Goal: Task Accomplishment & Management: Use online tool/utility

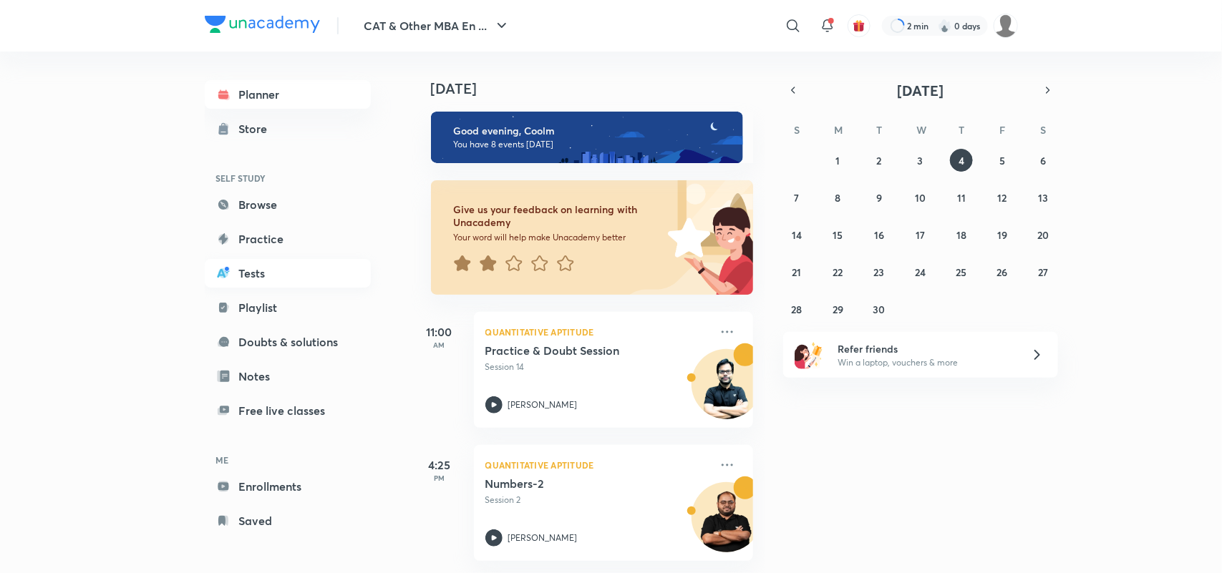
click at [263, 277] on link "Tests" at bounding box center [288, 273] width 166 height 29
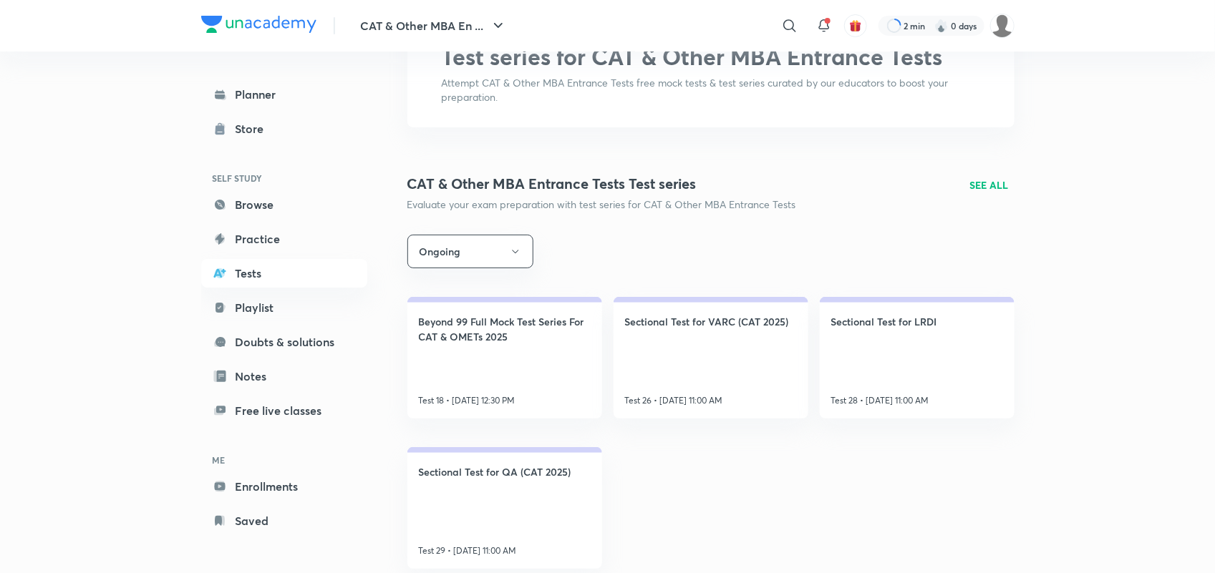
scroll to position [98, 0]
click at [991, 177] on p "SEE ALL" at bounding box center [989, 184] width 39 height 15
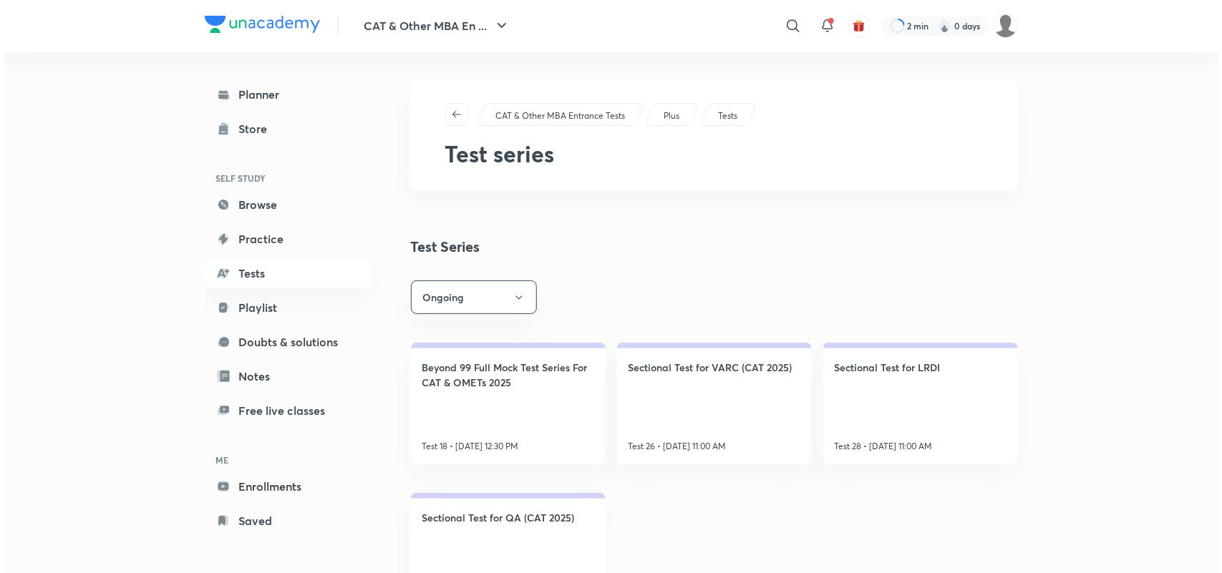
scroll to position [59, 0]
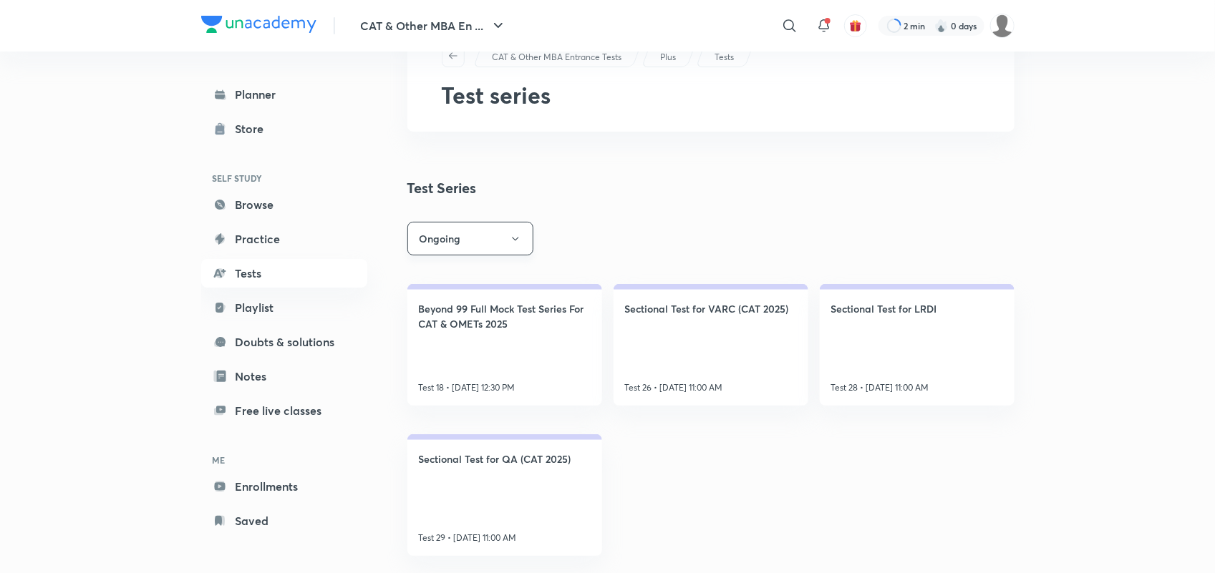
click at [507, 245] on button "Ongoing" at bounding box center [470, 239] width 126 height 34
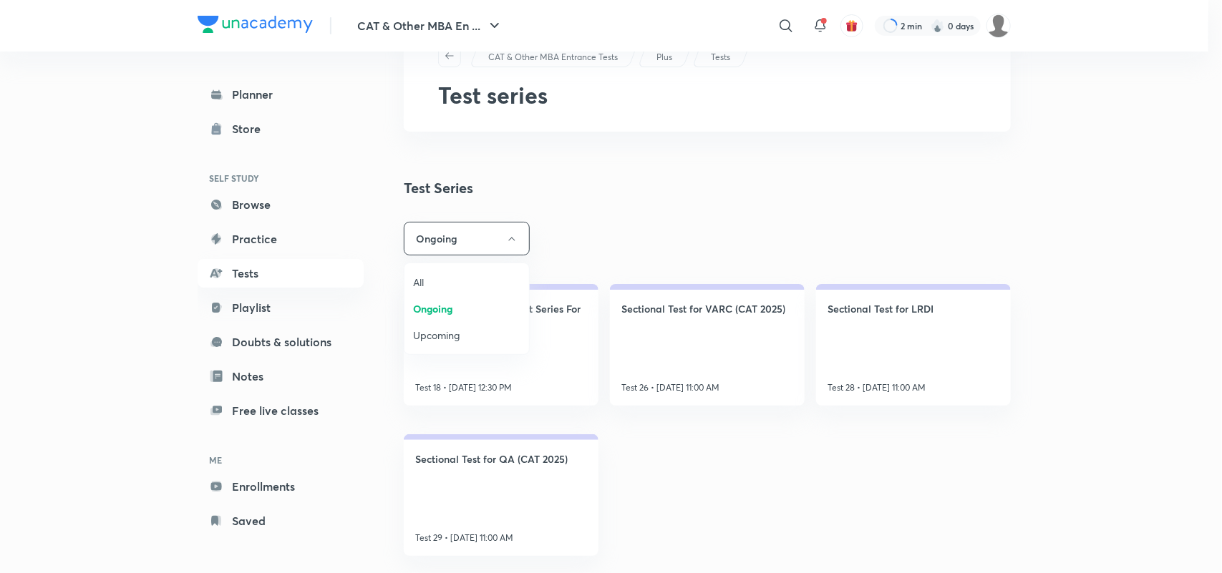
click at [430, 335] on span "Upcoming" at bounding box center [466, 335] width 107 height 15
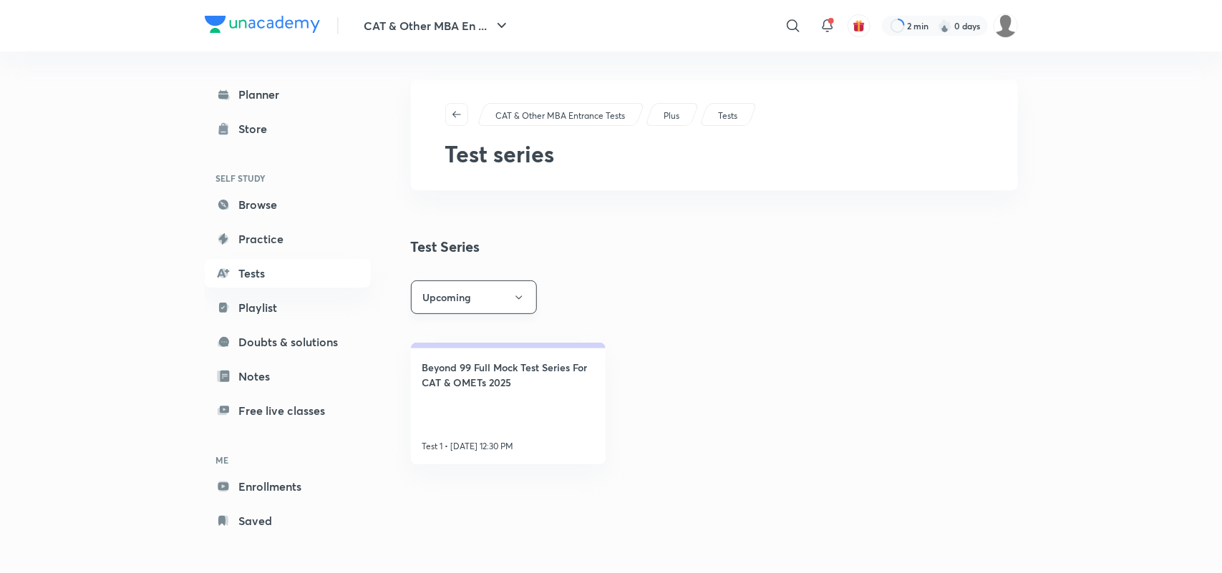
click at [475, 287] on button "Upcoming" at bounding box center [474, 298] width 126 height 34
click at [434, 344] on span "All" at bounding box center [473, 341] width 107 height 15
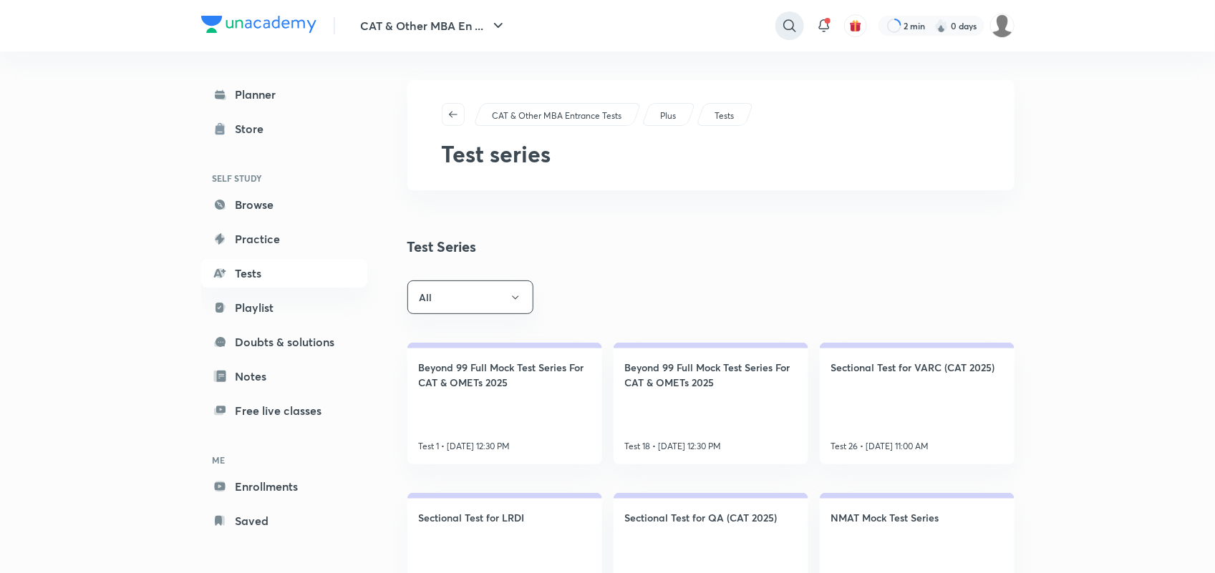
click at [790, 27] on icon at bounding box center [789, 25] width 12 height 12
type input "OMETs"
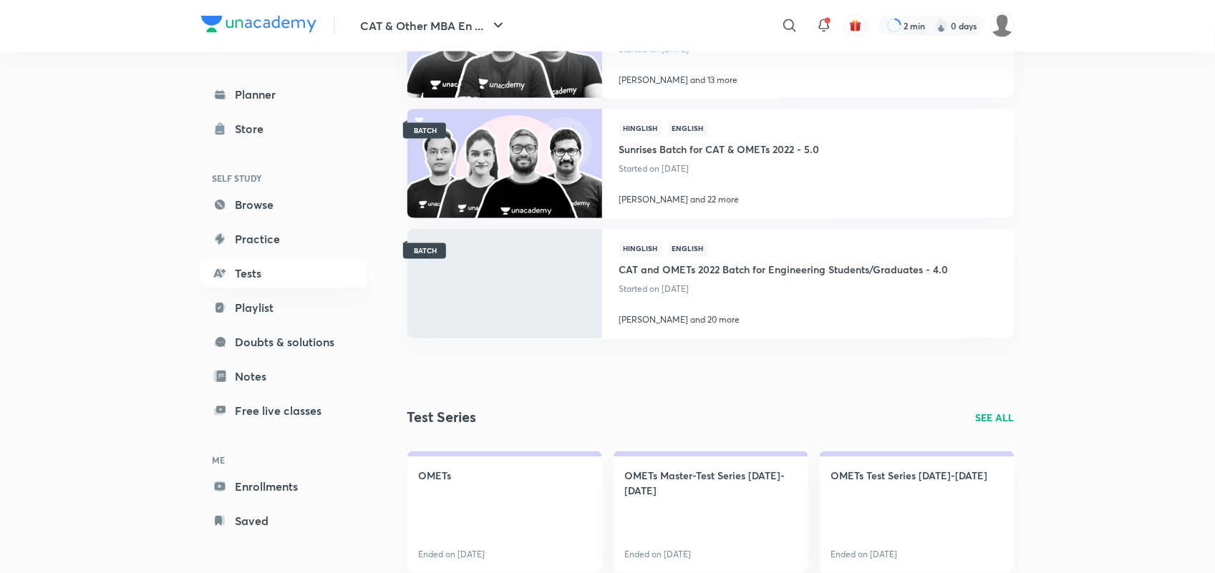
scroll to position [1150, 0]
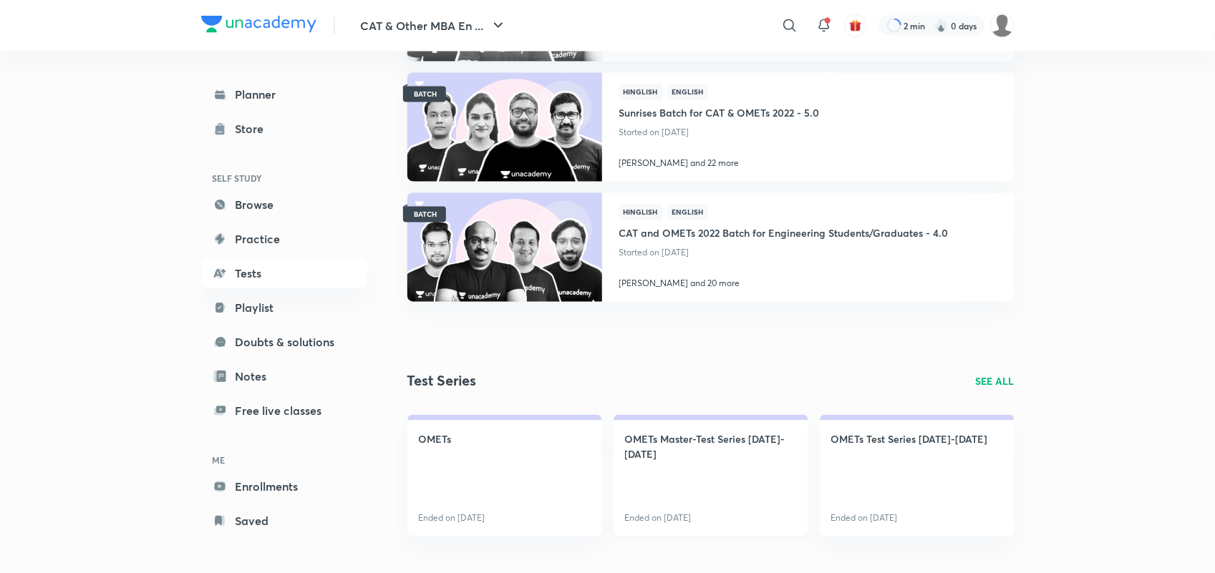
click at [702, 439] on h4 "OMETs Master-Test Series 2024-2025" at bounding box center [711, 447] width 172 height 30
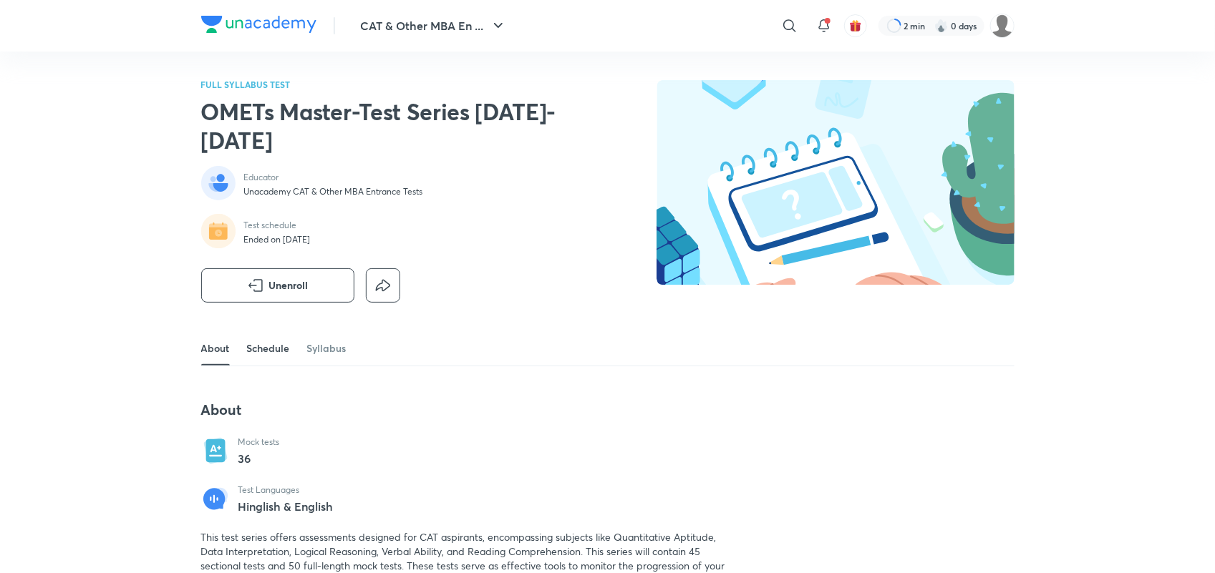
click at [265, 354] on link "Schedule" at bounding box center [268, 348] width 43 height 34
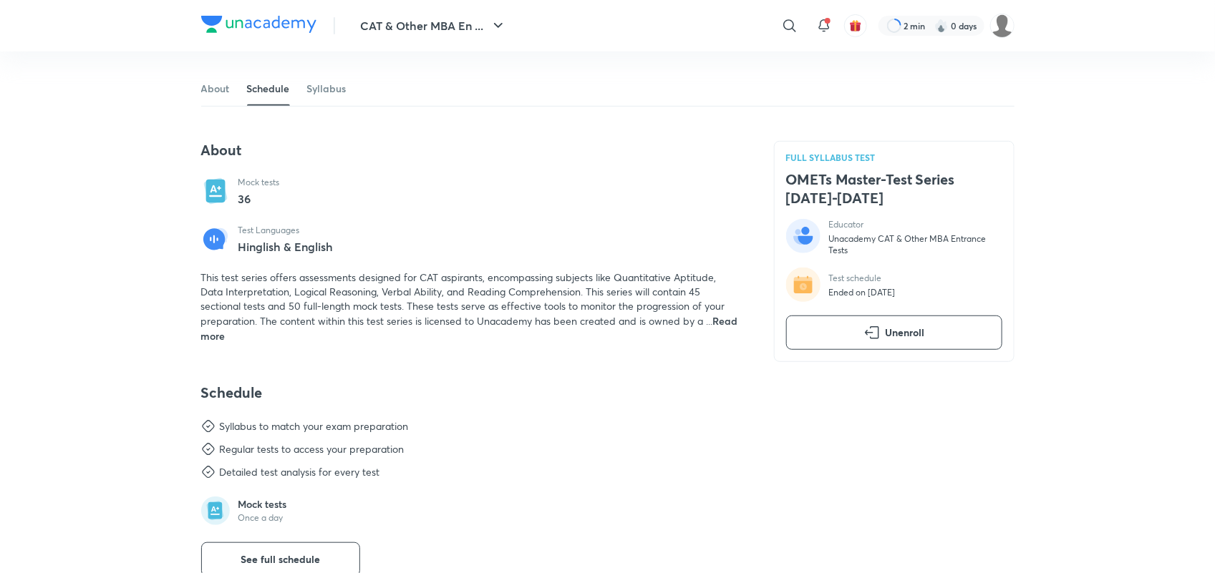
scroll to position [545, 0]
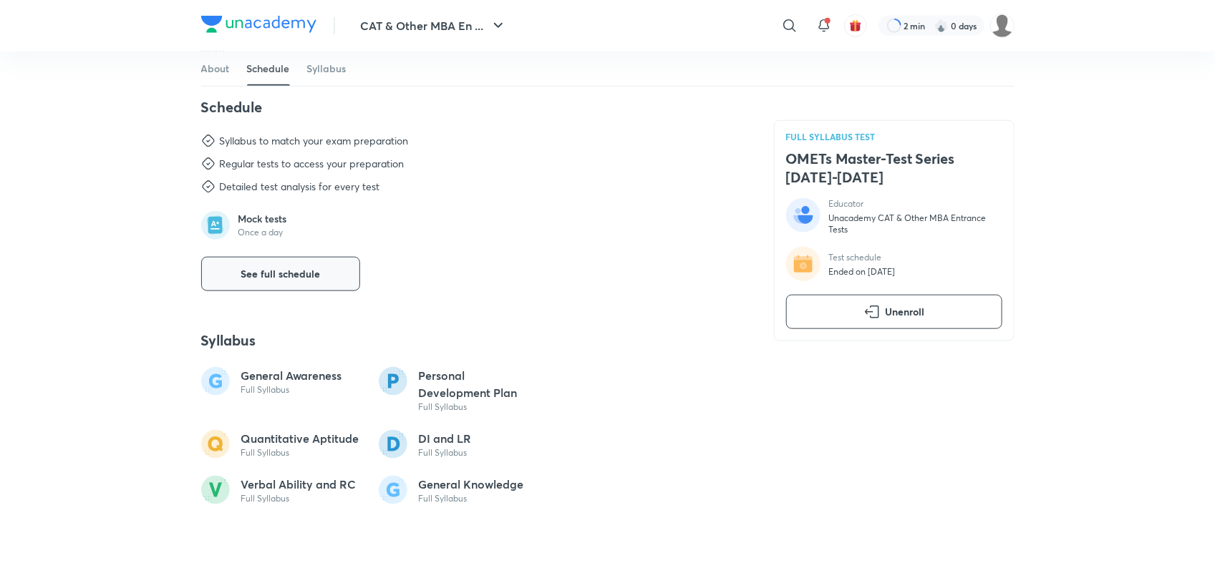
click at [277, 272] on span "See full schedule" at bounding box center [280, 274] width 79 height 14
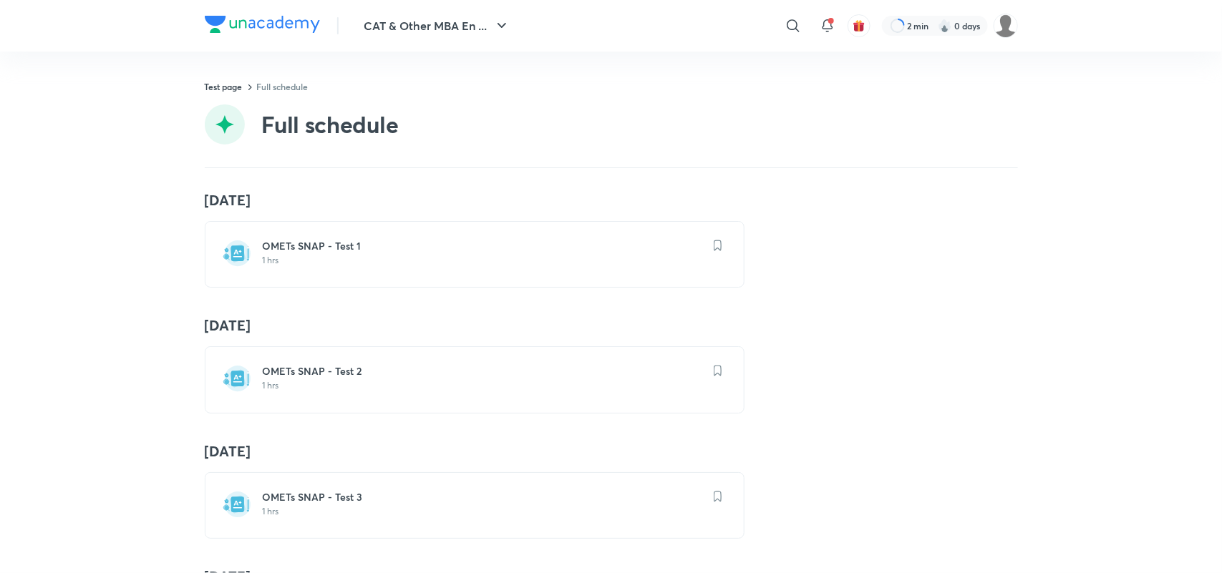
click at [306, 236] on div "OMETs SNAP - Test 1 1 hrs" at bounding box center [475, 254] width 540 height 67
click at [344, 251] on h6 "OMETs SNAP - Test 1" at bounding box center [483, 246] width 441 height 14
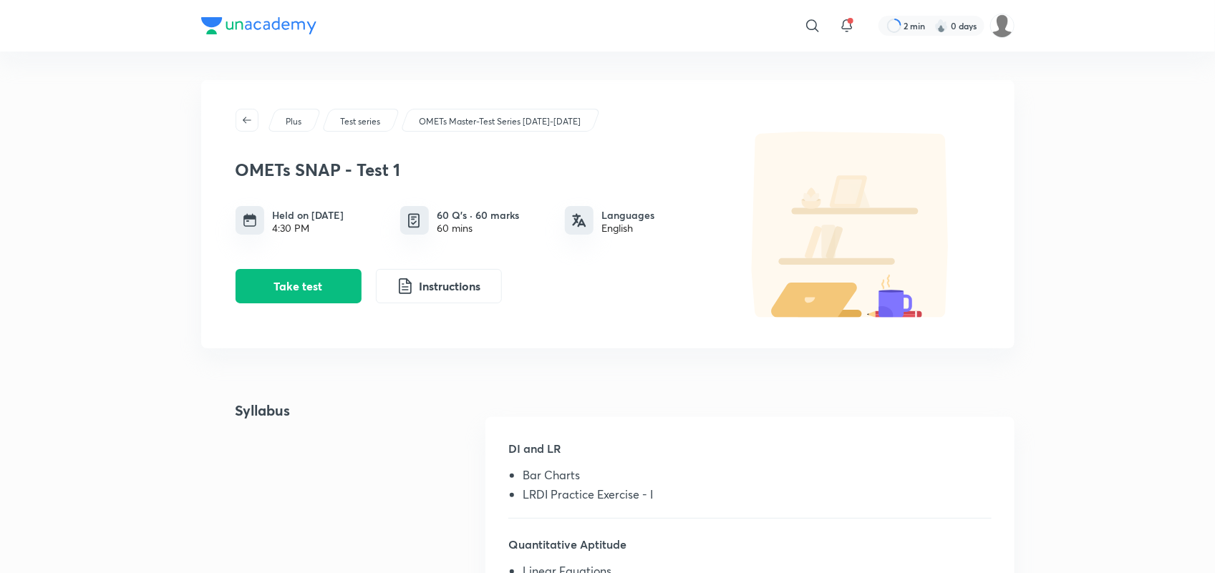
click at [502, 62] on div "​ 2 min 0 days Plus Test series OMETs Master-Test Series 2024-2025 OMETs SNAP -…" at bounding box center [607, 562] width 1215 height 1124
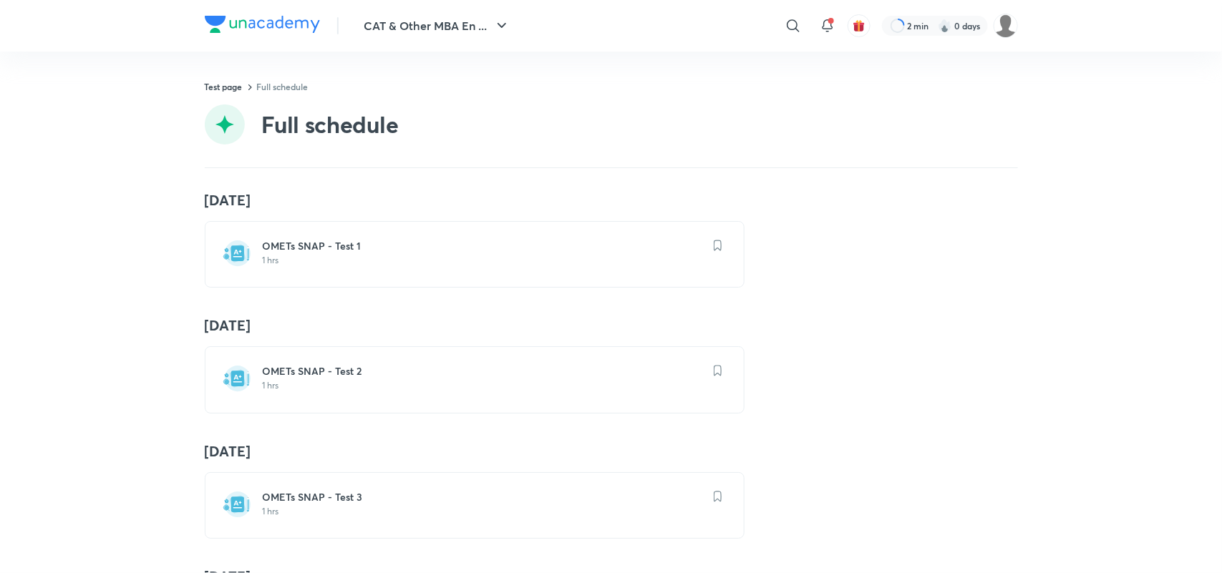
click at [354, 243] on h6 "OMETs SNAP - Test 1" at bounding box center [483, 246] width 441 height 14
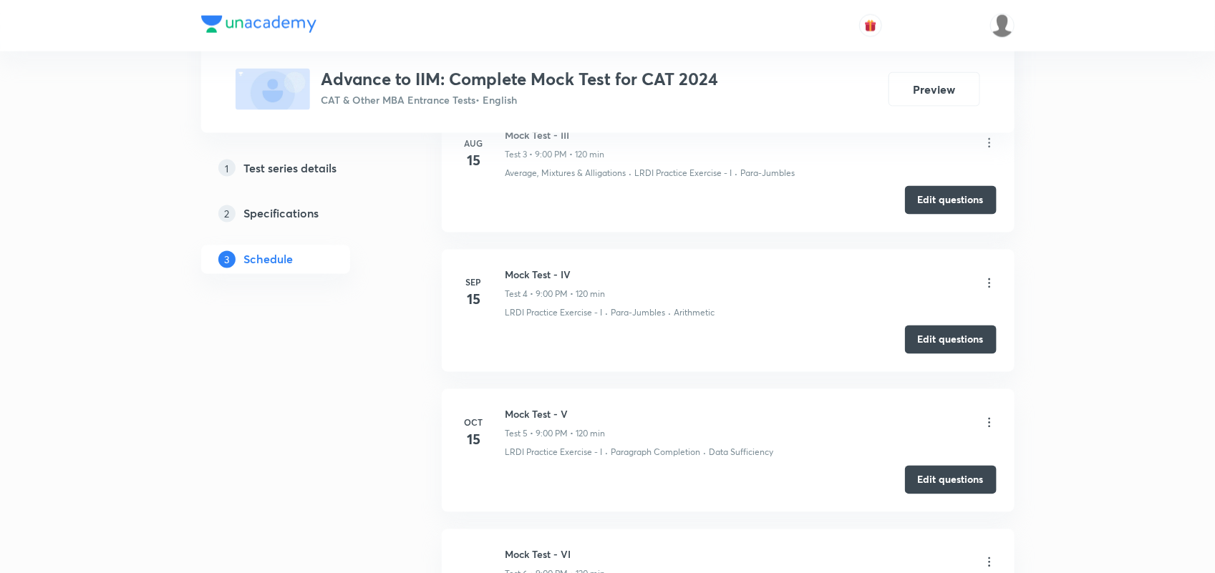
scroll to position [1017, 0]
click at [1003, 26] on img at bounding box center [1002, 26] width 24 height 24
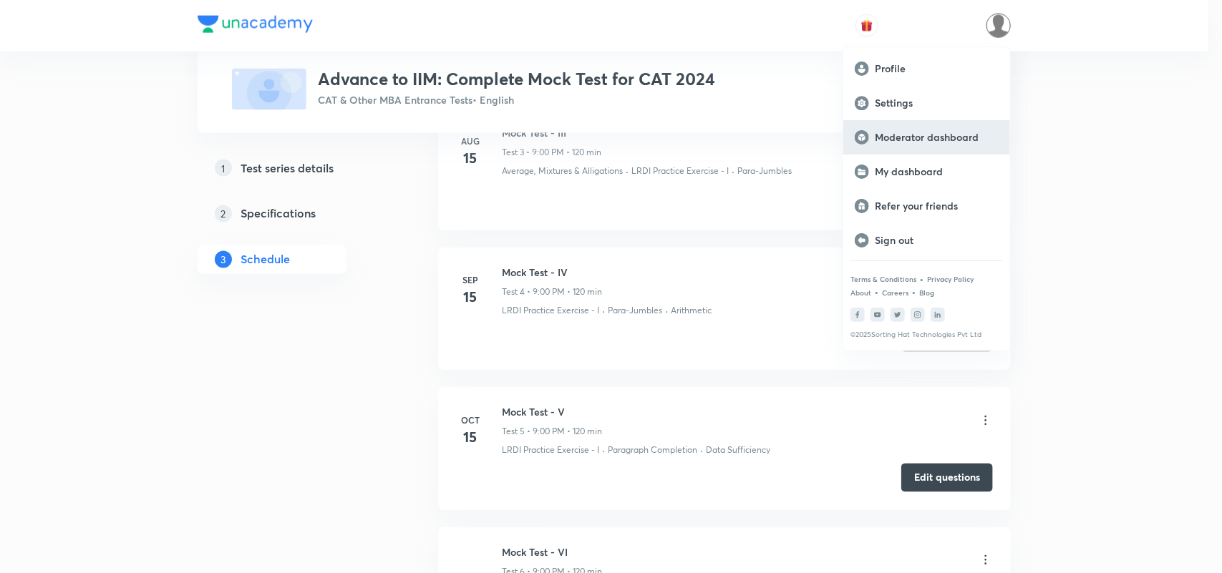
click at [913, 126] on div "Moderator dashboard" at bounding box center [926, 137] width 167 height 34
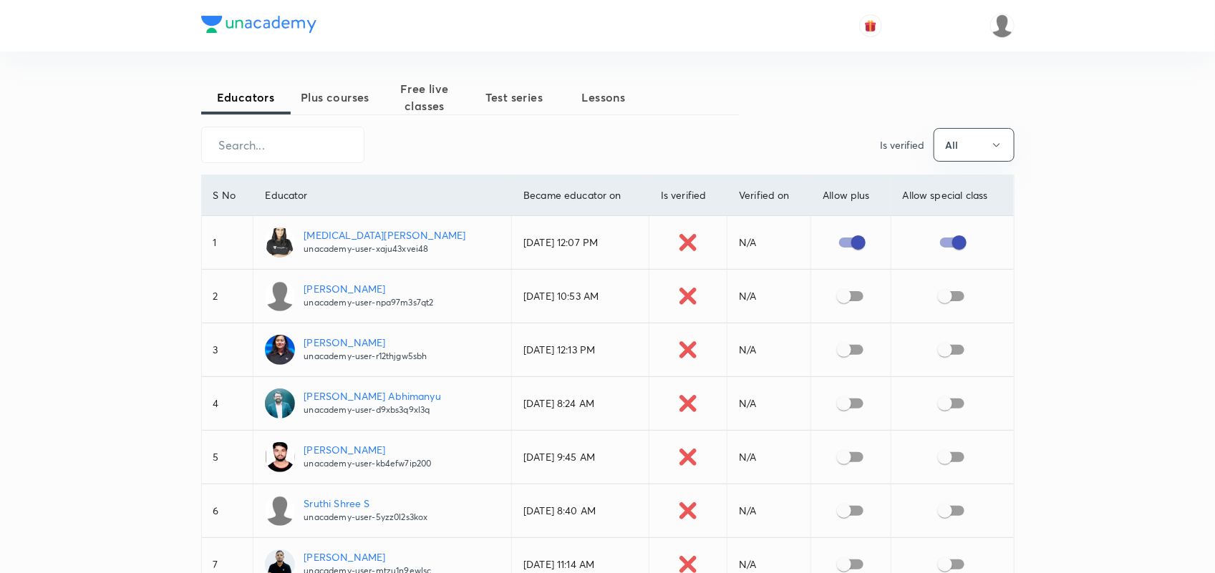
click at [513, 100] on span "Test series" at bounding box center [514, 97] width 89 height 17
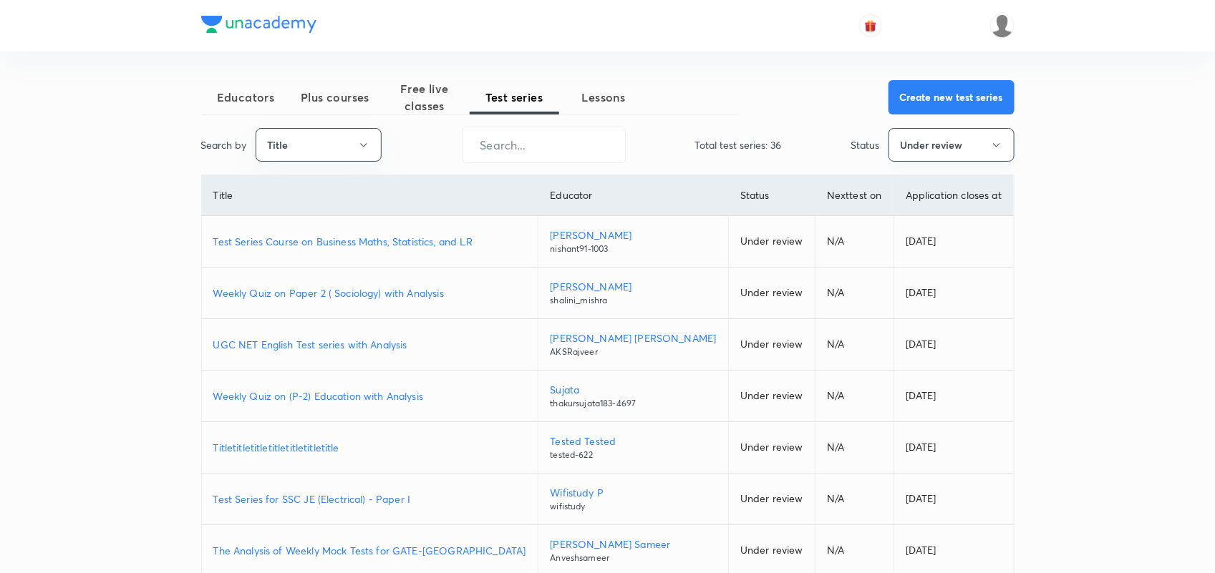
click at [953, 137] on button "Under review" at bounding box center [951, 145] width 126 height 34
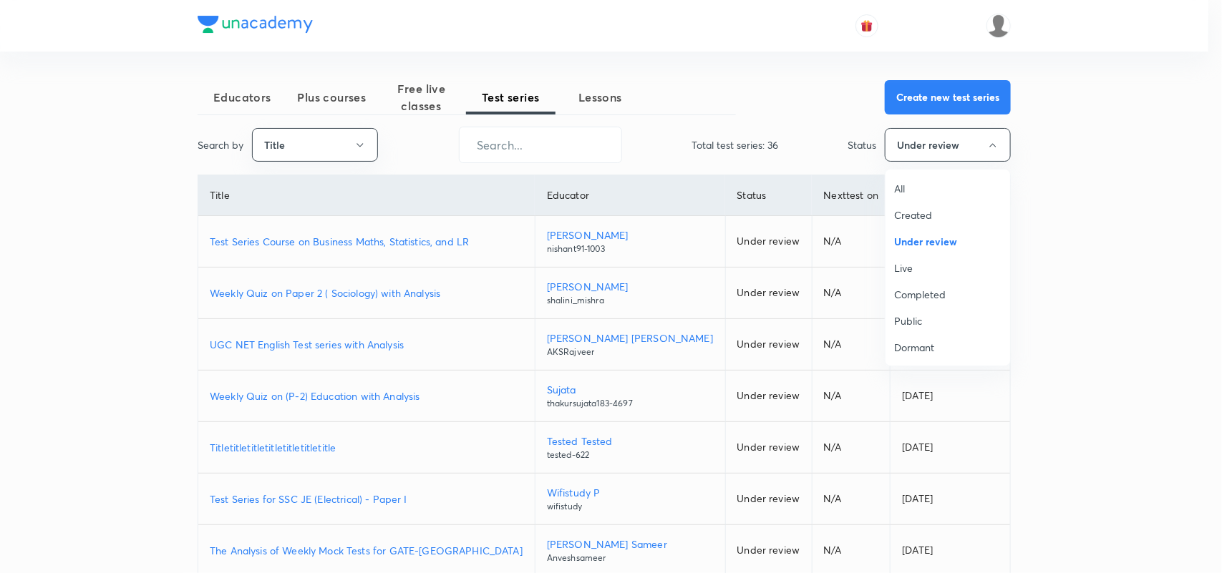
click at [907, 263] on span "Live" at bounding box center [947, 268] width 107 height 15
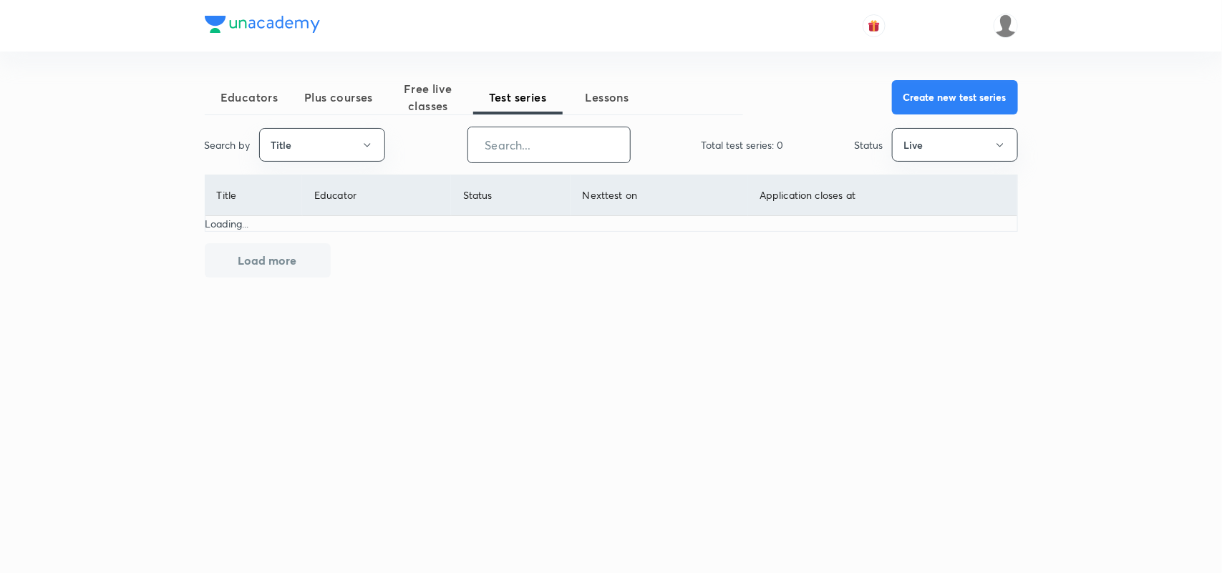
click at [557, 144] on input "text" at bounding box center [549, 145] width 162 height 37
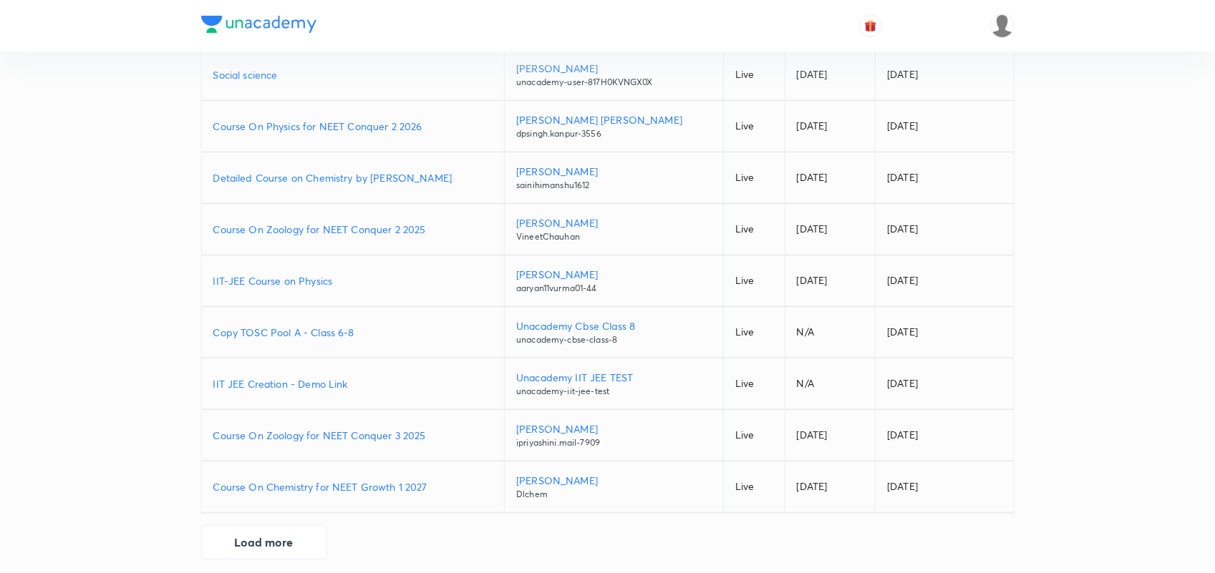
scroll to position [233, 0]
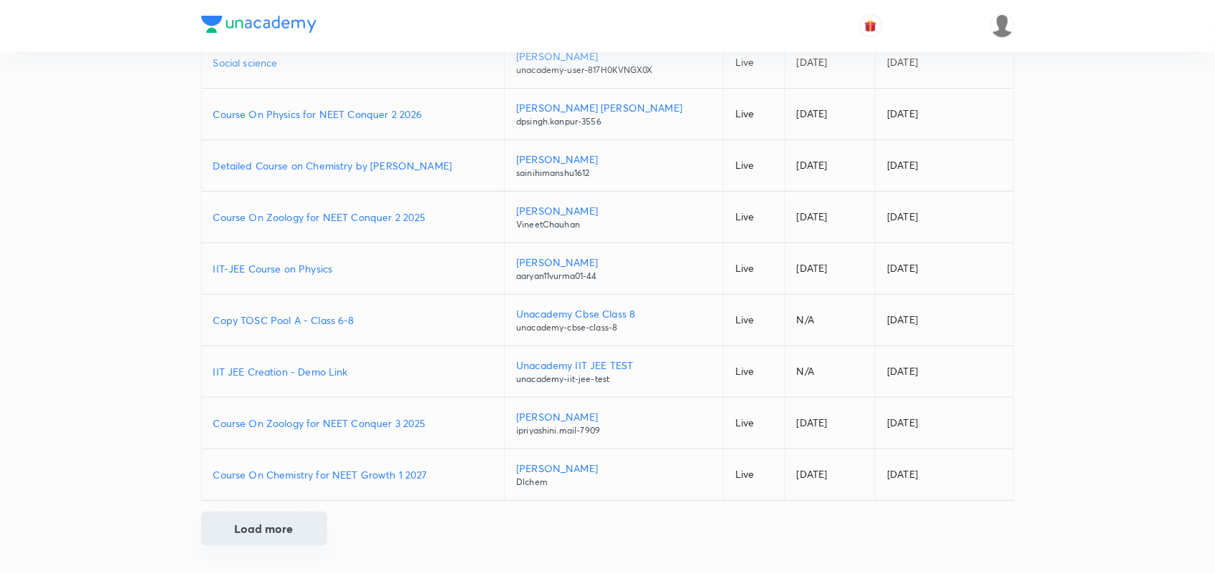
click at [296, 527] on button "Load more" at bounding box center [264, 529] width 126 height 34
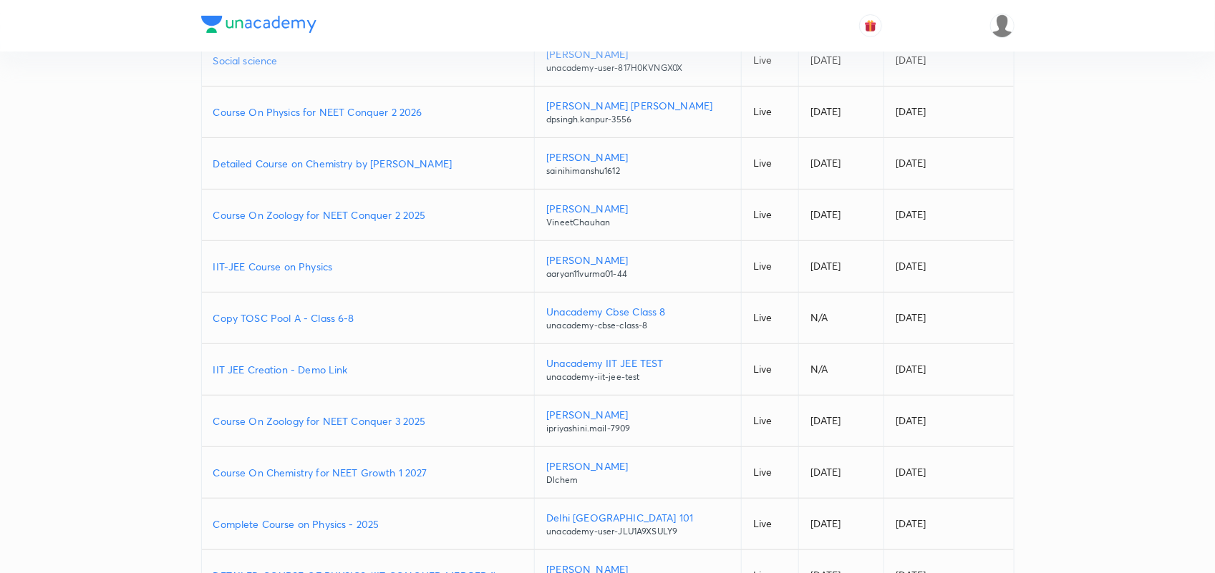
scroll to position [750, 0]
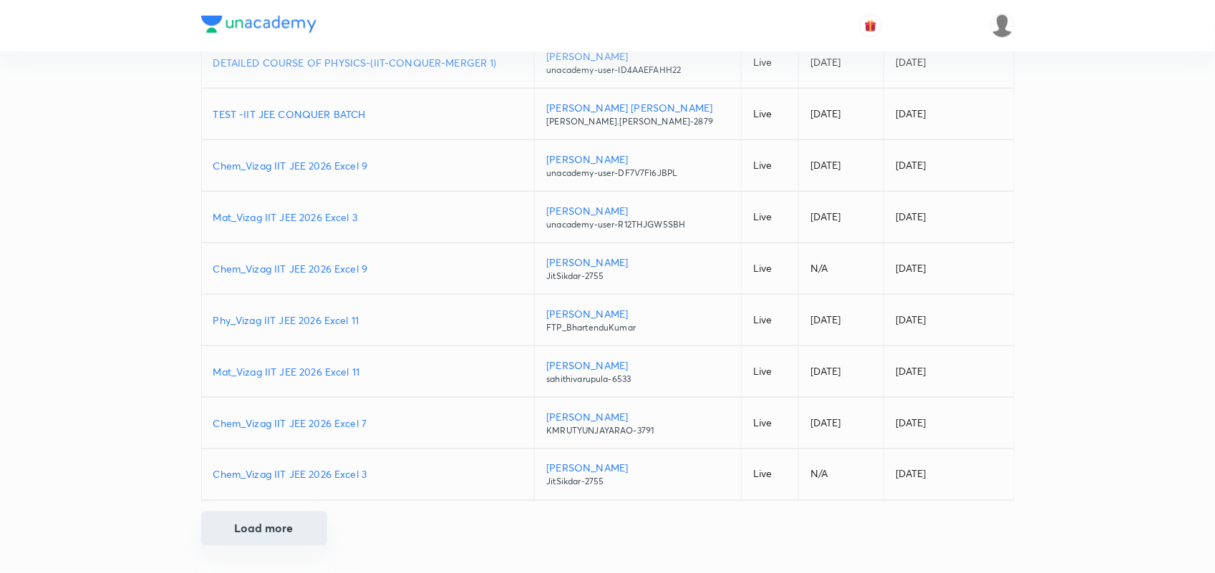
click at [288, 524] on button "Load more" at bounding box center [264, 529] width 126 height 34
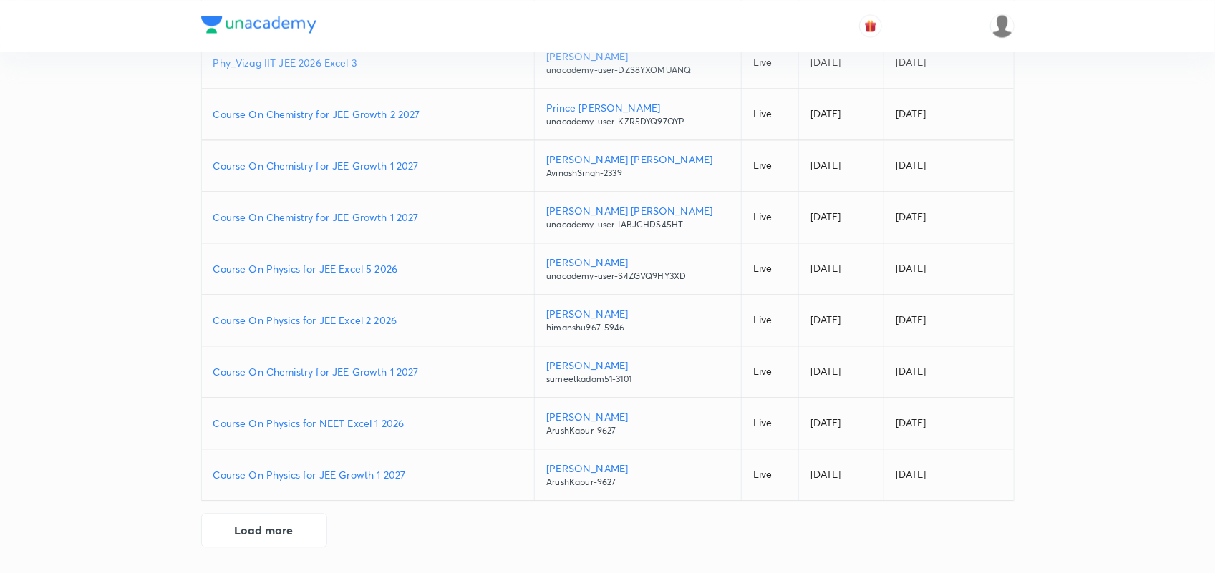
scroll to position [1267, 0]
click at [283, 530] on button "Load more" at bounding box center [264, 529] width 126 height 34
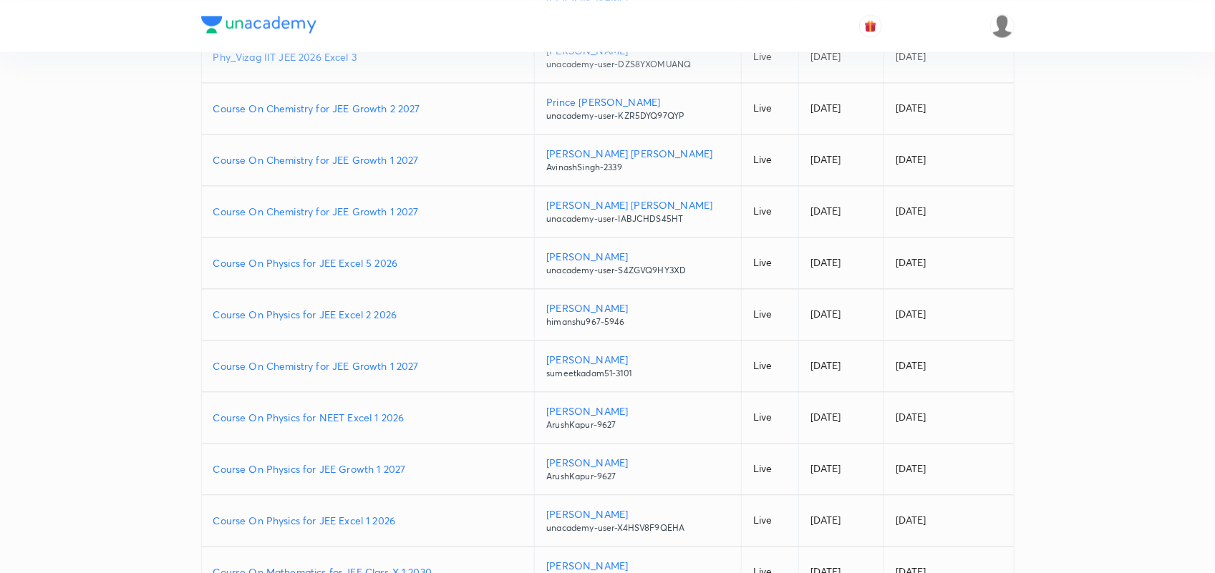
scroll to position [1784, 0]
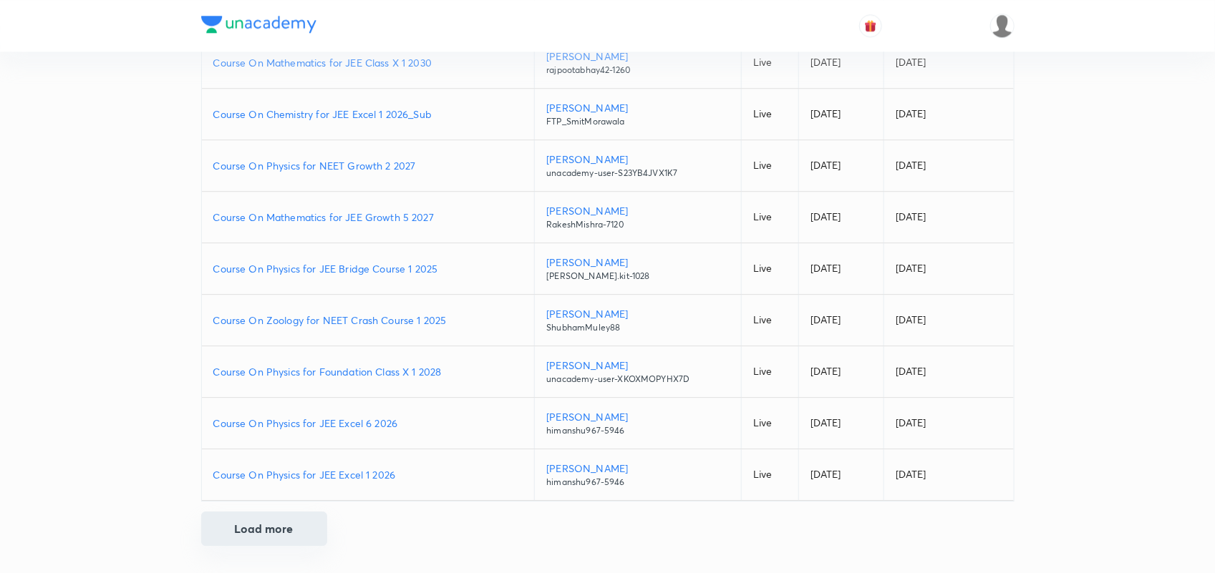
click at [284, 528] on button "Load more" at bounding box center [264, 529] width 126 height 34
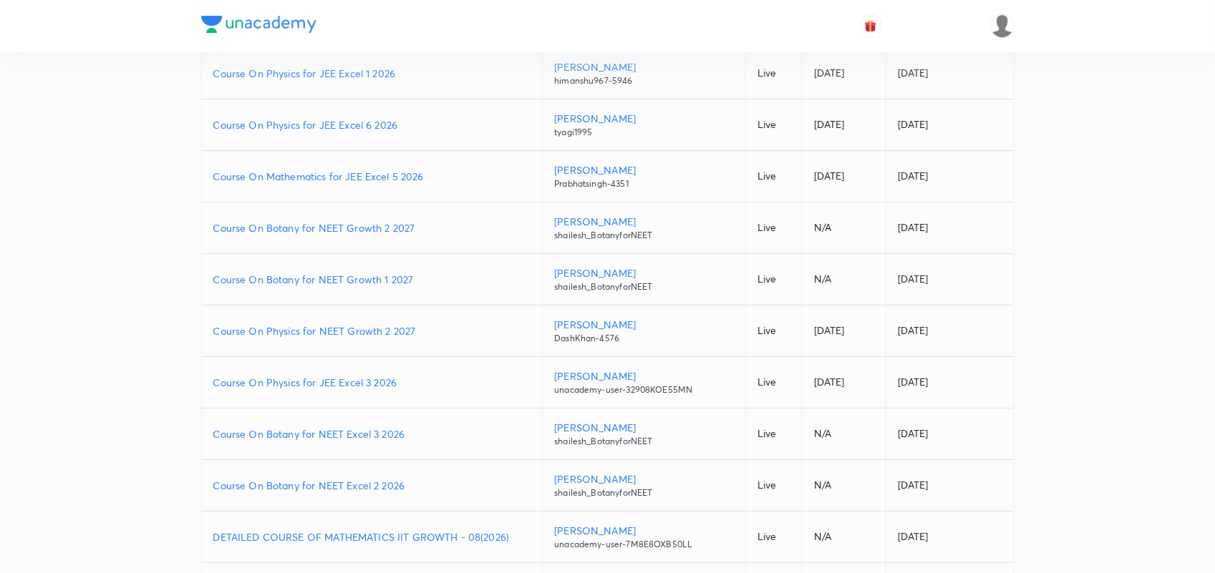
scroll to position [2301, 0]
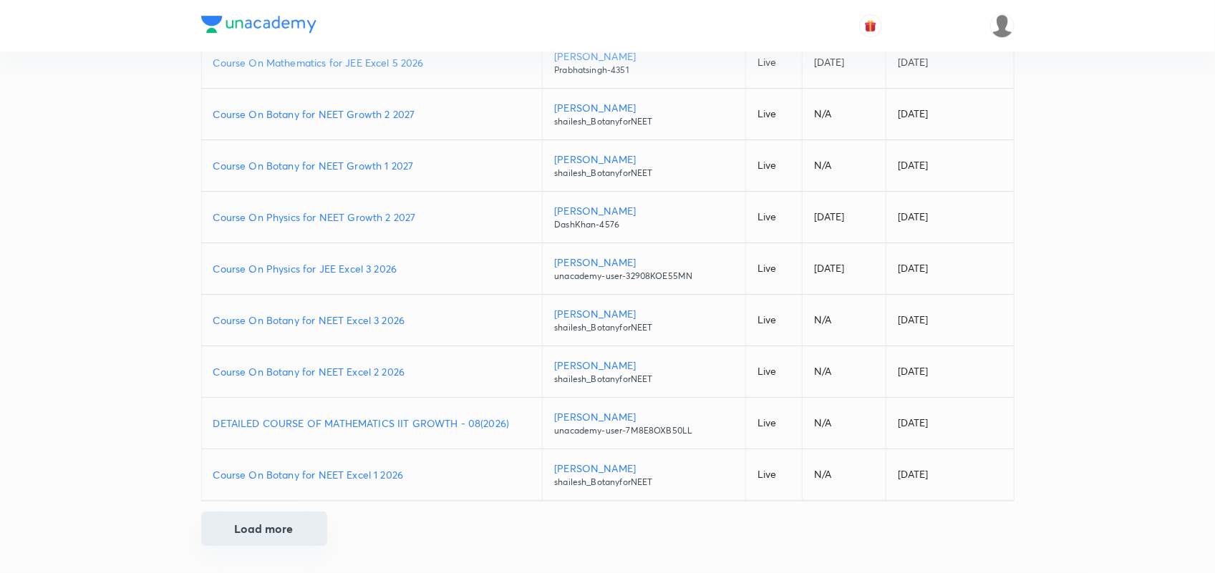
click at [258, 539] on button "Load more" at bounding box center [264, 529] width 126 height 34
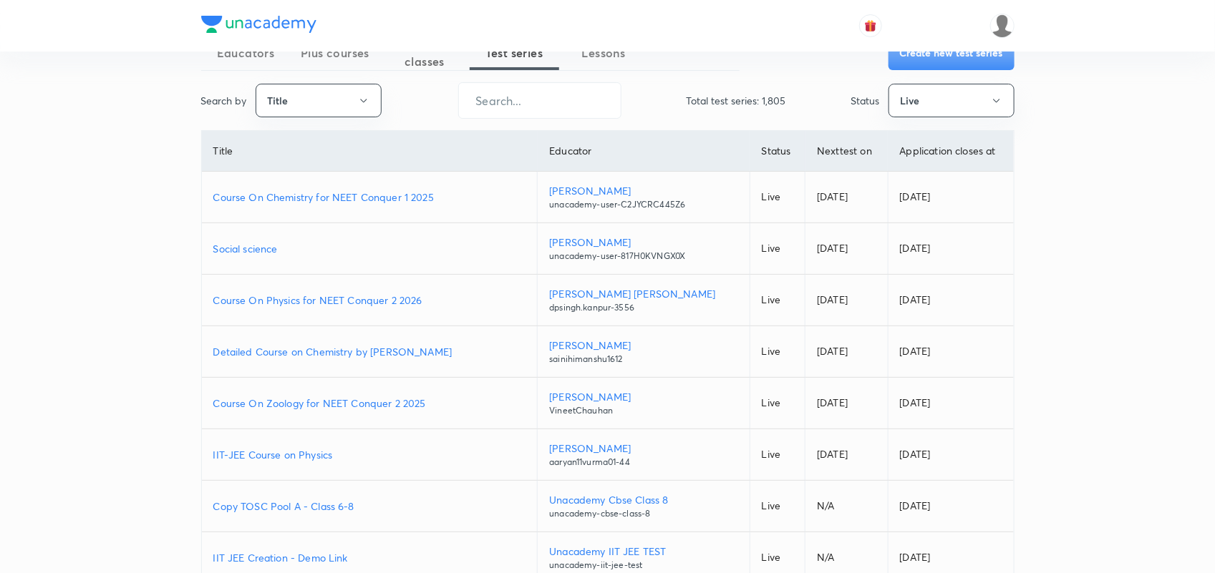
scroll to position [0, 0]
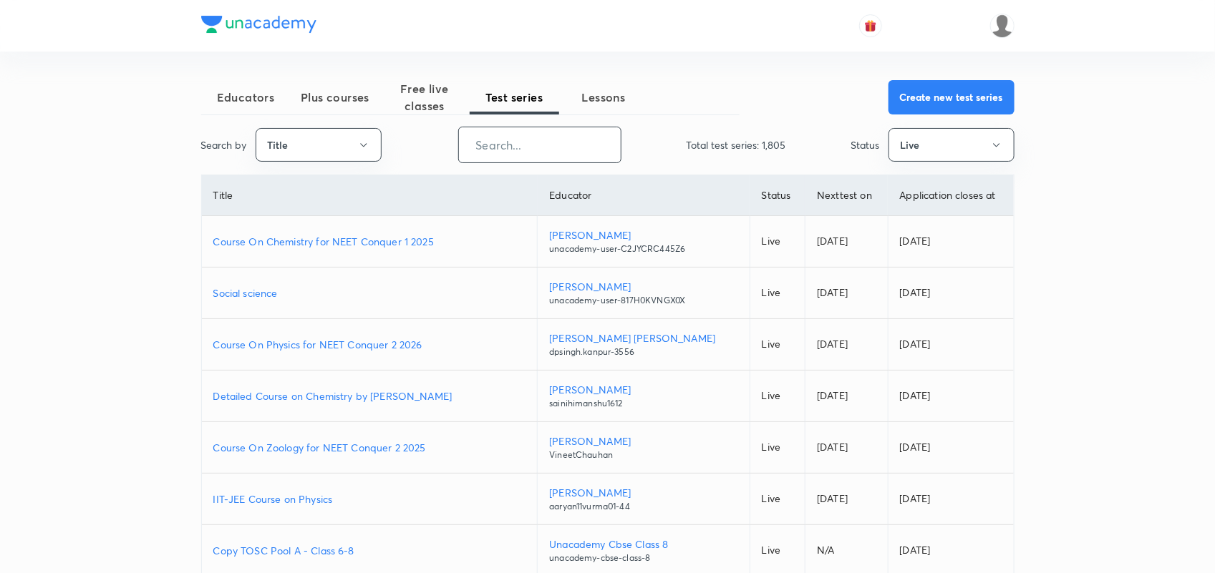
click at [556, 158] on input "text" at bounding box center [540, 145] width 162 height 37
click at [958, 152] on button "Live" at bounding box center [951, 145] width 126 height 34
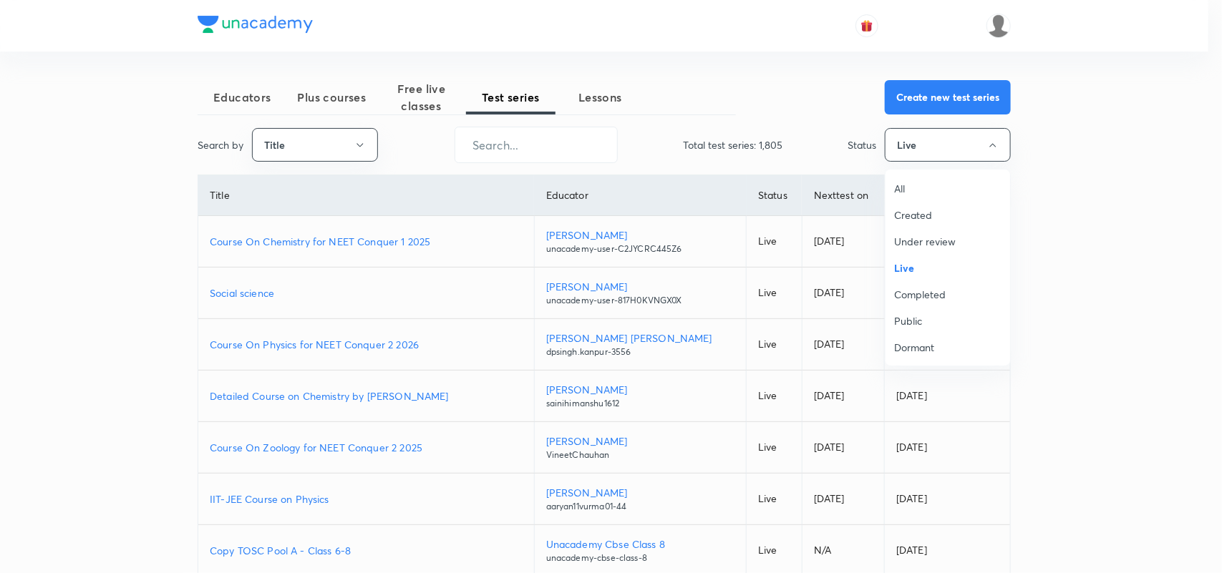
click at [934, 291] on span "Completed" at bounding box center [947, 294] width 107 height 15
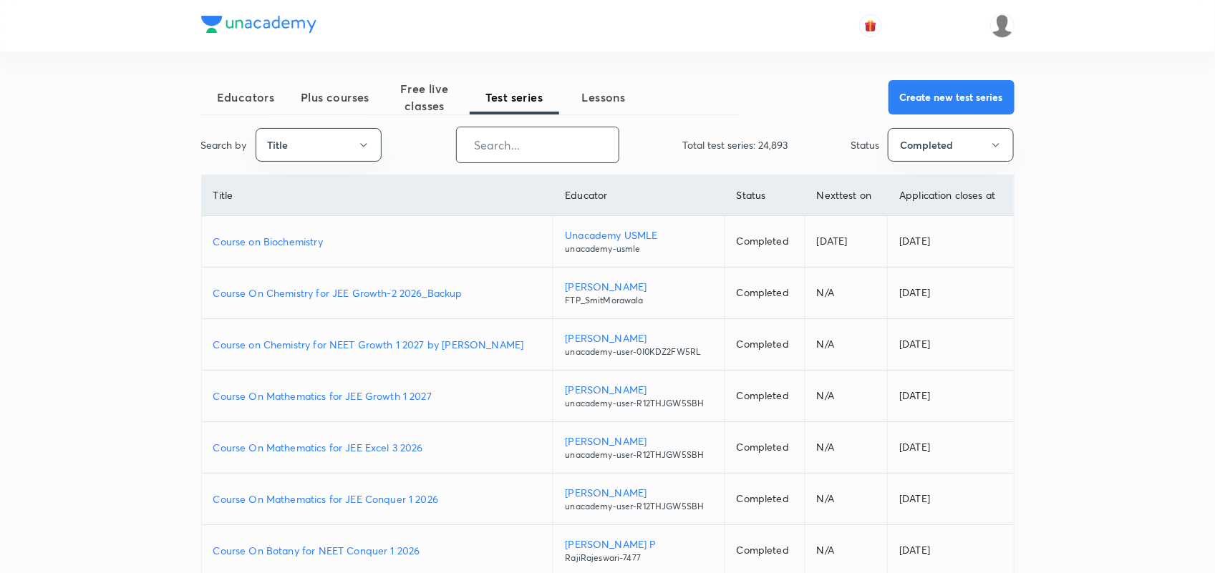
click at [496, 136] on input "text" at bounding box center [538, 145] width 162 height 37
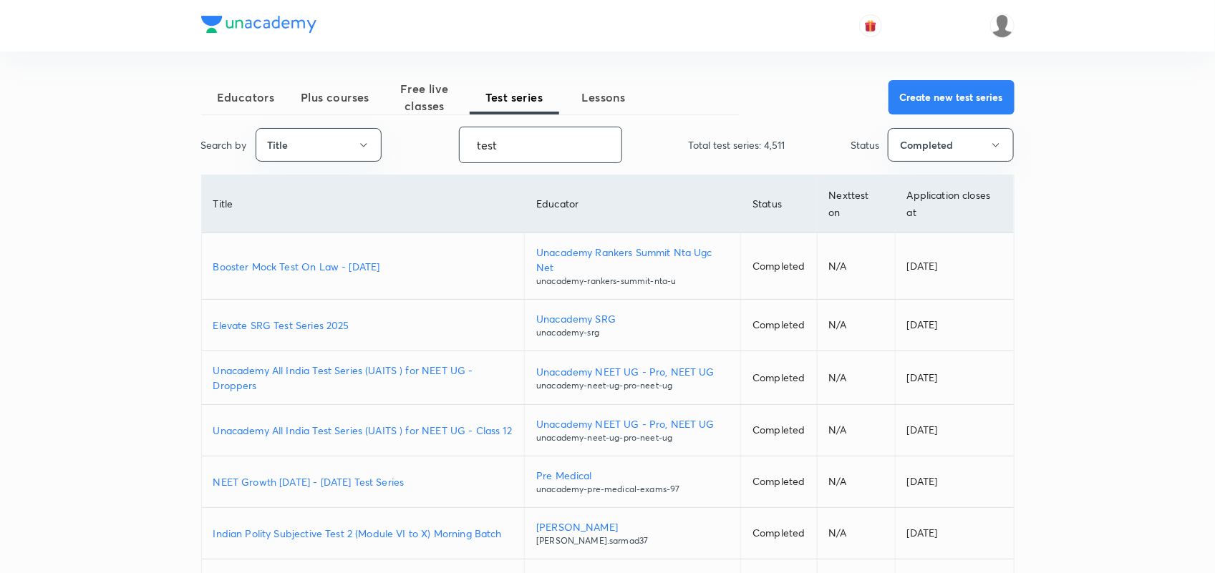
type input "test"
click at [364, 263] on p "Booster Mock Test On Law - Dec 2025" at bounding box center [363, 266] width 300 height 15
click at [984, 107] on button "Create new test series" at bounding box center [951, 96] width 126 height 34
click at [938, 95] on button "Create new test series" at bounding box center [951, 96] width 126 height 34
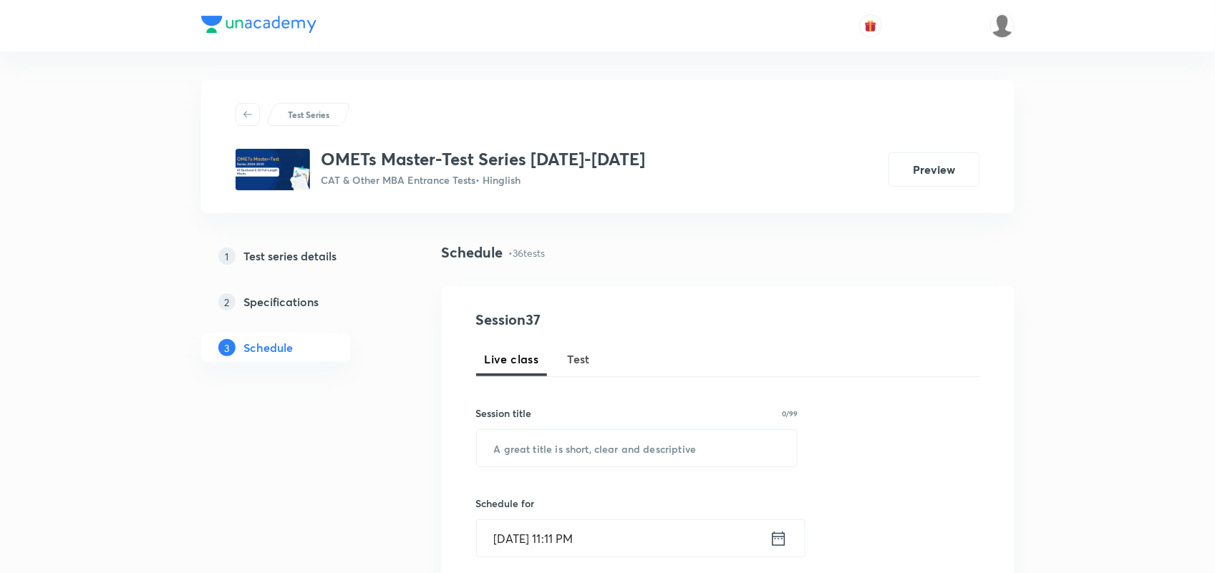
click at [323, 259] on h5 "Test series details" at bounding box center [290, 256] width 93 height 17
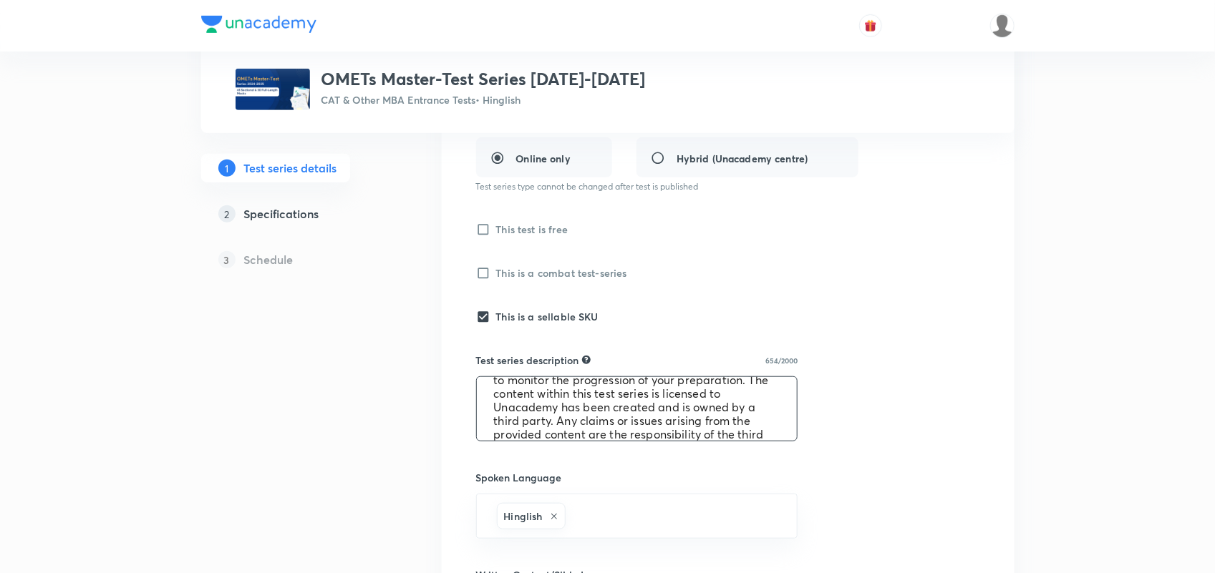
scroll to position [149, 0]
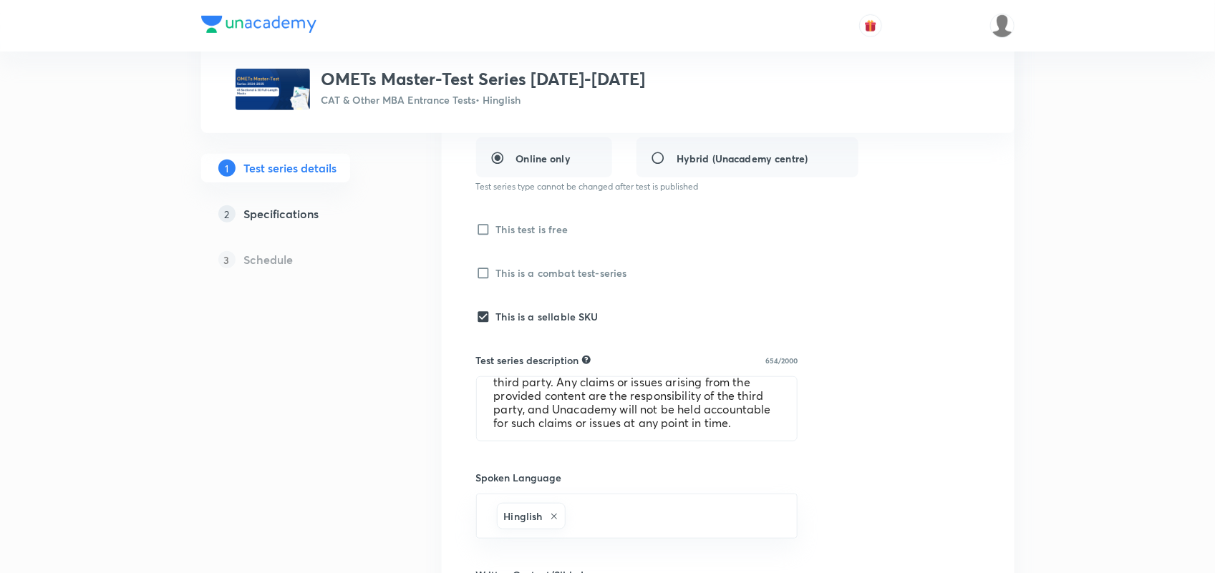
click at [911, 366] on div "Test series title 34/80 OMETs Master-Test Series [DATE]-[DATE] ​ Educator type …" at bounding box center [728, 437] width 504 height 1069
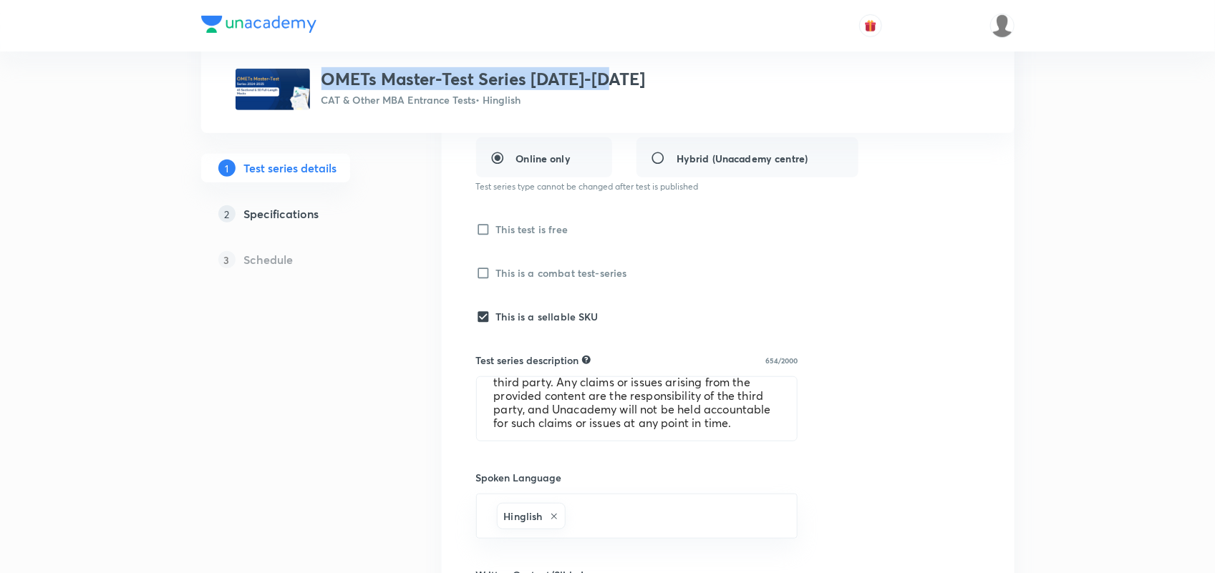
drag, startPoint x: 319, startPoint y: 79, endPoint x: 689, endPoint y: 74, distance: 370.1
click at [689, 74] on div "OMETs Master-Test Series [DATE]-[DATE] CAT & Other MBA Entrance Tests • Hinglish" at bounding box center [608, 90] width 744 height 42
copy h3 "OMETs Master-Test Series [DATE]-[DATE]"
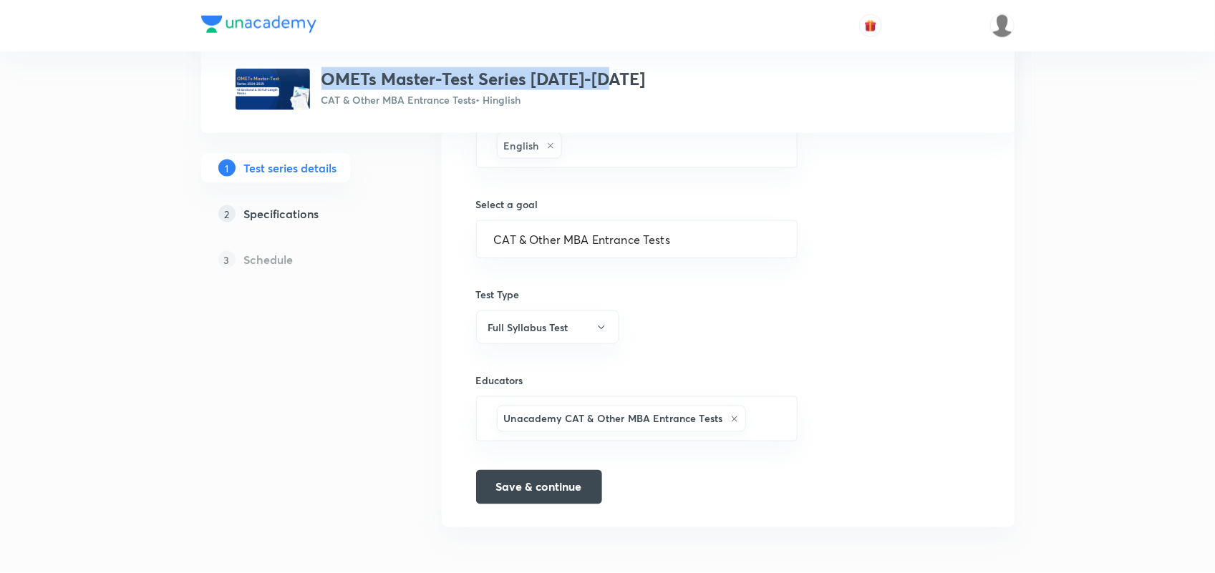
scroll to position [649, 0]
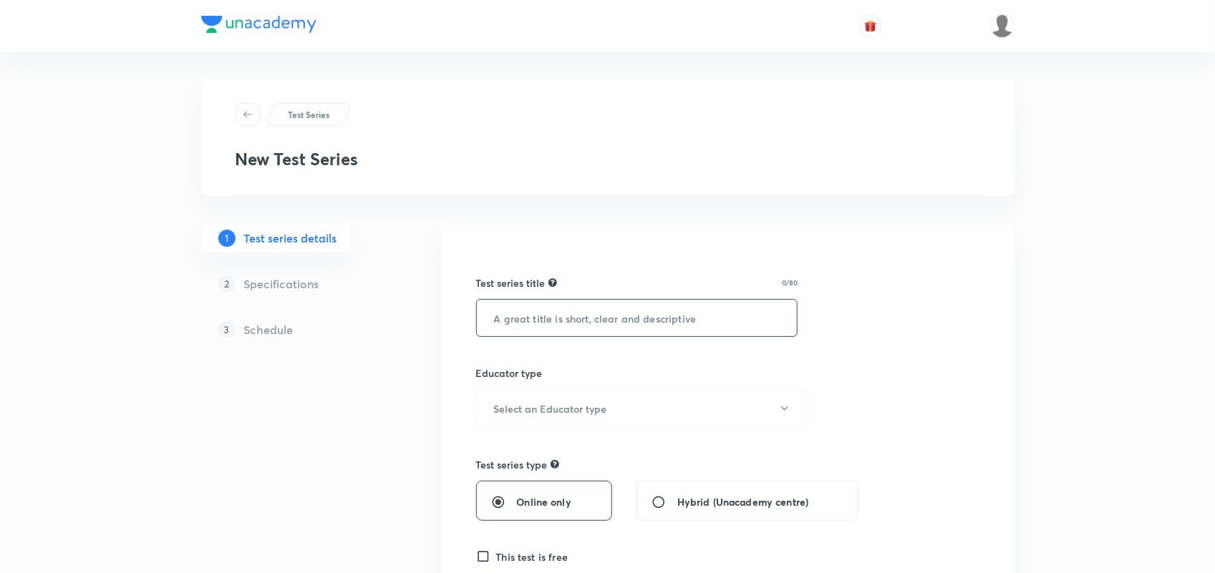
click at [538, 316] on input "text" at bounding box center [637, 318] width 321 height 37
click at [490, 315] on input "OMETS" at bounding box center [637, 318] width 321 height 37
click at [734, 317] on input "Unacademy Scholarship Test For OMETS" at bounding box center [637, 318] width 321 height 37
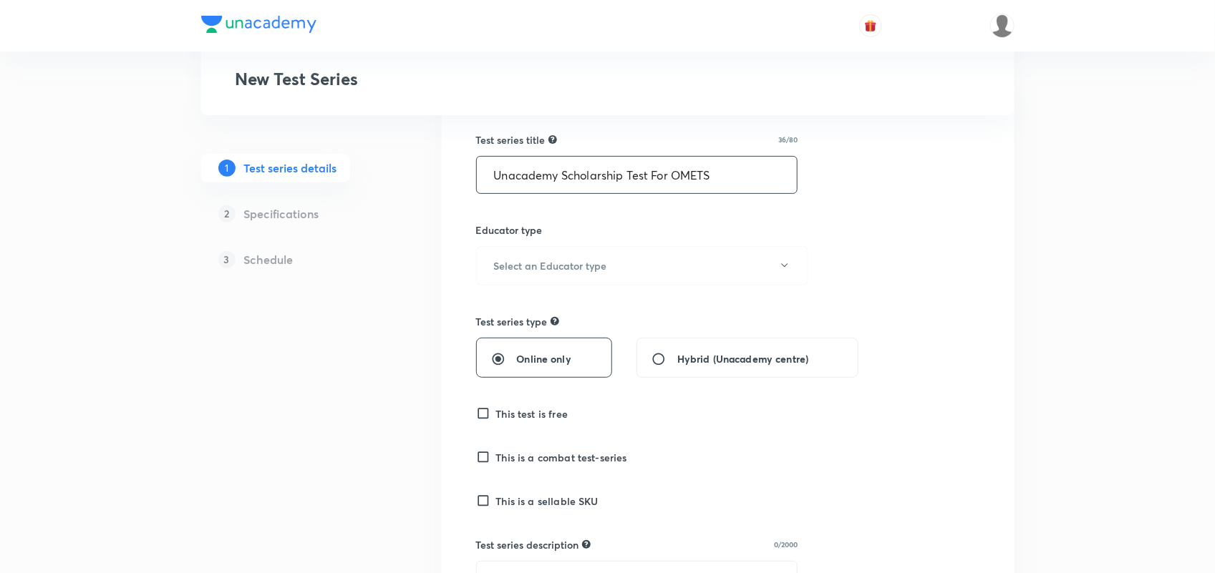
scroll to position [149, 0]
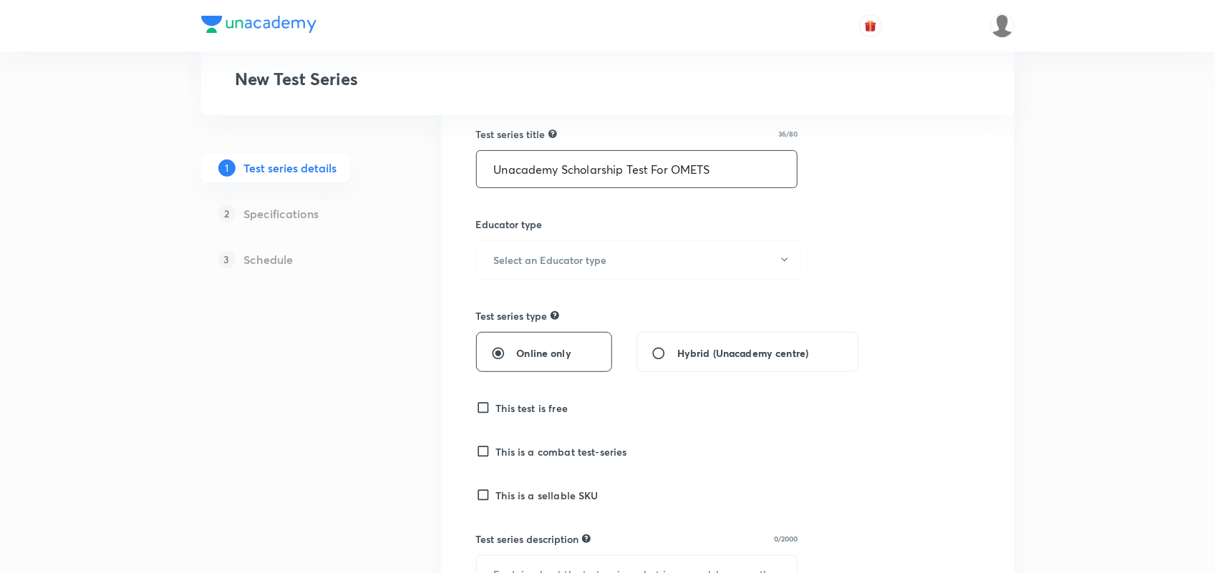
click at [734, 170] on input "Unacademy Scholarship Test For OMETS" at bounding box center [637, 169] width 321 height 37
type input "Unacademy Scholarship Test For OMETS"
click at [587, 262] on h6 "Select an Educator type" at bounding box center [550, 260] width 113 height 15
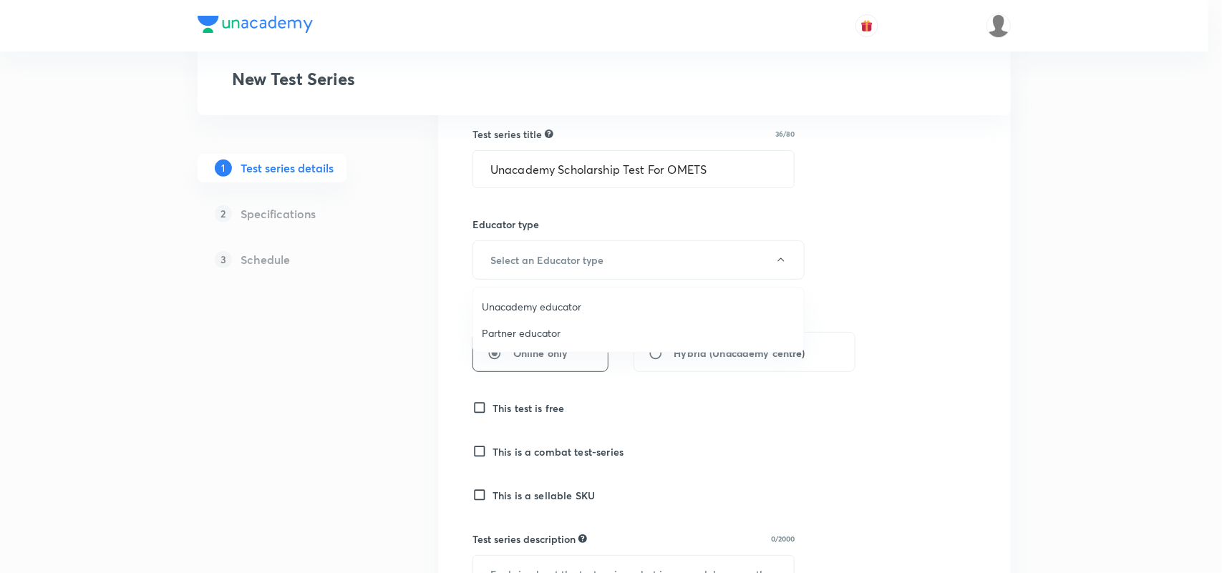
click at [549, 306] on span "Unacademy educator" at bounding box center [639, 306] width 314 height 15
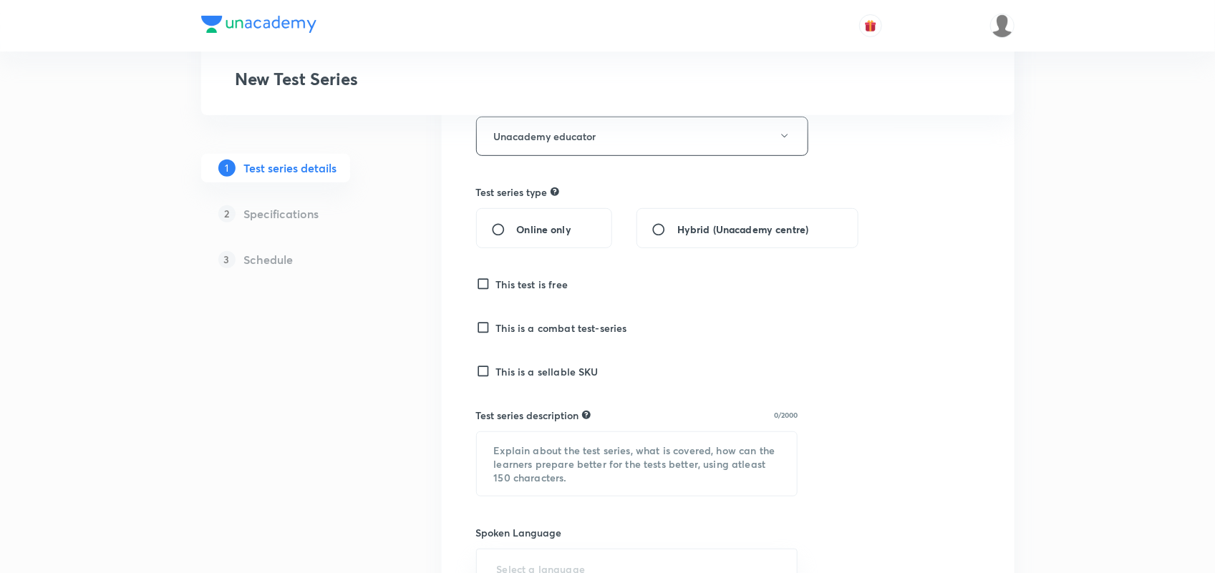
scroll to position [273, 0]
click at [541, 226] on span "Online only" at bounding box center [544, 228] width 54 height 15
click at [517, 226] on input "Online only" at bounding box center [504, 229] width 26 height 14
radio input "true"
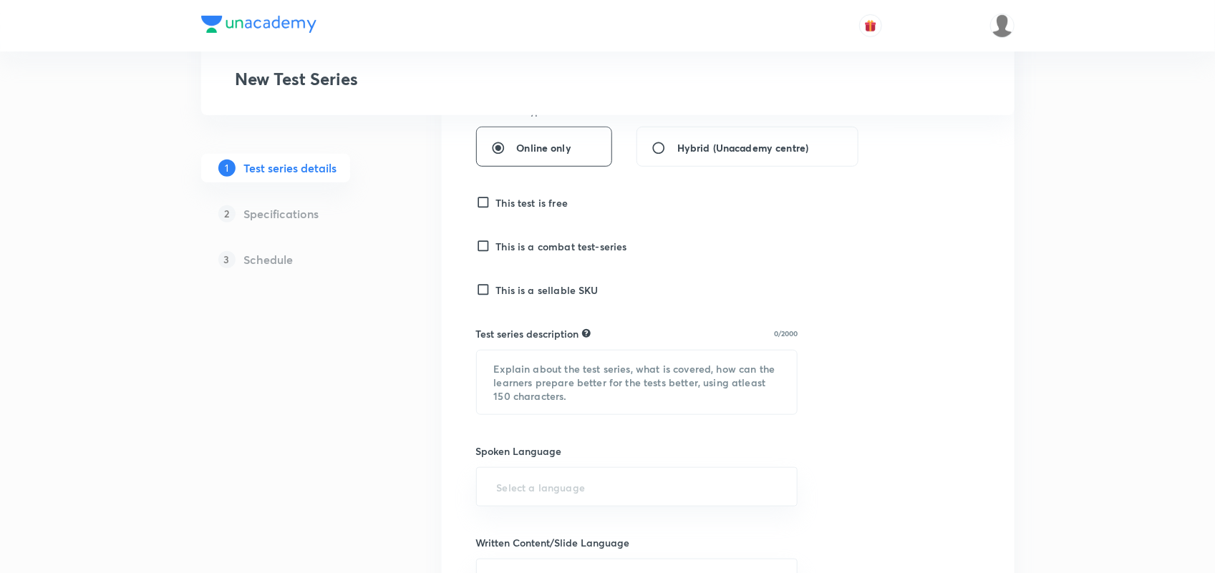
scroll to position [355, 0]
click at [494, 200] on input "This test is free" at bounding box center [486, 202] width 20 height 14
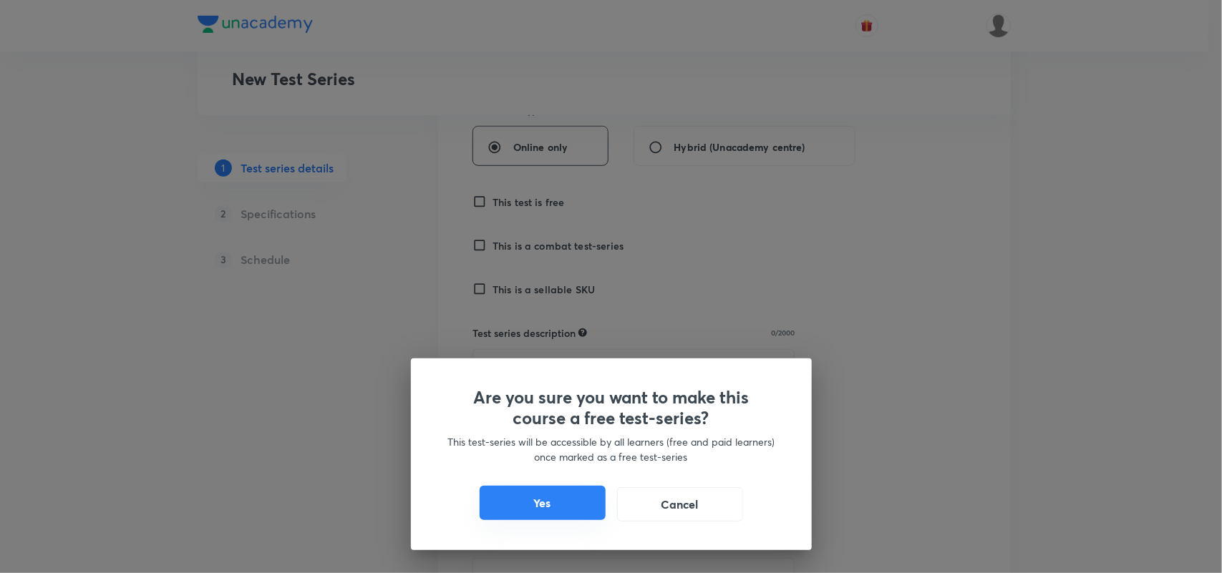
click at [555, 505] on button "Yes" at bounding box center [543, 503] width 126 height 34
checkbox input "true"
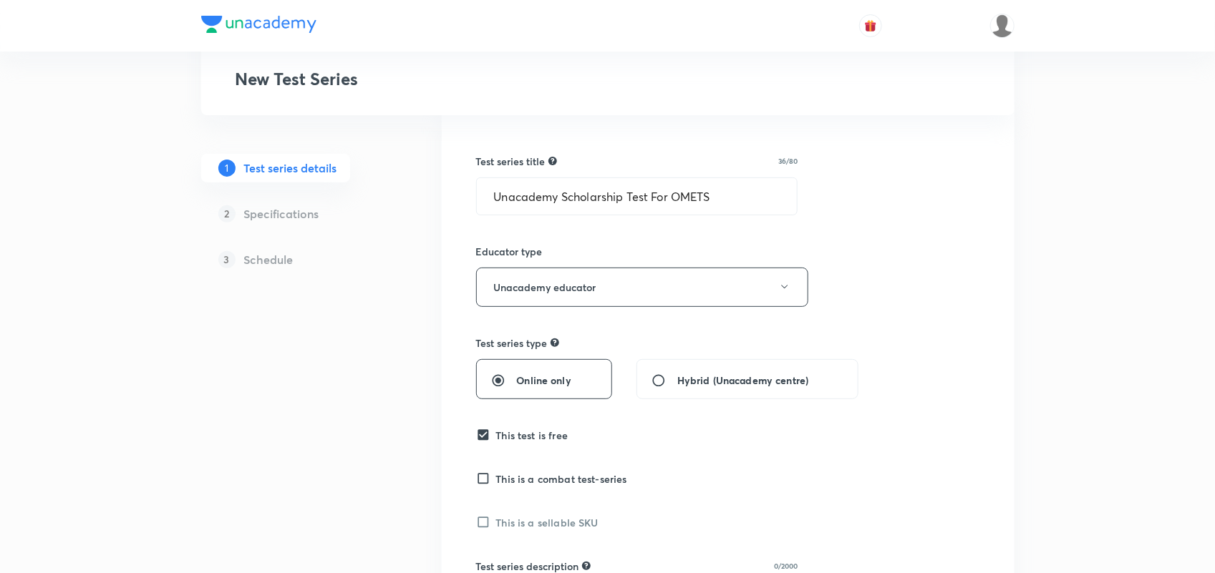
scroll to position [120, 0]
click at [752, 199] on input "Unacademy Scholarship Test For OMETS" at bounding box center [637, 198] width 321 height 37
paste input "text"
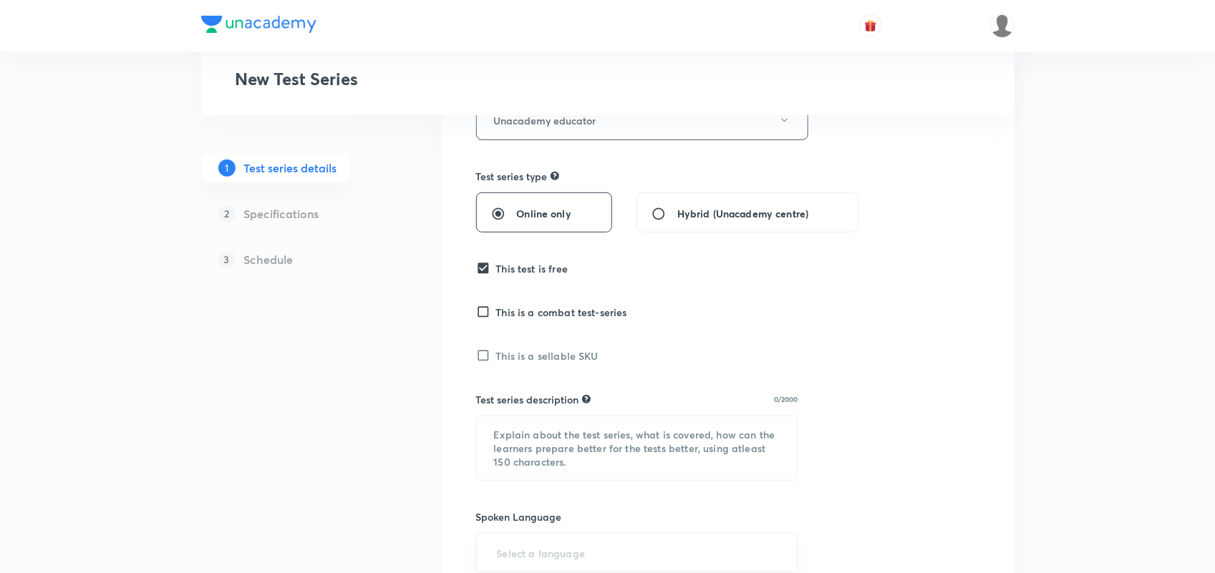
scroll to position [295, 0]
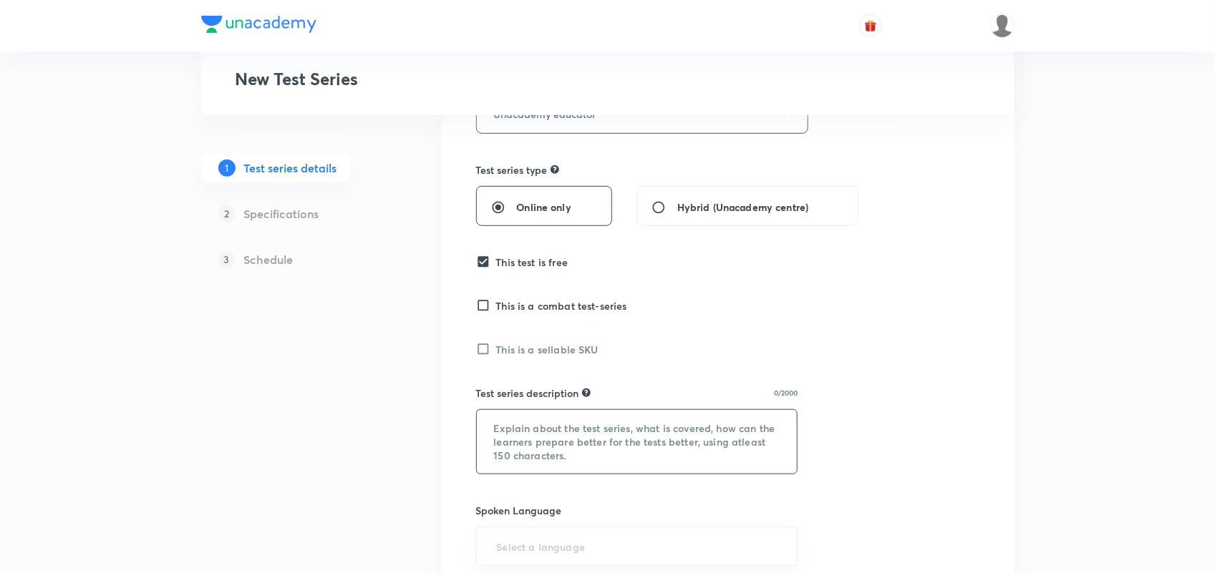
type input "Unacademy Scholarship Test For OMETS"
click at [548, 438] on textarea at bounding box center [637, 442] width 321 height 64
paste textarea "Unacademy Mega CAT Scholarship Test - MEGA UCST 2025"
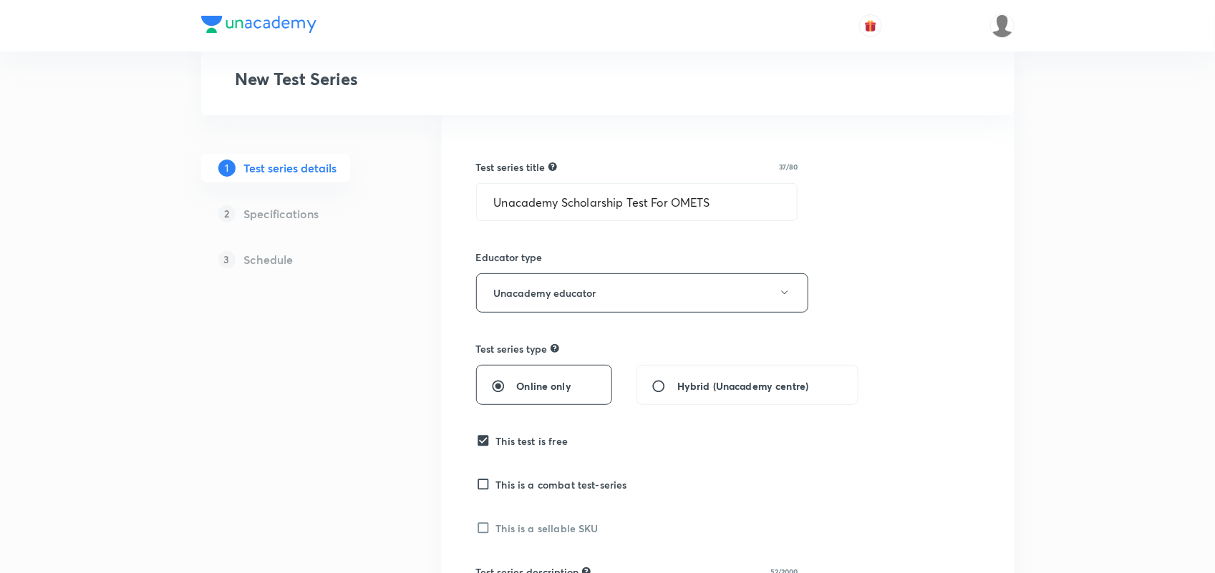
scroll to position [102, 0]
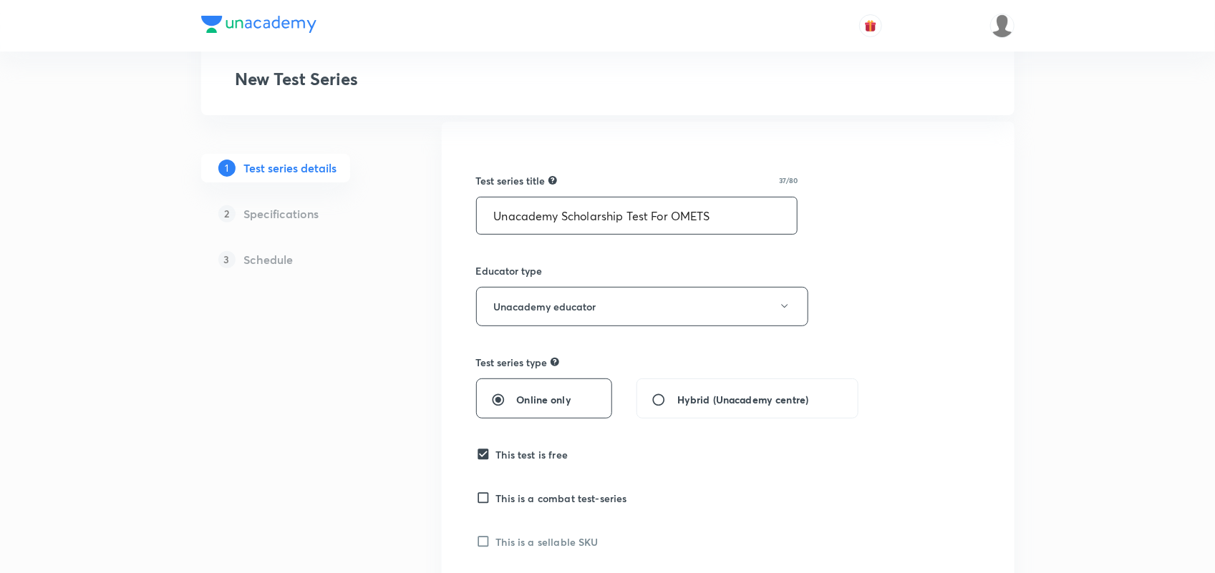
type textarea "Unacademy Mega CAT Scholarship Test - MEGA UCST 2025"
click at [559, 213] on input "Unacademy Scholarship Test For OMETS" at bounding box center [637, 216] width 321 height 37
click at [723, 223] on input "Unacademy Scholarship Test For OMETS" at bounding box center [637, 219] width 321 height 37
click at [714, 217] on input "Unacademy Scholarship Test For OMETS 2025" at bounding box center [637, 219] width 321 height 37
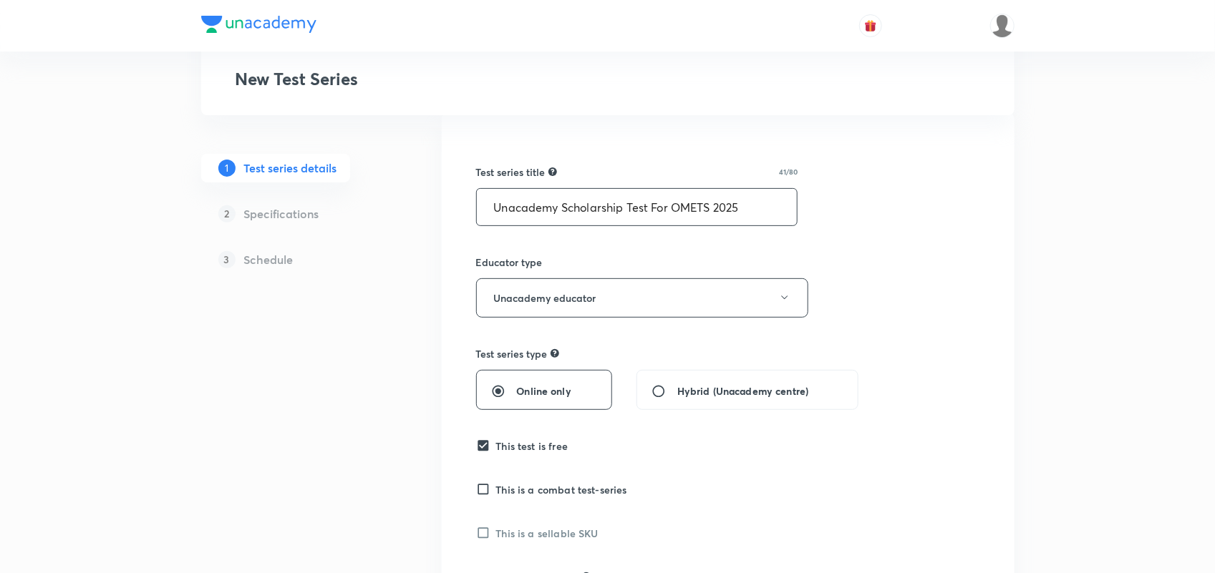
scroll to position [94, 0]
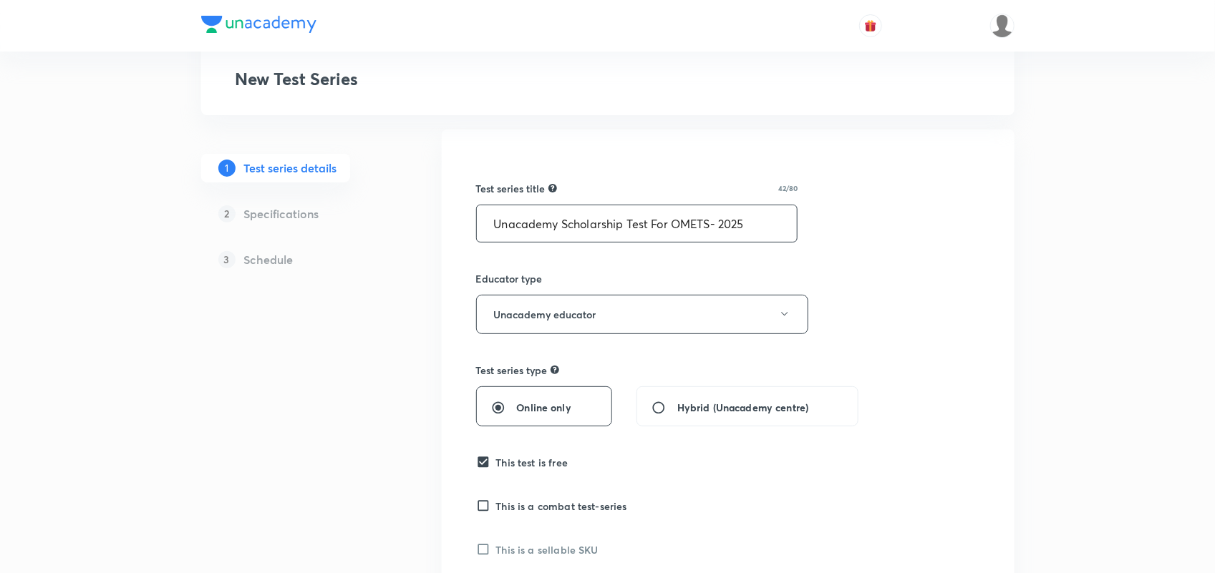
click at [721, 219] on input "Unacademy Scholarship Test For OMETS- 2025" at bounding box center [637, 223] width 321 height 37
click at [710, 222] on input "Unacademy Scholarship Test For OMETS-2025" at bounding box center [637, 223] width 321 height 37
click at [720, 222] on input "Unacademy Scholarship Test For OMETS -2025" at bounding box center [637, 223] width 321 height 37
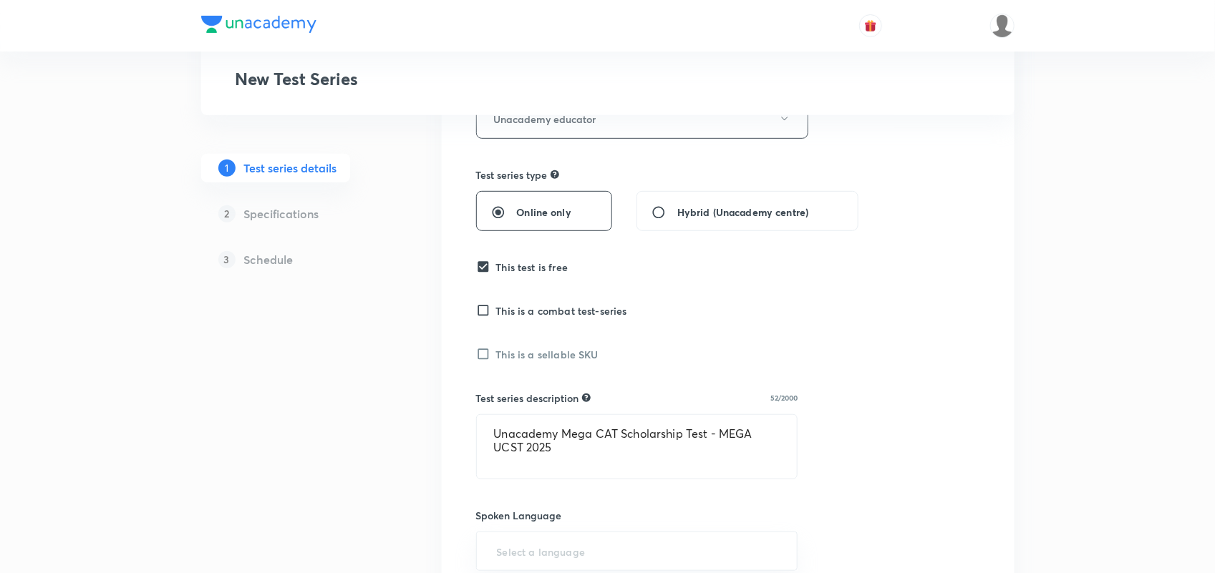
scroll to position [0, 0]
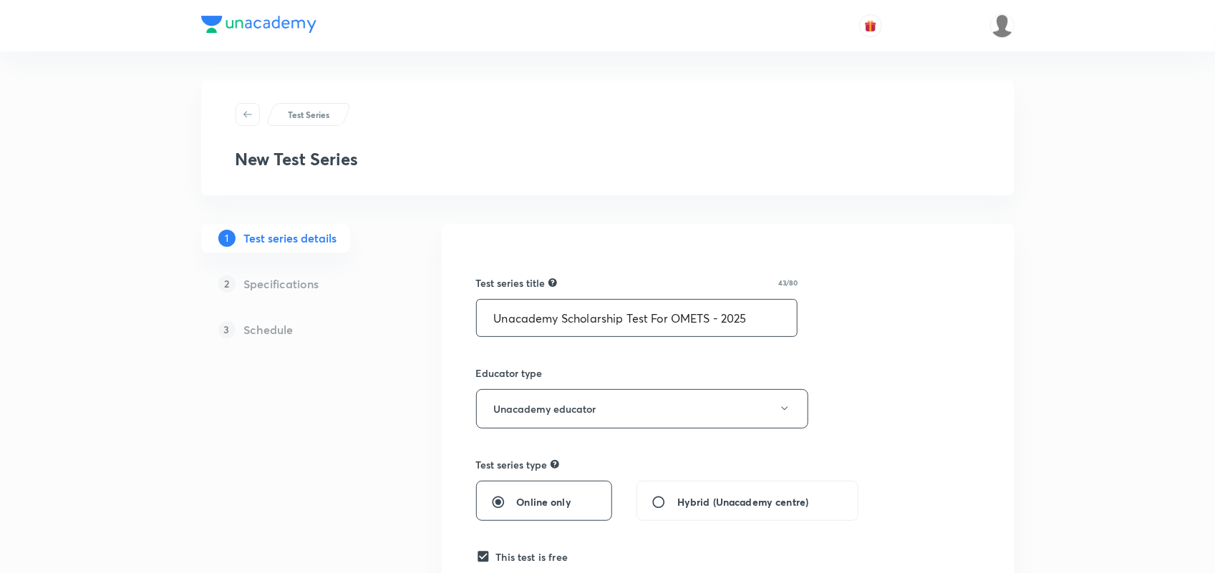
type input "Unacademy Scholarship Test For OMETS - 2025"
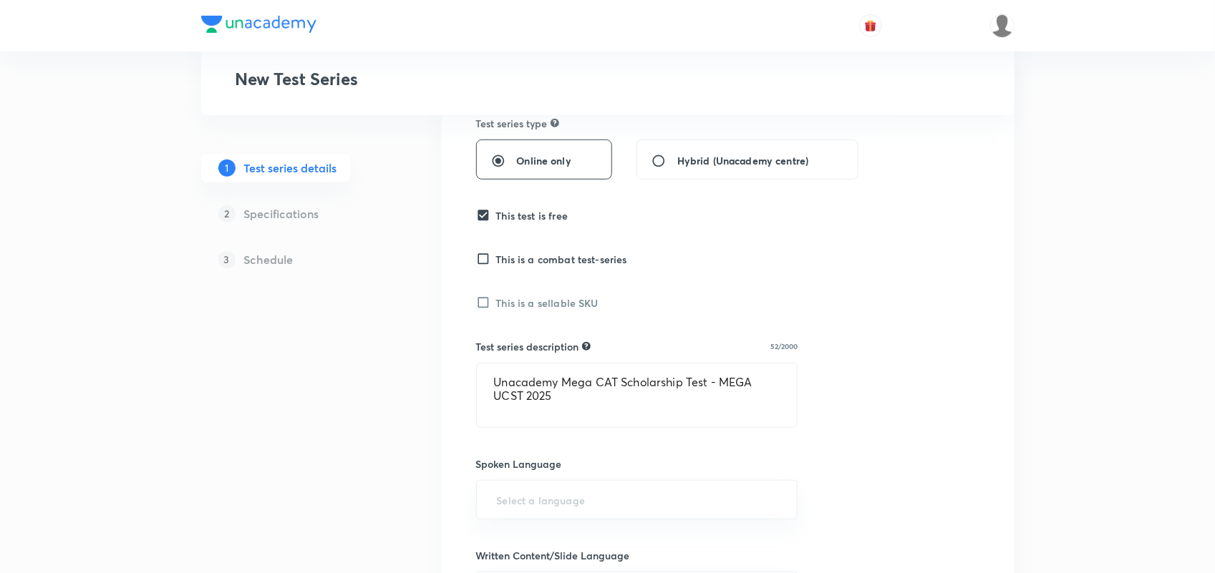
scroll to position [342, 0]
drag, startPoint x: 598, startPoint y: 396, endPoint x: 456, endPoint y: 363, distance: 146.2
click at [456, 363] on div "Test series title 43/80 Unacademy Scholarship Test For OMETS - 2025 ​ Educator …" at bounding box center [728, 423] width 573 height 1082
paste textarea "This test series offers assessments designed for CAT aspirants, encompassing su…"
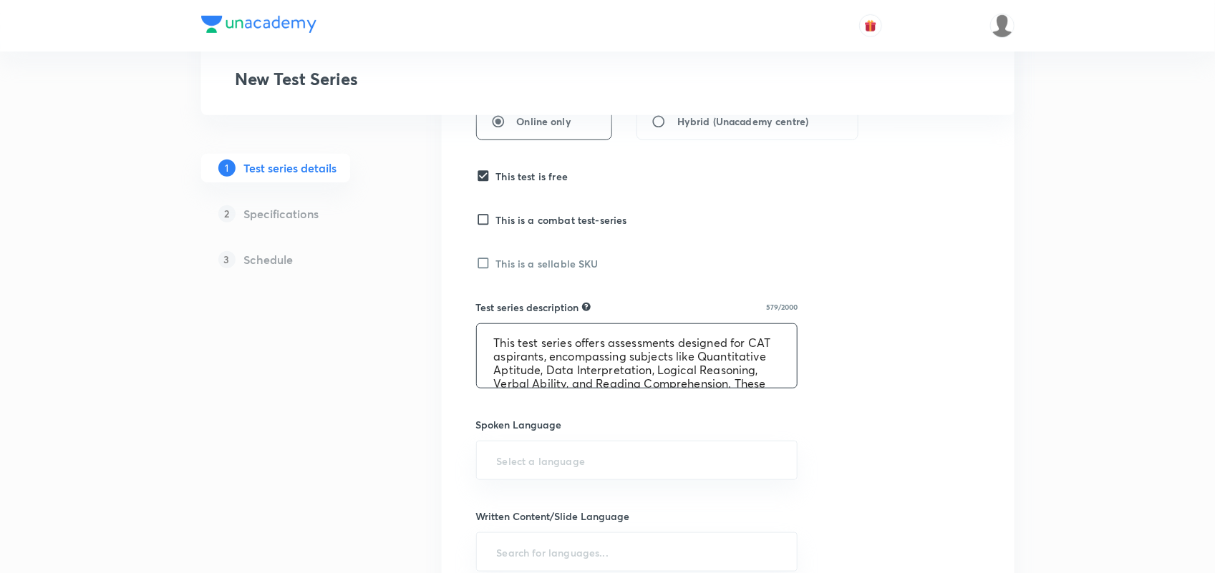
scroll to position [358, 0]
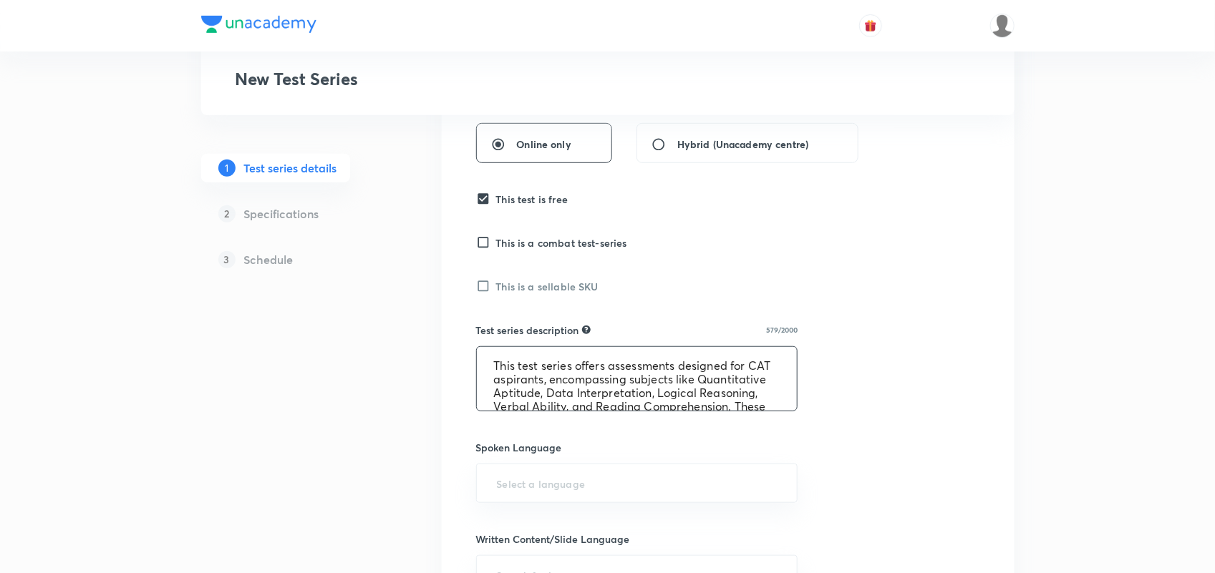
click at [495, 367] on textarea "This test series offers assessments designed for CAT aspirants, encompassing su…" at bounding box center [637, 379] width 321 height 64
click at [513, 378] on textarea "This test series offers assessments designed for CAT aspirants, encompassing su…" at bounding box center [637, 379] width 321 height 64
click at [528, 377] on textarea "This test series offers assessments designed for SNAP,NMAT aspirants, encompass…" at bounding box center [637, 379] width 321 height 64
click at [563, 377] on textarea "This test series offers assessments designed for SNAP, NMAT aspirants, encompas…" at bounding box center [637, 379] width 321 height 64
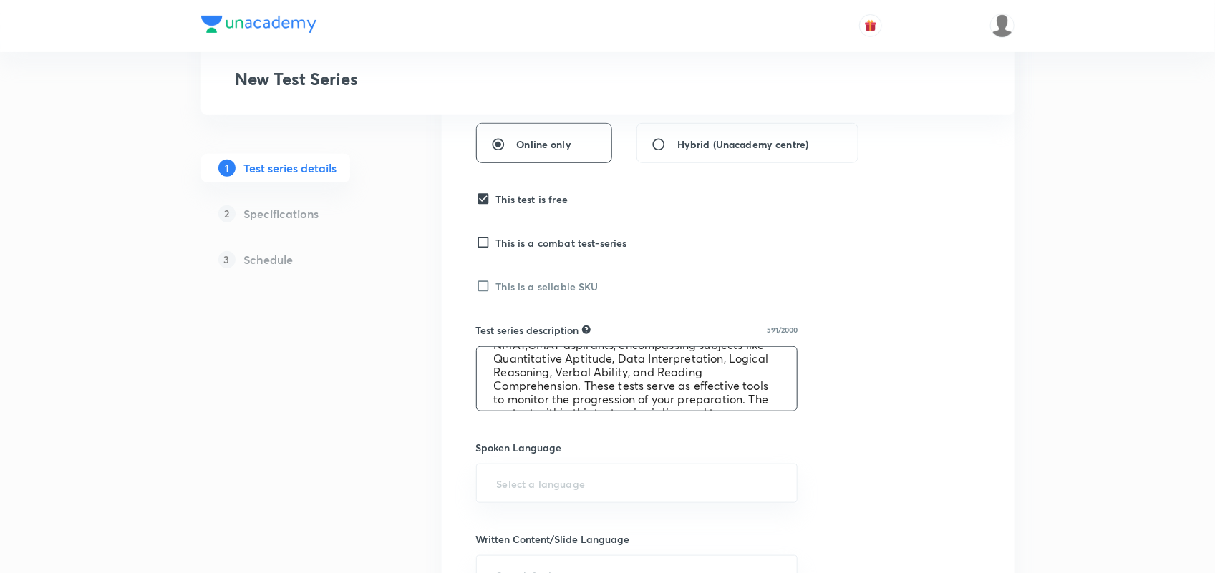
click at [649, 385] on textarea "This test series offers assessments designed for SNAP, NMAT,CMAT aspirants, enc…" at bounding box center [637, 379] width 321 height 64
click at [656, 384] on textarea "This test series offers assessments designed for SNAP, NMAT,CMAT aspirants, enc…" at bounding box center [637, 379] width 321 height 64
click at [724, 367] on textarea "This test series offers assessments designed for SNAP, NMAT,CMAT aspirants, enc…" at bounding box center [637, 379] width 321 height 64
click at [494, 379] on textarea "This test series offers assessments designed for SNAP, NMAT,CMAT aspirants, enc…" at bounding box center [637, 379] width 321 height 64
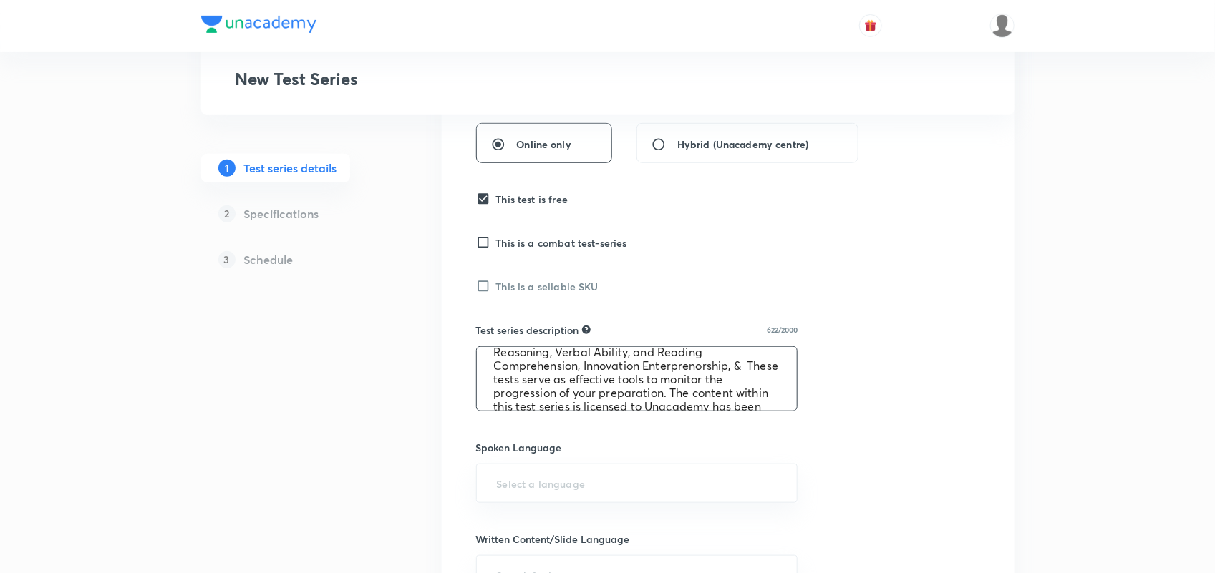
click at [598, 379] on textarea "This test series offers assessments designed for SNAP, NMAT,CMAT aspirants, enc…" at bounding box center [637, 379] width 321 height 64
click at [643, 378] on textarea "This test series offers assessments designed for SNAP, NMAT,CMAT aspirants, enc…" at bounding box center [637, 379] width 321 height 64
drag, startPoint x: 692, startPoint y: 378, endPoint x: 653, endPoint y: 392, distance: 41.2
click at [653, 392] on textarea "This test series offers assessments designed for SNAP, NMAT,CMAT aspirants, enc…" at bounding box center [637, 379] width 321 height 64
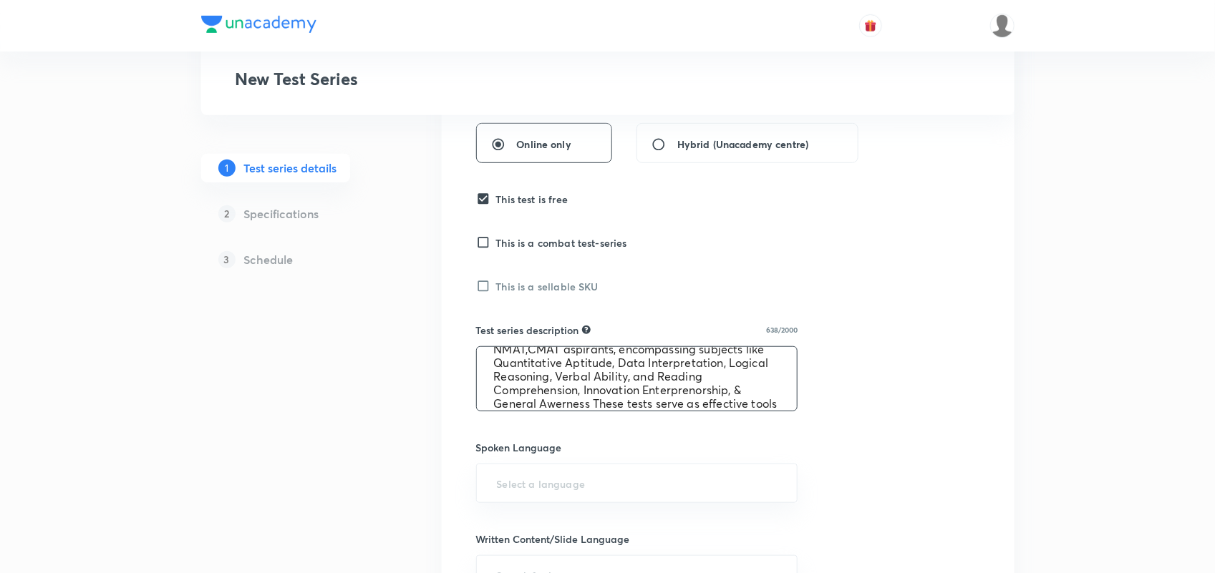
scroll to position [47, 0]
click at [655, 373] on textarea "This test series offers assessments designed for SNAP, NMAT,CMAT aspirants, enc…" at bounding box center [637, 379] width 321 height 64
drag, startPoint x: 655, startPoint y: 373, endPoint x: 685, endPoint y: 384, distance: 31.9
click at [685, 384] on textarea "This test series offers assessments designed for SNAP, NMAT,CMAT aspirants, enc…" at bounding box center [637, 379] width 321 height 64
click at [689, 378] on textarea "This test series offers assessments designed for SNAP, NMAT,CMAT aspirants, enc…" at bounding box center [637, 379] width 321 height 64
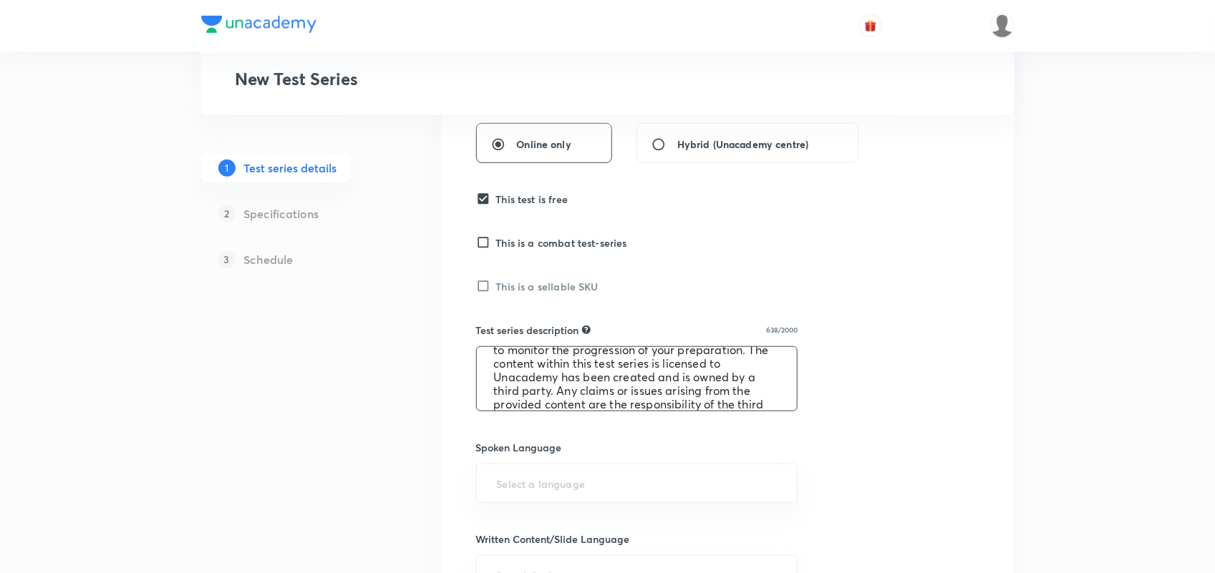
drag, startPoint x: 656, startPoint y: 373, endPoint x: 555, endPoint y: 377, distance: 101.7
click at [555, 377] on textarea "This test series offers assessments designed for SNAP, NMAT,CMAT aspirants, enc…" at bounding box center [637, 379] width 321 height 64
click at [668, 384] on textarea "This test series offers assessments designed for SNAP, NMAT,CMAT aspirants, enc…" at bounding box center [637, 379] width 321 height 64
drag, startPoint x: 652, startPoint y: 373, endPoint x: 580, endPoint y: 385, distance: 73.3
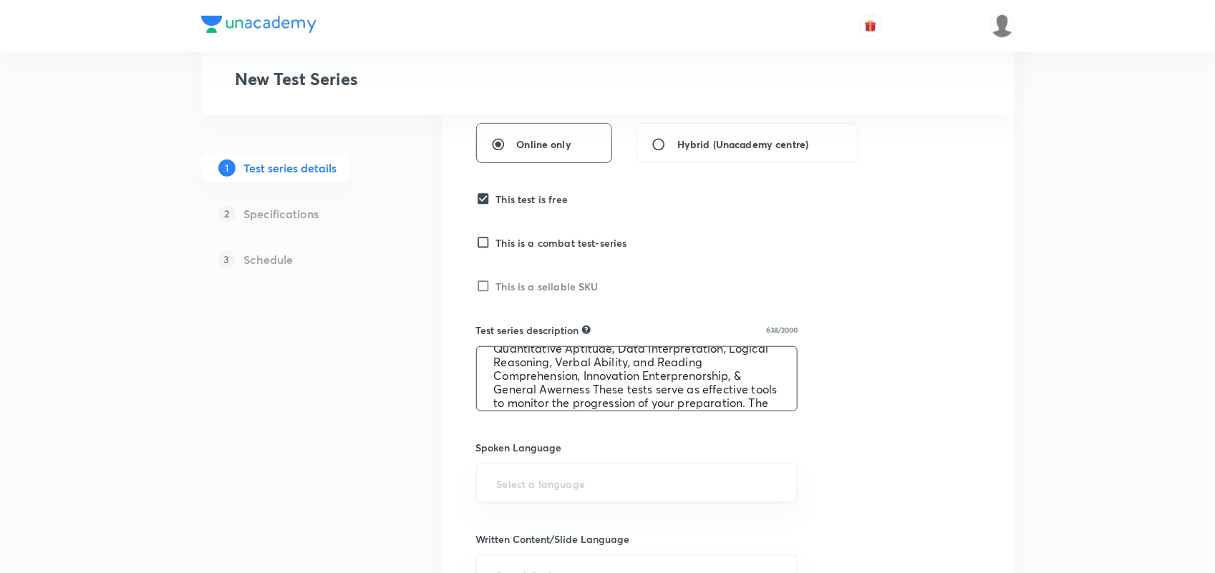
click at [580, 385] on textarea "This test series offers assessments designed for SNAP, NMAT,CMAT aspirants, enc…" at bounding box center [637, 379] width 321 height 64
paste textarea "Innovation and Entrepreneu"
click at [668, 378] on textarea "This test series offers assessments designed for SNAP, NMAT,CMAT aspirants, enc…" at bounding box center [637, 379] width 321 height 64
click at [674, 371] on textarea "This test series offers assessments designed for SNAP, NMAT,CMAT aspirants, enc…" at bounding box center [637, 379] width 321 height 64
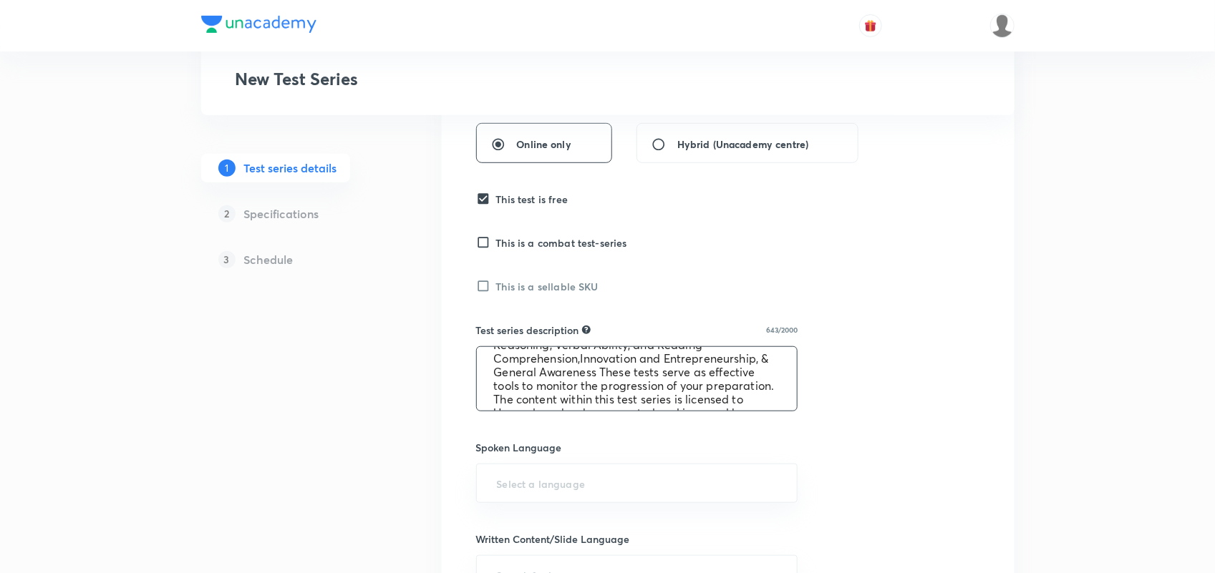
click at [703, 374] on textarea "This test series offers assessments designed for SNAP, NMAT,CMAT aspirants, enc…" at bounding box center [637, 379] width 321 height 64
click at [630, 405] on textarea "This test series offers assessments designed for SNAP, NMAT,CMAT aspirants, enc…" at bounding box center [637, 379] width 321 height 64
click at [724, 397] on textarea "This test series offers assessments designed for SNAP, NMAT,CMAT aspirants, enc…" at bounding box center [637, 379] width 321 height 64
type textarea "This test series offers assessments designed for SNAP, NMAT,CMAT aspirants, enc…"
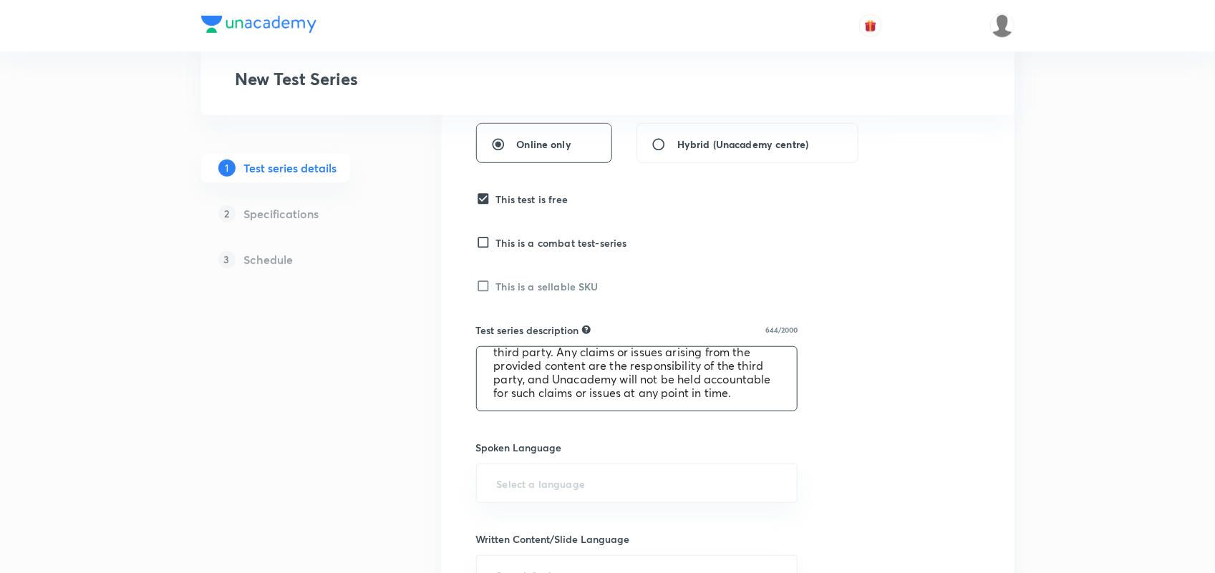
click at [890, 417] on div "Test series title 43/80 Unacademy Scholarship Test For OMETS - 2025 ​ Educator …" at bounding box center [728, 407] width 504 height 1037
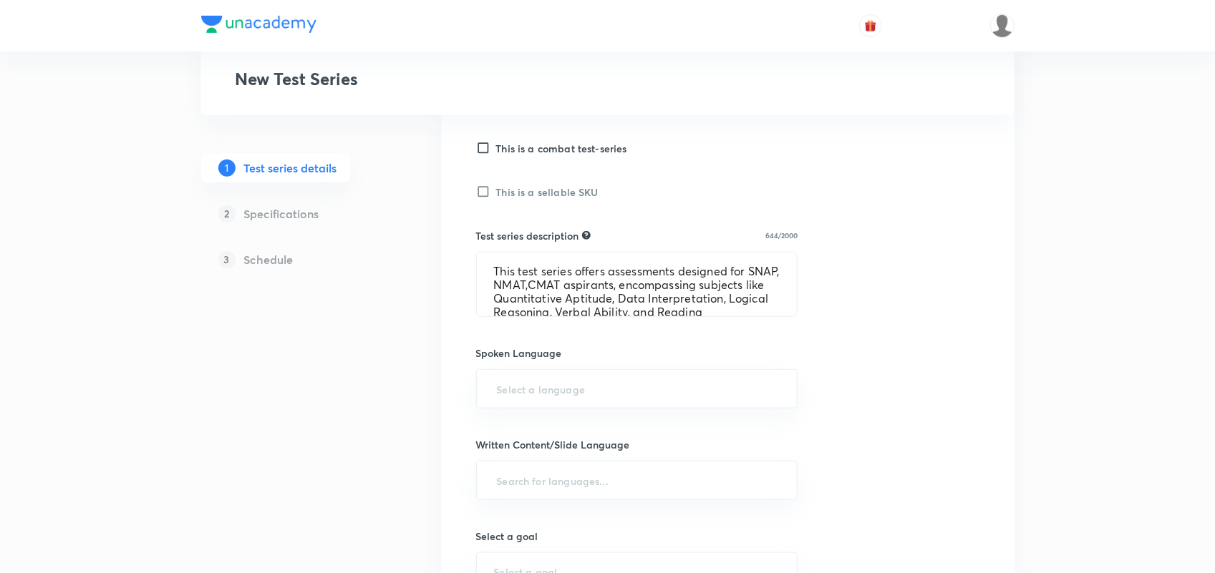
scroll to position [445, 0]
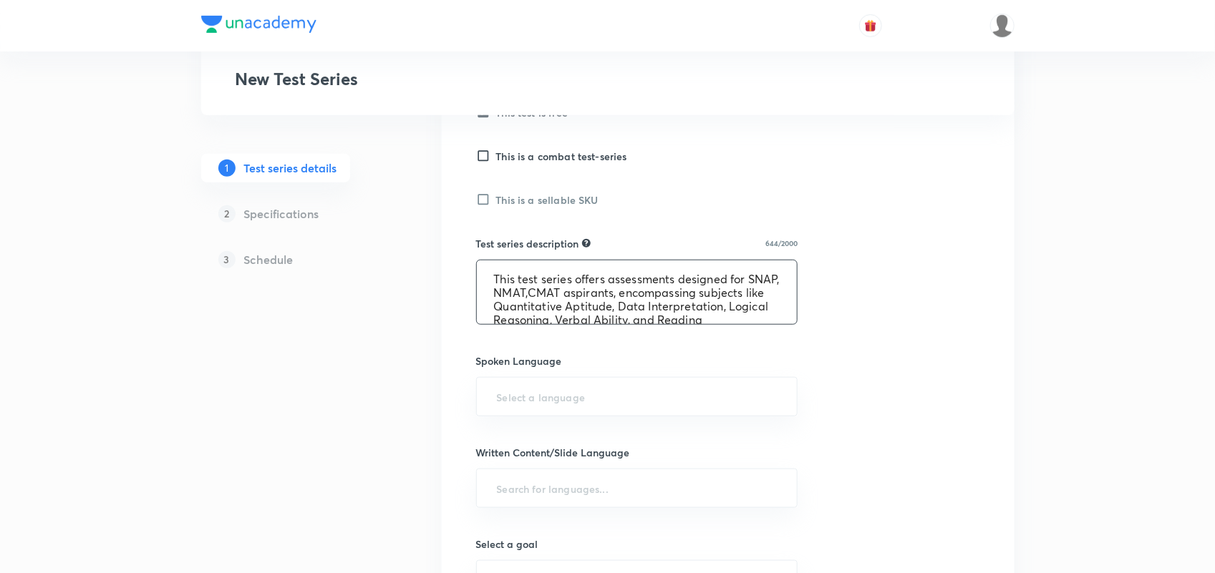
click at [495, 276] on textarea "This test series offers assessments designed for SNAP, NMAT,CMAT aspirants, enc…" at bounding box center [637, 293] width 321 height 64
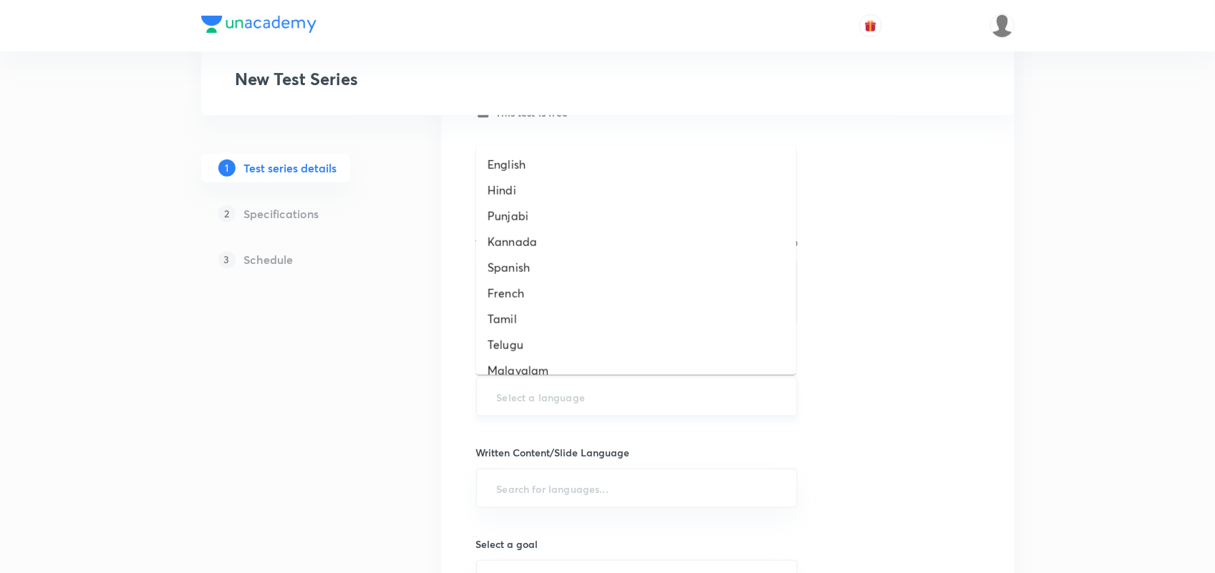
click at [695, 404] on input "text" at bounding box center [637, 397] width 286 height 26
click at [561, 162] on li "English" at bounding box center [636, 165] width 320 height 26
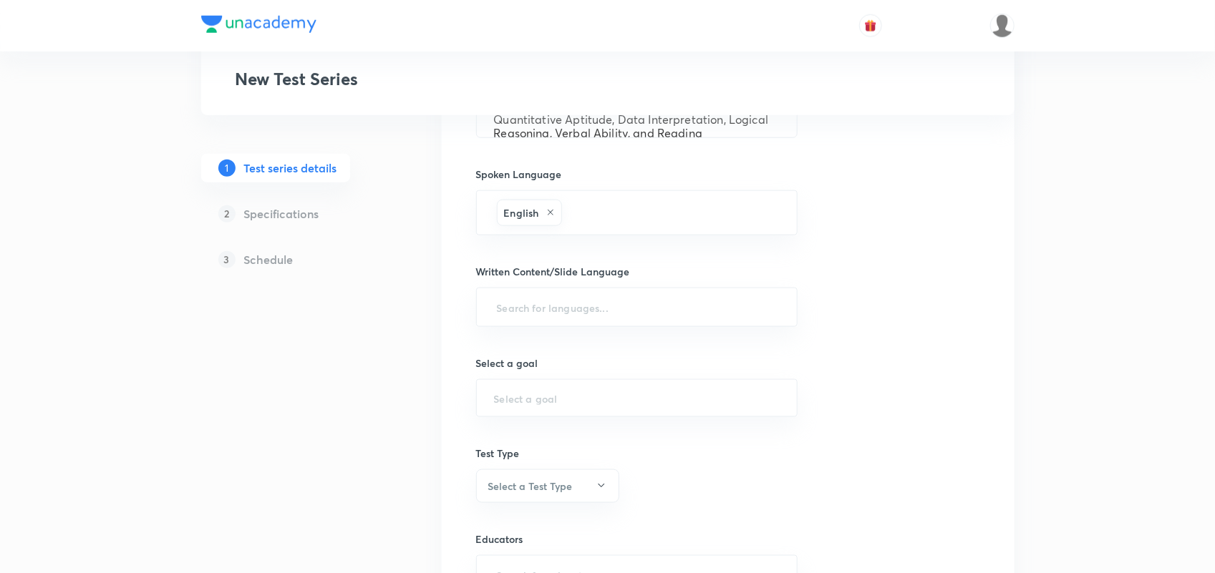
scroll to position [632, 0]
click at [553, 312] on input "text" at bounding box center [637, 307] width 286 height 26
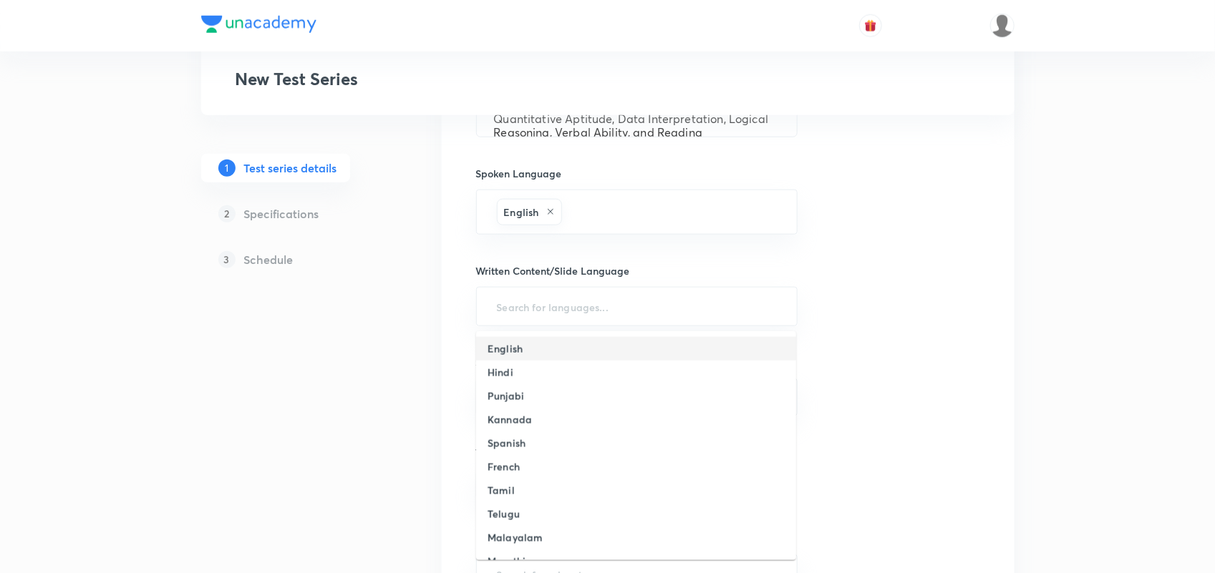
click at [534, 359] on li "English" at bounding box center [636, 349] width 320 height 24
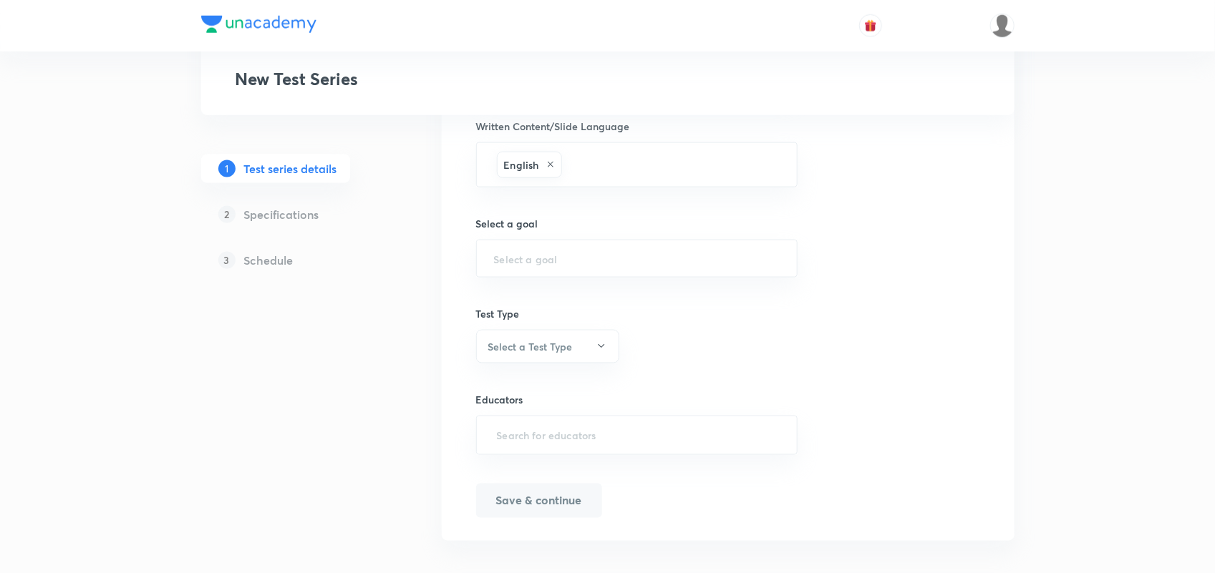
scroll to position [789, 0]
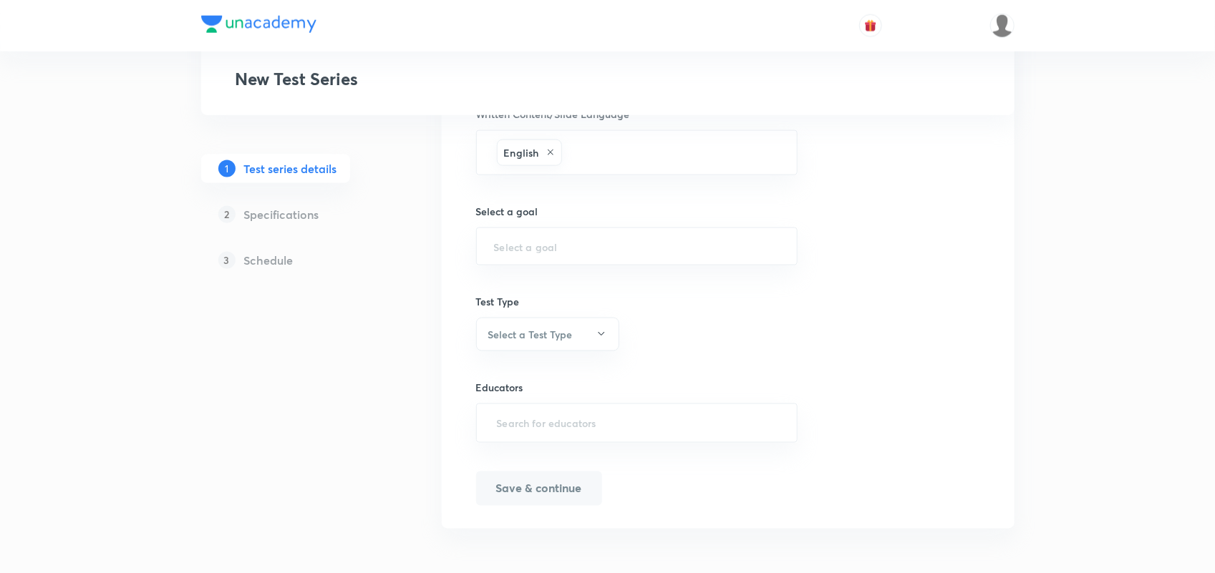
click at [495, 225] on div "Select a goal ​" at bounding box center [637, 235] width 322 height 62
click at [505, 249] on input "text" at bounding box center [637, 247] width 286 height 14
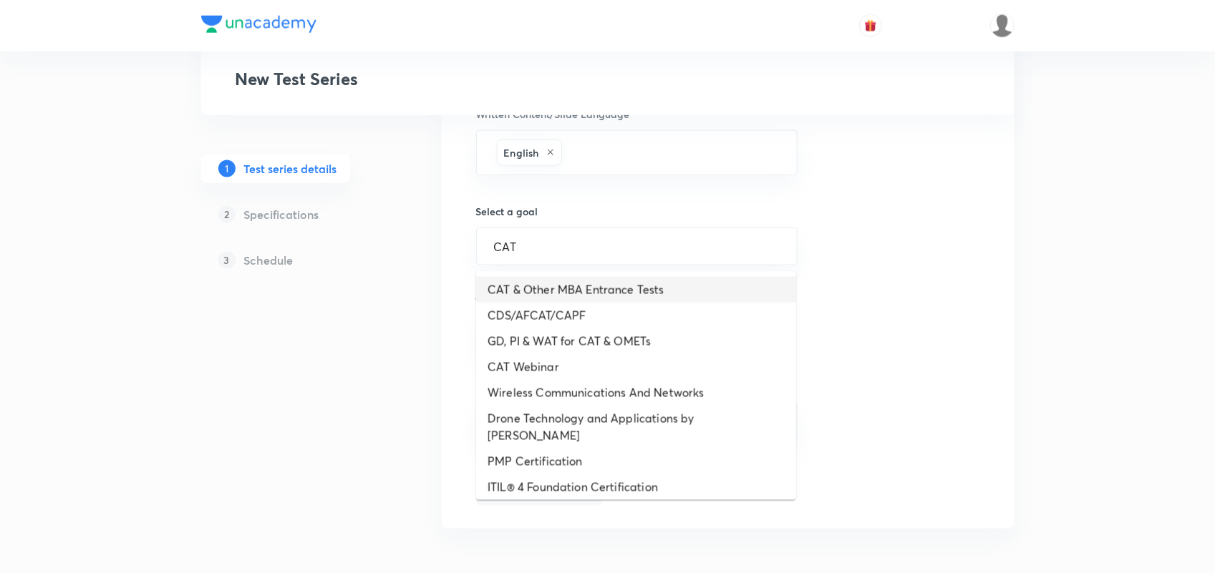
click at [655, 295] on li "CAT & Other MBA Entrance Tests" at bounding box center [636, 290] width 320 height 26
type input "CAT & Other MBA Entrance Tests"
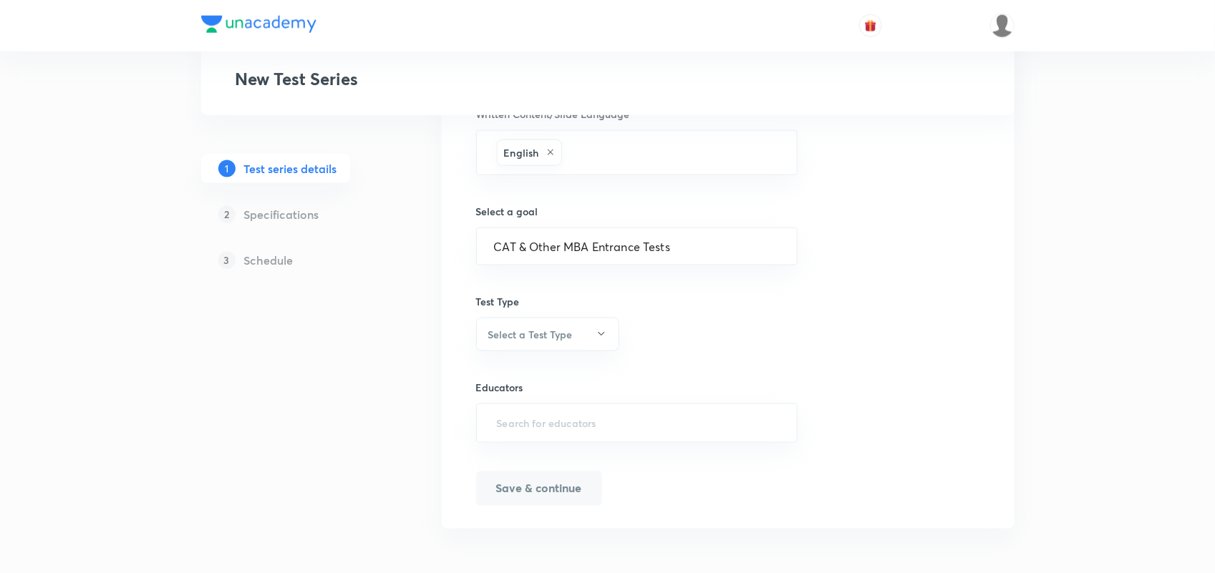
scroll to position [792, 0]
click at [530, 316] on button "Select a Test Type" at bounding box center [547, 333] width 143 height 34
click at [512, 397] on span "Minor Test" at bounding box center [544, 403] width 125 height 15
click at [550, 428] on input "text" at bounding box center [637, 422] width 286 height 26
type input "X"
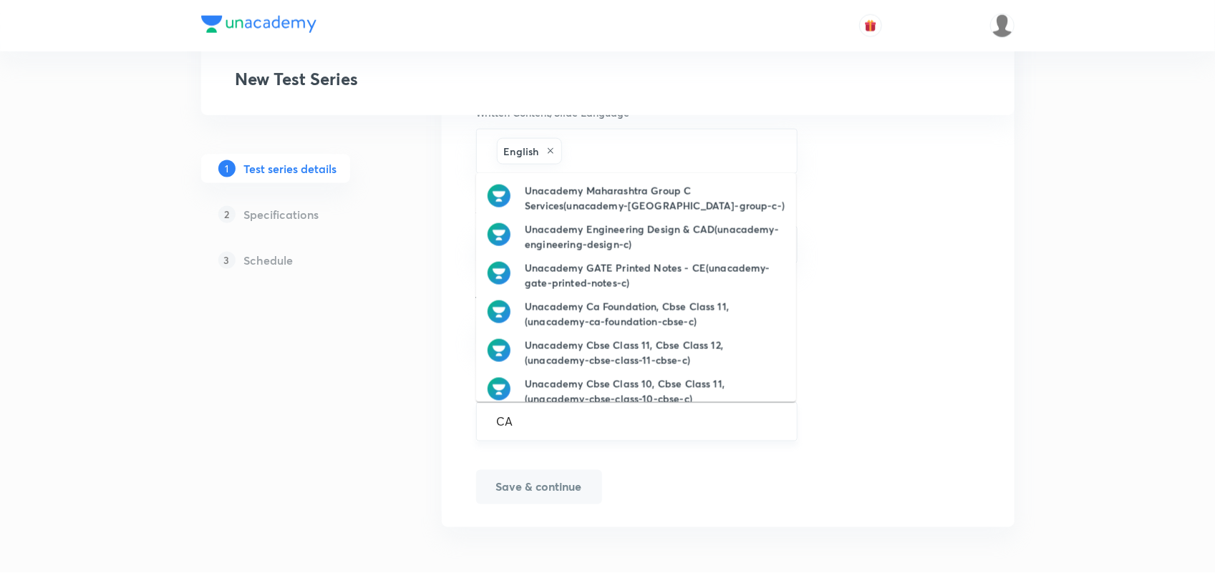
type input "CAT"
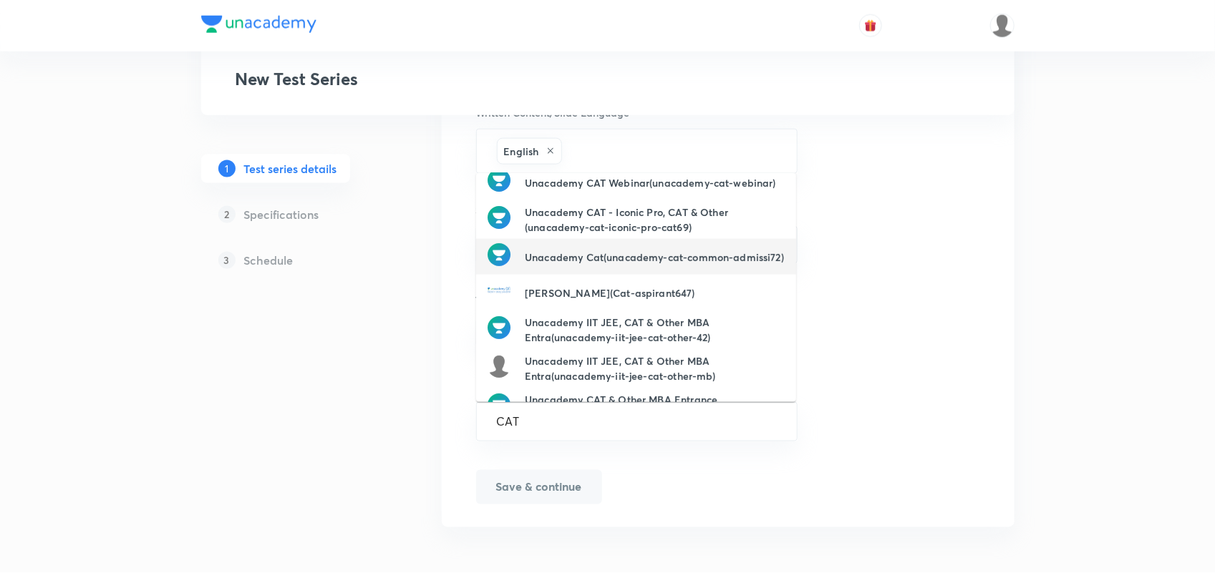
scroll to position [93, 0]
click at [612, 252] on h6 "Unacademy Cat(unacademy-cat-common-admissi72)" at bounding box center [654, 255] width 259 height 15
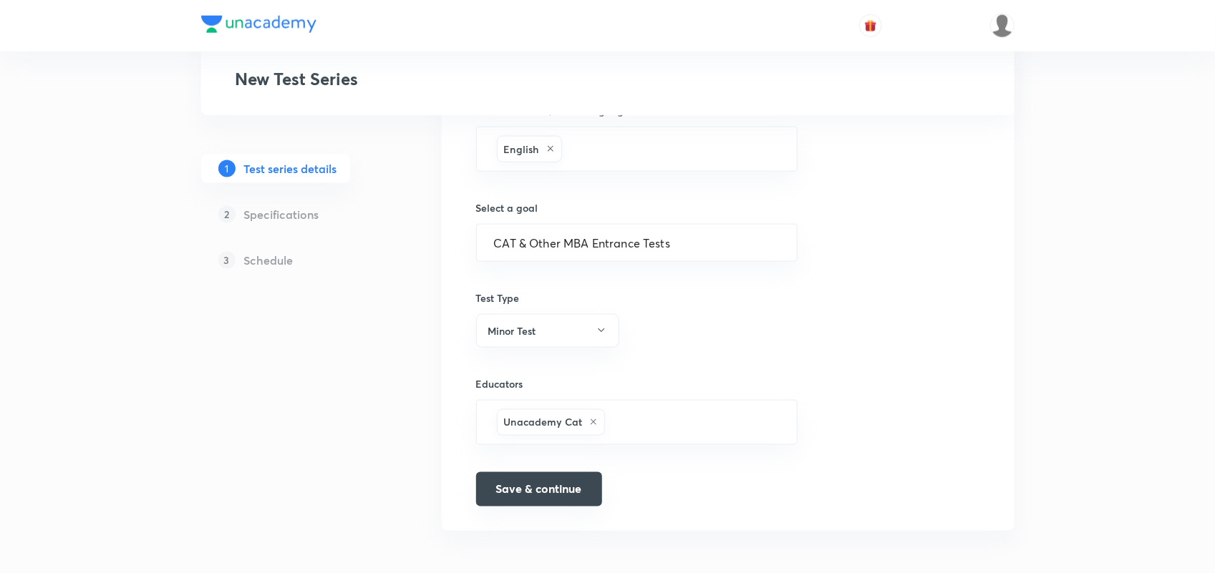
click at [553, 500] on button "Save & continue" at bounding box center [539, 489] width 126 height 34
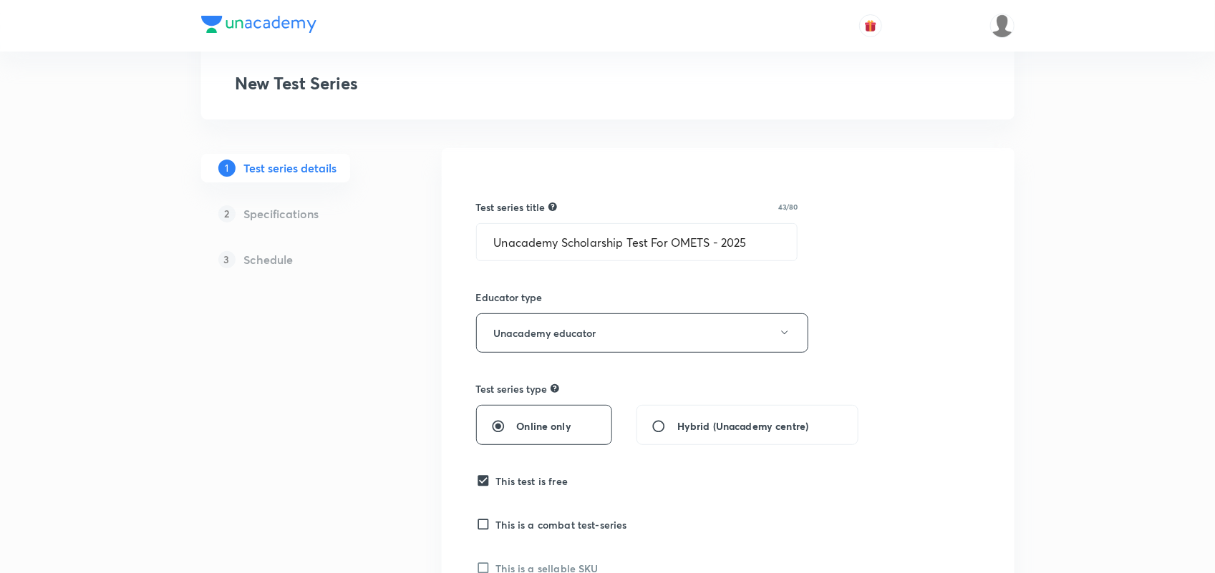
scroll to position [0, 0]
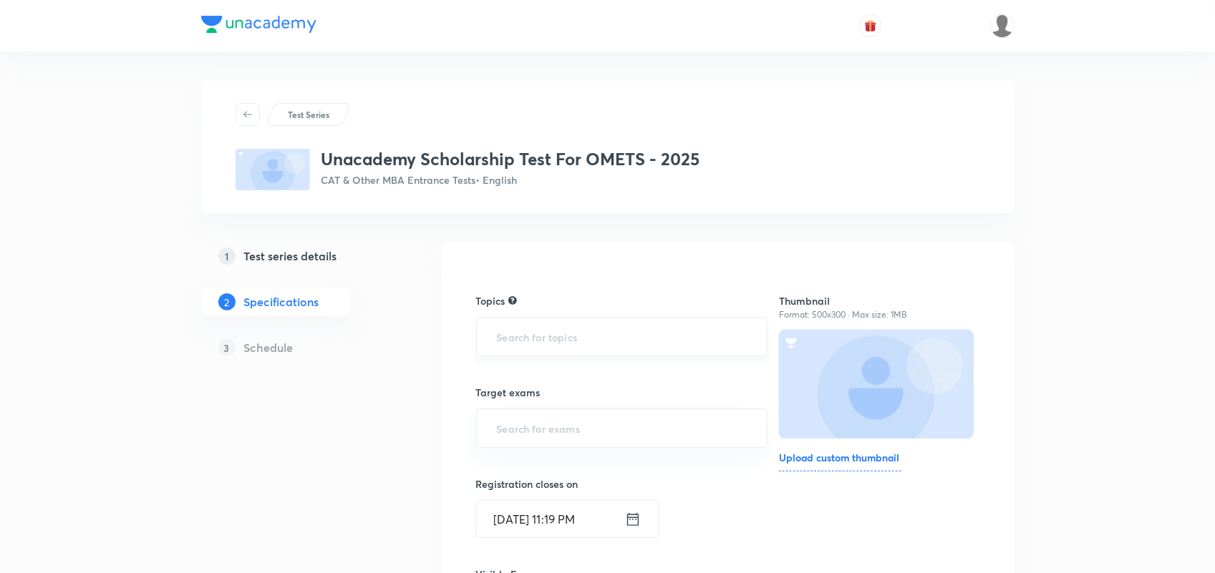
click at [582, 333] on input "text" at bounding box center [622, 337] width 256 height 26
type input "SNAP"
click at [532, 344] on input "text" at bounding box center [622, 337] width 256 height 26
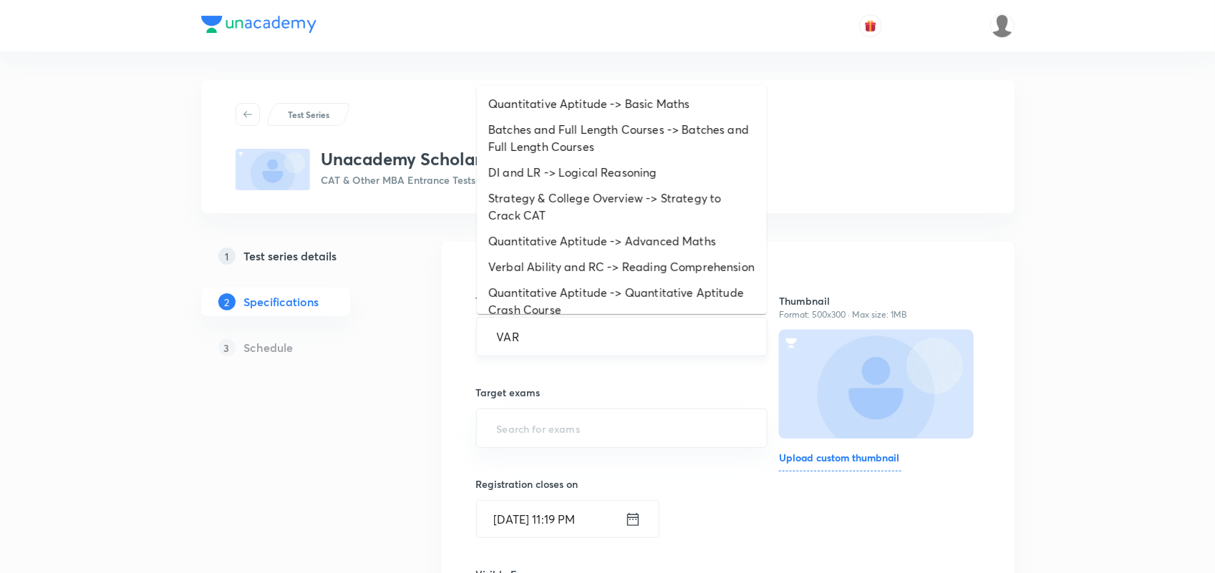
type input "VARC"
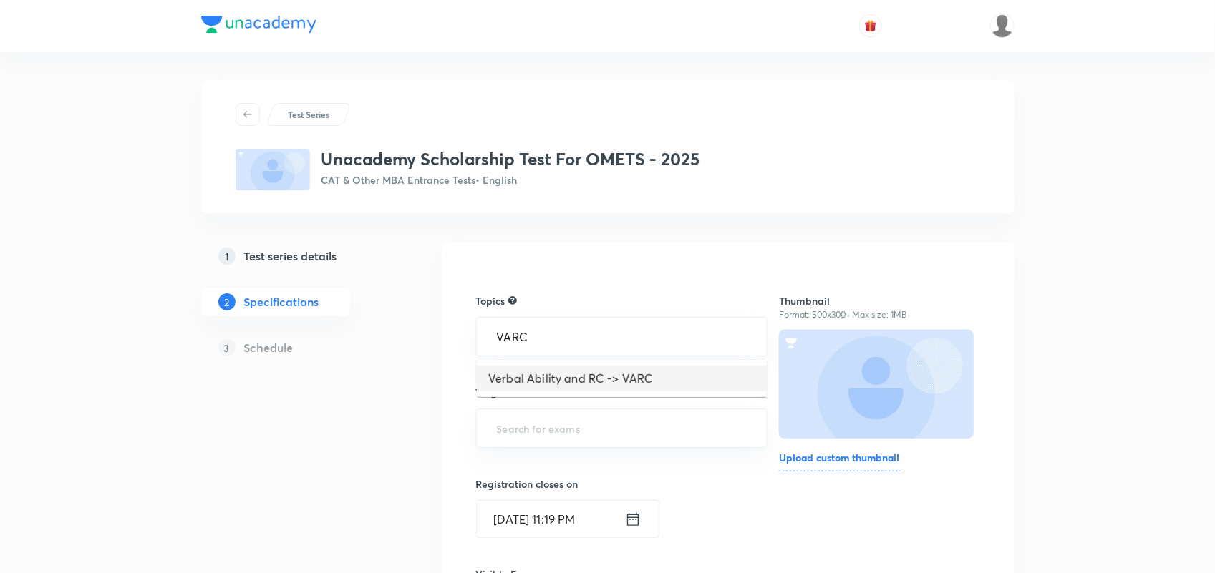
click at [603, 385] on li "Verbal Ability and RC -> VARC" at bounding box center [622, 379] width 290 height 26
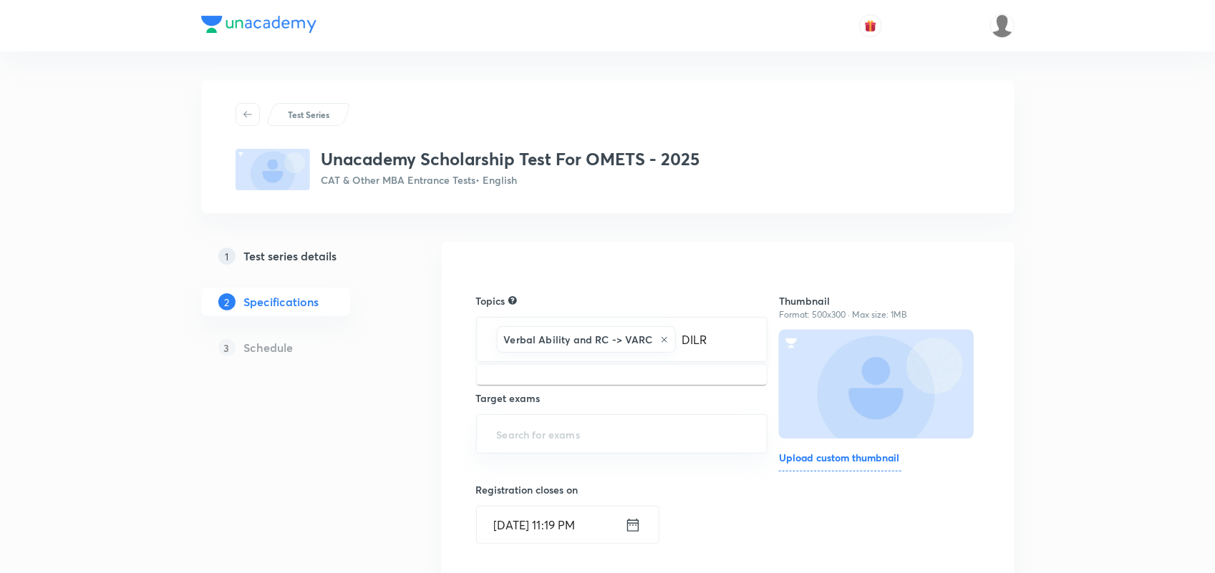
click at [692, 339] on input "DILR" at bounding box center [714, 339] width 71 height 26
type input "LRDI"
click at [568, 378] on li "DI and LR -> LRDI" at bounding box center [622, 384] width 290 height 26
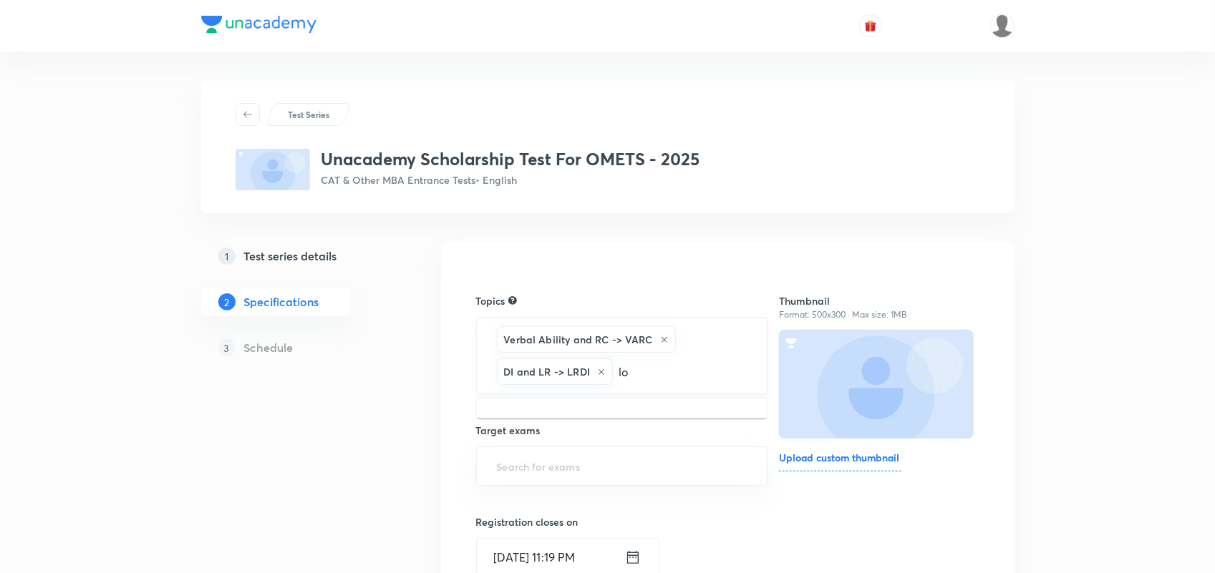
type input "l"
type input "Qua"
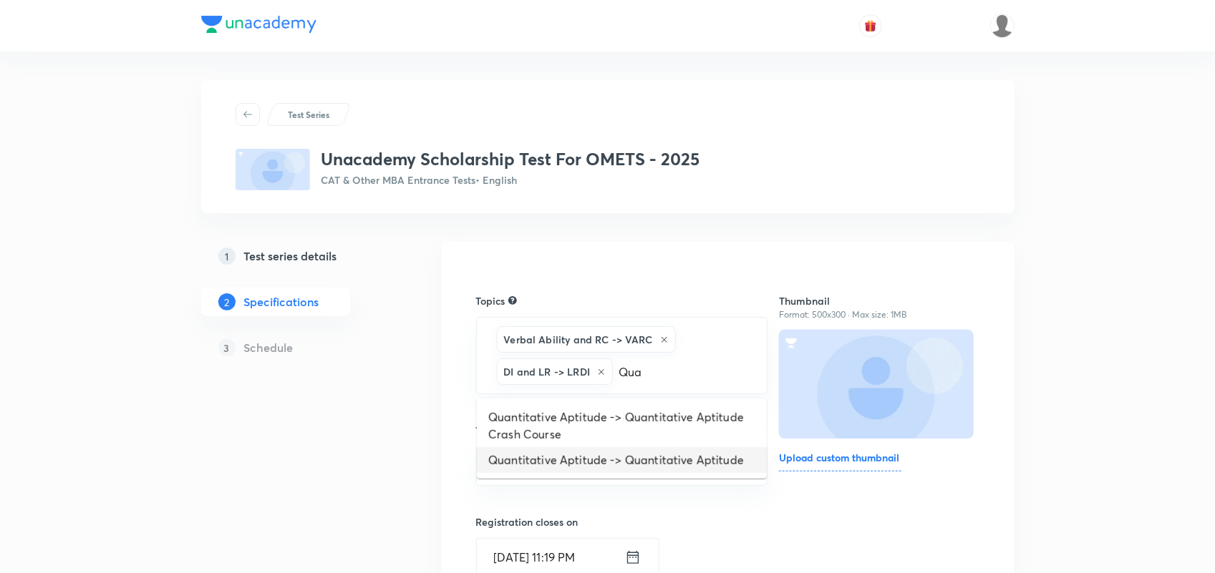
click at [674, 460] on li "Quantitative Aptitude -> Quantitative Aptitude" at bounding box center [622, 460] width 290 height 26
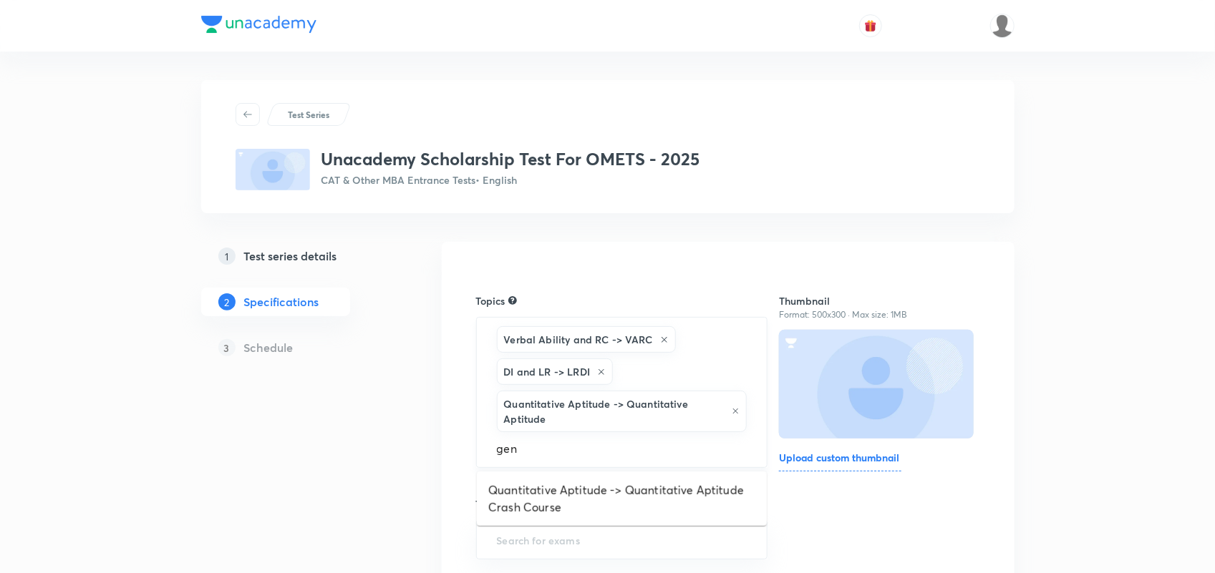
type input "gene"
click at [617, 530] on li "General Knowledge -> General Knowledge/General Awareness" at bounding box center [622, 524] width 290 height 43
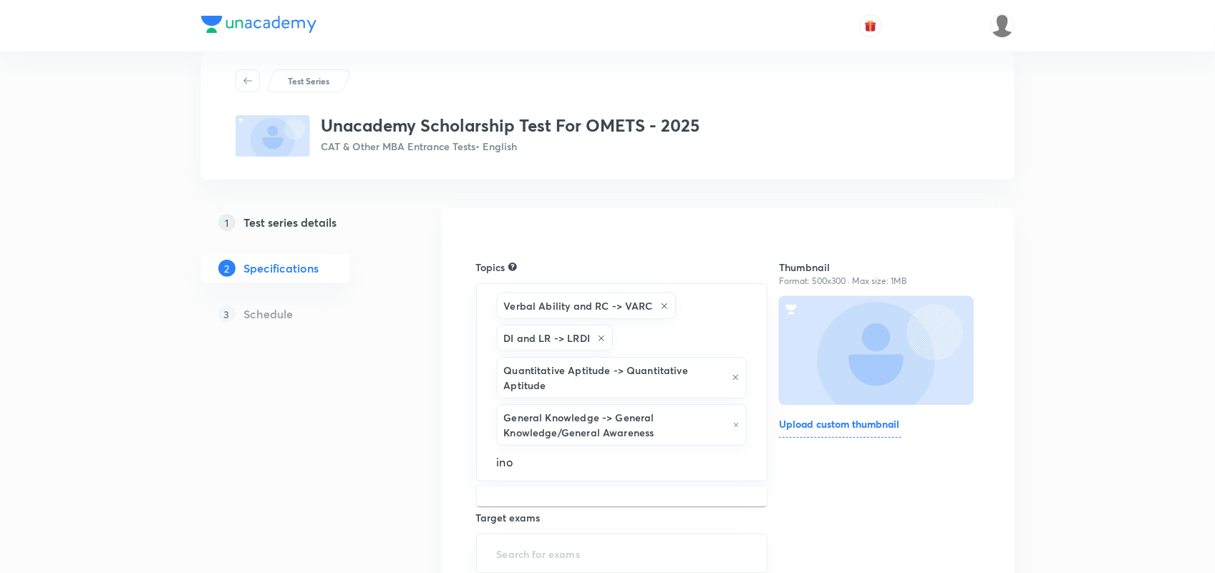
scroll to position [33, 0]
type input "i"
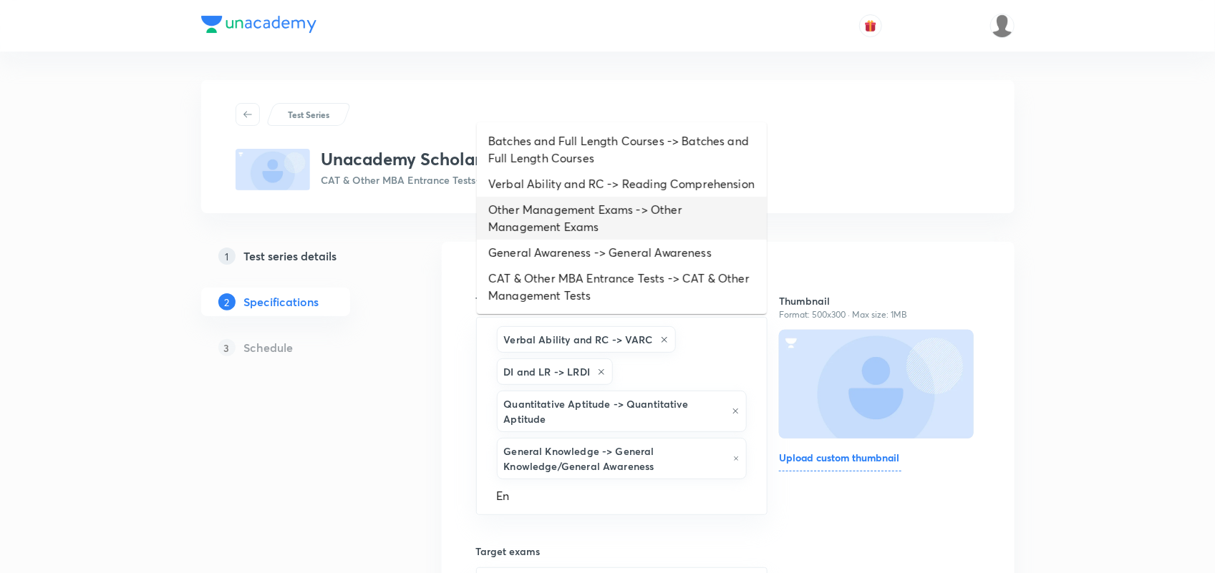
scroll to position [0, 0]
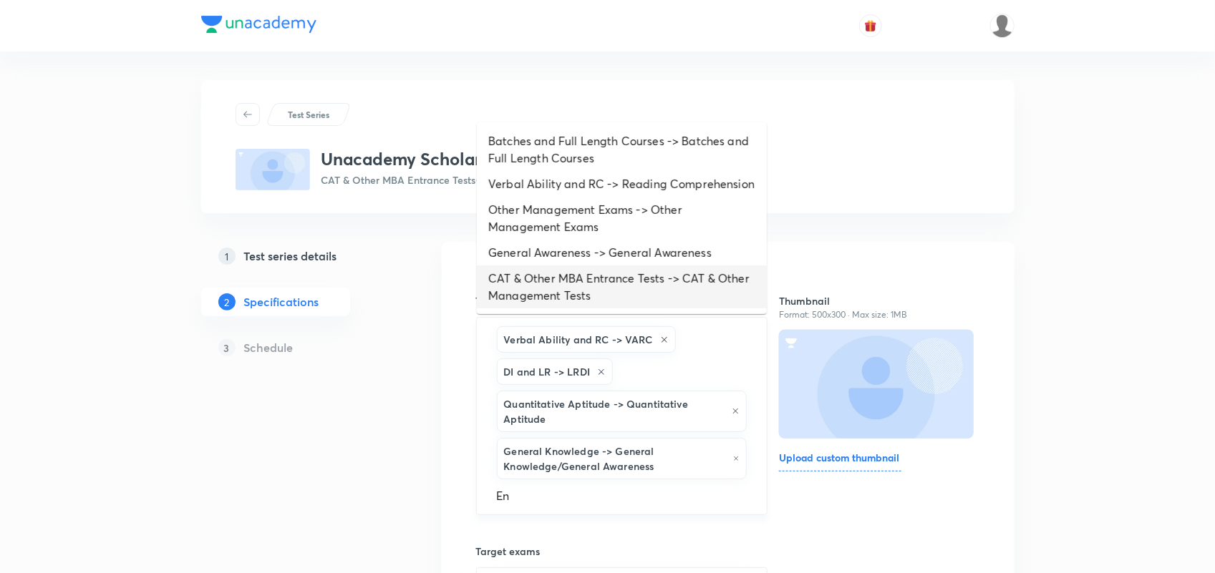
click at [581, 499] on input "En" at bounding box center [622, 495] width 256 height 26
type input "E"
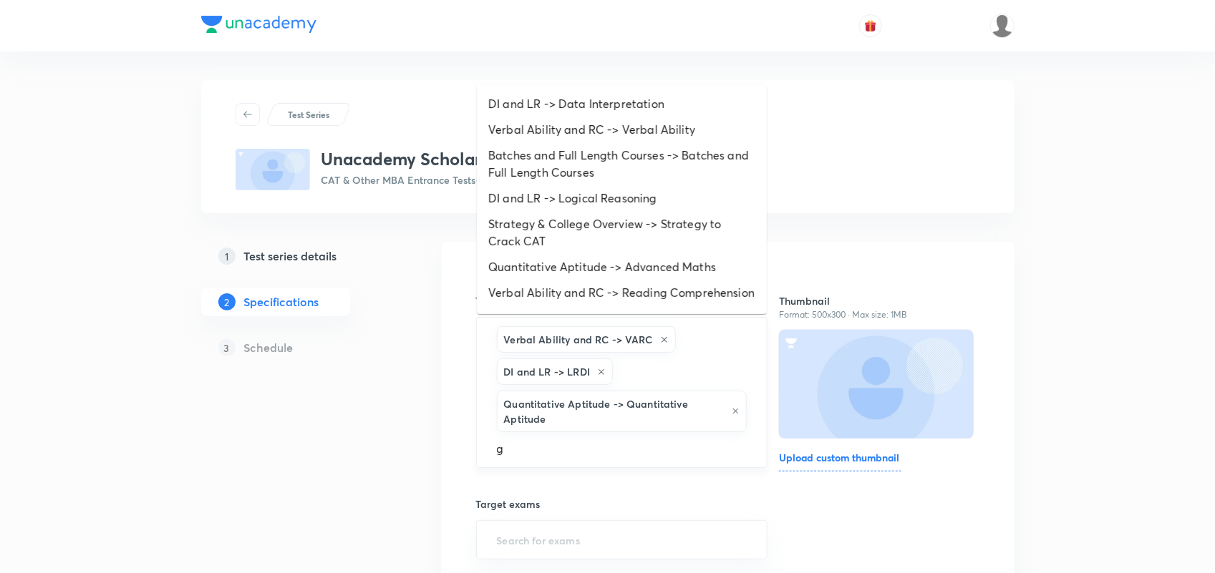
type input "ge"
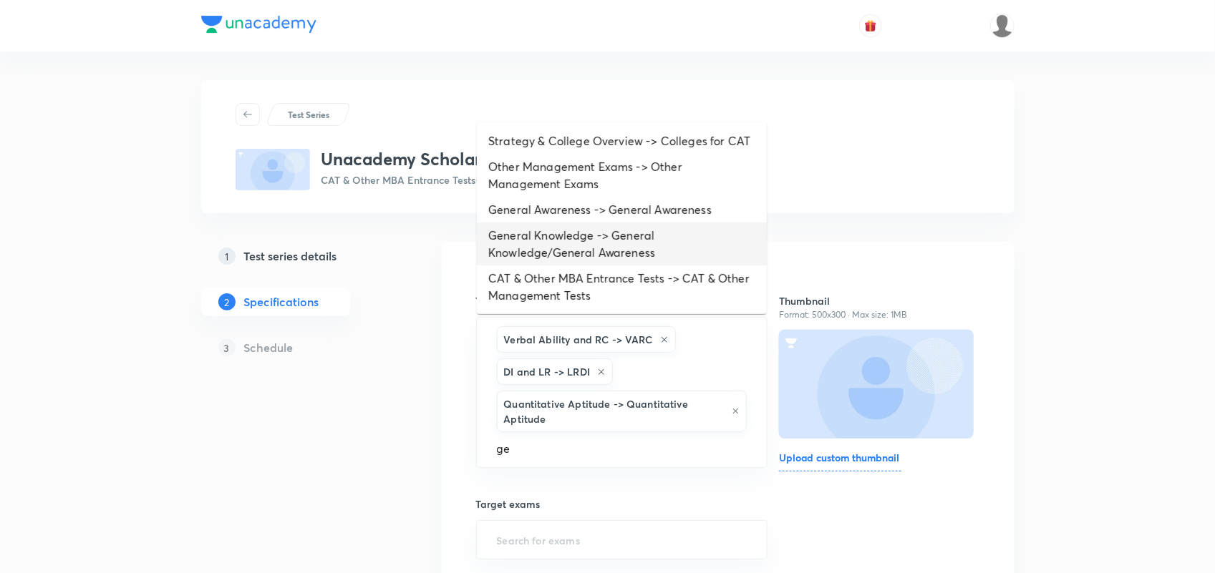
click at [603, 223] on li "General Knowledge -> General Knowledge/General Awareness" at bounding box center [622, 244] width 290 height 43
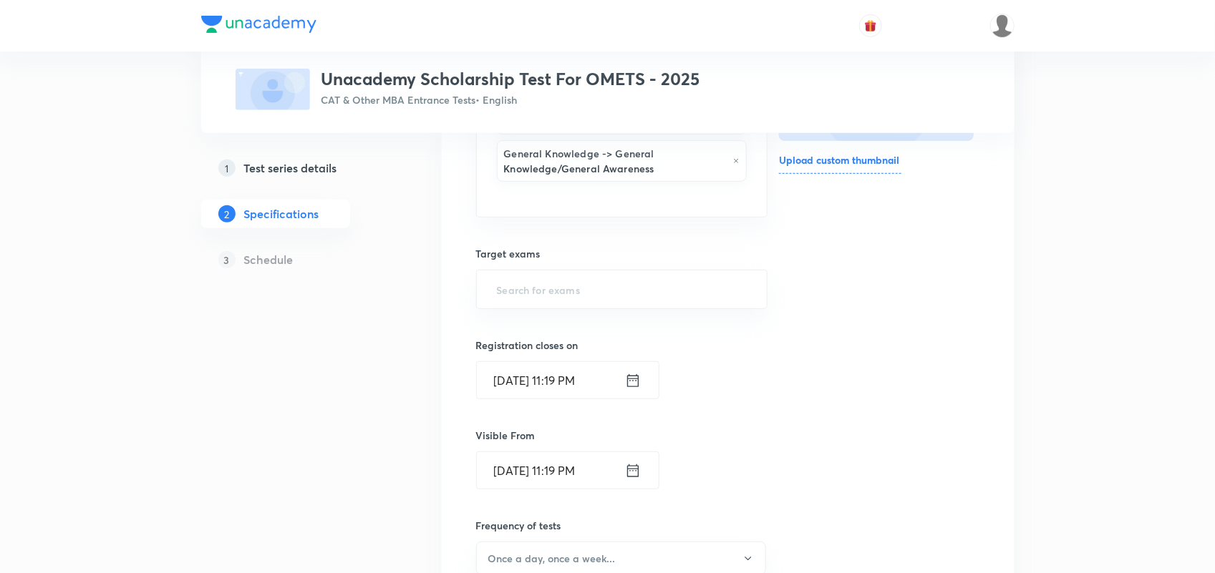
scroll to position [299, 0]
click at [641, 290] on input "text" at bounding box center [622, 289] width 256 height 26
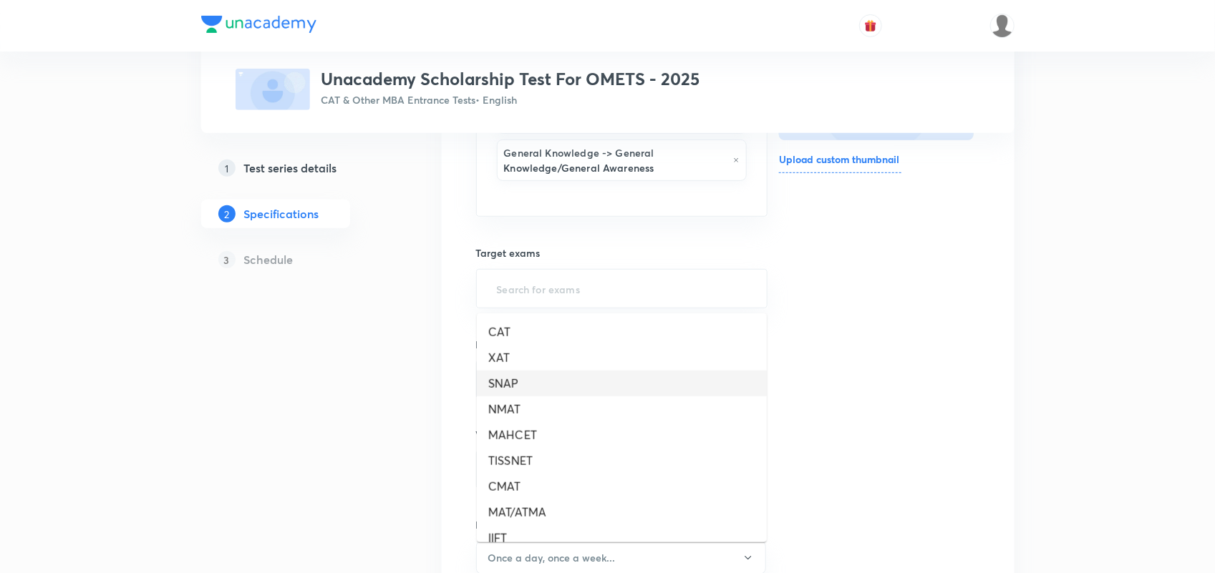
click at [530, 378] on li "SNAP" at bounding box center [622, 384] width 290 height 26
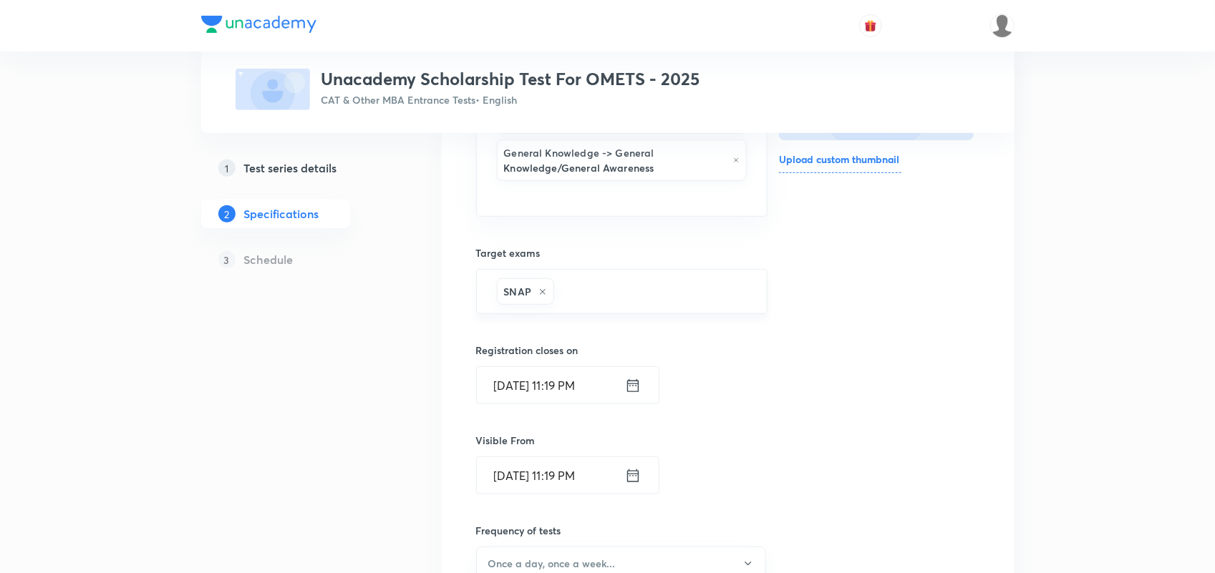
type input "n"
click at [496, 334] on li "NMAT" at bounding box center [622, 338] width 290 height 26
type input "c"
click at [523, 394] on li "CMAT" at bounding box center [622, 390] width 290 height 26
type input "x"
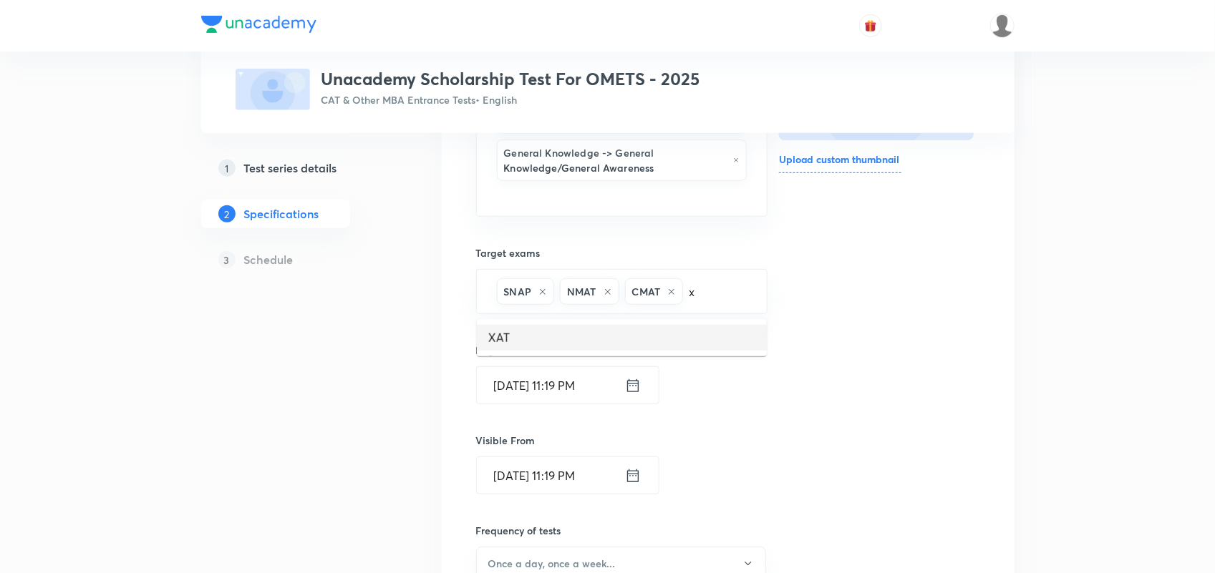
click at [480, 329] on li "XAT" at bounding box center [622, 338] width 290 height 26
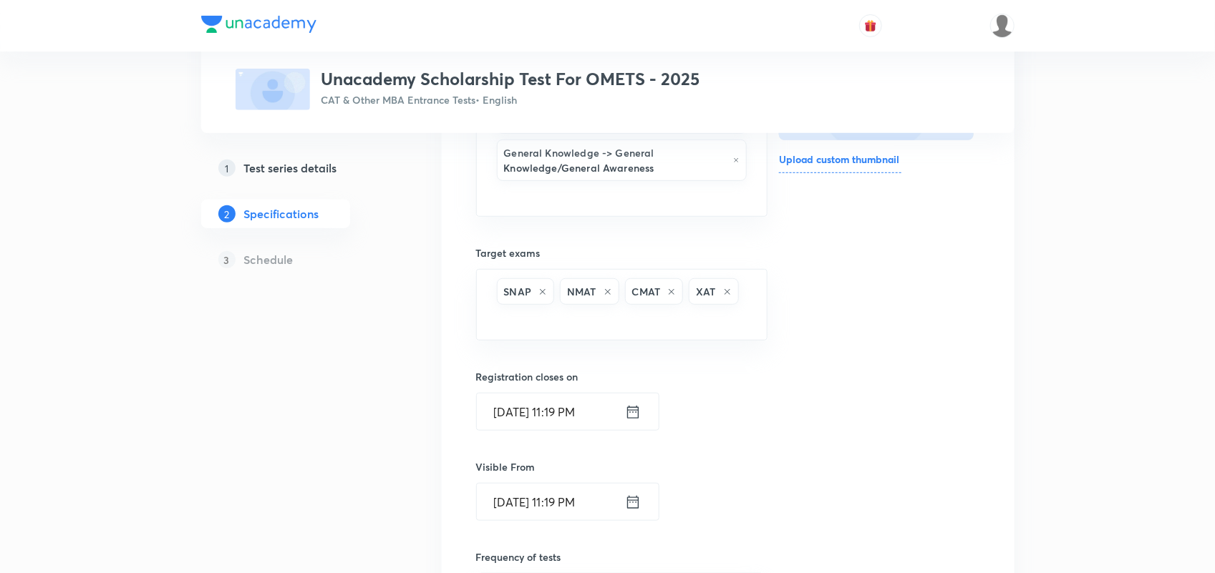
type input "m"
click at [496, 362] on li "MAHCET" at bounding box center [622, 364] width 290 height 26
type input "i"
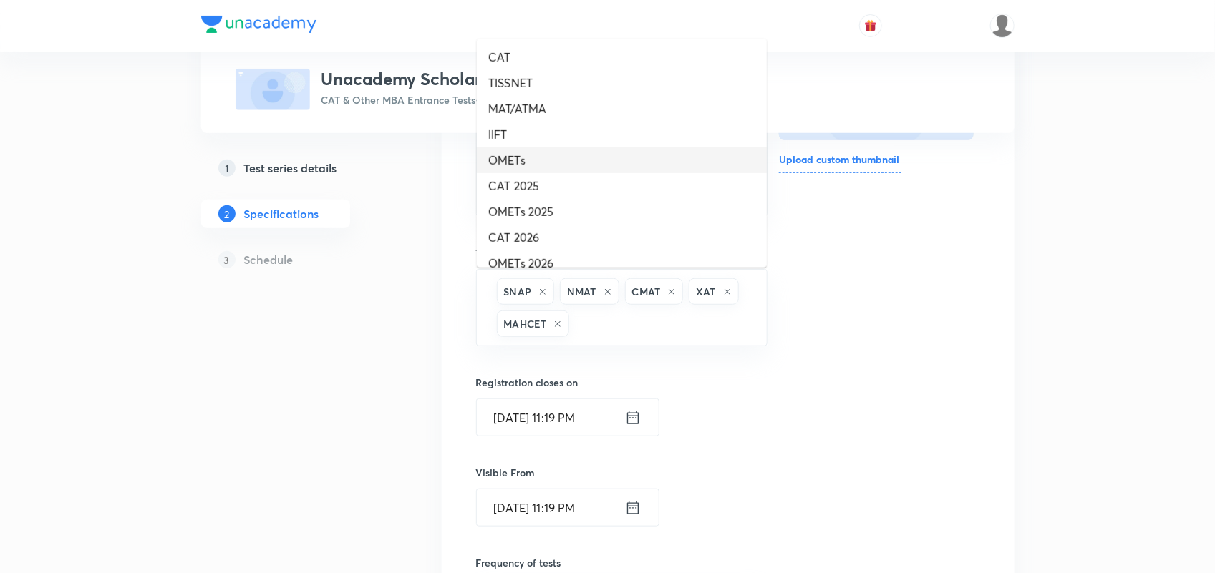
click at [584, 158] on li "OMETs" at bounding box center [622, 160] width 290 height 26
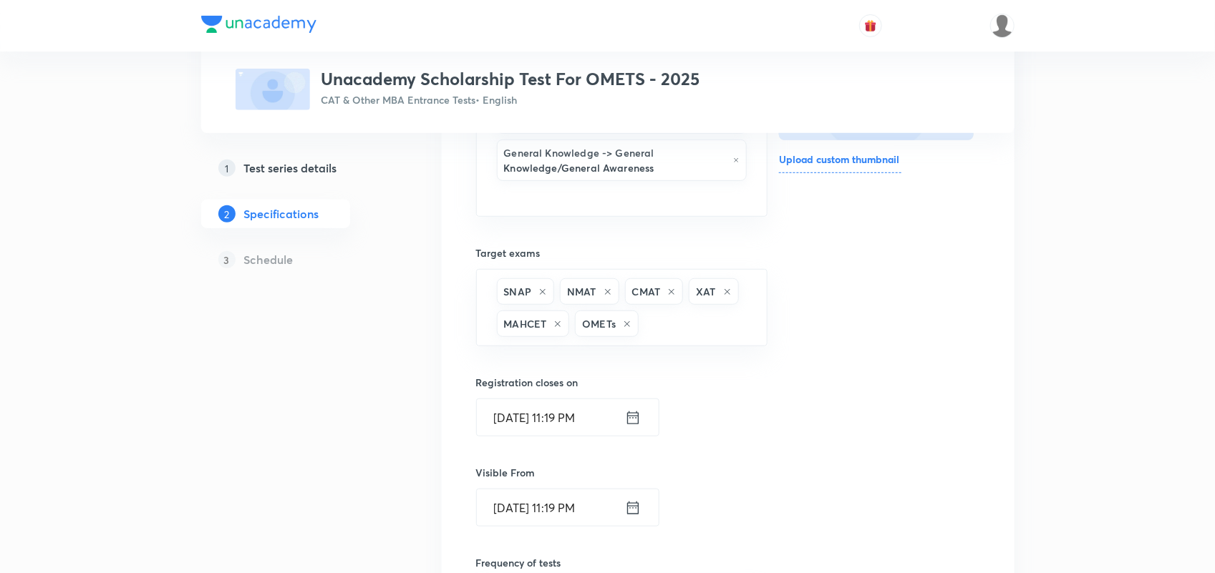
click at [859, 402] on div "Thumbnail Format: 500x300 · Max size: 1MB Upload custom thumbnail" at bounding box center [879, 411] width 200 height 891
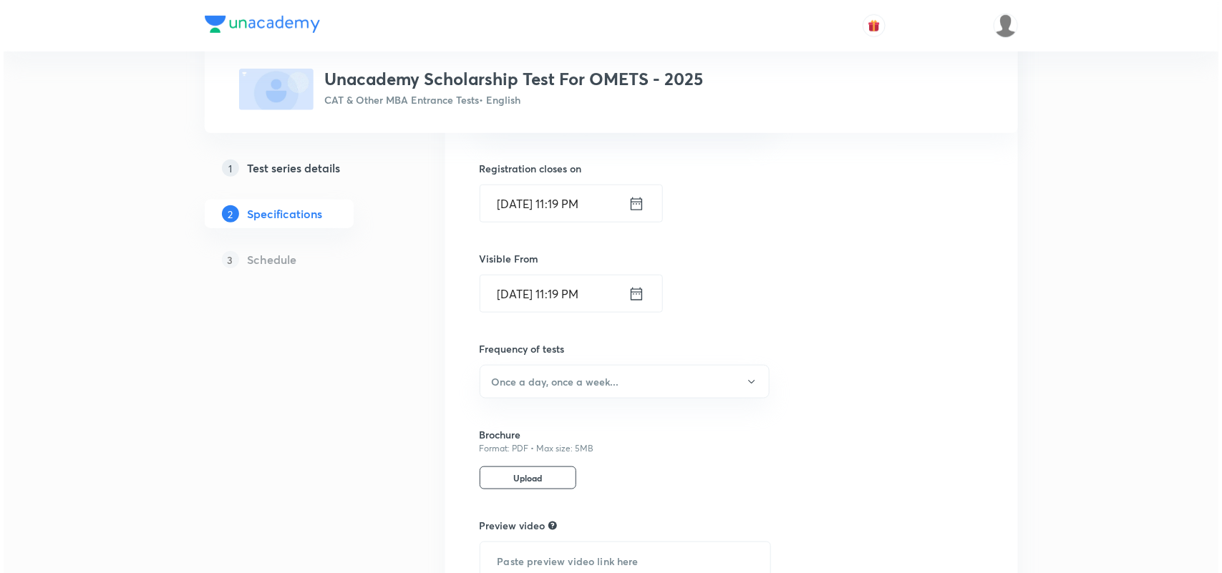
scroll to position [655, 0]
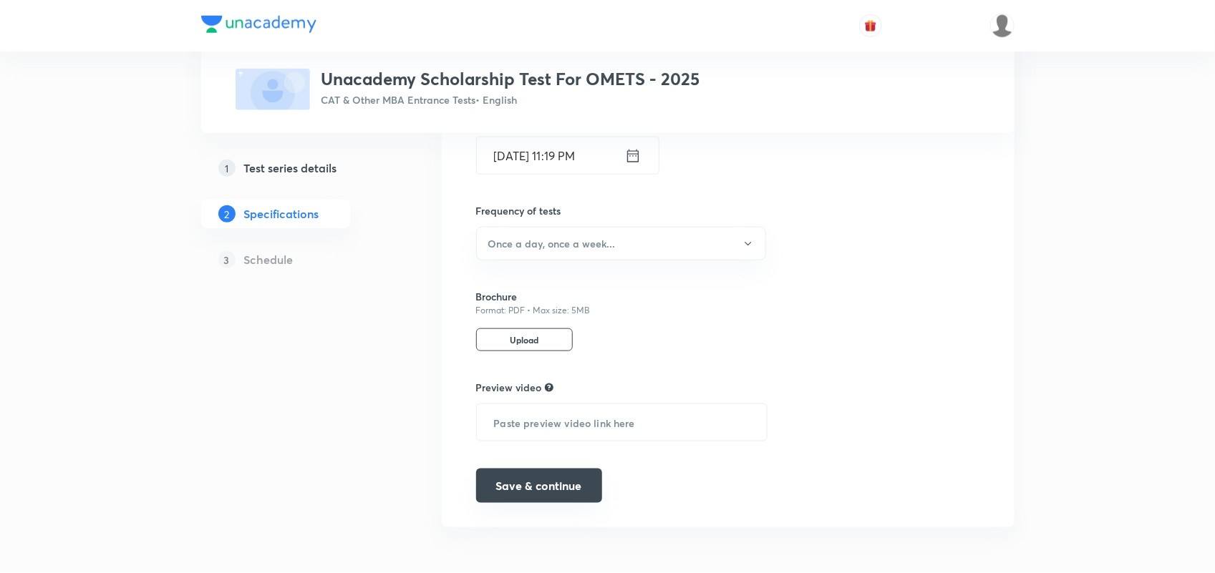
click at [568, 480] on button "Save & continue" at bounding box center [539, 486] width 126 height 34
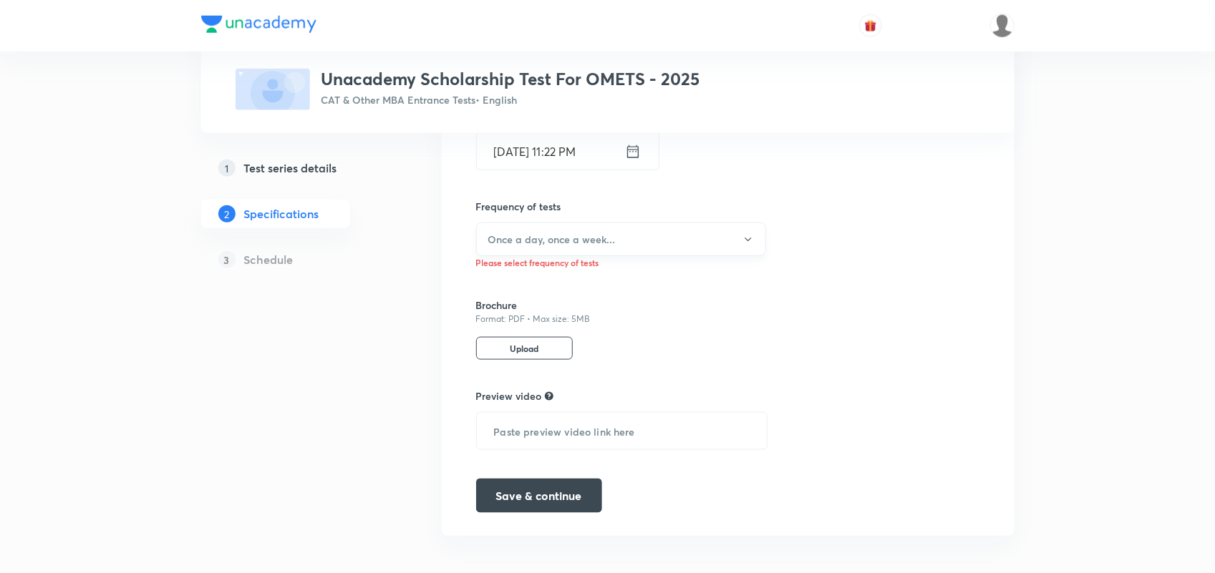
click at [642, 238] on button "Once a day, once a week..." at bounding box center [621, 240] width 290 height 34
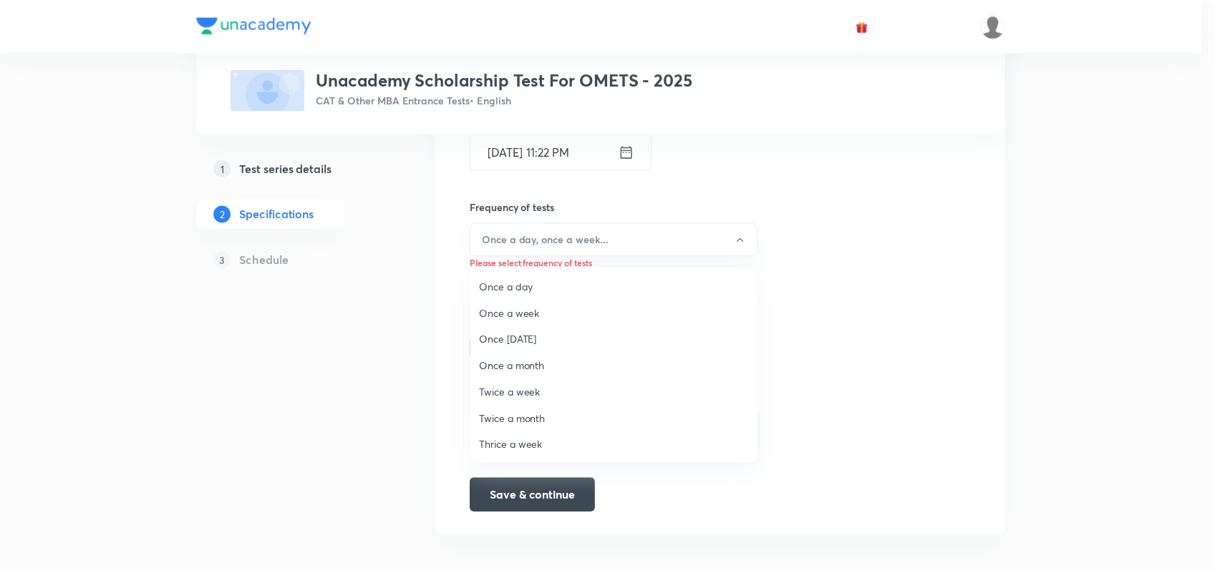
scroll to position [1, 0]
click at [520, 364] on span "Once a month" at bounding box center [617, 365] width 271 height 15
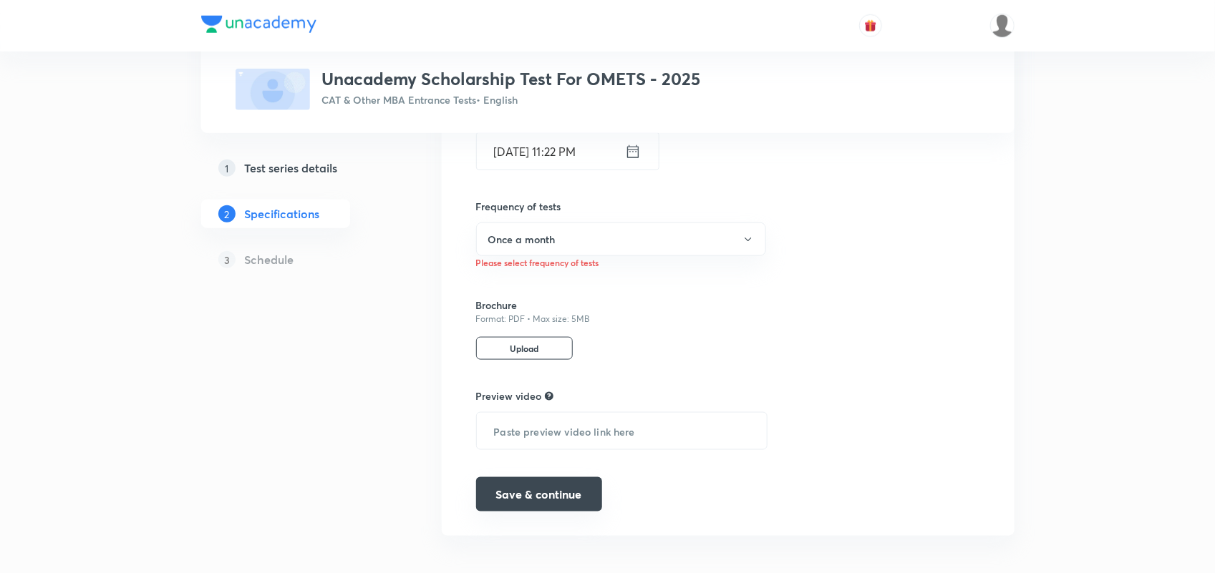
click at [520, 498] on button "Save & continue" at bounding box center [539, 494] width 126 height 34
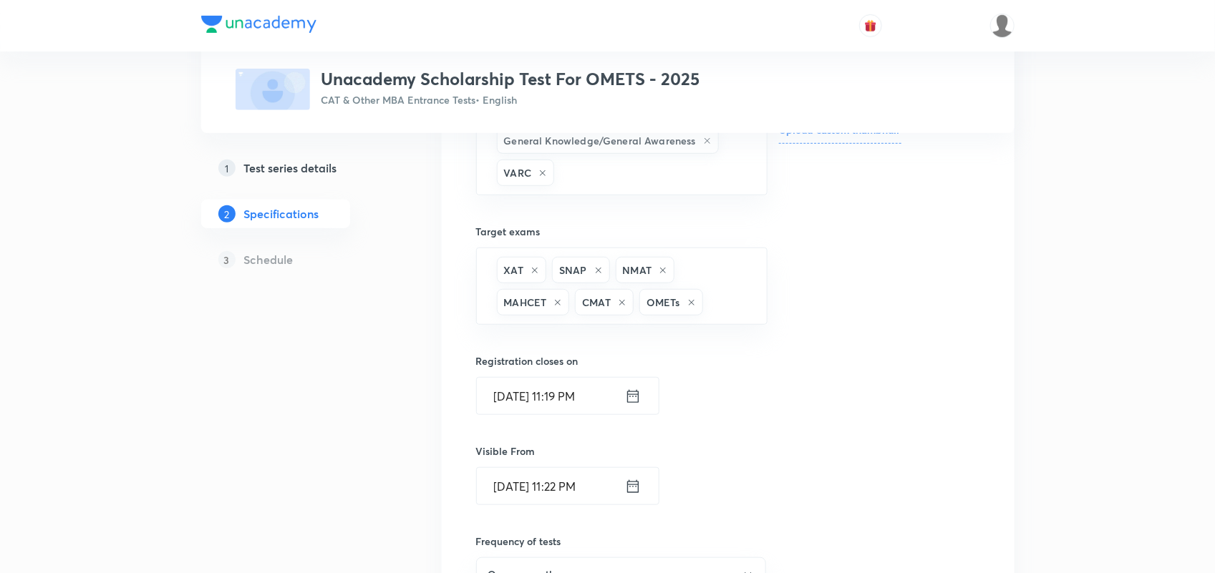
scroll to position [324, 0]
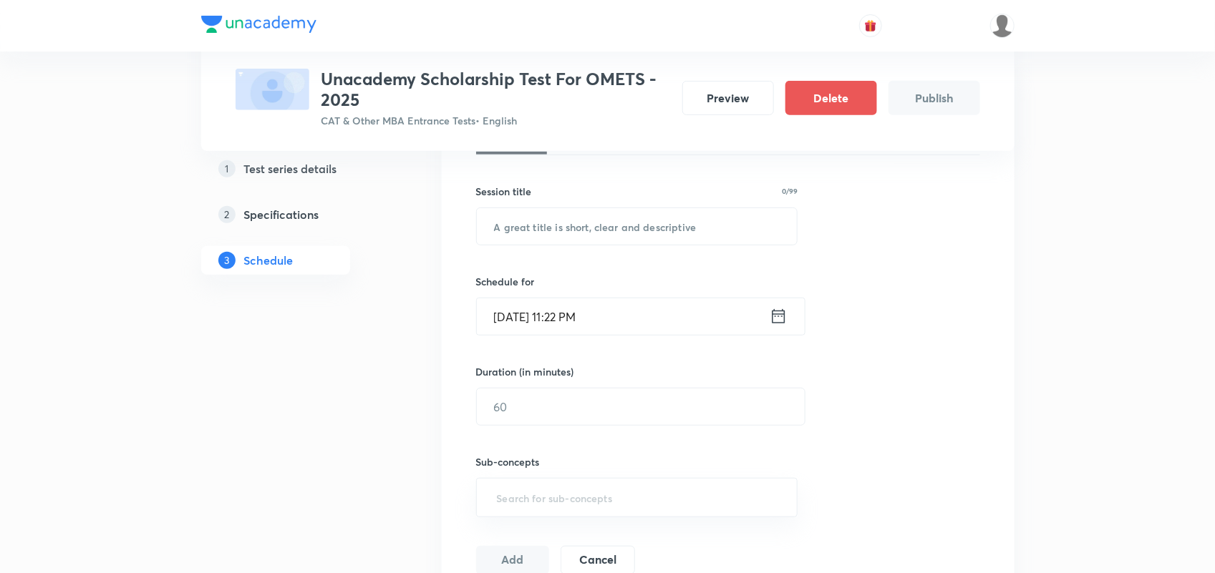
scroll to position [241, 0]
click at [298, 218] on h5 "Specifications" at bounding box center [281, 213] width 75 height 17
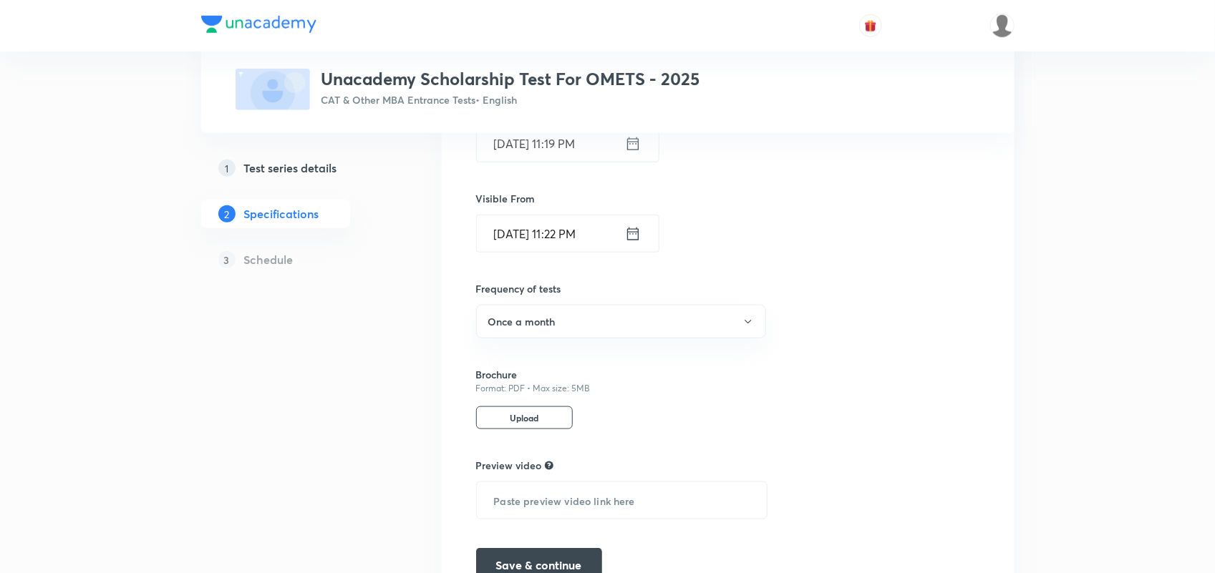
scroll to position [581, 0]
click at [268, 262] on h5 "Schedule" at bounding box center [268, 259] width 49 height 17
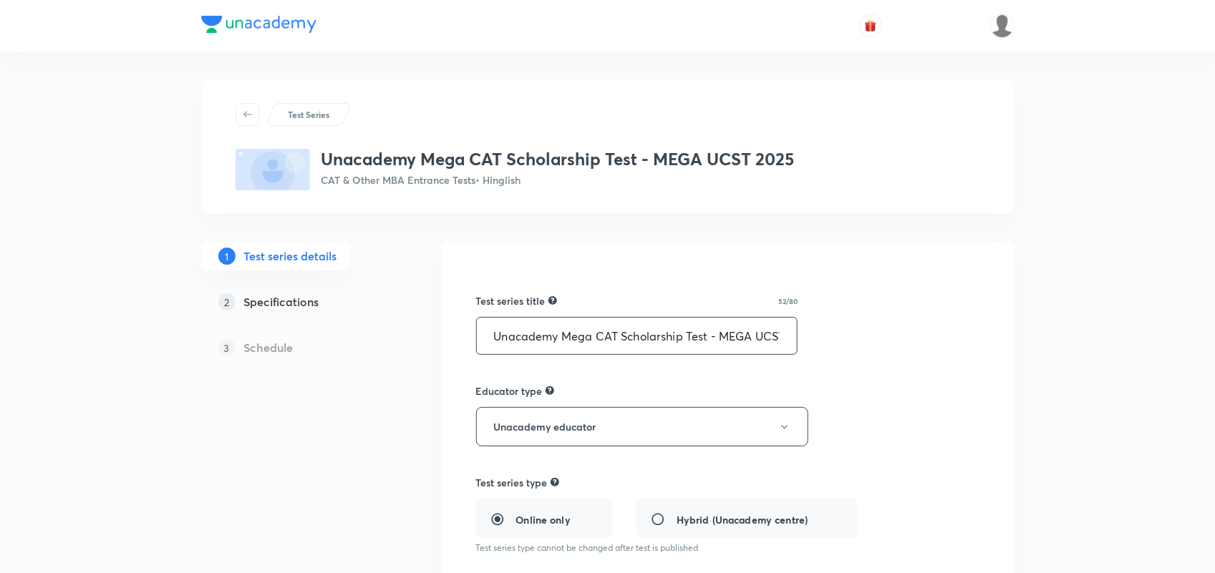
click at [610, 330] on input "Unacademy Mega CAT Scholarship Test - MEGA UCST 2025" at bounding box center [637, 336] width 321 height 37
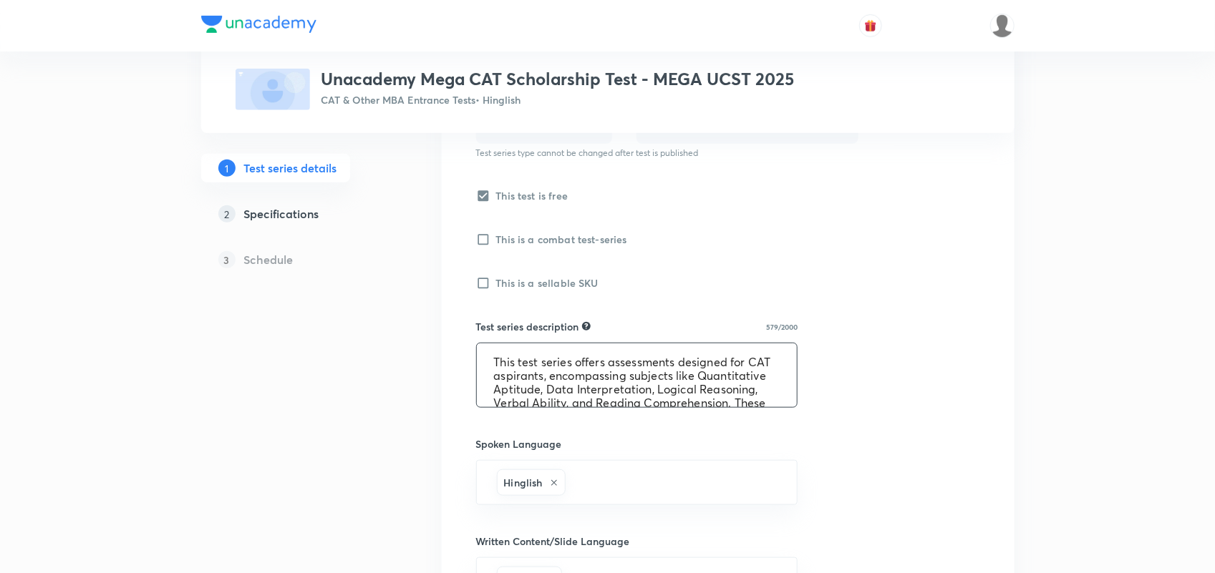
scroll to position [136, 0]
drag, startPoint x: 494, startPoint y: 354, endPoint x: 742, endPoint y: 513, distance: 293.9
click at [742, 513] on div "Test series title 52/80 Unacademy Mega CAT Scholarship Test - MEGA UCST 2025 ​ …" at bounding box center [728, 404] width 504 height 1069
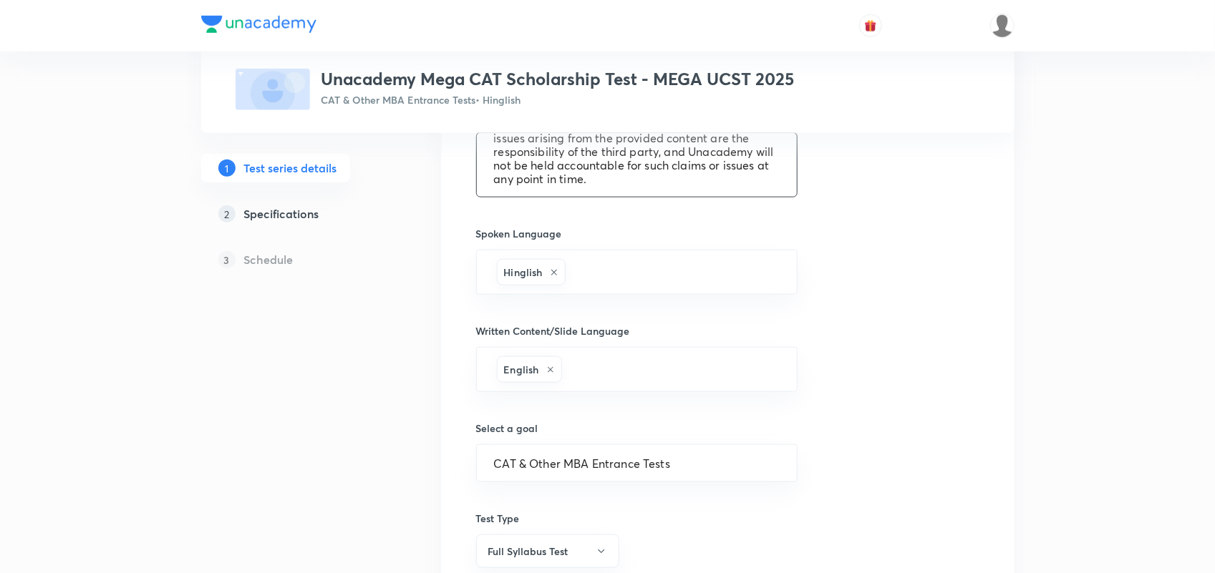
scroll to position [603, 0]
click at [295, 209] on h5 "Specifications" at bounding box center [281, 213] width 75 height 17
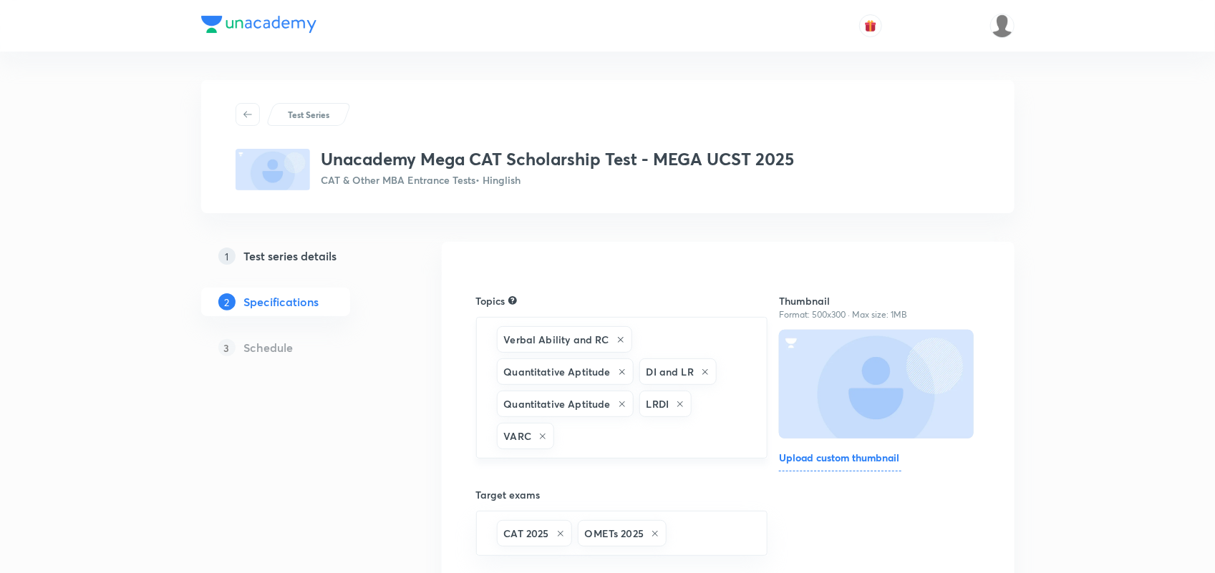
scroll to position [87, 0]
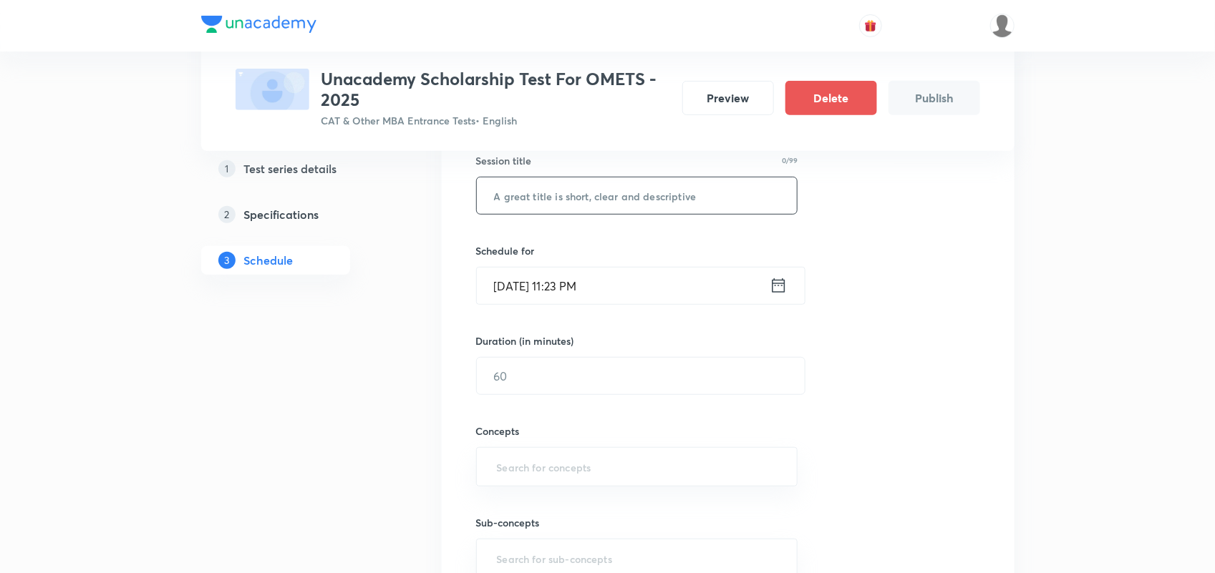
click at [537, 197] on input "text" at bounding box center [637, 196] width 321 height 37
paste input "Unacademy CAT Scholarship Test - UCST 2025 - Test 3"
click at [580, 191] on input "Unacademy CAT Scholarship Test - UCST 2025 - Test 3" at bounding box center [637, 196] width 321 height 37
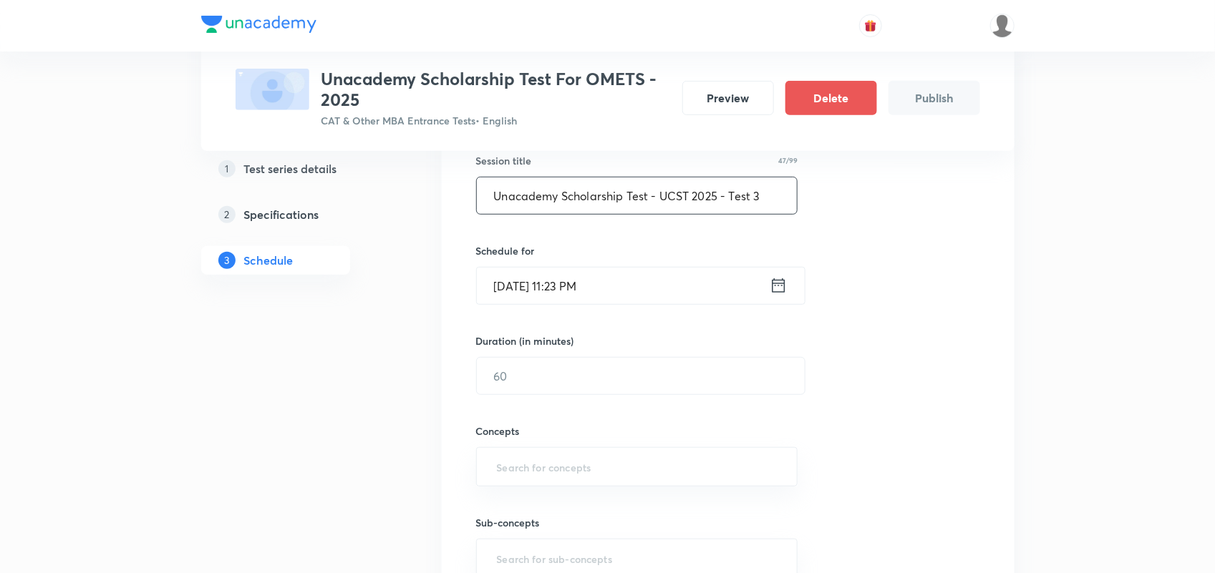
drag, startPoint x: 660, startPoint y: 194, endPoint x: 777, endPoint y: 195, distance: 117.4
click at [777, 195] on input "Unacademy Scholarship Test - UCST 2025 - Test 3" at bounding box center [637, 196] width 321 height 37
click at [656, 194] on input "Unacademy Scholarship Test - SNAP 2025" at bounding box center [637, 196] width 321 height 37
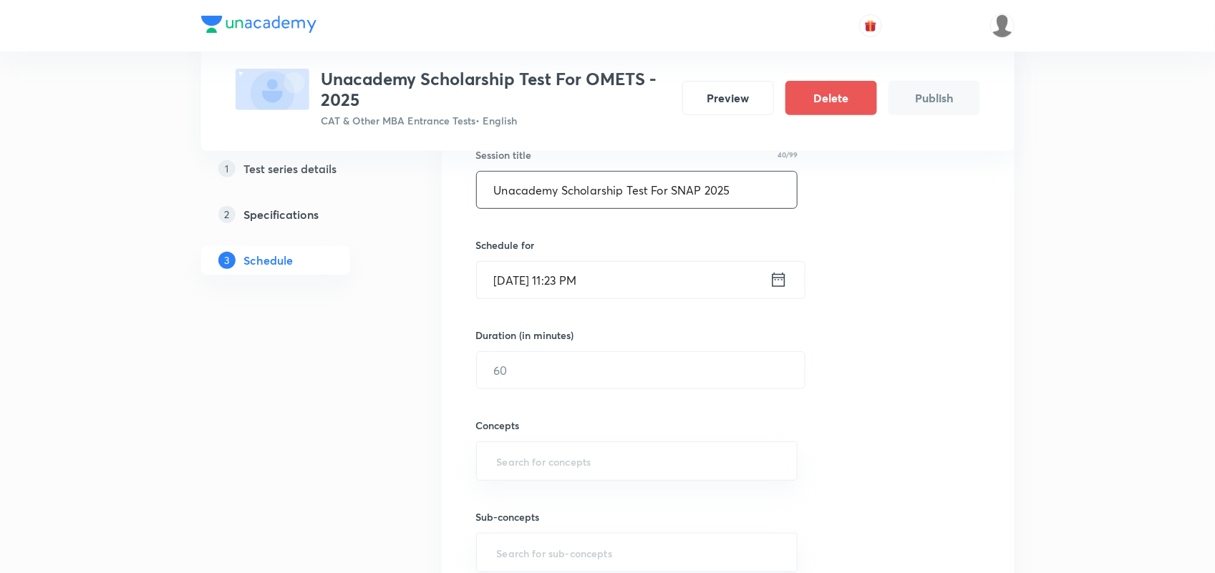
click at [704, 190] on input "Unacademy Scholarship Test For SNAP 2025" at bounding box center [637, 190] width 321 height 37
click at [700, 188] on input "Unacademy Scholarship Test For SNAP- 2025" at bounding box center [637, 190] width 321 height 37
type input "Unacademy Scholarship Test For SNAP - 2025"
click at [974, 377] on div "Session 1 Live class Test Session title 42/99 Unacademy Scholarship Test For SN…" at bounding box center [728, 340] width 504 height 579
click at [780, 280] on icon at bounding box center [779, 280] width 18 height 20
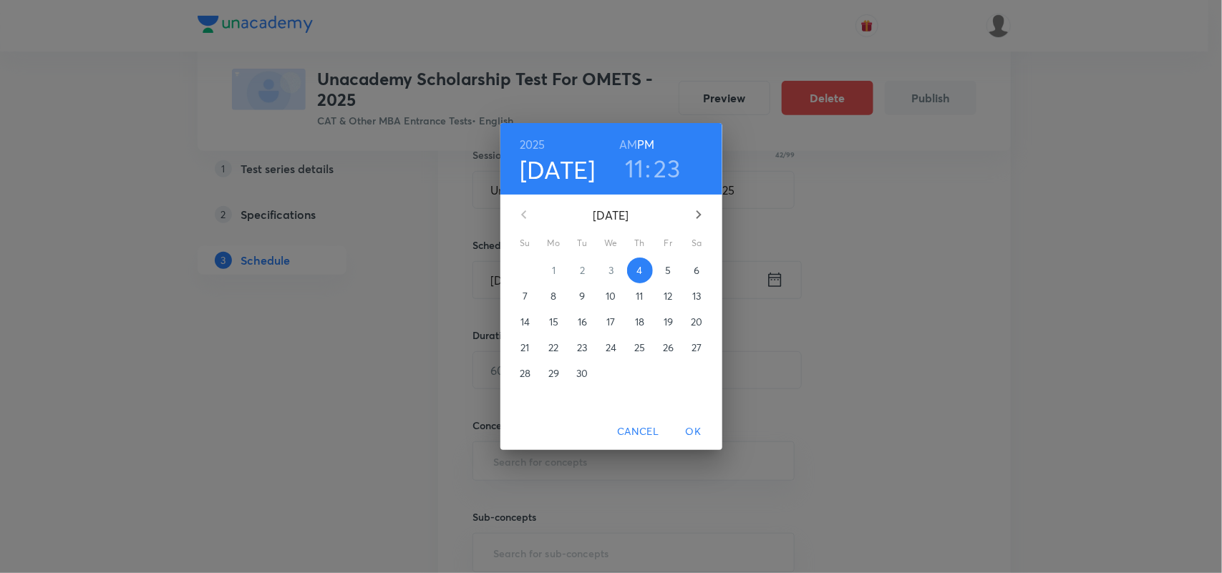
click at [530, 292] on span "7" at bounding box center [526, 296] width 26 height 14
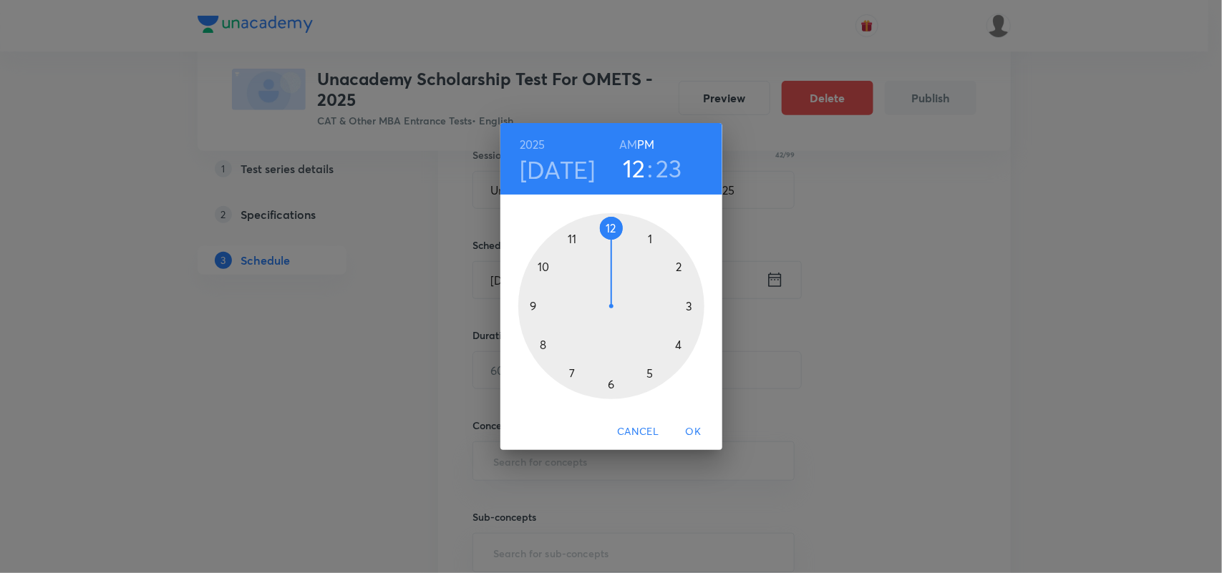
drag, startPoint x: 568, startPoint y: 236, endPoint x: 602, endPoint y: 233, distance: 34.5
click at [602, 233] on div at bounding box center [611, 306] width 186 height 186
drag, startPoint x: 664, startPoint y: 364, endPoint x: 611, endPoint y: 382, distance: 55.9
click at [611, 382] on div at bounding box center [611, 306] width 186 height 186
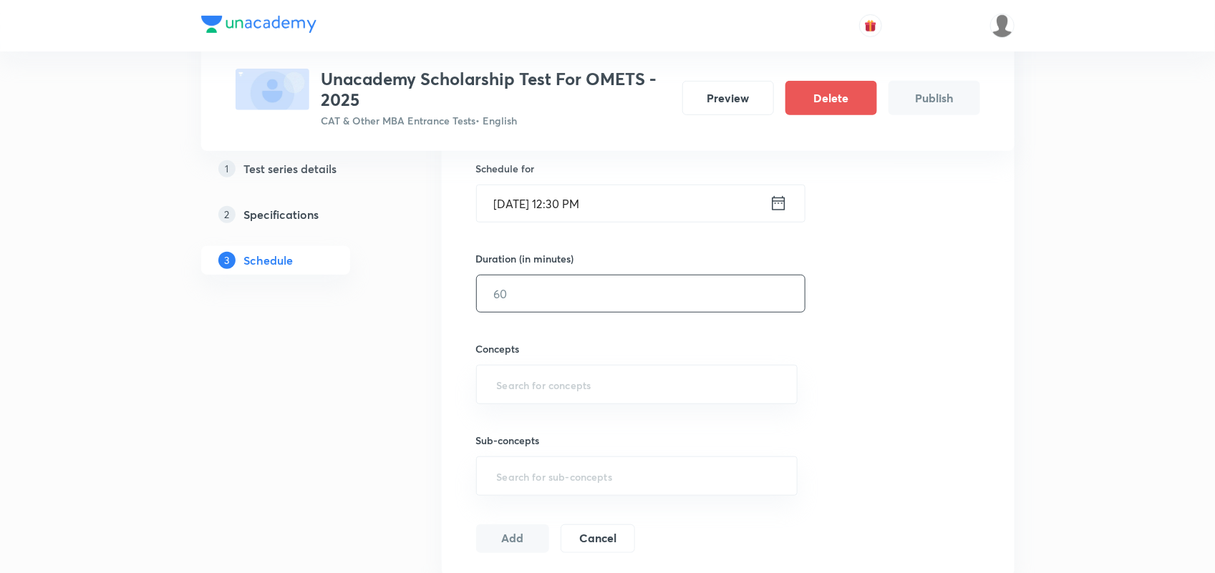
scroll to position [354, 0]
click at [566, 308] on input "text" at bounding box center [641, 292] width 328 height 37
click at [644, 398] on div "​" at bounding box center [637, 383] width 322 height 39
type input "60"
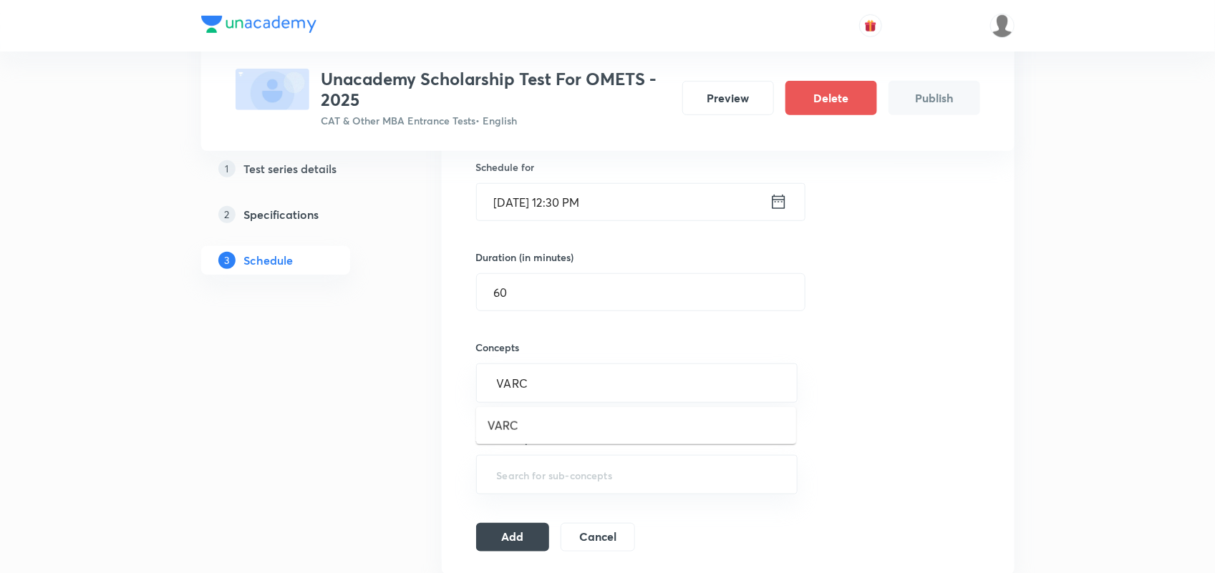
type input "VARC"
click at [530, 379] on input "text" at bounding box center [637, 383] width 286 height 26
click at [517, 416] on li "VARC" at bounding box center [636, 426] width 320 height 26
type input "D"
click at [493, 457] on li "LRDI" at bounding box center [636, 458] width 320 height 26
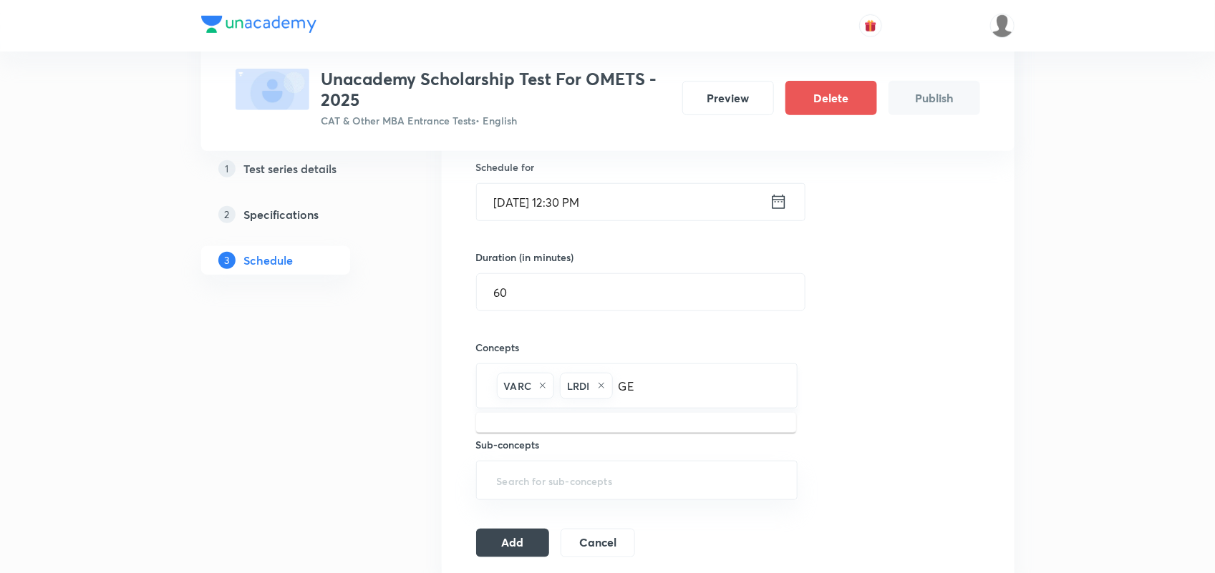
type input "G"
click at [552, 487] on li "Miscellaneous GK (Static)" at bounding box center [636, 483] width 320 height 26
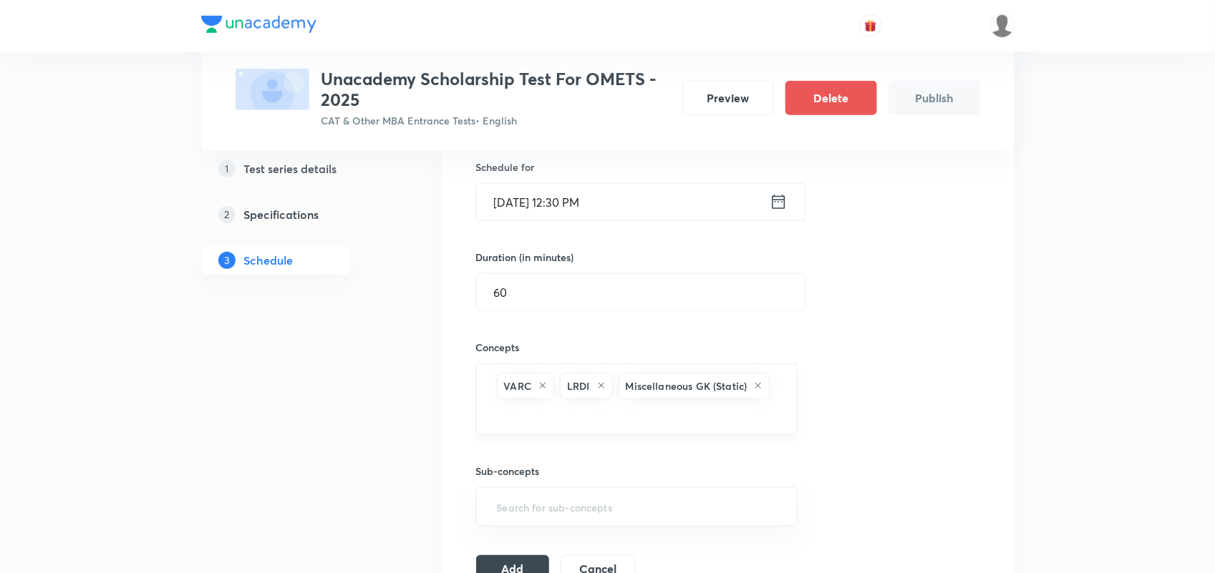
type input "G"
click at [542, 451] on li "Static GK" at bounding box center [636, 458] width 320 height 26
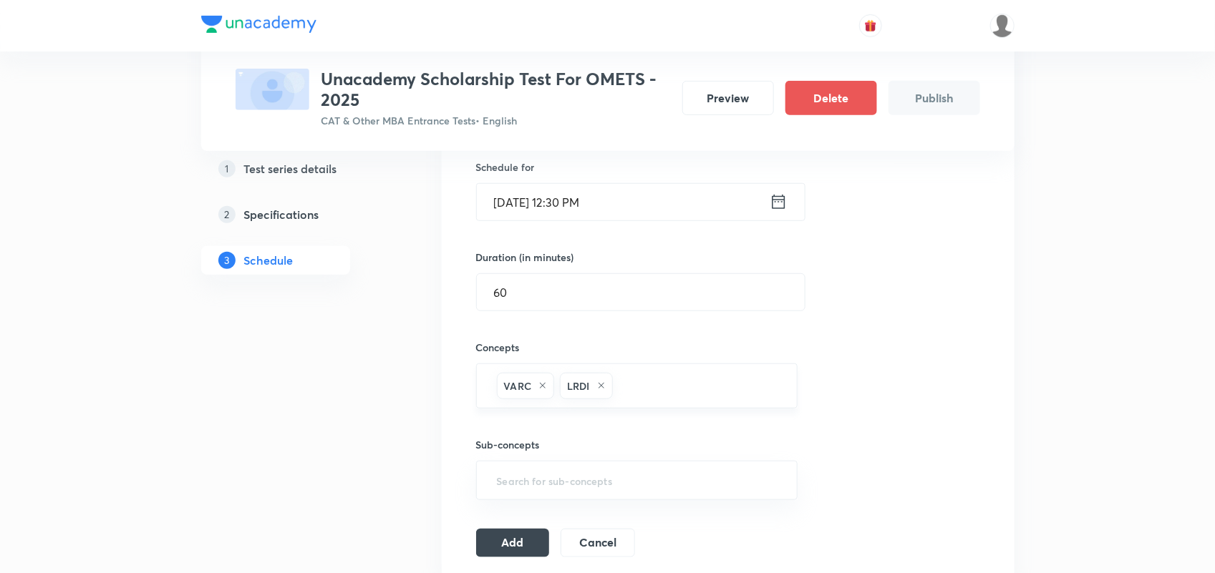
type input "Q"
click at [563, 432] on li "Quantitative Aptitude" at bounding box center [636, 432] width 320 height 26
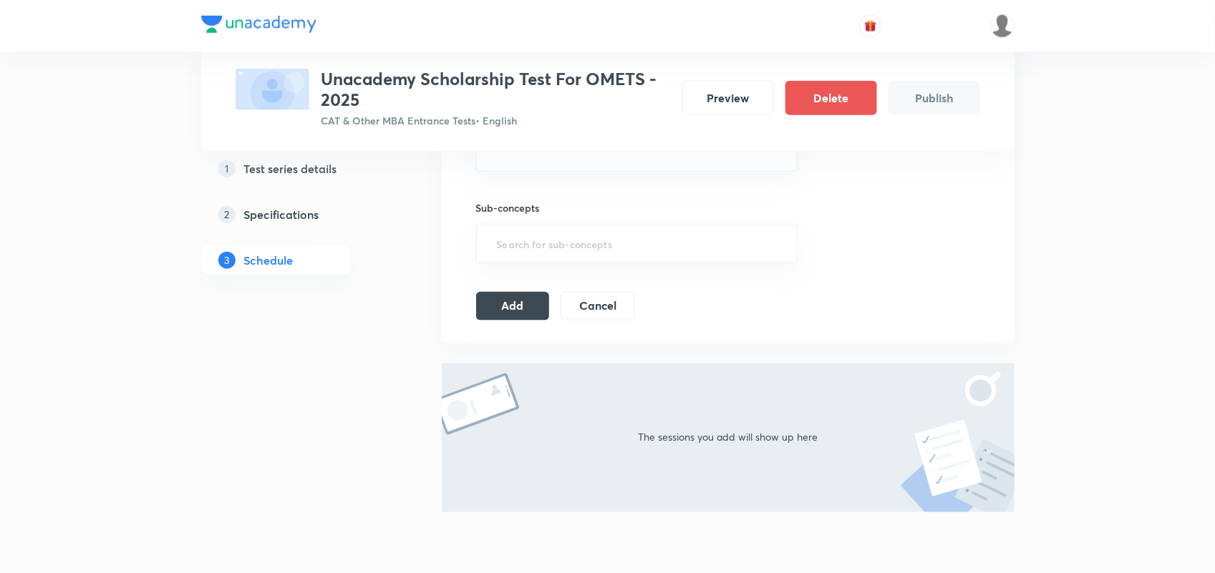
scroll to position [636, 0]
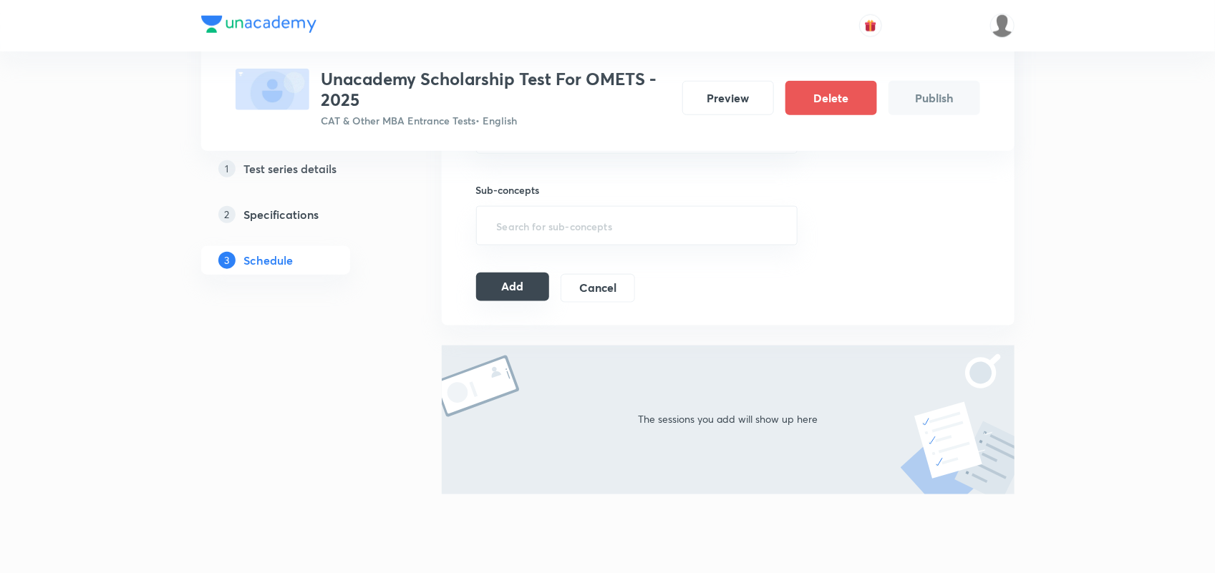
click at [513, 298] on button "Add" at bounding box center [513, 287] width 74 height 29
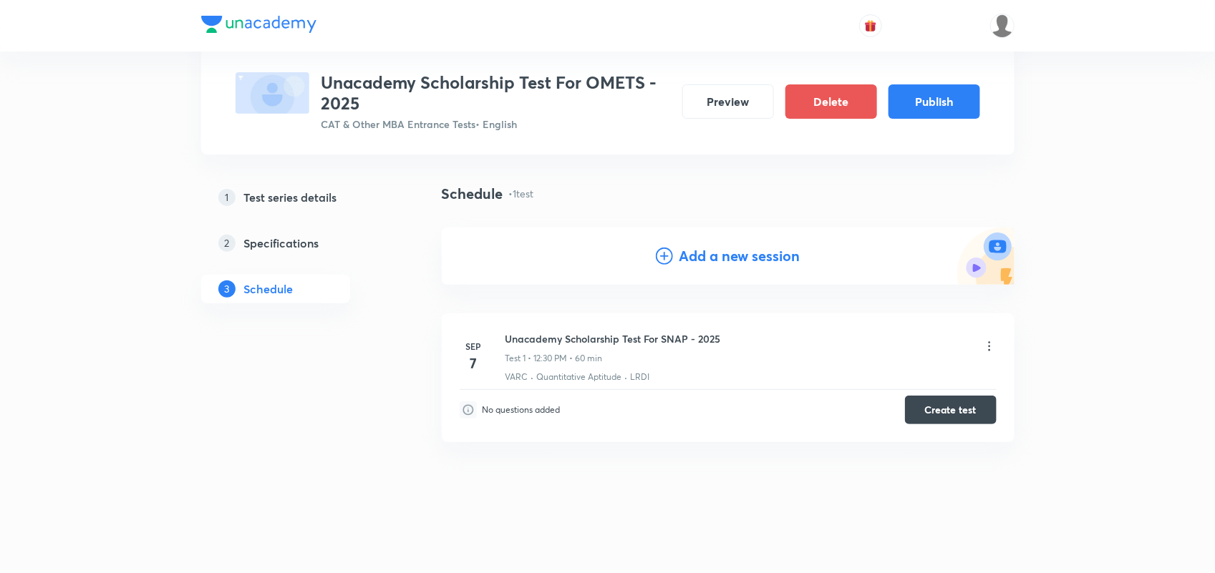
scroll to position [80, 0]
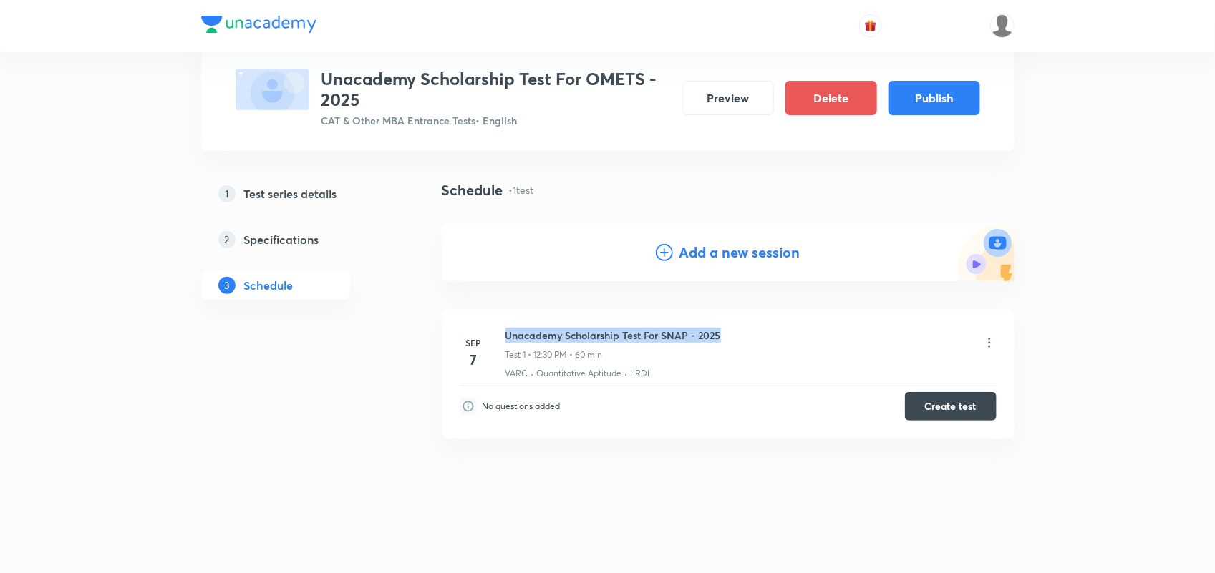
drag, startPoint x: 505, startPoint y: 331, endPoint x: 724, endPoint y: 323, distance: 218.5
click at [724, 323] on li "Sep 7 Unacademy Scholarship Test For SNAP - 2025 Test 1 • 12:30 PM • 60 min VAR…" at bounding box center [728, 374] width 573 height 129
click at [989, 341] on icon at bounding box center [989, 343] width 14 height 14
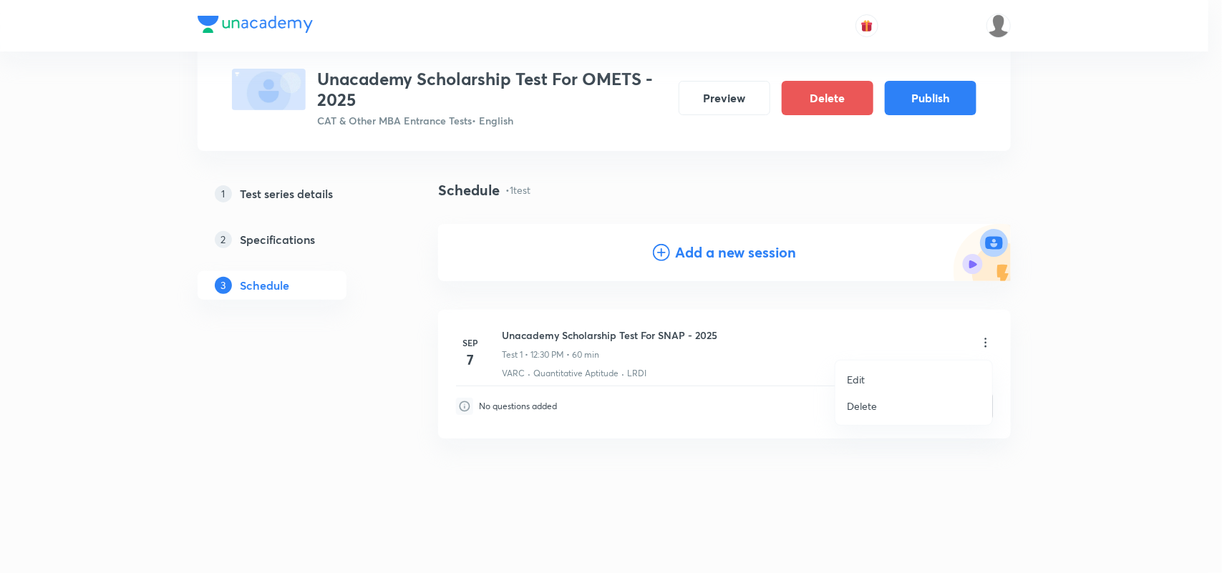
click at [878, 378] on li "Edit" at bounding box center [913, 380] width 157 height 26
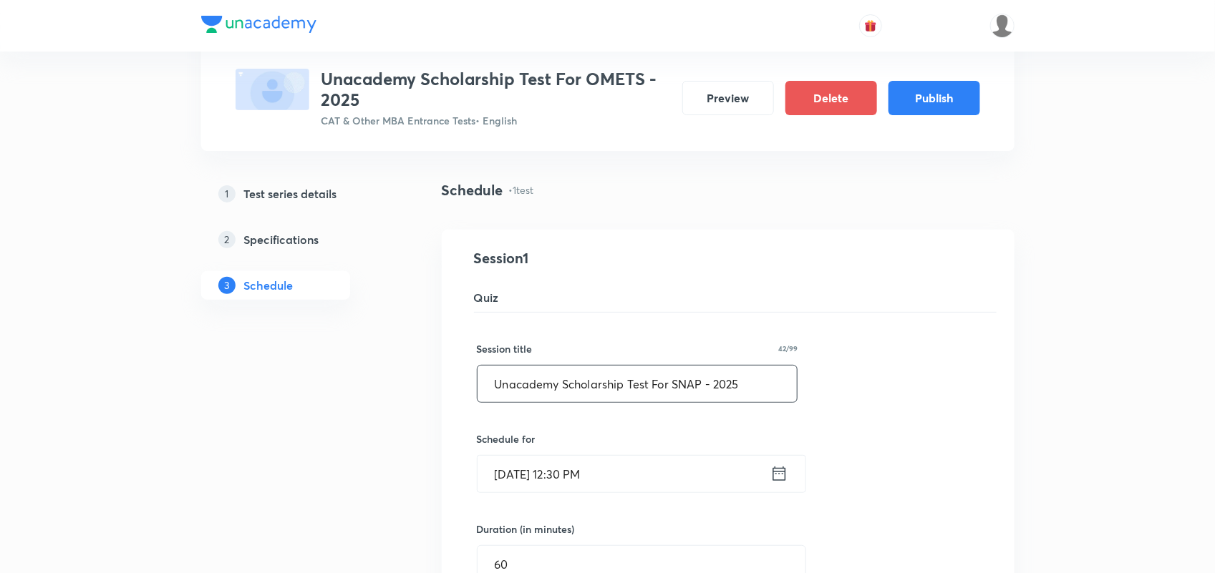
click at [702, 380] on input "Unacademy Scholarship Test For SNAP - 2025" at bounding box center [637, 384] width 320 height 37
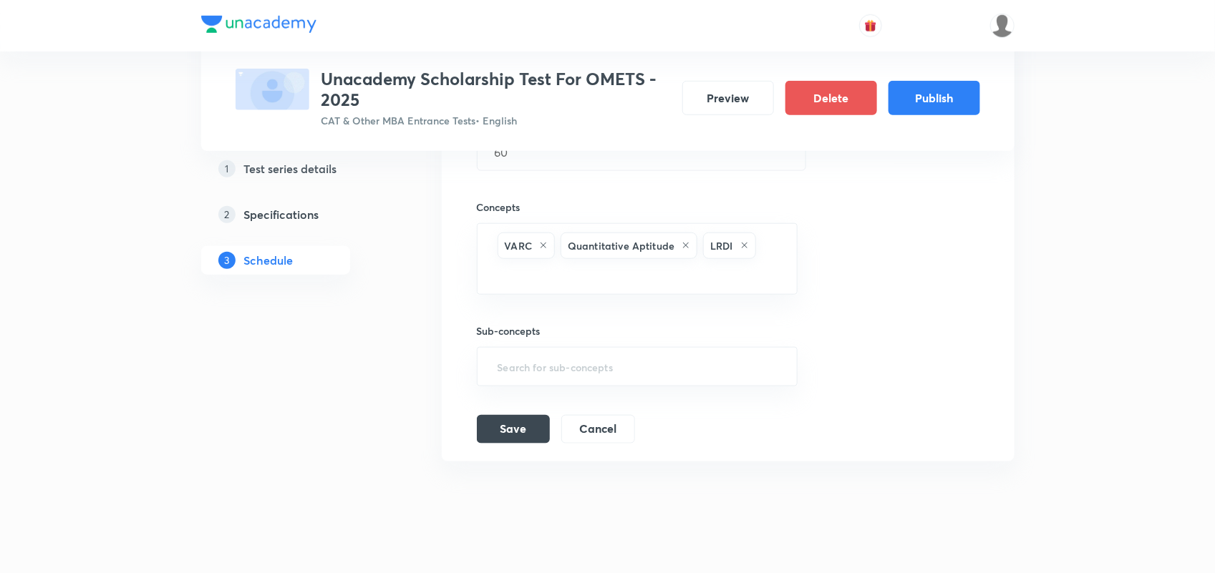
scroll to position [517, 0]
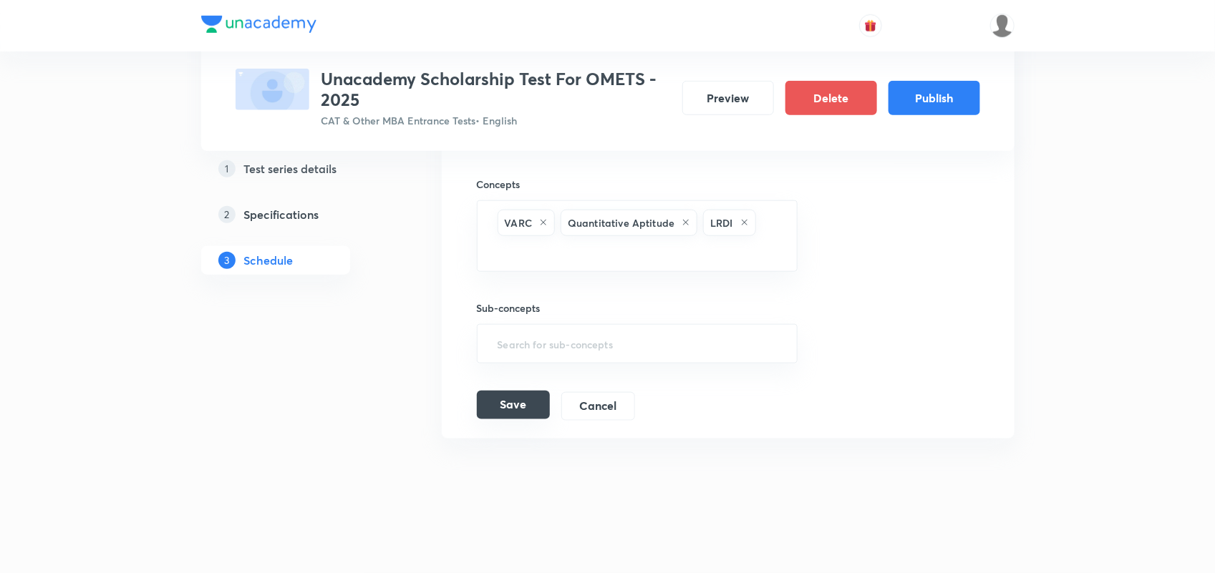
type input "Unacademy Scholarship Test For OMETS - 2025"
click at [527, 399] on button "Save" at bounding box center [513, 405] width 73 height 29
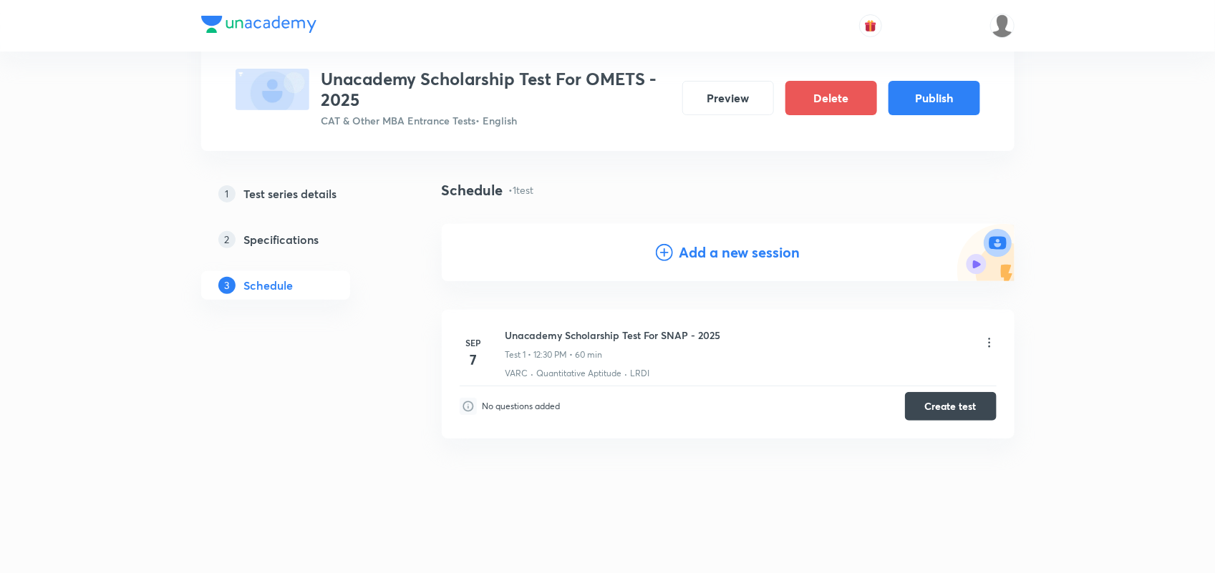
scroll to position [80, 0]
click at [519, 333] on h6 "Unacademy Scholarship Test For OMETS - 2025" at bounding box center [616, 335] width 223 height 15
copy h6 "Unacademy Scholarship Test For OMETS - 2025"
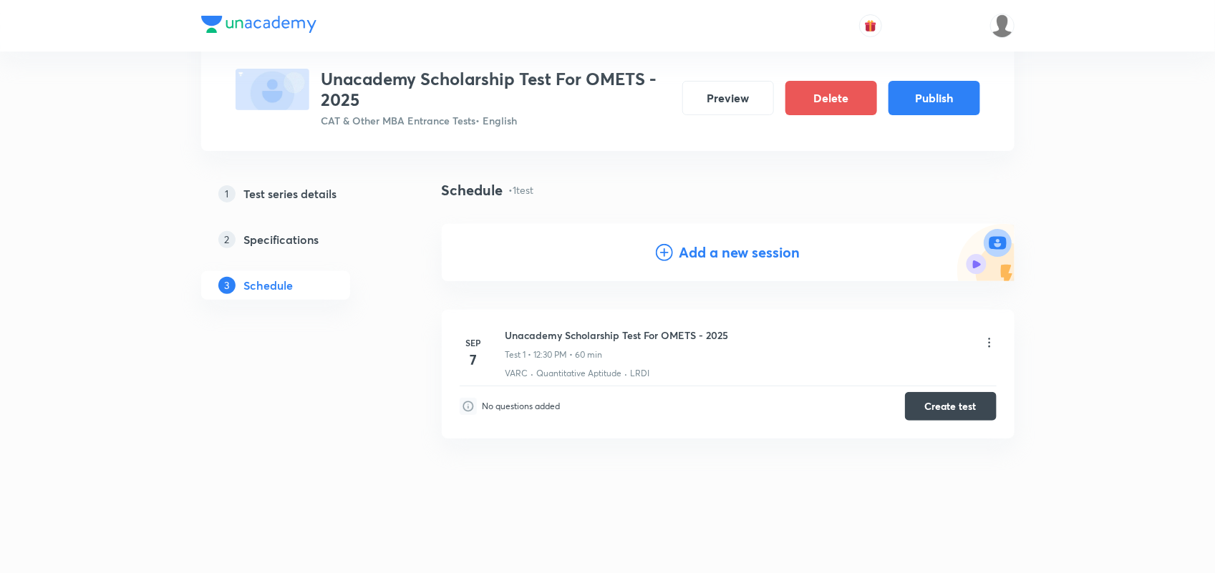
click at [759, 254] on h4 "Add a new session" at bounding box center [739, 252] width 121 height 21
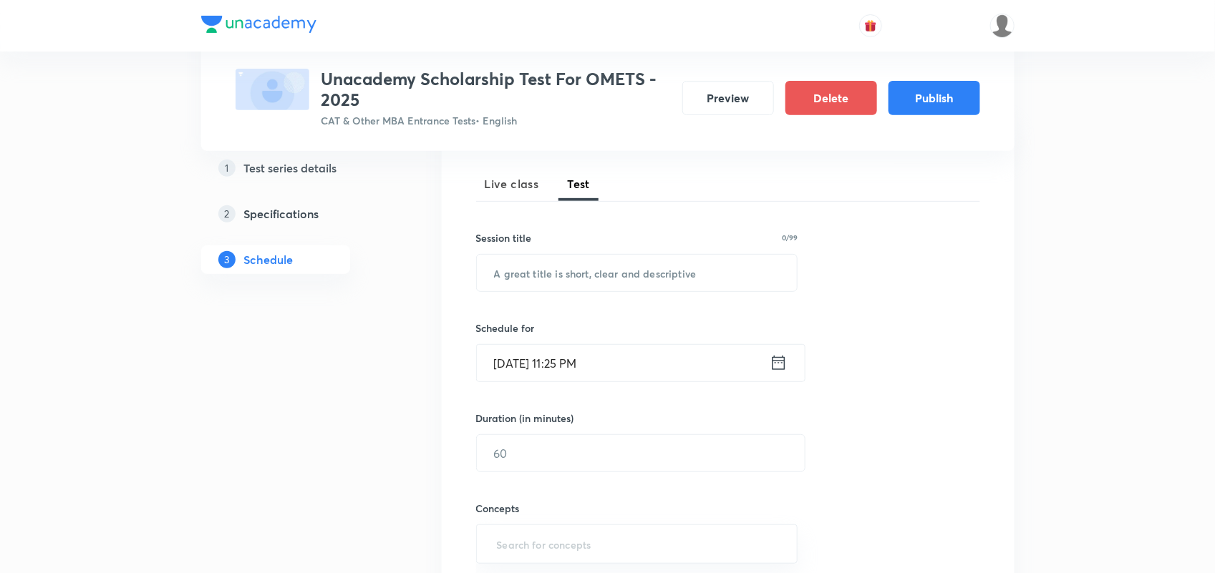
scroll to position [225, 0]
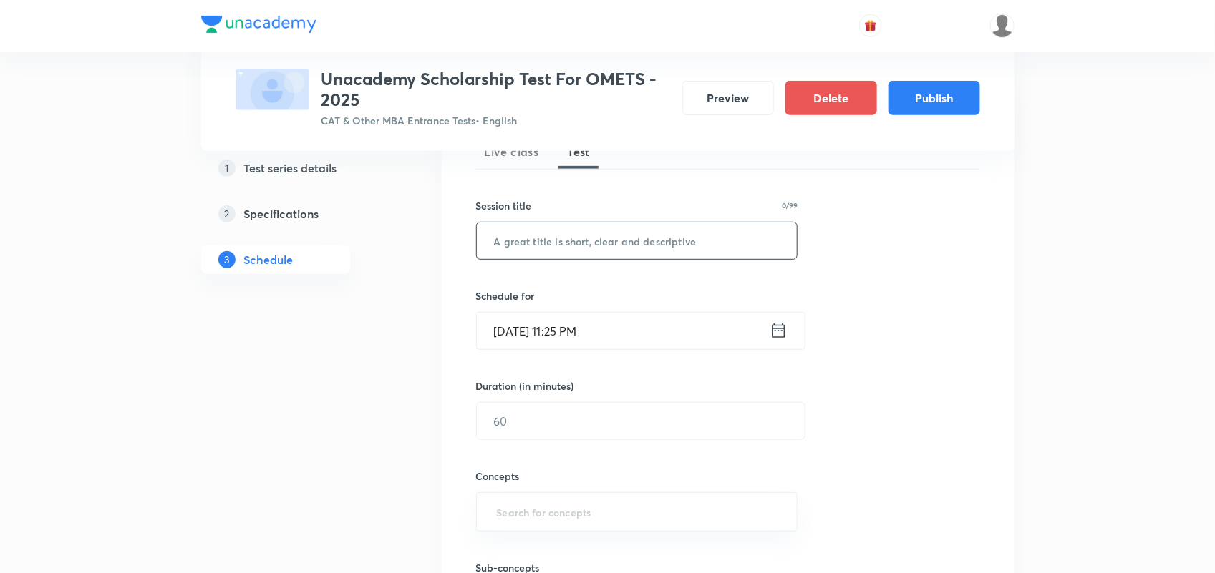
click at [616, 242] on input "text" at bounding box center [637, 241] width 321 height 37
paste input "Unacademy Scholarship Test For OMETS - 2025"
type input "Unacademy Scholarship Test For OMETS - 2025"
click at [779, 326] on icon at bounding box center [778, 331] width 13 height 14
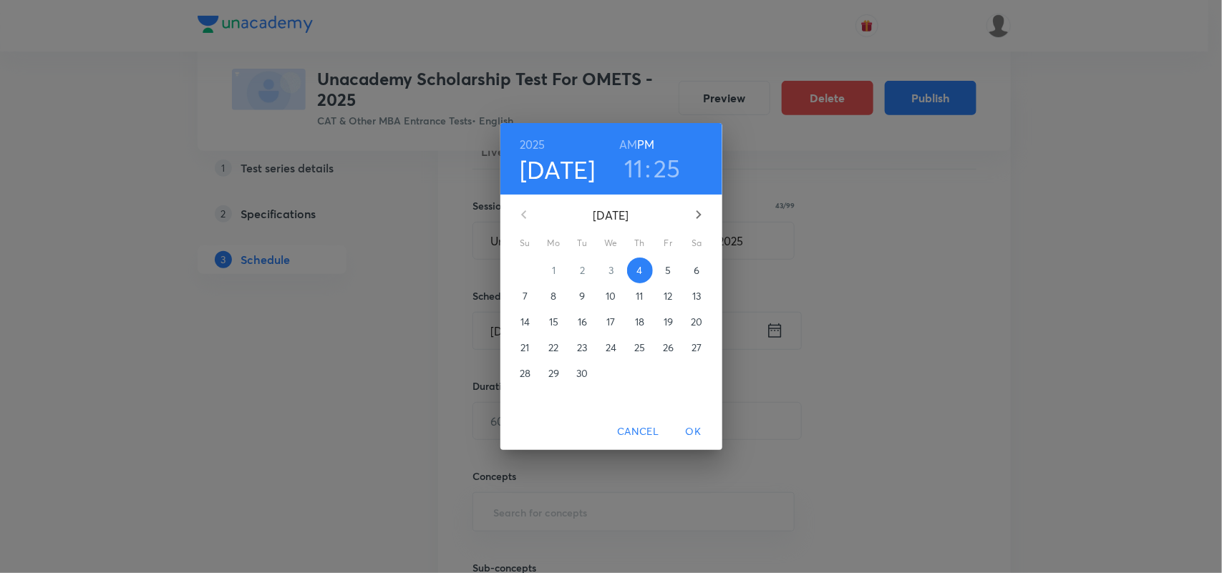
click at [530, 291] on span "7" at bounding box center [526, 296] width 26 height 14
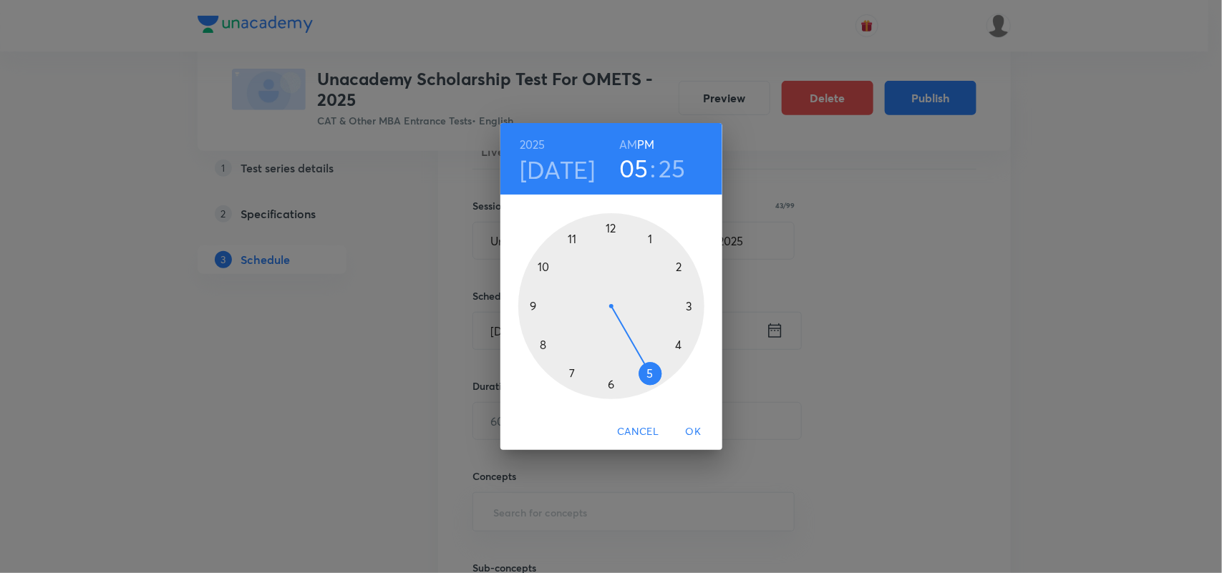
drag, startPoint x: 575, startPoint y: 238, endPoint x: 648, endPoint y: 374, distance: 154.4
click at [648, 374] on div at bounding box center [611, 306] width 186 height 186
drag, startPoint x: 648, startPoint y: 374, endPoint x: 613, endPoint y: 220, distance: 157.2
click at [613, 220] on div at bounding box center [611, 306] width 186 height 186
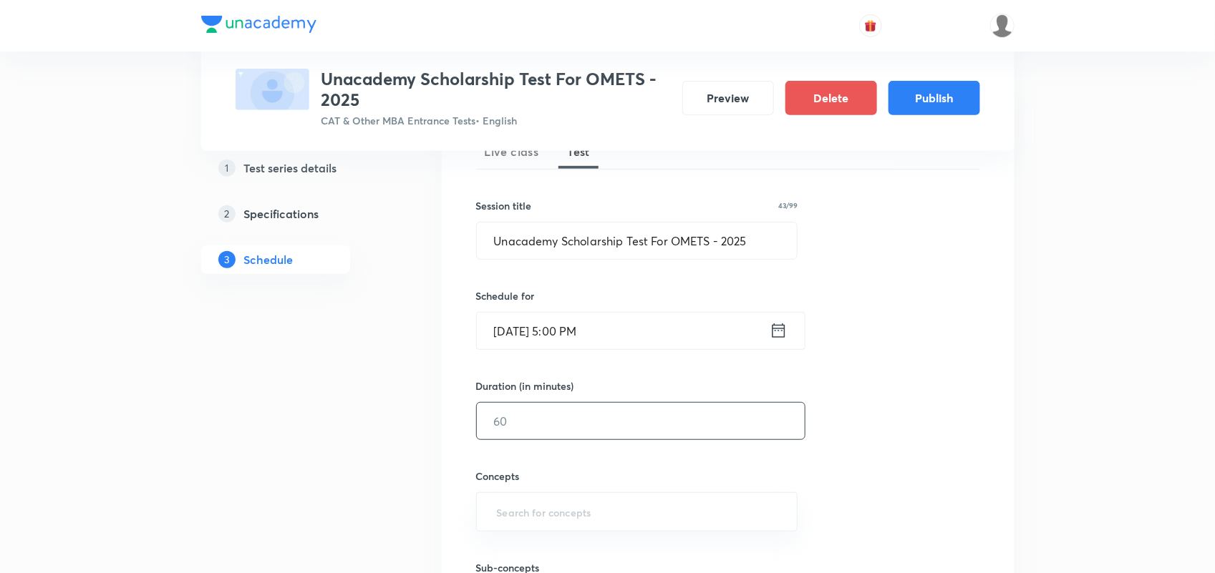
click at [570, 426] on input "text" at bounding box center [641, 421] width 328 height 37
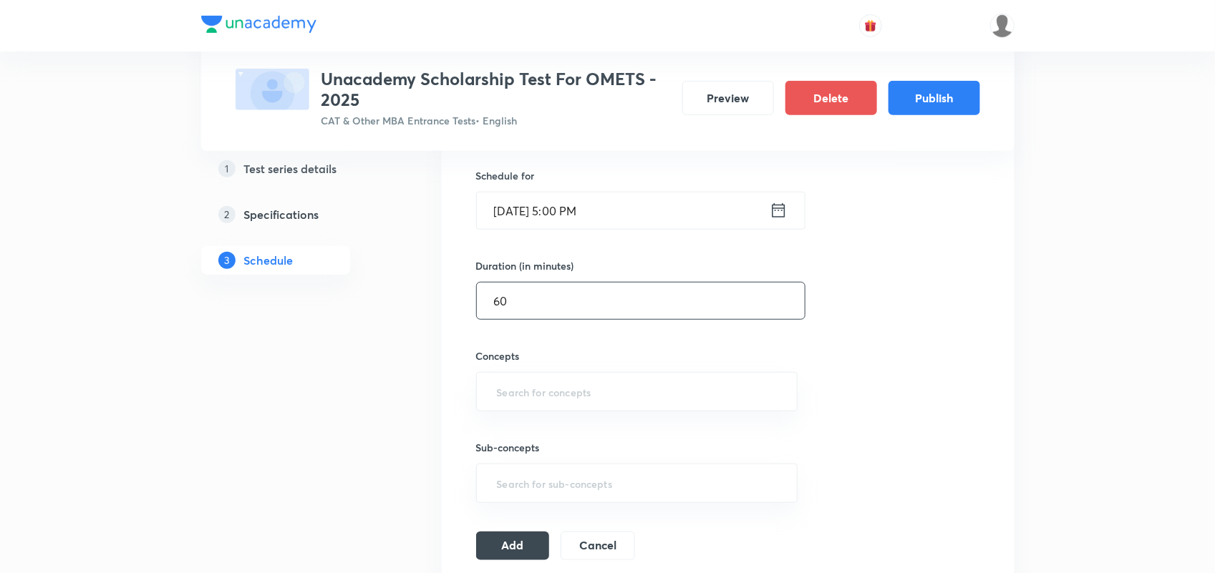
scroll to position [349, 0]
type input "60"
click at [557, 399] on input "text" at bounding box center [637, 389] width 286 height 26
type input "VA"
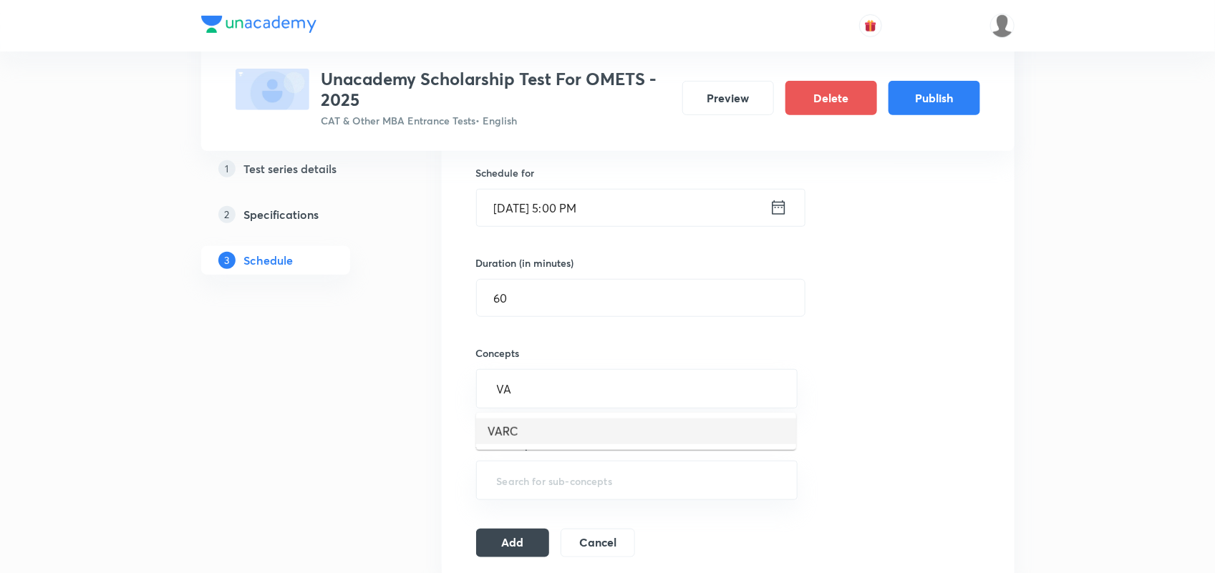
click at [514, 431] on li "VARC" at bounding box center [636, 432] width 320 height 26
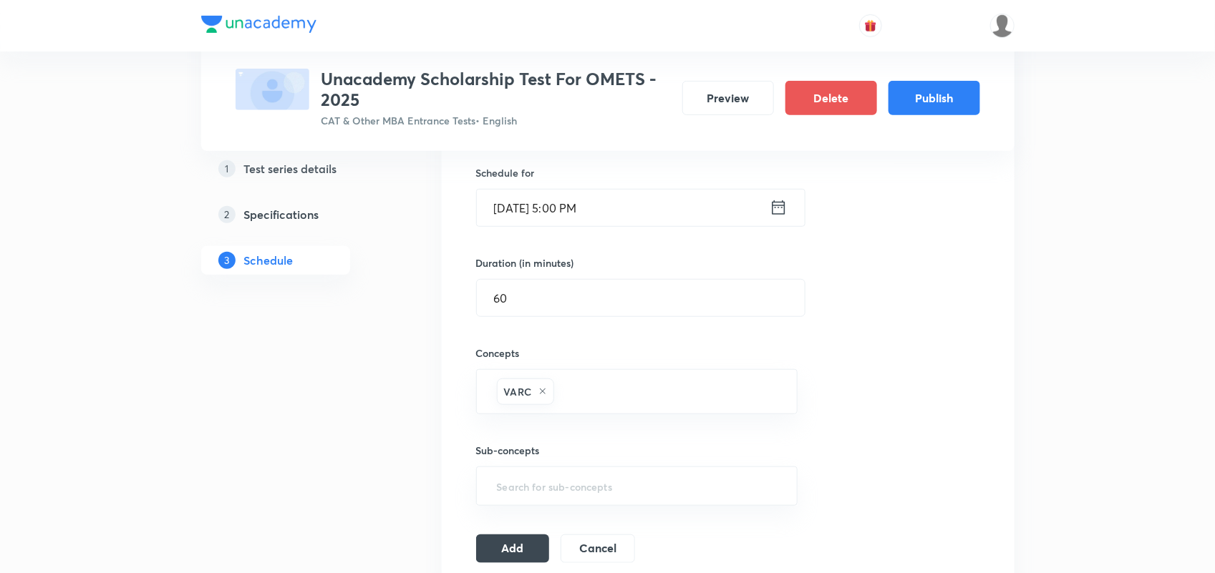
type input "L"
click at [514, 431] on li "LRDI" at bounding box center [636, 438] width 320 height 26
type input "Q"
drag, startPoint x: 514, startPoint y: 431, endPoint x: 614, endPoint y: 428, distance: 100.3
click at [614, 428] on li "Quantitative Aptitude" at bounding box center [636, 438] width 320 height 26
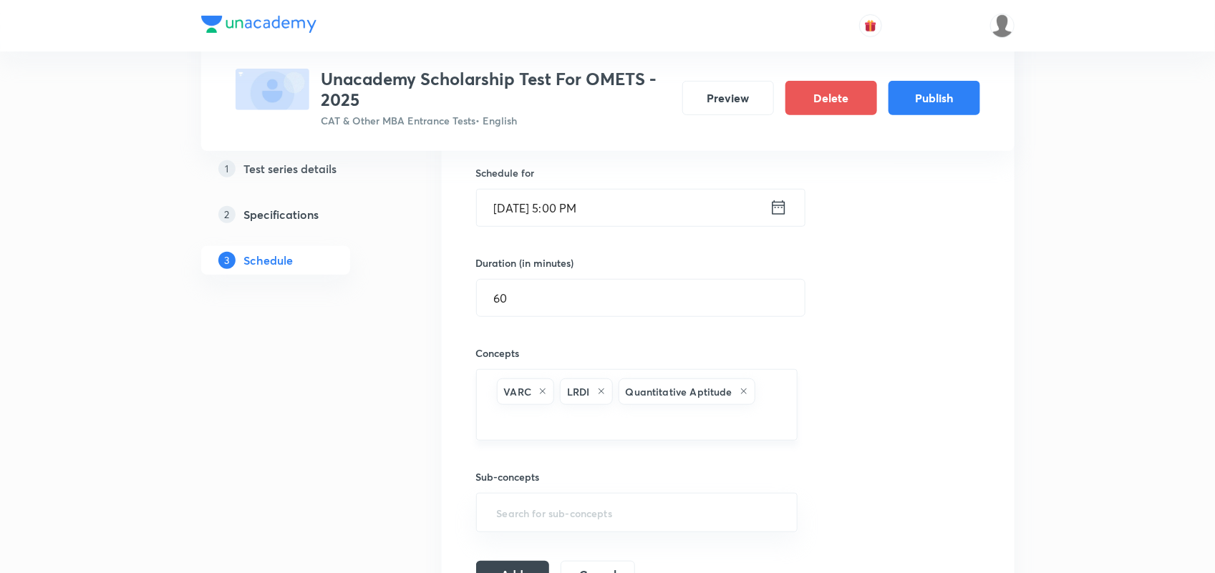
click at [614, 428] on input "text" at bounding box center [637, 421] width 286 height 26
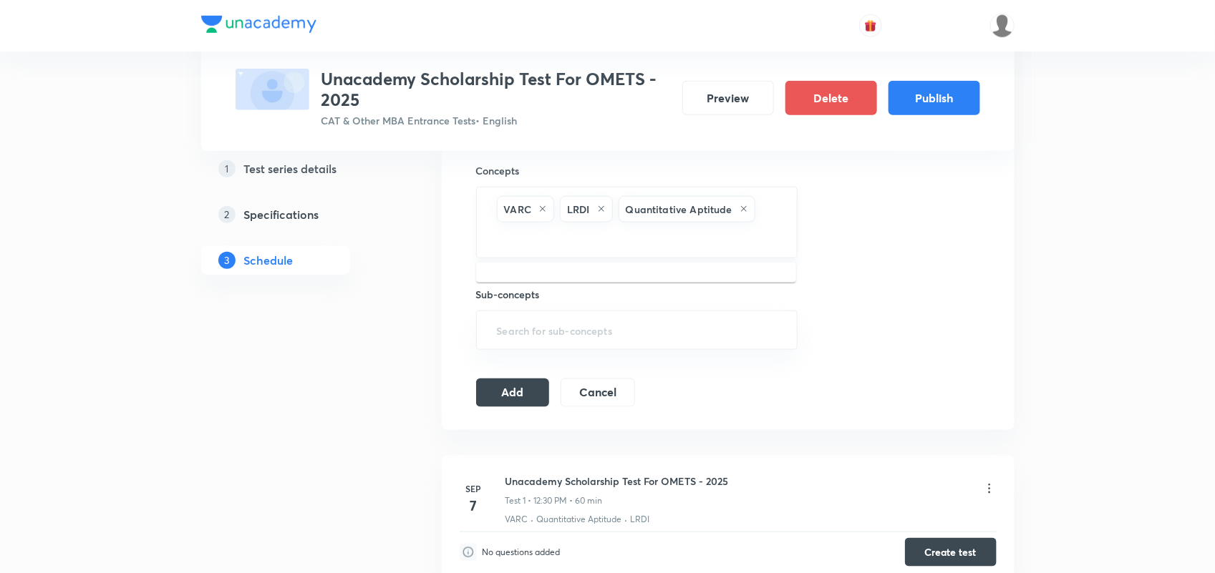
scroll to position [535, 0]
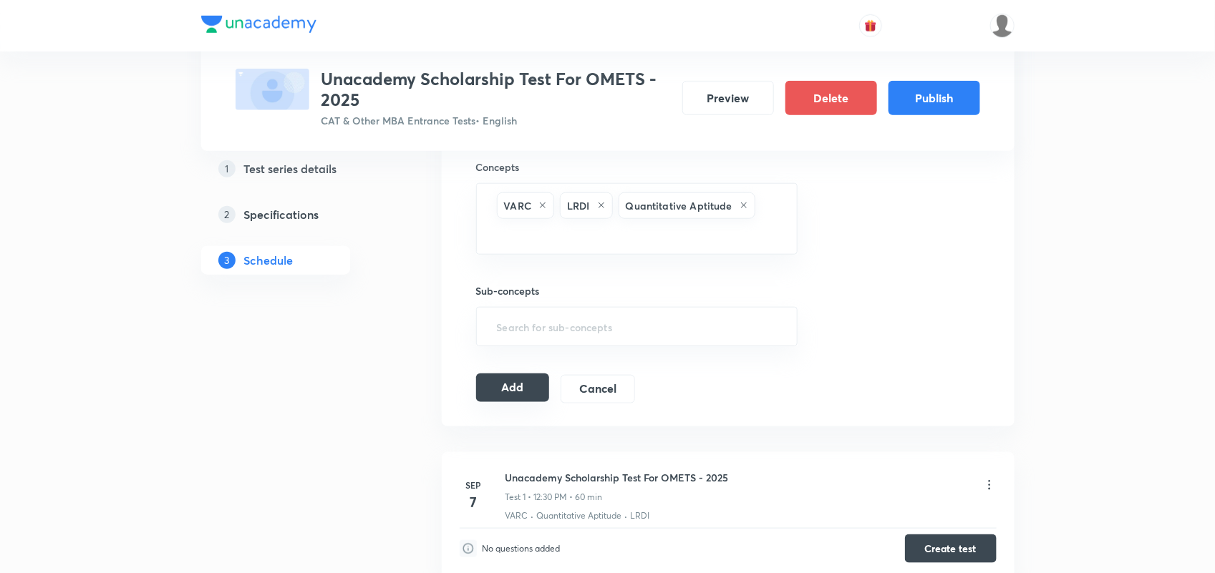
click at [520, 392] on button "Add" at bounding box center [513, 388] width 74 height 29
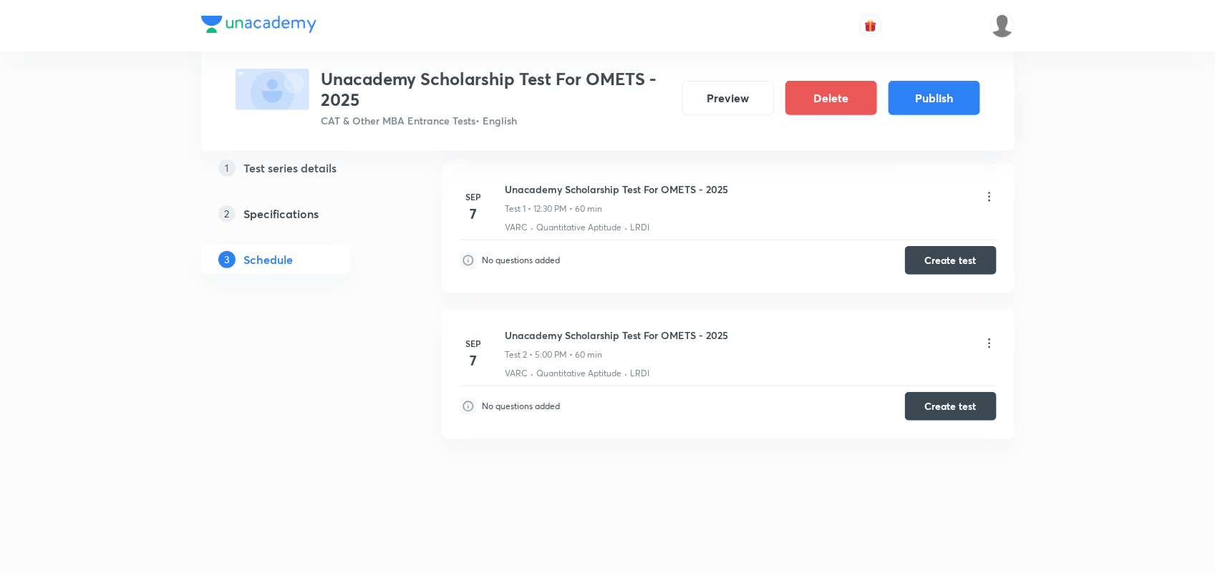
scroll to position [101, 0]
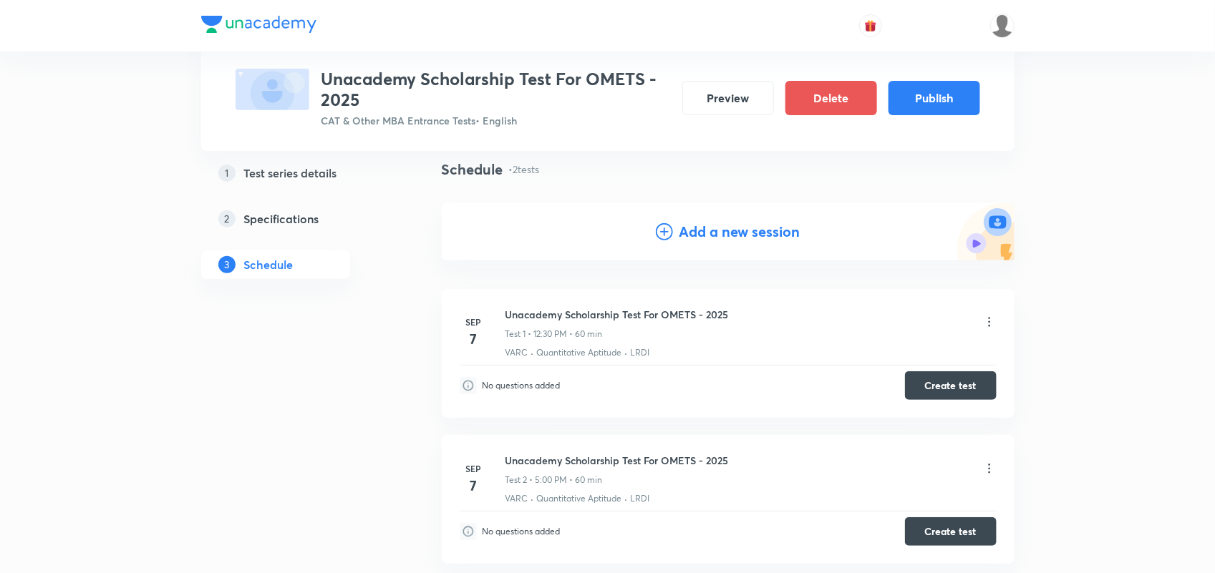
click at [989, 324] on icon at bounding box center [989, 322] width 14 height 14
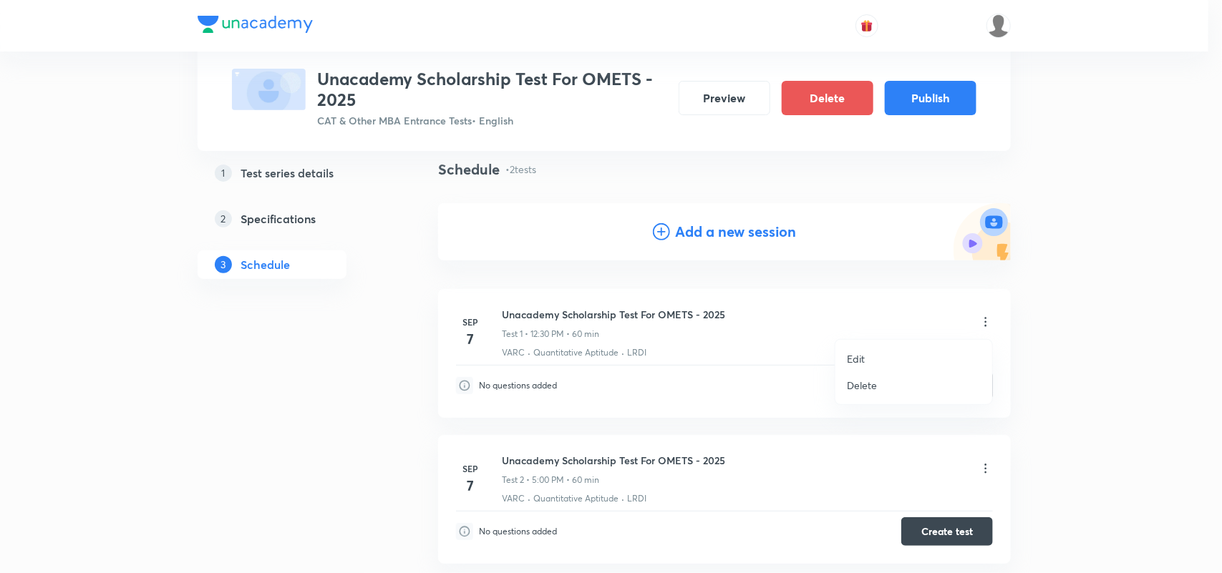
click at [866, 351] on li "Edit" at bounding box center [913, 359] width 157 height 26
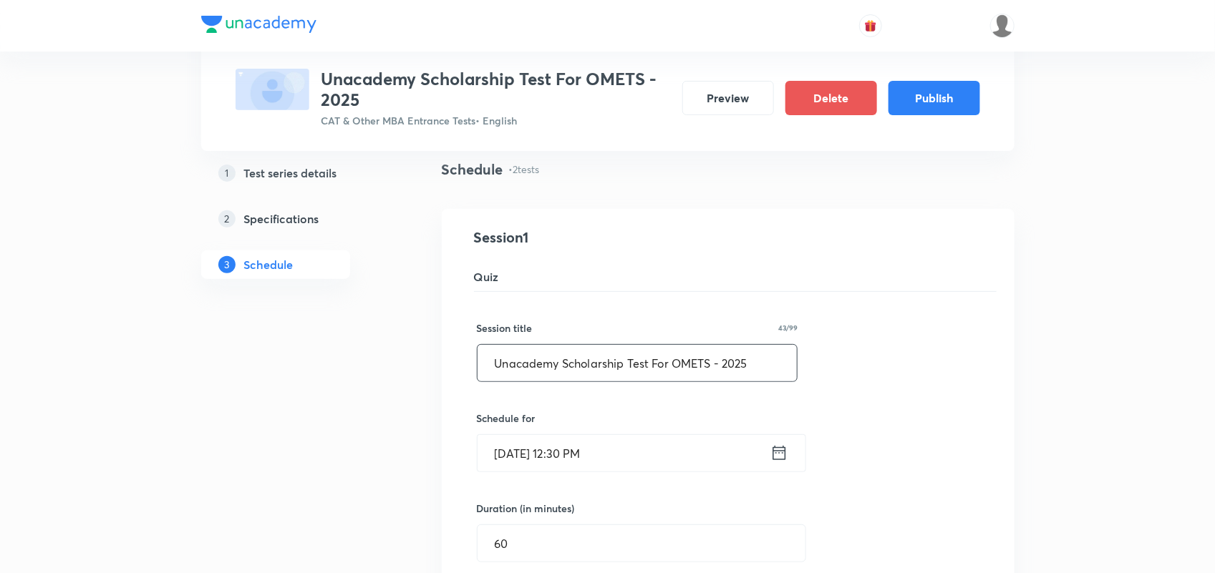
click at [756, 367] on input "Unacademy Scholarship Test For OMETS - 2025" at bounding box center [637, 363] width 320 height 37
type input "Unacademy Scholarship Test For OMETS 2025 - Test 1"
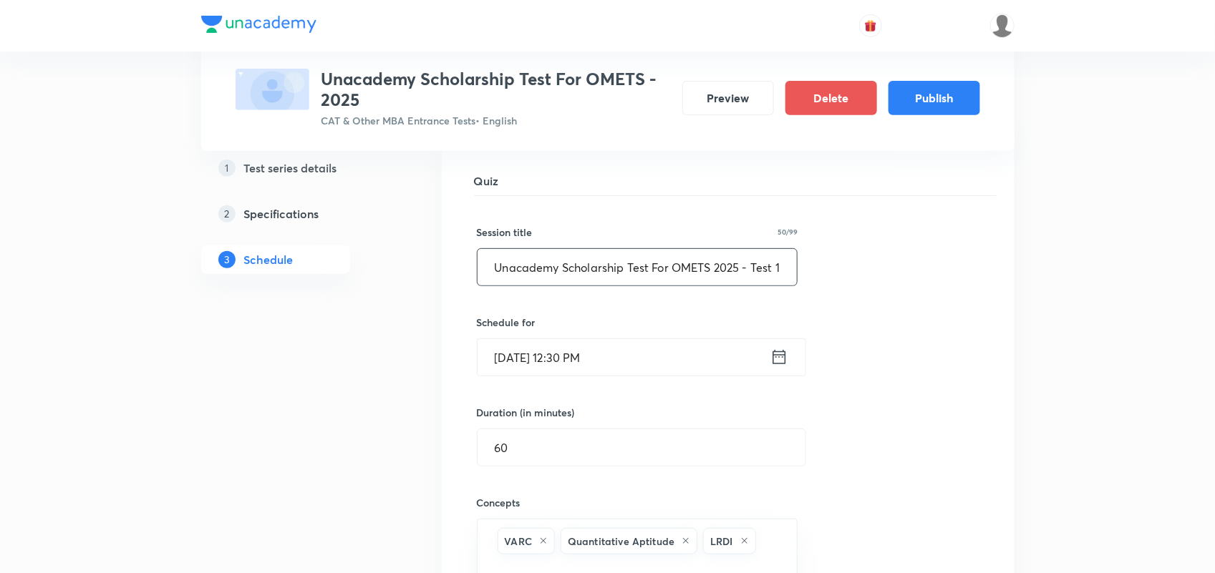
scroll to position [0, 4]
drag, startPoint x: 728, startPoint y: 272, endPoint x: 873, endPoint y: 281, distance: 145.6
click at [873, 281] on div "Session title 50/99 Unacademy Scholarship Test For OMETS 2025 - Test 1 ​ Schedu…" at bounding box center [728, 467] width 503 height 543
click at [736, 272] on input "Unacademy Scholarship Test For OMETS 2025 - Test 1" at bounding box center [637, 267] width 320 height 37
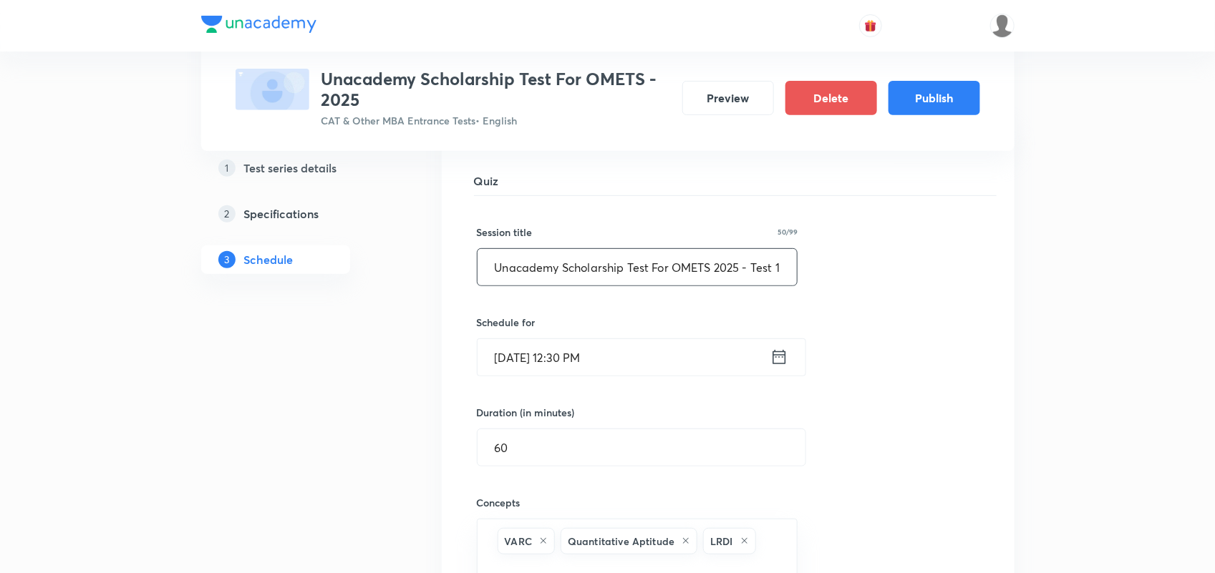
drag, startPoint x: 656, startPoint y: 265, endPoint x: 467, endPoint y: 266, distance: 188.3
click at [467, 266] on div "Unacademy Scholarship Test For OMETS - 2025 Test 1 VARC · Quantitative Aptitude…" at bounding box center [728, 435] width 537 height 608
click at [632, 276] on input "Unacademy Scholarship Test For OMETS 2025 - Test 1" at bounding box center [637, 267] width 320 height 37
drag, startPoint x: 749, startPoint y: 269, endPoint x: 452, endPoint y: 265, distance: 296.4
click at [452, 265] on li "Unacademy Scholarship Test For OMETS - 2025 Test 1 VARC · Quantitative Aptitude…" at bounding box center [728, 435] width 573 height 644
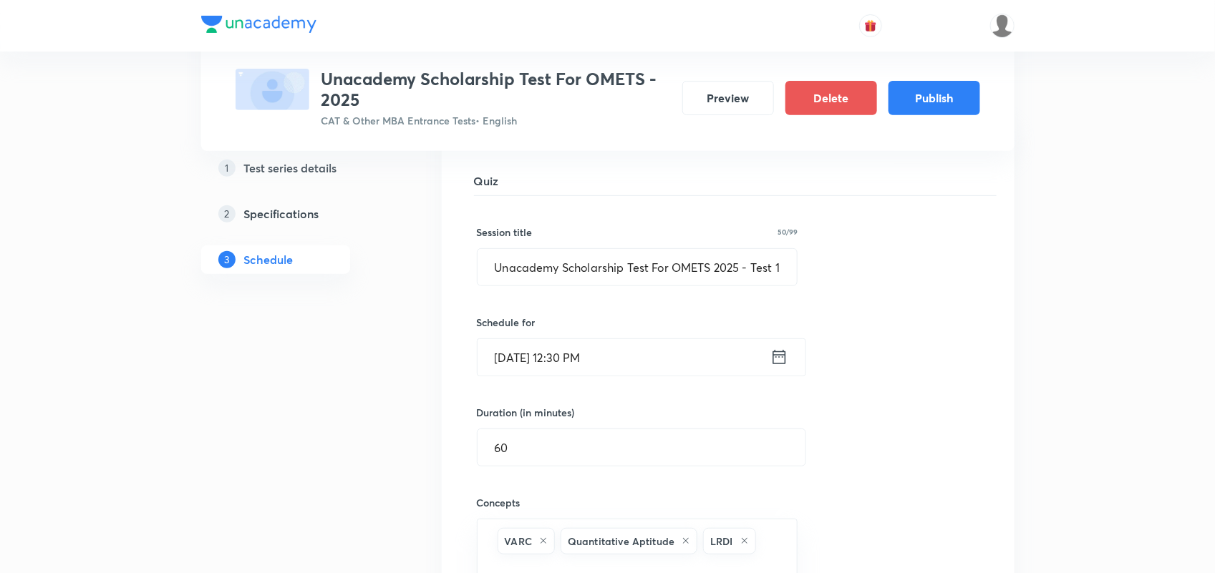
click at [845, 279] on div "Session title 50/99 Unacademy Scholarship Test For OMETS 2025 - Test 1 ​ Schedu…" at bounding box center [728, 467] width 503 height 543
drag, startPoint x: 775, startPoint y: 272, endPoint x: 963, endPoint y: 288, distance: 188.2
click at [963, 288] on div "Session title 50/99 Unacademy Scholarship Test For OMETS 2025 - Test 1 ​ Schedu…" at bounding box center [728, 467] width 503 height 543
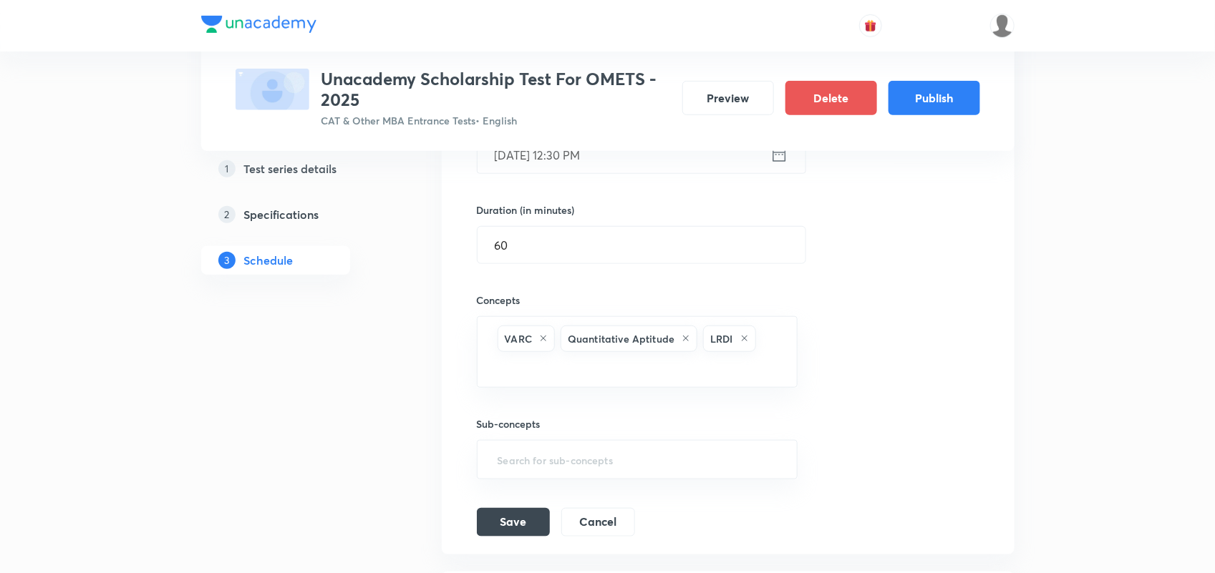
scroll to position [401, 0]
click at [528, 528] on button "Save" at bounding box center [513, 519] width 73 height 29
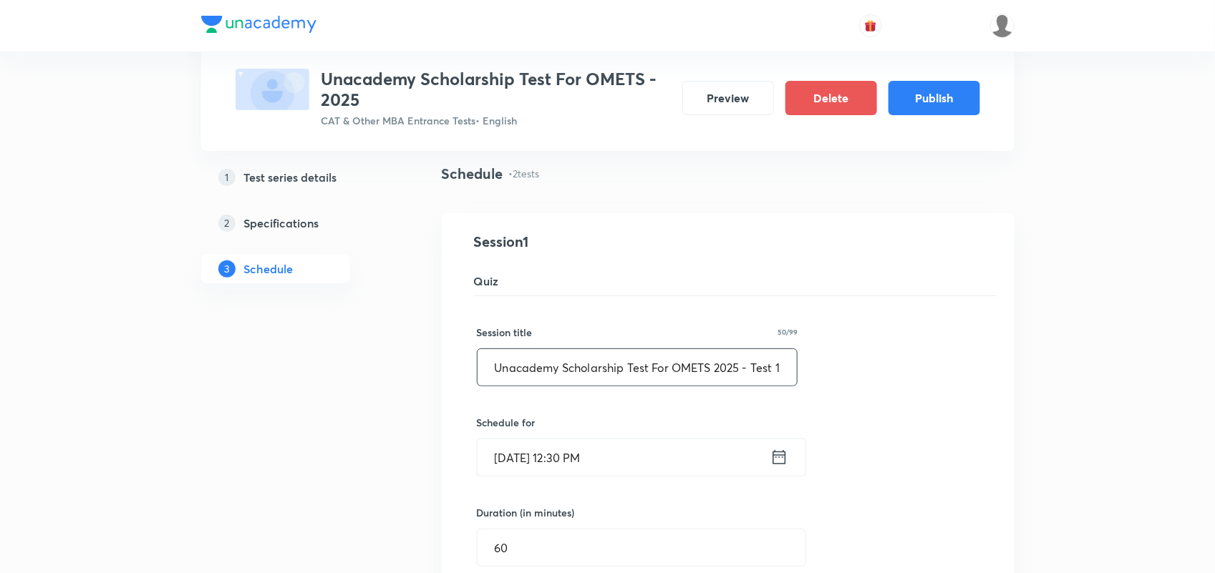
scroll to position [72, 0]
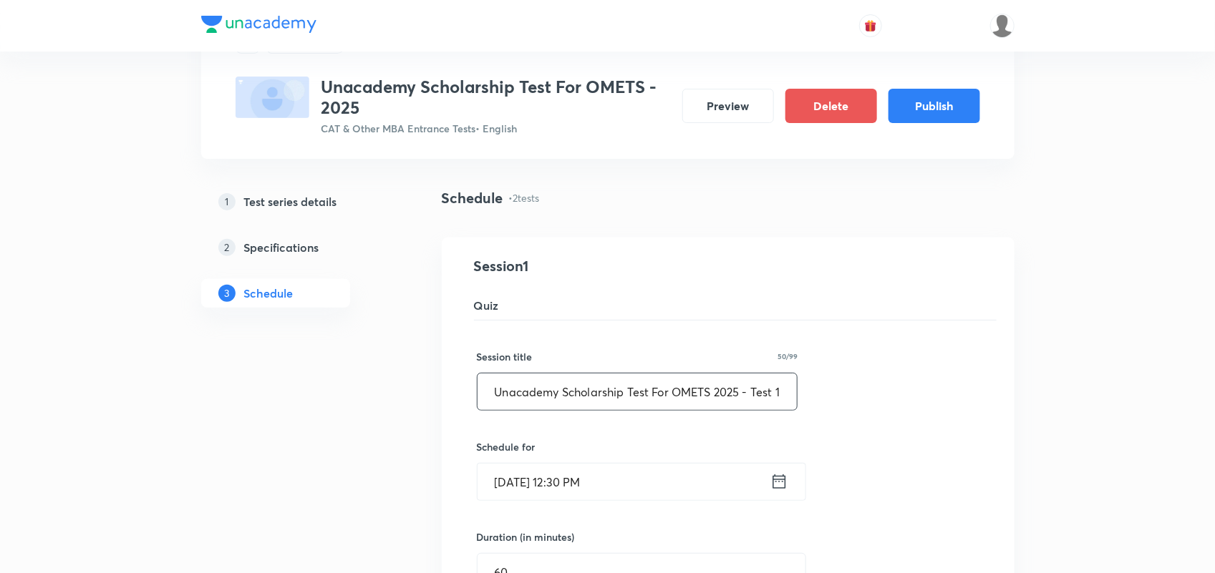
click at [654, 402] on input "Unacademy Scholarship Test For OMETS 2025 - Test 1" at bounding box center [637, 392] width 320 height 37
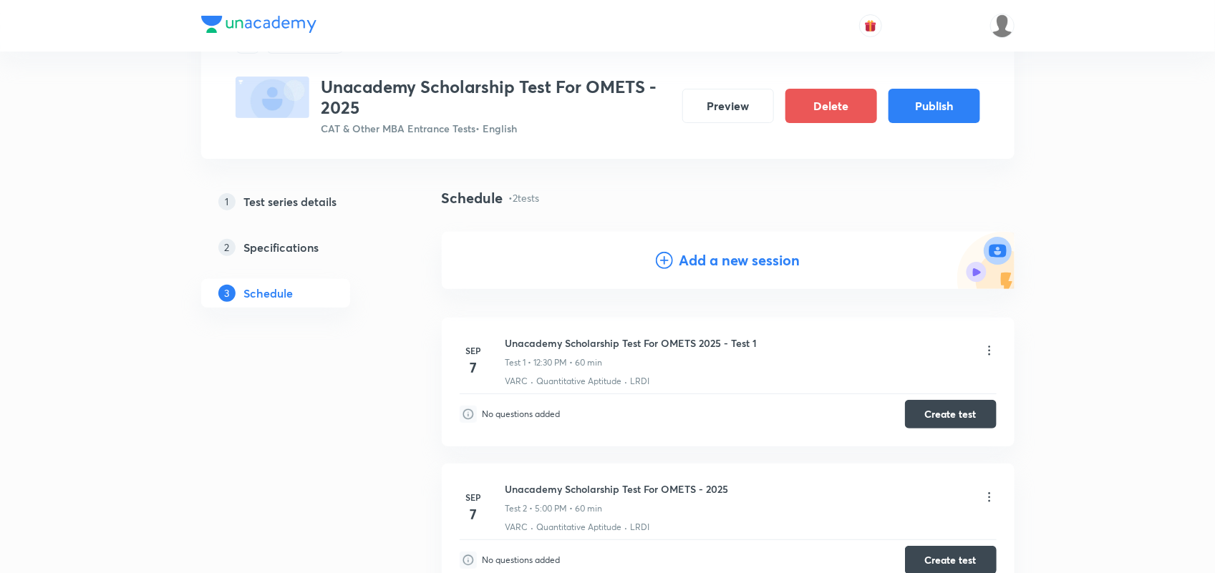
click at [589, 349] on h6 "Unacademy Scholarship Test For OMETS 2025 - Test 1" at bounding box center [631, 343] width 252 height 15
click at [589, 348] on h6 "Unacademy Scholarship Test For OMETS 2025 - Test 1" at bounding box center [631, 343] width 252 height 15
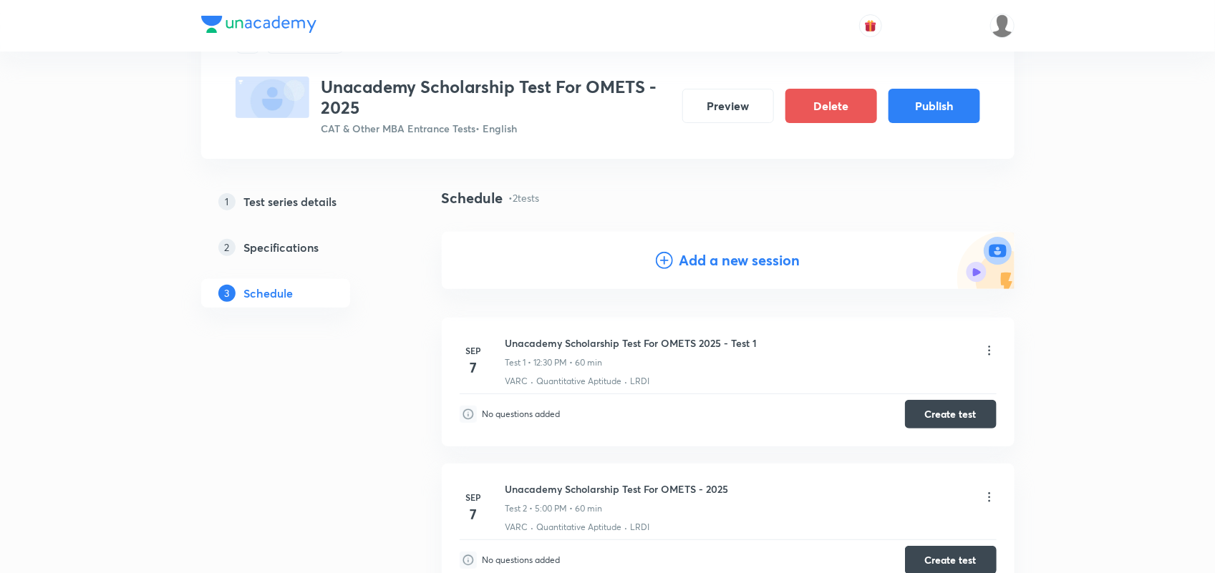
click at [988, 498] on icon at bounding box center [989, 497] width 2 height 9
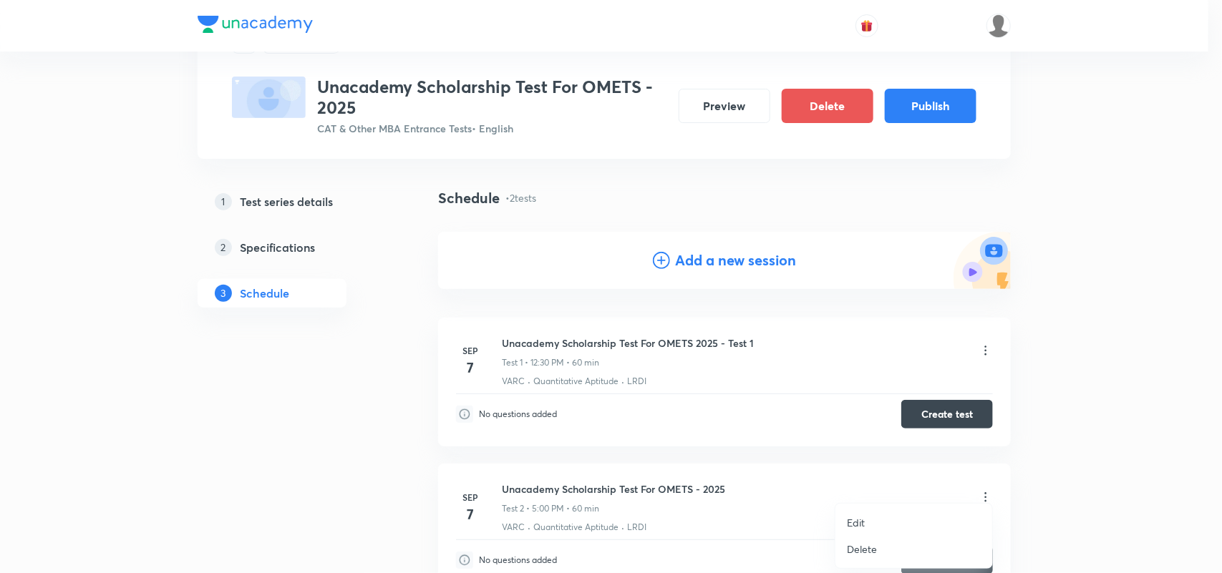
click at [867, 520] on li "Edit" at bounding box center [913, 523] width 157 height 26
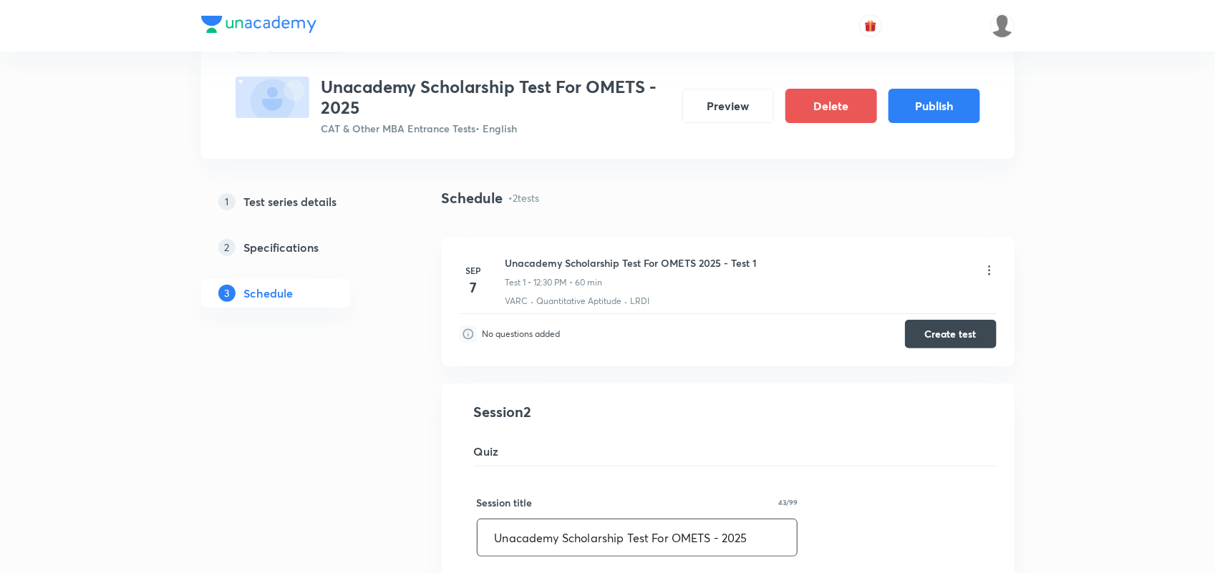
click at [605, 535] on input "Unacademy Scholarship Test For OMETS - 2025" at bounding box center [637, 538] width 320 height 37
paste input "2025 - Test 1"
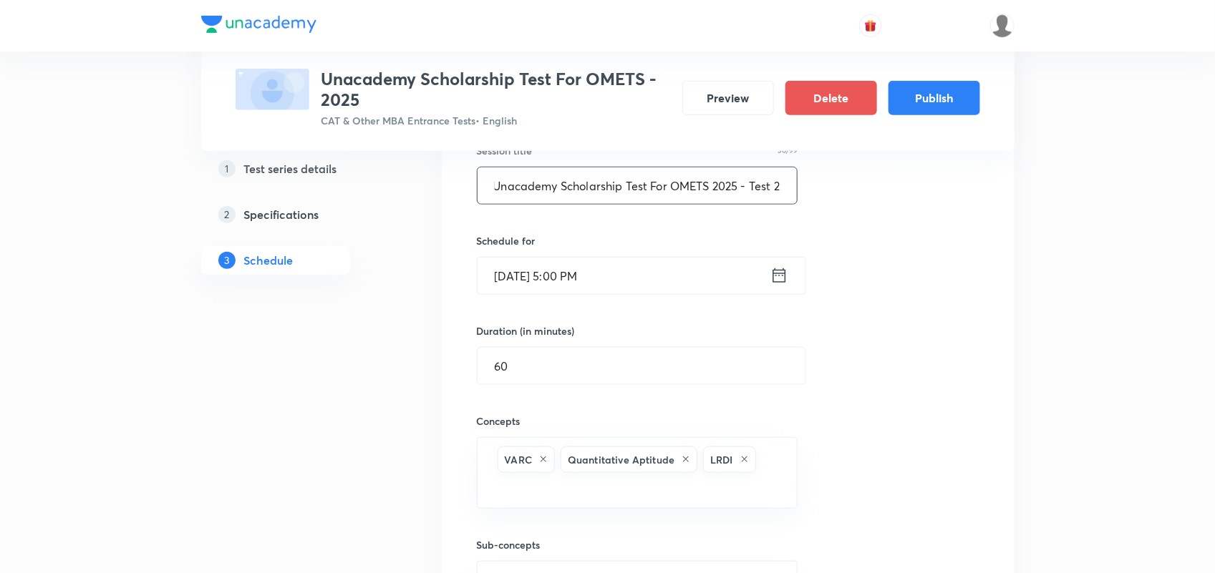
scroll to position [664, 0]
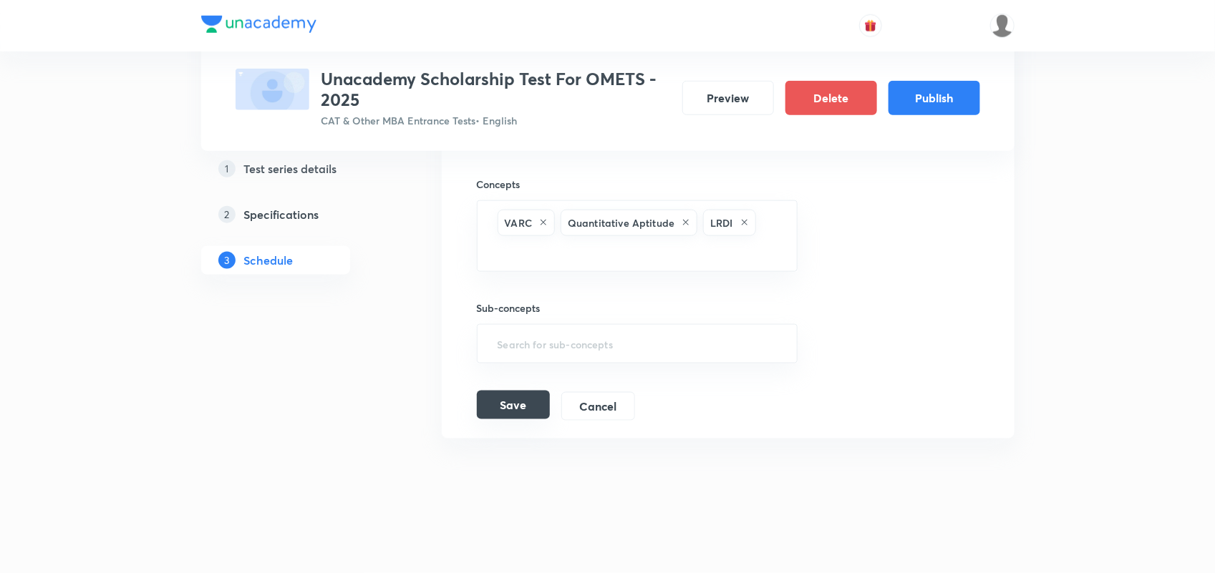
type input "Unacademy Scholarship Test For OMETS 2025 - Test 2"
click at [505, 403] on button "Save" at bounding box center [513, 405] width 73 height 29
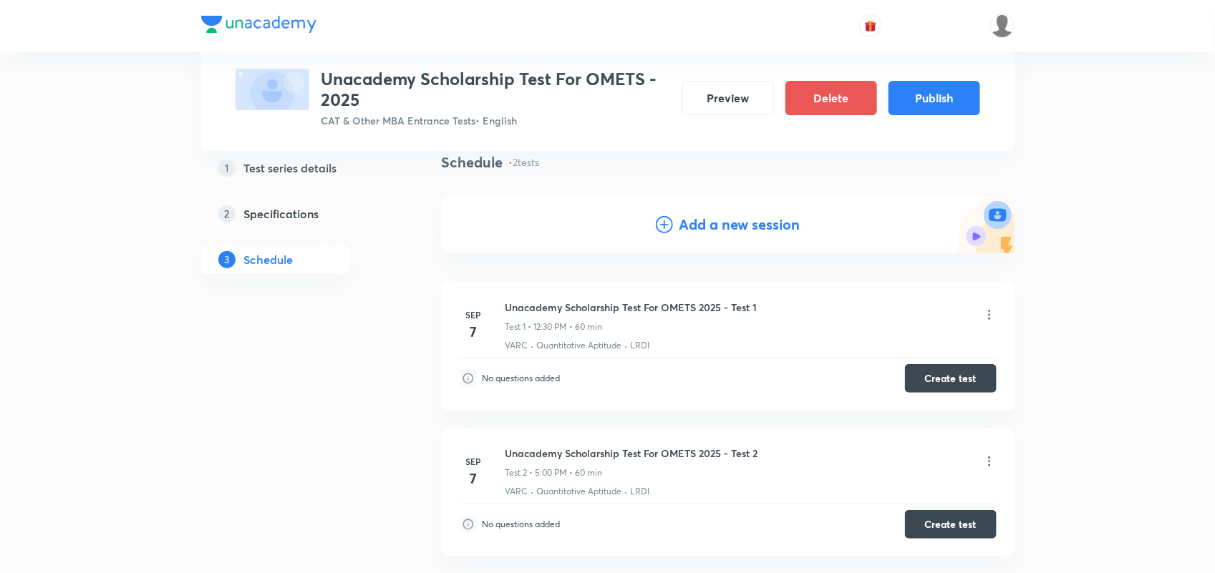
scroll to position [109, 0]
click at [940, 100] on button "Publish" at bounding box center [934, 96] width 92 height 34
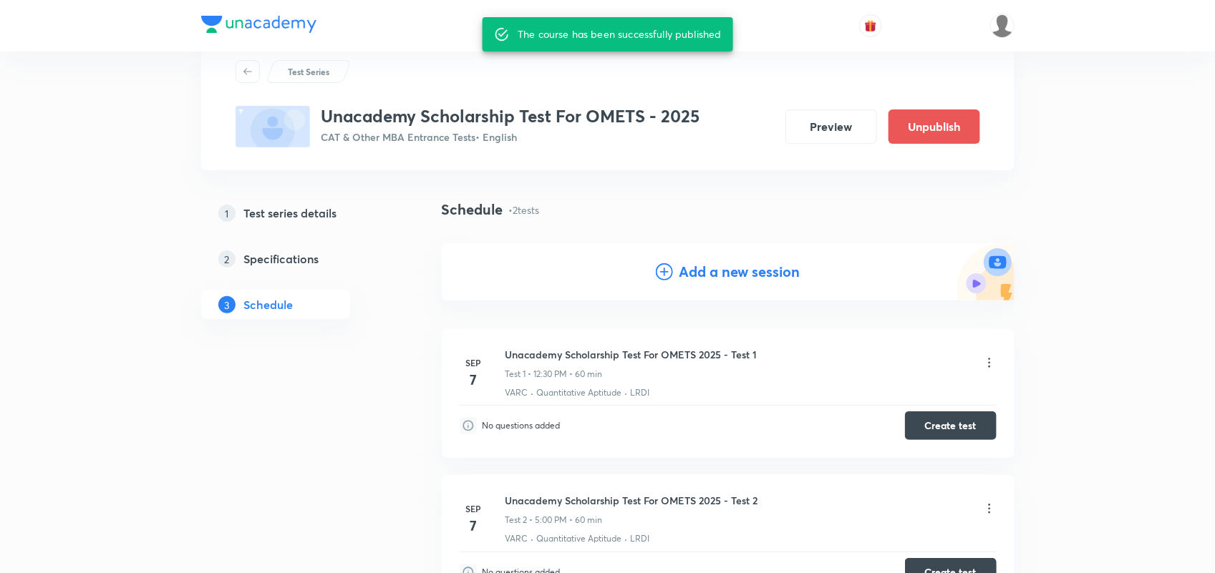
scroll to position [34, 0]
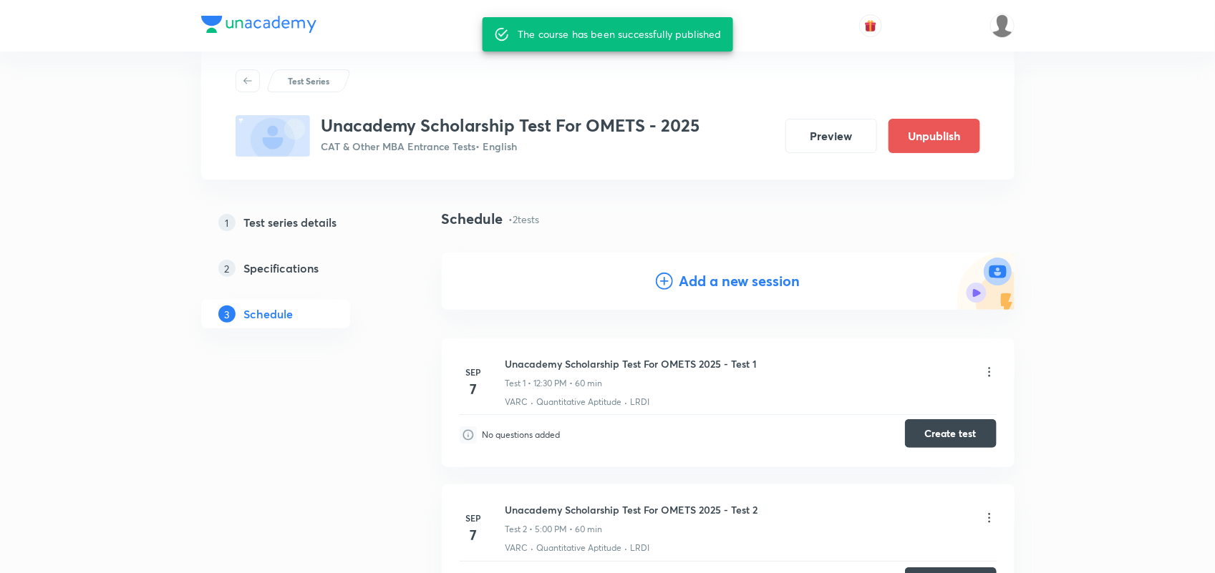
click at [929, 426] on button "Create test" at bounding box center [951, 433] width 92 height 29
click at [992, 372] on icon at bounding box center [989, 372] width 14 height 14
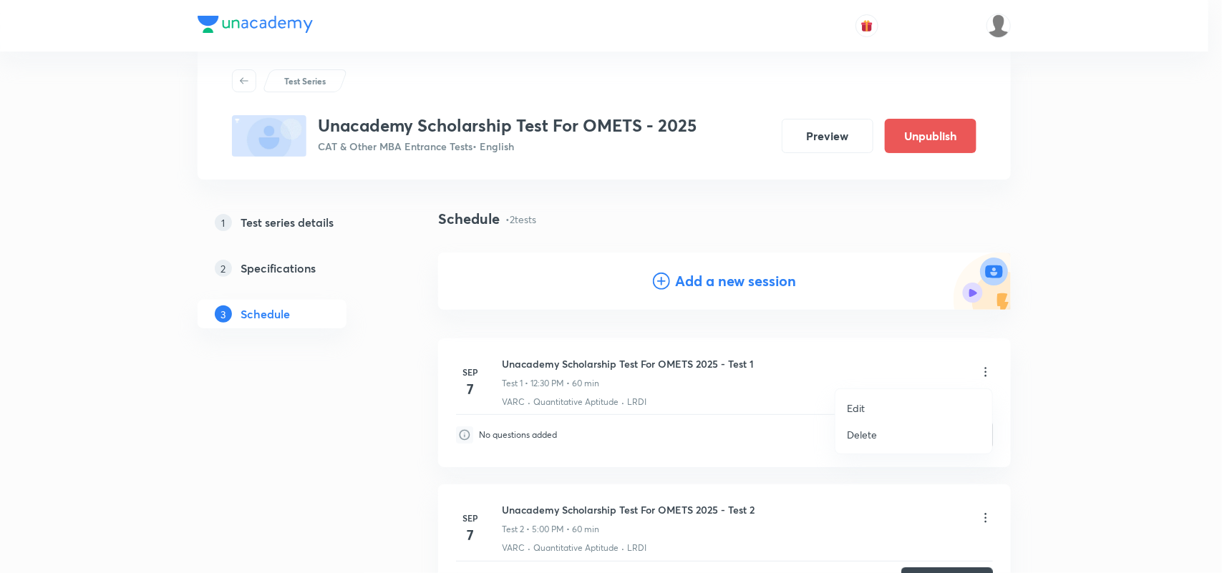
click at [374, 437] on div at bounding box center [611, 286] width 1222 height 573
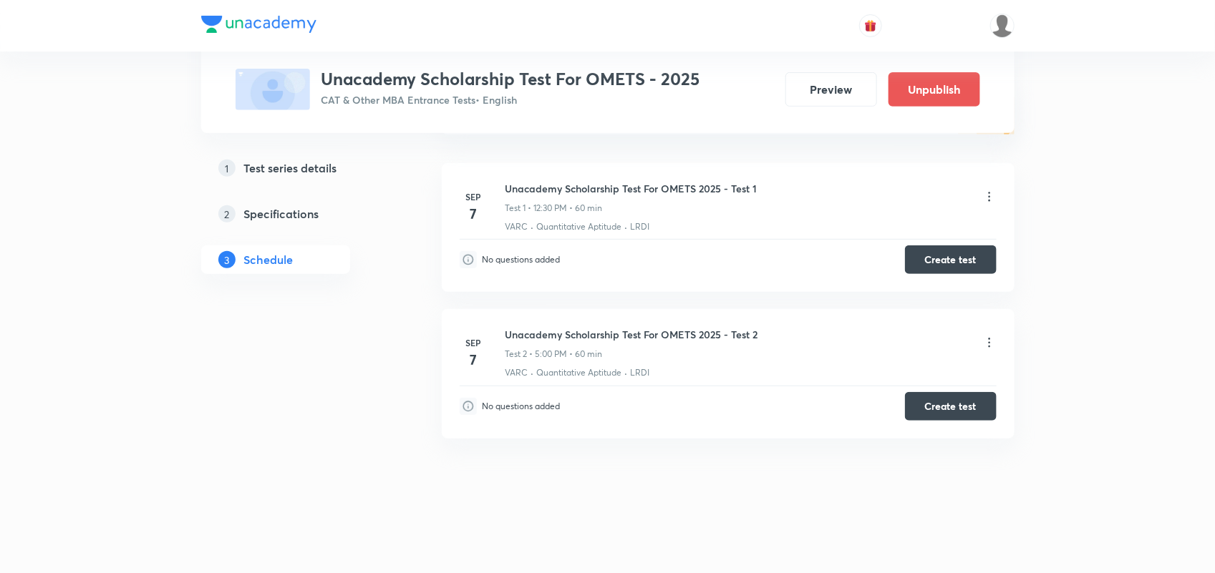
scroll to position [0, 0]
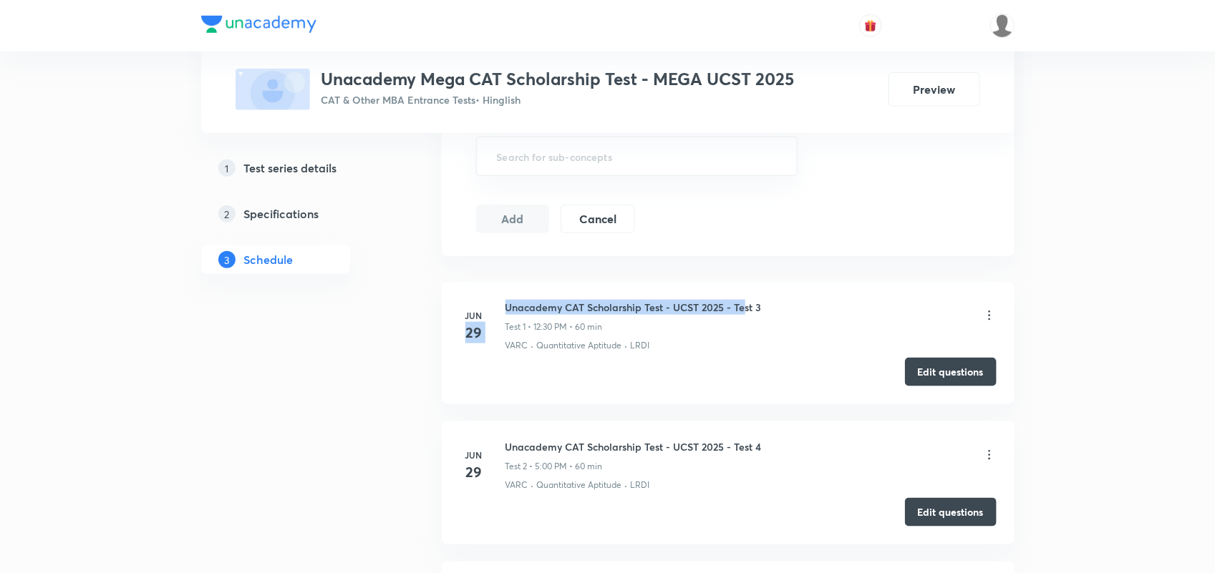
click at [743, 298] on li "[DATE] Unacademy CAT Scholarship Test - UCST 2025 - Test 3 Test 1 • 12:30 PM • …" at bounding box center [728, 343] width 573 height 122
click at [631, 294] on li "[DATE] Unacademy CAT Scholarship Test - UCST 2025 - Test 3 Test 1 • 12:30 PM • …" at bounding box center [728, 343] width 573 height 122
click at [503, 303] on div "[DATE] Unacademy CAT Scholarship Test - UCST 2025 - Test 3 Test 1 • 12:30 PM • …" at bounding box center [728, 326] width 537 height 52
drag, startPoint x: 509, startPoint y: 312, endPoint x: 627, endPoint y: 314, distance: 118.1
click at [627, 314] on h6 "Unacademy CAT Scholarship Test - UCST 2025 - Test 3" at bounding box center [633, 307] width 256 height 15
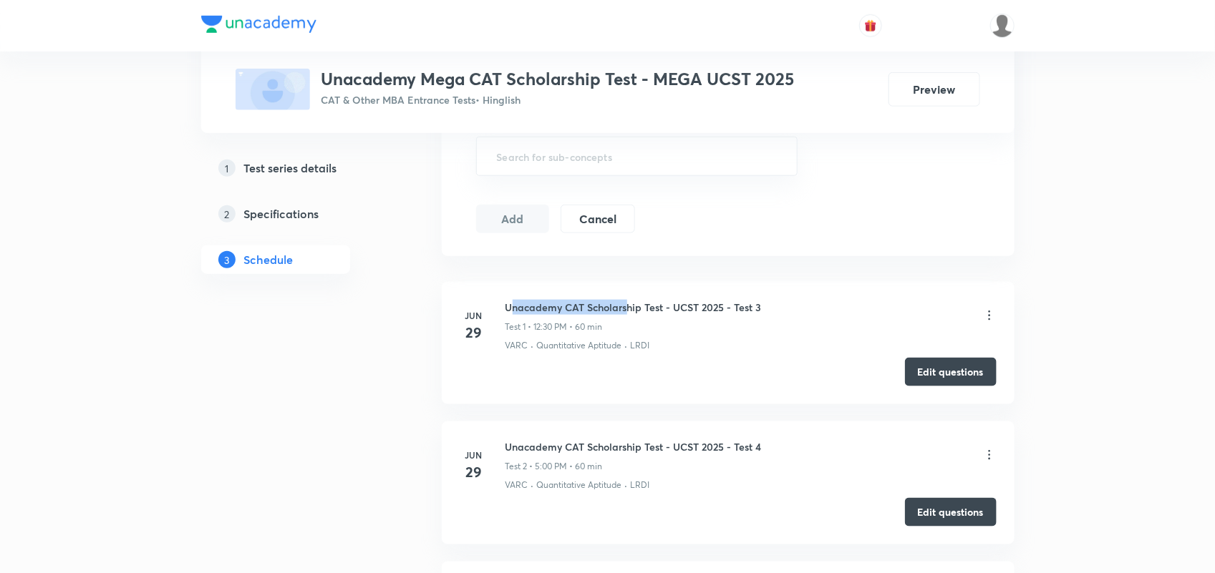
click at [515, 308] on h6 "Unacademy CAT Scholarship Test - UCST 2025 - Test 3" at bounding box center [633, 307] width 256 height 15
drag, startPoint x: 505, startPoint y: 308, endPoint x: 795, endPoint y: 304, distance: 290.7
click at [795, 304] on div "Unacademy CAT Scholarship Test - UCST 2025 - Test 3 Test 1 • 12:30 PM • 60 min" at bounding box center [750, 317] width 491 height 34
copy h6 "Unacademy CAT Scholarship Test - UCST 2025 - Test 3"
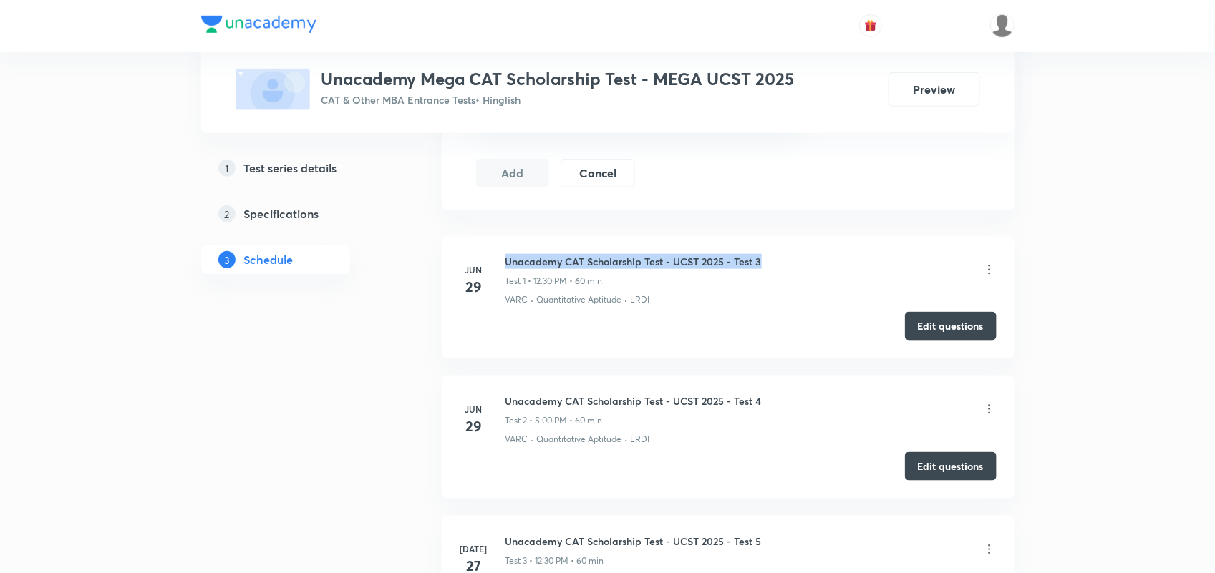
scroll to position [610, 0]
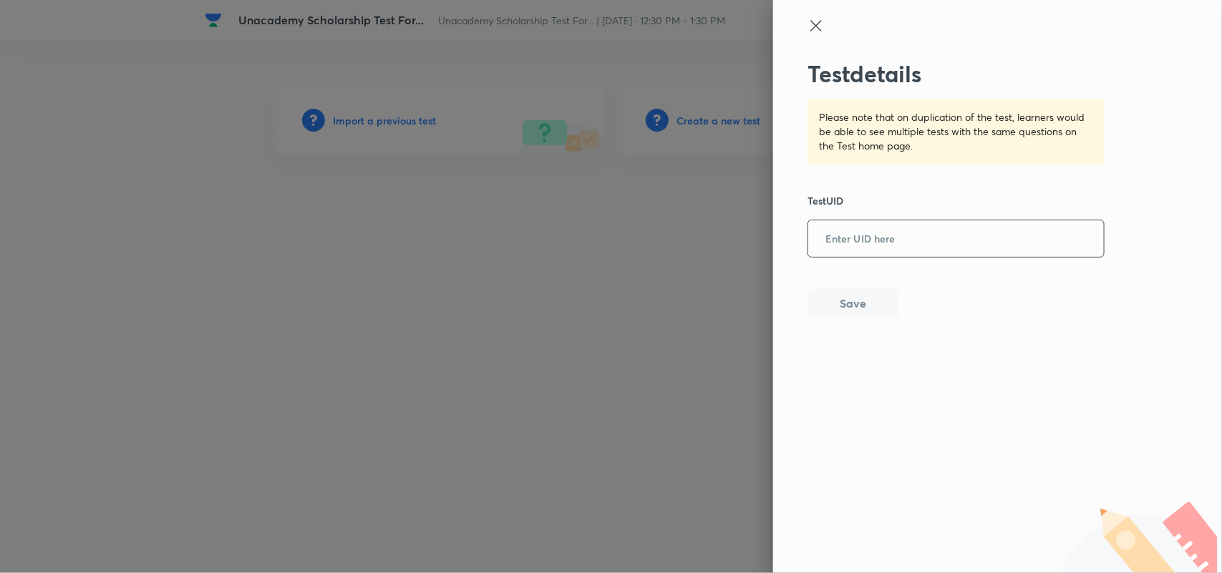
click at [903, 241] on input "text" at bounding box center [956, 239] width 296 height 35
paste input "ZNPR1K52ZW"
type input "ZNPR1K52ZW"
click at [874, 305] on button "Save" at bounding box center [853, 302] width 92 height 29
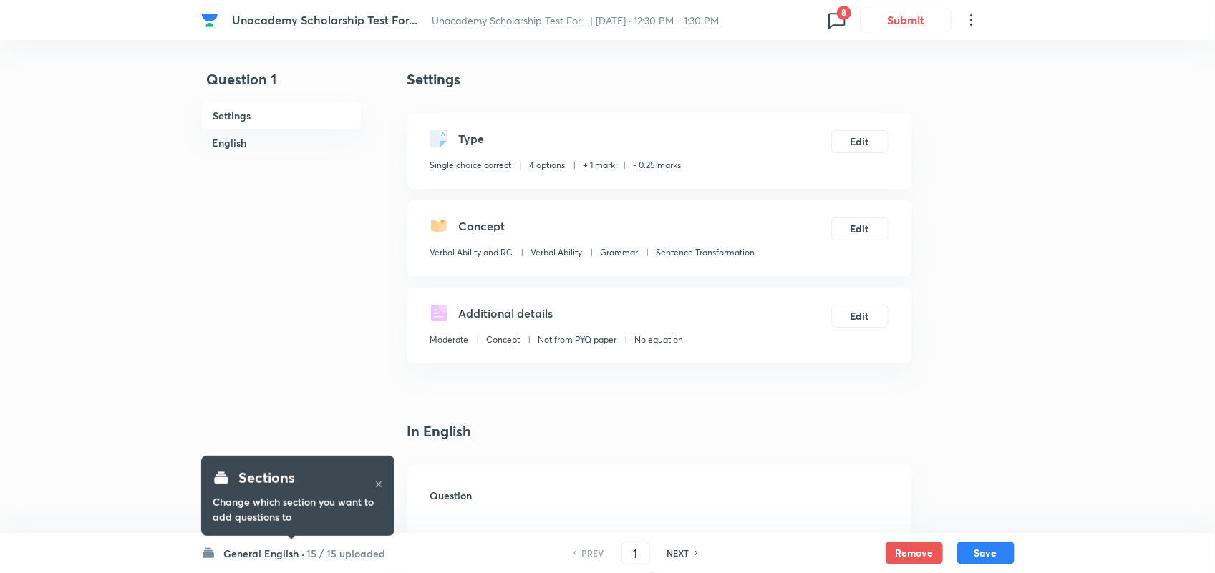
checkbox input "true"
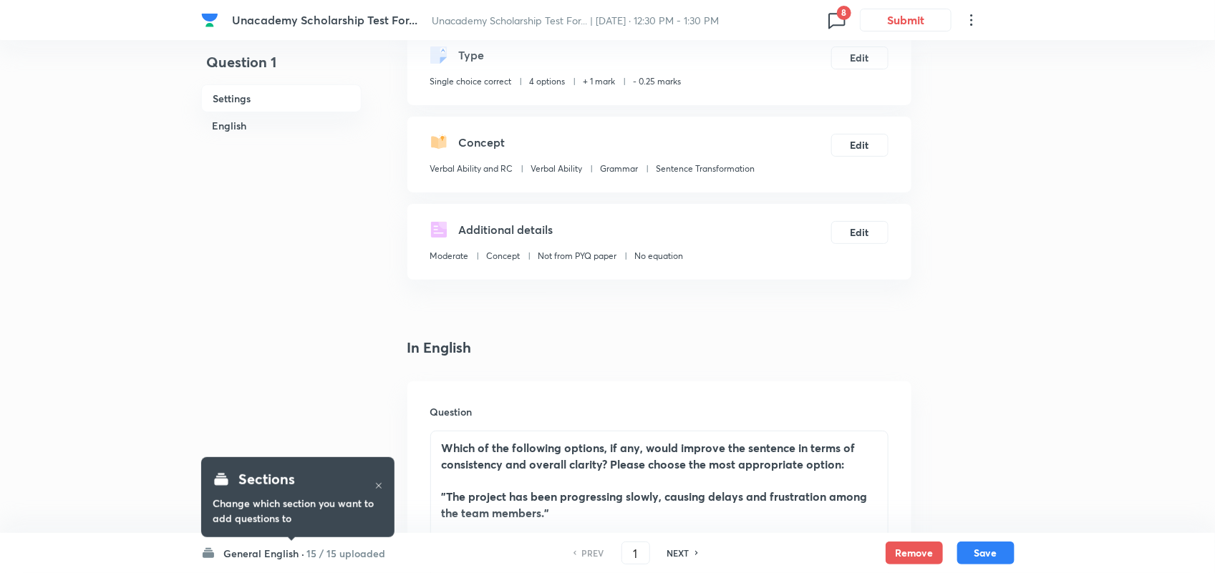
scroll to position [84, 0]
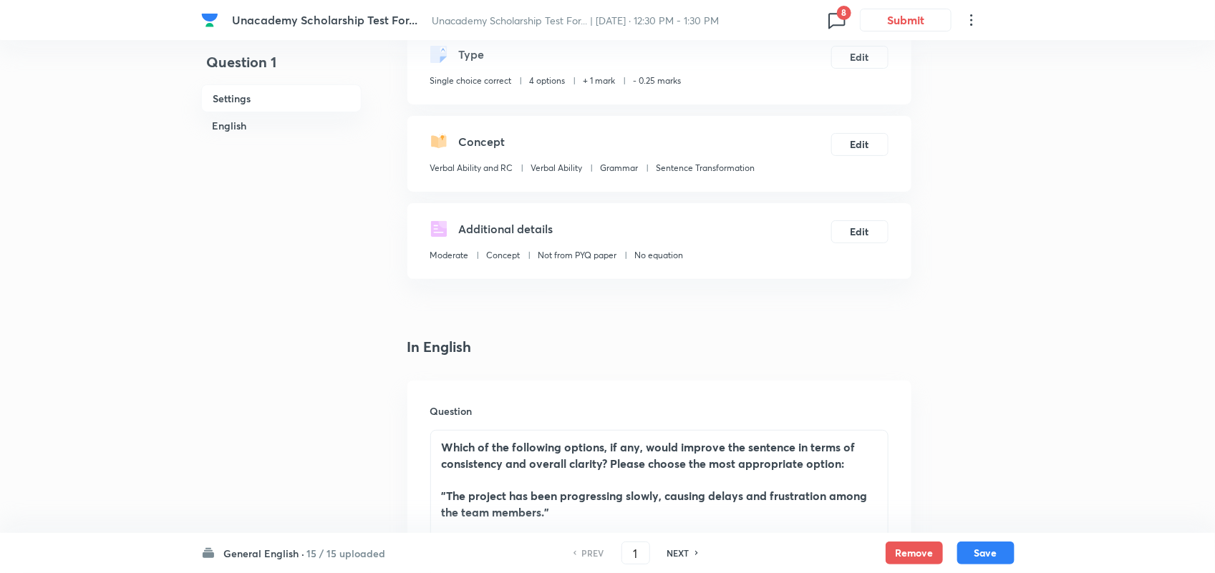
click at [288, 551] on h6 "General English ·" at bounding box center [264, 553] width 81 height 15
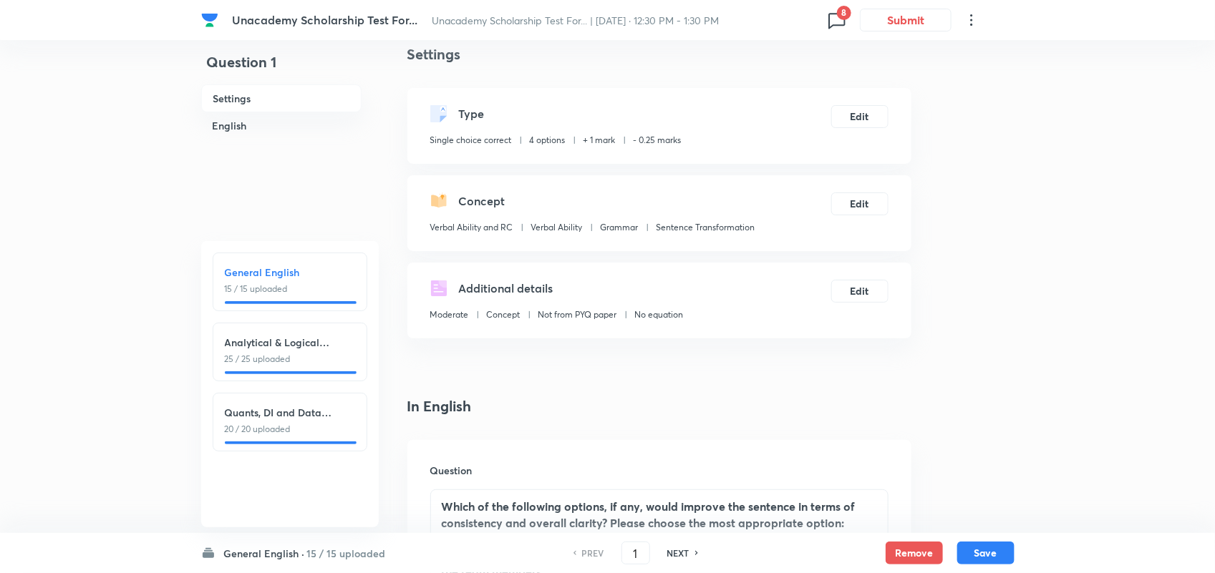
scroll to position [18, 0]
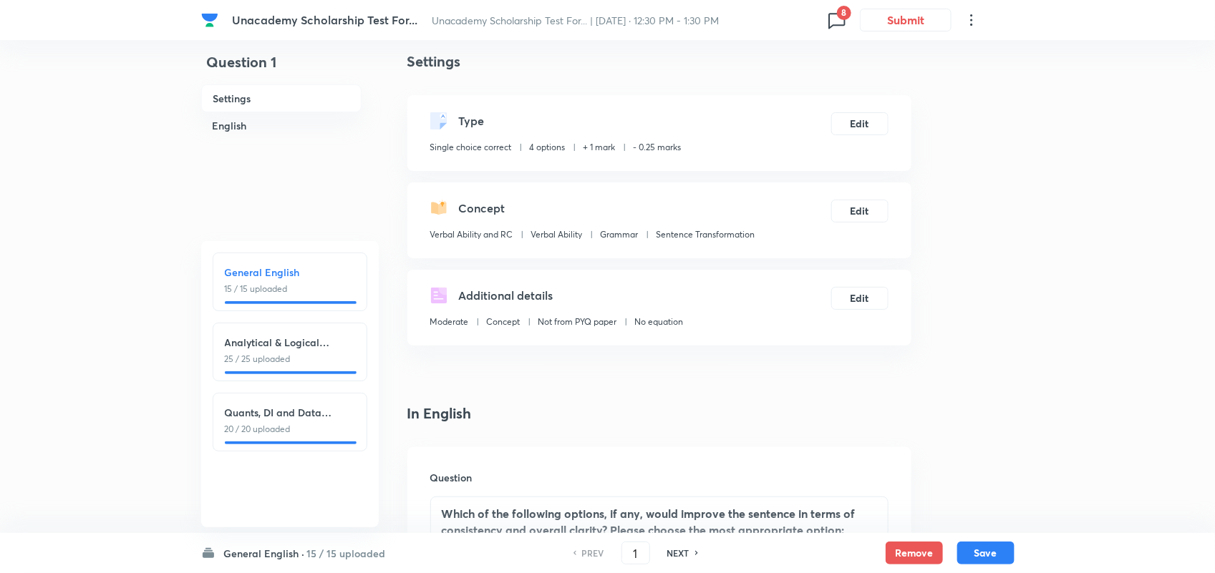
click at [838, 22] on icon at bounding box center [836, 20] width 23 height 23
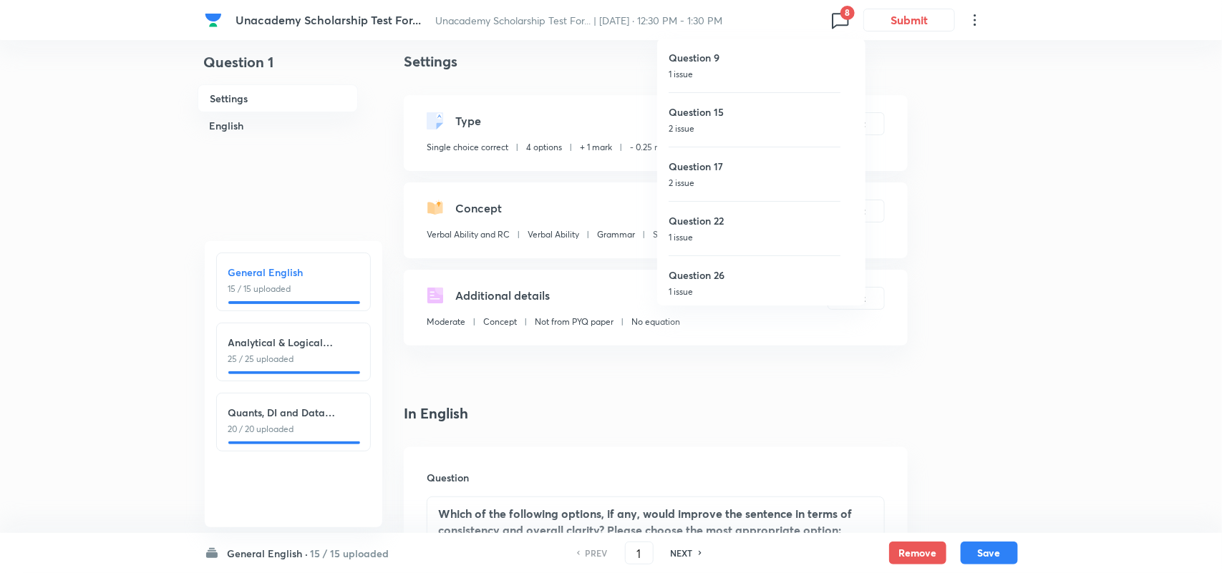
click at [735, 66] on div "Question 9 1 issue" at bounding box center [755, 66] width 172 height 54
type input "9"
checkbox input "false"
checkbox input "true"
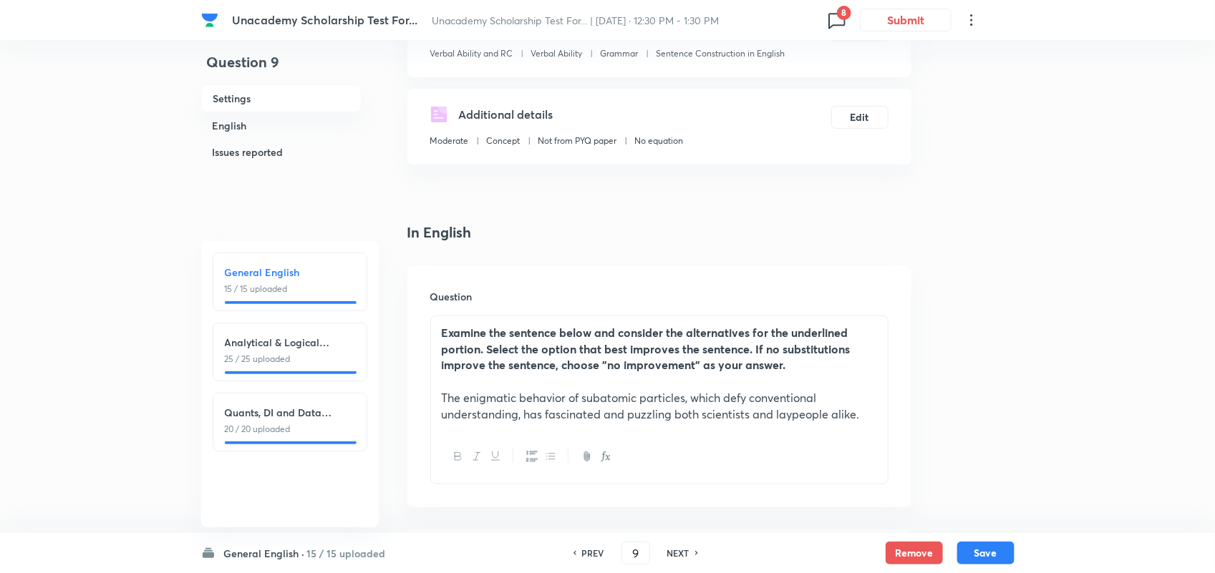
scroll to position [0, 0]
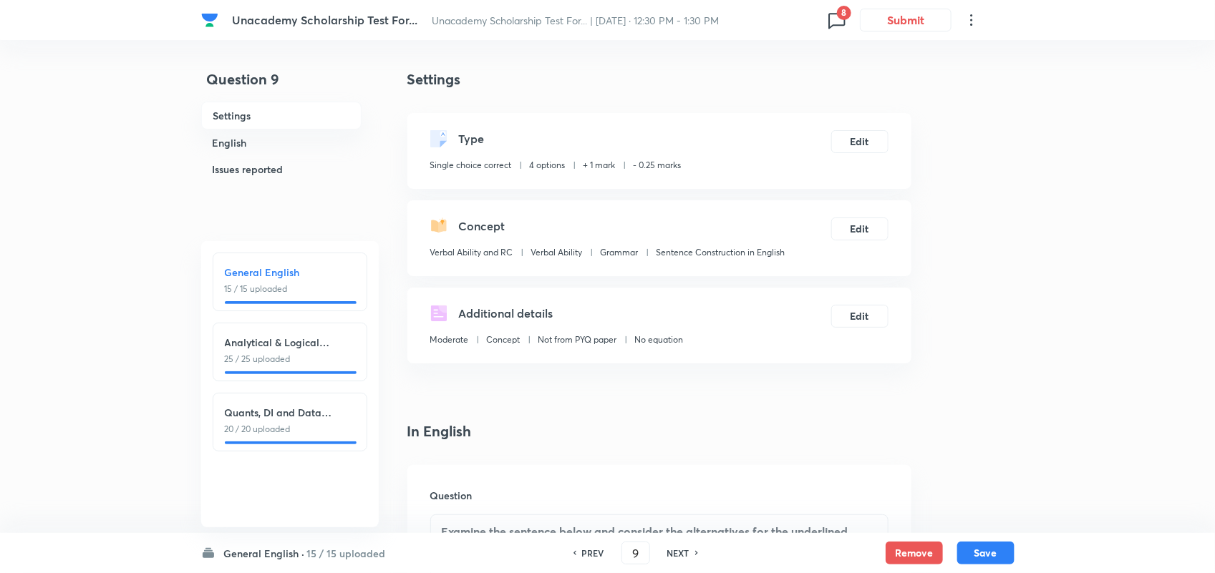
click at [833, 21] on icon at bounding box center [836, 20] width 23 height 23
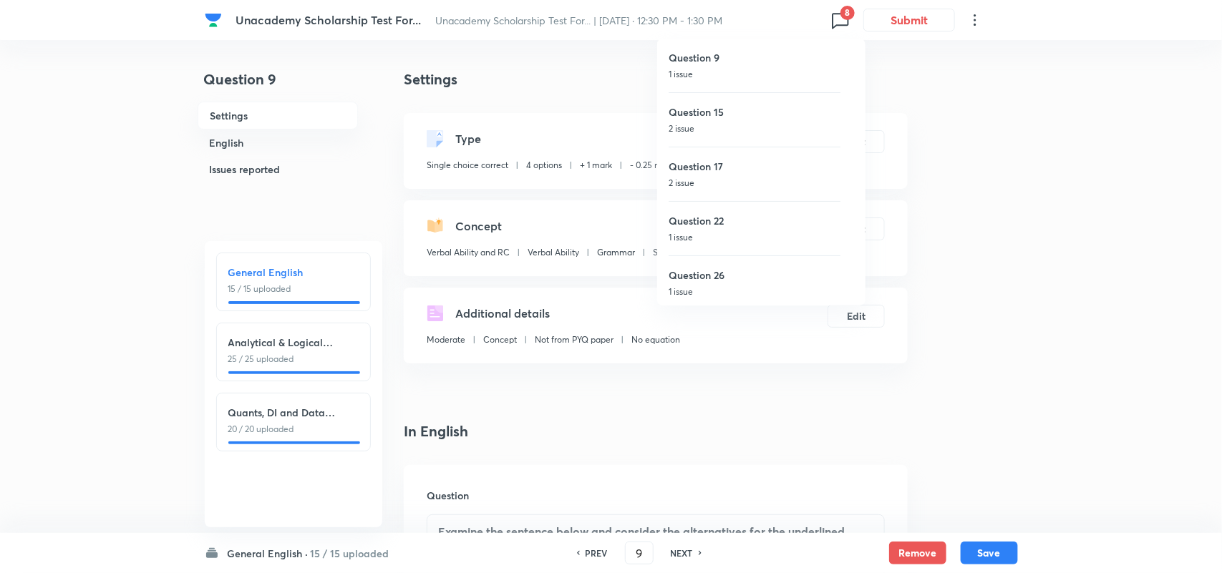
click at [525, 69] on div at bounding box center [611, 286] width 1222 height 573
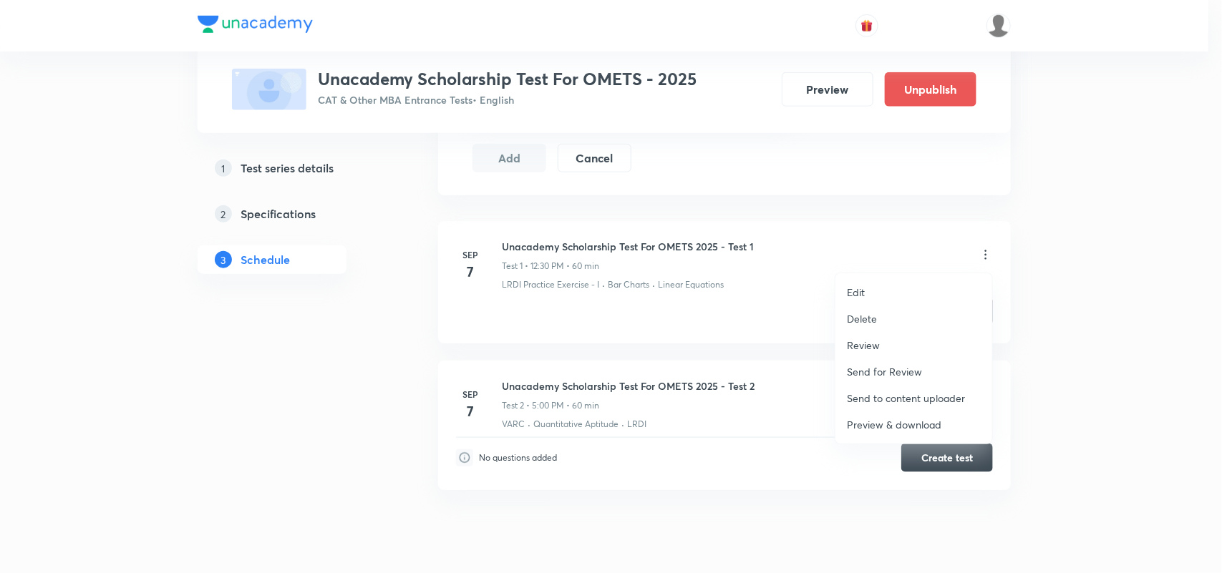
click at [877, 319] on li "Delete" at bounding box center [913, 319] width 157 height 26
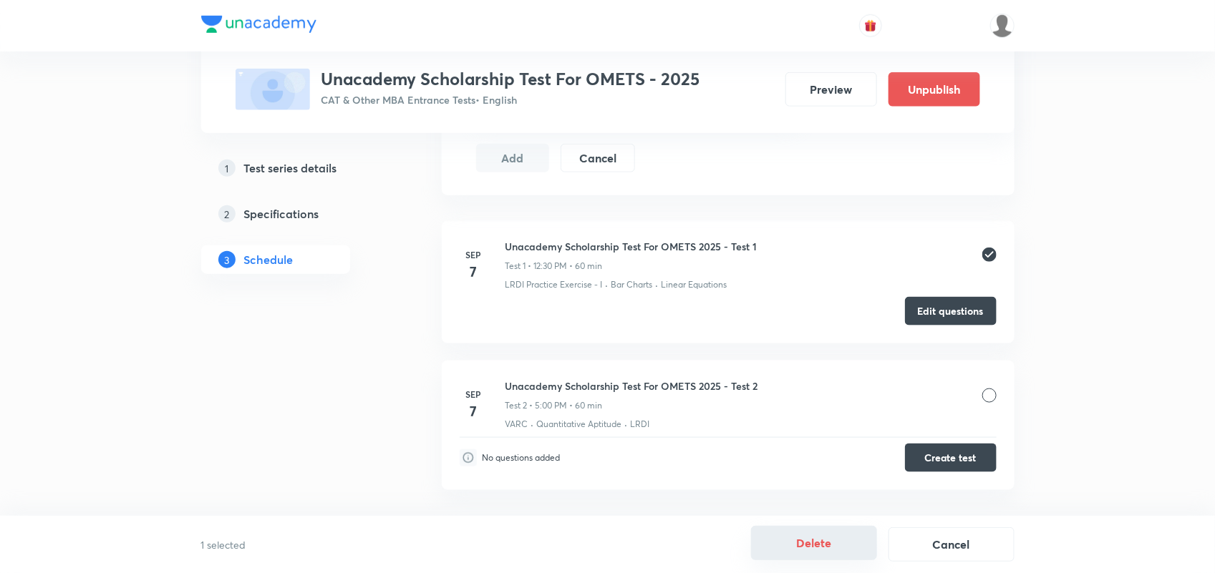
click at [818, 552] on button "Delete" at bounding box center [814, 543] width 126 height 34
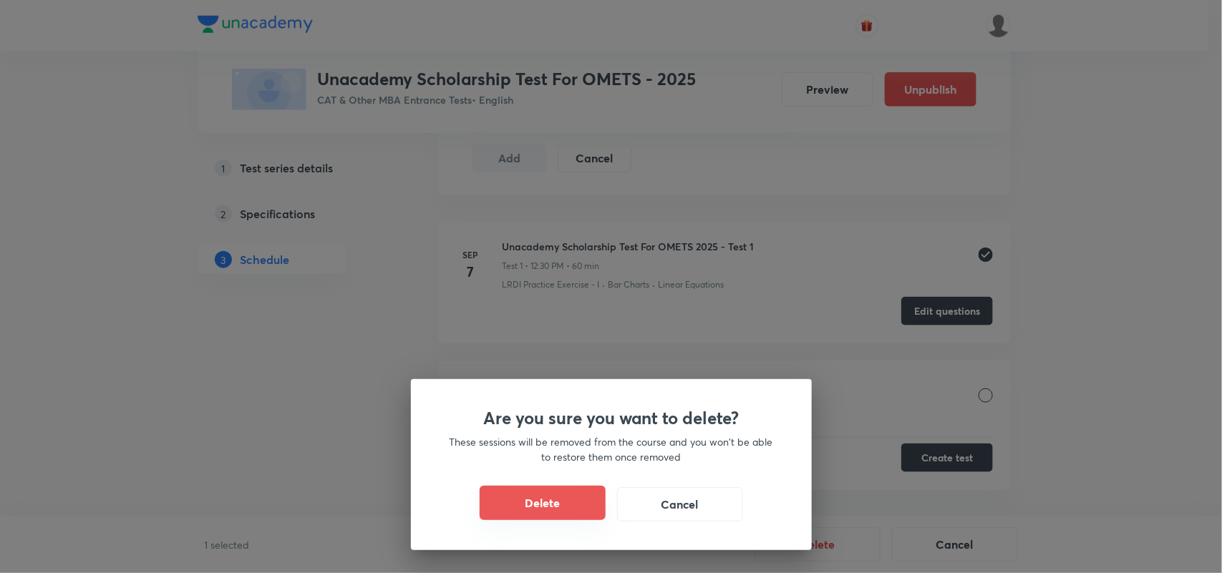
click at [591, 495] on button "Delete" at bounding box center [543, 503] width 126 height 34
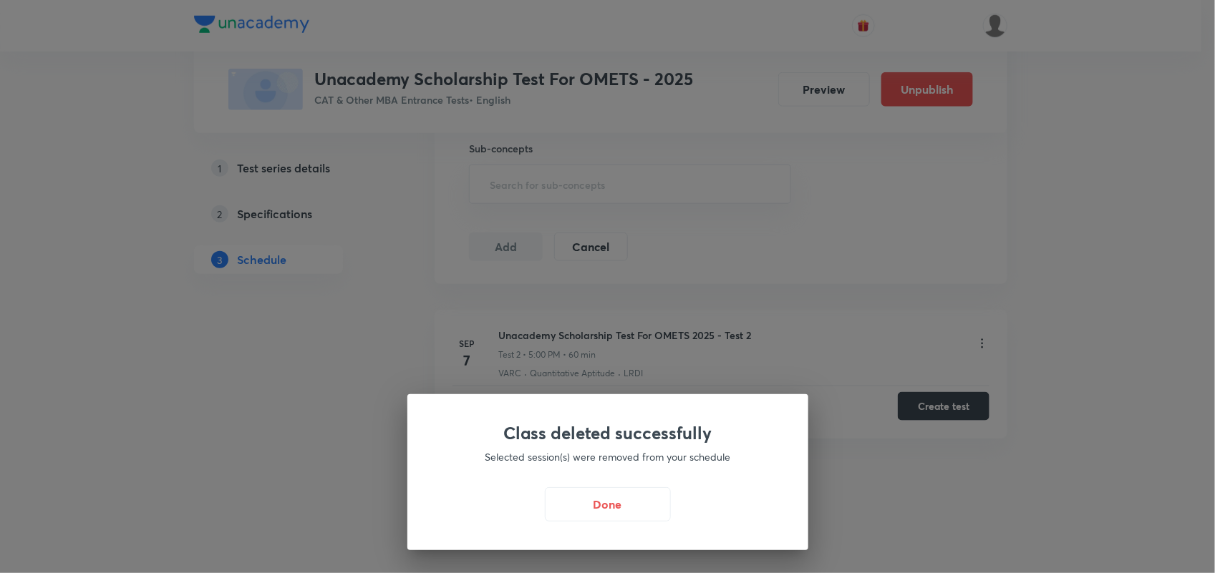
scroll to position [538, 0]
click at [630, 501] on button "Done" at bounding box center [611, 503] width 126 height 34
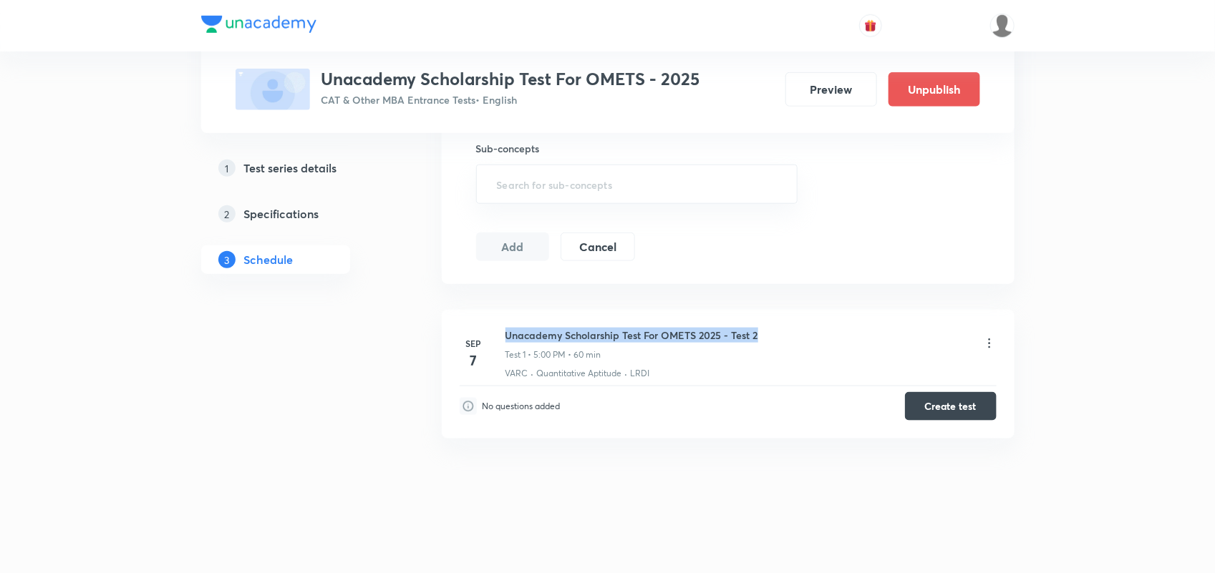
drag, startPoint x: 506, startPoint y: 331, endPoint x: 838, endPoint y: 316, distance: 331.8
click at [838, 316] on li "Sep 7 Unacademy Scholarship Test For OMETS 2025 - Test 2 Test 1 • 5:00 PM • 60 …" at bounding box center [728, 374] width 573 height 129
copy h6 "Unacademy Scholarship Test For OMETS 2025 - Test 2"
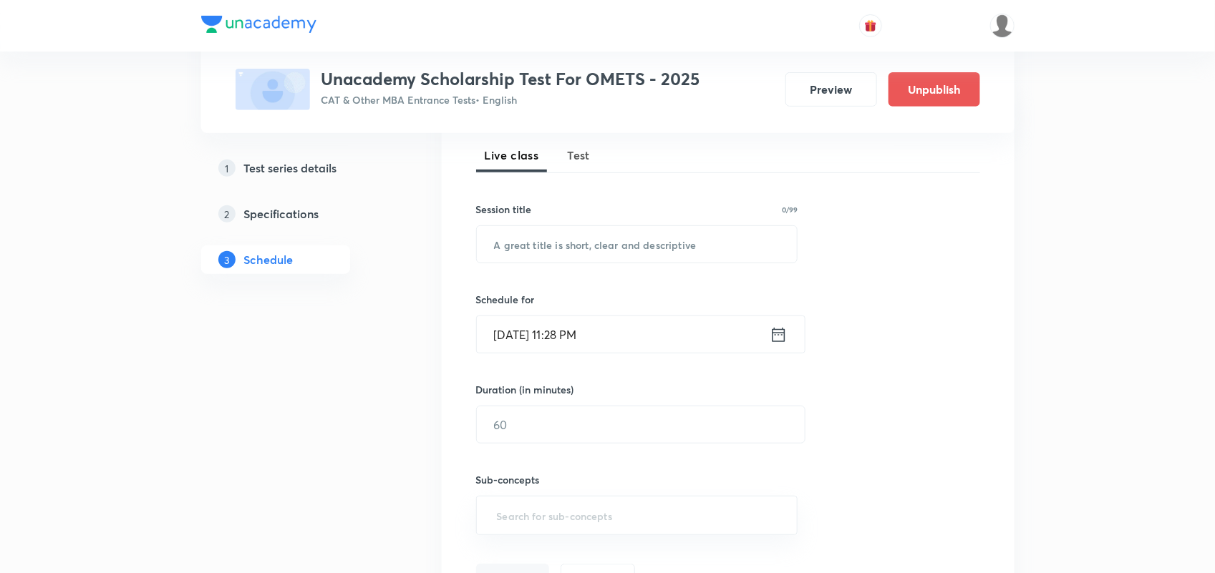
scroll to position [202, 0]
click at [584, 245] on input "text" at bounding box center [637, 246] width 321 height 37
click at [570, 159] on span "Test" at bounding box center [579, 157] width 23 height 17
click at [599, 242] on input "text" at bounding box center [637, 246] width 321 height 37
paste input "Unacademy Scholarship Test For OMETS 2025 - Test 2"
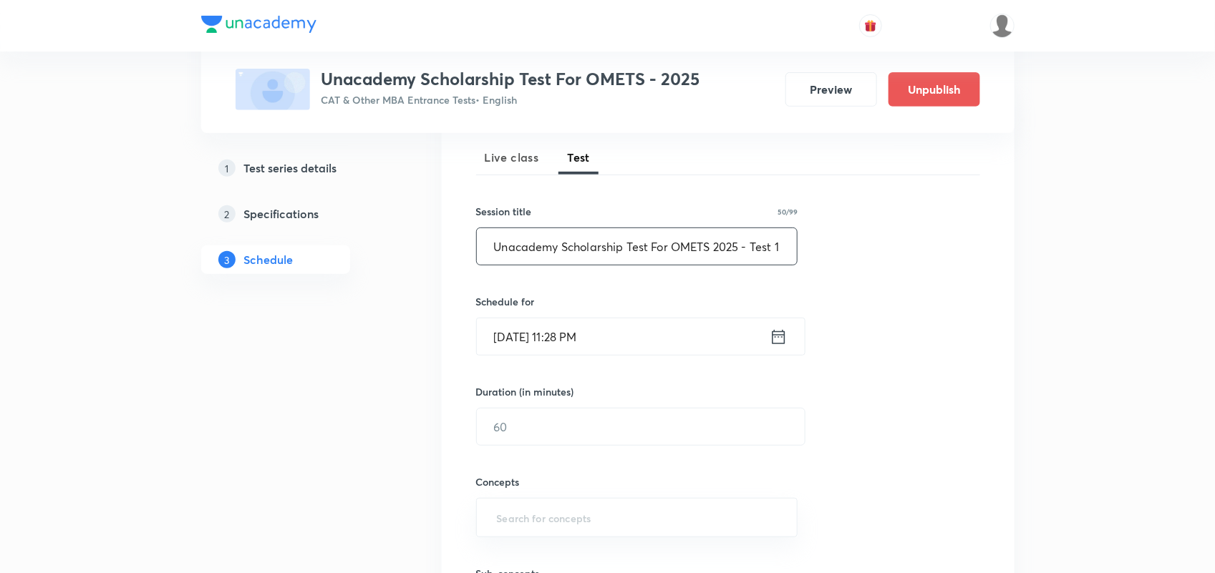
scroll to position [0, 1]
type input "Unacademy Scholarship Test For OMETS 2025 - Test 1"
click at [782, 331] on icon at bounding box center [778, 336] width 13 height 14
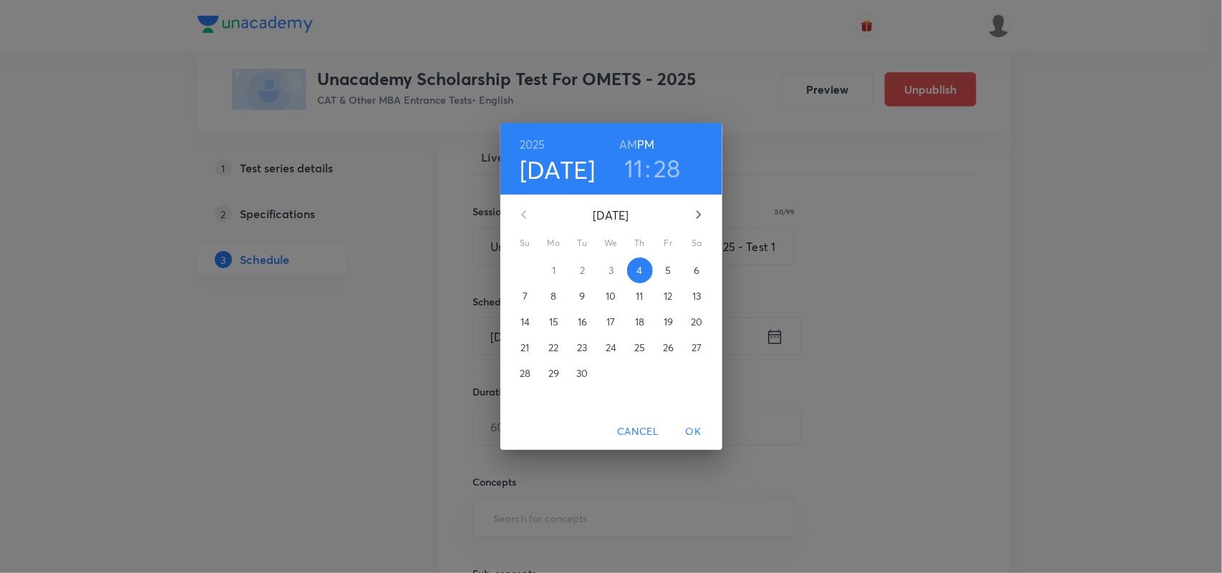
click at [527, 294] on p "7" at bounding box center [525, 296] width 5 height 14
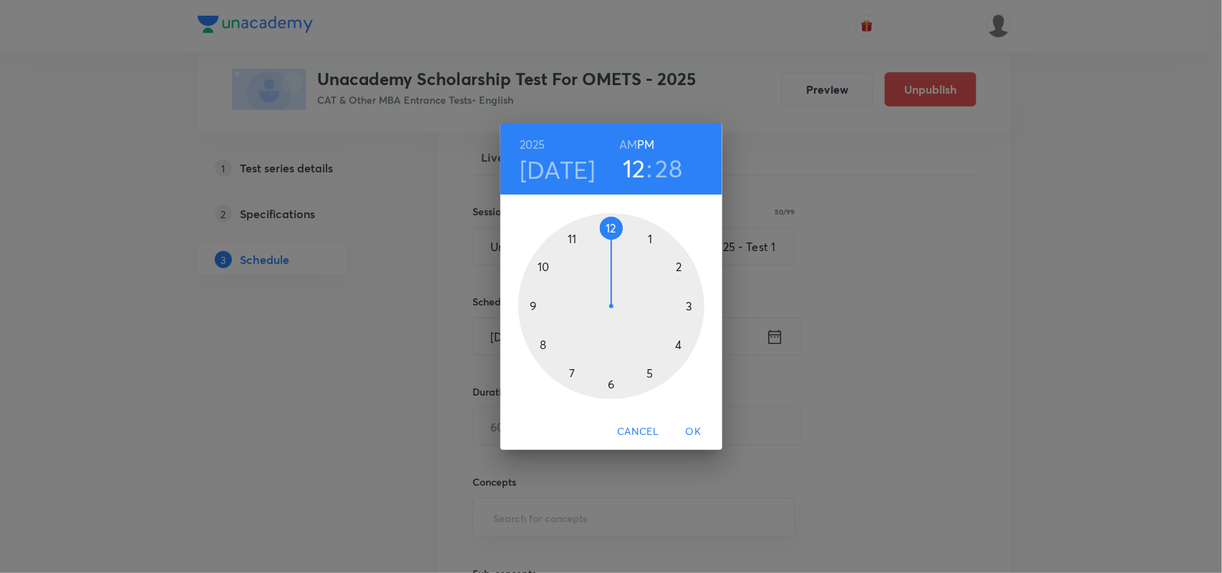
drag, startPoint x: 568, startPoint y: 241, endPoint x: 606, endPoint y: 235, distance: 39.2
click at [606, 235] on div at bounding box center [611, 306] width 186 height 186
drag, startPoint x: 630, startPoint y: 380, endPoint x: 613, endPoint y: 390, distance: 19.9
click at [613, 390] on div at bounding box center [611, 306] width 186 height 186
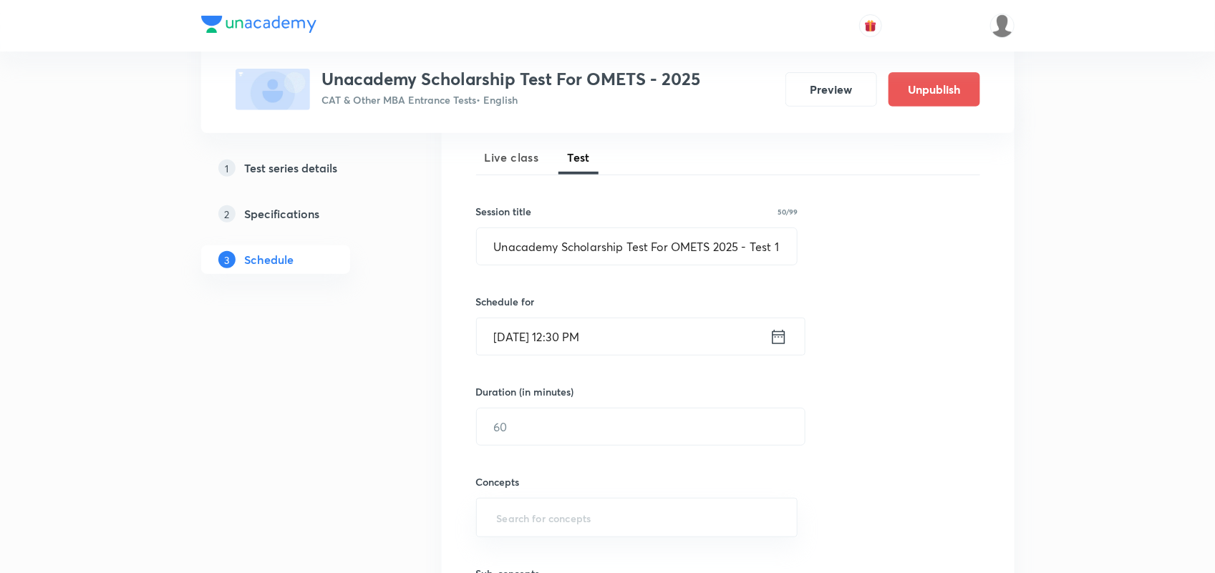
click at [562, 407] on div "Duration (in minutes) ​" at bounding box center [606, 415] width 261 height 62
click at [556, 430] on input "text" at bounding box center [641, 427] width 328 height 37
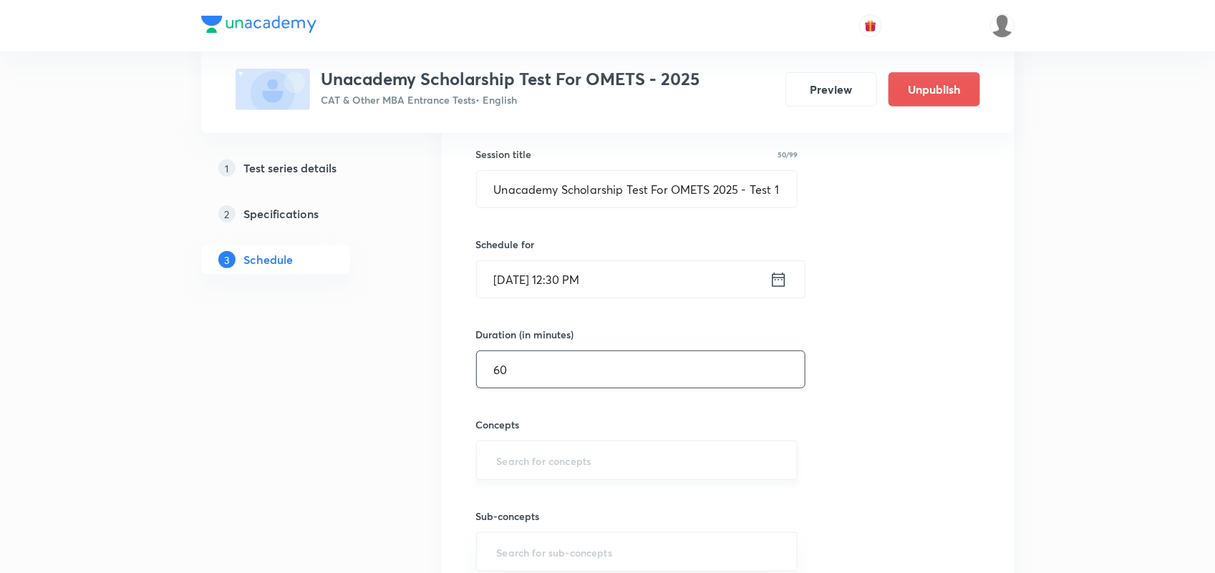
type input "60"
click at [530, 460] on input "text" at bounding box center [637, 460] width 286 height 26
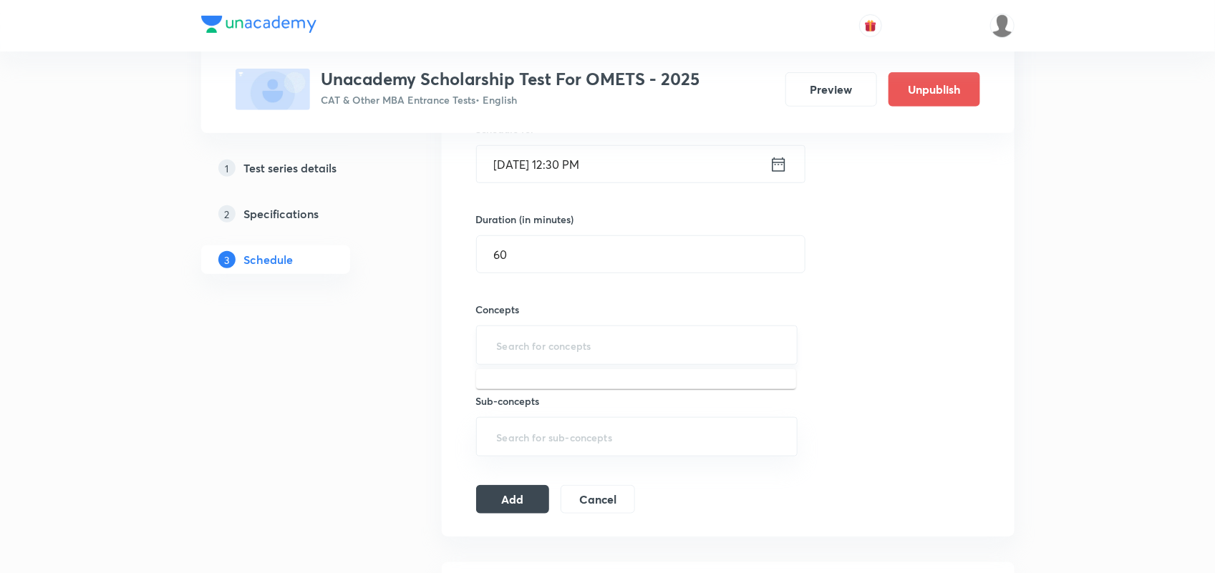
scroll to position [376, 0]
type input "VA"
click at [493, 409] on div "Sub-concepts ​" at bounding box center [637, 423] width 322 height 63
click at [520, 340] on input "text" at bounding box center [637, 344] width 286 height 26
click at [518, 382] on li "VARC" at bounding box center [636, 387] width 320 height 26
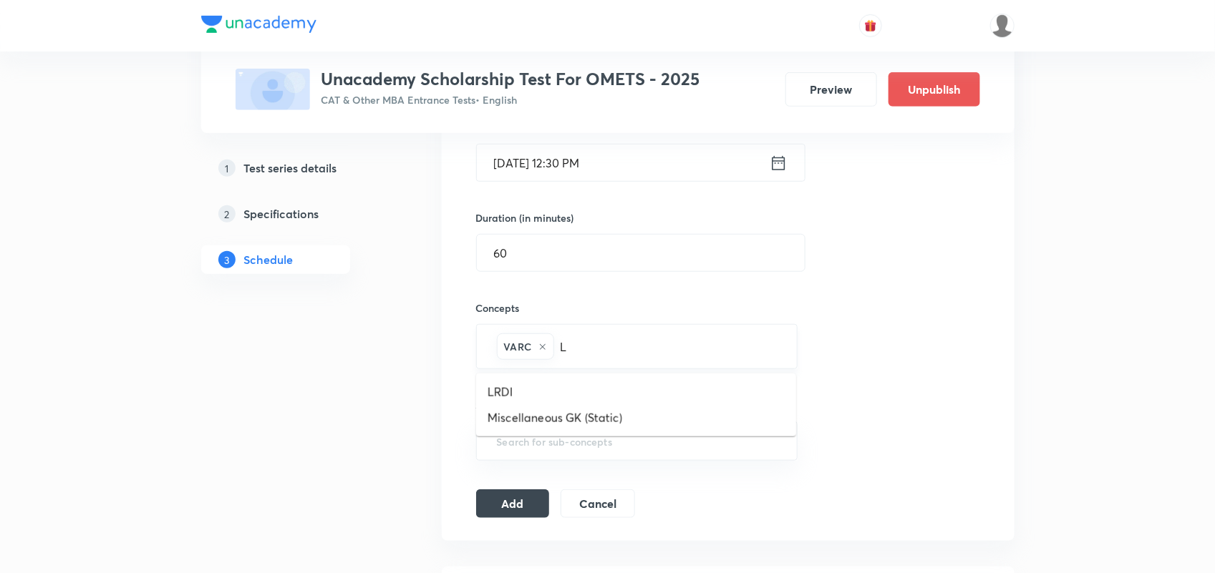
type input "LR"
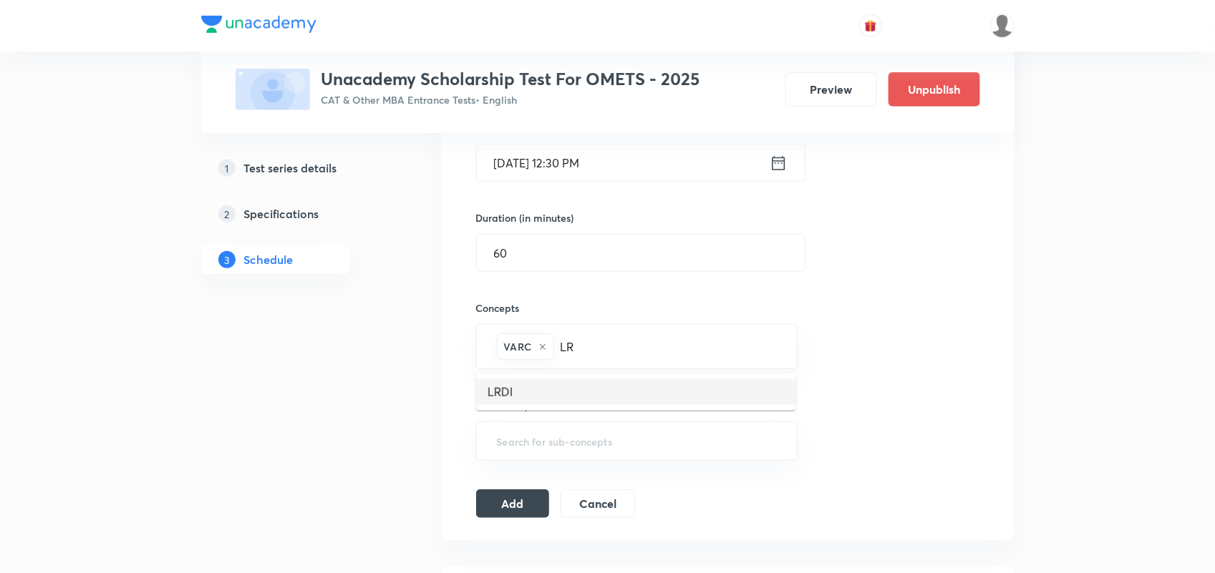
click at [599, 380] on li "LRDI" at bounding box center [636, 392] width 320 height 26
type input "Q"
click at [636, 389] on li "Quantitative Aptitude" at bounding box center [636, 392] width 320 height 26
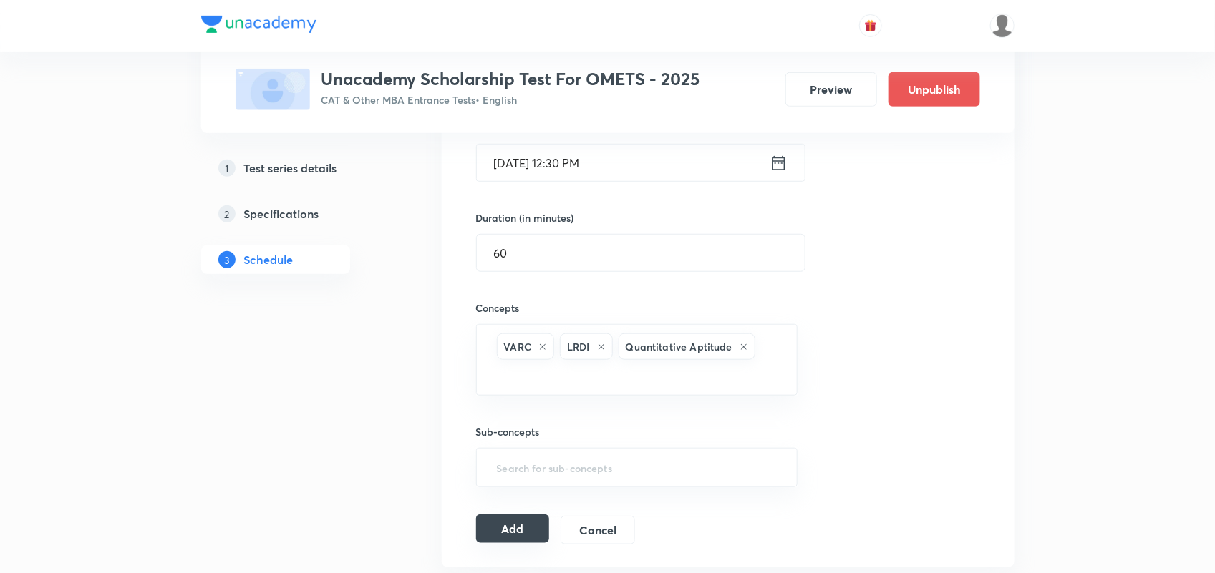
click at [525, 526] on button "Add" at bounding box center [513, 529] width 74 height 29
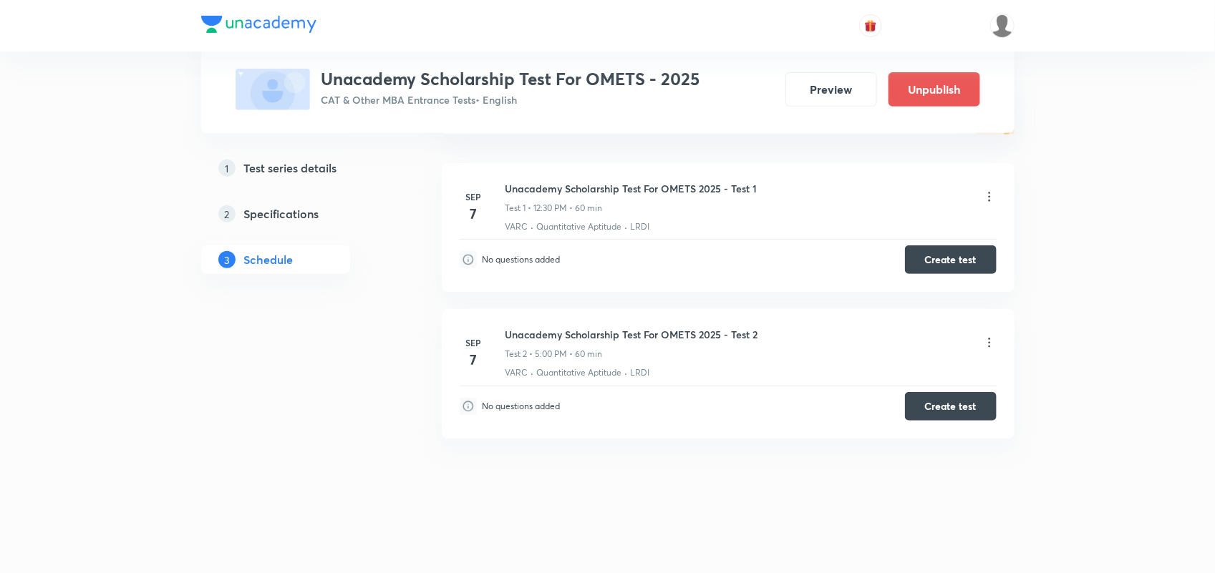
scroll to position [0, 0]
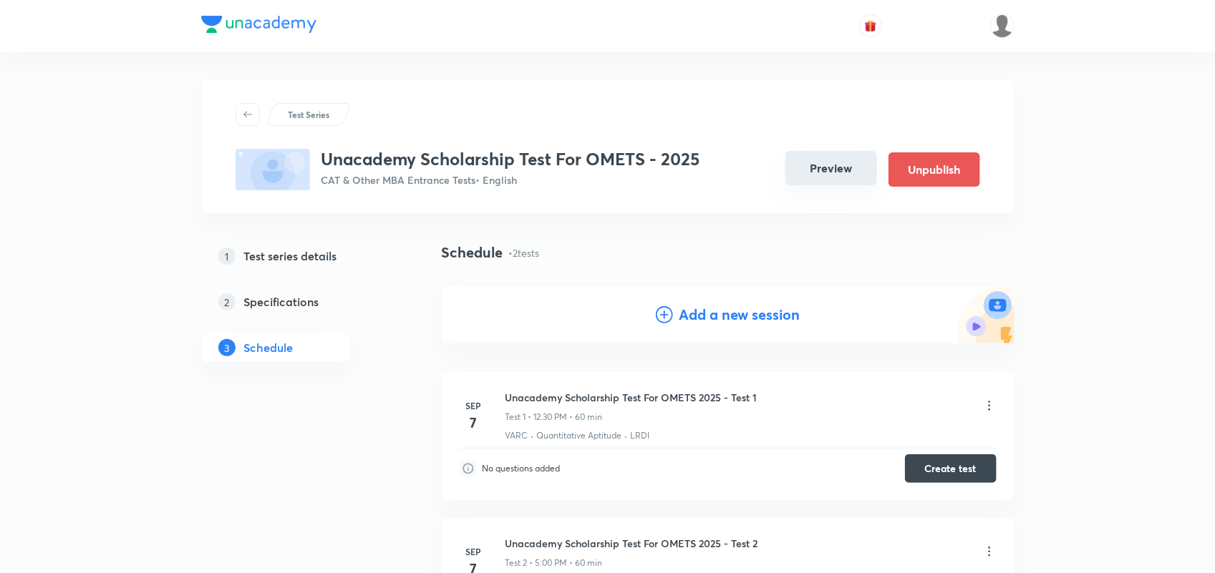
click at [829, 160] on button "Preview" at bounding box center [831, 168] width 92 height 34
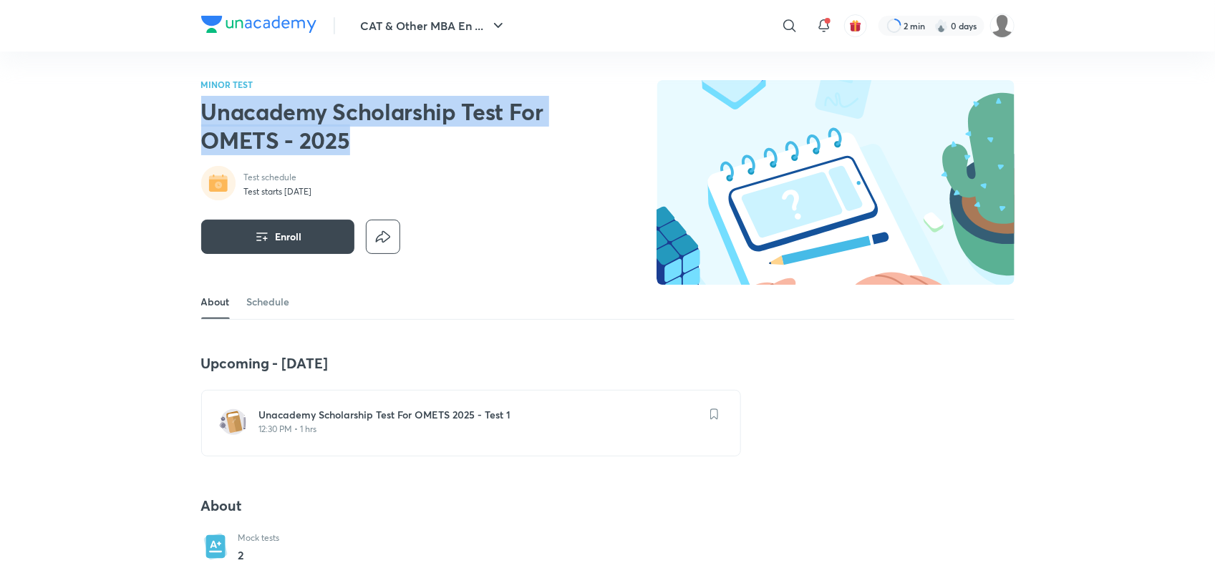
drag, startPoint x: 198, startPoint y: 105, endPoint x: 457, endPoint y: 140, distance: 260.7
copy h2 "Unacademy Scholarship Test For OMETS - 2025"
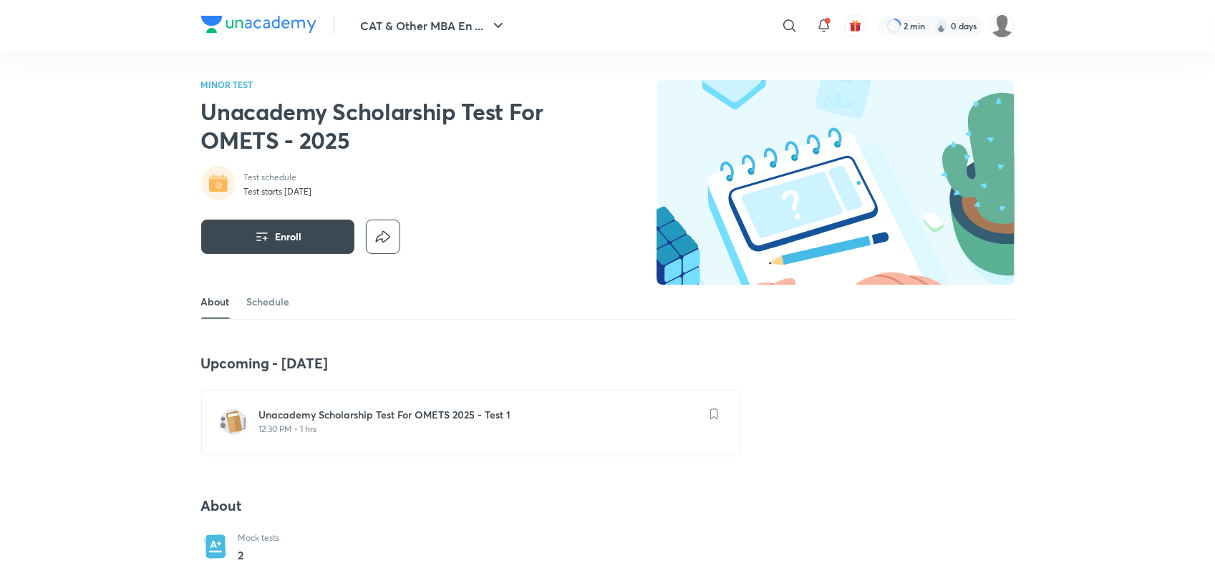
click at [309, 419] on h6 "Unacademy Scholarship Test For OMETS 2025 - Test 1" at bounding box center [479, 415] width 441 height 14
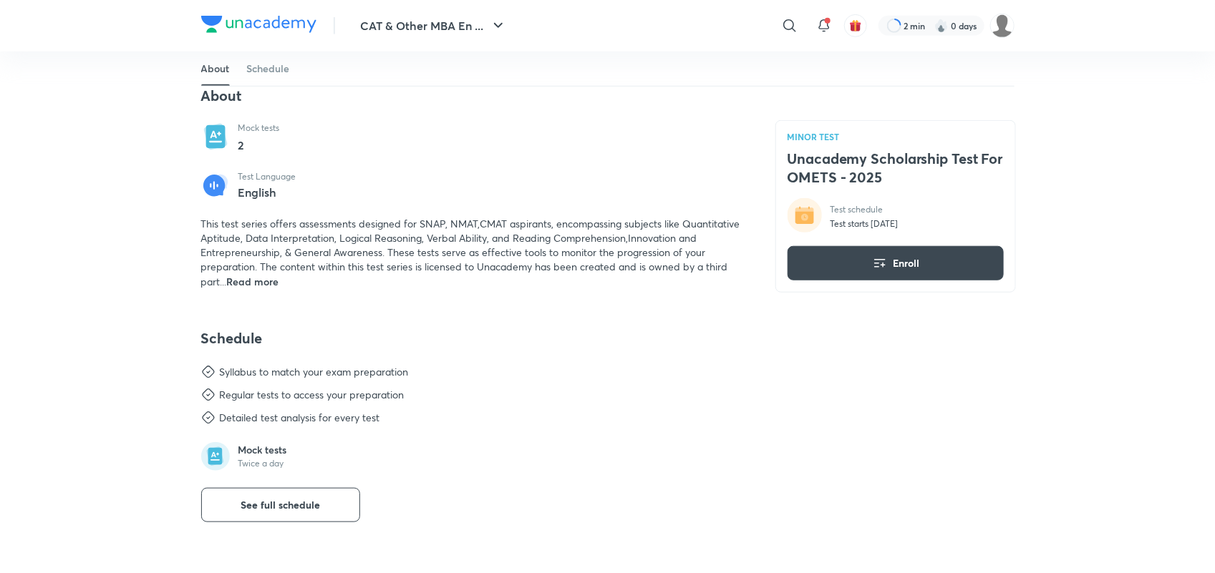
scroll to position [412, 0]
click at [317, 510] on span "See full schedule" at bounding box center [280, 504] width 79 height 14
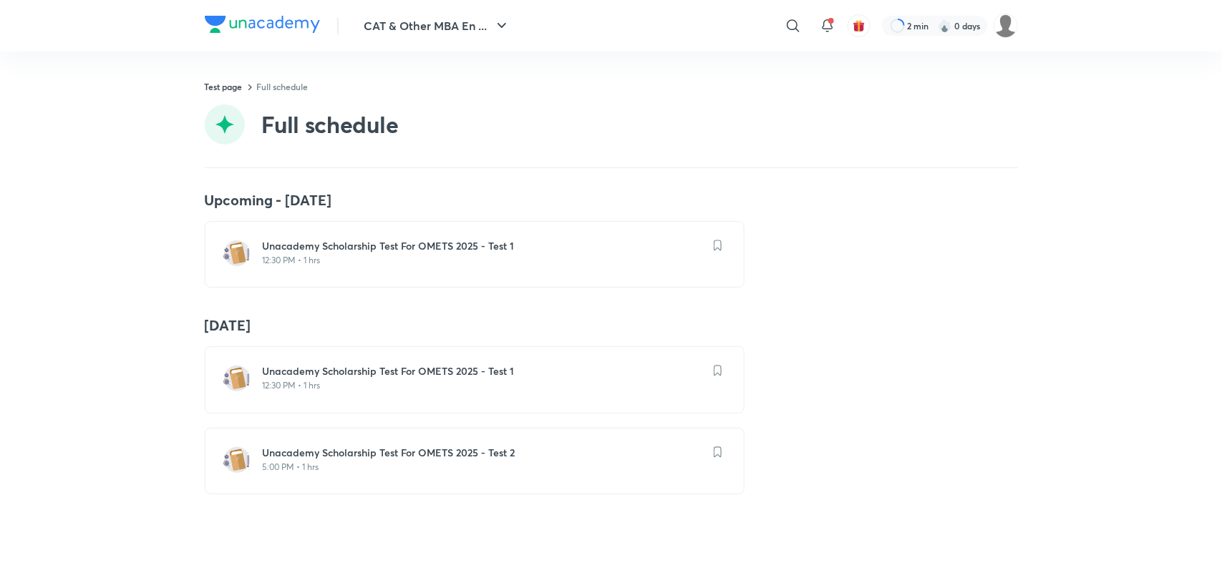
click at [409, 452] on h6 "Unacademy Scholarship Test For OMETS 2025 - Test 2" at bounding box center [483, 453] width 441 height 14
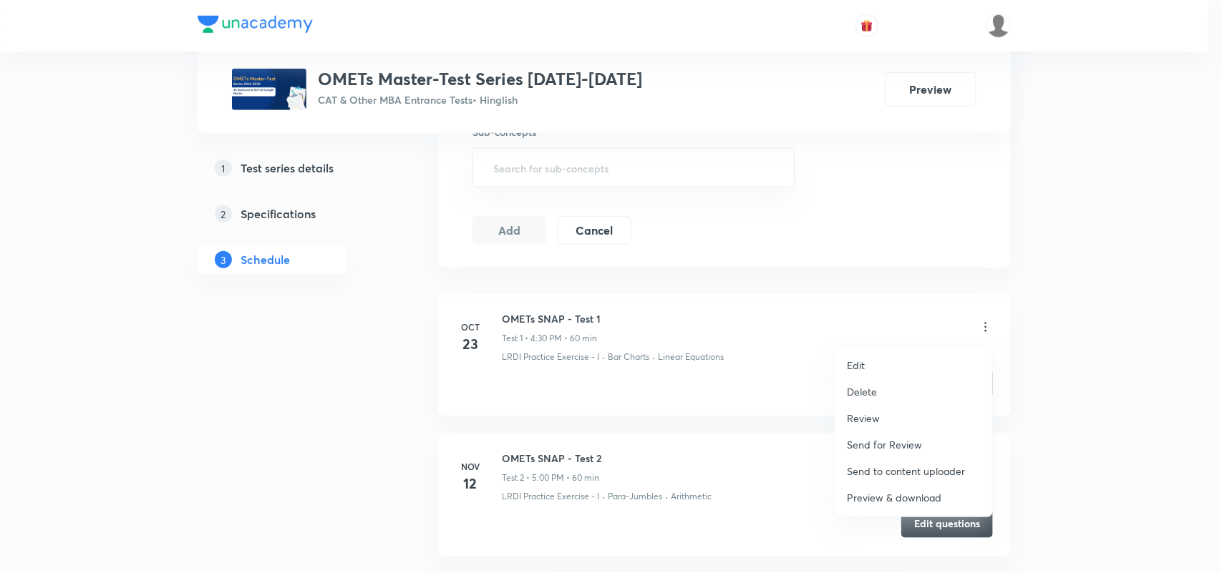
click at [885, 498] on p "Preview & download" at bounding box center [894, 497] width 94 height 15
click at [684, 395] on div at bounding box center [611, 286] width 1222 height 573
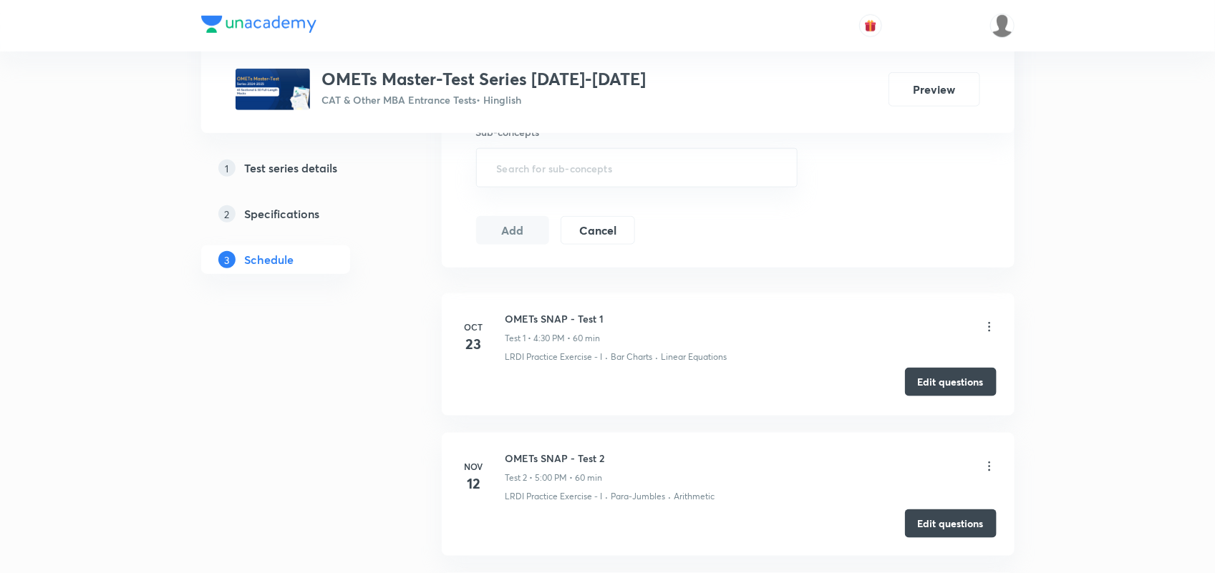
click at [956, 397] on button "Edit questions" at bounding box center [951, 382] width 92 height 29
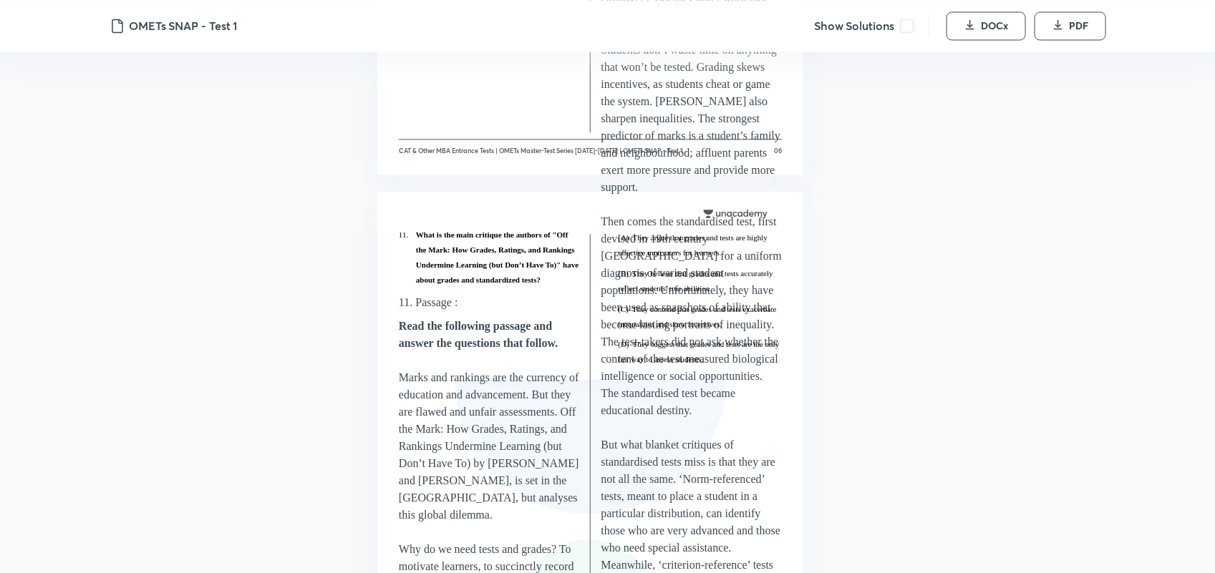
scroll to position [3248, 0]
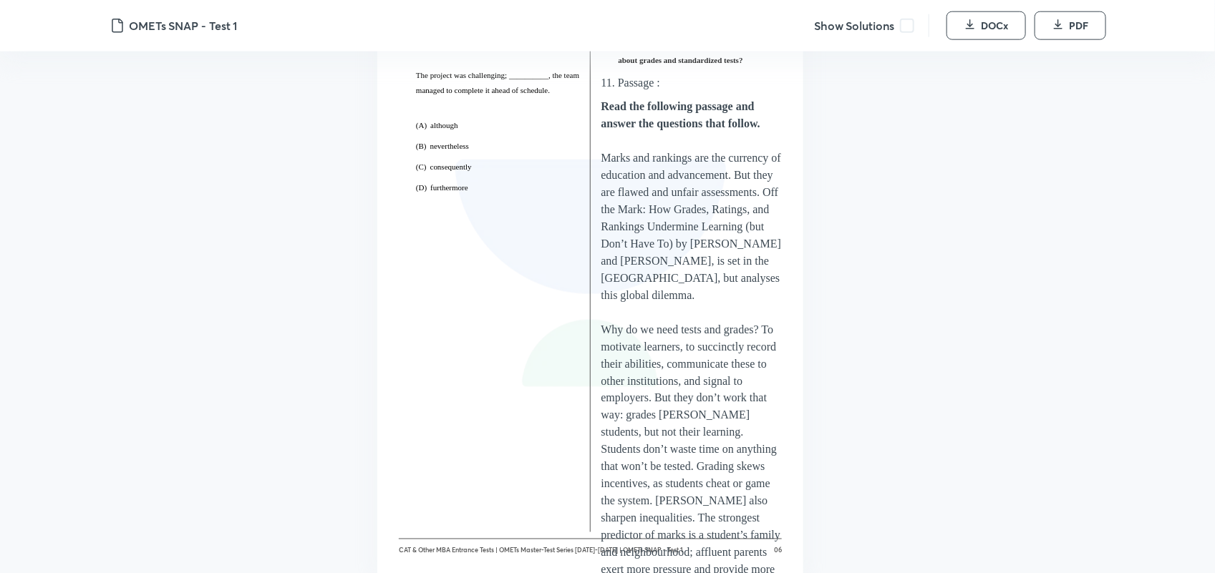
click at [906, 23] on span at bounding box center [907, 26] width 14 height 14
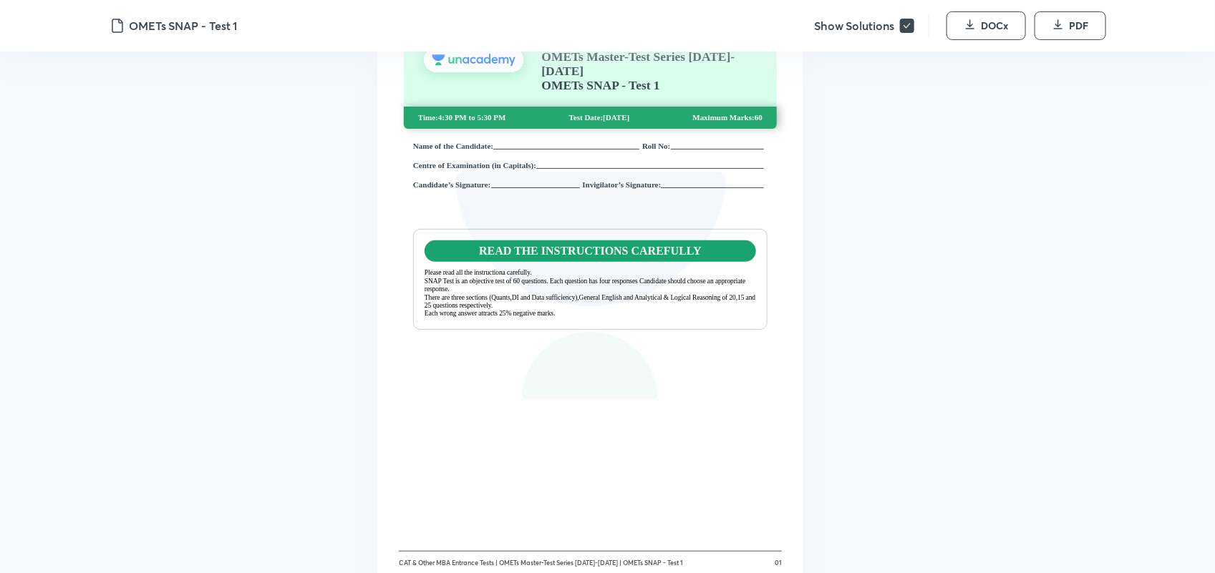
scroll to position [0, 0]
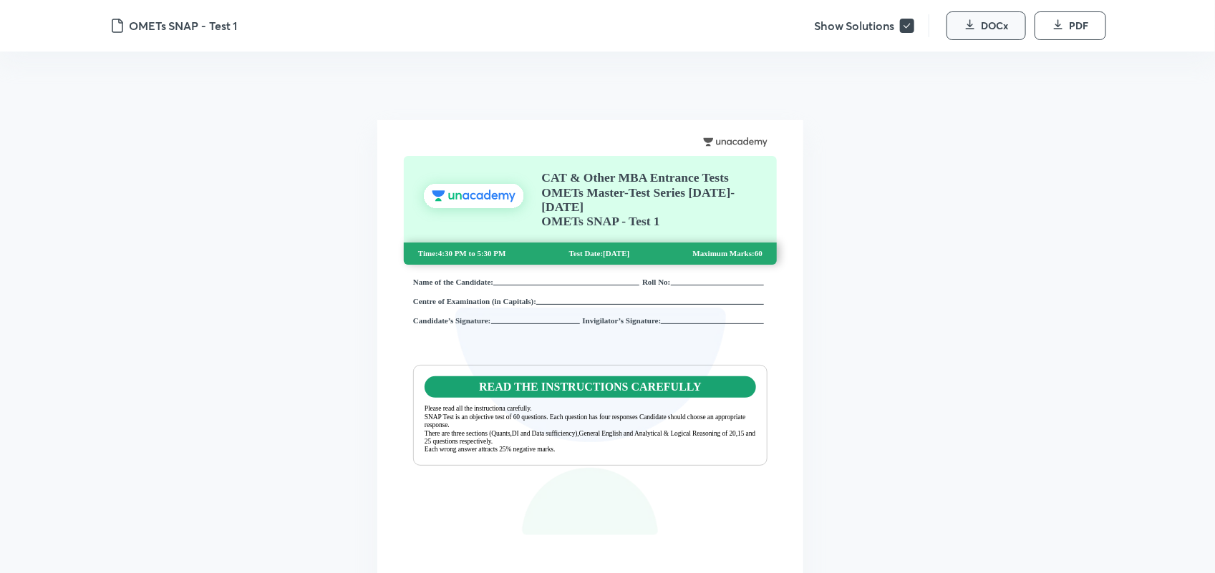
click at [997, 33] on button "DOCx" at bounding box center [985, 25] width 79 height 29
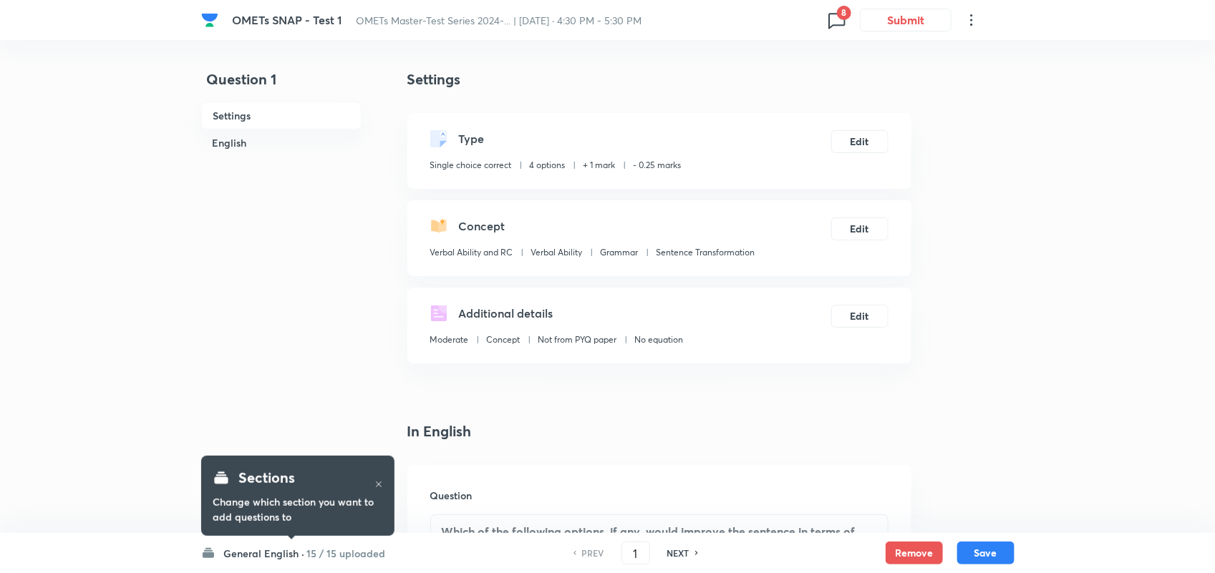
click at [316, 552] on h6 "15 / 15 uploaded" at bounding box center [346, 553] width 79 height 15
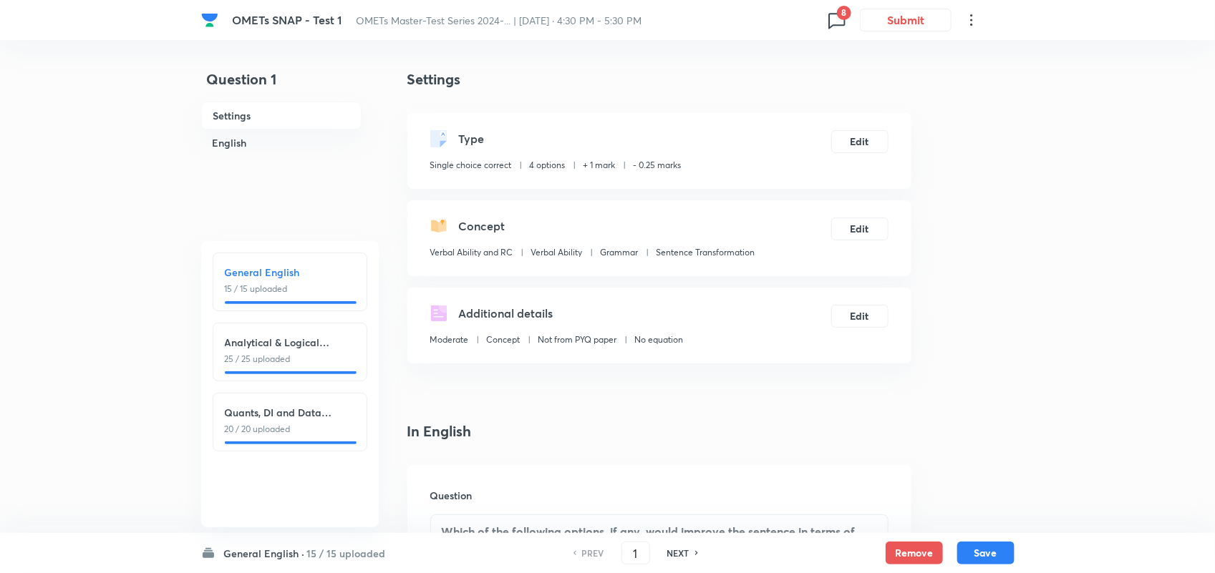
click at [294, 351] on div "Analytical & Logical Reasoning 25 / 25 uploaded" at bounding box center [290, 350] width 130 height 31
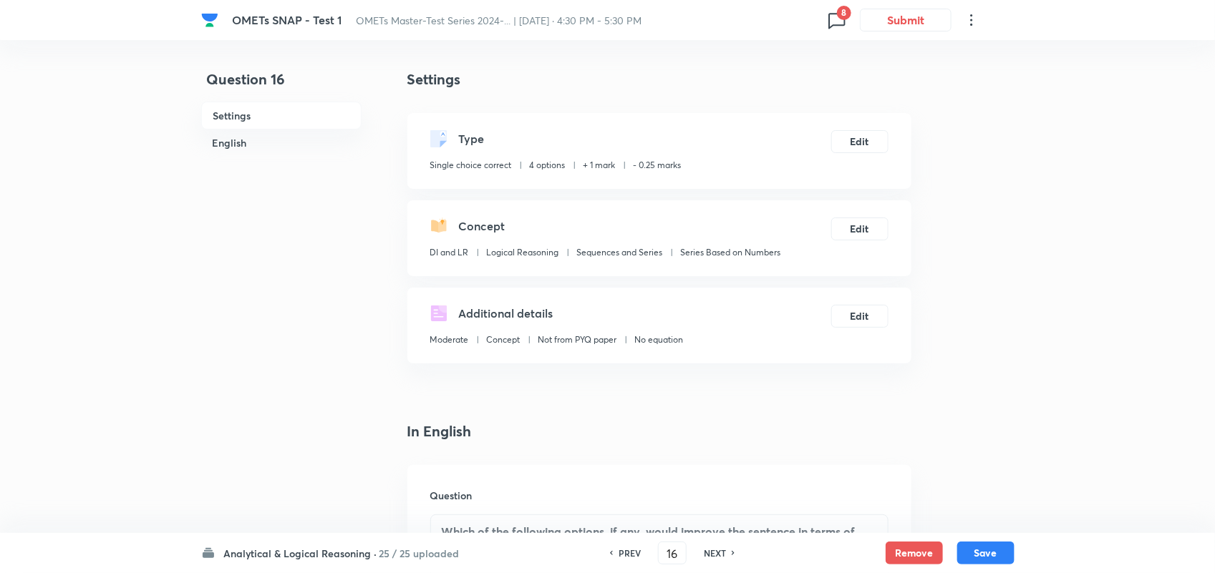
type input "16"
checkbox input "false"
checkbox input "true"
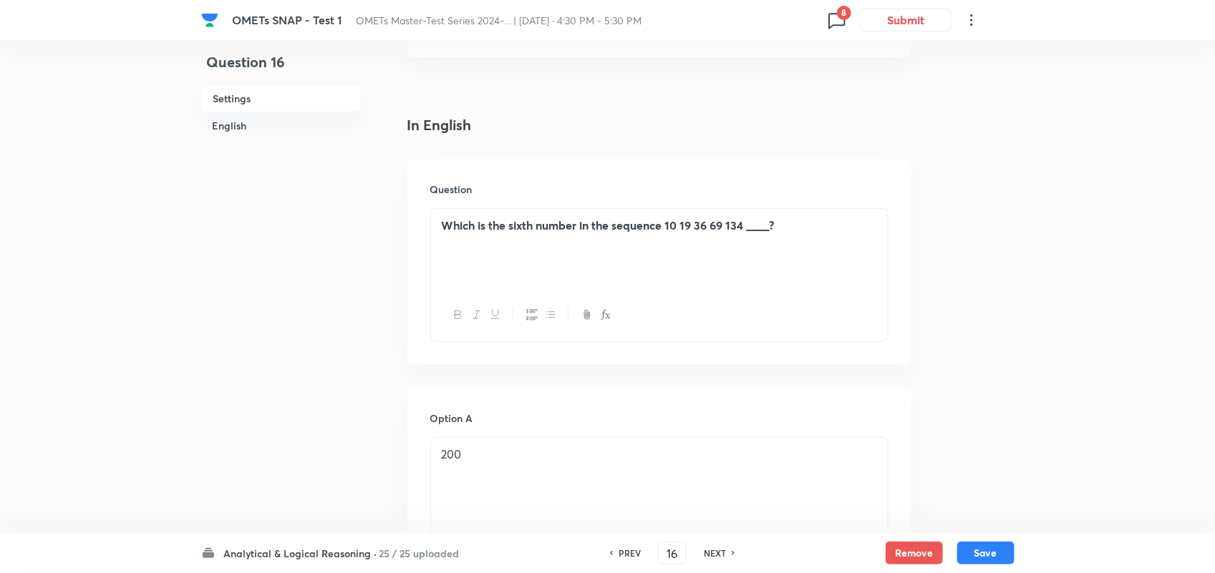
scroll to position [308, 0]
click at [321, 534] on div "Analytical & Logical Reasoning · 25 / 25 uploaded PREV 16 ​ NEXT Remove Save" at bounding box center [607, 553] width 813 height 40
click at [309, 549] on h6 "Analytical & Logical Reasoning ·" at bounding box center [300, 553] width 153 height 15
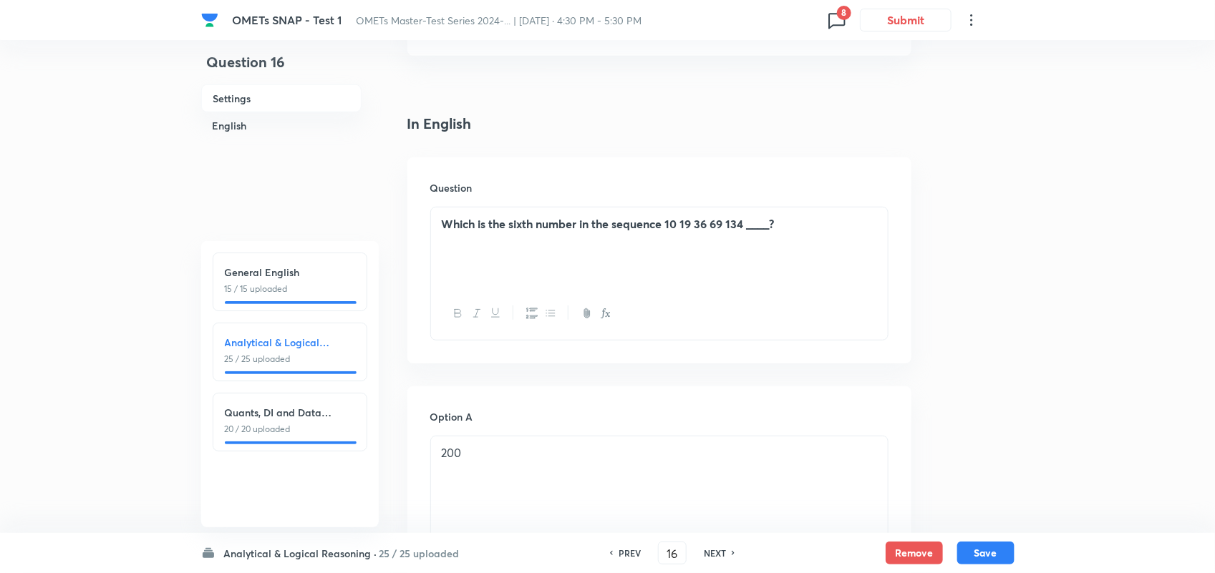
click at [274, 273] on h6 "General English" at bounding box center [290, 272] width 130 height 15
type input "1"
checkbox input "false"
checkbox input "true"
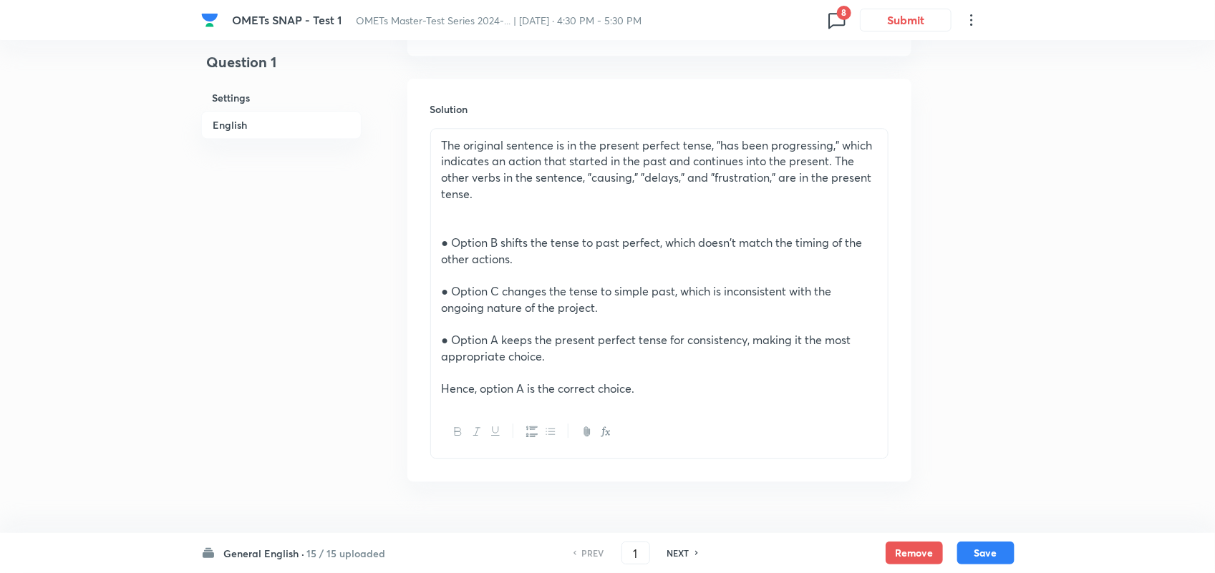
scroll to position [1591, 0]
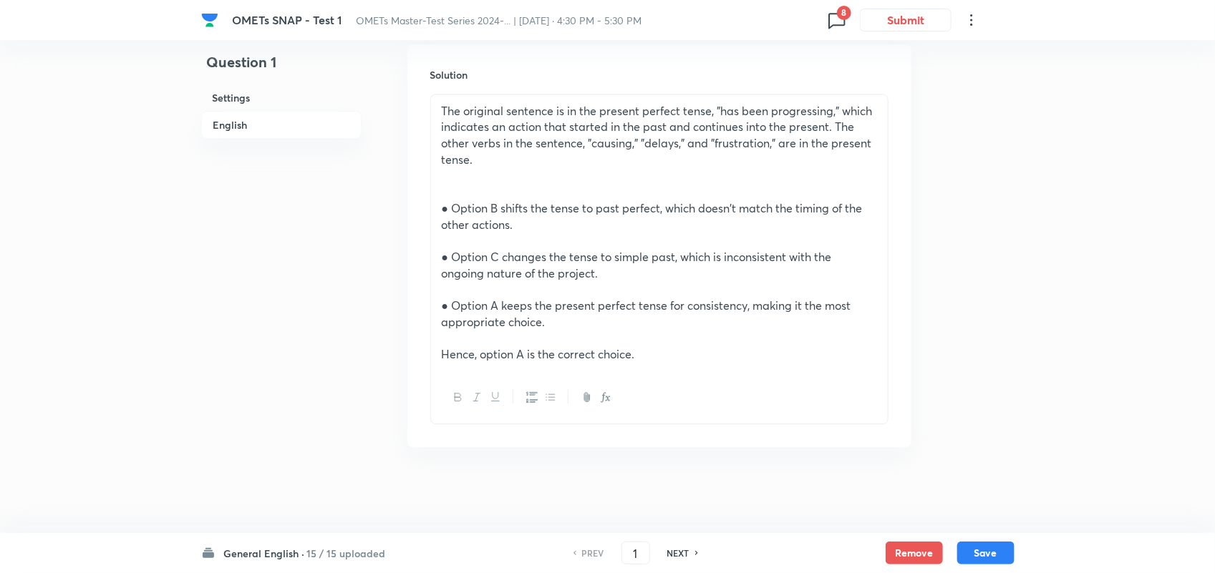
click at [682, 553] on h6 "NEXT" at bounding box center [678, 553] width 22 height 13
type input "2"
checkbox input "true"
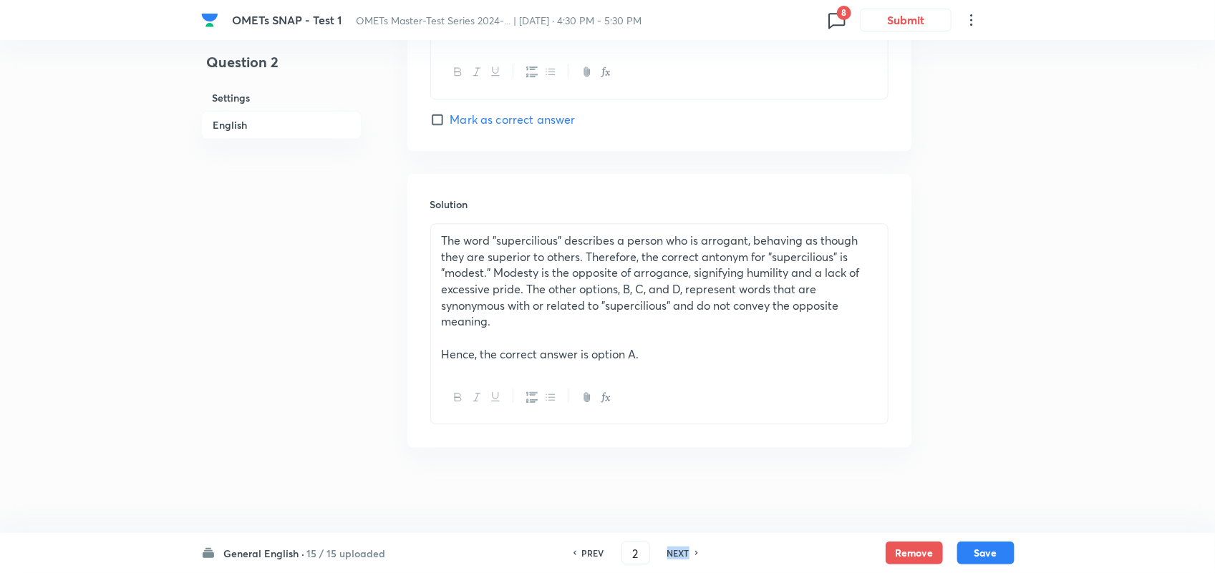
click at [682, 553] on h6 "NEXT" at bounding box center [678, 553] width 22 height 13
type input "3"
checkbox input "false"
checkbox input "true"
click at [682, 553] on h6 "NEXT" at bounding box center [678, 553] width 22 height 13
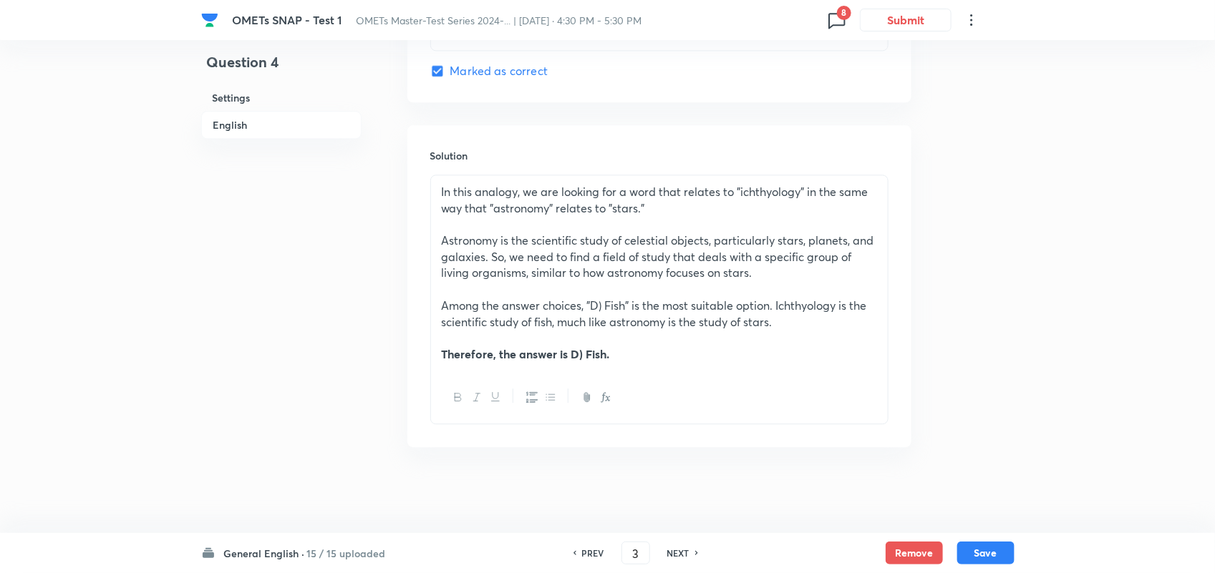
type input "4"
checkbox input "true"
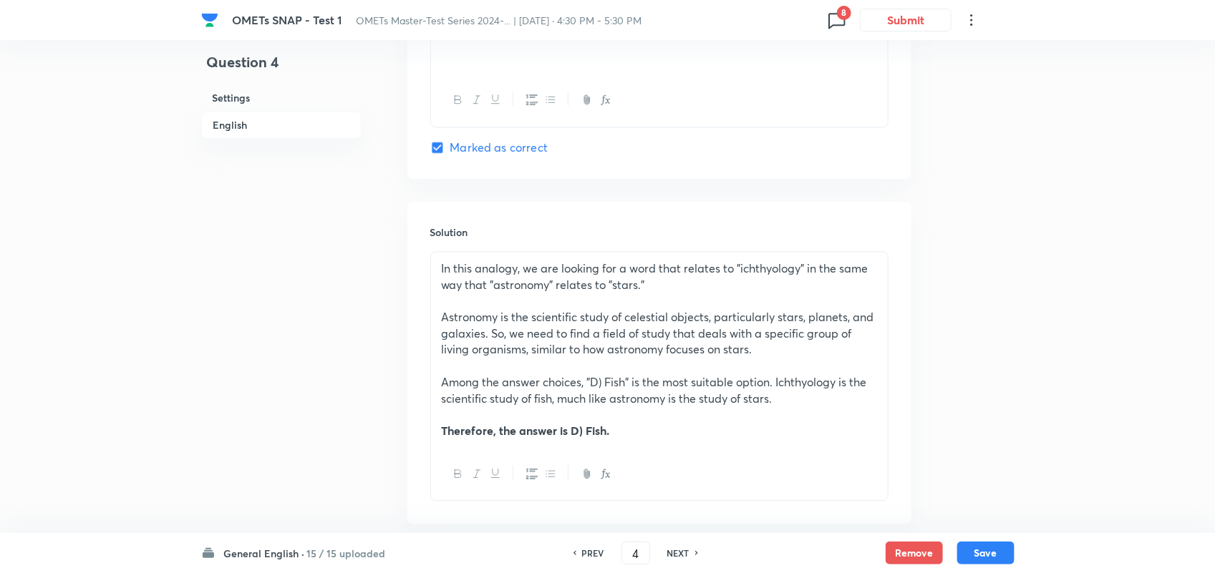
click at [682, 553] on h6 "NEXT" at bounding box center [678, 553] width 22 height 13
type input "5"
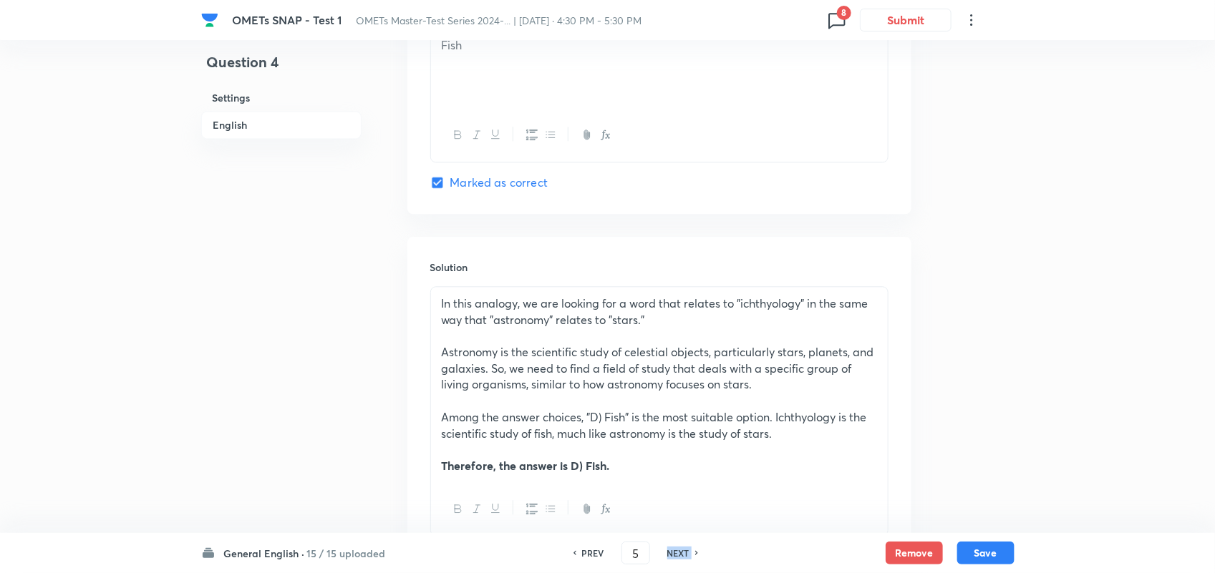
checkbox input "false"
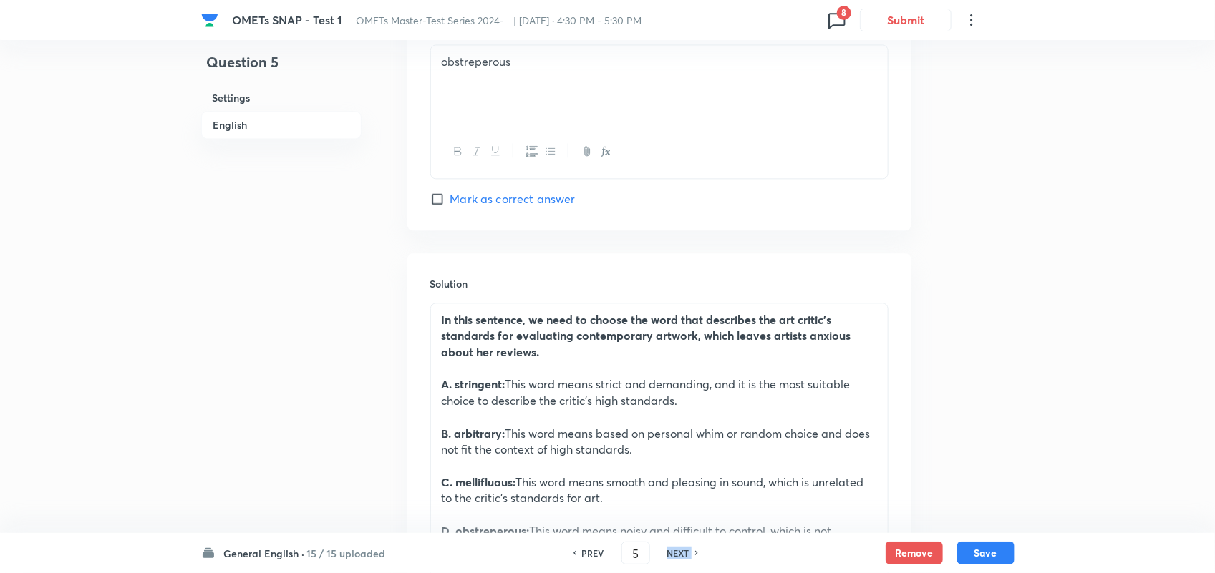
checkbox input "true"
click at [682, 553] on h6 "NEXT" at bounding box center [678, 553] width 22 height 13
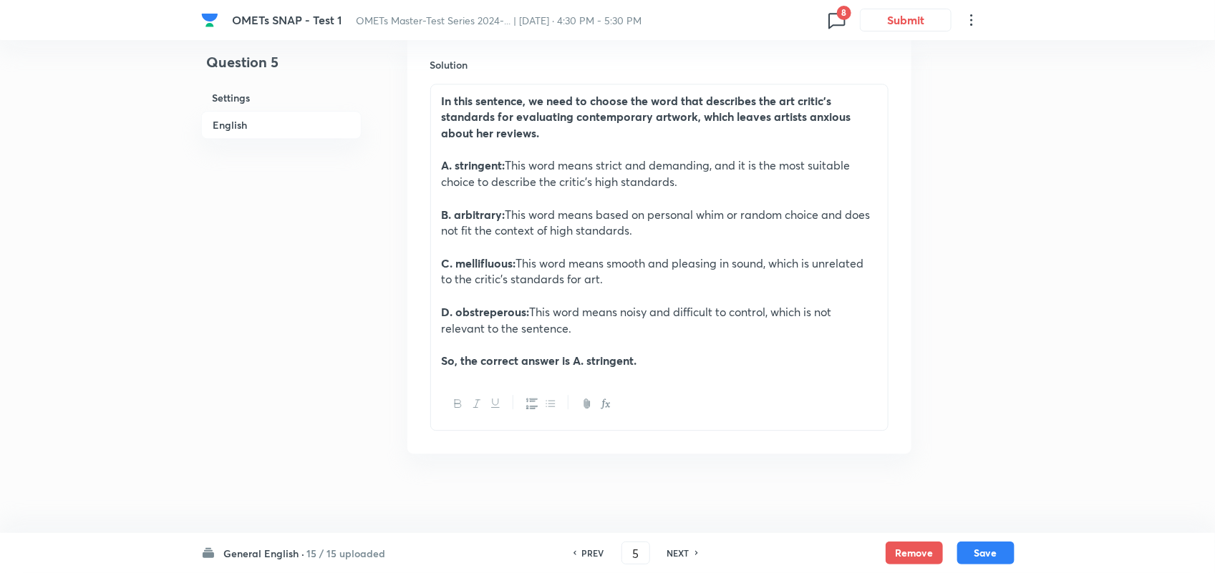
type input "6"
checkbox input "false"
checkbox input "true"
click at [682, 553] on h6 "NEXT" at bounding box center [678, 553] width 22 height 13
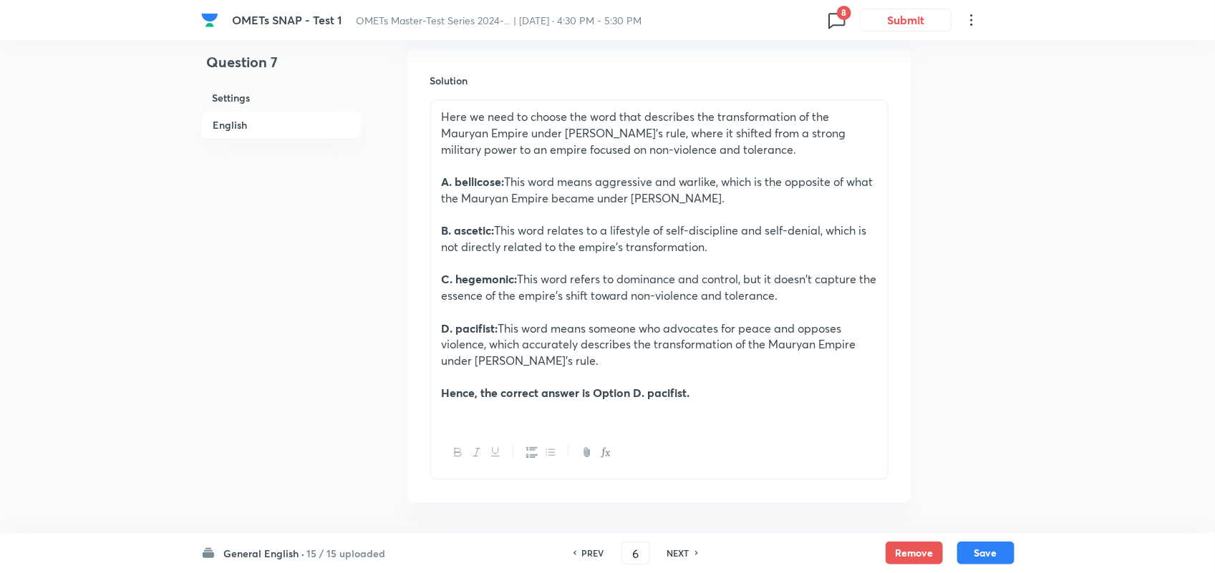
type input "7"
checkbox input "false"
checkbox input "true"
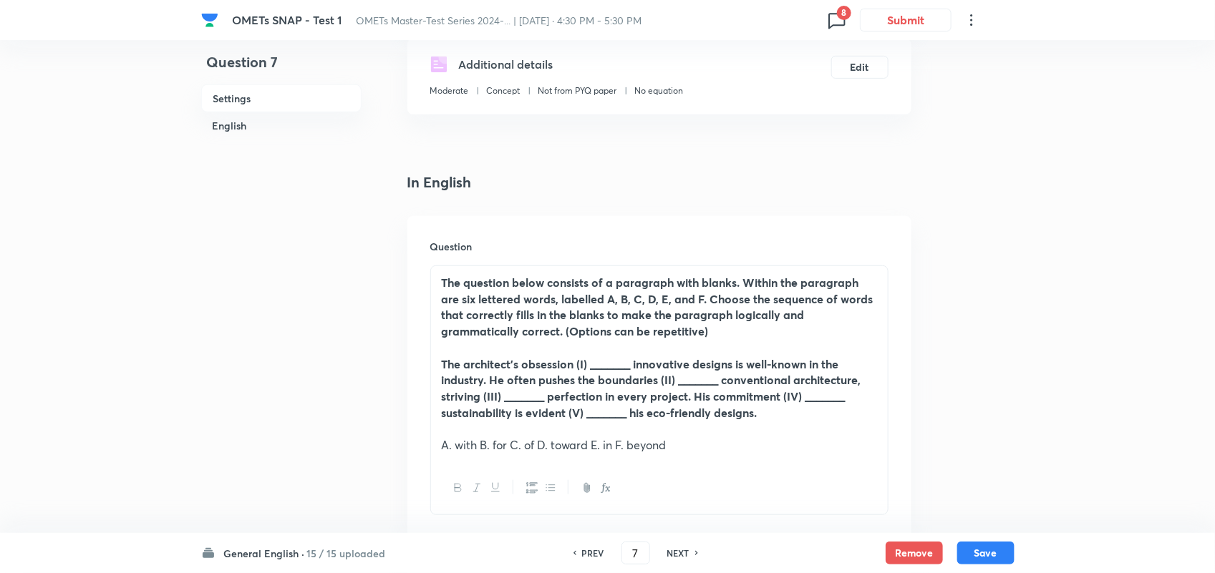
scroll to position [238, 0]
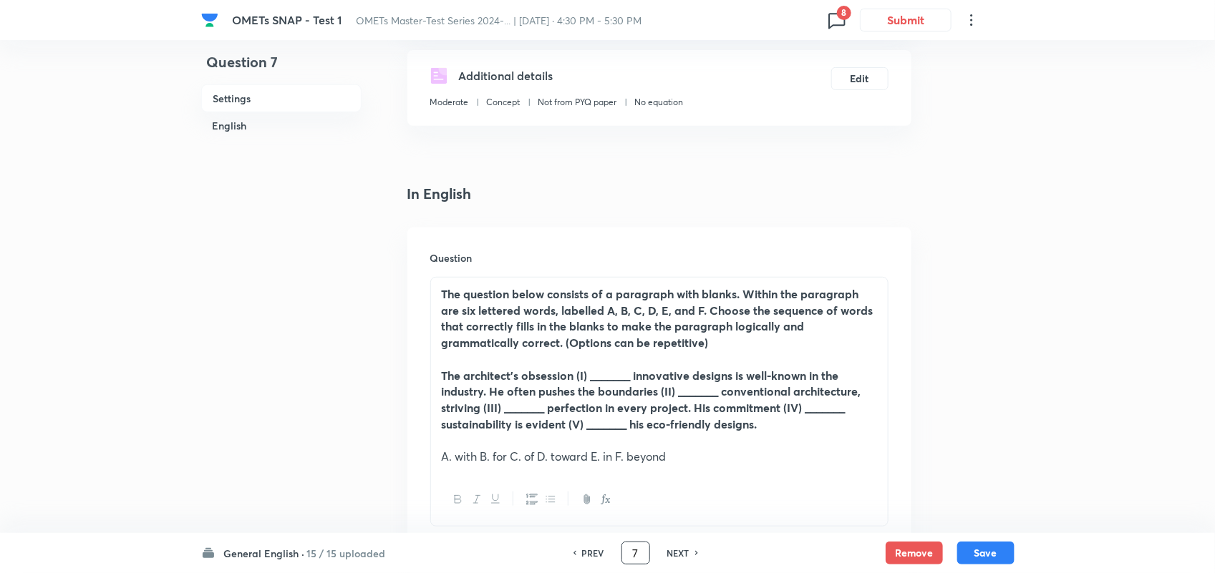
click at [628, 557] on input "7" at bounding box center [635, 553] width 27 height 25
type input "17"
checkbox input "false"
checkbox input "true"
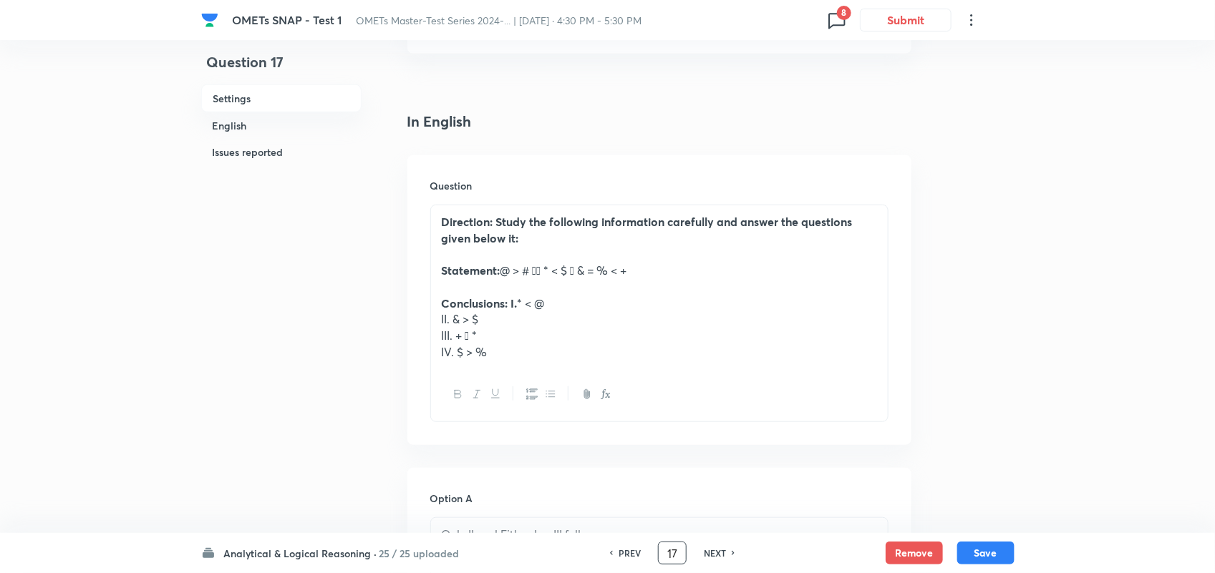
scroll to position [306, 0]
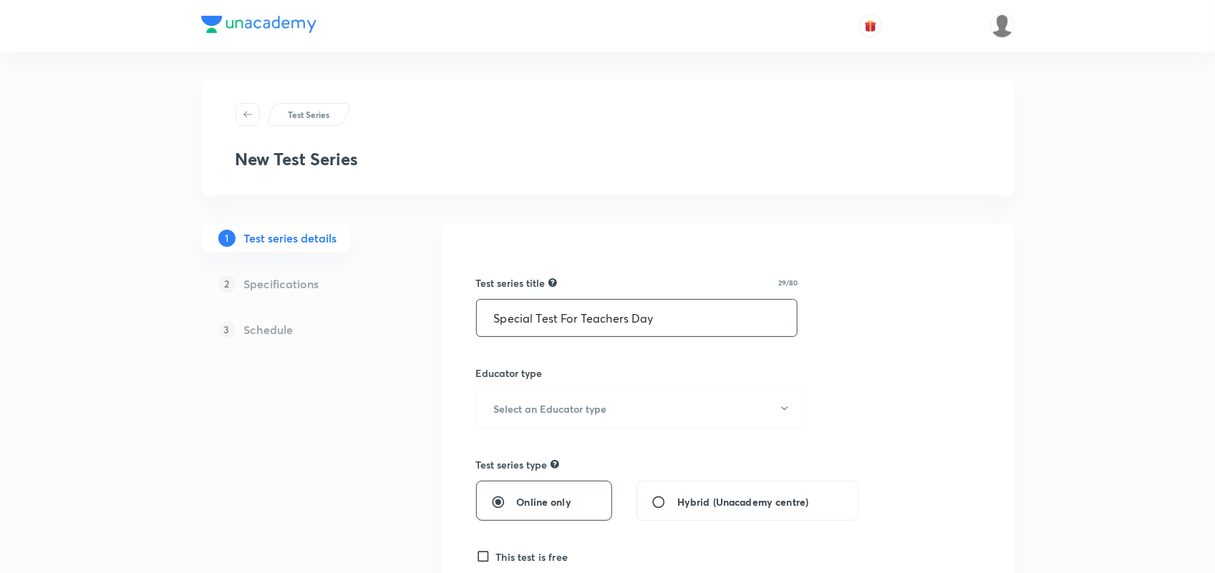
type input "Special Test For Teachers Days"
drag, startPoint x: 671, startPoint y: 316, endPoint x: 488, endPoint y: 312, distance: 182.6
click at [488, 312] on input "Special Test For Teachers Days" at bounding box center [637, 318] width 321 height 37
click at [528, 321] on input "text" at bounding box center [637, 318] width 321 height 37
paste input "Educator of the Year"
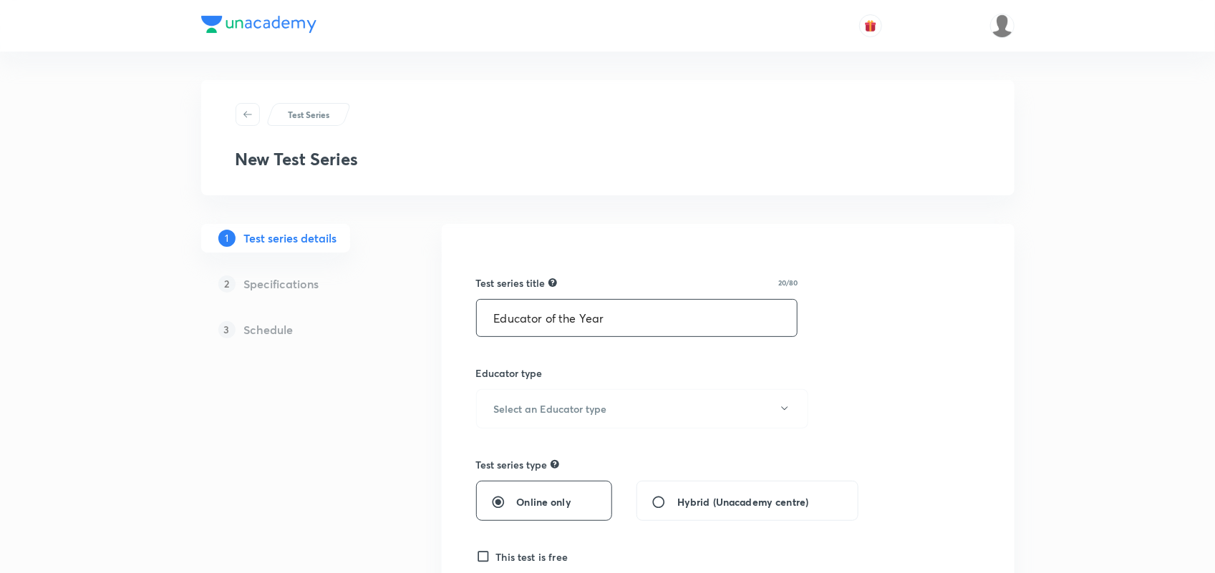
click at [551, 319] on input "Educator of the Year" at bounding box center [637, 318] width 321 height 37
click at [568, 319] on input "Educator Of the Year" at bounding box center [637, 318] width 321 height 37
click at [674, 319] on input "Educator Of The Year" at bounding box center [637, 318] width 321 height 37
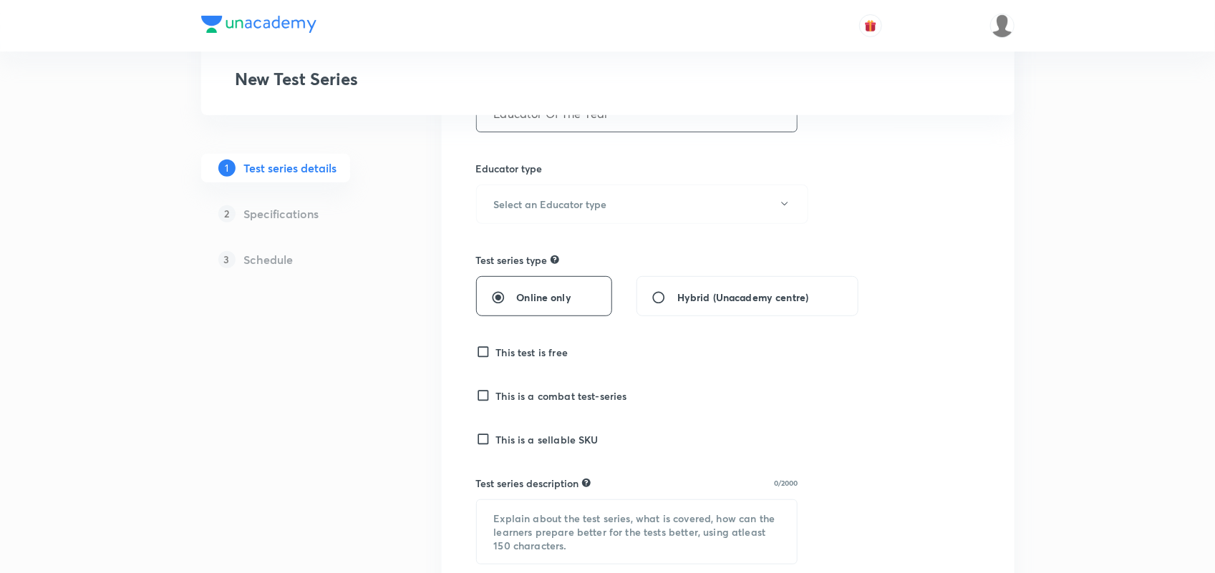
scroll to position [205, 0]
type input "Educator Of The Year"
click at [545, 184] on button "Select an Educator type" at bounding box center [642, 203] width 332 height 39
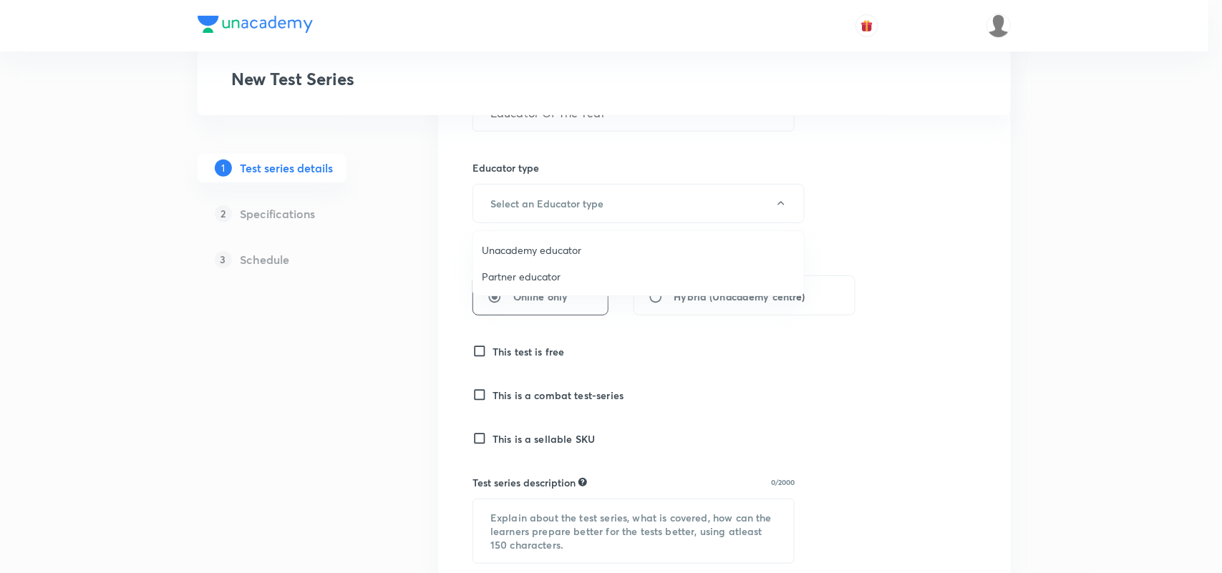
click at [548, 255] on span "Unacademy educator" at bounding box center [639, 250] width 314 height 15
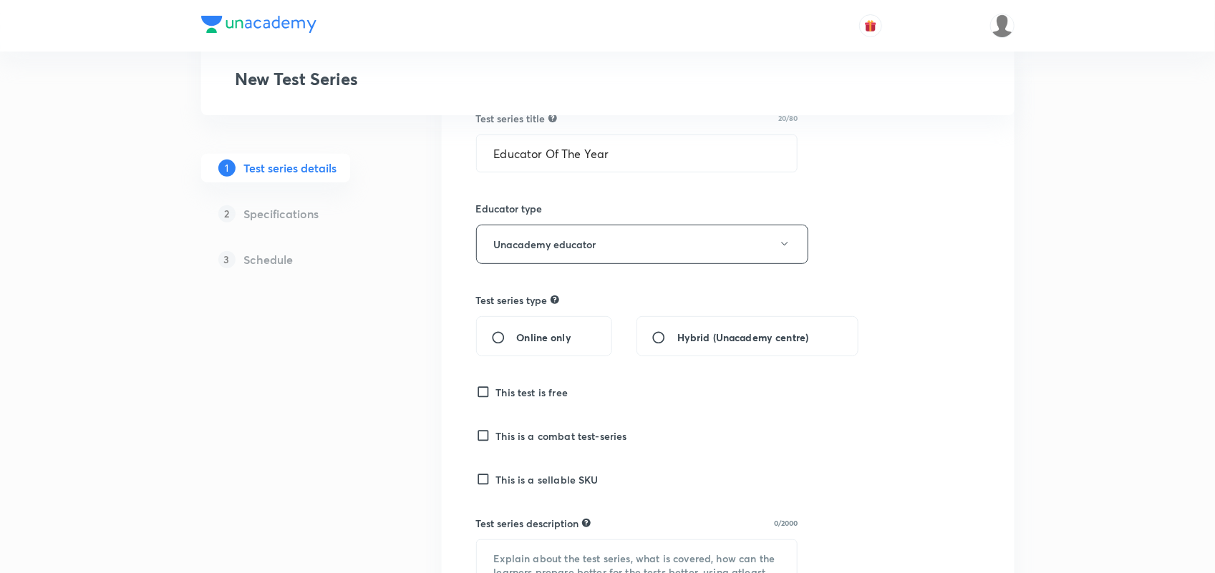
scroll to position [159, 0]
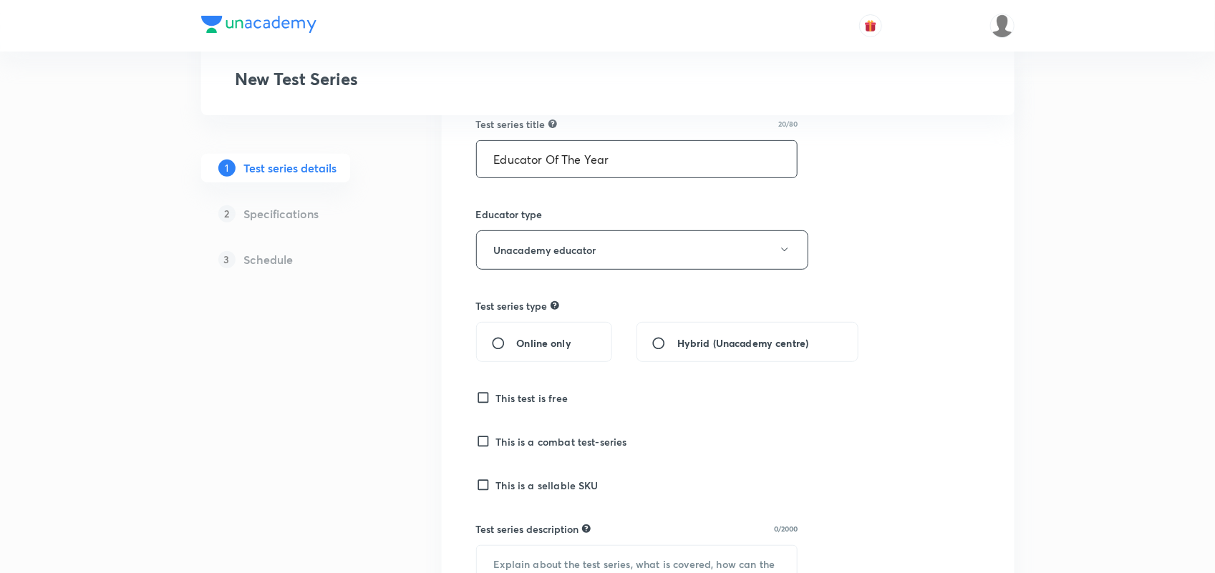
click at [669, 157] on input "Educator Of The Year" at bounding box center [637, 159] width 321 height 37
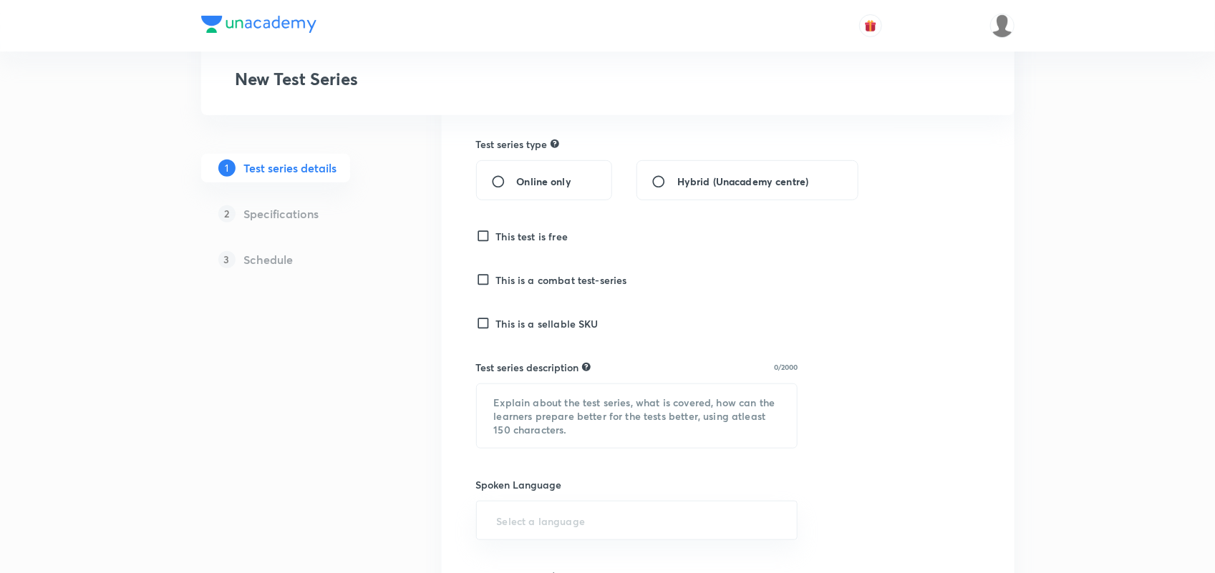
scroll to position [323, 0]
click at [498, 180] on input "Online only" at bounding box center [504, 180] width 26 height 14
radio input "true"
click at [487, 233] on input "This test is free" at bounding box center [486, 234] width 20 height 14
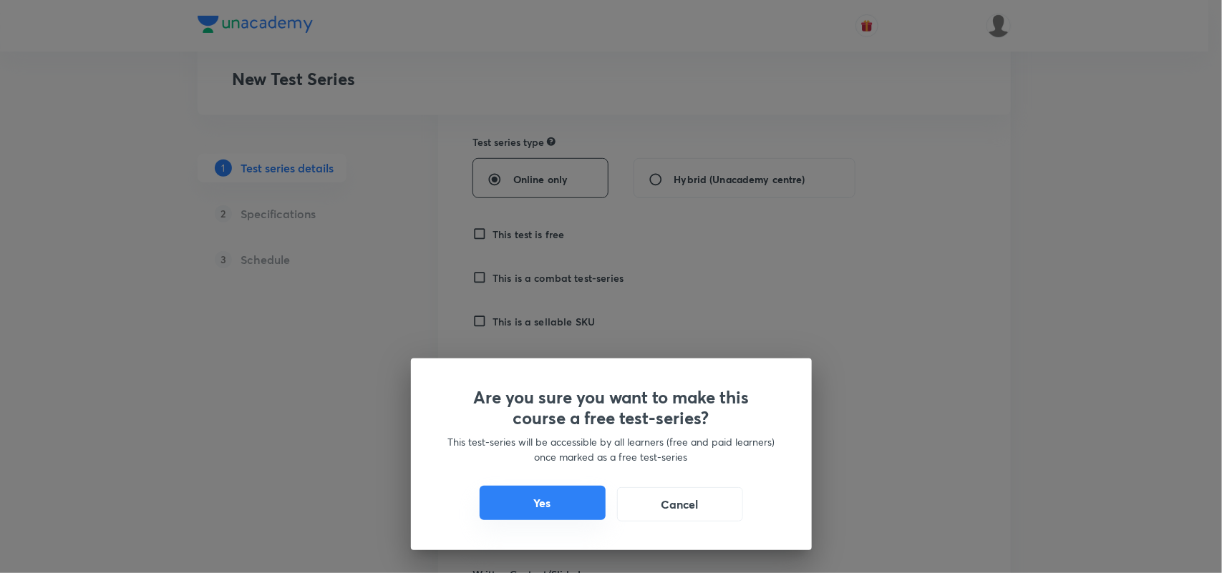
click at [553, 505] on button "Yes" at bounding box center [543, 503] width 126 height 34
checkbox input "true"
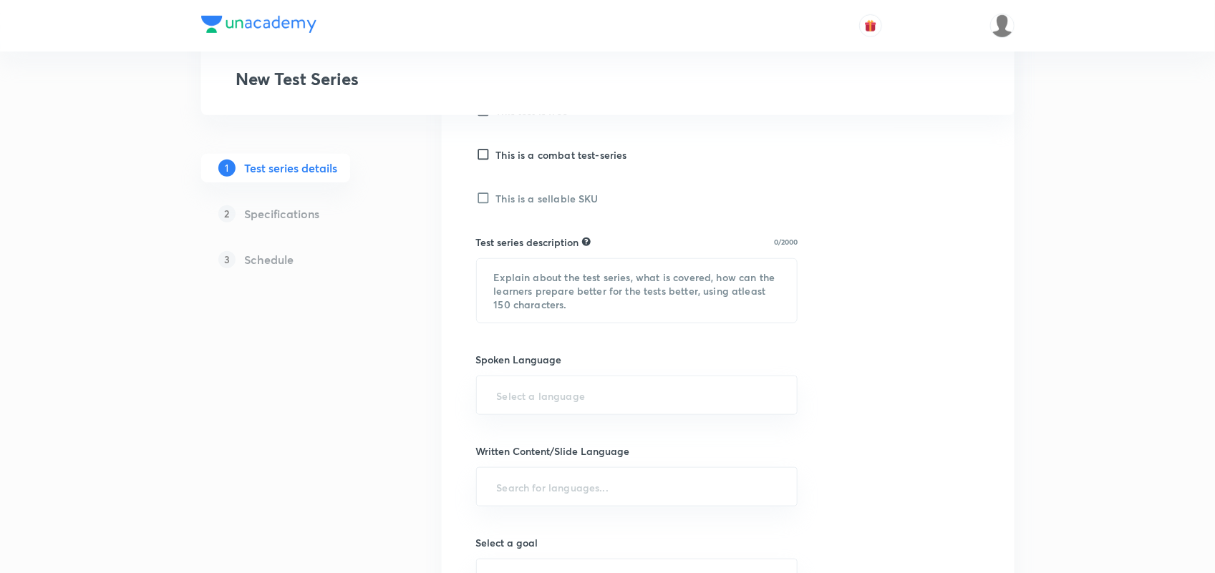
scroll to position [448, 0]
click at [549, 274] on textarea at bounding box center [637, 289] width 321 height 64
paste textarea "This test is designed to celebrate and recognize the educators who make the big…"
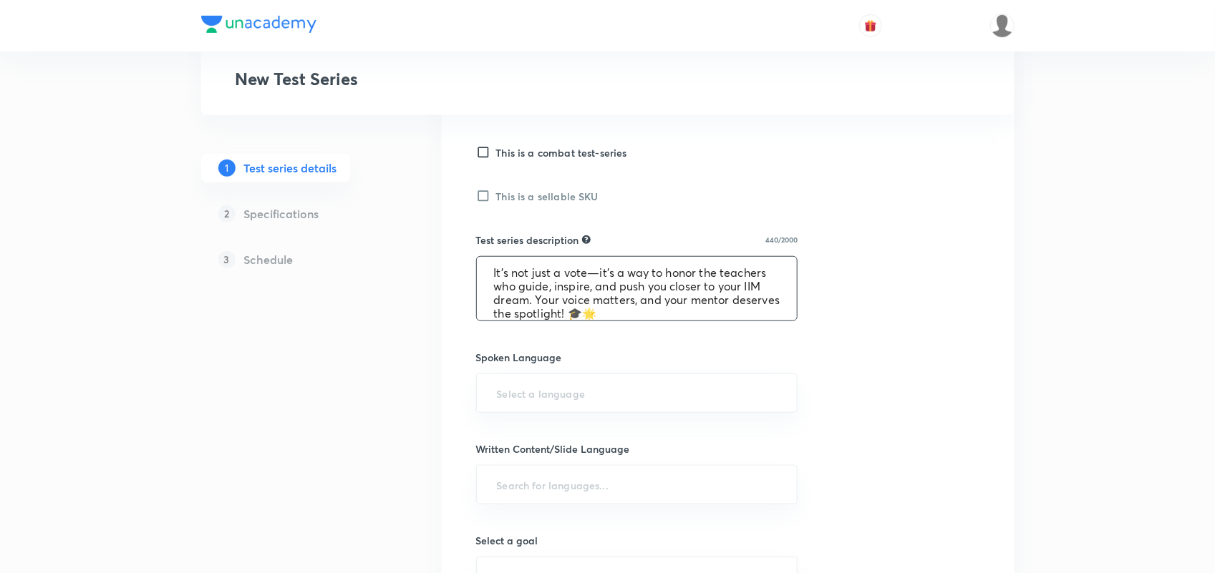
scroll to position [0, 0]
click at [538, 274] on textarea "This test is designed to celebrate and recognize the educators who make the big…" at bounding box center [637, 289] width 321 height 64
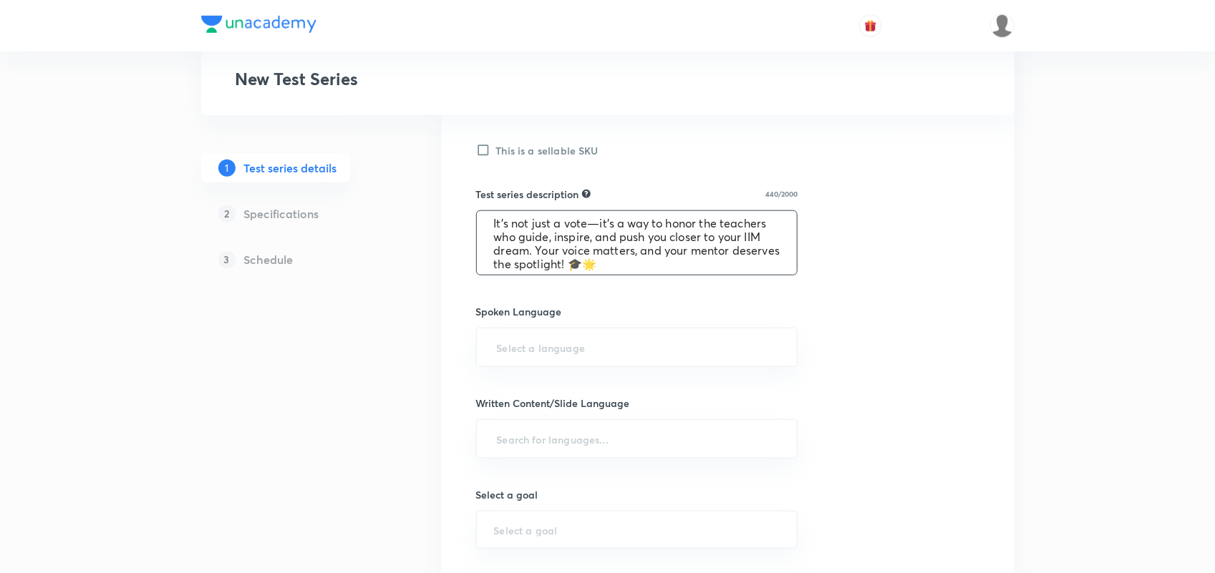
scroll to position [109, 0]
type textarea "This test is designed to celebrate and recognize the educators who make the big…"
click at [575, 355] on input "text" at bounding box center [637, 347] width 286 height 26
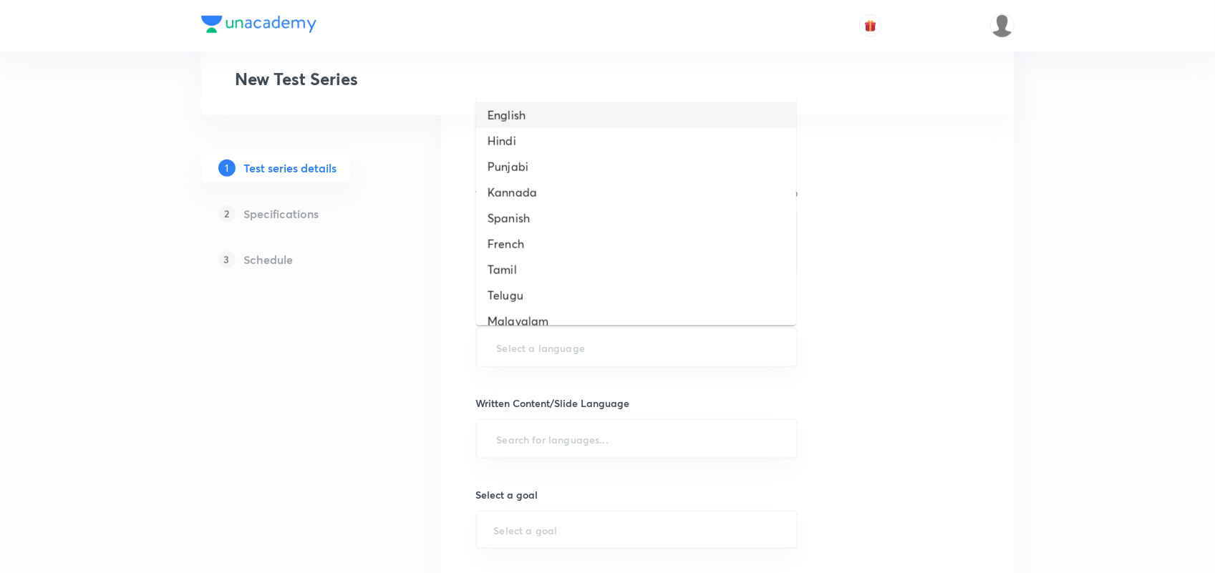
click at [507, 119] on li "English" at bounding box center [636, 115] width 320 height 26
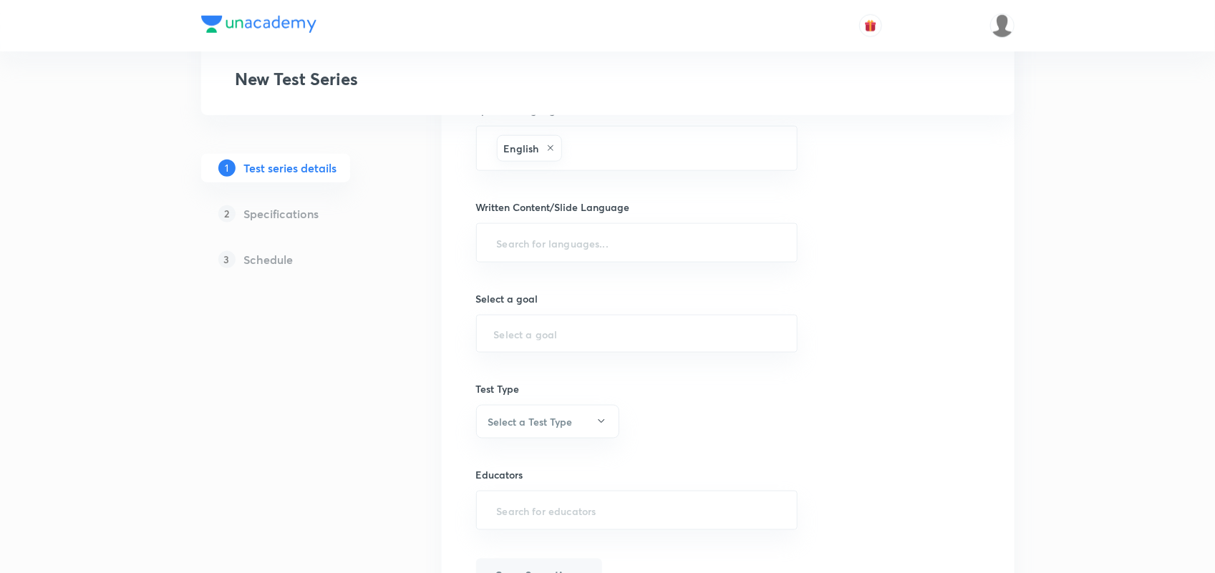
scroll to position [697, 0]
click at [537, 263] on div "Test series title 20/80 Educator Of The Year ​ Educator type Unacademy educator…" at bounding box center [728, 71] width 504 height 1042
click at [535, 236] on input "text" at bounding box center [637, 242] width 286 height 26
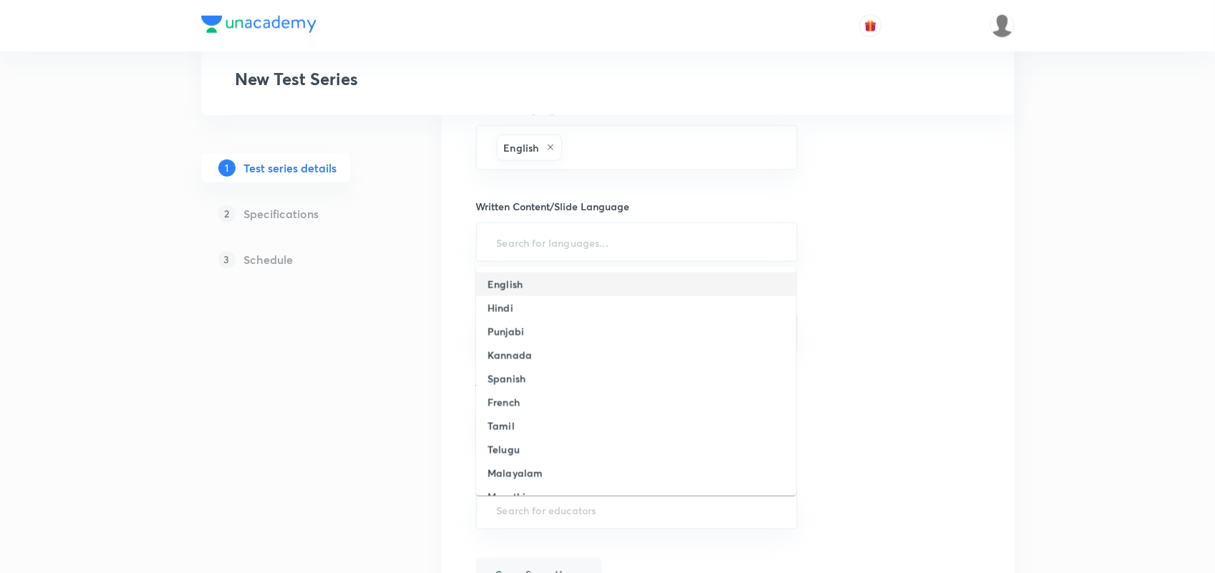
click at [521, 277] on h6 "English" at bounding box center [505, 284] width 35 height 15
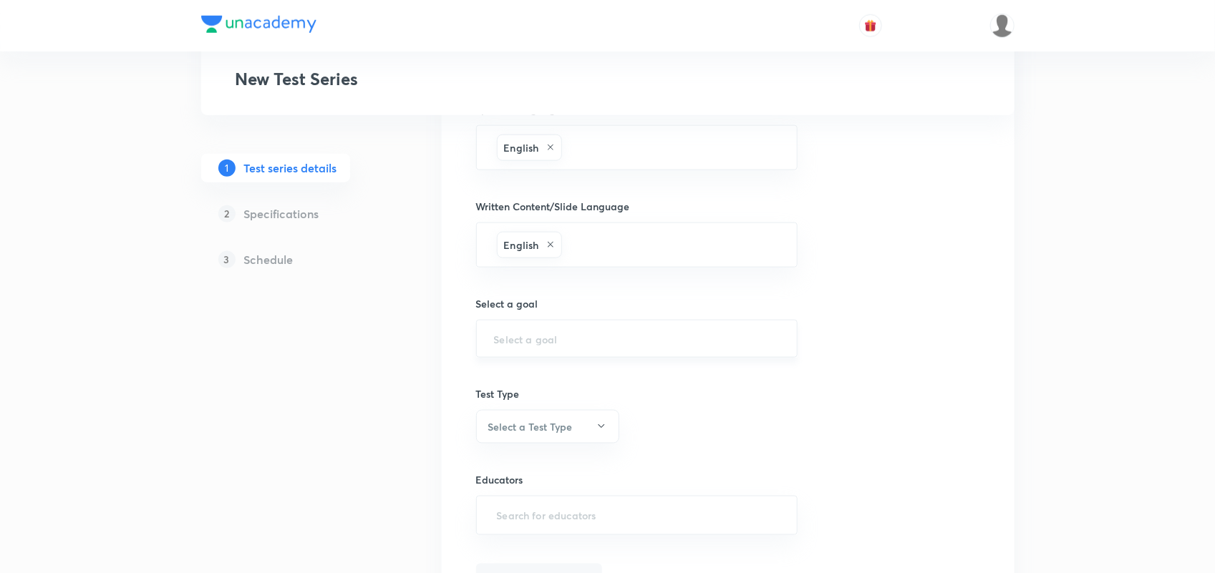
click at [545, 341] on input "text" at bounding box center [637, 339] width 286 height 14
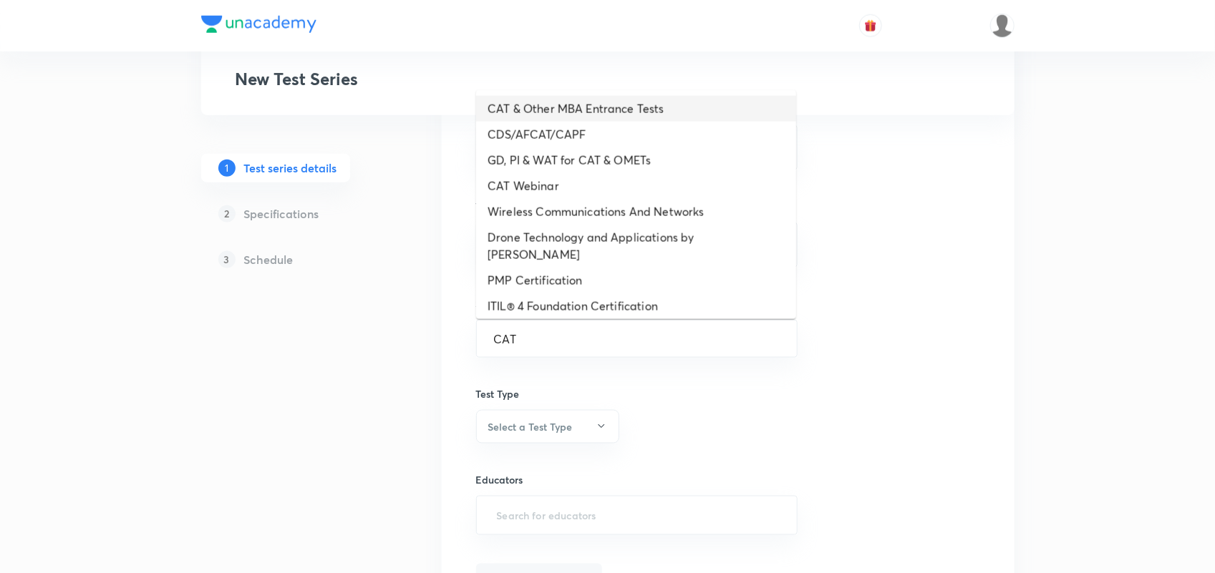
click at [557, 105] on li "CAT & Other MBA Entrance Tests" at bounding box center [636, 109] width 320 height 26
type input "CAT & Other MBA Entrance Tests"
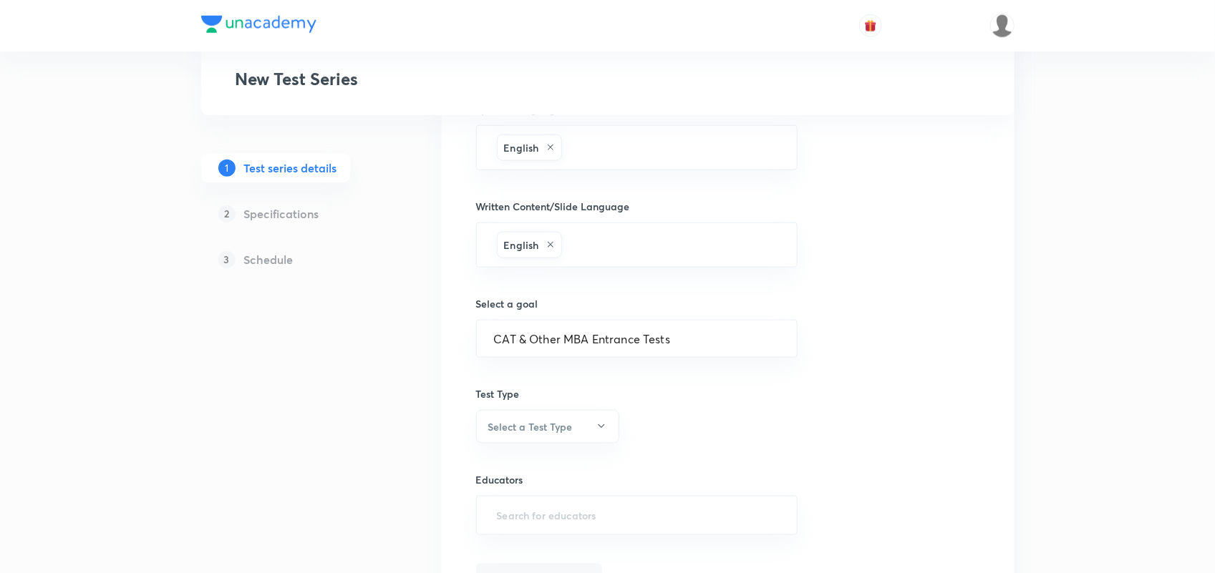
scroll to position [792, 0]
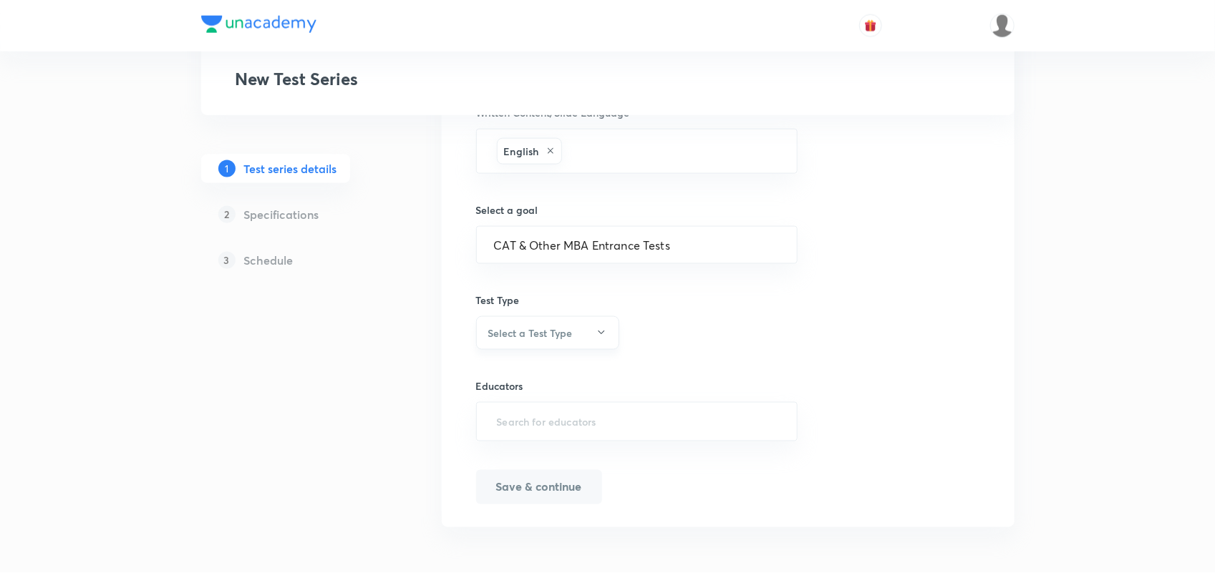
click at [523, 341] on button "Select a Test Type" at bounding box center [547, 333] width 143 height 34
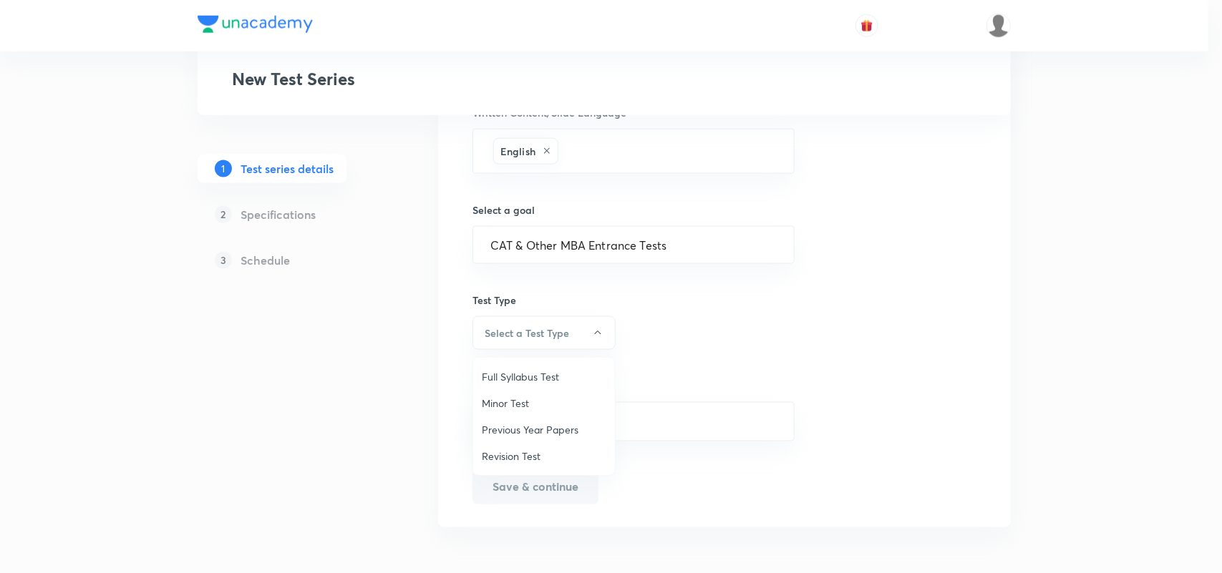
click at [517, 402] on span "Minor Test" at bounding box center [544, 403] width 125 height 15
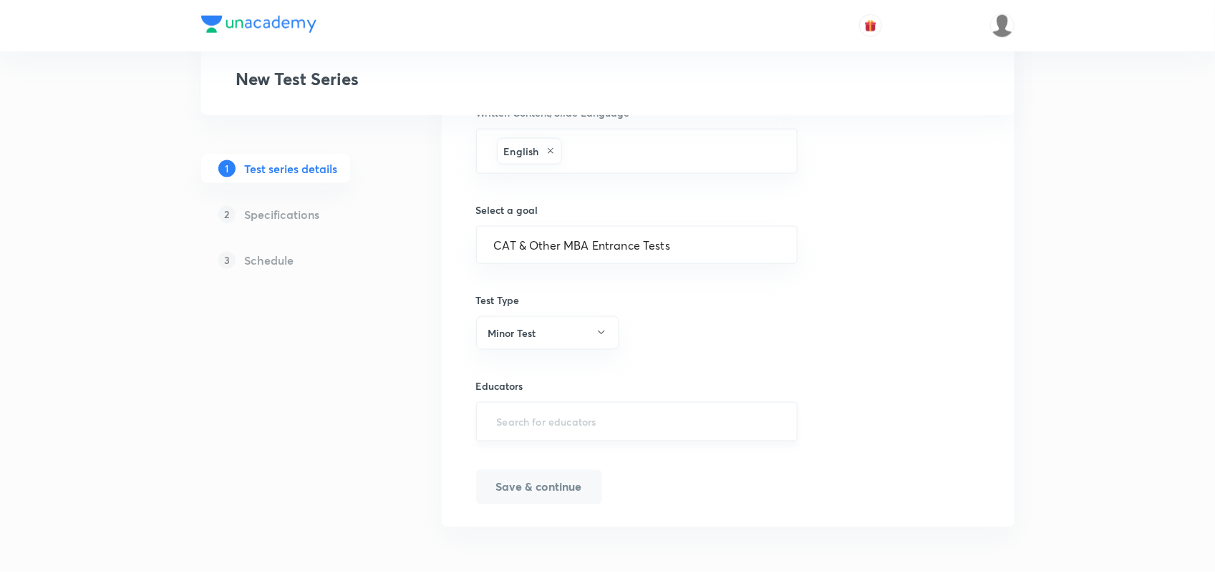
click at [603, 432] on input "text" at bounding box center [637, 422] width 286 height 26
type input "CAT"
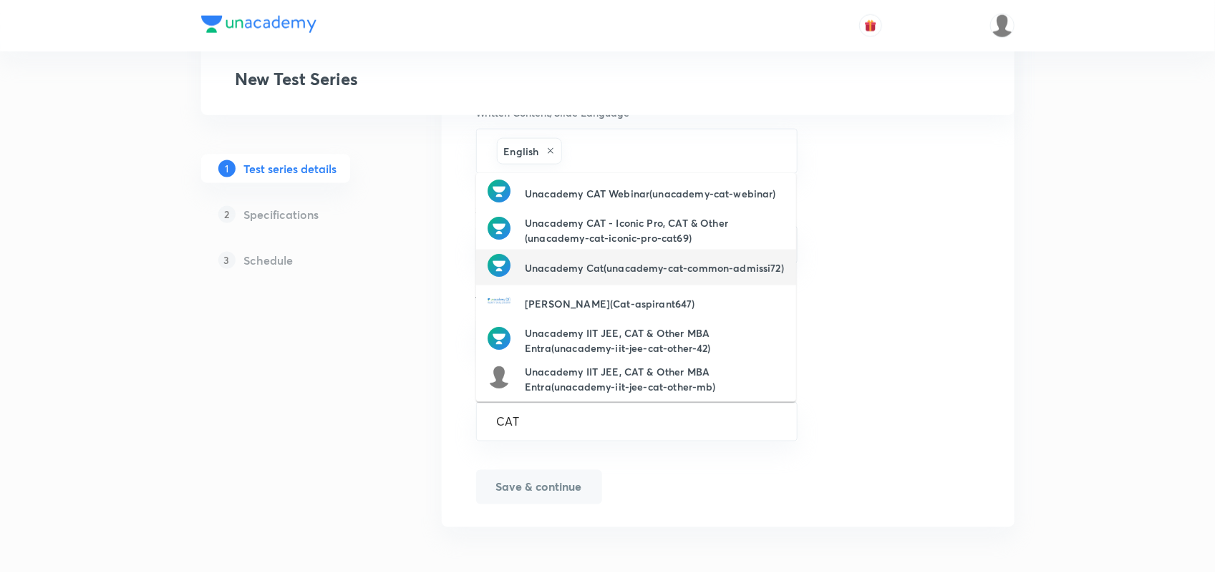
scroll to position [82, 0]
click at [612, 271] on h6 "Unacademy Cat(unacademy-cat-common-admissi72)" at bounding box center [654, 266] width 259 height 15
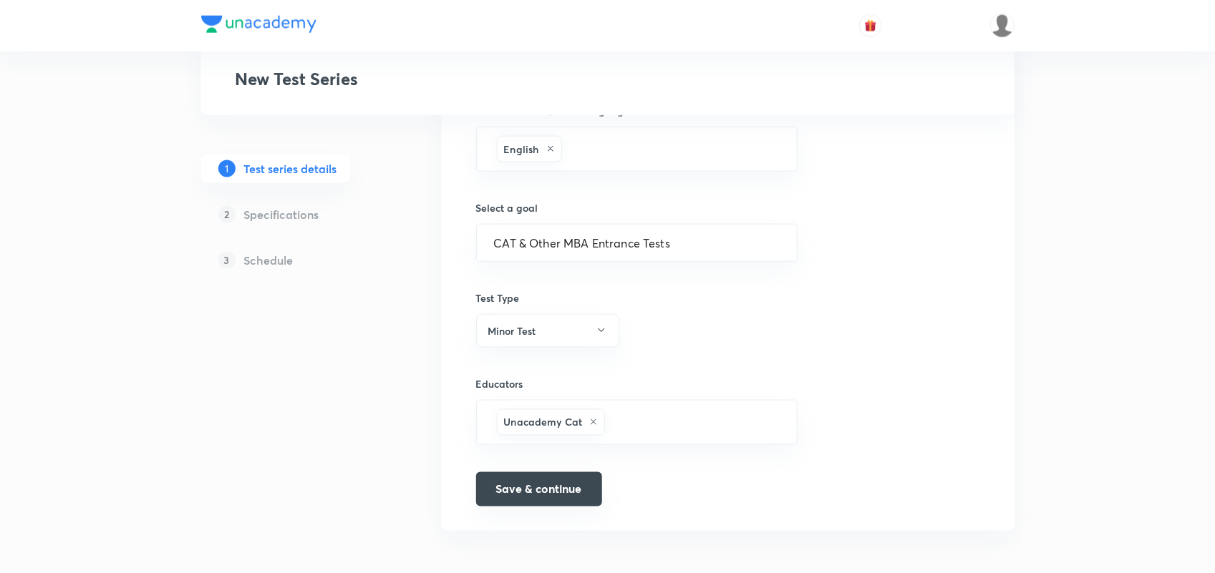
click at [555, 490] on button "Save & continue" at bounding box center [539, 489] width 126 height 34
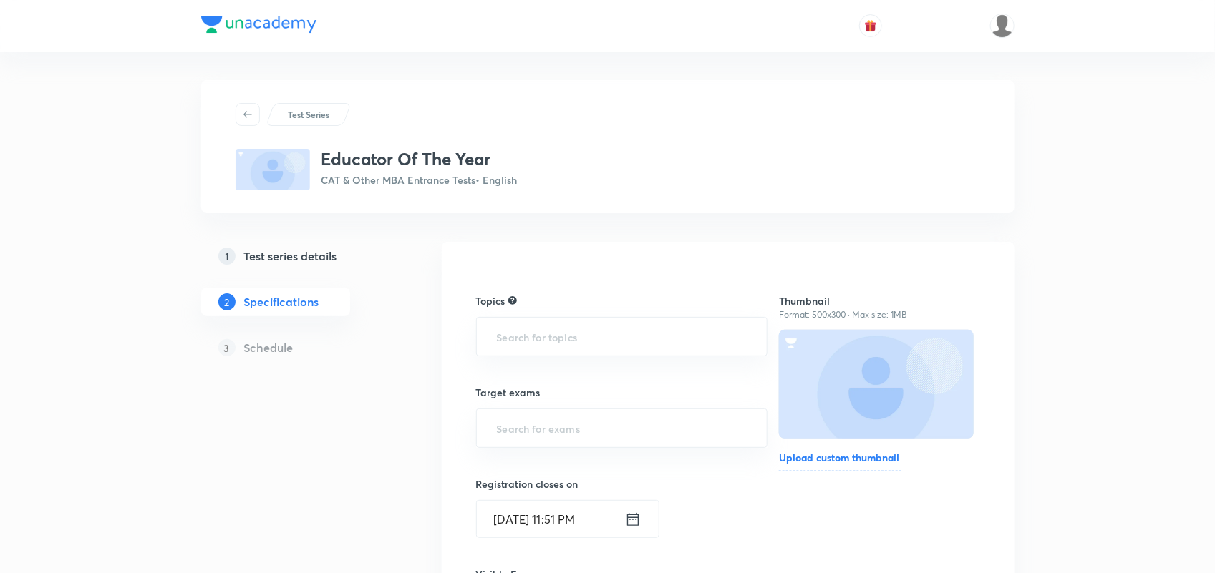
click at [852, 458] on h6 "Upload custom thumbnail" at bounding box center [840, 460] width 122 height 21
click at [0, 0] on input "Upload custom thumbnail" at bounding box center [0, 0] width 0 height 0
click at [366, 163] on h3 "Educator Of The Year" at bounding box center [419, 159] width 196 height 21
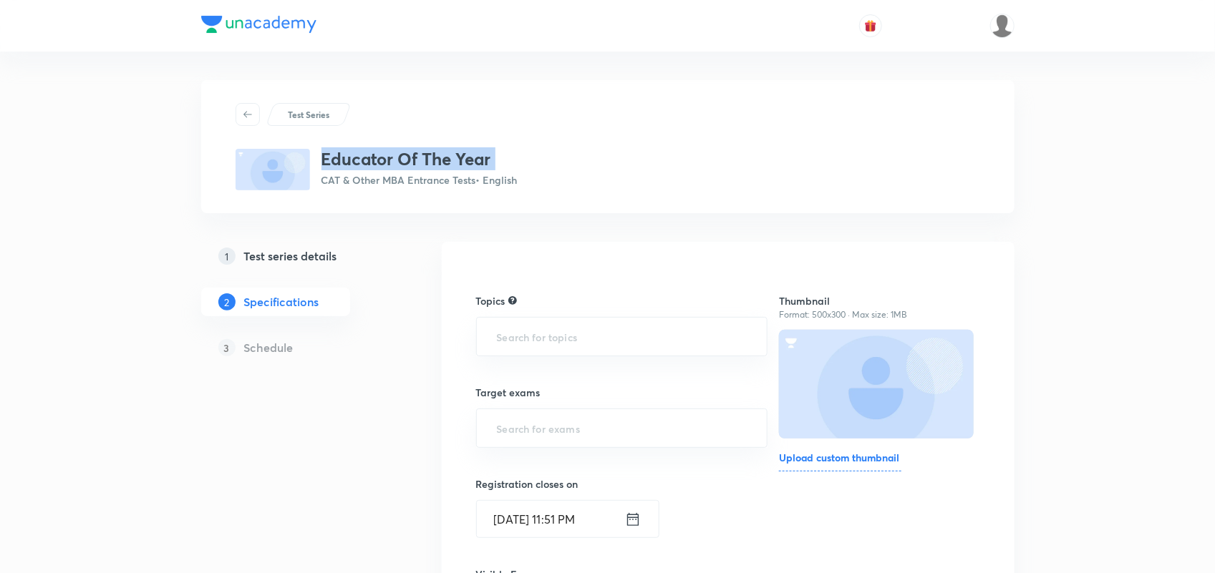
click at [317, 260] on h5 "Test series details" at bounding box center [290, 256] width 93 height 17
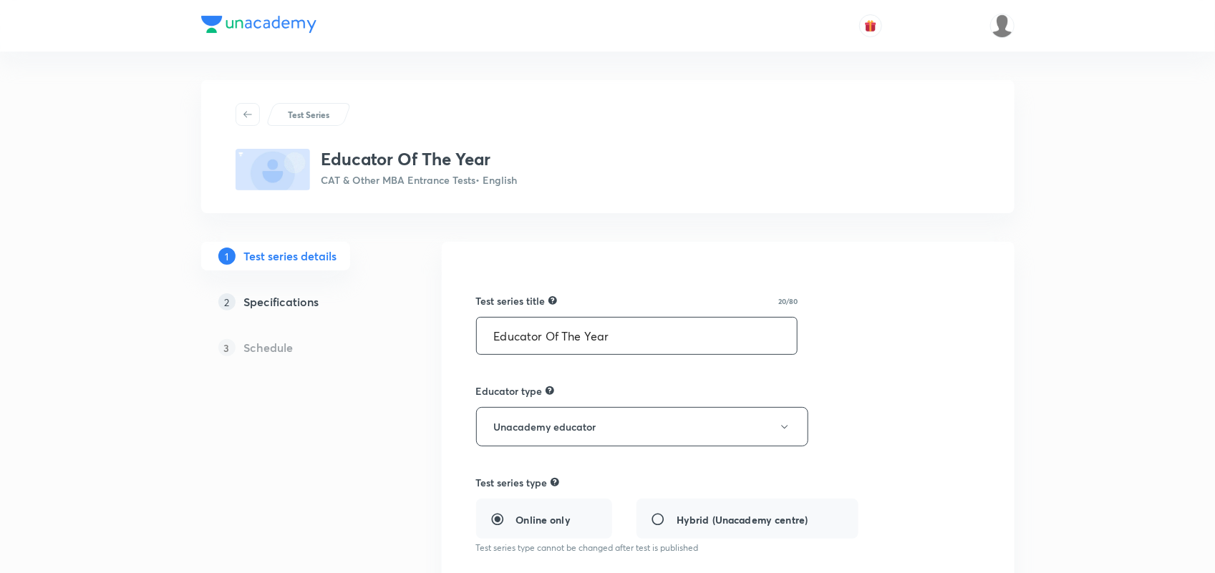
drag, startPoint x: 563, startPoint y: 339, endPoint x: 555, endPoint y: 319, distance: 21.2
click at [555, 319] on input "Educator Of The Year" at bounding box center [637, 336] width 321 height 37
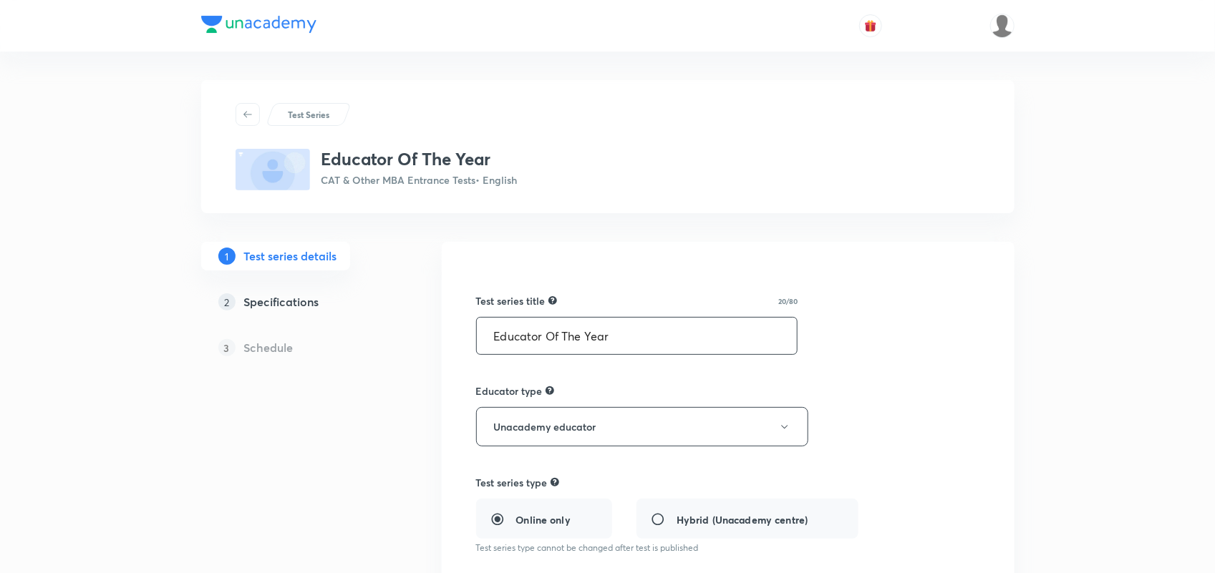
click at [636, 337] on input "Educator Of The Year" at bounding box center [637, 336] width 321 height 37
click at [495, 337] on input "Educator Of The Year" at bounding box center [637, 336] width 321 height 37
click at [649, 331] on input "Educator Of The Year" at bounding box center [637, 336] width 321 height 37
click at [680, 333] on input "Meet Your Educator Of The Year" at bounding box center [637, 336] width 321 height 37
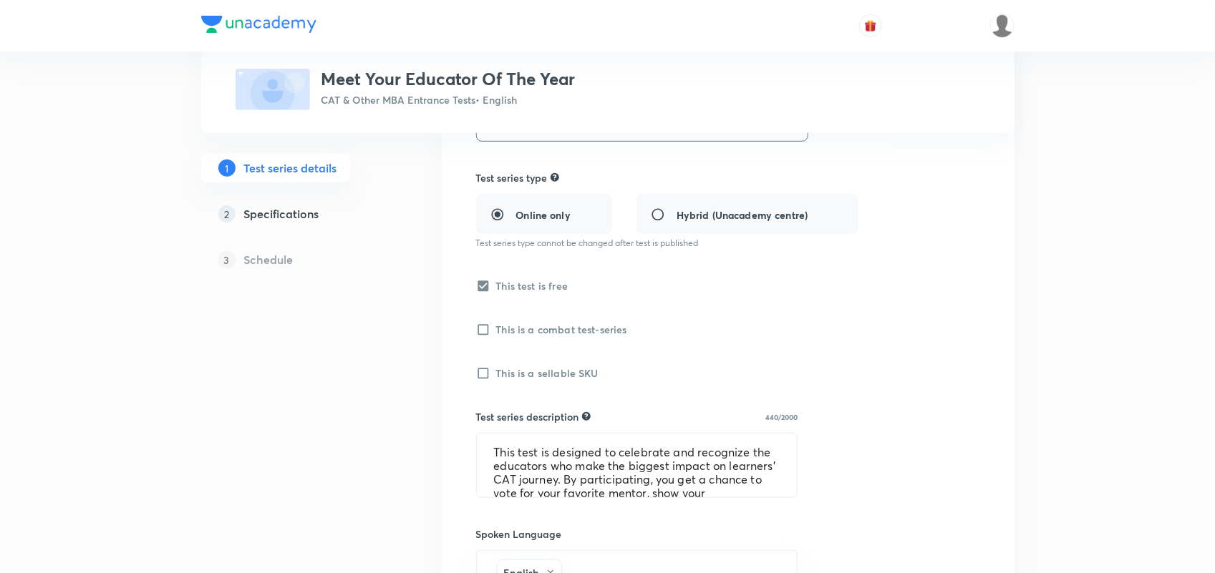
scroll to position [309, 0]
type input "Meet Your Educator Of The Year"
click at [607, 472] on textarea "This test is designed to celebrate and recognize the educators who make the big…" at bounding box center [637, 462] width 321 height 64
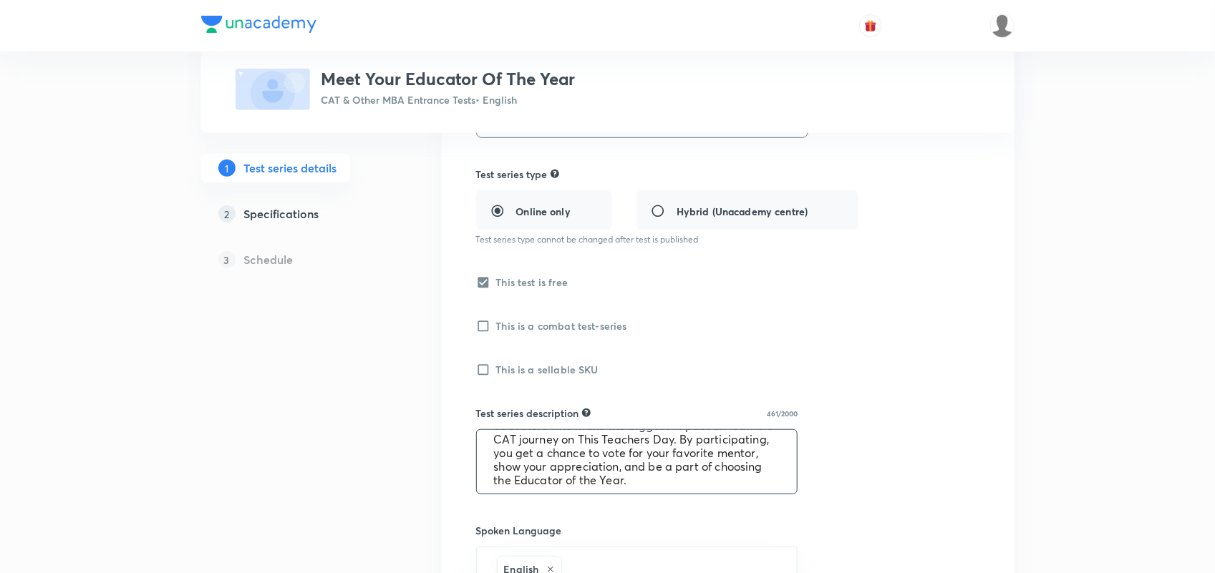
scroll to position [37, 0]
click at [730, 439] on textarea "This test is designed to celebrate and recognize the educators who make the big…" at bounding box center [637, 462] width 321 height 64
click at [573, 463] on textarea "This test is designed to celebrate and recognize the educators who make the big…" at bounding box center [637, 462] width 321 height 64
click at [718, 483] on textarea "This test is designed to celebrate and recognize the educators who make the big…" at bounding box center [637, 462] width 321 height 64
click at [699, 448] on textarea "This test is designed to celebrate and recognize the educators who make the big…" at bounding box center [637, 462] width 321 height 64
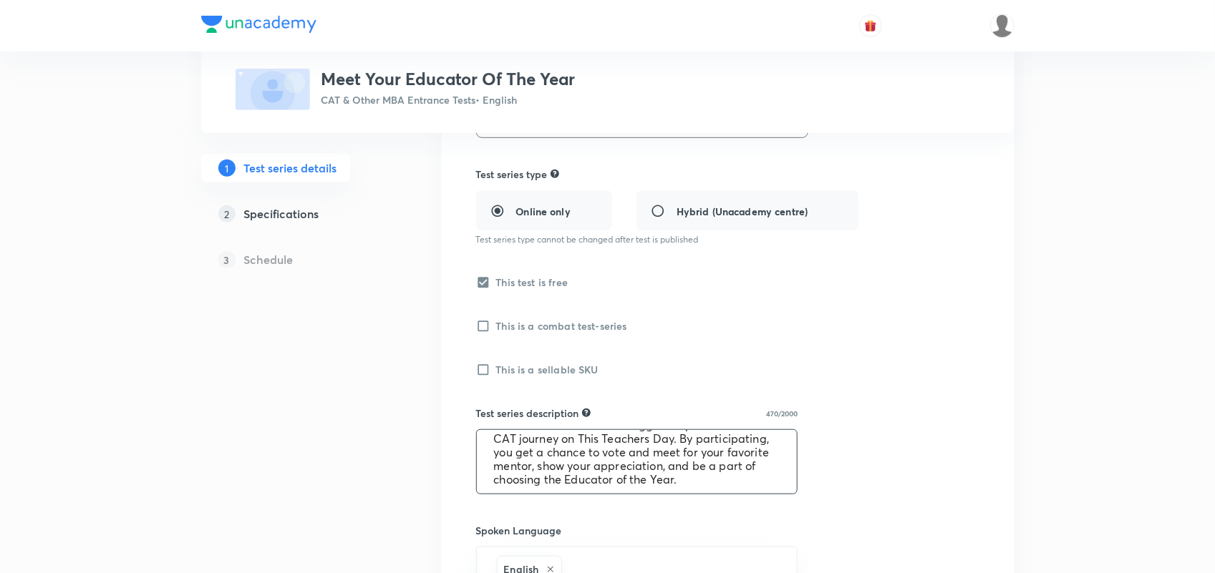
click at [510, 463] on textarea "This test is designed to celebrate and recognize the educators who make the big…" at bounding box center [637, 462] width 321 height 64
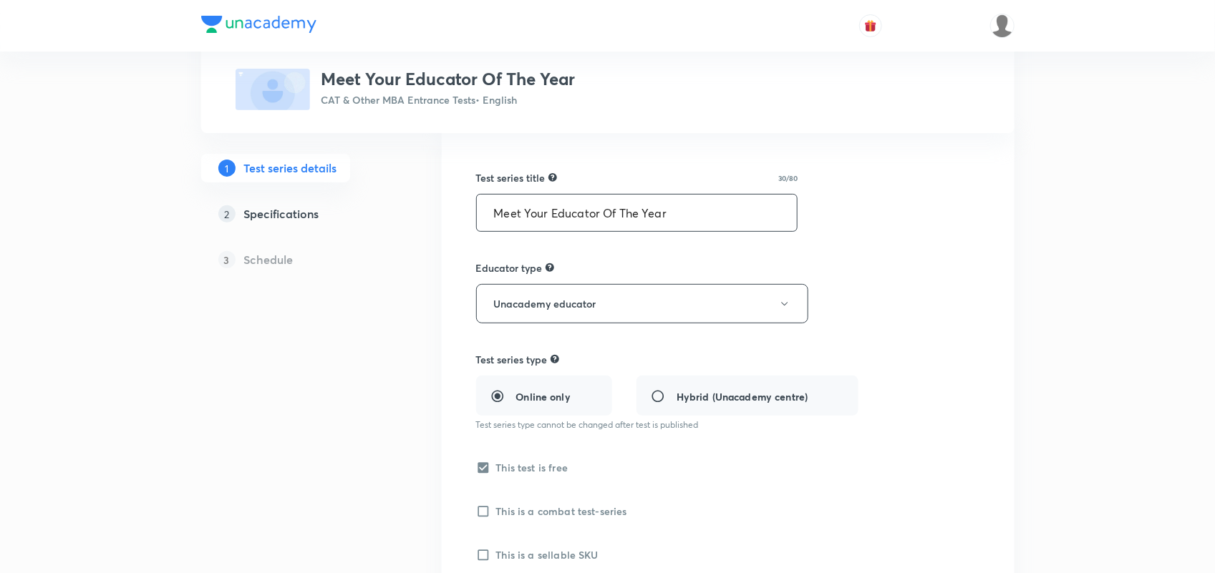
scroll to position [127, 0]
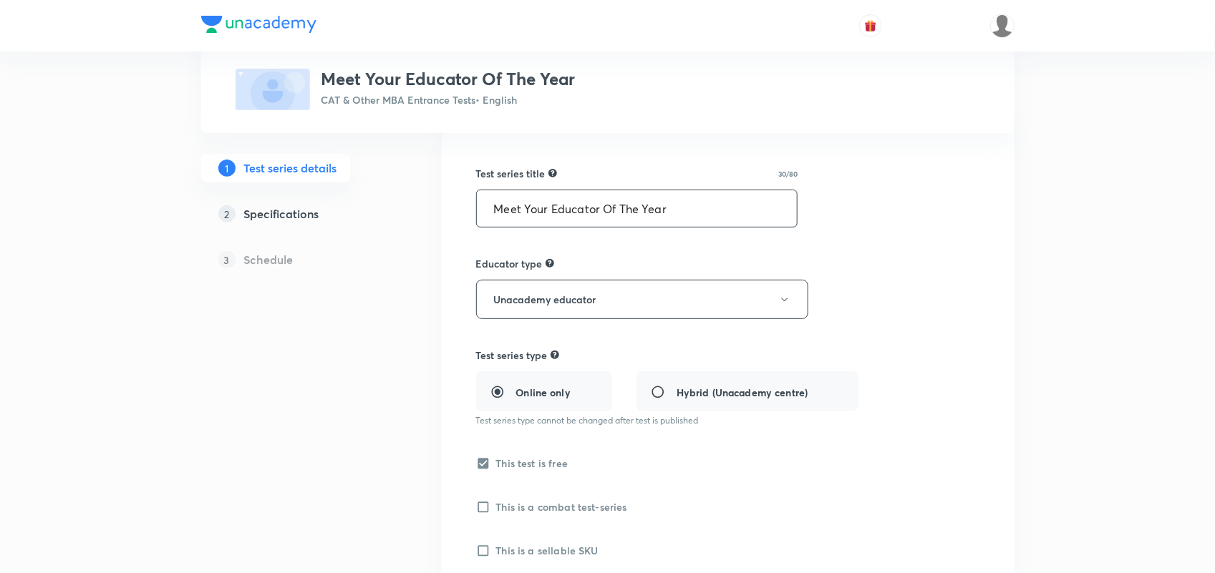
type textarea "This test is designed to celebrate and recognize the educators who make the big…"
click at [673, 209] on input "Meet Your Educator Of The Year" at bounding box center [637, 208] width 321 height 37
click at [498, 205] on input "Meet Your Educator Of The Year" at bounding box center [637, 208] width 321 height 37
drag, startPoint x: 603, startPoint y: 211, endPoint x: 718, endPoint y: 210, distance: 115.3
click at [718, 210] on input "Vote And Meet Your Educator Of The Year" at bounding box center [637, 208] width 321 height 37
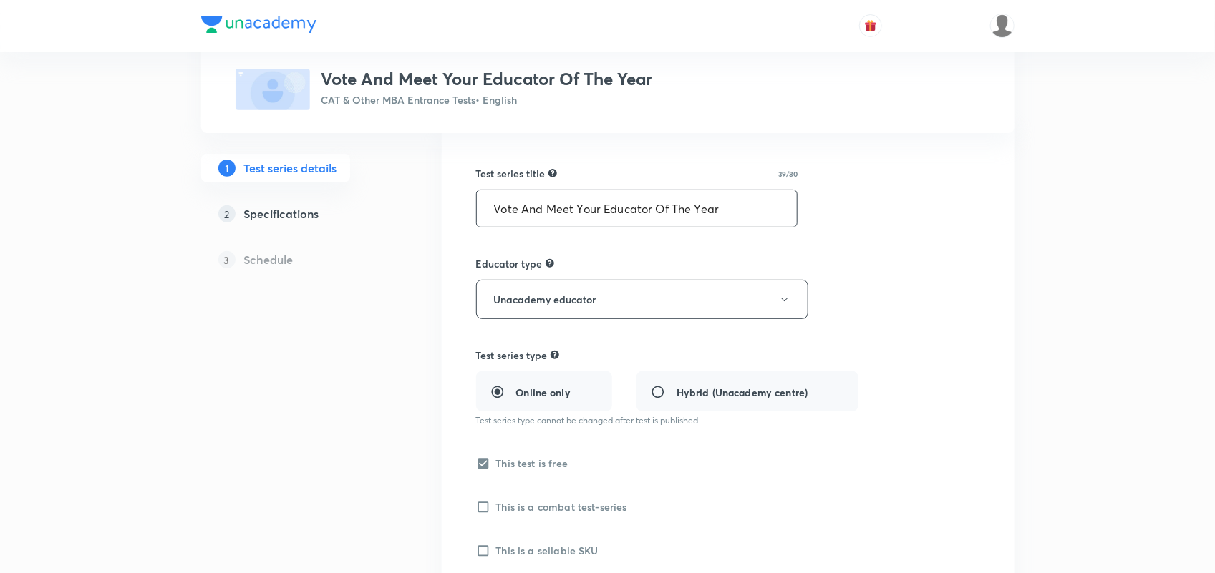
click at [773, 208] on input "Vote And Meet Your Educator Of The Year" at bounding box center [637, 208] width 321 height 37
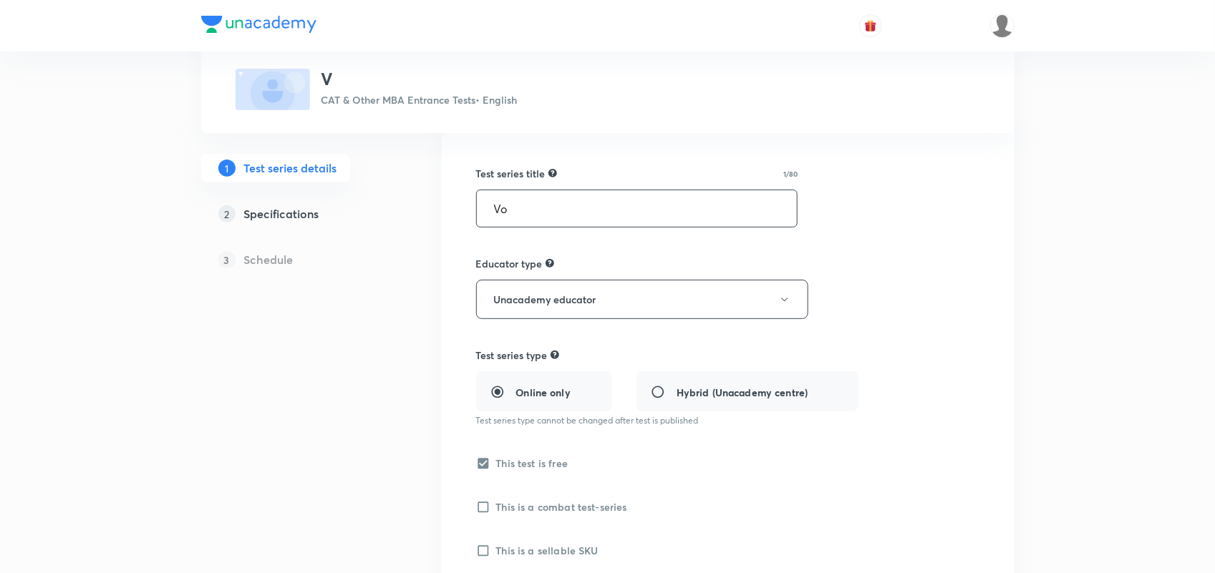
type input "V"
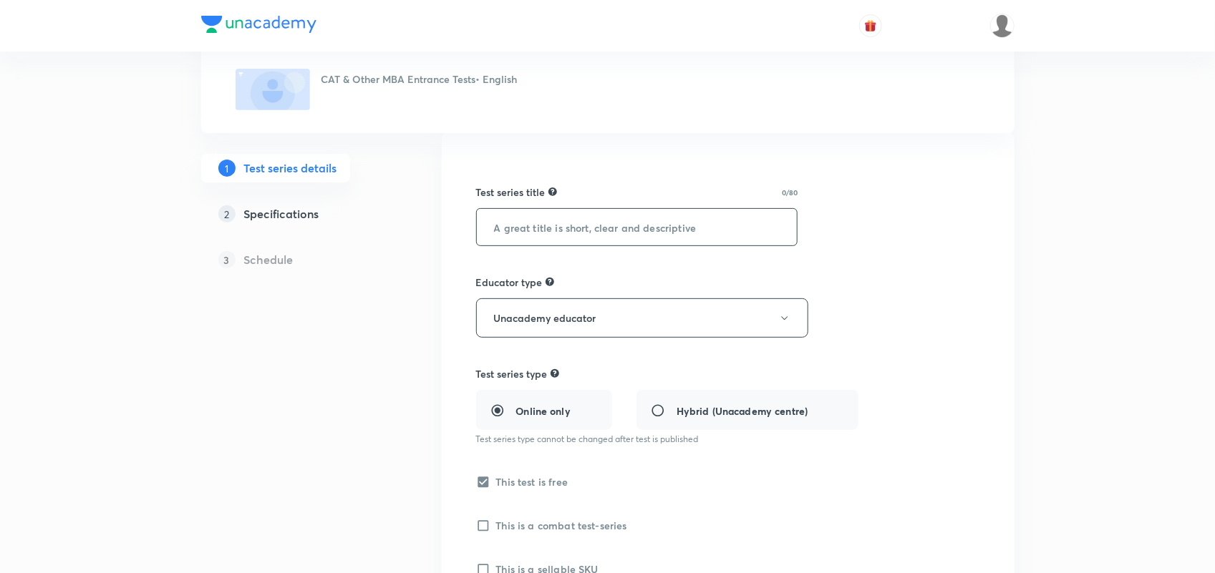
scroll to position [108, 0]
click at [559, 224] on input "text" at bounding box center [637, 228] width 321 height 37
paste input "Vote & Meet Your Mentor"
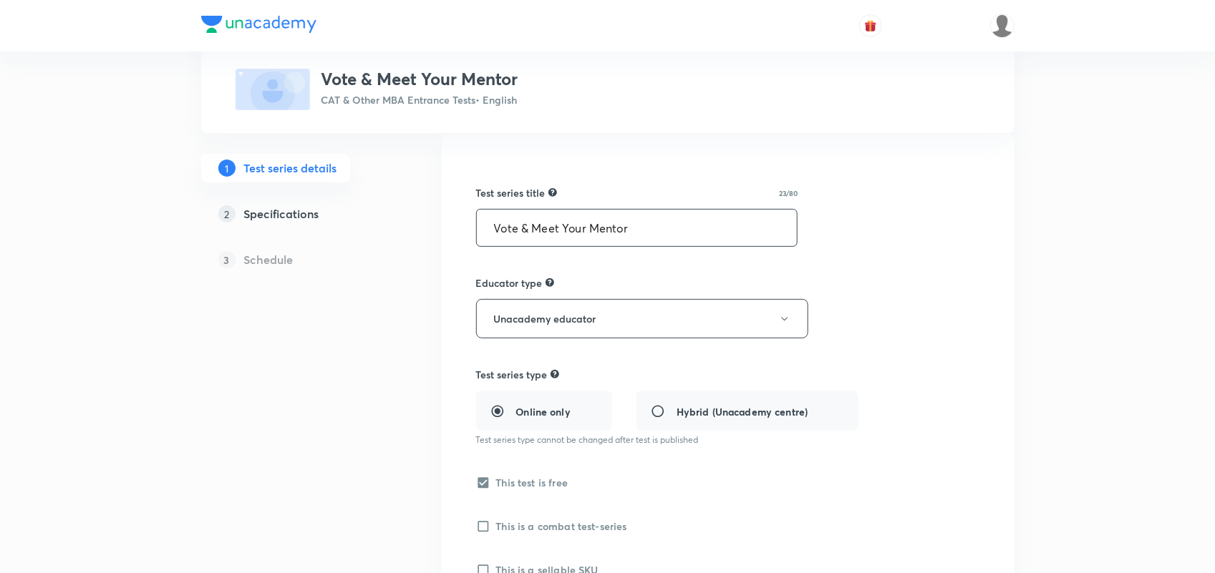
click at [686, 230] on input "Vote & Meet Your Mentor" at bounding box center [637, 228] width 321 height 37
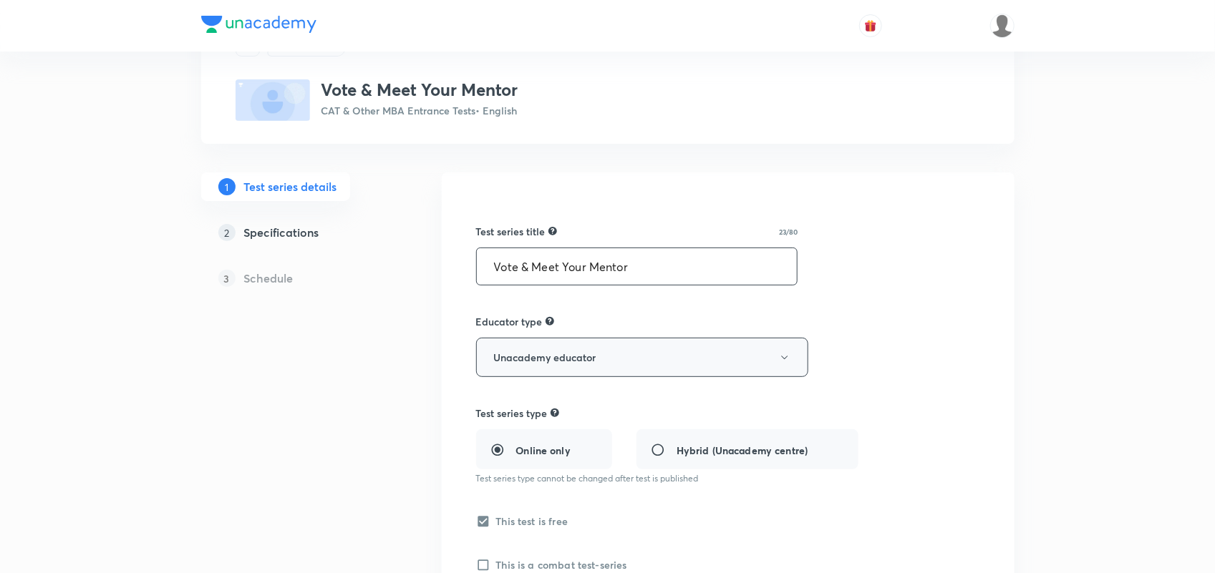
scroll to position [0, 0]
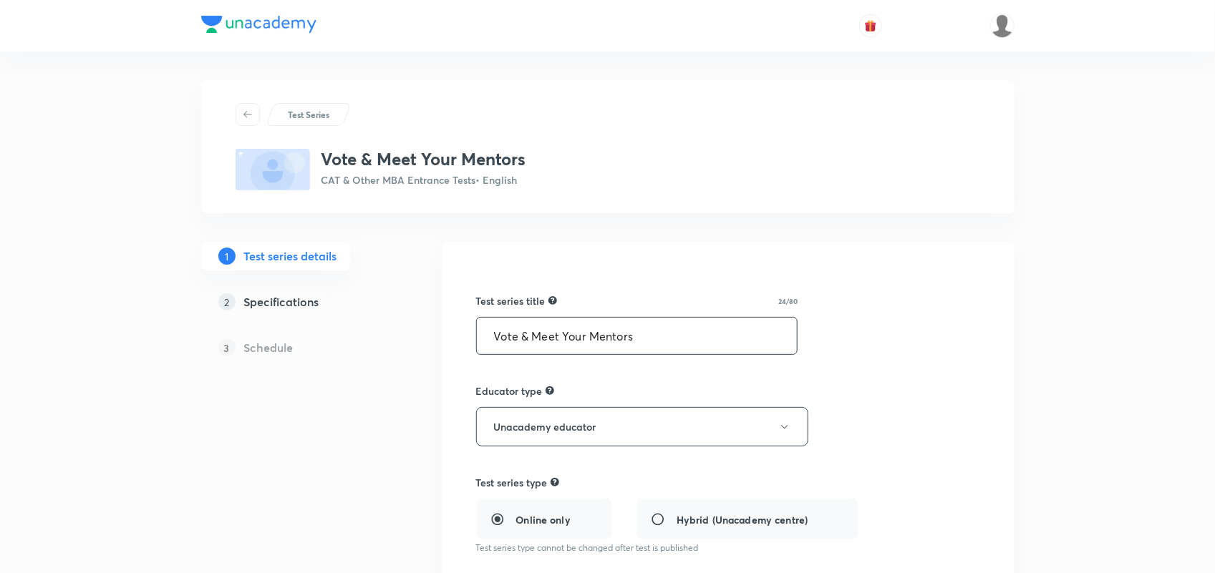
type input "Vote & Meet Your Mentors"
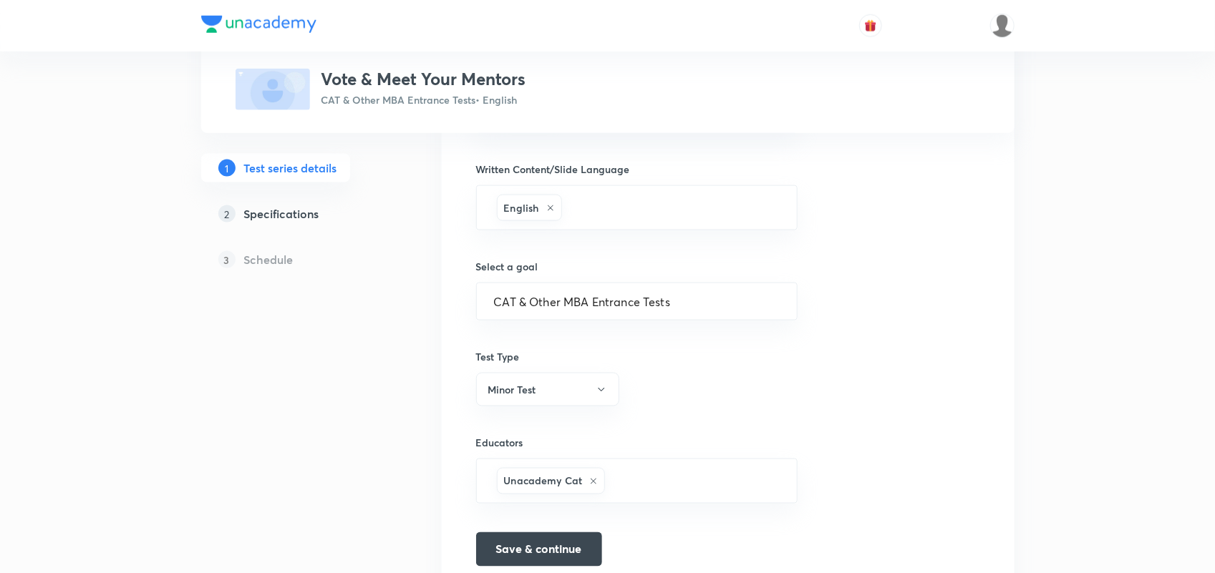
scroll to position [833, 0]
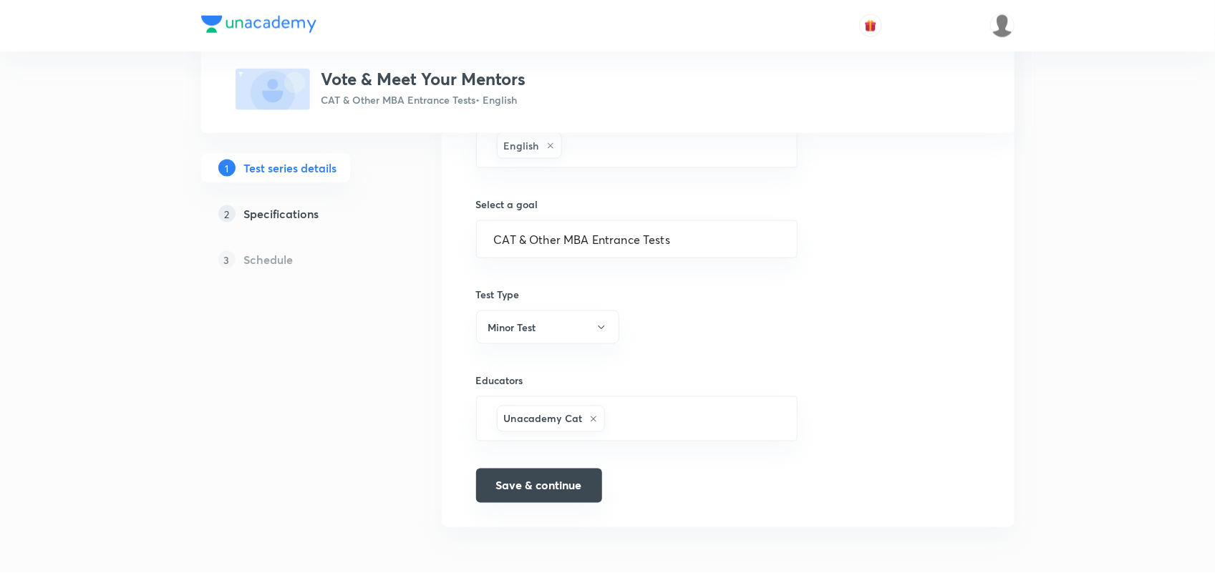
click at [546, 484] on button "Save & continue" at bounding box center [539, 486] width 126 height 34
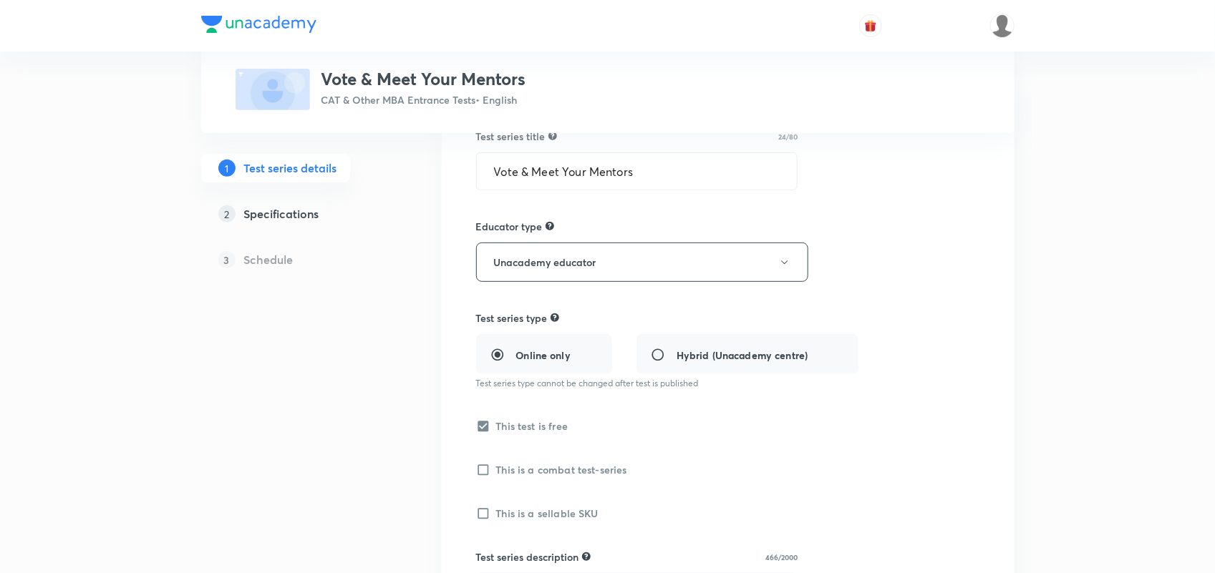
scroll to position [0, 0]
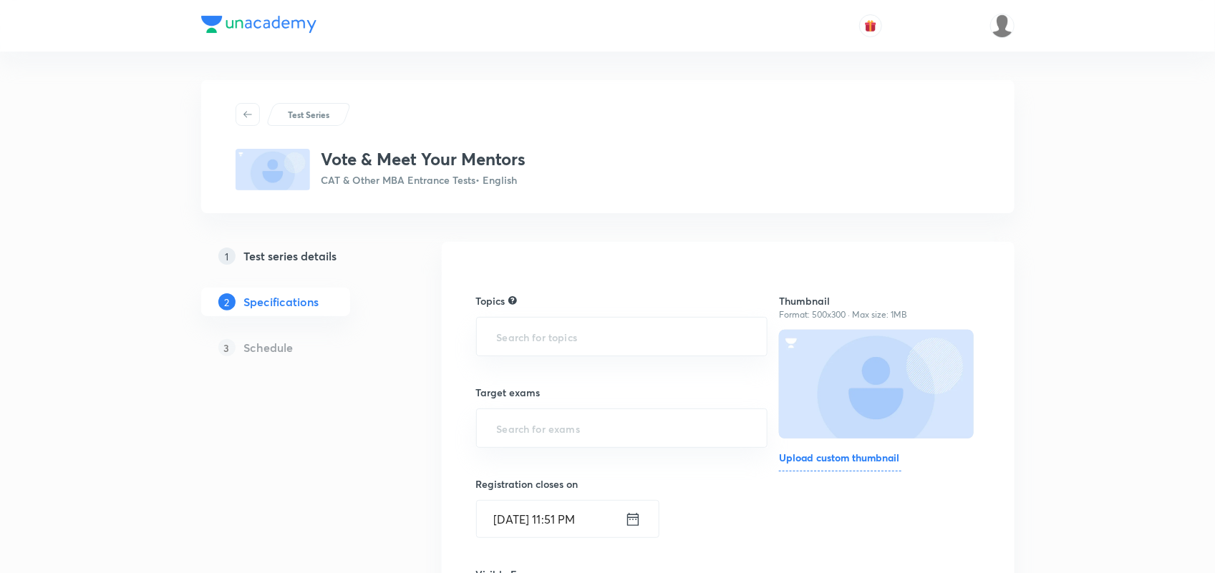
scroll to position [83, 0]
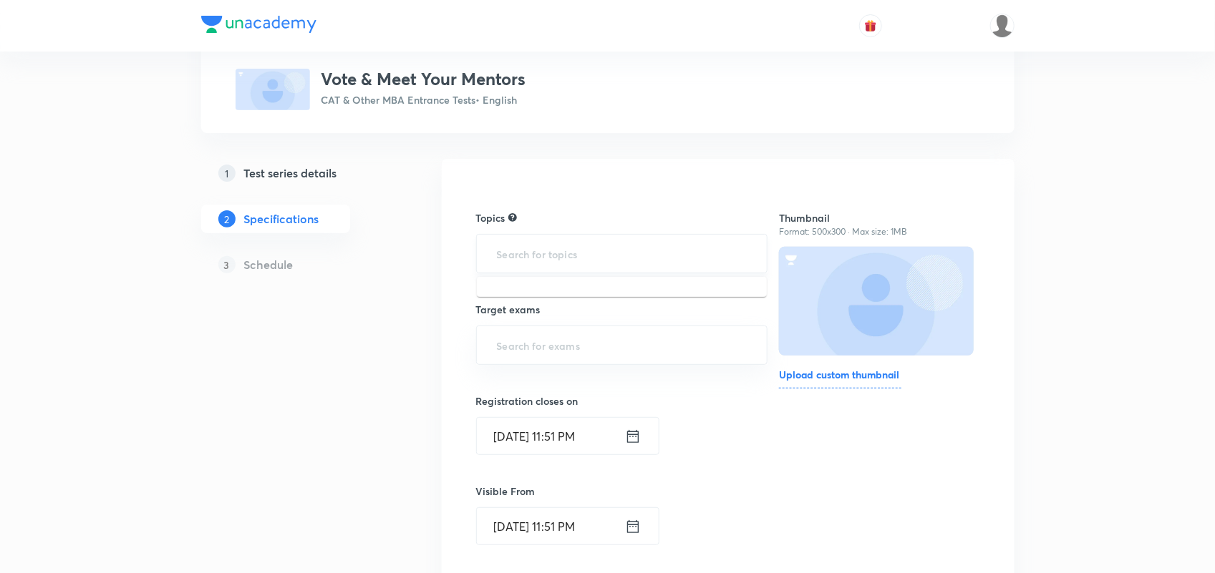
click at [541, 255] on input "text" at bounding box center [622, 254] width 256 height 26
type input "V"
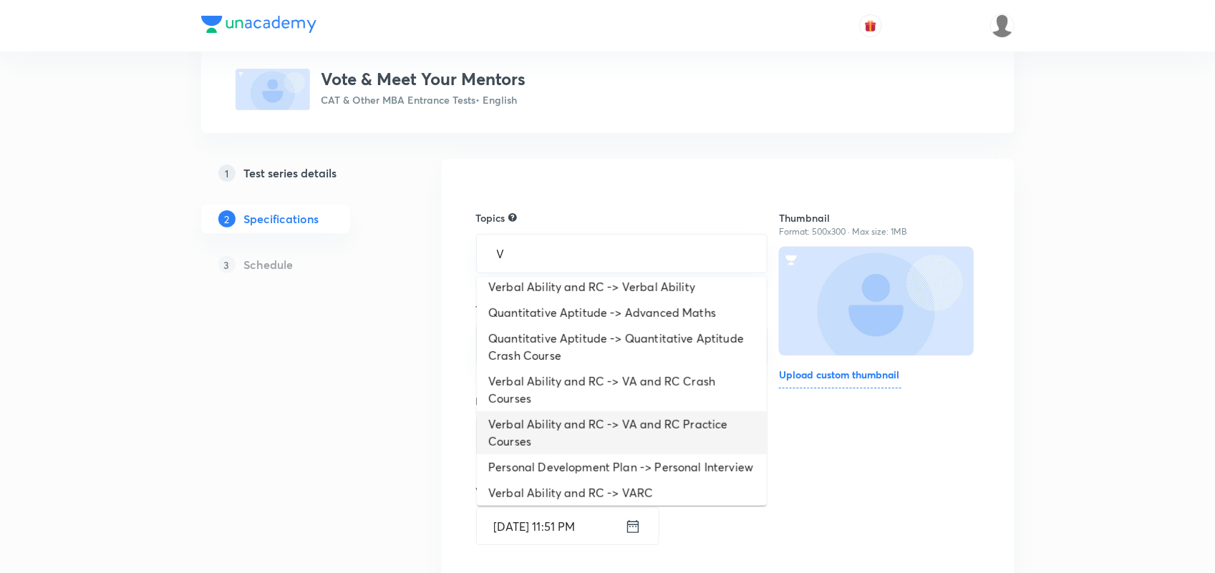
scroll to position [0, 0]
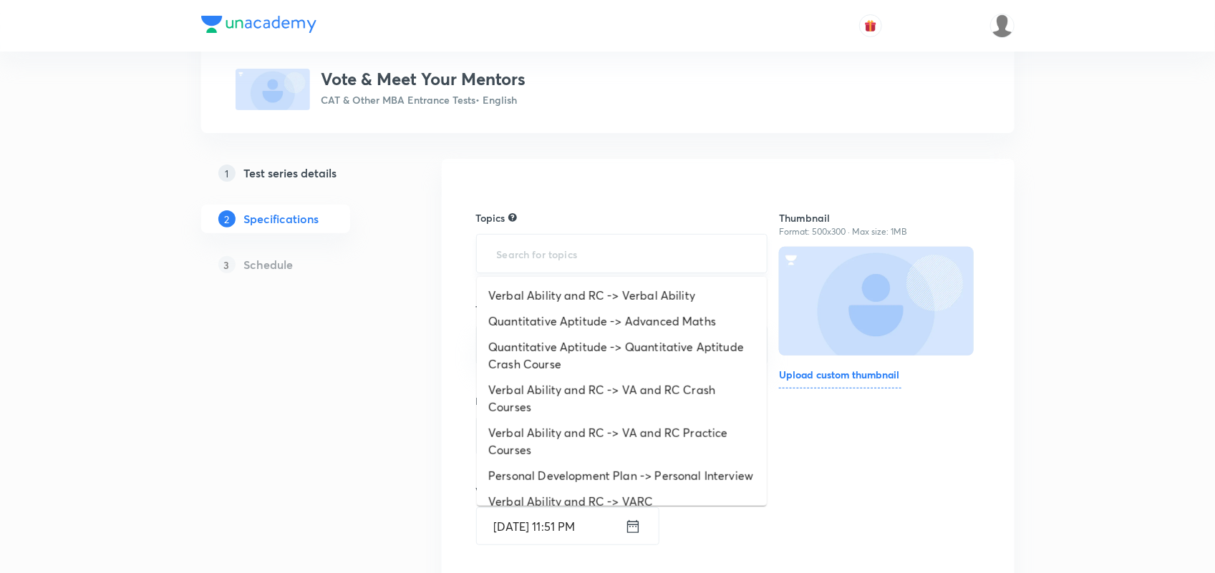
type input "s"
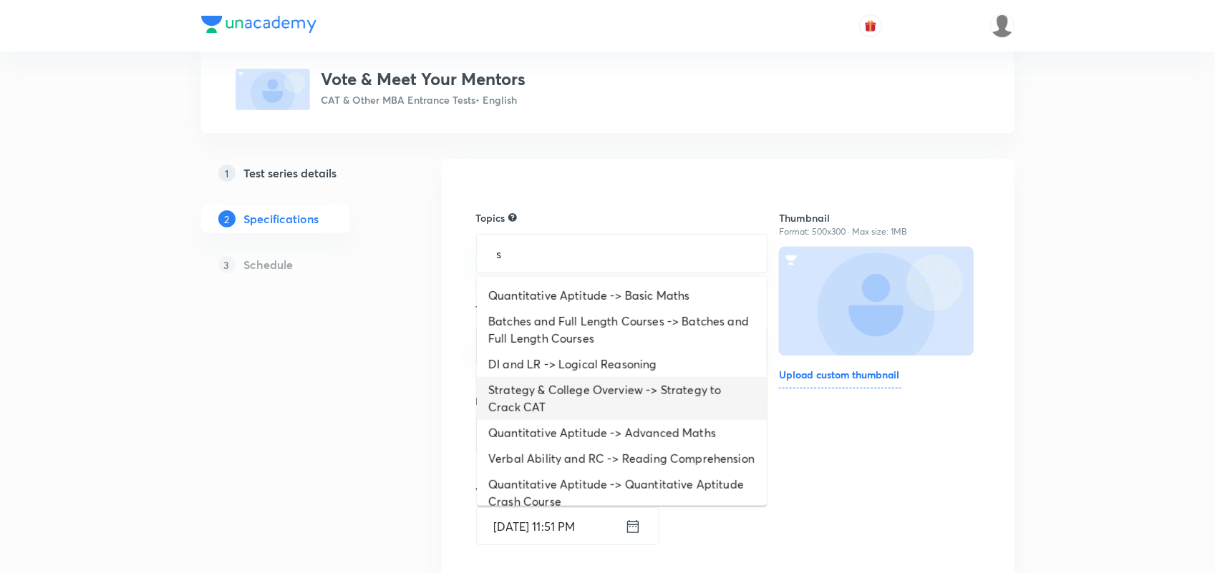
click at [646, 396] on li "Strategy & College Overview -> Strategy to Crack CAT" at bounding box center [622, 398] width 290 height 43
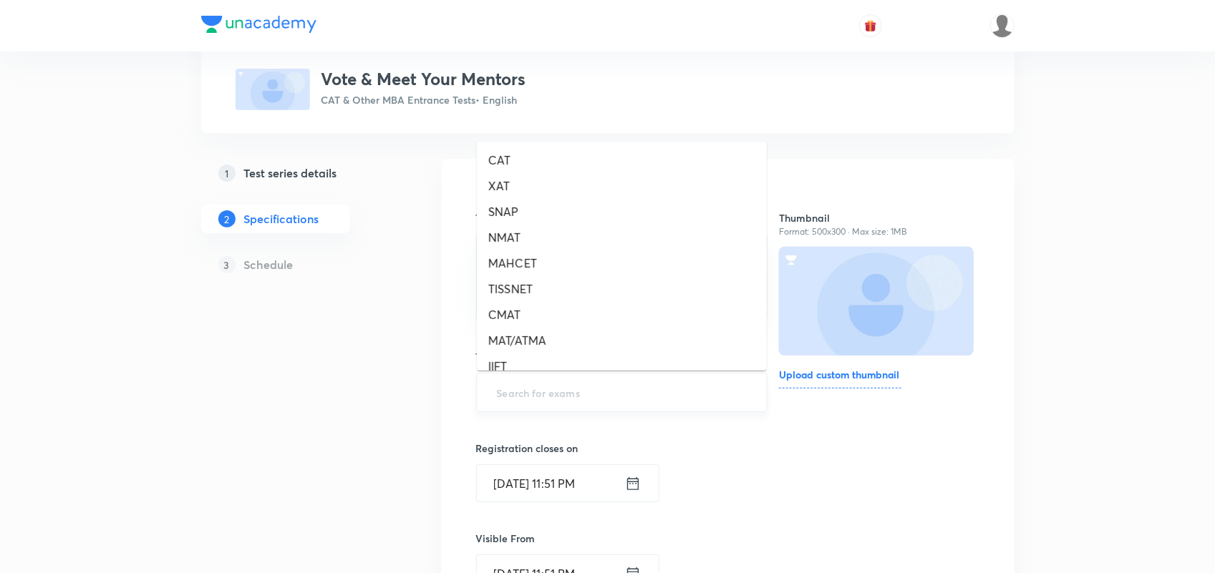
click at [592, 402] on input "text" at bounding box center [622, 392] width 256 height 26
click at [512, 160] on li "CAT" at bounding box center [622, 160] width 290 height 26
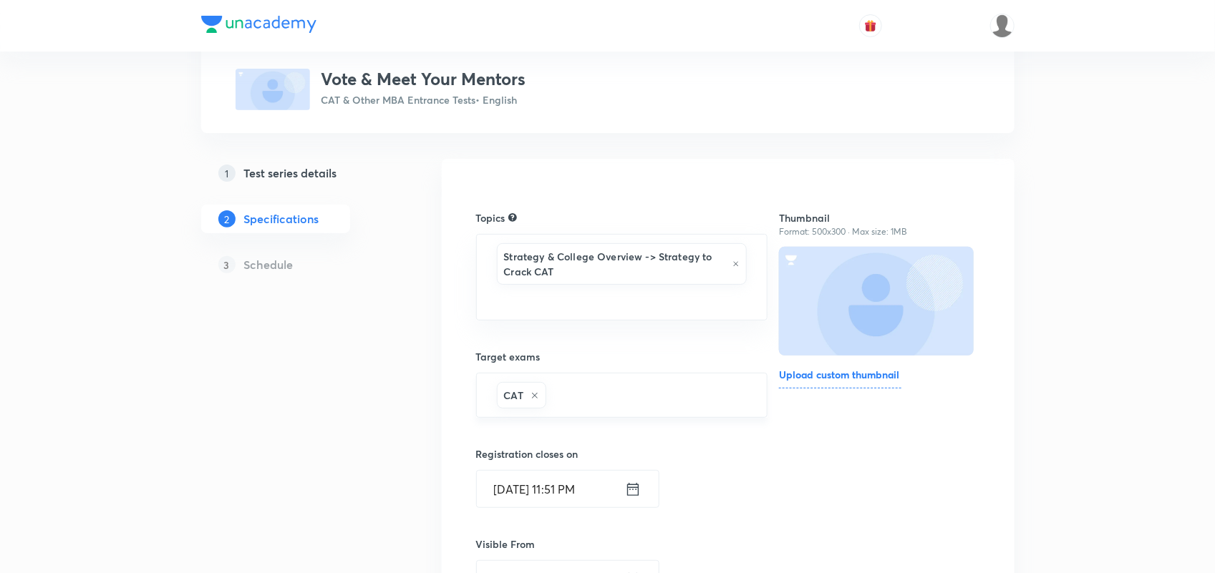
type input "o"
click at [512, 441] on li "OMETs" at bounding box center [622, 440] width 290 height 26
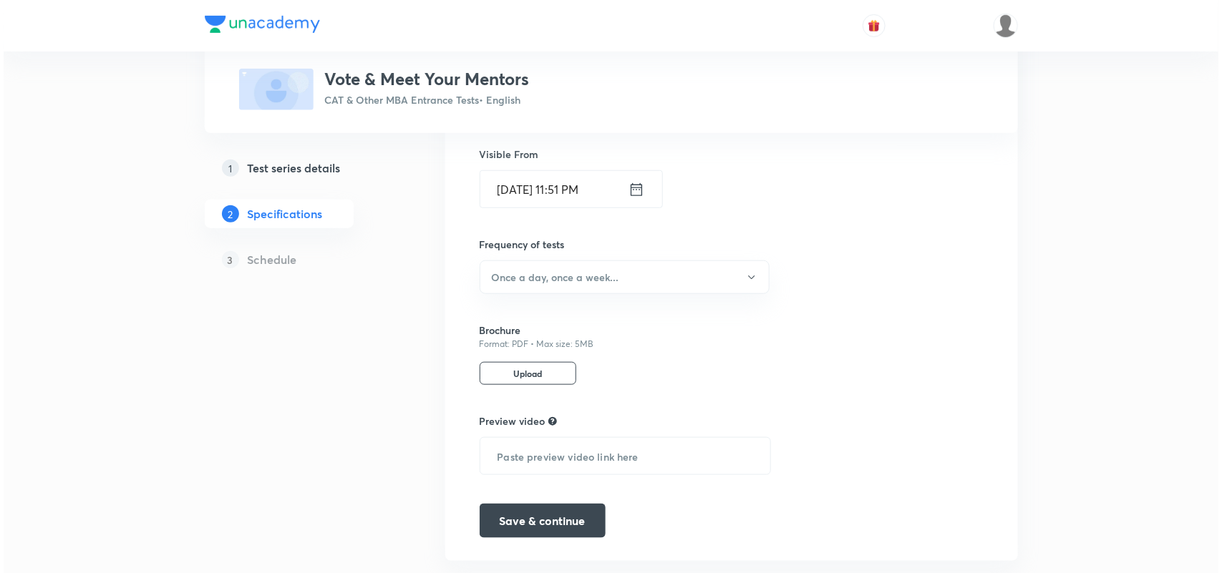
scroll to position [474, 0]
click at [608, 273] on h6 "Once a day, once a week..." at bounding box center [551, 276] width 127 height 15
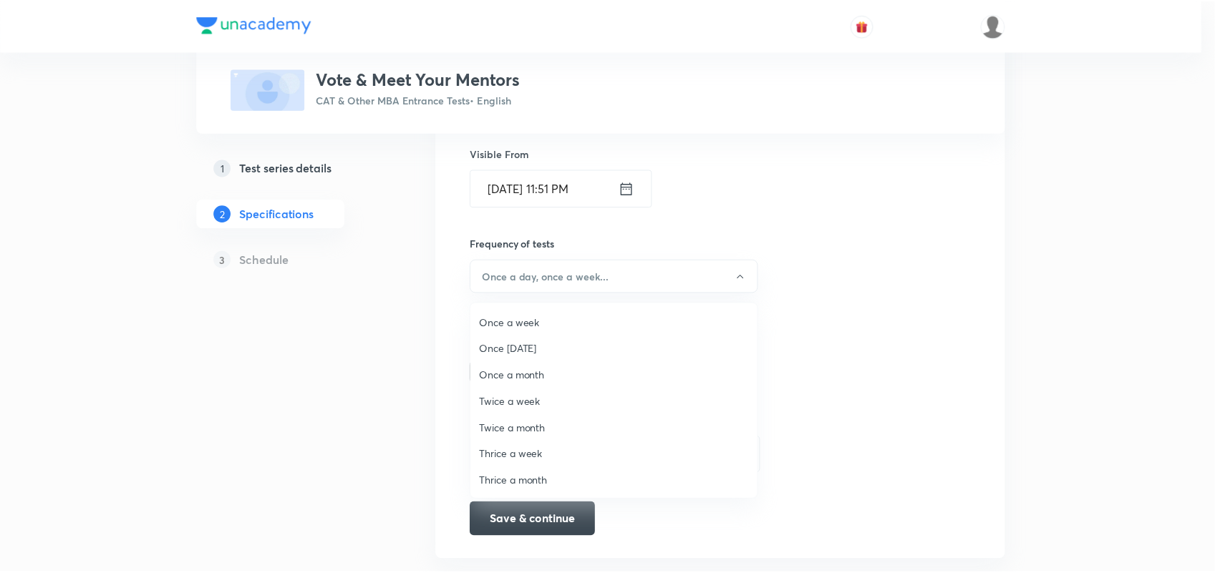
scroll to position [0, 0]
click at [520, 313] on li "Once a day" at bounding box center [617, 322] width 288 height 26
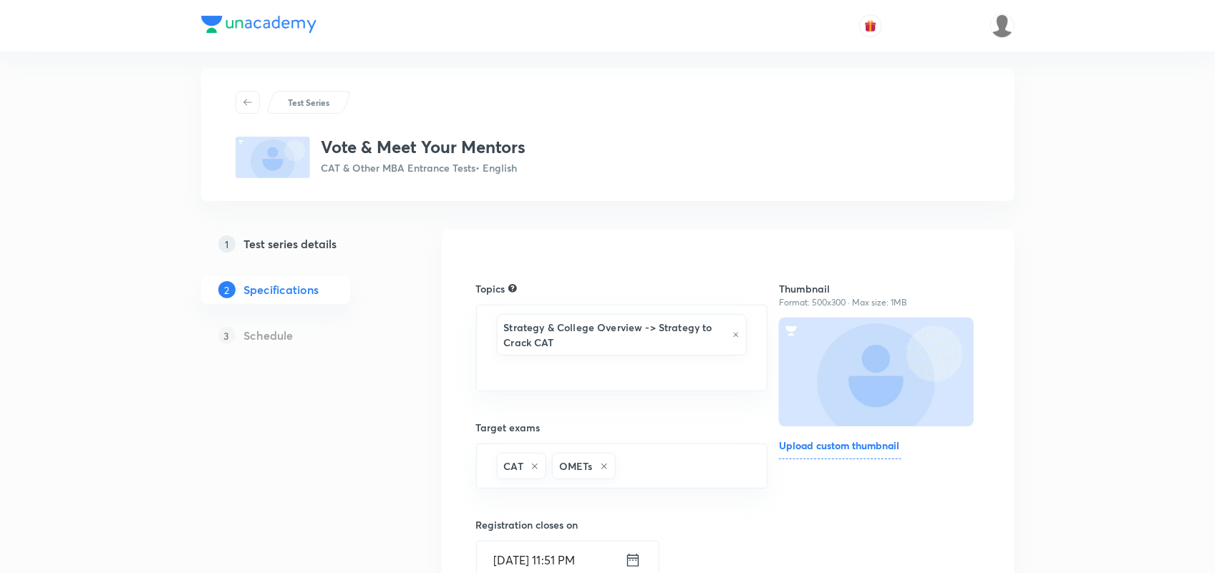
scroll to position [9, 0]
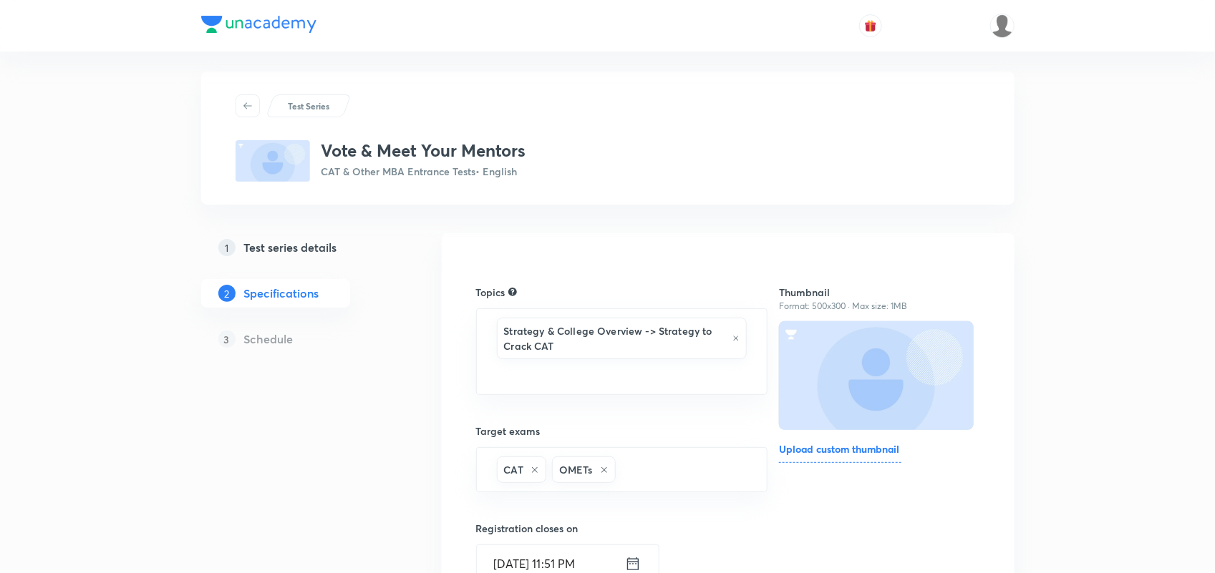
click at [832, 445] on h6 "Upload custom thumbnail" at bounding box center [840, 452] width 122 height 21
click at [0, 0] on input "Upload custom thumbnail" at bounding box center [0, 0] width 0 height 0
click at [865, 445] on h6 "Upload custom thumbnail" at bounding box center [840, 452] width 122 height 21
click at [0, 0] on input "Upload custom thumbnail" at bounding box center [0, 0] width 0 height 0
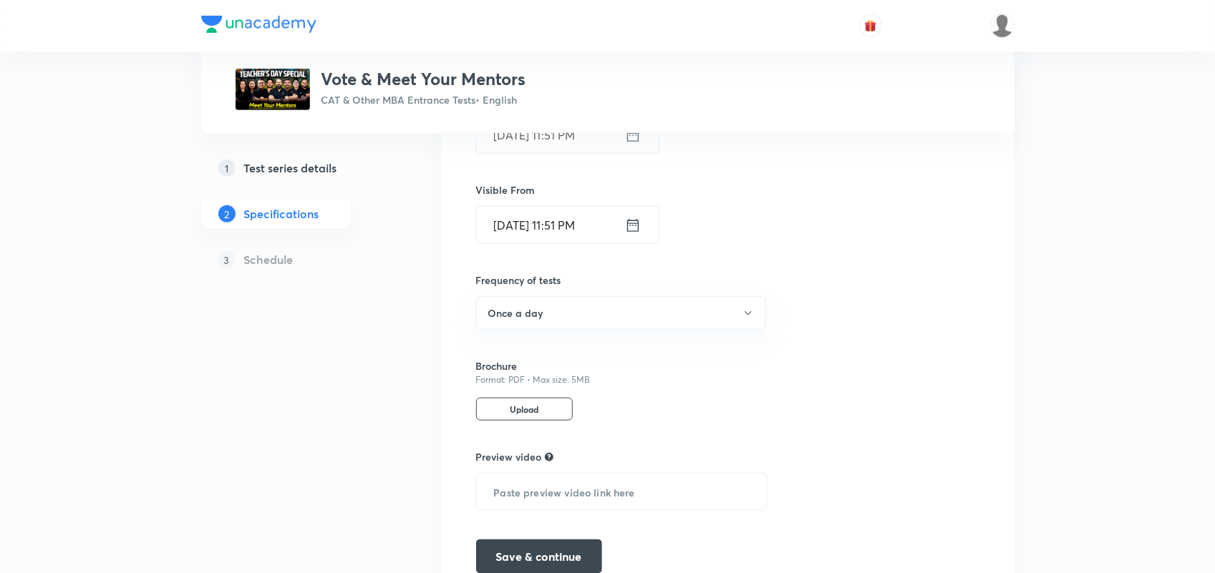
scroll to position [510, 0]
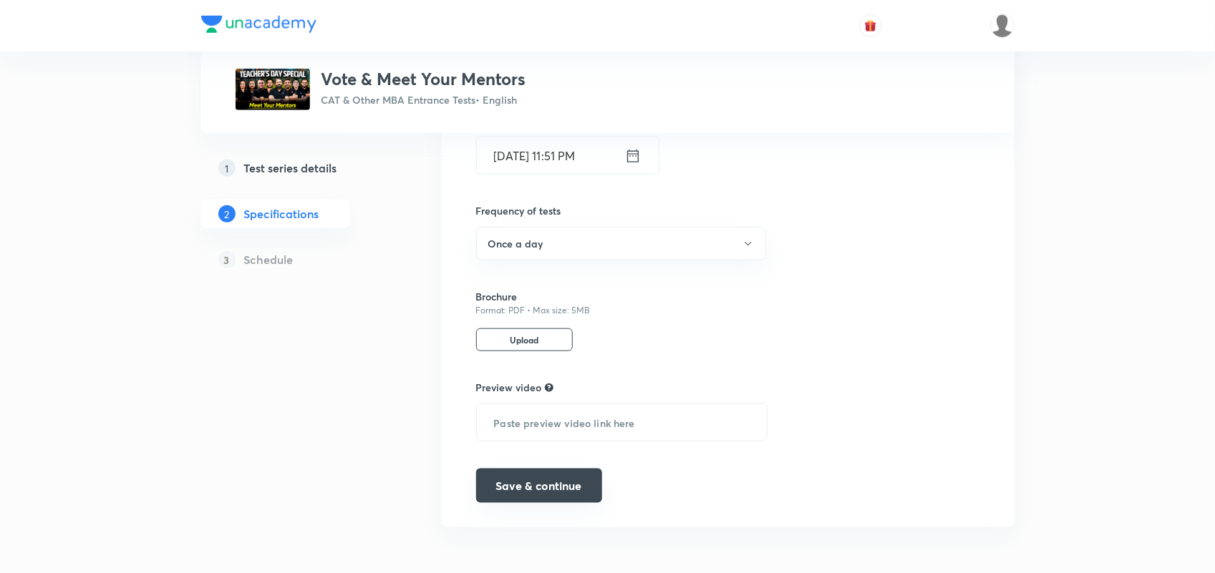
click at [564, 480] on button "Save & continue" at bounding box center [539, 486] width 126 height 34
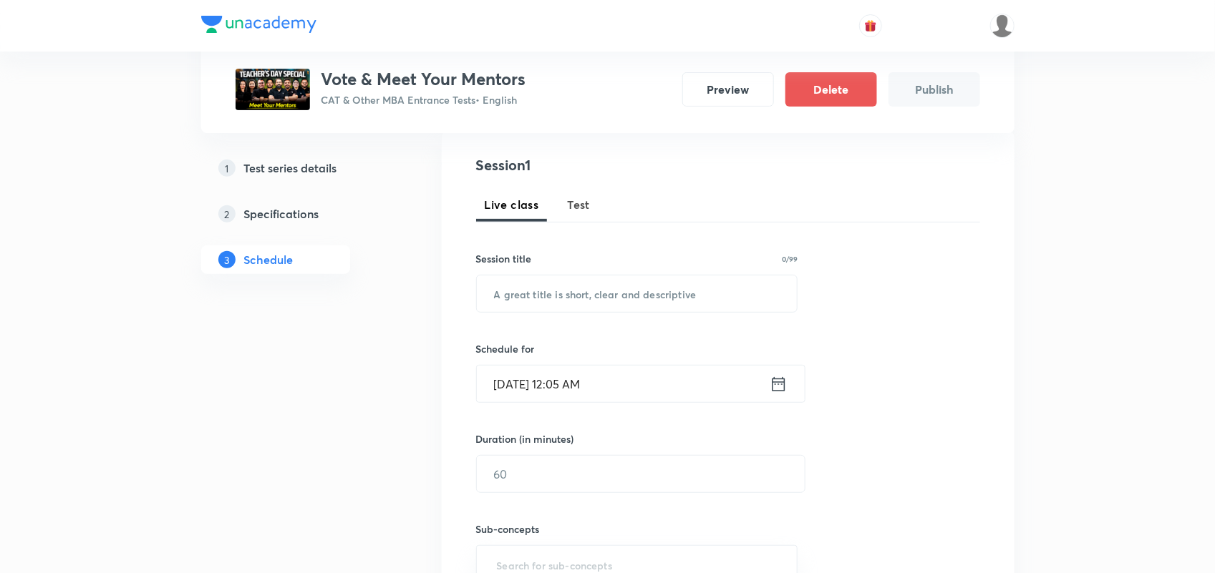
scroll to position [176, 0]
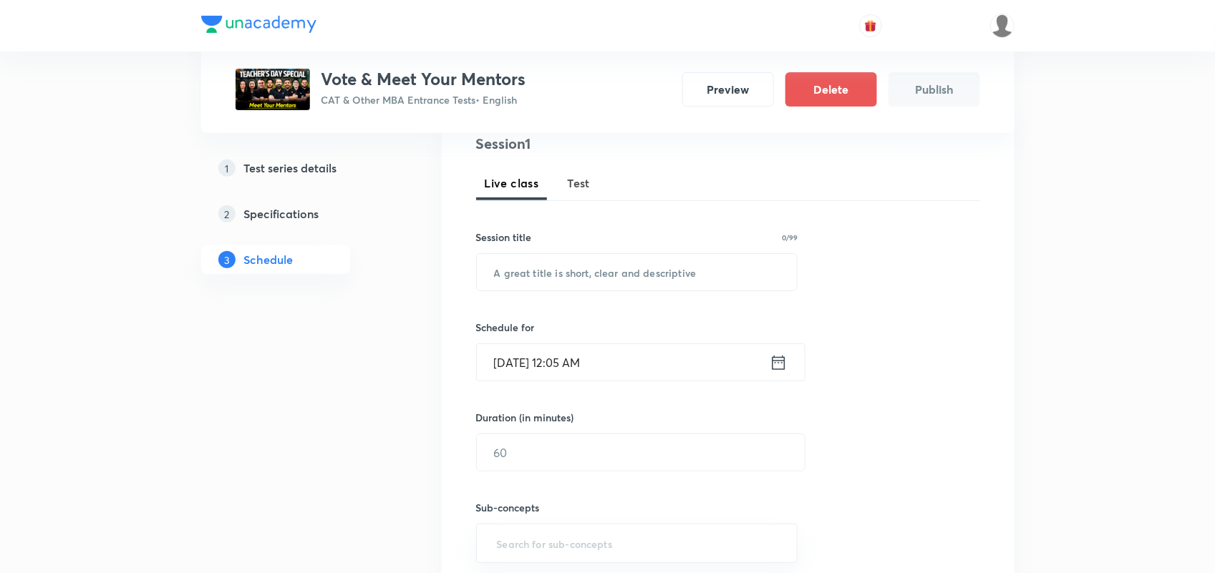
click at [583, 190] on span "Test" at bounding box center [579, 183] width 23 height 17
click at [563, 261] on input "text" at bounding box center [637, 272] width 321 height 37
type input "V"
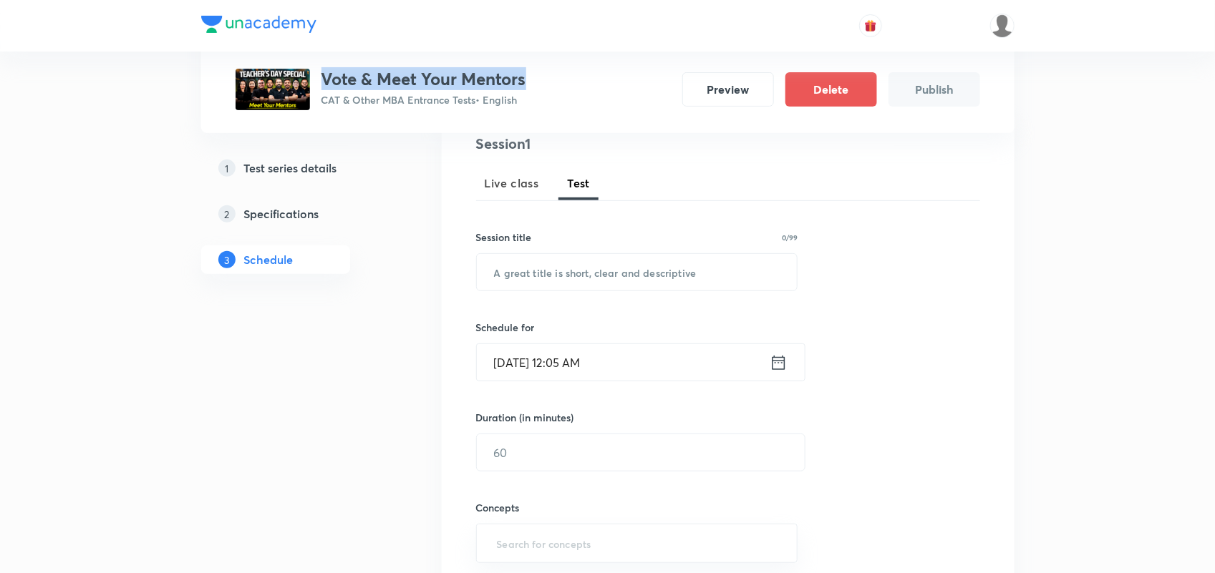
drag, startPoint x: 324, startPoint y: 79, endPoint x: 545, endPoint y: 70, distance: 222.1
click at [545, 70] on div "Vote & Meet Your Mentors CAT & Other MBA Entrance Tests • English Preview Delet…" at bounding box center [608, 90] width 744 height 42
copy h3 "Vote & Meet Your Mentors"
click at [535, 260] on input "text" at bounding box center [637, 272] width 321 height 37
type input "V"
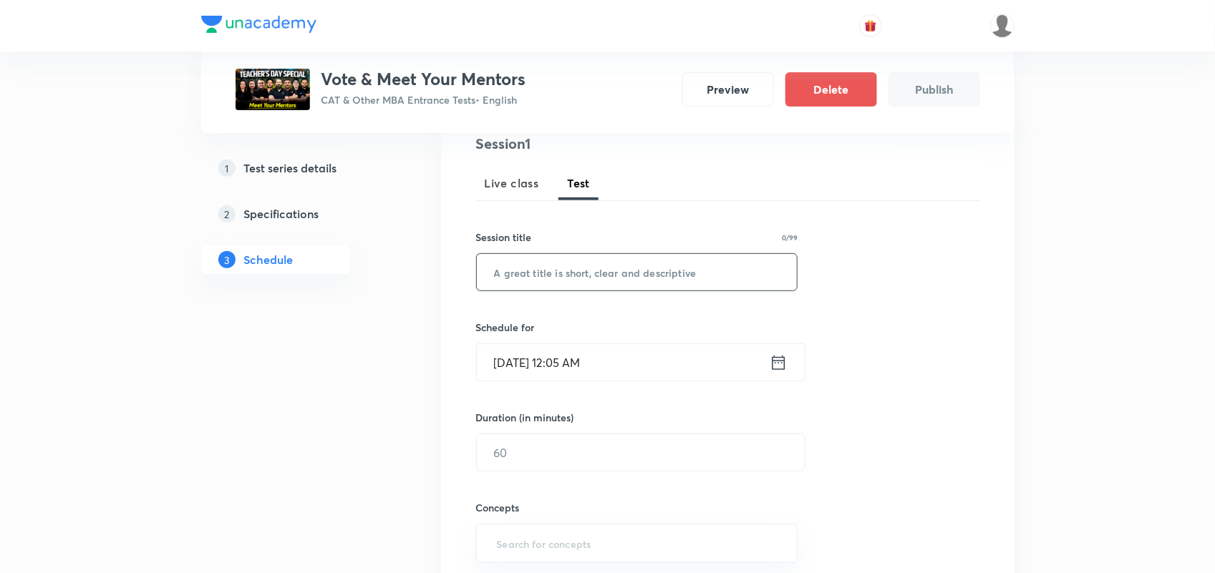
paste input "Vote & Meet Your Mentors"
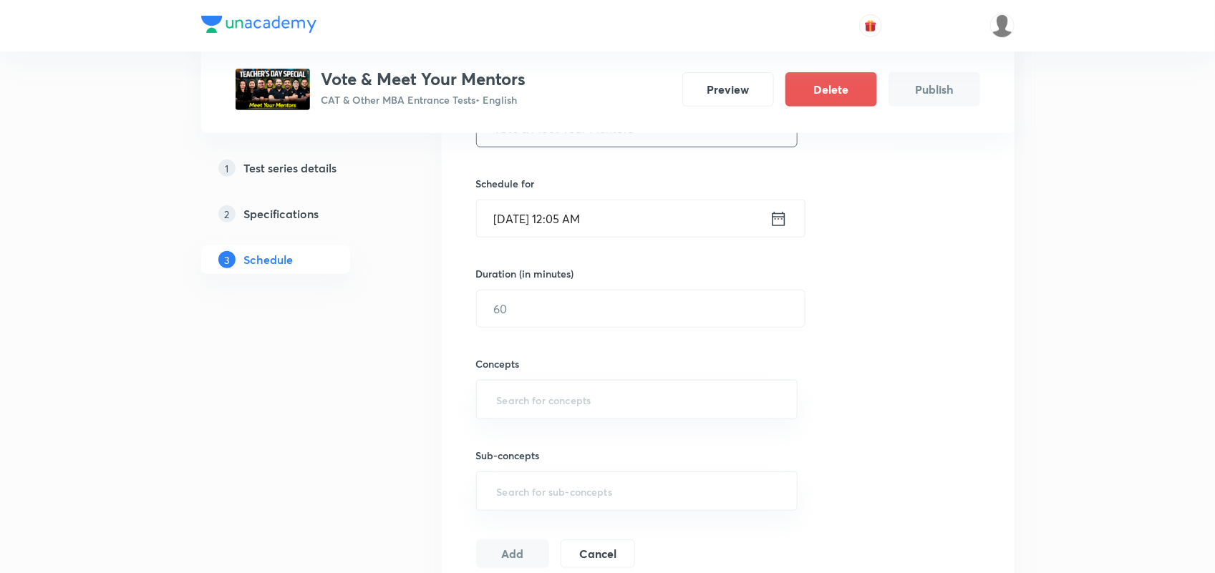
type input "Vote & Meet Your Mentors"
click at [785, 213] on icon at bounding box center [779, 219] width 18 height 20
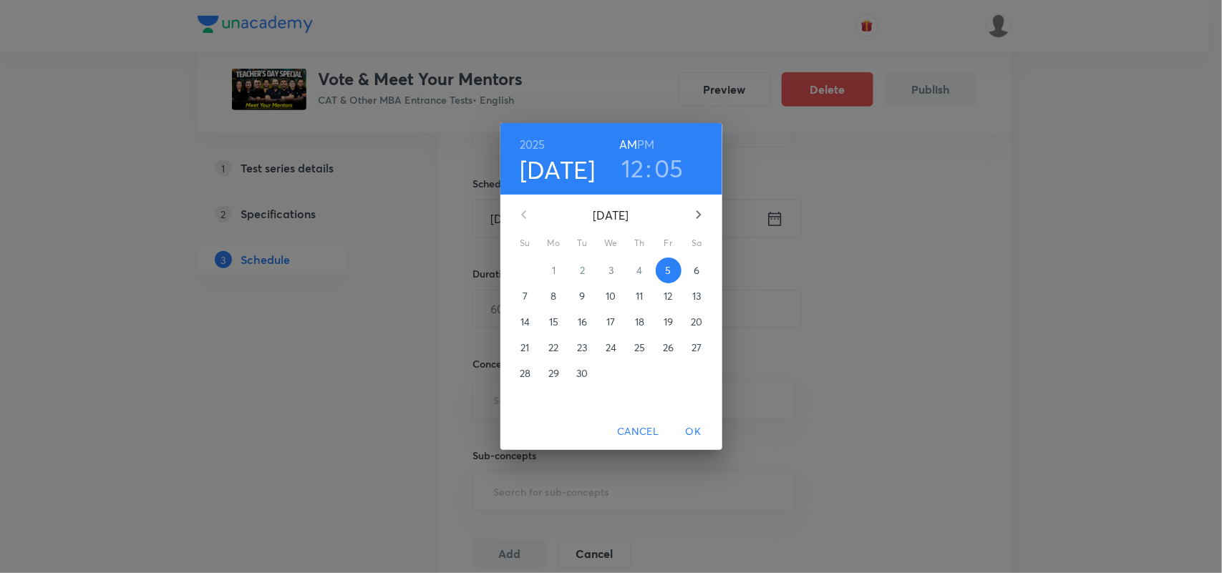
click at [639, 160] on h3 "12" at bounding box center [632, 168] width 23 height 30
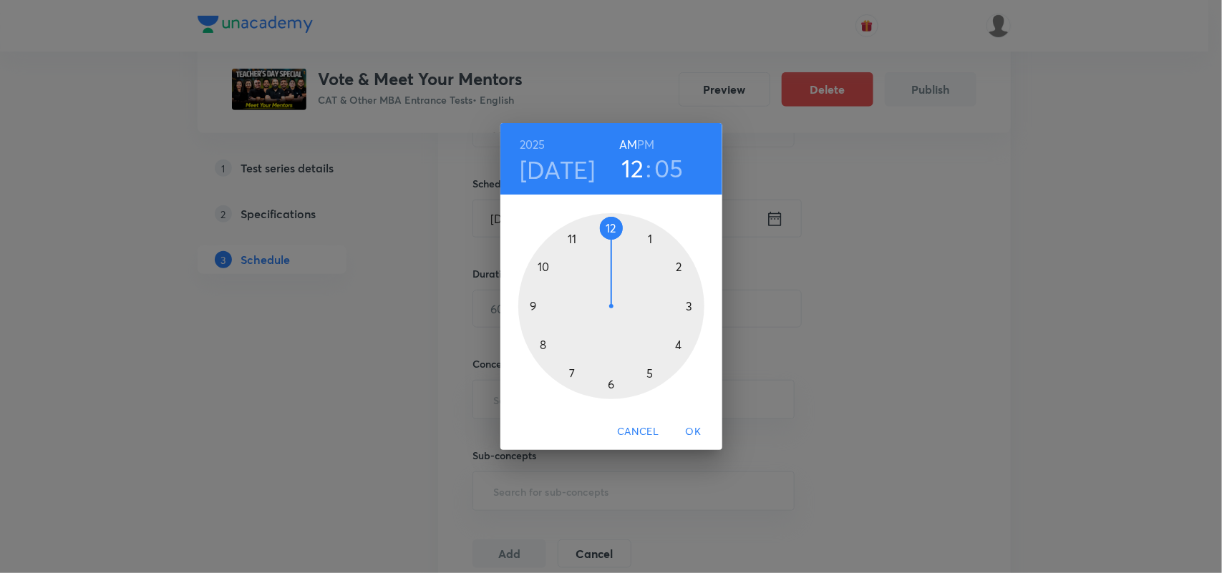
click at [909, 322] on div "2025 Sep 5 12 : 05 AM PM 1 2 3 4 5 6 7 8 9 10 11 12 Cancel OK" at bounding box center [611, 286] width 1222 height 573
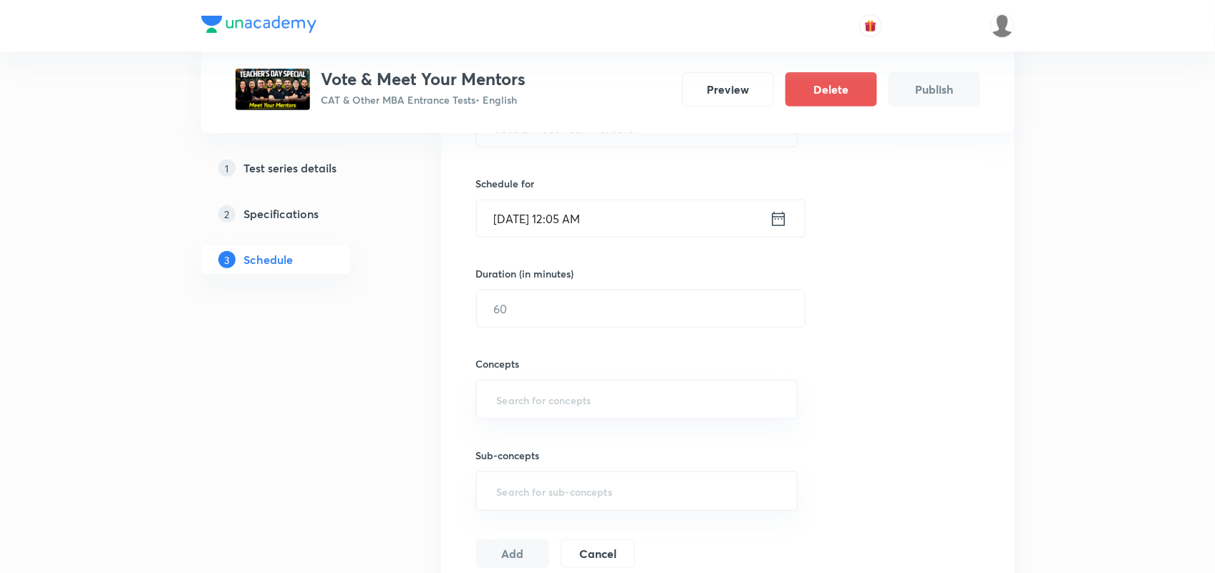
click at [780, 218] on icon at bounding box center [779, 219] width 18 height 20
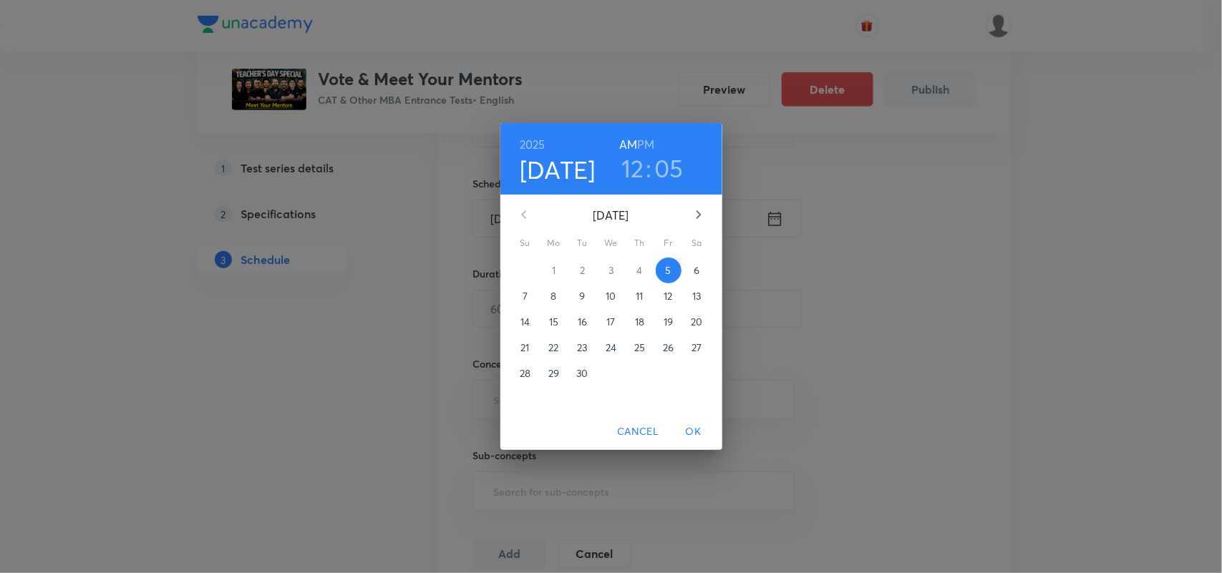
click at [664, 169] on h3 "05" at bounding box center [668, 168] width 29 height 30
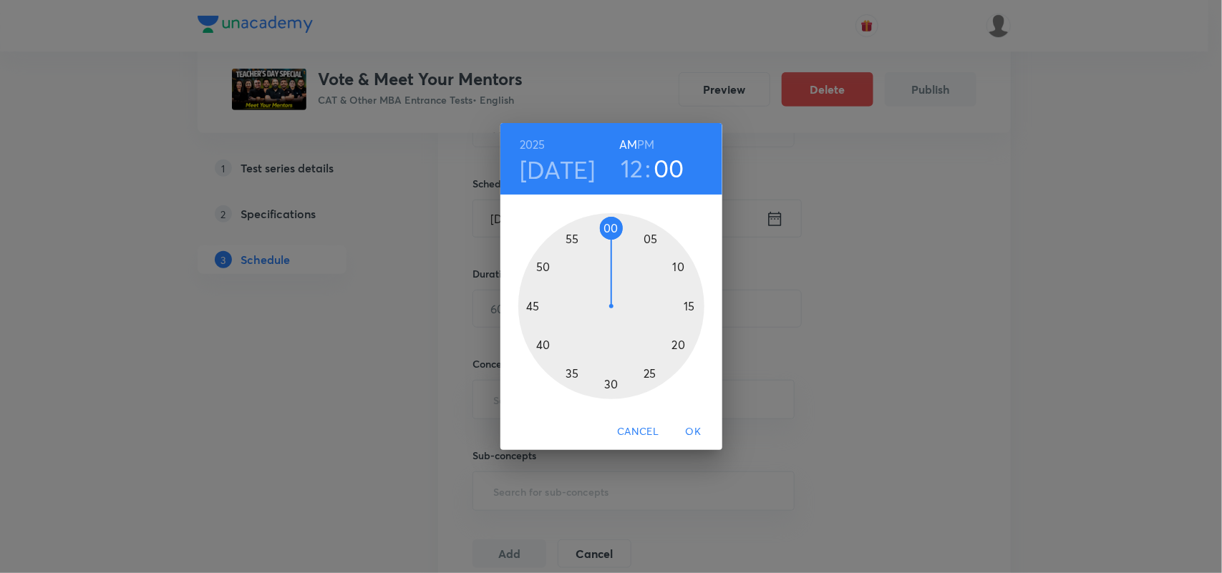
drag, startPoint x: 650, startPoint y: 238, endPoint x: 612, endPoint y: 229, distance: 39.1
click at [612, 229] on div at bounding box center [611, 306] width 186 height 186
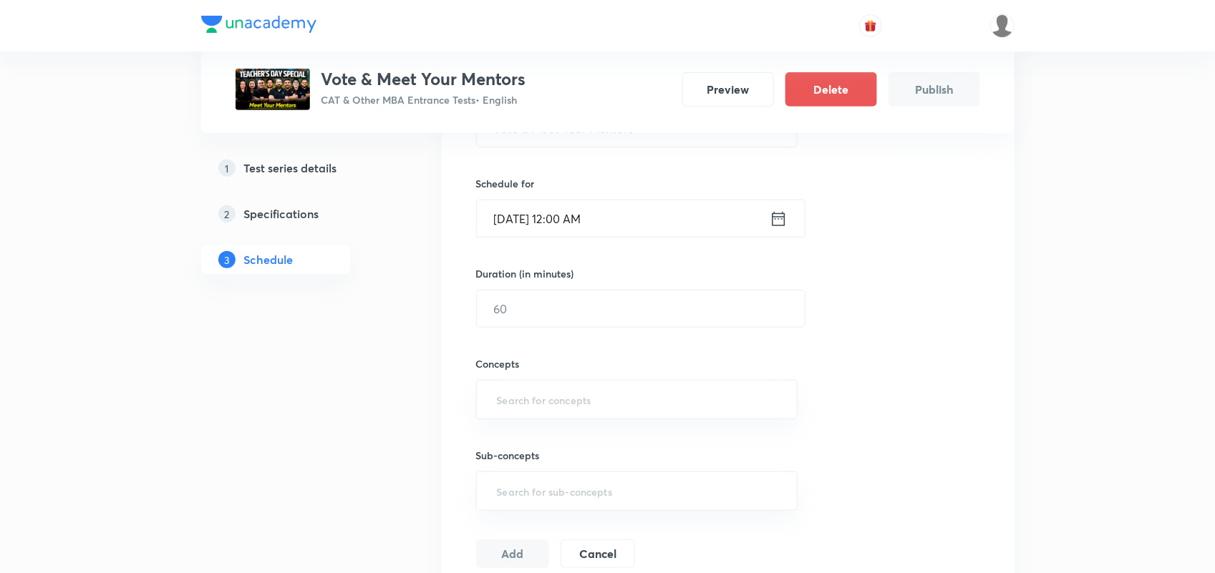
click at [780, 224] on icon at bounding box center [779, 219] width 18 height 20
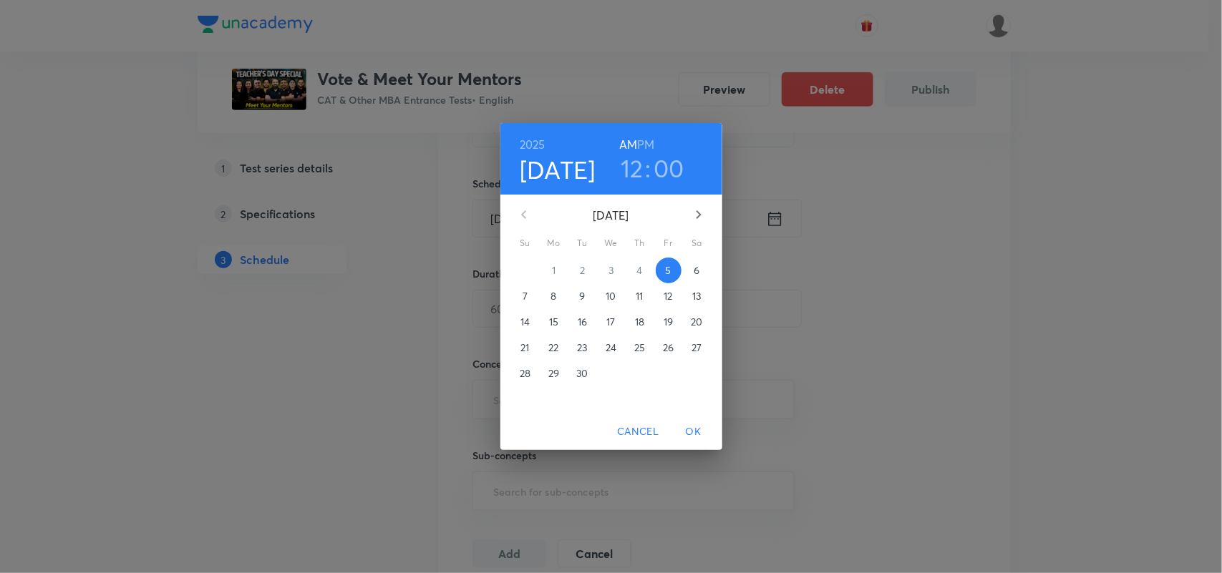
click at [643, 140] on h6 "PM" at bounding box center [645, 145] width 17 height 20
click at [697, 427] on span "OK" at bounding box center [693, 432] width 34 height 18
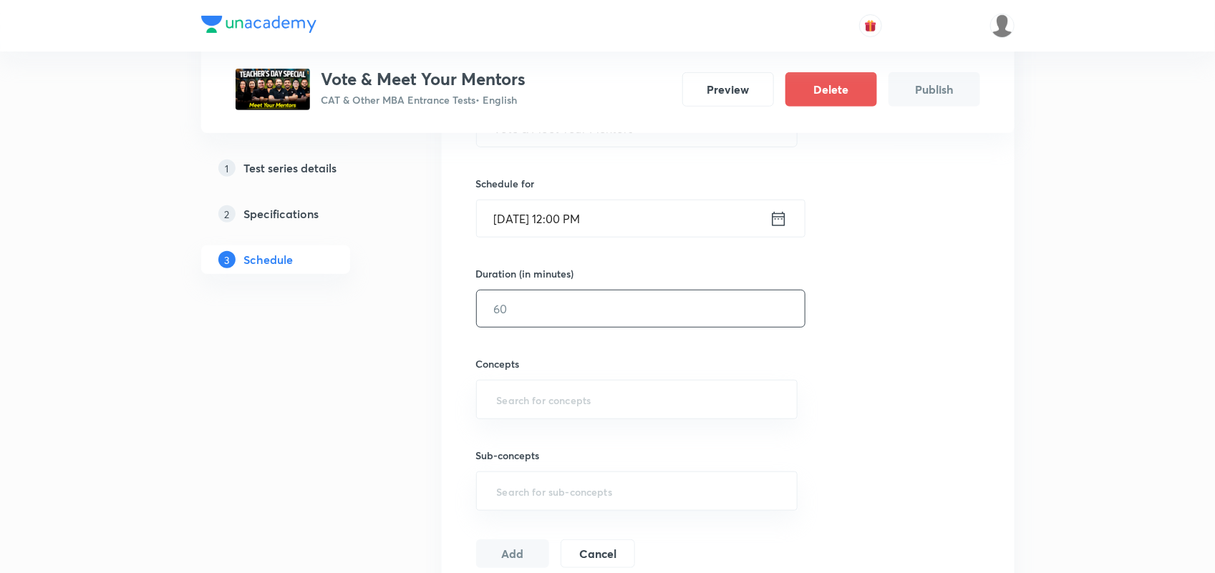
click at [544, 313] on input "text" at bounding box center [641, 309] width 328 height 37
type input "10"
click at [542, 398] on input "text" at bounding box center [637, 400] width 286 height 26
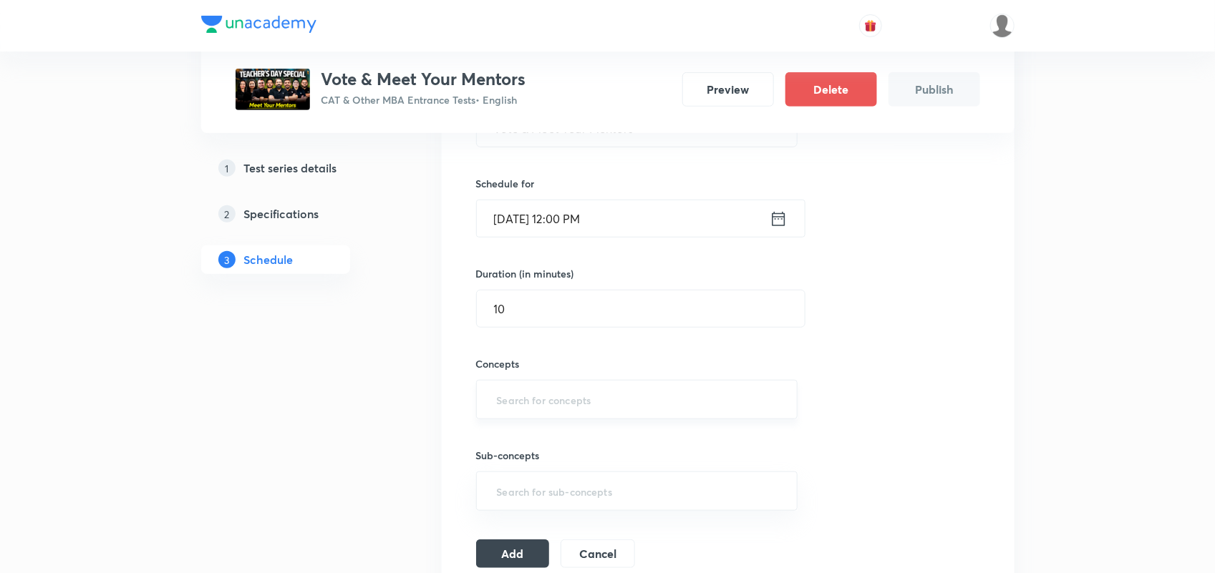
type input "V"
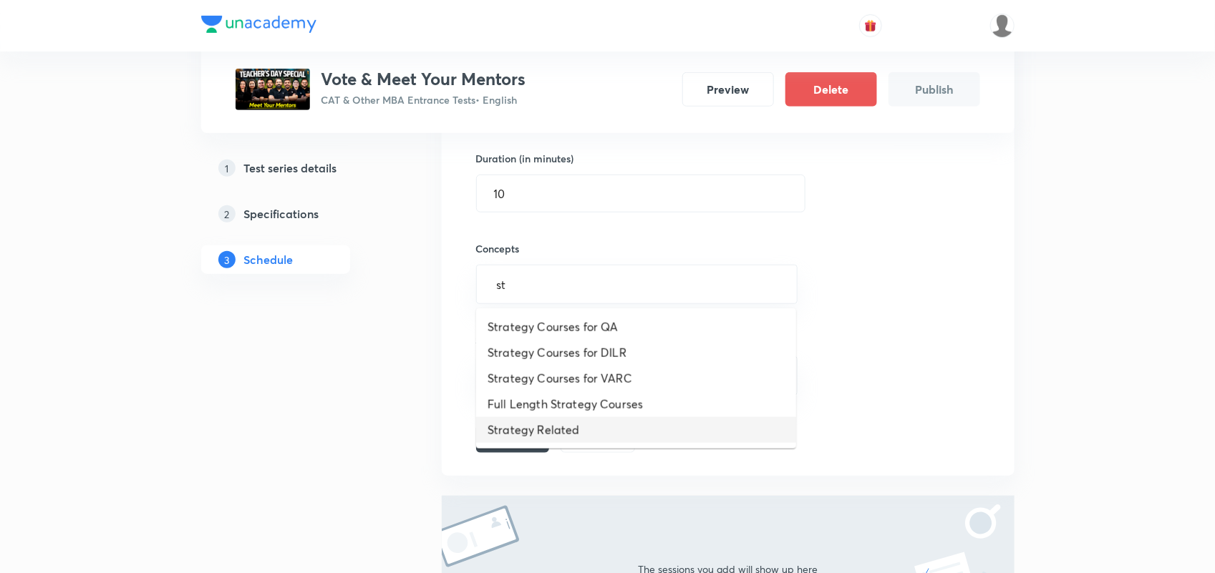
scroll to position [437, 0]
type input "s"
click at [571, 485] on li "Strategy Related" at bounding box center [636, 480] width 320 height 26
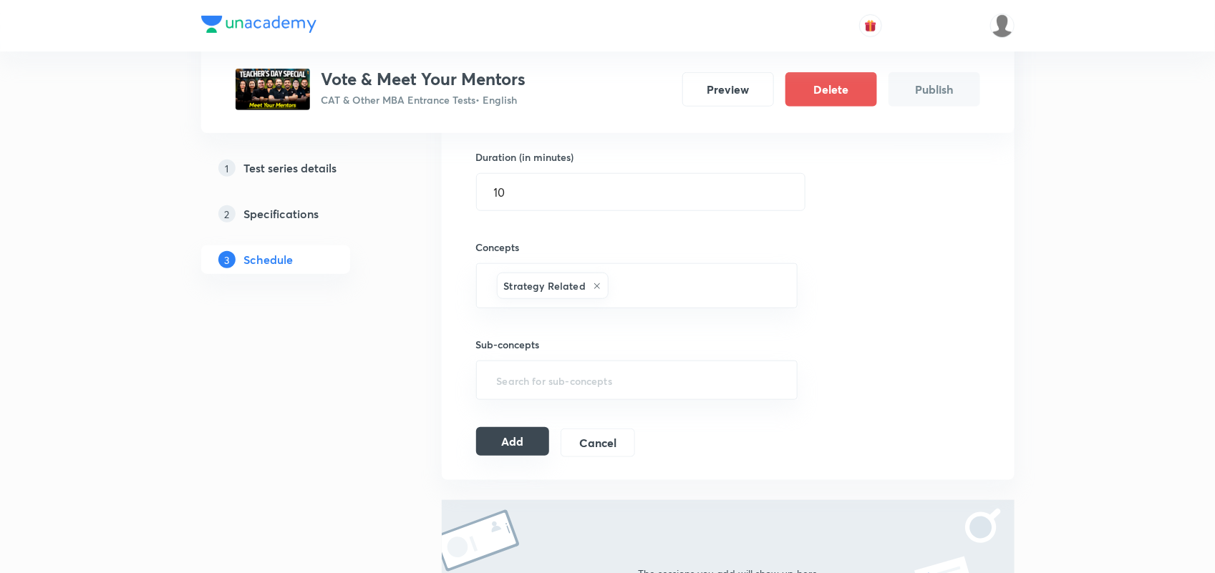
click at [505, 444] on button "Add" at bounding box center [513, 441] width 74 height 29
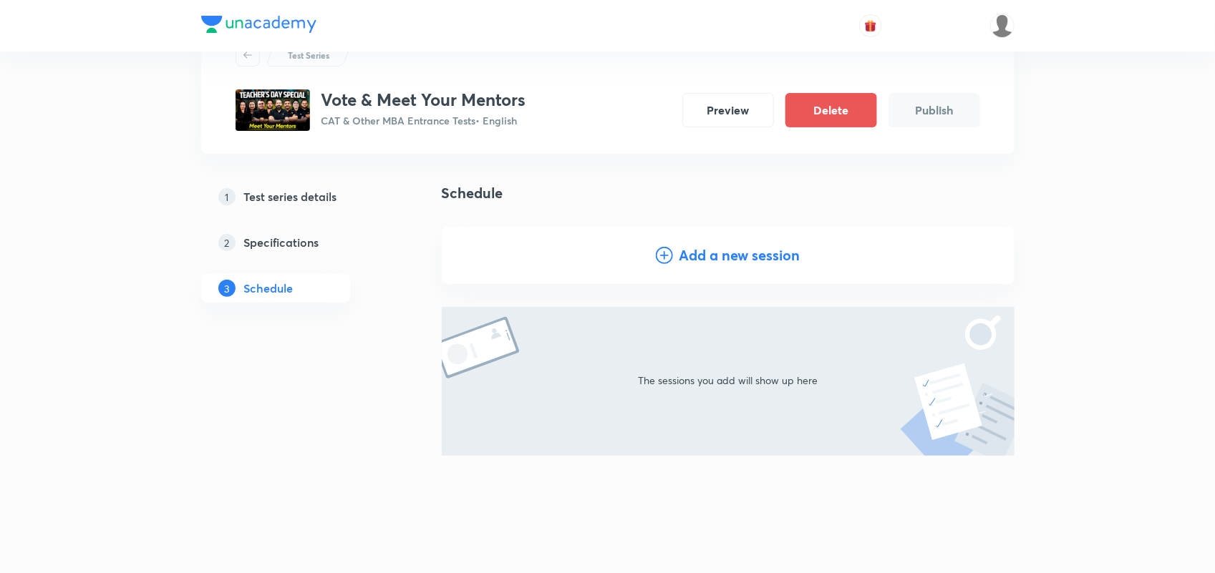
scroll to position [59, 0]
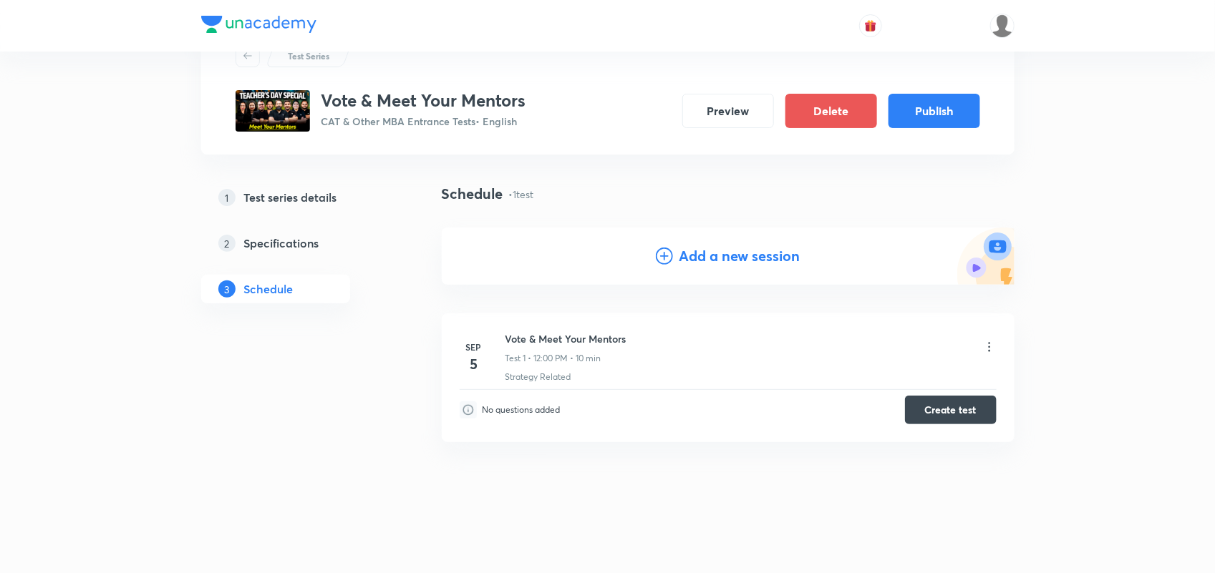
click at [989, 348] on icon at bounding box center [989, 347] width 14 height 14
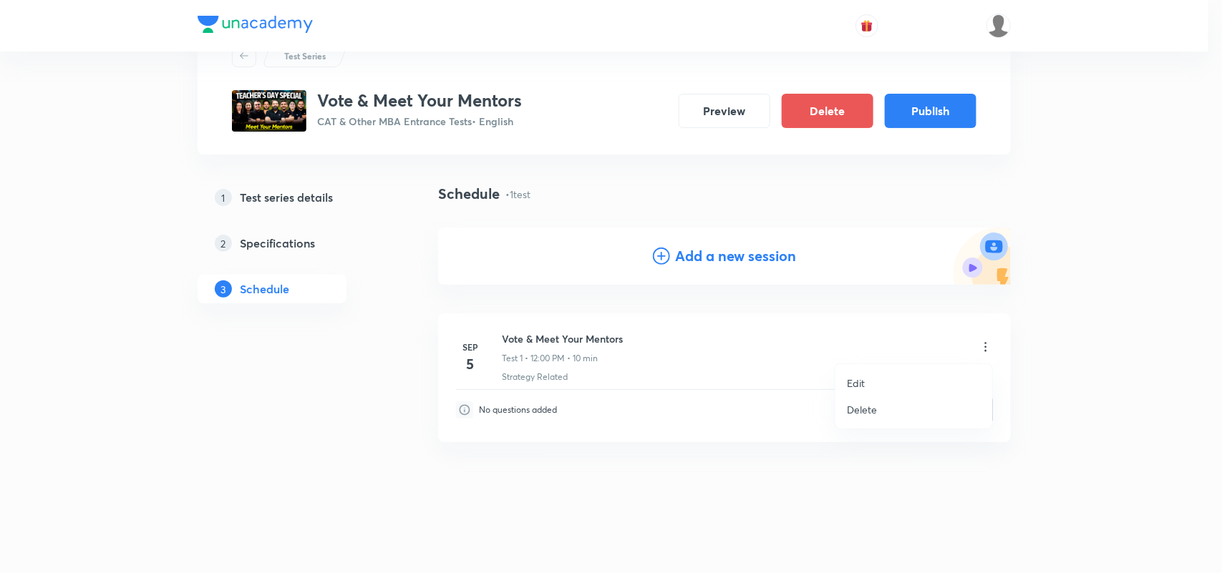
click at [852, 382] on p "Edit" at bounding box center [856, 383] width 18 height 15
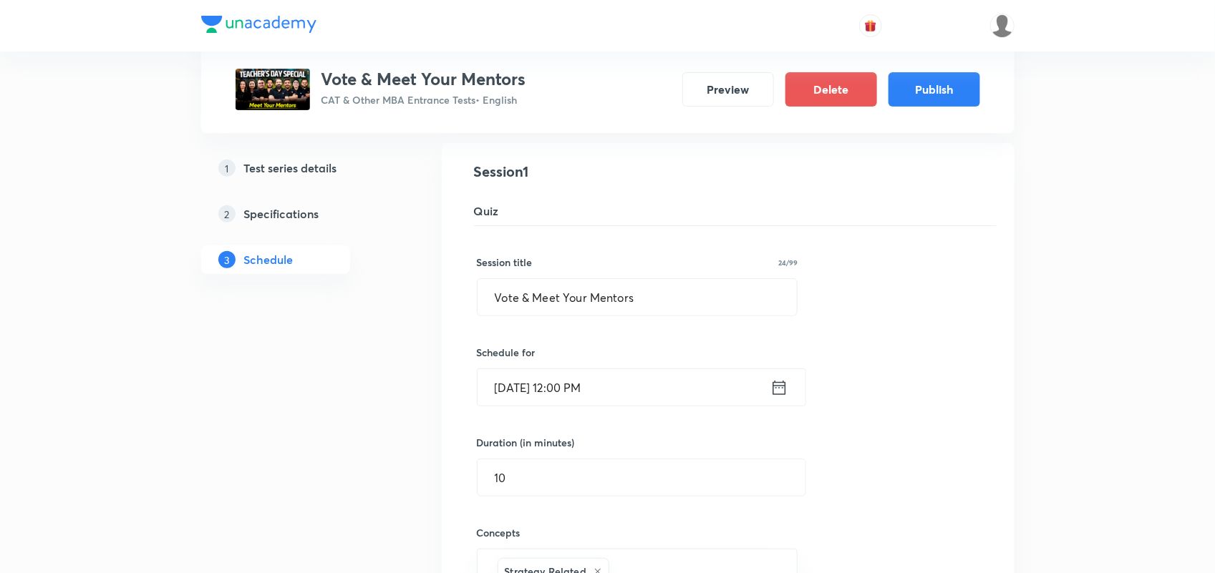
scroll to position [152, 0]
click at [607, 464] on input "10" at bounding box center [641, 474] width 328 height 37
type input "1"
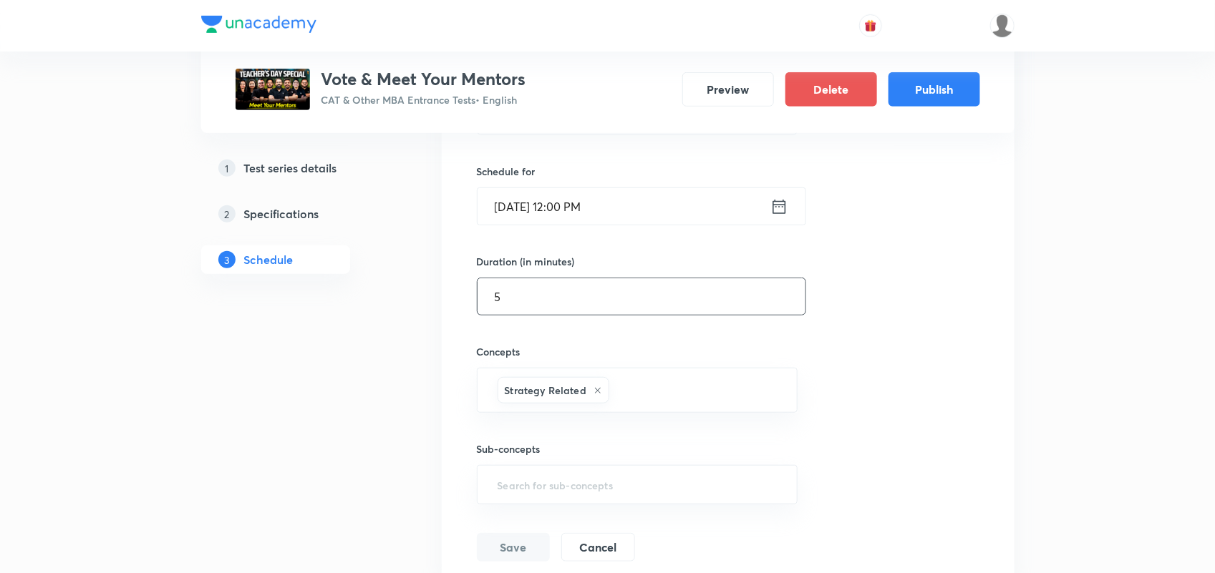
scroll to position [324, 0]
type input "5"
click at [664, 394] on input "text" at bounding box center [696, 396] width 168 height 26
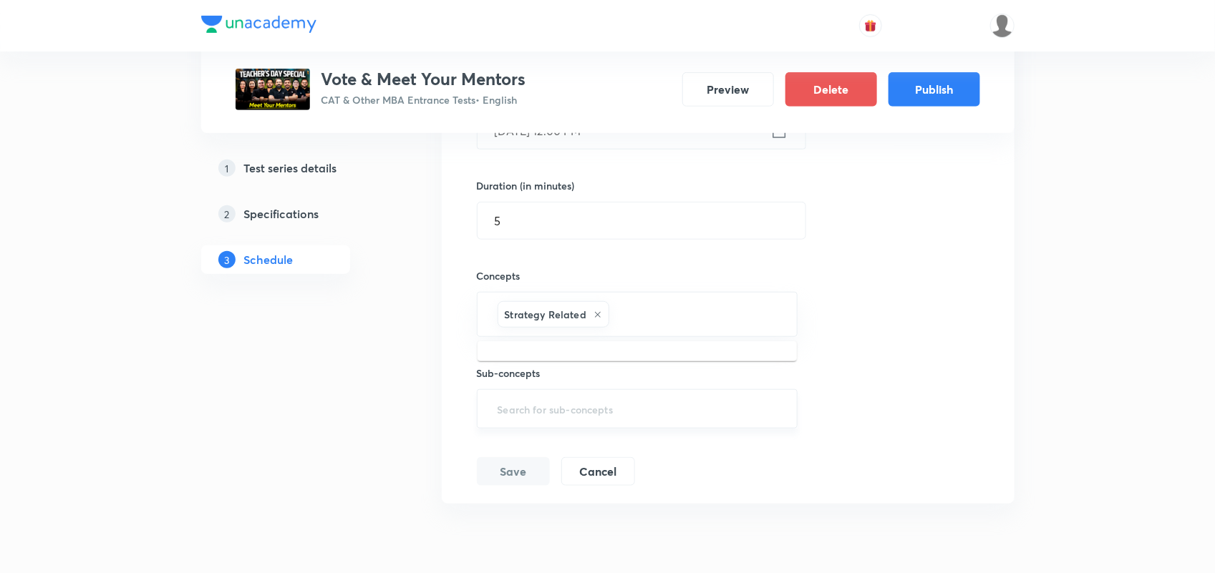
scroll to position [409, 0]
click at [902, 408] on div "Session title 24/99 Vote & Meet Your Mentors ​ Schedule for Sep 5, 2025, 12:00 …" at bounding box center [728, 224] width 503 height 517
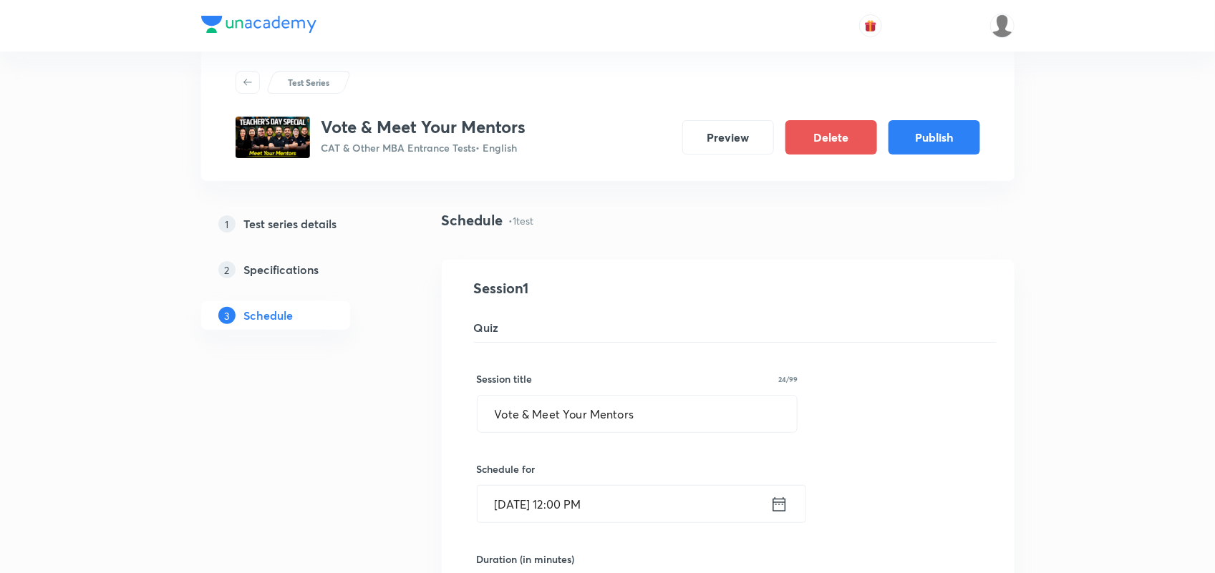
scroll to position [0, 0]
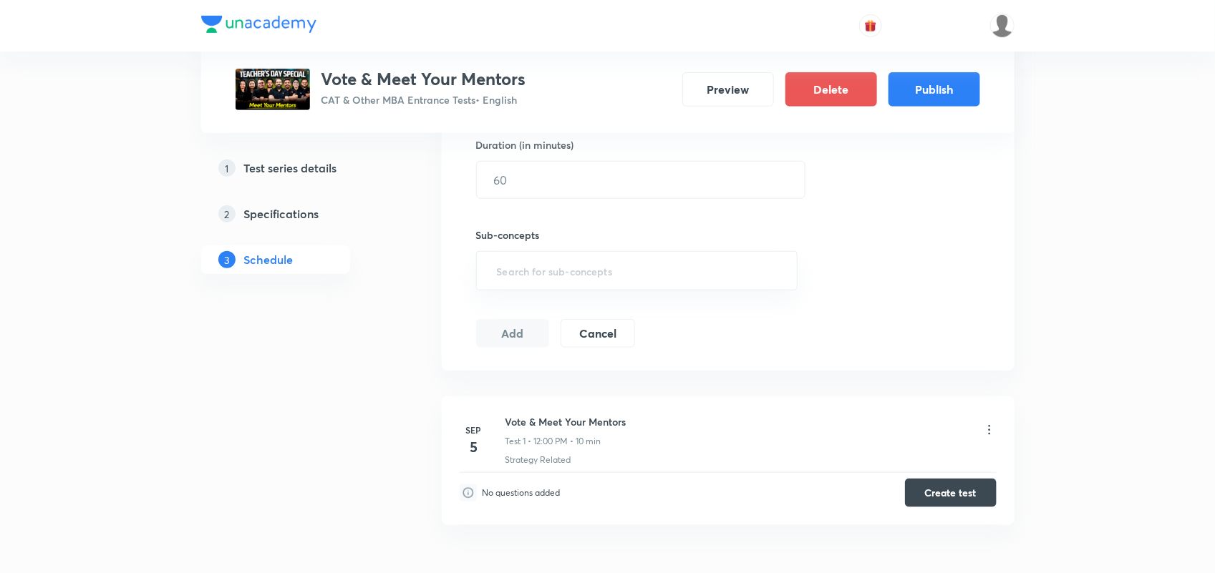
scroll to position [447, 0]
click at [954, 94] on button "Publish" at bounding box center [934, 88] width 92 height 34
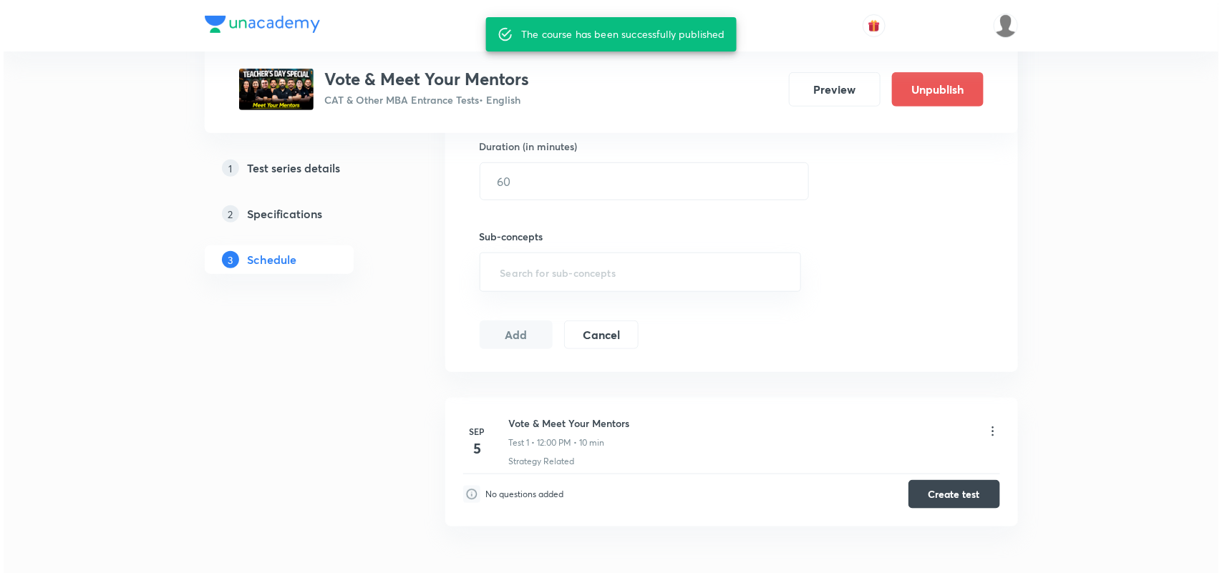
scroll to position [537, 0]
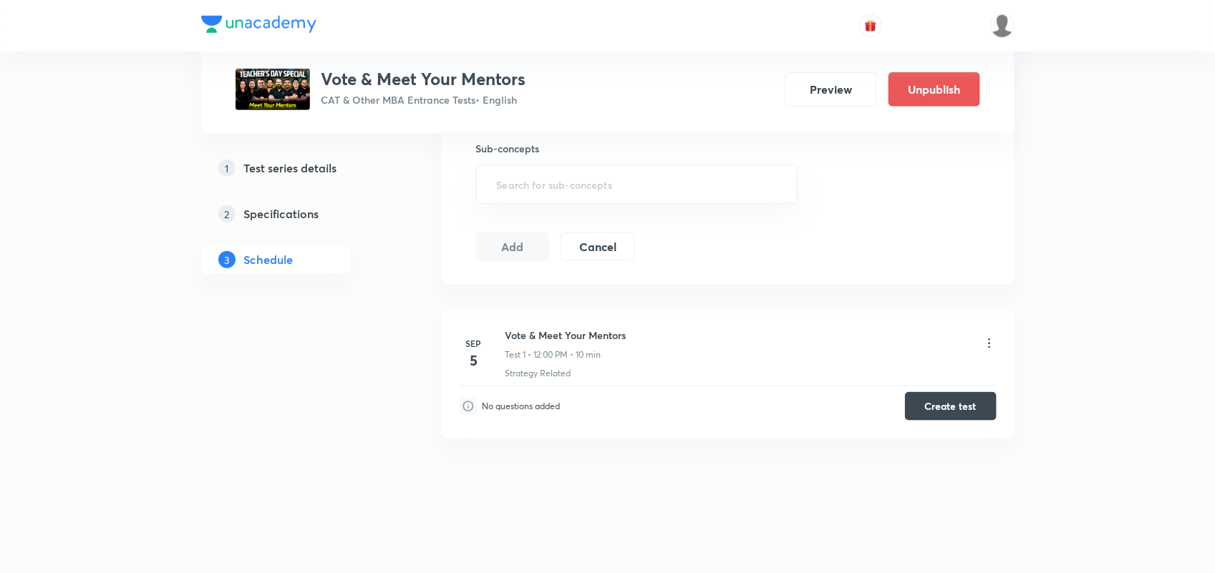
click at [989, 345] on icon at bounding box center [989, 343] width 14 height 14
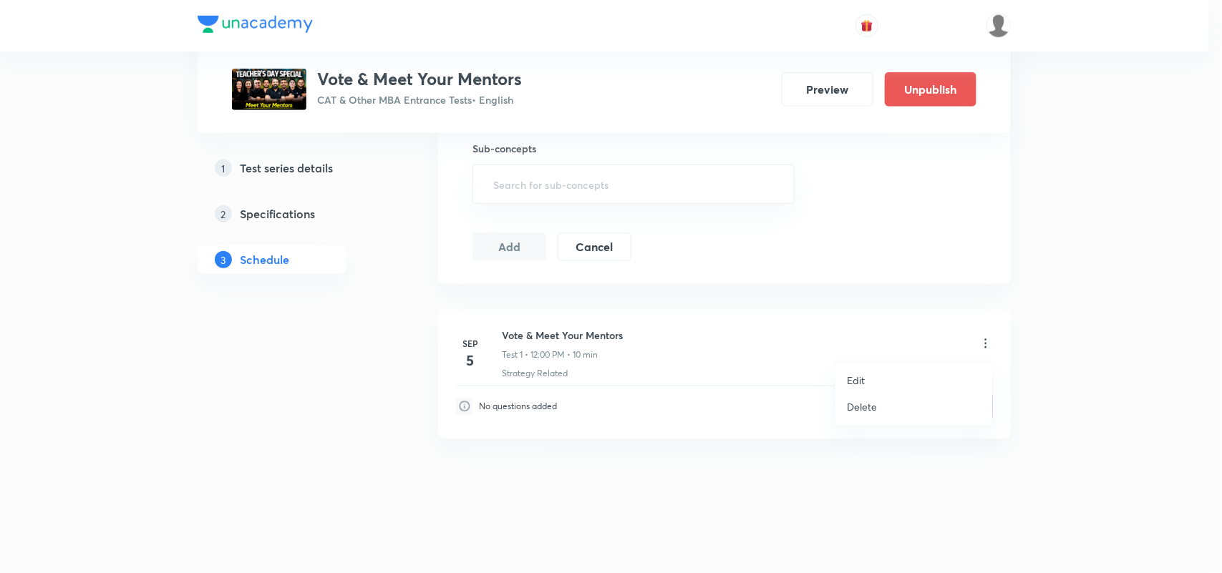
click at [878, 380] on li "Edit" at bounding box center [913, 380] width 157 height 26
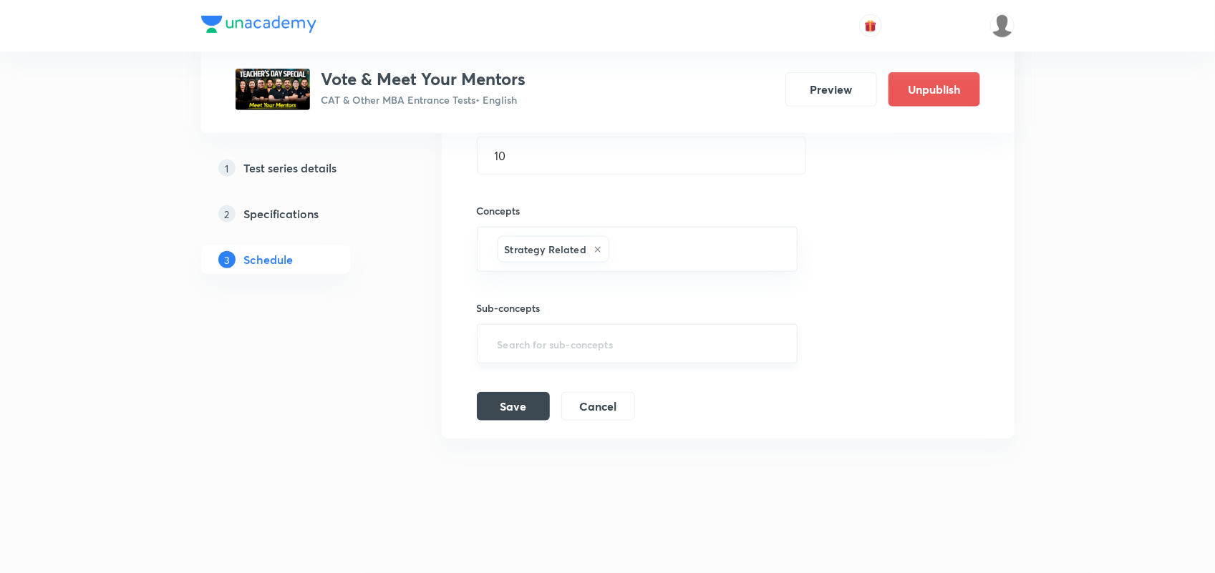
scroll to position [278, 0]
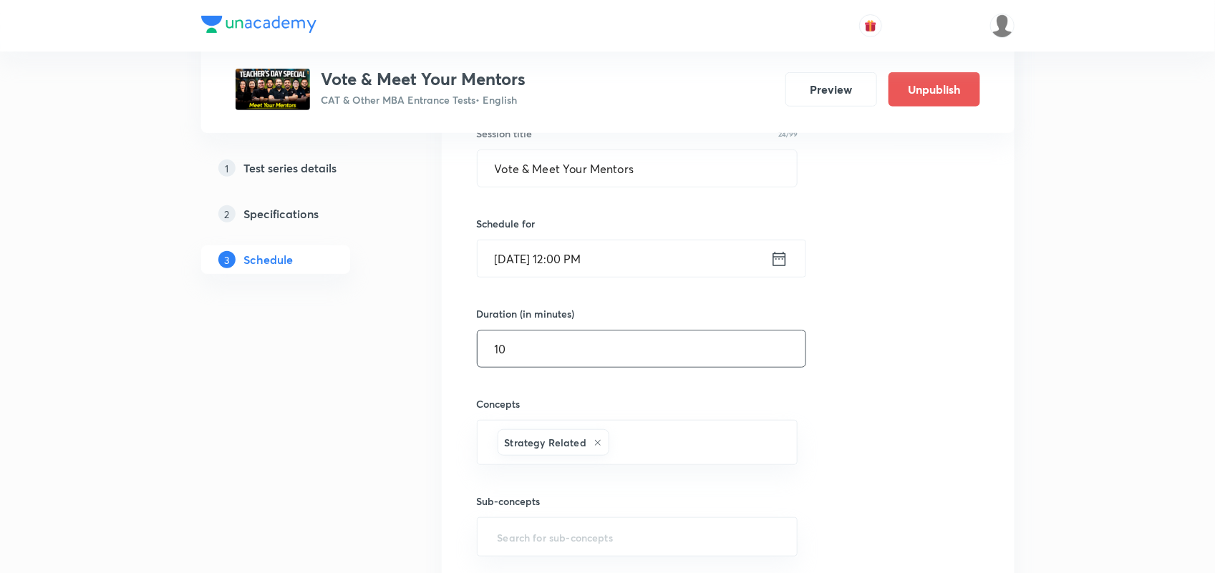
click at [600, 358] on input "10" at bounding box center [641, 349] width 328 height 37
type input "1"
type input "5"
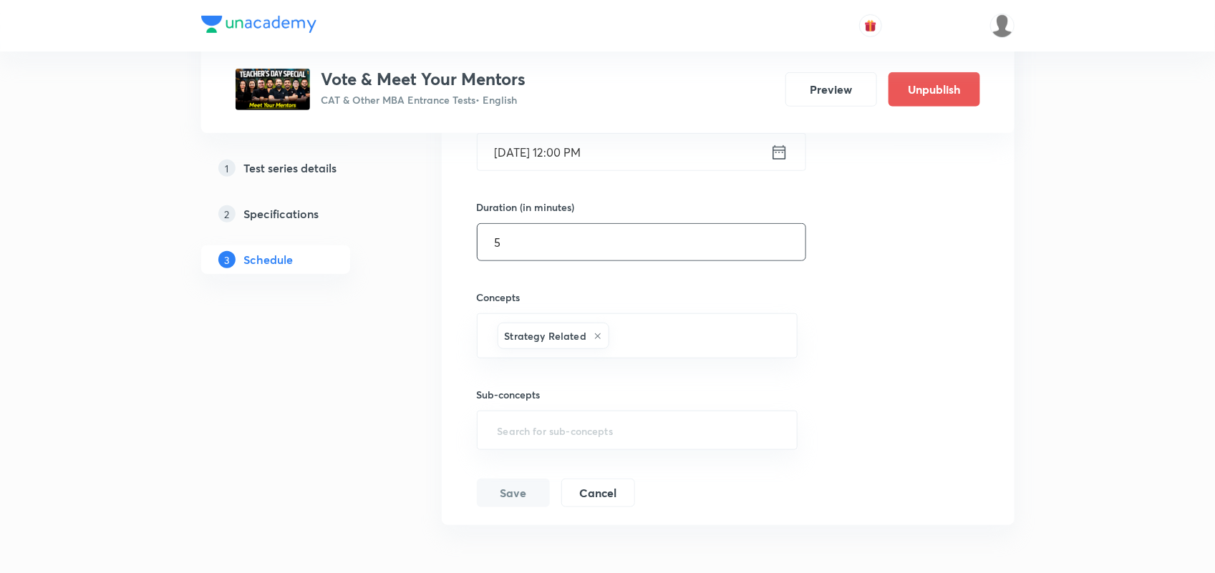
scroll to position [384, 0]
type input "10"
click at [505, 500] on button "Save" at bounding box center [513, 492] width 73 height 29
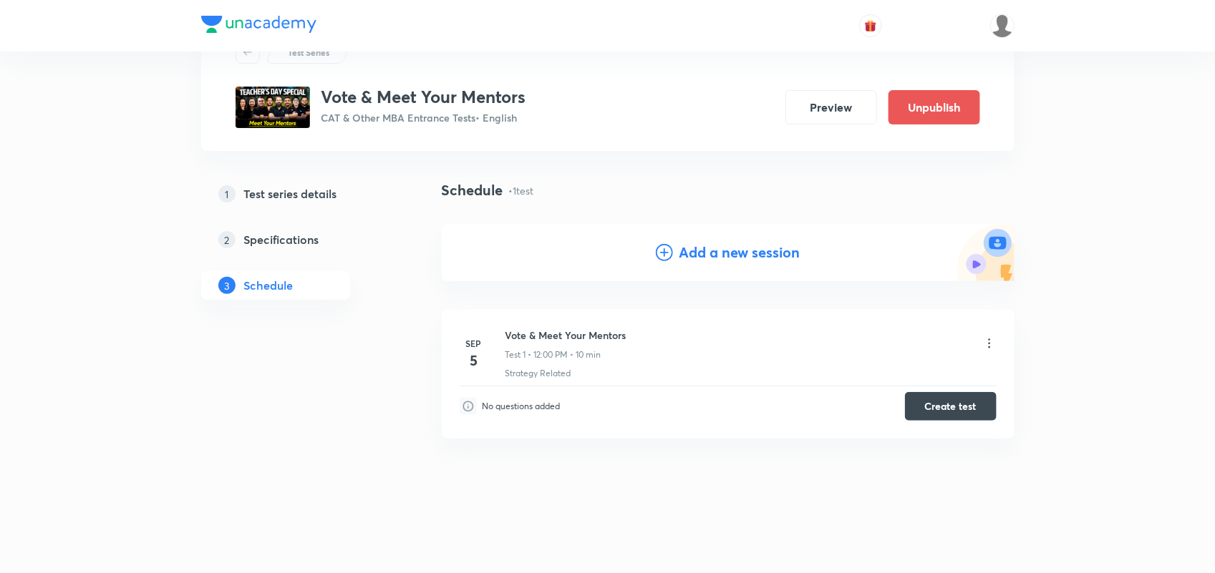
scroll to position [62, 0]
click at [978, 406] on button "Create test" at bounding box center [951, 405] width 92 height 29
click at [288, 234] on h5 "Specifications" at bounding box center [281, 239] width 75 height 17
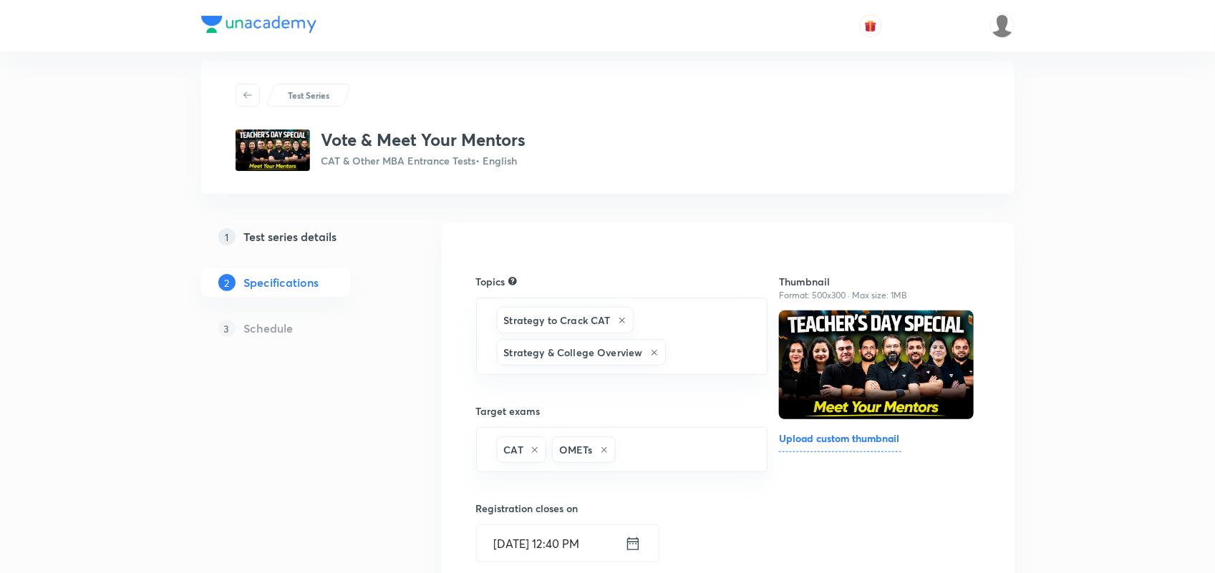
scroll to position [11, 0]
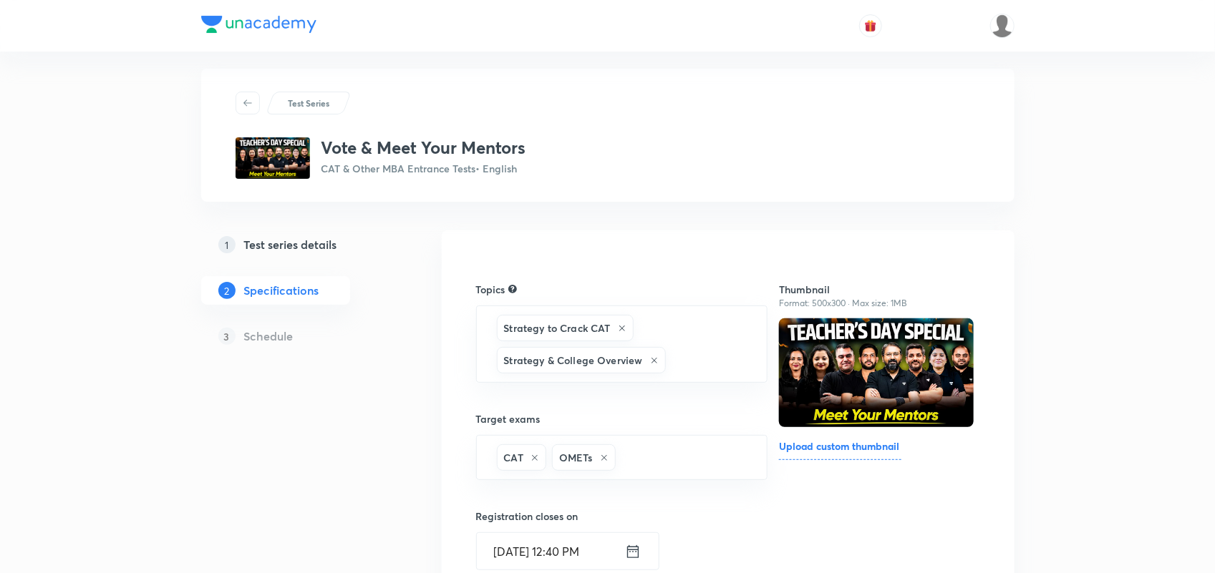
click at [288, 249] on h5 "Test series details" at bounding box center [290, 244] width 93 height 17
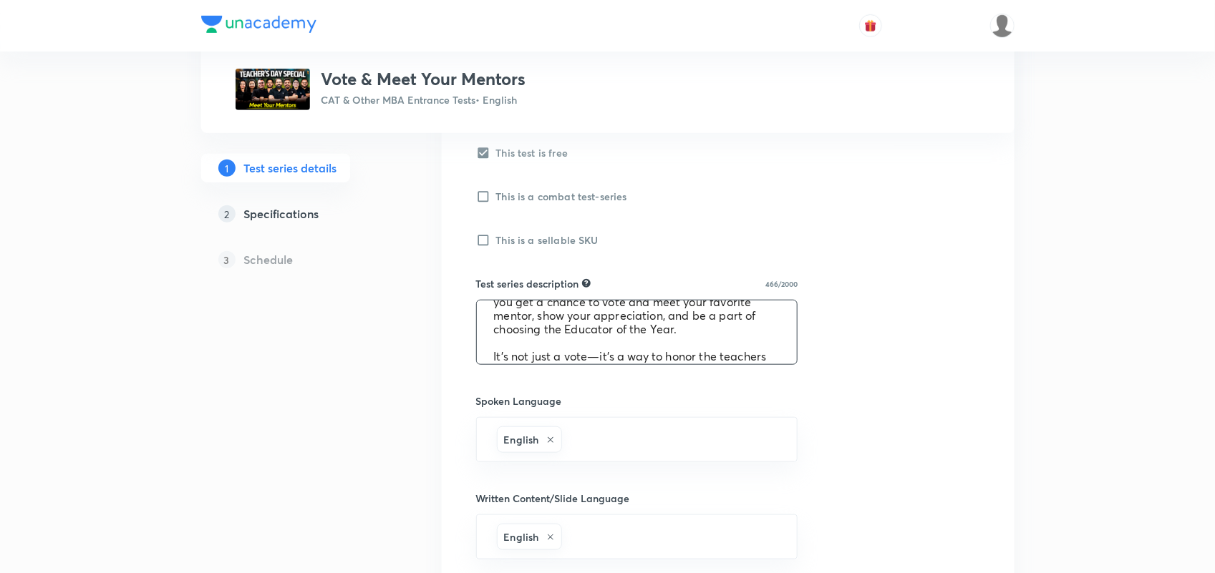
scroll to position [109, 0]
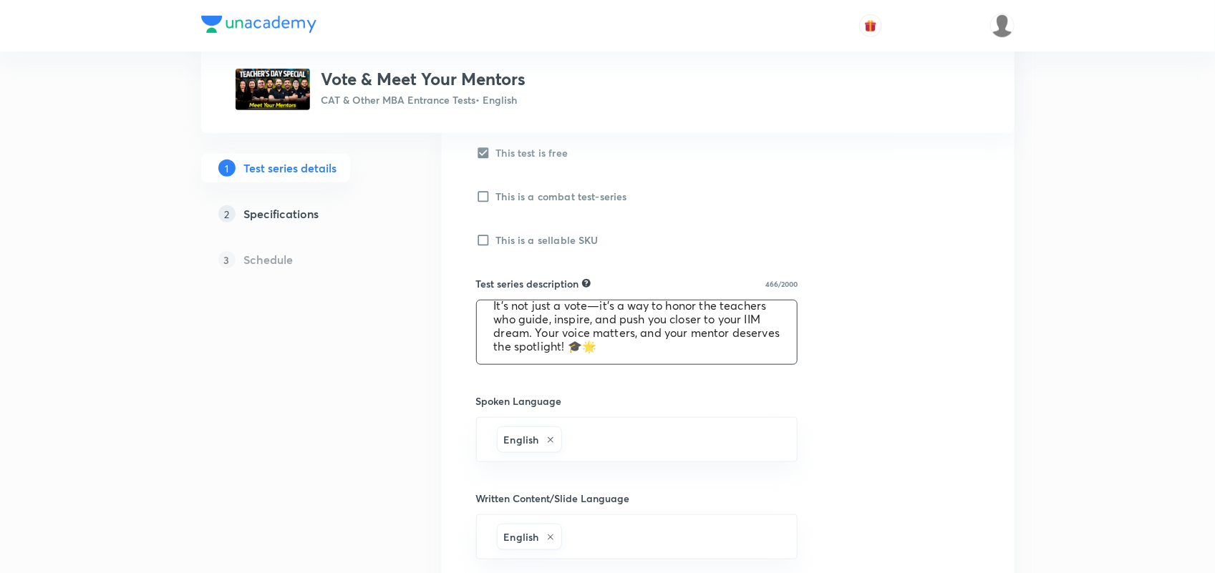
drag, startPoint x: 494, startPoint y: 317, endPoint x: 874, endPoint y: 406, distance: 390.3
click at [874, 406] on div "Test series title 24/80 Vote & Meet Your Mentors ​ Educator type Unacademy educ…" at bounding box center [728, 361] width 504 height 1069
click at [866, 296] on div "Test series title 24/80 Vote & Meet Your Mentors ​ Educator type Unacademy educ…" at bounding box center [728, 361] width 504 height 1069
click at [292, 210] on h5 "Specifications" at bounding box center [281, 213] width 75 height 17
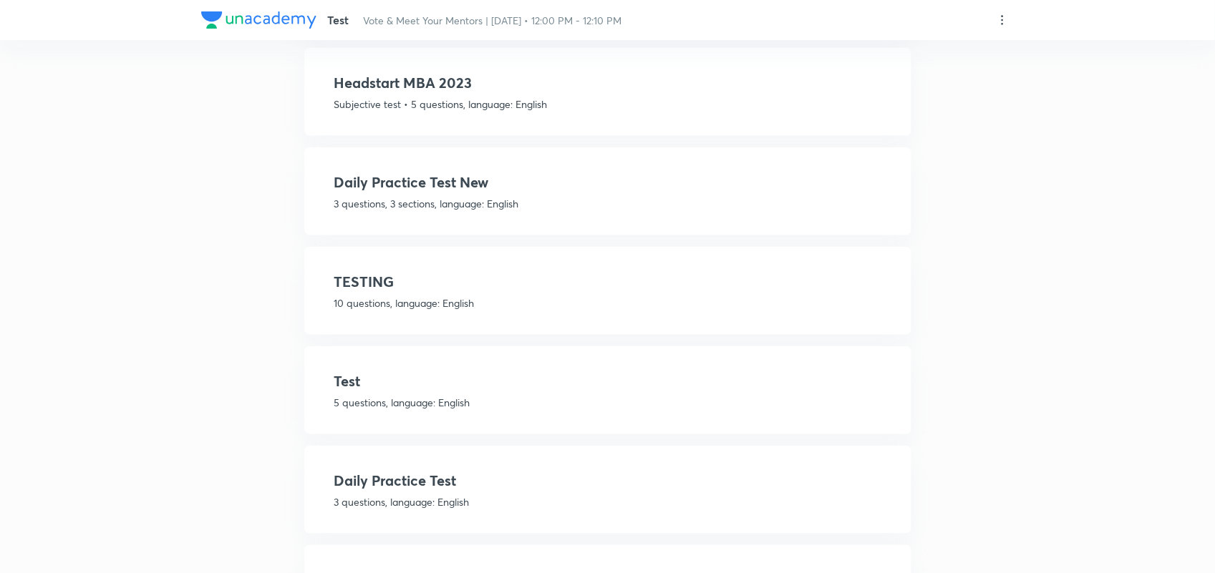
scroll to position [535, 0]
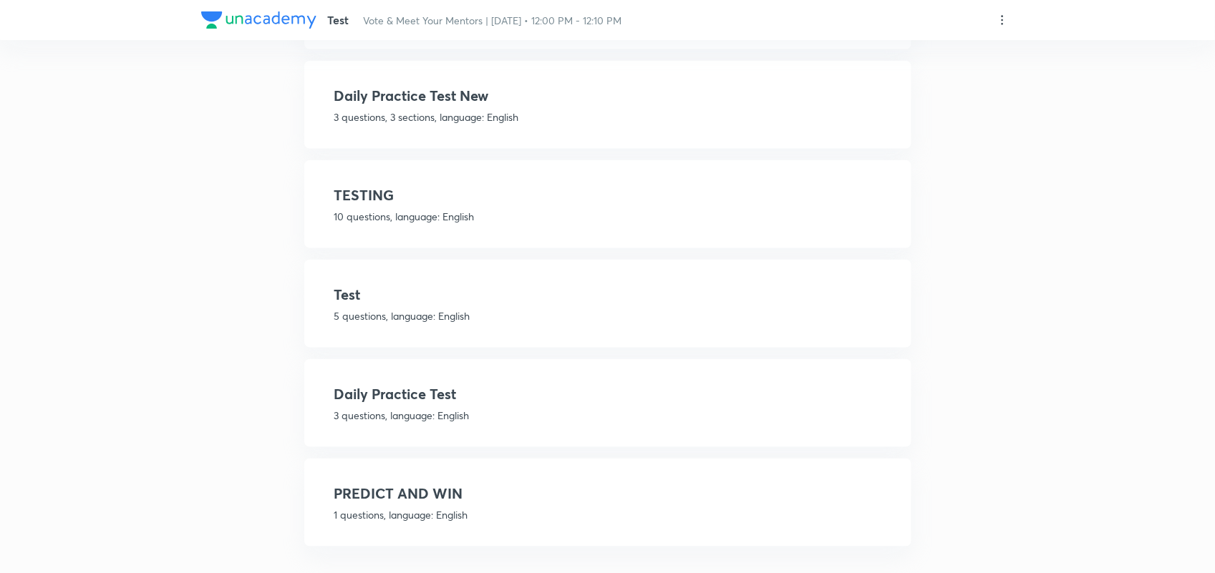
click at [433, 483] on h4 "PREDICT AND WIN" at bounding box center [607, 493] width 547 height 21
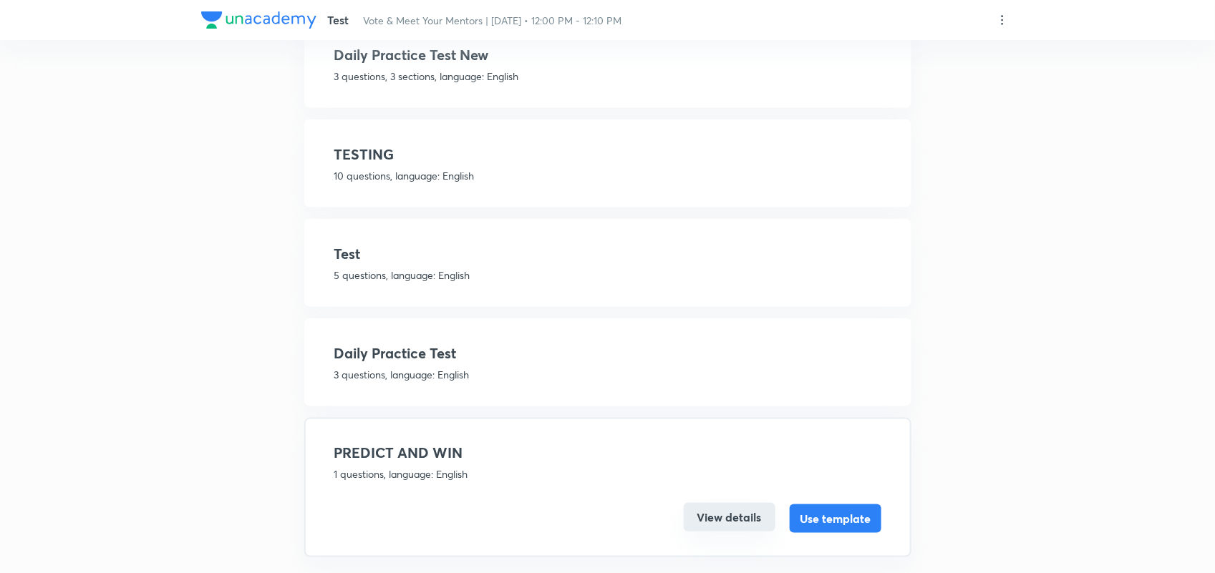
click at [746, 505] on button "View details" at bounding box center [730, 517] width 92 height 29
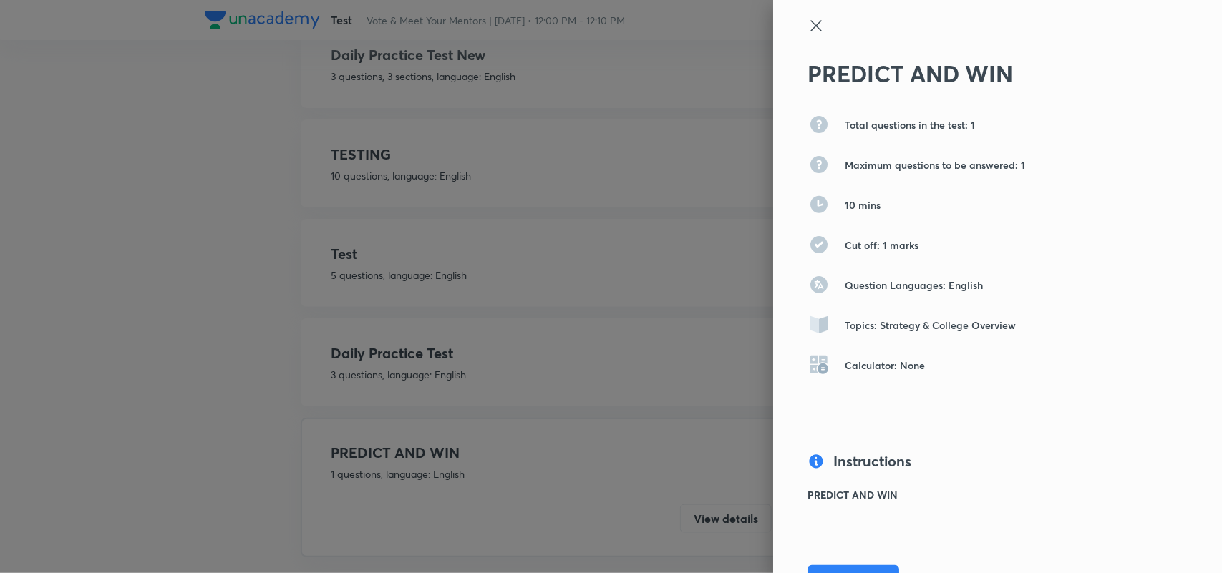
scroll to position [135, 0]
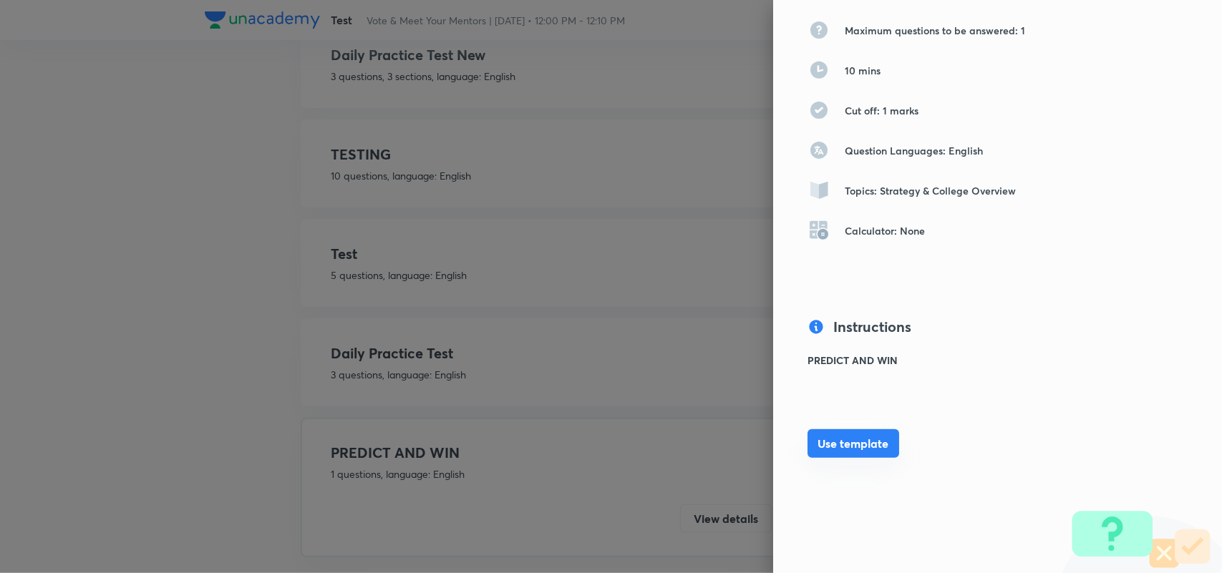
click at [857, 449] on button "Use template" at bounding box center [853, 444] width 92 height 29
click at [823, 437] on button "Use template" at bounding box center [853, 444] width 92 height 29
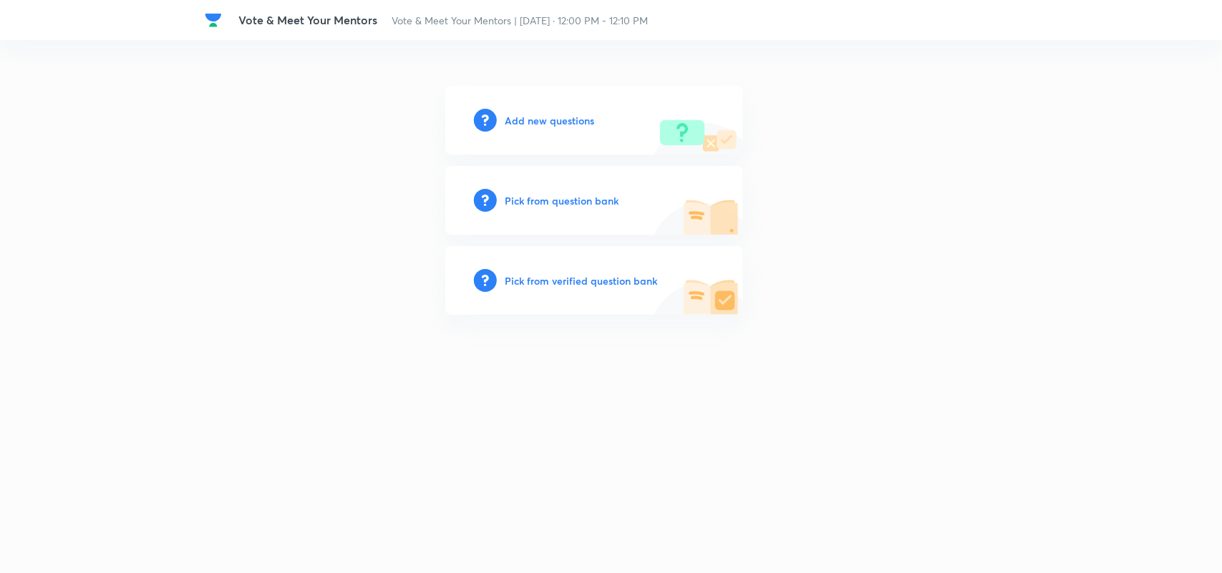
click at [544, 118] on h6 "Add new questions" at bounding box center [549, 120] width 89 height 15
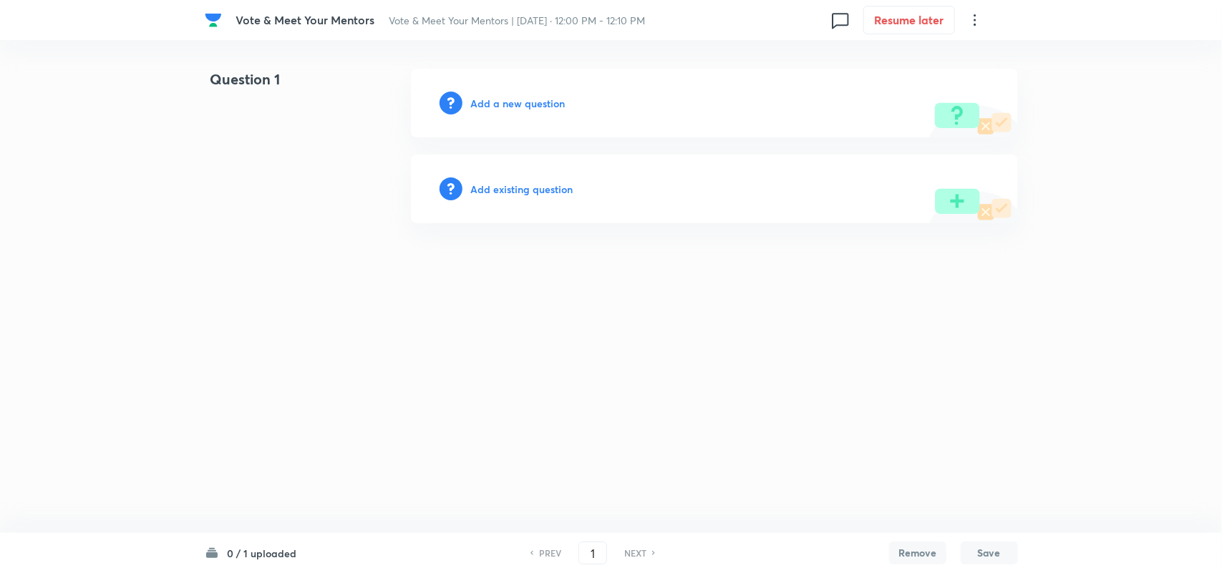
click at [518, 100] on h6 "Add a new question" at bounding box center [518, 103] width 94 height 15
click at [518, 100] on h6 "Choose a question type" at bounding box center [526, 103] width 110 height 15
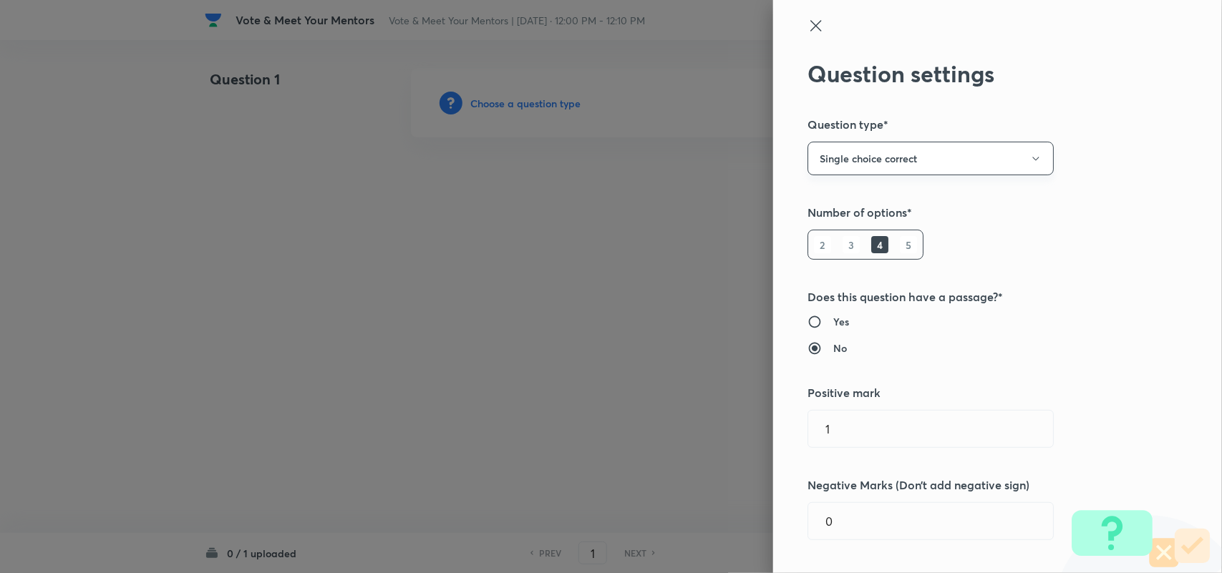
click at [938, 151] on button "Single choice correct" at bounding box center [930, 159] width 246 height 34
click at [874, 224] on span "Multiple choice correct" at bounding box center [918, 228] width 228 height 15
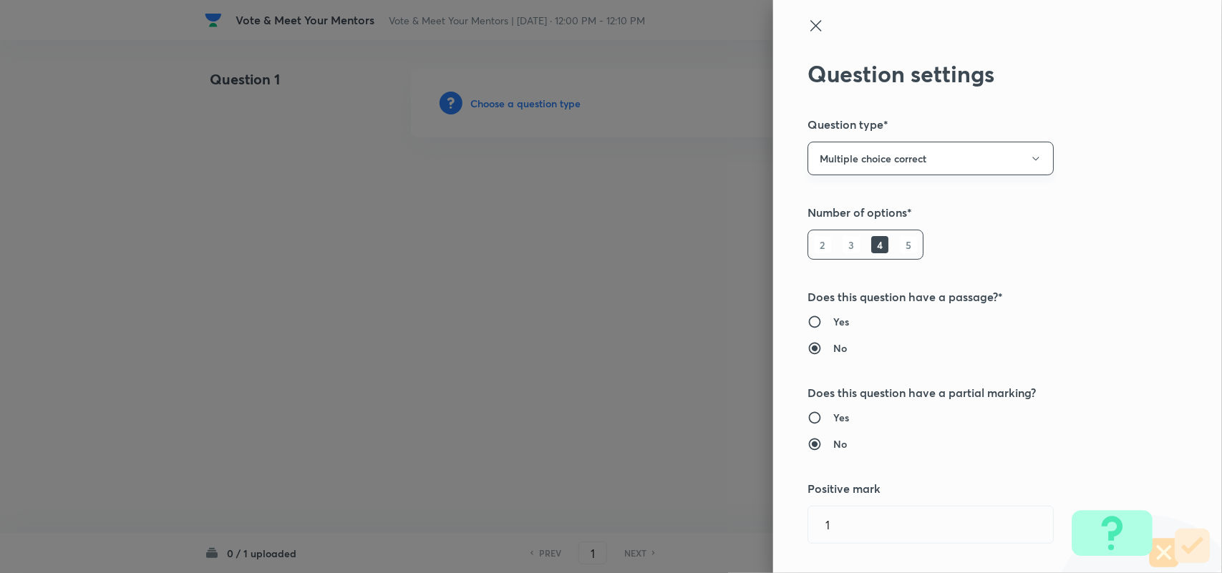
click at [890, 167] on button "Multiple choice correct" at bounding box center [930, 159] width 246 height 34
click at [800, 24] on div at bounding box center [611, 286] width 1222 height 573
click at [807, 17] on icon at bounding box center [815, 25] width 17 height 17
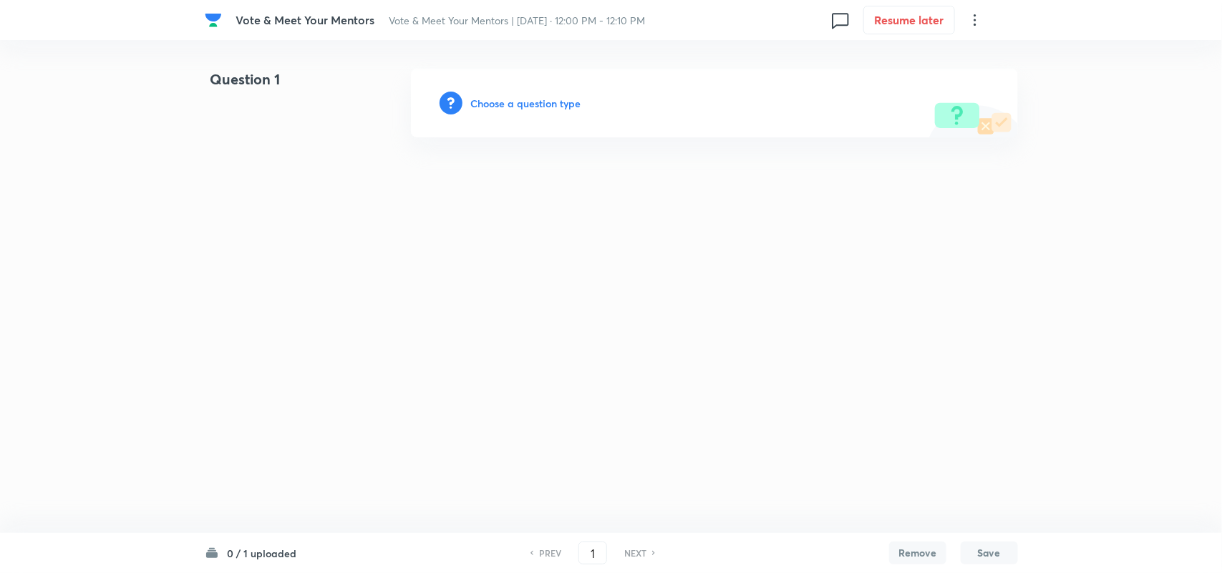
click at [995, 19] on div "Vote & Meet Your Mentors Vote & Meet Your Mentors | [DATE] · 12:00 PM - 12:10 P…" at bounding box center [611, 20] width 813 height 40
click at [974, 23] on icon at bounding box center [974, 19] width 17 height 17
click at [865, 80] on span "Choose new template" at bounding box center [905, 81] width 140 height 15
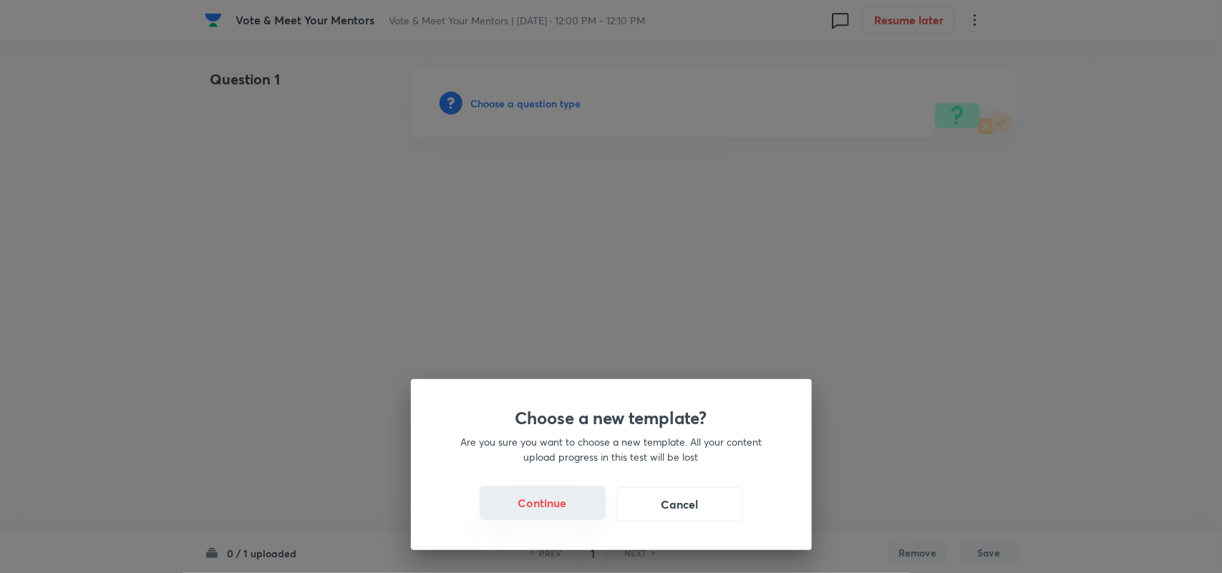
click at [537, 500] on button "Continue" at bounding box center [543, 503] width 126 height 34
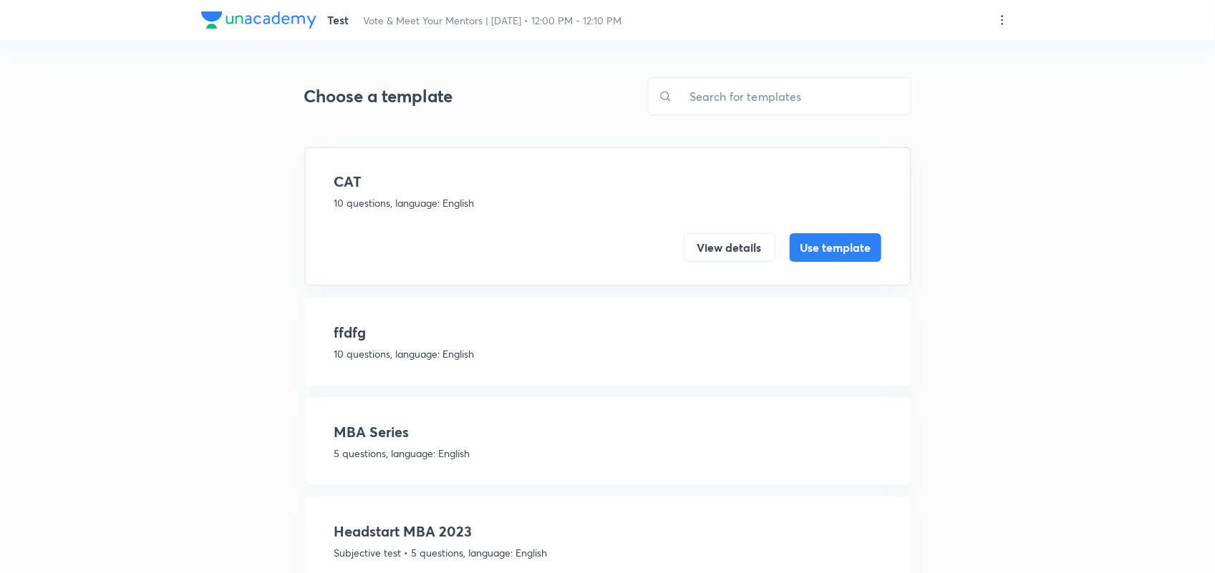
click at [1004, 19] on icon at bounding box center [1002, 20] width 14 height 14
click at [938, 49] on p "Create new template" at bounding box center [914, 54] width 98 height 15
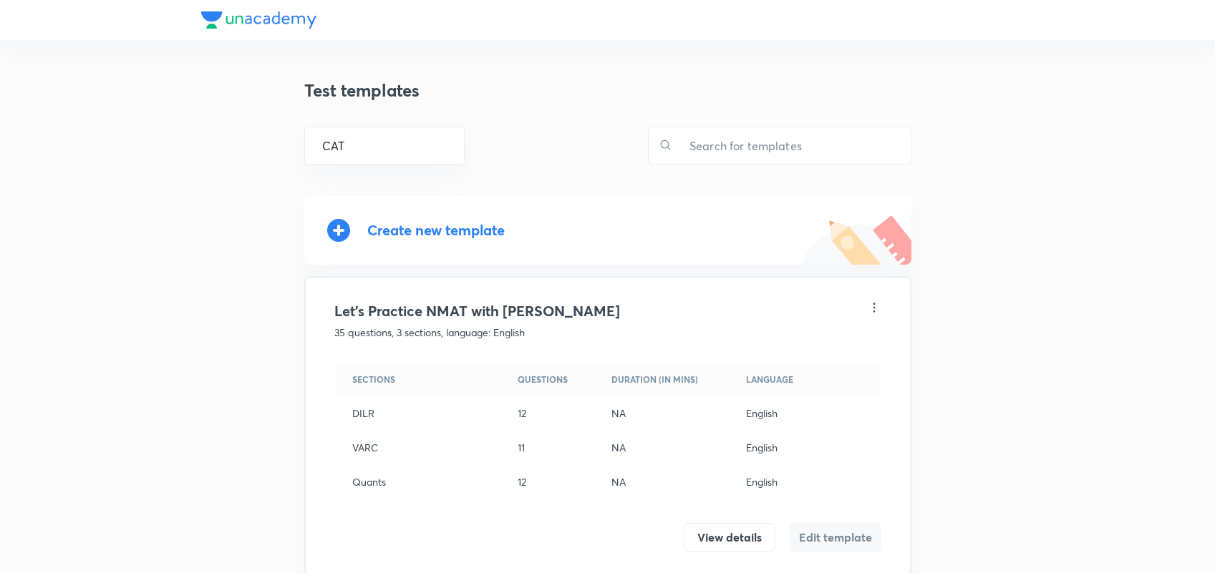
click at [484, 233] on div "Create new template" at bounding box center [435, 230] width 137 height 16
click at [713, 147] on input "text" at bounding box center [791, 145] width 238 height 37
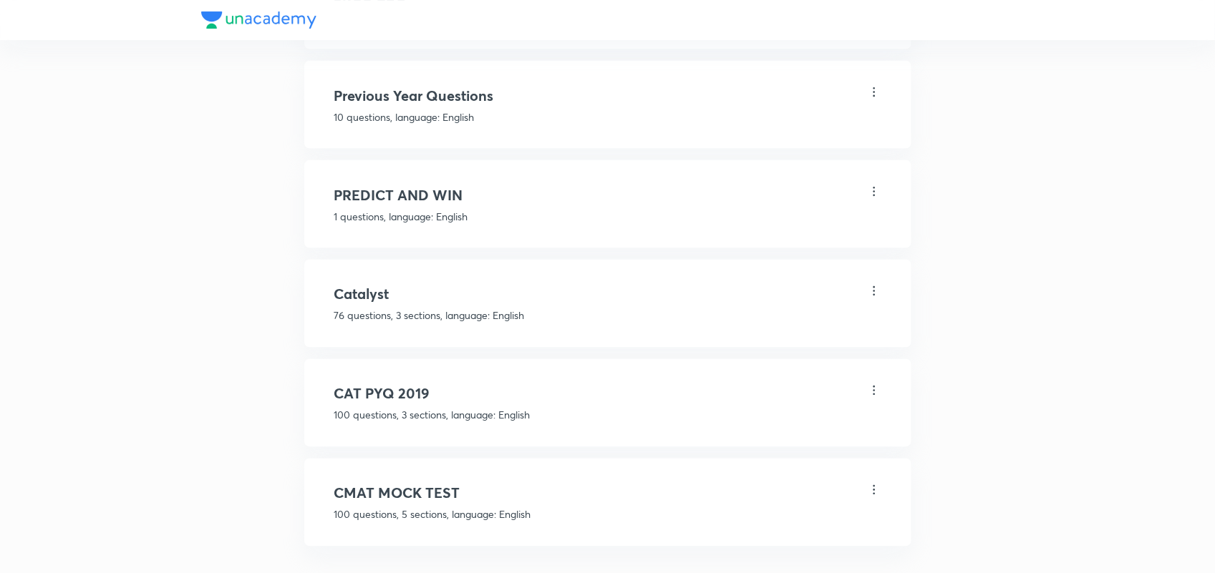
scroll to position [754, 0]
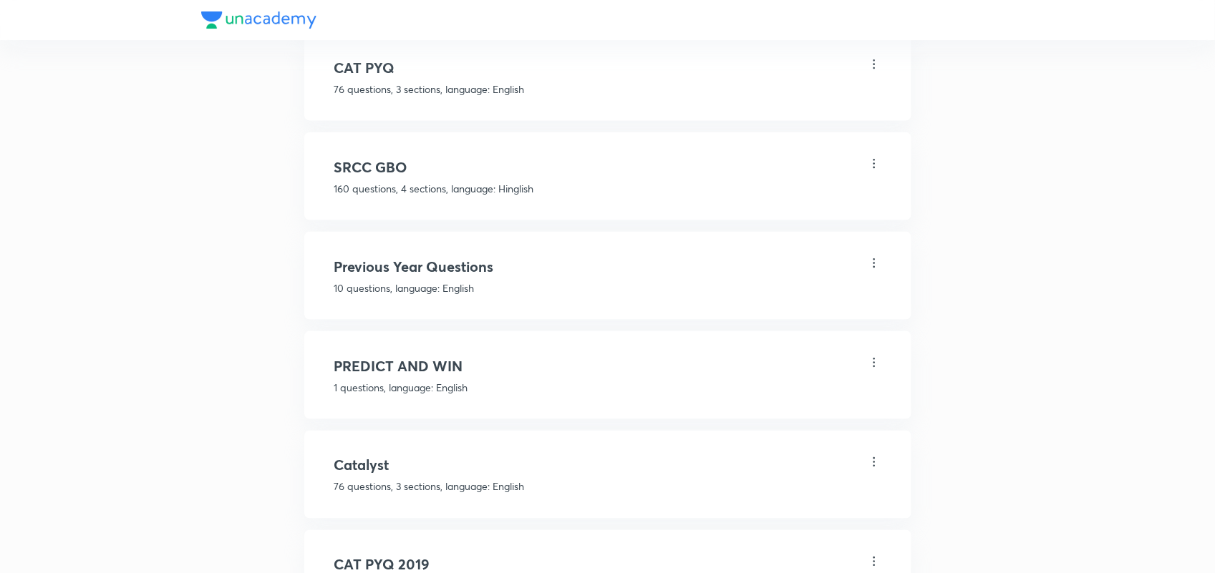
type input "Pre"
click at [872, 356] on icon at bounding box center [874, 363] width 14 height 14
click at [445, 358] on div at bounding box center [611, 286] width 1222 height 573
click at [438, 359] on h4 "PREDICT AND WIN" at bounding box center [607, 366] width 547 height 21
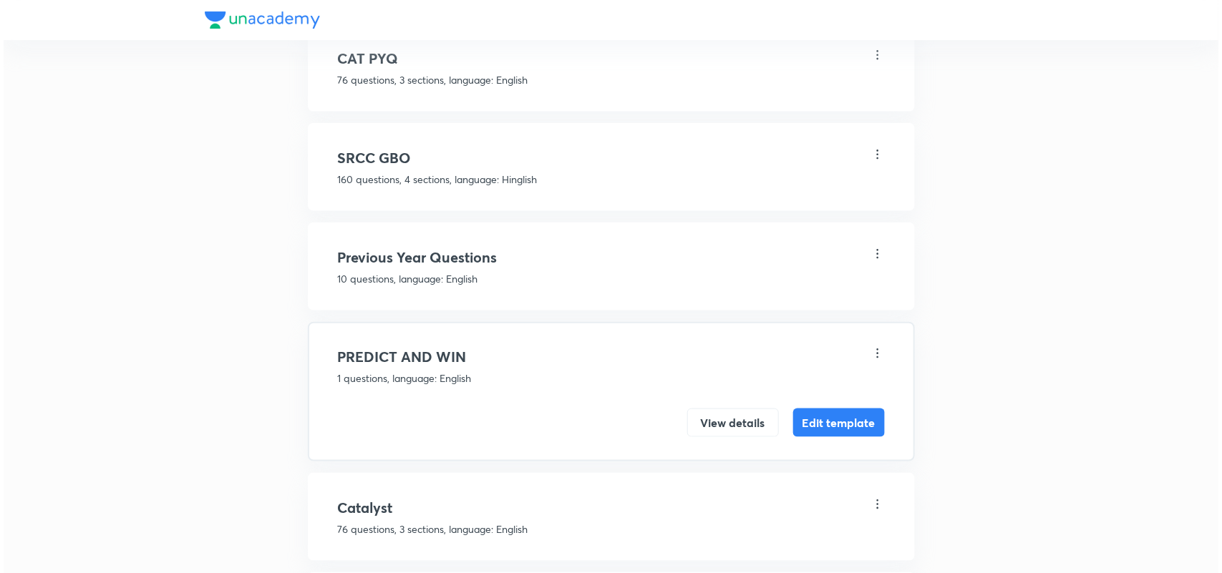
scroll to position [542, 0]
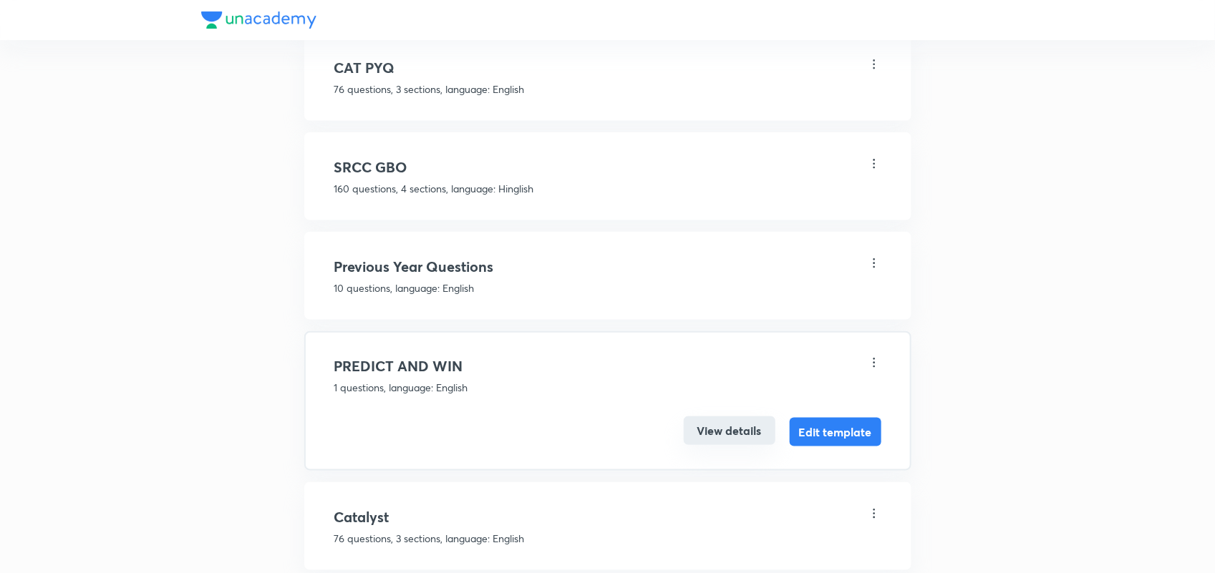
click at [727, 427] on button "View details" at bounding box center [730, 431] width 92 height 29
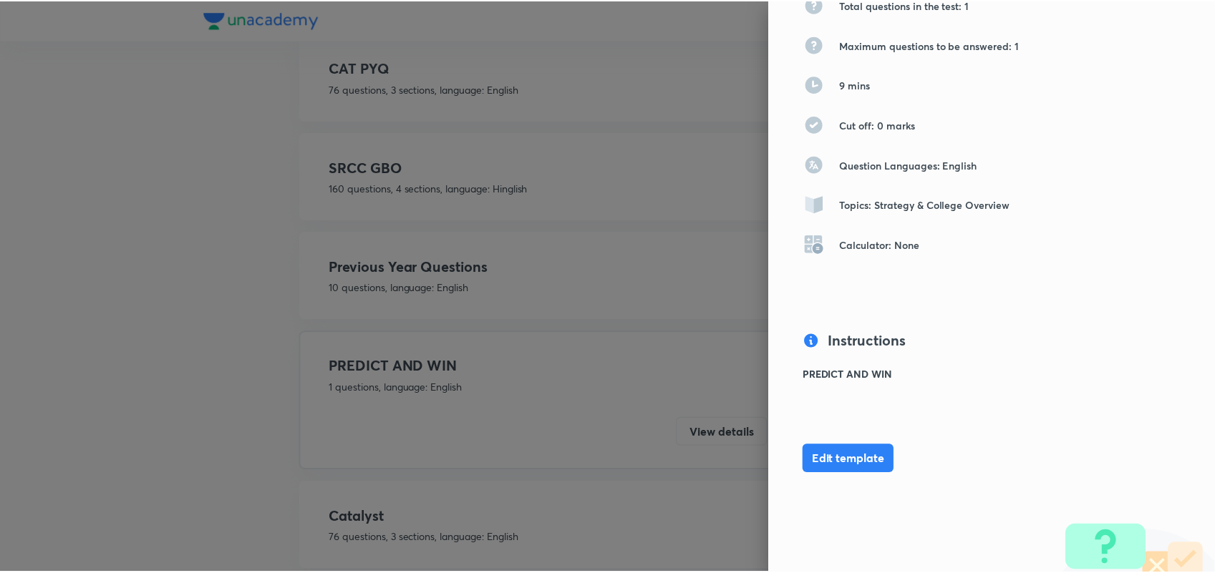
scroll to position [0, 0]
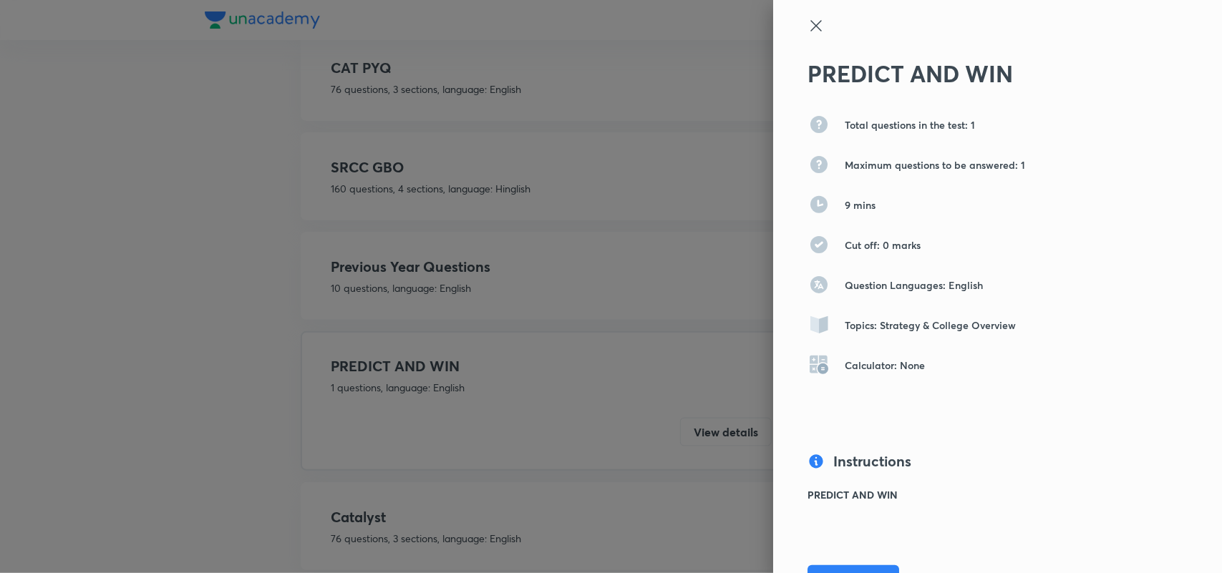
click at [807, 31] on icon at bounding box center [815, 25] width 17 height 17
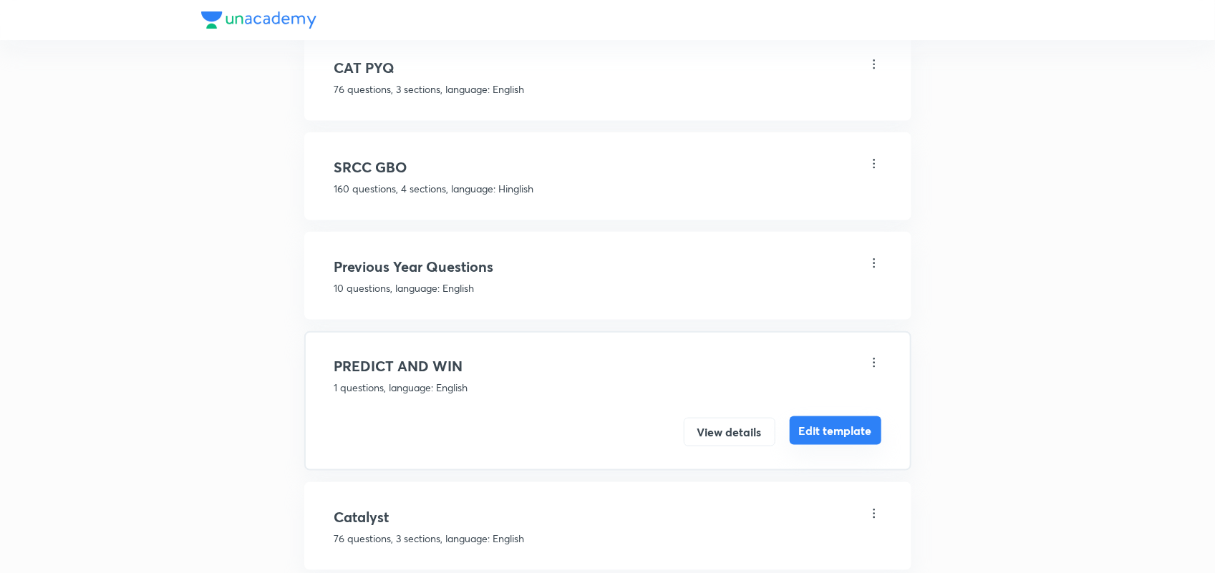
click at [820, 435] on button "Edit template" at bounding box center [836, 431] width 92 height 29
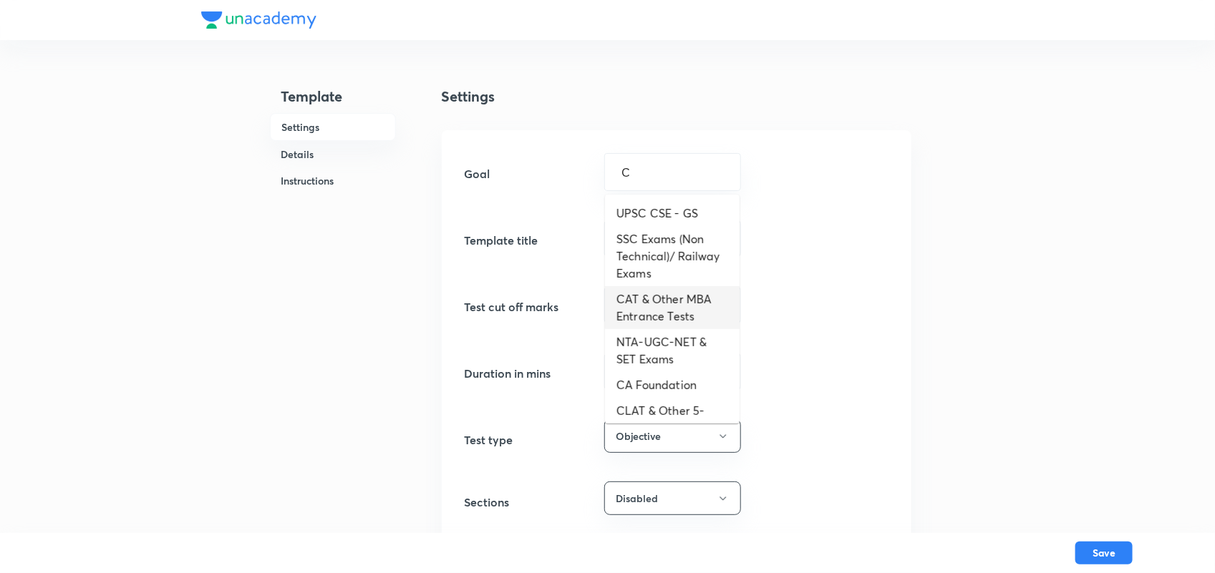
click at [648, 304] on li "CAT & Other MBA Entrance Tests" at bounding box center [672, 307] width 135 height 43
type input "CAT & Other MBA Entrance Tests"
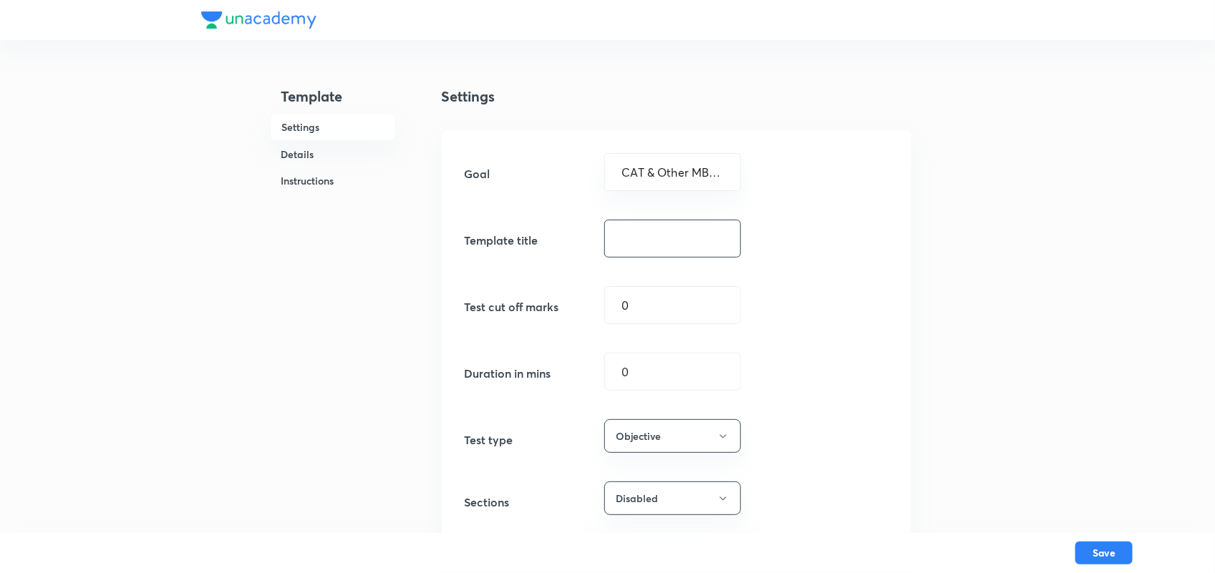
click at [624, 229] on input "text" at bounding box center [672, 238] width 135 height 37
type input "VOTE & MEET"
click at [653, 363] on input "0" at bounding box center [672, 372] width 135 height 37
type input "8"
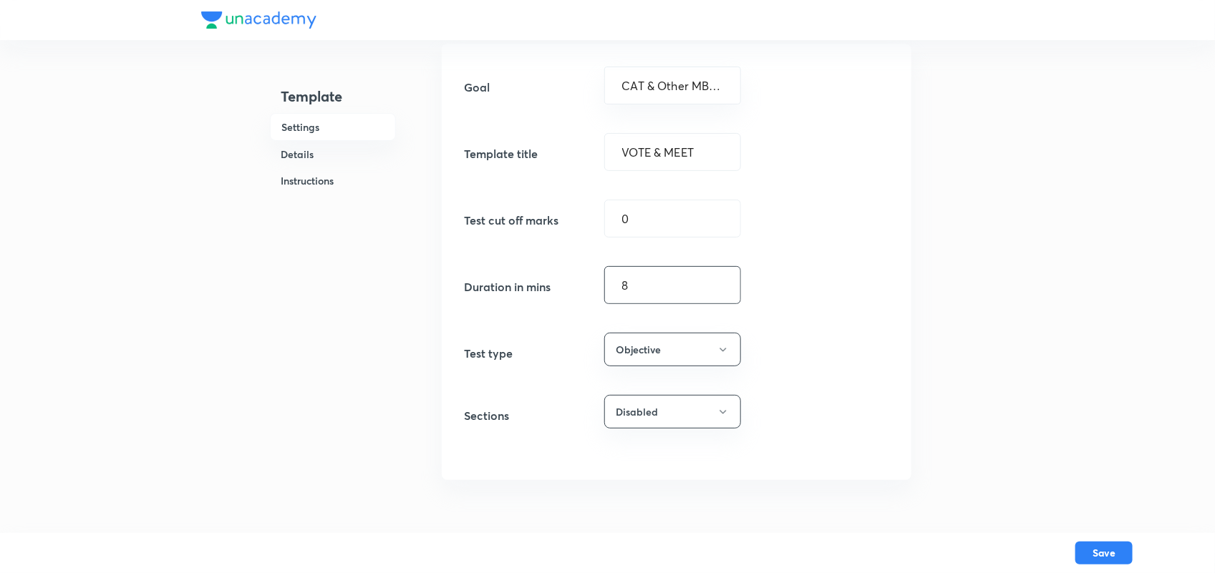
scroll to position [94, 0]
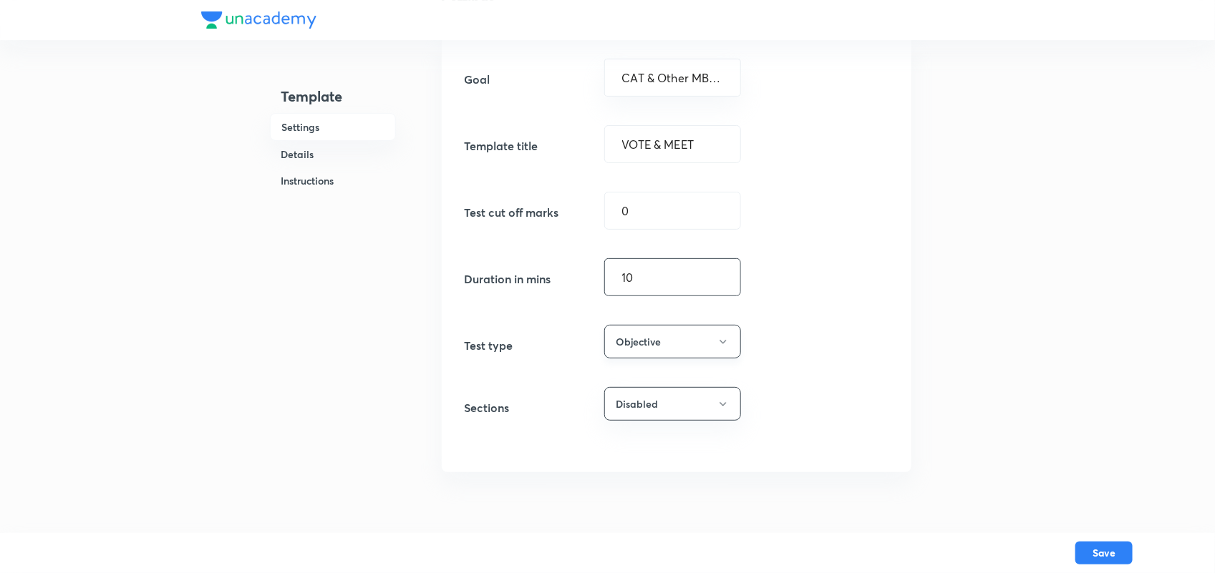
type input "10"
click at [656, 338] on button "Objective" at bounding box center [672, 342] width 137 height 34
click at [631, 381] on span "Objective" at bounding box center [669, 386] width 118 height 15
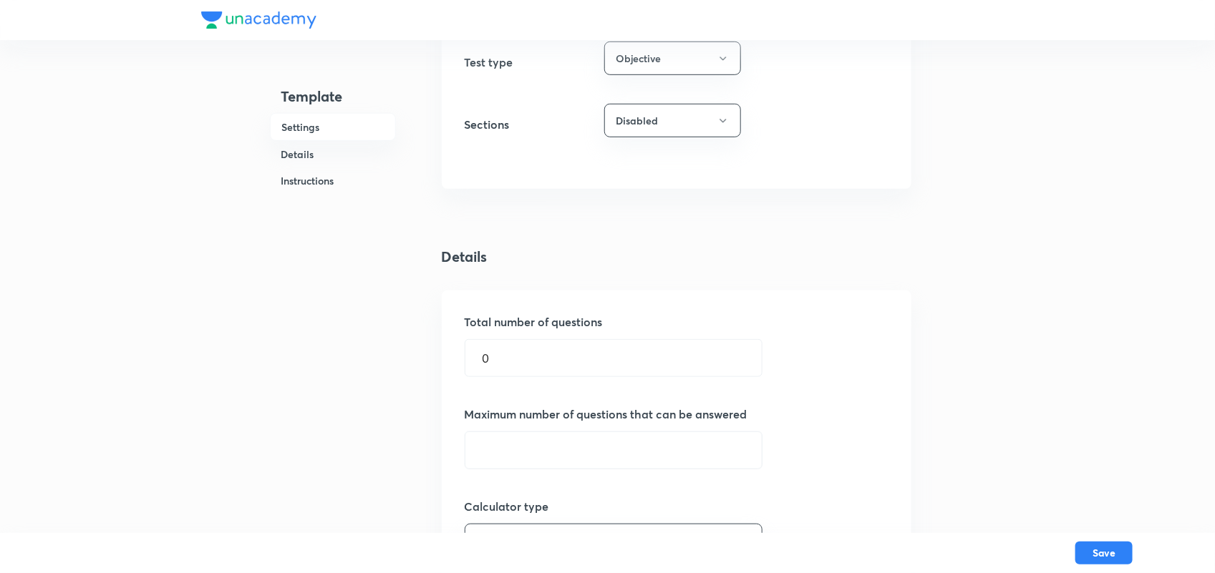
scroll to position [380, 0]
click at [588, 375] on div "0 ​" at bounding box center [614, 356] width 298 height 38
type input "2"
click at [813, 371] on div "Total number of questions 2 ​" at bounding box center [677, 343] width 424 height 64
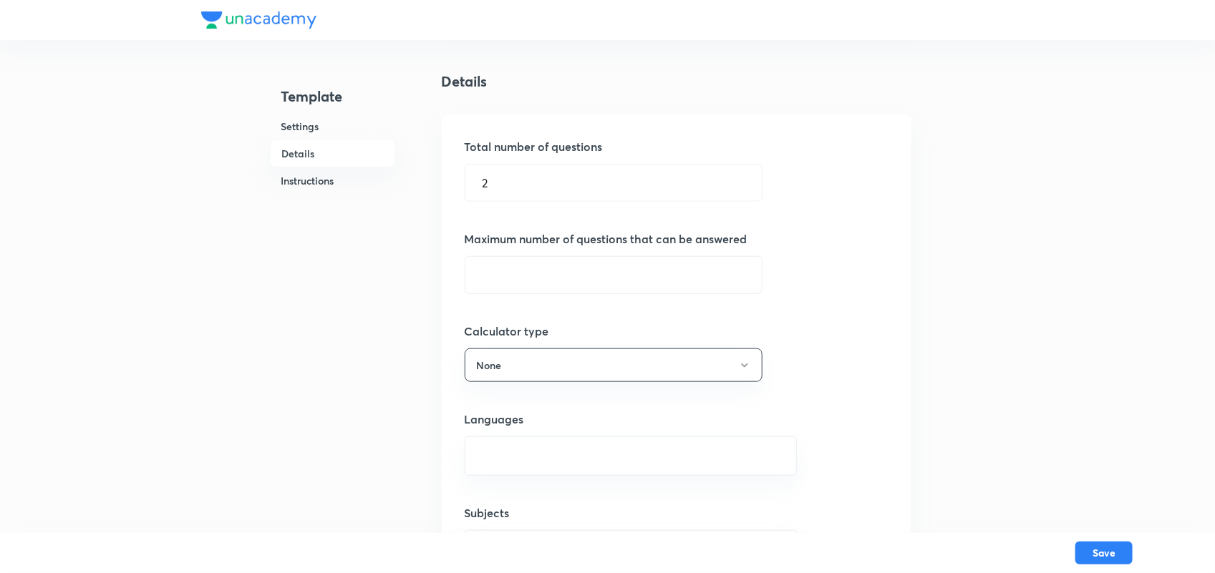
scroll to position [555, 0]
click at [582, 281] on input "text" at bounding box center [613, 274] width 296 height 37
type input "2"
click at [855, 316] on div "Total number of questions 2 ​ Maximum number of questions that can be answered …" at bounding box center [677, 367] width 470 height 506
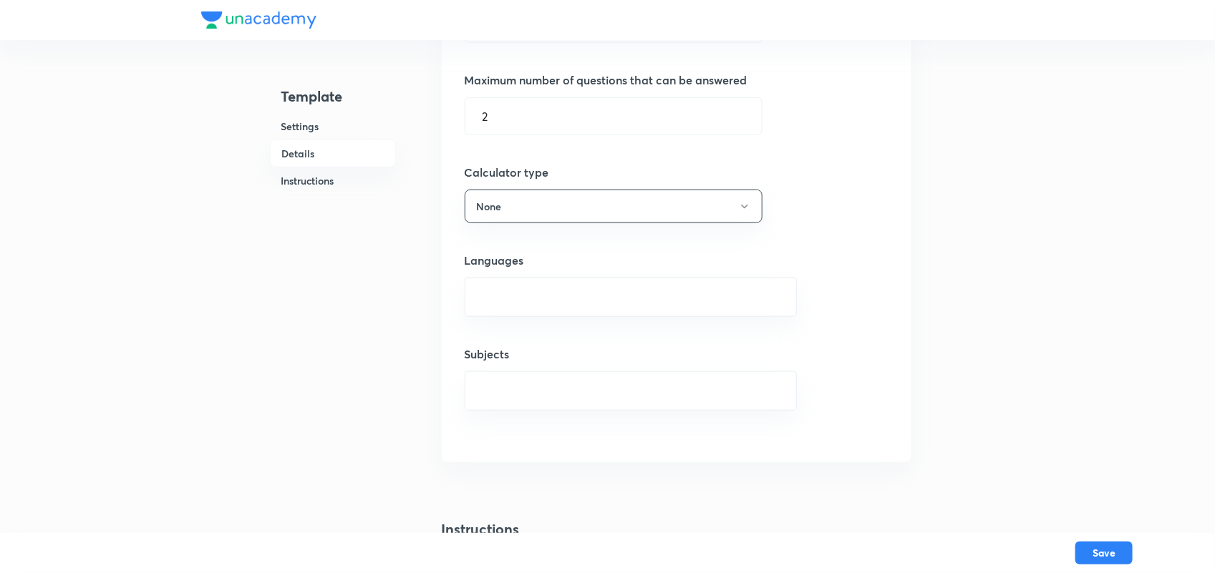
scroll to position [714, 0]
click at [614, 295] on input "text" at bounding box center [630, 295] width 296 height 26
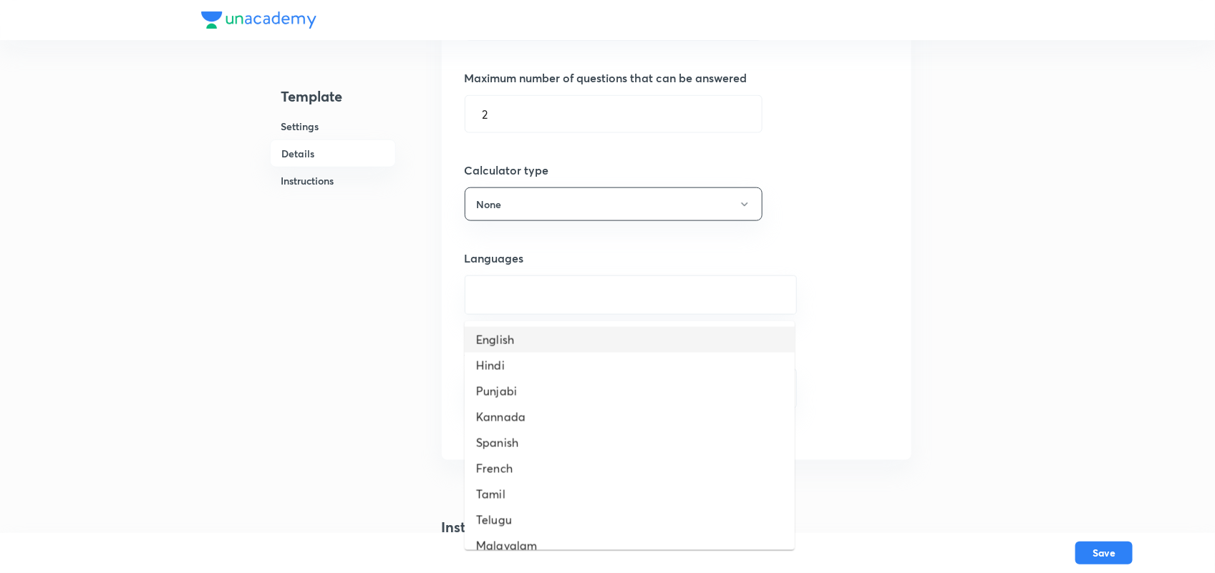
click at [509, 334] on li "English" at bounding box center [630, 340] width 330 height 26
click at [535, 394] on input "text" at bounding box center [630, 395] width 296 height 26
type input "V"
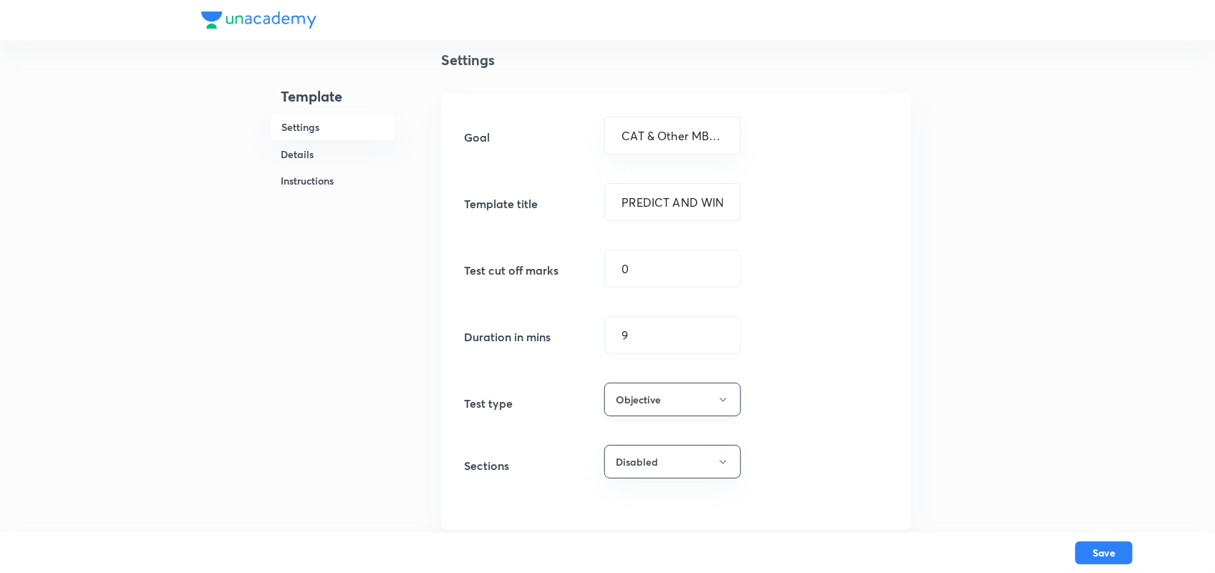
scroll to position [38, 0]
click at [659, 337] on input "9" at bounding box center [672, 334] width 135 height 37
type input "9"
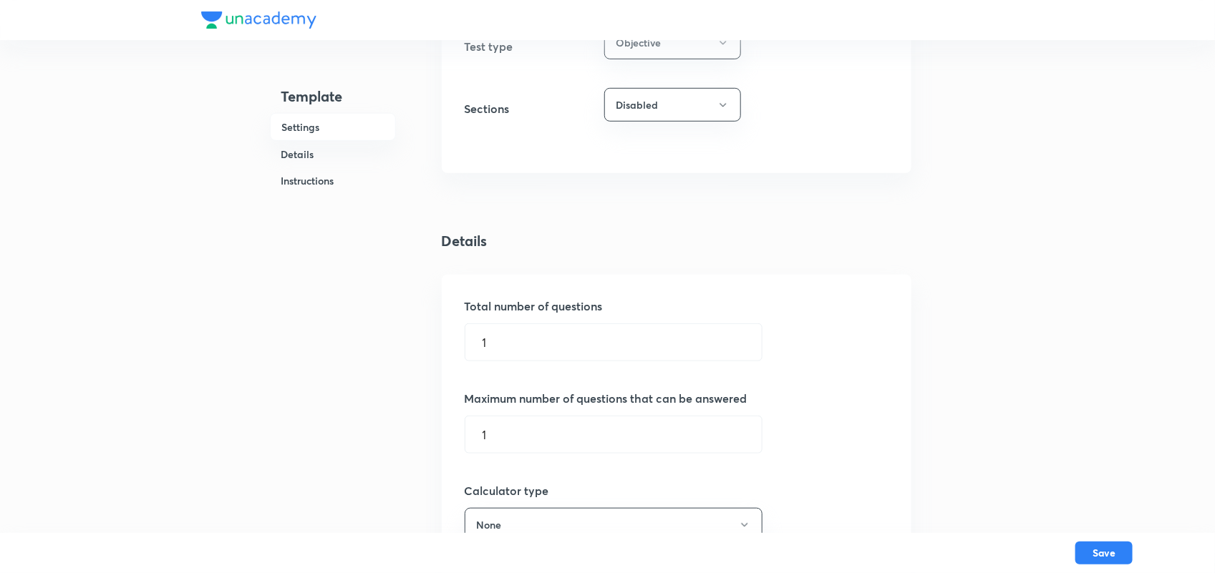
scroll to position [478, 0]
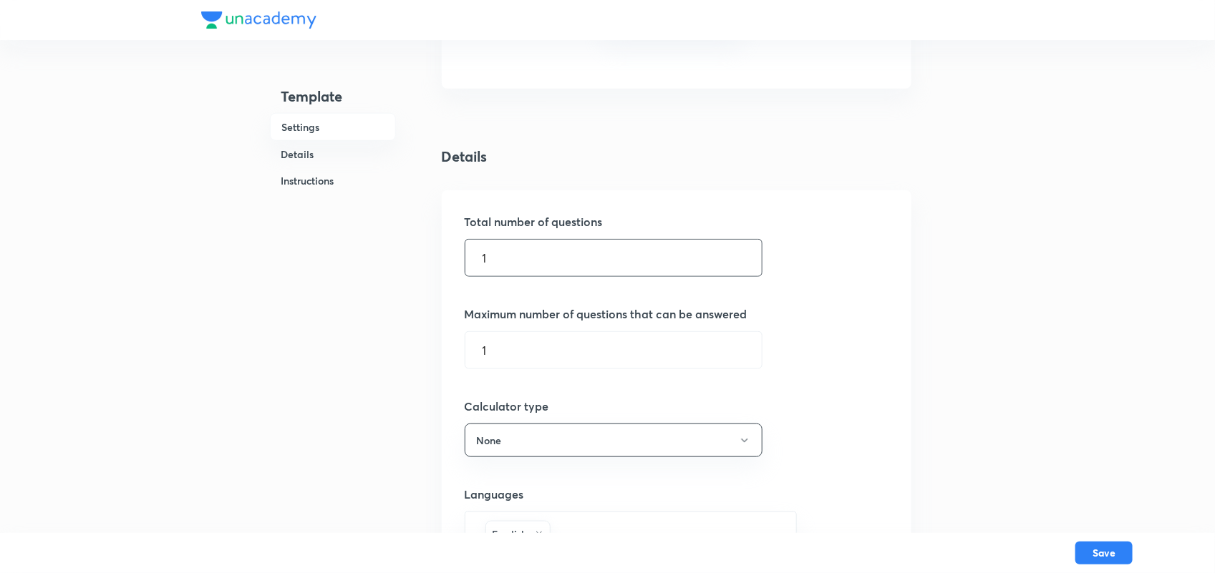
click at [606, 261] on input "1" at bounding box center [613, 258] width 296 height 37
type input "2"
click at [505, 354] on input "1" at bounding box center [613, 350] width 296 height 37
type input "2"
click at [749, 374] on div "Total number of questions 2 ​ Maximum number of questions that can be answered …" at bounding box center [677, 449] width 470 height 518
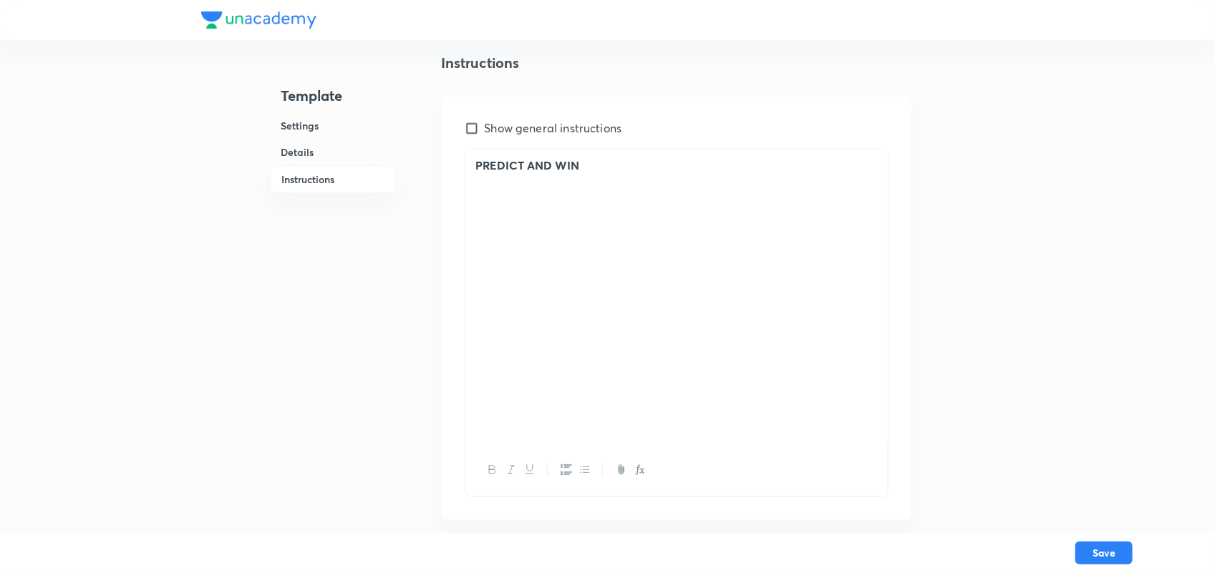
scroll to position [1226, 0]
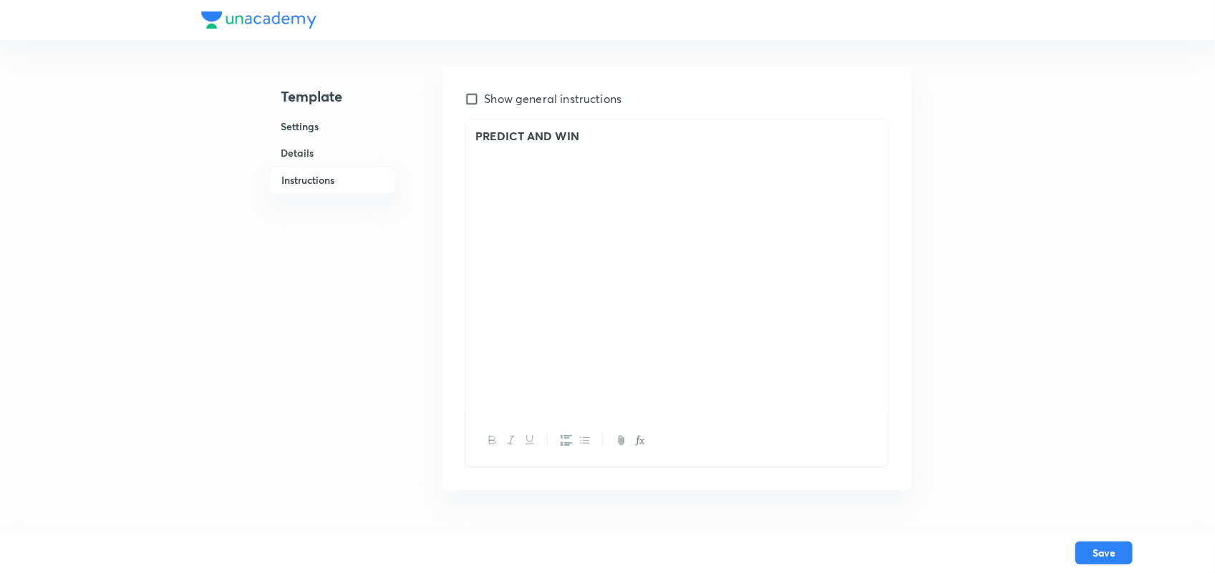
click at [560, 143] on strong "PREDICT AND WIN" at bounding box center [528, 135] width 104 height 15
click at [578, 142] on strong "PREDICT AND WIN" at bounding box center [528, 135] width 104 height 15
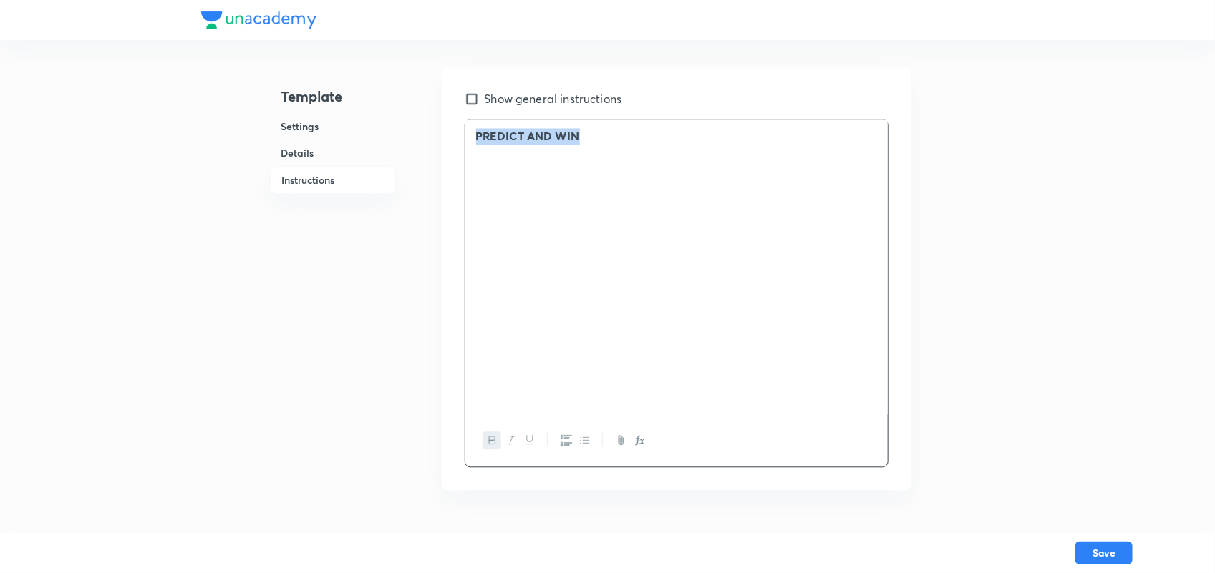
click at [578, 142] on strong "PREDICT AND WIN" at bounding box center [528, 135] width 104 height 15
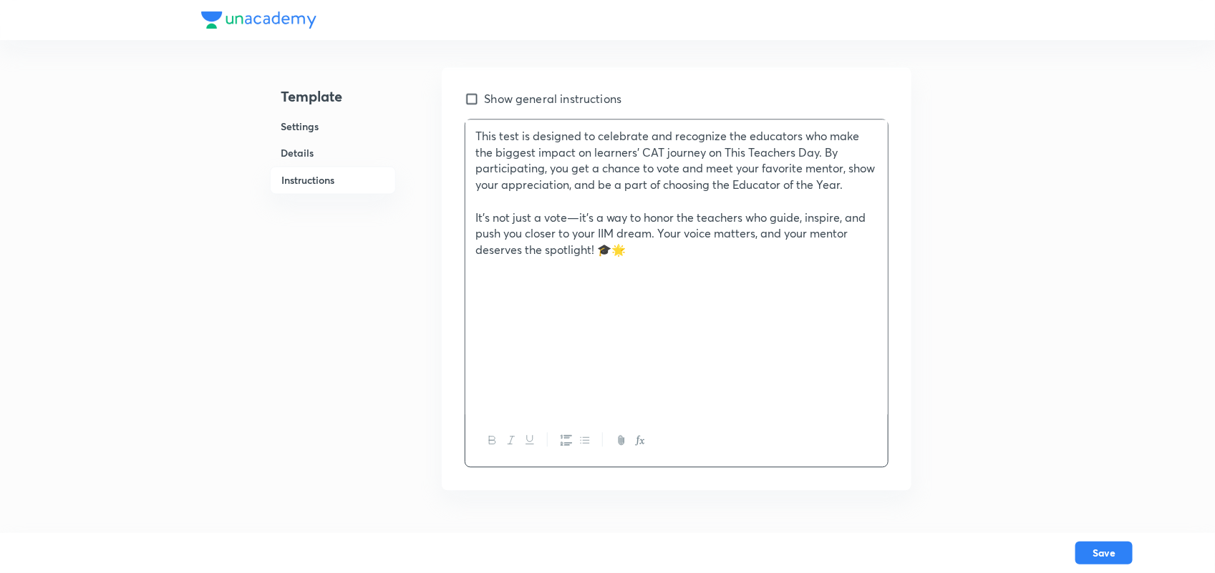
click at [476, 213] on p "It’s not just a vote—it’s a way to honor the teachers who guide, inspire, and p…" at bounding box center [676, 234] width 401 height 49
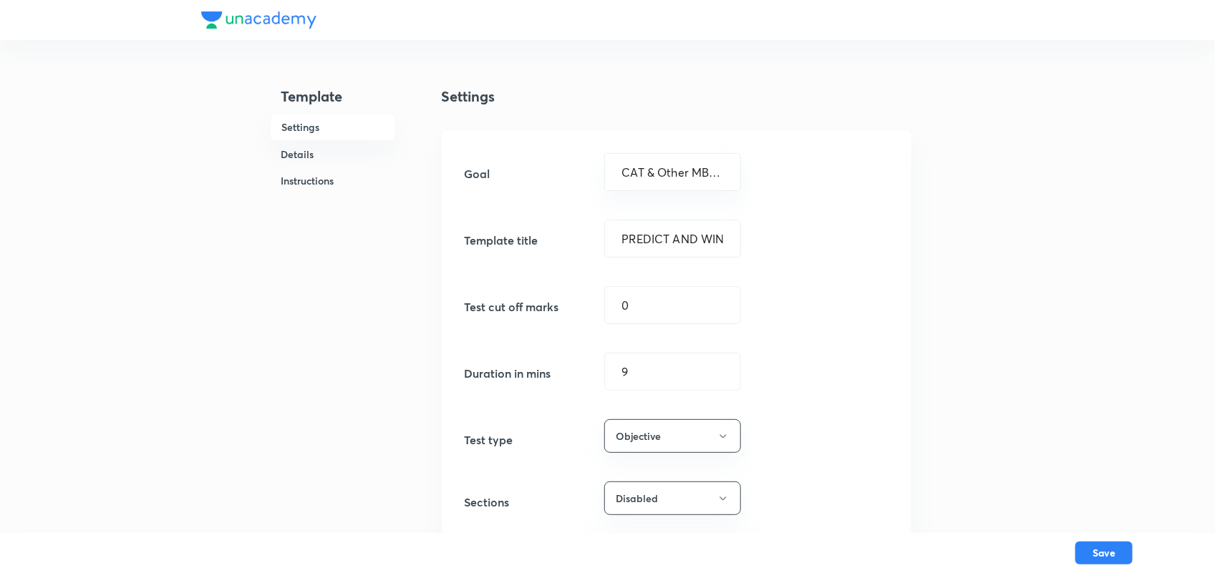
scroll to position [43, 0]
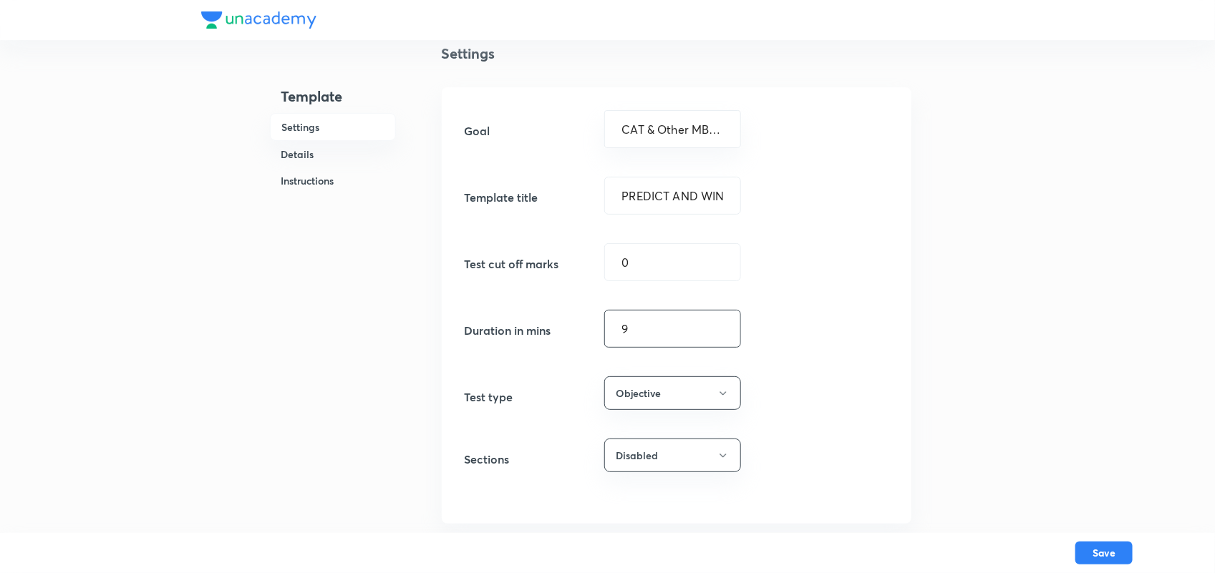
click at [678, 333] on input "9" at bounding box center [672, 329] width 135 height 37
type input "10"
click at [820, 347] on div "Duration in mins 10 ​" at bounding box center [677, 329] width 424 height 38
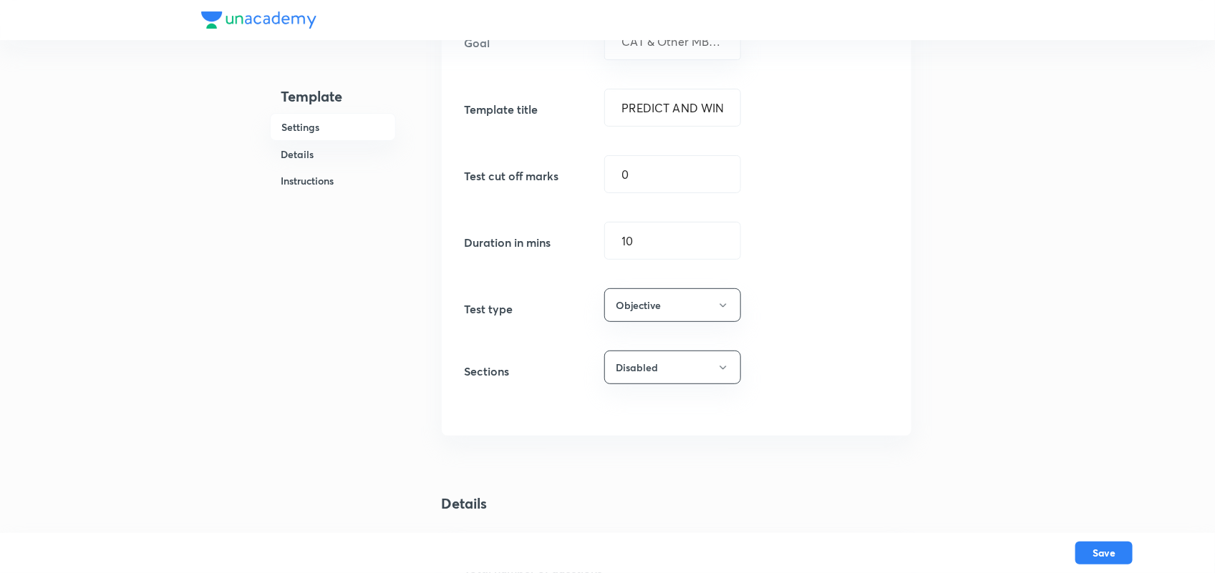
scroll to position [0, 0]
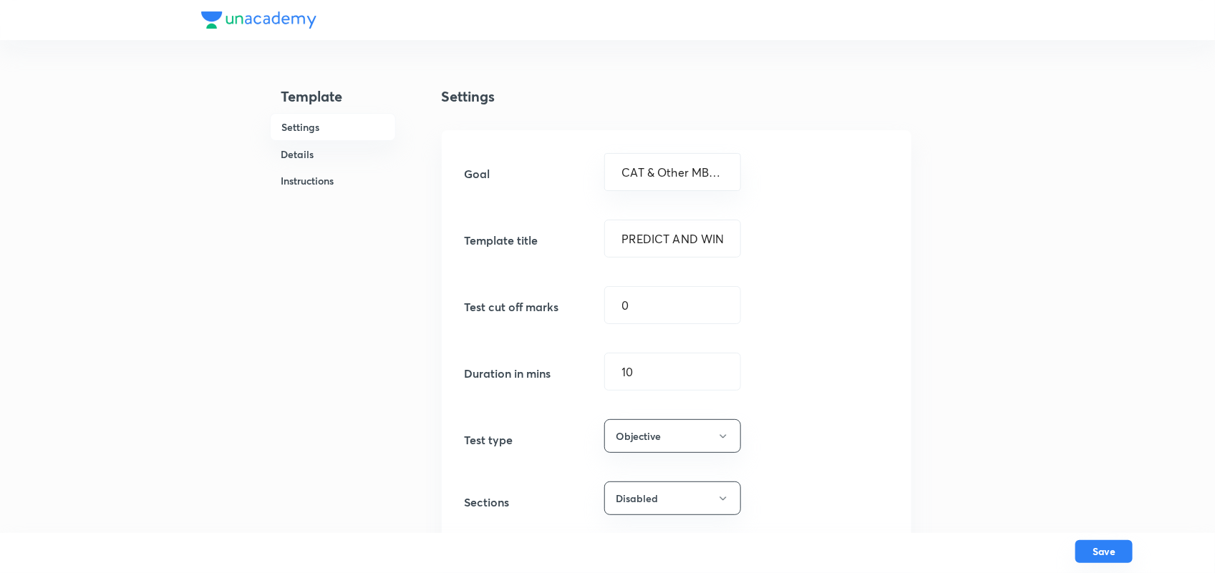
click at [1111, 556] on button "Save" at bounding box center [1103, 551] width 57 height 23
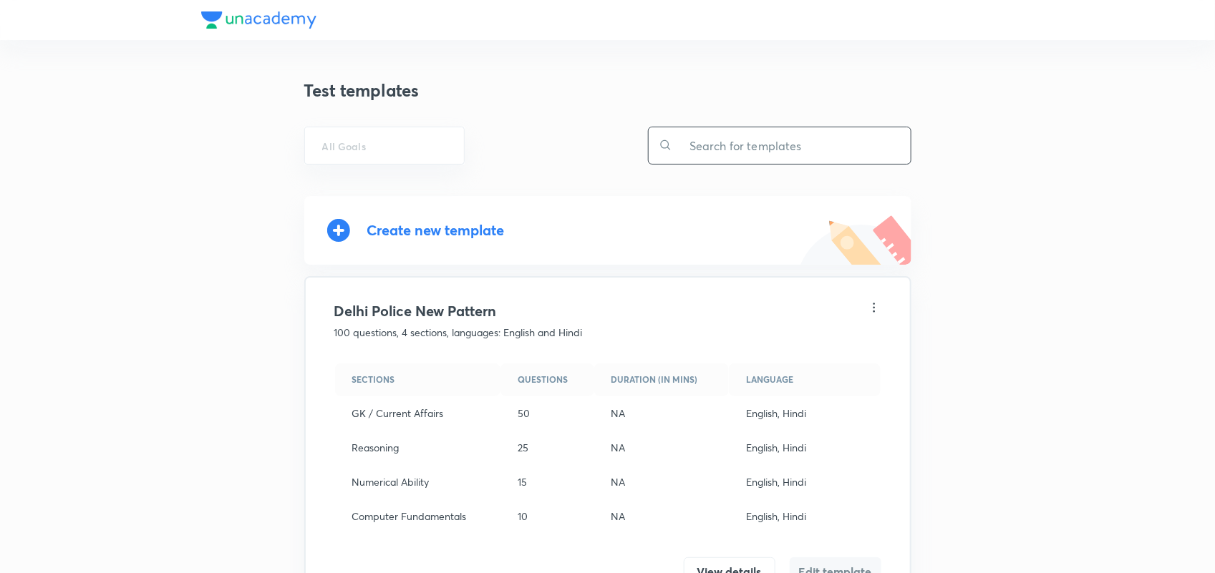
click at [686, 144] on input "text" at bounding box center [791, 145] width 238 height 37
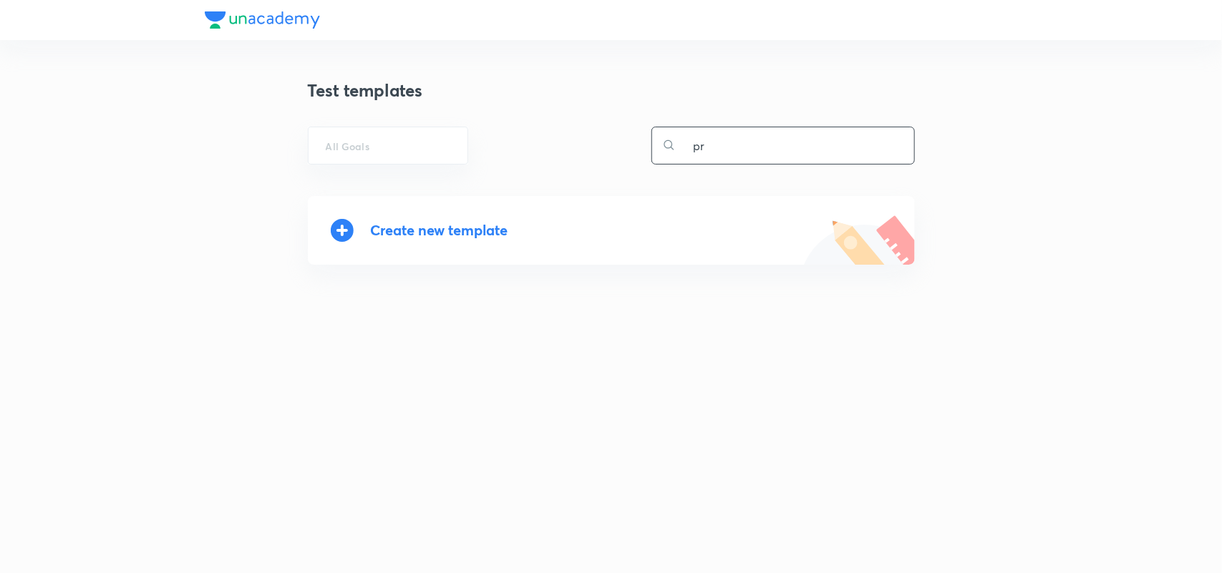
type input "p"
type input "M"
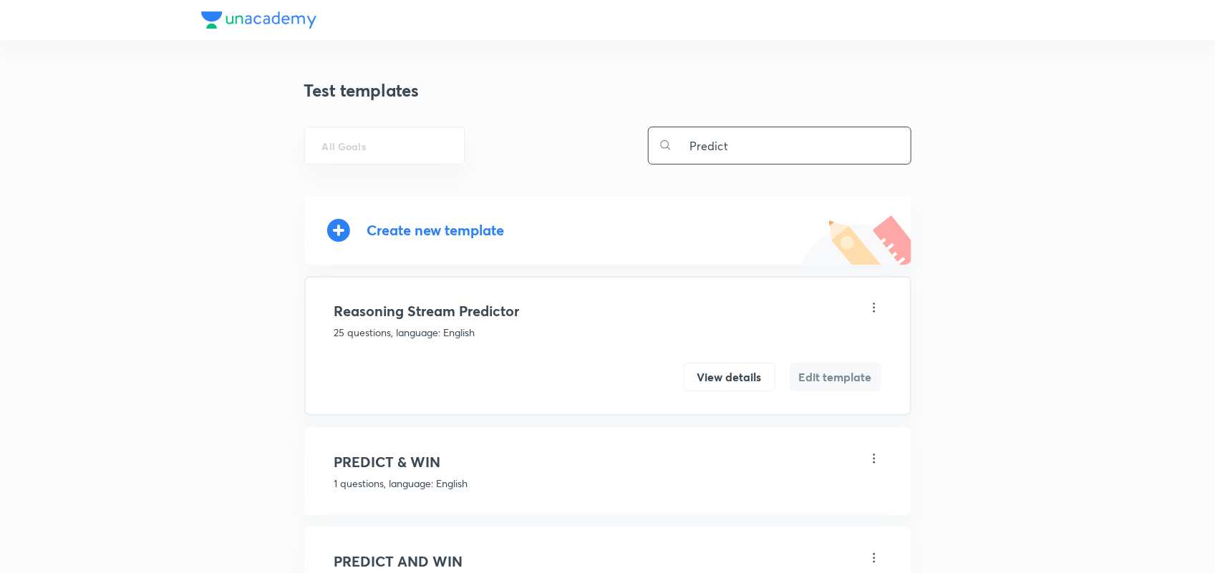
scroll to position [198, 0]
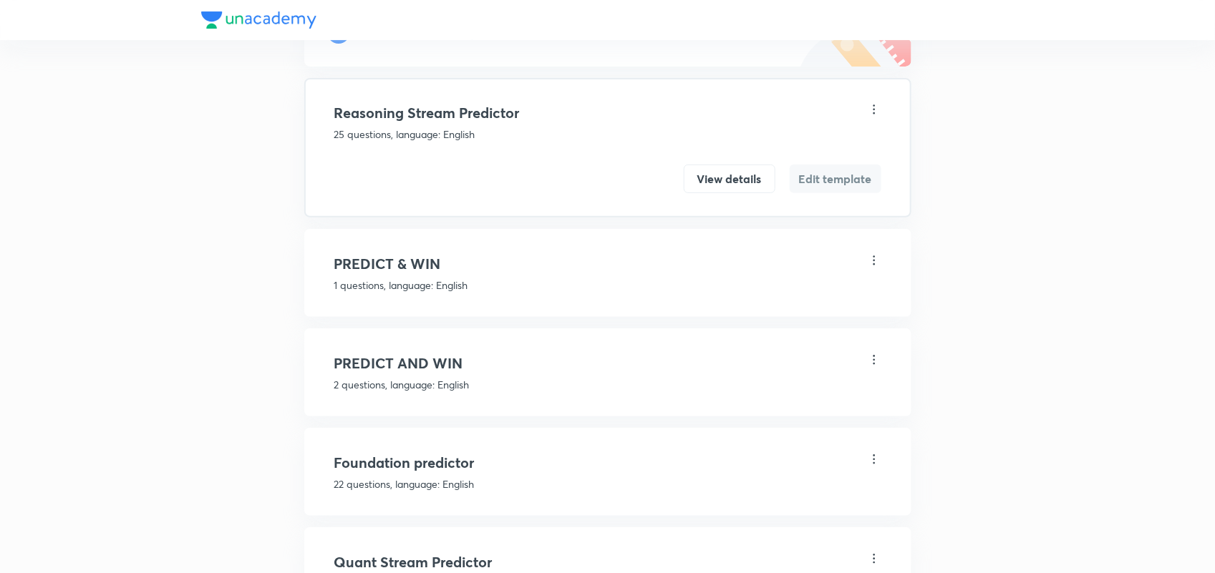
type input "Predict"
click at [873, 359] on icon at bounding box center [874, 360] width 14 height 14
drag, startPoint x: 489, startPoint y: 384, endPoint x: 465, endPoint y: 373, distance: 25.9
click at [465, 373] on div at bounding box center [611, 286] width 1222 height 573
click at [442, 365] on h4 "PREDICT AND WIN" at bounding box center [607, 363] width 547 height 21
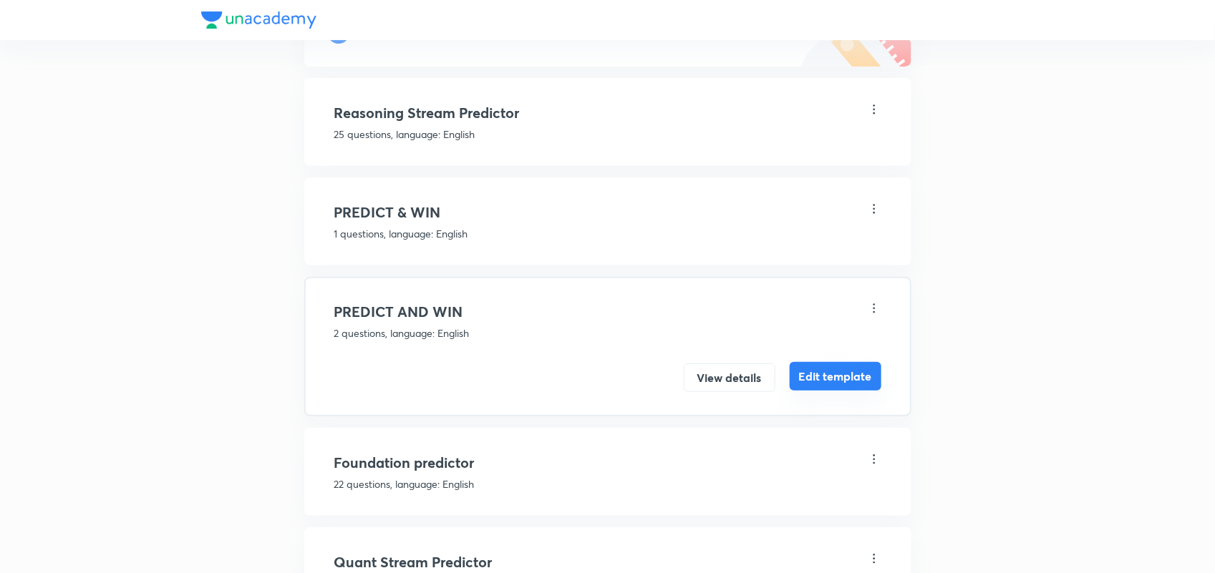
click at [835, 372] on button "Edit template" at bounding box center [836, 376] width 92 height 29
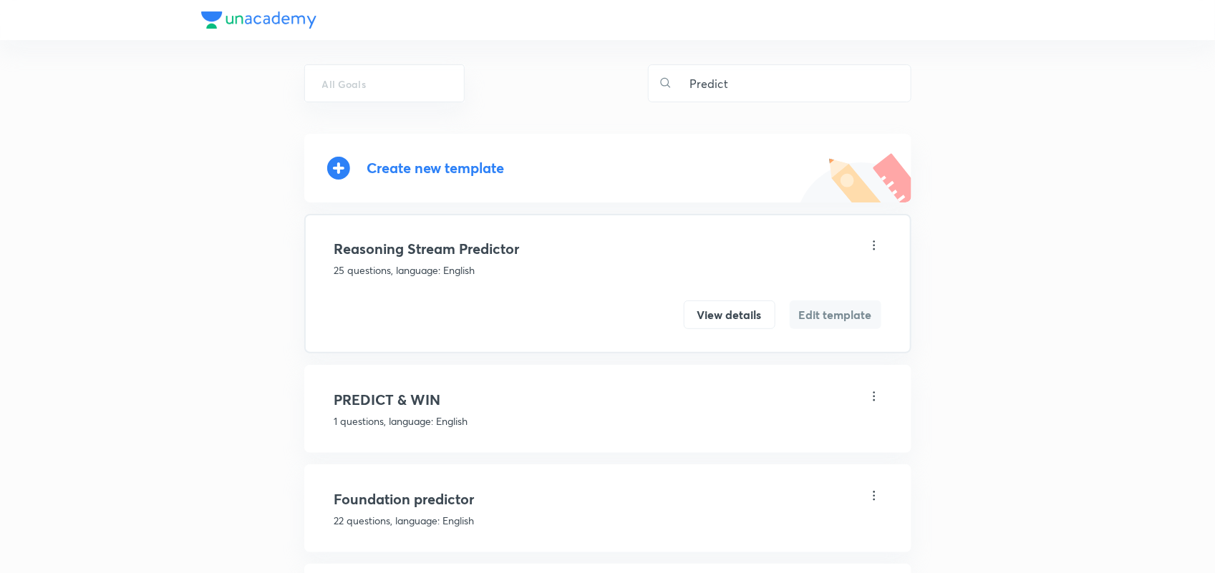
scroll to position [0, 0]
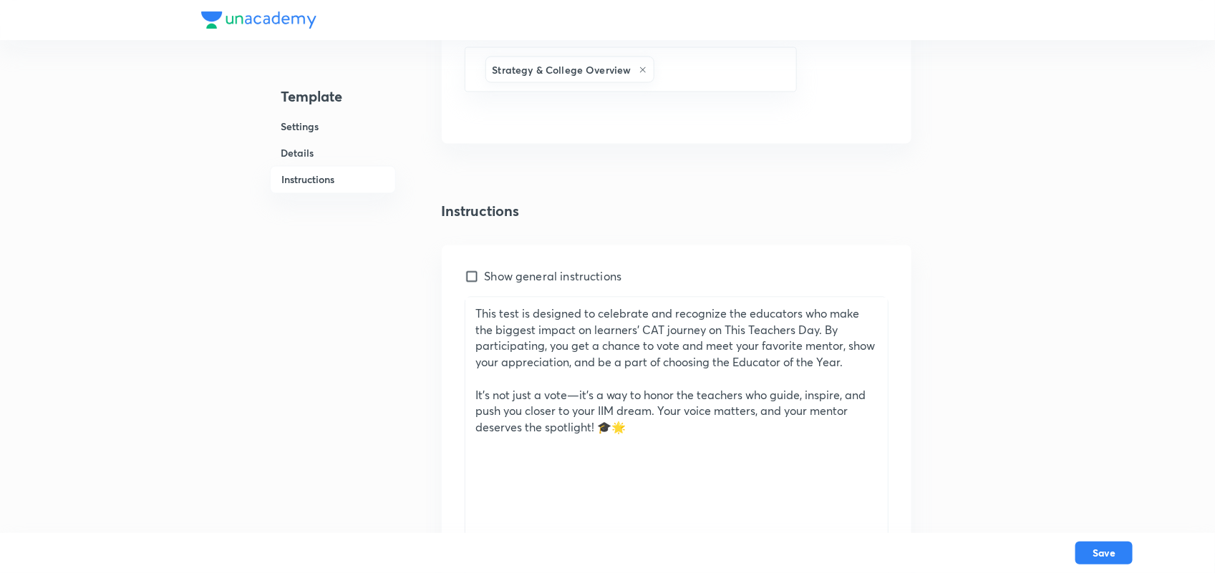
scroll to position [1226, 0]
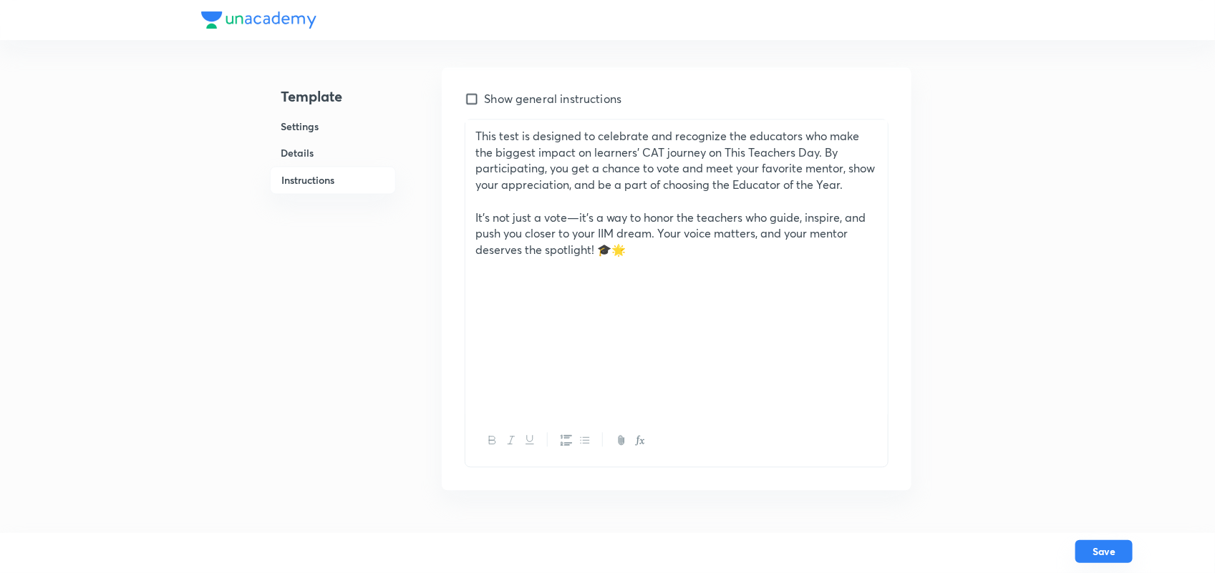
type input "Vote And Meet"
click at [1113, 556] on button "Save" at bounding box center [1103, 551] width 57 height 23
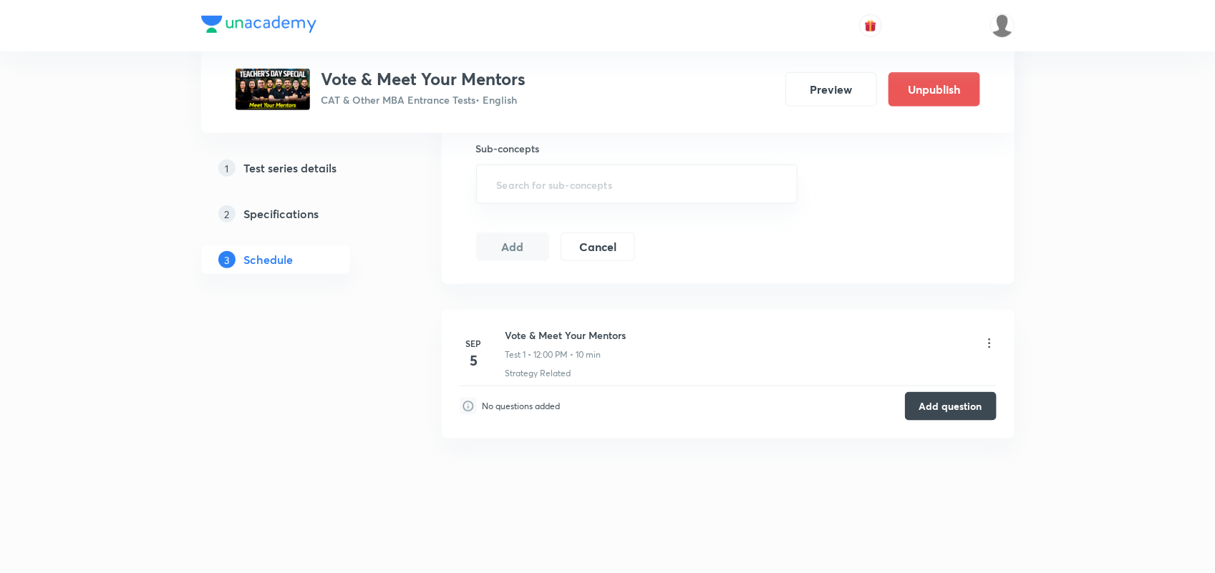
click at [989, 347] on icon at bounding box center [989, 343] width 2 height 9
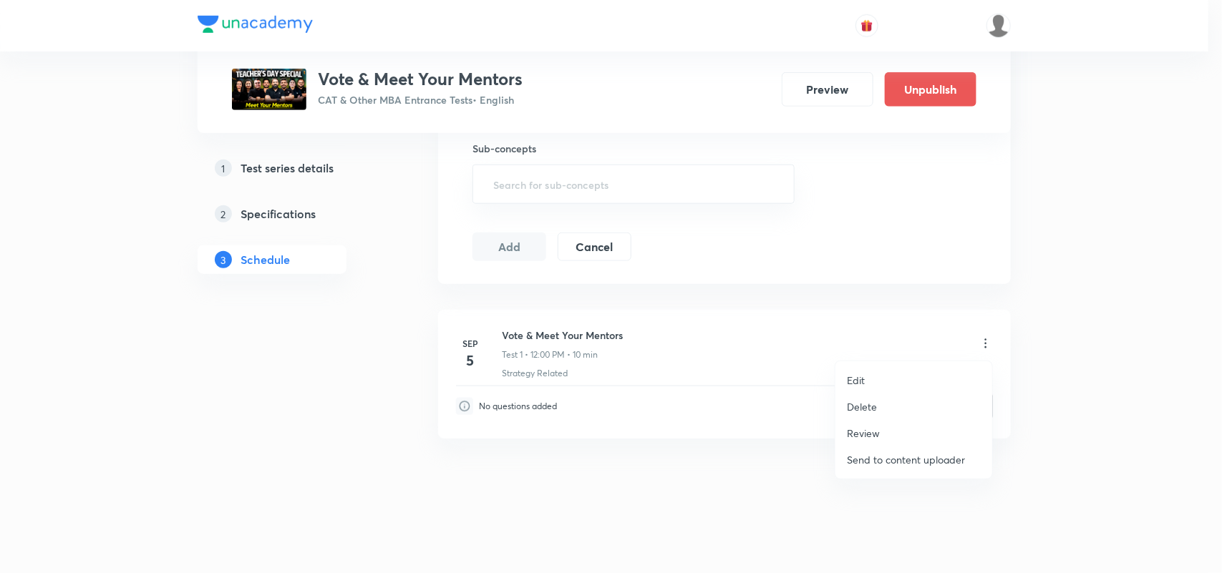
click at [626, 395] on div at bounding box center [611, 286] width 1222 height 573
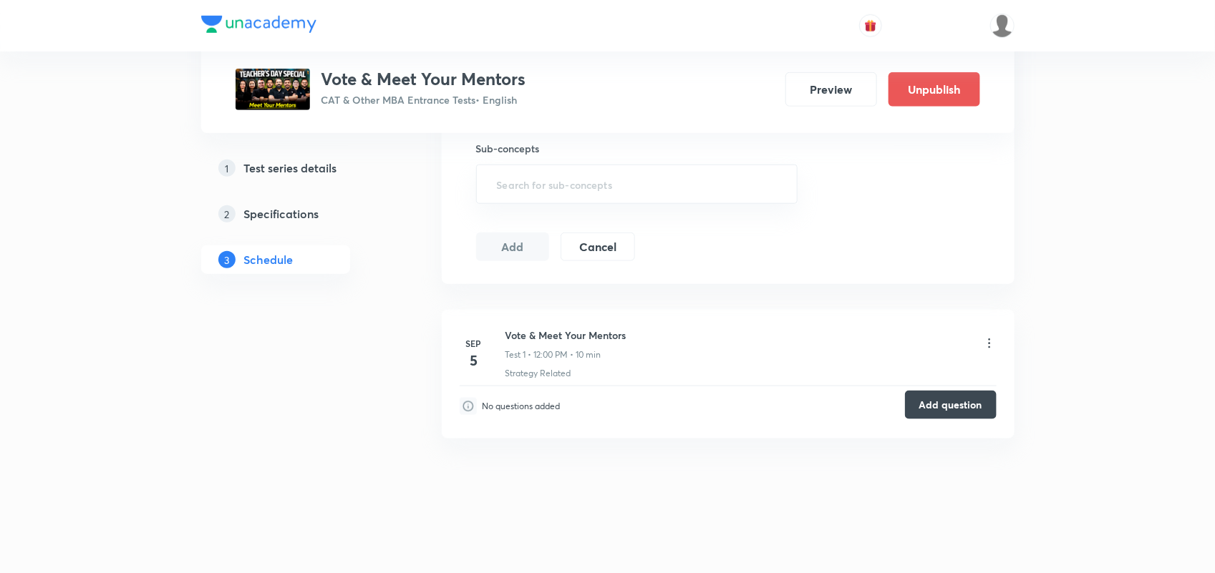
click at [960, 401] on button "Add question" at bounding box center [951, 405] width 92 height 29
click at [989, 337] on icon at bounding box center [989, 343] width 14 height 14
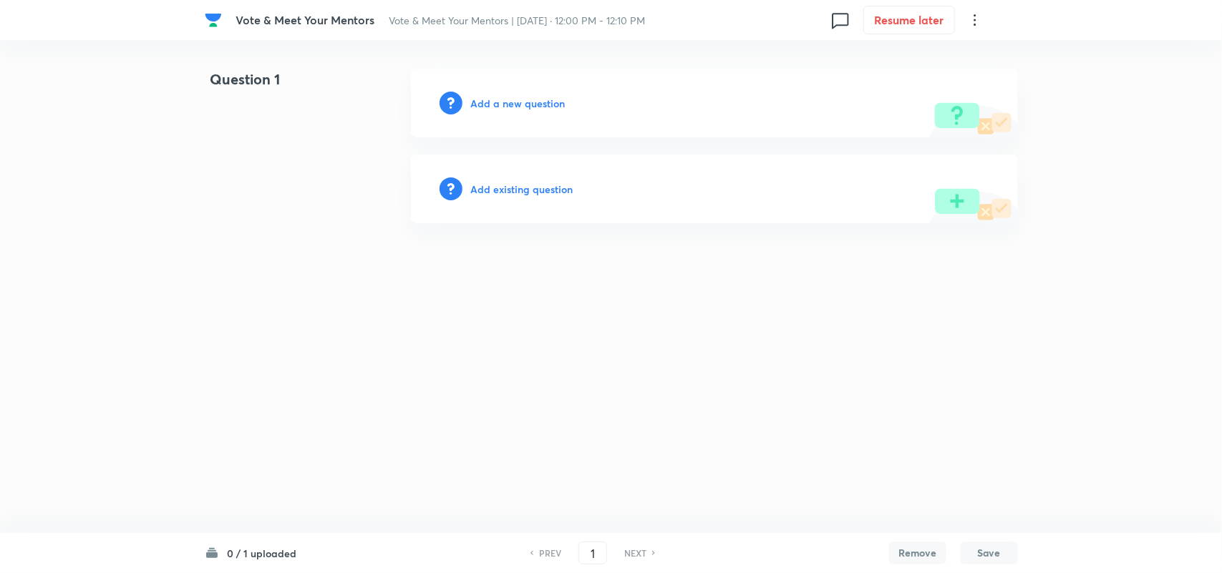
click at [263, 544] on div "0 / 1 uploaded PREV 1 ​ NEXT Remove Save" at bounding box center [611, 553] width 813 height 40
click at [967, 19] on icon at bounding box center [974, 19] width 17 height 17
click at [918, 74] on span "Choose new template" at bounding box center [905, 81] width 140 height 15
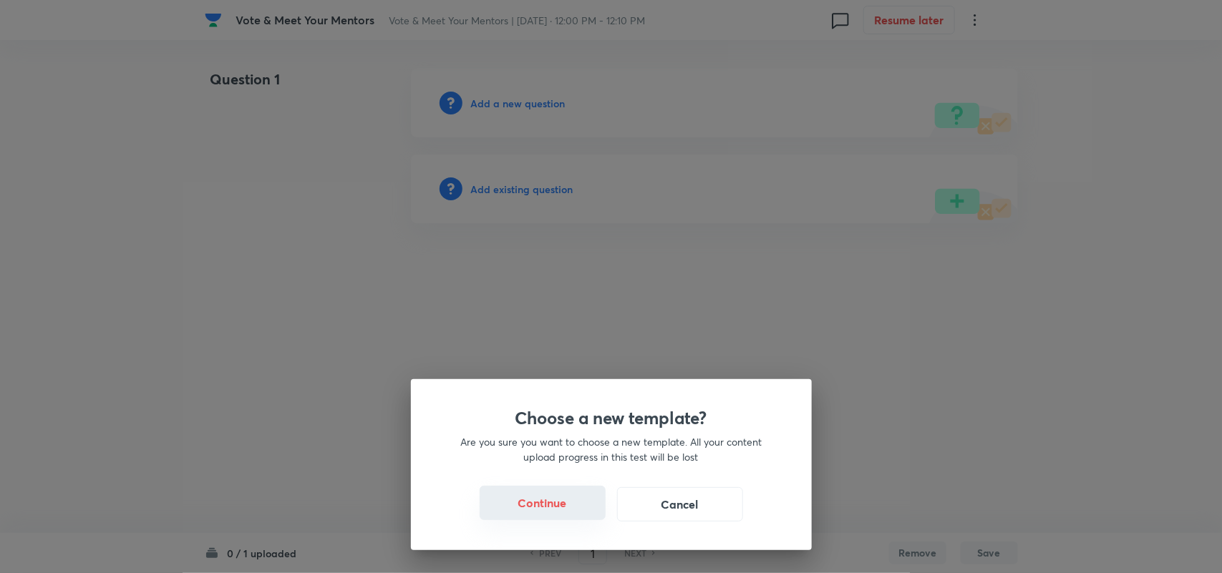
click at [563, 505] on button "Continue" at bounding box center [543, 503] width 126 height 34
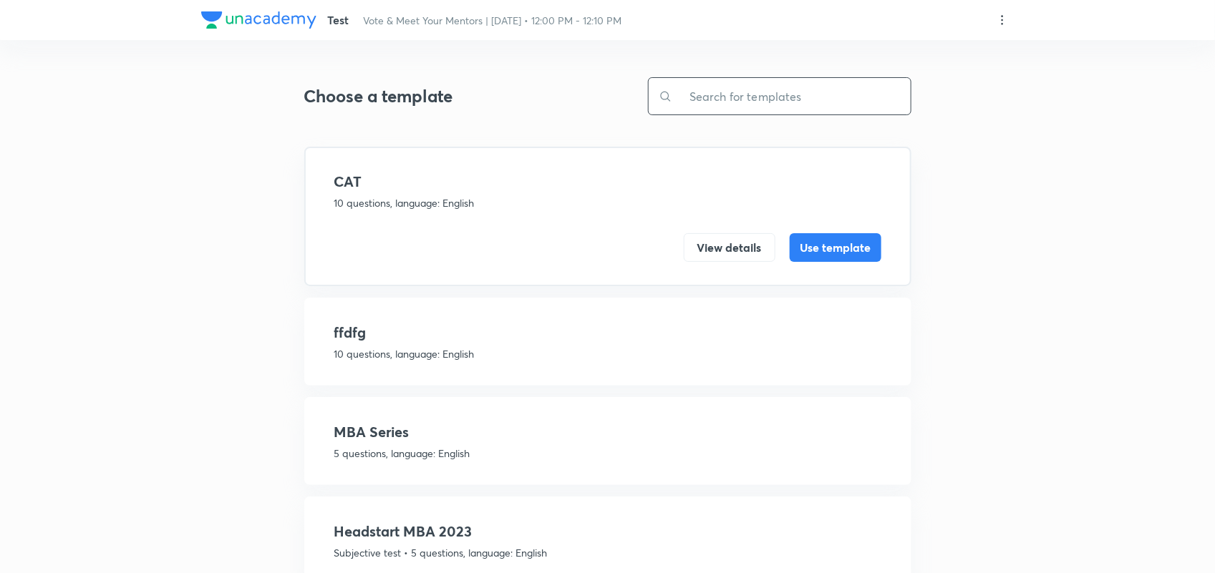
click at [705, 94] on input "text" at bounding box center [791, 96] width 238 height 37
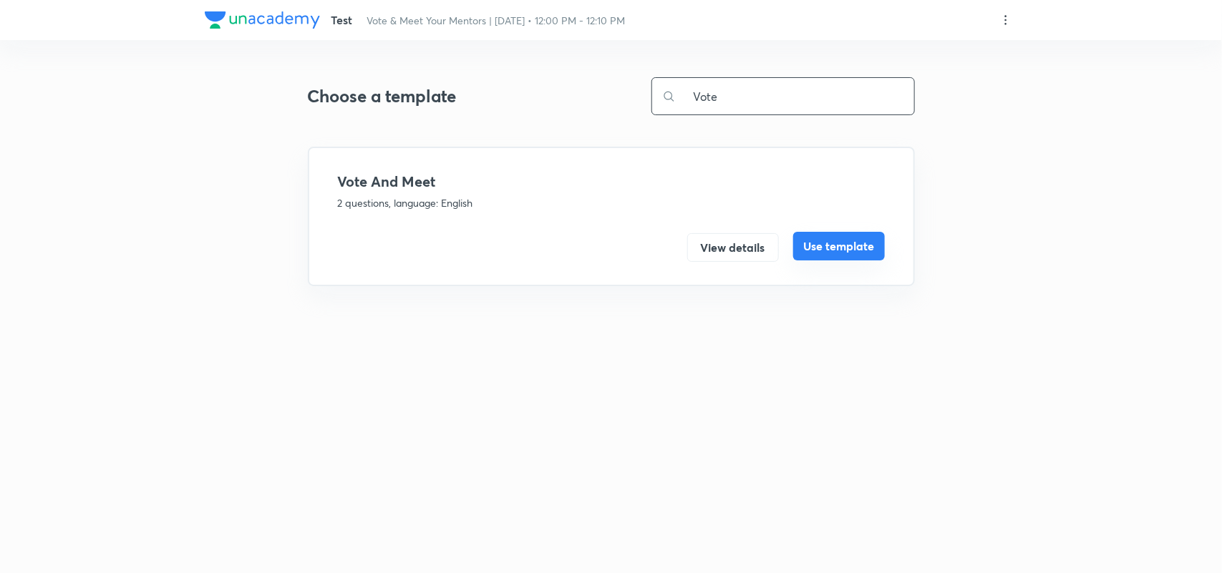
type input "Vote"
click at [836, 238] on button "Use template" at bounding box center [839, 246] width 92 height 29
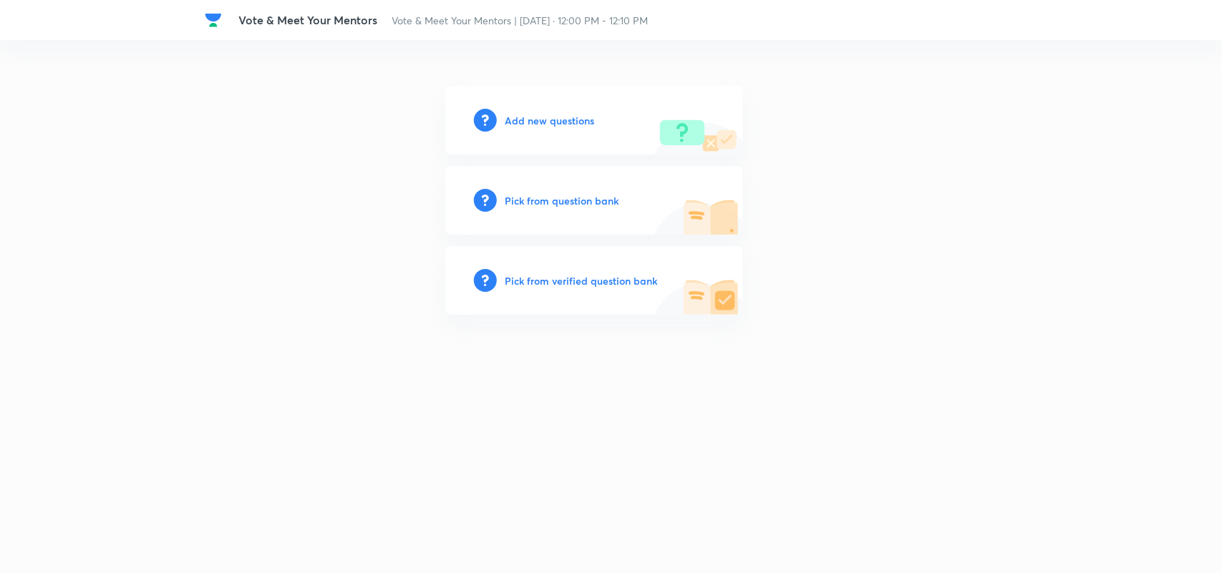
click at [545, 120] on h6 "Add new questions" at bounding box center [549, 120] width 89 height 15
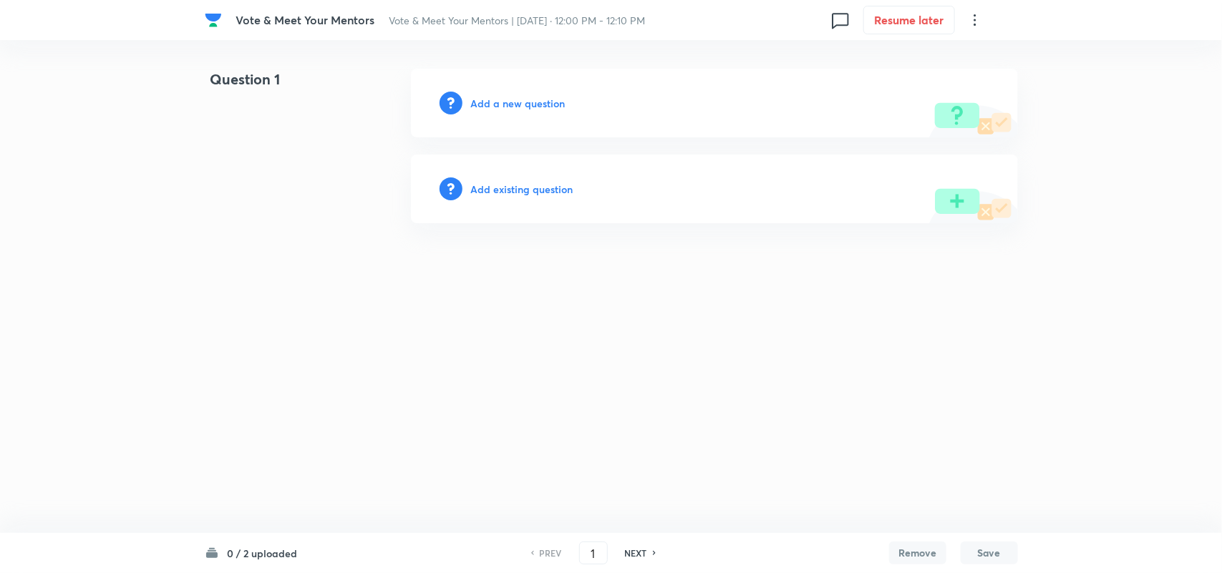
click at [543, 102] on h6 "Add a new question" at bounding box center [518, 103] width 94 height 15
click at [543, 102] on h6 "Choose a question type" at bounding box center [526, 103] width 110 height 15
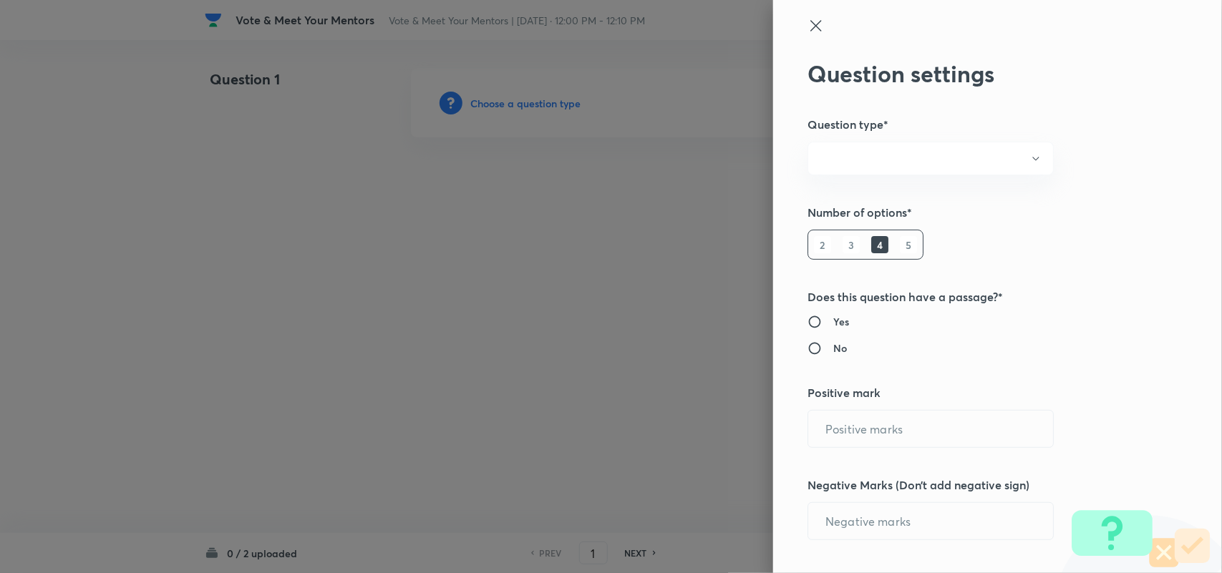
radio input "true"
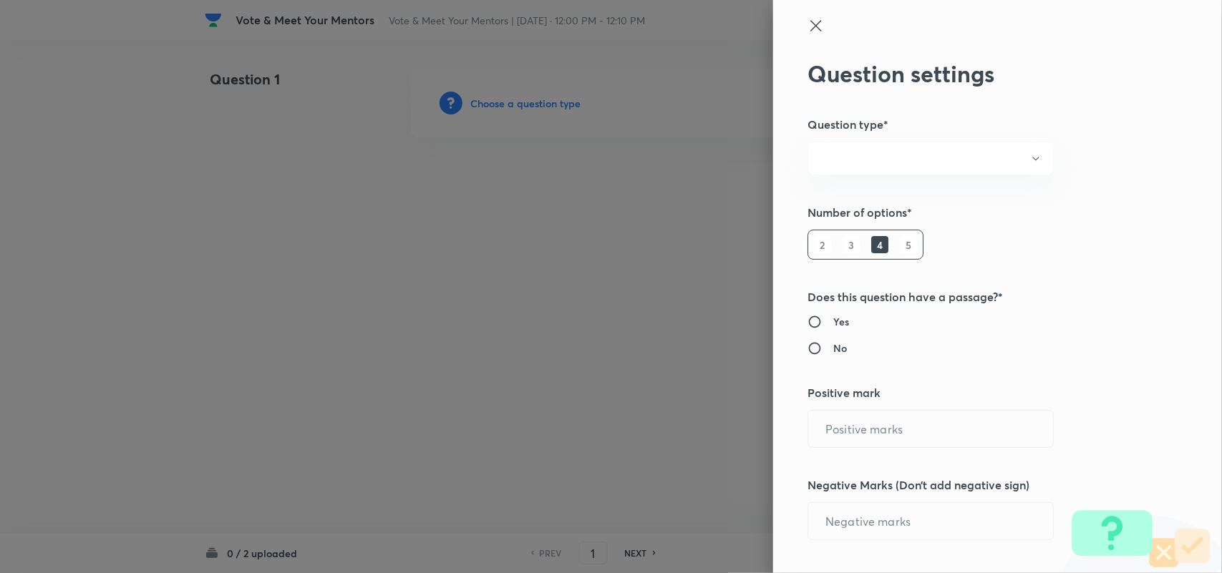
radio input "true"
type input "1"
type input "0"
click at [888, 155] on button "Single choice correct" at bounding box center [930, 159] width 246 height 34
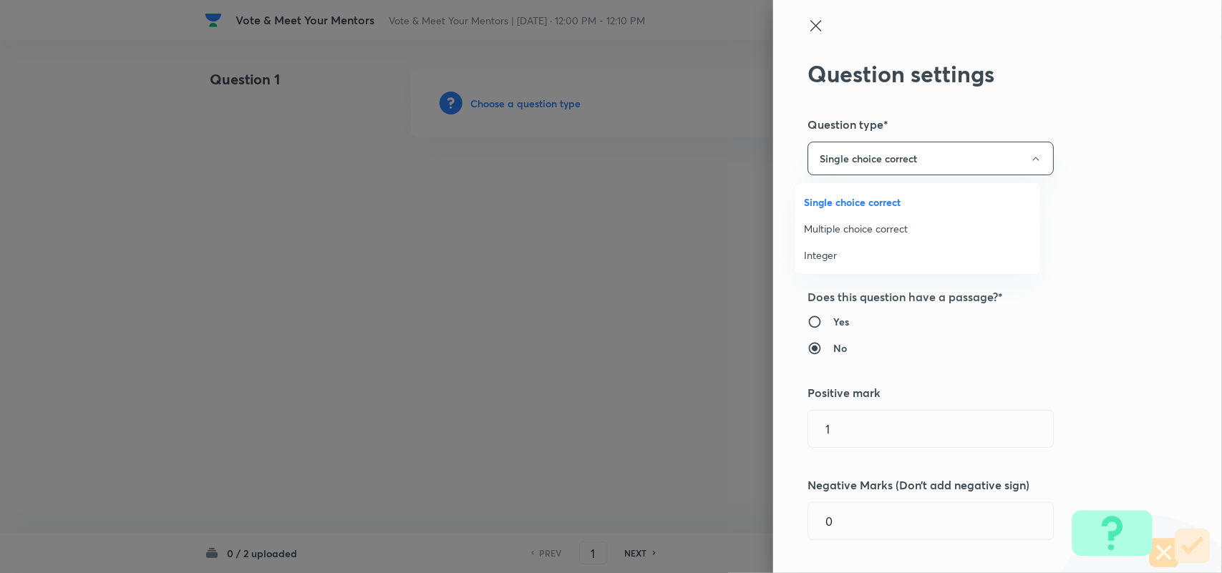
click at [845, 236] on span "Multiple choice correct" at bounding box center [918, 228] width 228 height 15
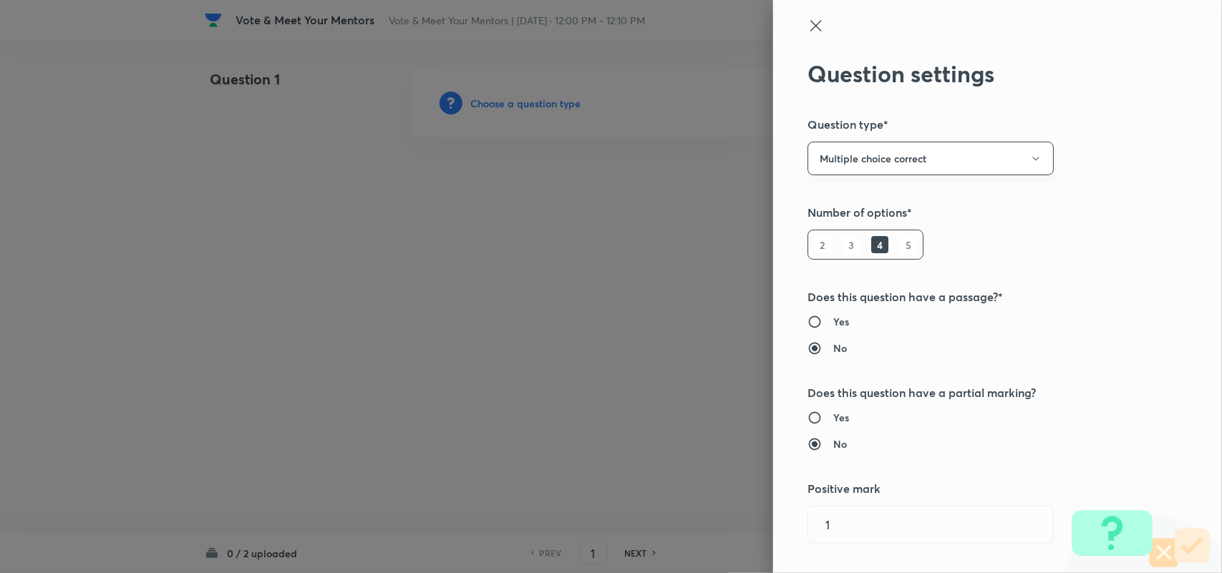
click at [924, 152] on button "Multiple choice correct" at bounding box center [930, 159] width 246 height 34
click at [824, 252] on span "Integer" at bounding box center [918, 255] width 228 height 15
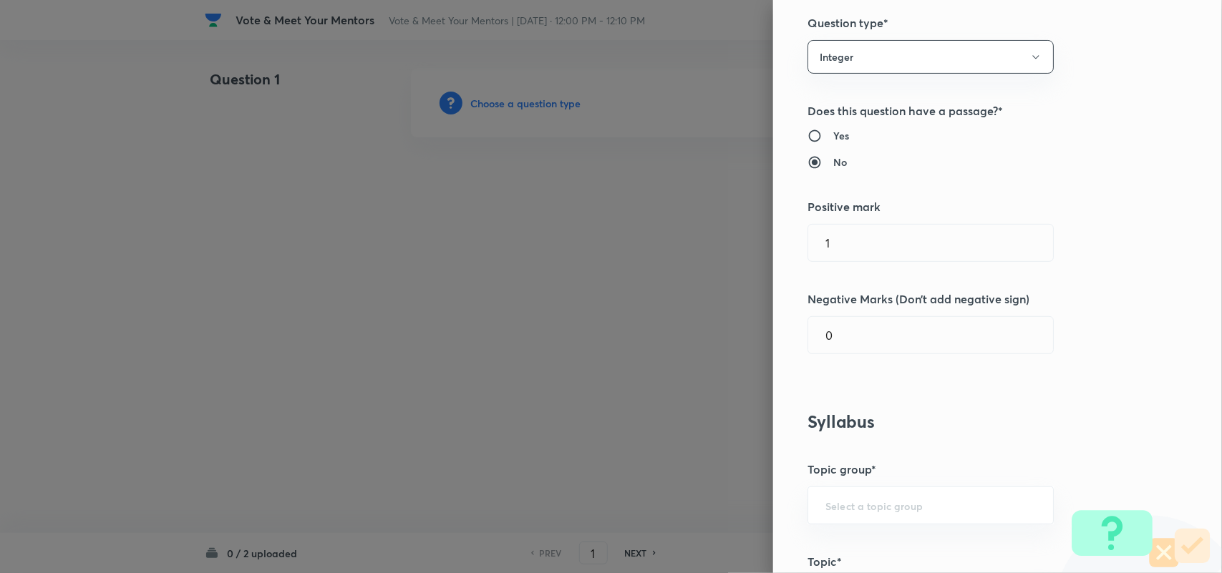
scroll to position [102, 0]
click at [848, 342] on input "0" at bounding box center [930, 334] width 245 height 37
click at [838, 242] on input "1" at bounding box center [930, 242] width 245 height 37
type input "0"
click at [947, 405] on div "Question settings Question type* Integer Does this question have a passage?* Ye…" at bounding box center [997, 286] width 449 height 573
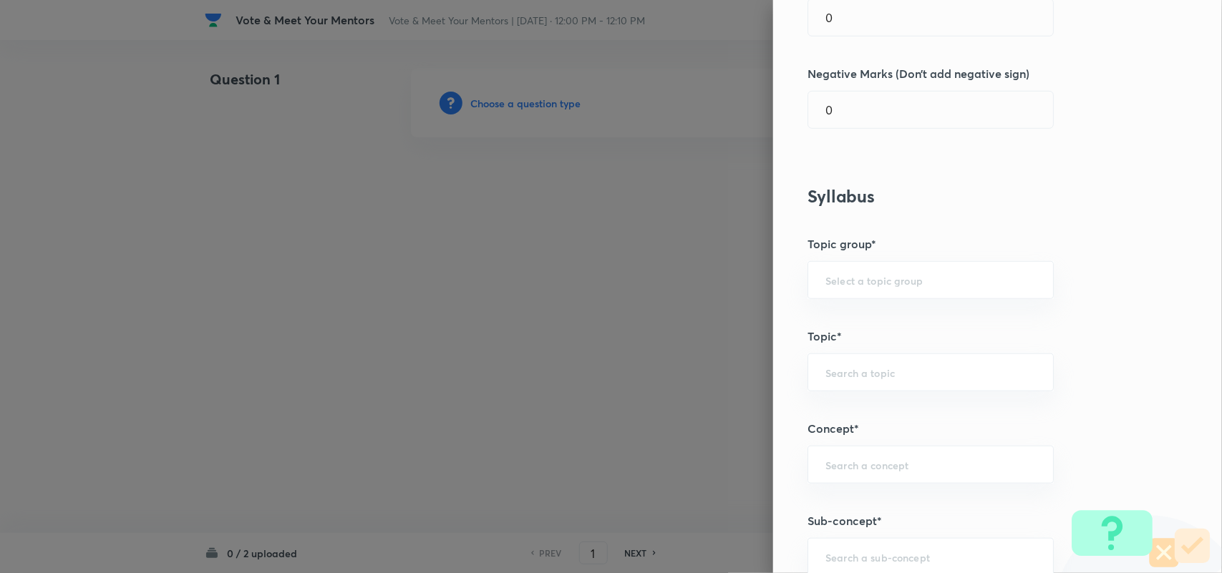
scroll to position [374, 0]
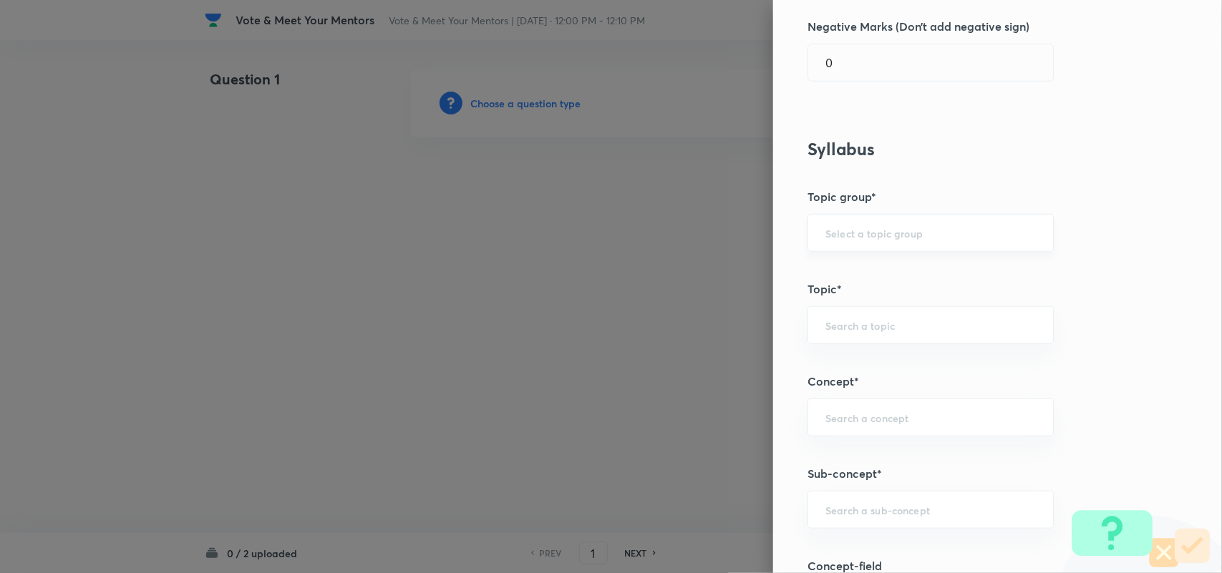
click at [847, 231] on input "text" at bounding box center [930, 233] width 210 height 14
click at [878, 280] on li "Strategy & College Overview" at bounding box center [917, 274] width 244 height 26
type input "Strategy & College Overview"
click at [882, 334] on div "​" at bounding box center [930, 325] width 246 height 38
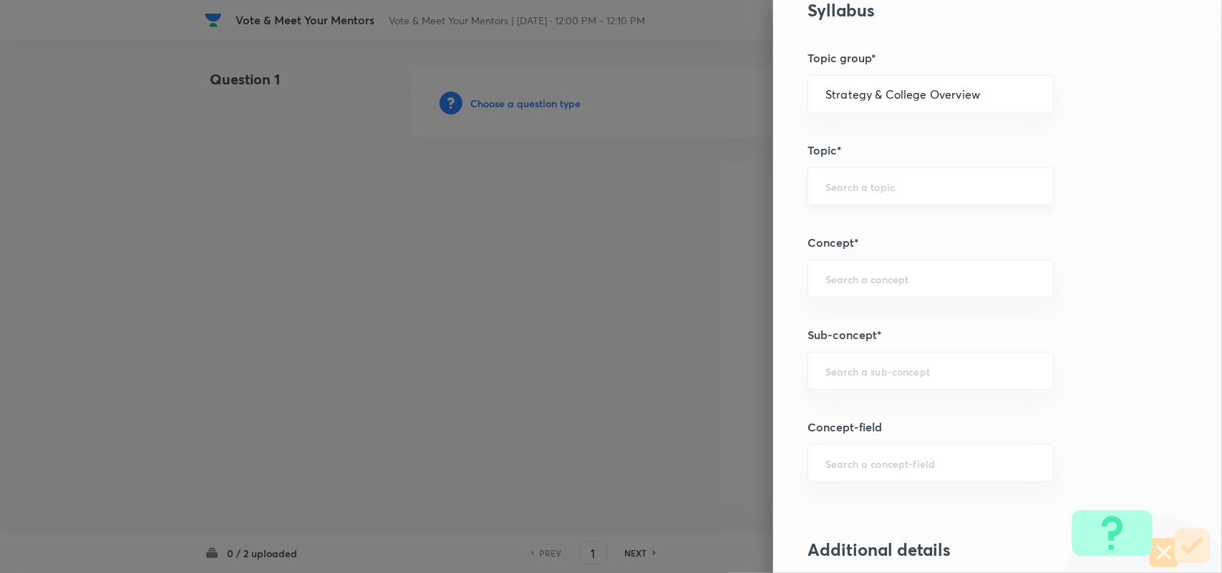
scroll to position [515, 0]
click at [850, 369] on input "text" at bounding box center [930, 369] width 210 height 14
click at [944, 82] on div "Strategy & College Overview ​" at bounding box center [930, 92] width 246 height 38
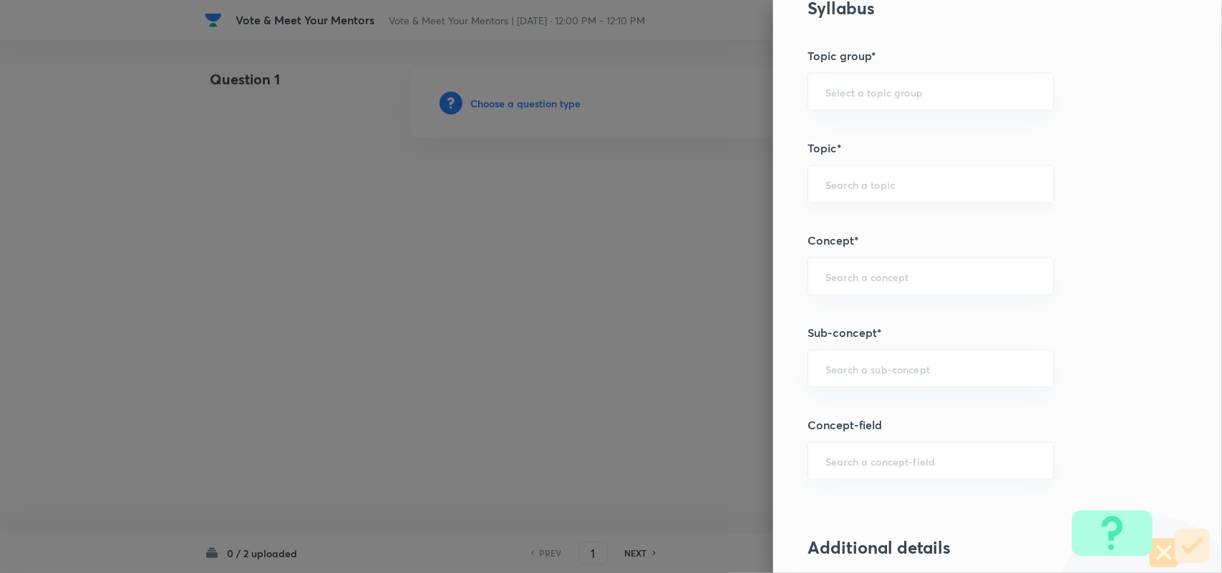
click at [1045, 183] on div at bounding box center [1045, 182] width 1 height 14
type input "Strategy & College Overview"
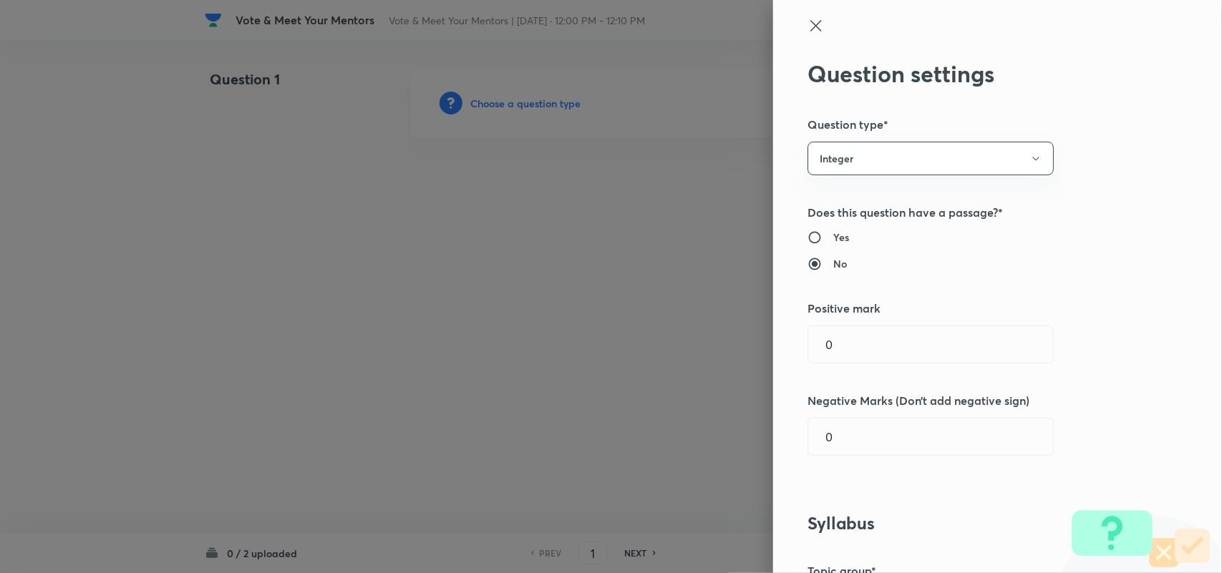
click at [807, 18] on icon at bounding box center [815, 25] width 17 height 17
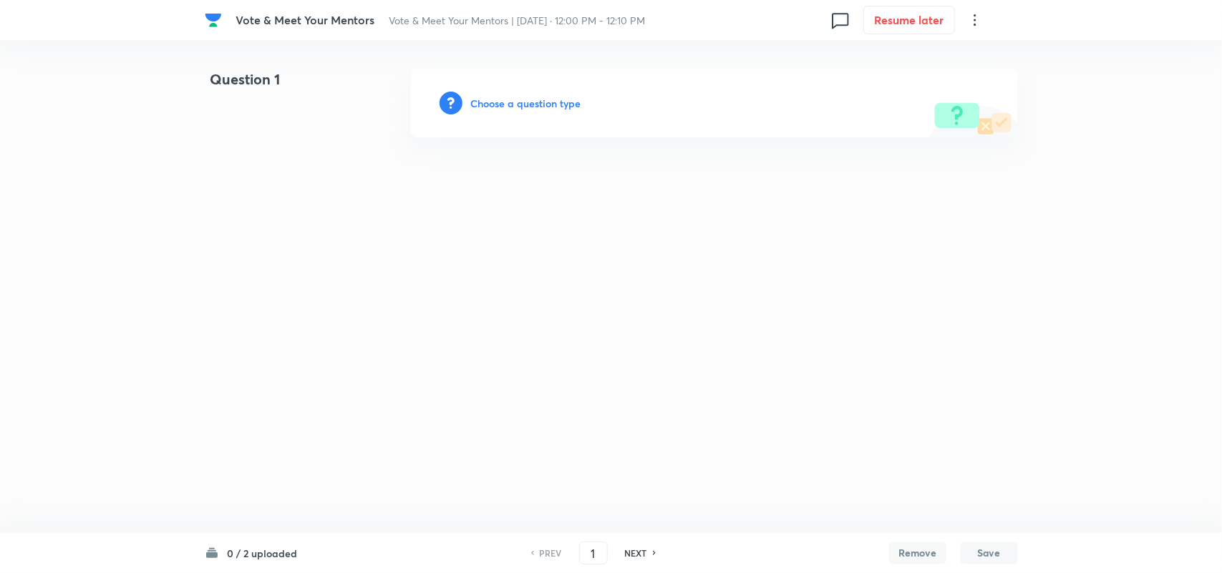
click at [558, 102] on h6 "Choose a question type" at bounding box center [526, 103] width 110 height 15
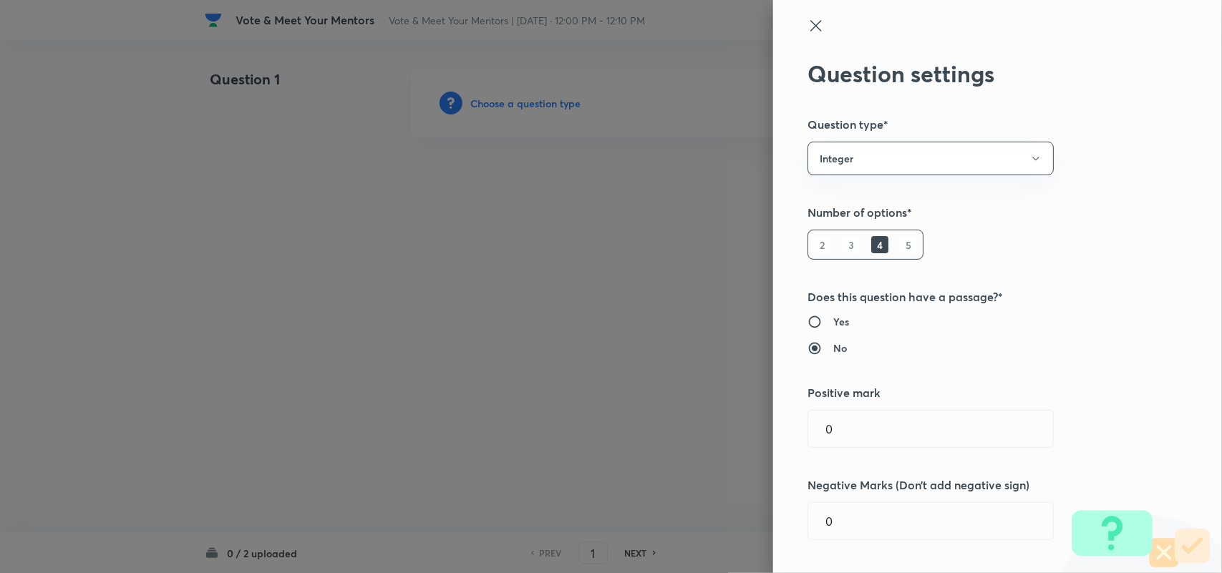
type input "1"
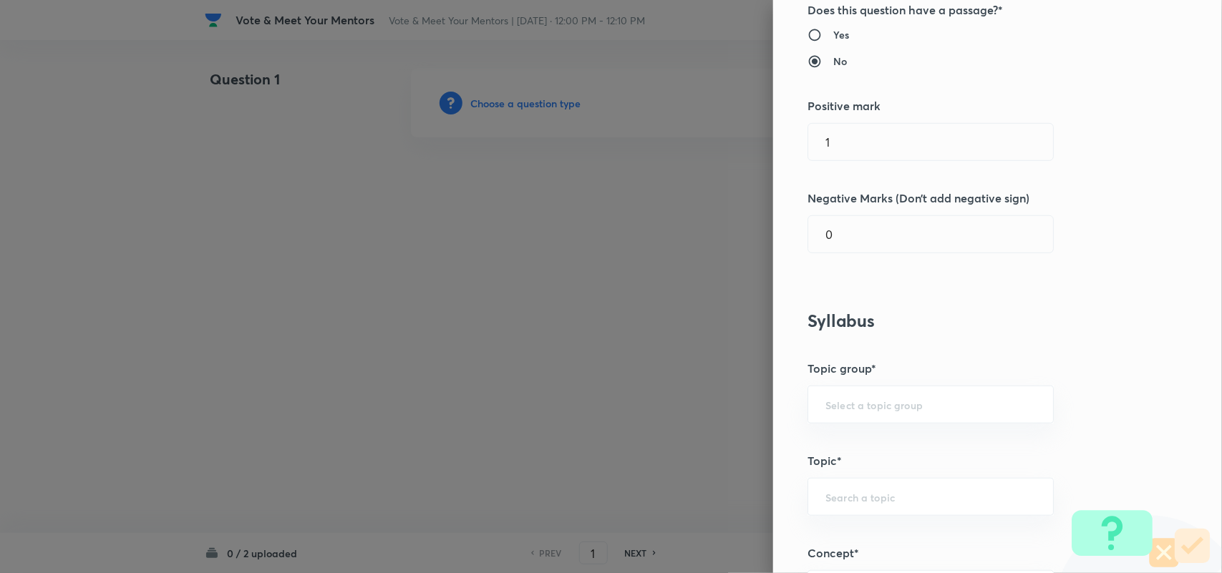
scroll to position [287, 0]
click at [907, 155] on input "1" at bounding box center [930, 142] width 245 height 37
type input "0"
type input "1"
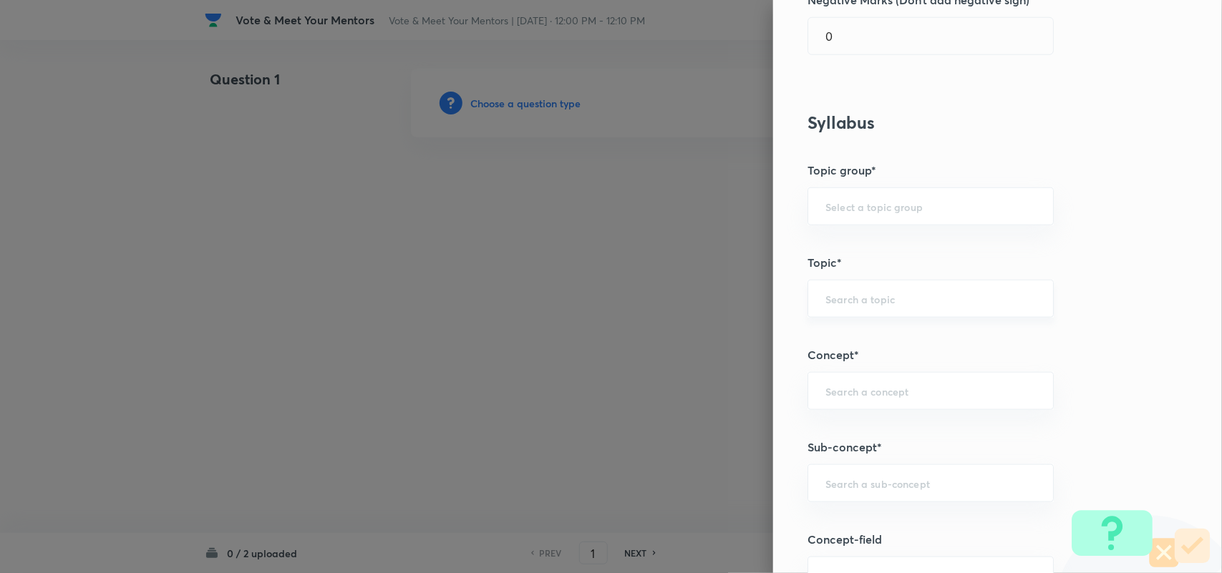
scroll to position [702, 0]
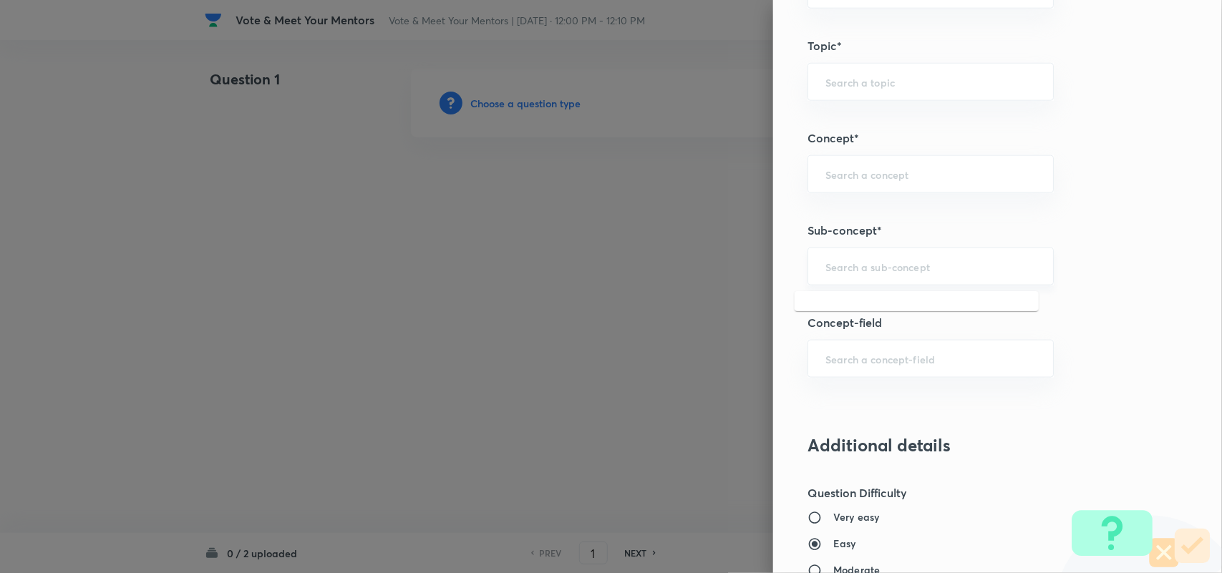
click at [852, 267] on input "text" at bounding box center [930, 267] width 210 height 14
type input "s"
click at [852, 267] on input "text" at bounding box center [930, 267] width 210 height 14
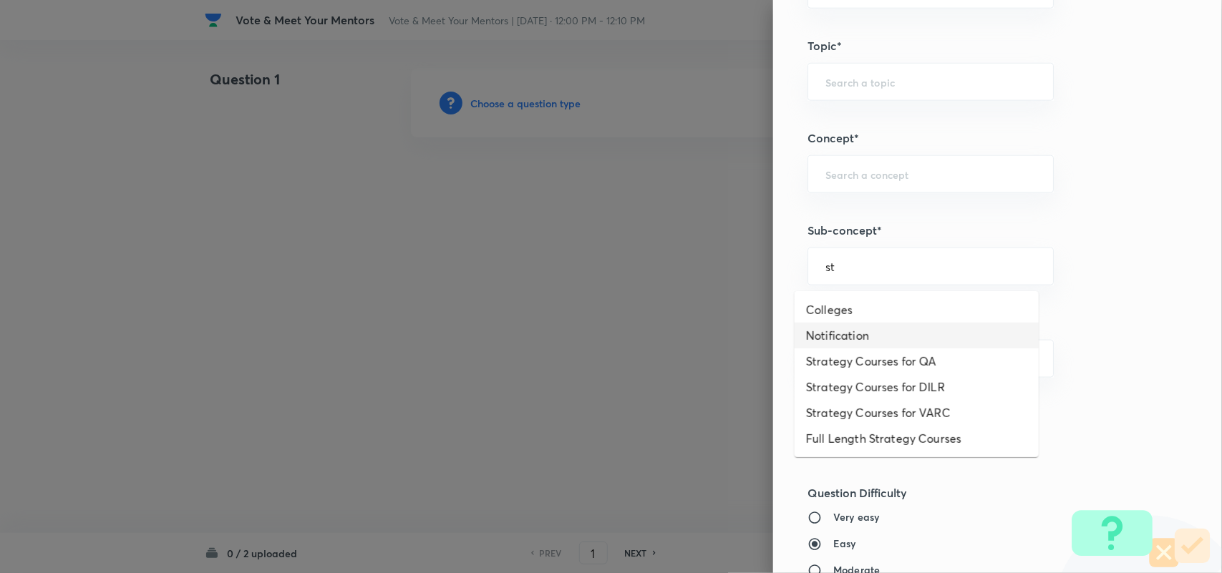
click at [848, 331] on li "Notification" at bounding box center [917, 336] width 244 height 26
type input "Notification"
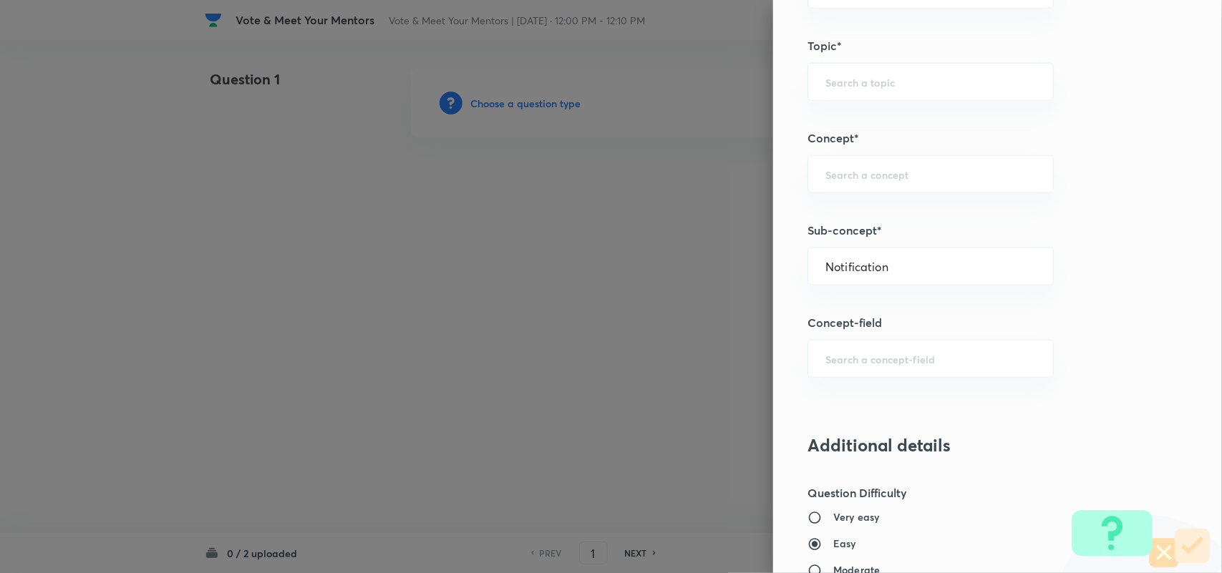
type input "Strategy & College Overview"
type input "Colleges for CAT"
type input "Notification"
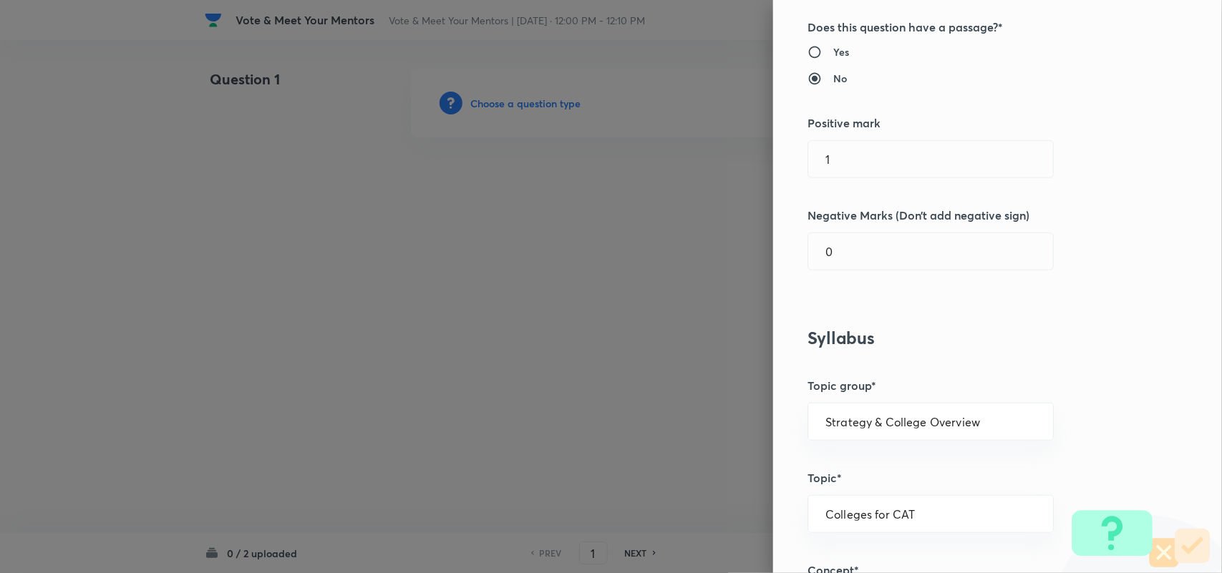
scroll to position [0, 0]
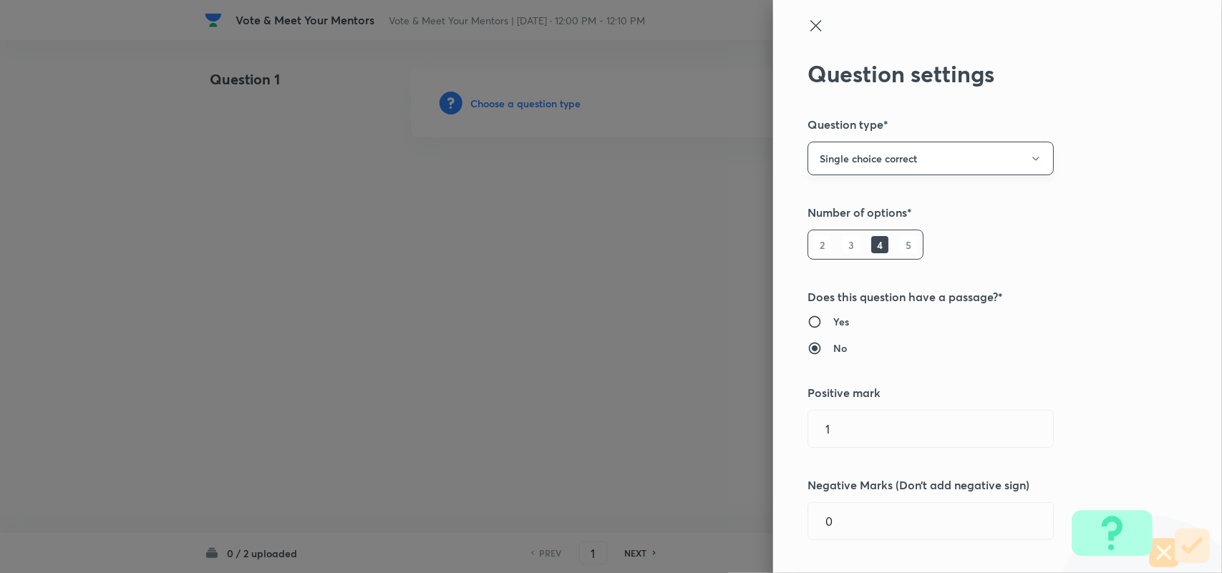
click at [881, 161] on button "Single choice correct" at bounding box center [930, 159] width 246 height 34
click at [820, 258] on span "Integer" at bounding box center [918, 255] width 228 height 15
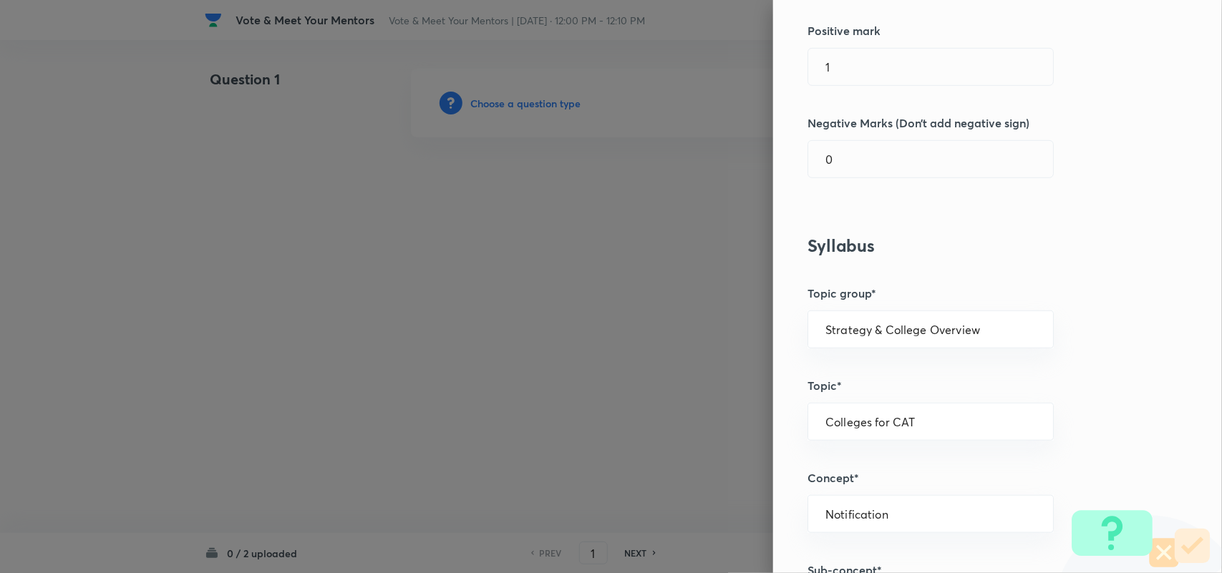
scroll to position [272, 0]
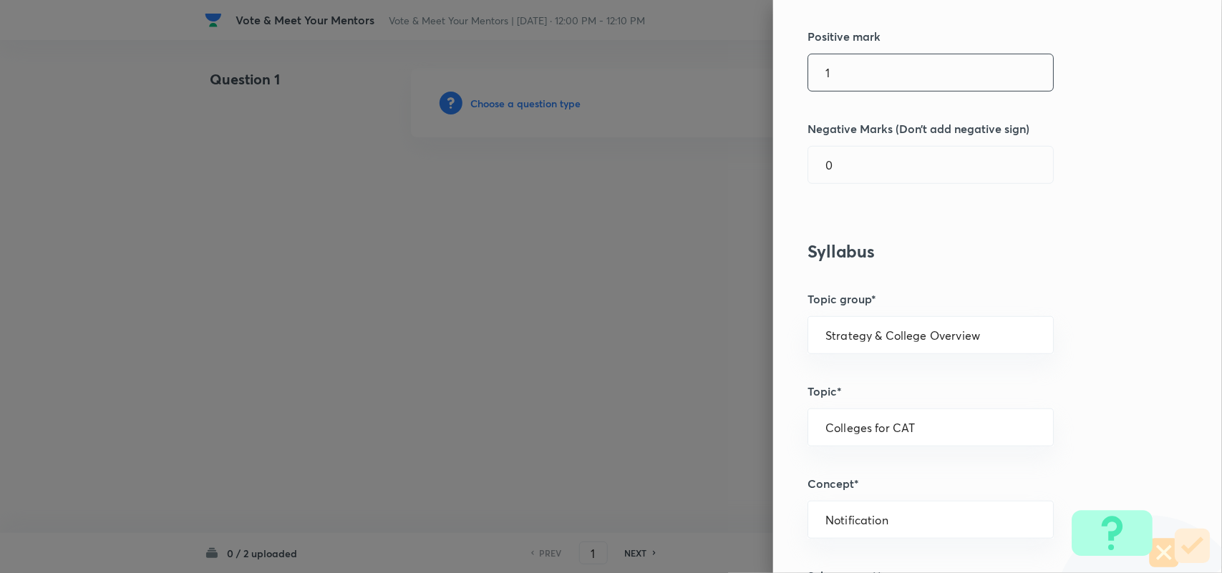
click at [881, 81] on input "1" at bounding box center [930, 72] width 245 height 37
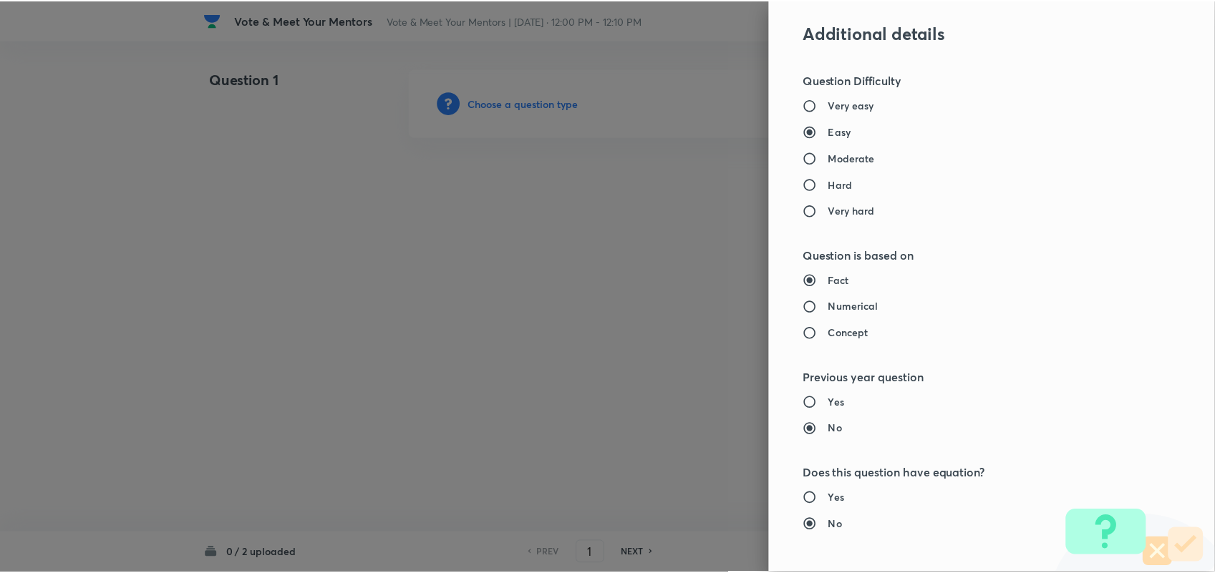
scroll to position [1296, 0]
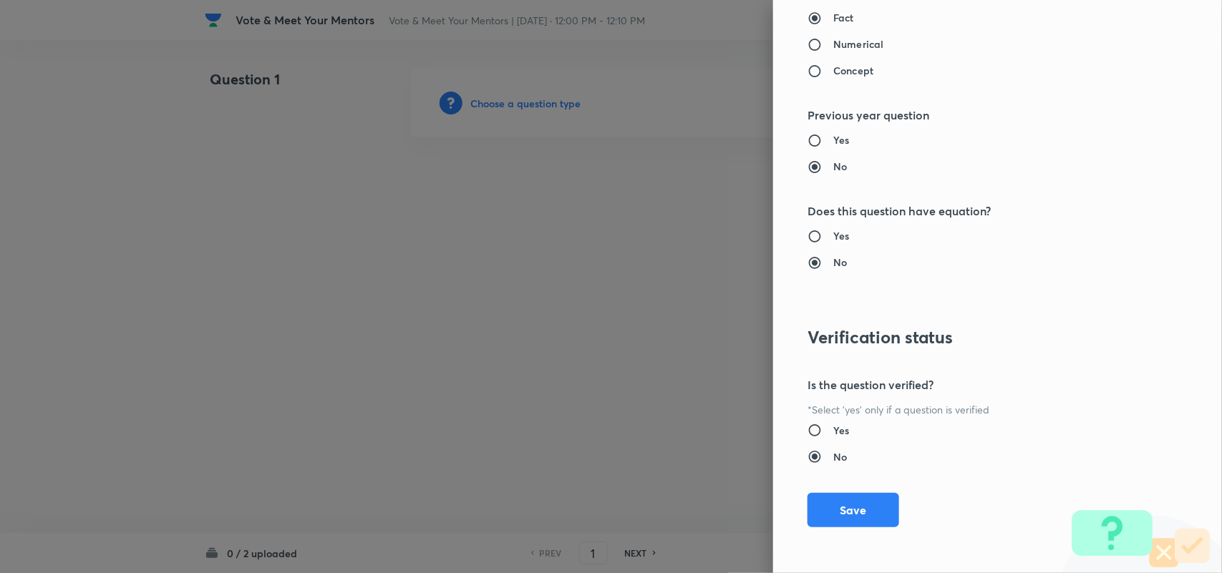
type input "0"
click at [825, 533] on div "Question settings Question type* Integer Does this question have a passage?* Ye…" at bounding box center [997, 286] width 449 height 573
click at [831, 507] on button "Save" at bounding box center [853, 509] width 92 height 34
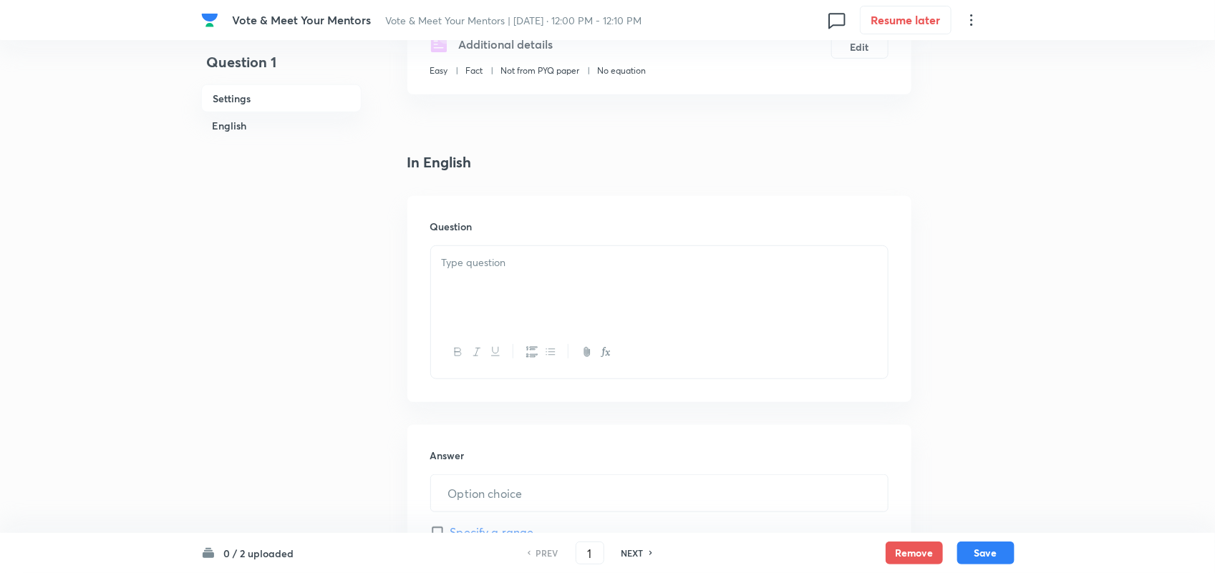
scroll to position [284, 0]
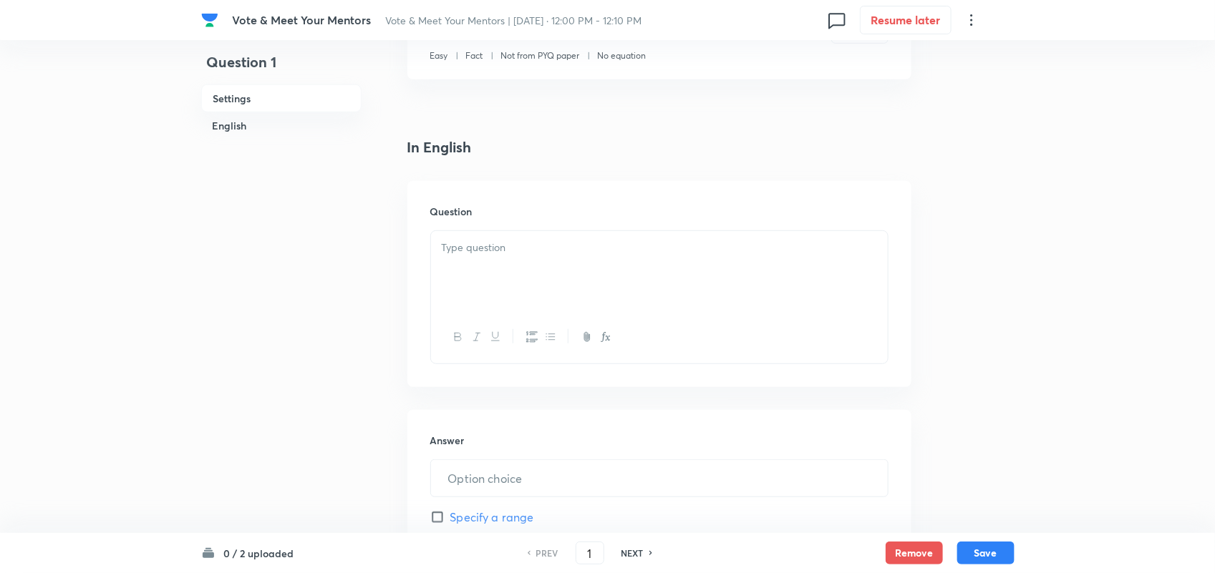
click at [531, 273] on div at bounding box center [659, 271] width 457 height 80
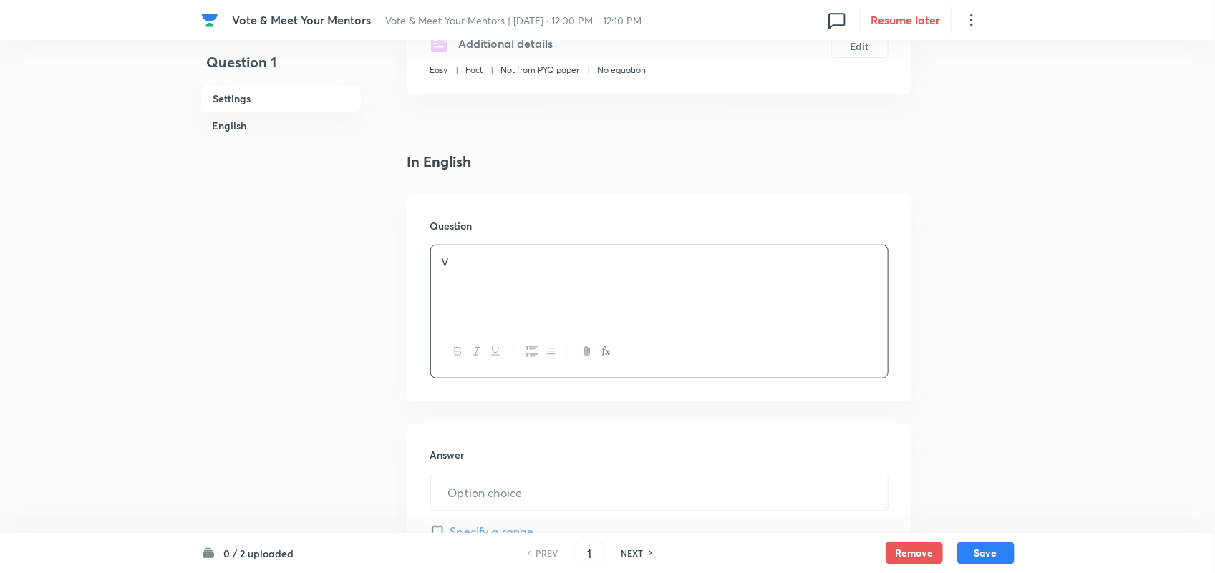
scroll to position [273, 0]
click at [505, 291] on p "Ronak Sir" at bounding box center [659, 291] width 435 height 16
click at [447, 276] on p at bounding box center [659, 275] width 435 height 16
click at [803, 251] on p "Who is the educator that inspires you the most in your CAT journey?" at bounding box center [659, 259] width 435 height 16
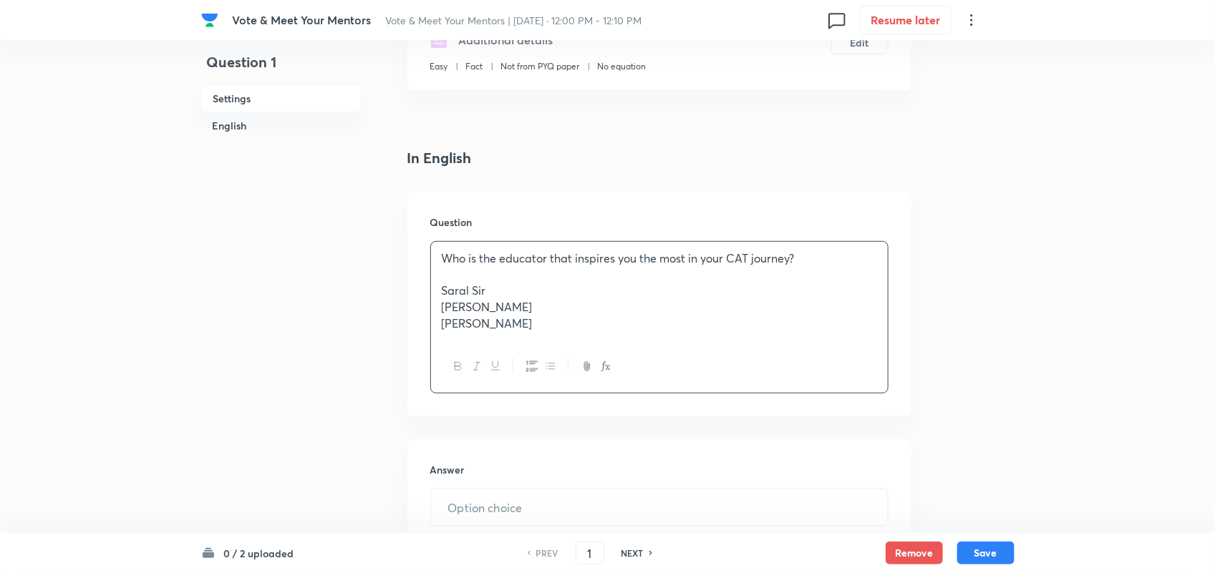
click at [442, 291] on p "Saral Sir" at bounding box center [659, 291] width 435 height 16
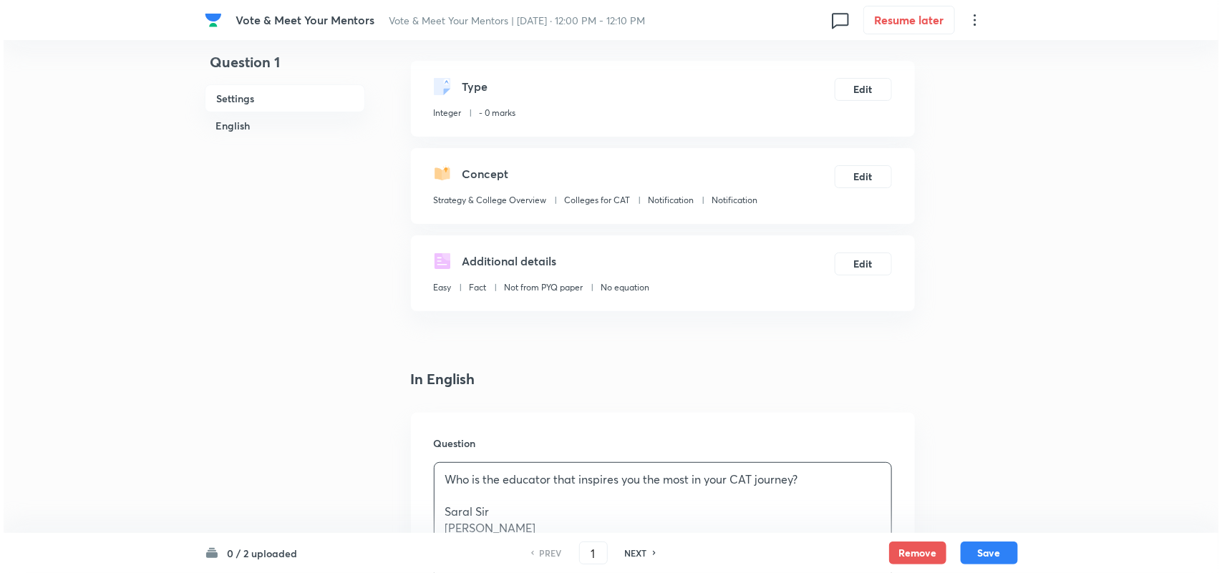
scroll to position [0, 0]
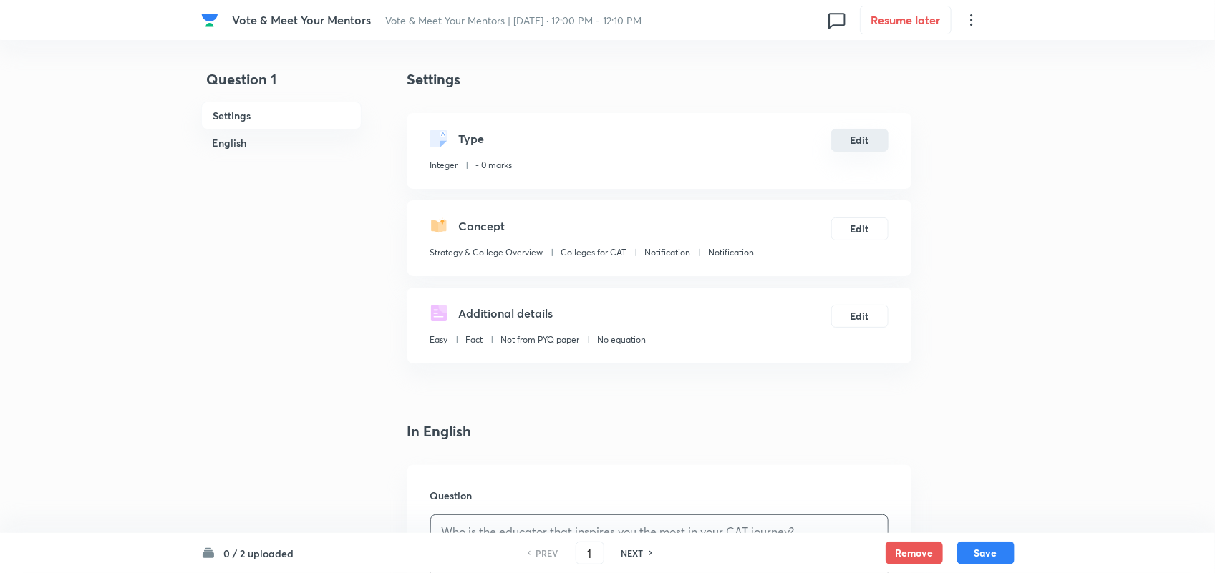
click at [867, 148] on button "Edit" at bounding box center [859, 140] width 57 height 23
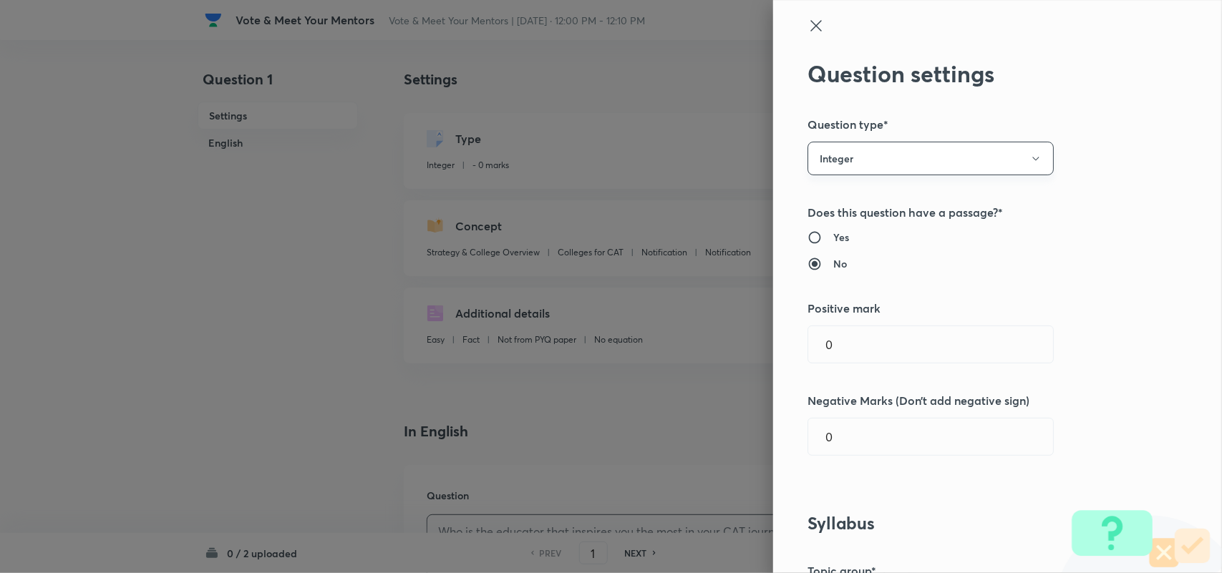
click at [920, 163] on button "Integer" at bounding box center [930, 159] width 246 height 34
click at [824, 206] on span "Single choice correct" at bounding box center [918, 202] width 228 height 15
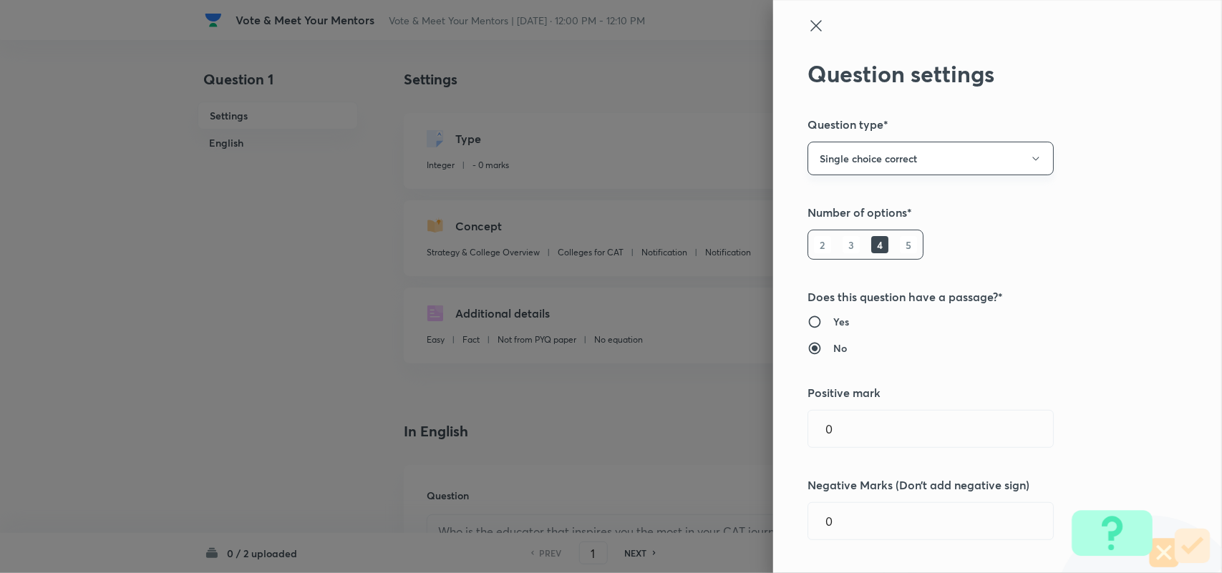
click at [866, 159] on button "Single choice correct" at bounding box center [930, 159] width 246 height 34
click at [811, 269] on ul "Single choice correct Multiple choice correct Integer" at bounding box center [917, 228] width 245 height 91
click at [820, 248] on span "Integer" at bounding box center [918, 255] width 228 height 15
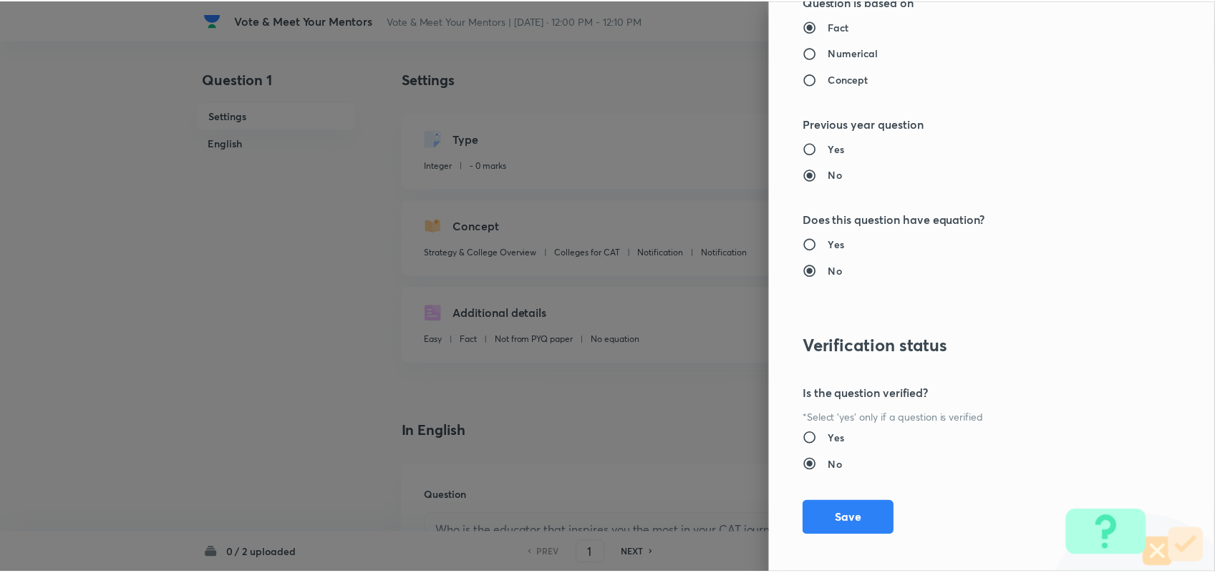
scroll to position [1296, 0]
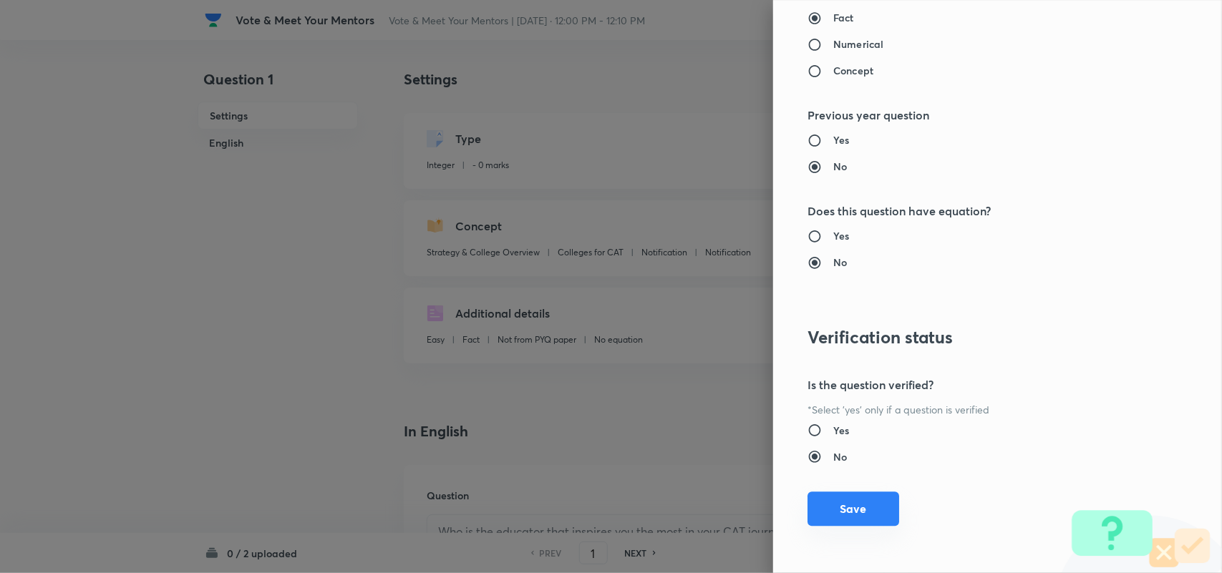
click at [848, 505] on button "Save" at bounding box center [853, 509] width 92 height 34
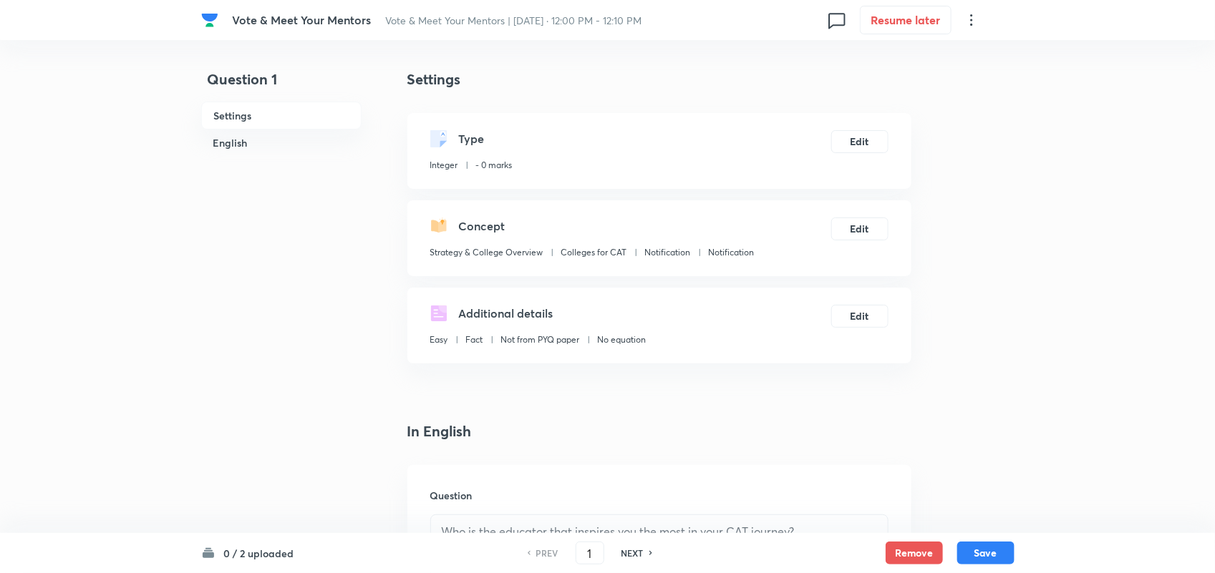
scroll to position [220, 0]
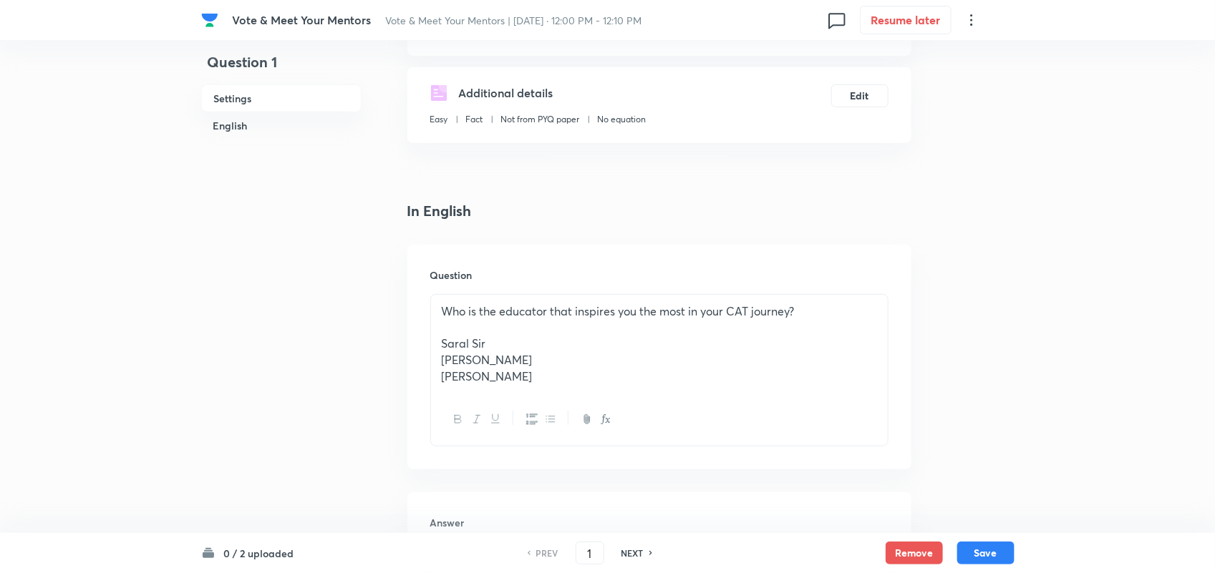
click at [556, 344] on p "Saral Sir" at bounding box center [659, 344] width 435 height 16
click at [447, 333] on p at bounding box center [659, 328] width 435 height 16
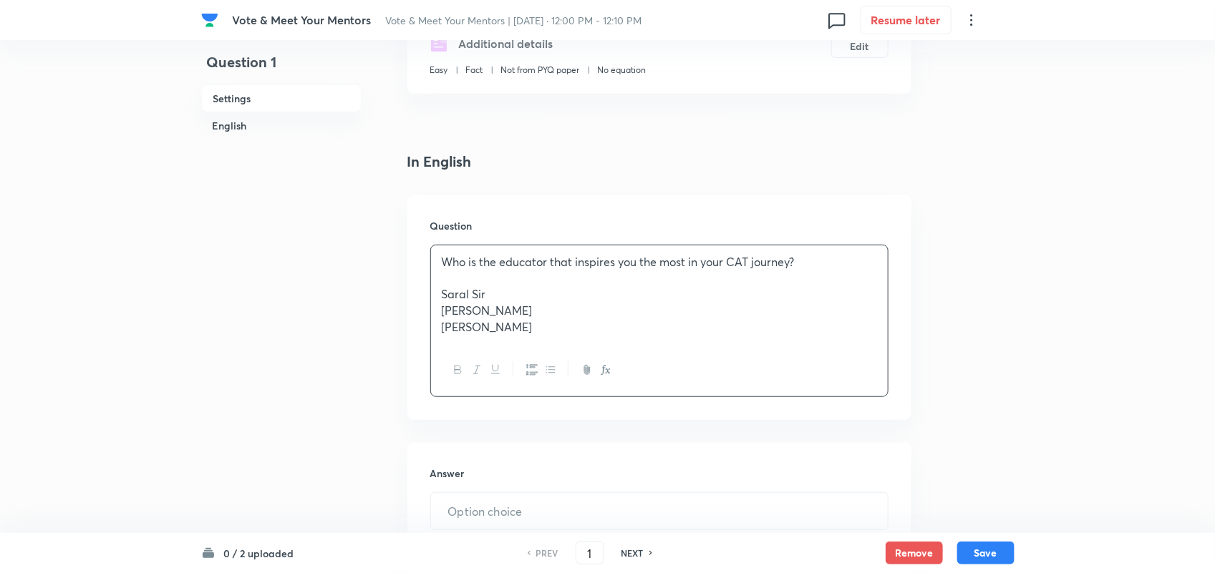
scroll to position [272, 0]
click at [495, 294] on p "[PERSON_NAME]" at bounding box center [659, 292] width 435 height 16
click at [442, 276] on p "Saral Sir" at bounding box center [659, 276] width 435 height 16
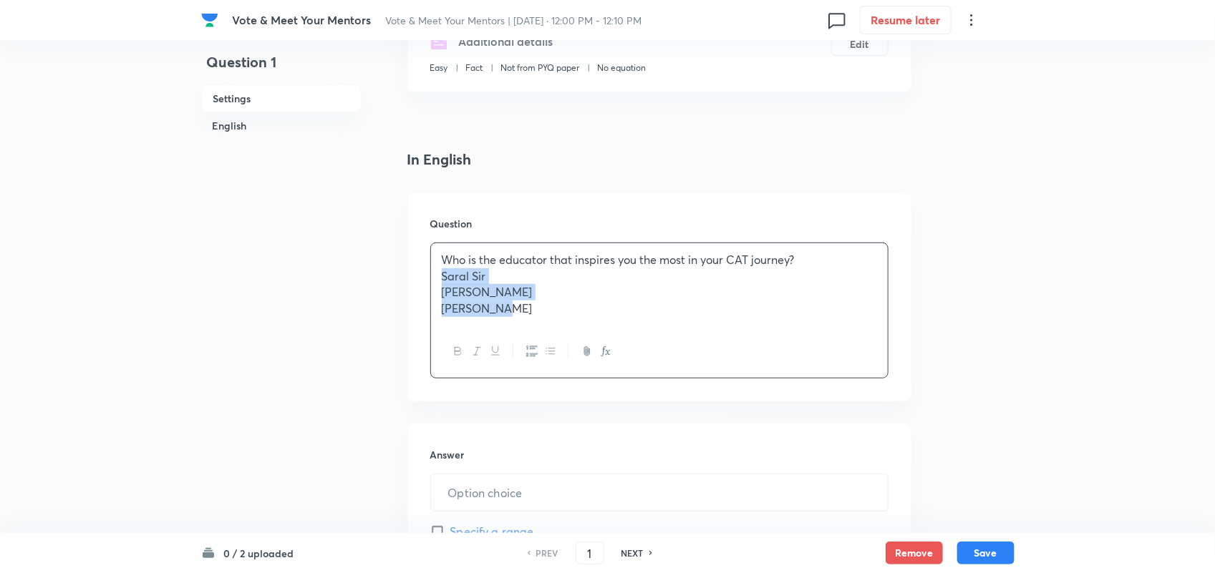
drag, startPoint x: 442, startPoint y: 276, endPoint x: 498, endPoint y: 305, distance: 62.1
click at [498, 305] on div "Who is the educator that inspires you the most in your CAT journey? Saral Sir R…" at bounding box center [659, 284] width 457 height 82
click at [528, 353] on icon "button" at bounding box center [530, 351] width 11 height 11
click at [548, 309] on li "Lokesh Sir" at bounding box center [673, 309] width 407 height 16
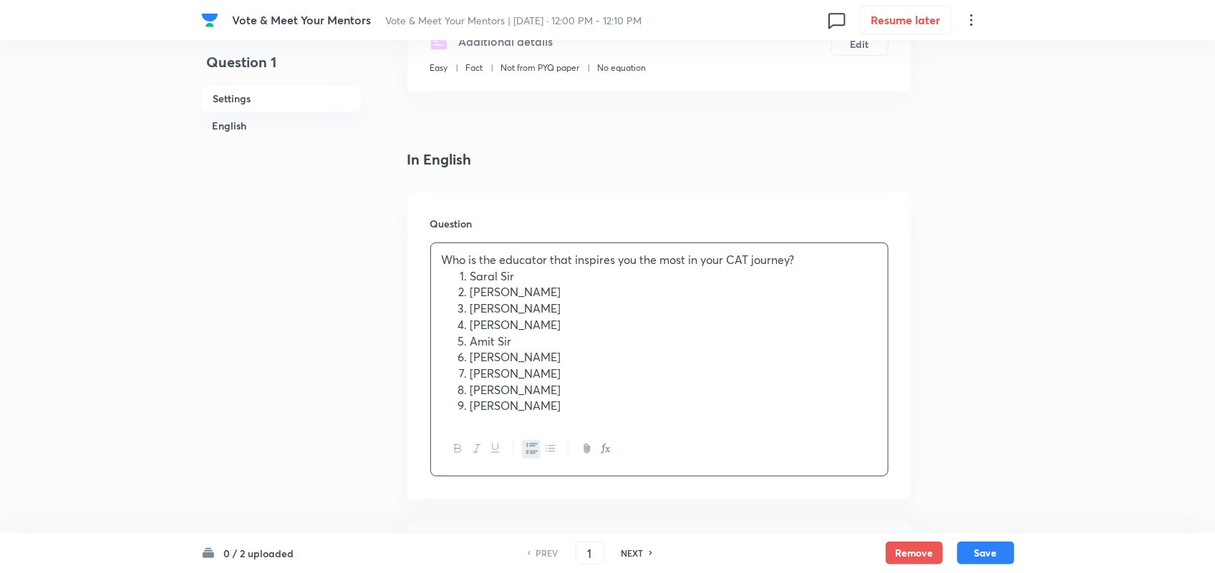
click at [591, 417] on div "Who is the educator that inspires you the most in your CAT journey? Saral Sir R…" at bounding box center [659, 333] width 457 height 180
click at [517, 341] on li "Amit Sir" at bounding box center [673, 342] width 407 height 16
click at [519, 321] on li "[PERSON_NAME]" at bounding box center [673, 325] width 407 height 16
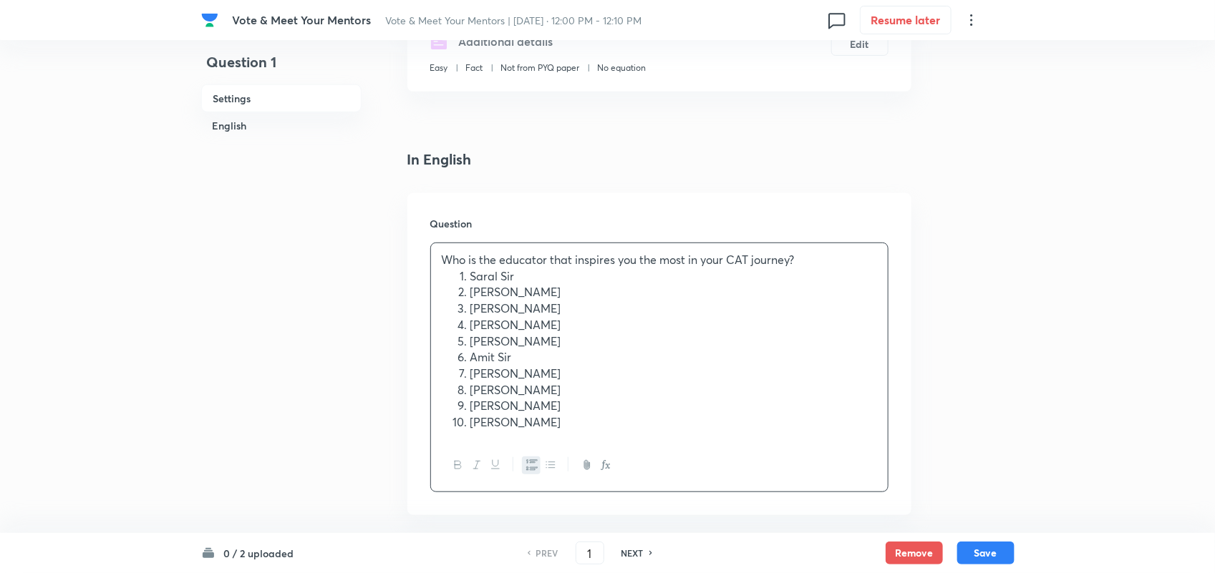
click at [519, 321] on li "[PERSON_NAME]" at bounding box center [673, 325] width 407 height 16
click at [535, 340] on li "Amiya" at bounding box center [673, 342] width 407 height 16
click at [532, 344] on li "[PERSON_NAME] Sir" at bounding box center [673, 342] width 407 height 16
drag, startPoint x: 470, startPoint y: 341, endPoint x: 531, endPoint y: 353, distance: 62.8
click at [531, 353] on ol "Saral Sir Ronak Sir Lokesh Sir Ravi Sir Amiya Sir Amit Sir Alpa Maam Deepika Ma…" at bounding box center [659, 349] width 435 height 163
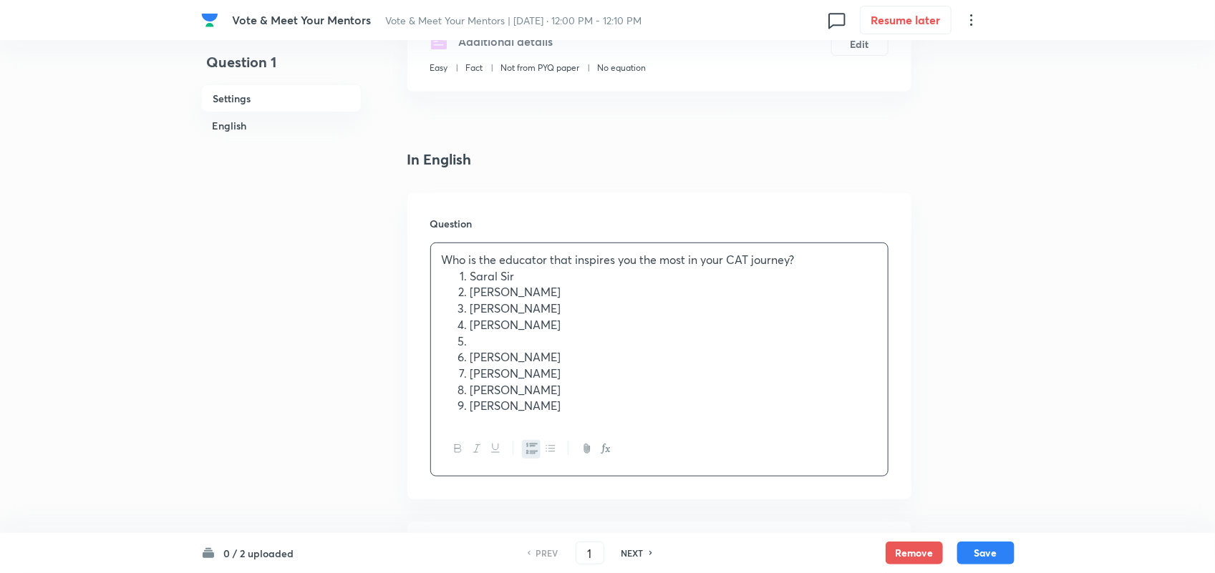
click at [456, 277] on ol "Saral Sir Ronak Sir Lokesh Sir Ravi Sir Alpa Maam Deepika Maam Rahul Sir Juhi M…" at bounding box center [659, 341] width 435 height 146
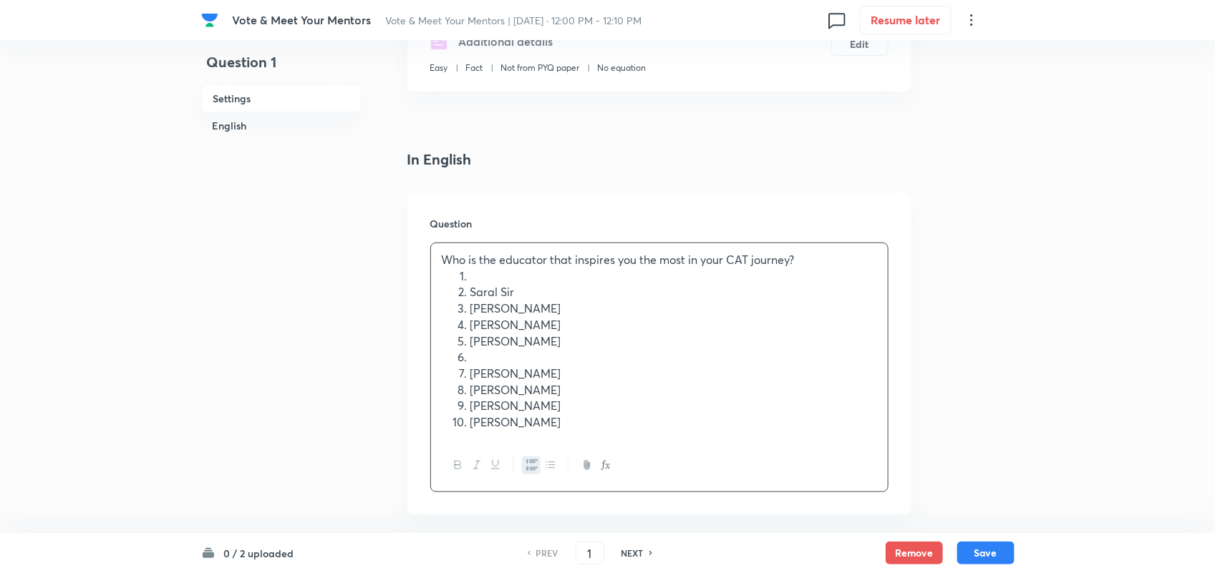
click at [470, 273] on li at bounding box center [673, 276] width 407 height 16
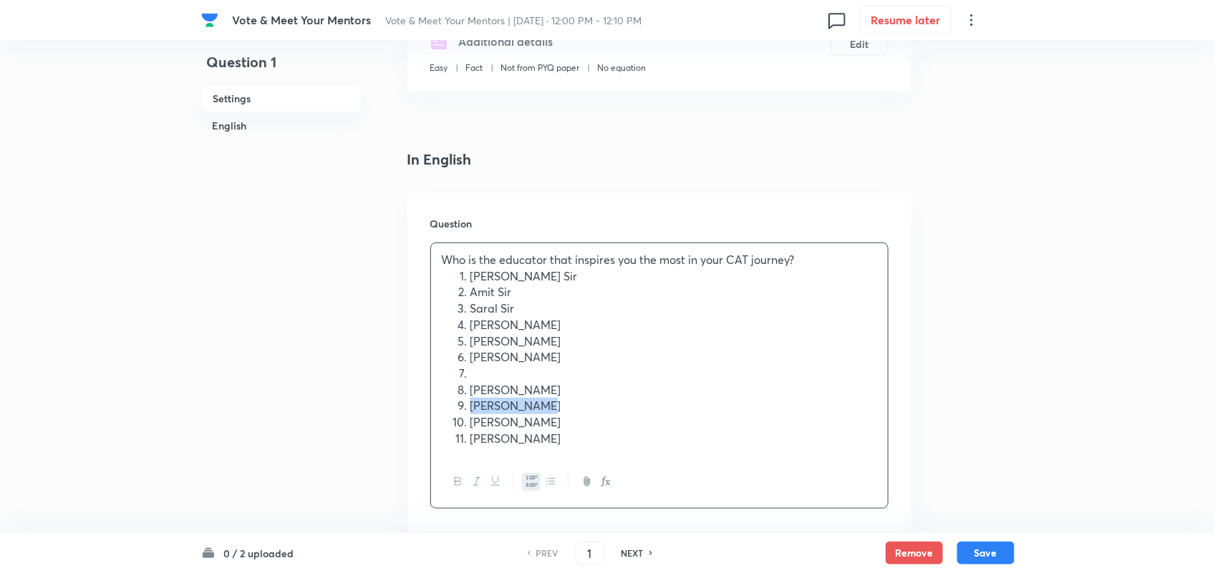
drag, startPoint x: 470, startPoint y: 402, endPoint x: 569, endPoint y: 410, distance: 99.8
click at [569, 410] on li "[PERSON_NAME]" at bounding box center [673, 406] width 407 height 16
click at [516, 296] on li "Amit Sir" at bounding box center [673, 292] width 407 height 16
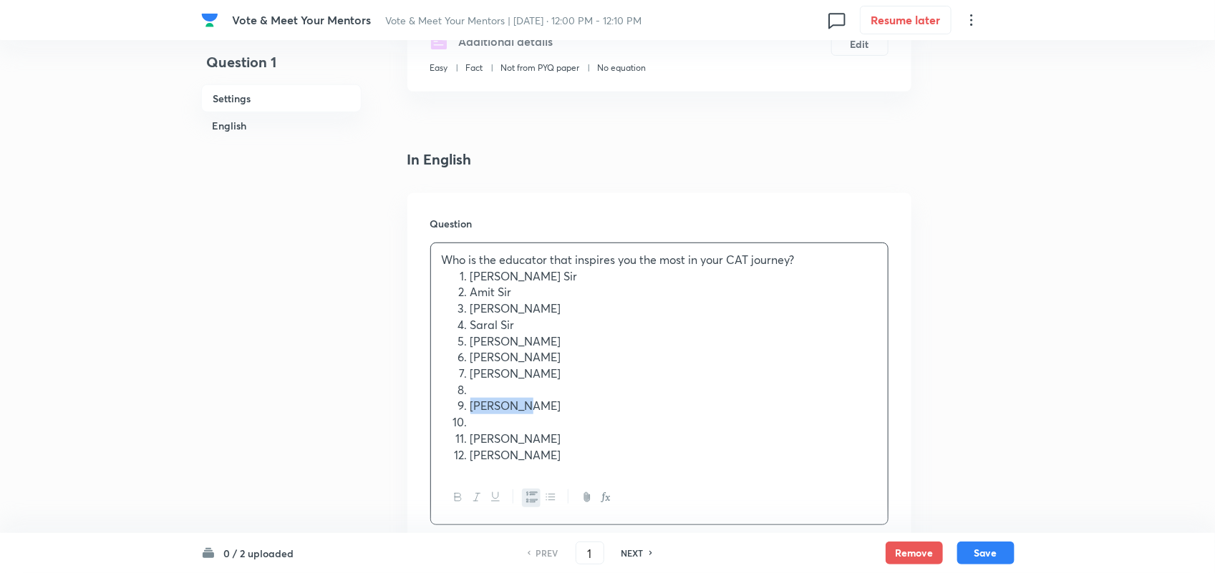
drag, startPoint x: 470, startPoint y: 403, endPoint x: 553, endPoint y: 406, distance: 83.1
click at [553, 406] on li "[PERSON_NAME]" at bounding box center [673, 406] width 407 height 16
copy li "[PERSON_NAME]"
click at [470, 273] on li "[PERSON_NAME] Sir" at bounding box center [673, 276] width 407 height 16
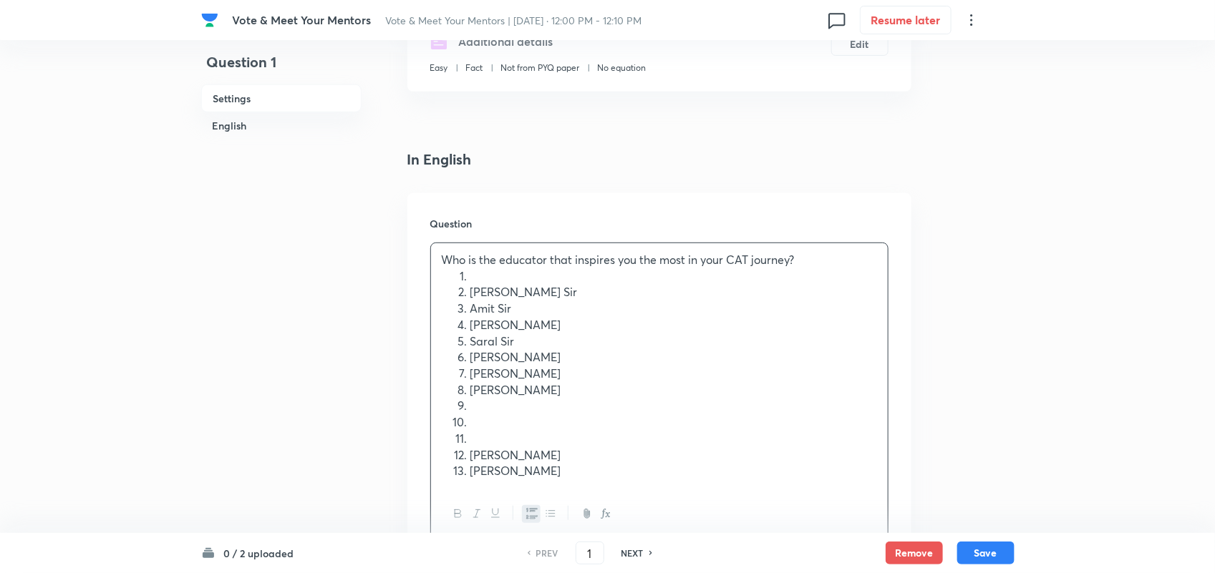
click at [480, 274] on li at bounding box center [673, 276] width 407 height 16
click at [533, 297] on li "[PERSON_NAME] Sir" at bounding box center [673, 292] width 407 height 16
click at [470, 272] on li "[PERSON_NAME]" at bounding box center [673, 276] width 407 height 16
click at [807, 259] on p "Who is the educator that inspires you the most in your CAT journey?" at bounding box center [659, 260] width 435 height 16
drag, startPoint x: 534, startPoint y: 470, endPoint x: 469, endPoint y: 473, distance: 65.2
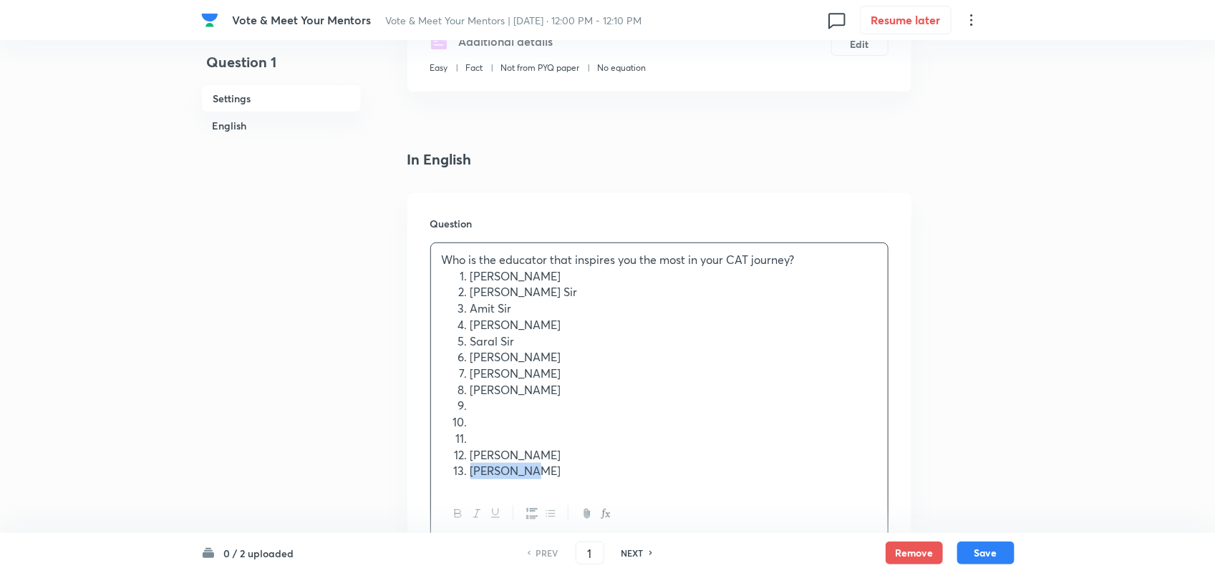
click at [470, 473] on li "[PERSON_NAME]" at bounding box center [673, 471] width 407 height 16
click at [564, 317] on li "[PERSON_NAME]" at bounding box center [673, 325] width 407 height 16
drag, startPoint x: 523, startPoint y: 385, endPoint x: 470, endPoint y: 390, distance: 53.9
click at [470, 390] on li "Lokesh Sir" at bounding box center [673, 390] width 407 height 16
click at [528, 345] on li "Juhi Maam" at bounding box center [673, 342] width 407 height 16
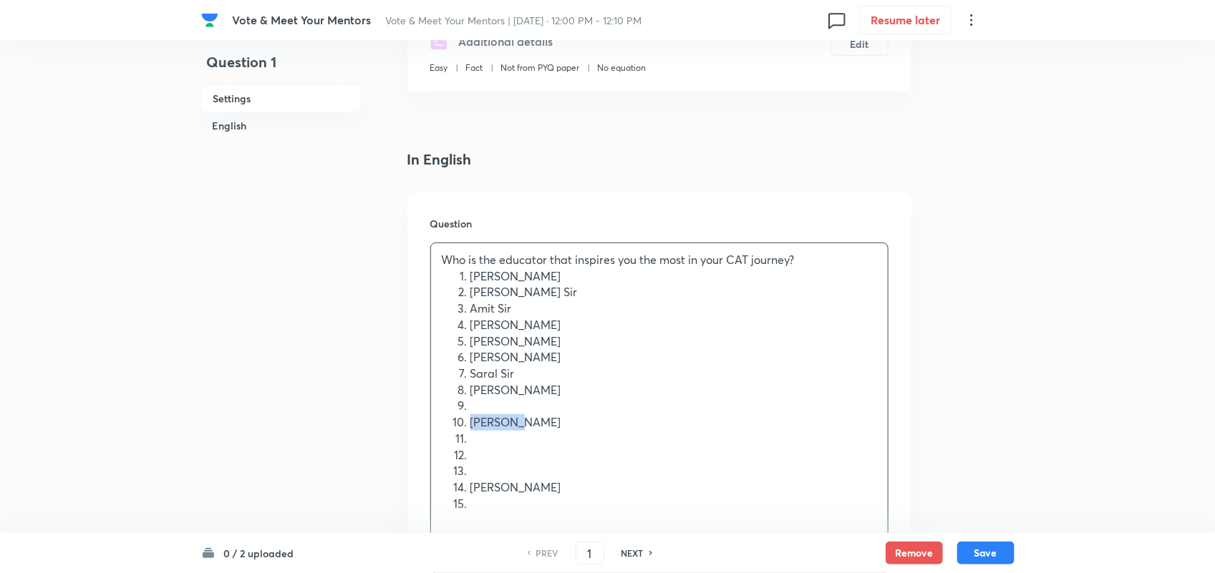
drag, startPoint x: 513, startPoint y: 417, endPoint x: 456, endPoint y: 417, distance: 56.6
click at [470, 417] on li "Ravi Sir" at bounding box center [673, 422] width 407 height 16
click at [528, 360] on li "Lokesh Sir" at bounding box center [673, 357] width 407 height 16
drag, startPoint x: 530, startPoint y: 405, endPoint x: 472, endPoint y: 406, distance: 57.3
click at [472, 406] on li "Ronak Sir" at bounding box center [673, 406] width 407 height 16
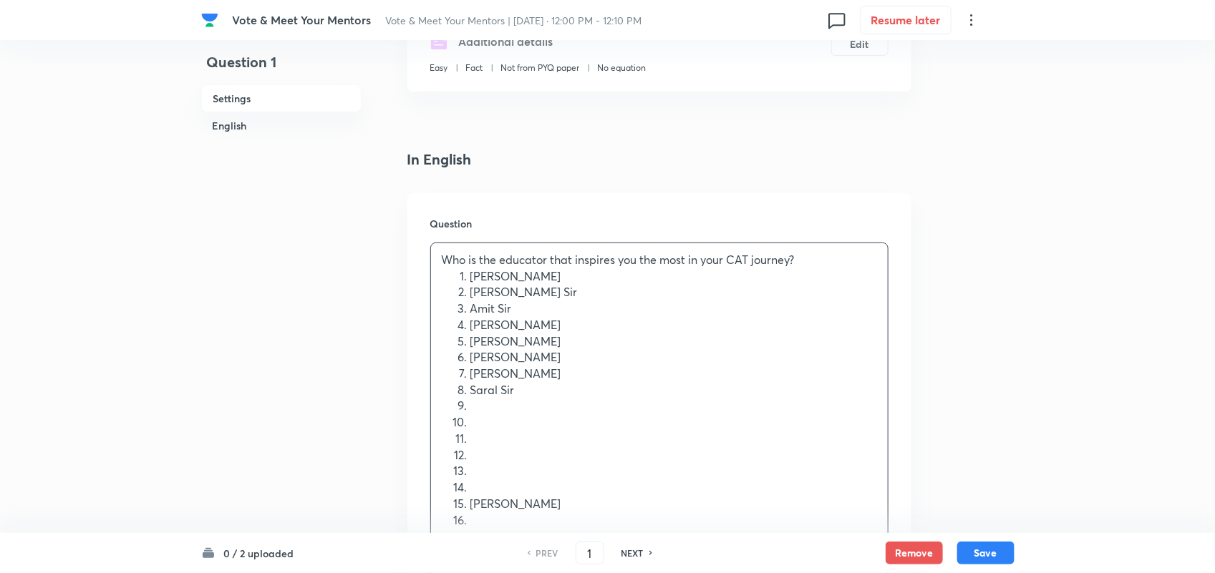
click at [527, 370] on li "Ravi Sir" at bounding box center [673, 374] width 407 height 16
drag, startPoint x: 528, startPoint y: 521, endPoint x: 471, endPoint y: 523, distance: 56.6
click at [471, 523] on li "[PERSON_NAME]" at bounding box center [673, 521] width 407 height 16
click at [517, 369] on li "[PERSON_NAME]" at bounding box center [673, 374] width 407 height 16
click at [533, 356] on li "[PERSON_NAME]" at bounding box center [673, 357] width 407 height 16
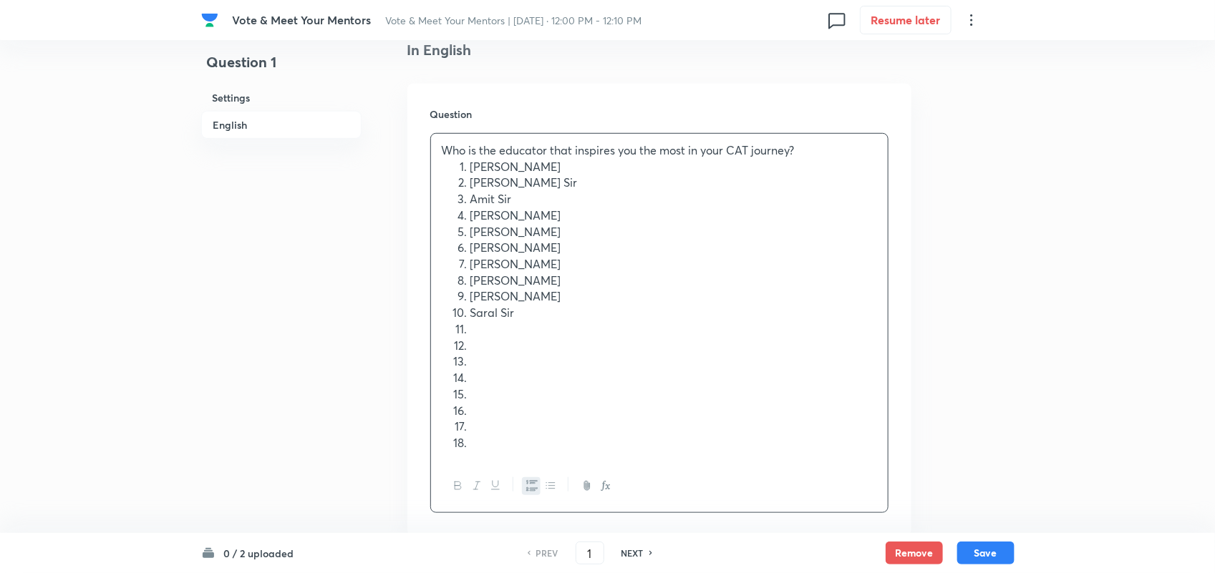
scroll to position [384, 0]
drag, startPoint x: 501, startPoint y: 447, endPoint x: 428, endPoint y: 334, distance: 135.2
click at [428, 334] on div "Question Who is the educator that inspires you the most in your CAT journey? Al…" at bounding box center [659, 307] width 504 height 452
click at [513, 321] on div "Who is the educator that inspires you the most in your CAT journey? Alpa Maam A…" at bounding box center [659, 229] width 457 height 196
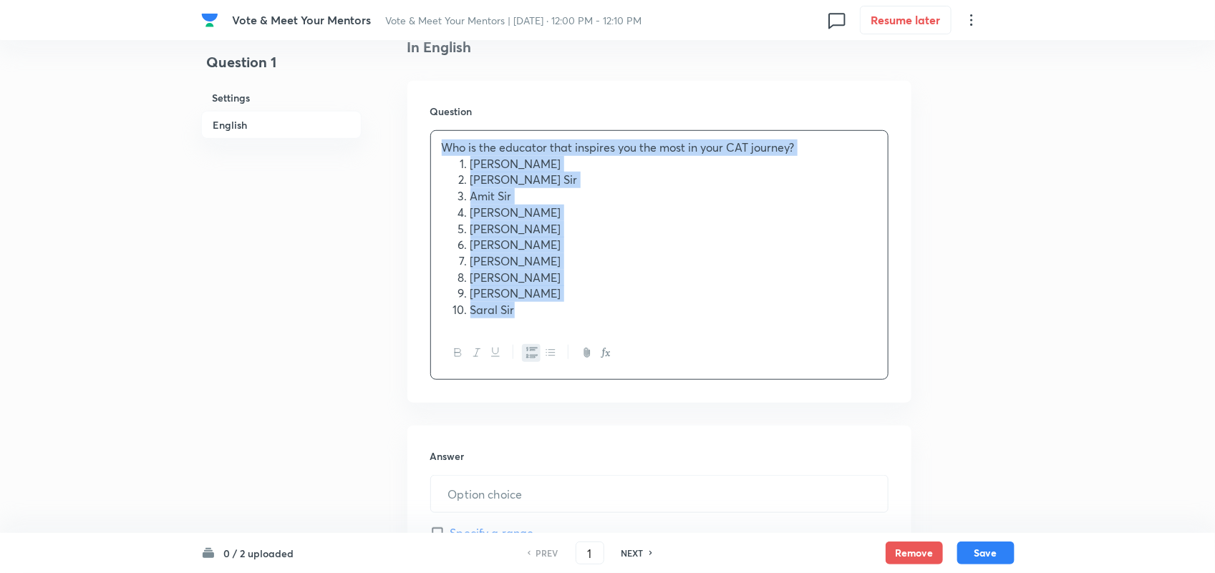
drag, startPoint x: 520, startPoint y: 316, endPoint x: 424, endPoint y: 144, distance: 197.7
click at [424, 144] on div "Question Who is the educator that inspires you the most in your CAT journey? Al…" at bounding box center [659, 242] width 504 height 322
click at [459, 356] on icon "button" at bounding box center [458, 353] width 6 height 8
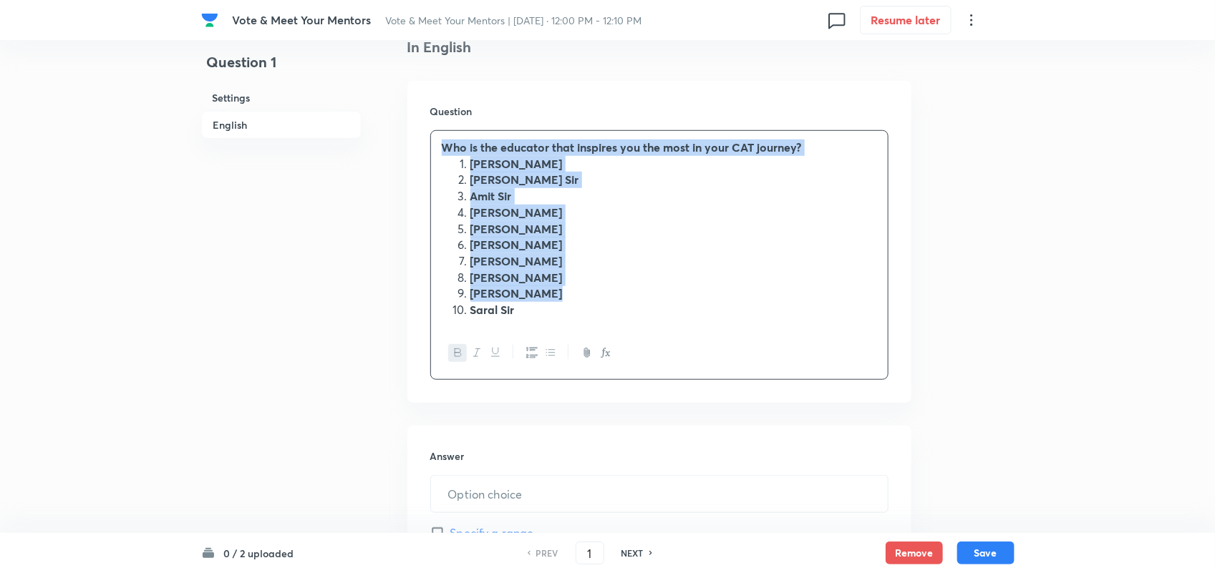
click at [495, 152] on strong "Who is the educator that inspires you the most in your CAT journey?" at bounding box center [622, 147] width 360 height 15
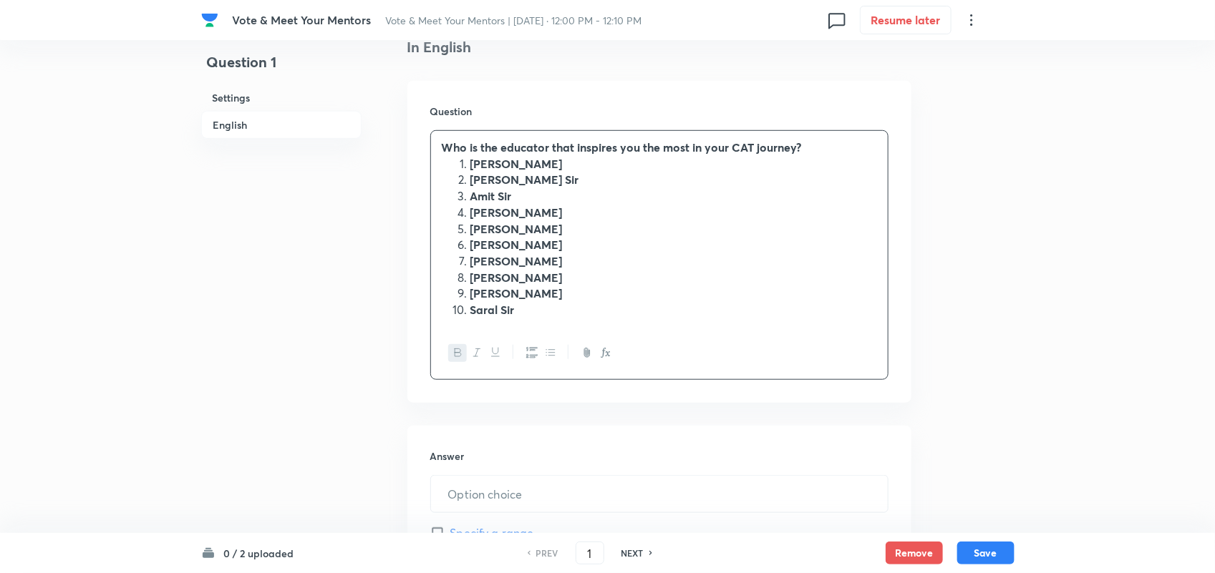
click at [574, 144] on strong "Who is the educator that inspires you the most in your CAT journey?" at bounding box center [622, 147] width 360 height 15
click at [470, 144] on strong "Who is the educator inspires you the most in your CAT journey?" at bounding box center [609, 147] width 335 height 15
click at [641, 147] on strong "Who is the educator inspires you the most in your CAT journey?" at bounding box center [609, 147] width 335 height 15
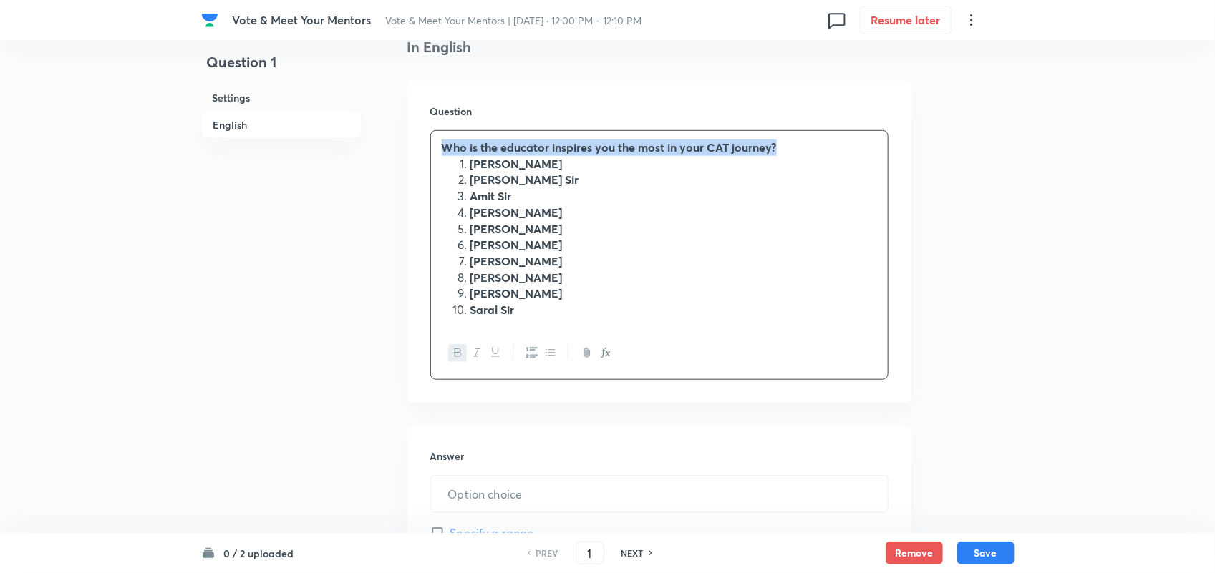
click at [641, 147] on strong "Who is the educator inspires you the most in your CAT journey?" at bounding box center [609, 147] width 335 height 15
copy strong "Who is the educator inspires you the most in your CAT journey?"
click at [563, 151] on strong "Who is the educator inspires you the most in your CAT journey?" at bounding box center [609, 147] width 335 height 15
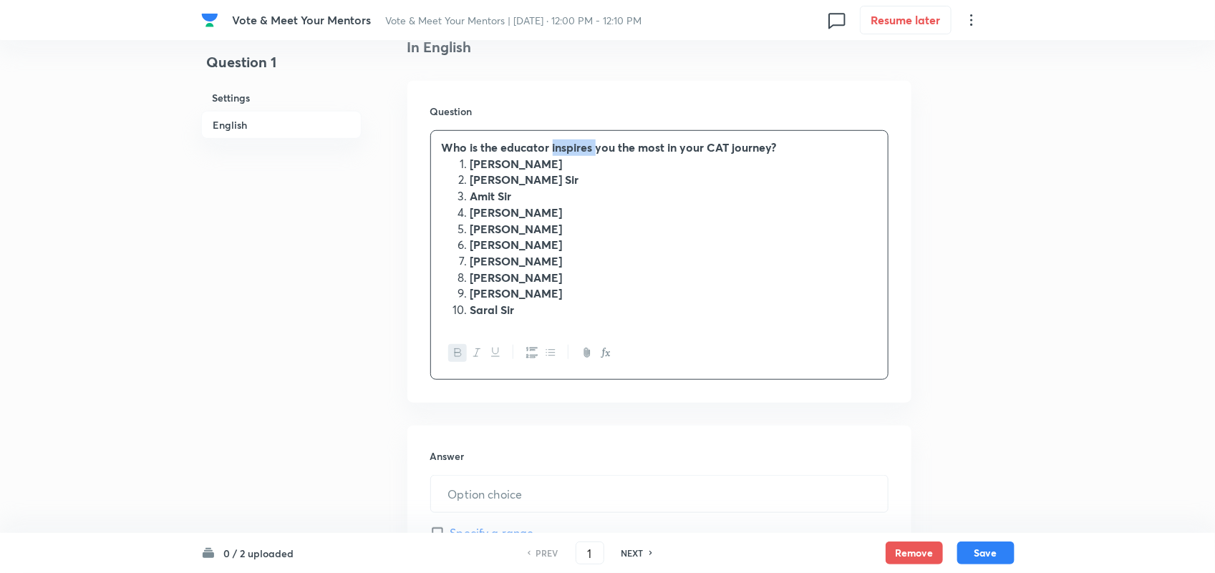
click at [563, 151] on strong "Who is the educator inspires you the most in your CAT journey?" at bounding box center [609, 147] width 335 height 15
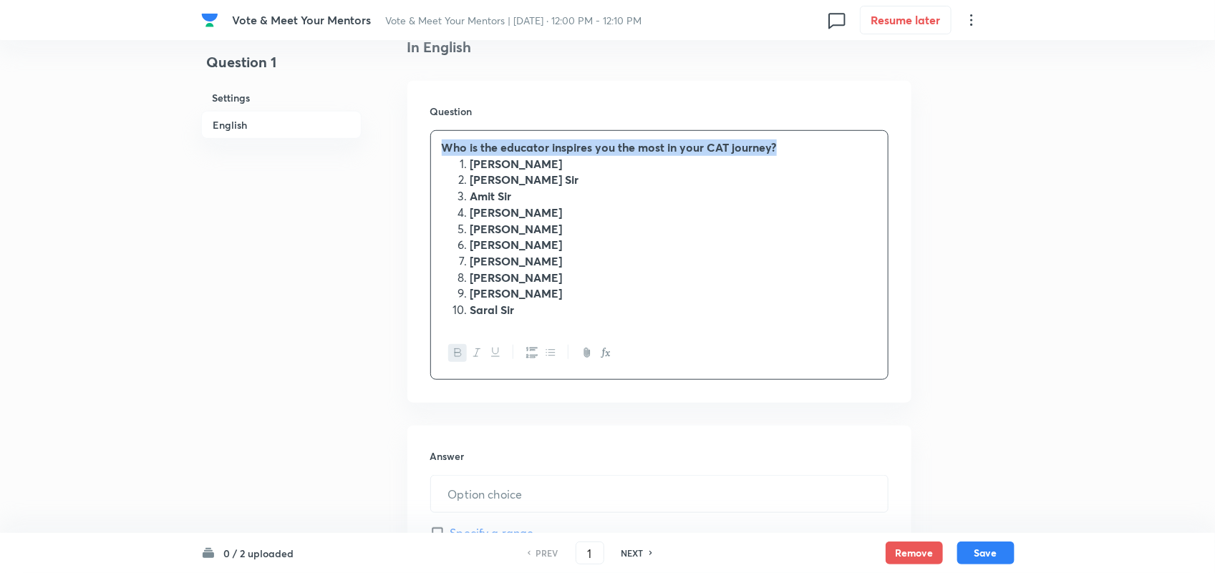
click at [563, 151] on strong "Who is the educator inspires you the most in your CAT journey?" at bounding box center [609, 147] width 335 height 15
drag, startPoint x: 784, startPoint y: 147, endPoint x: 376, endPoint y: 155, distance: 408.1
click at [376, 155] on div "Question 1 Settings English Settings Type Integer - 0 marks Edit Concept Strate…" at bounding box center [607, 268] width 813 height 1168
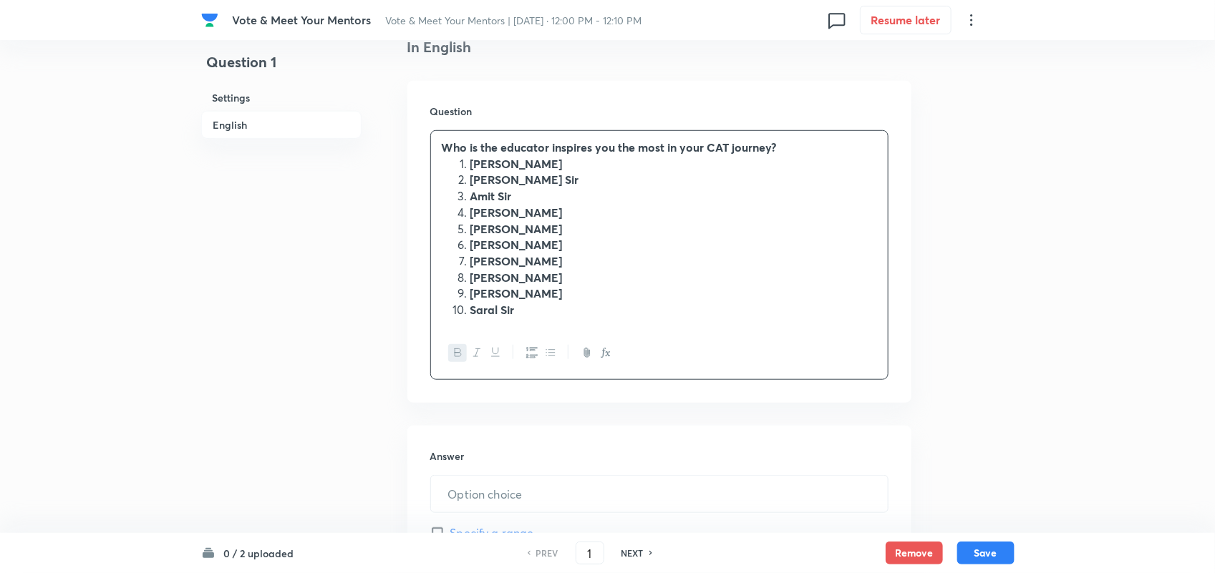
click at [570, 150] on strong "Who is the educator inspires you the most in your CAT journey?" at bounding box center [609, 147] width 335 height 15
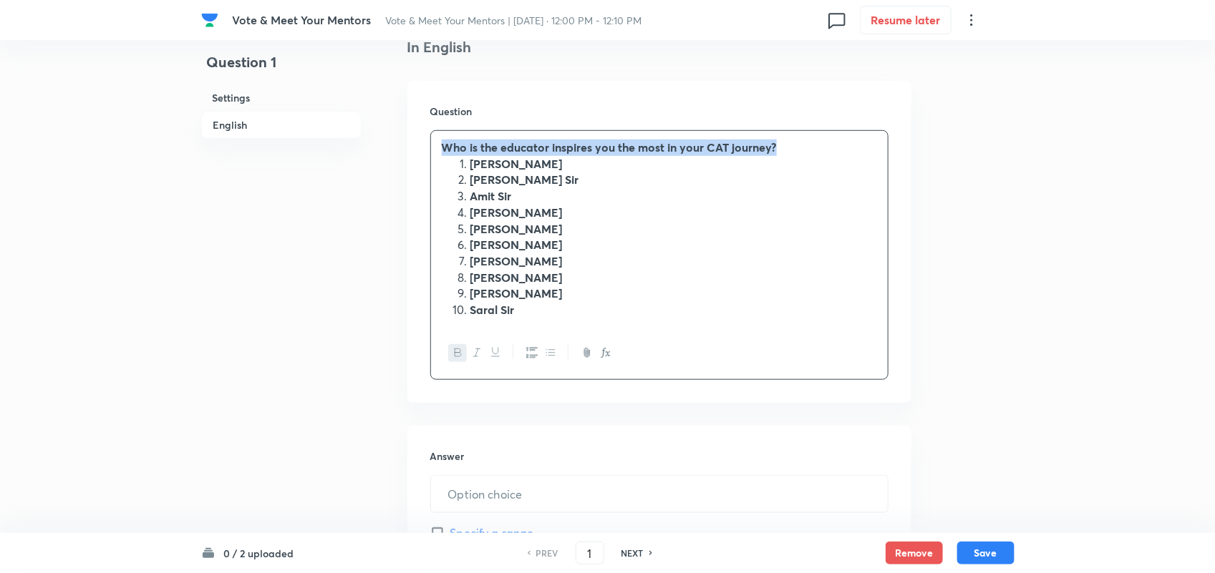
click at [570, 150] on strong "Who is the educator inspires you the most in your CAT journey?" at bounding box center [609, 147] width 335 height 15
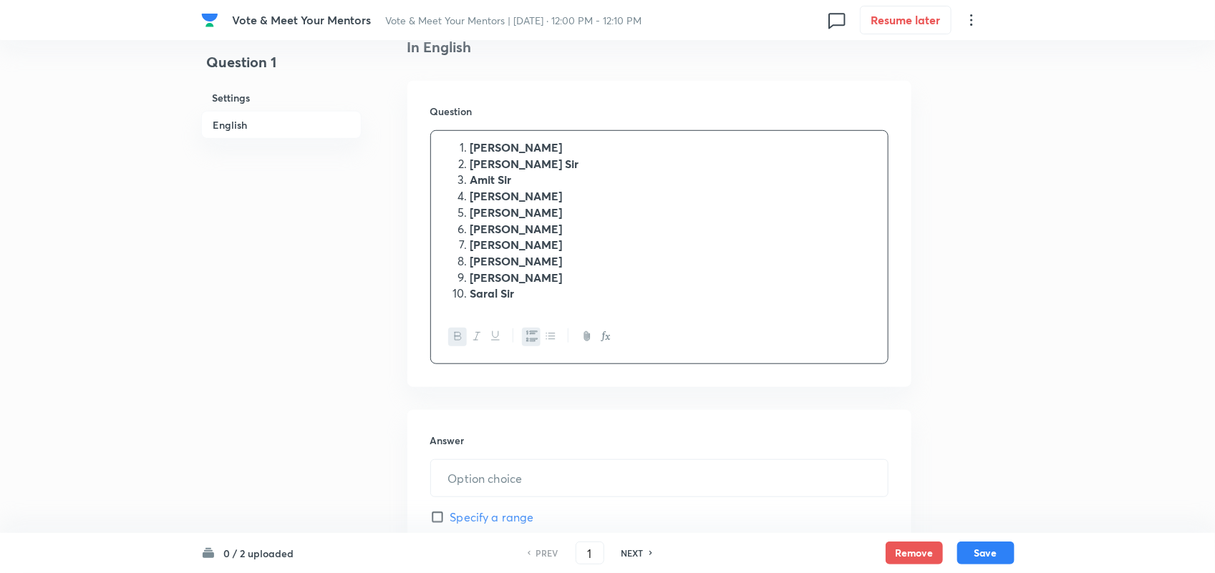
click at [470, 147] on li "Alpa Maam" at bounding box center [673, 148] width 407 height 16
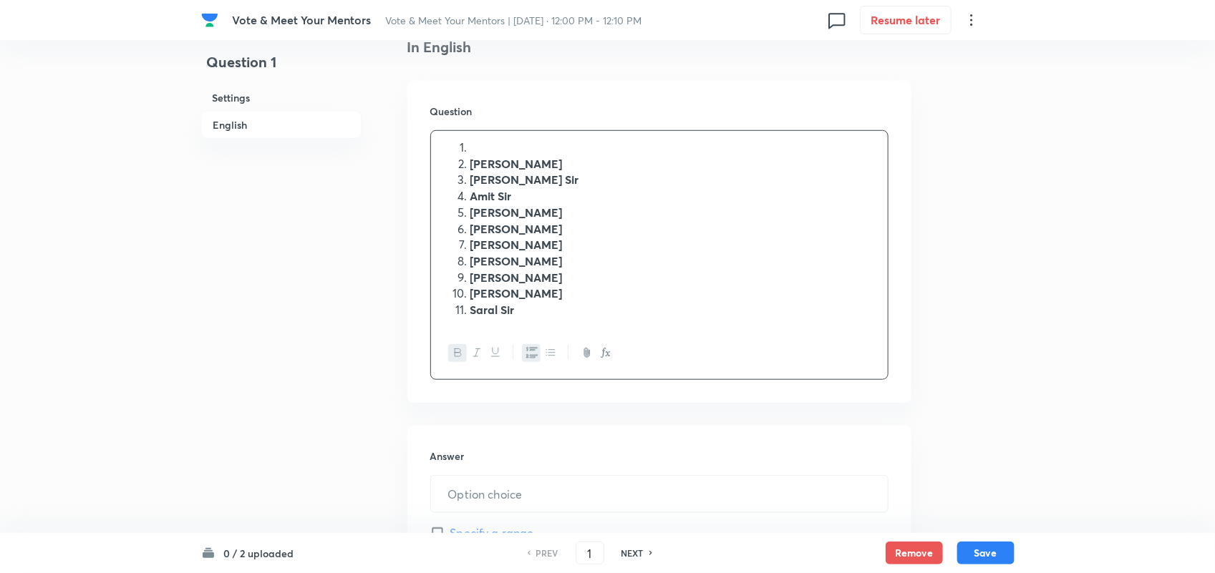
click at [470, 143] on li at bounding box center [673, 148] width 407 height 16
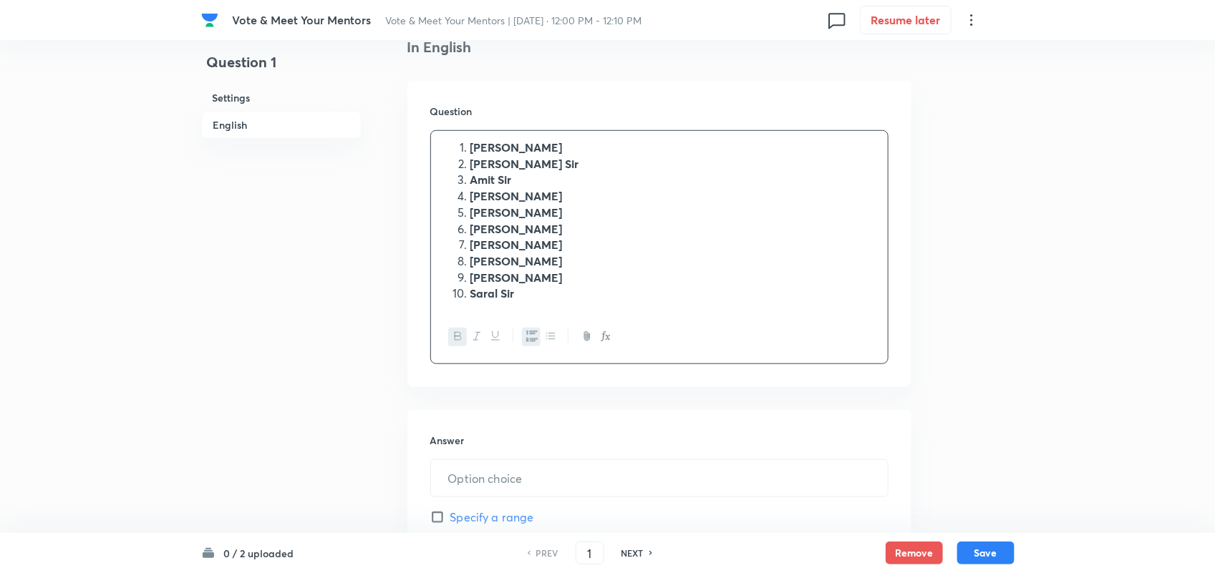
click at [456, 137] on div "Alpa Maam Amiya Sir Amit Sir Deepika Maam Juhi Maam Lokesh Sir Rahul Sir Ravi S…" at bounding box center [659, 221] width 457 height 180
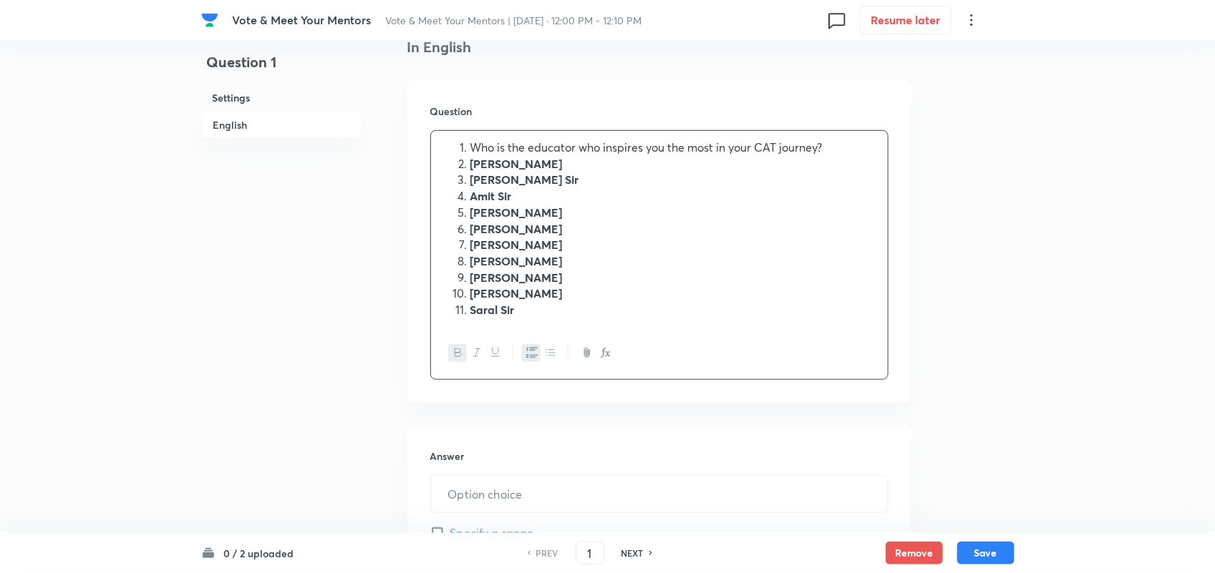
click at [473, 147] on span "Who is the educator who inspires you the most in your CAT journey?" at bounding box center [646, 147] width 352 height 15
click at [477, 147] on span "Who is the educator who inspires you the most in your CAT journey?" at bounding box center [618, 147] width 352 height 15
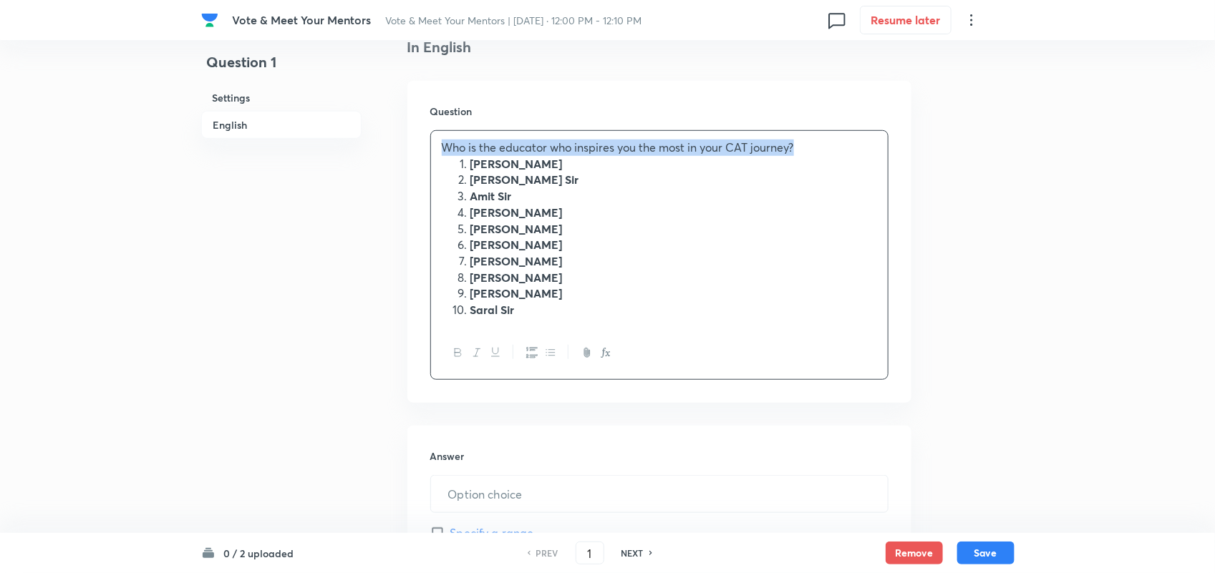
click at [477, 147] on span "Who is the educator who inspires you the most in your CAT journey?" at bounding box center [618, 147] width 352 height 15
click at [455, 357] on icon "button" at bounding box center [458, 353] width 6 height 8
click at [810, 152] on p "Who is the educator who inspires you the most in your CAT journey?" at bounding box center [659, 148] width 435 height 16
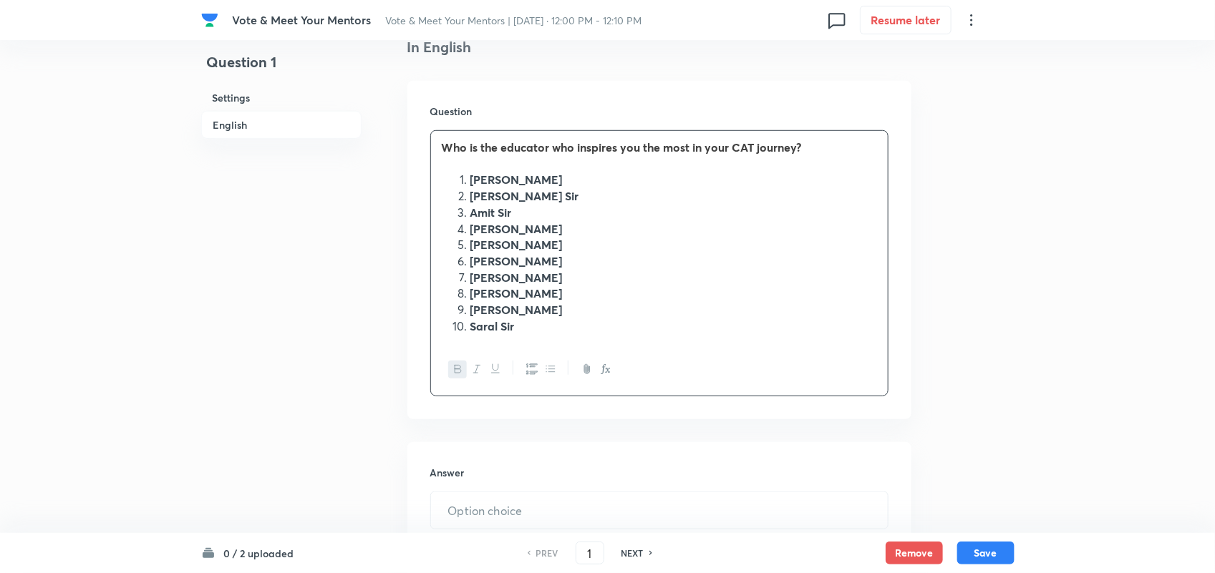
click at [498, 169] on p "﻿" at bounding box center [659, 164] width 435 height 16
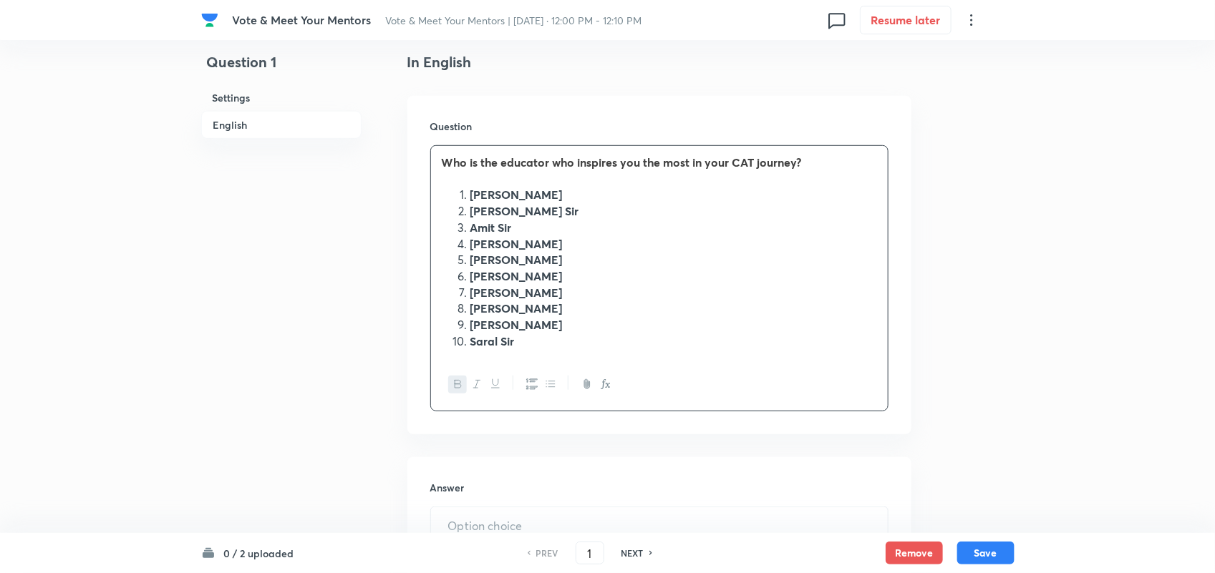
scroll to position [365, 0]
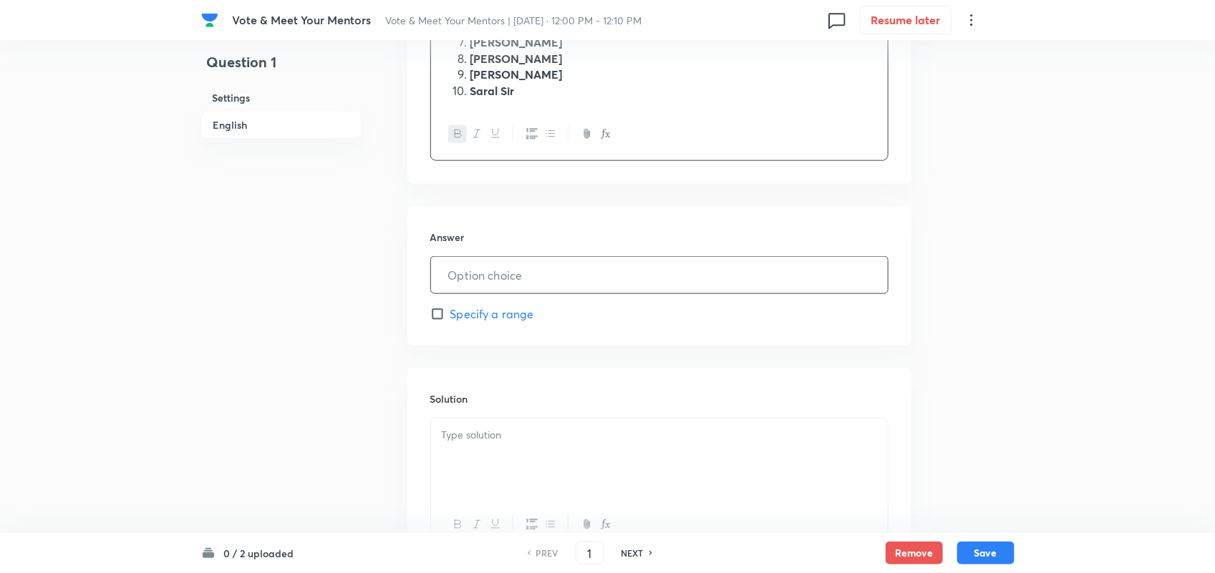
click at [538, 276] on input "text" at bounding box center [659, 275] width 457 height 37
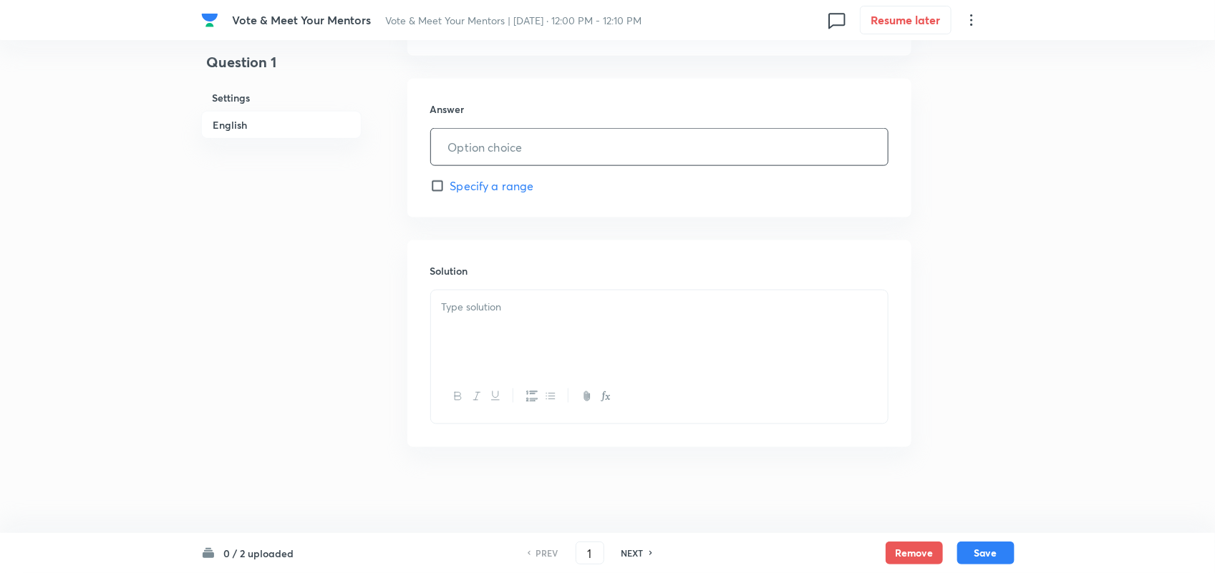
click at [472, 311] on p at bounding box center [659, 307] width 435 height 16
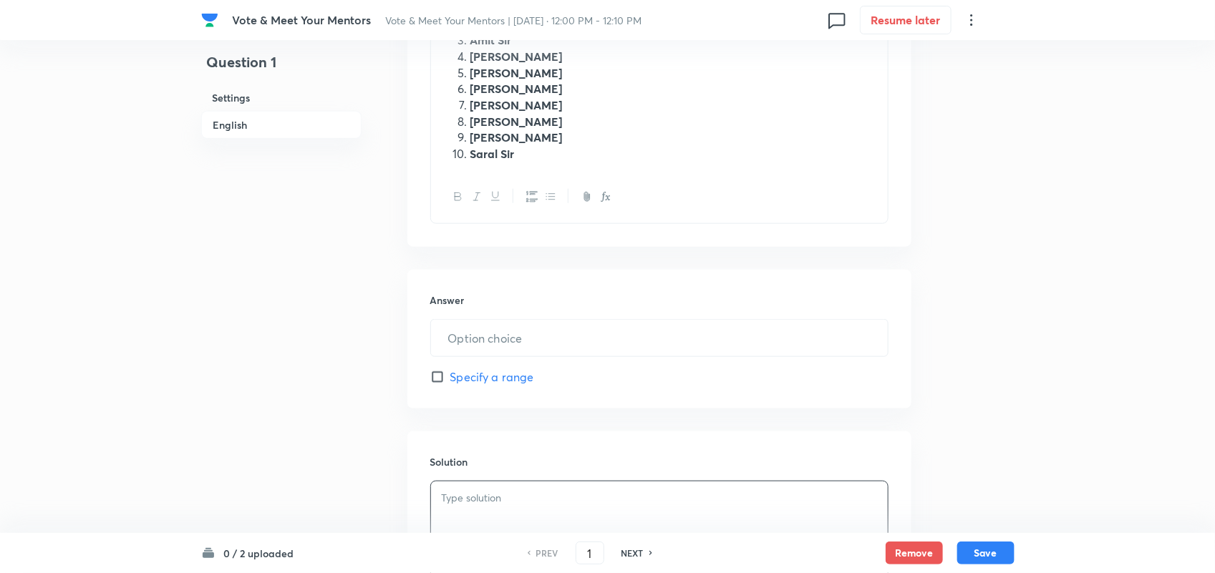
scroll to position [544, 0]
click at [495, 498] on p at bounding box center [659, 495] width 435 height 16
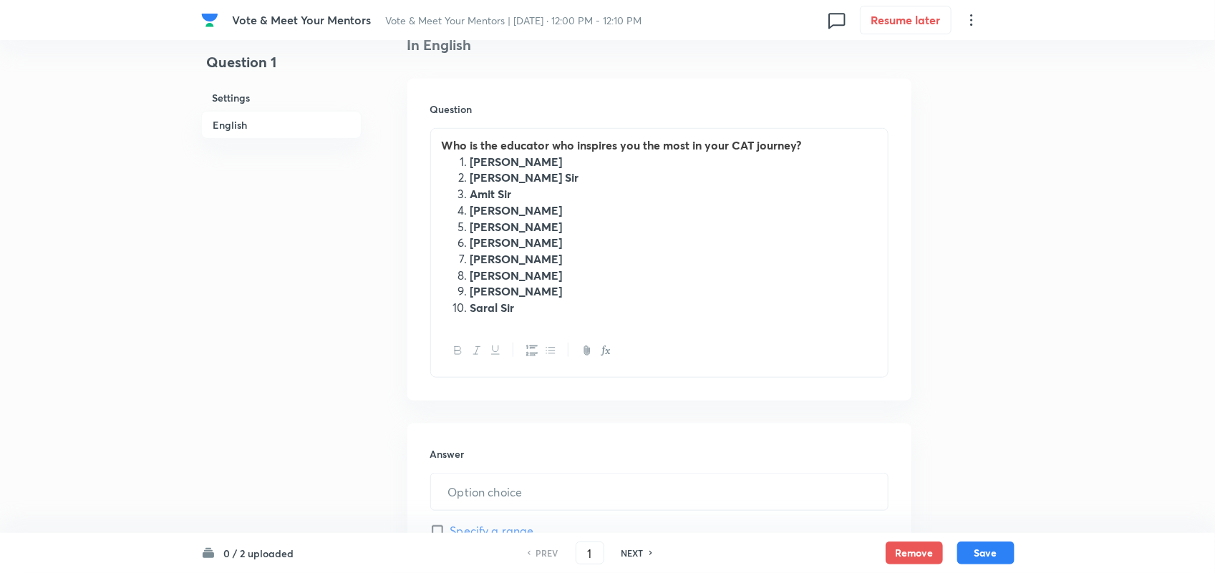
scroll to position [385, 0]
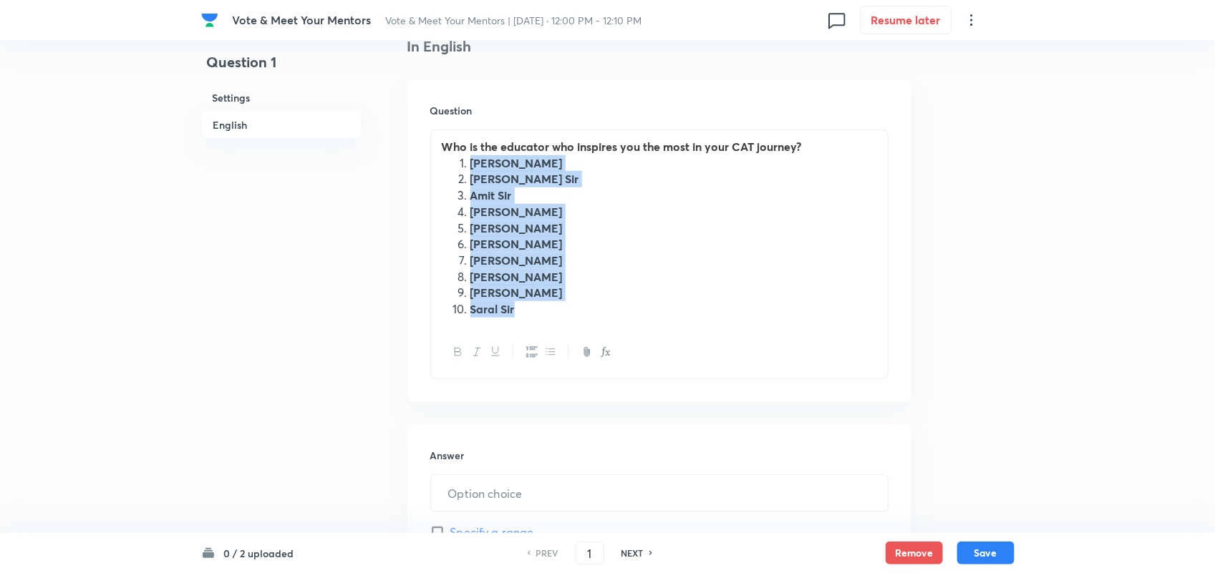
drag, startPoint x: 460, startPoint y: 163, endPoint x: 548, endPoint y: 341, distance: 199.1
click at [548, 341] on div "Who is the educator who inspires you the most in your CAT journey? ﻿ Alpa Maam …" at bounding box center [659, 255] width 458 height 250
copy ol "Alpa Maam Amiya Sir Amit Sir Deepika Maam Juhi Maam Lokesh Sir Rahul Sir Ravi S…"
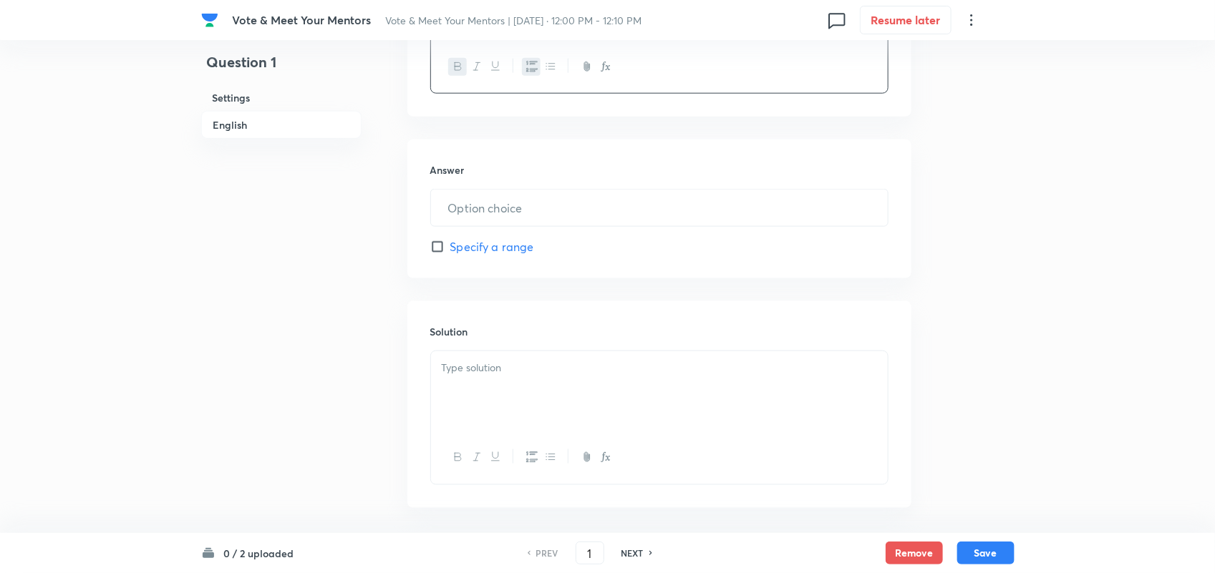
scroll to position [673, 0]
click at [502, 373] on p at bounding box center [659, 366] width 435 height 16
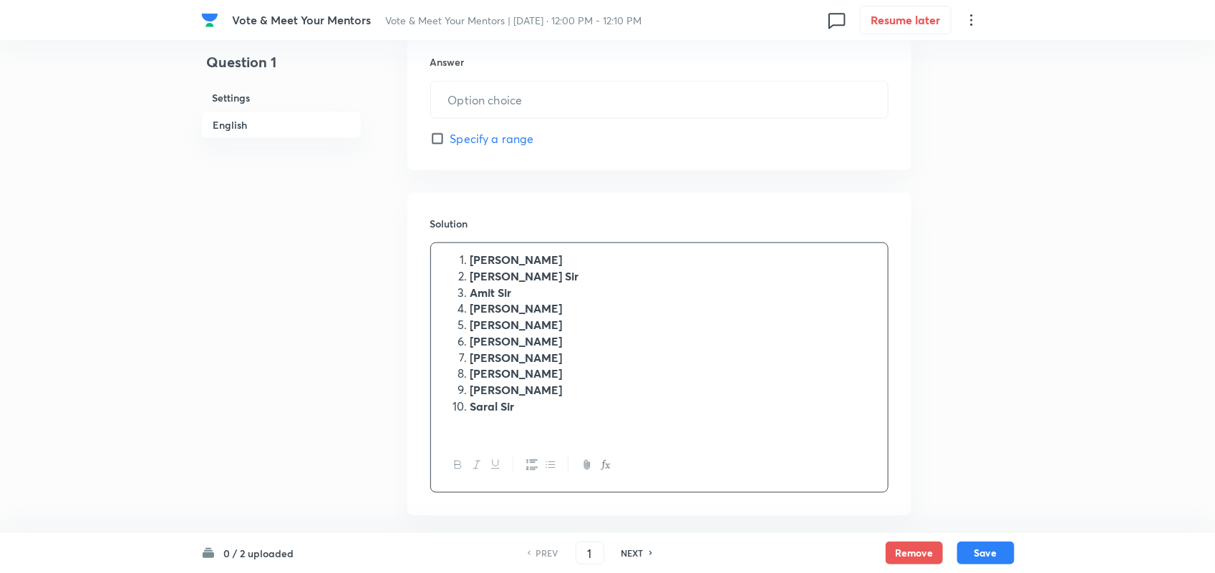
scroll to position [781, 0]
click at [474, 112] on input "text" at bounding box center [659, 97] width 457 height 37
paste input "text"
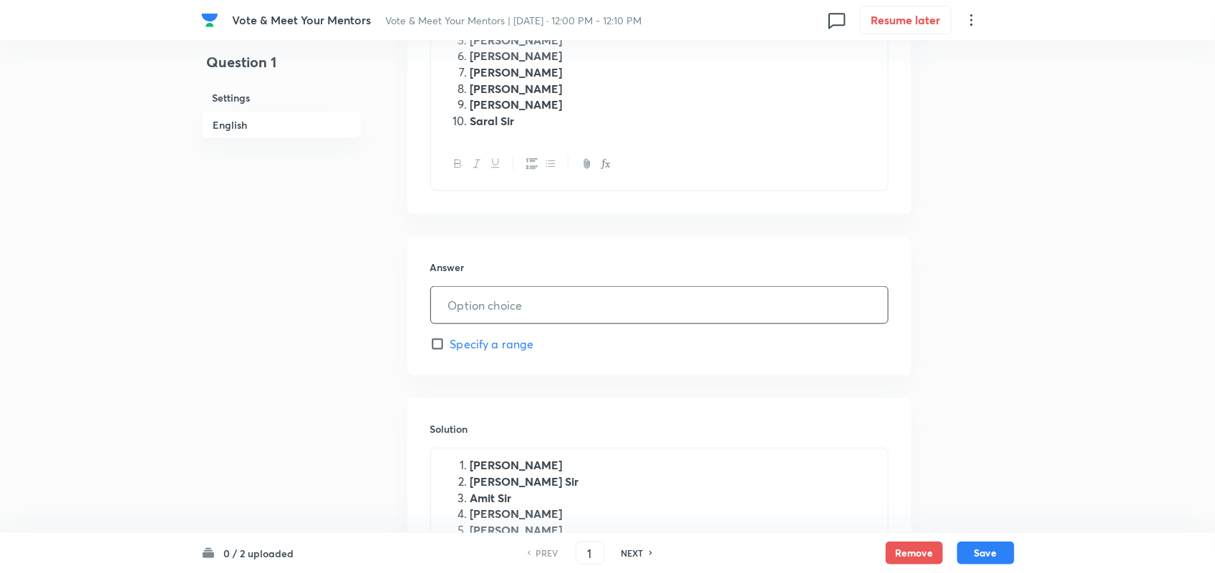
scroll to position [563, 0]
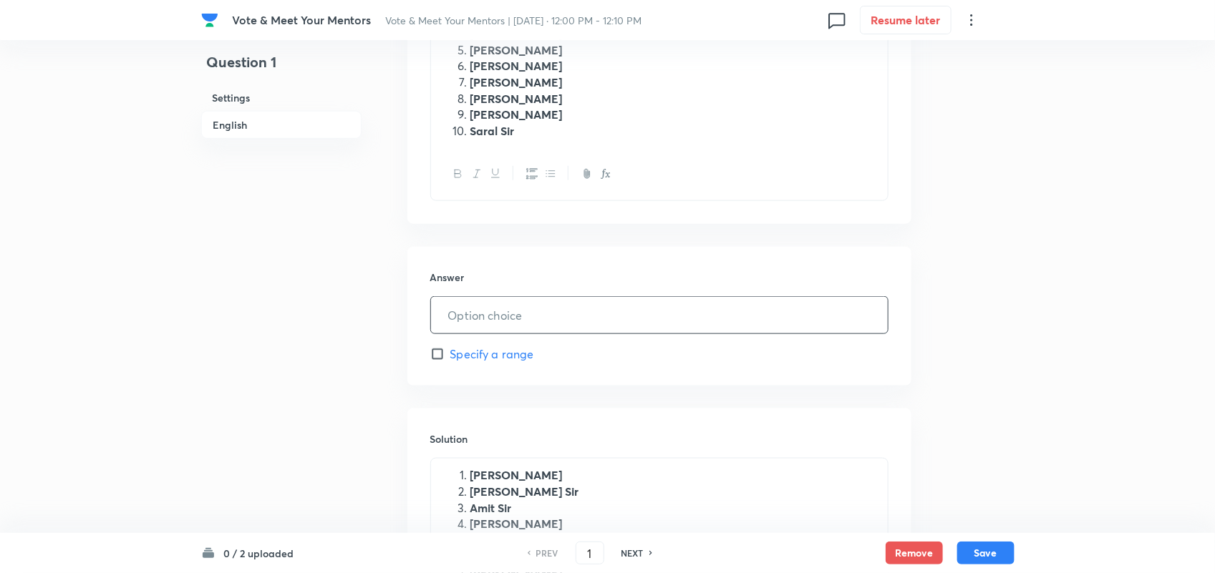
click at [498, 327] on input "text" at bounding box center [659, 315] width 457 height 37
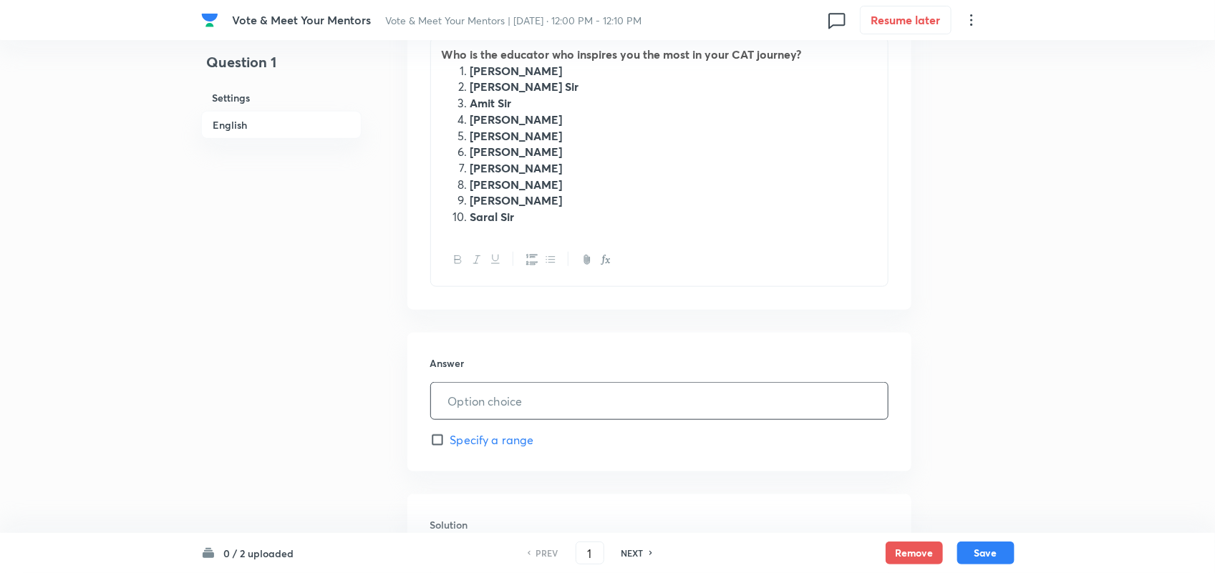
scroll to position [477, 0]
click at [512, 420] on input "text" at bounding box center [659, 402] width 457 height 37
click at [462, 404] on input "text" at bounding box center [659, 402] width 457 height 37
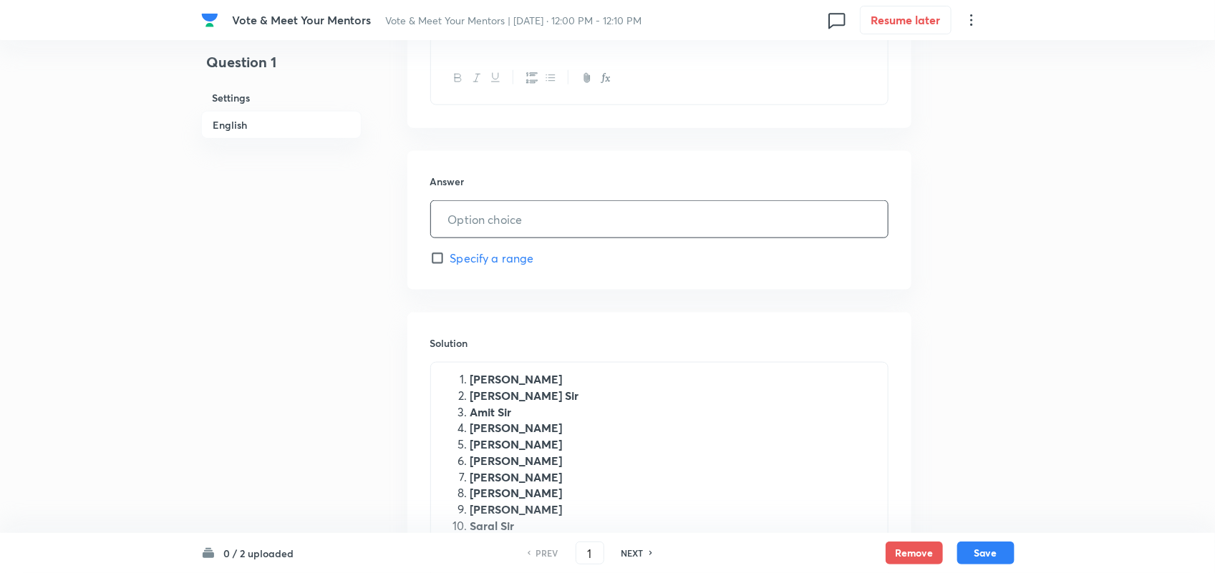
scroll to position [661, 0]
click at [513, 224] on input "text" at bounding box center [659, 218] width 457 height 37
type input "3"
type input "1"
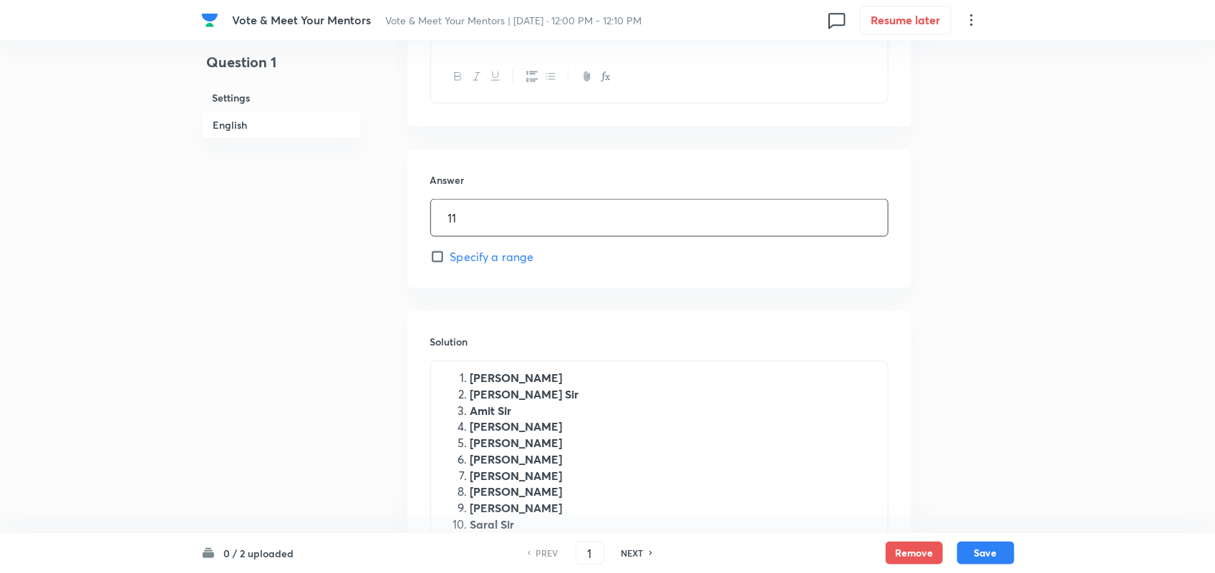
type input "1"
type input "0"
drag, startPoint x: 620, startPoint y: 331, endPoint x: 559, endPoint y: 338, distance: 61.3
click at [559, 338] on div "Solution Alpa Maam Amiya Sir Amit Sir Deepika Maam Juhi Maam Lokesh Sir Rahul S…" at bounding box center [659, 472] width 504 height 322
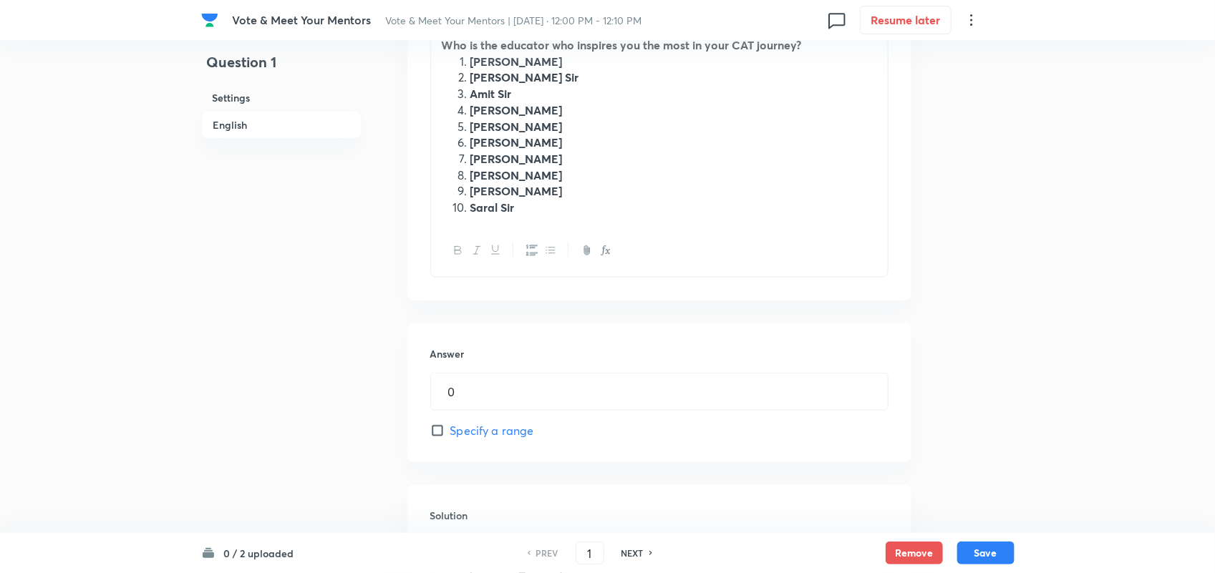
scroll to position [485, 0]
click at [441, 440] on input "Specify a range" at bounding box center [440, 432] width 20 height 14
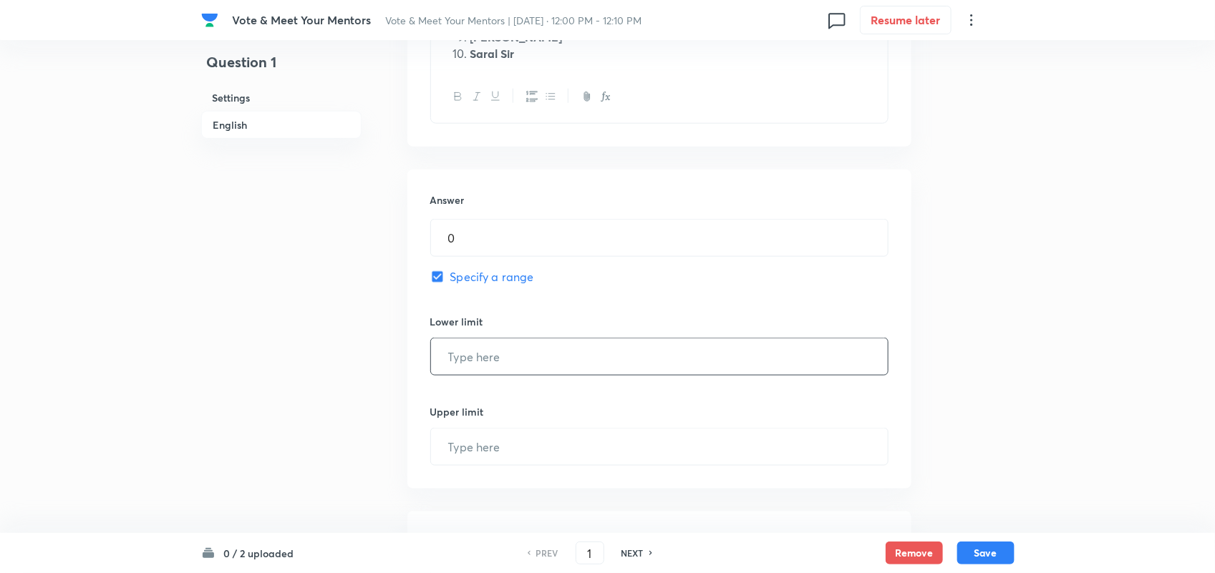
scroll to position [641, 0]
click at [510, 371] on input "text" at bounding box center [659, 356] width 457 height 37
click at [441, 283] on input "Specify a range" at bounding box center [440, 276] width 20 height 14
checkbox input "false"
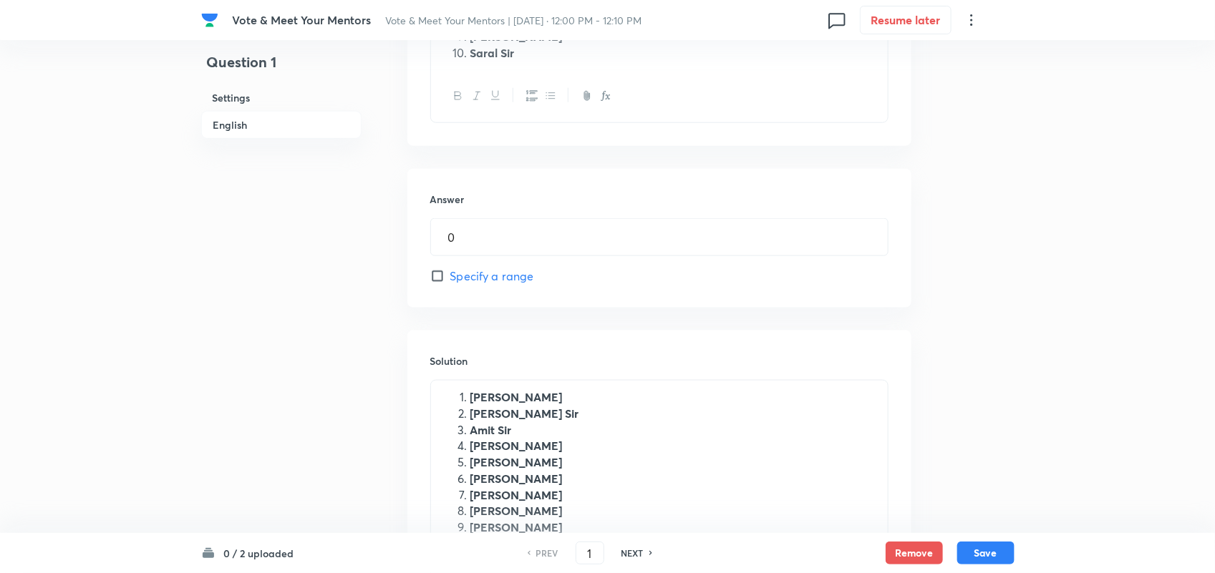
click at [685, 299] on div "Answer 0 ​ Specify a range" at bounding box center [659, 238] width 504 height 139
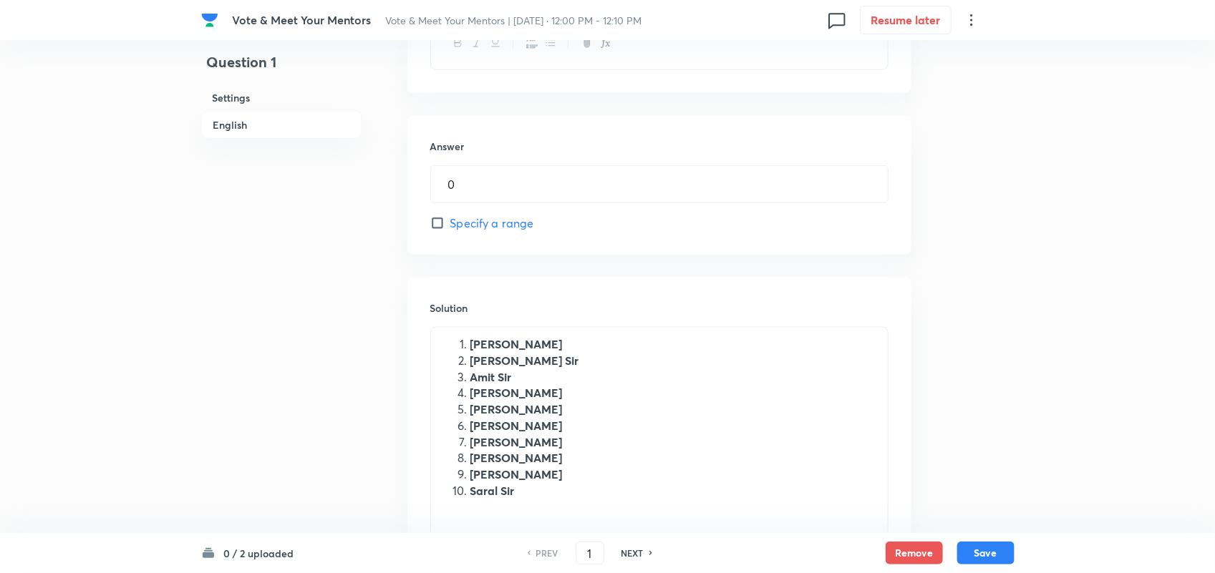
scroll to position [868, 0]
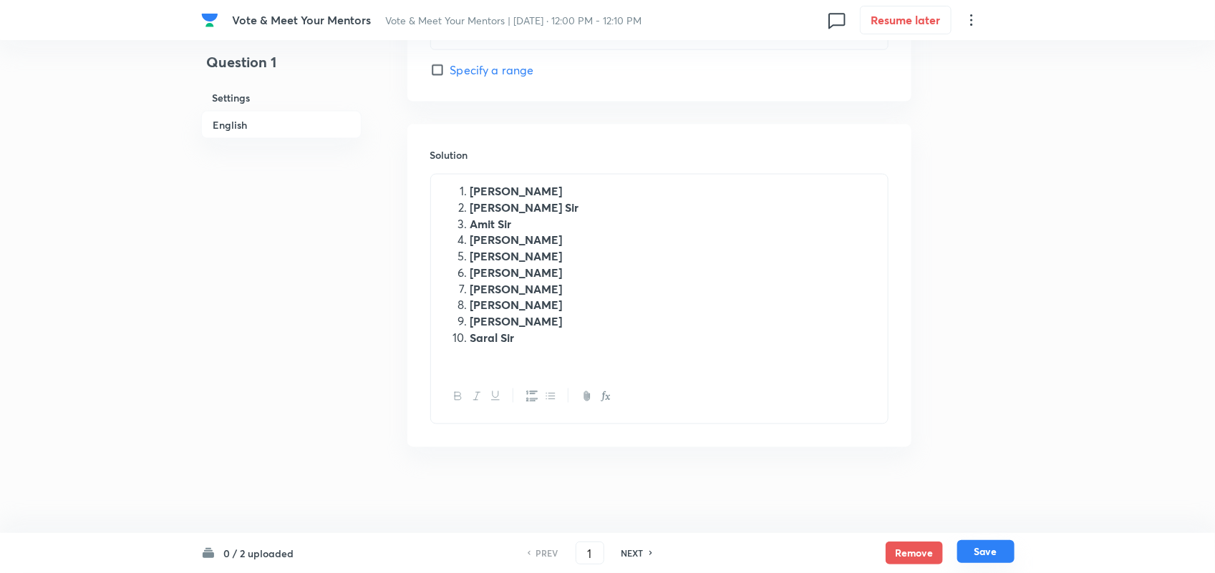
click at [999, 558] on button "Save" at bounding box center [985, 551] width 57 height 23
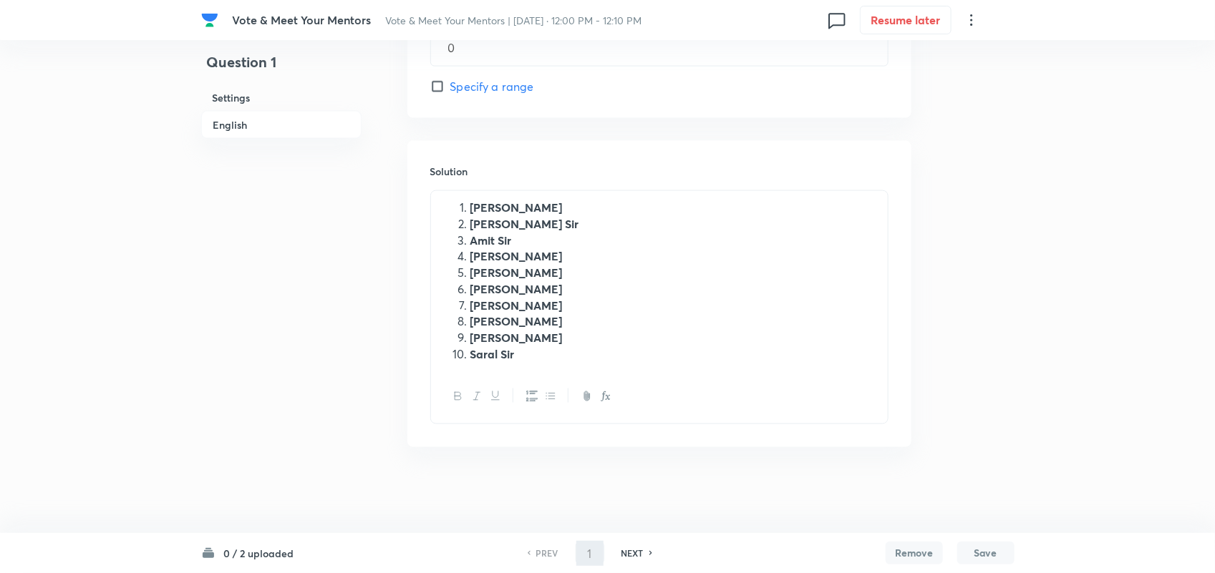
scroll to position [852, 0]
type input "2"
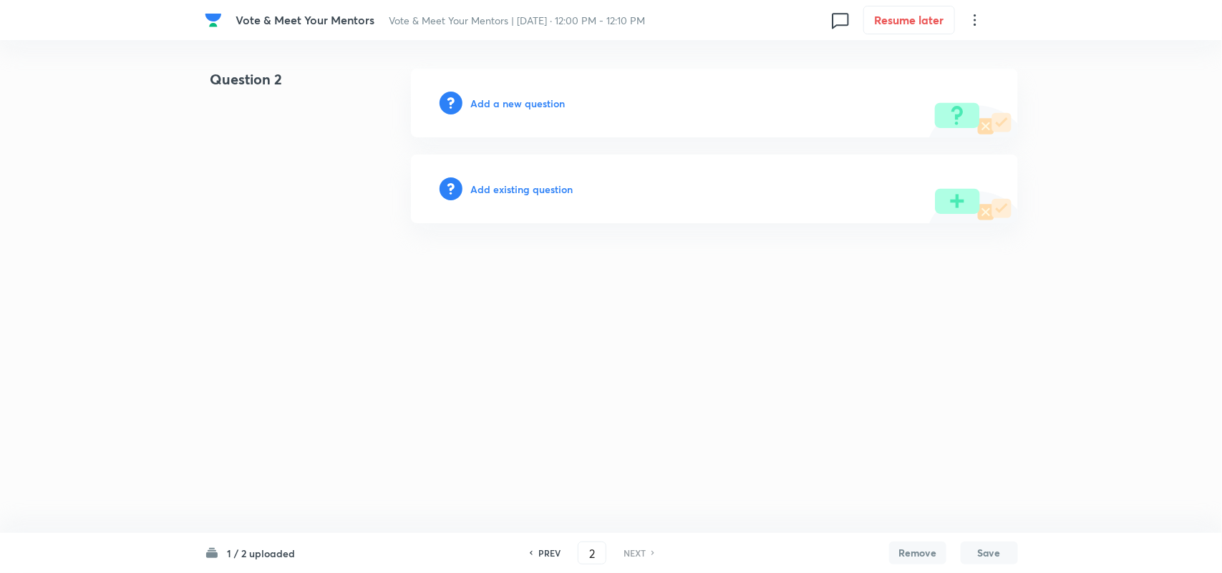
click at [530, 101] on h6 "Add a new question" at bounding box center [518, 103] width 94 height 15
click at [530, 101] on h6 "Choose a question type" at bounding box center [526, 103] width 110 height 15
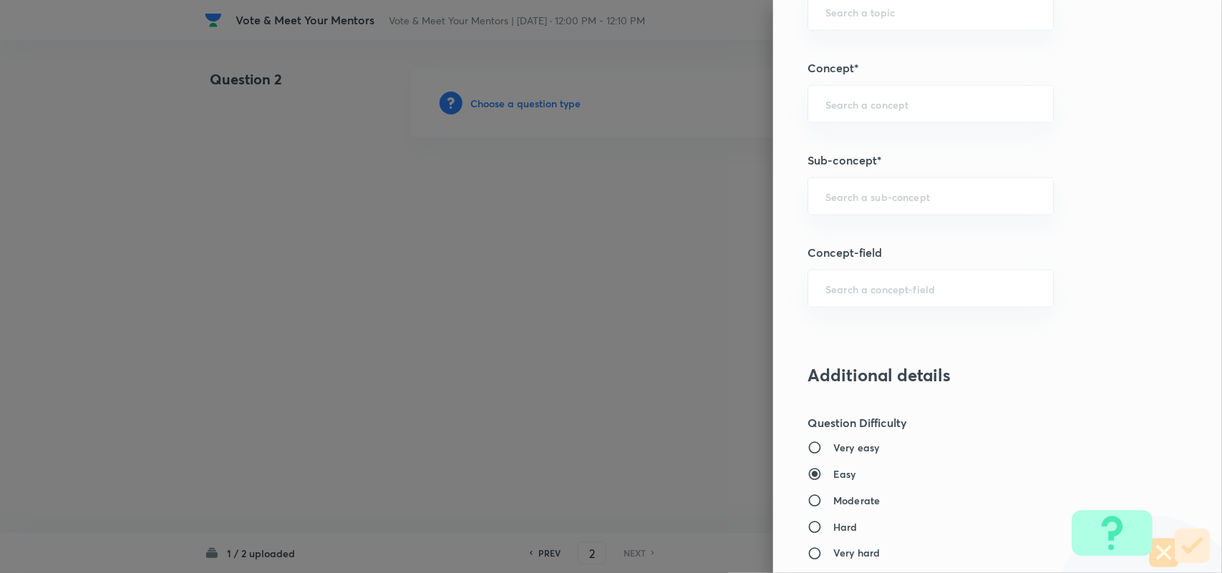
scroll to position [631, 0]
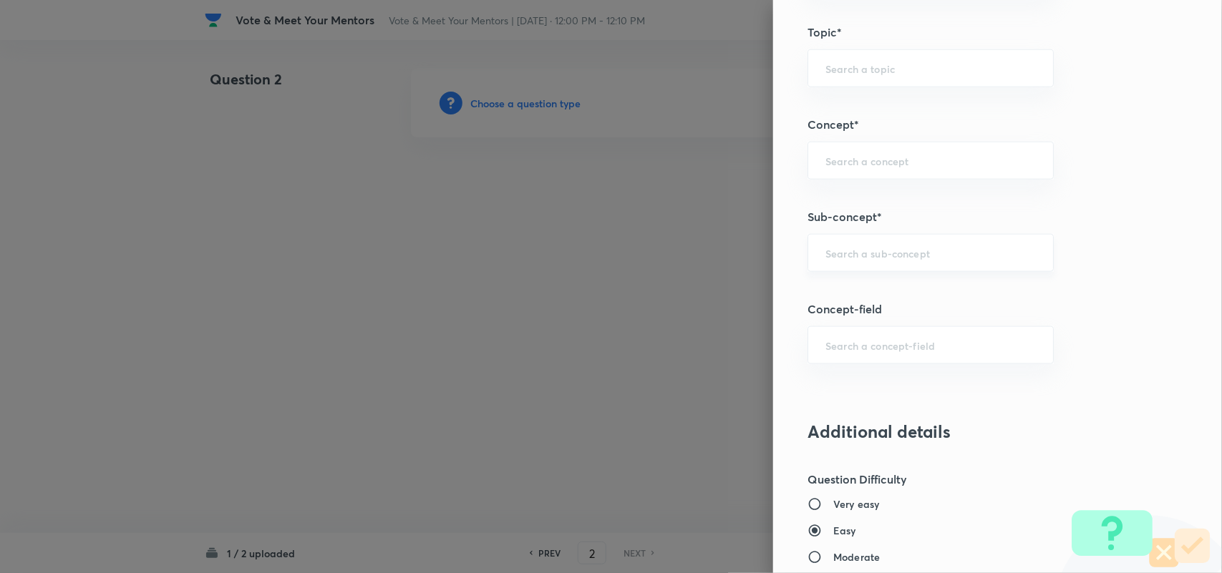
click at [873, 267] on div "​" at bounding box center [930, 253] width 246 height 38
type input "x"
type input "s"
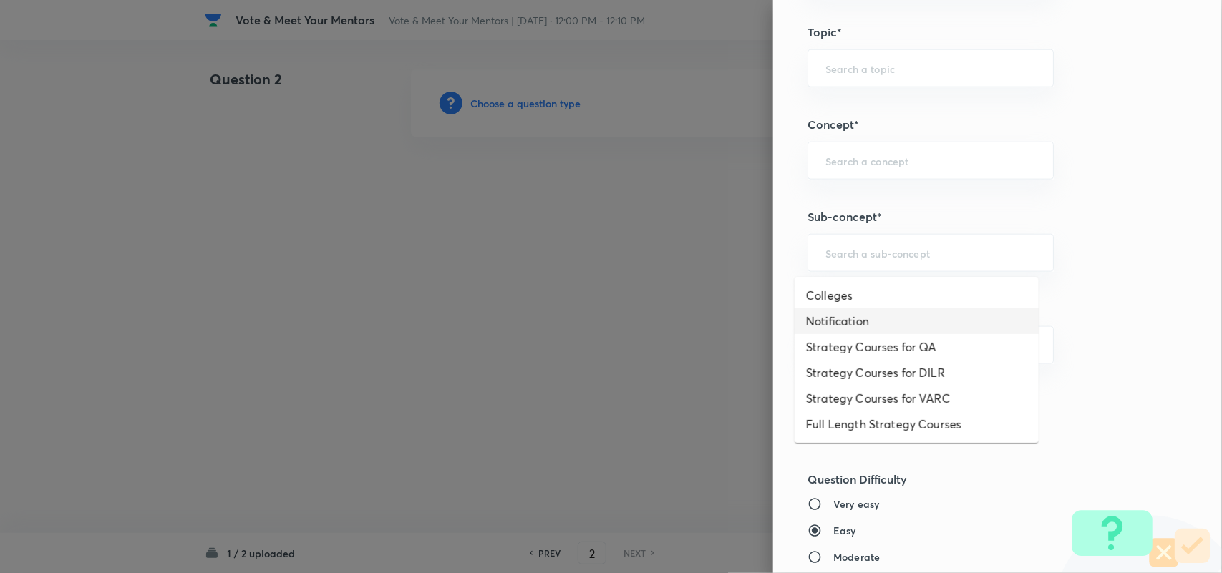
click at [886, 320] on li "Notification" at bounding box center [917, 322] width 244 height 26
type input "Notification"
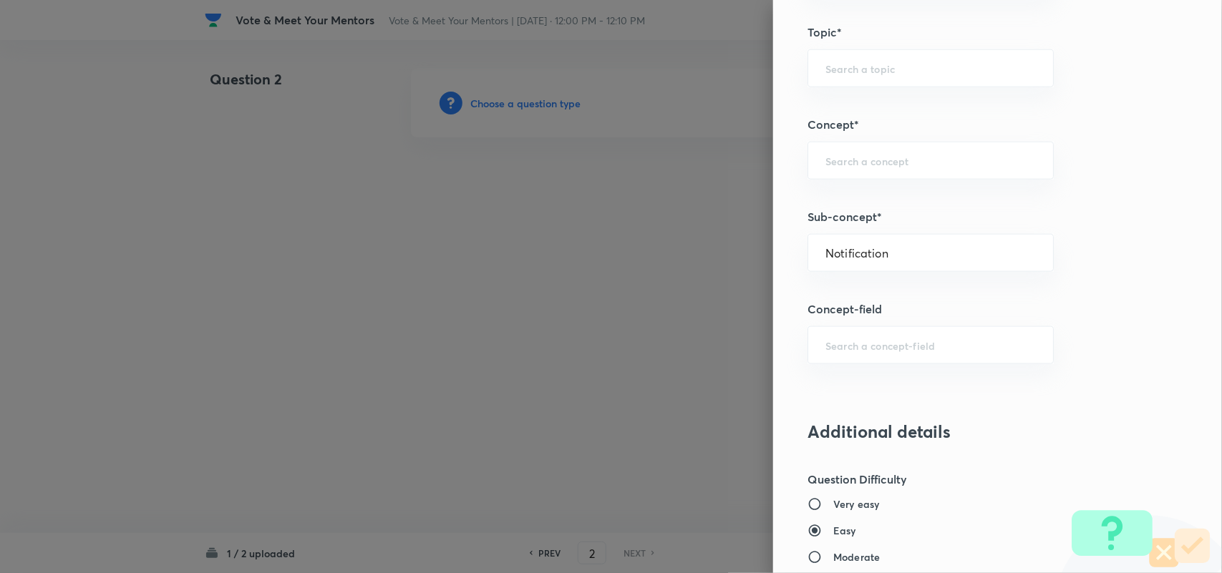
type input "Strategy & College Overview"
type input "Colleges for CAT"
type input "Notification"
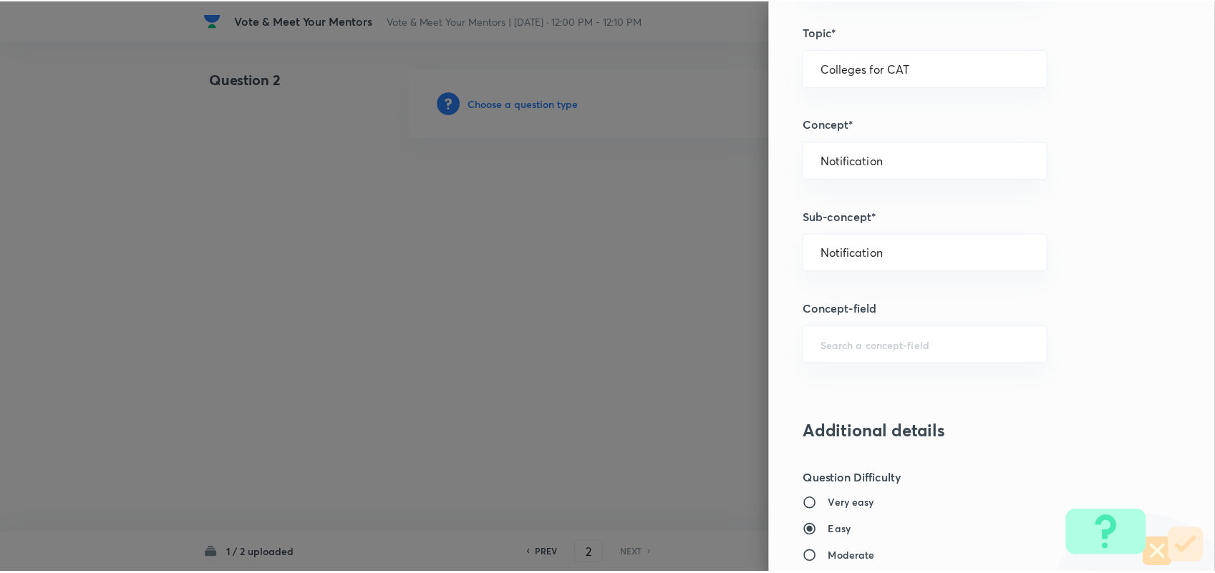
scroll to position [1296, 0]
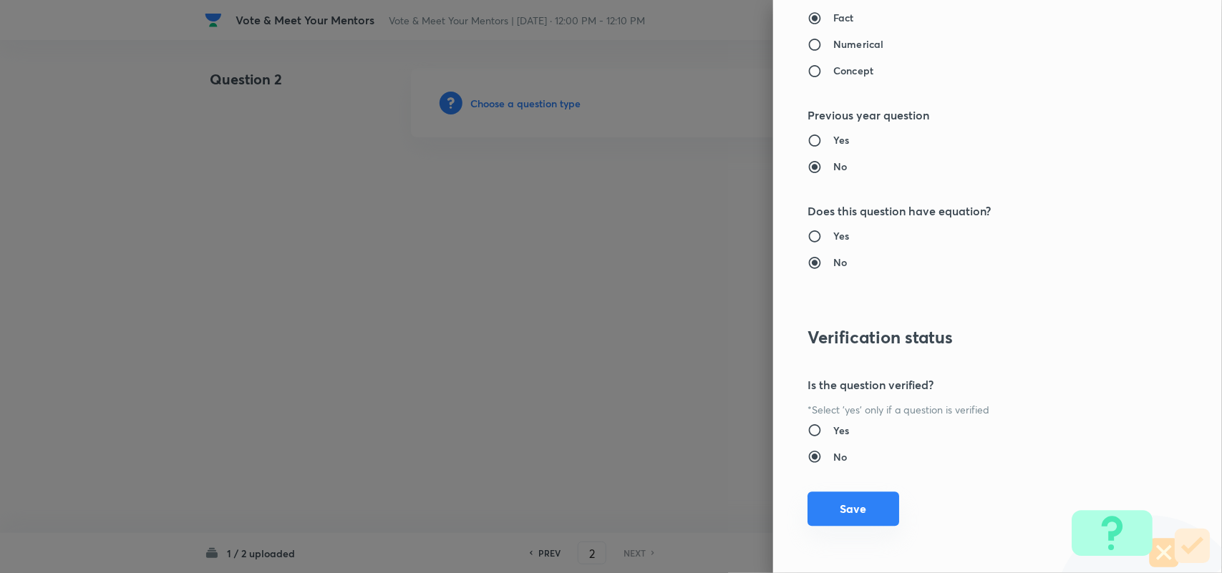
click at [841, 503] on button "Save" at bounding box center [853, 509] width 92 height 34
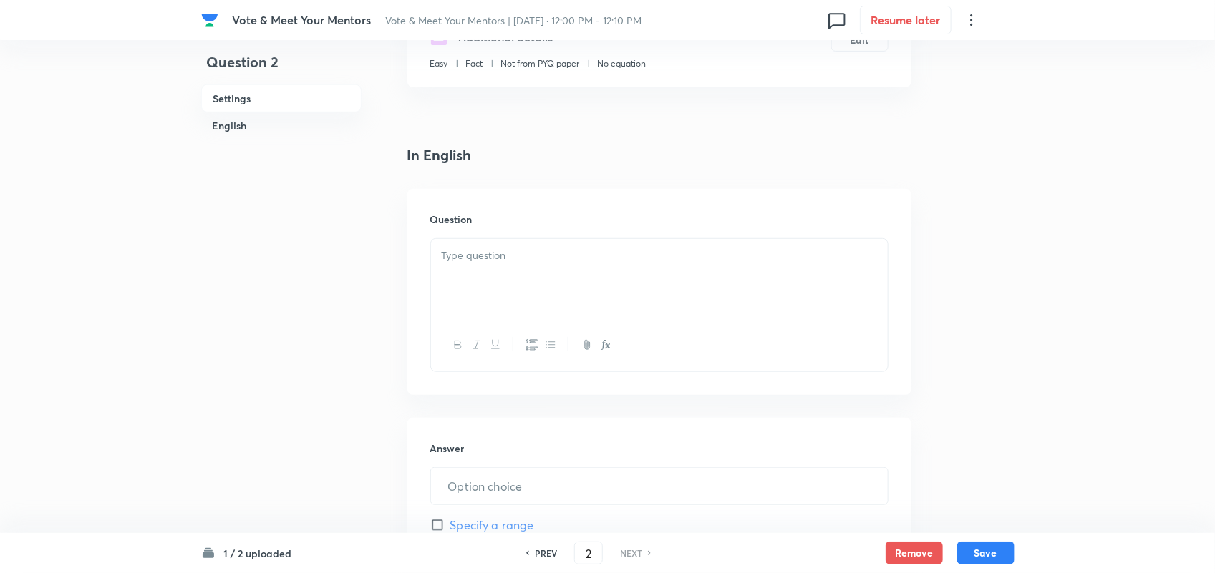
scroll to position [277, 0]
click at [495, 248] on p at bounding box center [659, 255] width 435 height 16
click at [545, 487] on input "text" at bounding box center [659, 485] width 457 height 37
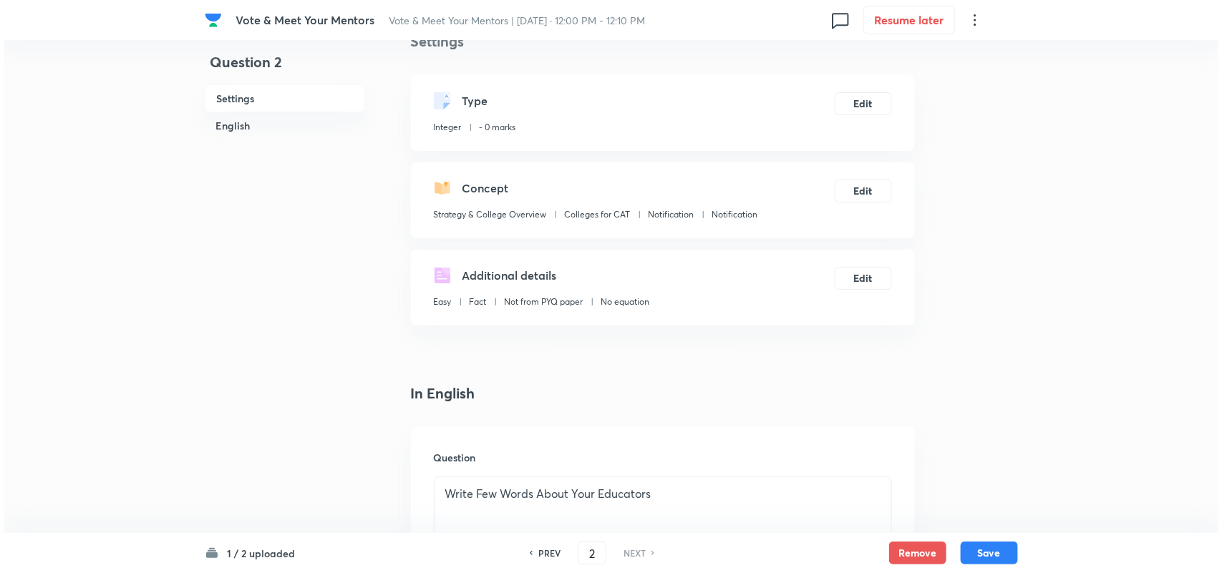
scroll to position [0, 0]
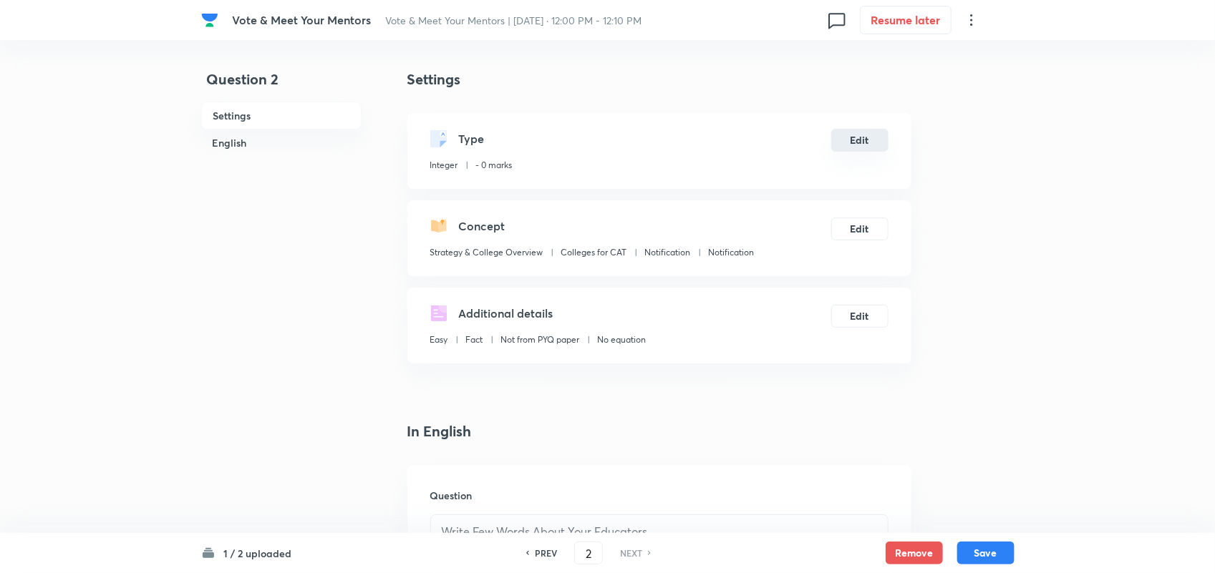
click at [835, 137] on button "Edit" at bounding box center [859, 140] width 57 height 23
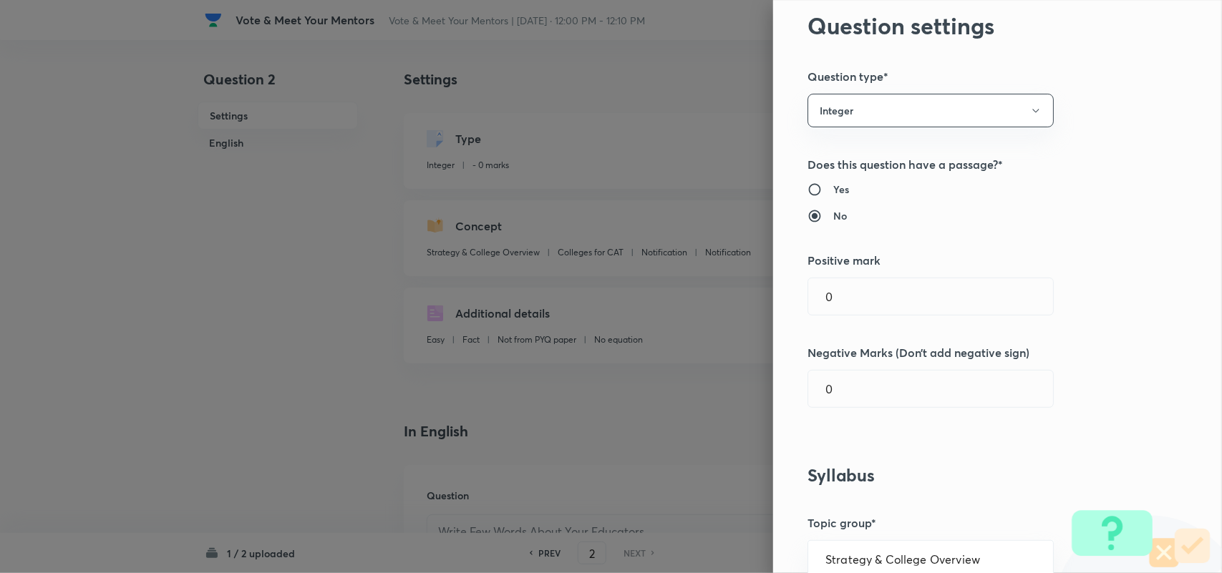
scroll to position [49, 0]
click at [909, 112] on button "Integer" at bounding box center [930, 110] width 246 height 34
click at [867, 155] on span "Single choice correct" at bounding box center [918, 153] width 228 height 15
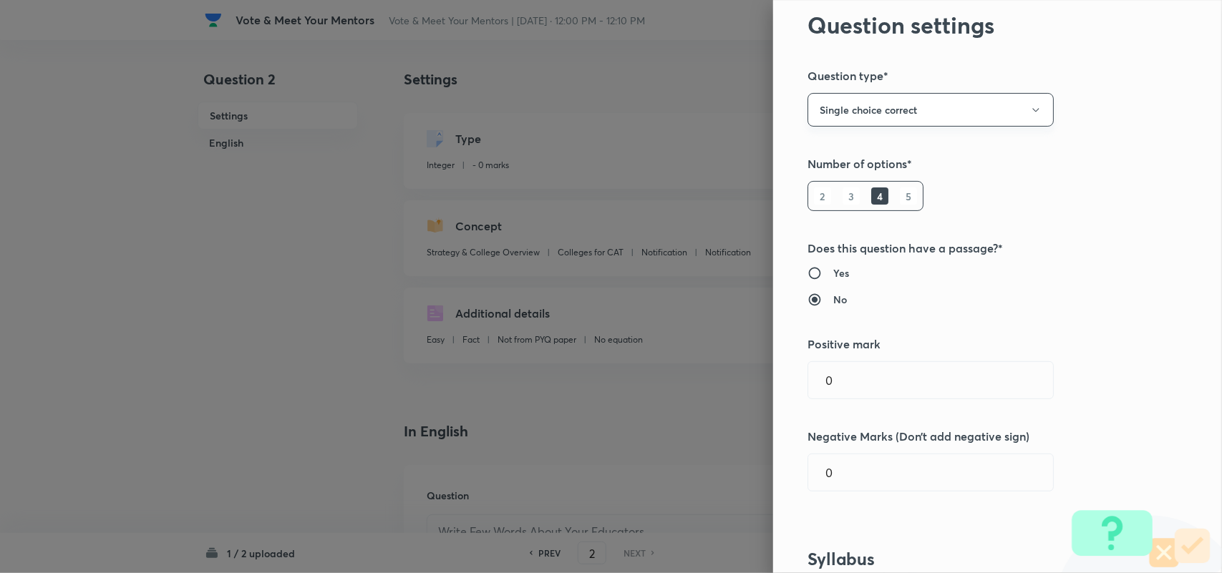
click at [918, 109] on button "Single choice correct" at bounding box center [930, 110] width 246 height 34
click at [1020, 306] on div at bounding box center [611, 286] width 1222 height 573
click at [895, 112] on button "Single choice correct" at bounding box center [930, 110] width 246 height 34
click at [823, 211] on span "Integer" at bounding box center [918, 206] width 228 height 15
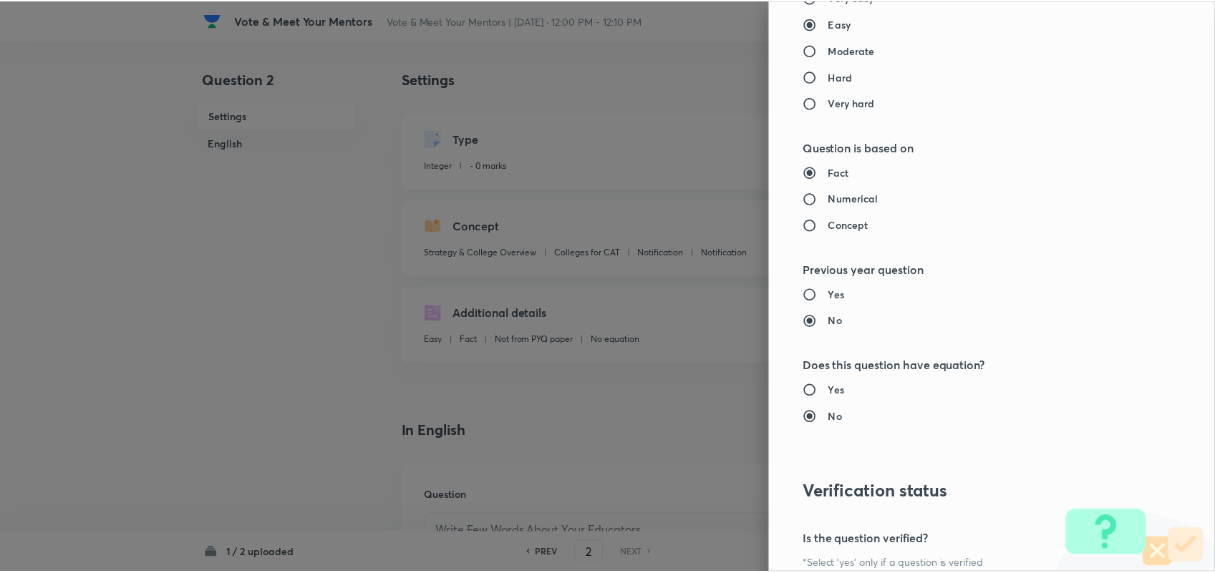
scroll to position [1296, 0]
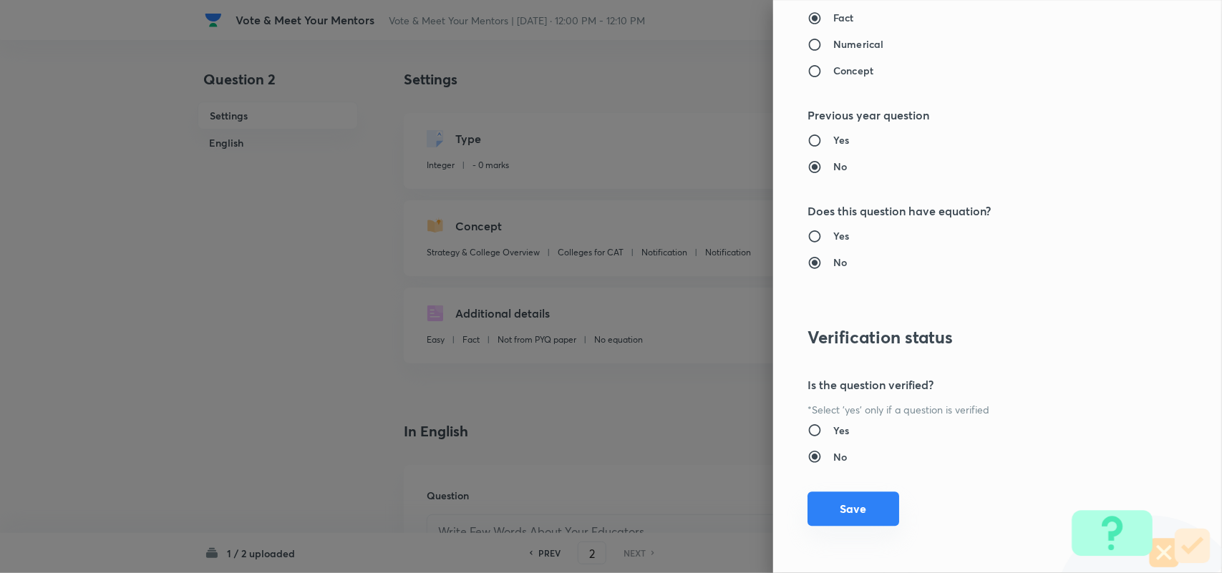
click at [863, 493] on button "Save" at bounding box center [853, 509] width 92 height 34
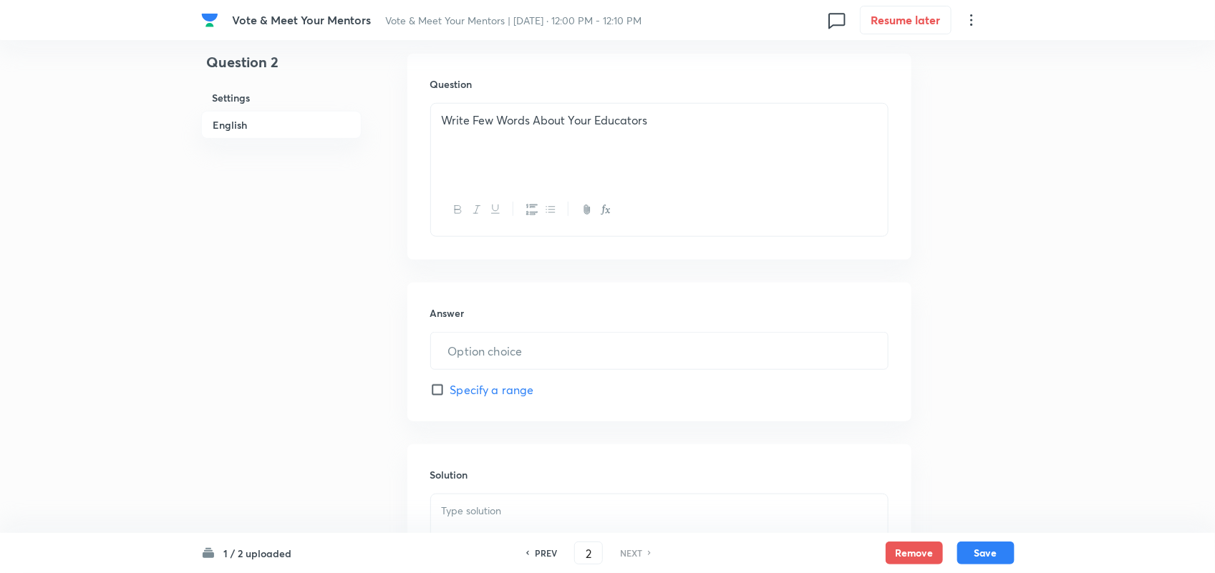
scroll to position [415, 0]
click at [649, 122] on p "Write Few Words About Your Educators" at bounding box center [659, 117] width 435 height 16
click at [517, 351] on input "text" at bounding box center [659, 347] width 457 height 37
drag, startPoint x: 577, startPoint y: 359, endPoint x: 527, endPoint y: 349, distance: 51.0
click at [527, 349] on input "text" at bounding box center [659, 347] width 457 height 37
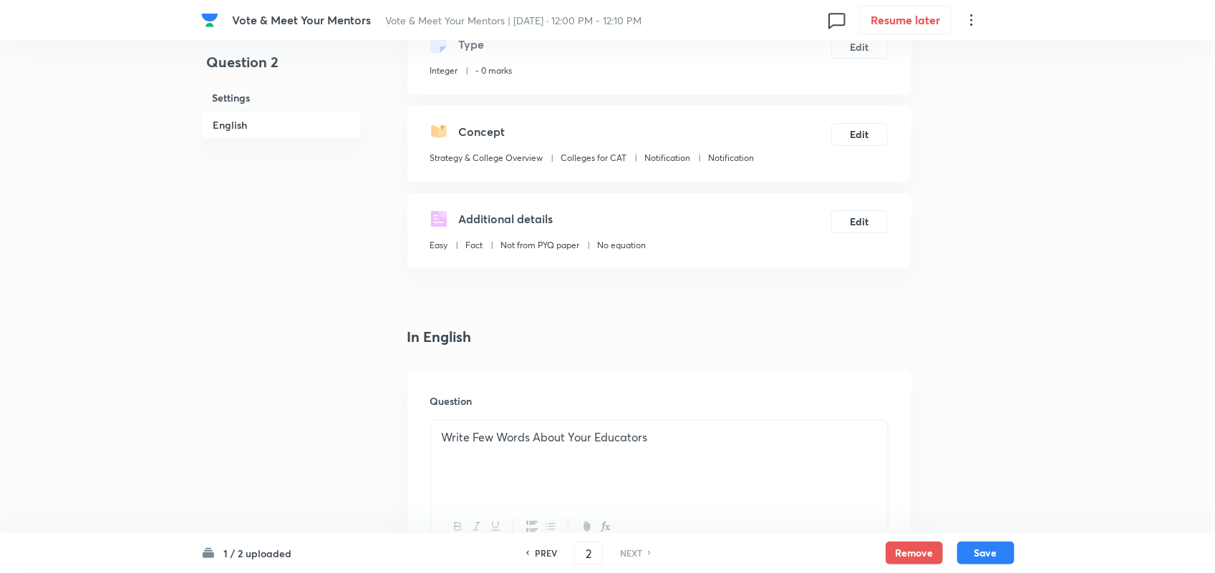
scroll to position [0, 0]
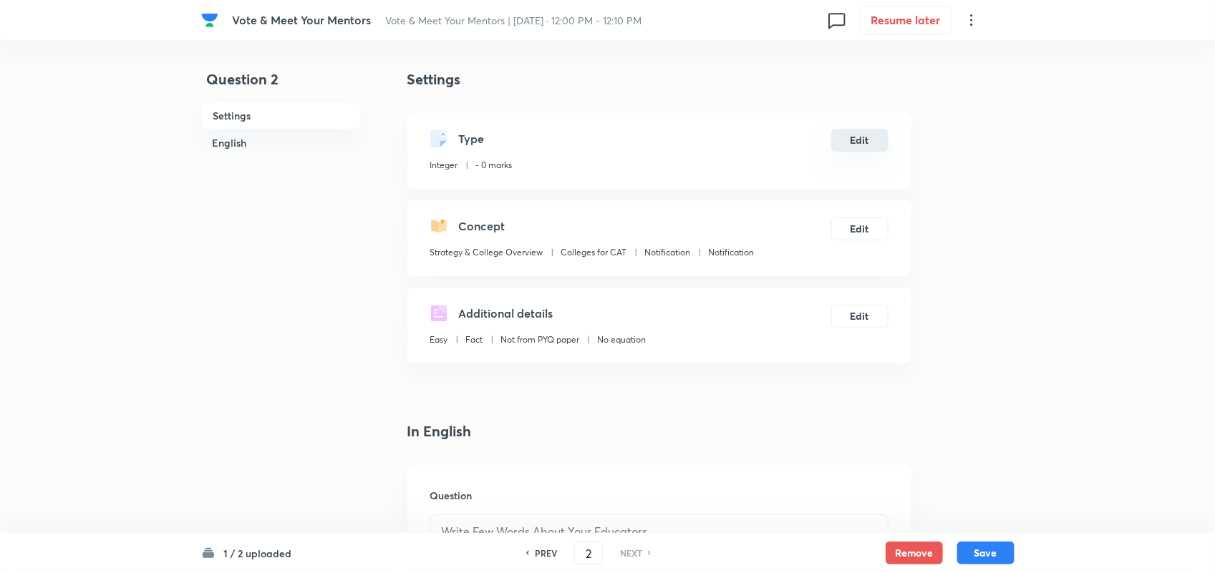
click at [856, 137] on button "Edit" at bounding box center [859, 140] width 57 height 23
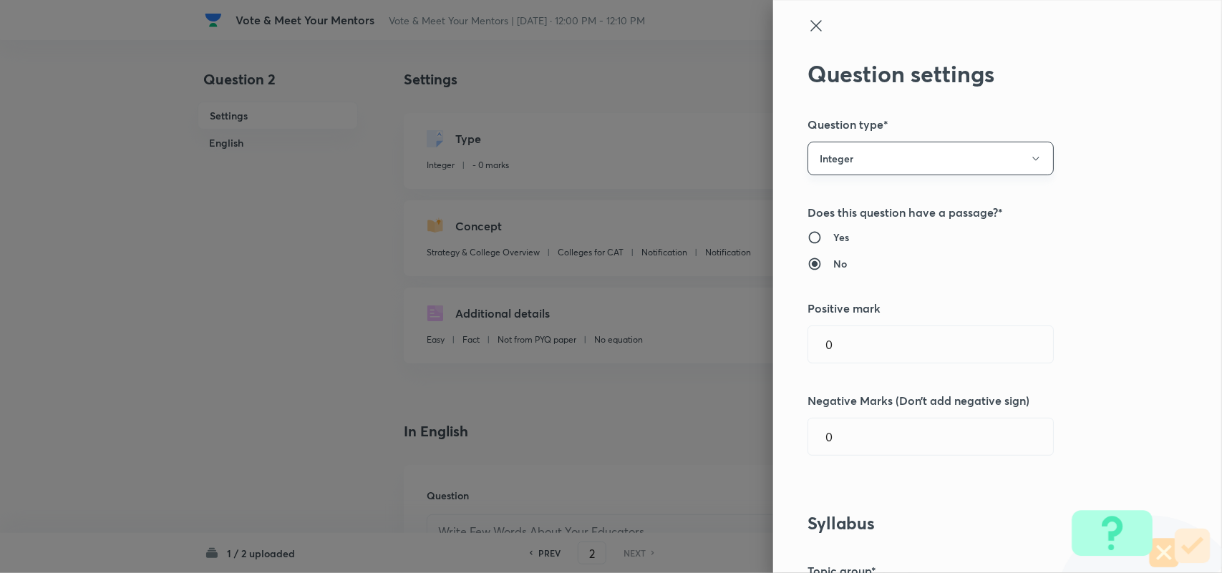
click at [956, 160] on button "Integer" at bounding box center [930, 159] width 246 height 34
click at [859, 226] on span "Multiple choice correct" at bounding box center [918, 228] width 228 height 15
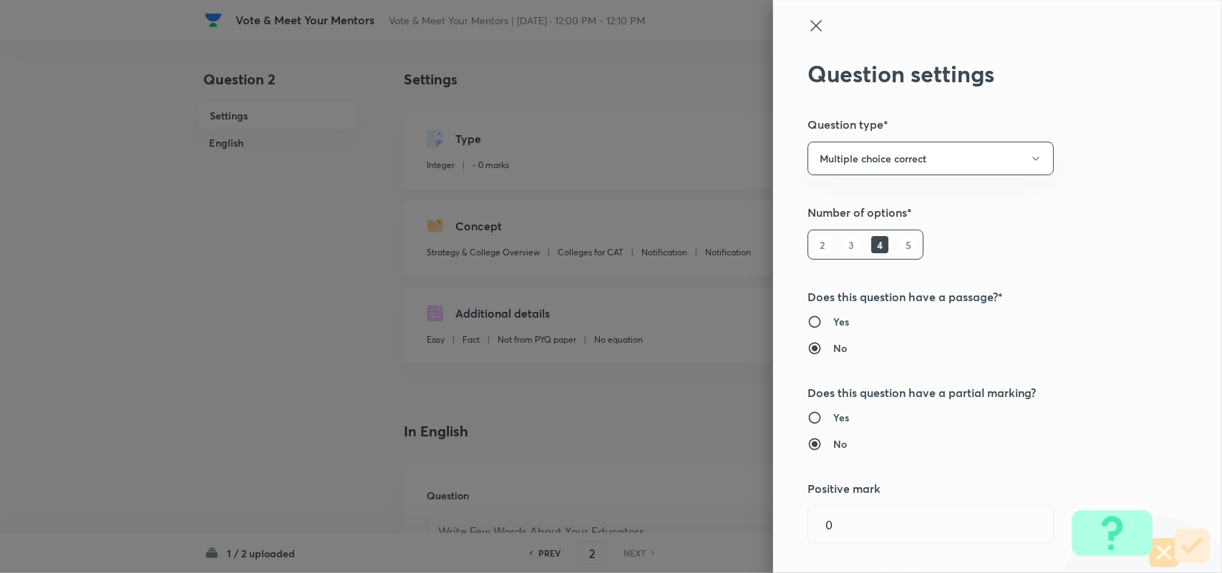
click at [807, 29] on icon at bounding box center [815, 25] width 17 height 17
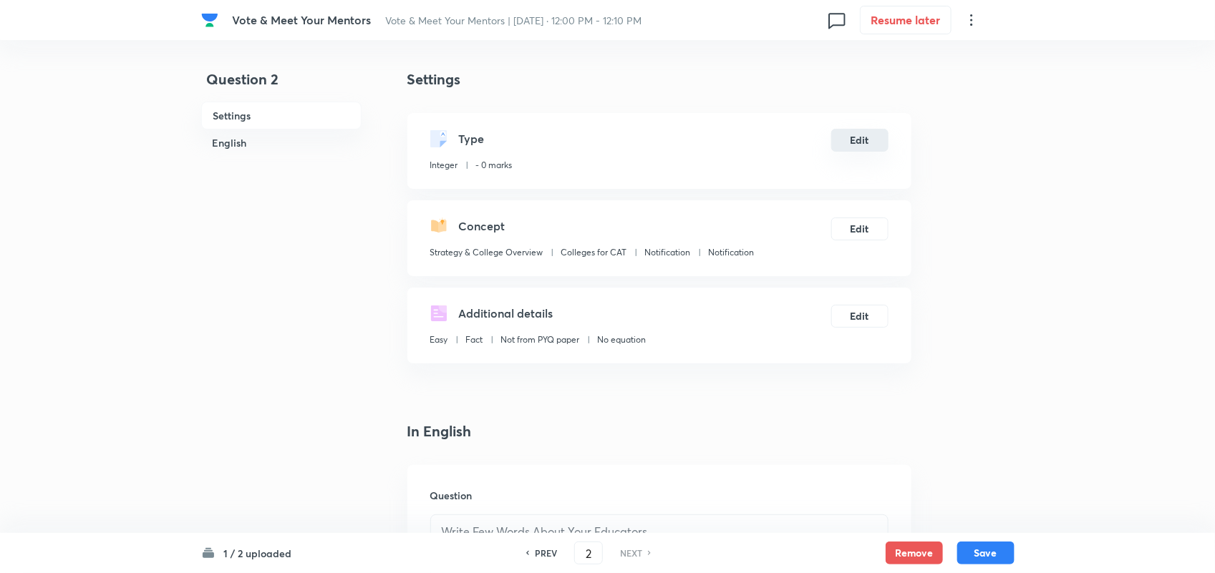
click at [850, 147] on button "Edit" at bounding box center [859, 140] width 57 height 23
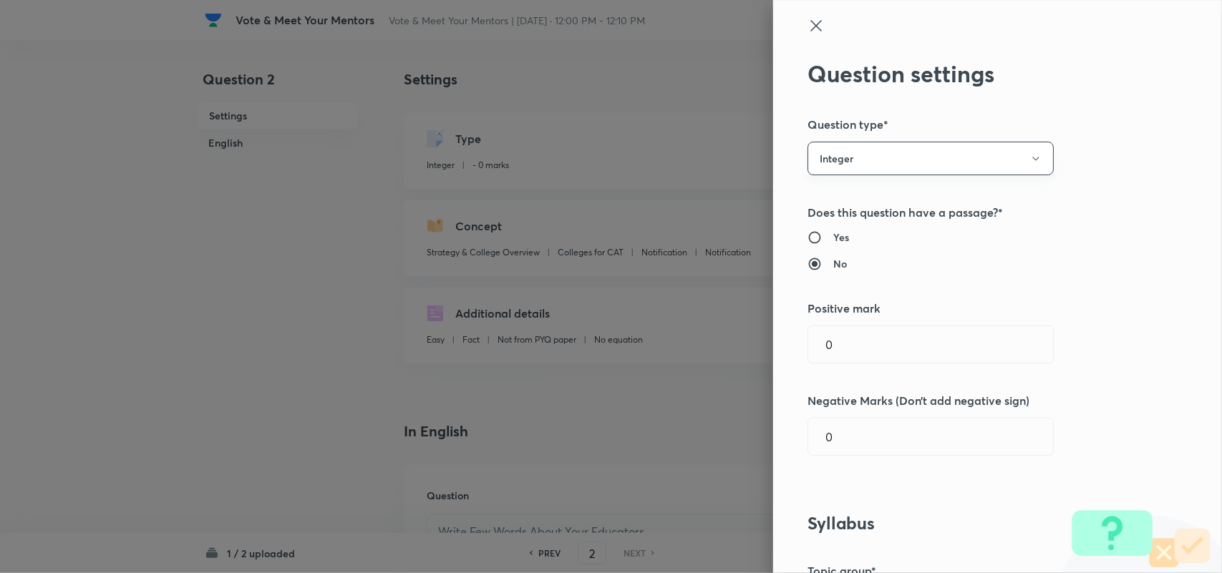
click at [934, 155] on button "Integer" at bounding box center [930, 159] width 246 height 34
click at [874, 226] on span "Multiple choice correct" at bounding box center [918, 228] width 228 height 15
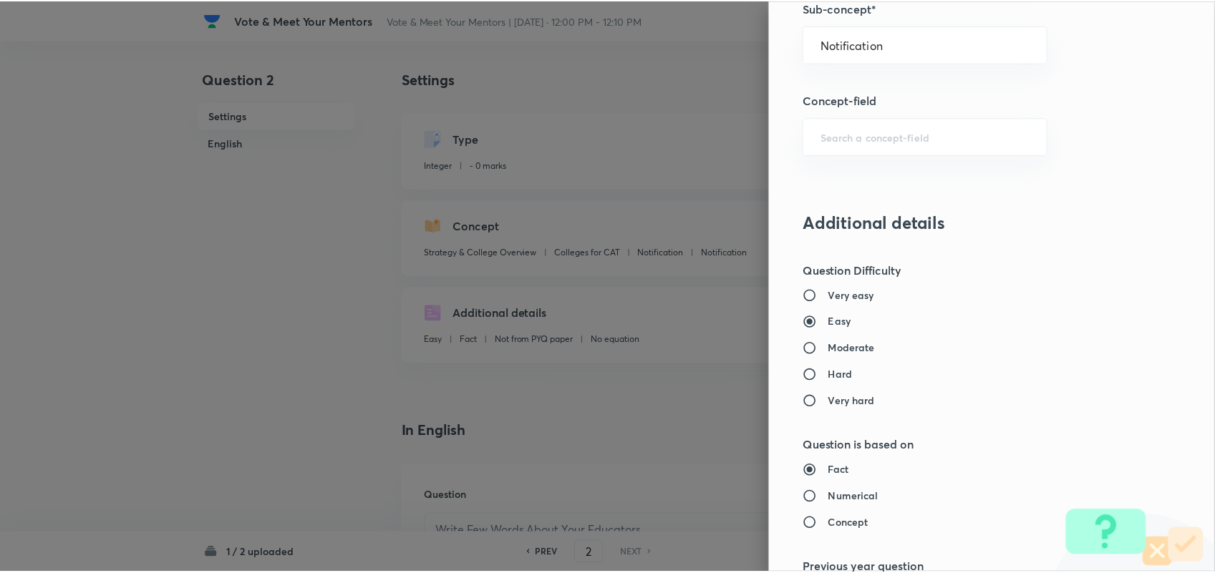
scroll to position [1476, 0]
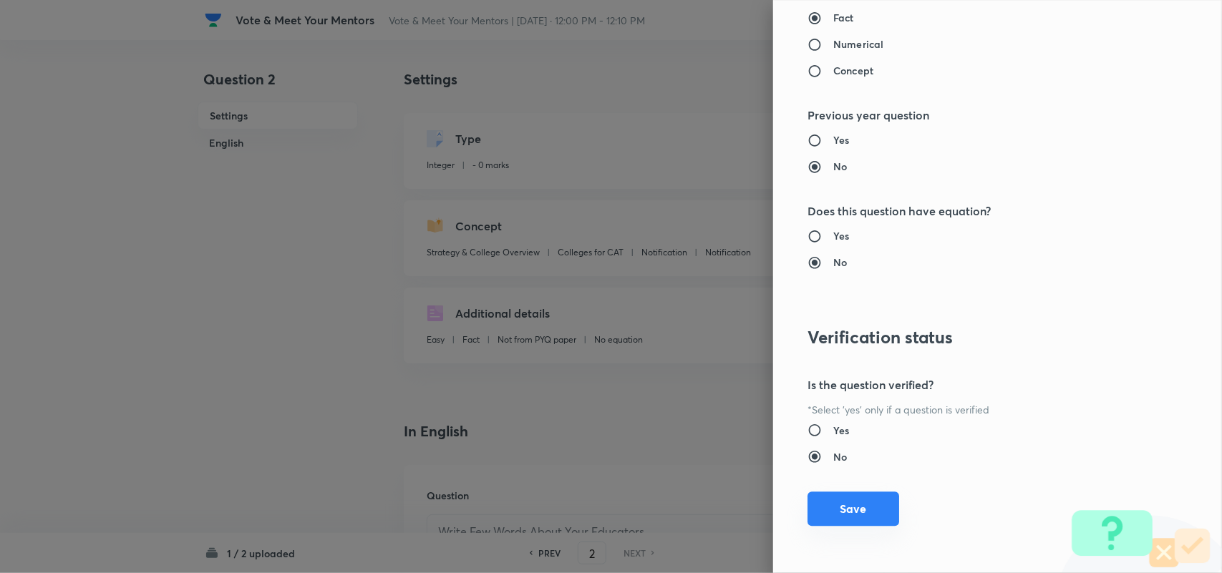
click at [832, 501] on button "Save" at bounding box center [853, 509] width 92 height 34
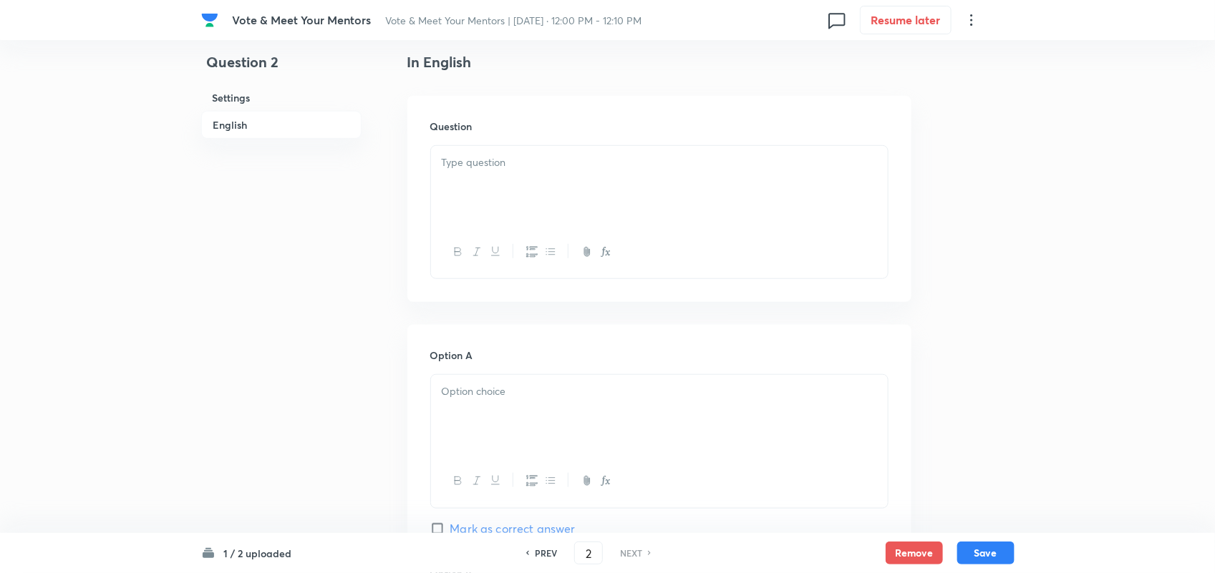
scroll to position [354, 0]
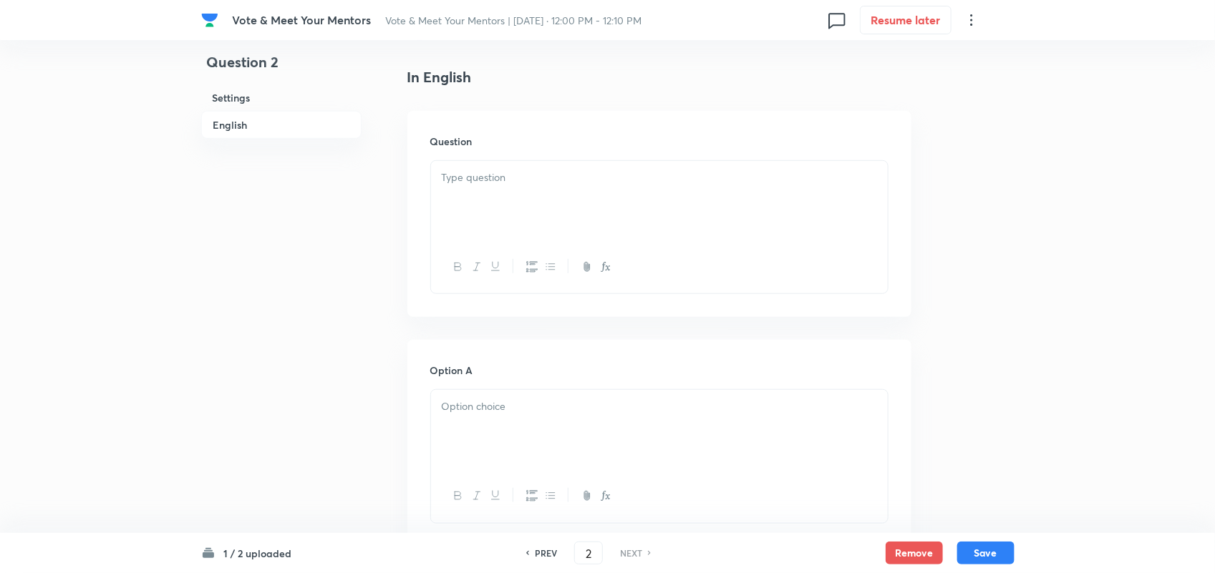
click at [518, 183] on p at bounding box center [659, 178] width 435 height 16
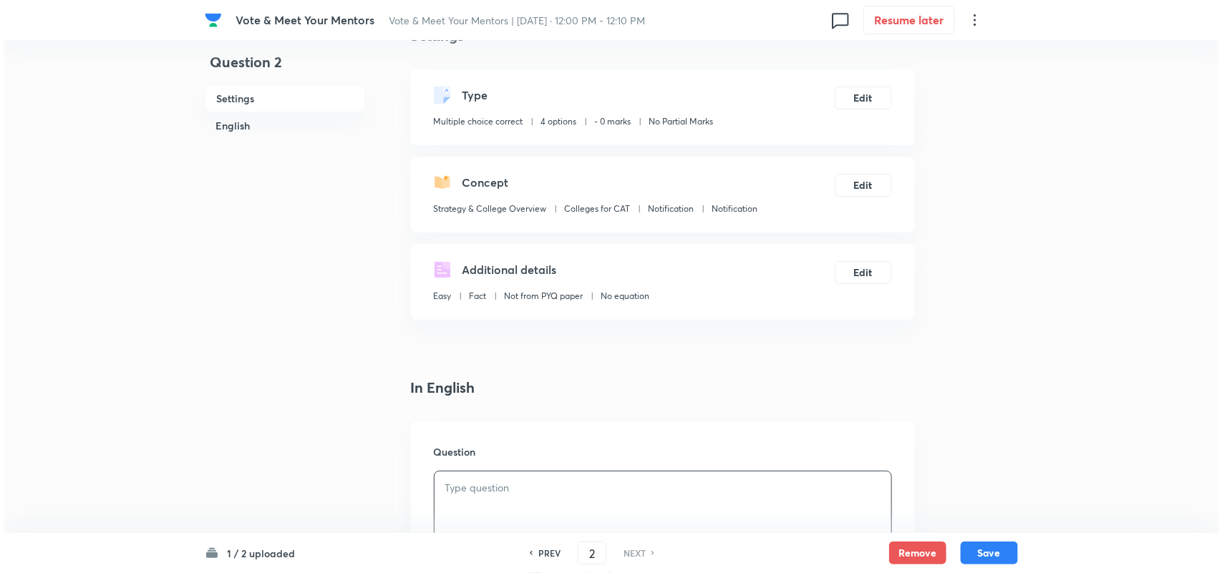
scroll to position [0, 0]
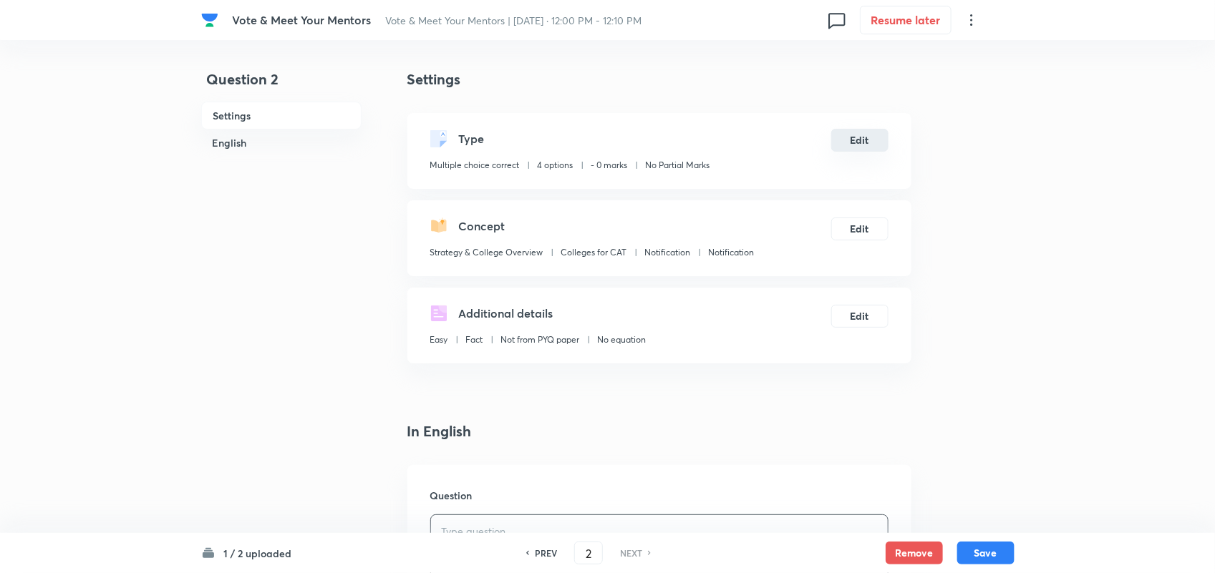
click at [850, 145] on button "Edit" at bounding box center [859, 140] width 57 height 23
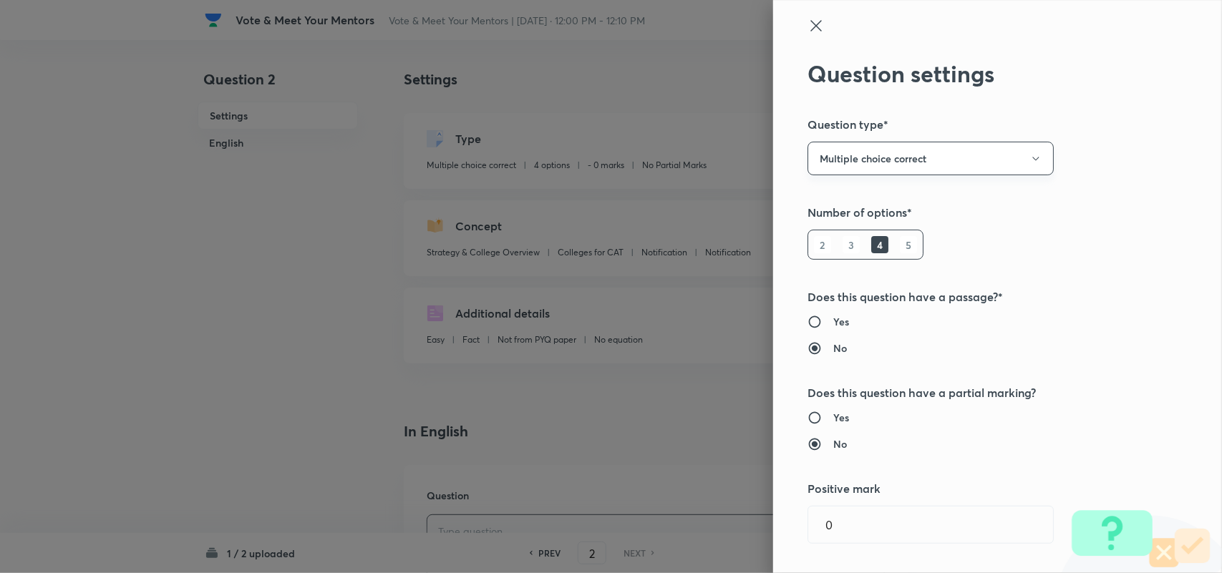
click at [893, 155] on button "Multiple choice correct" at bounding box center [930, 159] width 246 height 34
click at [818, 260] on span "Integer" at bounding box center [918, 255] width 228 height 15
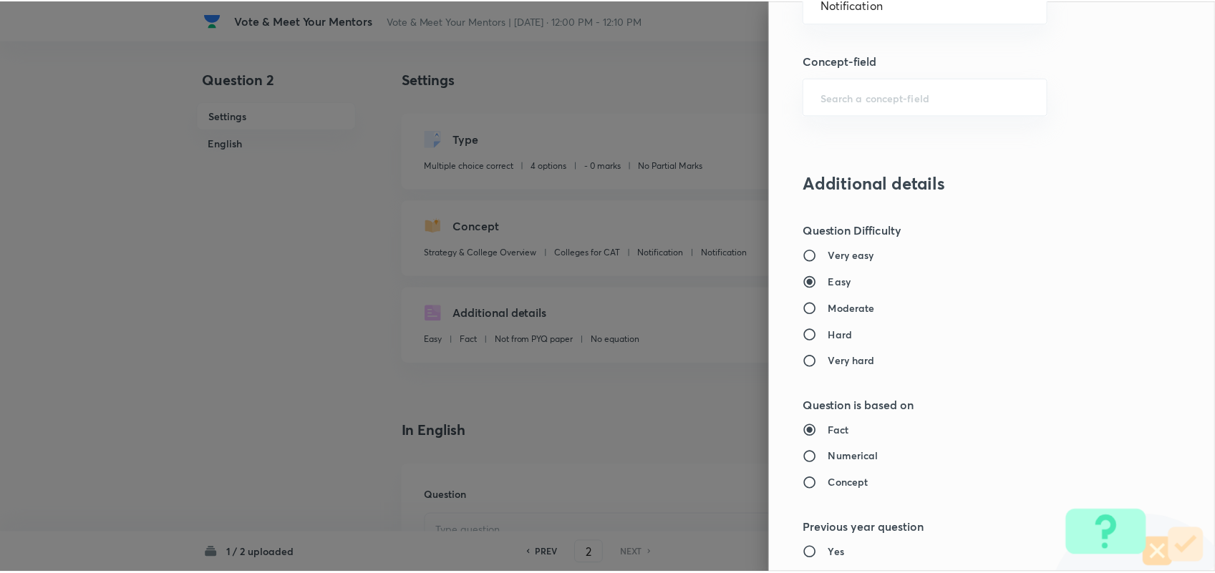
scroll to position [1296, 0]
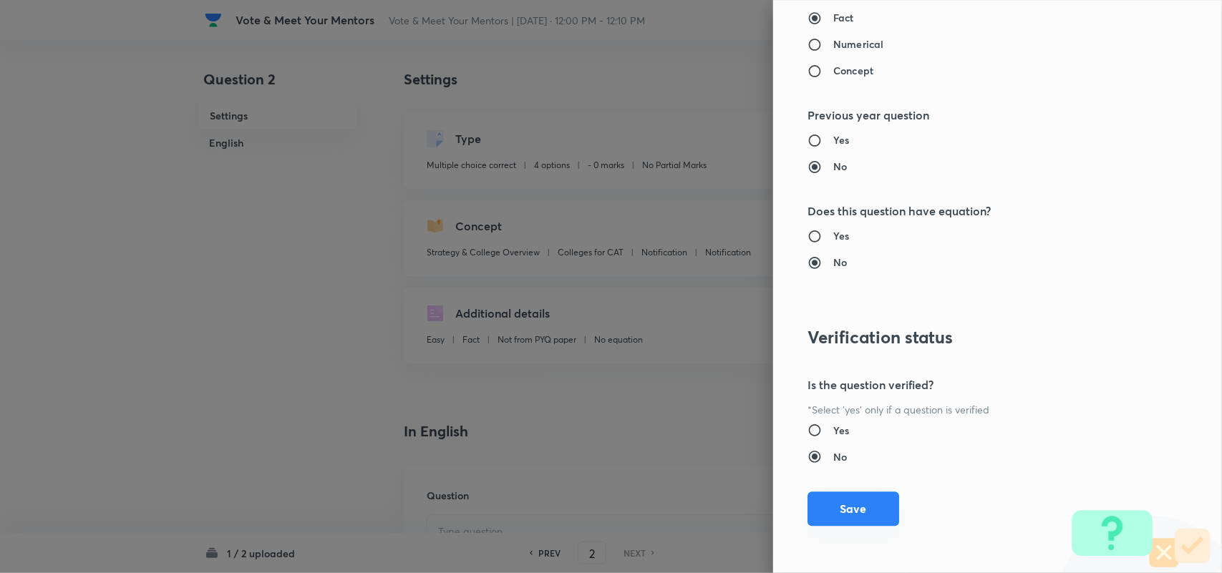
click at [832, 510] on button "Save" at bounding box center [853, 509] width 92 height 34
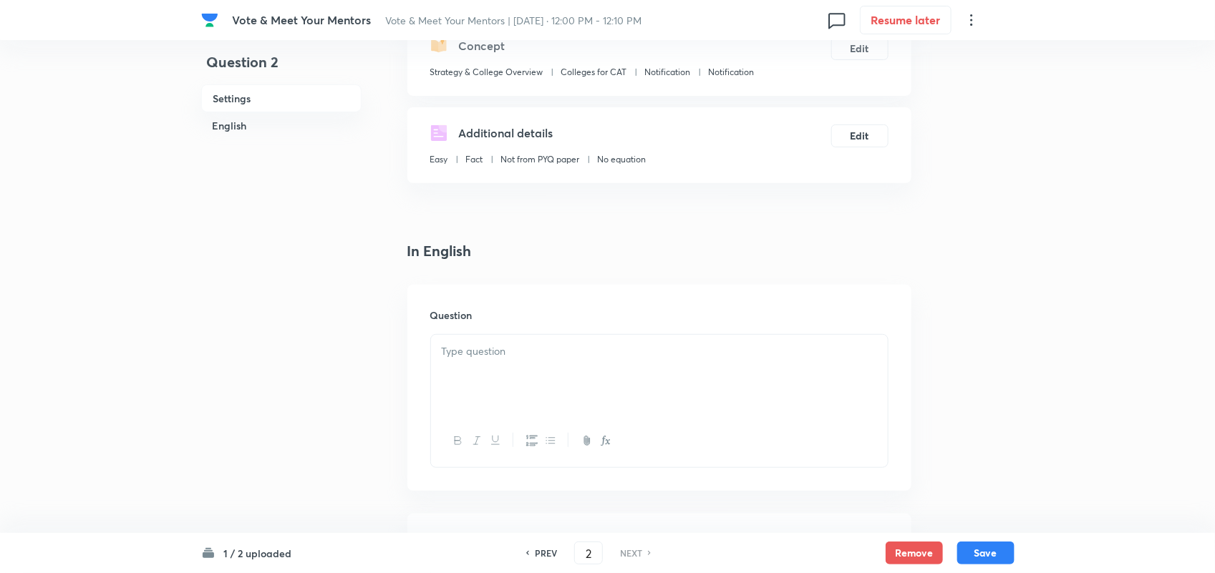
scroll to position [181, 0]
click at [552, 356] on p at bounding box center [659, 351] width 435 height 16
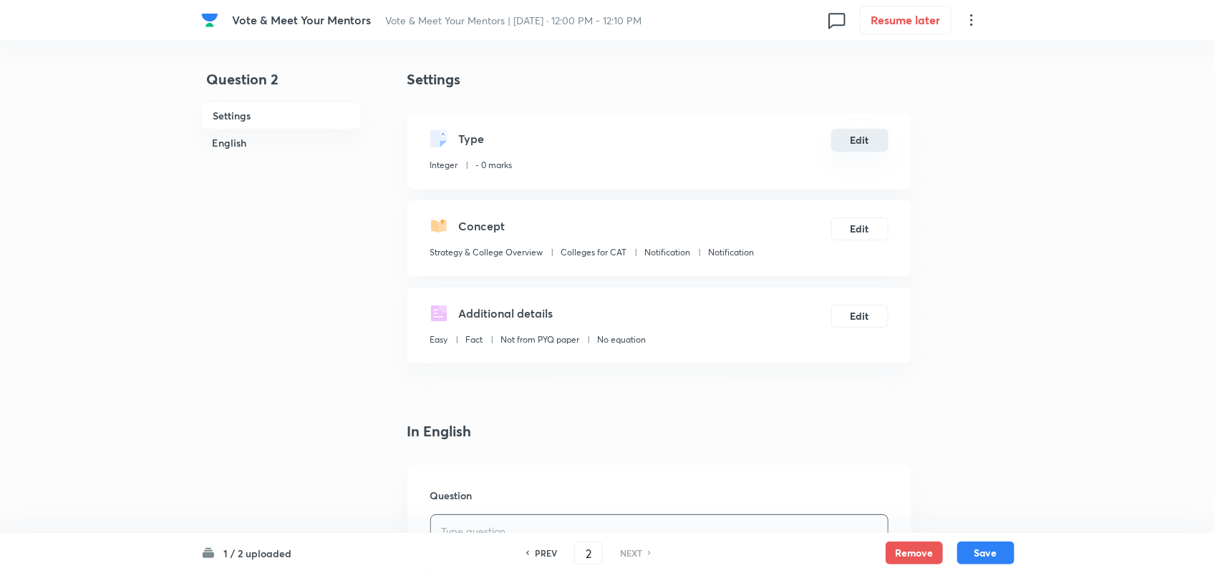
click at [875, 144] on button "Edit" at bounding box center [859, 140] width 57 height 23
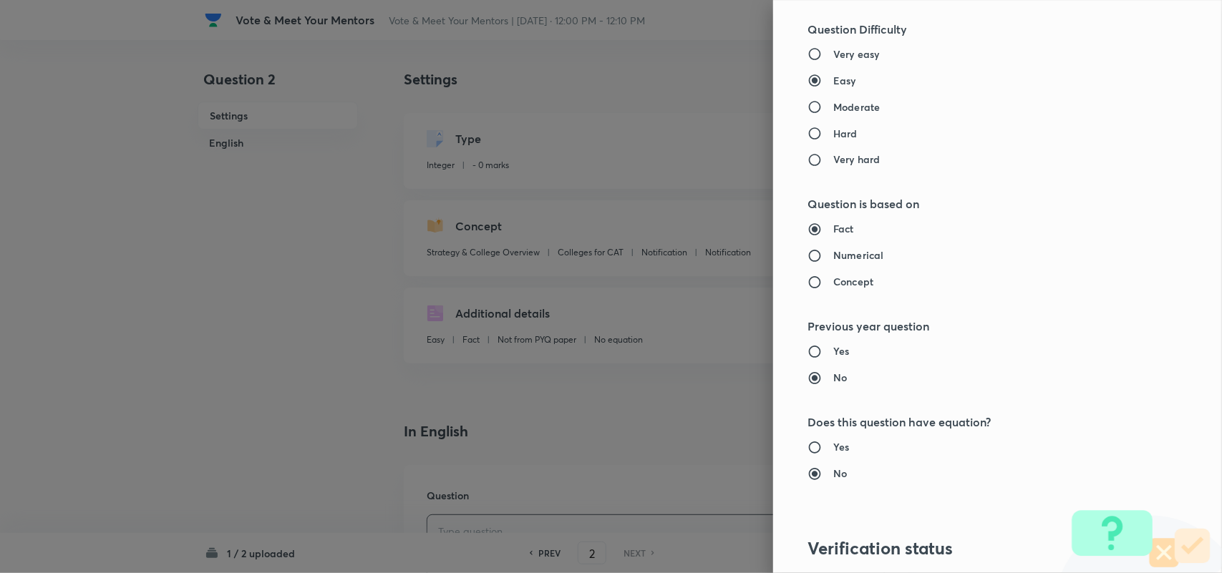
scroll to position [1082, 0]
click at [807, 284] on input "Concept" at bounding box center [820, 282] width 26 height 14
radio input "true"
radio input "false"
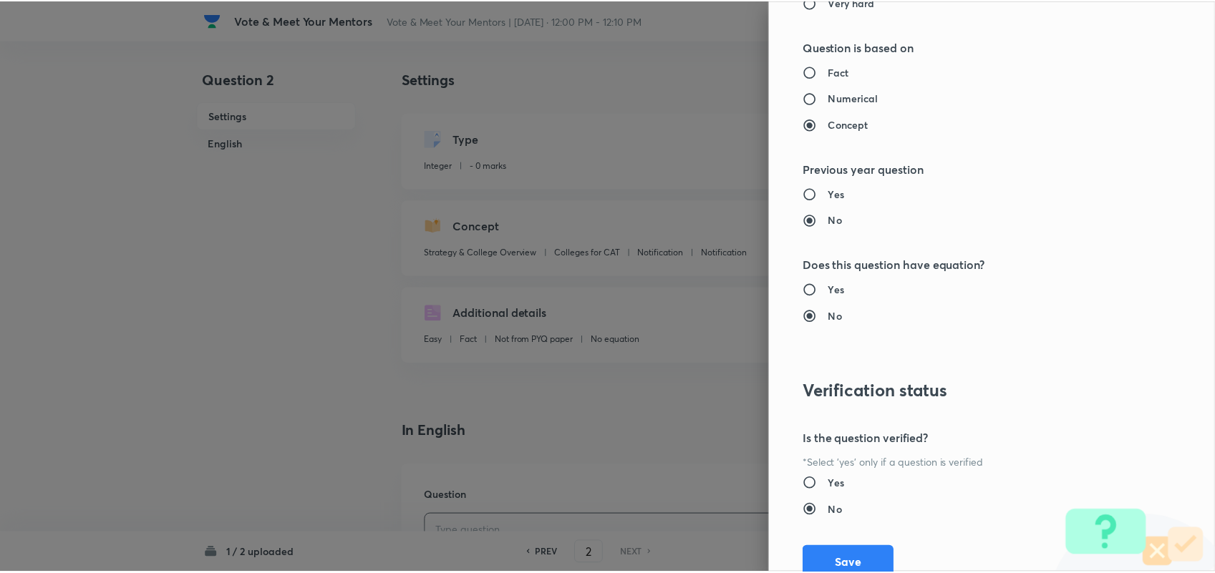
scroll to position [1296, 0]
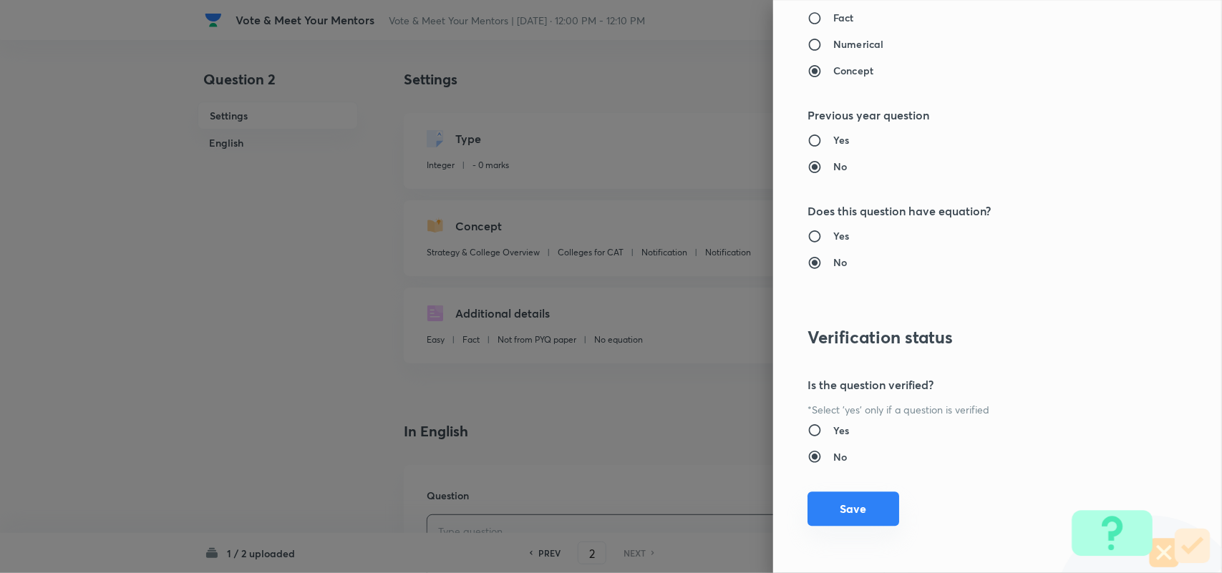
click at [834, 506] on button "Save" at bounding box center [853, 509] width 92 height 34
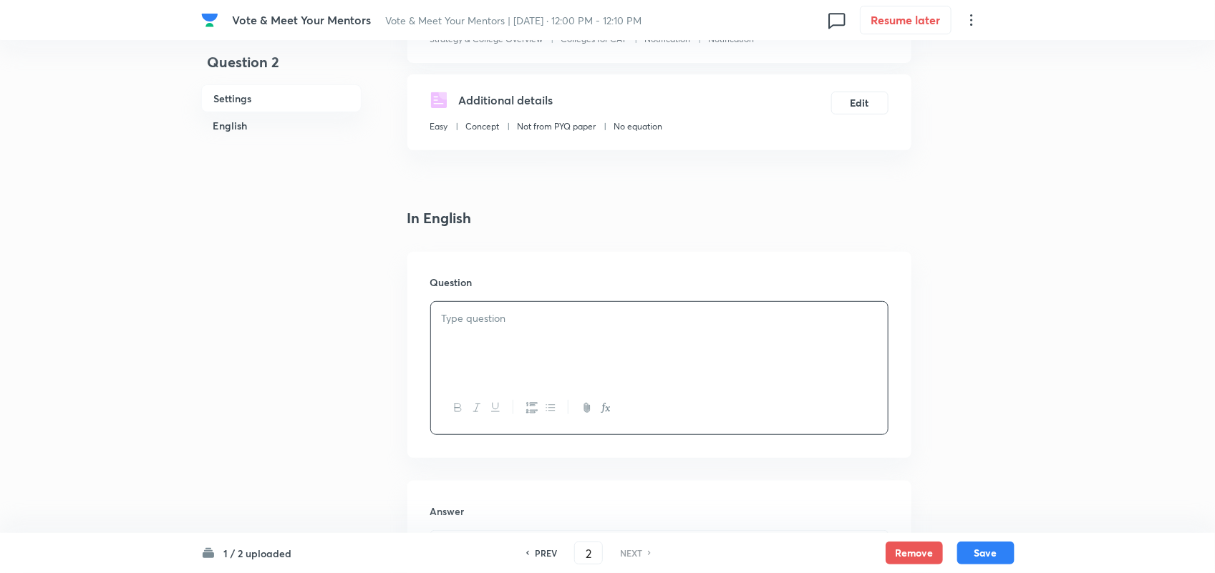
scroll to position [342, 0]
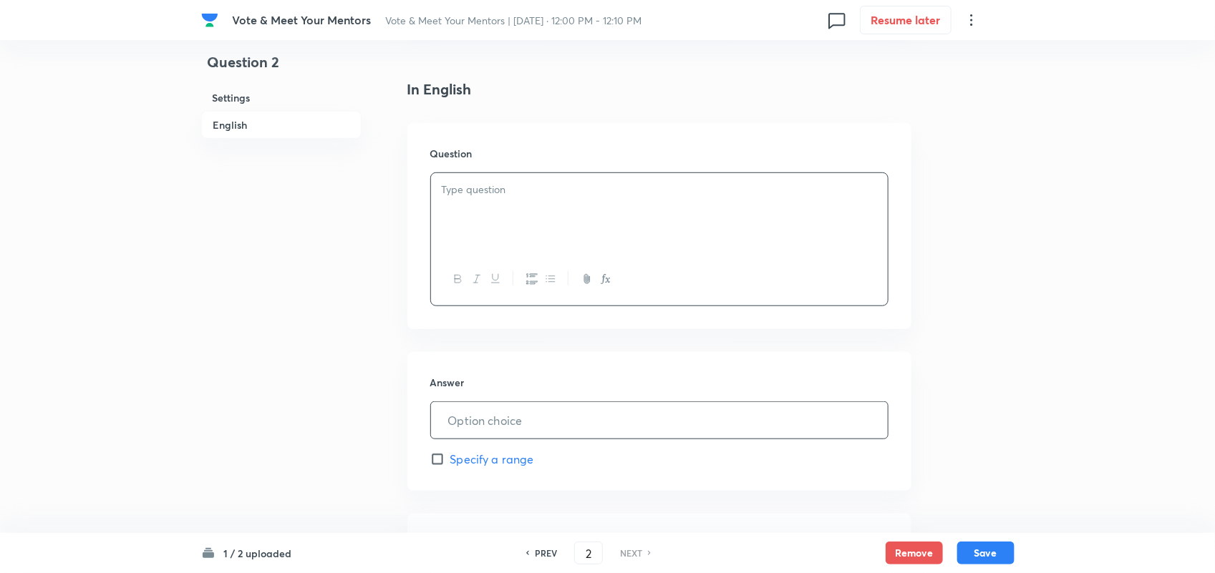
click at [515, 430] on input "text" at bounding box center [659, 420] width 457 height 37
type input "6"
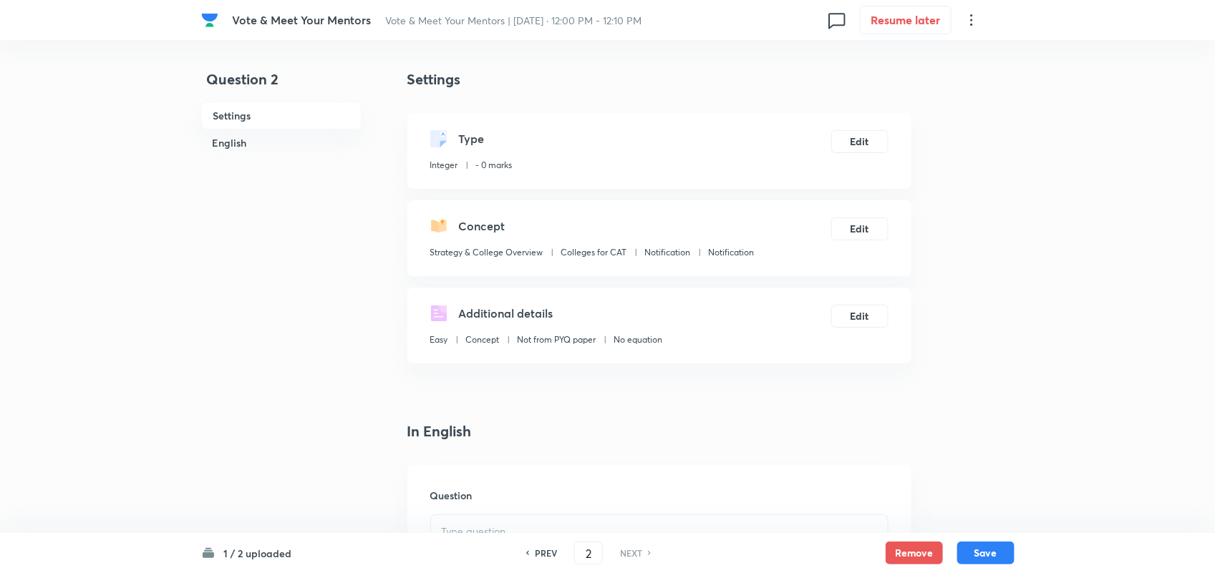
click at [974, 20] on icon at bounding box center [971, 19] width 17 height 17
click at [911, 76] on span "Choose new template" at bounding box center [905, 81] width 140 height 15
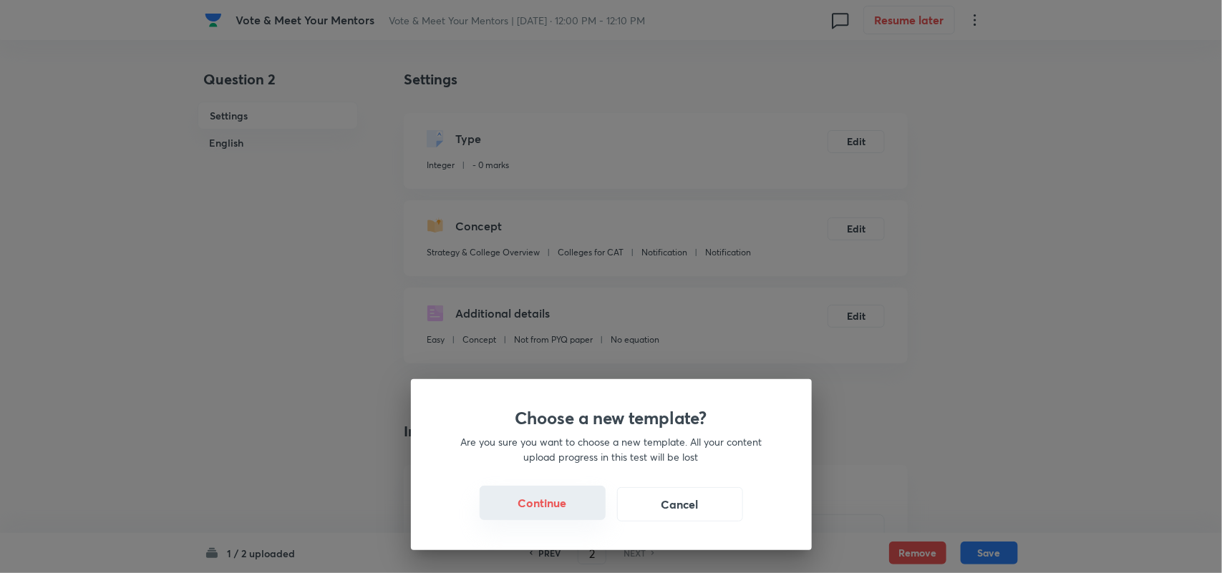
click at [540, 495] on button "Continue" at bounding box center [543, 503] width 126 height 34
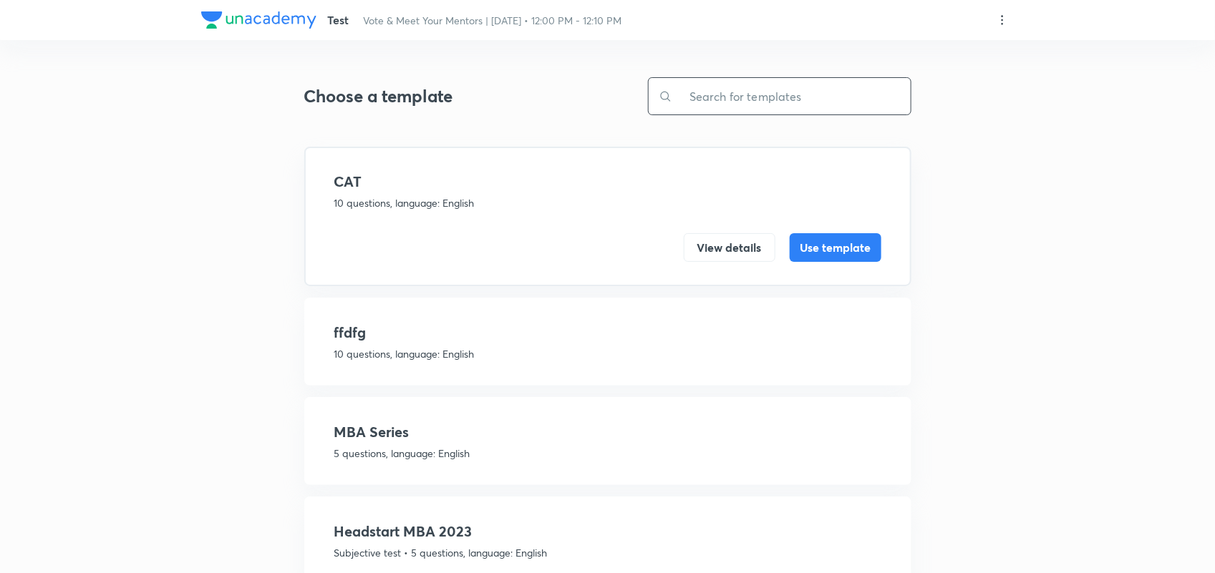
click at [731, 112] on input "text" at bounding box center [791, 96] width 238 height 37
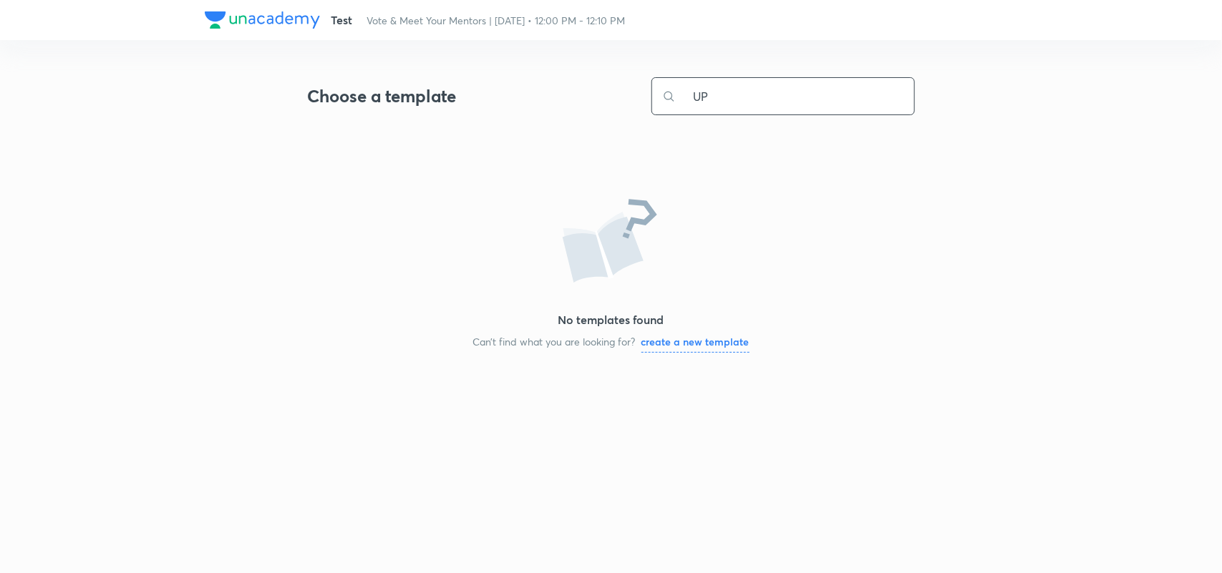
type input "U"
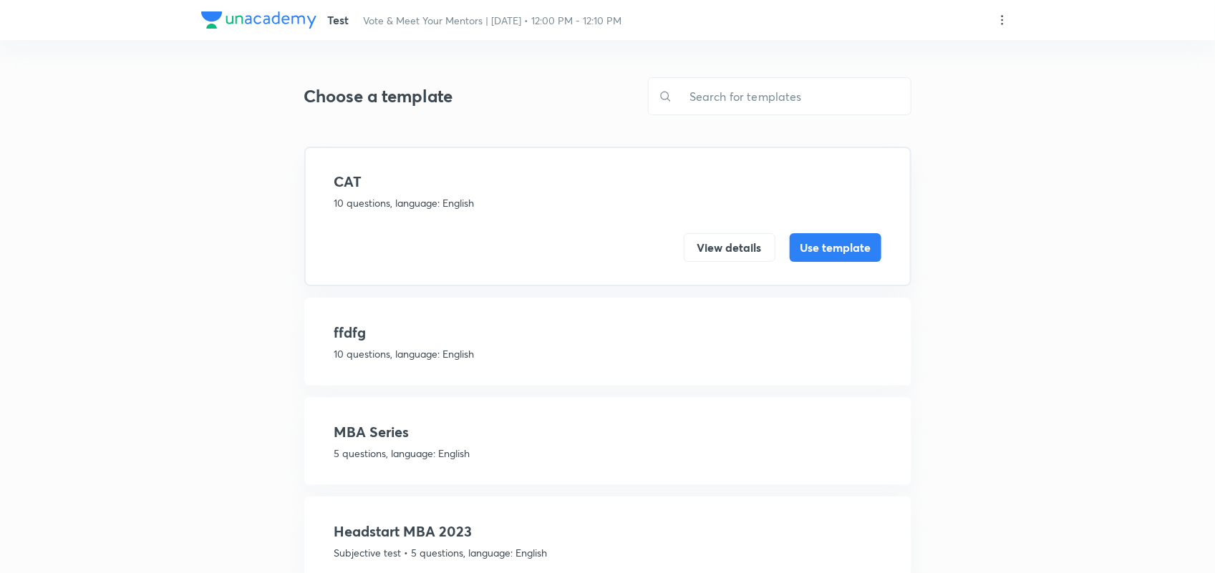
click at [995, 14] on icon at bounding box center [1002, 20] width 14 height 14
click at [954, 44] on li "Create new template" at bounding box center [932, 54] width 157 height 26
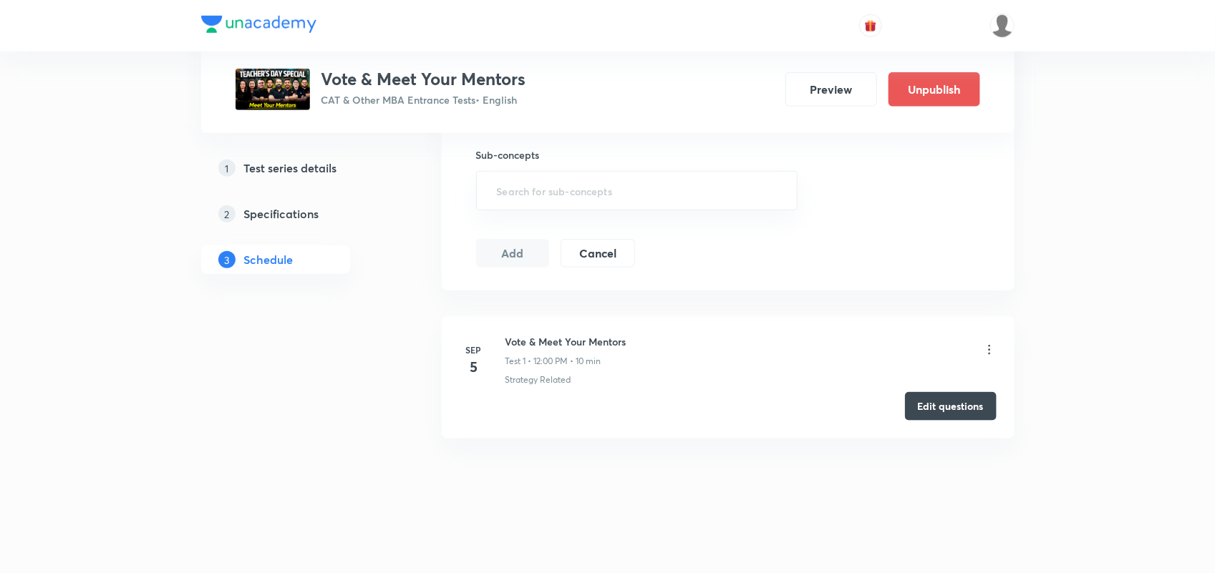
click at [285, 161] on h5 "Test series details" at bounding box center [290, 168] width 93 height 17
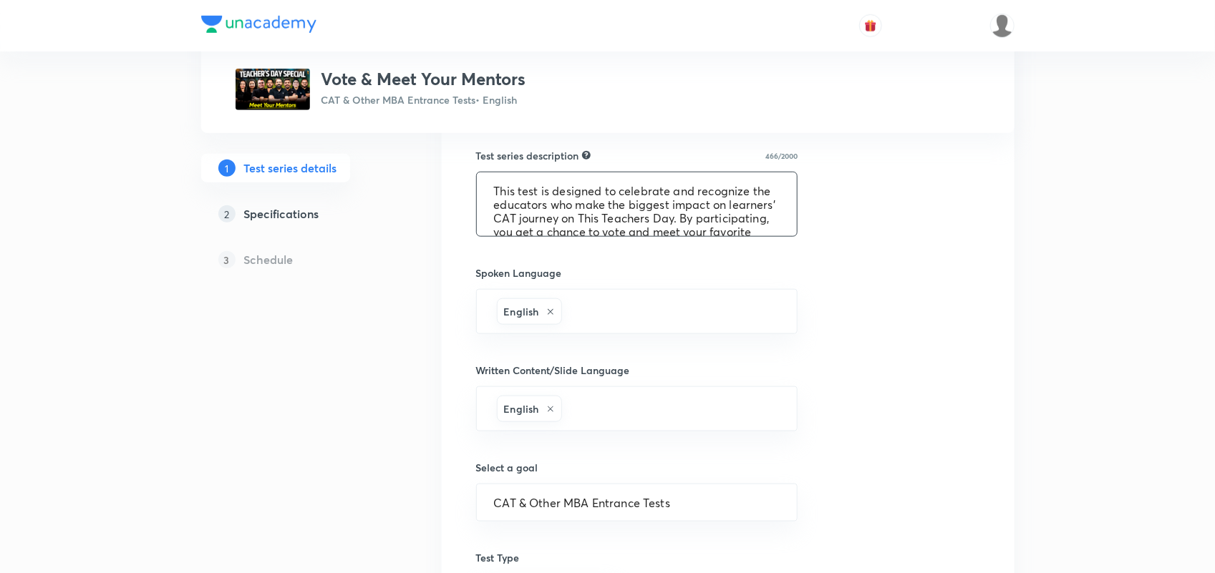
scroll to position [109, 0]
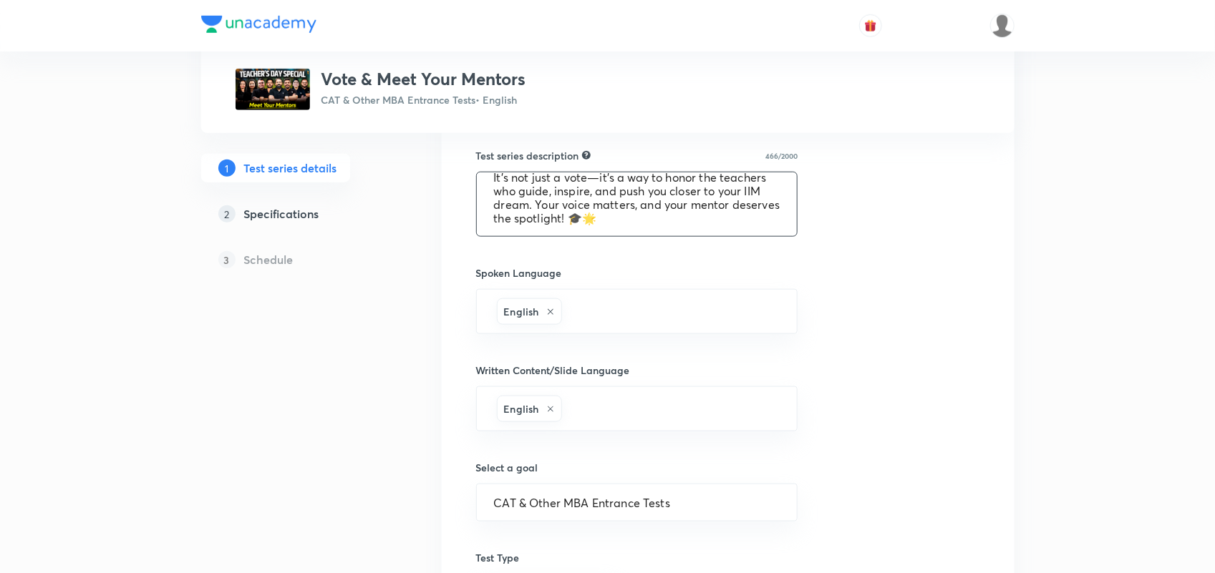
drag, startPoint x: 490, startPoint y: 193, endPoint x: 965, endPoint y: 329, distance: 493.7
click at [965, 329] on div "Test series title 24/80 Vote & Meet Your Mentors ​ Educator type Unacademy educ…" at bounding box center [728, 233] width 504 height 1069
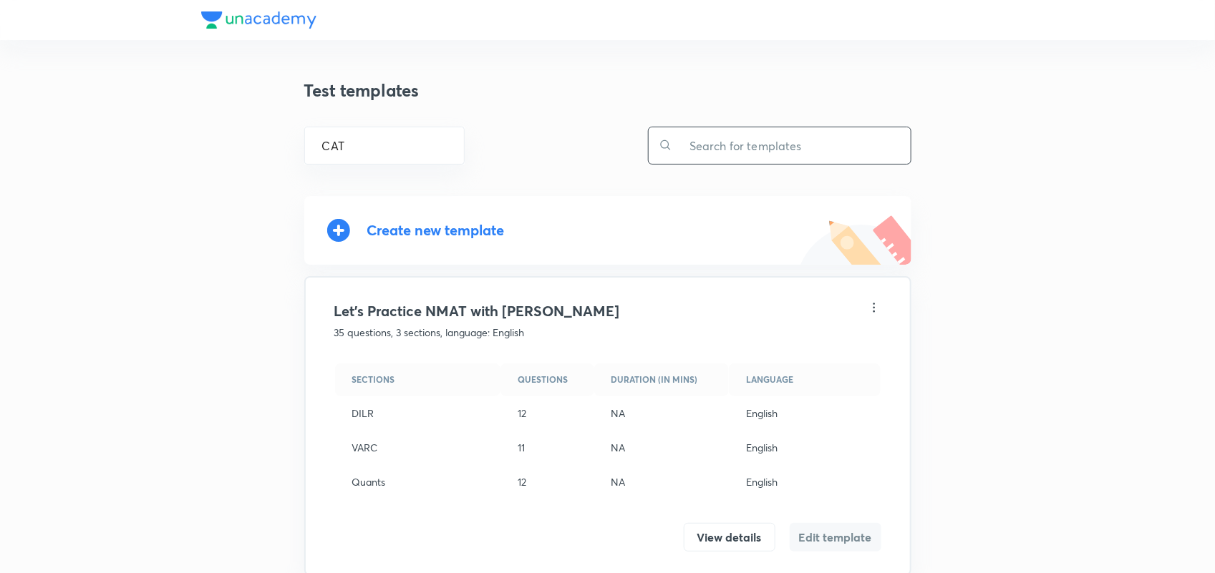
click at [717, 145] on input "text" at bounding box center [791, 145] width 238 height 37
type input "U"
click at [759, 141] on input "text" at bounding box center [791, 145] width 238 height 37
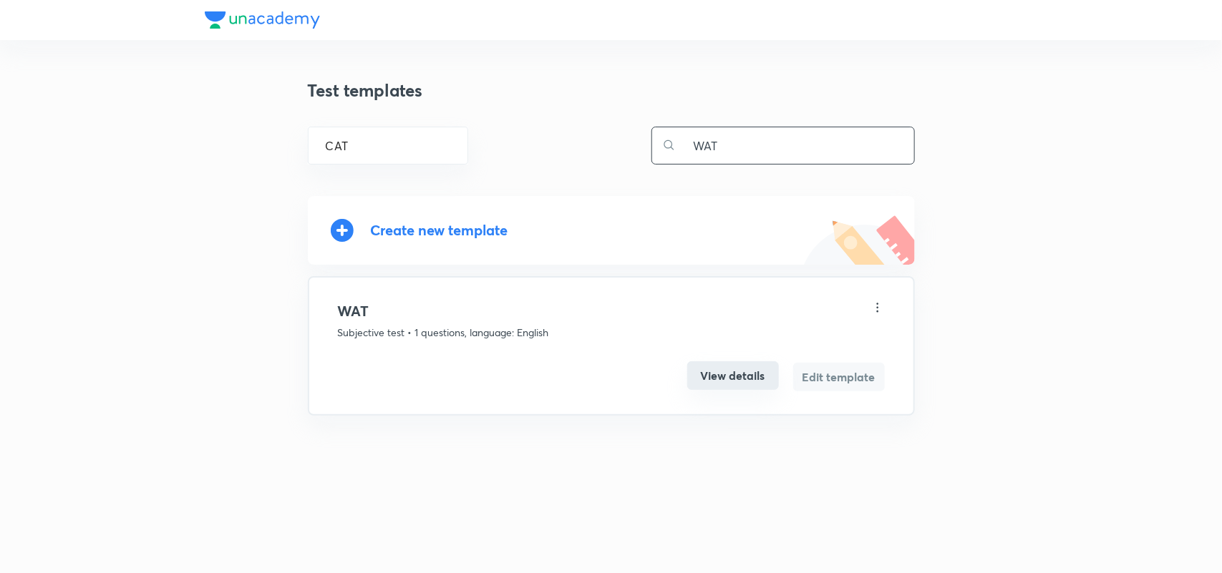
click at [721, 369] on button "View details" at bounding box center [733, 376] width 92 height 29
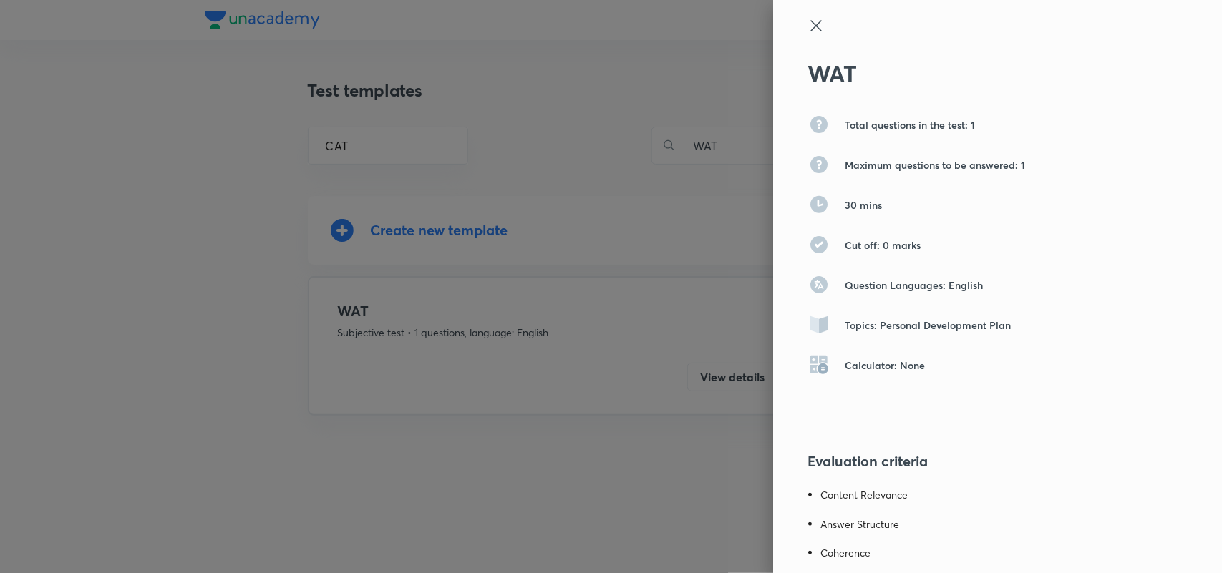
click at [807, 26] on icon at bounding box center [815, 25] width 17 height 17
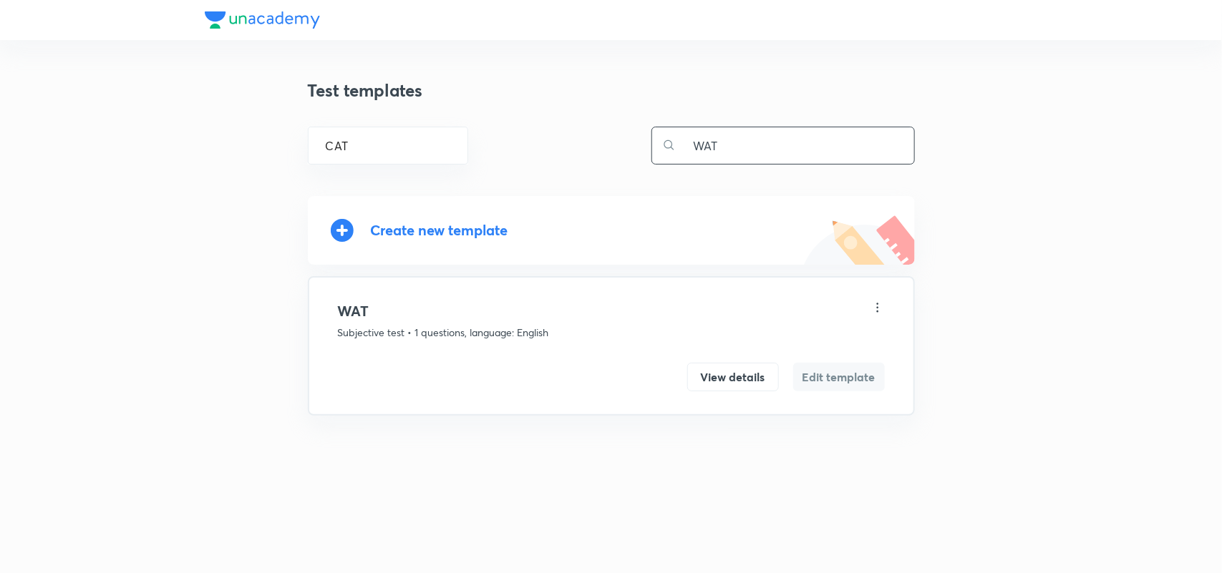
click at [741, 155] on input "WAT" at bounding box center [795, 145] width 238 height 37
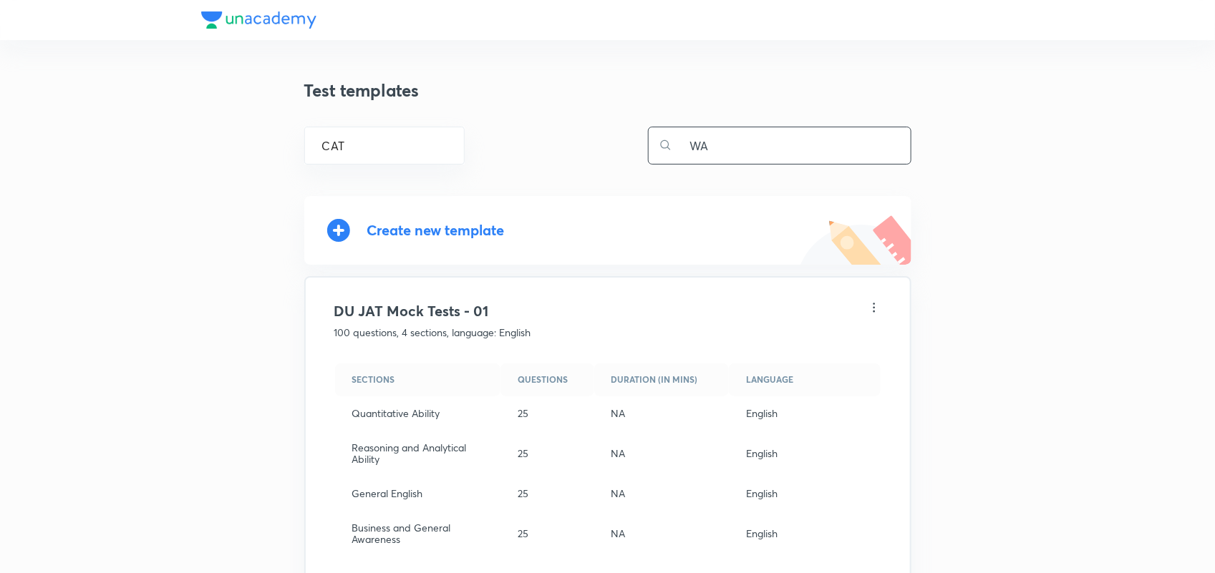
type input "W"
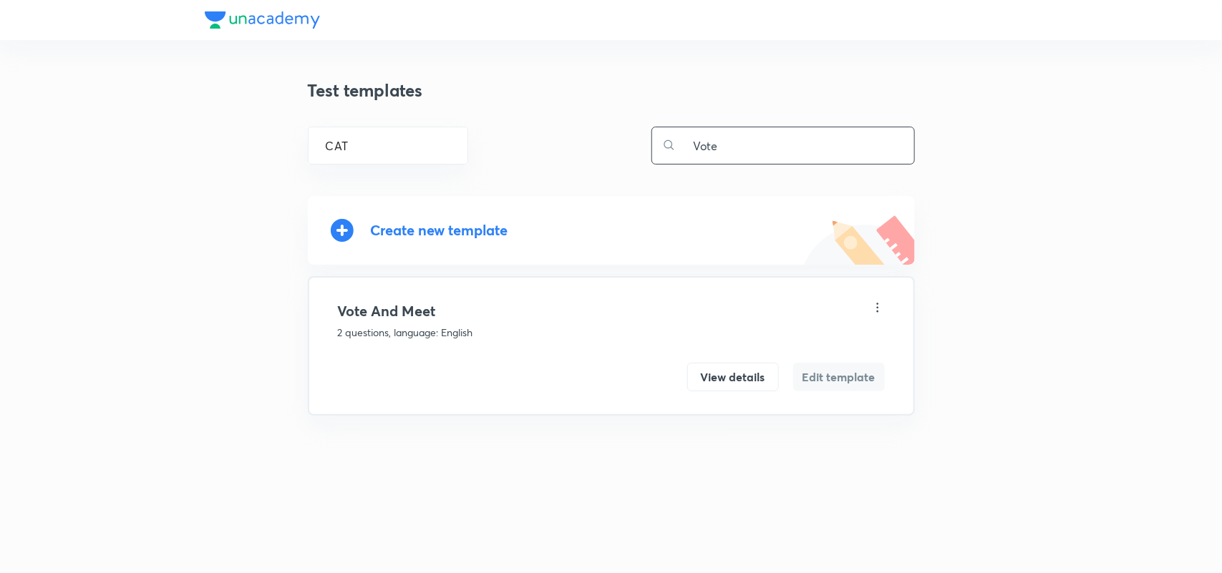
click at [878, 308] on icon at bounding box center [877, 307] width 2 height 9
click at [734, 377] on div at bounding box center [611, 286] width 1222 height 573
click at [734, 377] on button "View details" at bounding box center [733, 377] width 92 height 29
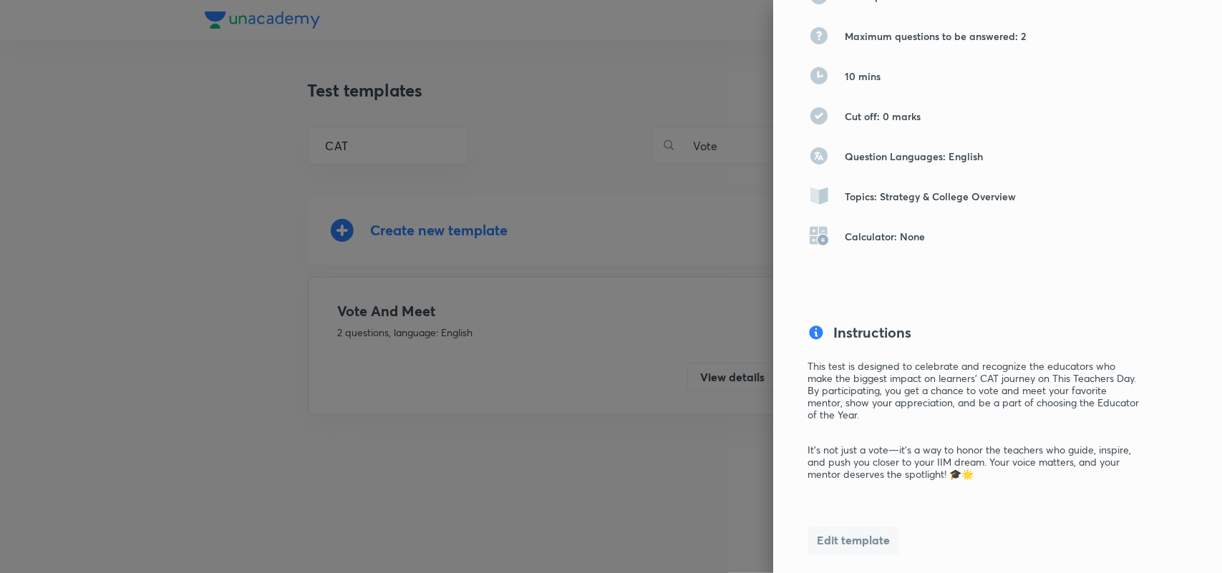
scroll to position [224, 0]
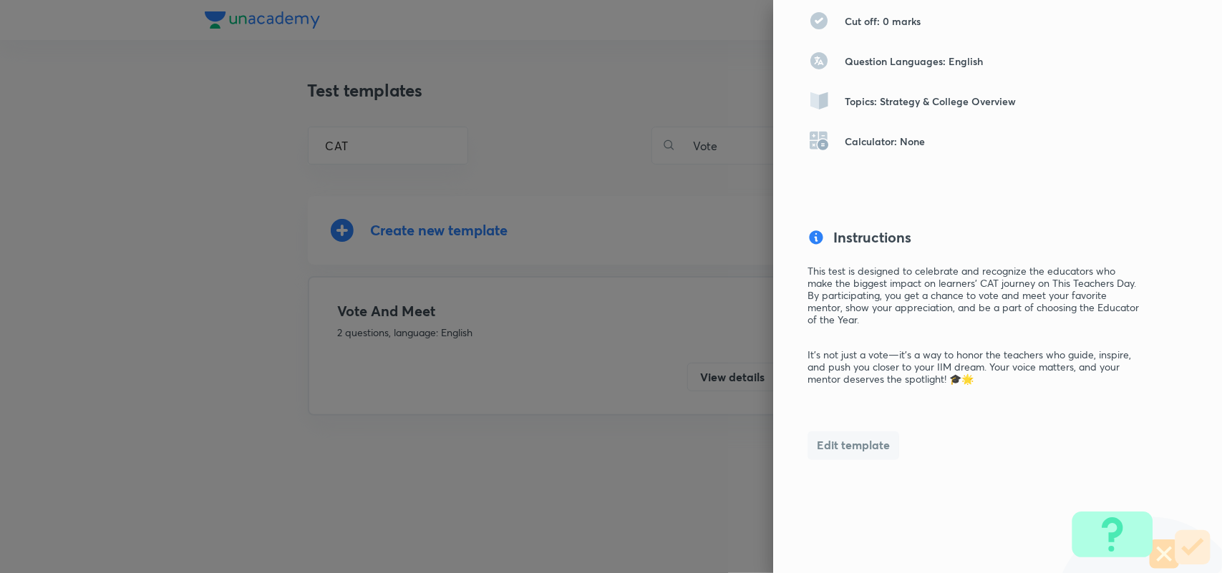
click at [858, 452] on button "Edit template" at bounding box center [853, 446] width 92 height 29
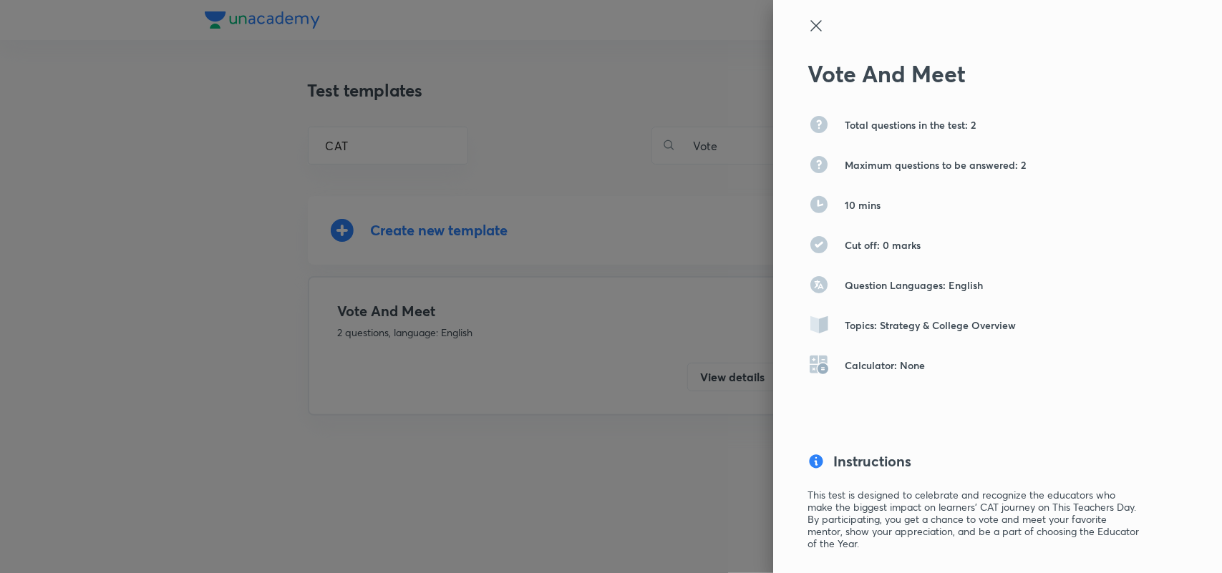
click at [811, 15] on div "Vote And Meet Total questions in the test: 2 Maximum questions to be answered: …" at bounding box center [997, 286] width 449 height 573
click at [810, 23] on icon at bounding box center [815, 25] width 11 height 11
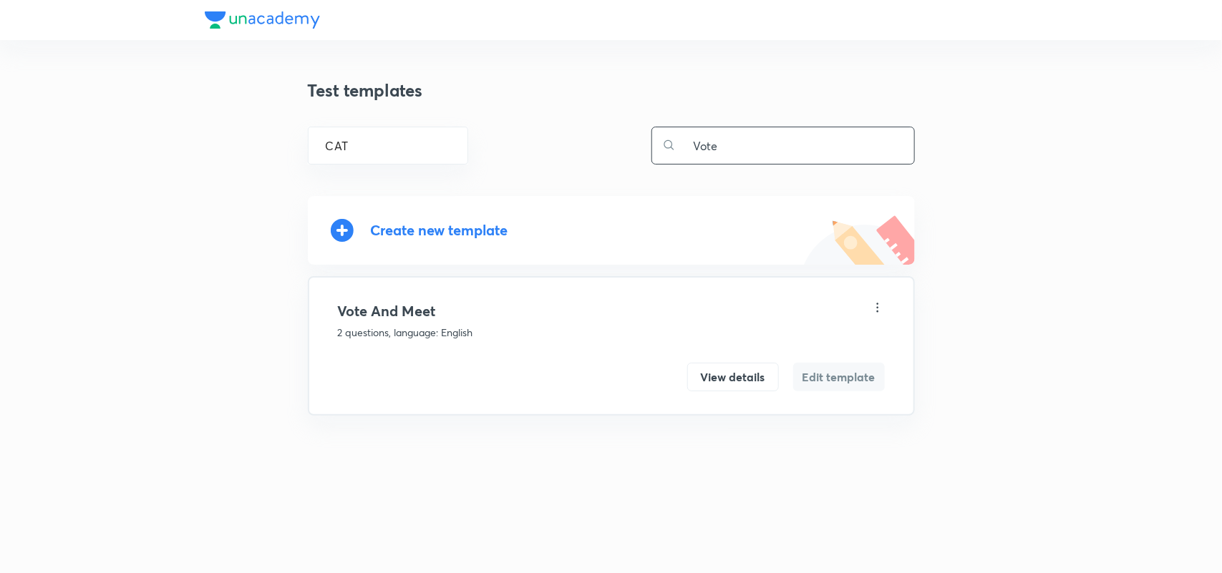
click at [741, 144] on input "Vote" at bounding box center [795, 145] width 238 height 37
type input "V"
type input "pred"
click at [829, 370] on button "Edit template" at bounding box center [839, 377] width 92 height 29
click at [875, 302] on icon at bounding box center [877, 308] width 14 height 14
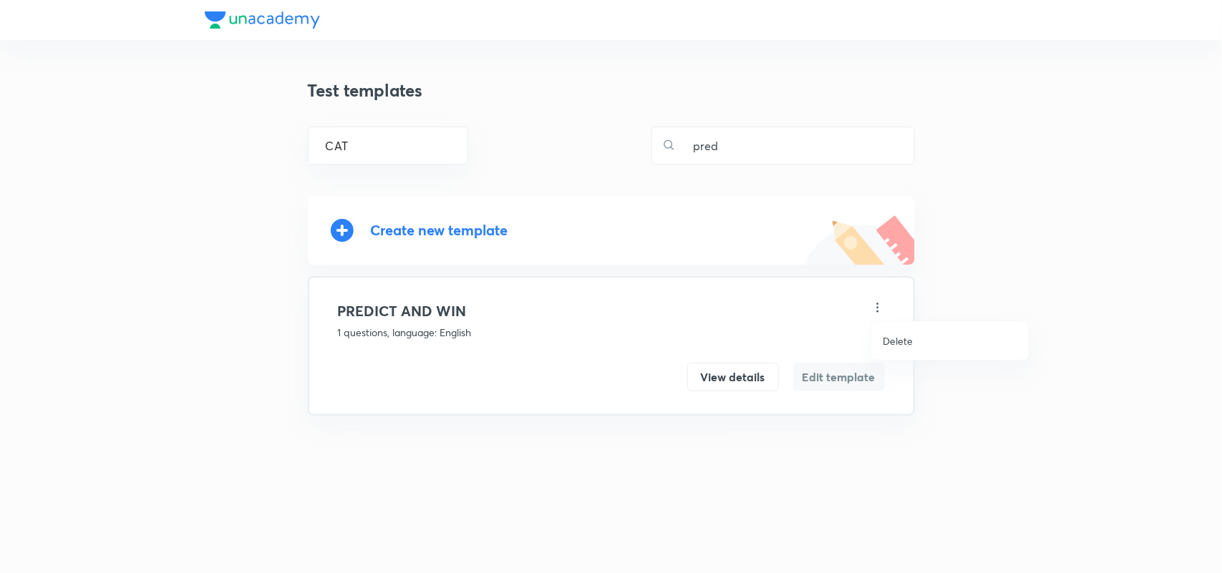
click at [739, 377] on div at bounding box center [611, 286] width 1222 height 573
click at [384, 308] on h4 "PREDICT AND WIN" at bounding box center [611, 311] width 547 height 21
click at [409, 308] on h4 "PREDICT AND WIN" at bounding box center [611, 311] width 547 height 21
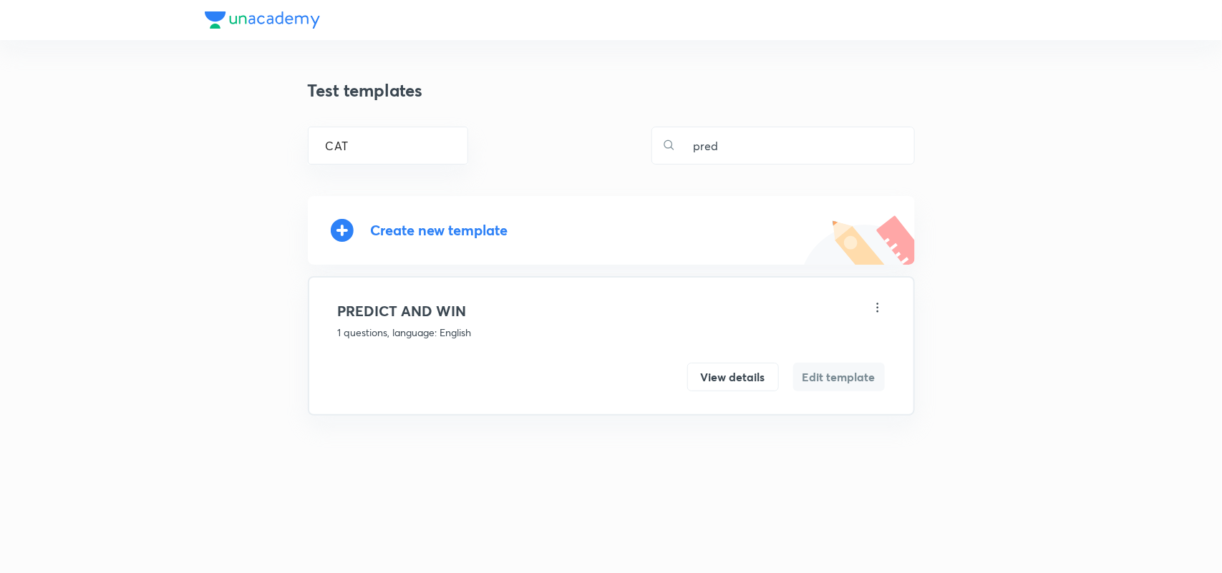
click at [409, 308] on h4 "PREDICT AND WIN" at bounding box center [611, 311] width 547 height 21
click at [719, 369] on button "View details" at bounding box center [733, 376] width 92 height 29
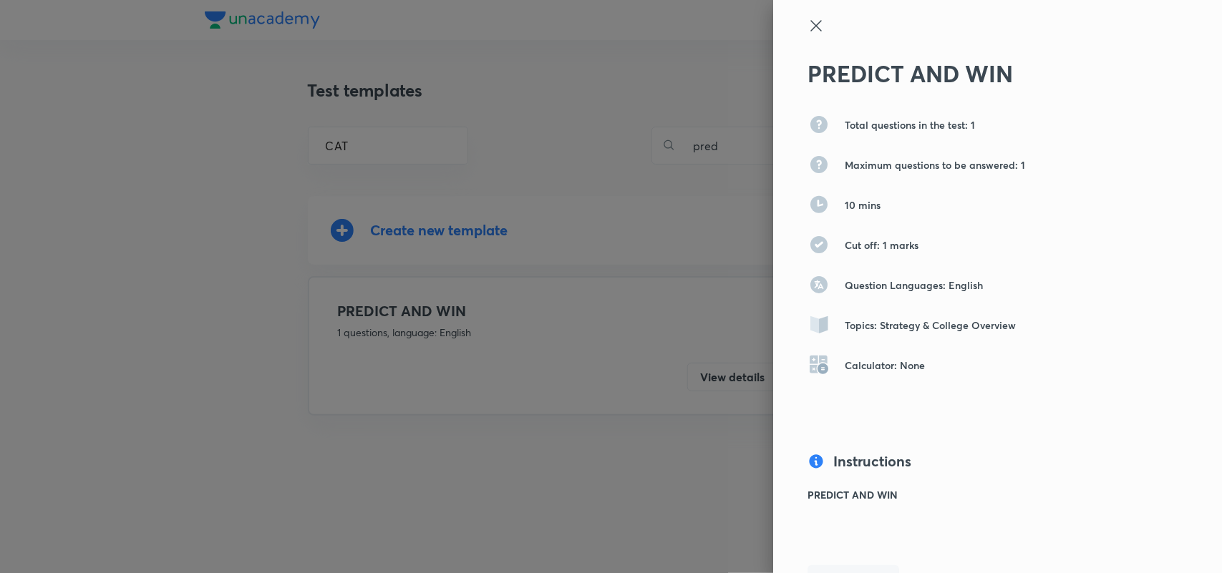
click at [790, 23] on div "PREDICT AND WIN Total questions in the test: 1 Maximum questions to be answered…" at bounding box center [997, 286] width 449 height 573
click at [807, 23] on icon at bounding box center [815, 25] width 17 height 17
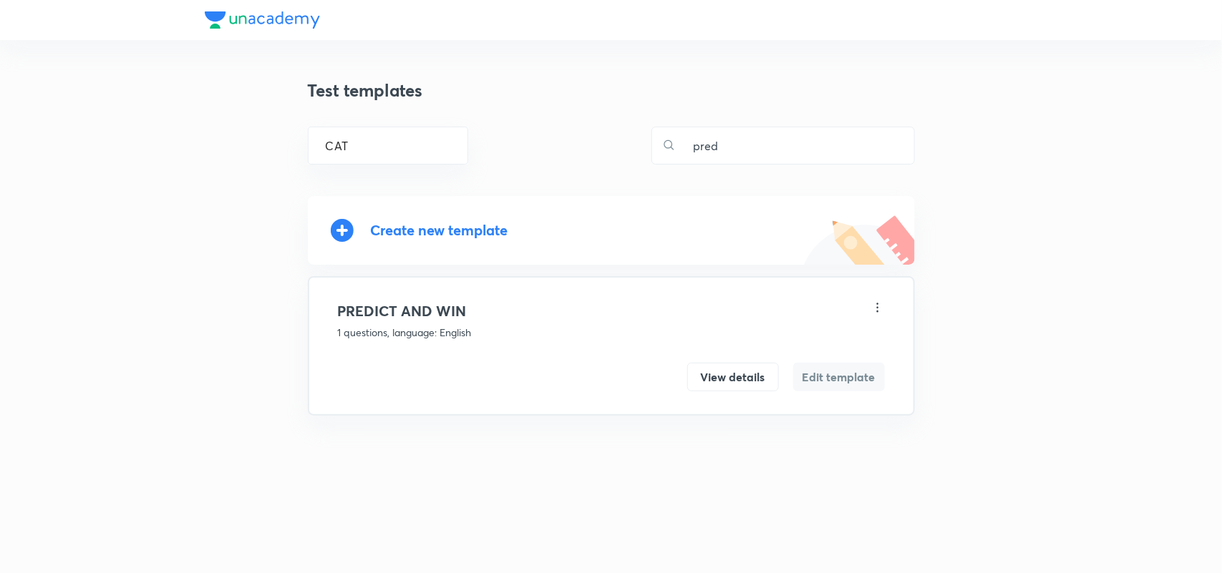
click at [430, 231] on div "Create new template" at bounding box center [439, 230] width 137 height 16
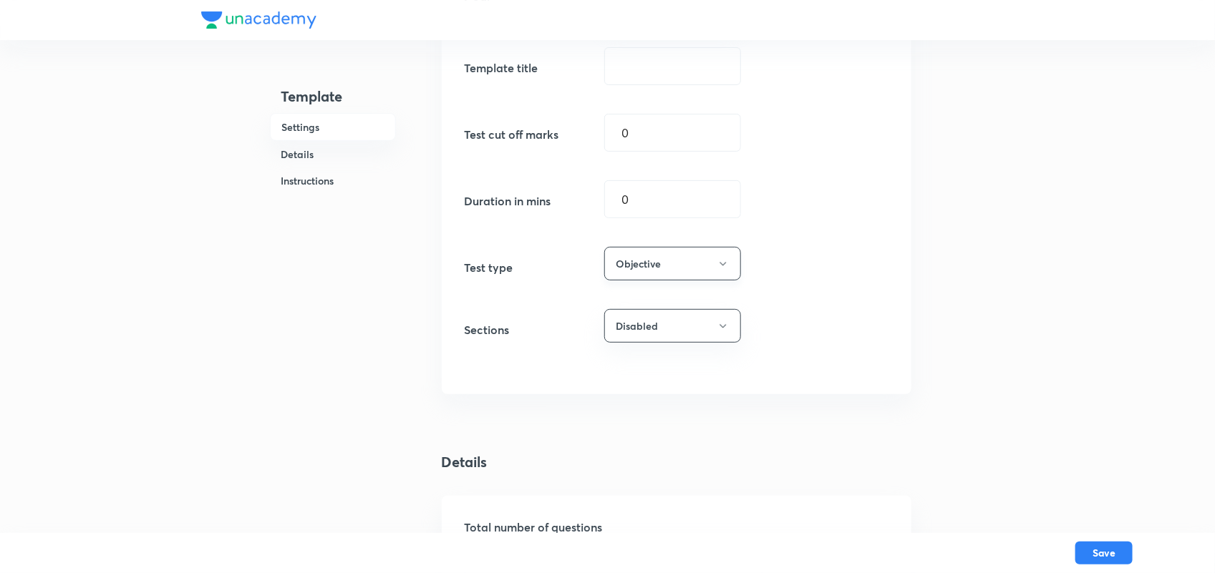
click at [671, 268] on button "Objective" at bounding box center [672, 264] width 137 height 34
click at [643, 331] on span "Subjective" at bounding box center [669, 335] width 118 height 15
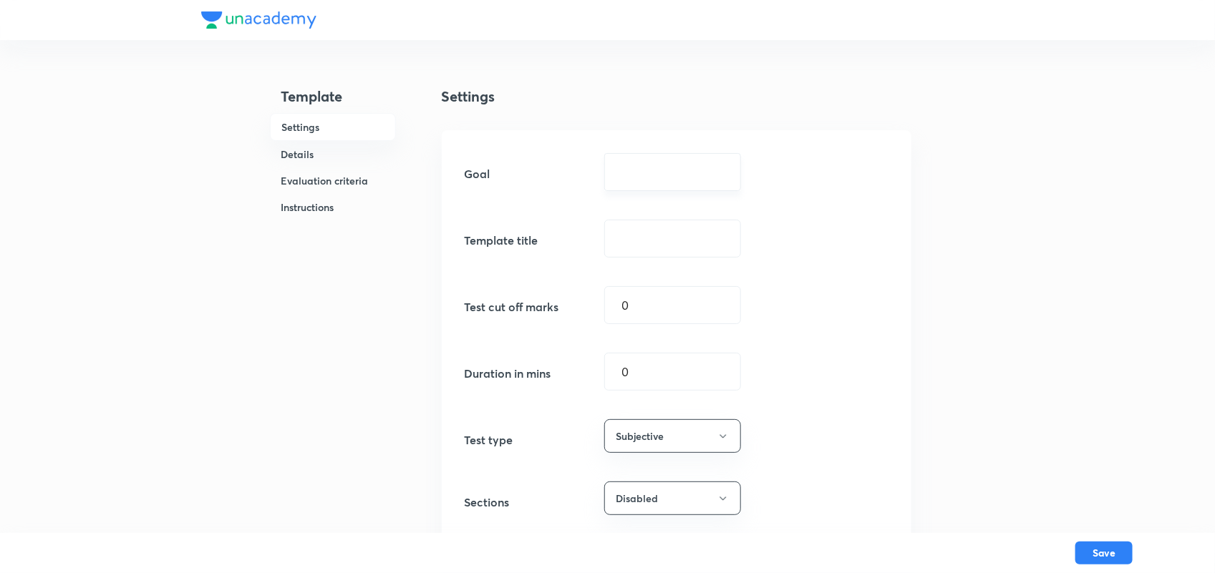
click at [631, 160] on div "​" at bounding box center [672, 172] width 137 height 38
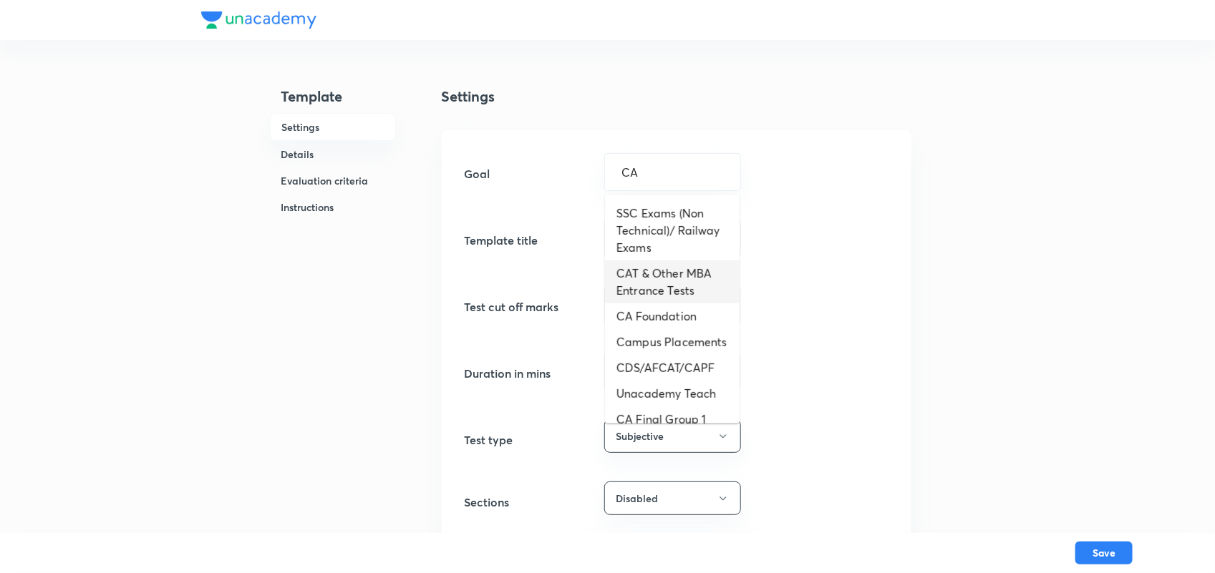
click at [631, 274] on li "CAT & Other MBA Entrance Tests" at bounding box center [672, 282] width 135 height 43
type input "CAT & Other MBA Entrance Tests"
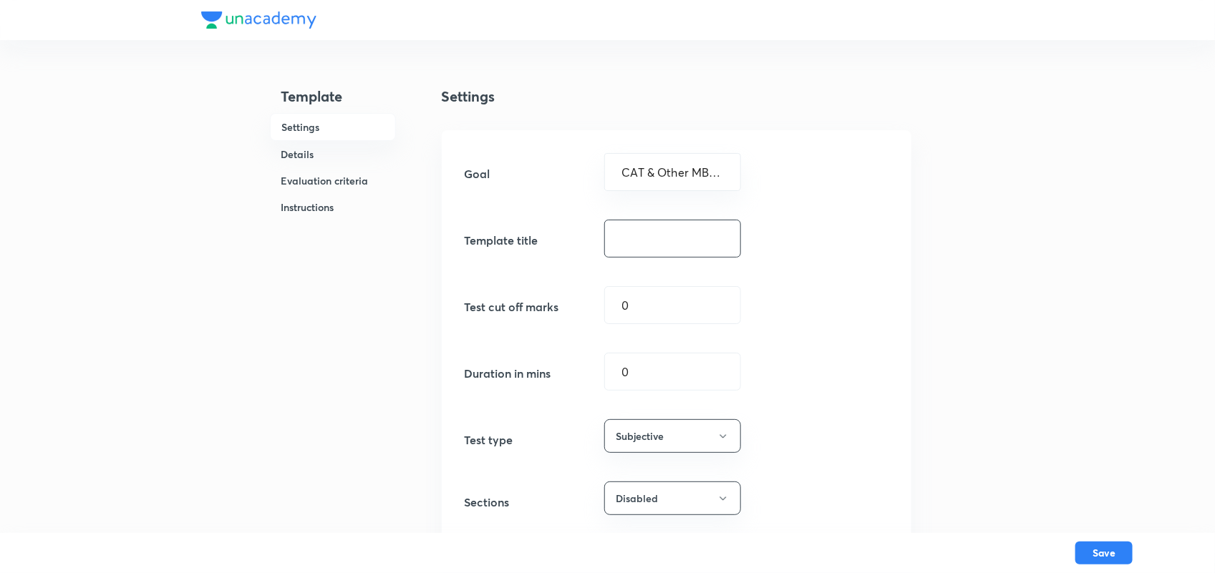
click at [642, 230] on input "text" at bounding box center [672, 238] width 135 height 37
type input "Vote & Meet"
click at [637, 313] on input "0" at bounding box center [672, 305] width 135 height 37
type input "2"
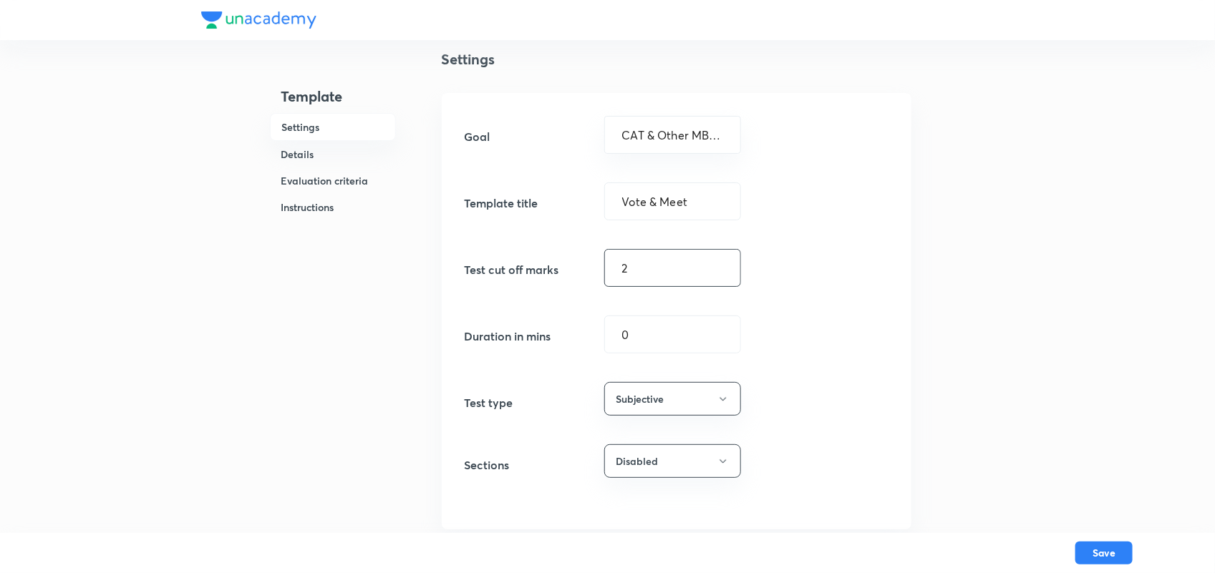
scroll to position [39, 0]
type input "0"
click at [652, 334] on input "0" at bounding box center [672, 332] width 135 height 37
type input "2"
click at [652, 334] on input "1" at bounding box center [672, 332] width 135 height 37
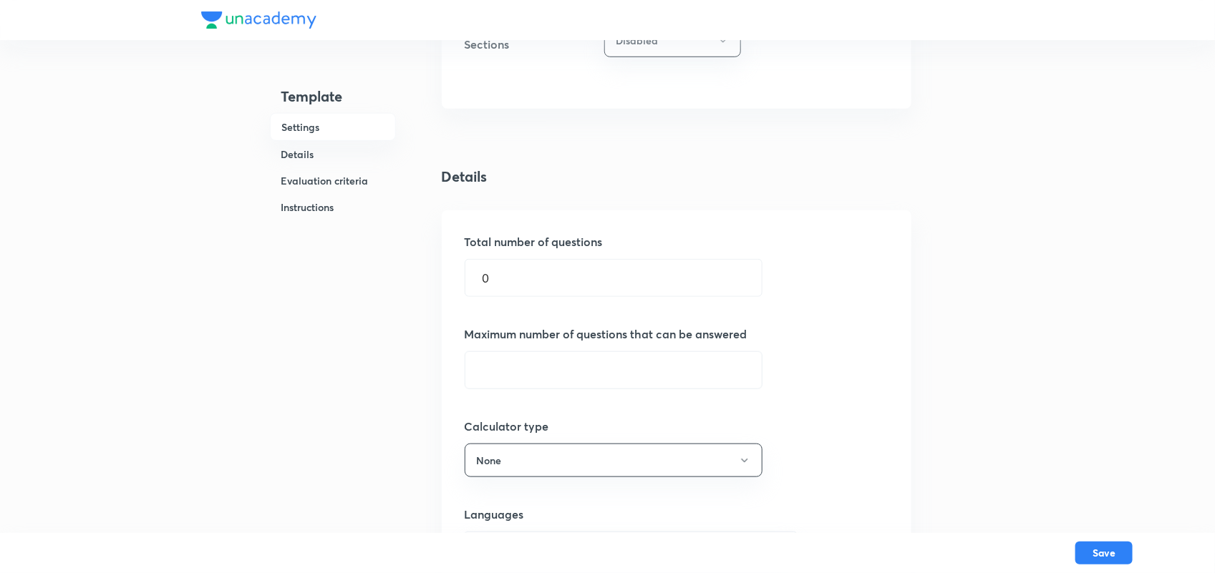
scroll to position [493, 0]
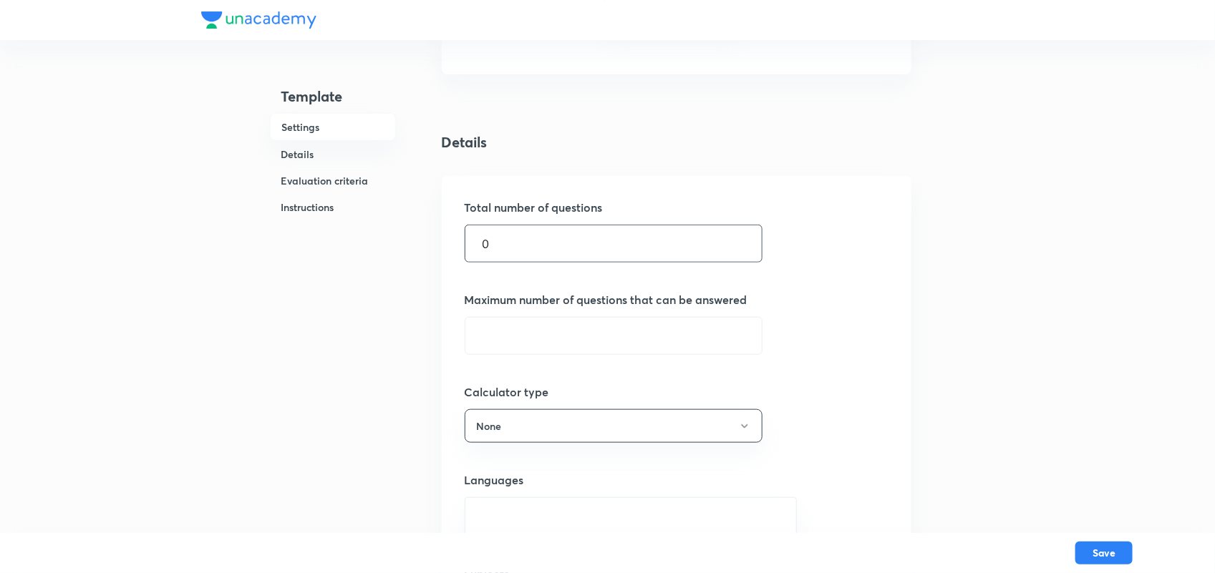
type input "8"
click at [581, 236] on input "0" at bounding box center [613, 243] width 296 height 37
type input "2"
click at [509, 334] on input "text" at bounding box center [613, 336] width 296 height 37
type input "2"
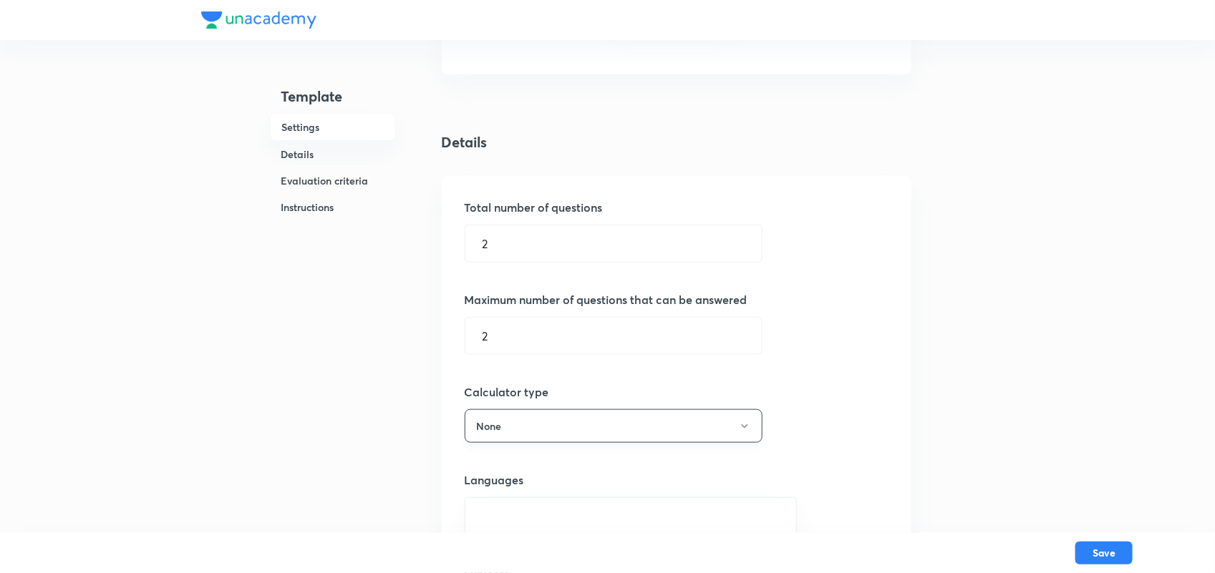
click at [493, 425] on button "None" at bounding box center [614, 426] width 298 height 34
click at [490, 525] on span "None" at bounding box center [544, 525] width 148 height 15
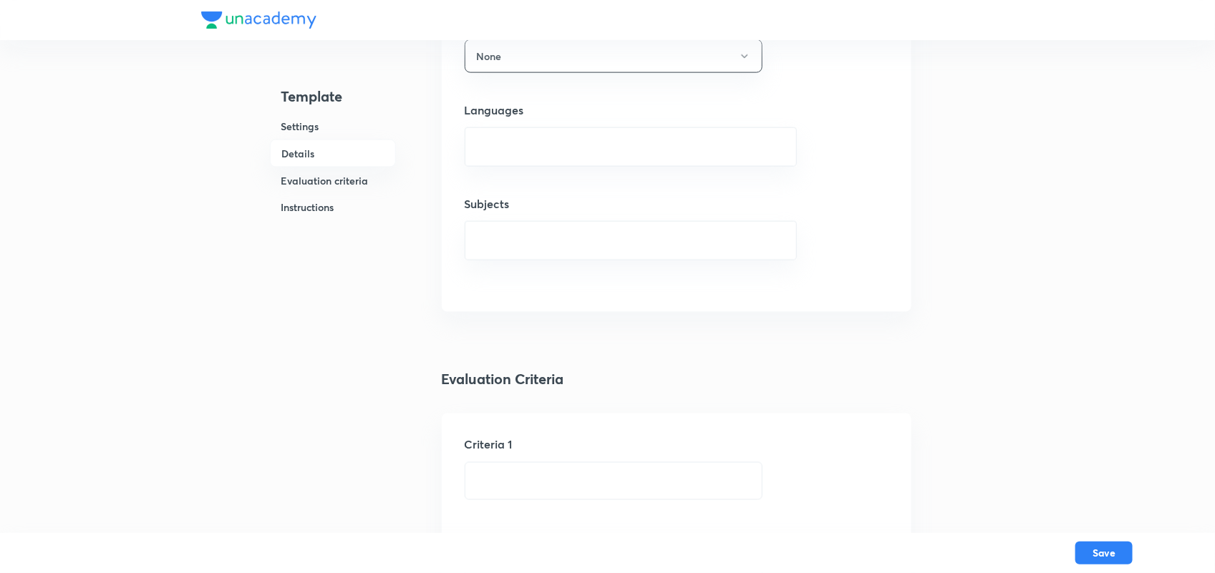
scroll to position [864, 0]
click at [538, 133] on div "​" at bounding box center [631, 145] width 332 height 39
click at [505, 149] on input "text" at bounding box center [630, 145] width 296 height 26
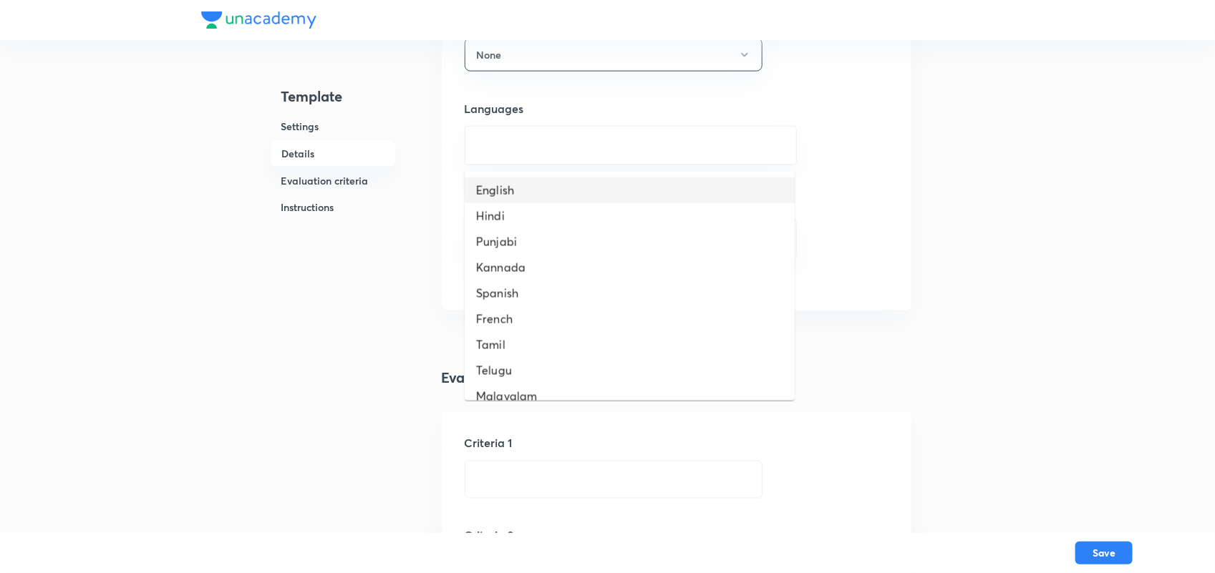
click at [520, 192] on li "English" at bounding box center [630, 191] width 330 height 26
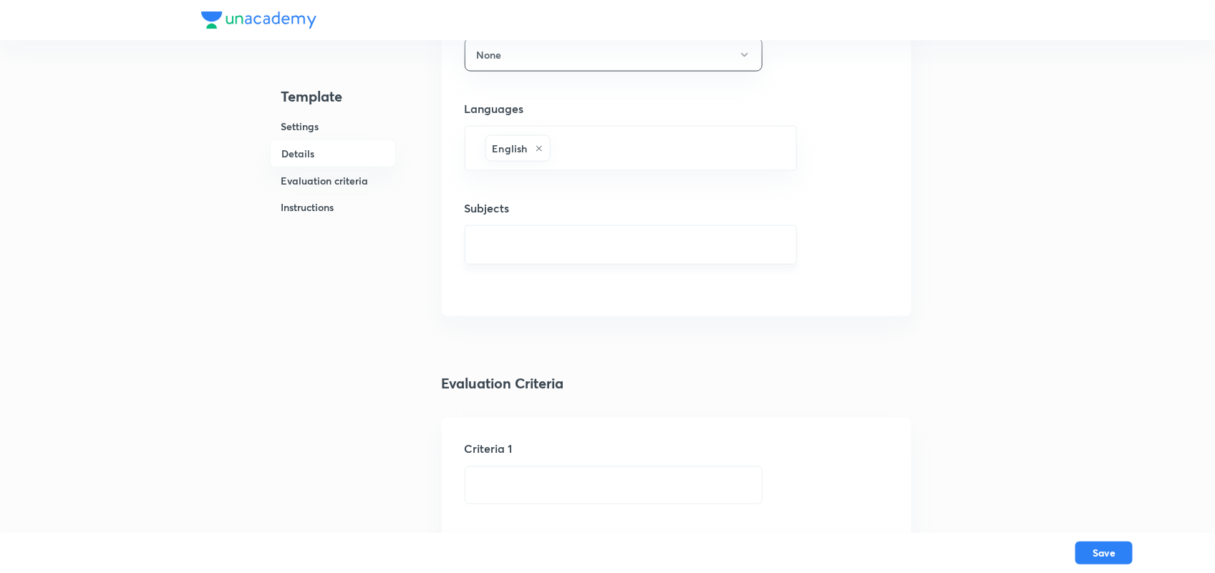
click at [525, 246] on input "text" at bounding box center [630, 245] width 296 height 26
type input "s"
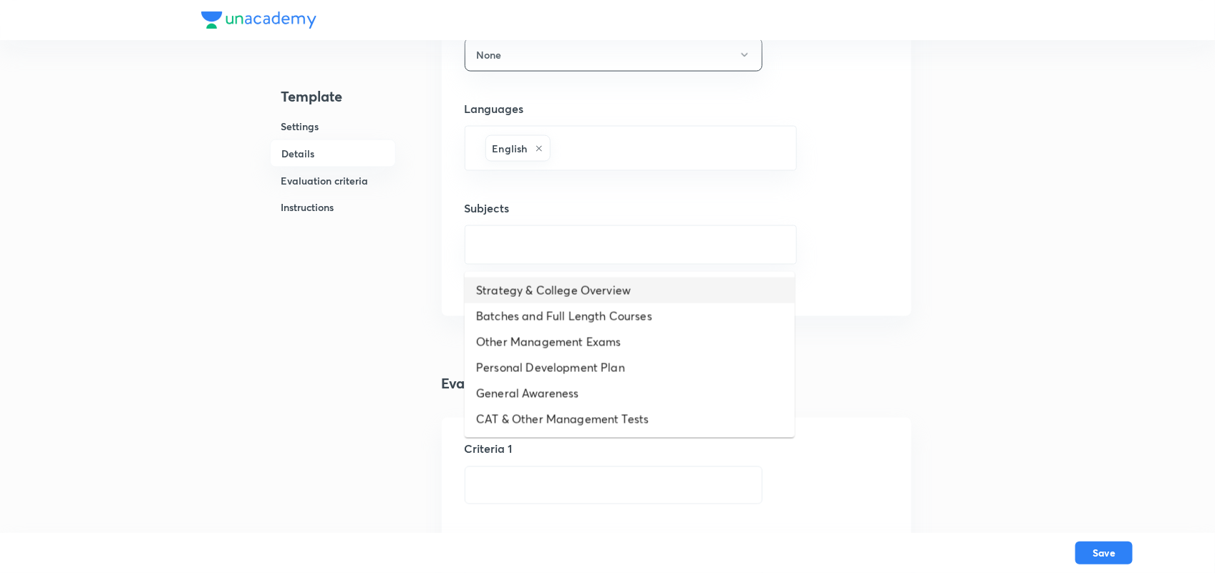
click at [602, 292] on li "Strategy & College Overview" at bounding box center [630, 291] width 330 height 26
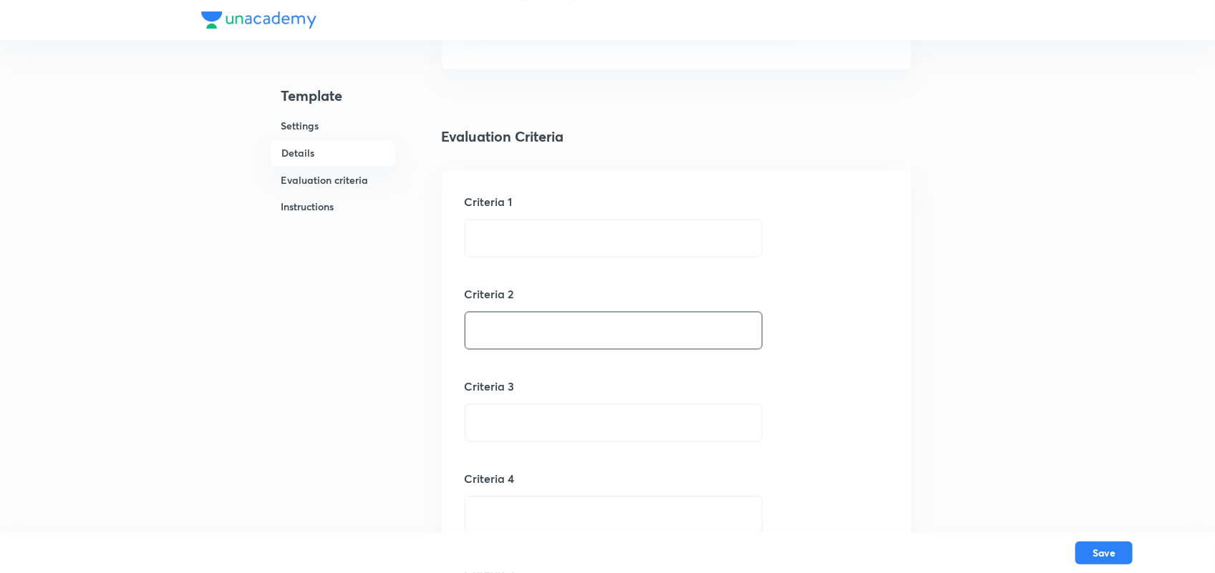
scroll to position [1135, 0]
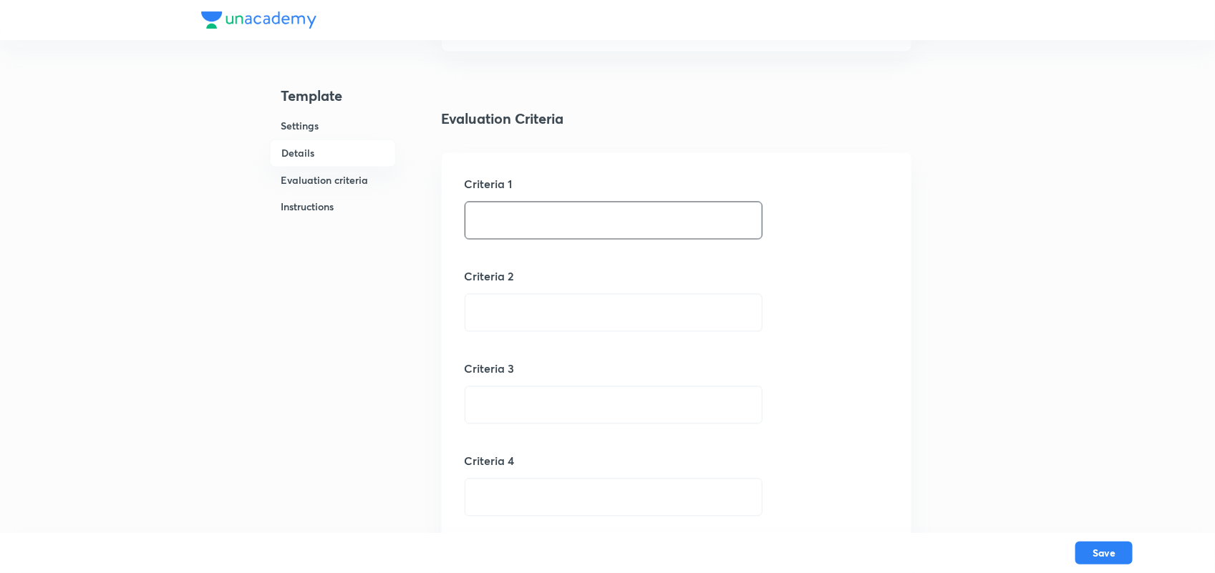
click at [523, 233] on input "text" at bounding box center [613, 221] width 296 height 37
type input "1"
click at [523, 233] on input "100" at bounding box center [613, 221] width 296 height 37
type input "1"
click at [513, 224] on input "text" at bounding box center [613, 221] width 296 height 37
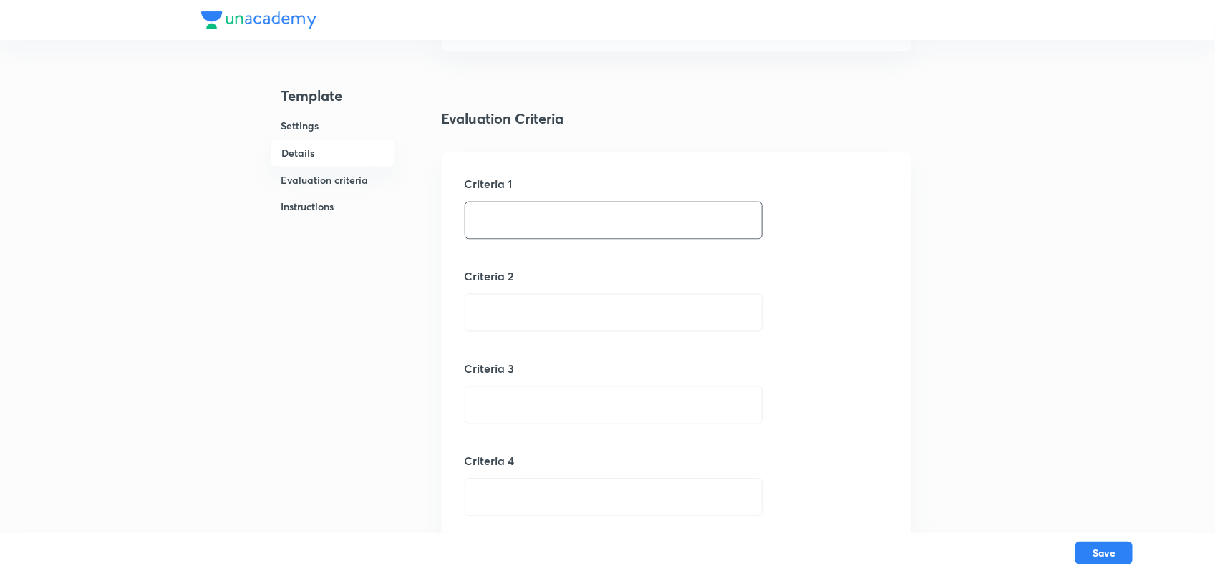
type input "300 words"
click at [534, 326] on input "text" at bounding box center [613, 313] width 296 height 37
type input "E"
type input "R"
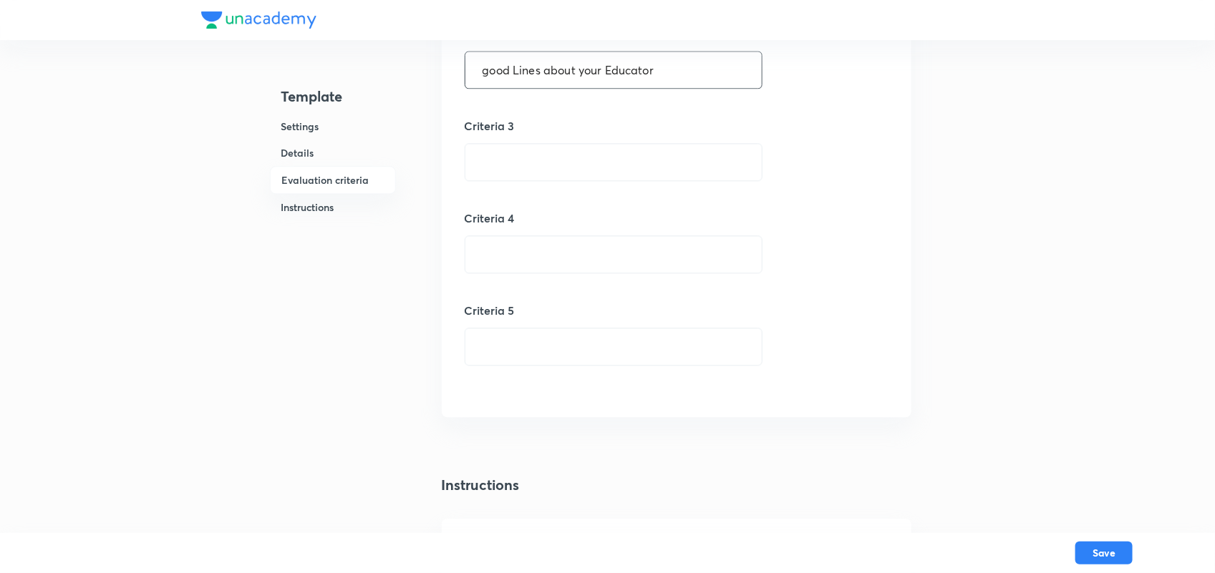
scroll to position [1391, 0]
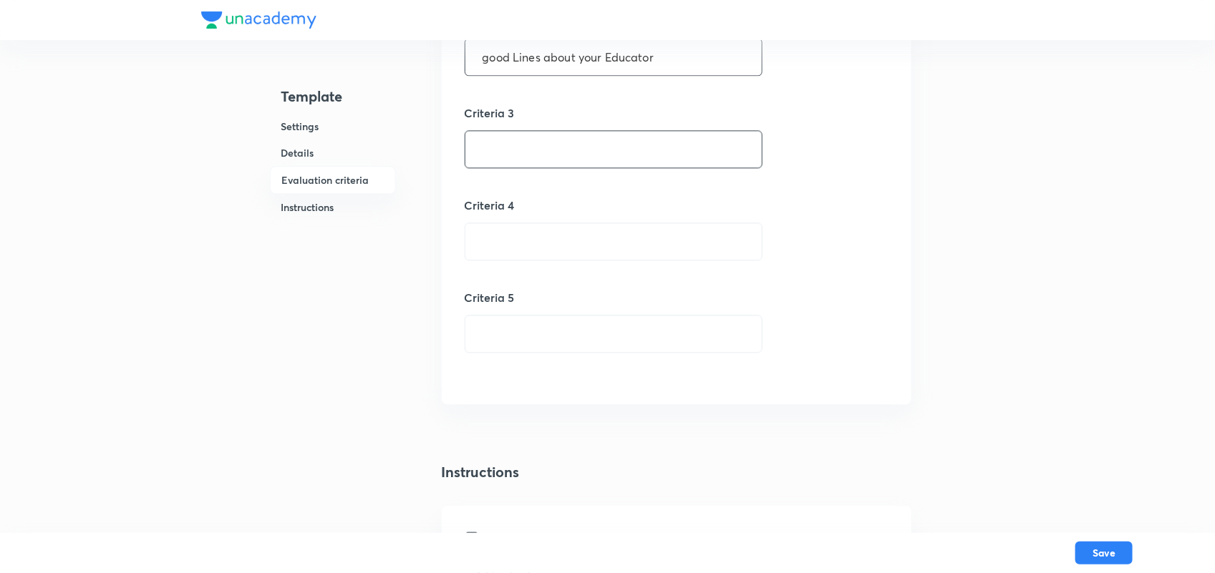
type input "good Lines about your Educator"
click at [540, 161] on input "text" at bounding box center [613, 149] width 296 height 37
type input "No Emoji"
click at [534, 249] on input "text" at bounding box center [613, 241] width 296 height 37
type input "No Curse words"
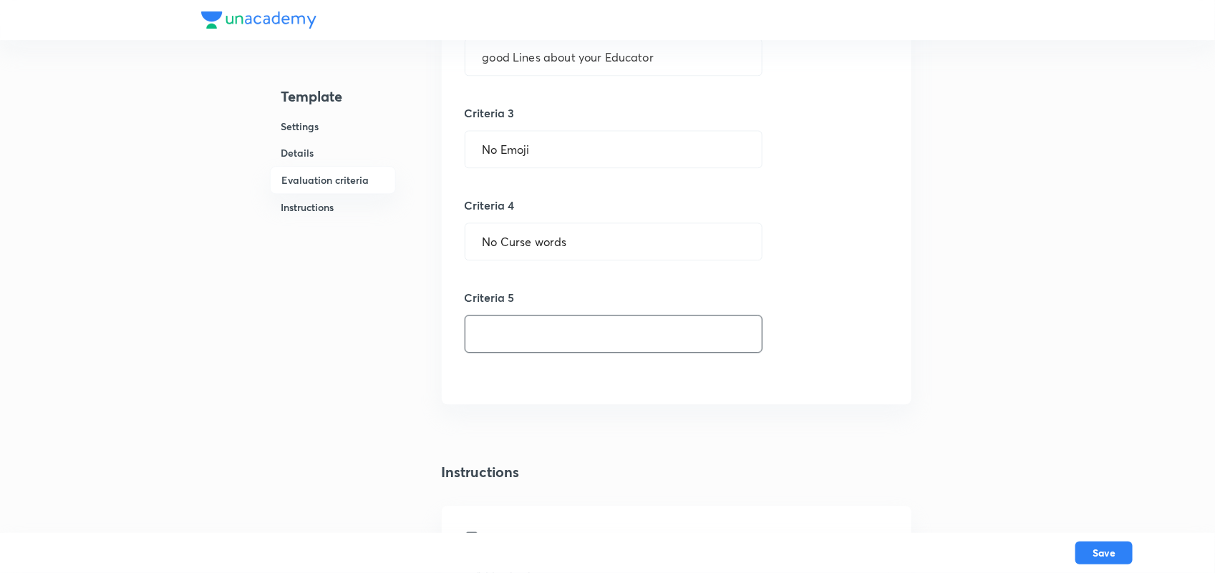
click at [520, 341] on input "text" at bounding box center [613, 334] width 296 height 37
click at [539, 338] on input "text" at bounding box center [613, 334] width 296 height 37
click at [543, 344] on input "text" at bounding box center [613, 334] width 296 height 37
type input "paragraph"
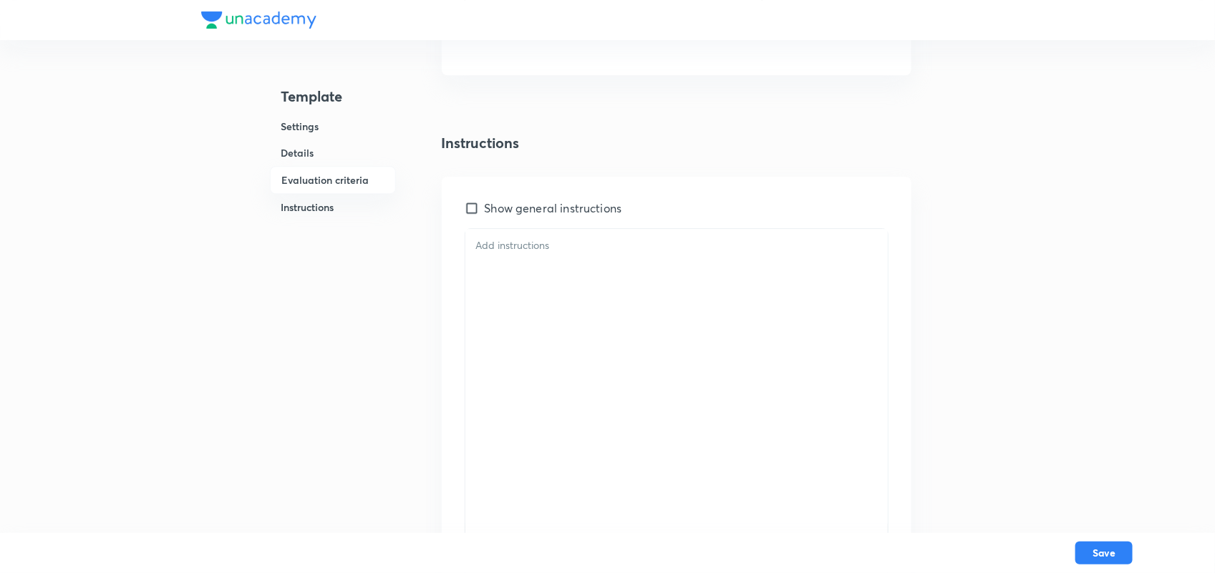
scroll to position [1722, 0]
click at [551, 274] on div at bounding box center [676, 374] width 422 height 295
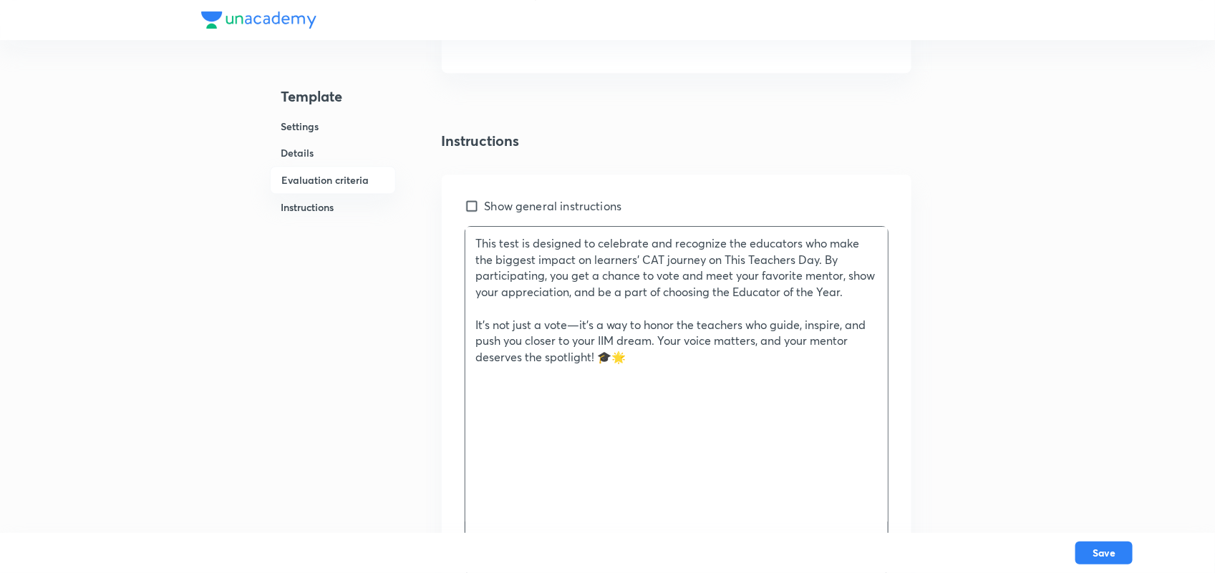
scroll to position [1837, 0]
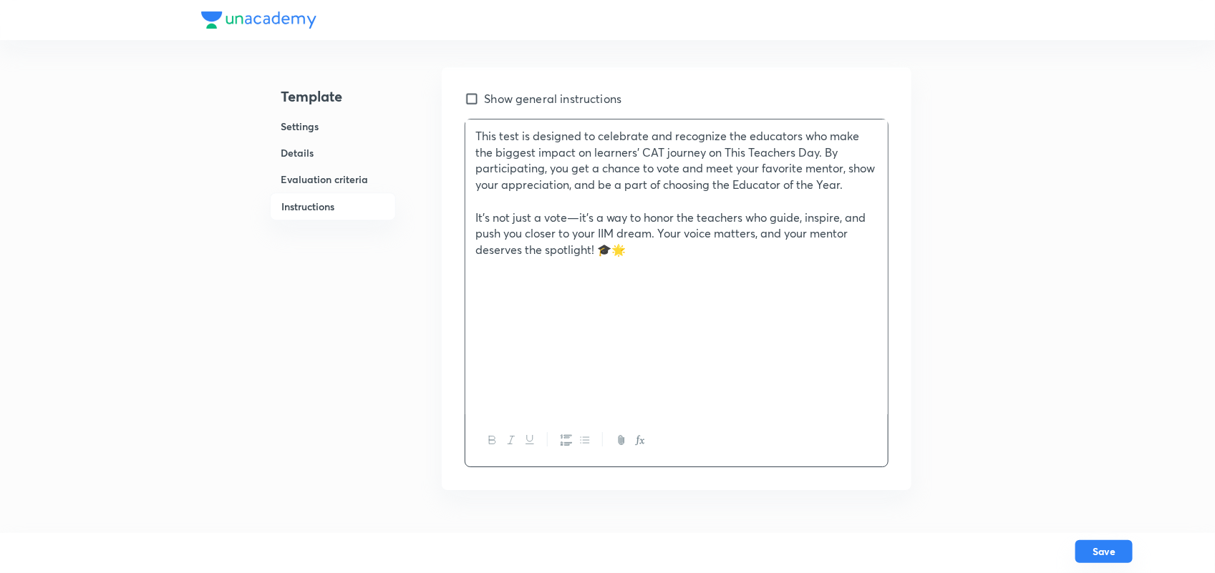
click at [1111, 545] on button "Save" at bounding box center [1103, 551] width 57 height 23
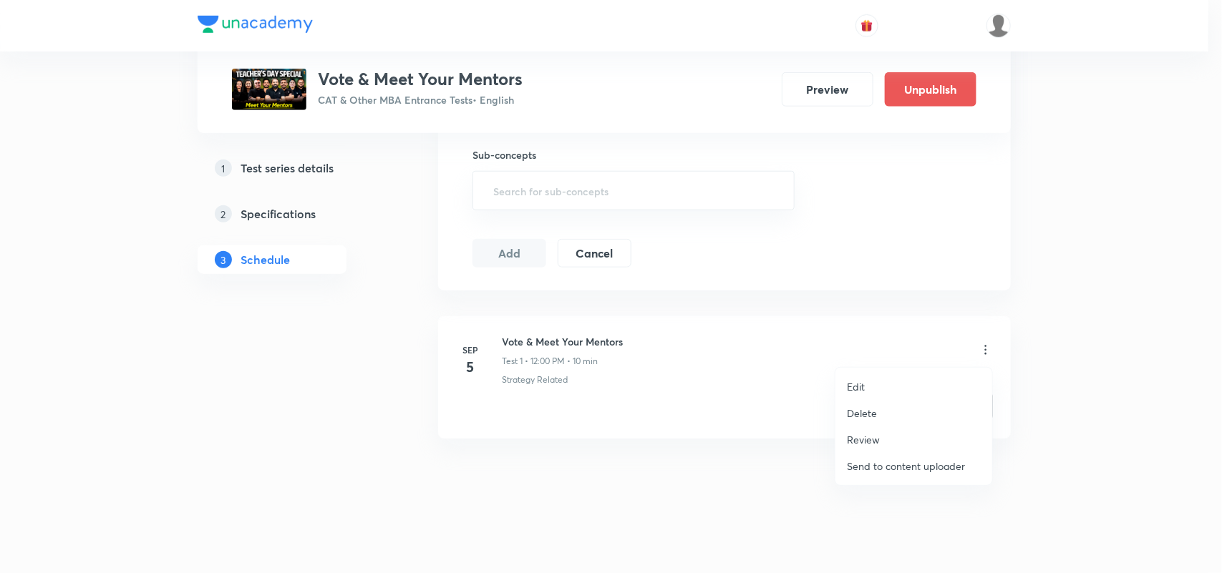
click at [714, 430] on div at bounding box center [611, 286] width 1222 height 573
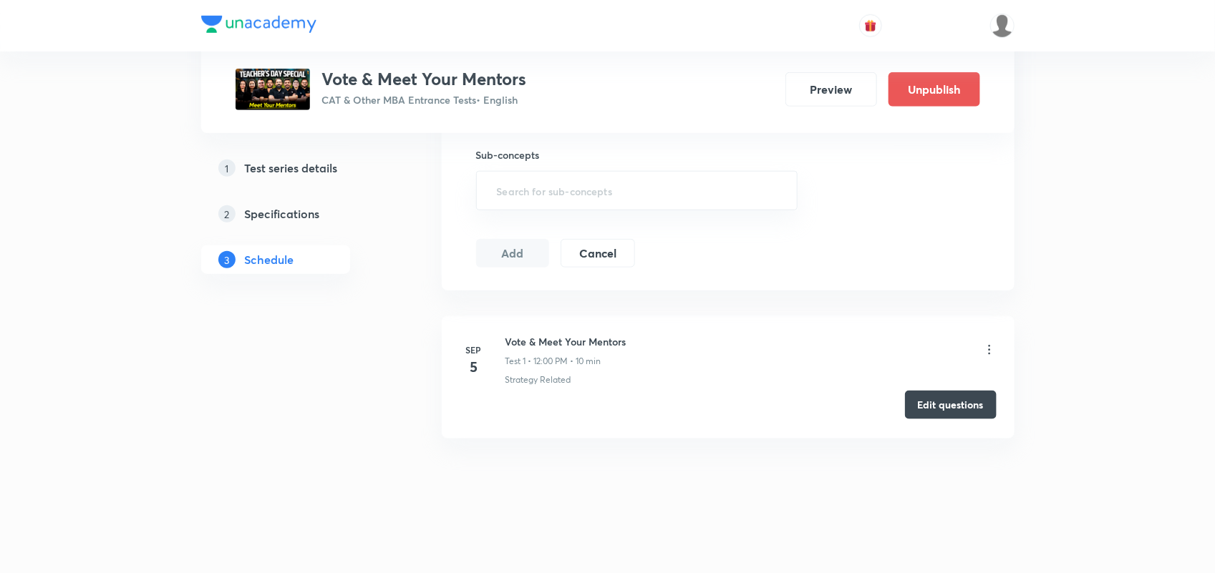
click at [949, 408] on button "Edit questions" at bounding box center [951, 405] width 92 height 29
click at [991, 349] on icon at bounding box center [989, 350] width 14 height 14
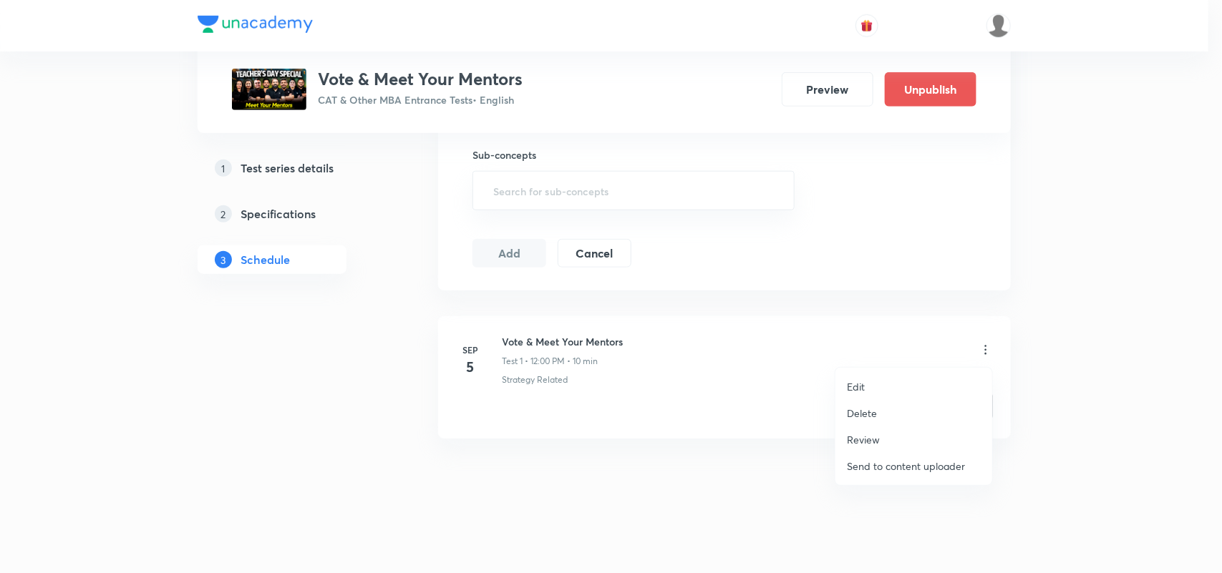
click at [1094, 406] on div at bounding box center [611, 286] width 1222 height 573
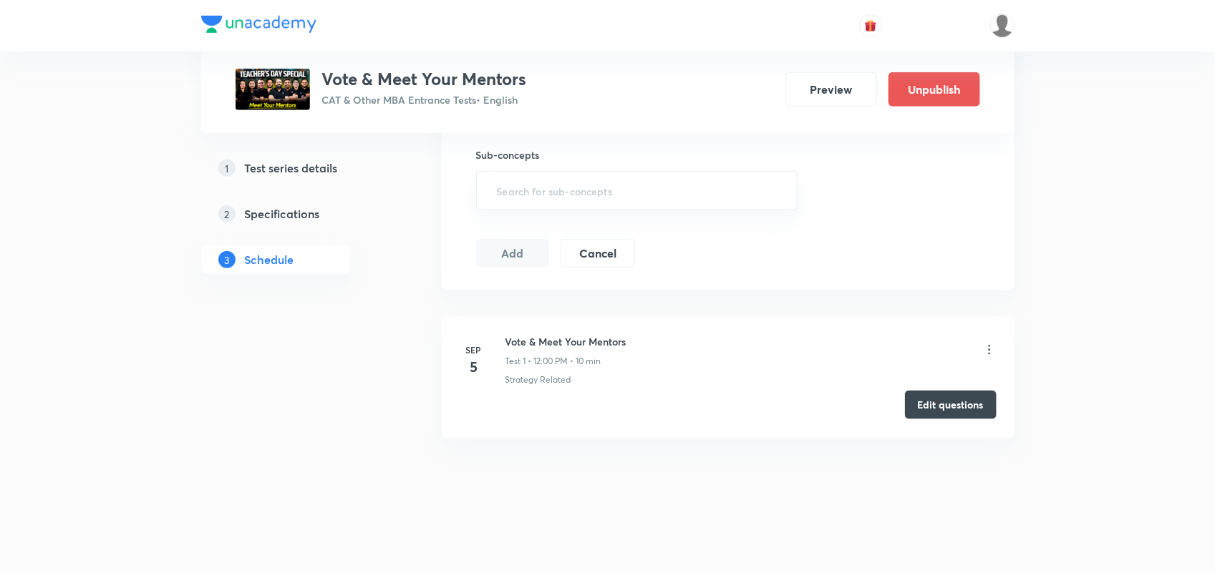
click at [922, 412] on button "Edit questions" at bounding box center [951, 405] width 92 height 29
click at [954, 410] on button "Edit questions" at bounding box center [951, 405] width 92 height 29
click at [989, 349] on icon at bounding box center [989, 349] width 2 height 9
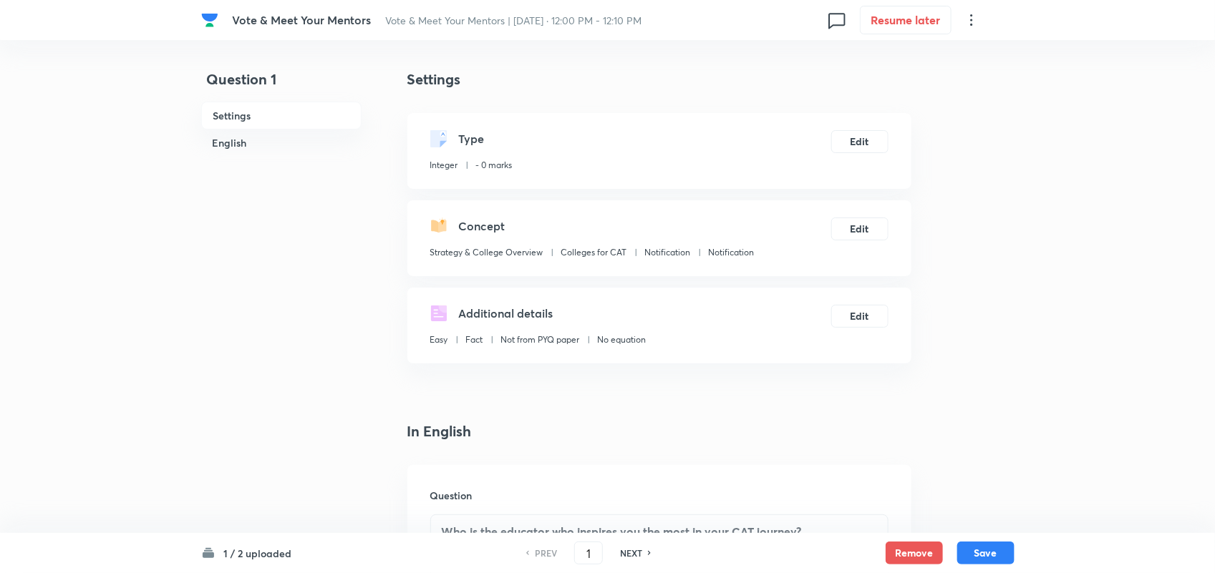
type input "0"
click at [967, 18] on icon at bounding box center [971, 19] width 17 height 17
click at [902, 79] on span "Choose new template" at bounding box center [905, 81] width 140 height 15
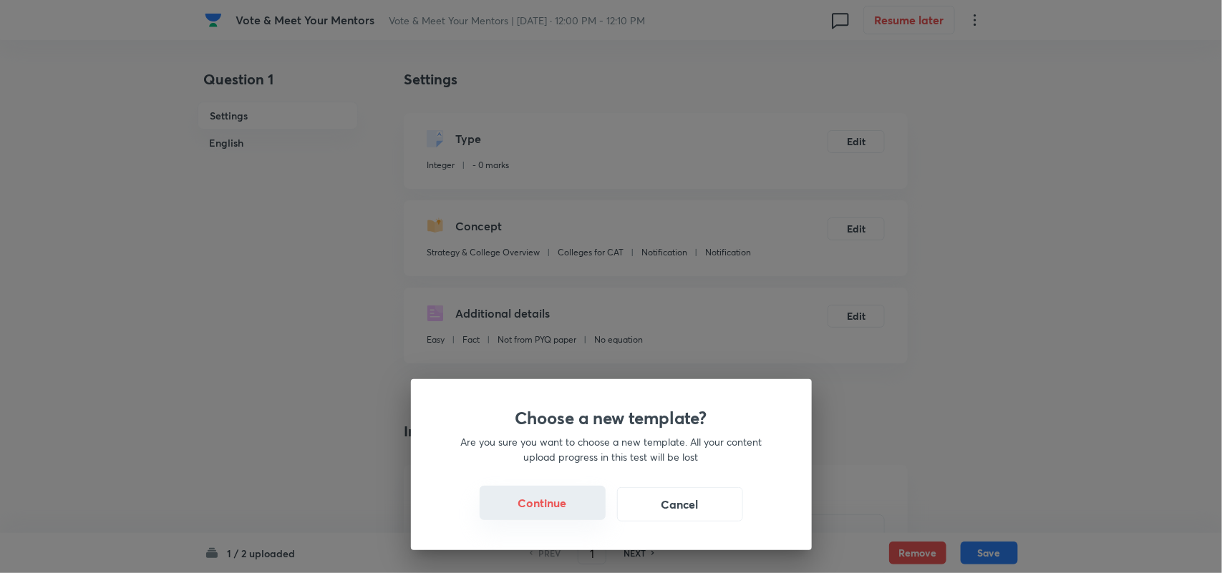
click at [575, 502] on button "Continue" at bounding box center [543, 503] width 126 height 34
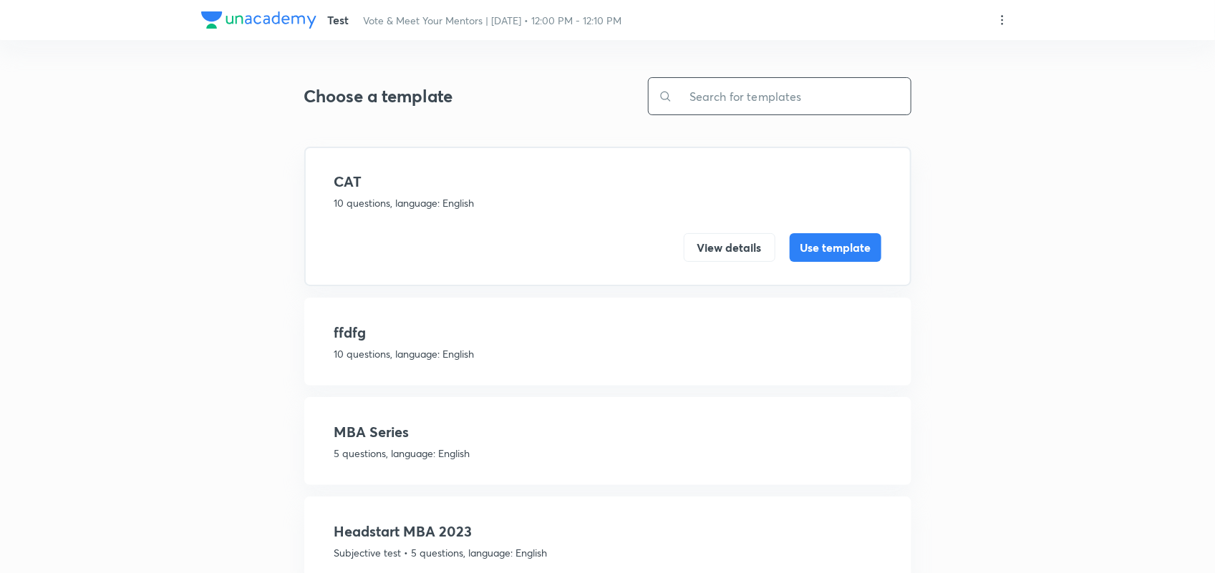
click at [720, 106] on input "text" at bounding box center [791, 96] width 238 height 37
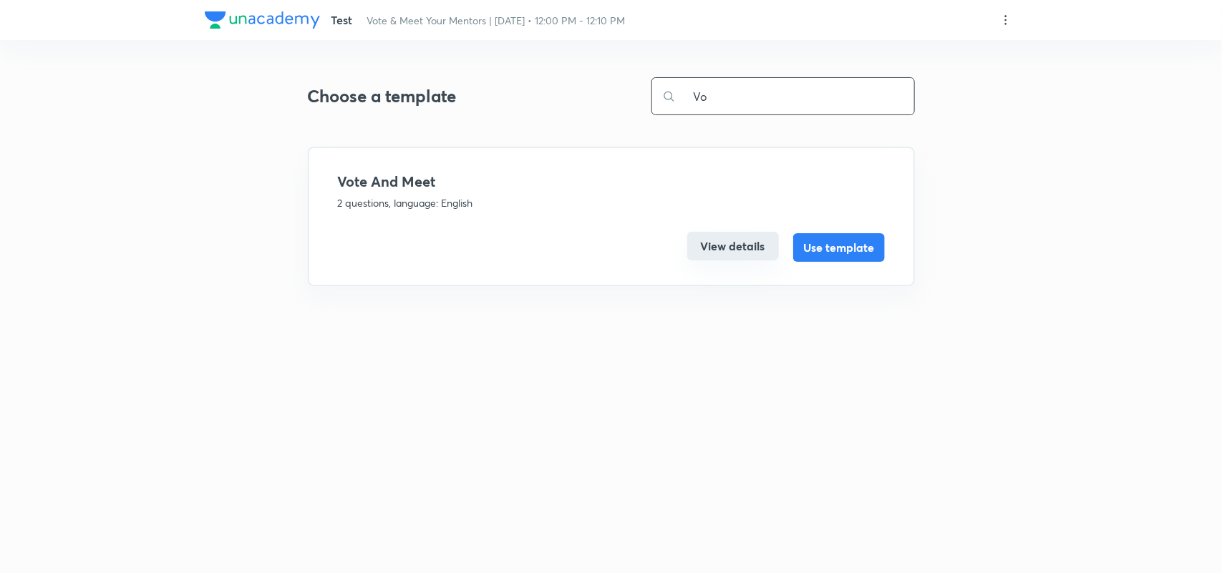
type input "Vo"
click at [709, 247] on button "View details" at bounding box center [733, 246] width 92 height 29
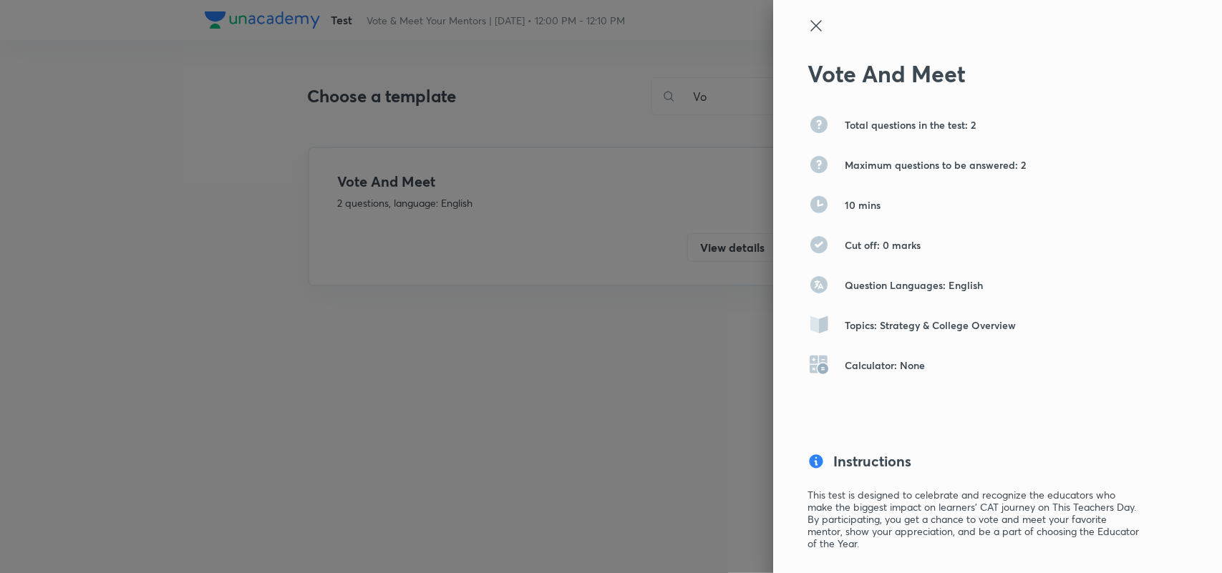
click at [940, 349] on div "Total questions in the test: 2 Maximum questions to be answered: 2 10 mins Cut …" at bounding box center [973, 253] width 332 height 281
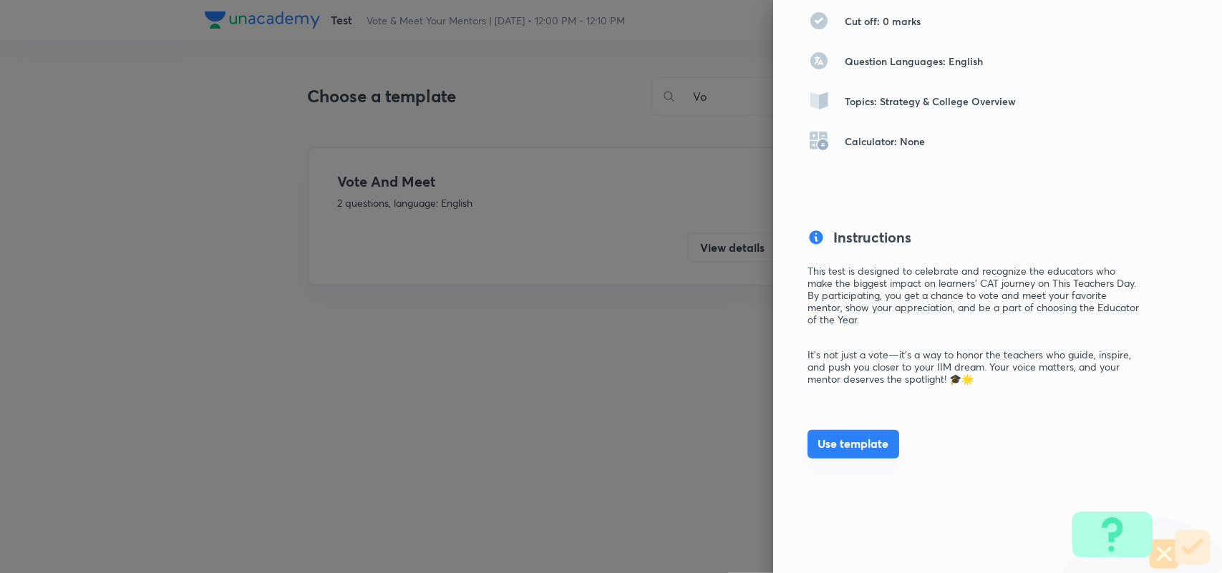
click at [849, 437] on button "Use template" at bounding box center [853, 444] width 92 height 29
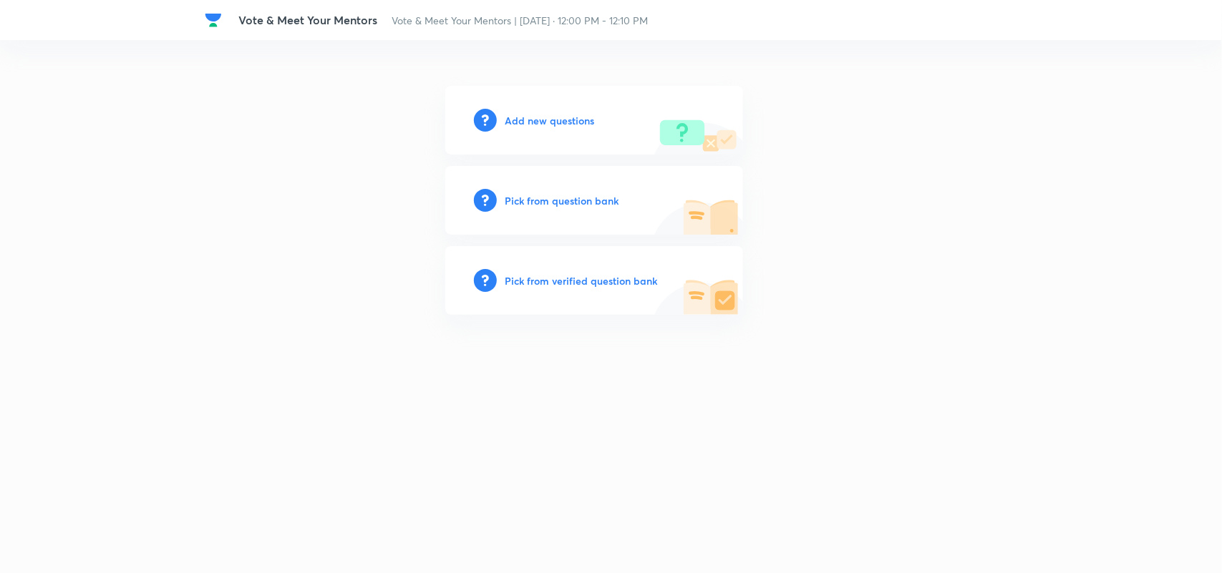
click at [560, 120] on h6 "Add new questions" at bounding box center [549, 120] width 89 height 15
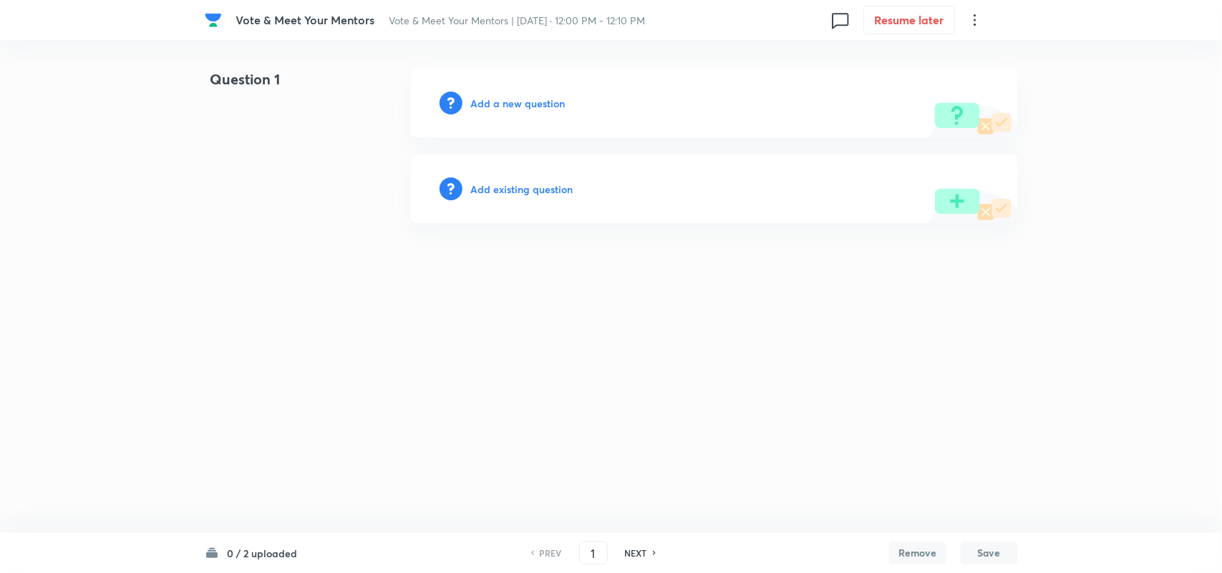
click at [537, 105] on h6 "Add a new question" at bounding box center [518, 103] width 94 height 15
click at [537, 105] on h6 "Choose a question type" at bounding box center [526, 103] width 110 height 15
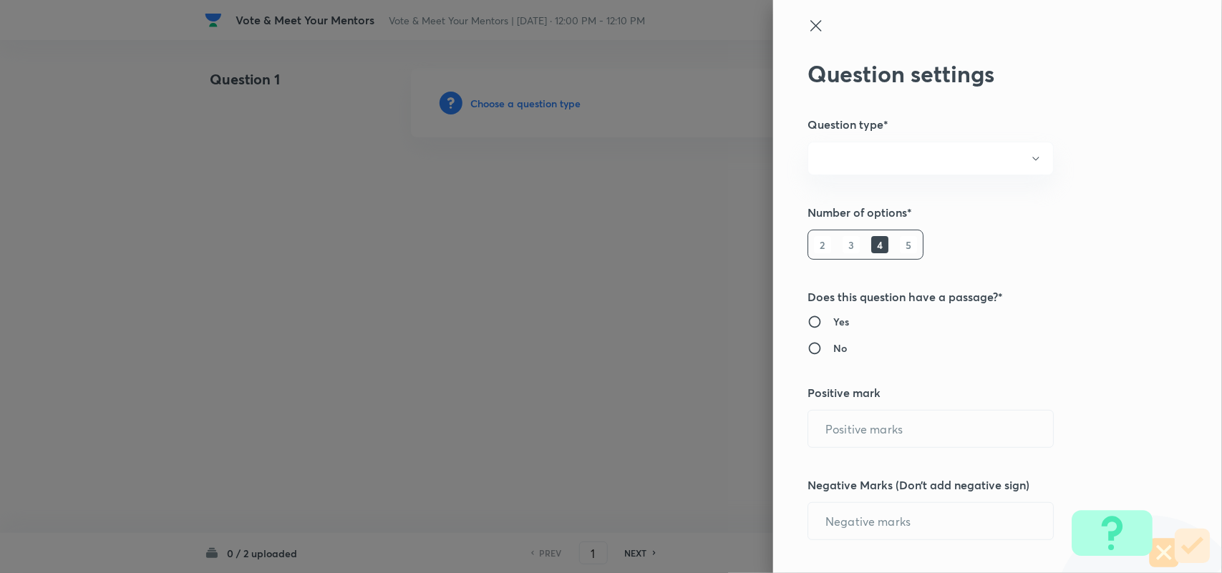
radio input "true"
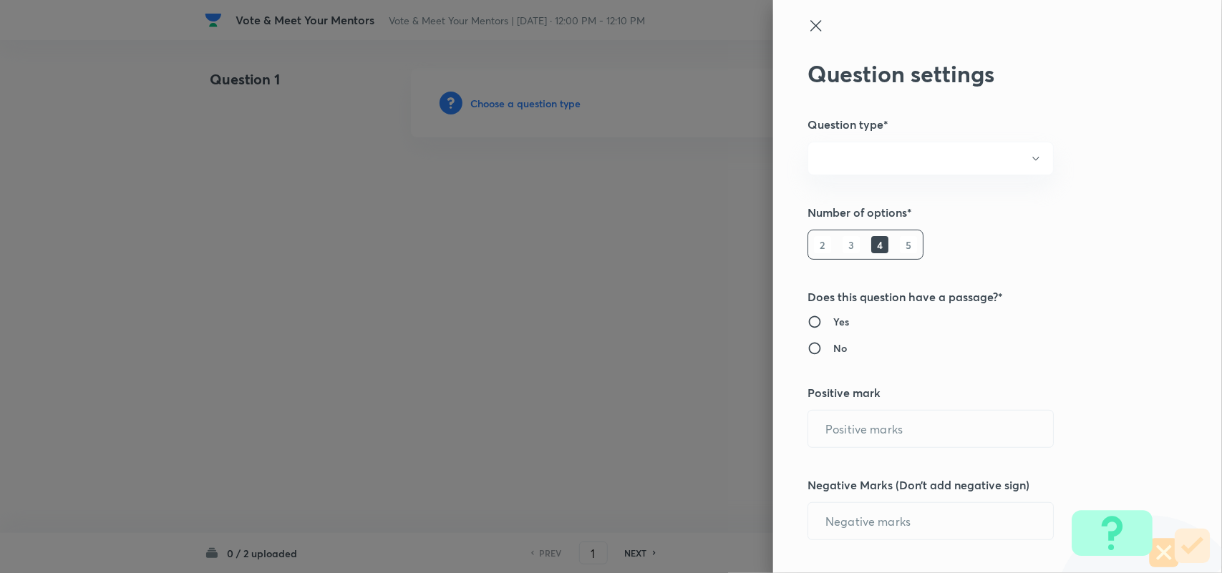
radio input "true"
type input "1"
type input "0"
click at [924, 157] on button "Single choice correct" at bounding box center [930, 159] width 246 height 34
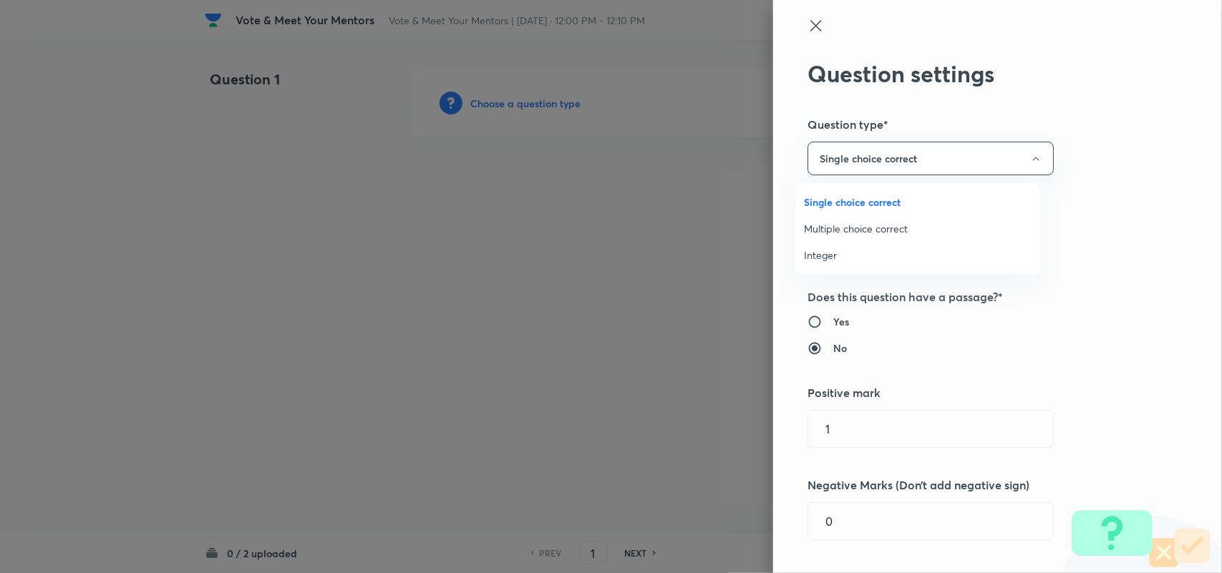
click at [835, 246] on li "Integer" at bounding box center [917, 255] width 245 height 26
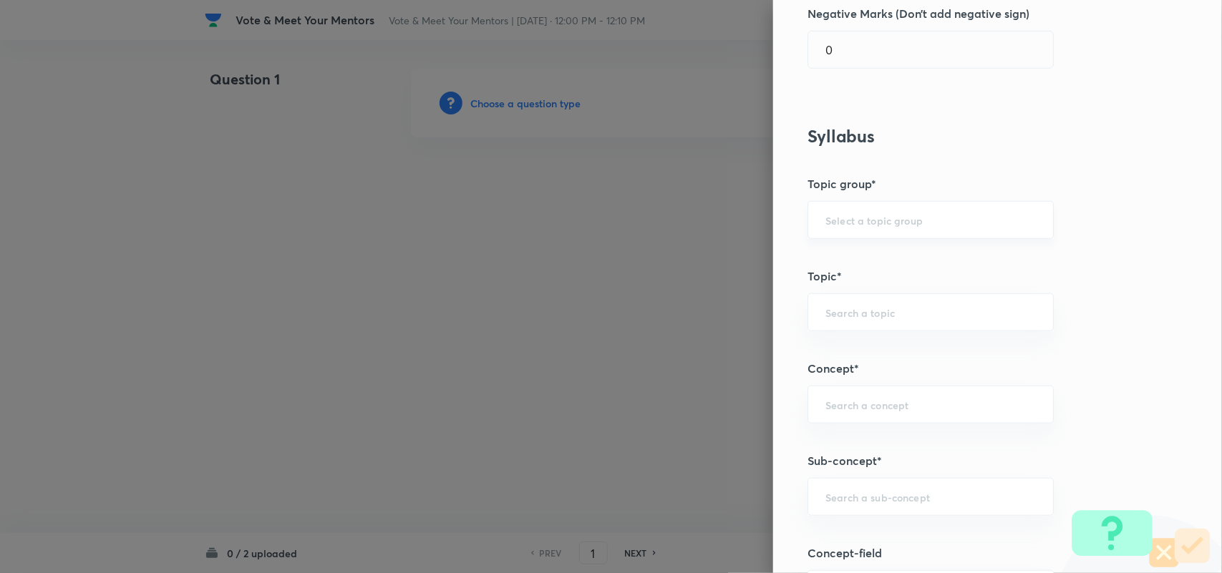
scroll to position [388, 0]
click at [867, 220] on input "text" at bounding box center [930, 220] width 210 height 14
click at [879, 258] on li "Strategy & College Overview" at bounding box center [917, 261] width 244 height 26
type input "Strategy & College Overview"
click at [882, 306] on input "text" at bounding box center [930, 312] width 210 height 14
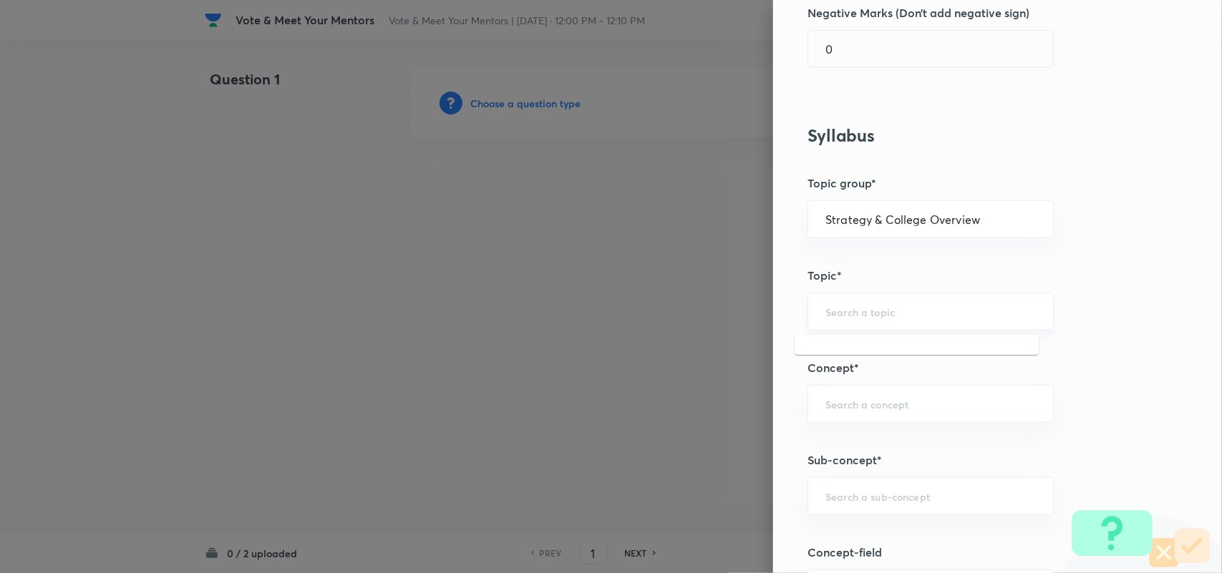
click at [889, 301] on div "​" at bounding box center [930, 312] width 246 height 38
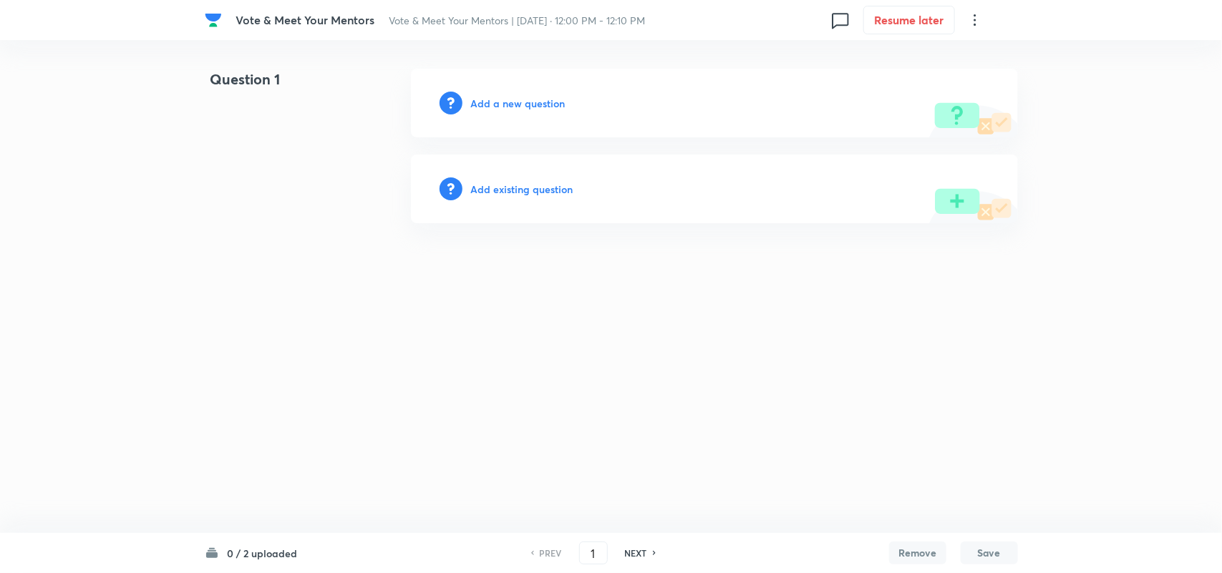
click at [977, 21] on icon at bounding box center [974, 19] width 17 height 17
click at [918, 82] on span "Choose new template" at bounding box center [905, 81] width 140 height 15
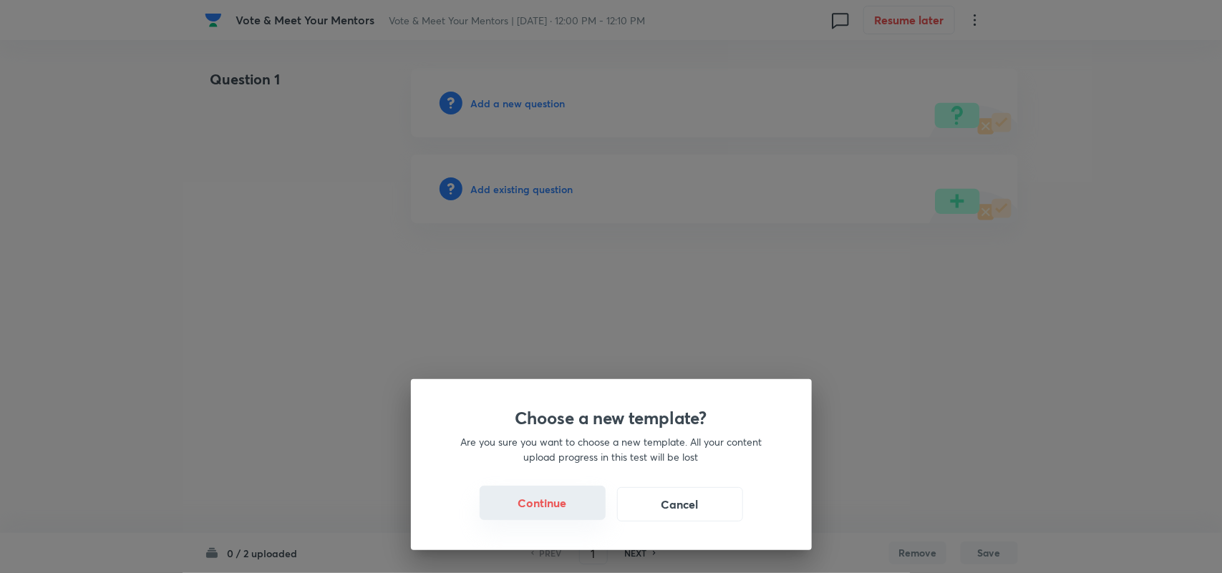
click at [557, 500] on button "Continue" at bounding box center [543, 503] width 126 height 34
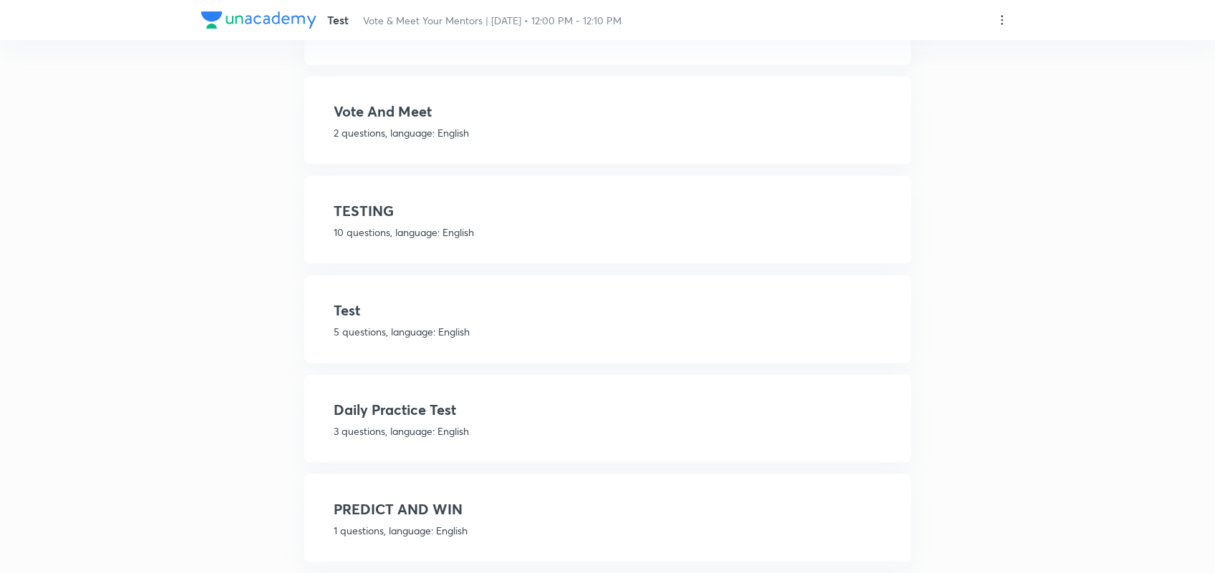
scroll to position [634, 0]
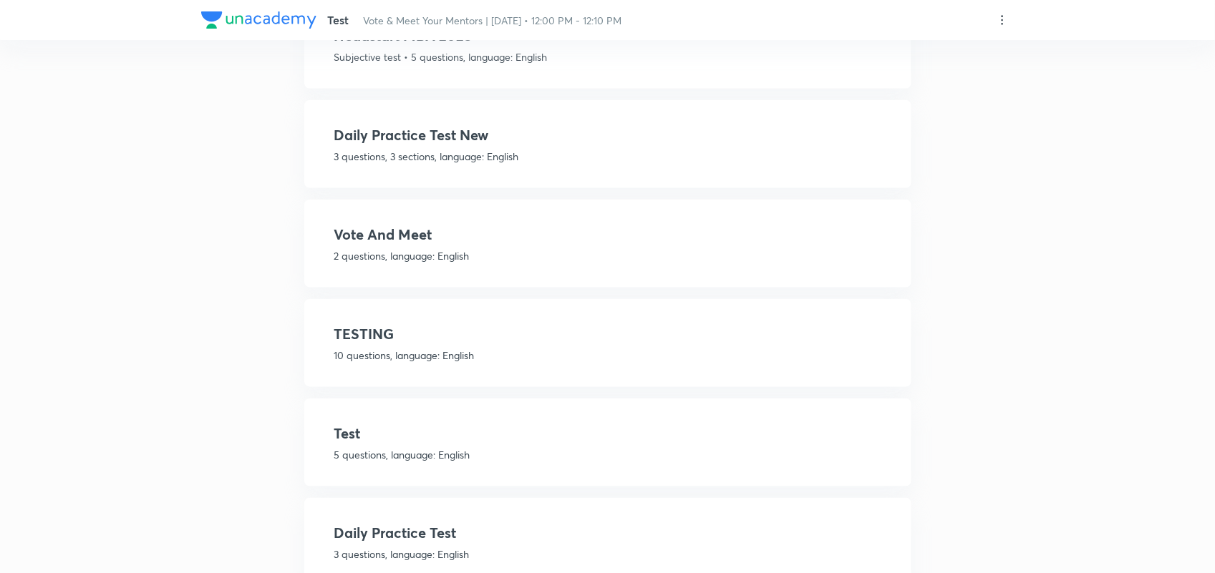
click at [401, 248] on p "2 questions, language: English" at bounding box center [607, 255] width 547 height 15
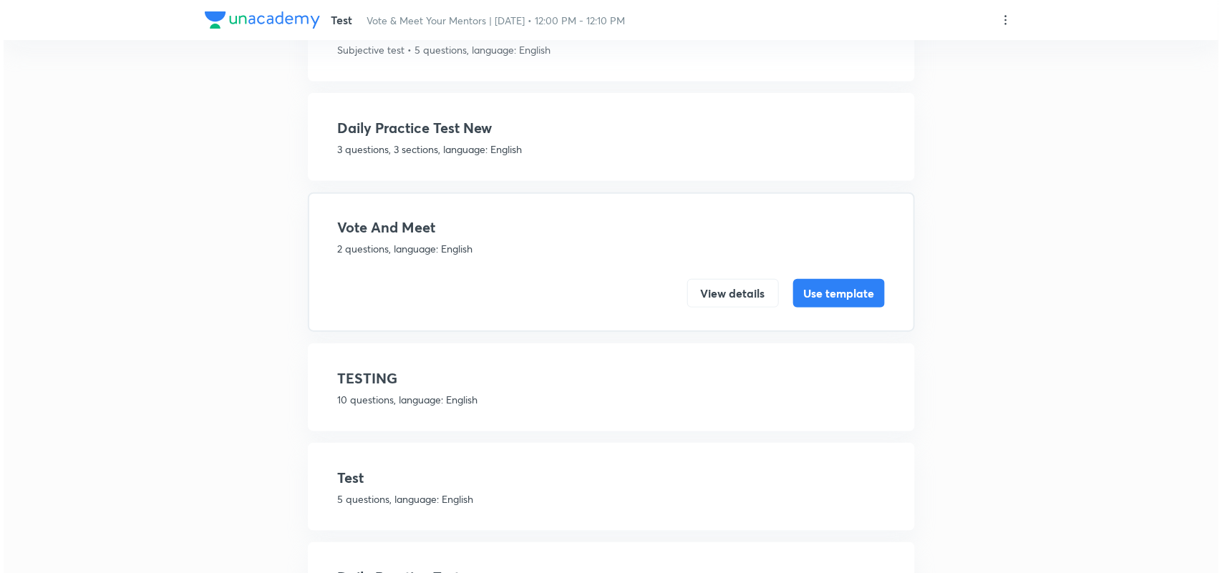
scroll to position [445, 0]
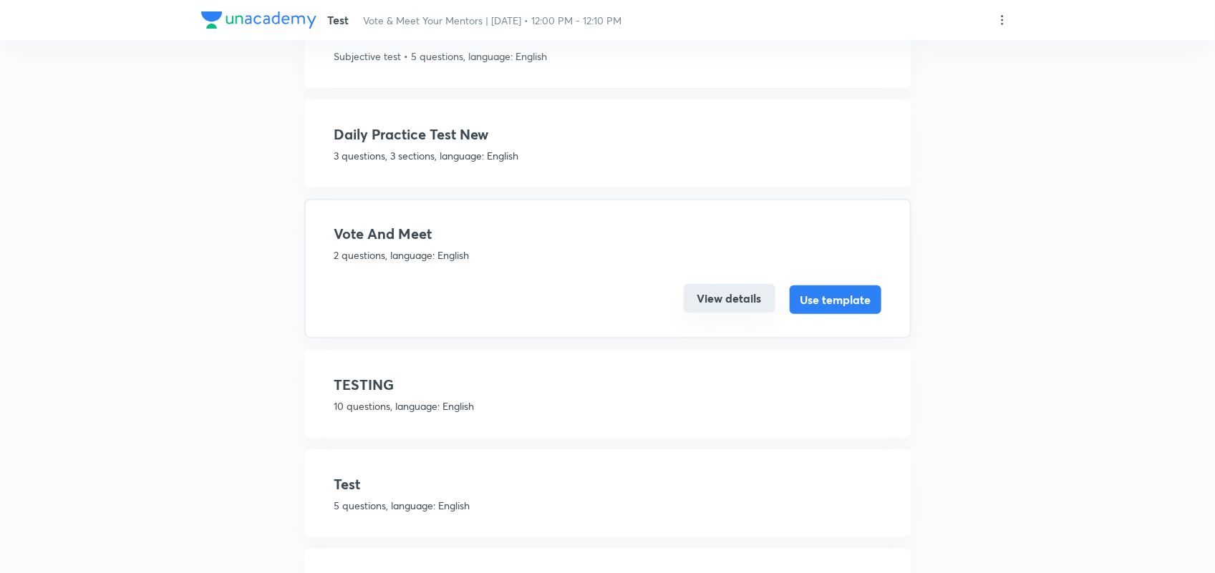
click at [709, 284] on button "View details" at bounding box center [730, 298] width 92 height 29
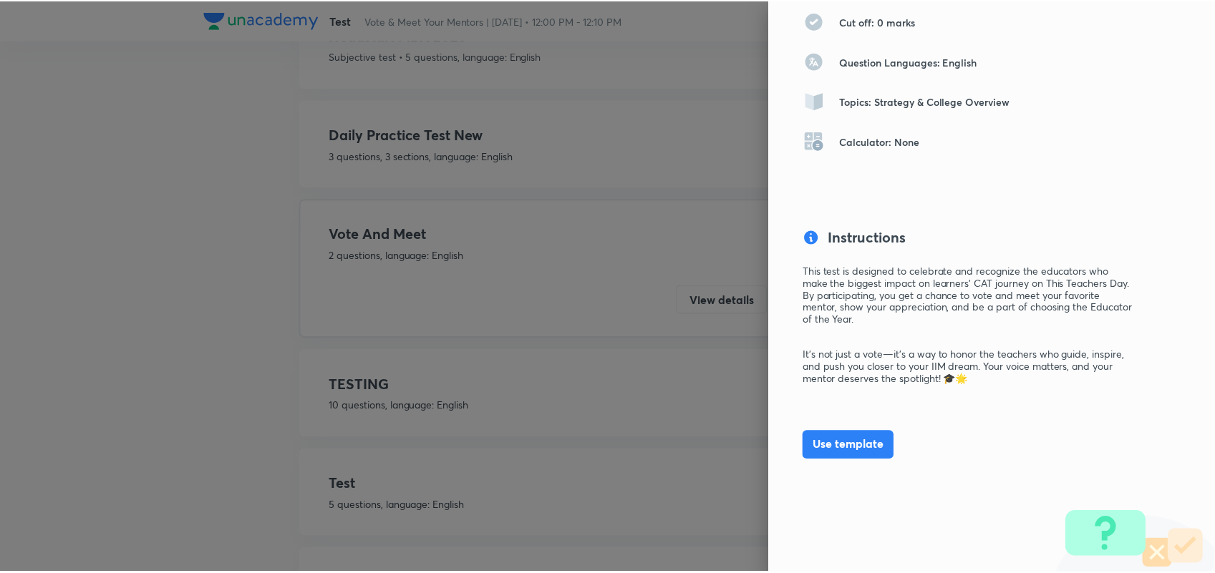
scroll to position [0, 0]
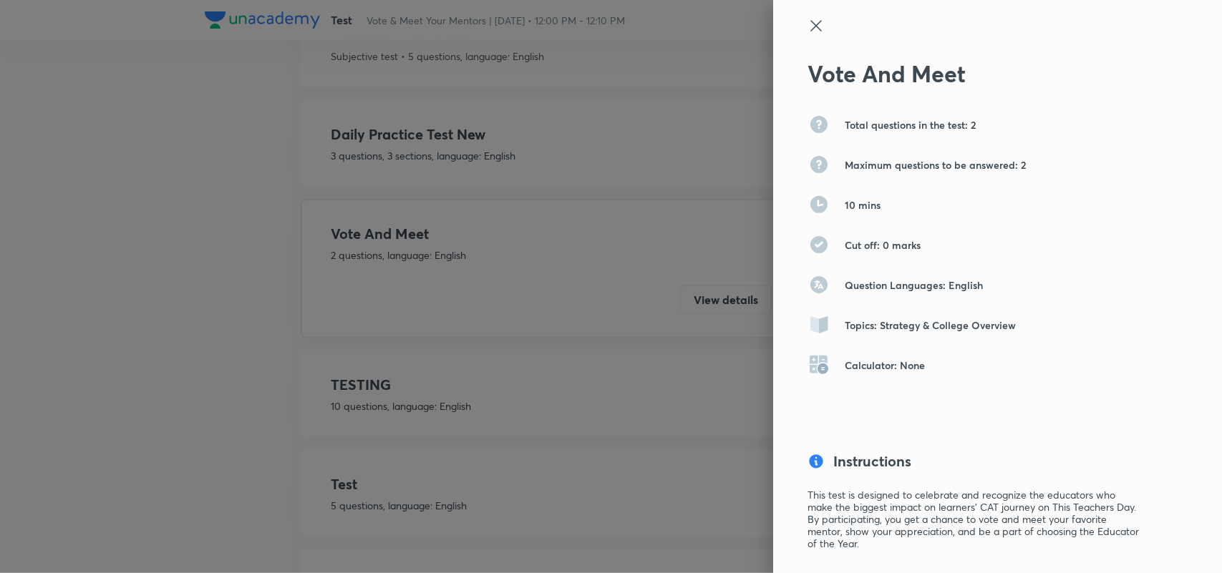
click at [807, 22] on icon at bounding box center [815, 25] width 17 height 17
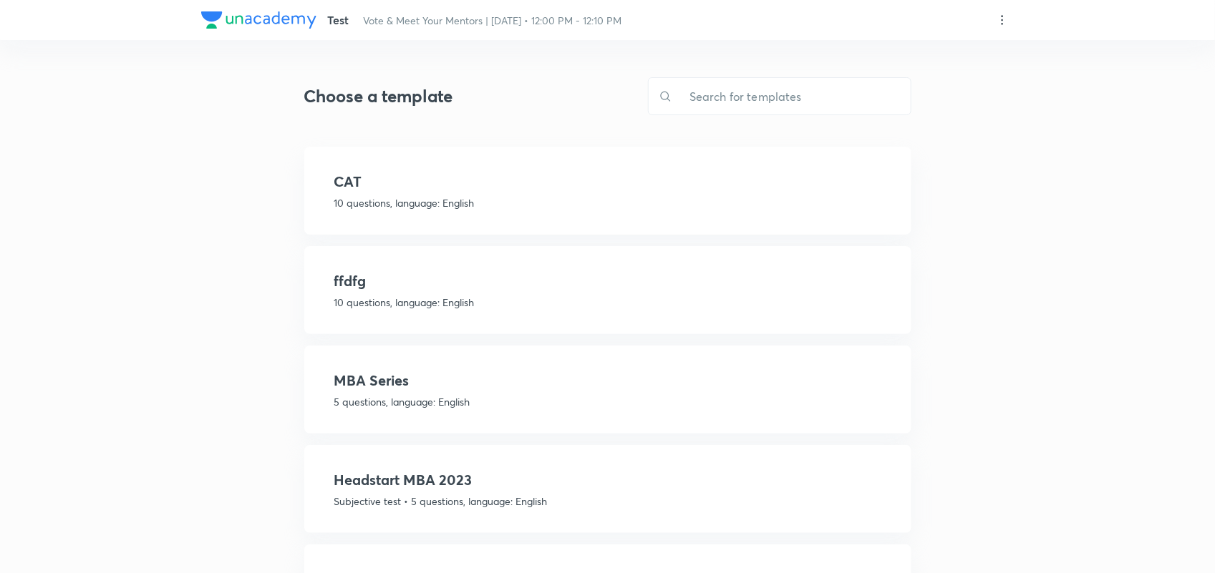
click at [1000, 15] on icon at bounding box center [1002, 20] width 14 height 14
click at [492, 533] on div at bounding box center [611, 286] width 1222 height 573
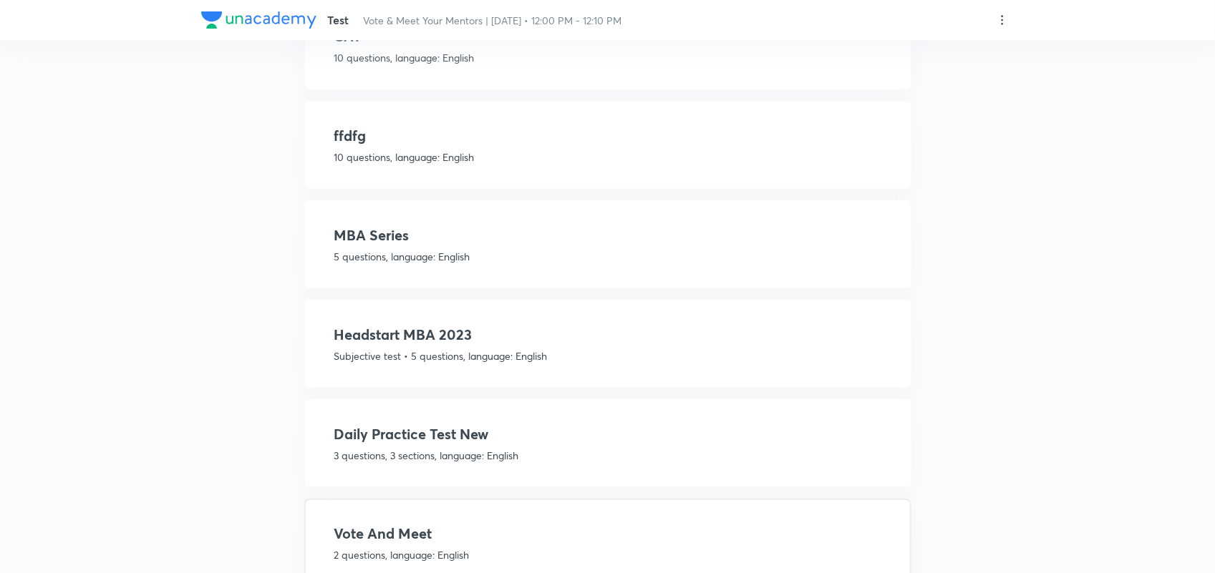
click at [475, 448] on p "3 questions, 3 sections, language: English" at bounding box center [607, 455] width 547 height 15
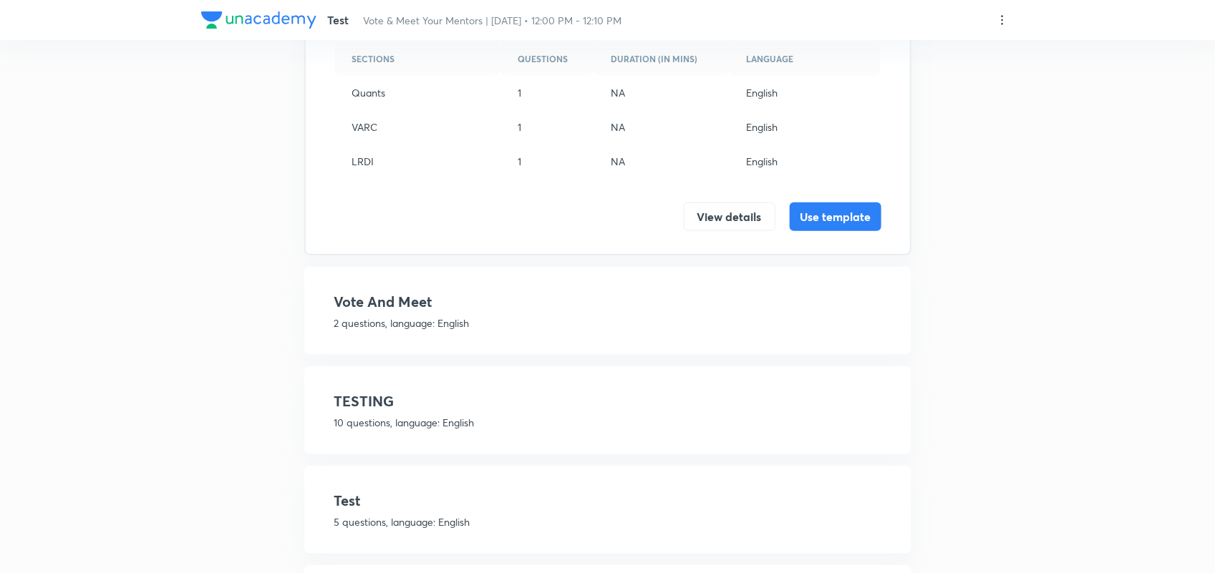
scroll to position [600, 0]
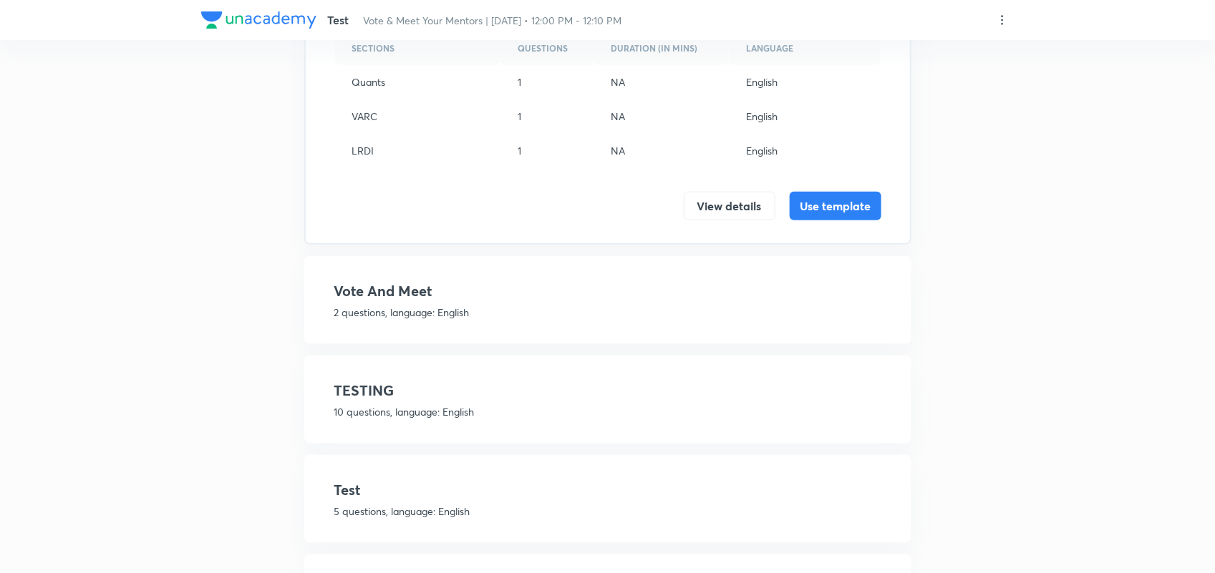
click at [397, 295] on h4 "Vote And Meet" at bounding box center [607, 291] width 547 height 21
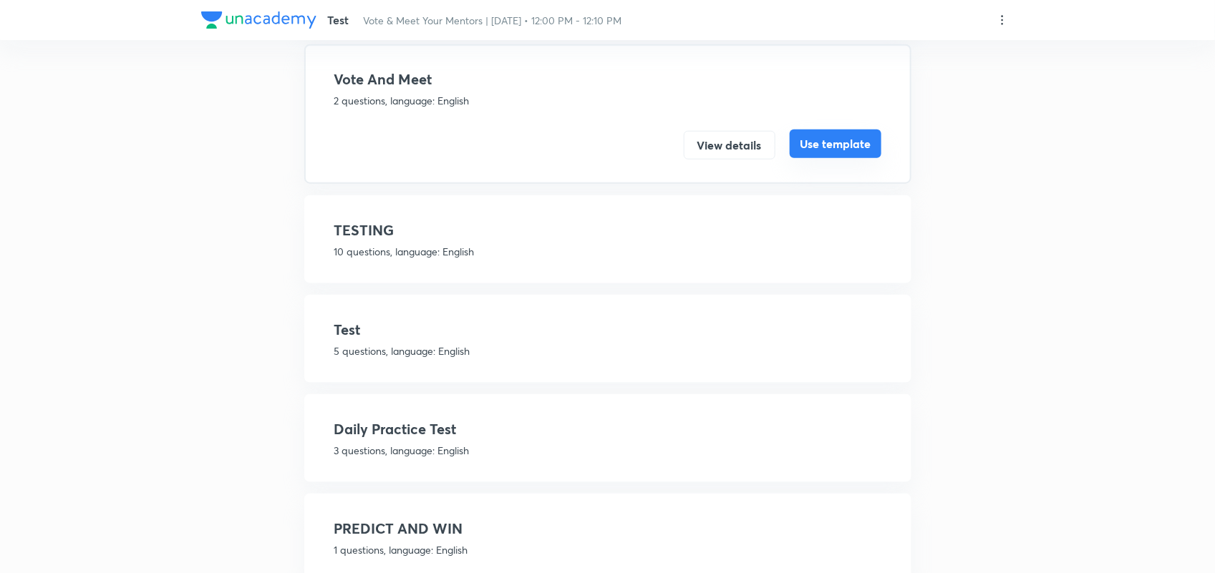
click at [845, 136] on button "Use template" at bounding box center [836, 144] width 92 height 29
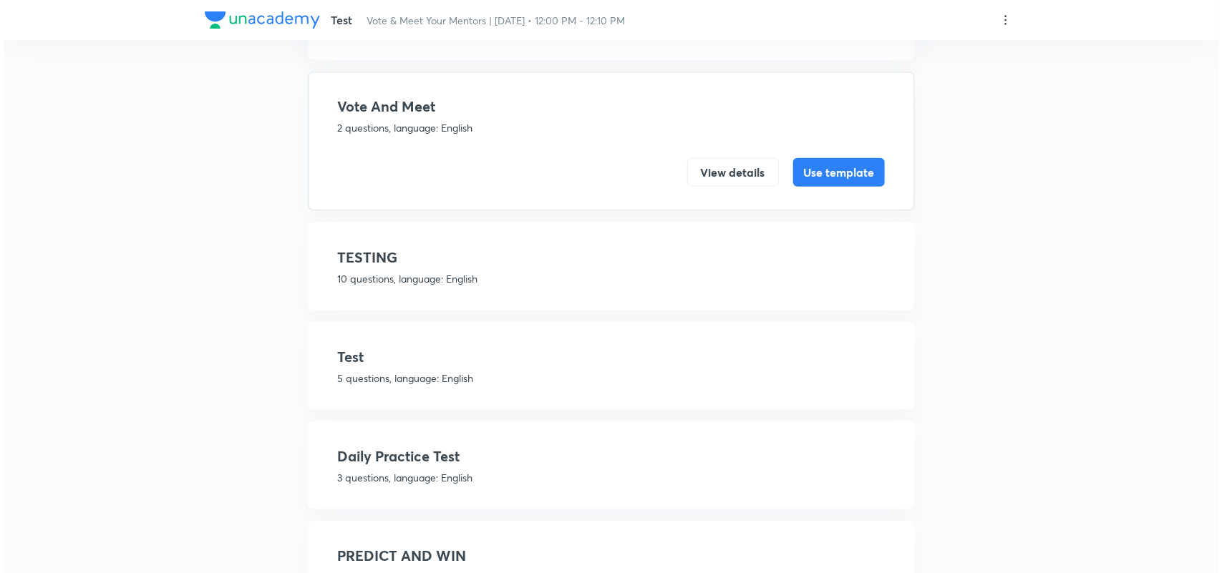
scroll to position [0, 0]
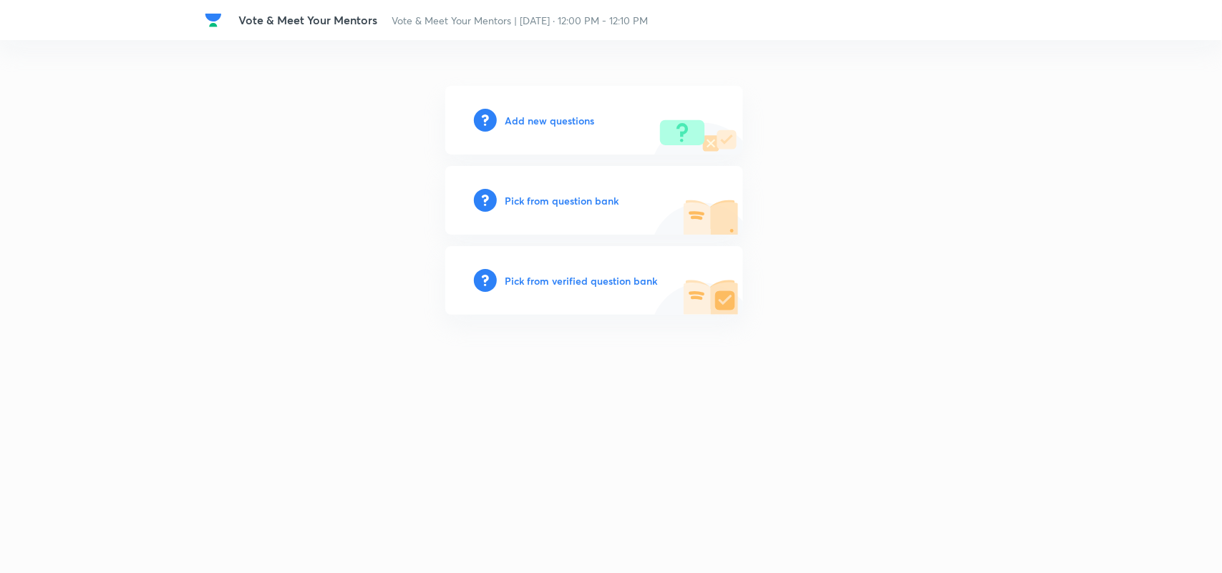
click at [540, 115] on h6 "Add new questions" at bounding box center [549, 120] width 89 height 15
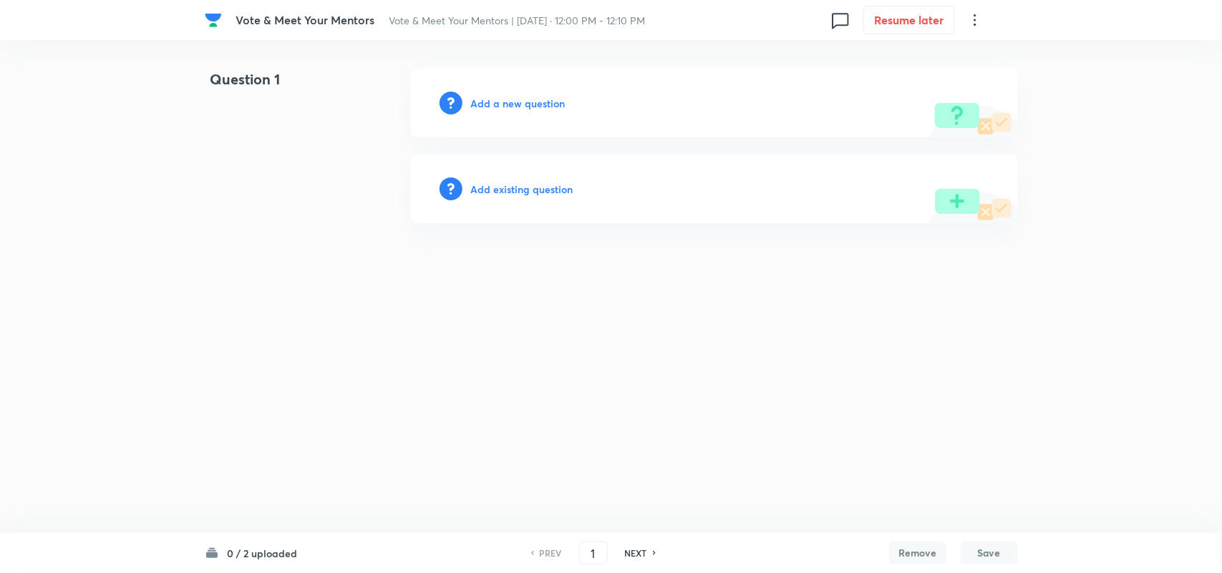
click at [533, 101] on h6 "Add a new question" at bounding box center [518, 103] width 94 height 15
click at [557, 97] on h6 "Choose a question type" at bounding box center [526, 103] width 110 height 15
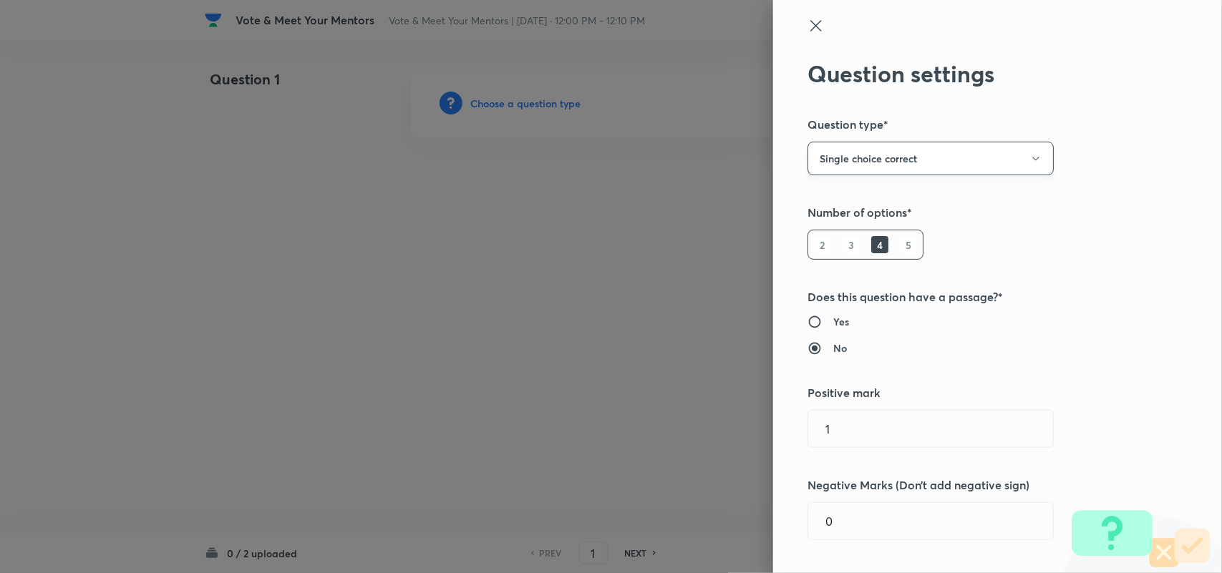
click at [907, 170] on button "Single choice correct" at bounding box center [930, 159] width 246 height 34
click at [831, 246] on li "Integer" at bounding box center [917, 255] width 245 height 26
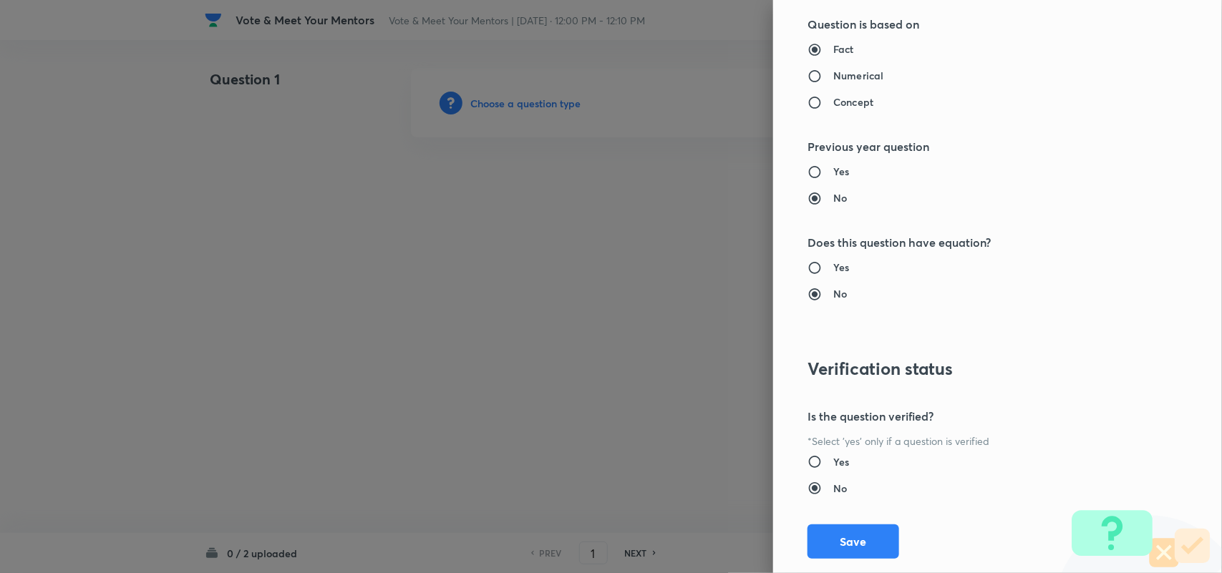
scroll to position [1296, 0]
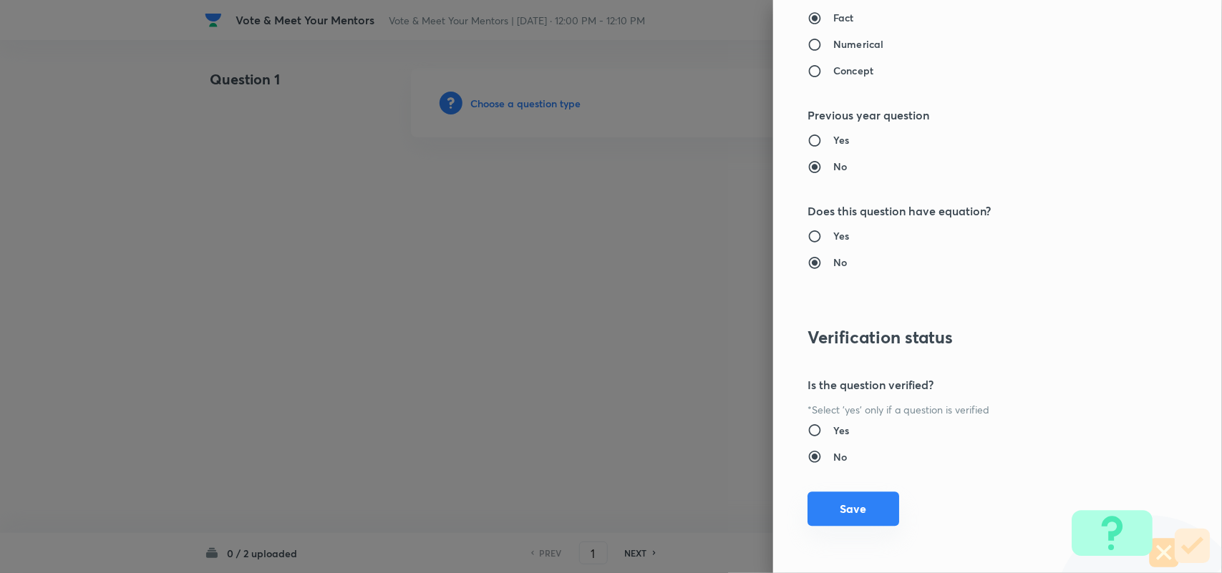
click at [860, 510] on button "Save" at bounding box center [853, 509] width 92 height 34
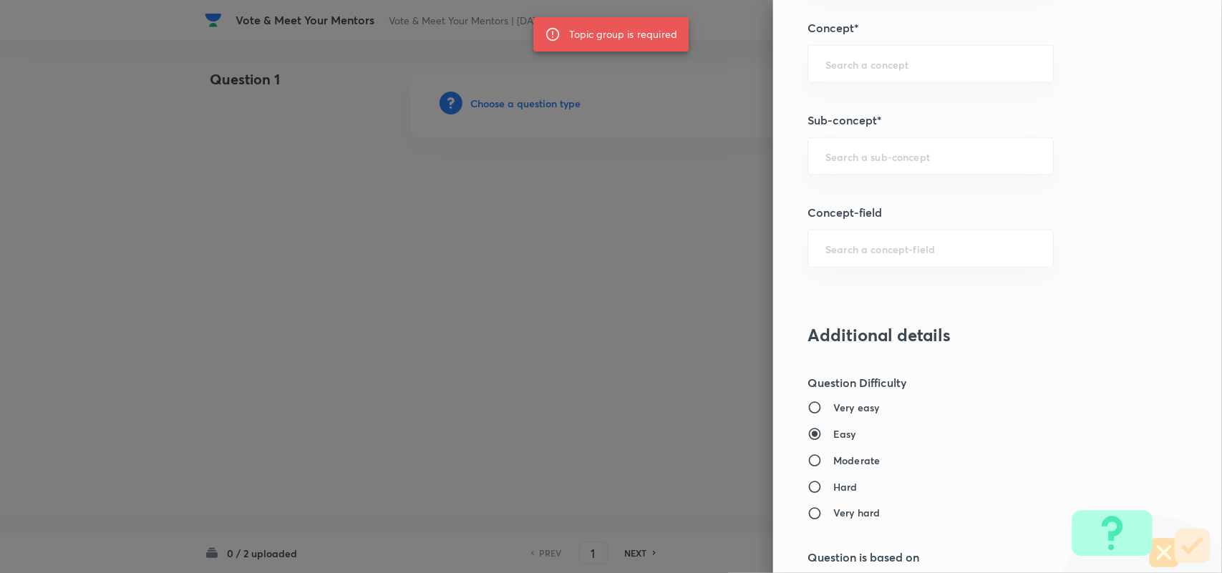
scroll to position [727, 0]
click at [882, 148] on div "​" at bounding box center [930, 157] width 246 height 38
type input "s"
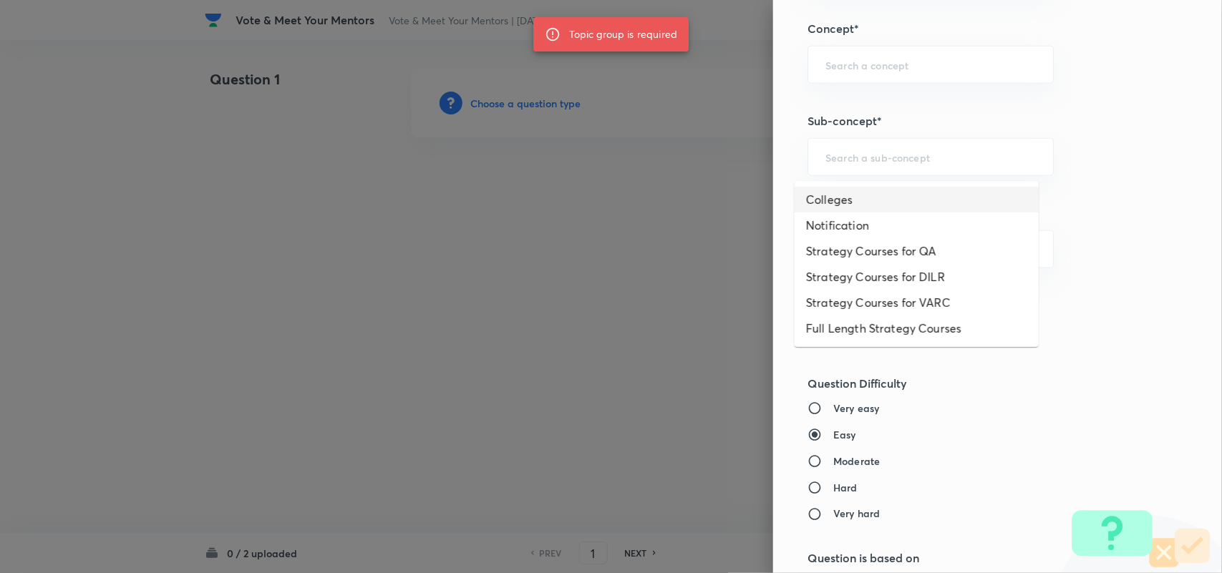
click at [874, 195] on li "Colleges" at bounding box center [917, 200] width 244 height 26
type input "Colleges"
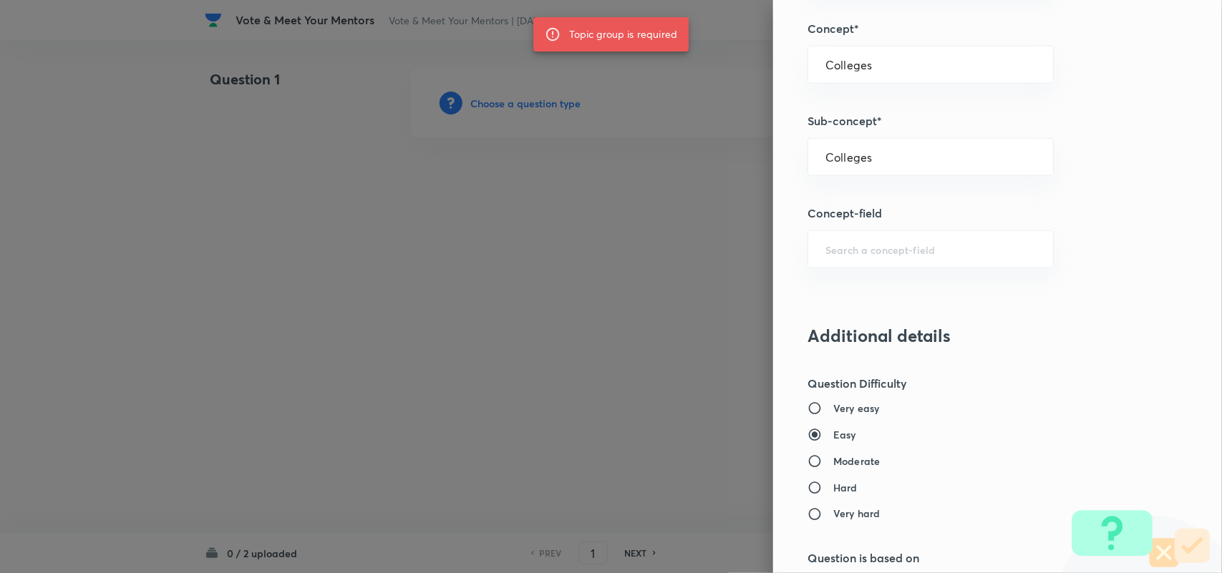
type input "Strategy & College Overview"
type input "Colleges for CAT"
type input "Colleges"
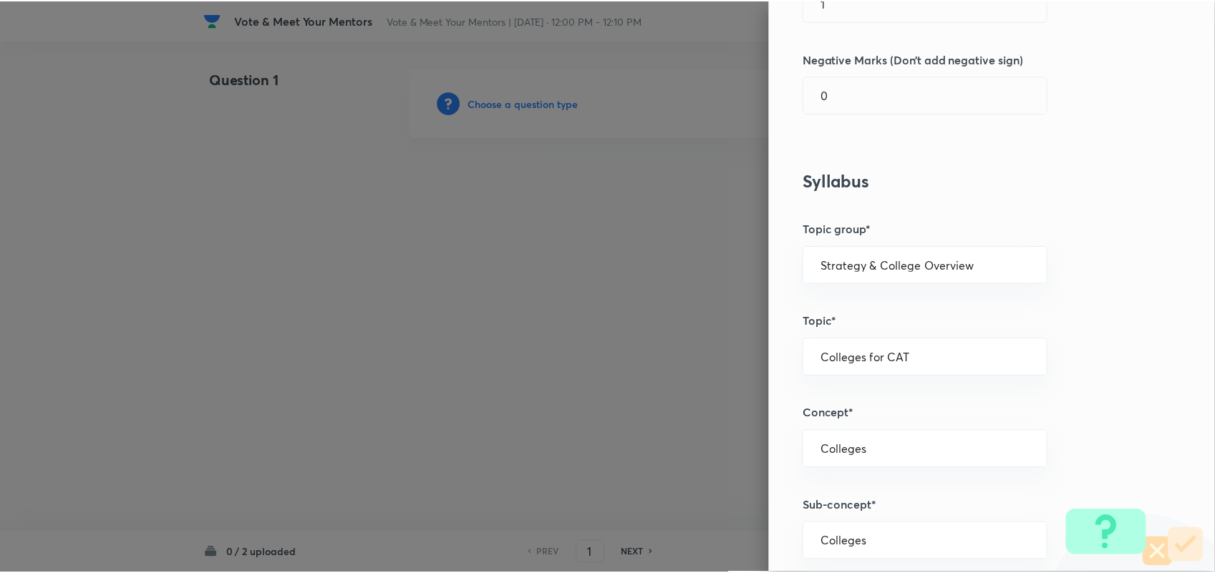
scroll to position [1296, 0]
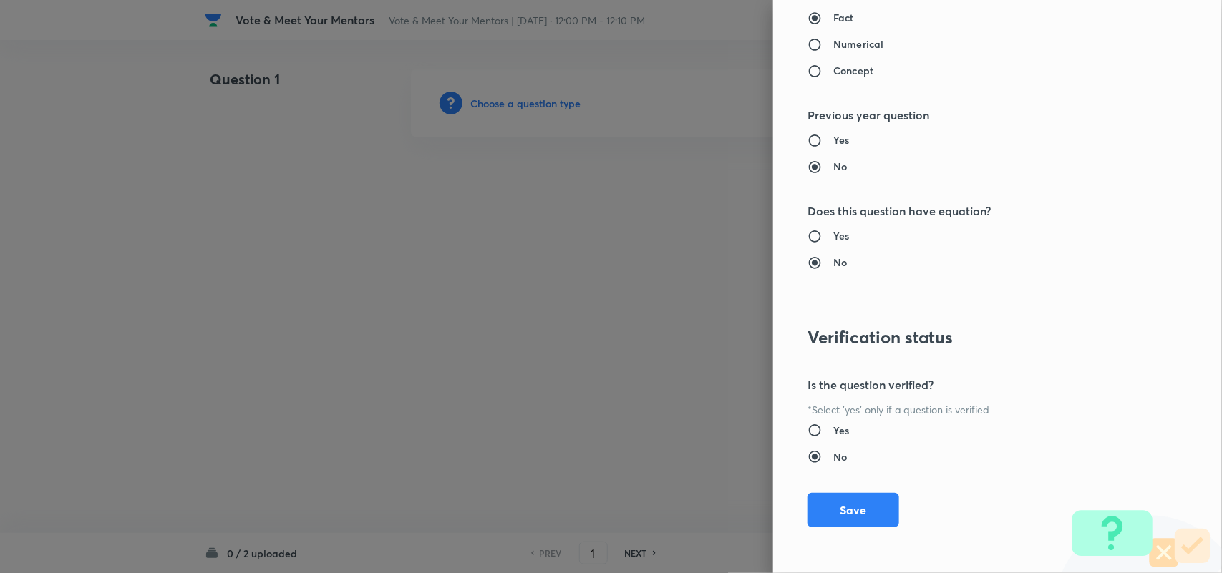
click at [825, 487] on div "Question settings Question type* Integer Does this question have a passage?* Ye…" at bounding box center [997, 286] width 449 height 573
click at [849, 523] on button "Save" at bounding box center [853, 509] width 92 height 34
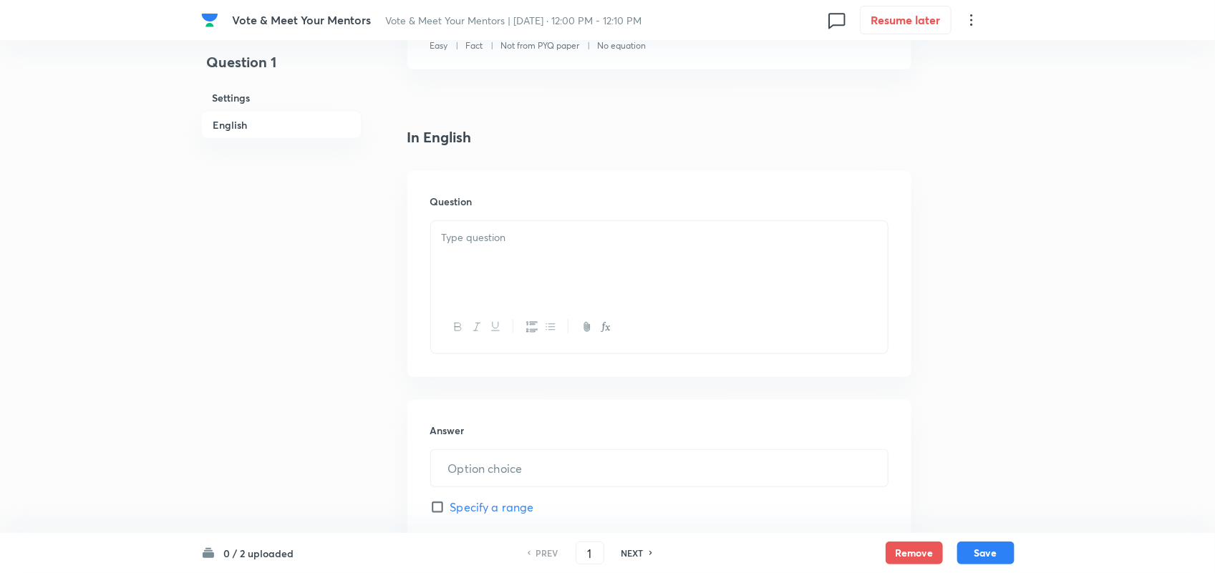
scroll to position [440, 0]
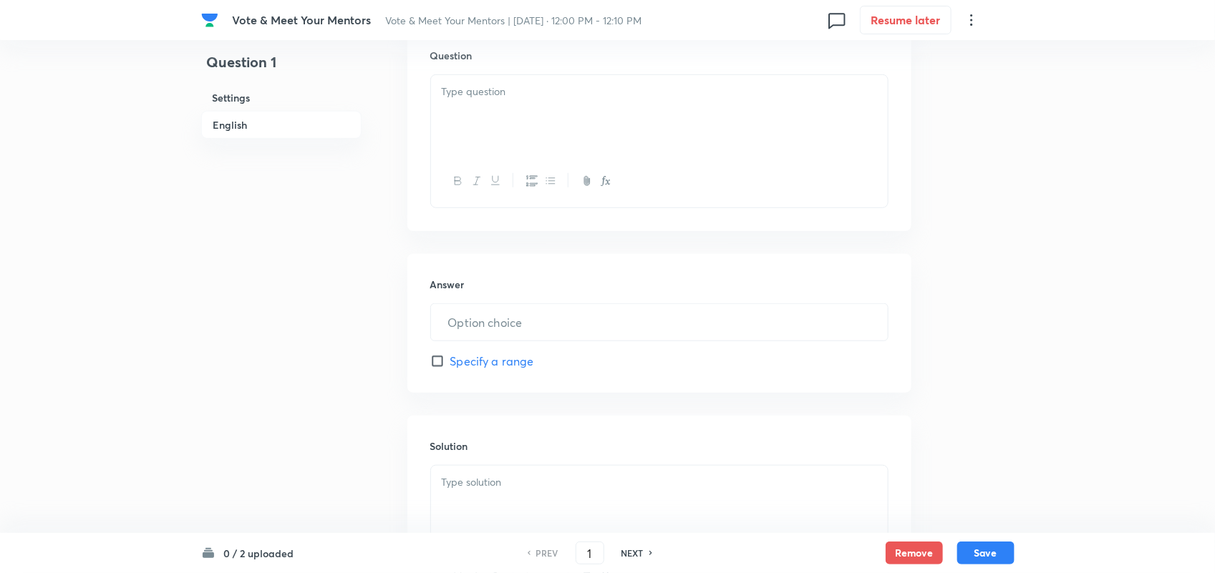
click at [527, 327] on input "text" at bounding box center [659, 322] width 457 height 37
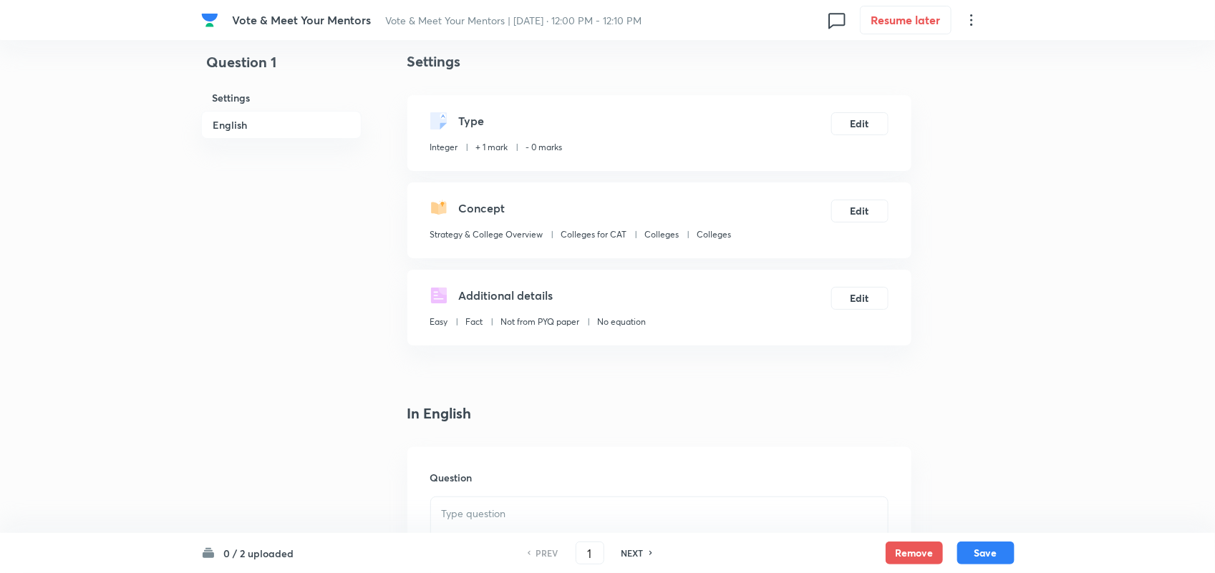
scroll to position [0, 0]
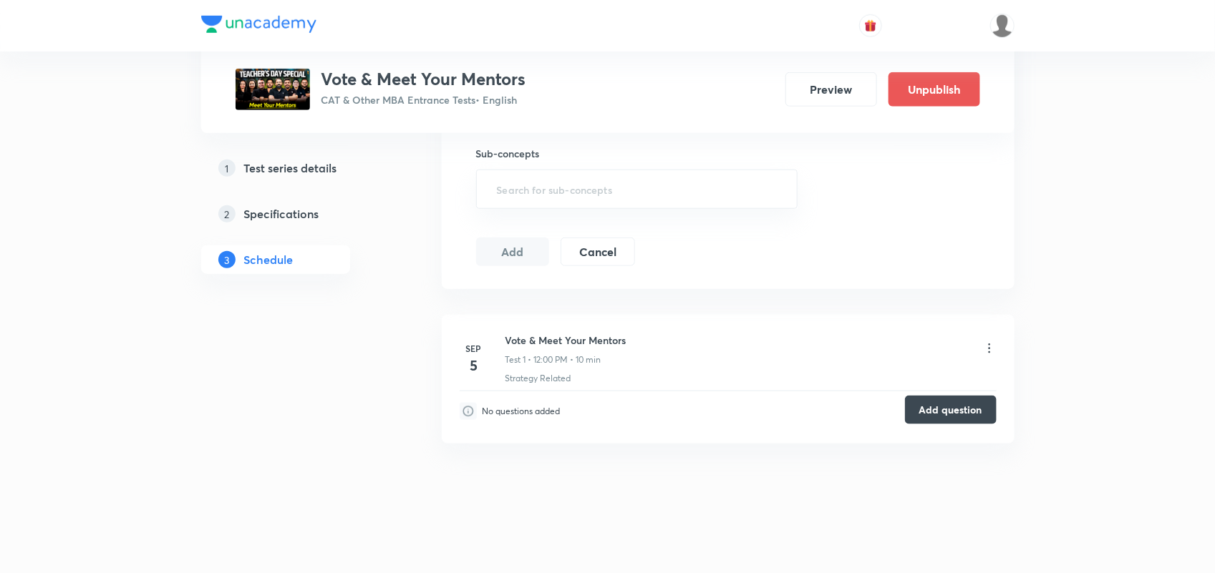
click at [942, 409] on button "Add question" at bounding box center [951, 410] width 92 height 29
click at [946, 419] on button "Add question" at bounding box center [951, 410] width 92 height 29
click at [989, 347] on icon at bounding box center [989, 348] width 14 height 14
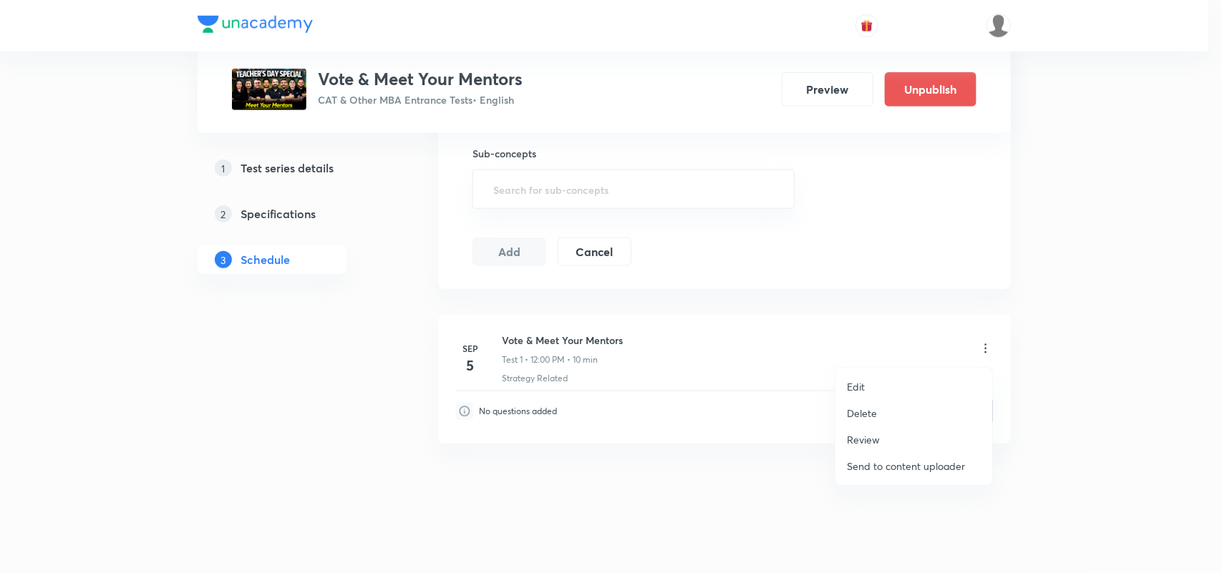
click at [864, 384] on p "Edit" at bounding box center [856, 386] width 18 height 15
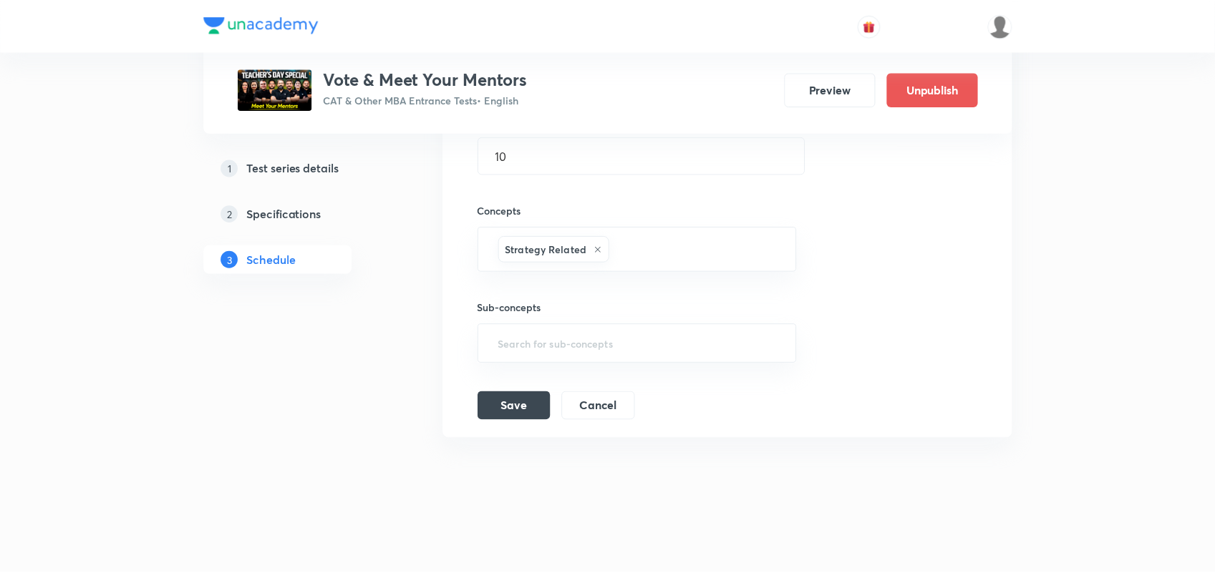
scroll to position [473, 0]
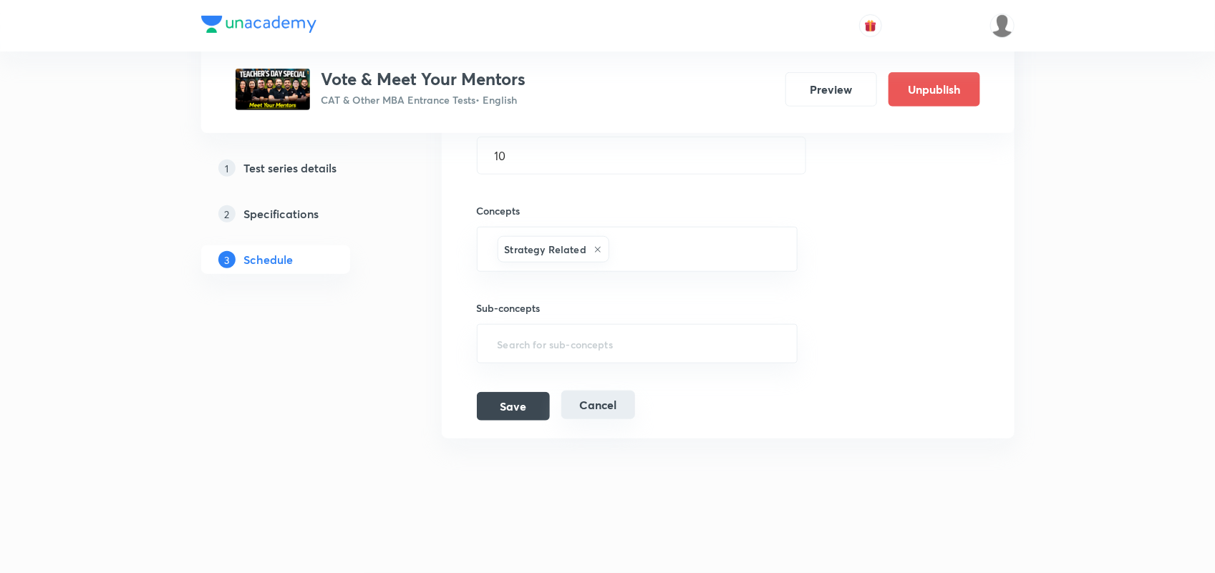
click at [602, 403] on button "Cancel" at bounding box center [598, 405] width 74 height 29
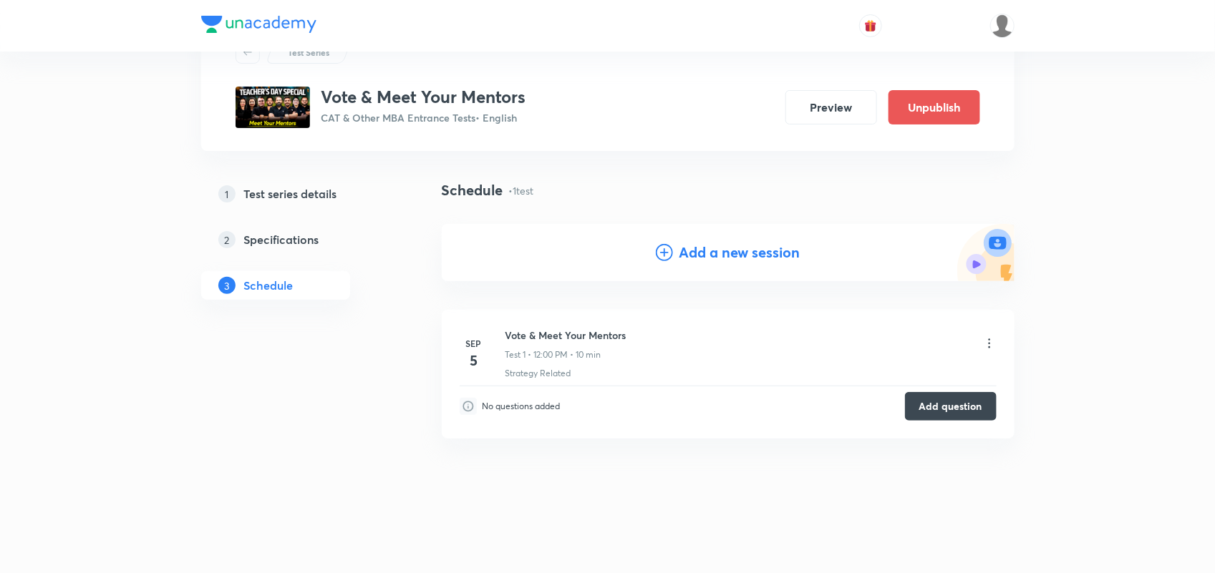
scroll to position [62, 0]
click at [958, 402] on button "Add question" at bounding box center [951, 405] width 92 height 29
click at [306, 193] on h5 "Test series details" at bounding box center [290, 193] width 93 height 17
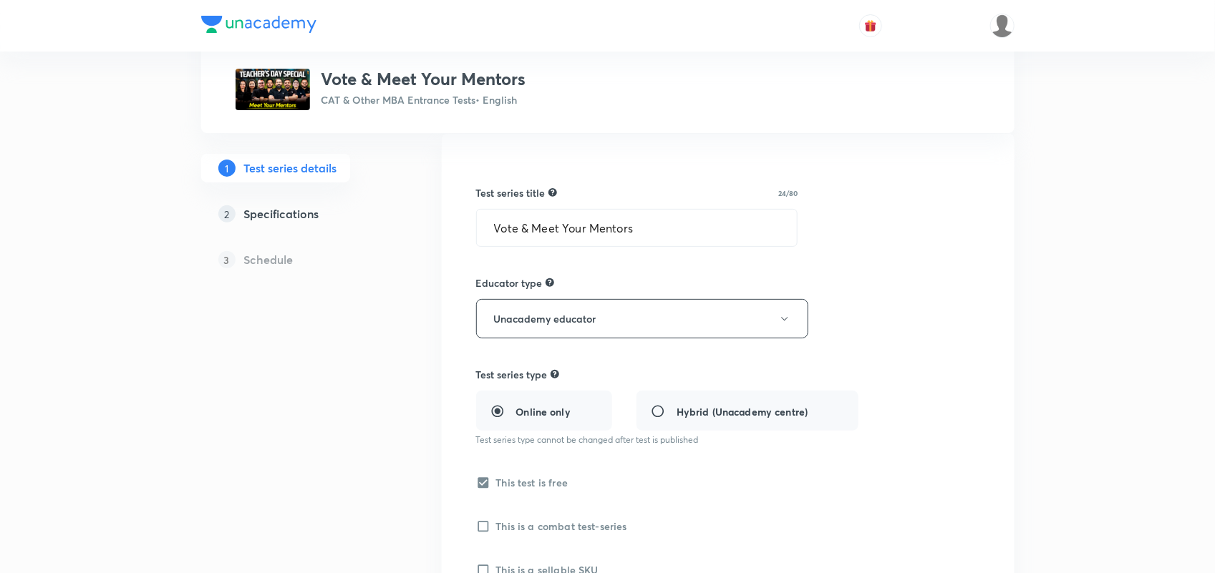
scroll to position [89, 0]
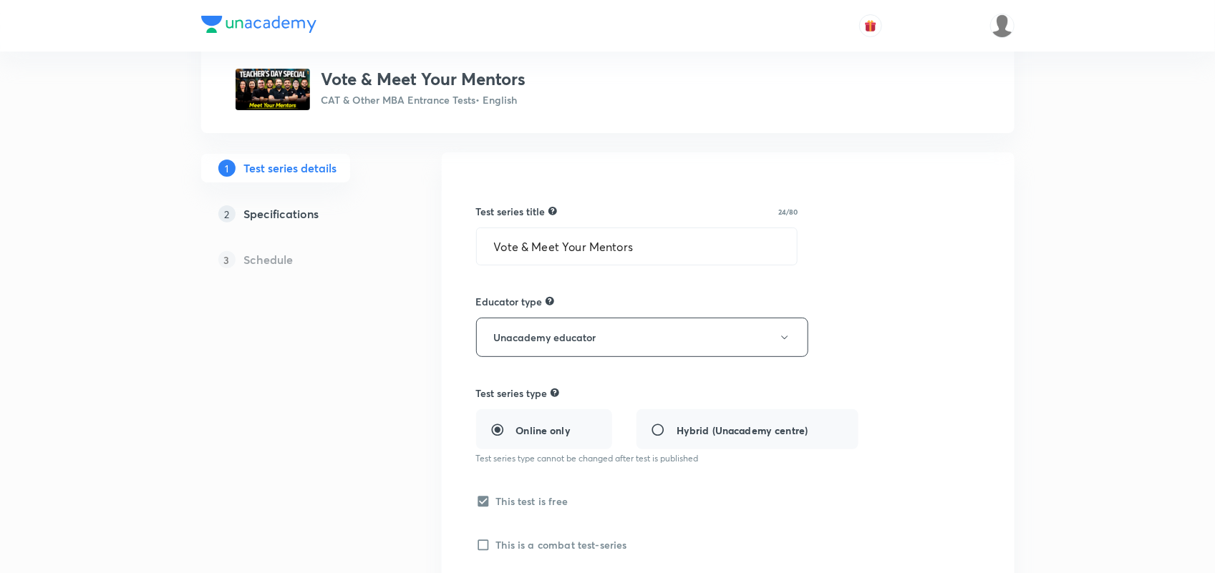
click at [294, 215] on h5 "Specifications" at bounding box center [281, 213] width 75 height 17
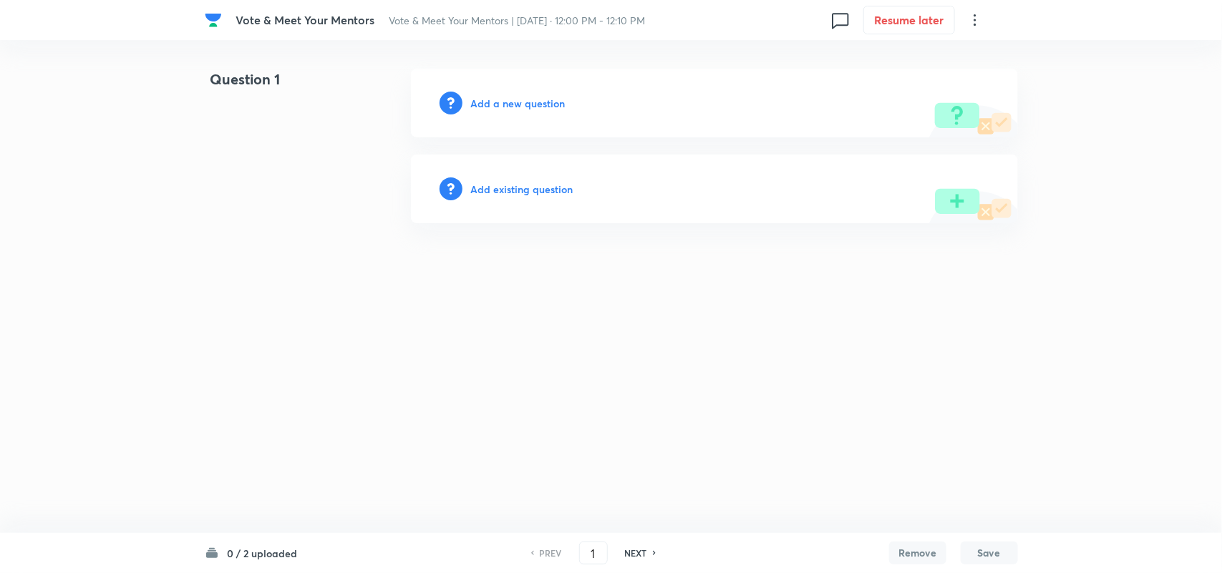
click at [545, 100] on h6 "Add a new question" at bounding box center [518, 103] width 94 height 15
click at [975, 20] on icon at bounding box center [975, 19] width 2 height 11
click at [906, 80] on span "Choose new template" at bounding box center [905, 81] width 140 height 15
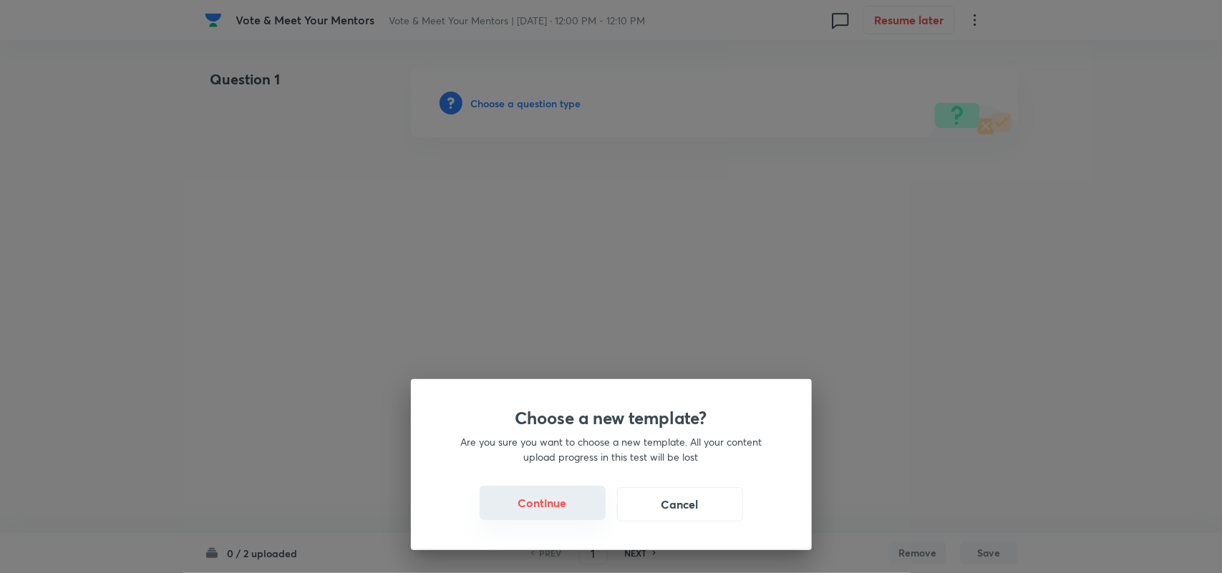
click at [556, 503] on button "Continue" at bounding box center [543, 503] width 126 height 34
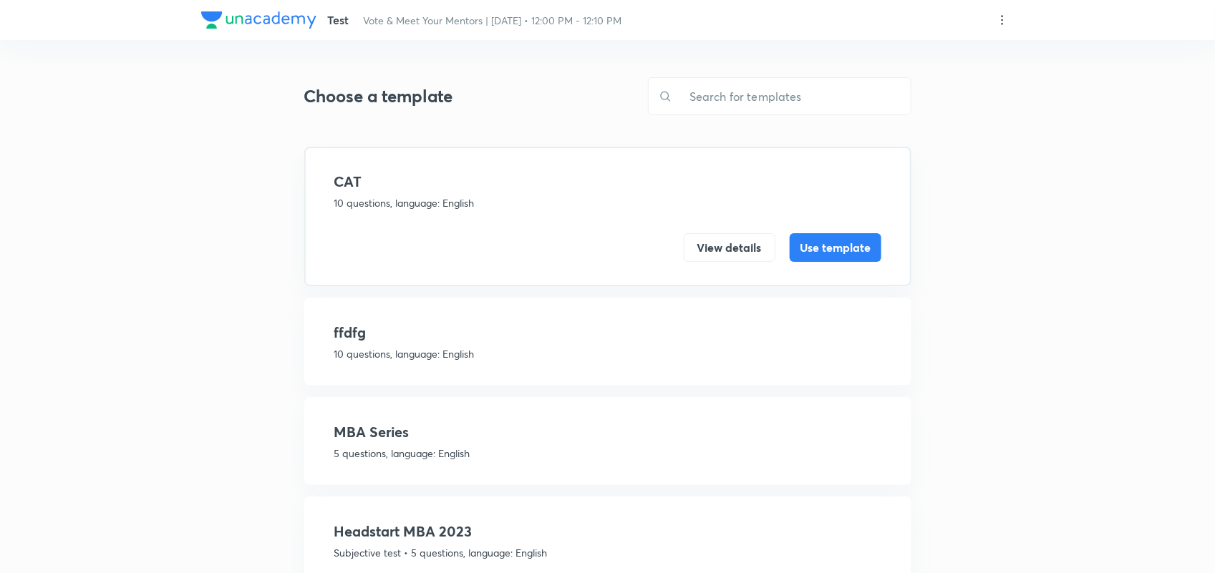
click at [1003, 19] on icon at bounding box center [1002, 20] width 14 height 14
click at [926, 52] on p "Create new template" at bounding box center [914, 54] width 98 height 15
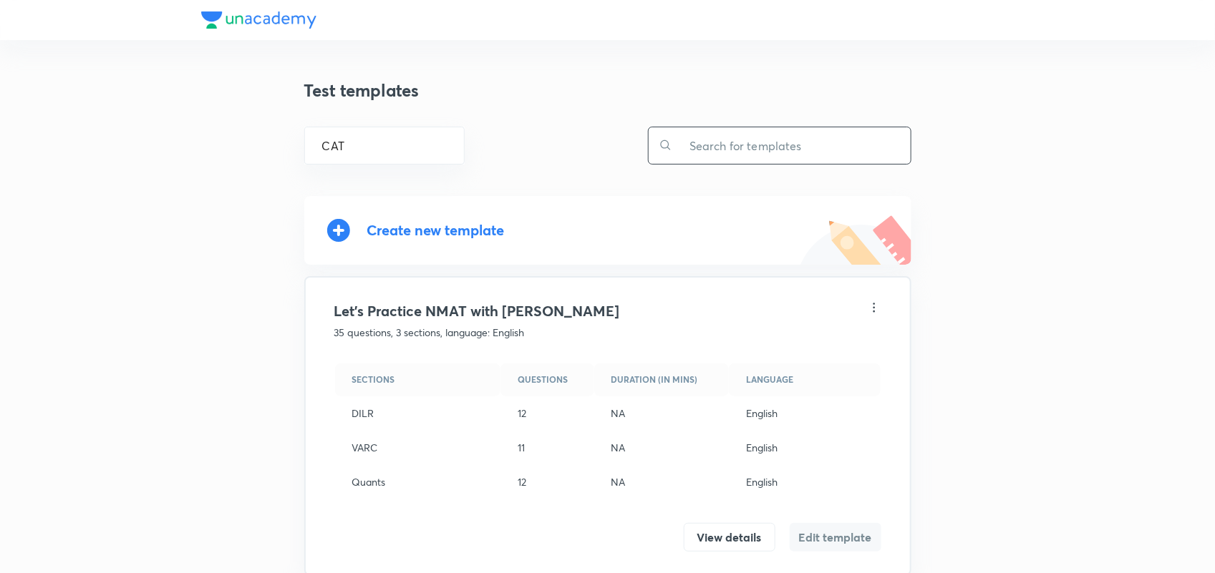
click at [750, 136] on input "text" at bounding box center [791, 145] width 238 height 37
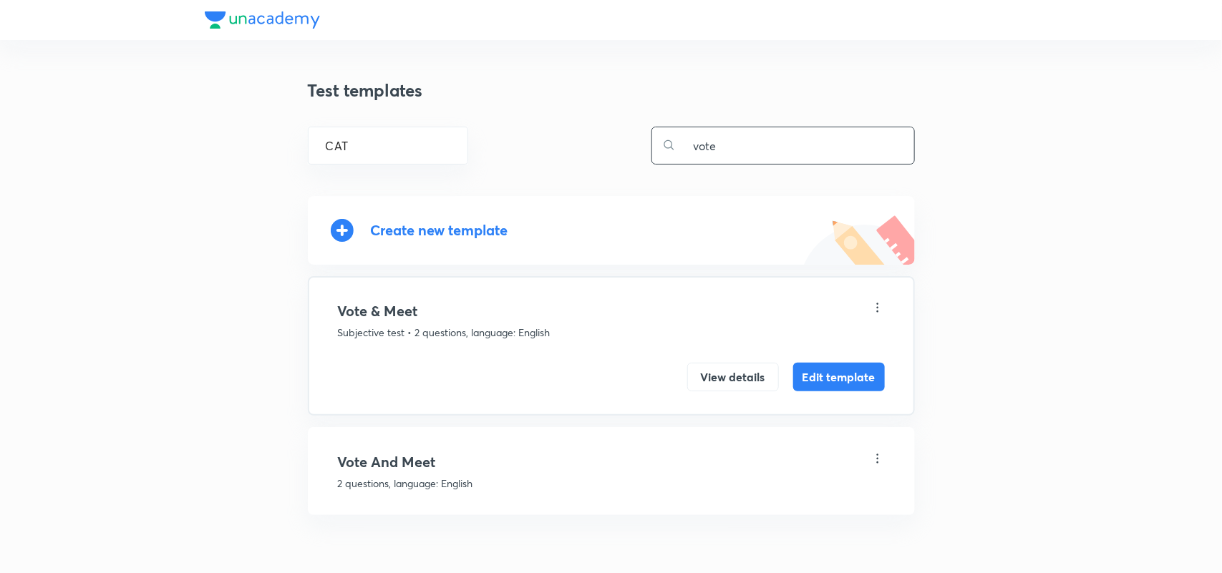
type input "vote"
click at [878, 303] on icon at bounding box center [877, 307] width 2 height 9
click at [700, 338] on div at bounding box center [611, 286] width 1222 height 573
click at [724, 371] on button "View details" at bounding box center [733, 376] width 92 height 29
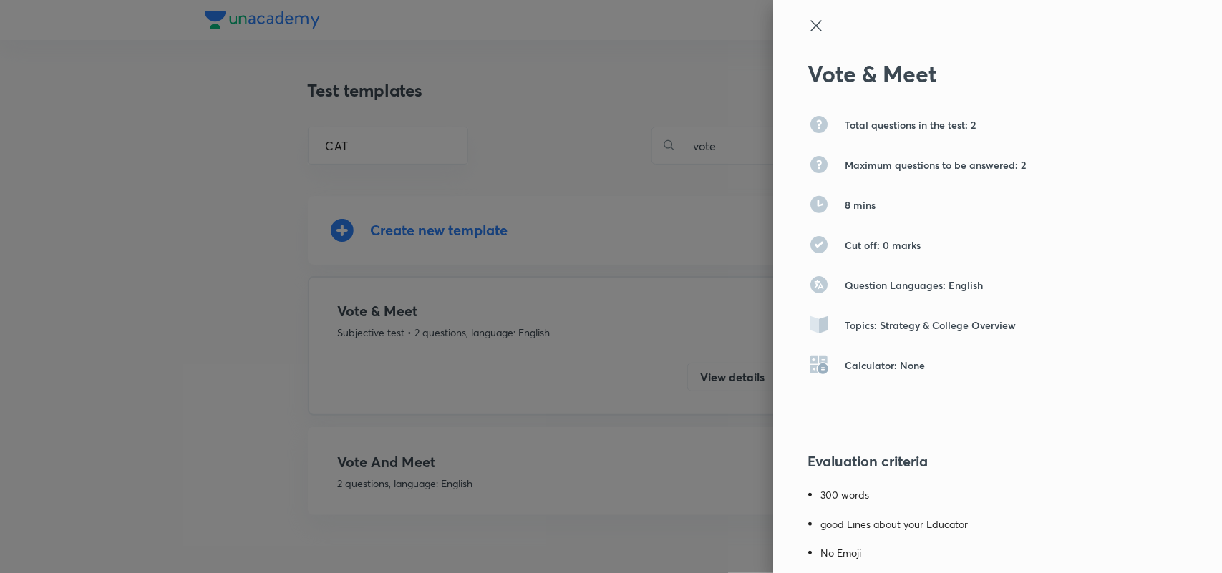
click at [528, 387] on div at bounding box center [611, 286] width 1222 height 573
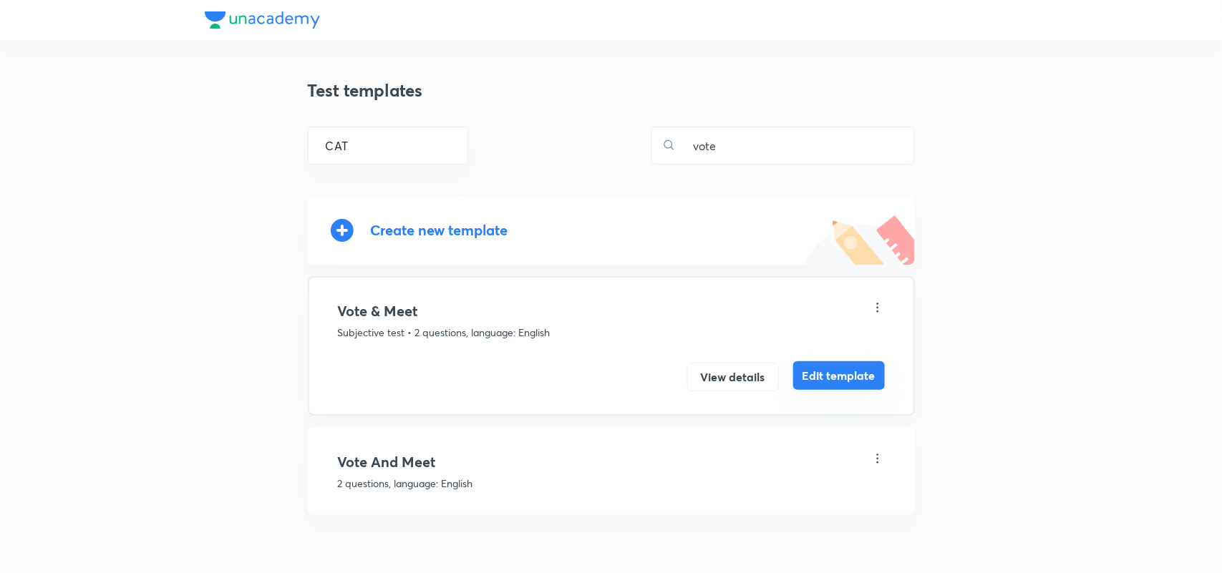
drag, startPoint x: 822, startPoint y: 373, endPoint x: 797, endPoint y: 377, distance: 25.4
click at [797, 377] on button "Edit template" at bounding box center [839, 376] width 92 height 29
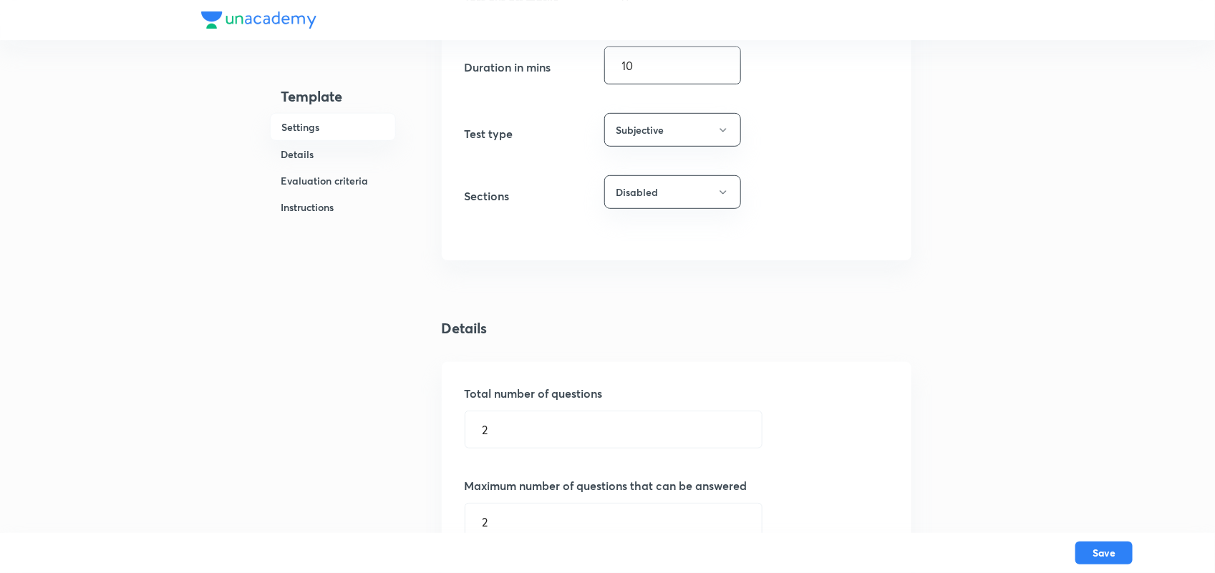
scroll to position [308, 0]
type input "10"
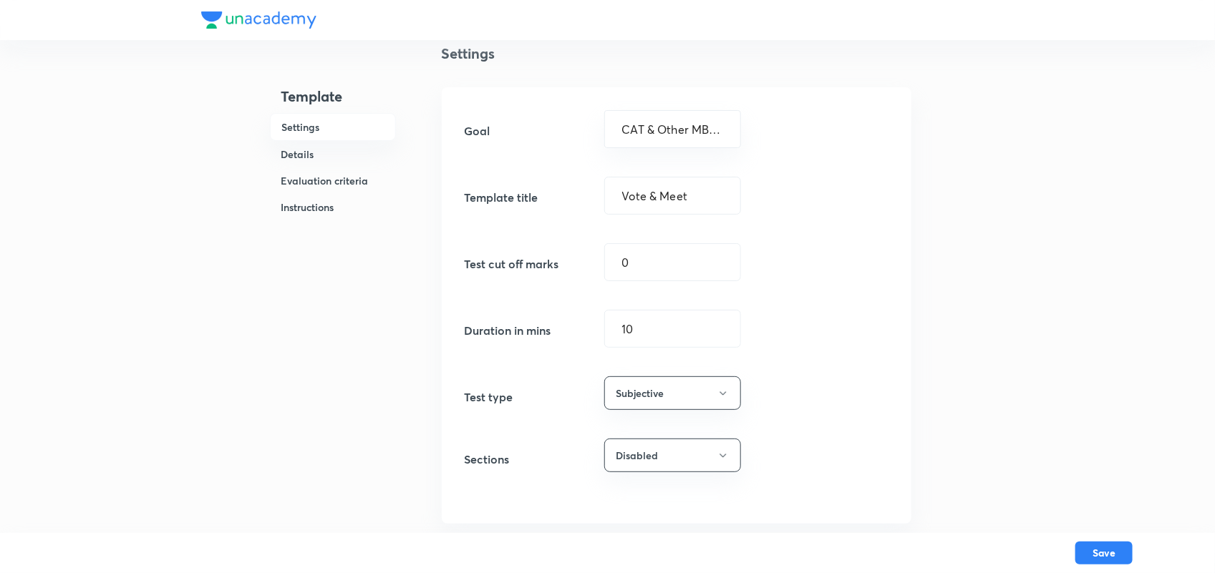
scroll to position [0, 0]
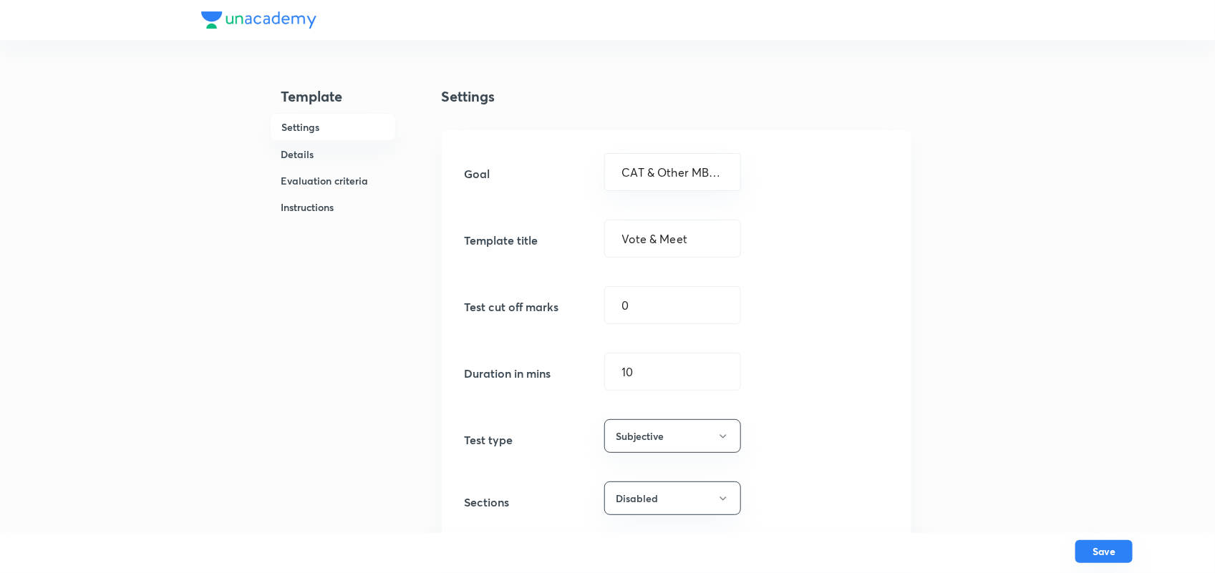
click at [1102, 541] on button "Save" at bounding box center [1103, 551] width 57 height 23
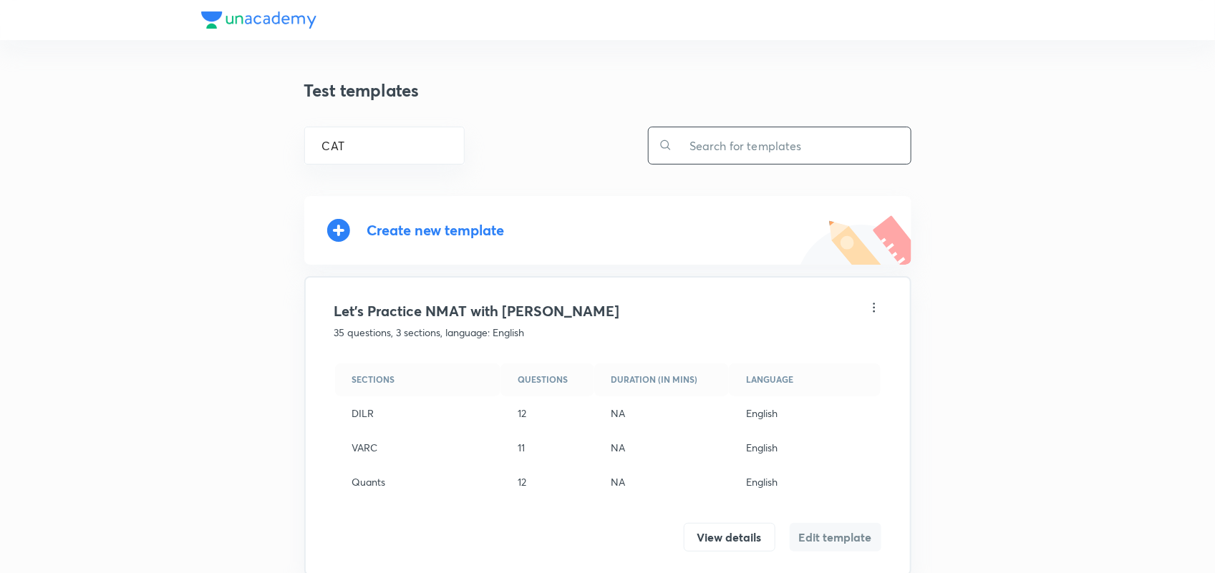
scroll to position [1, 0]
click at [727, 159] on input "text" at bounding box center [791, 145] width 238 height 37
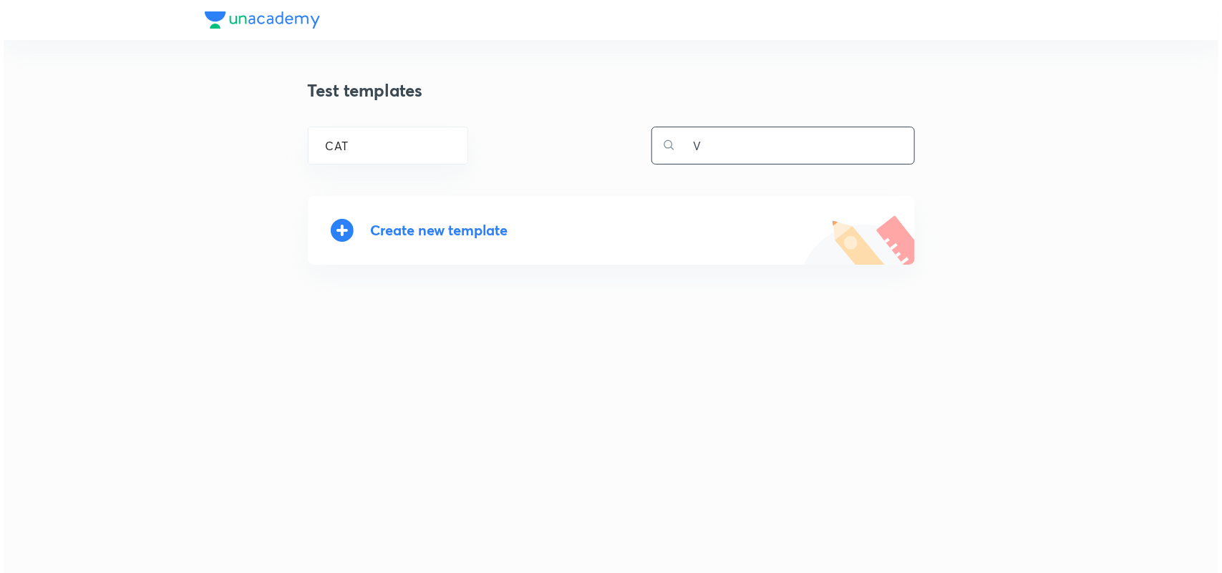
scroll to position [0, 0]
type input "Vote"
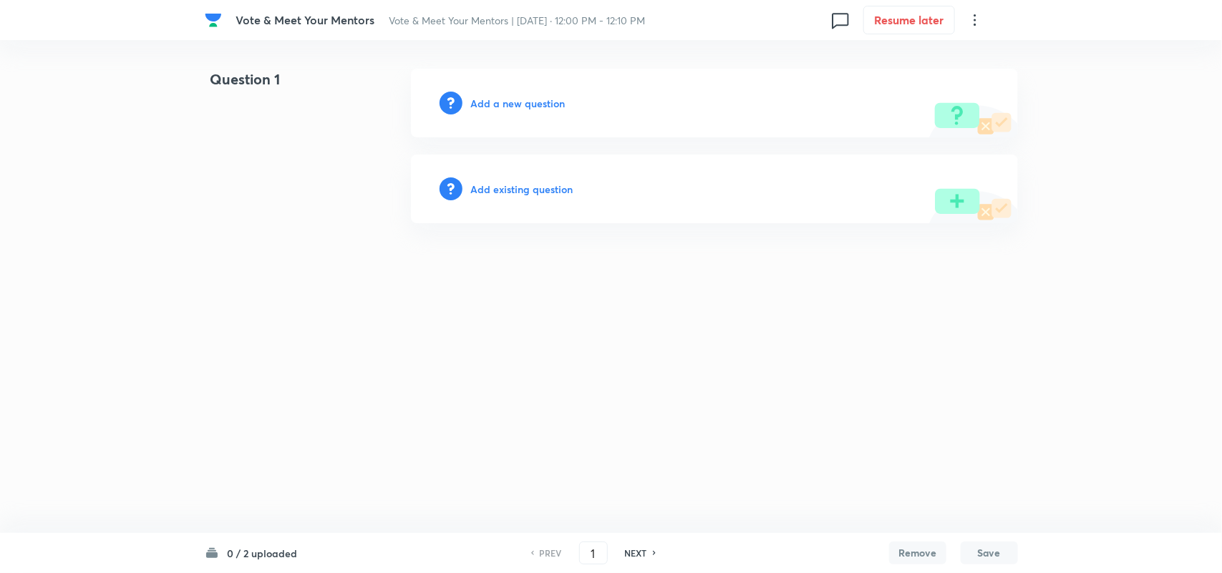
click at [975, 26] on icon at bounding box center [974, 19] width 17 height 17
click at [928, 79] on span "Choose new template" at bounding box center [905, 81] width 140 height 15
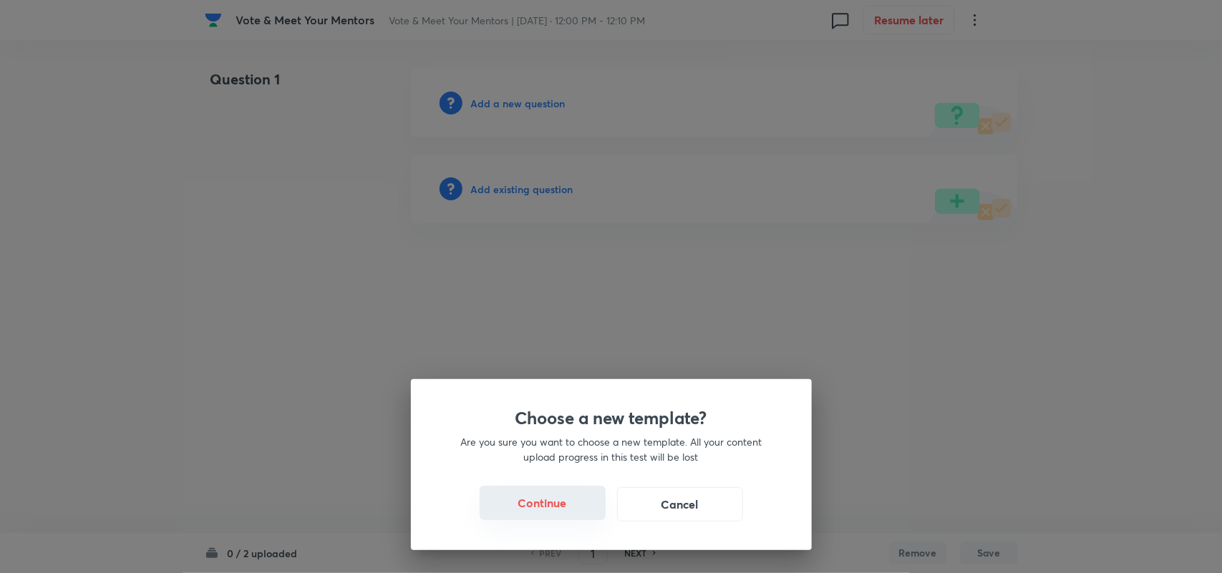
click at [563, 509] on button "Continue" at bounding box center [543, 503] width 126 height 34
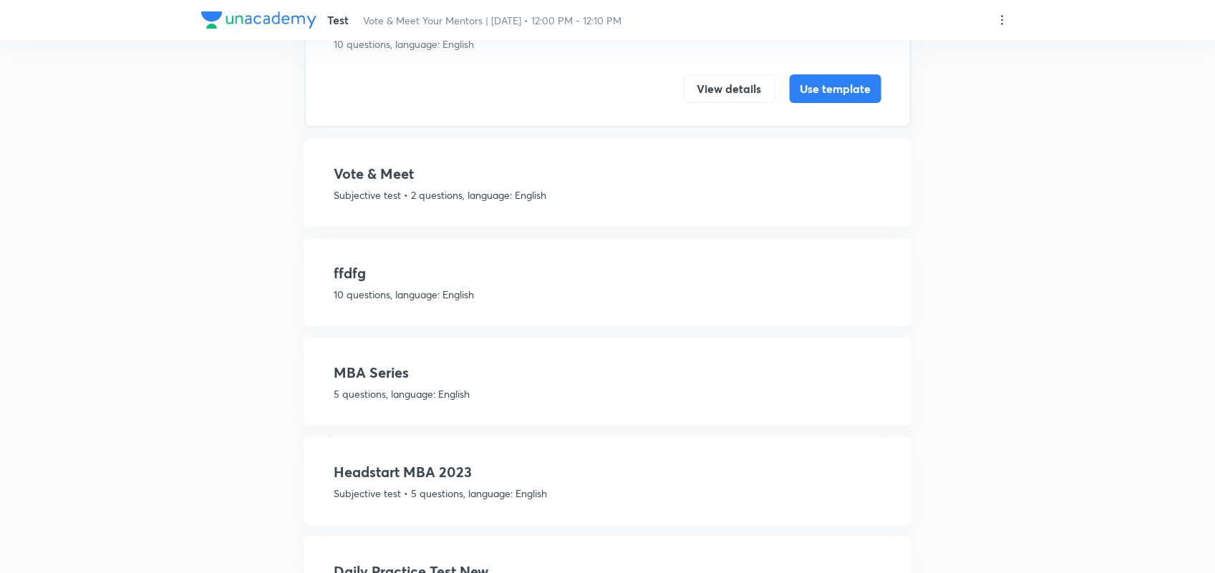
scroll to position [160, 0]
click at [396, 200] on div "Vote & Meet Subjective test • 2 questions, language: English View details Use t…" at bounding box center [607, 182] width 607 height 88
click at [399, 187] on p "Subjective test • 2 questions, language: English" at bounding box center [607, 194] width 547 height 15
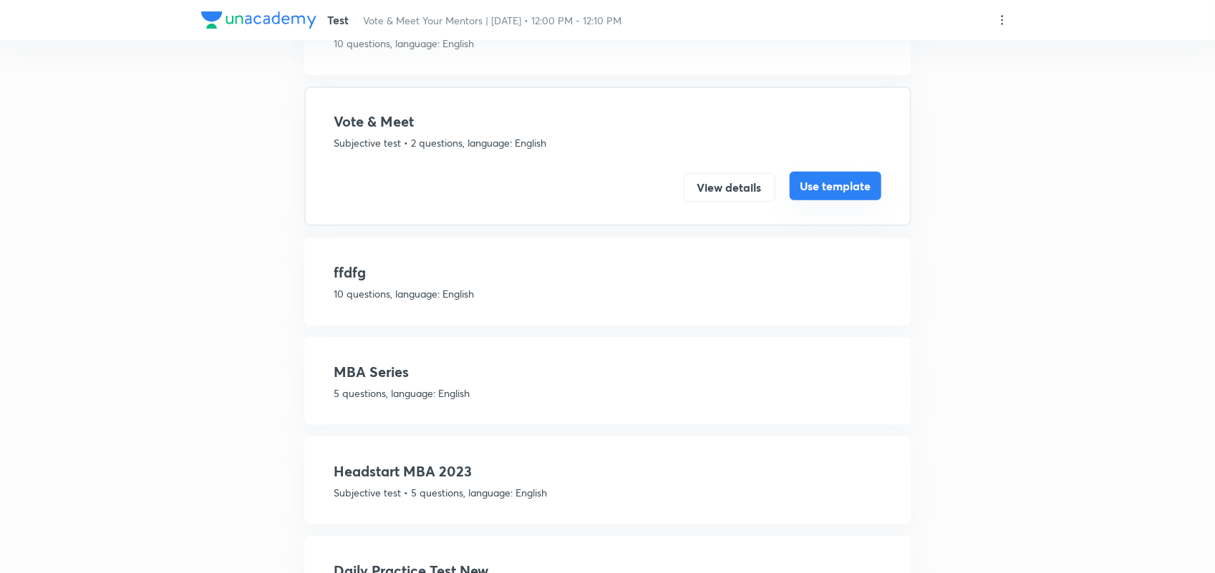
click at [814, 178] on button "Use template" at bounding box center [836, 186] width 92 height 29
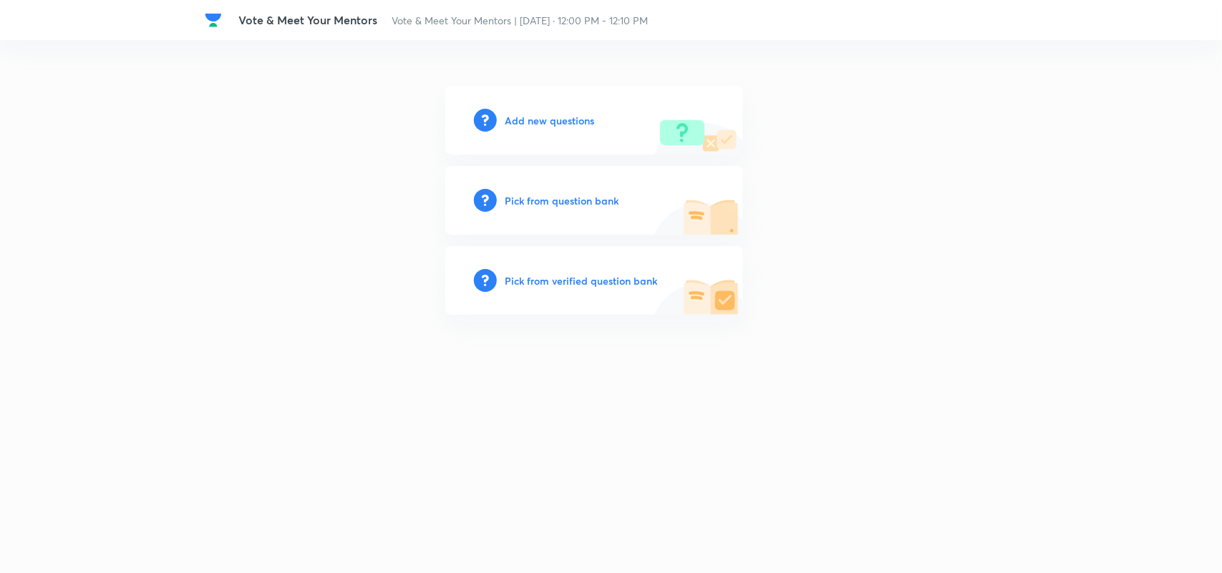
click at [578, 102] on div "Add new questions" at bounding box center [594, 120] width 298 height 69
click at [575, 118] on h6 "Add new questions" at bounding box center [549, 120] width 89 height 15
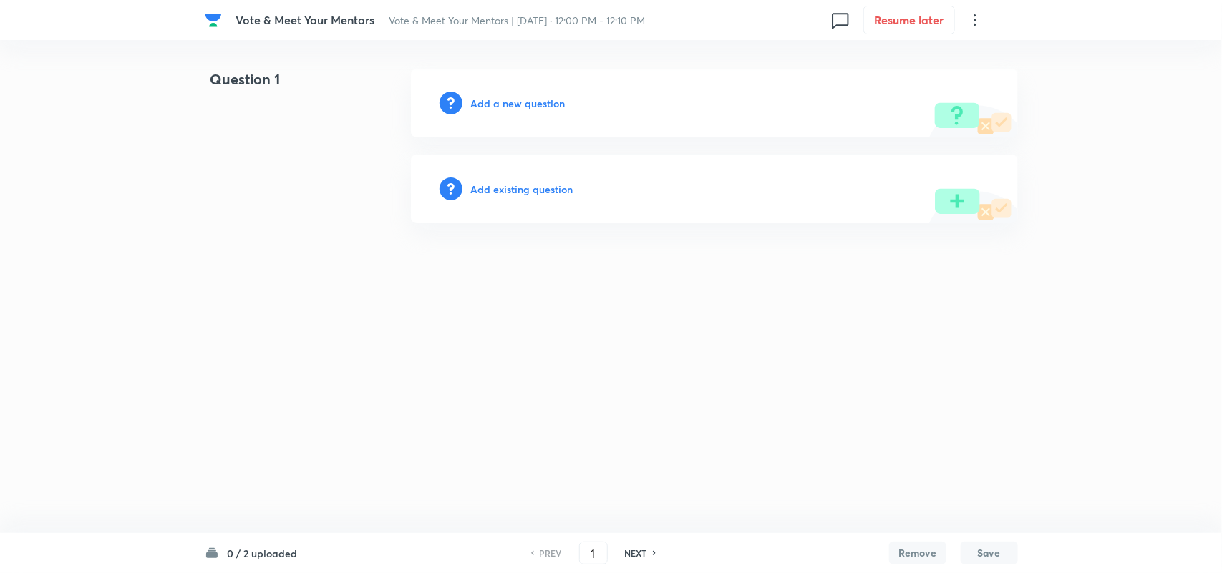
click at [539, 105] on h6 "Add a new question" at bounding box center [518, 103] width 94 height 15
click at [553, 97] on h6 "Choose a question type" at bounding box center [526, 103] width 110 height 15
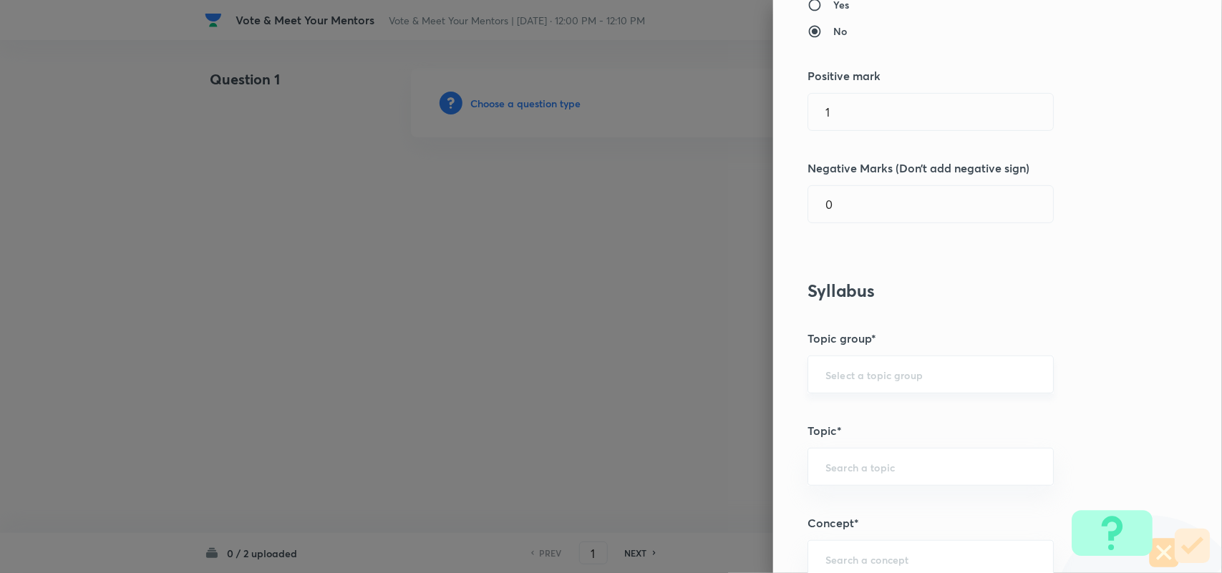
scroll to position [183, 0]
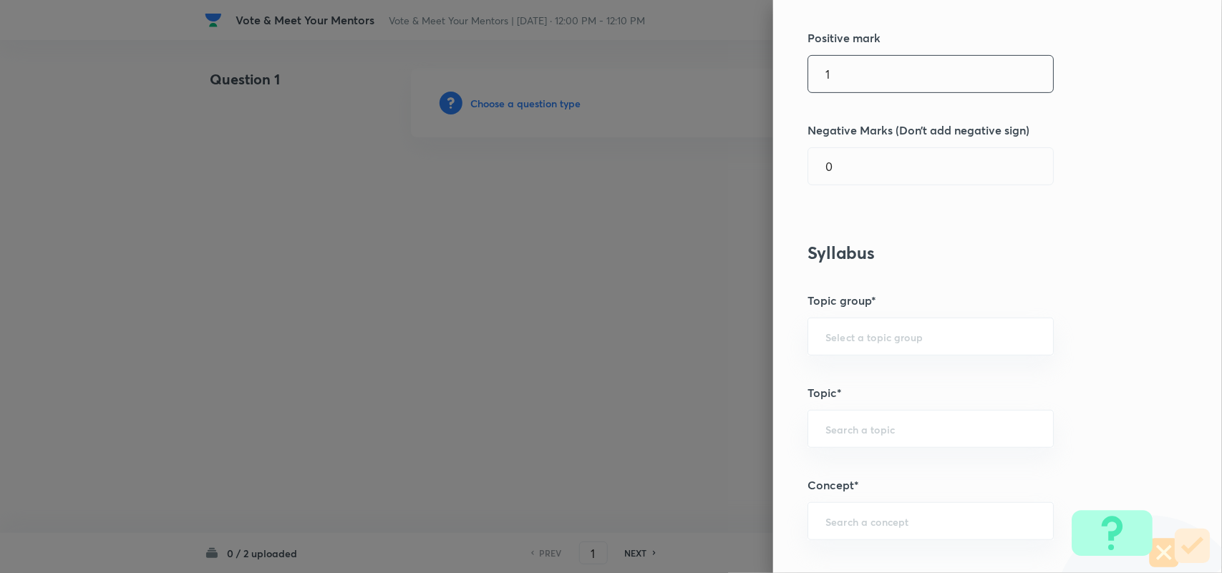
click at [868, 79] on input "1" at bounding box center [930, 74] width 245 height 37
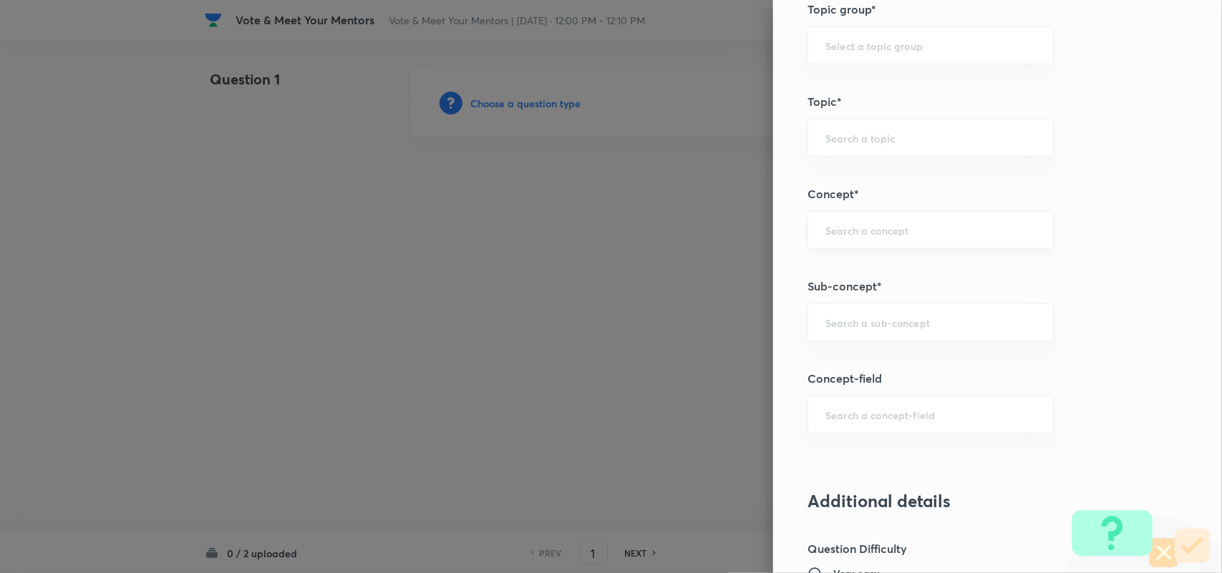
scroll to position [475, 0]
type input "0"
click at [888, 326] on input "text" at bounding box center [930, 322] width 210 height 14
type input "c"
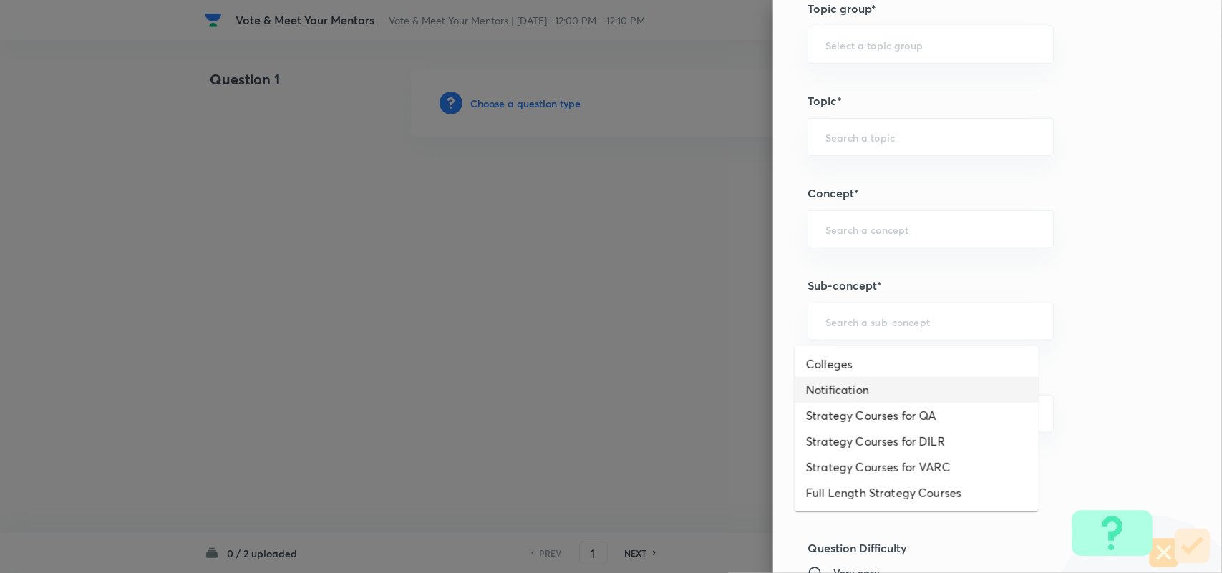
click at [881, 385] on li "Notification" at bounding box center [917, 390] width 244 height 26
type input "Notification"
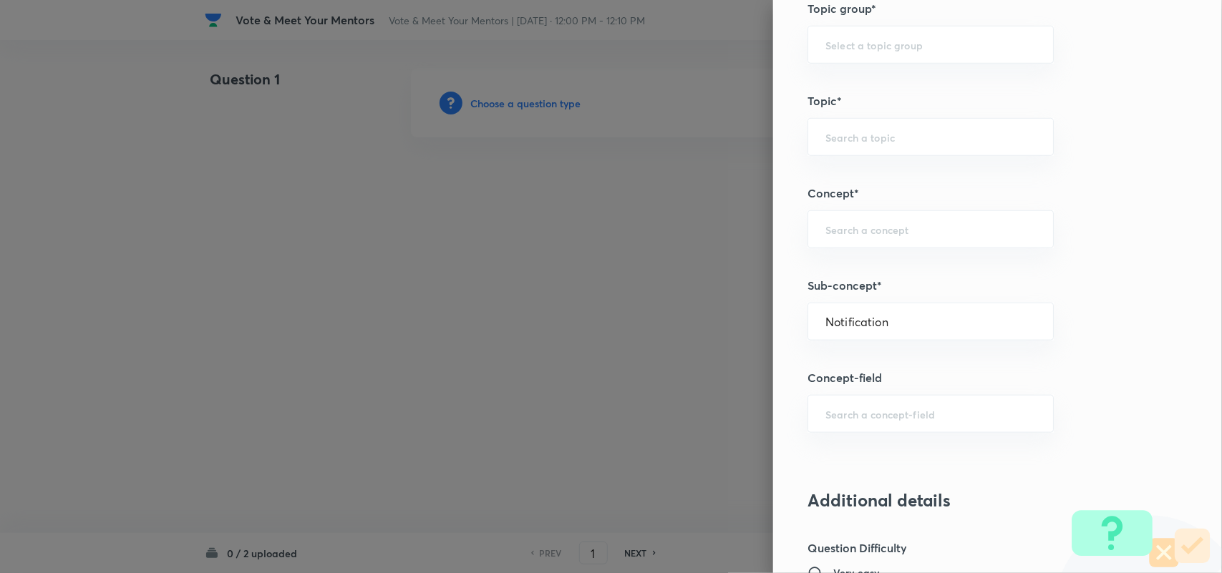
type input "Strategy & College Overview"
type input "Colleges for CAT"
type input "Notification"
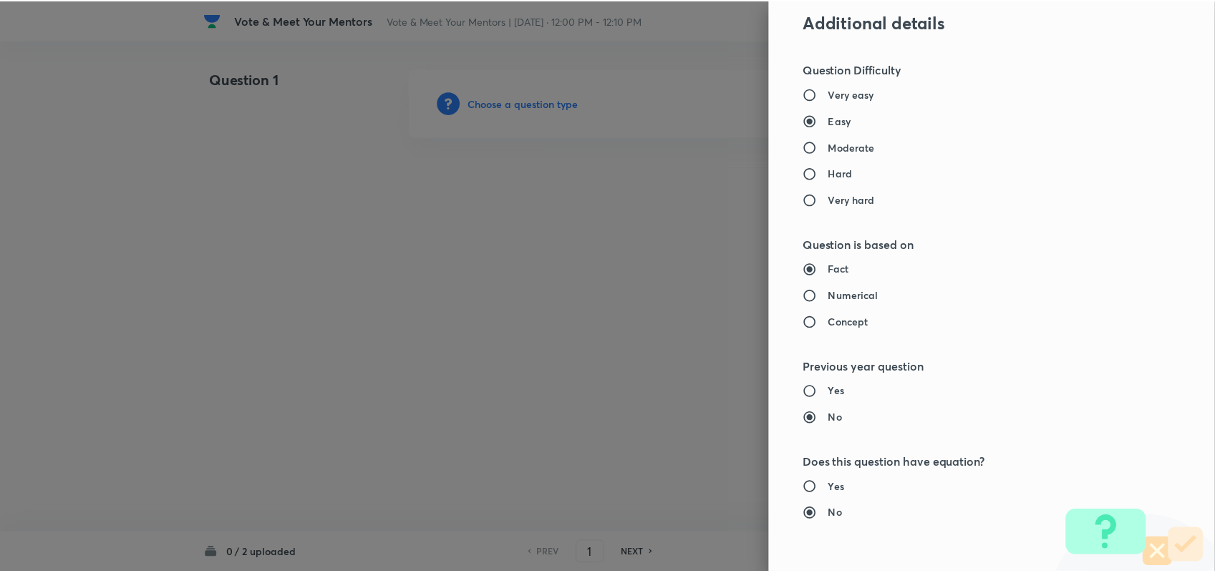
scroll to position [1207, 0]
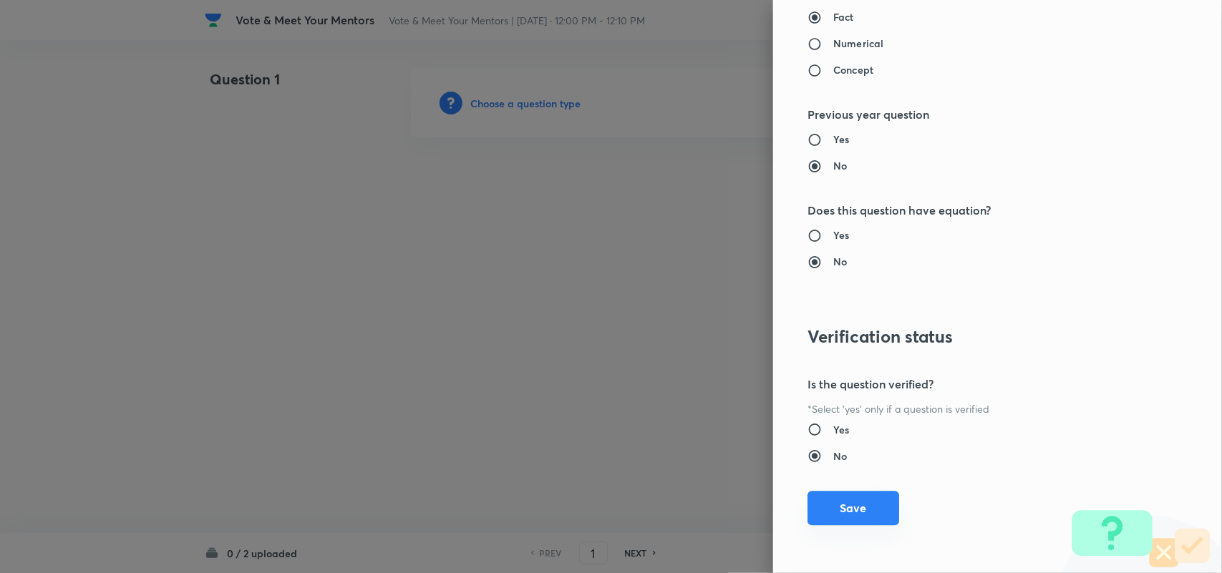
click at [849, 512] on button "Save" at bounding box center [853, 509] width 92 height 34
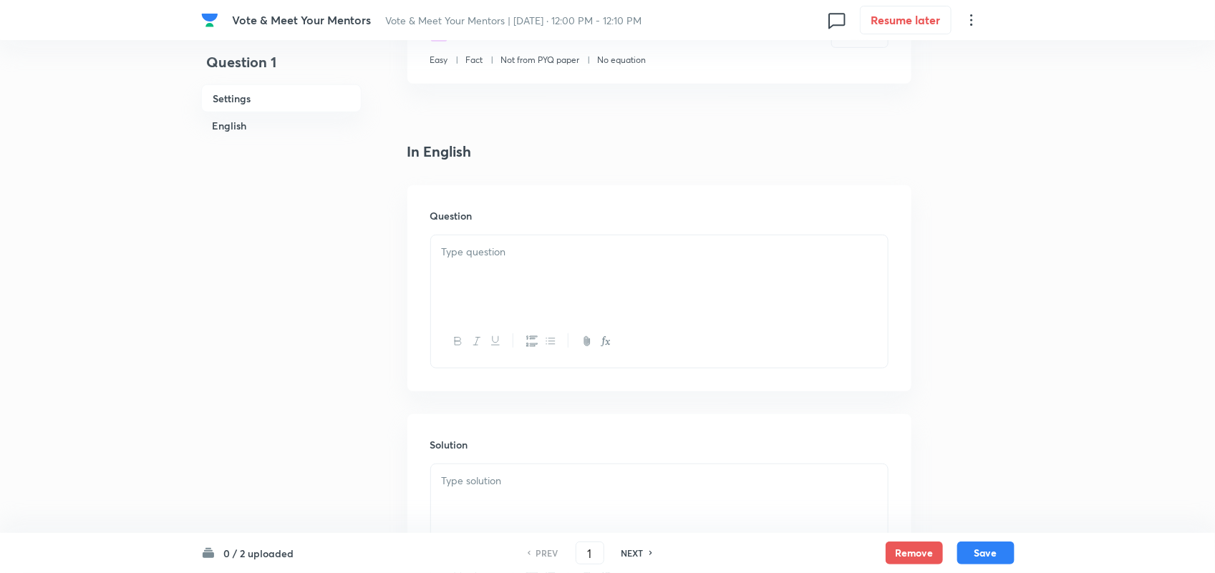
scroll to position [281, 0]
click at [513, 227] on div "Question" at bounding box center [659, 288] width 504 height 206
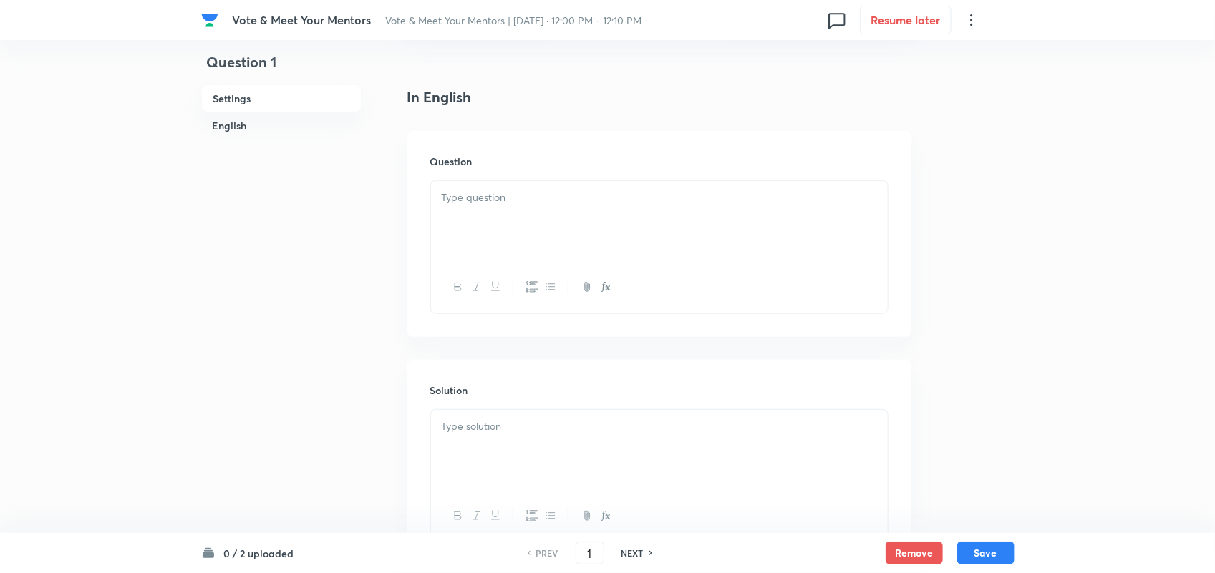
scroll to position [328, 0]
click at [494, 211] on p at bounding box center [659, 204] width 435 height 16
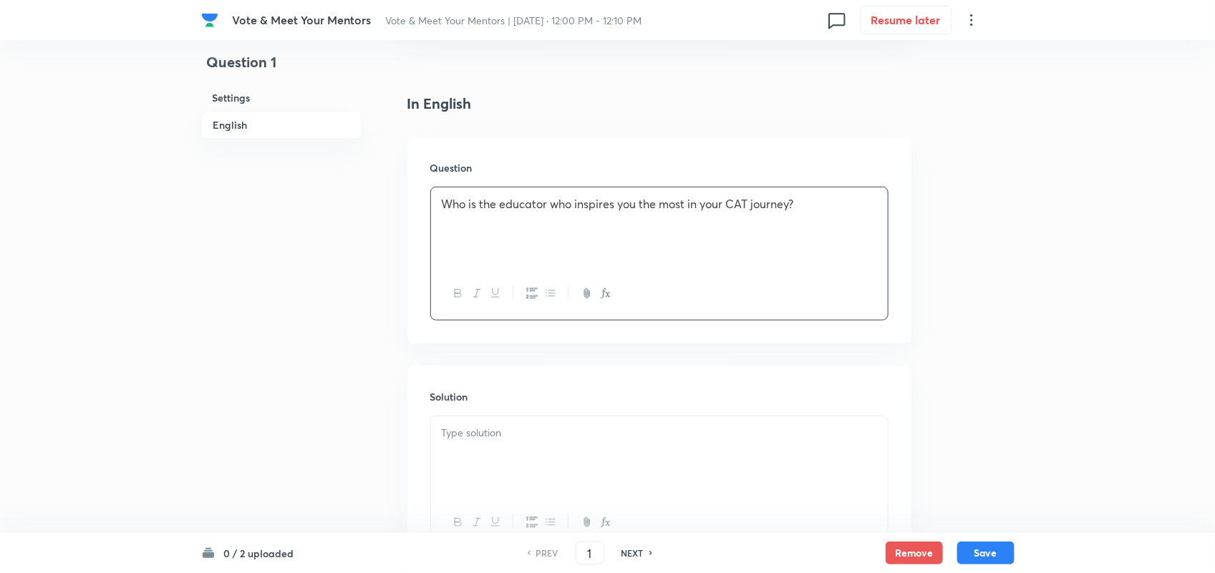
scroll to position [455, 0]
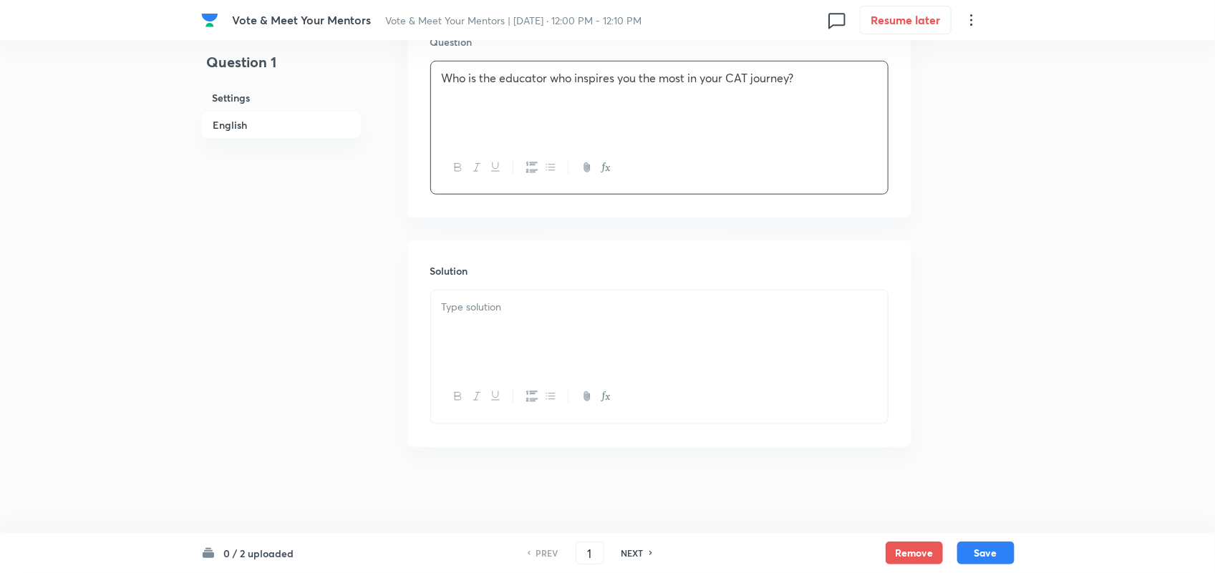
click at [641, 297] on div at bounding box center [659, 331] width 457 height 80
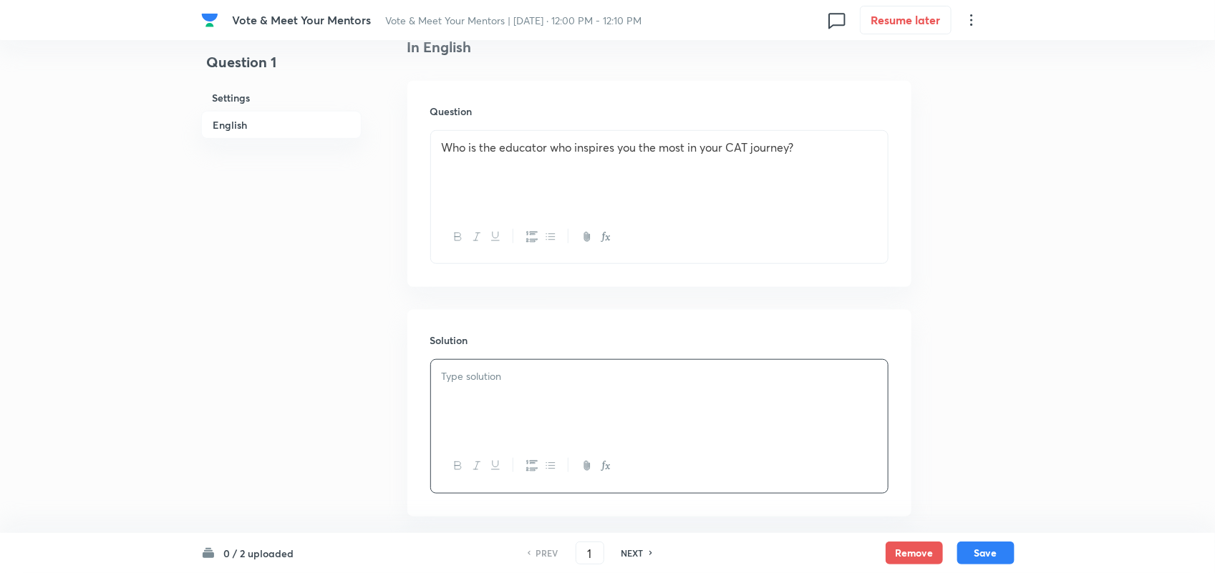
scroll to position [378, 0]
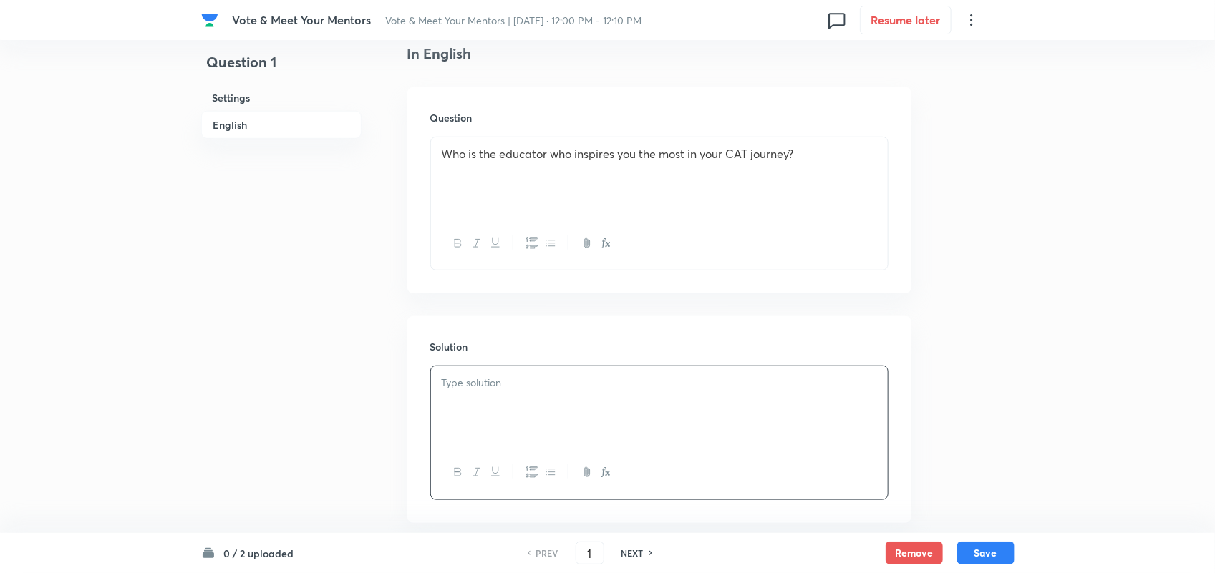
click at [828, 155] on p "Who is the educator who inspires you the most in your CAT journey?" at bounding box center [659, 154] width 435 height 16
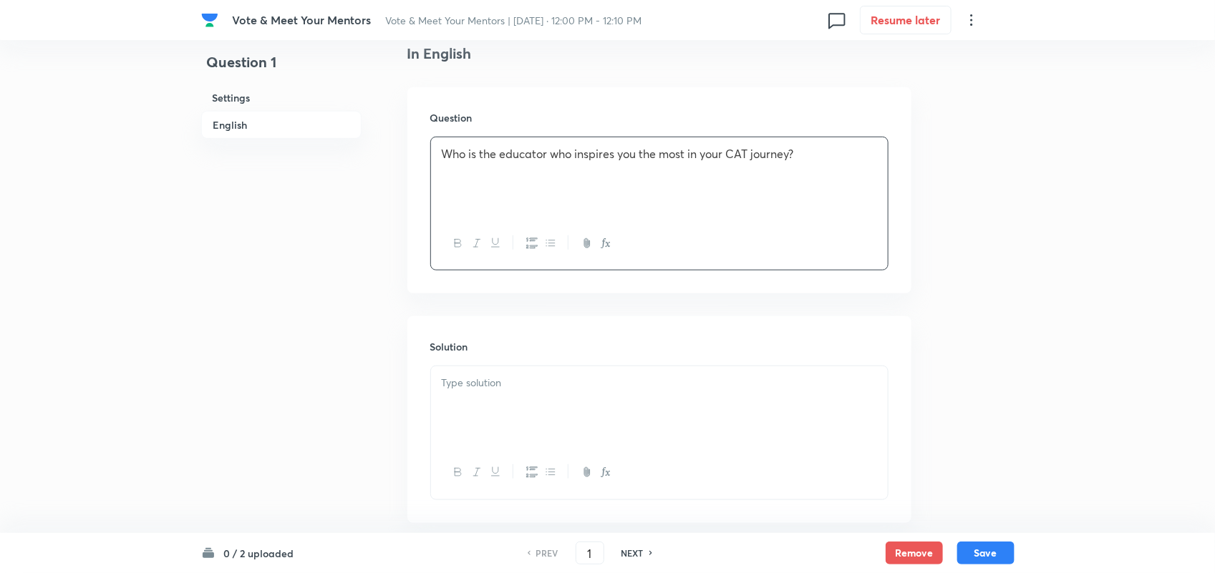
click at [523, 235] on button "button" at bounding box center [531, 244] width 19 height 18
click at [475, 170] on li "[PERSON_NAME] Sir" at bounding box center [673, 171] width 407 height 16
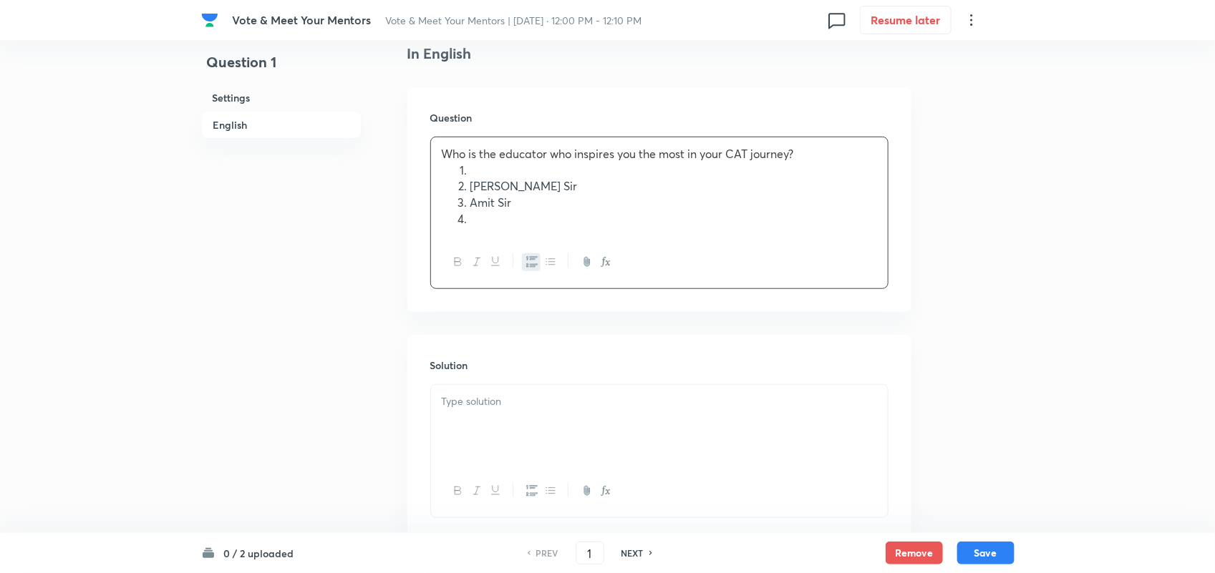
click at [475, 170] on li at bounding box center [673, 171] width 407 height 16
click at [480, 220] on li at bounding box center [673, 219] width 407 height 16
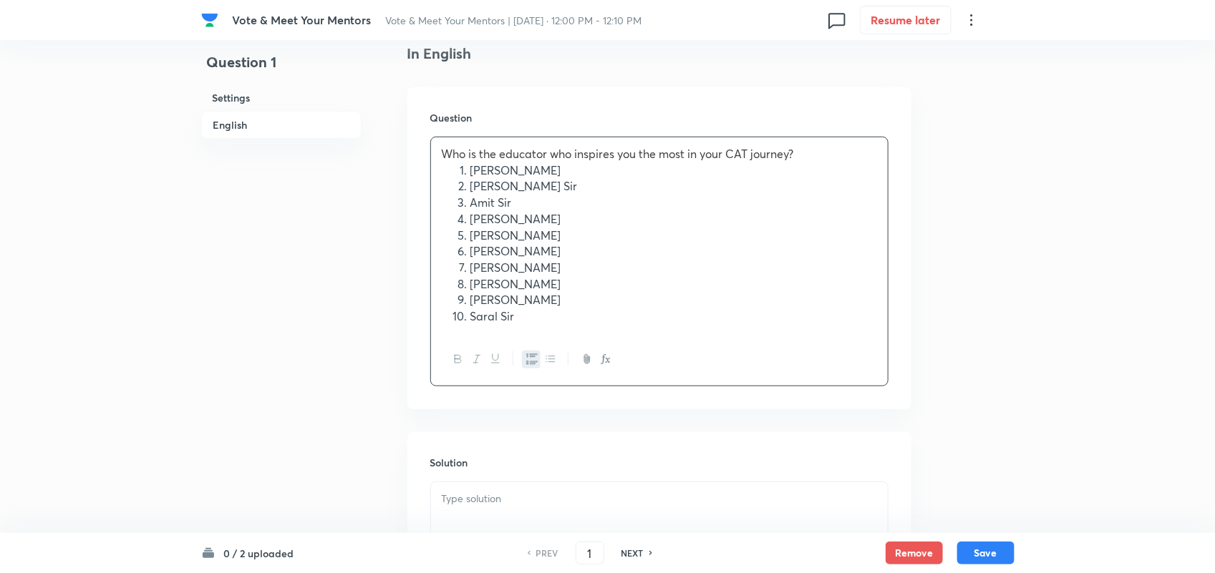
scroll to position [571, 0]
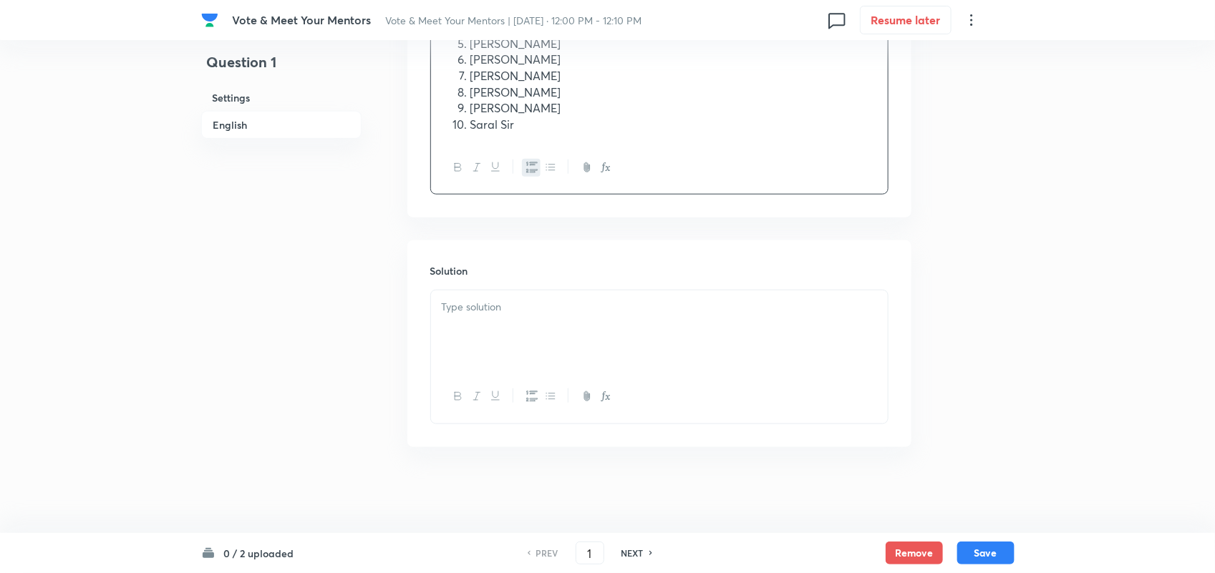
click at [538, 309] on p at bounding box center [659, 307] width 435 height 16
click at [969, 550] on button "Save" at bounding box center [985, 551] width 57 height 23
type input "2"
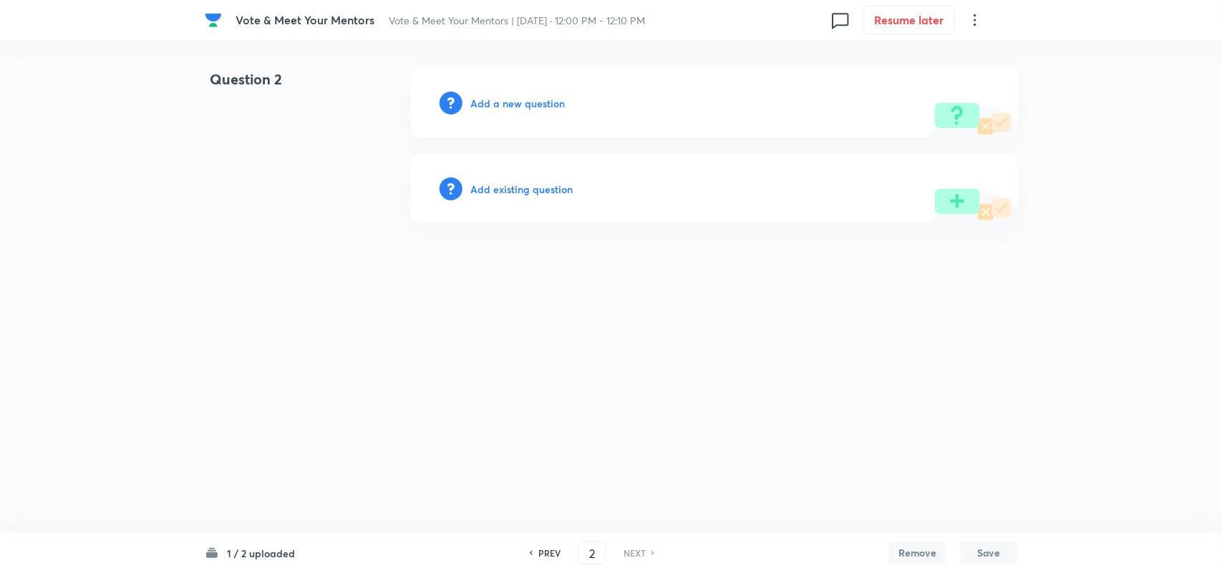
click at [516, 104] on h6 "Add a new question" at bounding box center [518, 103] width 94 height 15
click at [505, 104] on h6 "Choose a question type" at bounding box center [526, 103] width 110 height 15
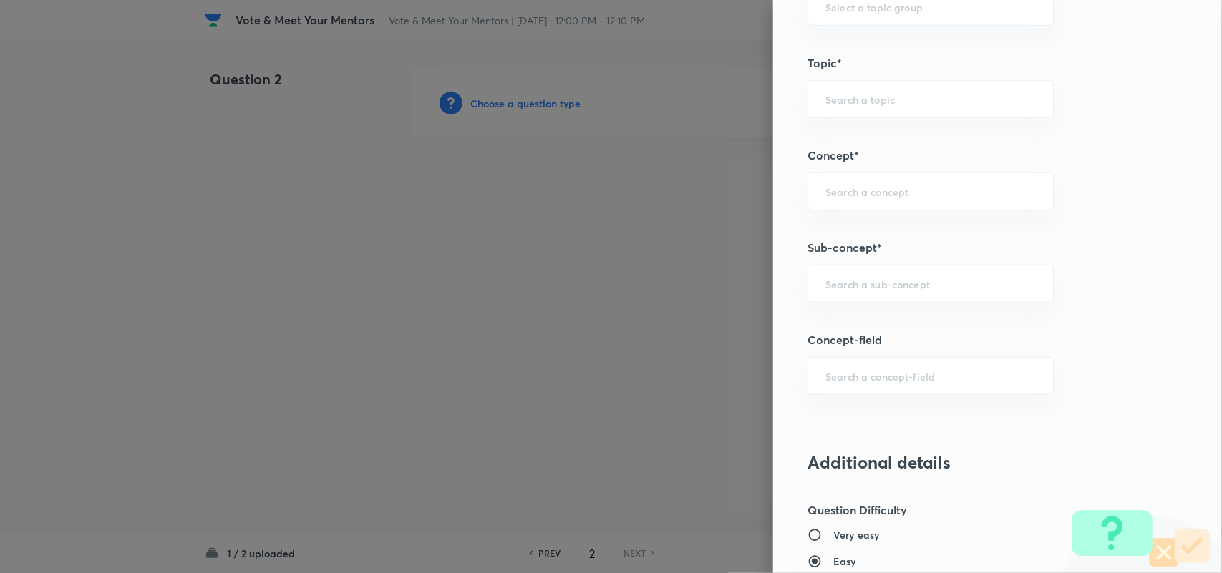
scroll to position [513, 0]
click at [871, 276] on div "​" at bounding box center [930, 283] width 246 height 38
type input "s"
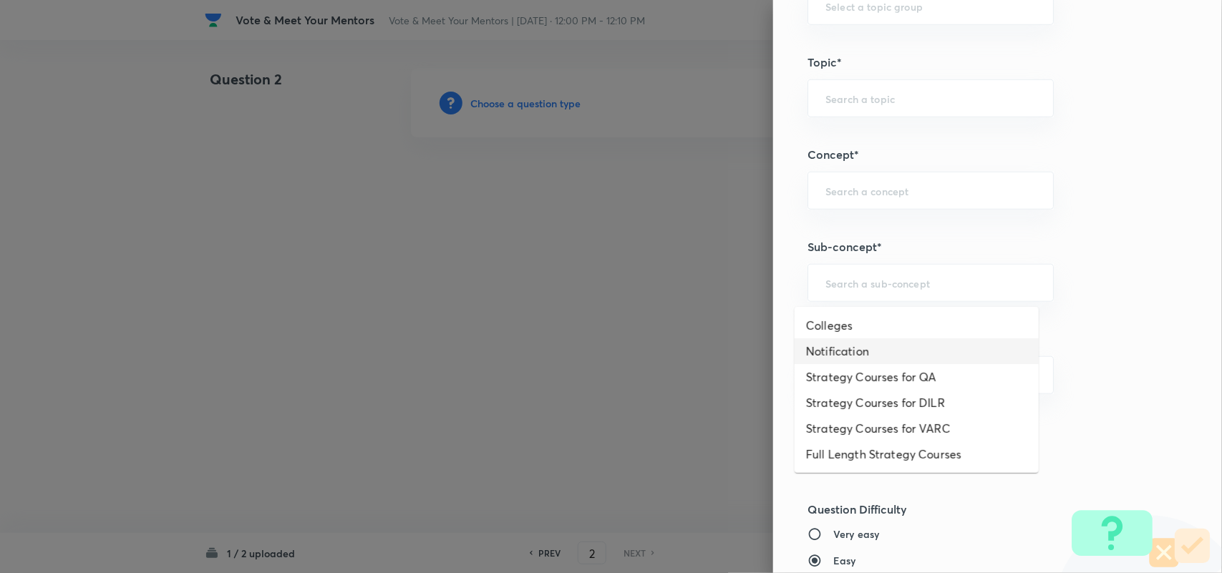
click at [848, 346] on li "Notification" at bounding box center [917, 352] width 244 height 26
type input "Notification"
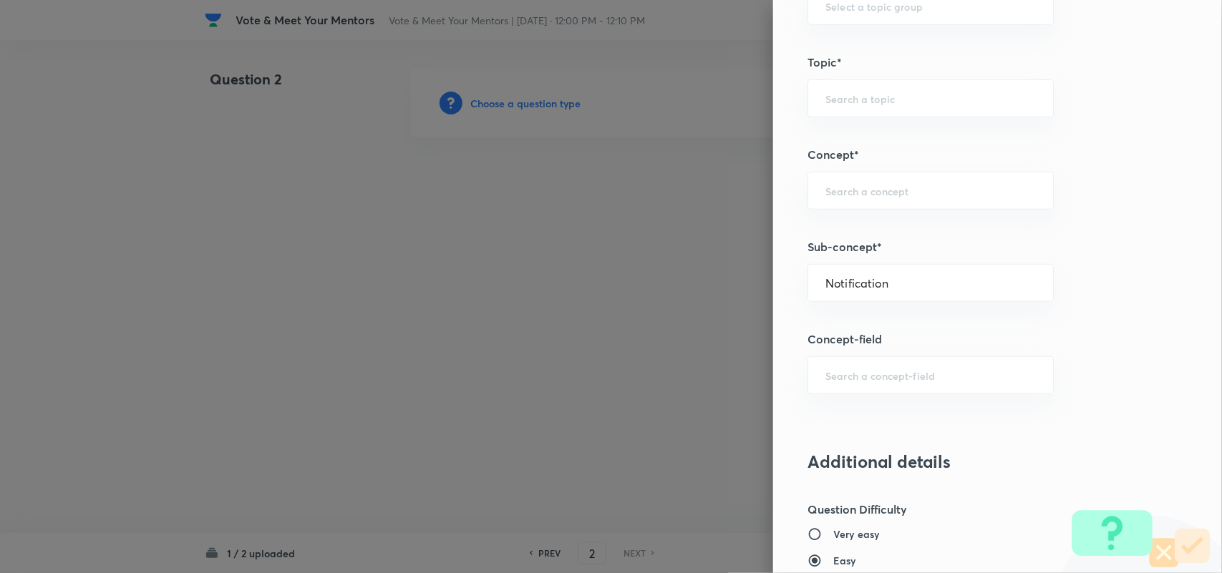
type input "Strategy & College Overview"
type input "Colleges for CAT"
type input "Notification"
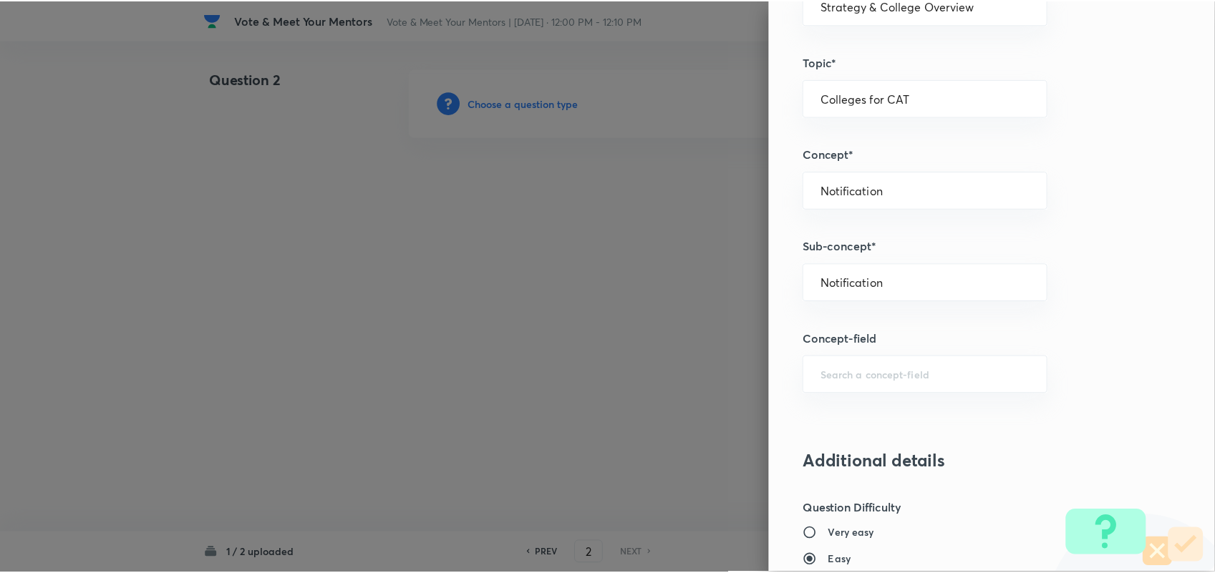
scroll to position [1207, 0]
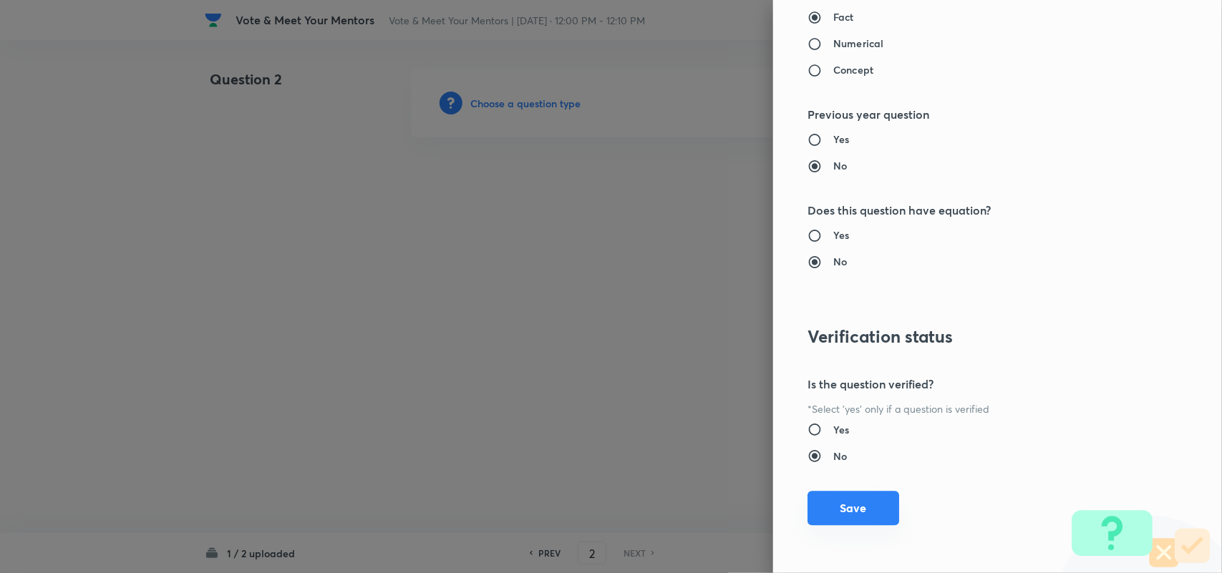
click at [843, 518] on button "Save" at bounding box center [853, 509] width 92 height 34
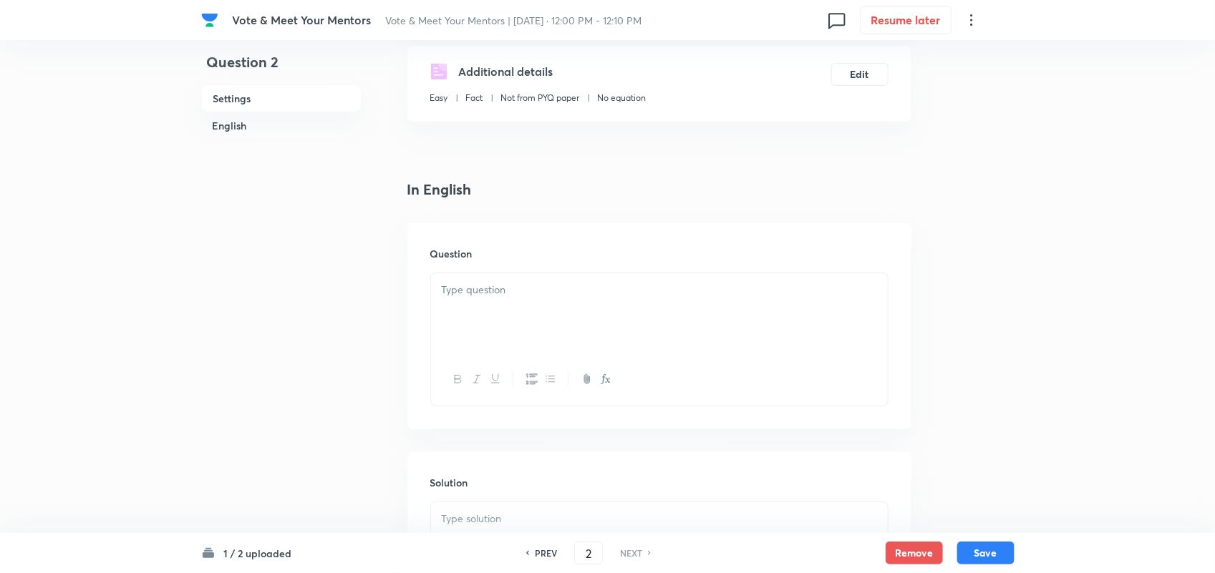
scroll to position [243, 0]
click at [498, 276] on div at bounding box center [659, 312] width 457 height 80
paste div
click at [449, 287] on p "how would you describe your mentor?" at bounding box center [659, 289] width 435 height 16
click at [722, 294] on p "How would you describe your mentor?" at bounding box center [659, 289] width 435 height 16
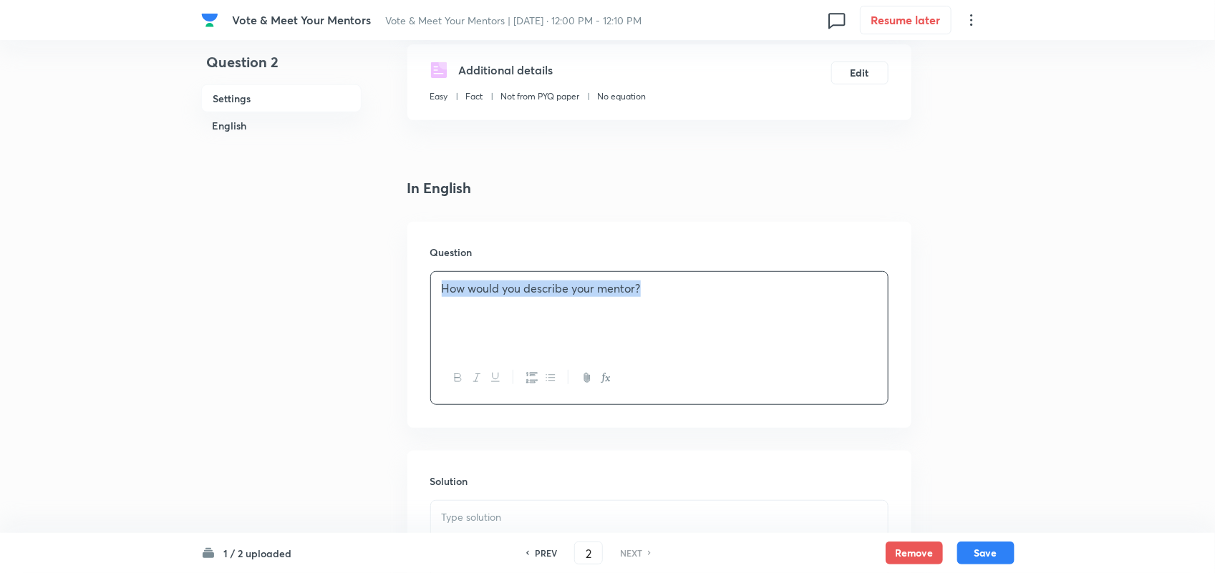
drag, startPoint x: 659, startPoint y: 291, endPoint x: 369, endPoint y: 286, distance: 290.0
click at [369, 286] on div "Question 2 Settings English Settings Type Subjective - 0 marks Edit Concept Str…" at bounding box center [607, 270] width 813 height 890
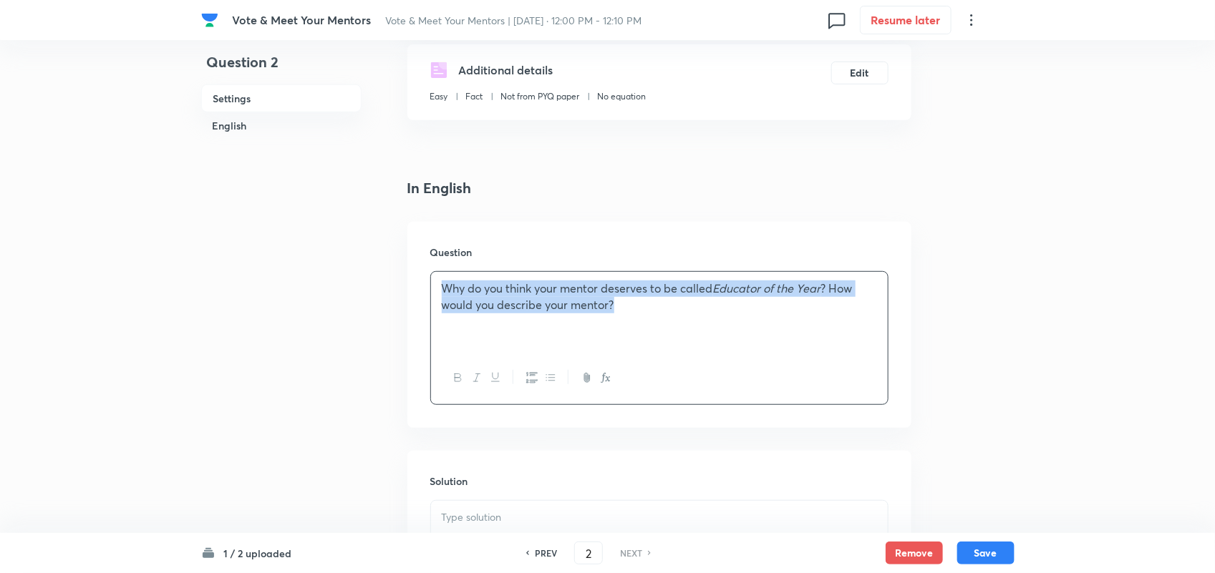
drag, startPoint x: 629, startPoint y: 316, endPoint x: 421, endPoint y: 276, distance: 211.4
click at [421, 276] on div "Question Why do you think your mentor deserves to be called Educator of the Yea…" at bounding box center [659, 325] width 504 height 206
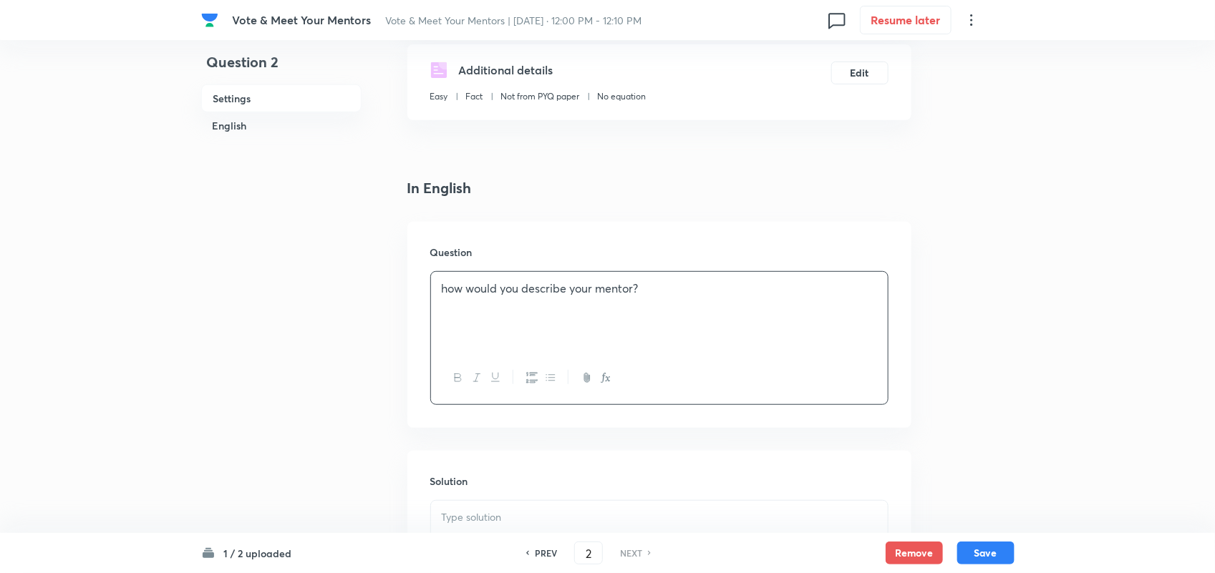
click at [657, 294] on p "how would you describe your mentor?" at bounding box center [659, 289] width 435 height 16
drag, startPoint x: 657, startPoint y: 294, endPoint x: 362, endPoint y: 299, distance: 295.0
click at [362, 299] on div "Question 2 Settings English Settings Type Subjective - 0 marks Edit Concept Str…" at bounding box center [607, 270] width 813 height 890
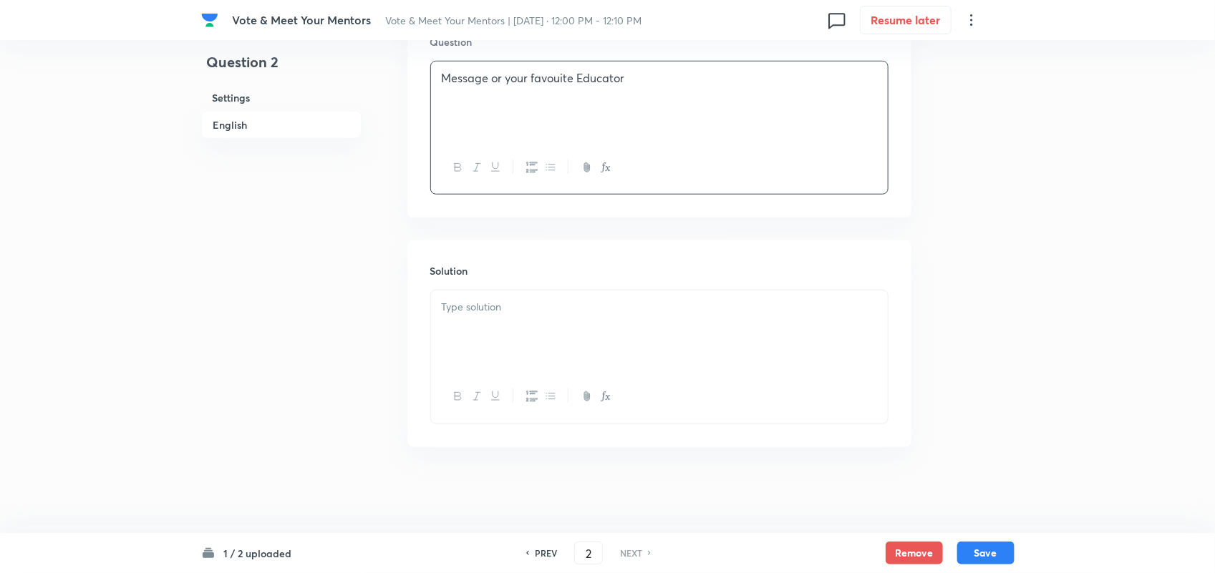
click at [527, 311] on p at bounding box center [659, 307] width 435 height 16
click at [989, 552] on button "Save" at bounding box center [985, 551] width 57 height 23
click at [595, 336] on div at bounding box center [659, 331] width 457 height 80
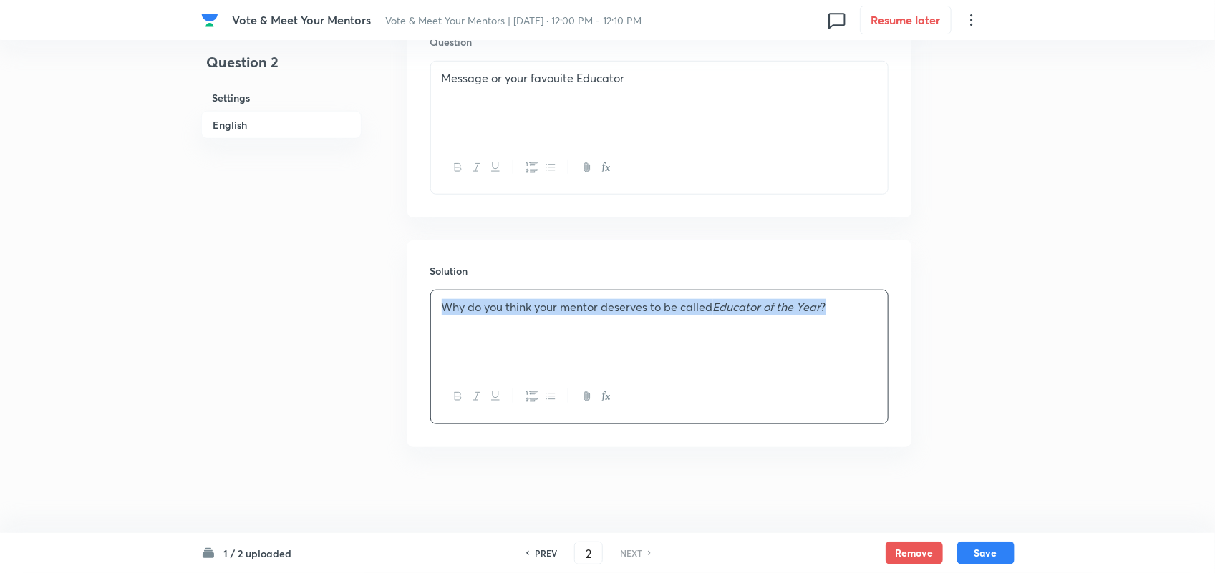
drag, startPoint x: 666, startPoint y: 288, endPoint x: 360, endPoint y: 301, distance: 306.6
click at [360, 301] on div "Question 2 Settings English Settings Type Subjective - 0 marks Edit Concept Str…" at bounding box center [607, 60] width 813 height 890
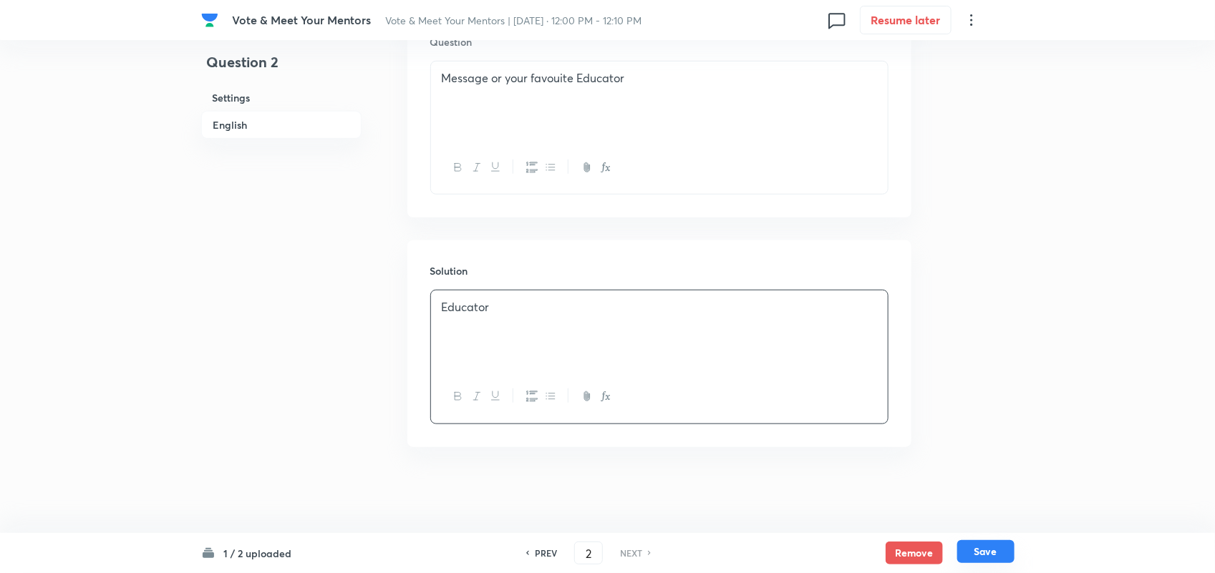
click at [990, 545] on button "Save" at bounding box center [985, 551] width 57 height 23
click at [906, 22] on button "Submit" at bounding box center [906, 18] width 92 height 23
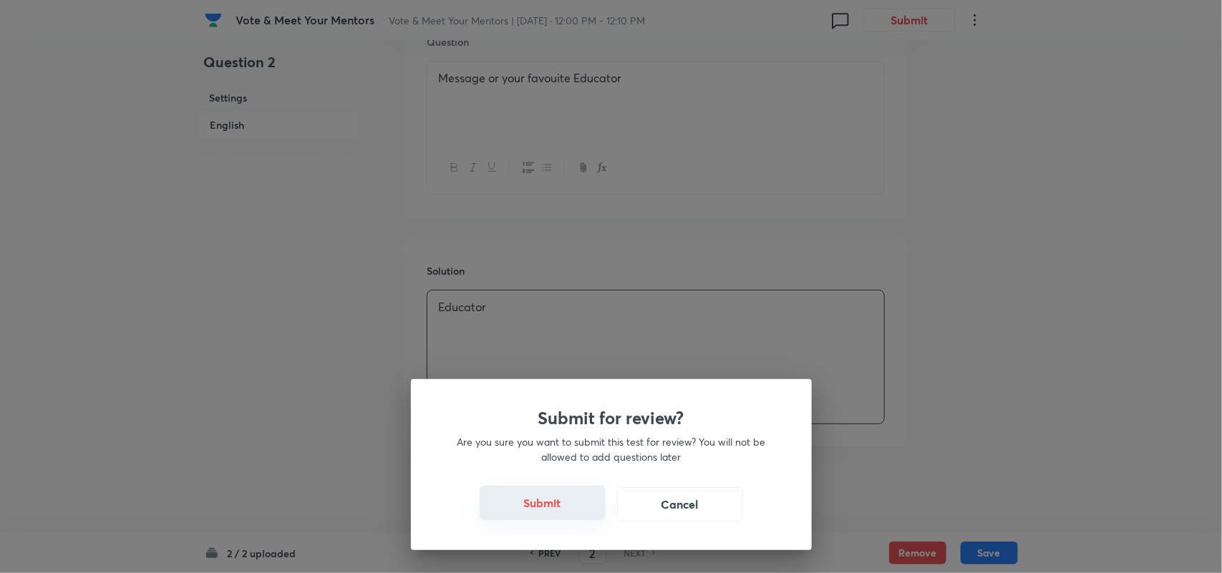
click at [563, 498] on button "Submit" at bounding box center [543, 503] width 126 height 34
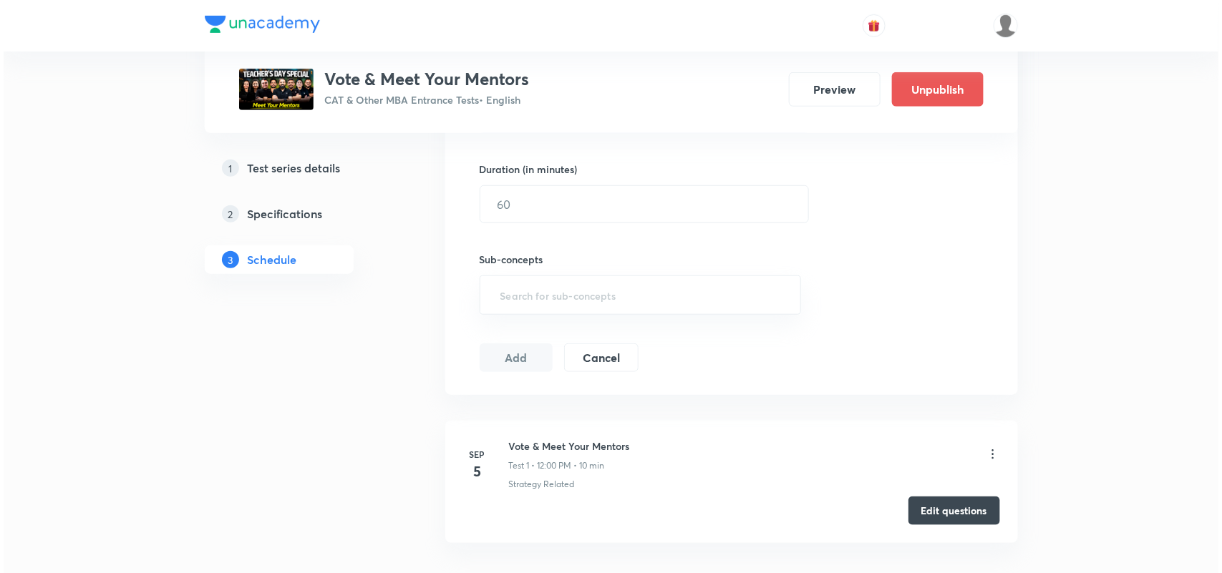
scroll to position [530, 0]
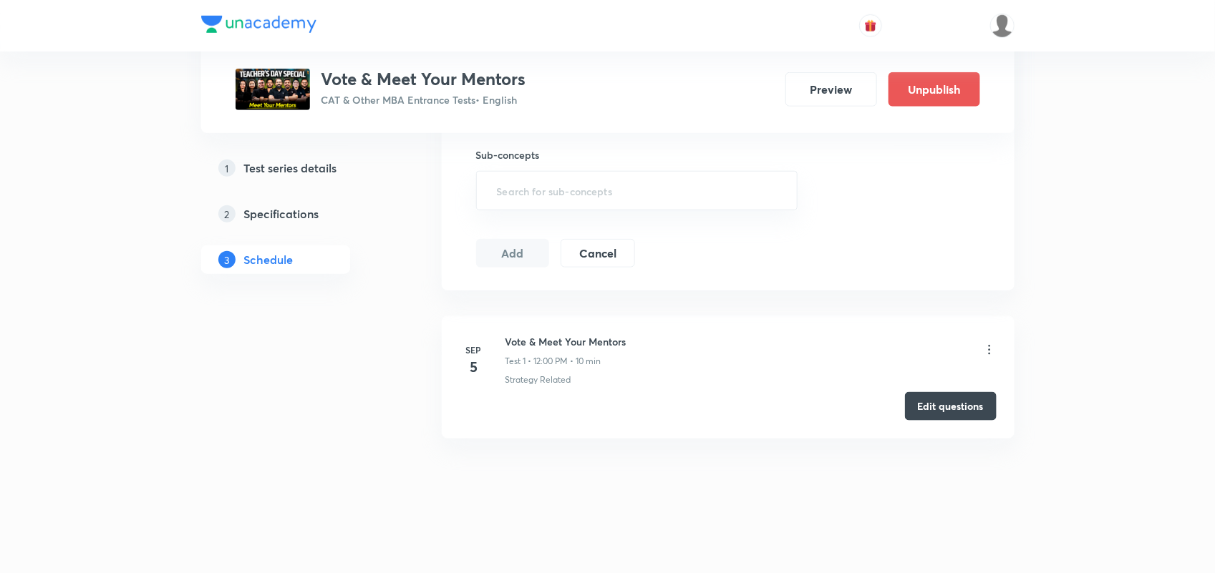
click at [988, 349] on icon at bounding box center [989, 350] width 14 height 14
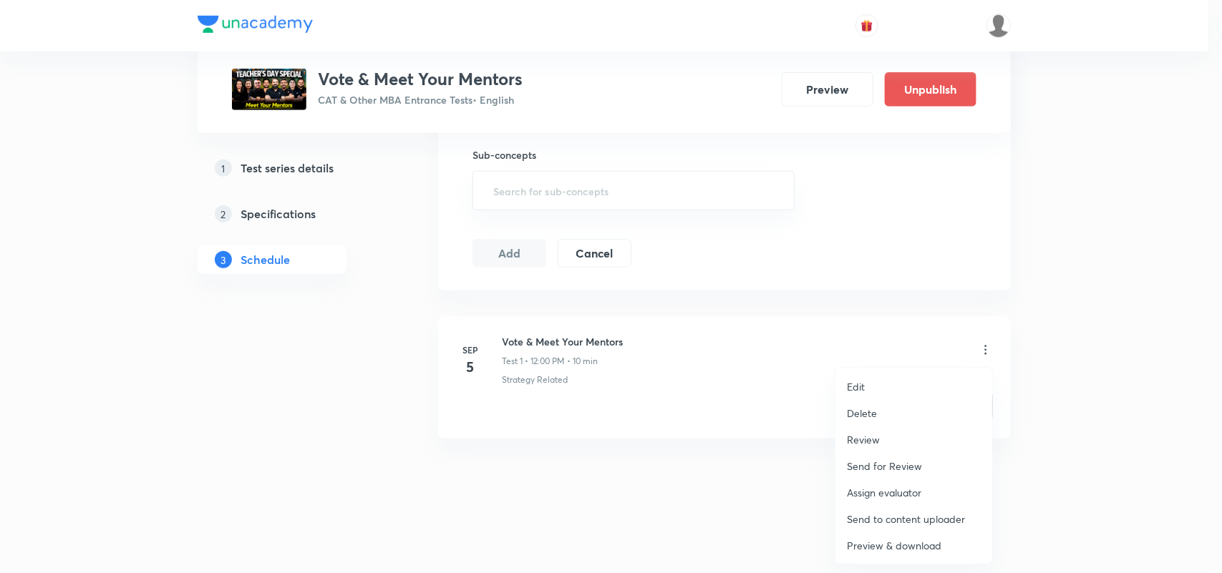
click at [868, 387] on li "Edit" at bounding box center [913, 387] width 157 height 26
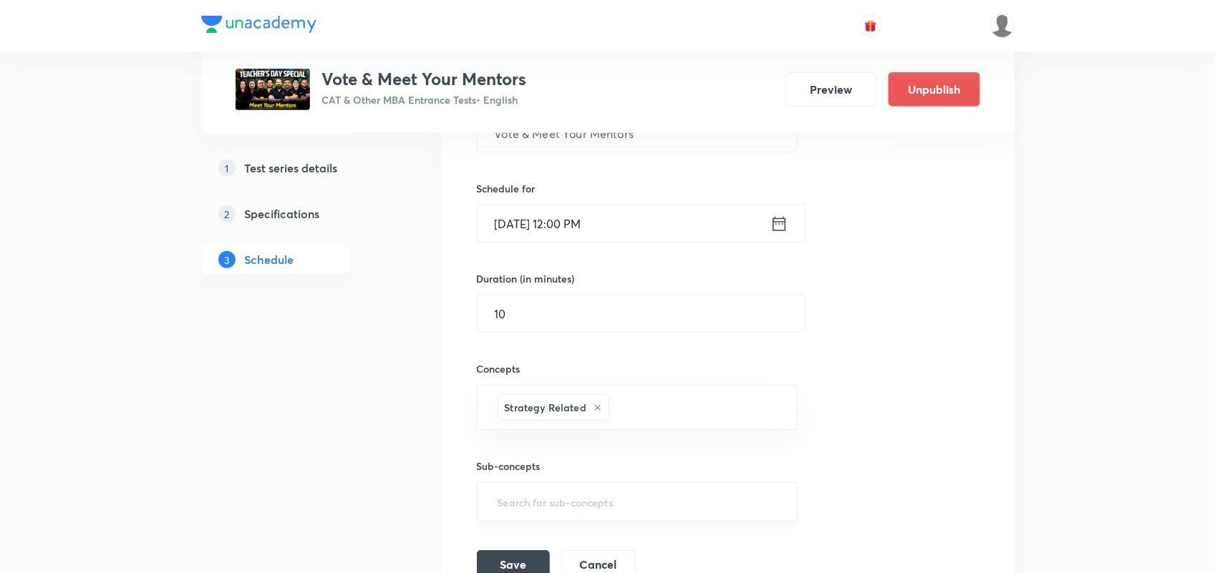
scroll to position [311, 0]
click at [778, 224] on icon at bounding box center [779, 225] width 18 height 20
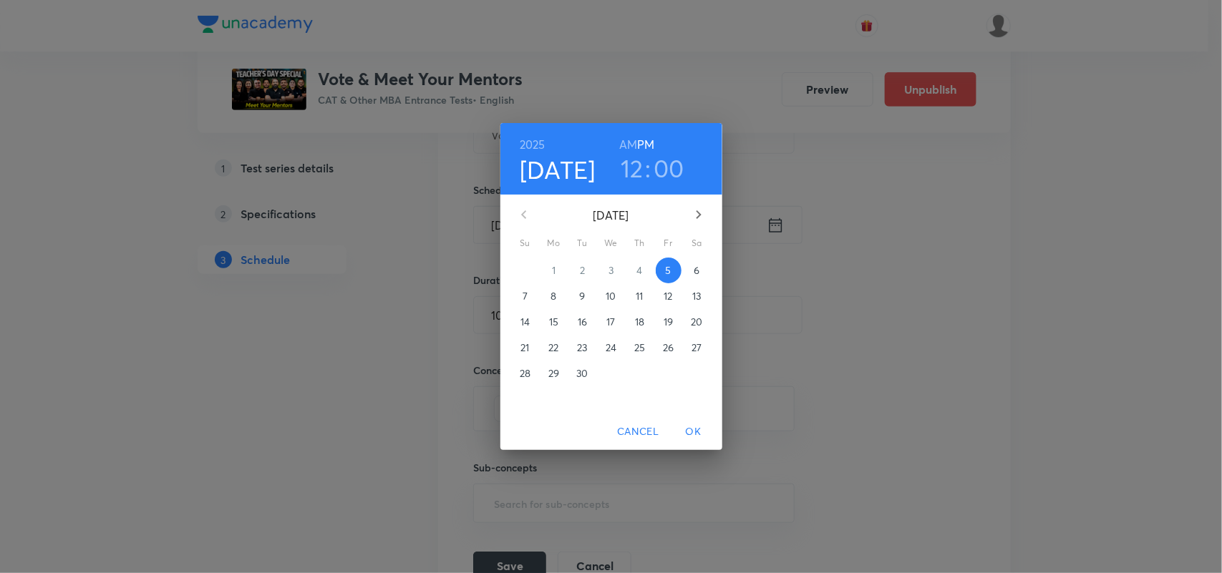
click at [627, 159] on h3 "12" at bounding box center [632, 168] width 23 height 30
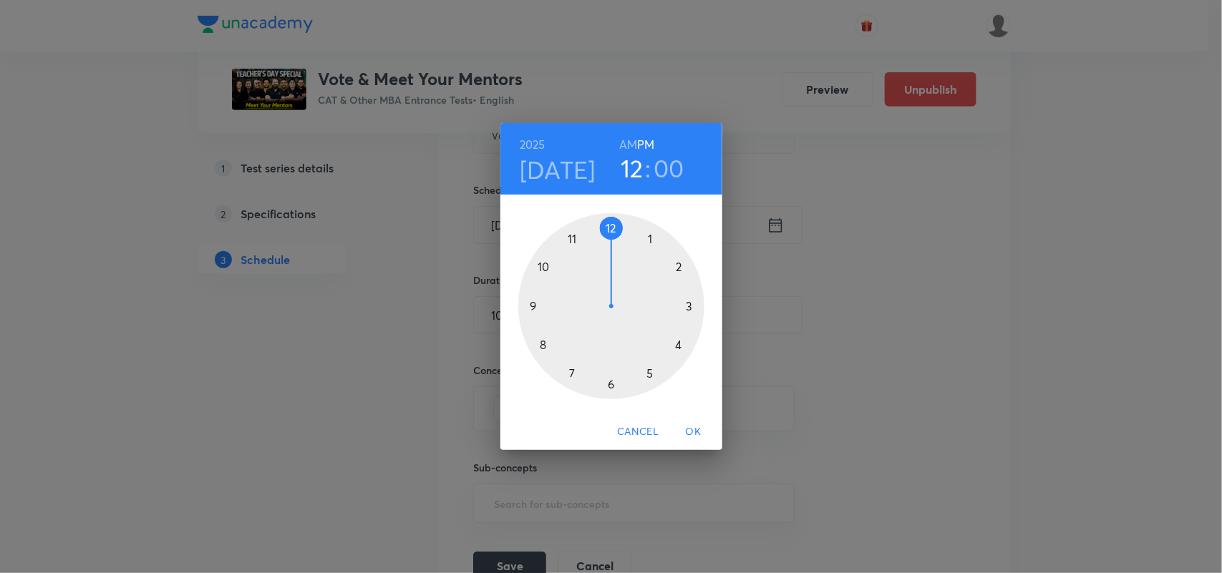
click at [611, 226] on div at bounding box center [611, 306] width 186 height 186
drag, startPoint x: 608, startPoint y: 224, endPoint x: 593, endPoint y: 235, distance: 19.1
click at [593, 235] on div at bounding box center [611, 306] width 186 height 186
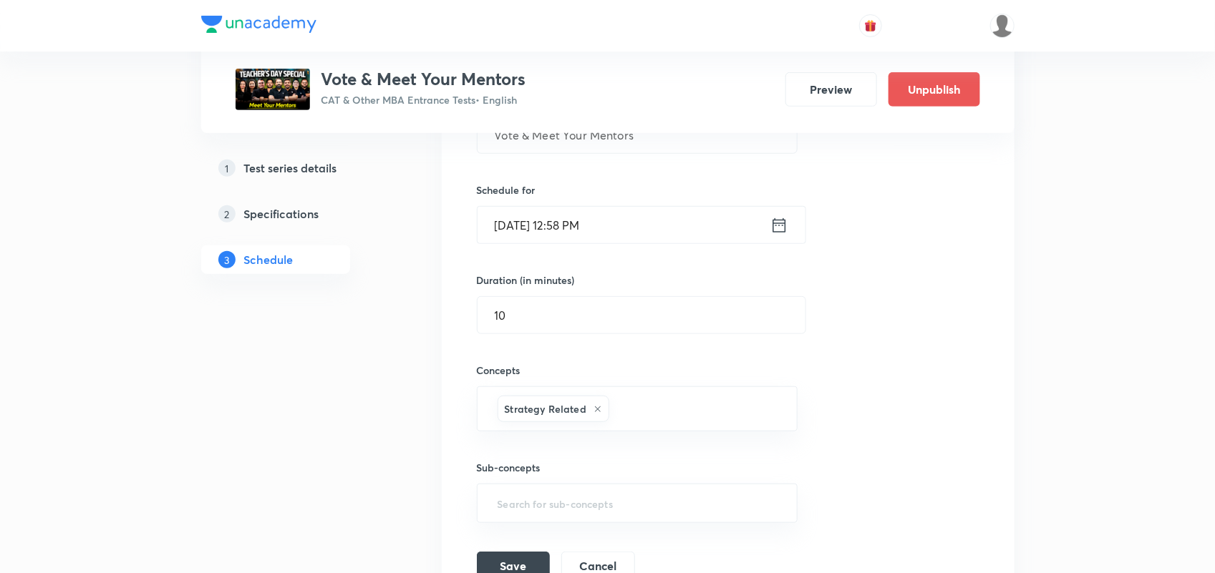
click at [764, 227] on input "Sep 5, 2025, 12:58 PM" at bounding box center [623, 225] width 293 height 37
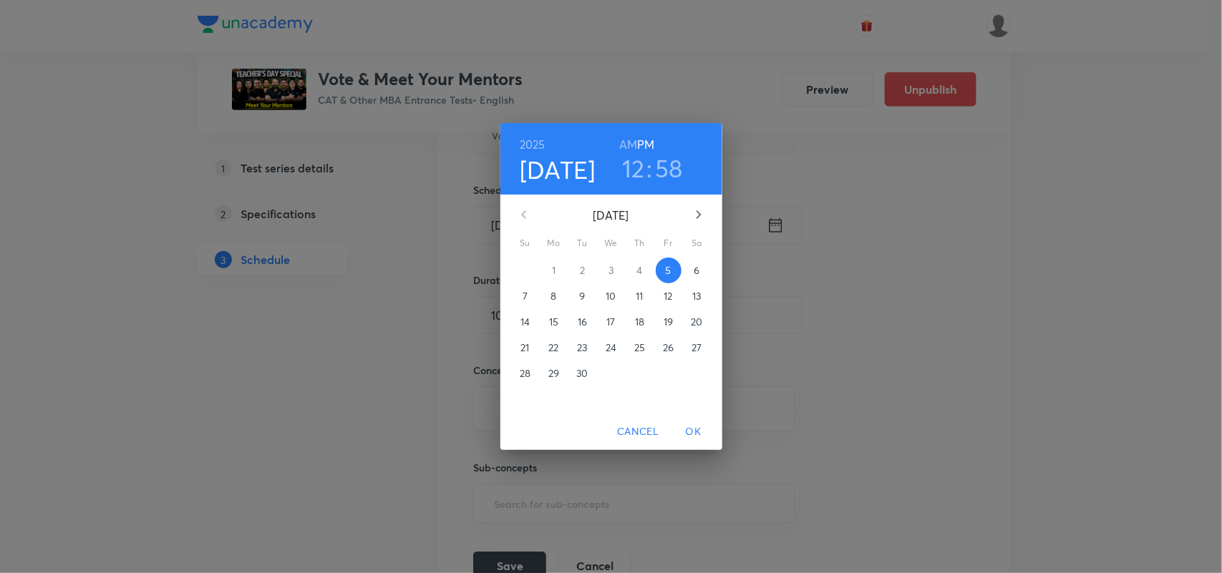
click at [563, 165] on h4 "Sep 5" at bounding box center [558, 170] width 76 height 30
click at [628, 144] on h6 "AM" at bounding box center [628, 145] width 18 height 20
click at [692, 426] on span "OK" at bounding box center [693, 432] width 34 height 18
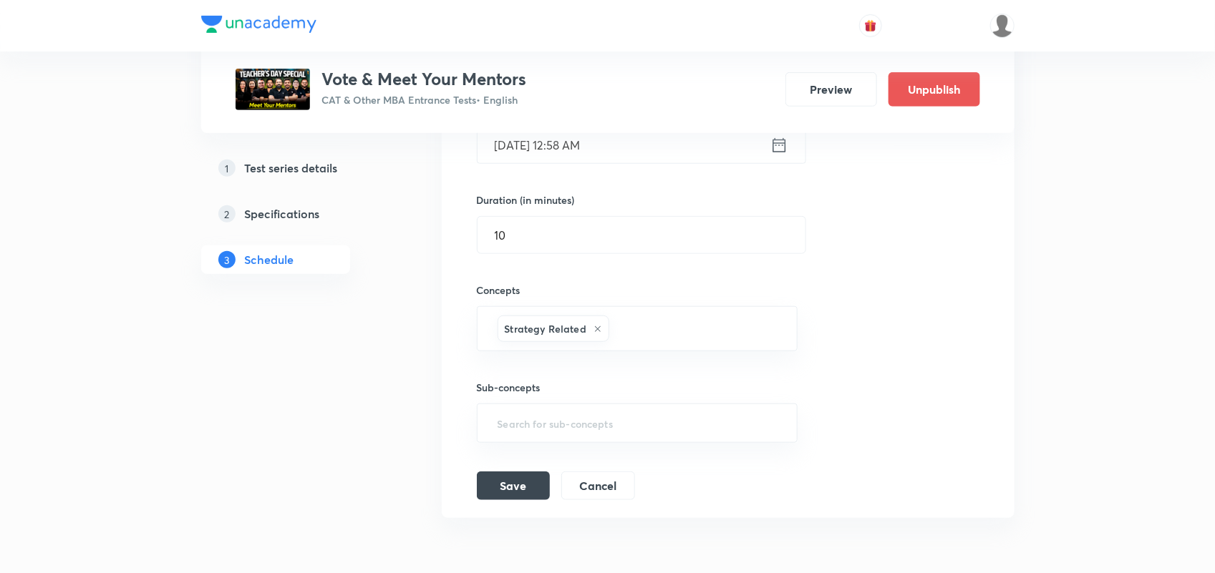
scroll to position [394, 0]
click at [518, 480] on button "Save" at bounding box center [513, 481] width 73 height 29
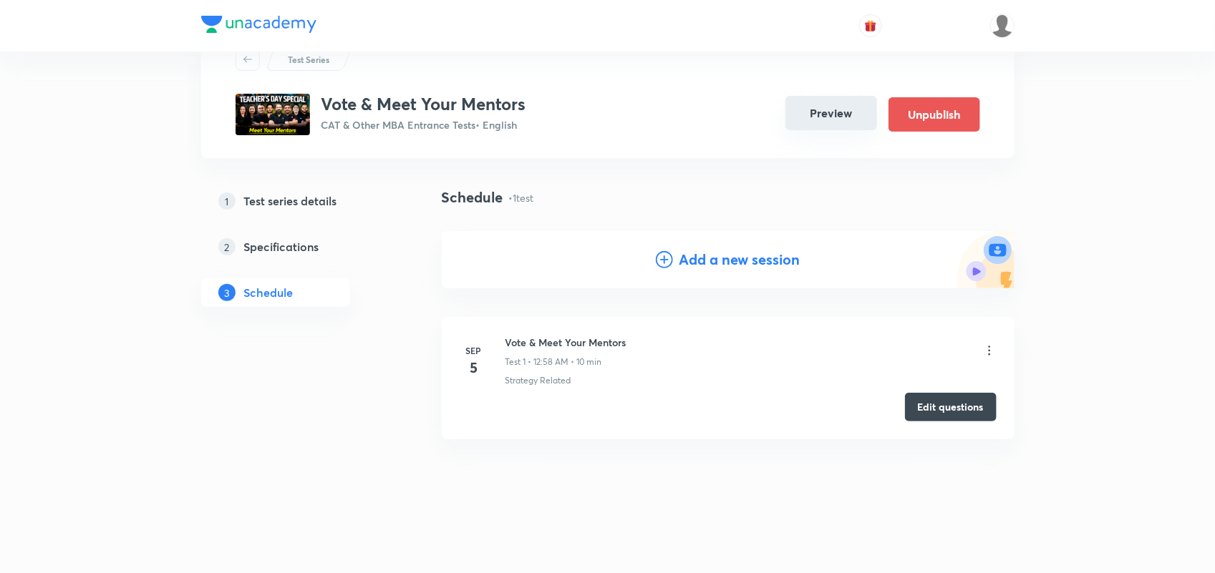
click at [818, 113] on button "Preview" at bounding box center [831, 113] width 92 height 34
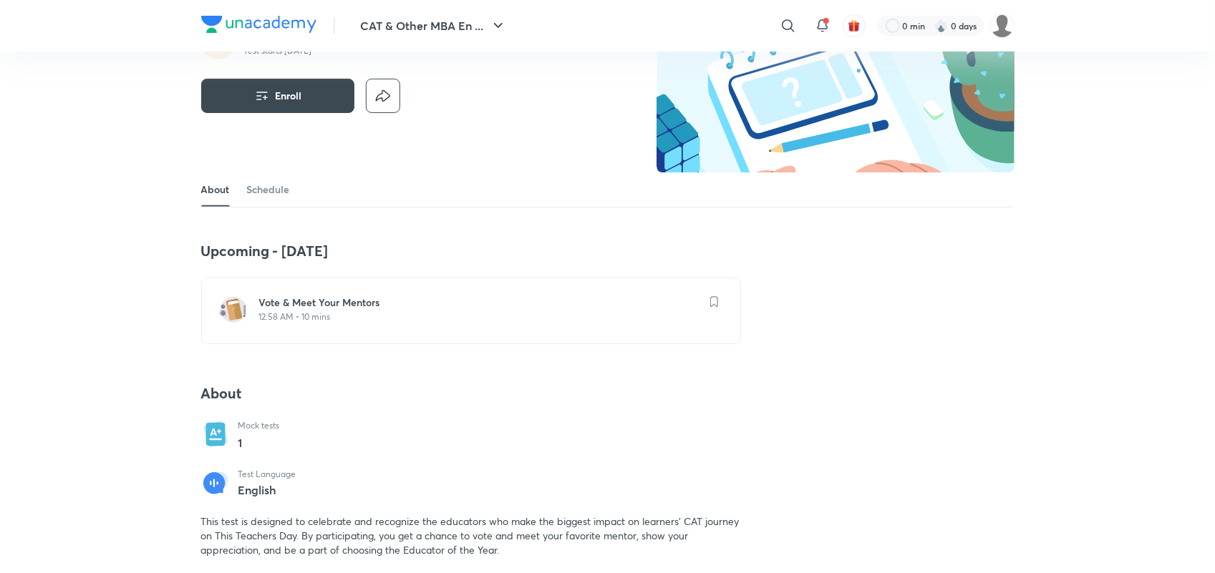
scroll to position [112, 0]
click at [304, 315] on p "12:58 AM • 10 mins" at bounding box center [479, 317] width 441 height 11
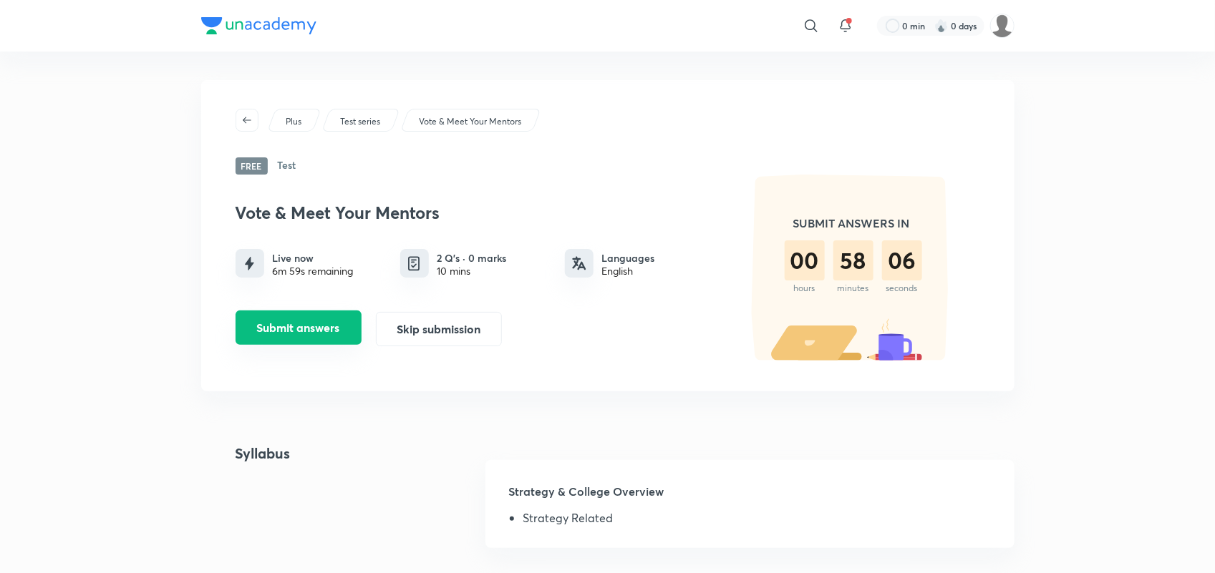
click at [315, 335] on button "Submit answers" at bounding box center [299, 328] width 126 height 34
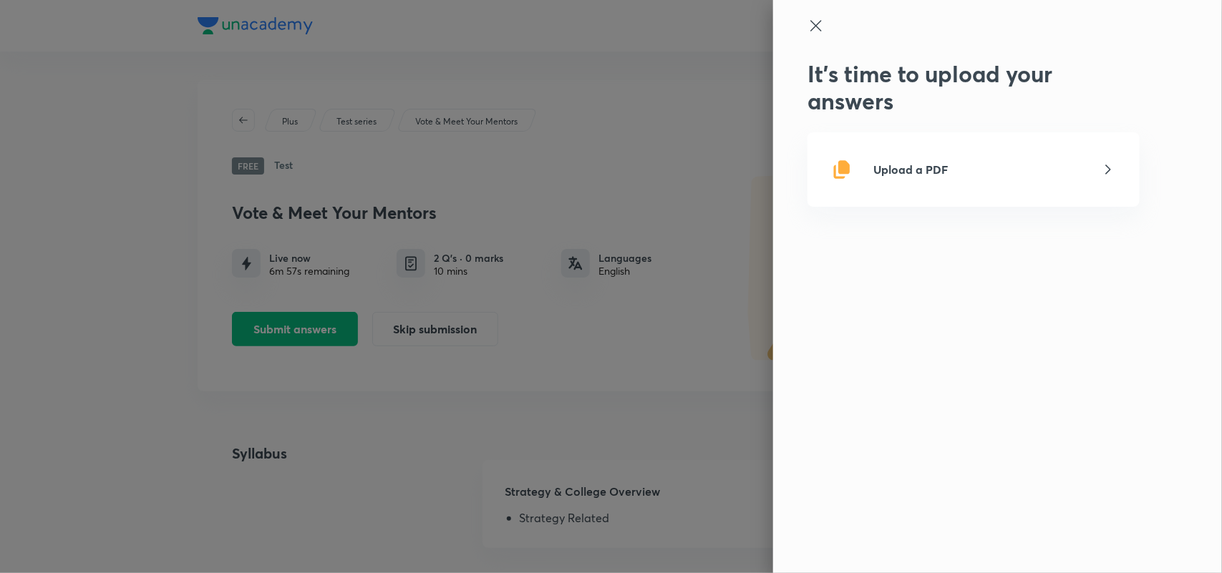
click at [957, 166] on div "Upload a PDF" at bounding box center [973, 169] width 286 height 23
click at [0, 0] on input "Upload a PDF" at bounding box center [0, 0] width 0 height 0
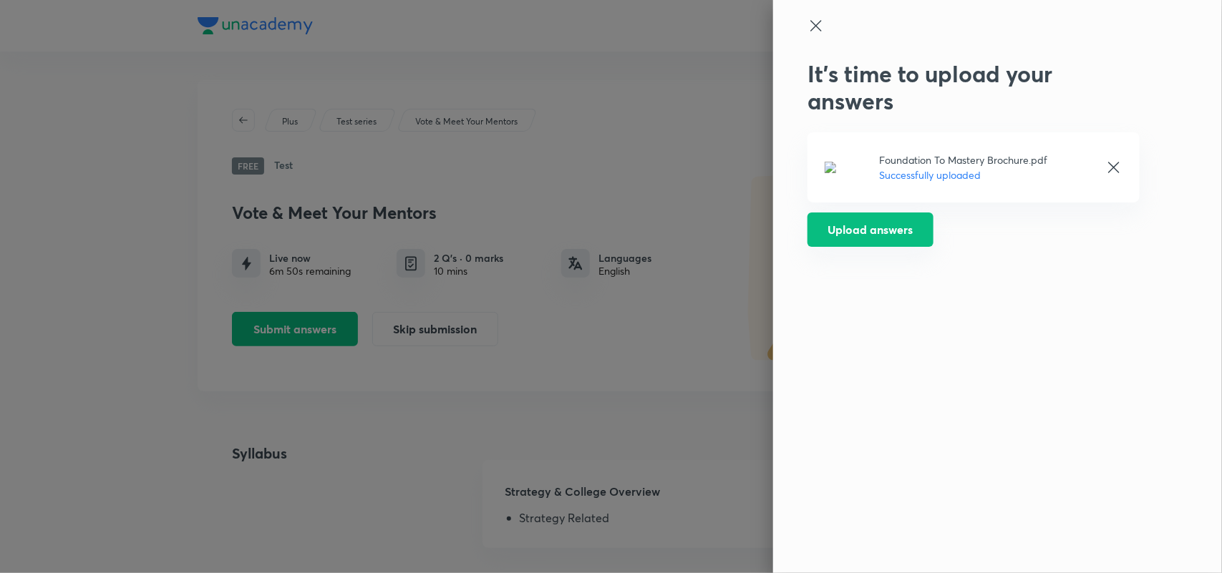
click at [875, 228] on button "Upload answers" at bounding box center [870, 230] width 126 height 34
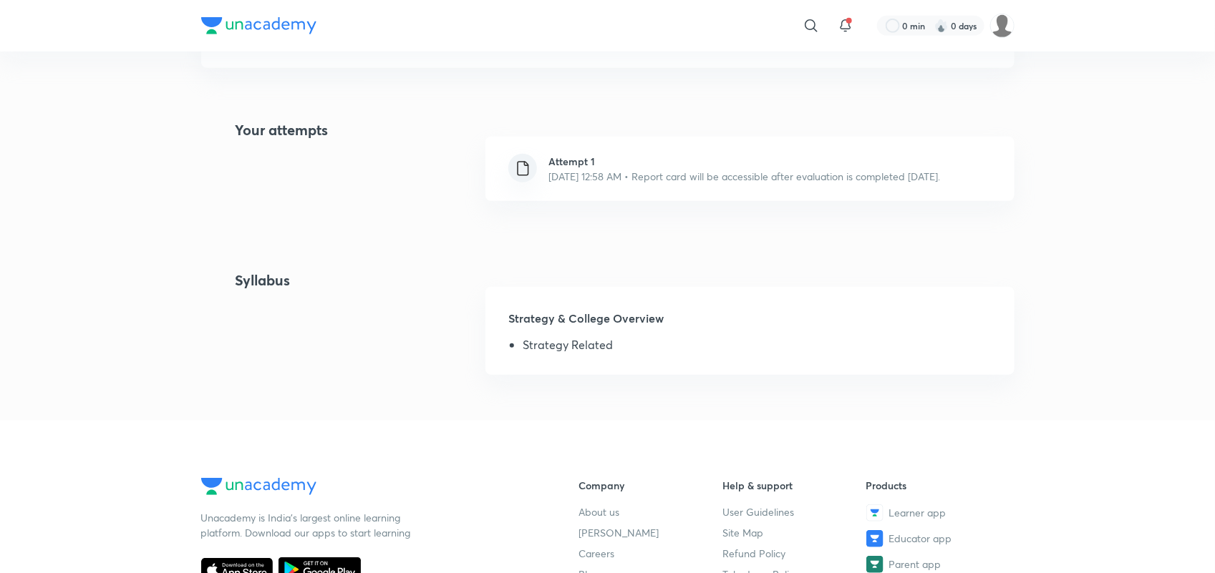
scroll to position [286, 0]
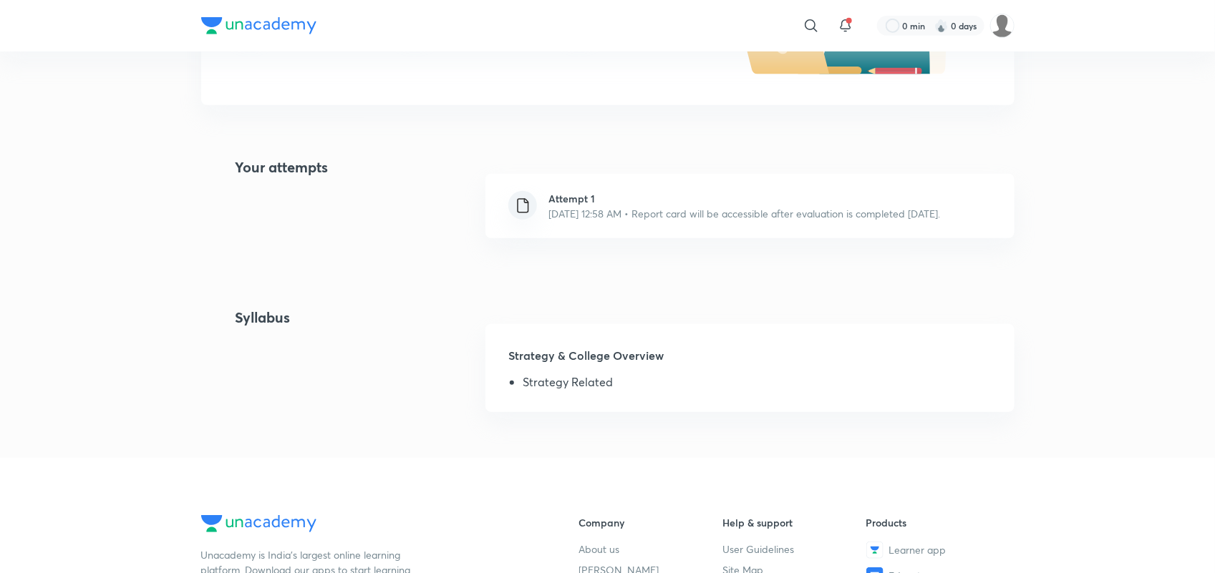
click at [525, 208] on img at bounding box center [523, 206] width 18 height 18
click at [613, 216] on p "Sep 5, 2025, 12:58 AM • Report card will be accessible after evaluation is comp…" at bounding box center [744, 213] width 392 height 15
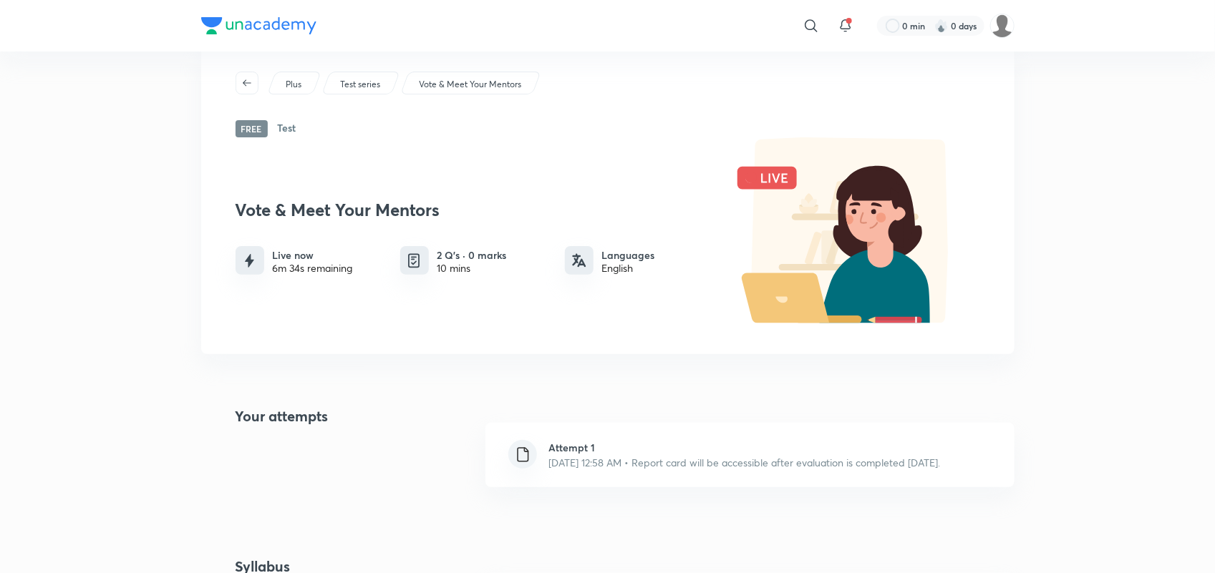
scroll to position [0, 0]
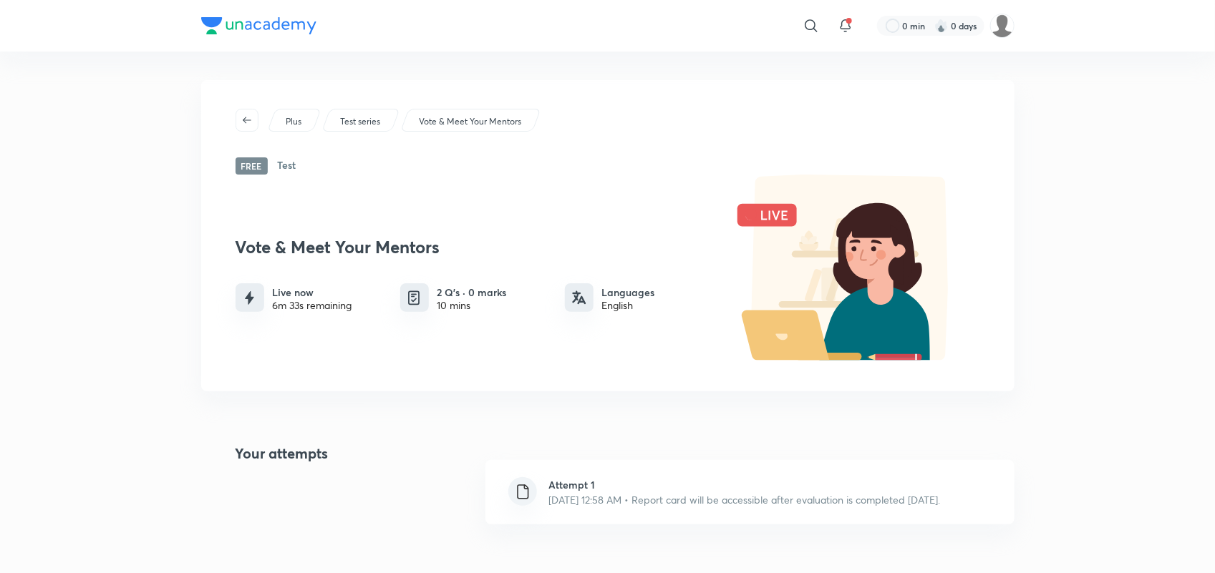
click at [288, 300] on div "6m 33s remaining" at bounding box center [312, 305] width 79 height 11
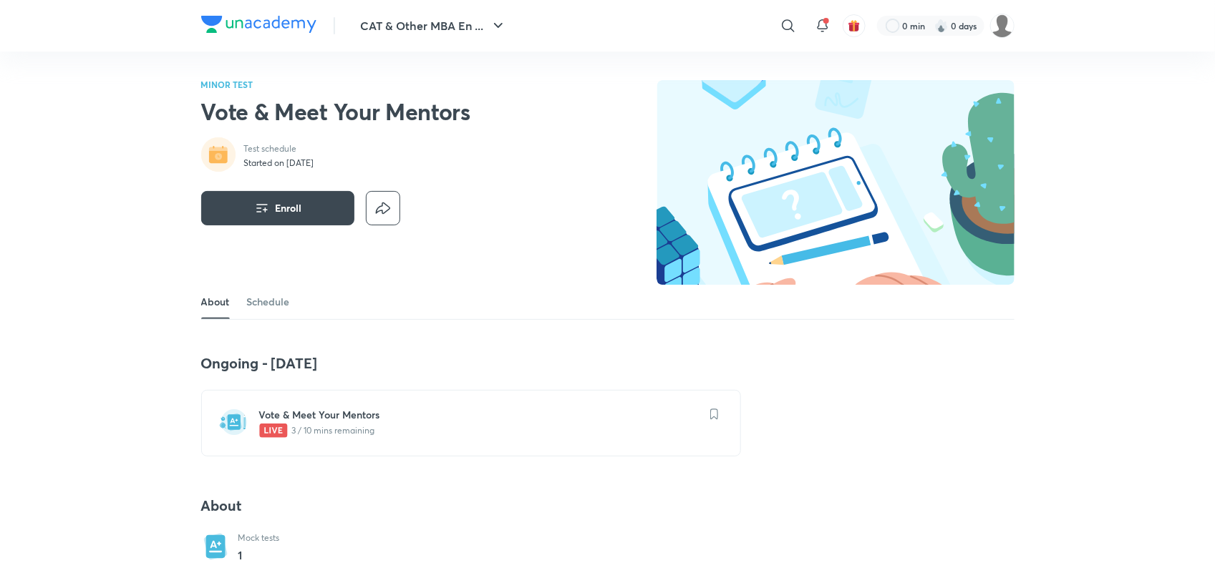
click at [335, 417] on h6 "Vote & Meet Your Mentors" at bounding box center [479, 415] width 441 height 14
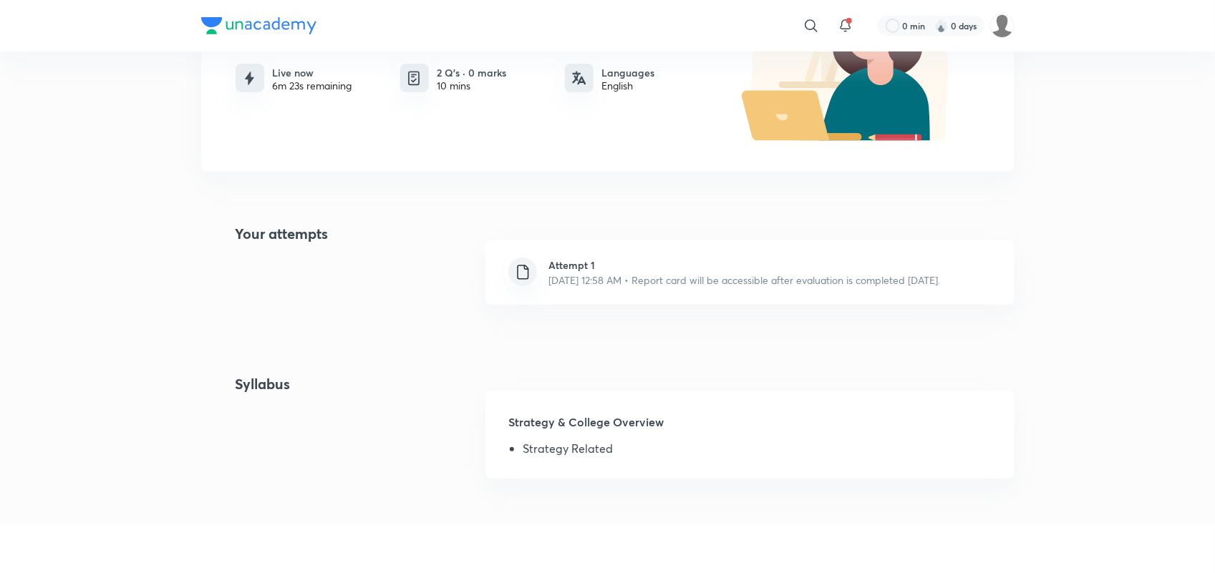
scroll to position [220, 0]
click at [594, 280] on p "Sep 5, 2025, 12:58 AM • Report card will be accessible after evaluation is comp…" at bounding box center [744, 279] width 392 height 15
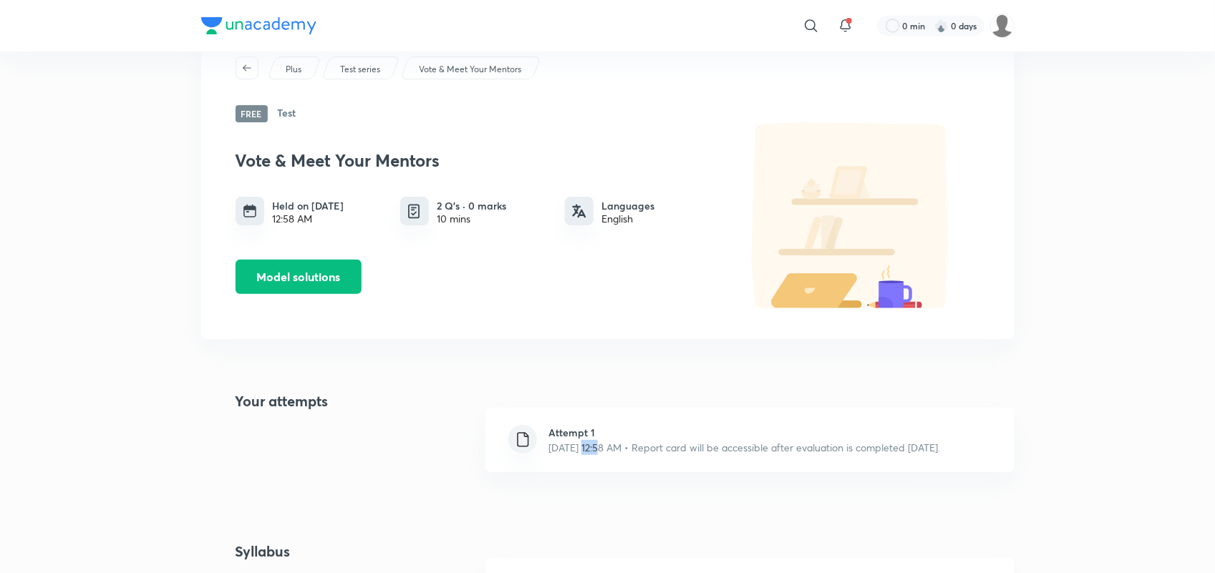
scroll to position [0, 0]
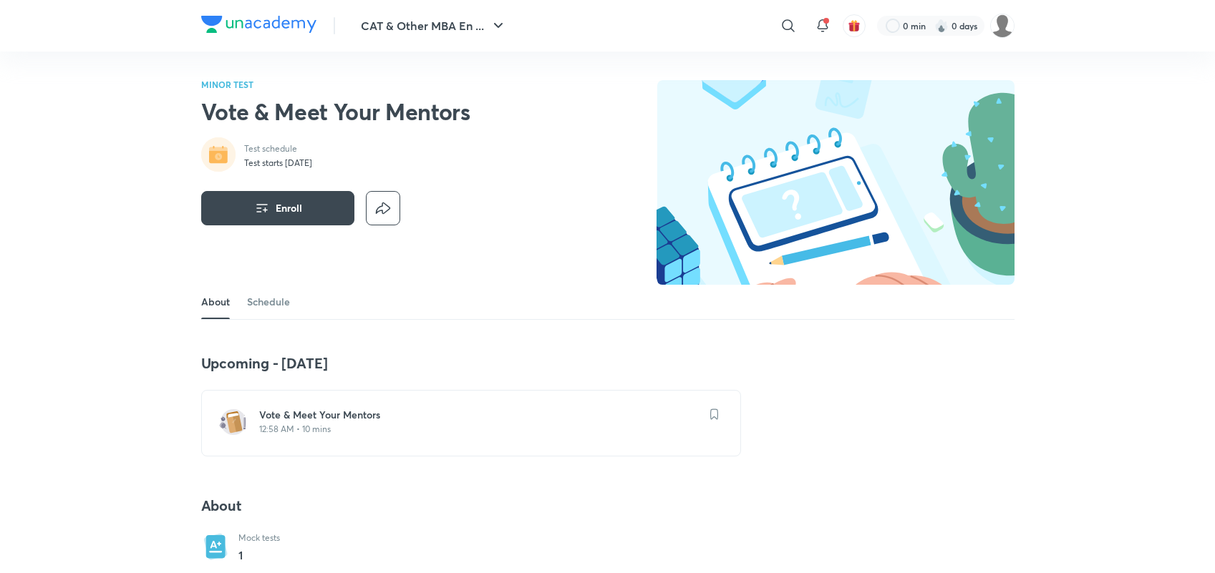
click at [263, 297] on link "Schedule" at bounding box center [268, 302] width 43 height 34
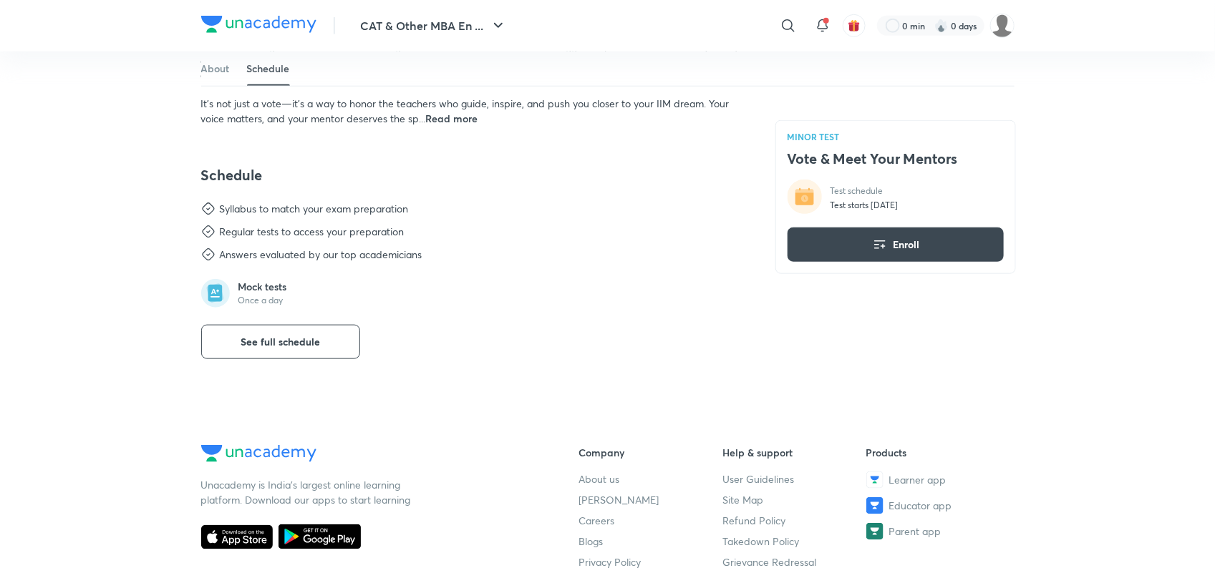
scroll to position [656, 0]
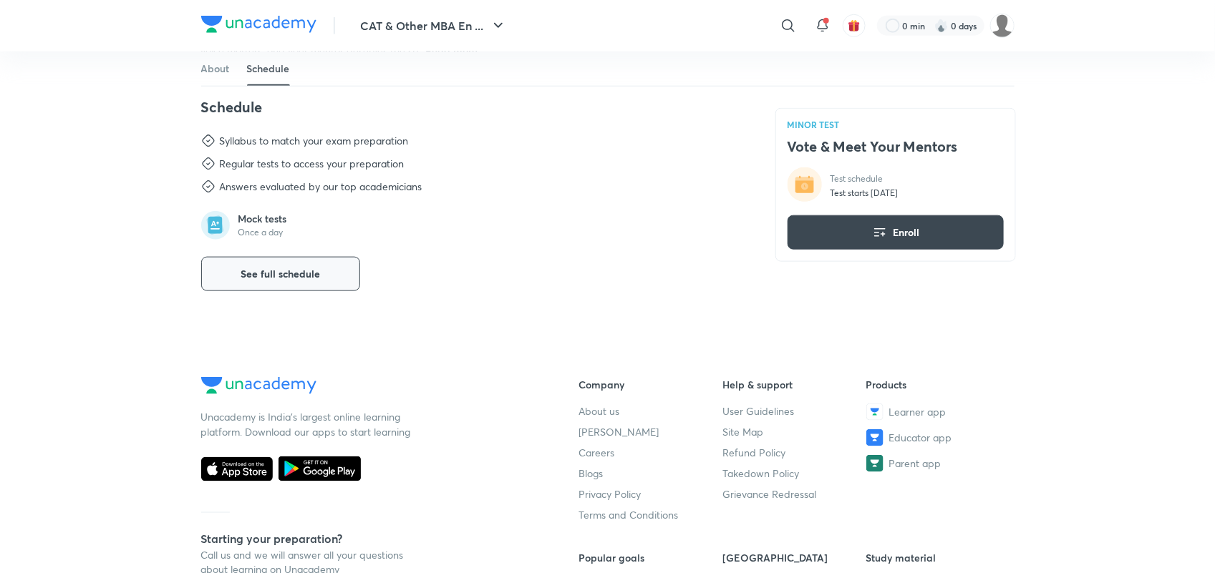
click at [312, 276] on span "See full schedule" at bounding box center [280, 274] width 79 height 14
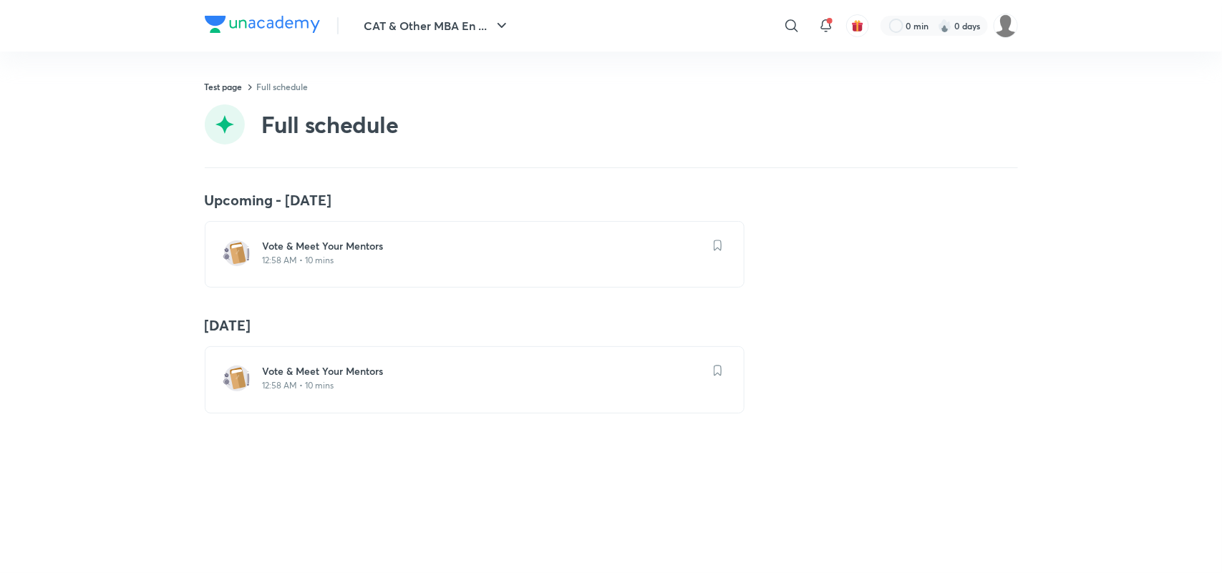
click at [351, 248] on h6 "Vote & Meet Your Mentors" at bounding box center [483, 246] width 441 height 14
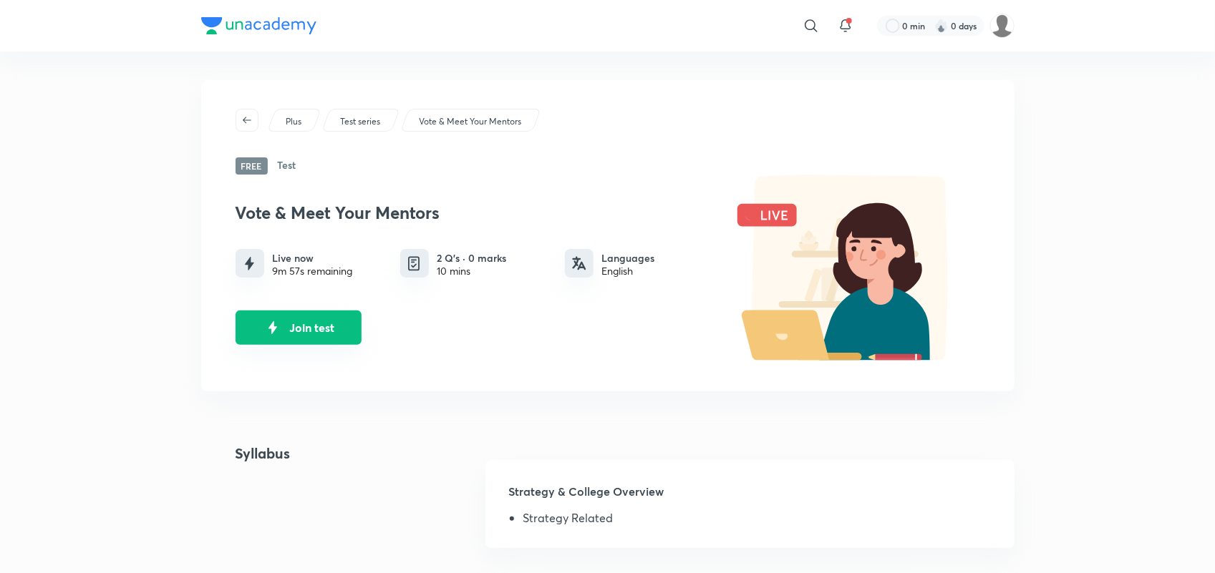
click at [326, 334] on button "Join test" at bounding box center [299, 328] width 126 height 34
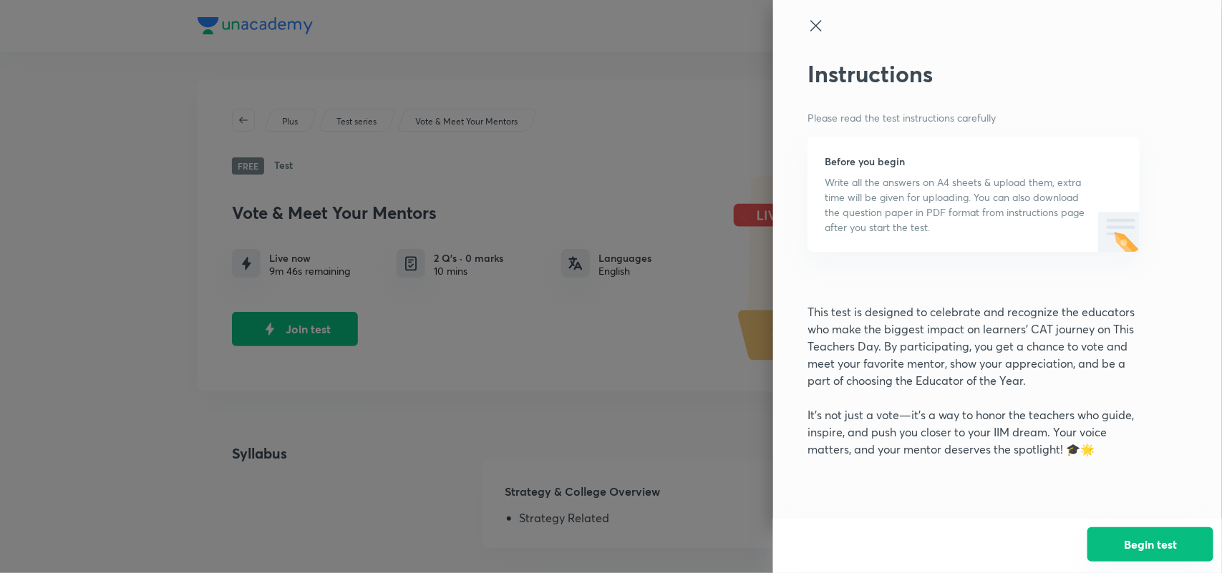
click at [1147, 543] on button "Begin test" at bounding box center [1150, 545] width 126 height 34
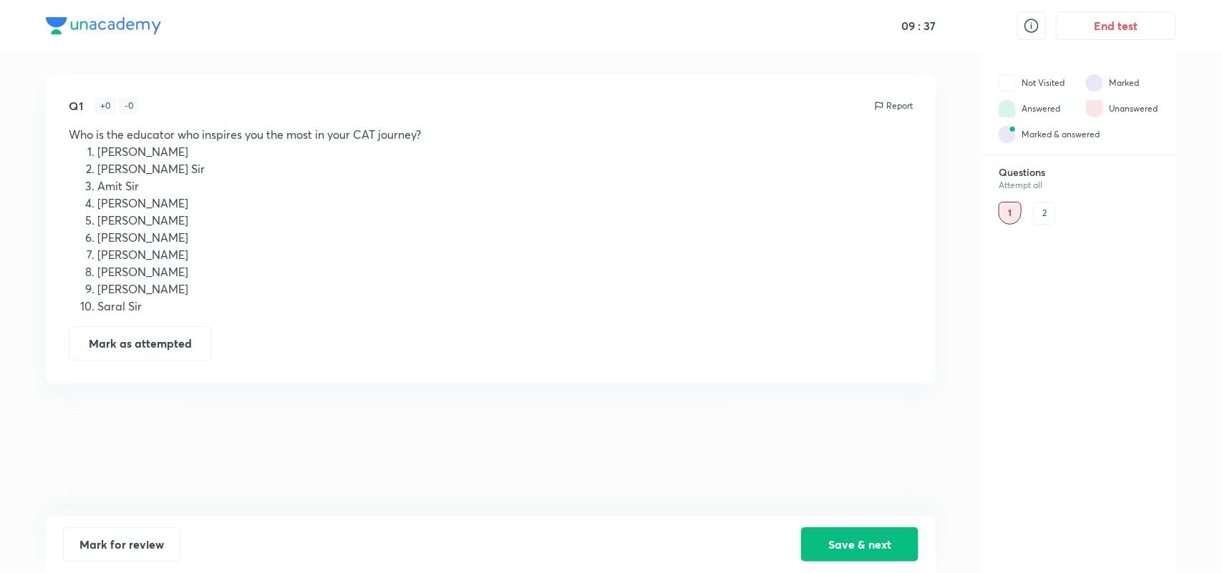
click at [130, 163] on li "[PERSON_NAME] Sir" at bounding box center [504, 168] width 815 height 17
click at [335, 360] on div "Q1 + 0 - 0 Report Who is the educator who inspires you the most in your CAT jou…" at bounding box center [491, 228] width 890 height 309
click at [199, 217] on li "[PERSON_NAME]" at bounding box center [504, 220] width 815 height 17
click at [140, 168] on li "[PERSON_NAME] Sir" at bounding box center [504, 168] width 815 height 17
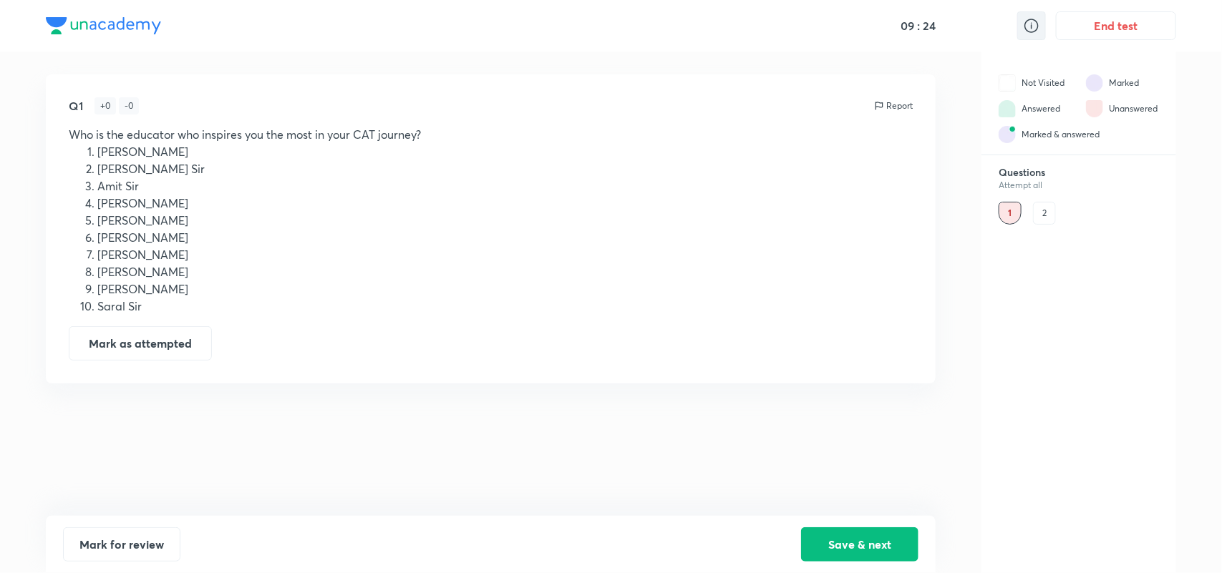
click at [1035, 27] on icon at bounding box center [1031, 25] width 17 height 17
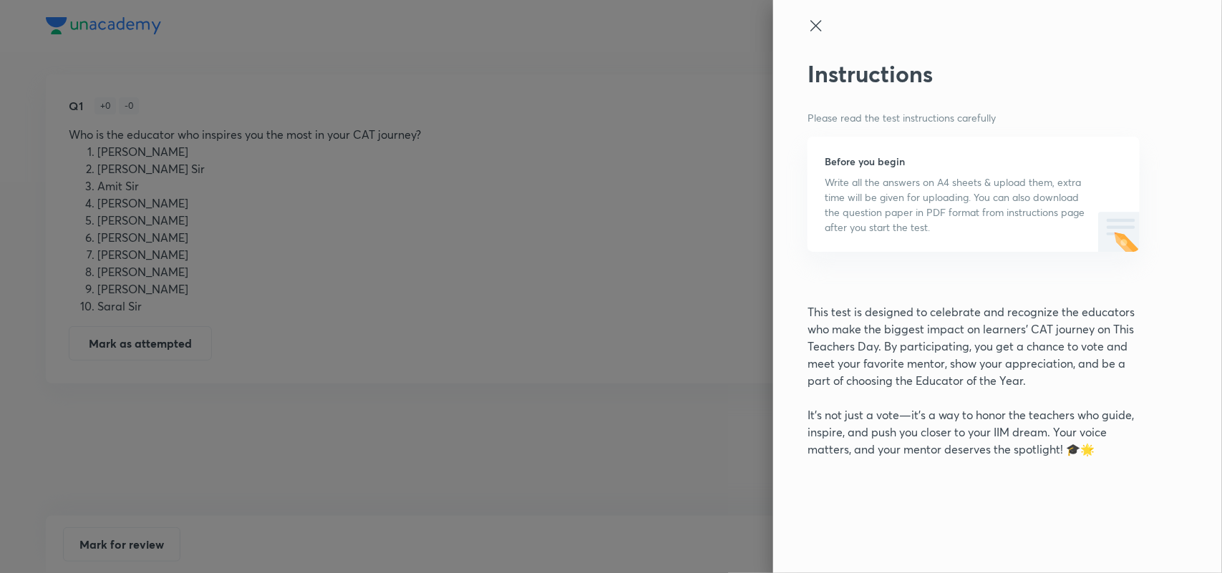
click at [813, 26] on icon at bounding box center [815, 25] width 17 height 17
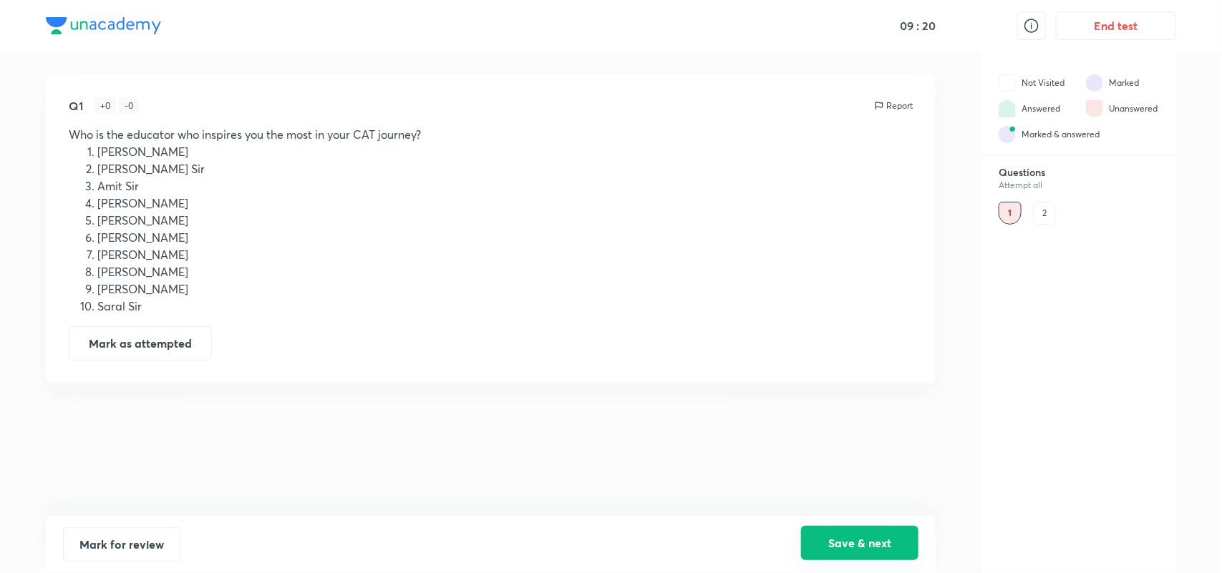
click at [875, 540] on button "Save & next" at bounding box center [859, 543] width 117 height 34
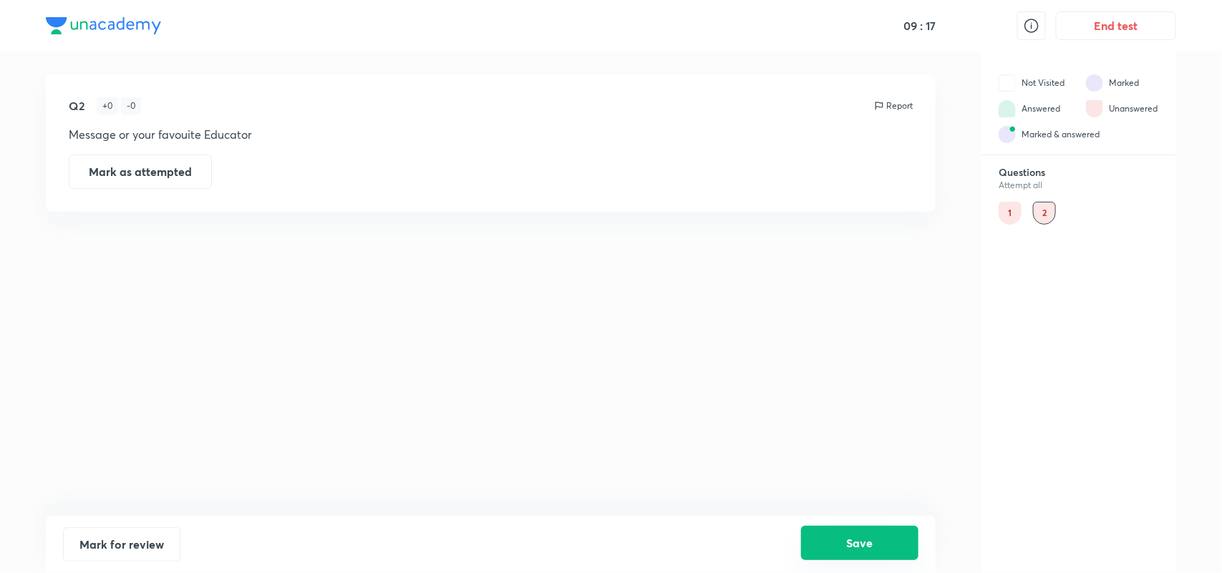
click at [888, 539] on button "Save" at bounding box center [859, 543] width 117 height 34
click at [195, 173] on button "Mark as attempted" at bounding box center [140, 170] width 143 height 34
click at [122, 531] on button "Mark for review" at bounding box center [121, 543] width 117 height 34
click at [1007, 213] on div "1" at bounding box center [1010, 213] width 23 height 23
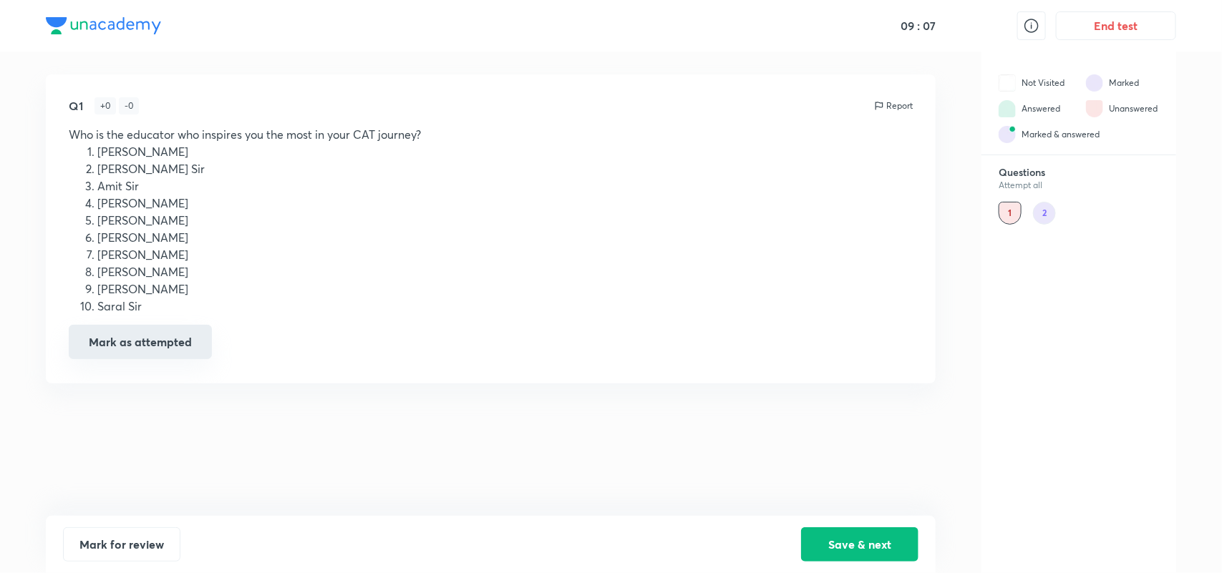
click at [140, 352] on button "Mark as attempted" at bounding box center [140, 342] width 143 height 34
click at [889, 553] on button "Save & next" at bounding box center [859, 543] width 117 height 34
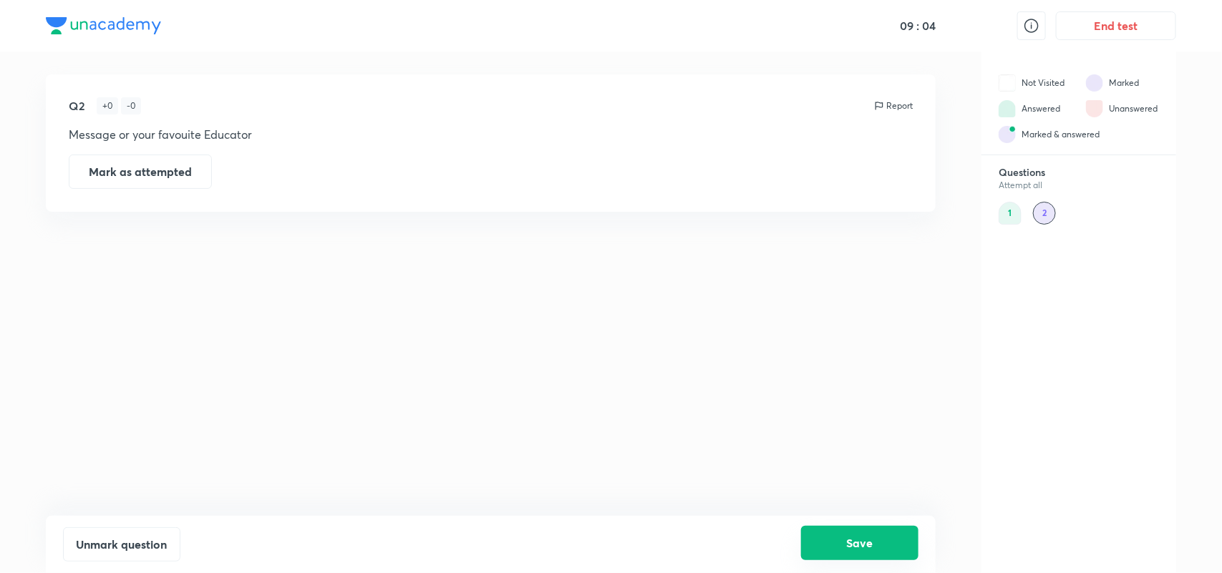
click at [902, 543] on button "Save" at bounding box center [859, 543] width 117 height 34
click at [875, 548] on button "Save" at bounding box center [859, 543] width 117 height 34
click at [1083, 26] on button "End test" at bounding box center [1116, 24] width 120 height 29
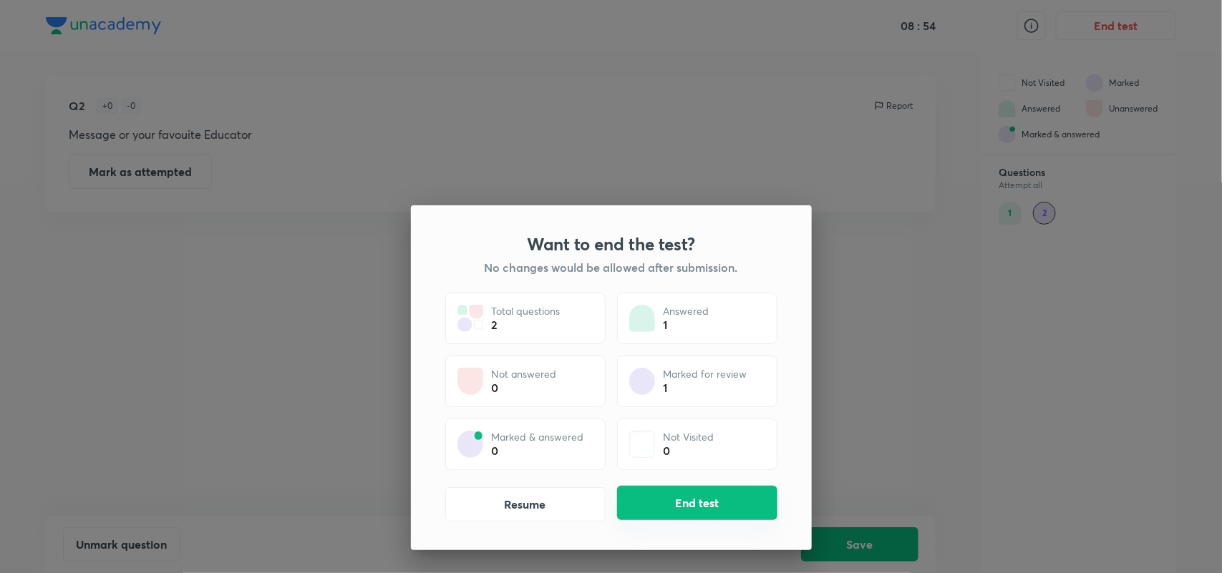
click at [702, 510] on button "End test" at bounding box center [697, 503] width 160 height 34
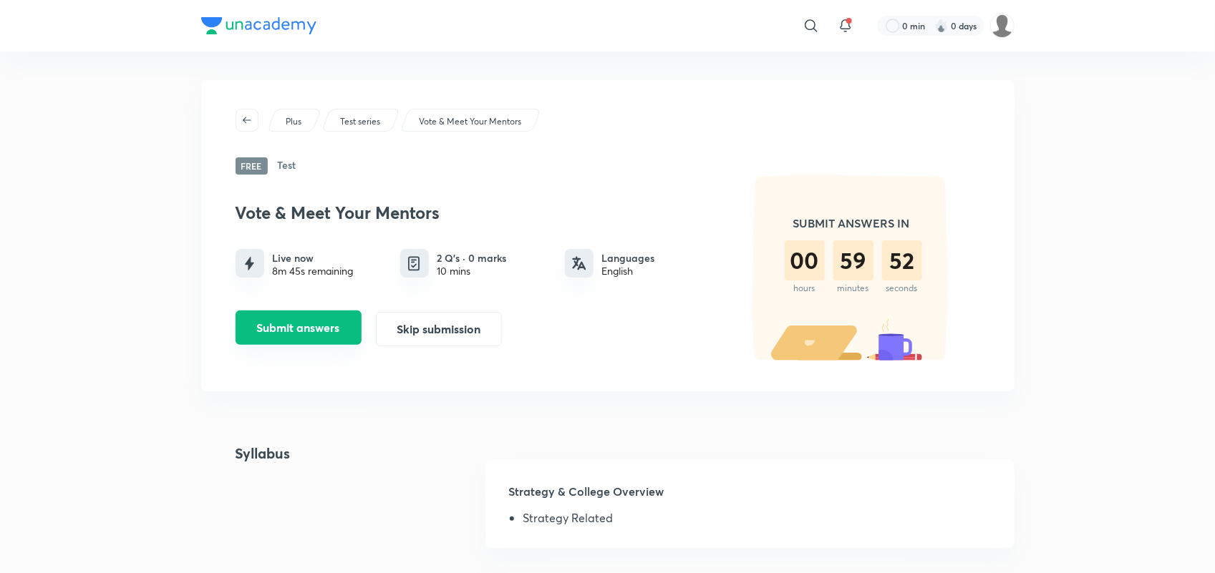
click at [273, 334] on button "Submit answers" at bounding box center [299, 328] width 126 height 34
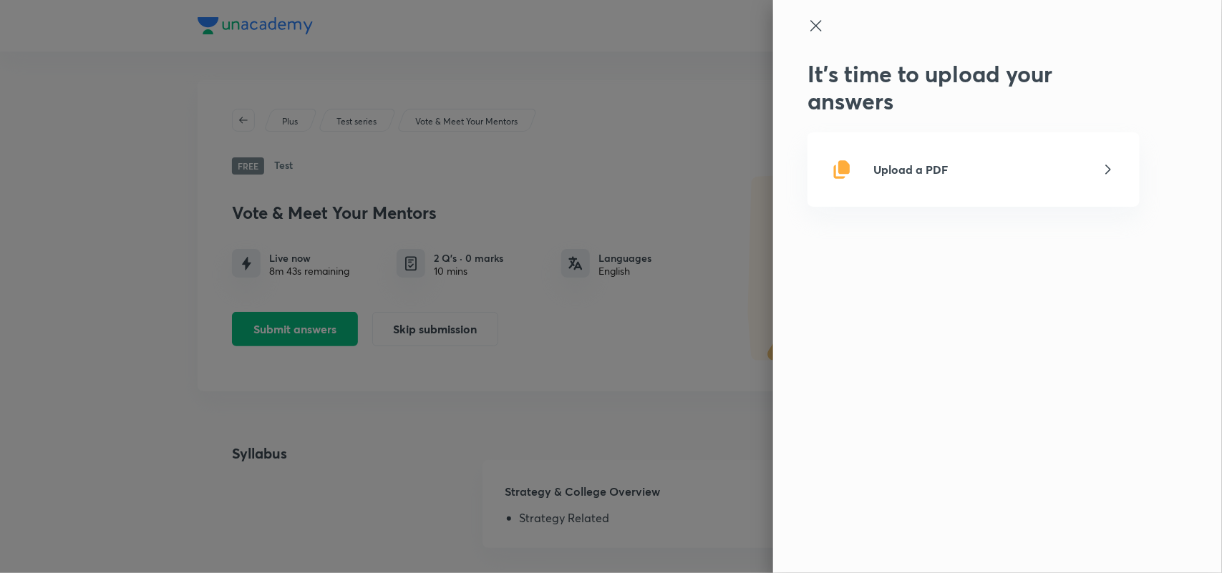
click at [913, 173] on p "Upload a PDF" at bounding box center [910, 169] width 74 height 17
click at [0, 0] on input "Upload a PDF" at bounding box center [0, 0] width 0 height 0
click at [820, 24] on icon at bounding box center [815, 25] width 17 height 17
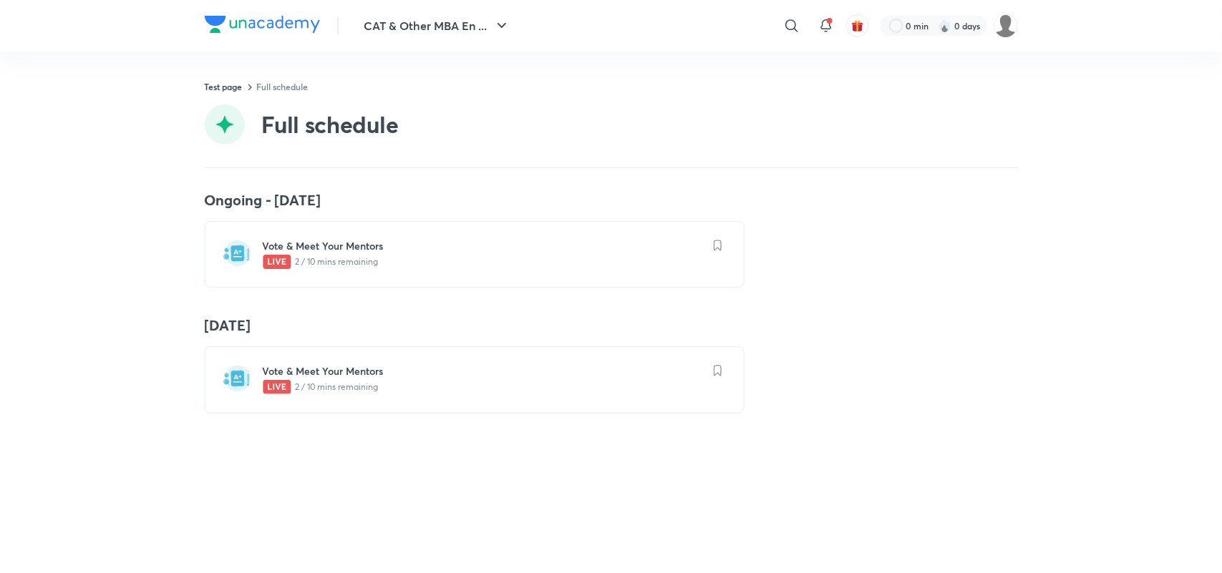
click at [331, 255] on p "2 / 10 mins remaining" at bounding box center [483, 262] width 441 height 14
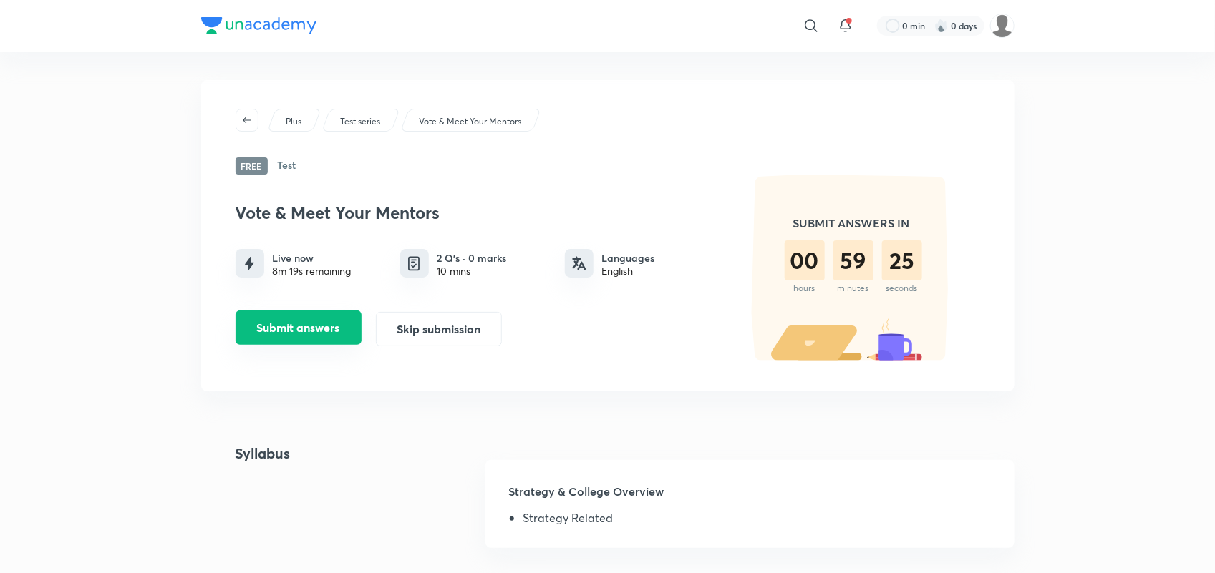
click at [294, 330] on button "Submit answers" at bounding box center [299, 328] width 126 height 34
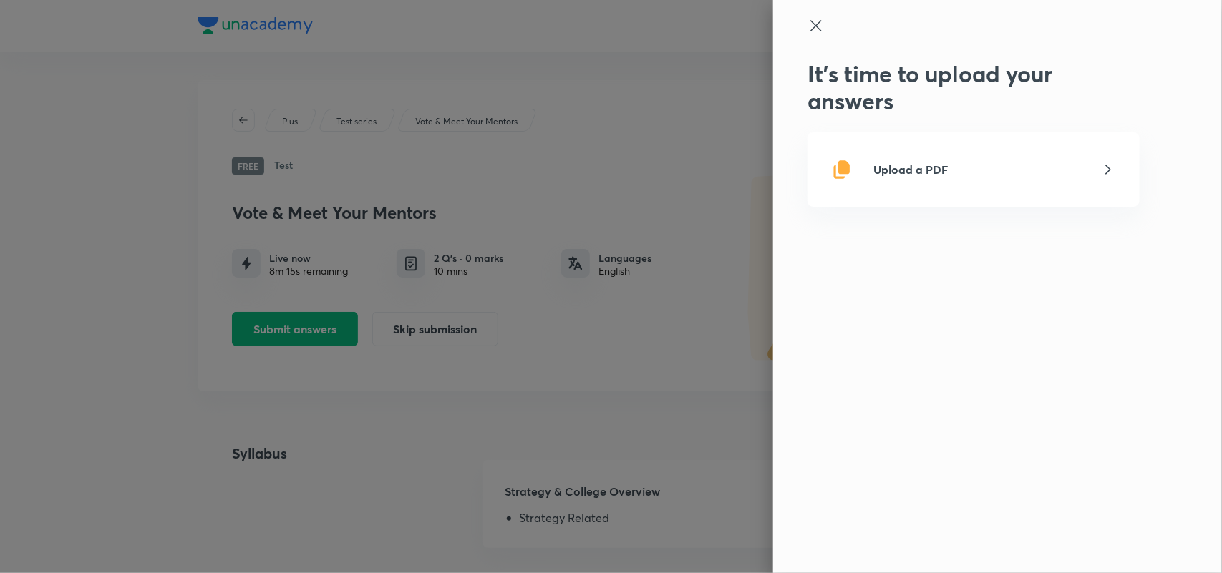
click at [813, 24] on icon at bounding box center [815, 25] width 17 height 17
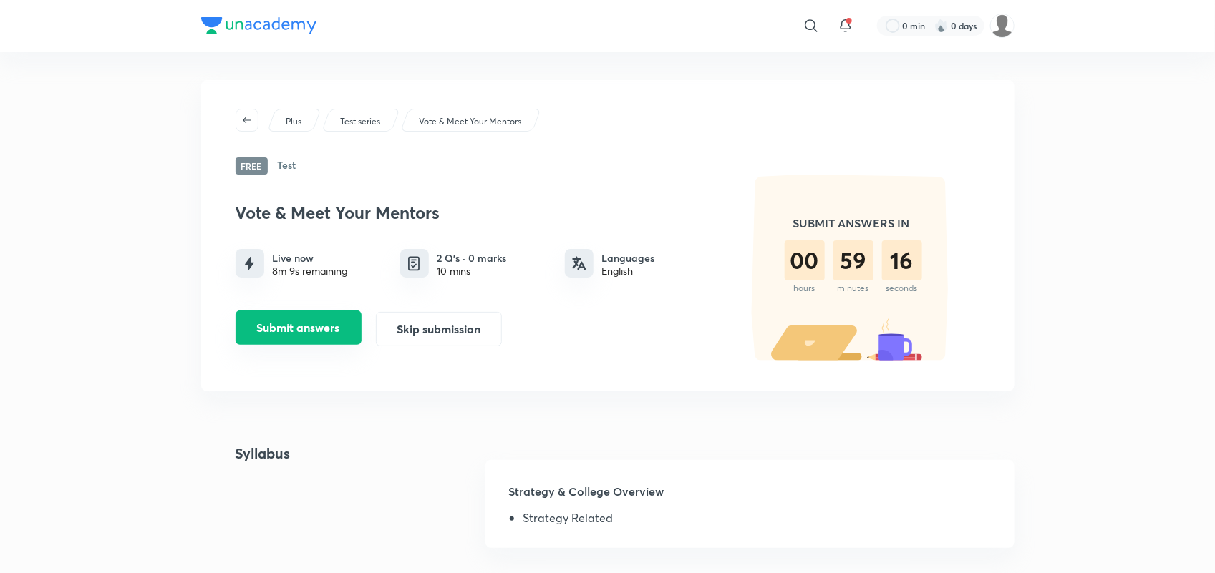
click at [312, 334] on button "Submit answers" at bounding box center [299, 328] width 126 height 34
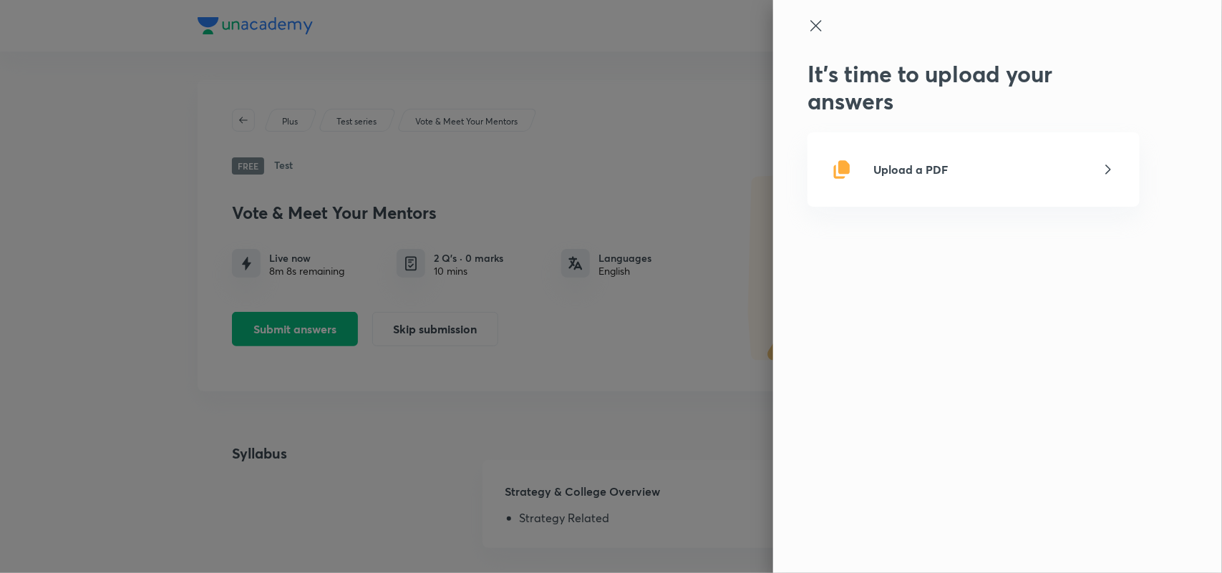
click at [932, 163] on p "Upload a PDF" at bounding box center [910, 169] width 74 height 17
click at [0, 0] on input "Upload a PDF" at bounding box center [0, 0] width 0 height 0
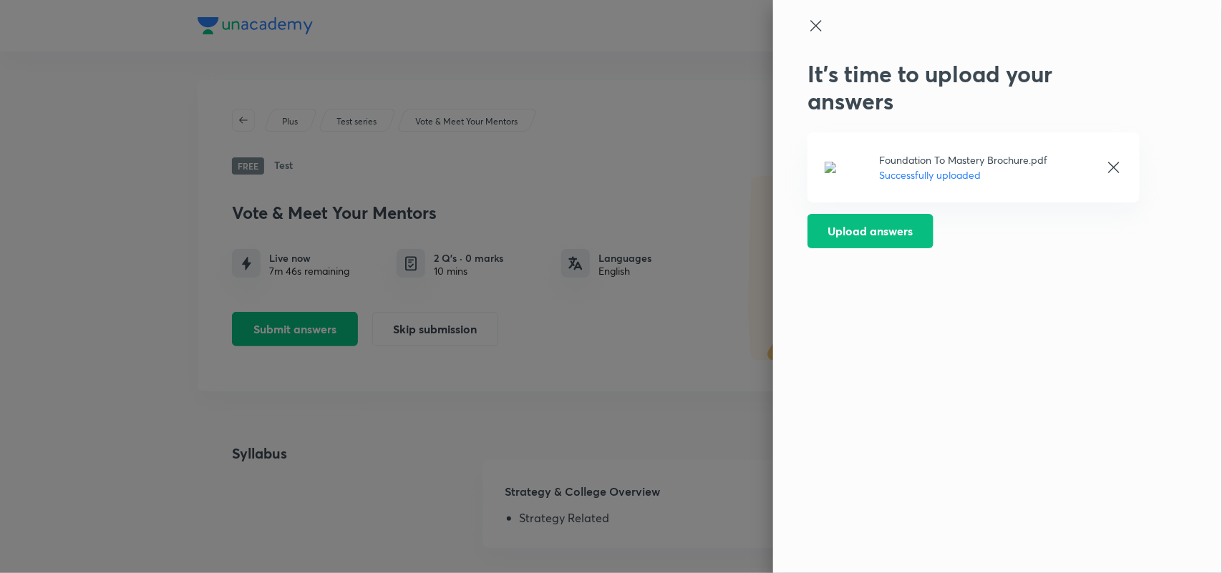
click at [1117, 165] on icon at bounding box center [1113, 167] width 11 height 11
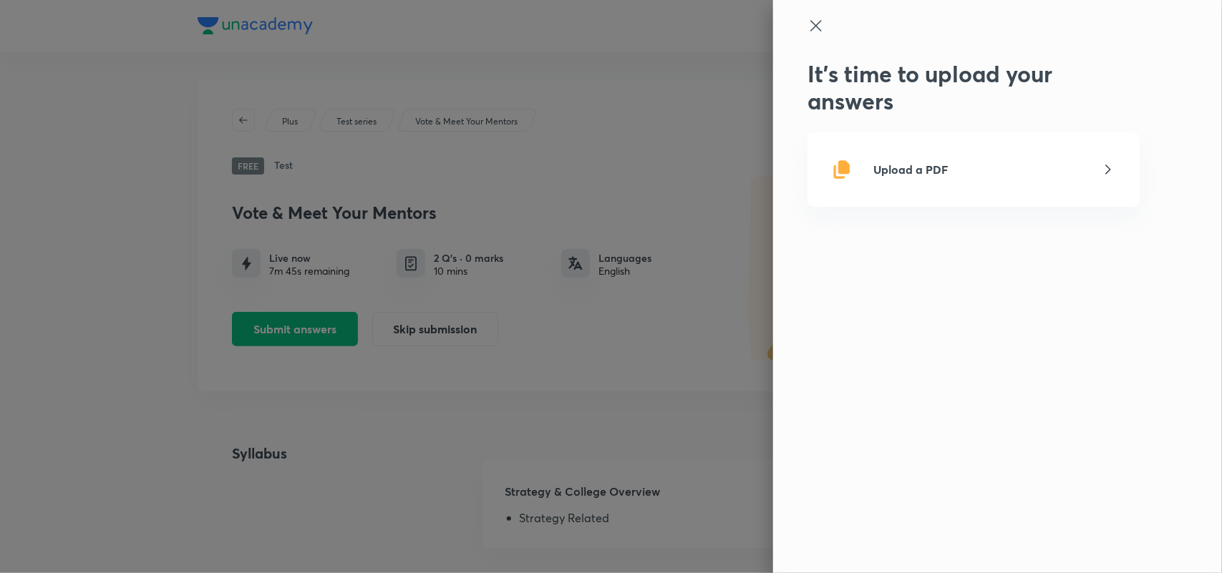
click at [811, 30] on icon at bounding box center [815, 25] width 11 height 11
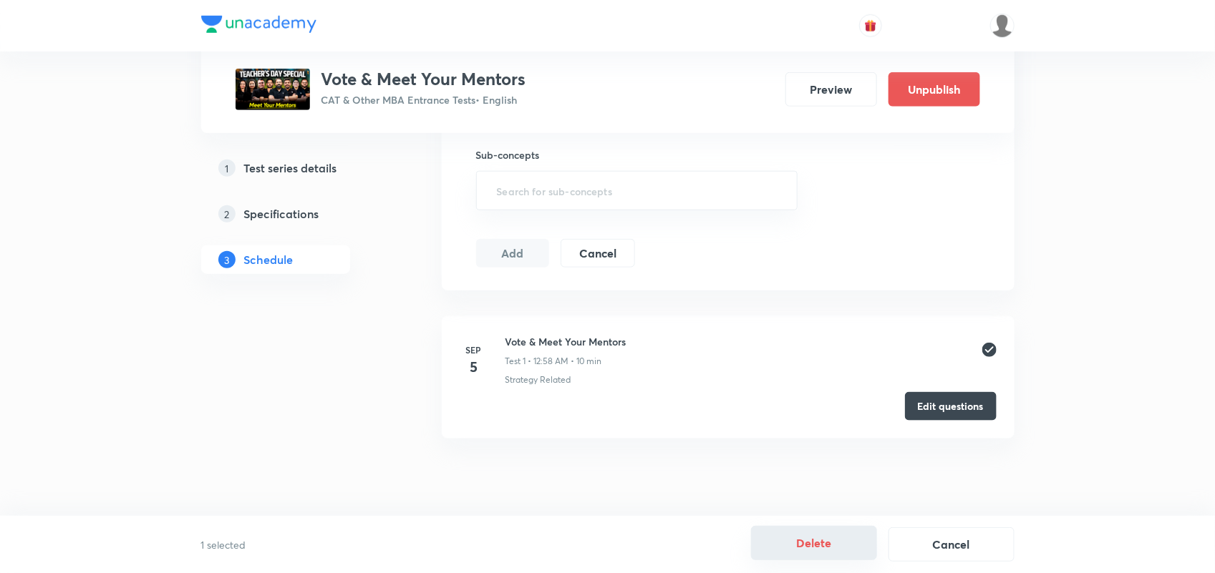
click at [836, 543] on button "Delete" at bounding box center [814, 543] width 126 height 34
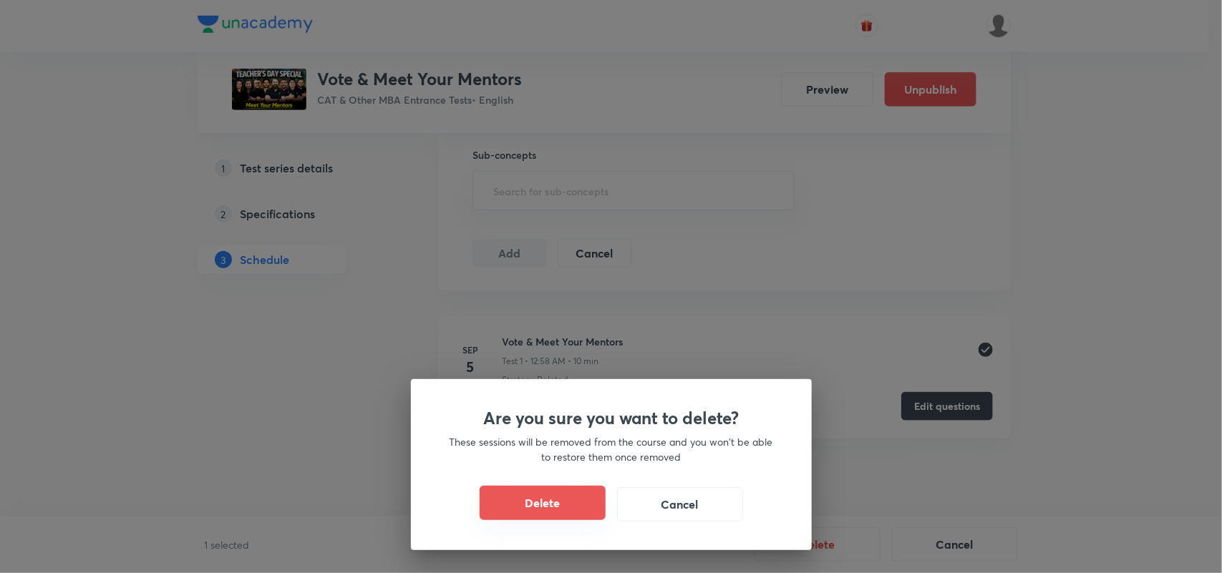
click at [573, 507] on button "Delete" at bounding box center [543, 503] width 126 height 34
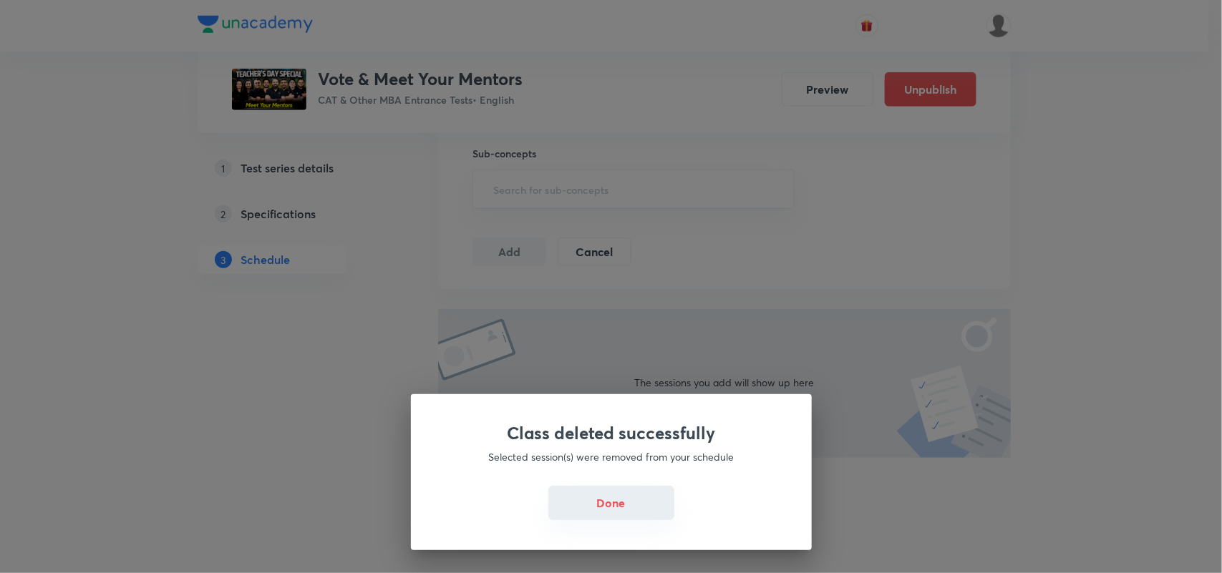
click at [601, 500] on button "Done" at bounding box center [611, 503] width 126 height 34
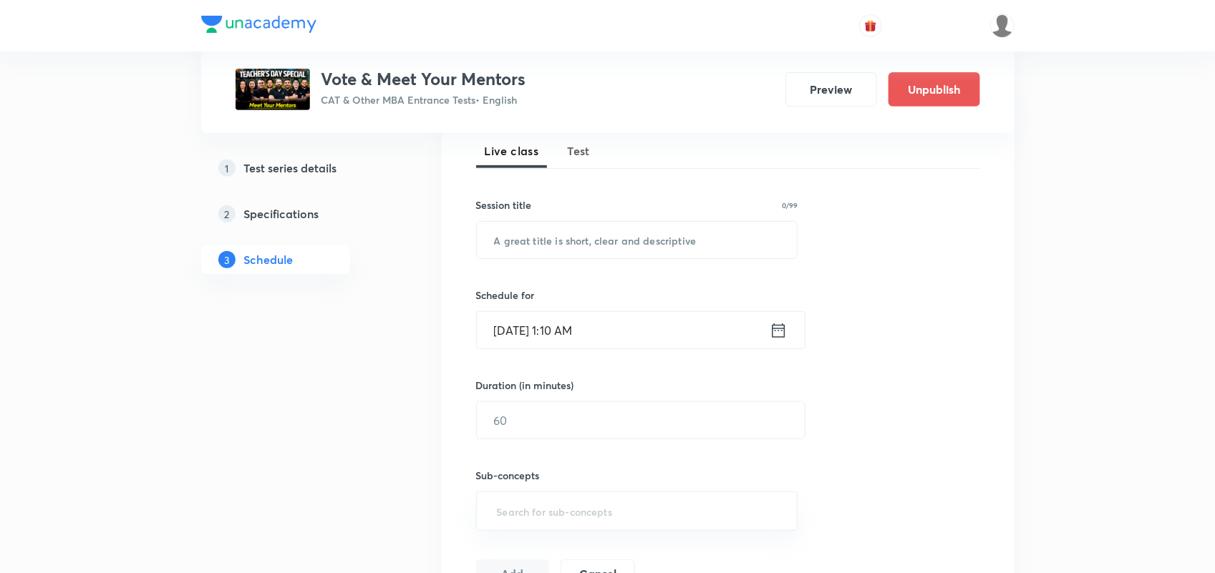
scroll to position [205, 0]
click at [598, 155] on button "Test" at bounding box center [579, 154] width 40 height 34
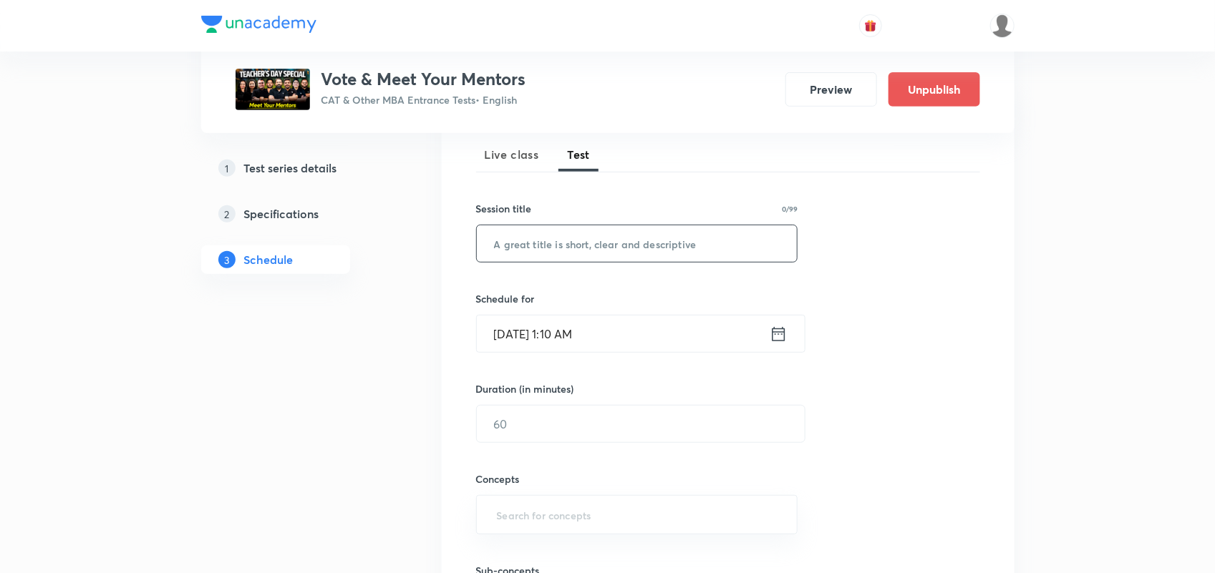
click at [542, 246] on input "text" at bounding box center [637, 243] width 321 height 37
type input "Vote & Meet Your Mentor"
click at [271, 163] on h5 "Test series details" at bounding box center [290, 168] width 93 height 17
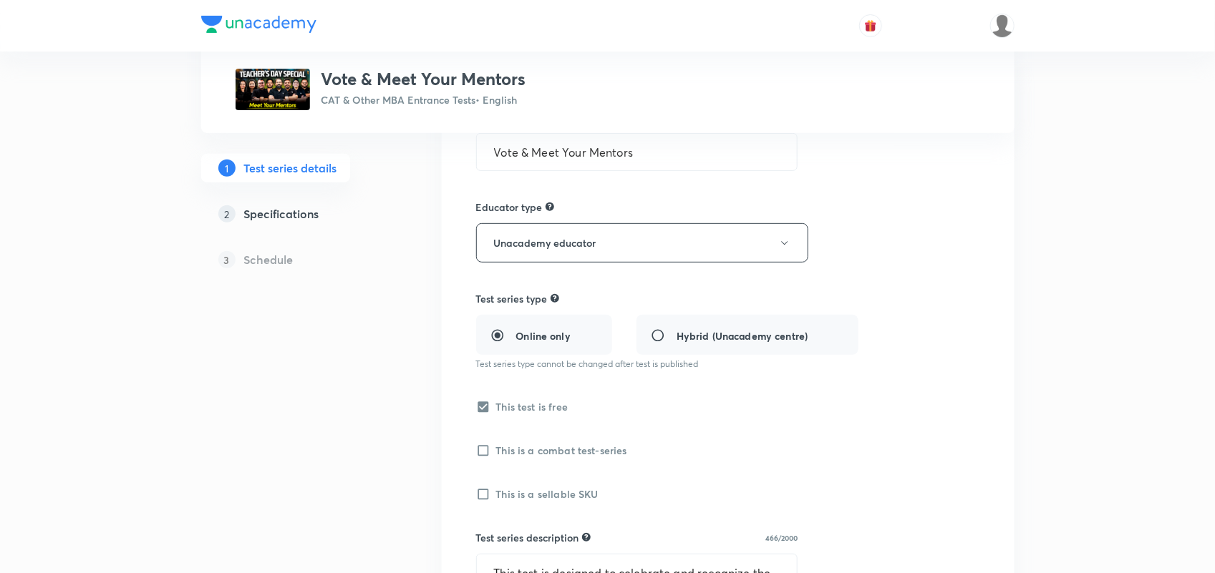
scroll to position [117, 0]
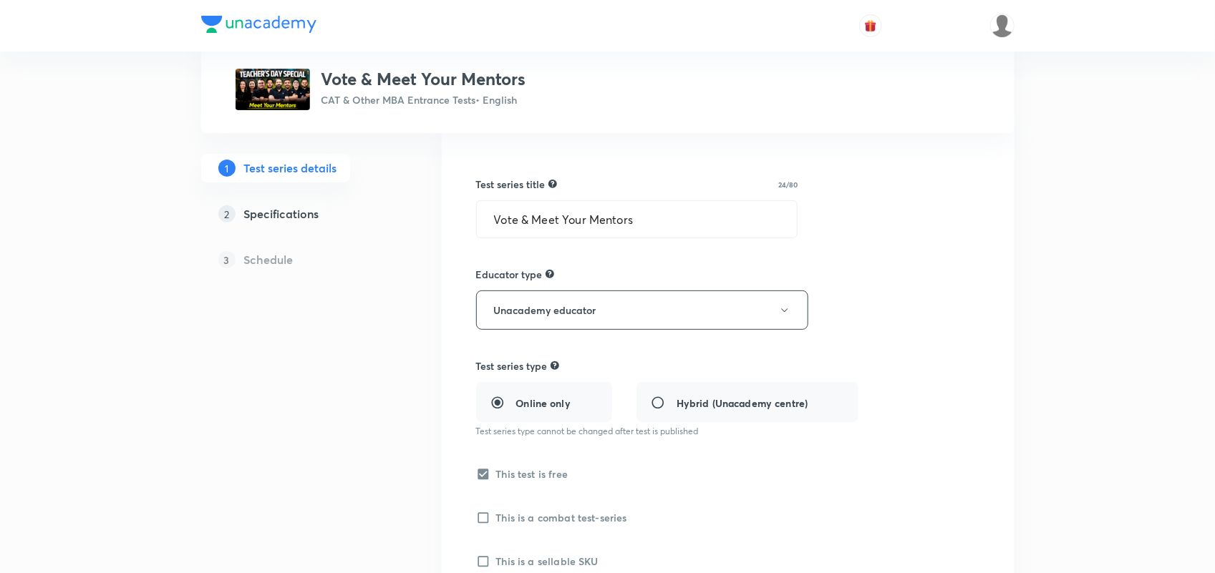
click at [276, 218] on h5 "Specifications" at bounding box center [281, 213] width 75 height 17
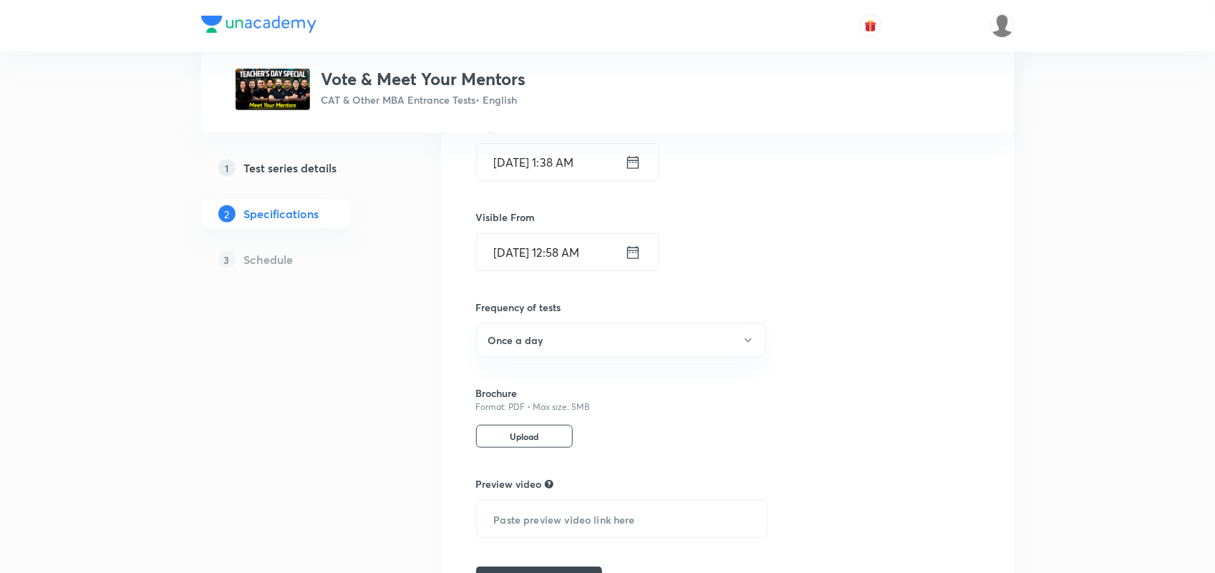
scroll to position [501, 0]
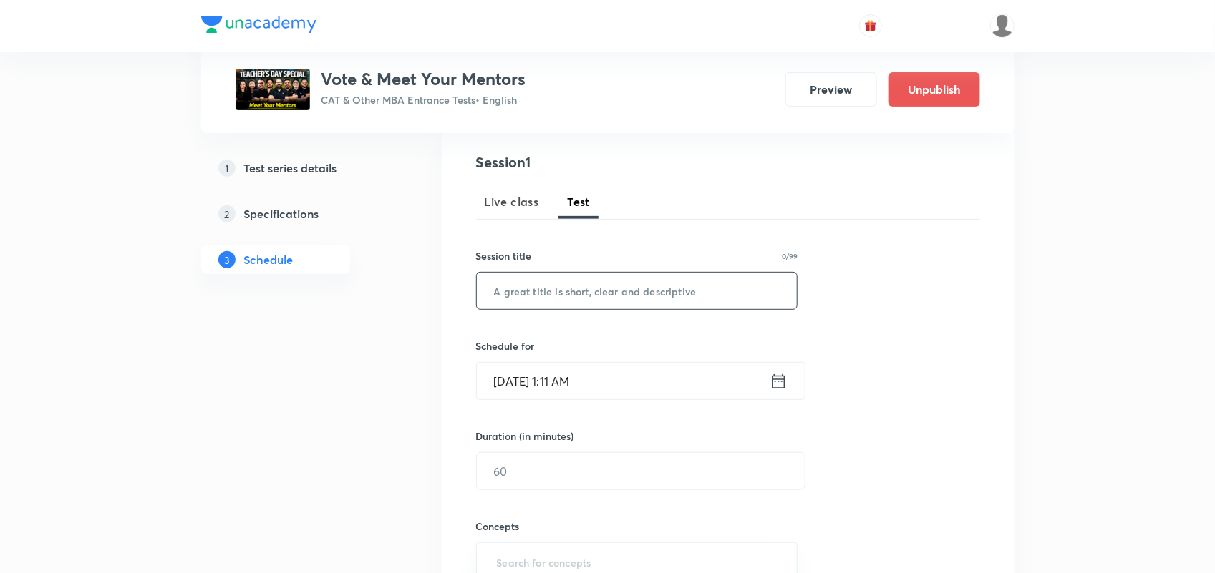
click at [576, 281] on input "text" at bounding box center [637, 291] width 321 height 37
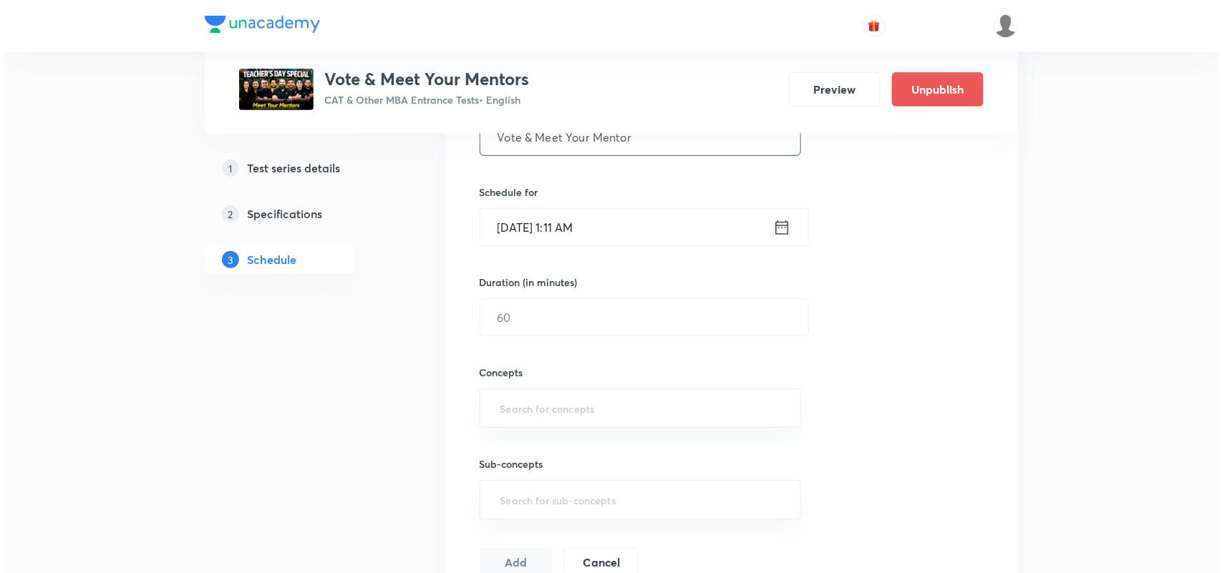
scroll to position [329, 0]
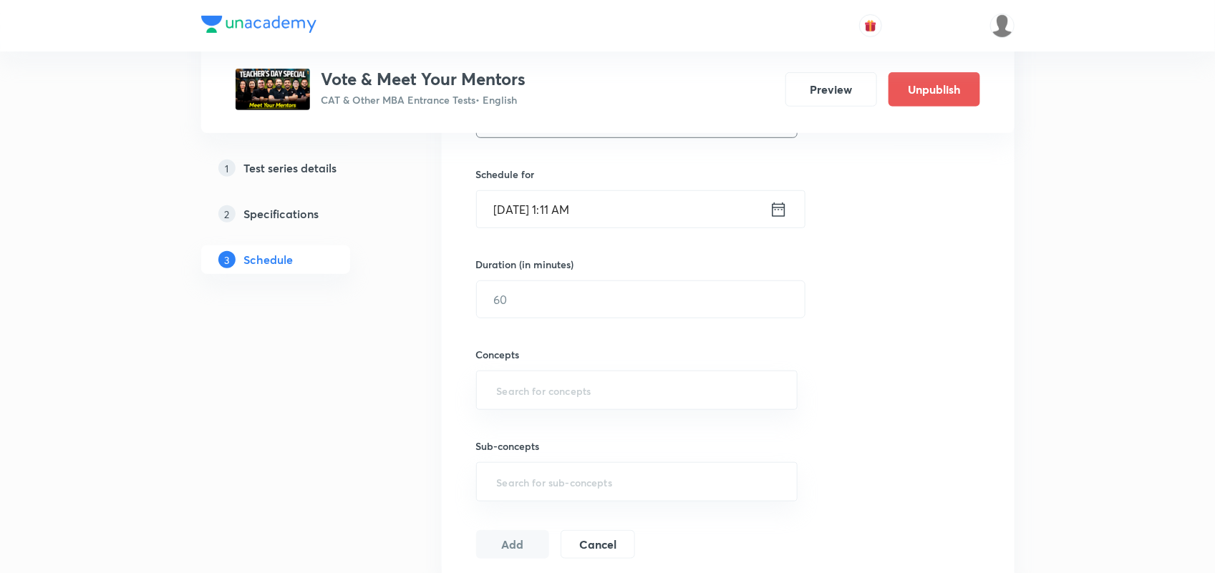
type input "Vote & Meet Your Mentor"
click at [782, 195] on div "[DATE] 1:11 AM ​" at bounding box center [640, 209] width 329 height 38
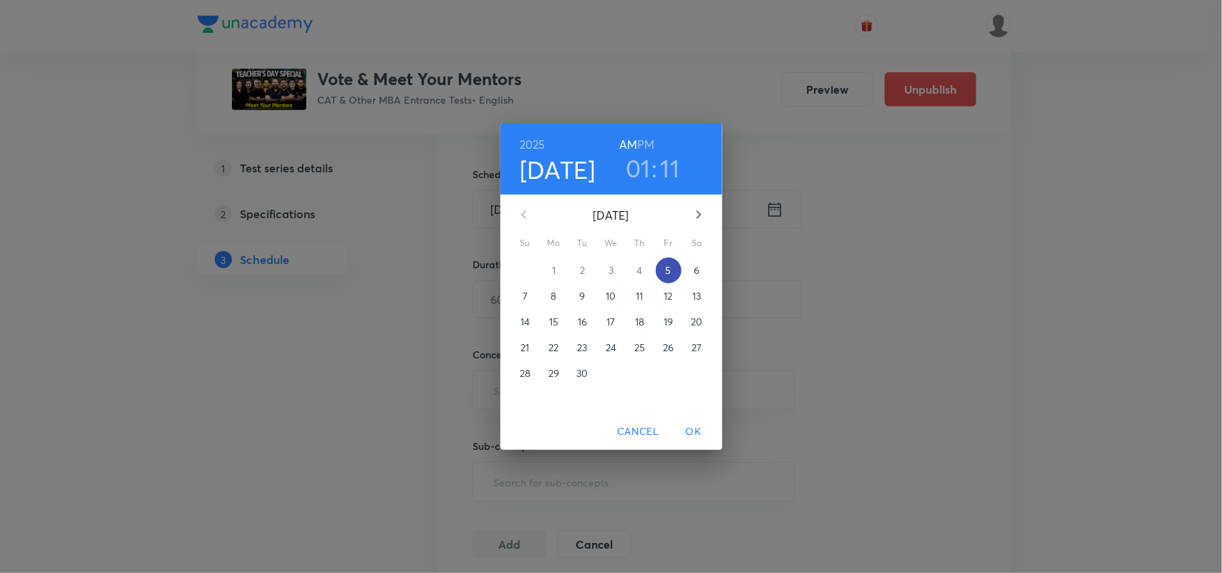
click at [668, 271] on p "5" at bounding box center [668, 270] width 6 height 14
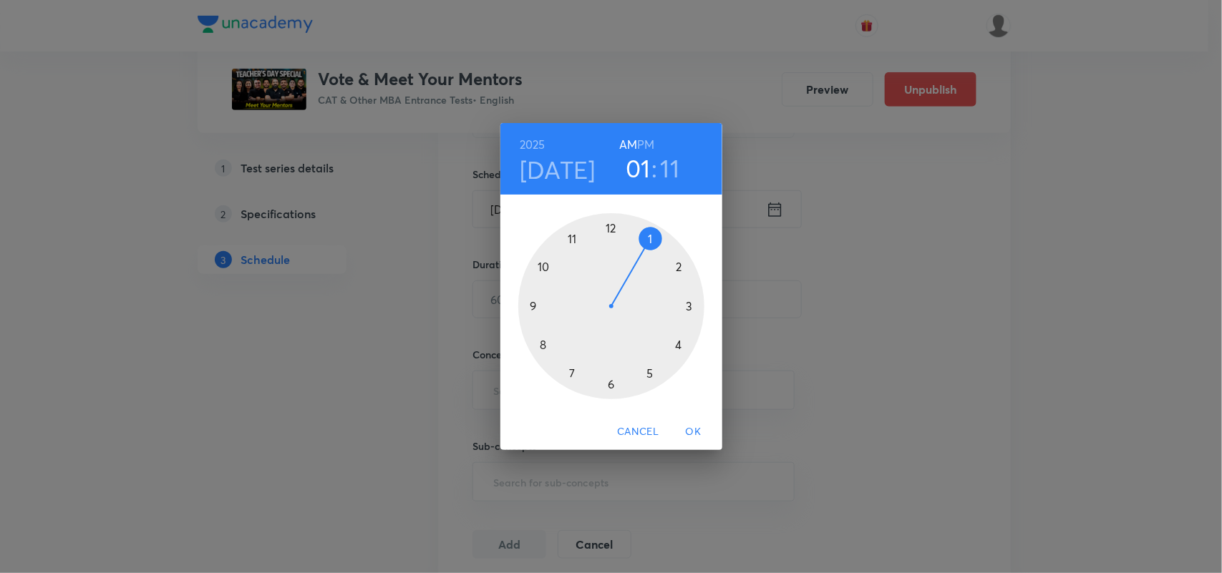
click at [649, 241] on div at bounding box center [611, 306] width 186 height 186
click at [684, 272] on div at bounding box center [611, 306] width 186 height 186
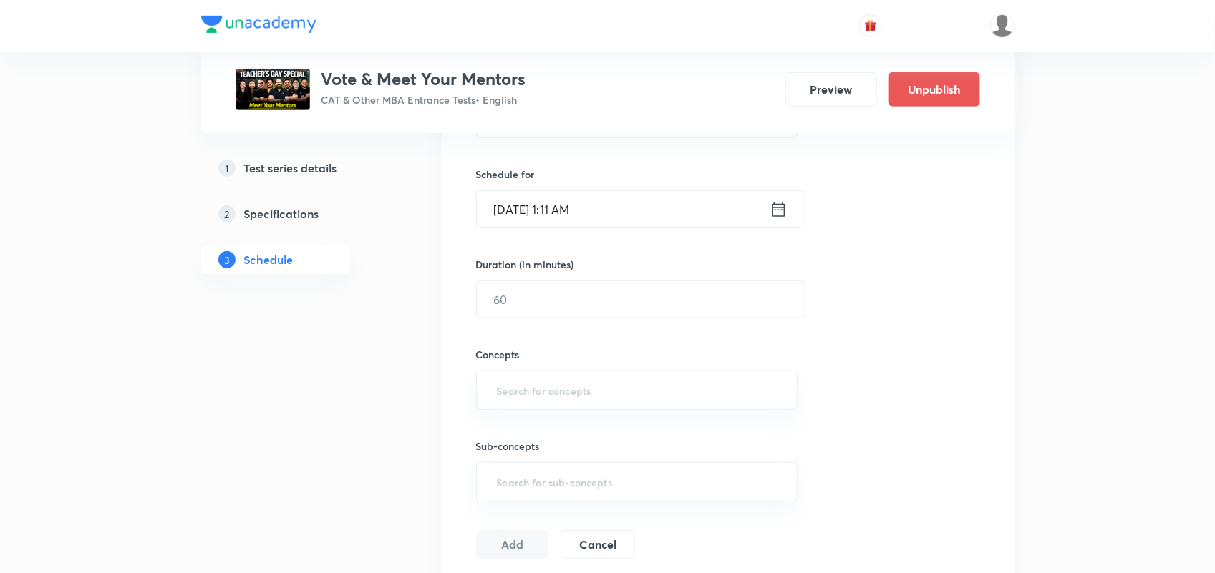
click at [792, 208] on div "Sep 5, 2025, 1:11 AM ​" at bounding box center [640, 209] width 329 height 38
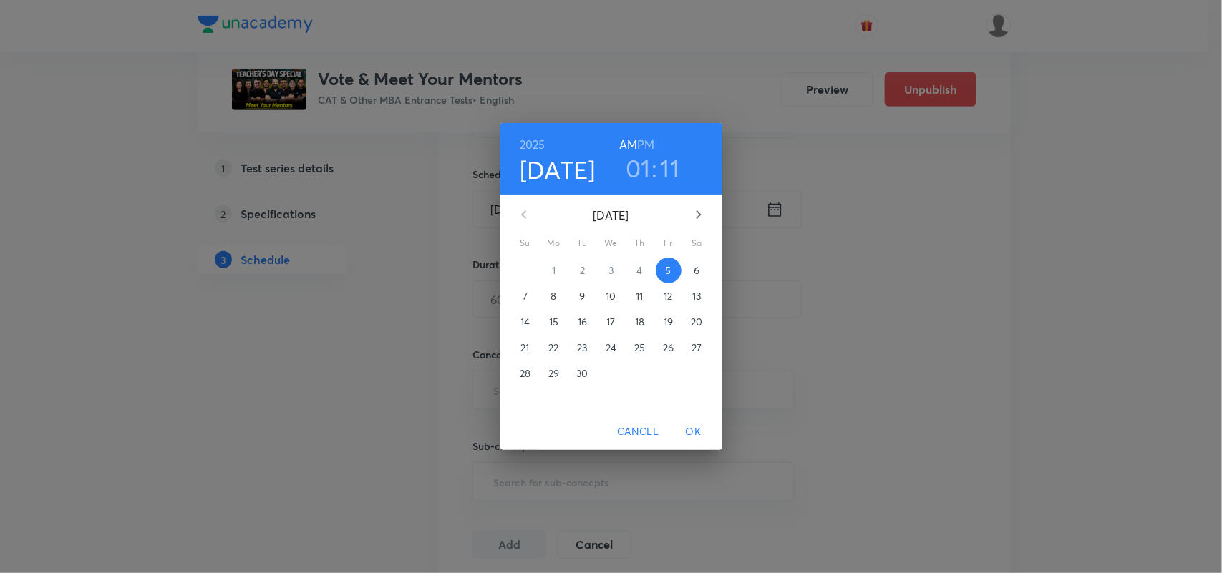
click at [642, 167] on h3 "01" at bounding box center [638, 168] width 25 height 30
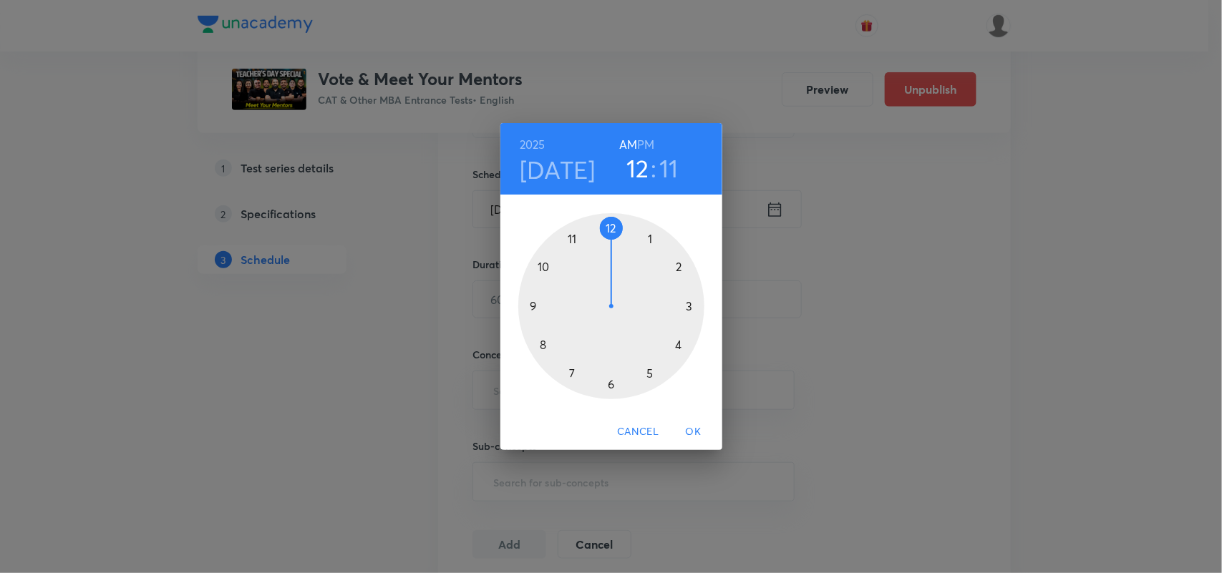
drag, startPoint x: 646, startPoint y: 242, endPoint x: 611, endPoint y: 240, distance: 35.9
click at [611, 240] on div at bounding box center [611, 306] width 186 height 186
drag, startPoint x: 680, startPoint y: 273, endPoint x: 602, endPoint y: 407, distance: 154.9
click at [602, 407] on div "00 05 10 15 20 25 30 35 40 45 50 55" at bounding box center [611, 304] width 222 height 218
click at [648, 145] on h6 "PM" at bounding box center [645, 145] width 17 height 20
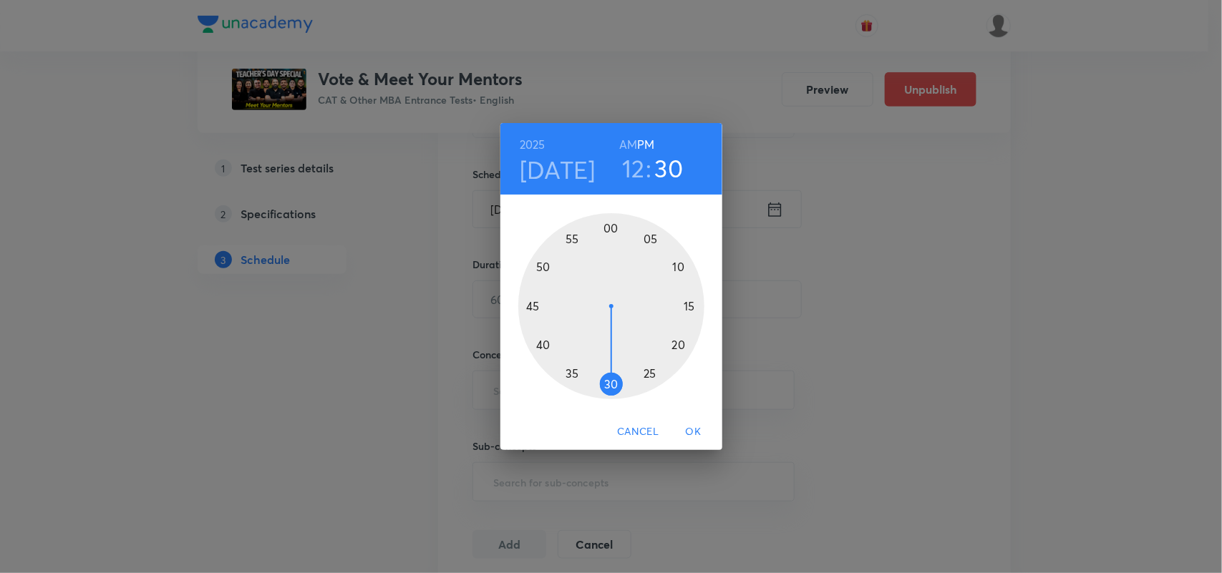
click at [692, 433] on span "OK" at bounding box center [693, 432] width 34 height 18
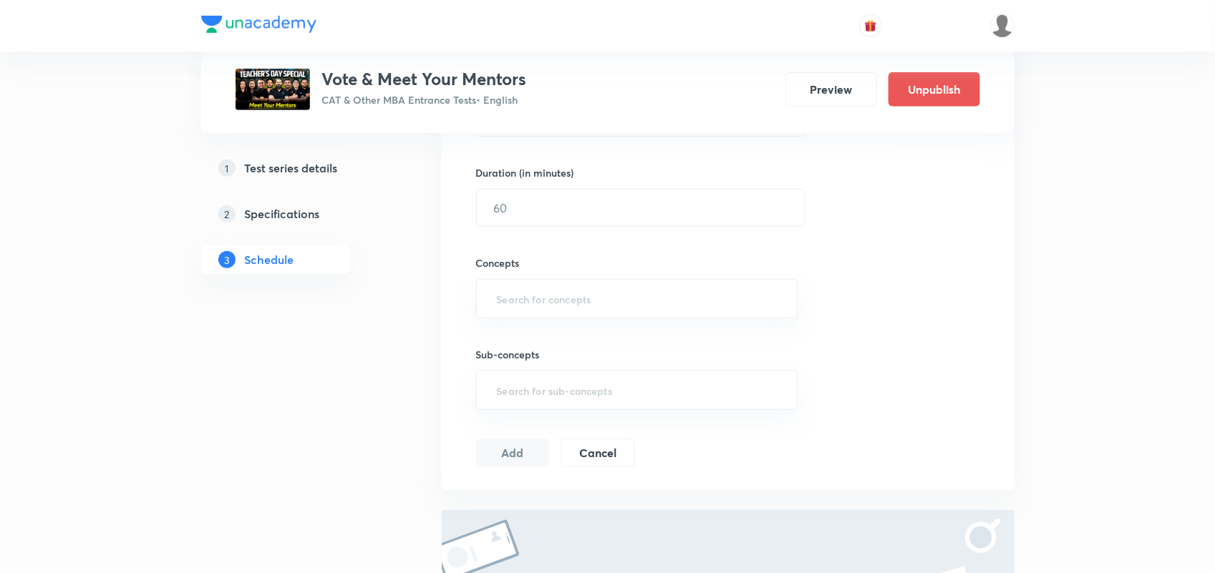
scroll to position [427, 0]
click at [513, 215] on input "text" at bounding box center [641, 202] width 328 height 37
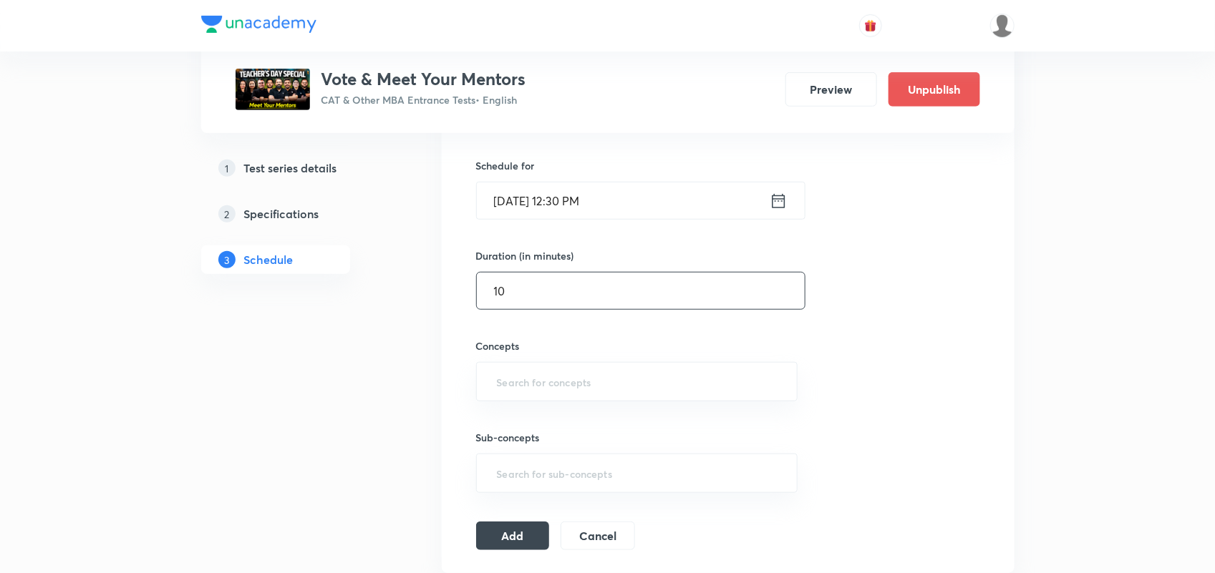
scroll to position [341, 0]
type input "10"
click at [537, 380] on input "text" at bounding box center [637, 379] width 286 height 26
type input "C"
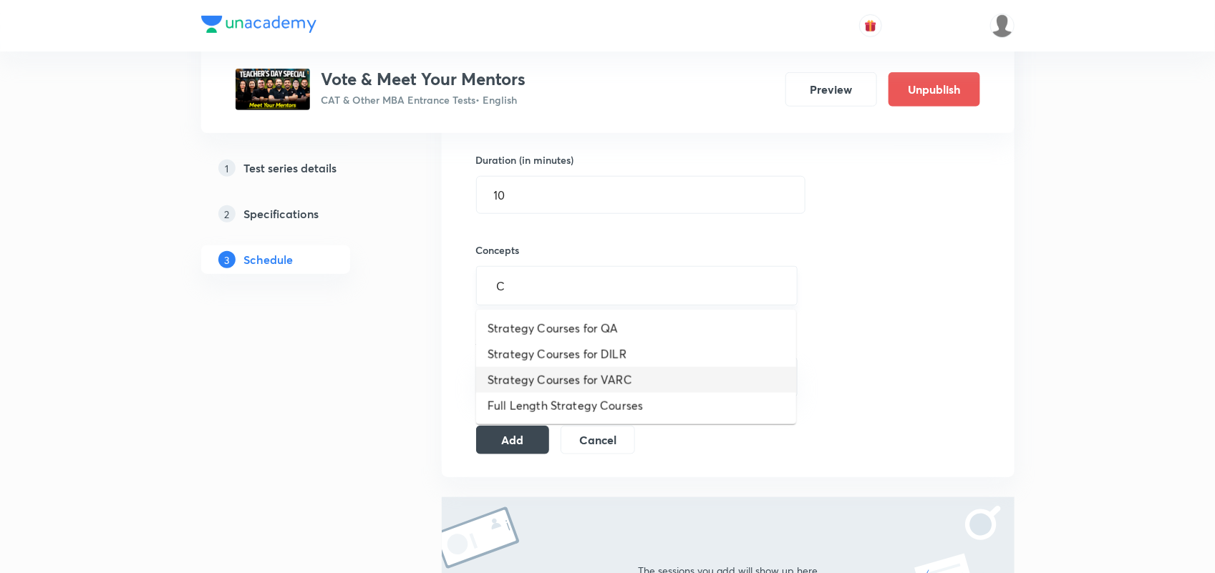
scroll to position [435, 0]
click at [559, 412] on li "Full Length Strategy Courses" at bounding box center [636, 405] width 320 height 26
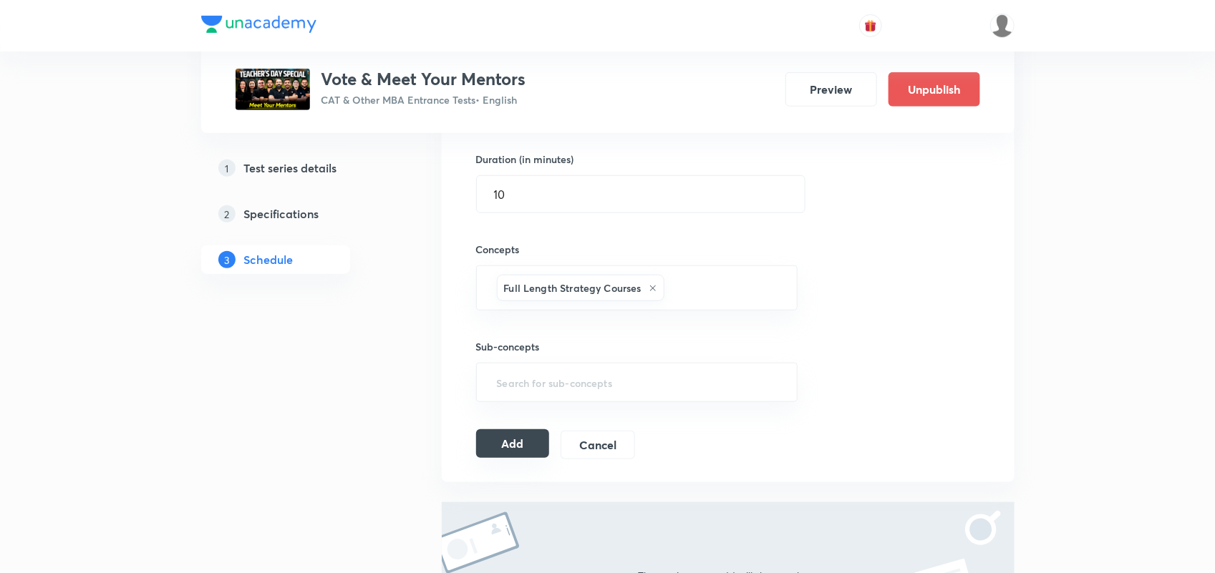
click at [503, 444] on button "Add" at bounding box center [513, 444] width 74 height 29
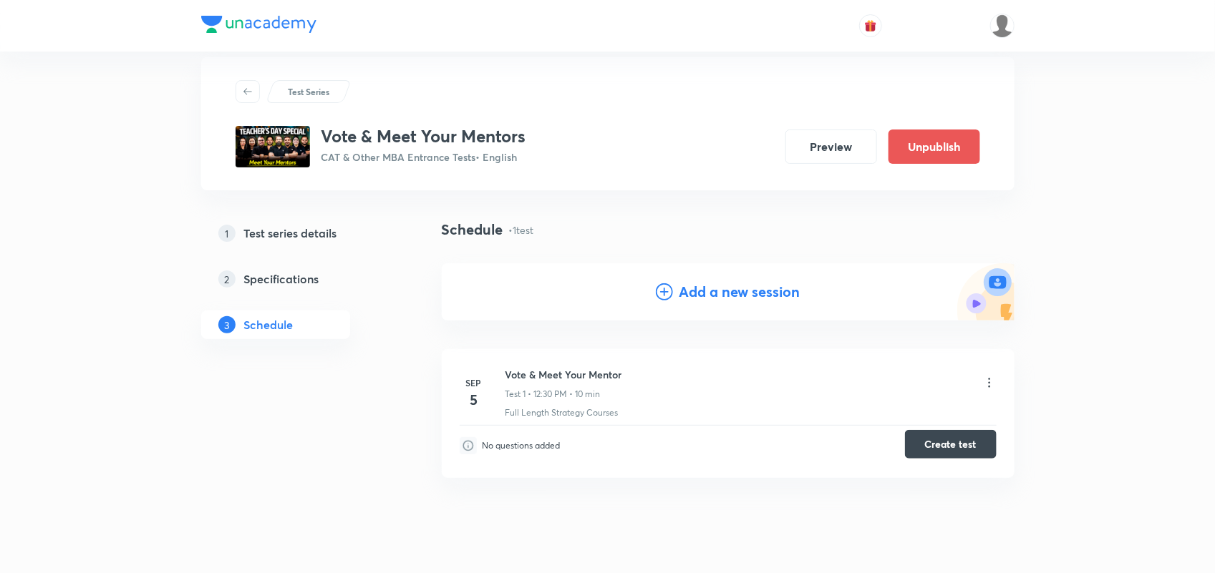
click at [946, 445] on button "Create test" at bounding box center [951, 444] width 92 height 29
click at [1001, 374] on li "Sep 5 Vote & Meet Your Mentor Test 1 • 12:30 PM • 10 min Full Length Strategy C…" at bounding box center [728, 413] width 573 height 129
click at [986, 380] on icon at bounding box center [989, 383] width 14 height 14
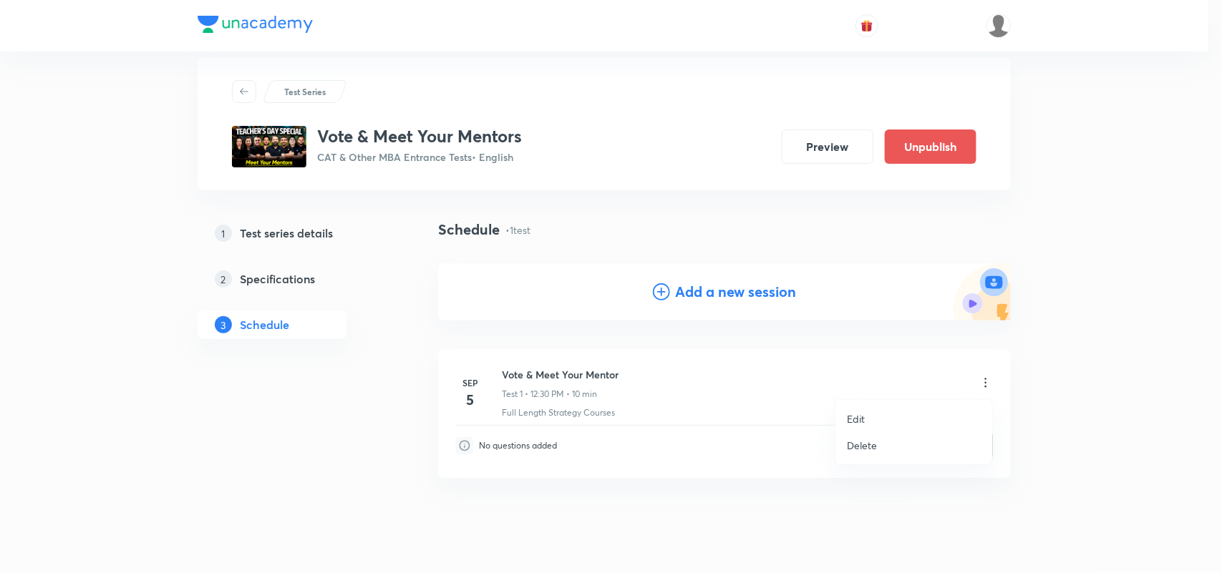
click at [860, 407] on li "Edit" at bounding box center [913, 419] width 157 height 26
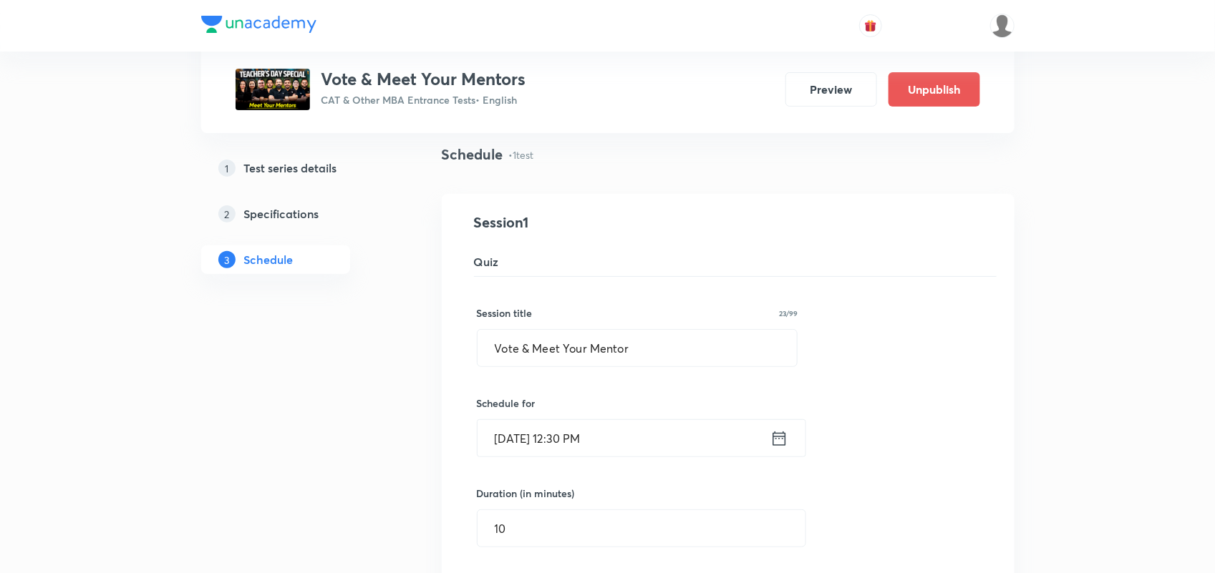
scroll to position [100, 0]
click at [780, 435] on icon at bounding box center [778, 436] width 13 height 14
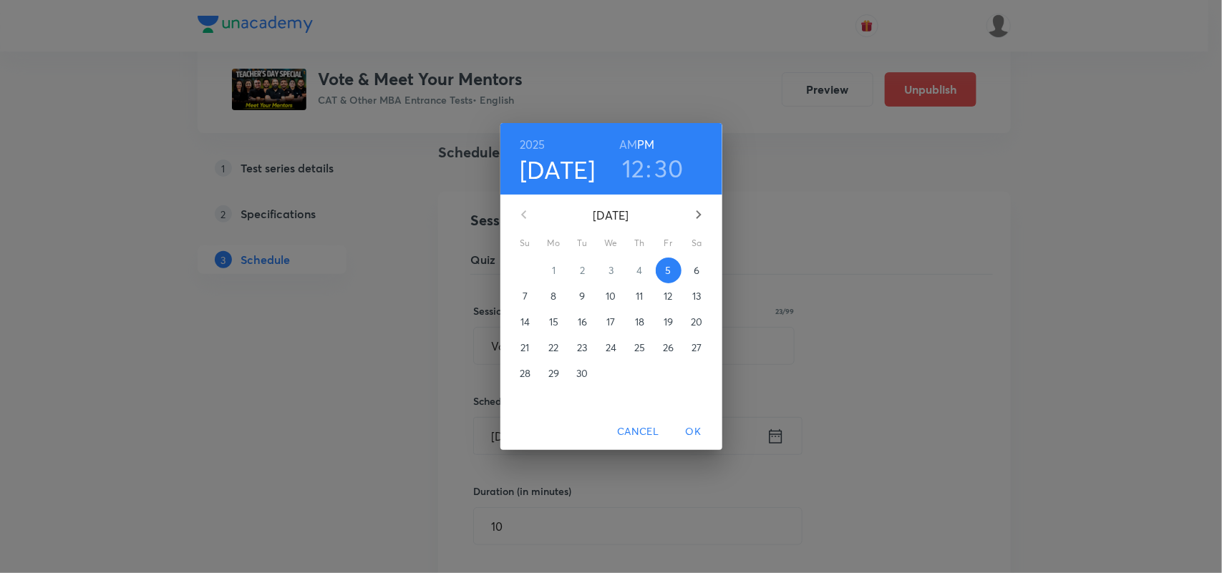
click at [638, 165] on h3 "12" at bounding box center [633, 168] width 23 height 30
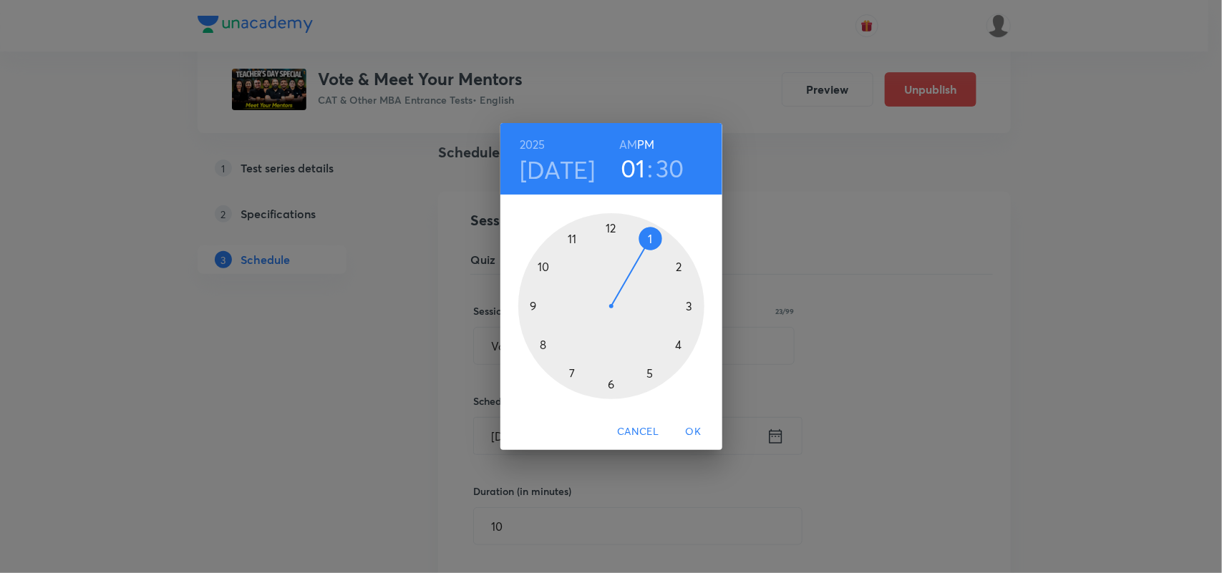
drag, startPoint x: 606, startPoint y: 220, endPoint x: 663, endPoint y: 243, distance: 61.7
click at [663, 243] on div at bounding box center [611, 306] width 186 height 186
drag, startPoint x: 608, startPoint y: 388, endPoint x: 651, endPoint y: 379, distance: 43.8
click at [651, 379] on div at bounding box center [611, 306] width 186 height 186
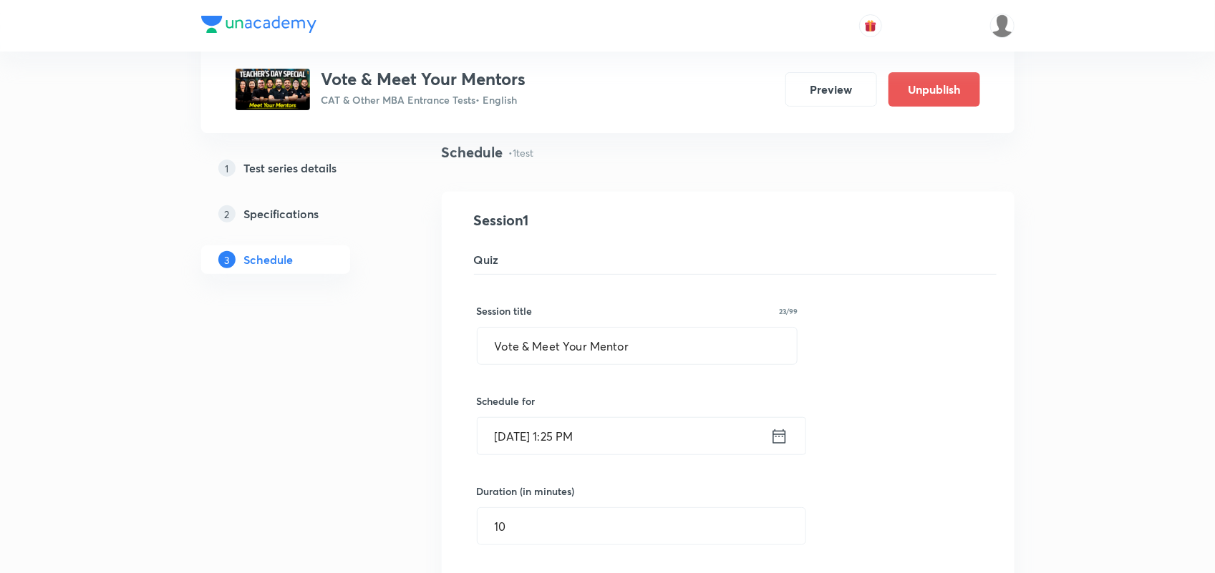
click at [782, 442] on icon at bounding box center [779, 437] width 18 height 20
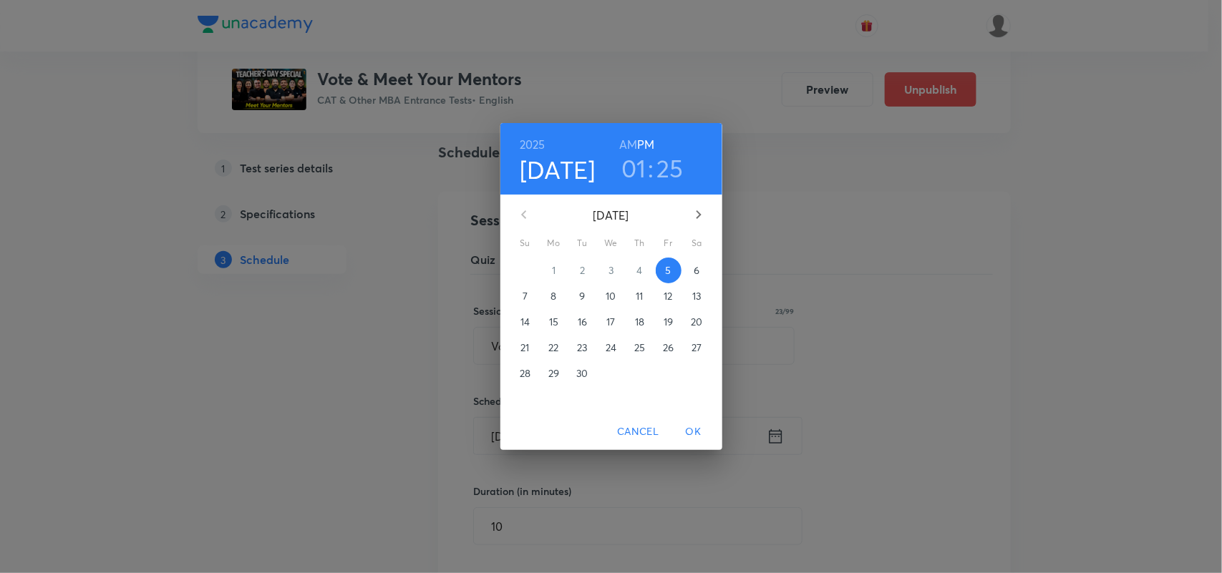
click at [627, 142] on h6 "AM" at bounding box center [628, 145] width 18 height 20
click at [694, 421] on button "OK" at bounding box center [694, 432] width 46 height 26
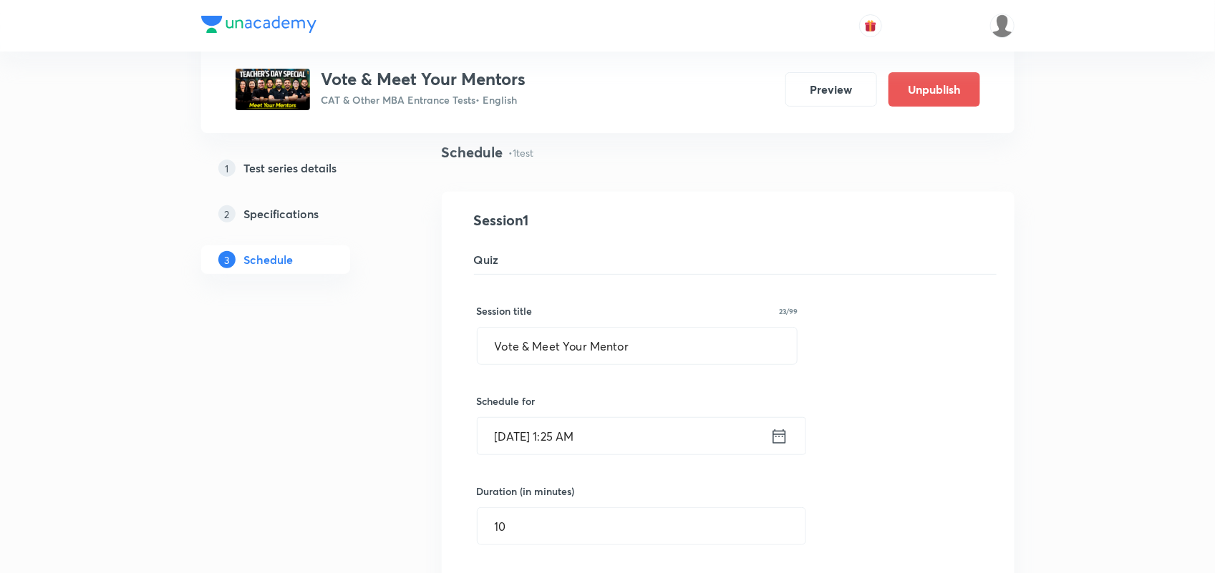
scroll to position [473, 0]
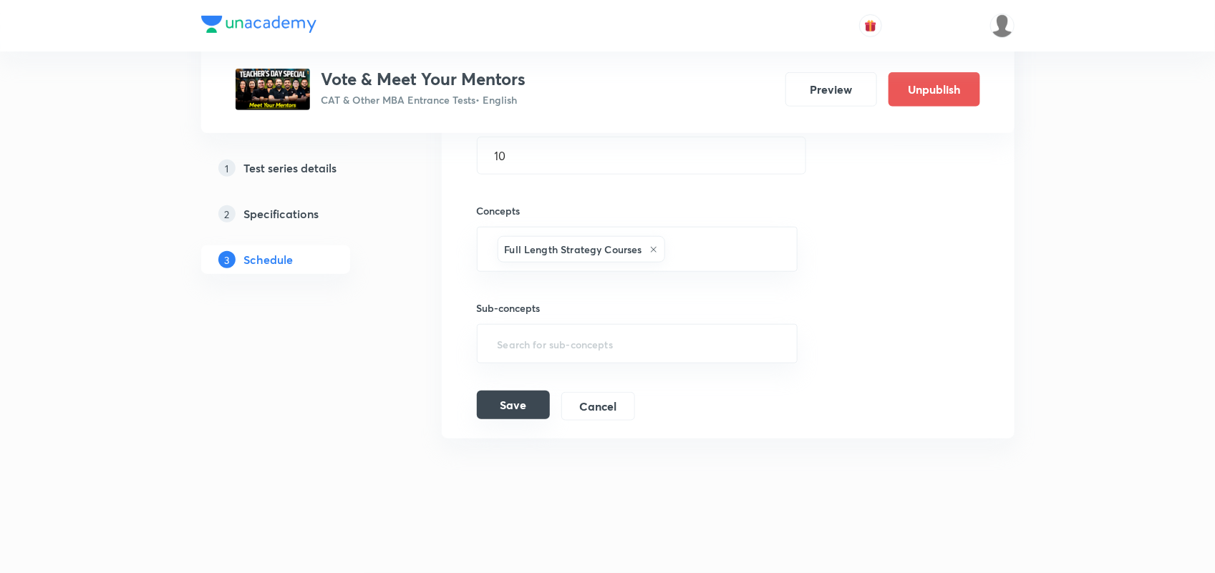
click at [507, 395] on button "Save" at bounding box center [513, 405] width 73 height 29
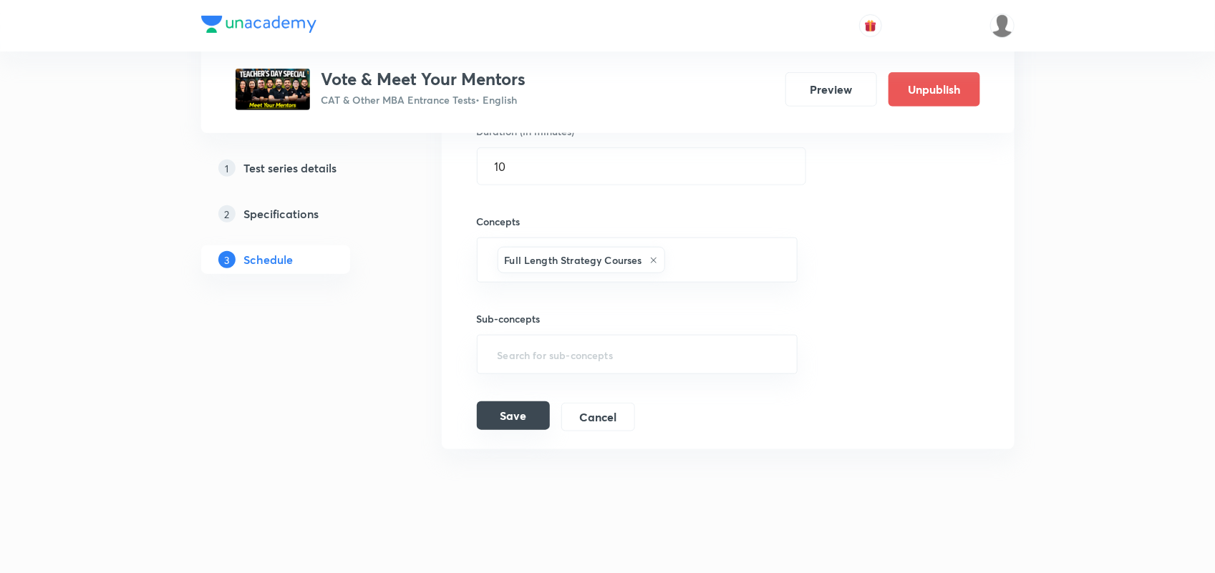
click at [523, 412] on button "Save" at bounding box center [513, 416] width 73 height 29
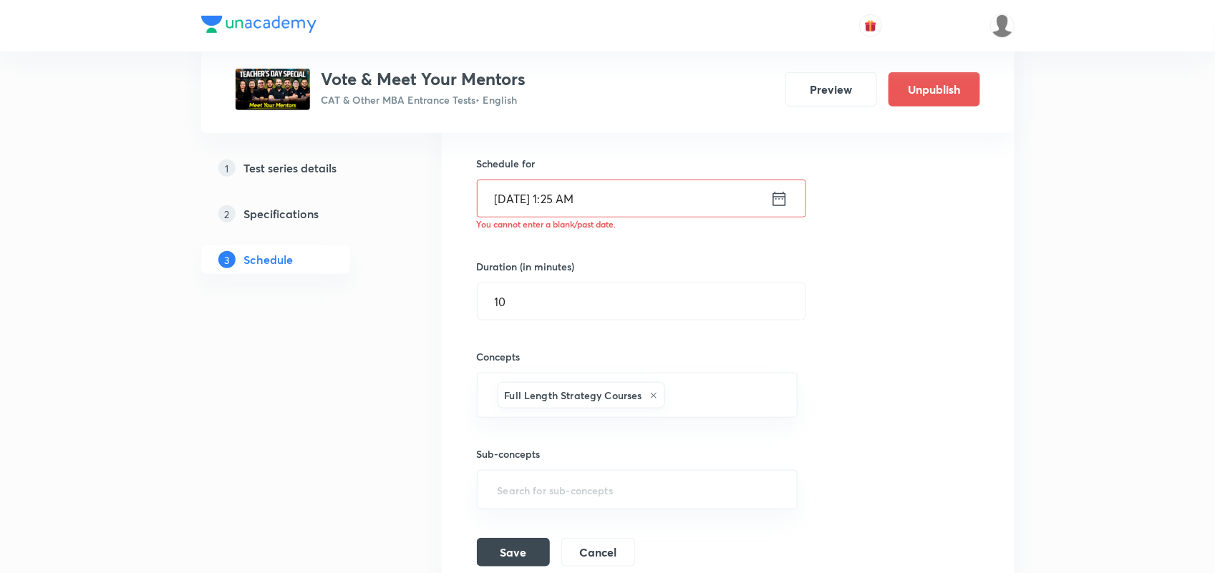
scroll to position [330, 0]
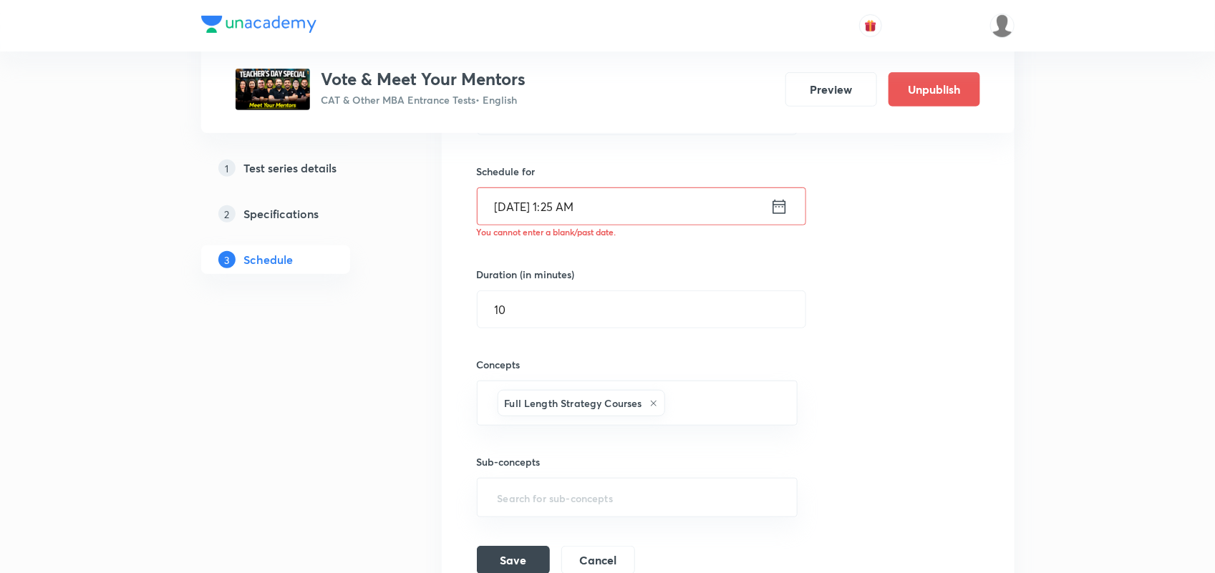
click at [777, 205] on icon at bounding box center [778, 206] width 13 height 14
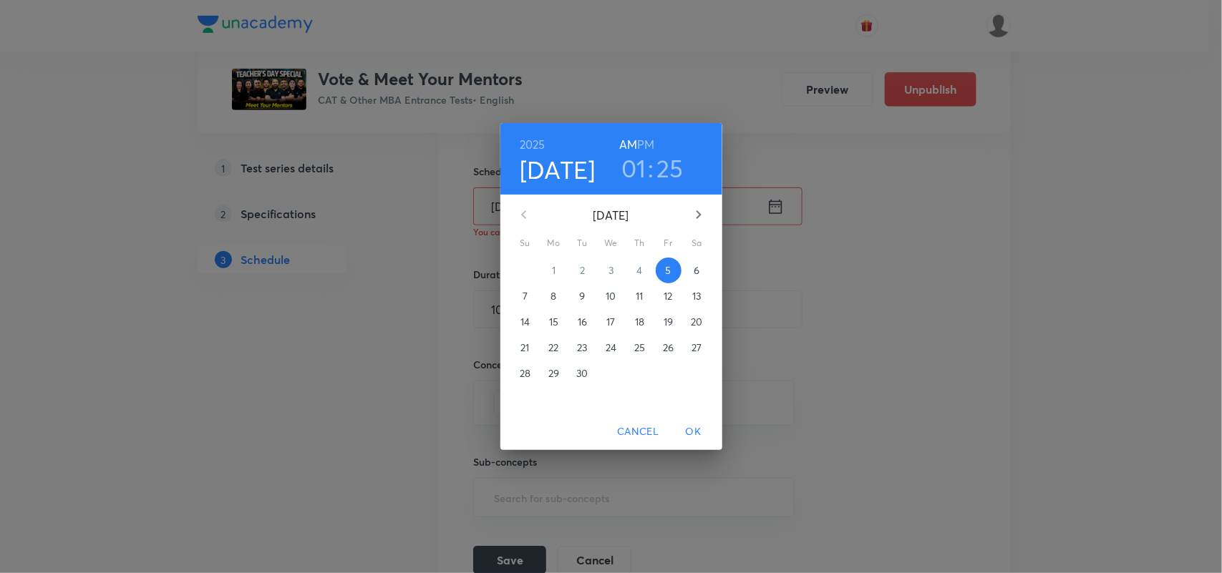
click at [678, 169] on h3 "25" at bounding box center [669, 168] width 27 height 30
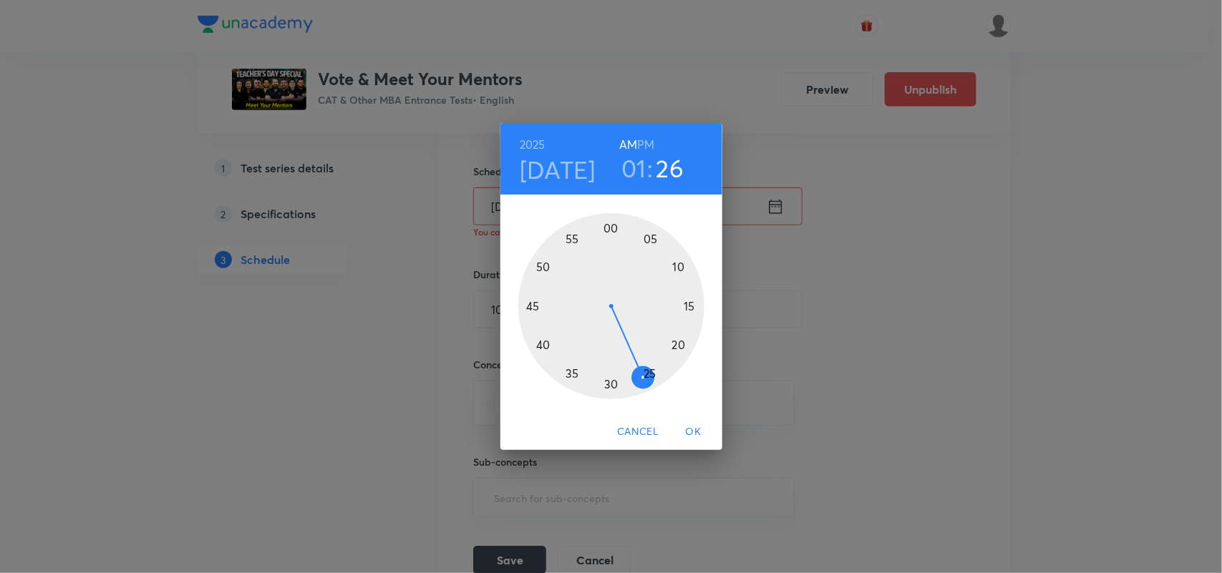
drag, startPoint x: 651, startPoint y: 371, endPoint x: 646, endPoint y: 385, distance: 15.4
click at [646, 385] on div at bounding box center [611, 306] width 186 height 186
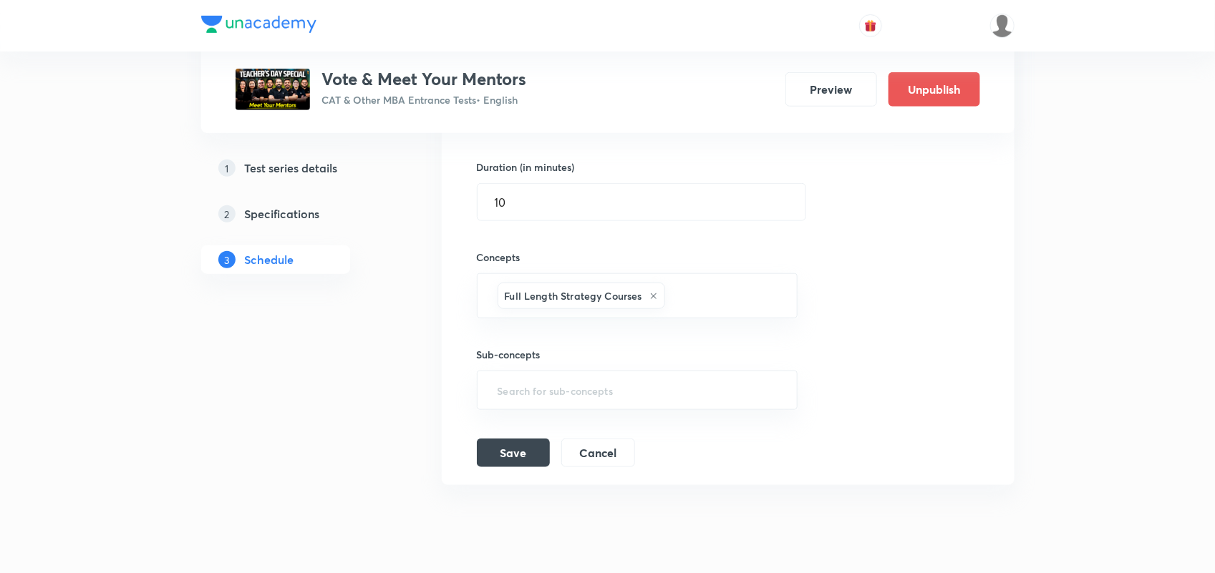
scroll to position [438, 0]
click at [519, 462] on button "Save" at bounding box center [513, 451] width 73 height 29
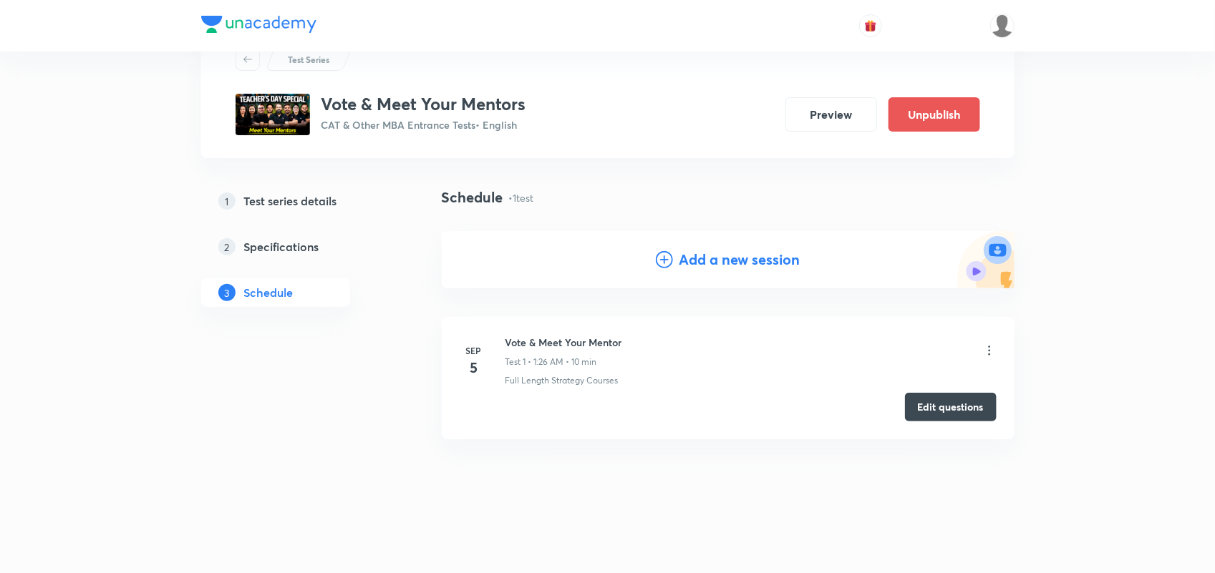
scroll to position [0, 0]
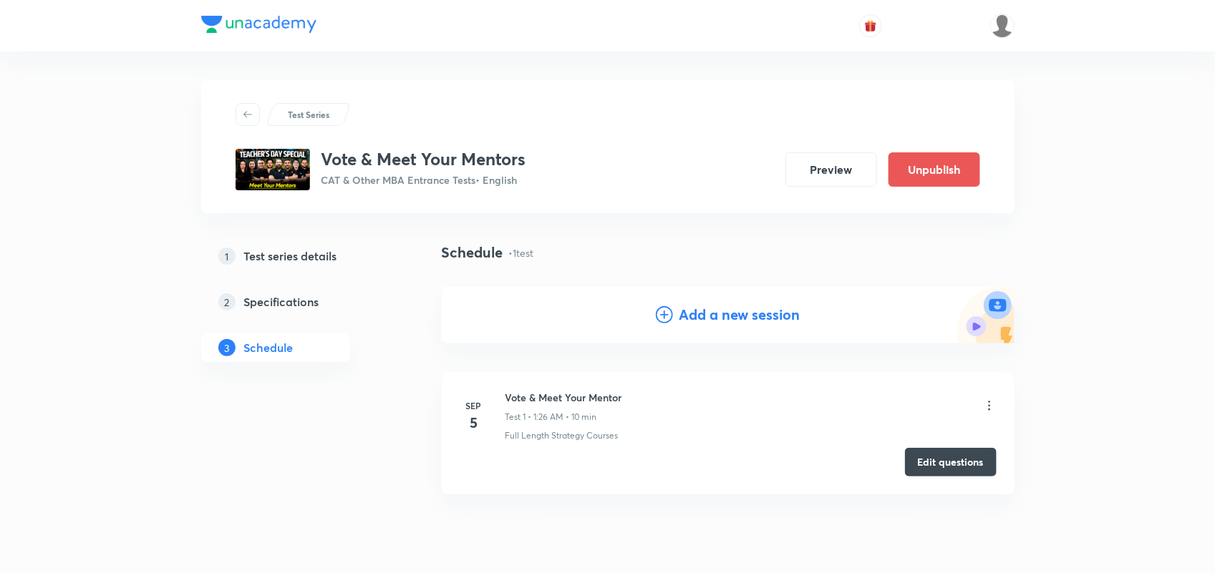
click at [988, 408] on icon at bounding box center [989, 406] width 14 height 14
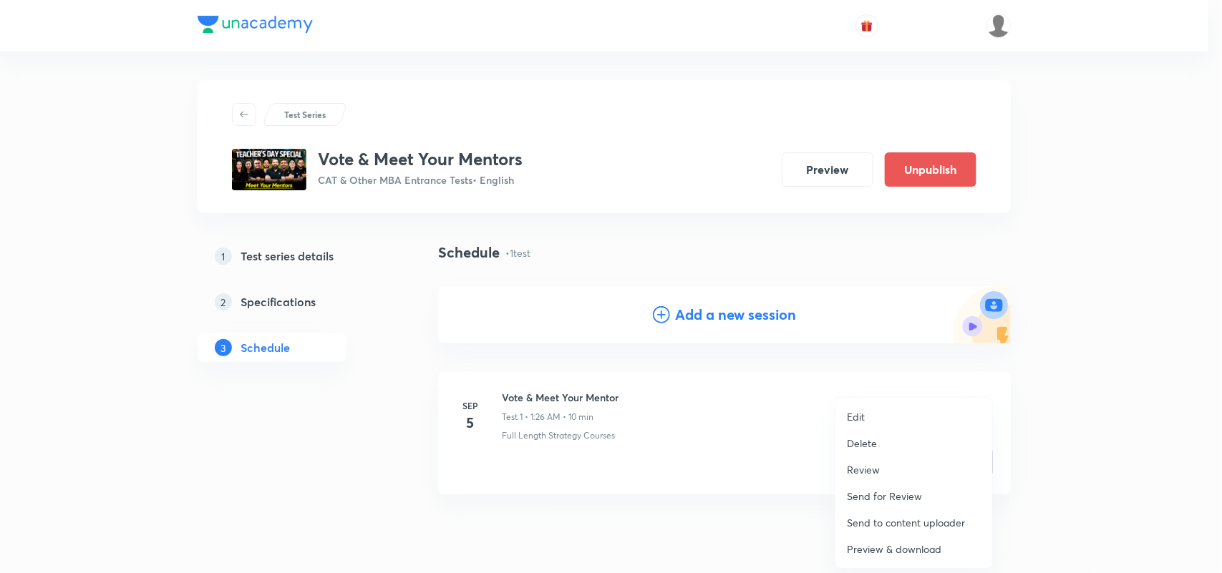
click at [582, 477] on div at bounding box center [611, 286] width 1222 height 573
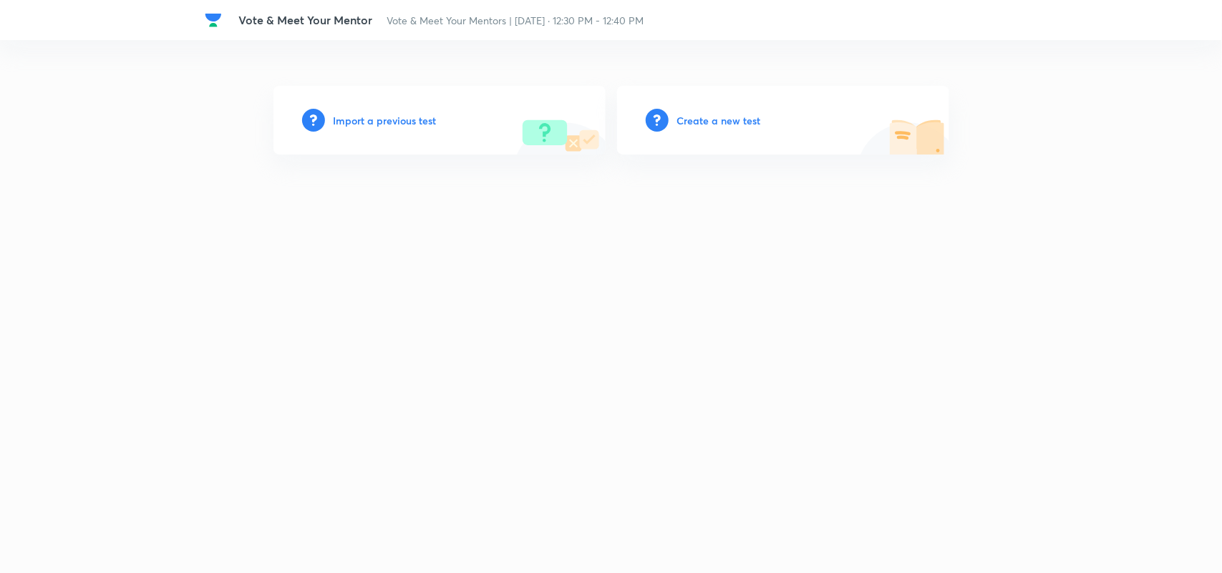
click at [688, 115] on h6 "Create a new test" at bounding box center [719, 120] width 84 height 15
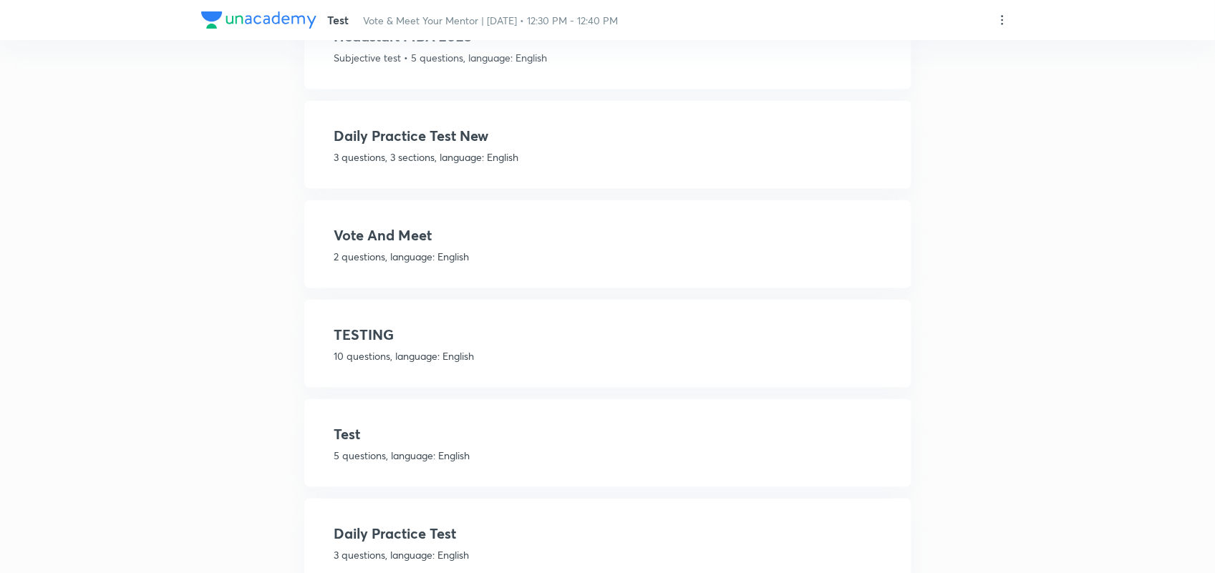
scroll to position [573, 0]
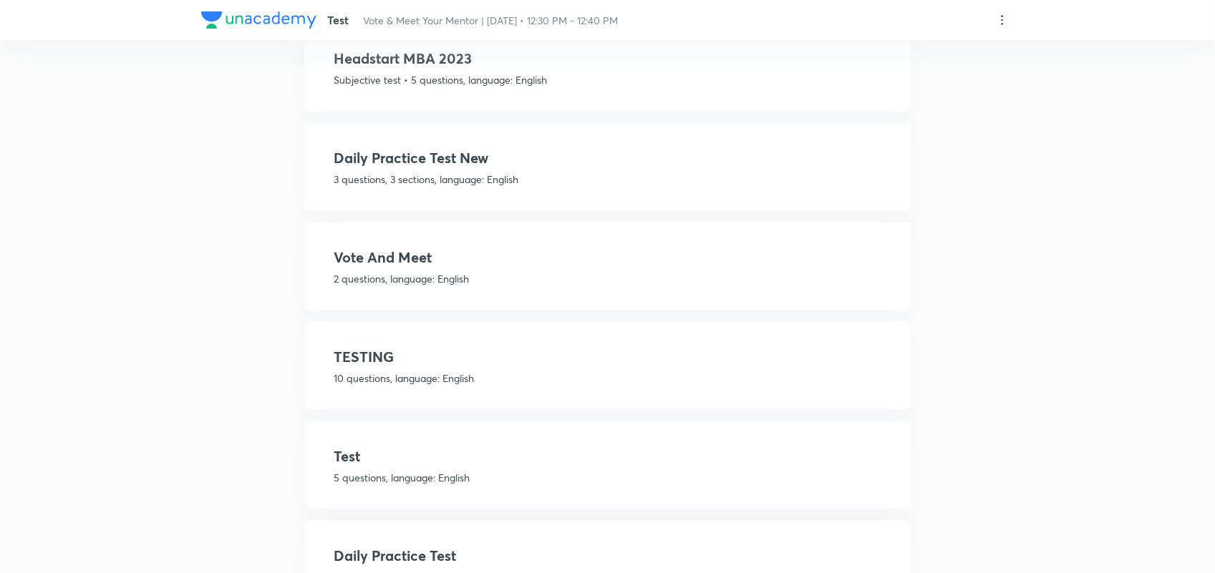
click at [379, 259] on h4 "Vote And Meet" at bounding box center [607, 257] width 547 height 21
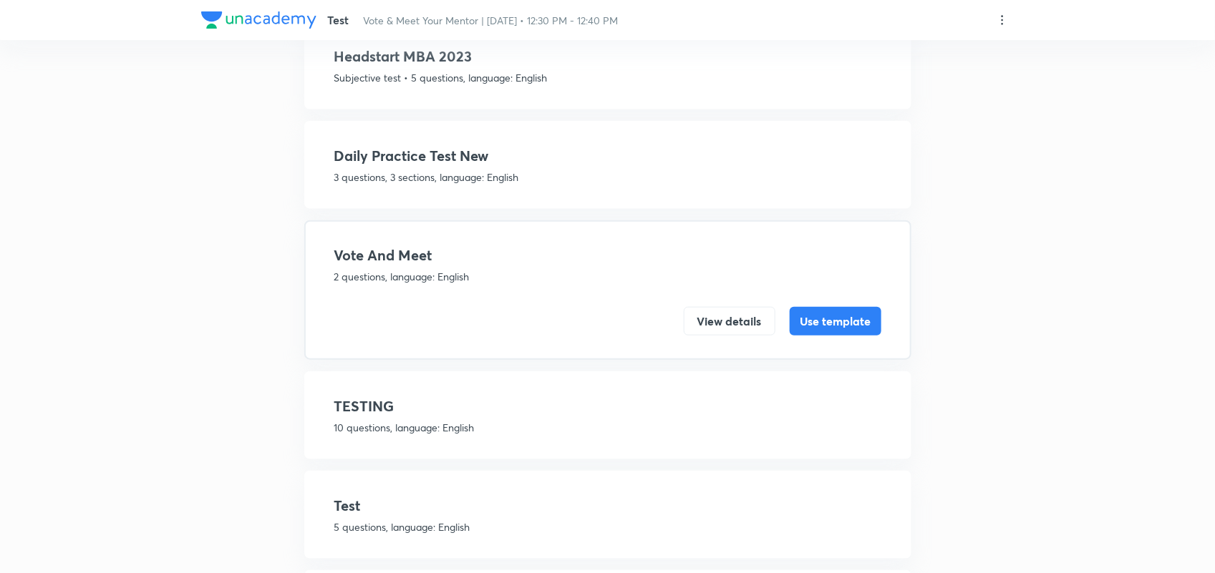
scroll to position [520, 0]
click at [839, 321] on button "Use template" at bounding box center [836, 323] width 92 height 29
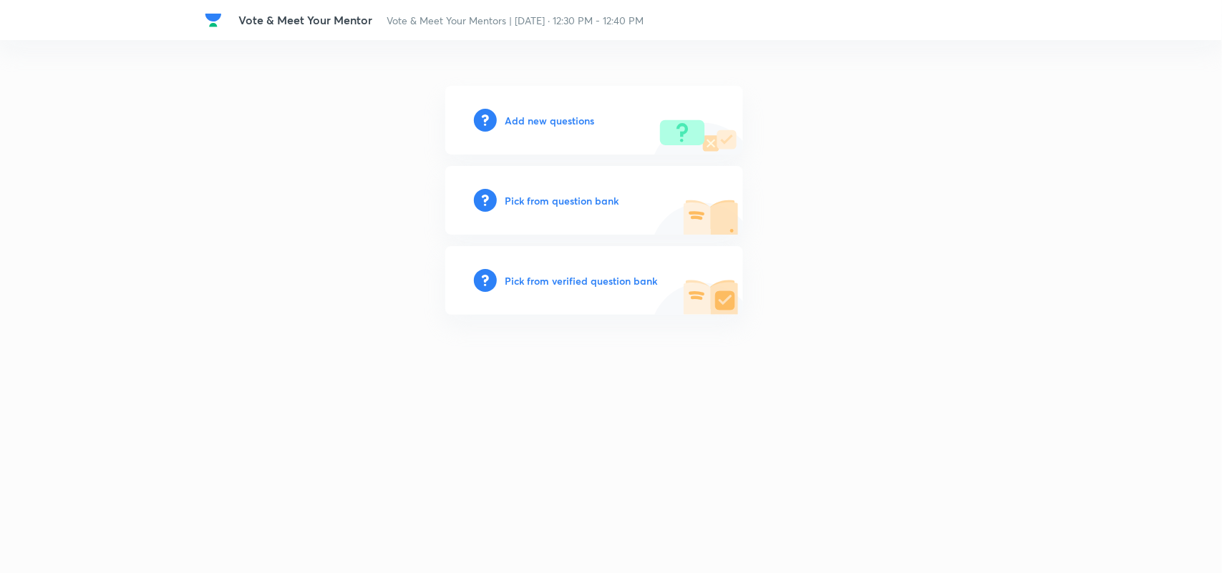
click at [562, 129] on div "Add new questions" at bounding box center [594, 120] width 298 height 69
click at [562, 116] on h6 "Add new questions" at bounding box center [549, 120] width 89 height 15
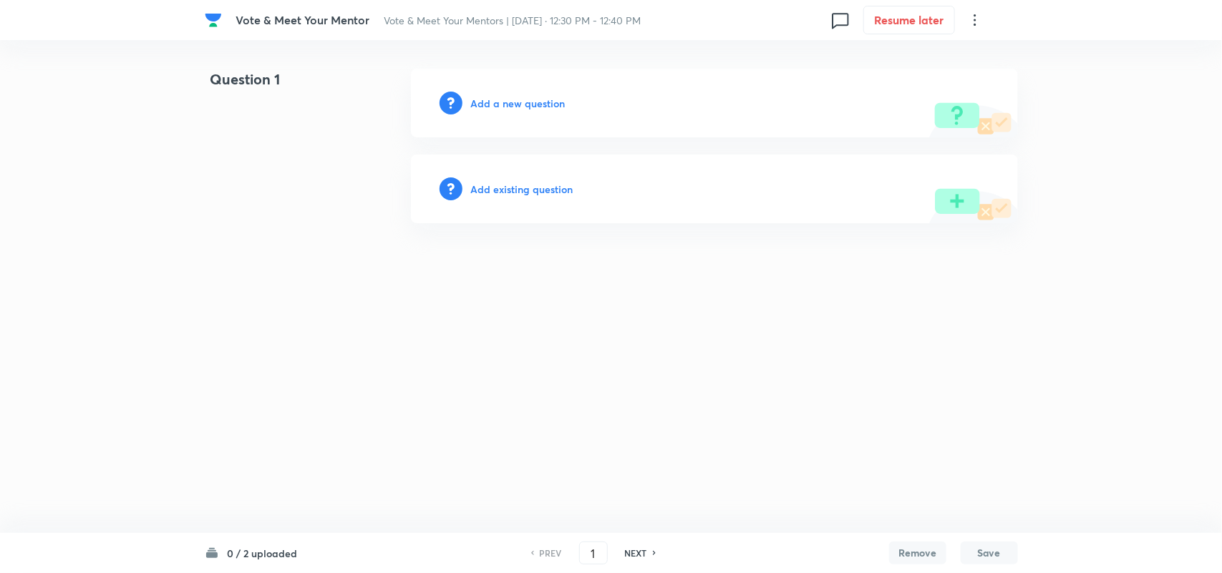
click at [542, 101] on h6 "Add a new question" at bounding box center [518, 103] width 94 height 15
click at [542, 101] on h6 "Choose a question type" at bounding box center [526, 103] width 110 height 15
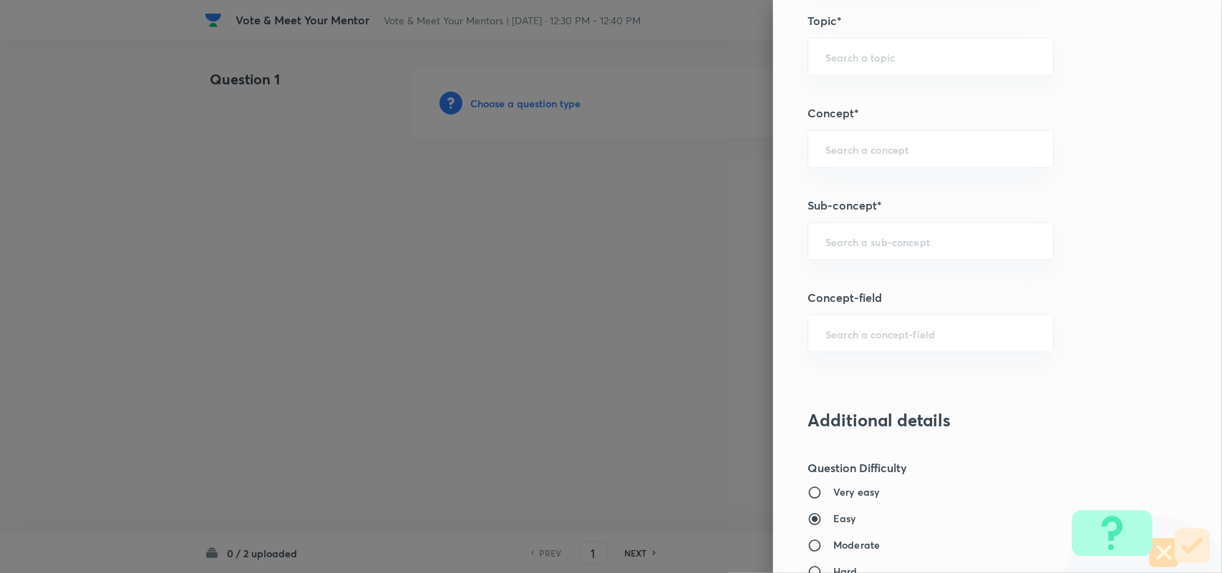
scroll to position [727, 0]
click at [878, 242] on input "text" at bounding box center [930, 243] width 210 height 14
type input "n"
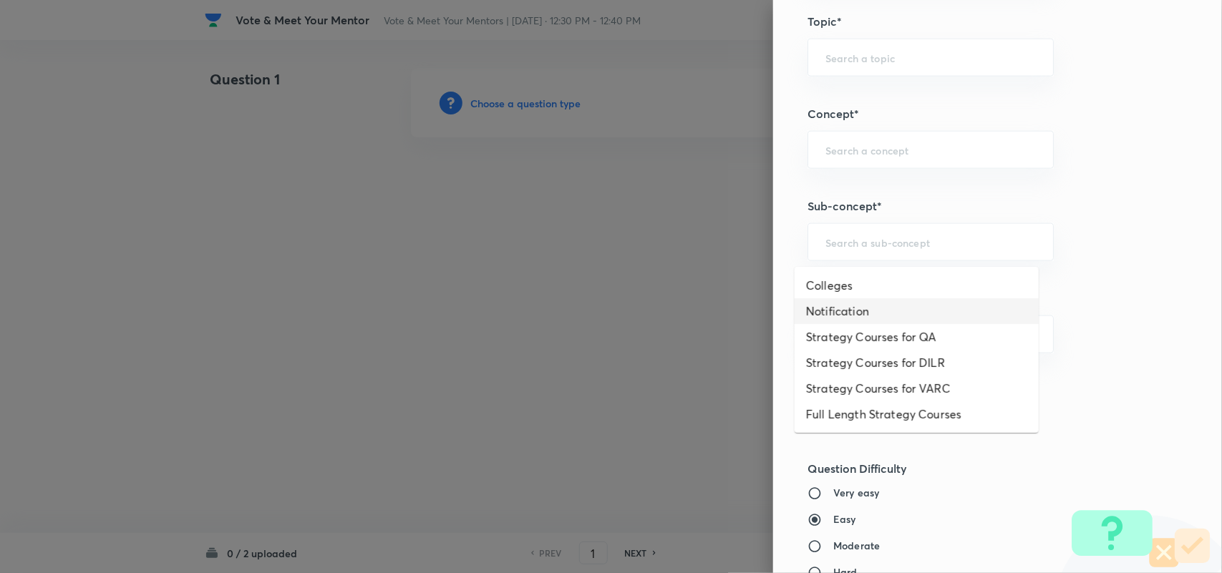
click at [849, 304] on li "Notification" at bounding box center [917, 312] width 244 height 26
type input "Notification"
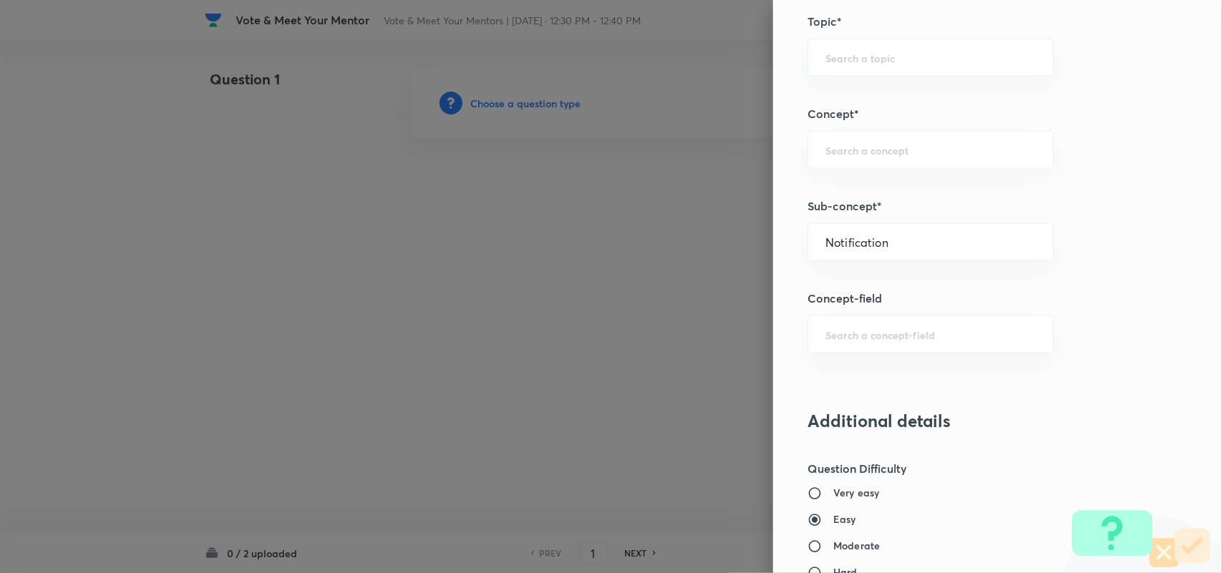
type input "Strategy & College Overview"
type input "Colleges for CAT"
type input "Notification"
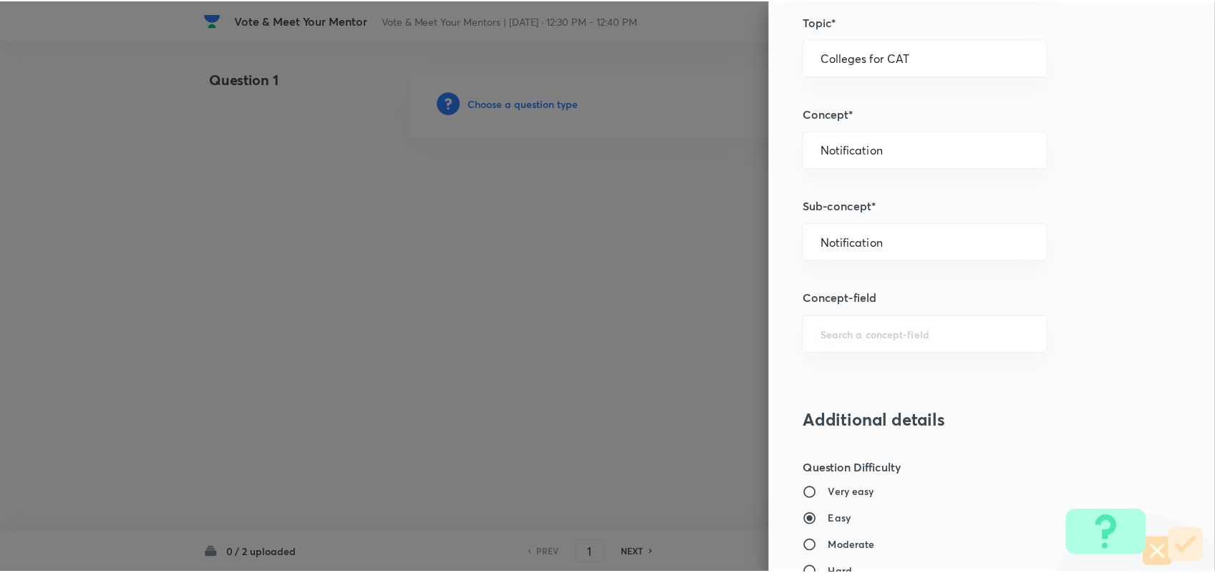
scroll to position [1380, 0]
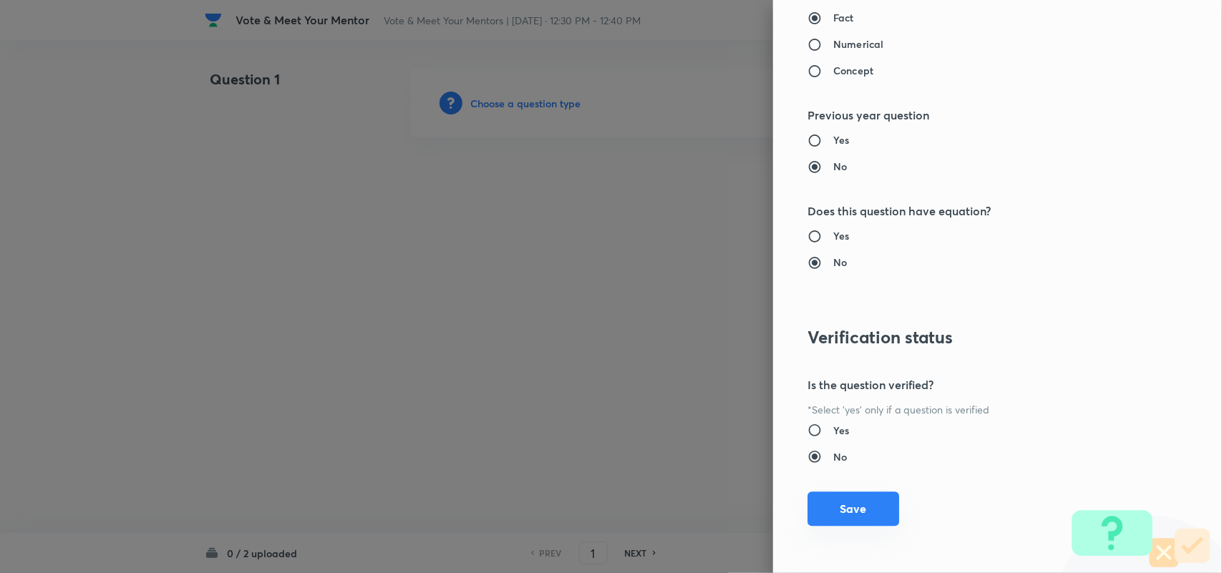
click at [853, 498] on button "Save" at bounding box center [853, 509] width 92 height 34
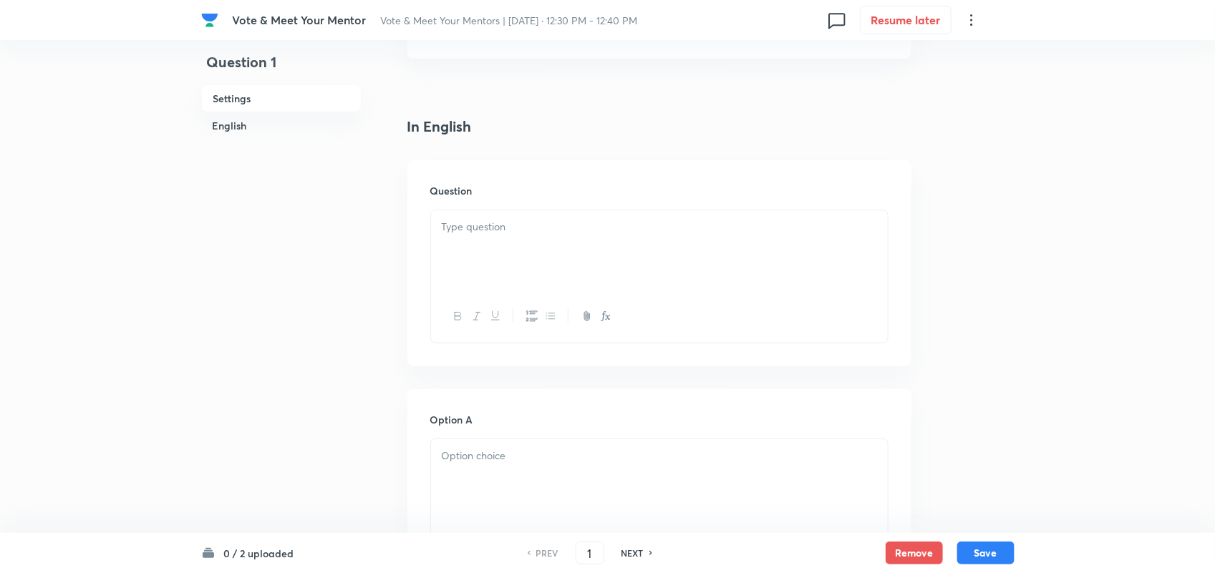
scroll to position [301, 0]
click at [512, 262] on div at bounding box center [659, 255] width 457 height 80
drag, startPoint x: 470, startPoint y: 229, endPoint x: 410, endPoint y: 229, distance: 59.4
click at [410, 229] on div "Question Who" at bounding box center [659, 268] width 504 height 206
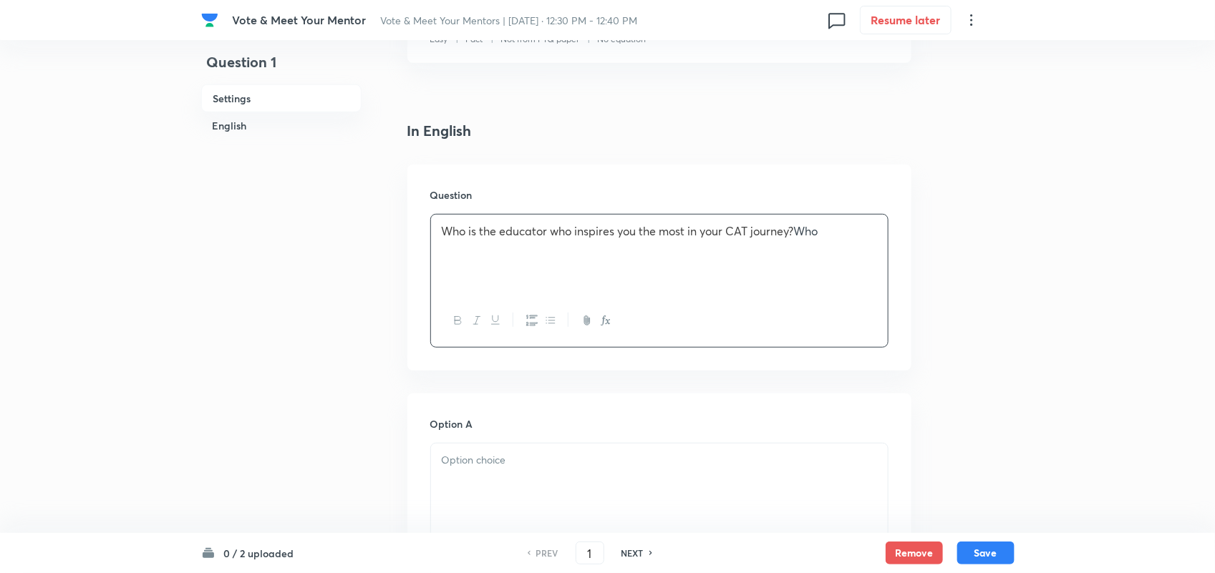
drag, startPoint x: 800, startPoint y: 231, endPoint x: 938, endPoint y: 252, distance: 139.7
click at [530, 330] on button "button" at bounding box center [531, 321] width 19 height 18
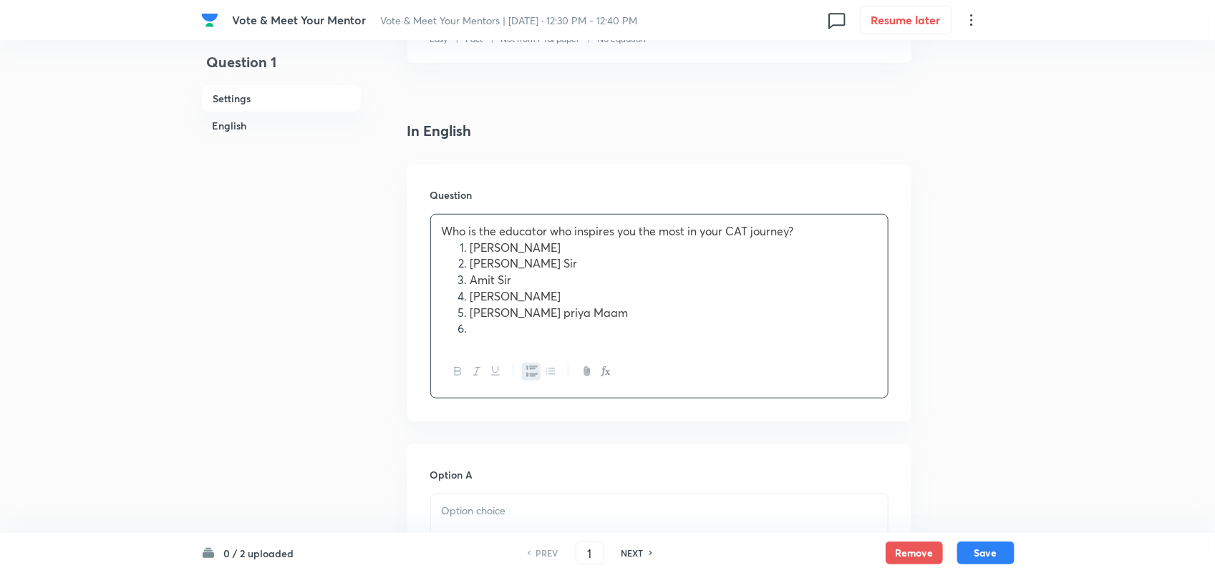
click at [500, 310] on span "[PERSON_NAME] priya Maam" at bounding box center [549, 312] width 158 height 15
click at [481, 326] on li at bounding box center [673, 329] width 407 height 16
click at [494, 344] on li "[PERSON_NAME]" at bounding box center [673, 345] width 407 height 16
click at [490, 364] on li at bounding box center [673, 362] width 407 height 16
click at [533, 345] on li "[PERSON_NAME]" at bounding box center [673, 345] width 407 height 16
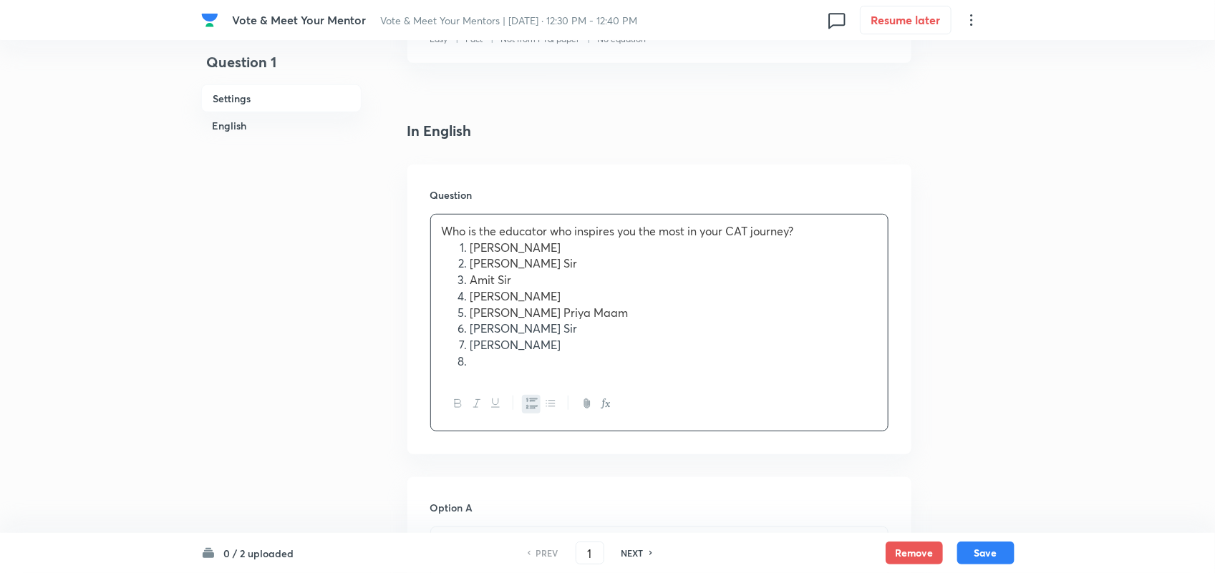
click at [551, 330] on li "[PERSON_NAME] Sir" at bounding box center [673, 329] width 407 height 16
click at [552, 330] on li "[PERSON_NAME] Sir" at bounding box center [673, 329] width 407 height 16
click at [480, 359] on li at bounding box center [673, 362] width 407 height 16
click at [477, 373] on li "saral Sir" at bounding box center [673, 377] width 407 height 16
click at [520, 311] on span "[PERSON_NAME] Priya Maam" at bounding box center [549, 312] width 158 height 15
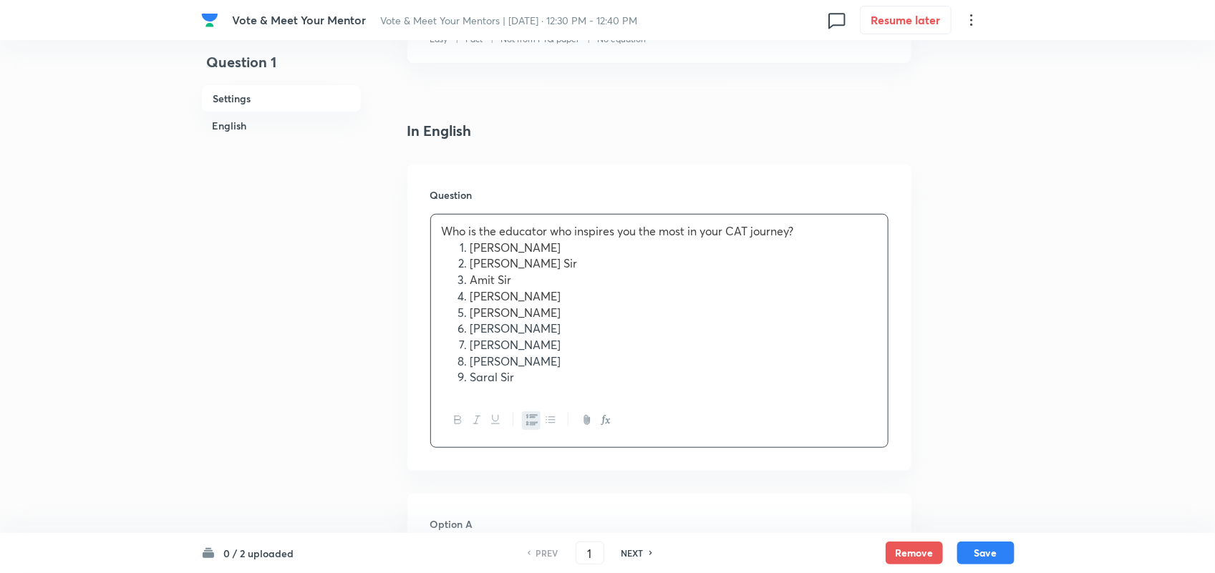
click at [556, 294] on li "[PERSON_NAME]" at bounding box center [673, 296] width 407 height 16
click at [520, 381] on li "Saral Sir" at bounding box center [673, 377] width 407 height 16
click at [530, 324] on li "[PERSON_NAME]" at bounding box center [673, 329] width 407 height 16
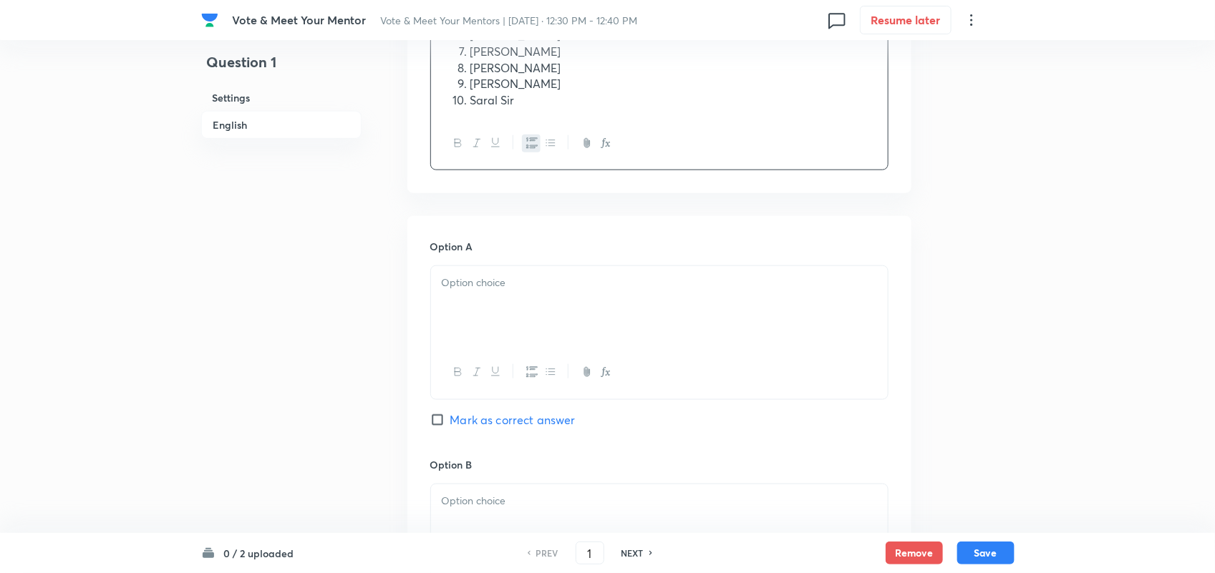
scroll to position [606, 0]
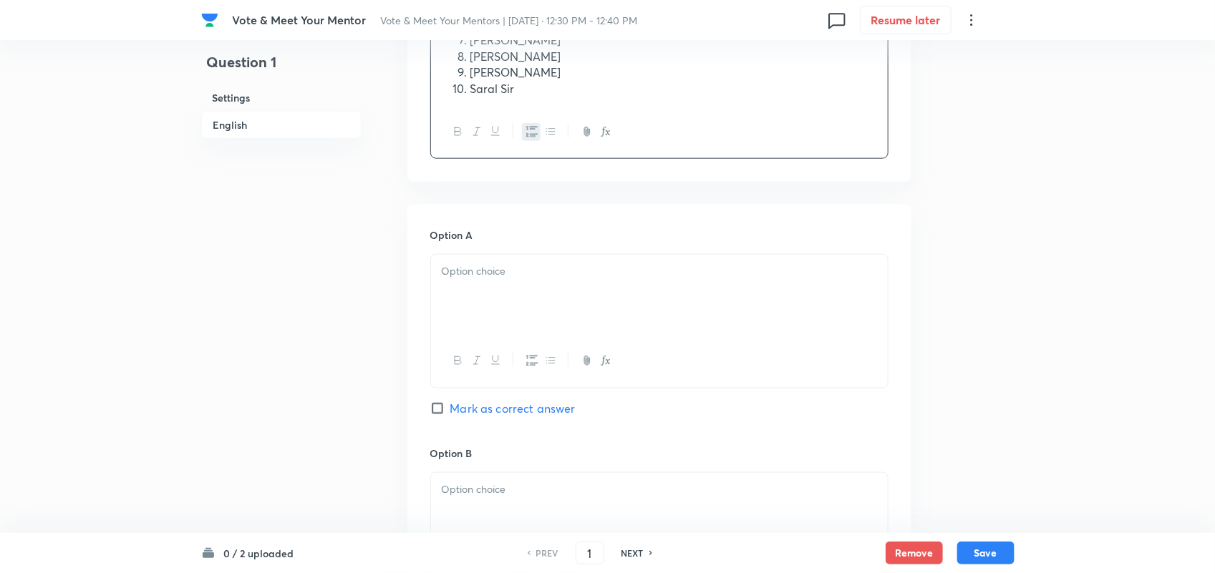
click at [478, 287] on div at bounding box center [659, 295] width 457 height 80
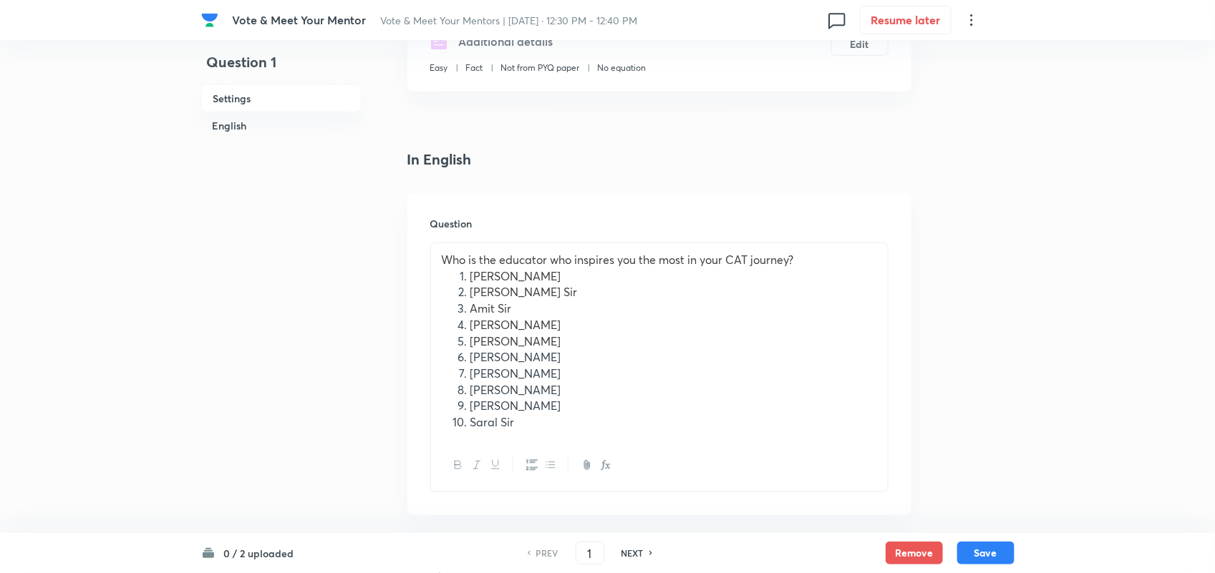
scroll to position [276, 0]
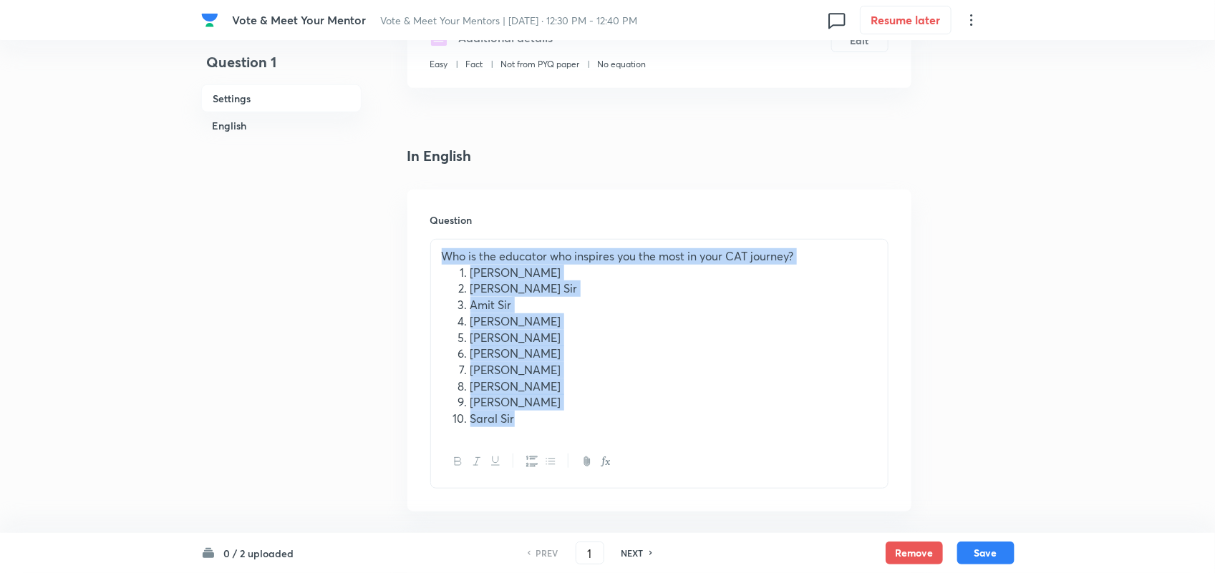
drag, startPoint x: 532, startPoint y: 420, endPoint x: 415, endPoint y: 246, distance: 210.1
click at [415, 246] on div "Question Who is the educator who inspires you the most in your CAT journey? Alp…" at bounding box center [659, 351] width 504 height 322
copy div "Who is the educator who inspires you the most in your CAT journey? Alpa Maam [P…"
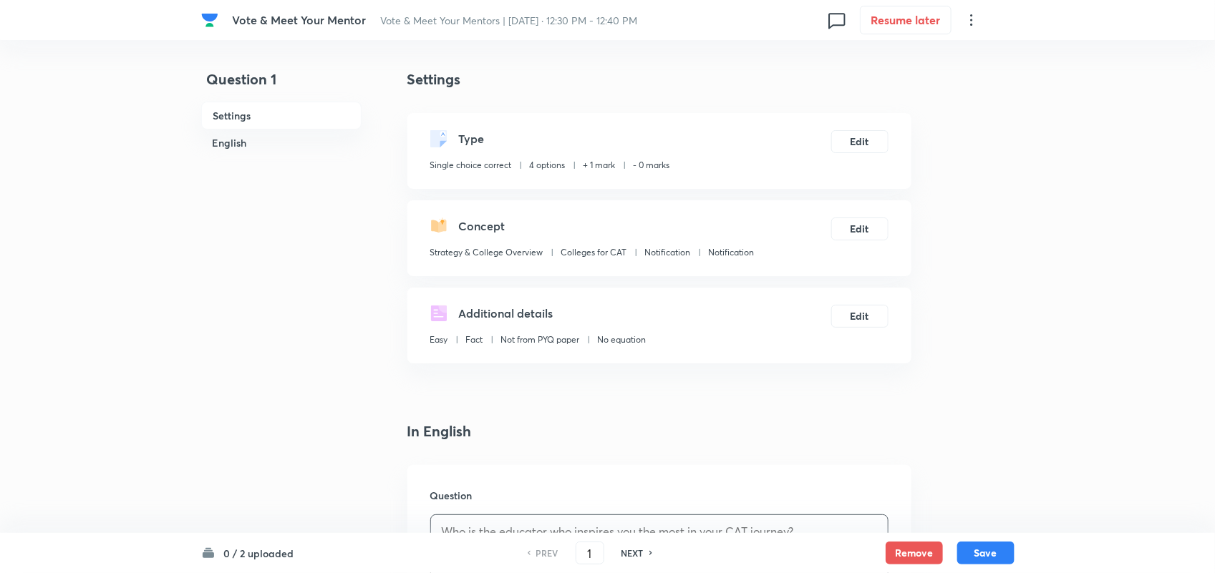
click at [845, 155] on div "Type Single choice correct 4 options + 1 mark - 0 marks Edit" at bounding box center [659, 151] width 504 height 76
click at [850, 142] on button "Edit" at bounding box center [859, 140] width 57 height 23
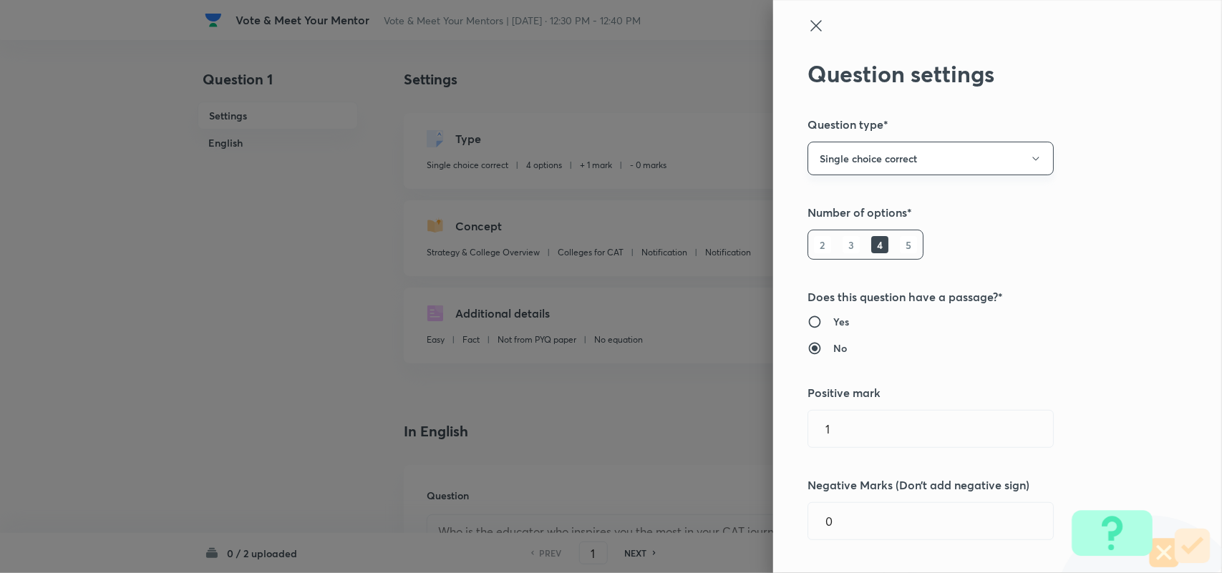
click at [864, 174] on button "Single choice correct" at bounding box center [930, 159] width 246 height 34
click at [825, 253] on span "Integer" at bounding box center [918, 255] width 228 height 15
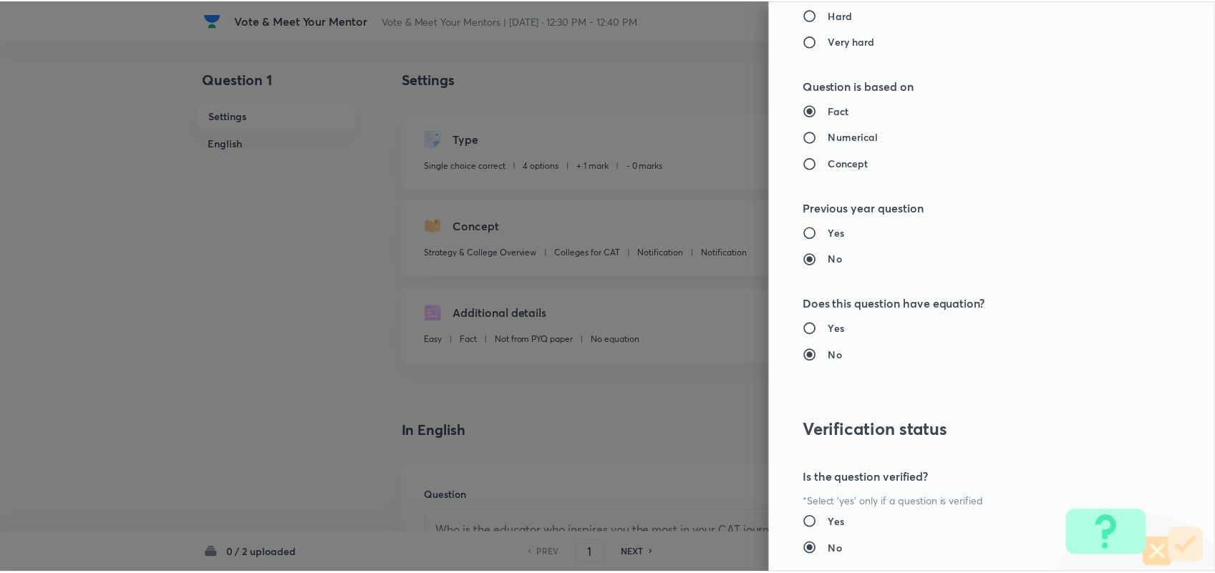
scroll to position [1296, 0]
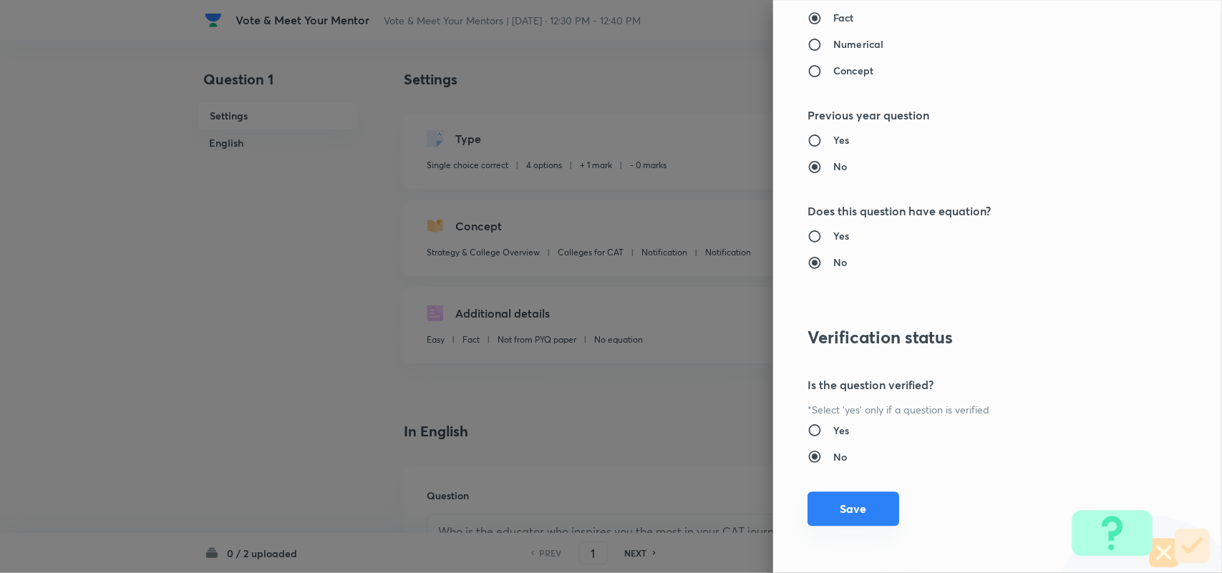
click at [865, 510] on button "Save" at bounding box center [853, 509] width 92 height 34
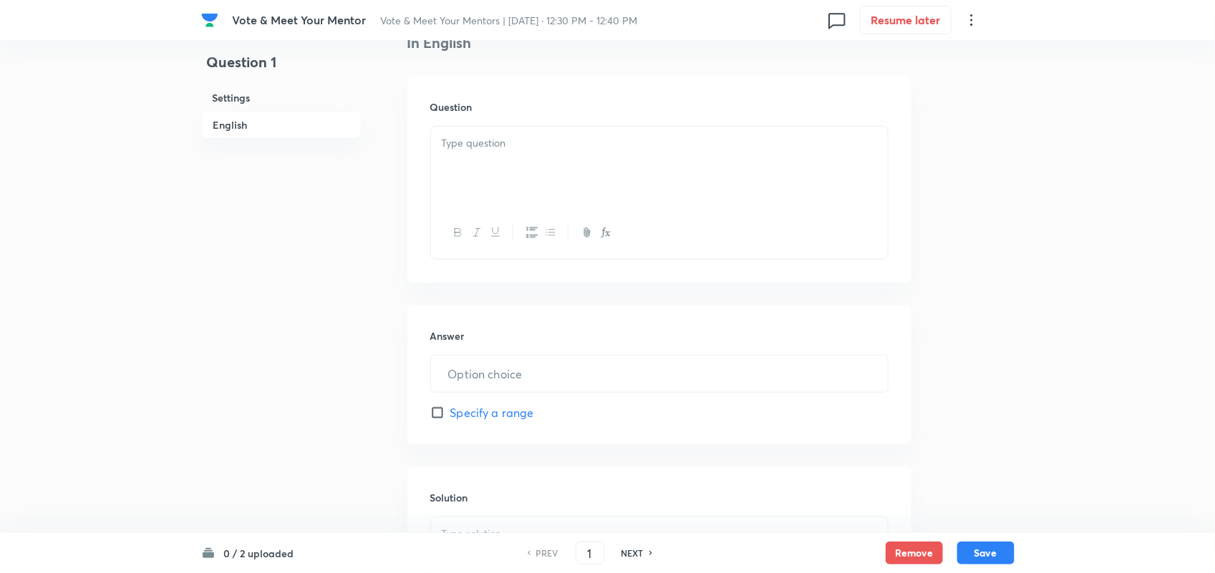
scroll to position [387, 0]
click at [545, 163] on div at bounding box center [659, 168] width 457 height 80
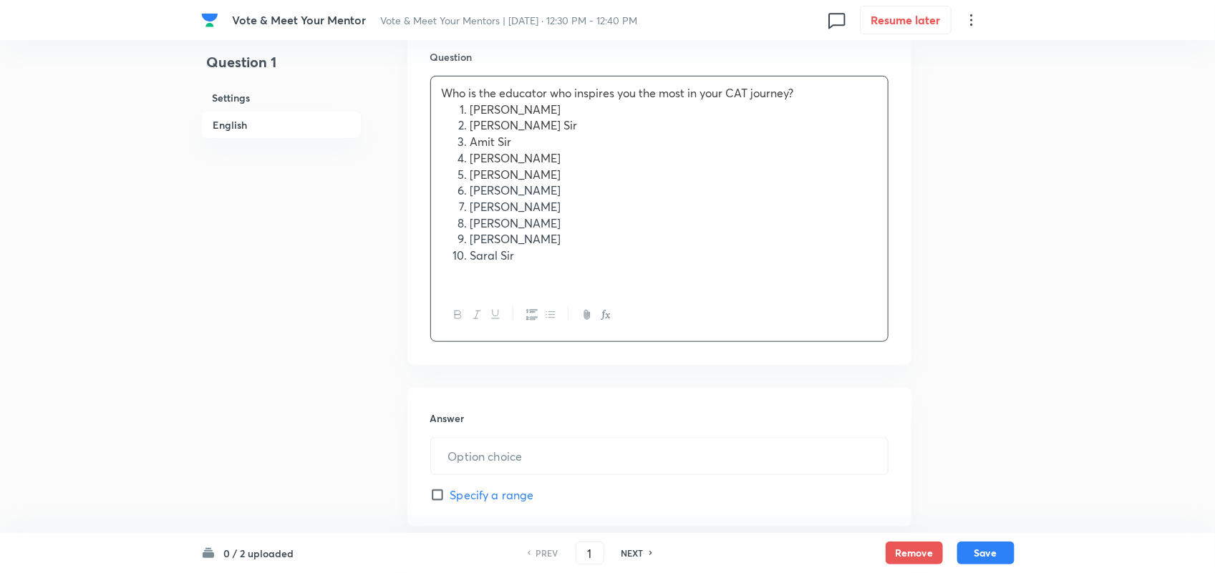
scroll to position [440, 0]
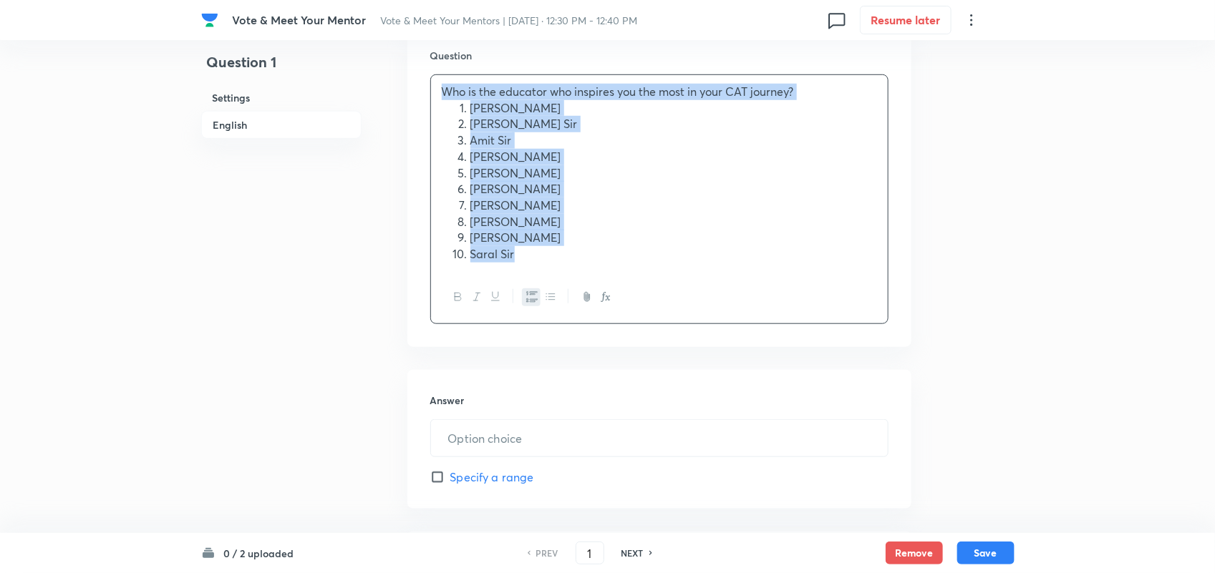
drag, startPoint x: 480, startPoint y: 219, endPoint x: 351, endPoint y: 62, distance: 202.9
click at [351, 62] on div "Question 1 Settings English Settings Type Integer + 1 mark - 0 marks Edit Conce…" at bounding box center [607, 212] width 813 height 1168
click at [453, 296] on icon "button" at bounding box center [457, 296] width 11 height 11
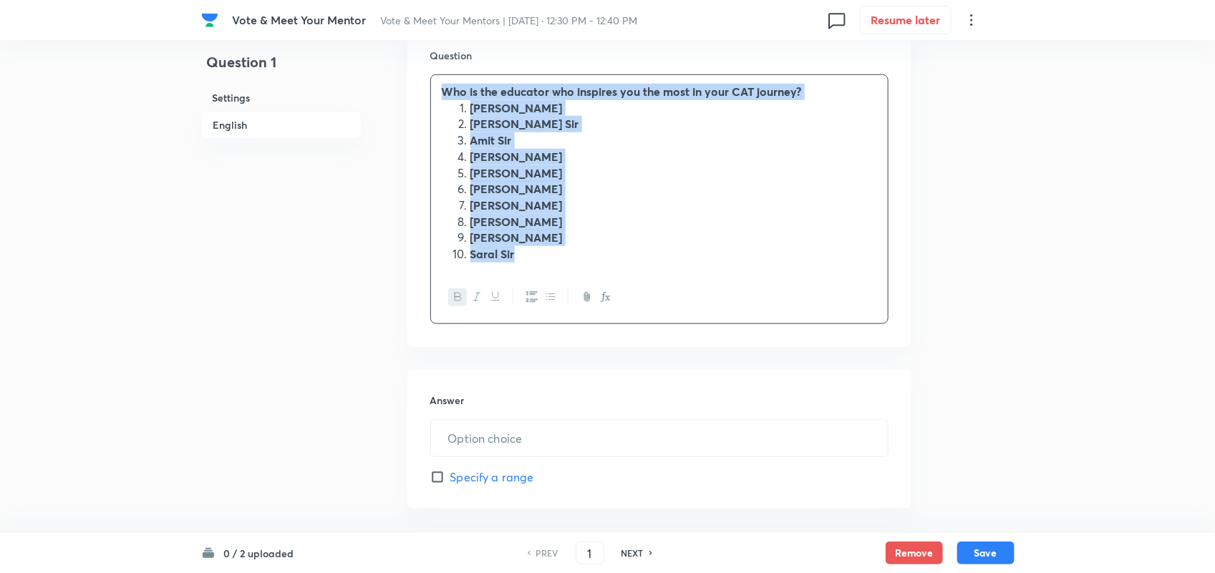
click at [560, 263] on li "Saral Sir" at bounding box center [673, 254] width 407 height 16
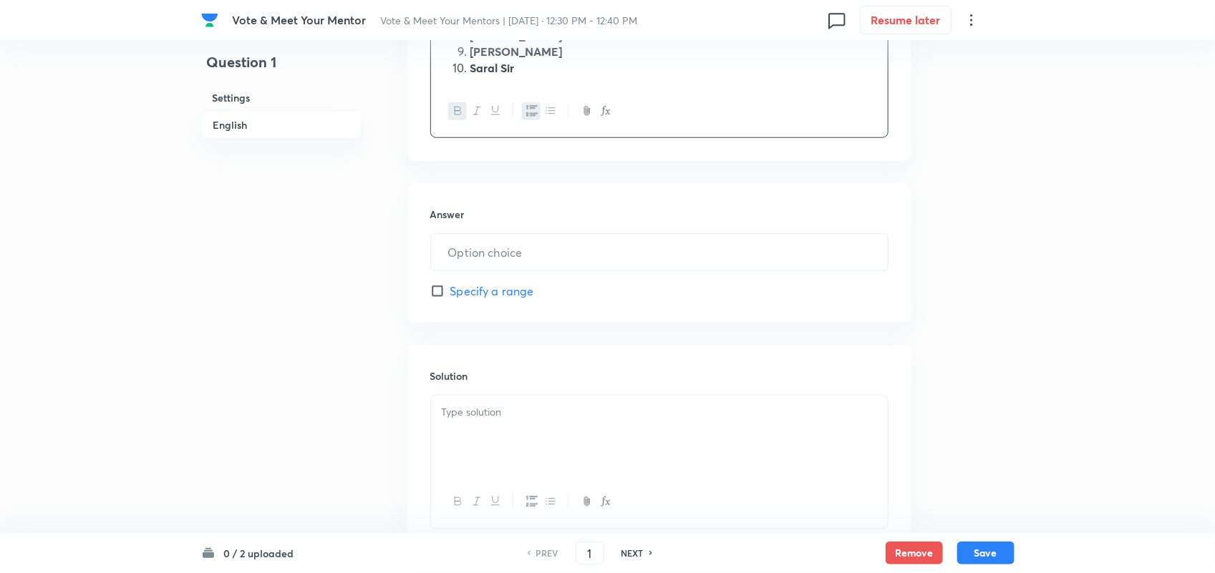
scroll to position [629, 0]
click at [489, 266] on input "text" at bounding box center [659, 250] width 457 height 37
type input "0"
click at [487, 417] on p at bounding box center [659, 410] width 435 height 16
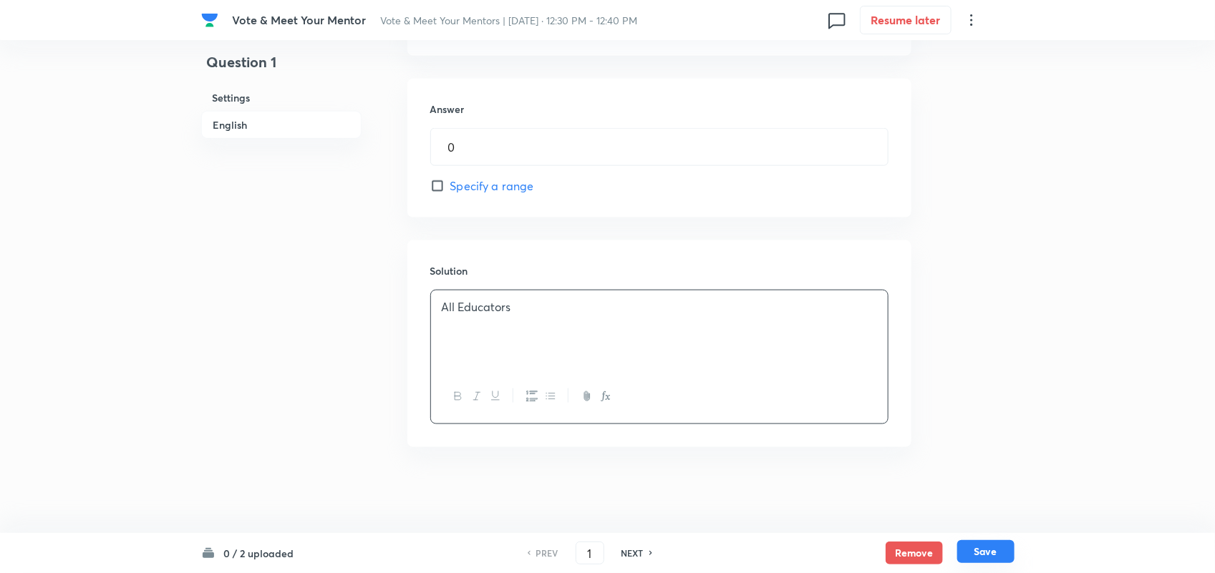
click at [985, 555] on button "Save" at bounding box center [985, 551] width 57 height 23
type input "2"
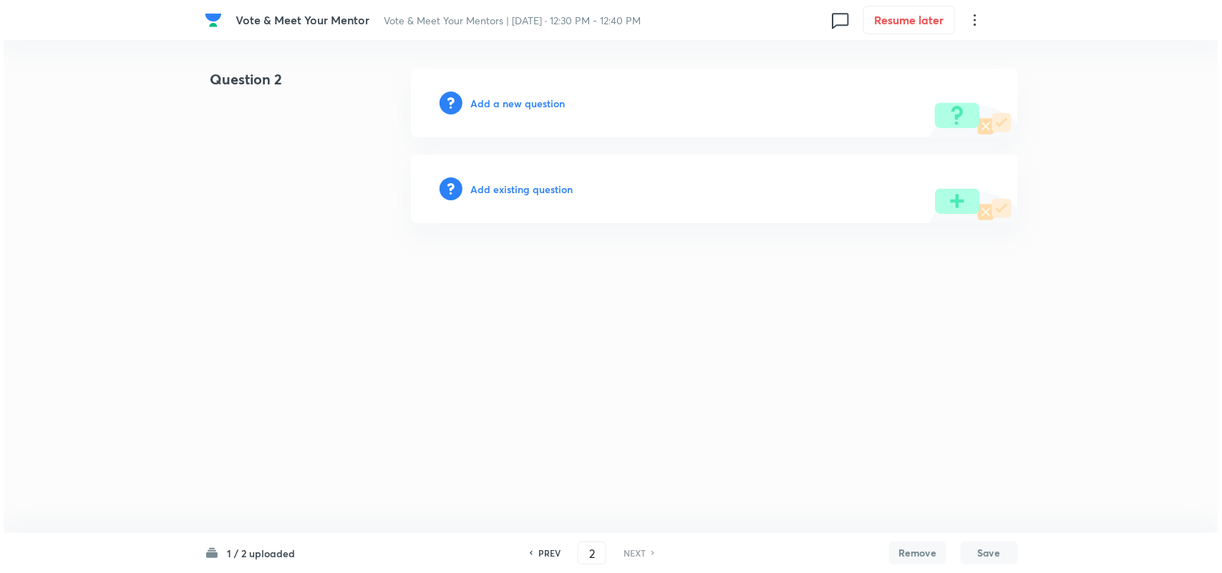
scroll to position [0, 0]
click at [541, 107] on h6 "Add a new question" at bounding box center [518, 103] width 94 height 15
click at [541, 107] on h6 "Choose a question type" at bounding box center [526, 103] width 110 height 15
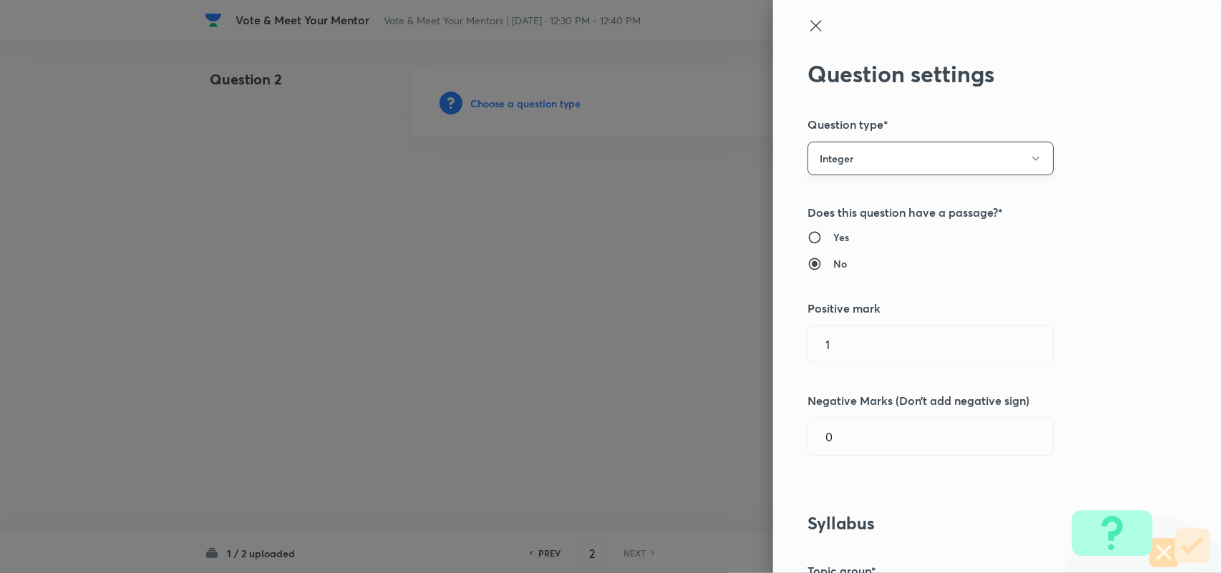
click at [849, 165] on button "Integer" at bounding box center [930, 159] width 246 height 34
click at [845, 231] on span "Multiple choice correct" at bounding box center [918, 228] width 228 height 15
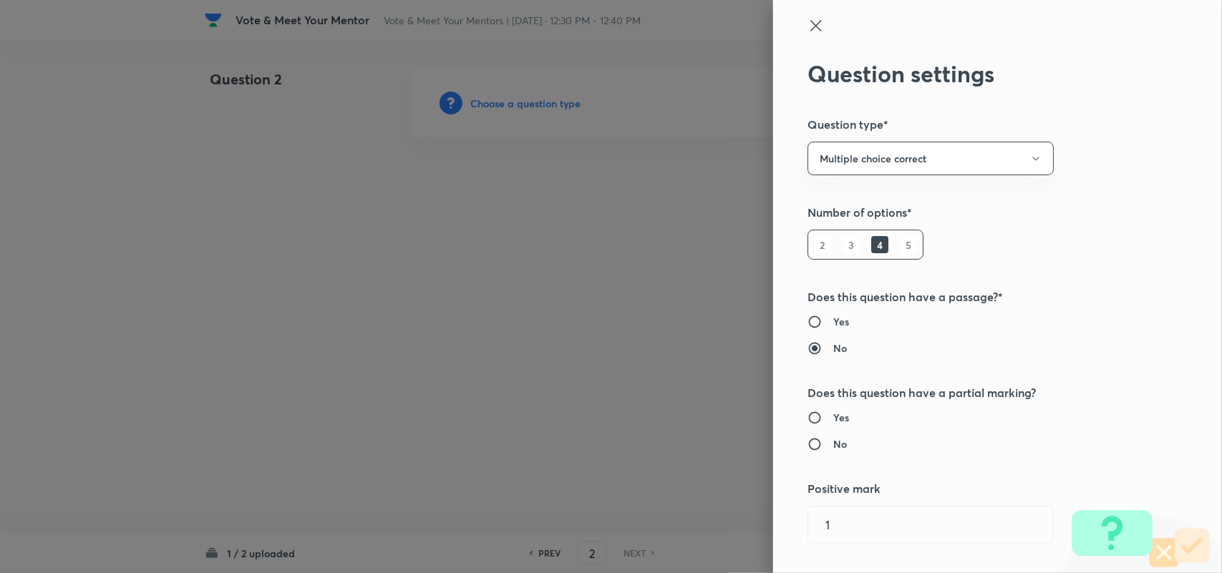
radio input "true"
click at [882, 163] on button "Multiple choice correct" at bounding box center [930, 159] width 246 height 34
click at [835, 202] on span "Single choice correct" at bounding box center [918, 202] width 228 height 15
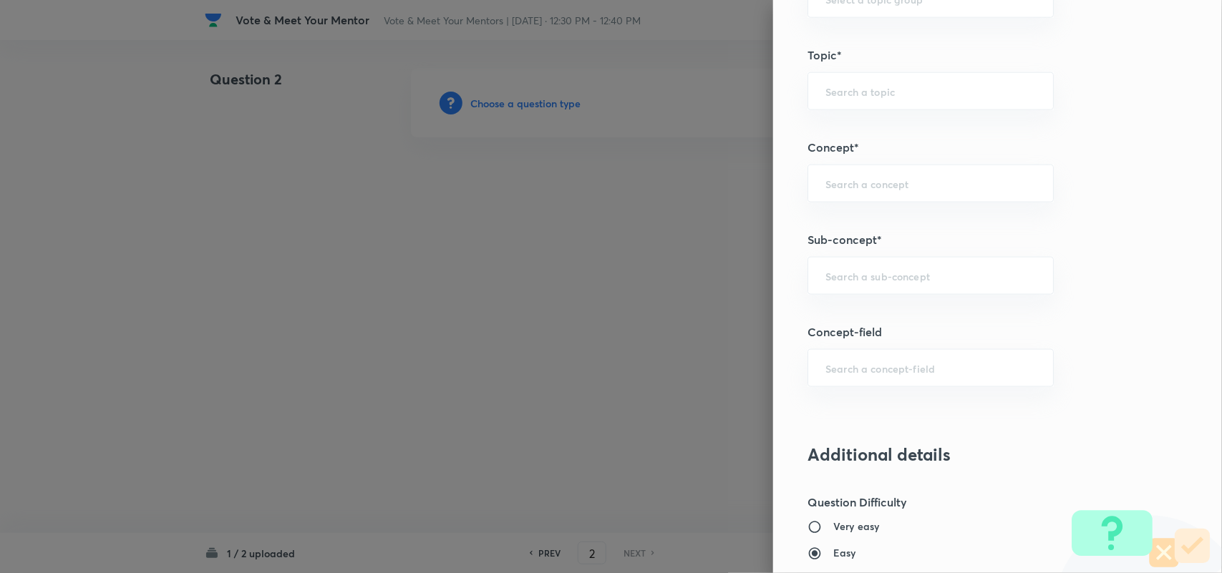
scroll to position [654, 0]
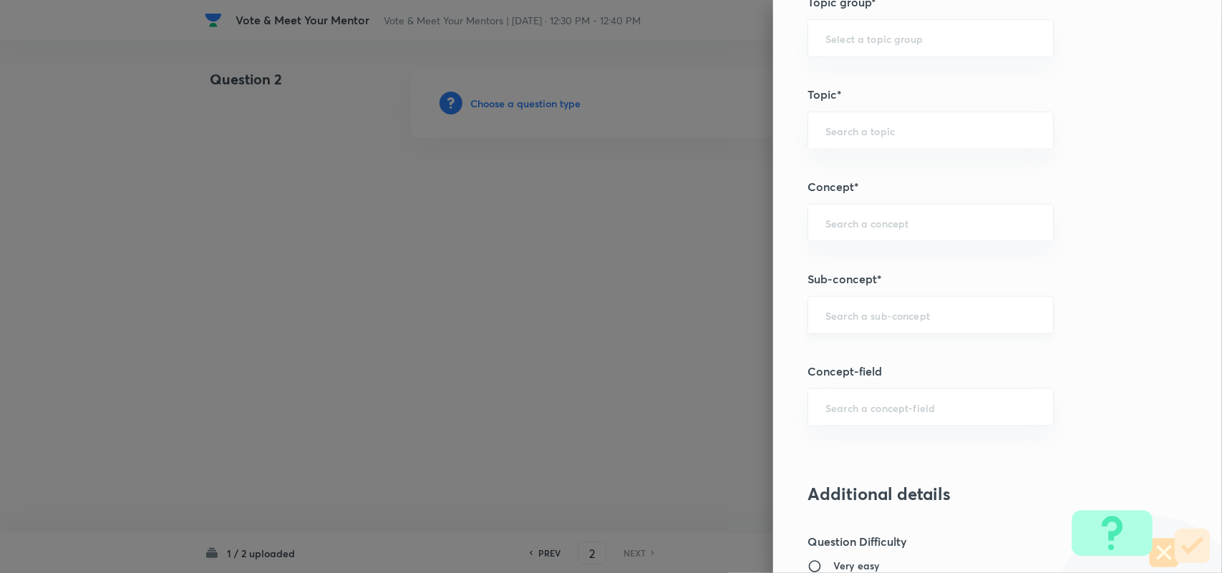
click at [850, 314] on input "text" at bounding box center [930, 316] width 210 height 14
click at [853, 356] on li "Notification" at bounding box center [917, 358] width 244 height 26
type input "Notification"
type input "Strategy & College Overview"
type input "Colleges for CAT"
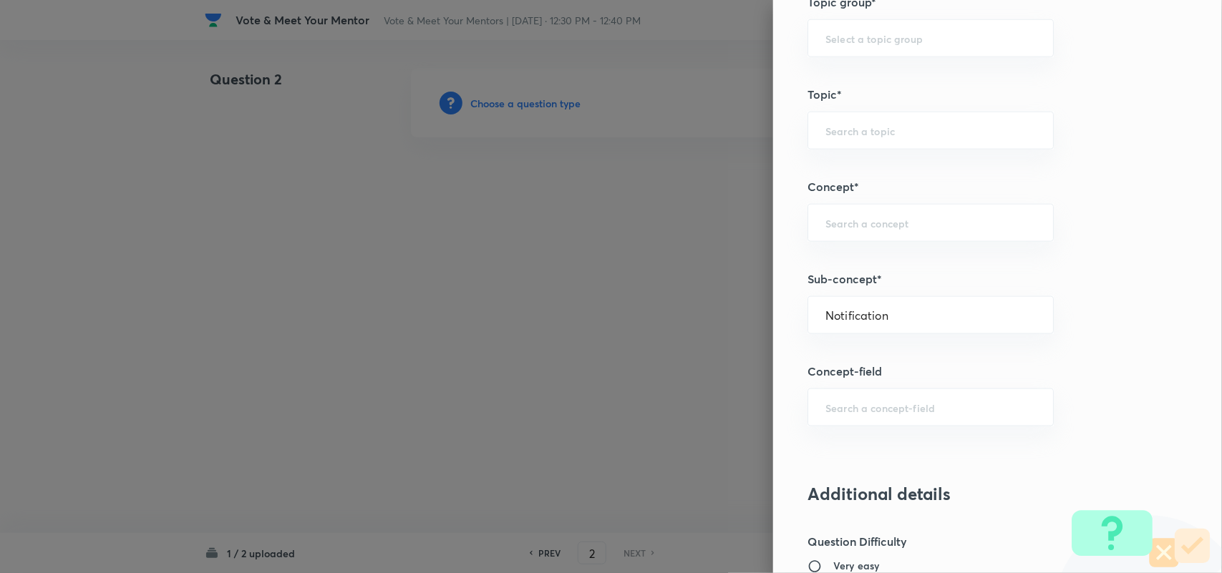
type input "Notification"
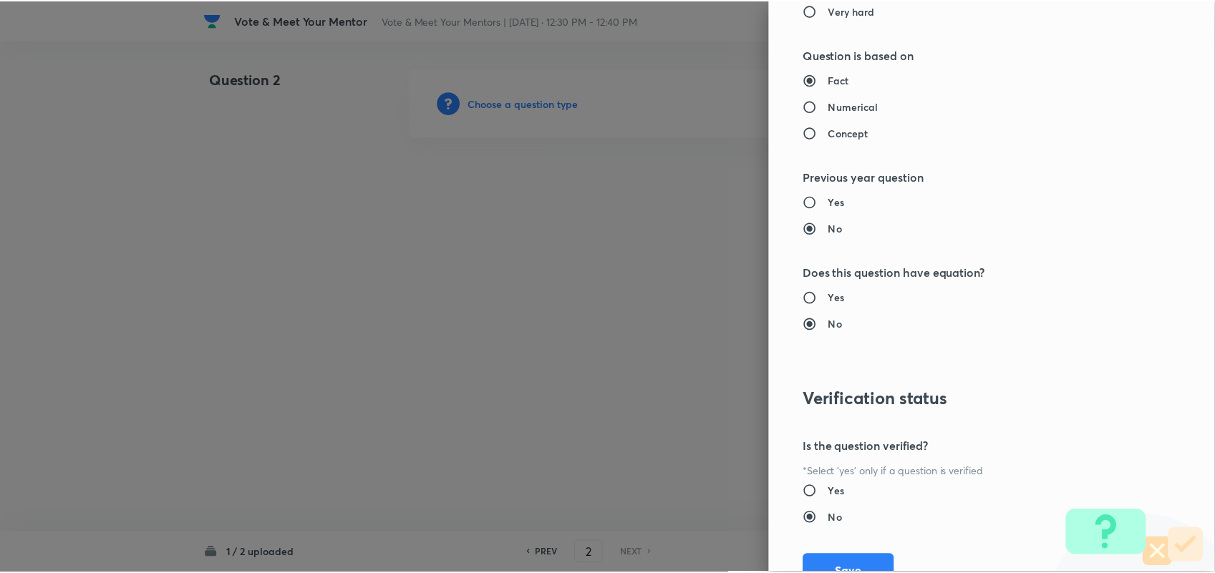
scroll to position [1380, 0]
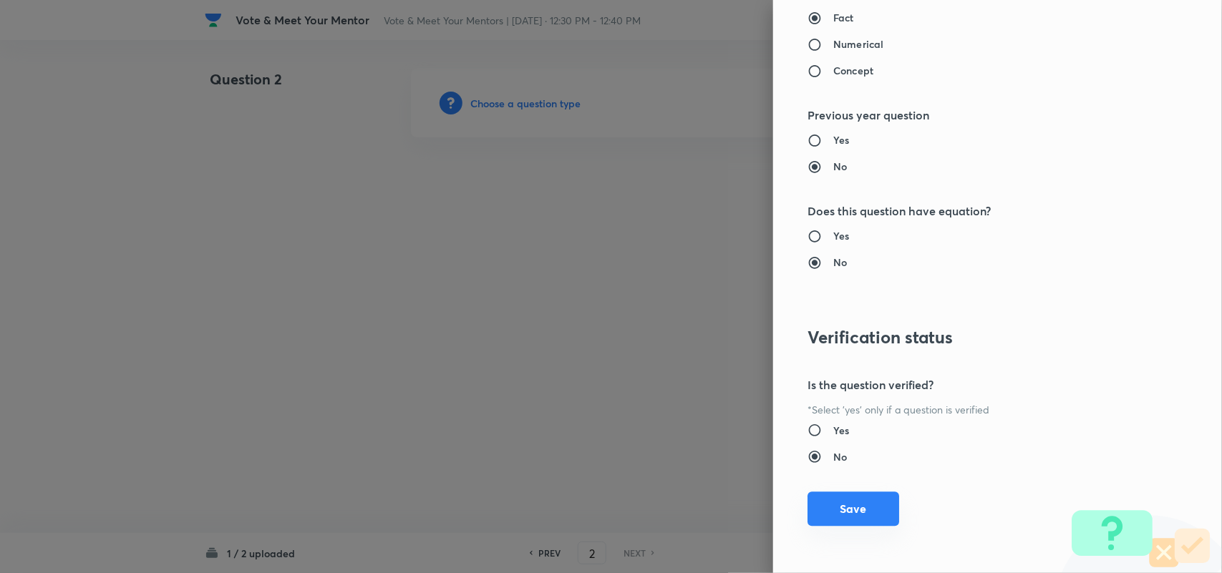
click at [849, 503] on button "Save" at bounding box center [853, 509] width 92 height 34
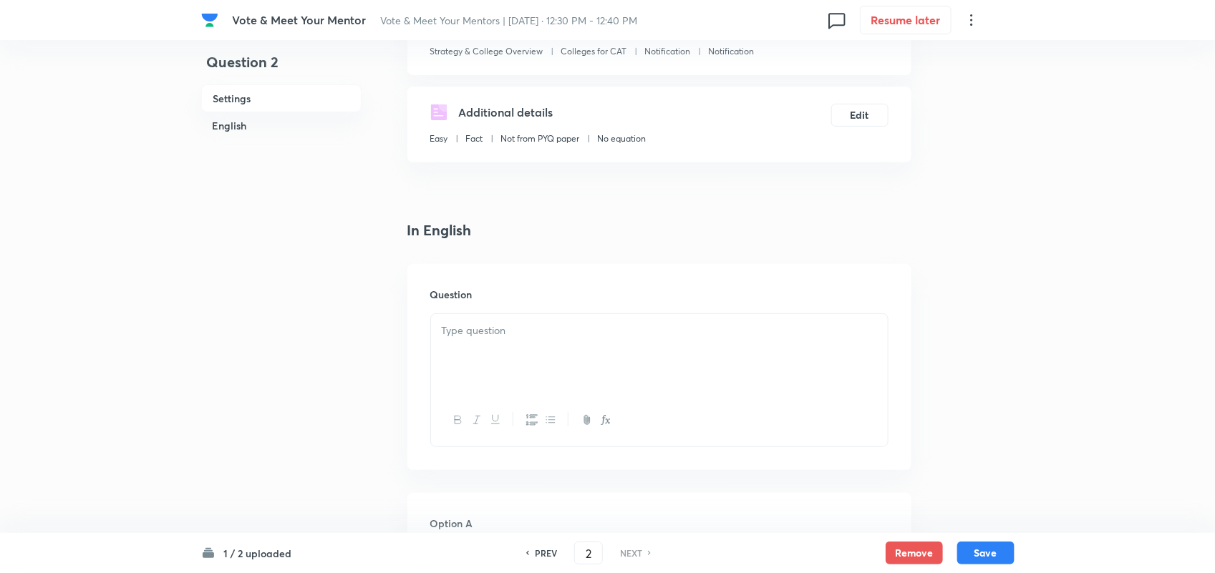
scroll to position [202, 0]
click at [485, 286] on h6 "Question" at bounding box center [659, 293] width 458 height 15
click at [500, 354] on div at bounding box center [659, 354] width 457 height 80
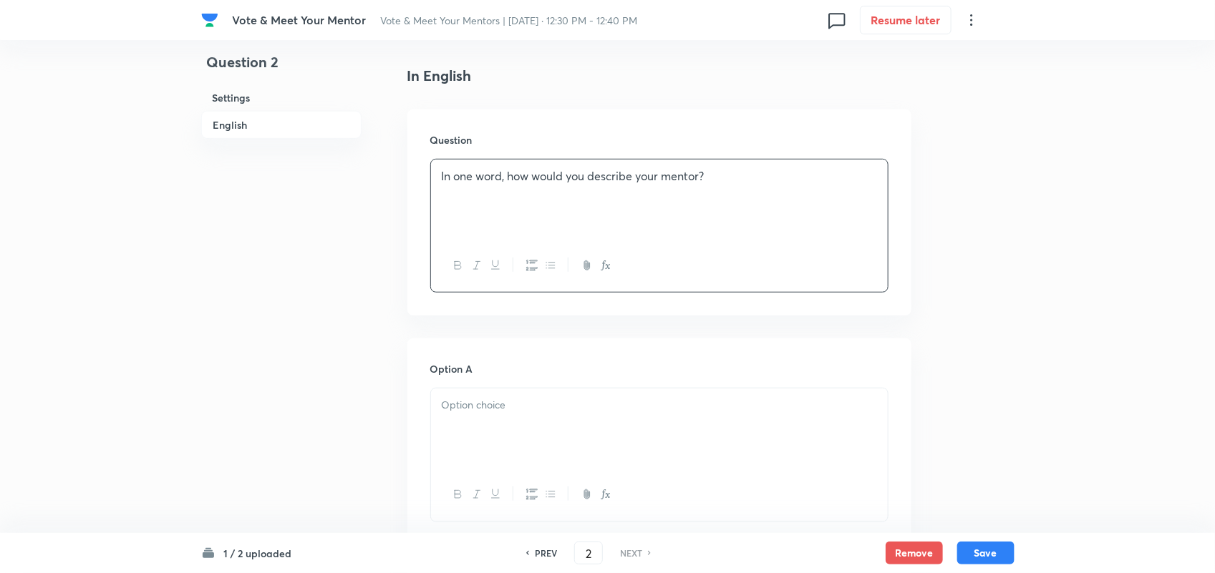
scroll to position [445, 0]
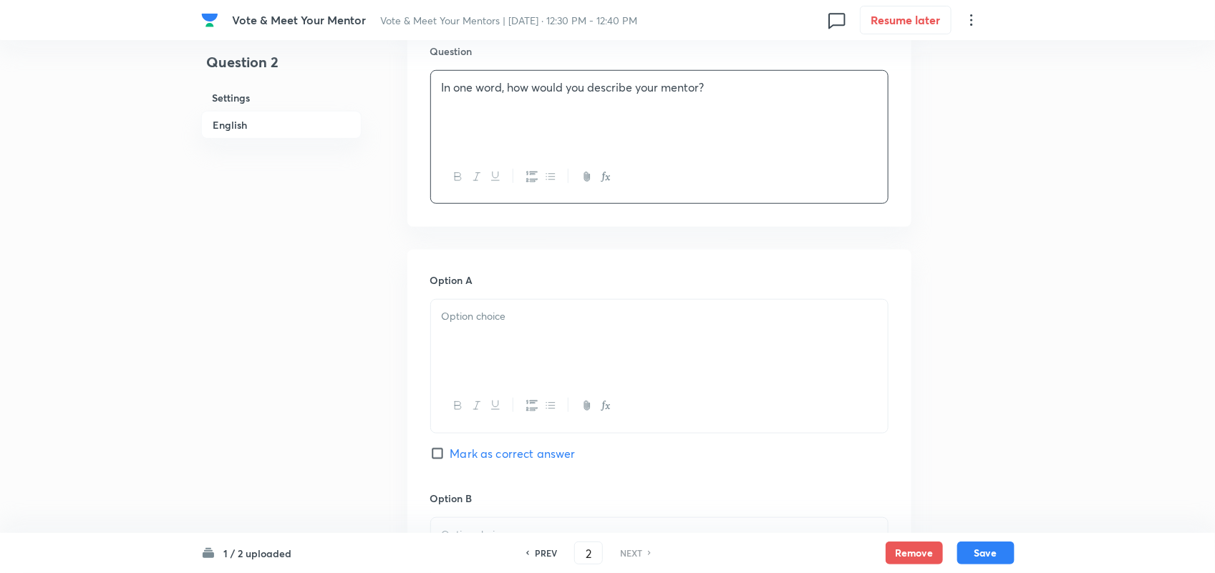
click at [510, 347] on div at bounding box center [659, 340] width 457 height 80
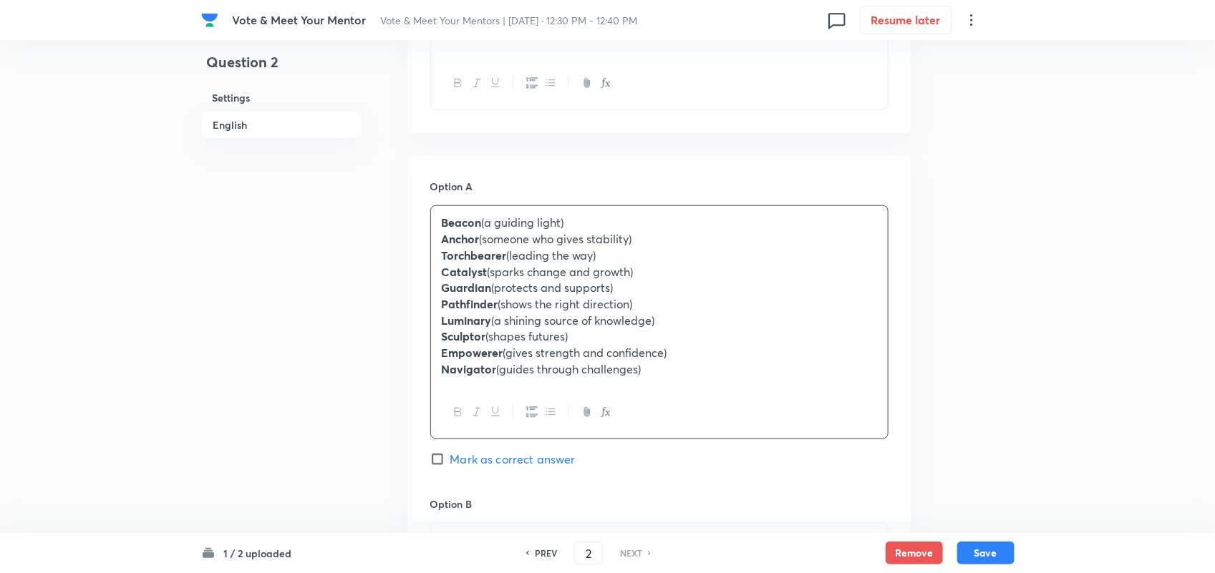
scroll to position [541, 0]
drag, startPoint x: 656, startPoint y: 306, endPoint x: 556, endPoint y: 314, distance: 101.2
click at [556, 310] on p "Pathfinder (shows the right direction)" at bounding box center [659, 302] width 435 height 16
click at [689, 375] on p "Navigator (guides through challenges)" at bounding box center [659, 367] width 435 height 16
drag, startPoint x: 689, startPoint y: 378, endPoint x: 438, endPoint y: 373, distance: 250.6
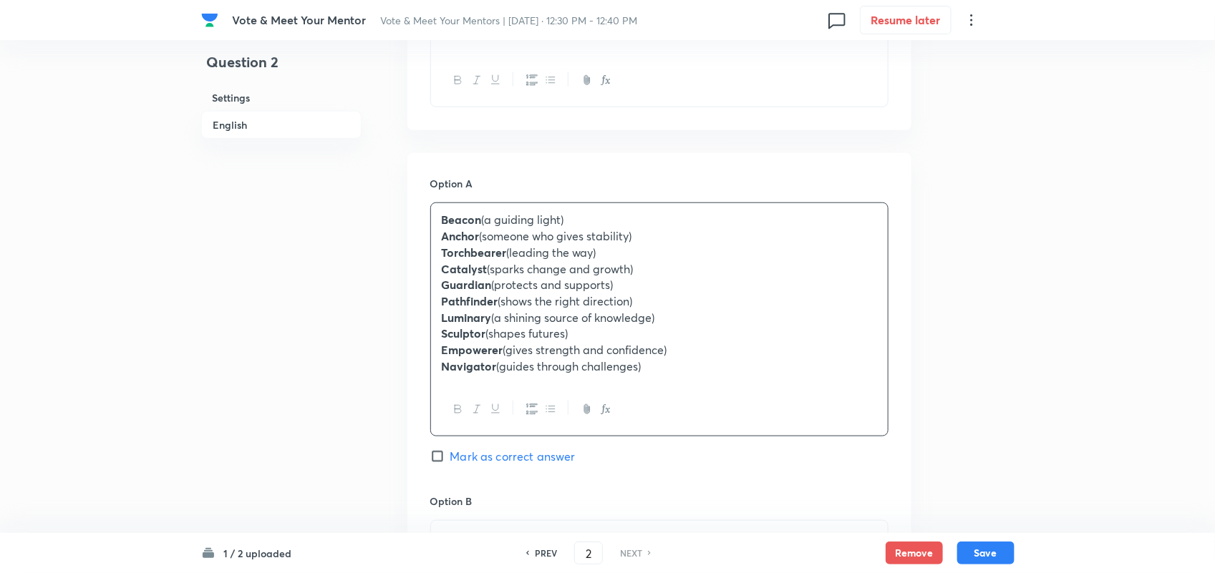
click at [438, 373] on div "Beacon (a guiding light) Anchor (someone who gives stability) Torchbearer (lead…" at bounding box center [659, 293] width 457 height 180
click at [689, 358] on p "Empowerer (gives strength and confidence)" at bounding box center [659, 350] width 435 height 16
drag, startPoint x: 689, startPoint y: 358, endPoint x: 453, endPoint y: 362, distance: 235.6
click at [453, 359] on p "Empowerer (gives strength and confidence)" at bounding box center [659, 350] width 435 height 16
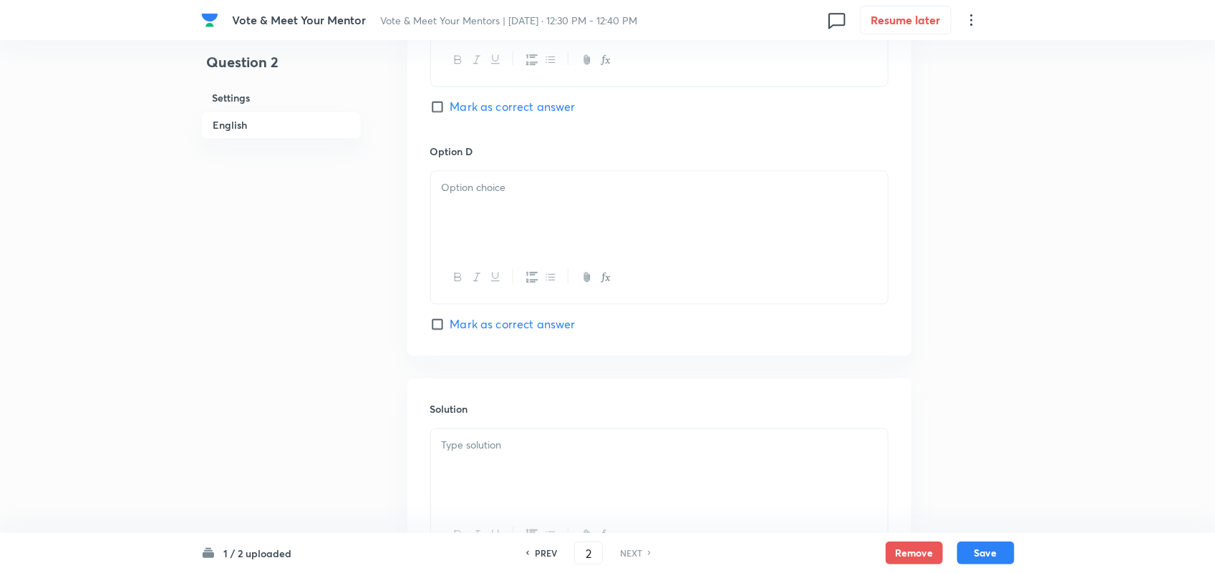
scroll to position [1309, 0]
click at [488, 236] on div at bounding box center [659, 213] width 457 height 80
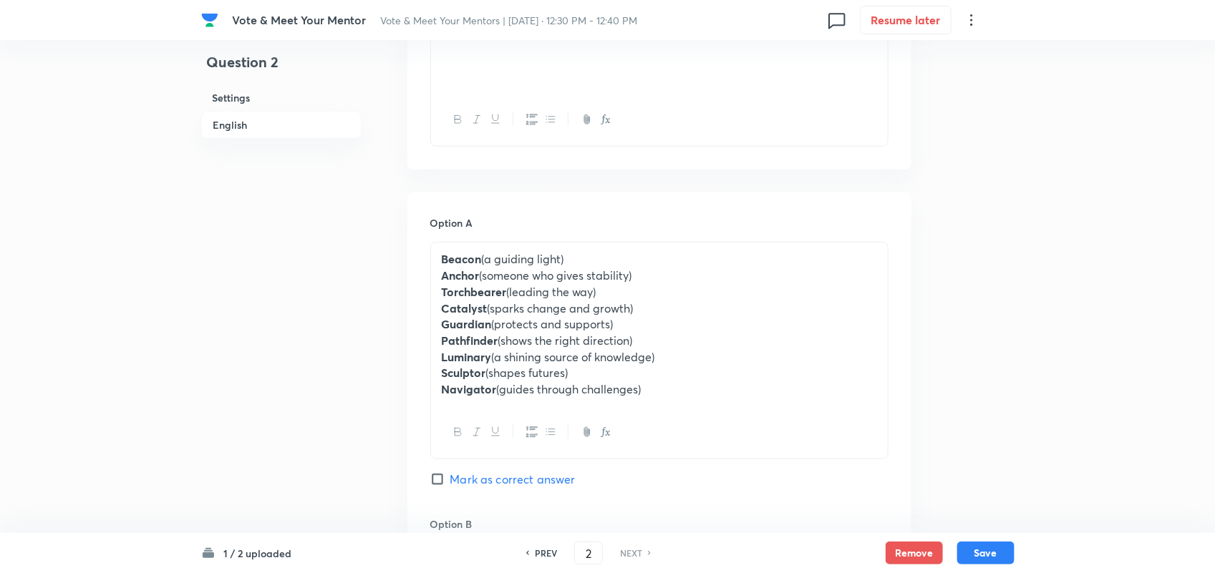
scroll to position [503, 0]
drag, startPoint x: 650, startPoint y: 402, endPoint x: 567, endPoint y: 396, distance: 83.2
click at [567, 396] on p "Navigator (guides through challenges)" at bounding box center [659, 389] width 435 height 16
click at [651, 338] on p "Pathfinder (shows the right direction)" at bounding box center [659, 340] width 435 height 16
drag, startPoint x: 678, startPoint y: 360, endPoint x: 433, endPoint y: 358, distance: 244.8
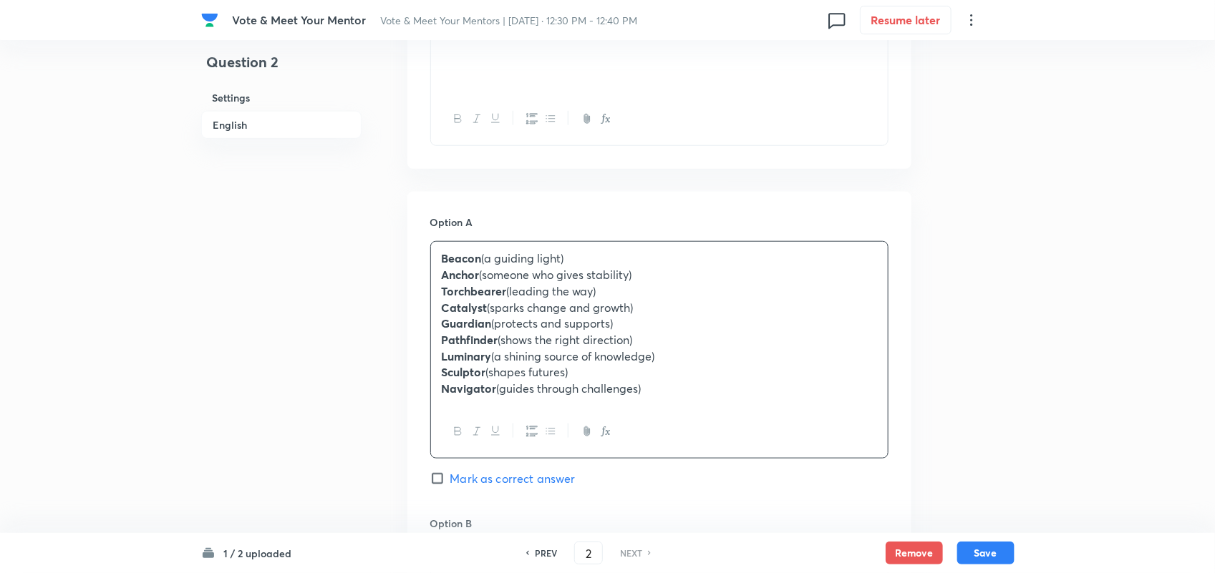
click at [433, 358] on div "Beacon (a guiding light) Anchor (someone who gives stability) Torchbearer (lead…" at bounding box center [659, 323] width 457 height 163
copy p "Luminary (a shining source of knowledge)"
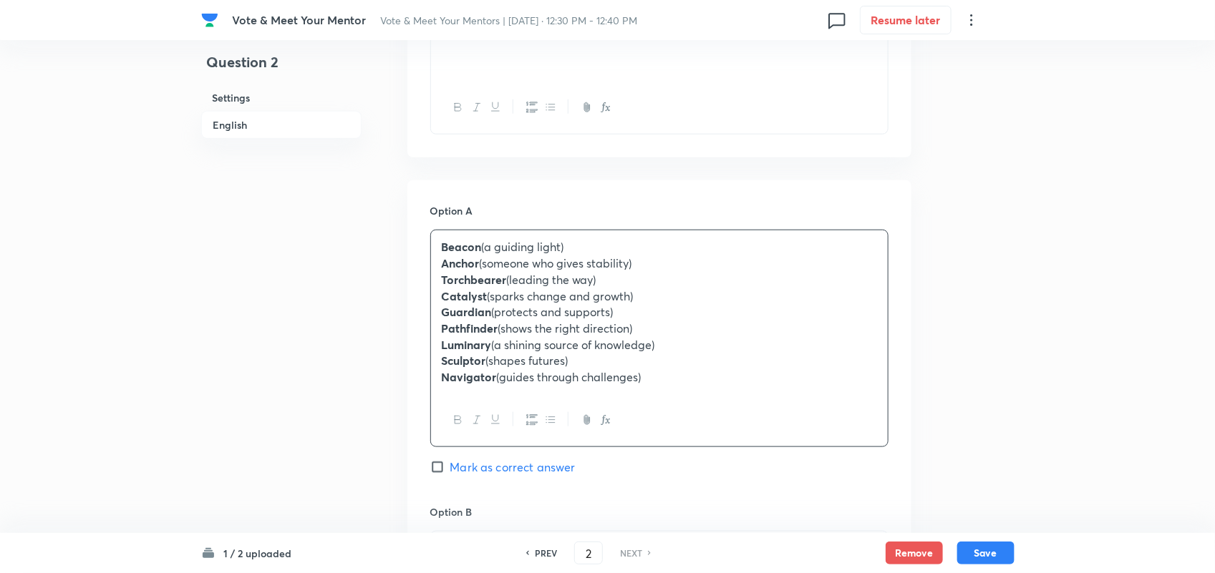
scroll to position [515, 0]
click at [585, 278] on p "Torchbearer (leading the way)" at bounding box center [659, 279] width 435 height 16
drag, startPoint x: 601, startPoint y: 256, endPoint x: 390, endPoint y: 242, distance: 211.7
click at [390, 242] on div "Question 2 Settings English Settings Type Single choice correct 4 options + 1 m…" at bounding box center [607, 495] width 813 height 1885
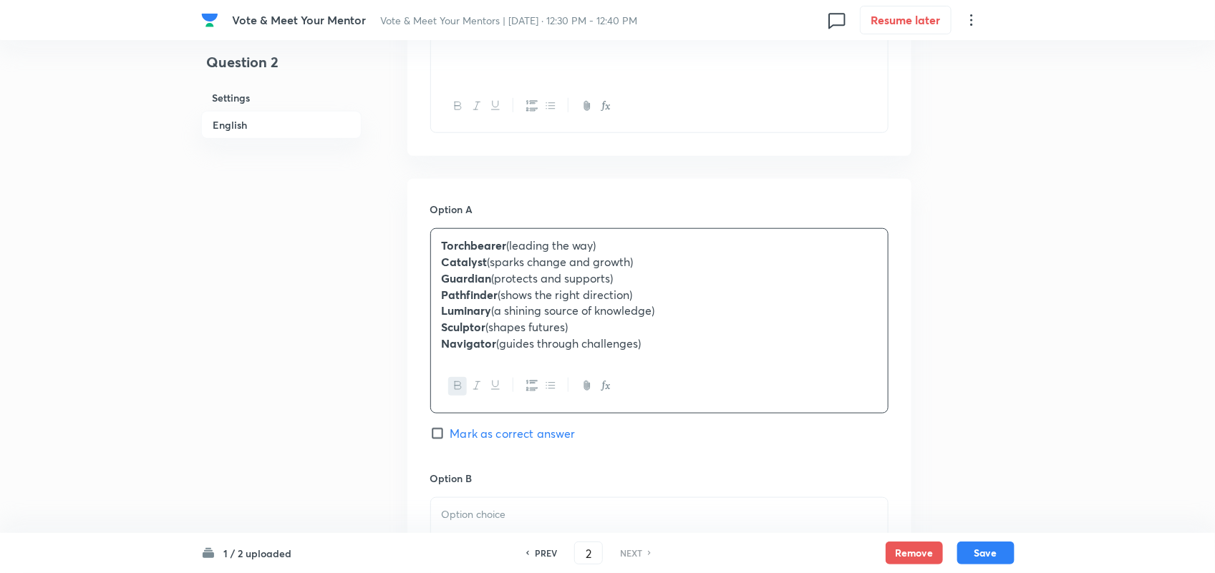
drag, startPoint x: 673, startPoint y: 356, endPoint x: 335, endPoint y: 244, distance: 356.1
click at [335, 244] on div "Question 2 Settings English Settings Type Single choice correct 4 options + 1 m…" at bounding box center [607, 479] width 813 height 1852
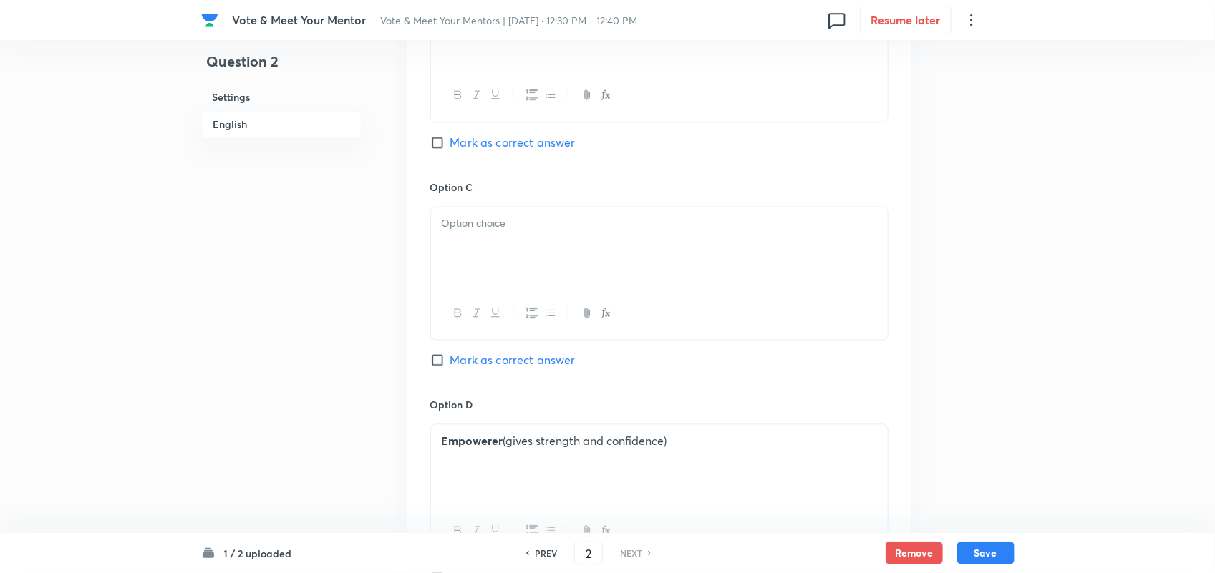
scroll to position [1197, 0]
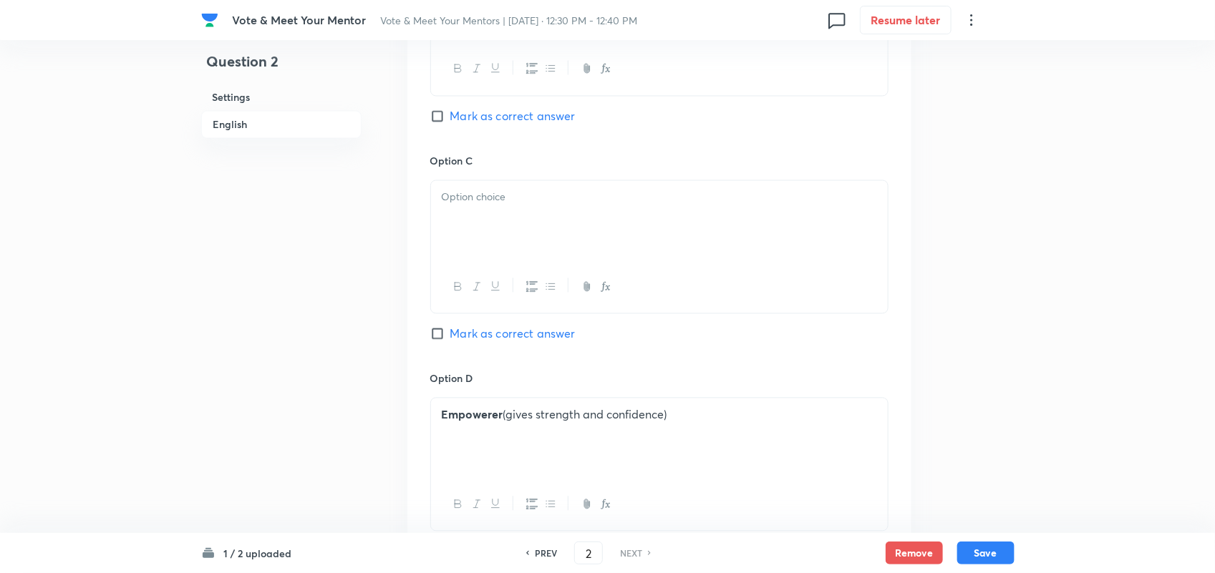
drag, startPoint x: 706, startPoint y: 449, endPoint x: 413, endPoint y: 441, distance: 292.9
click at [413, 441] on div "Option A Inspirational Supportive Motivating Helpful Encouraging Patient Caring…" at bounding box center [659, 40] width 504 height 1086
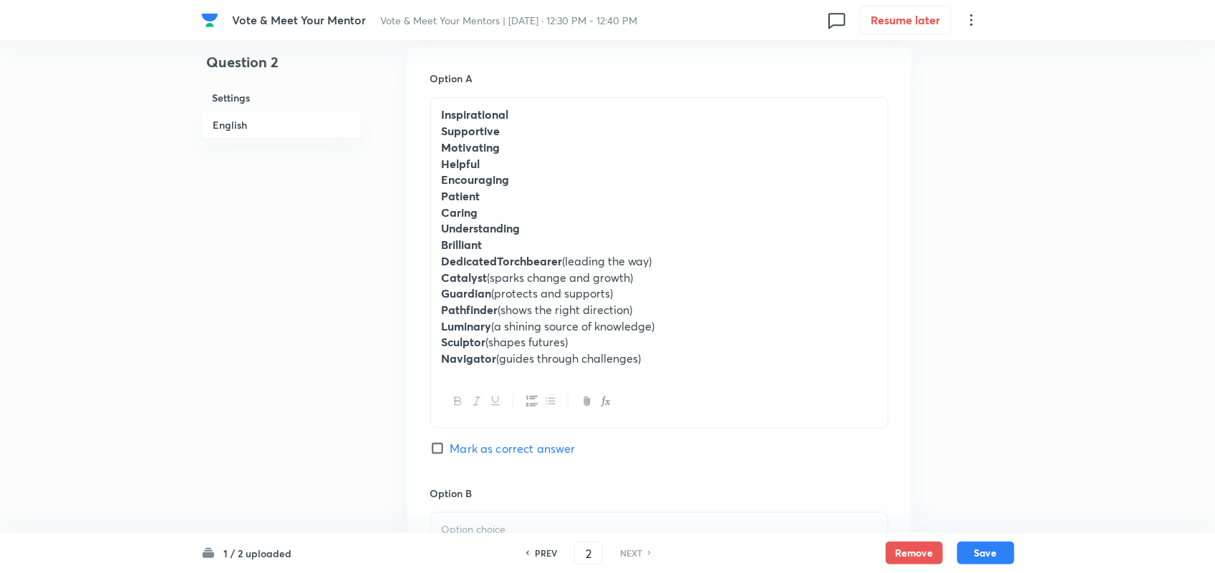
scroll to position [646, 0]
drag, startPoint x: 685, startPoint y: 384, endPoint x: 442, endPoint y: 132, distance: 349.8
click at [442, 132] on div "Inspirational Supportive Motivating Helpful Encouraging Patient Caring Understa…" at bounding box center [659, 238] width 457 height 278
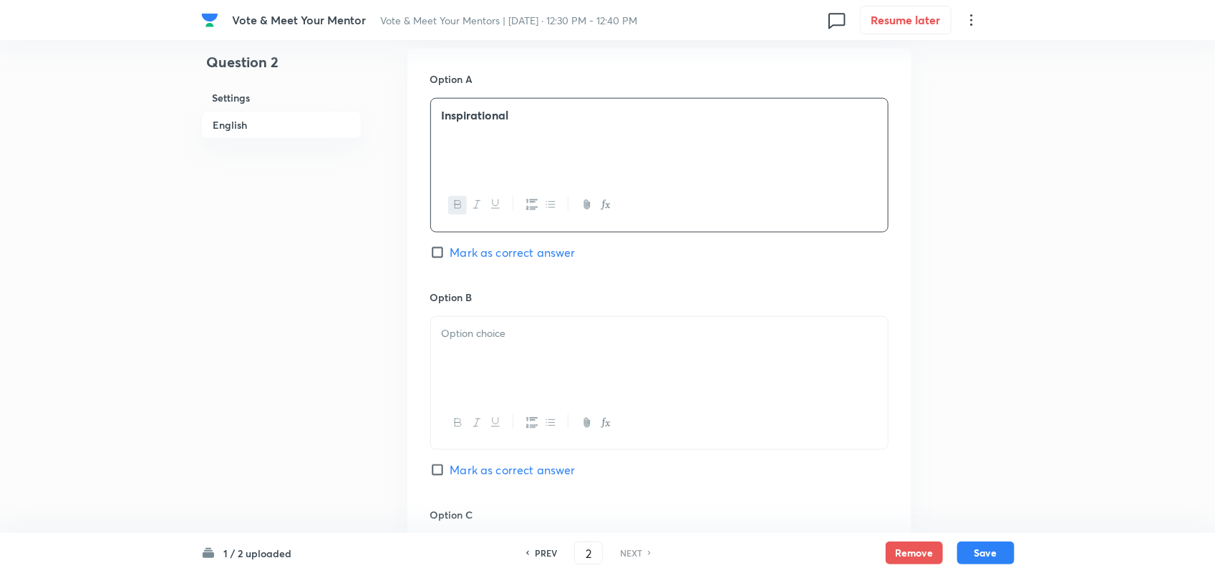
scroll to position [764, 0]
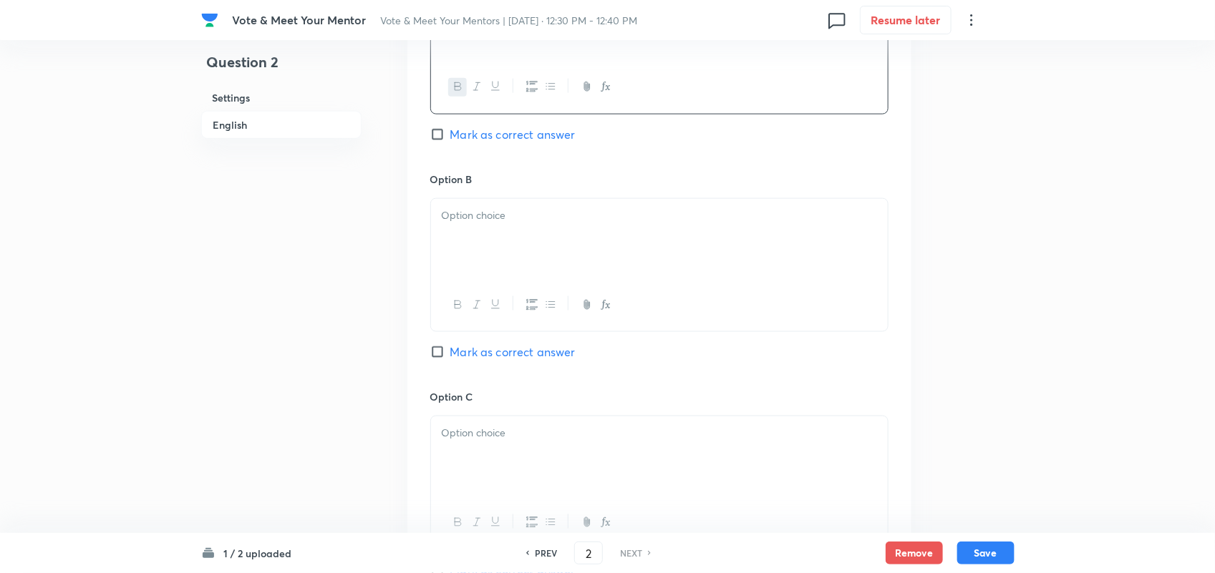
click at [507, 254] on div at bounding box center [659, 239] width 457 height 80
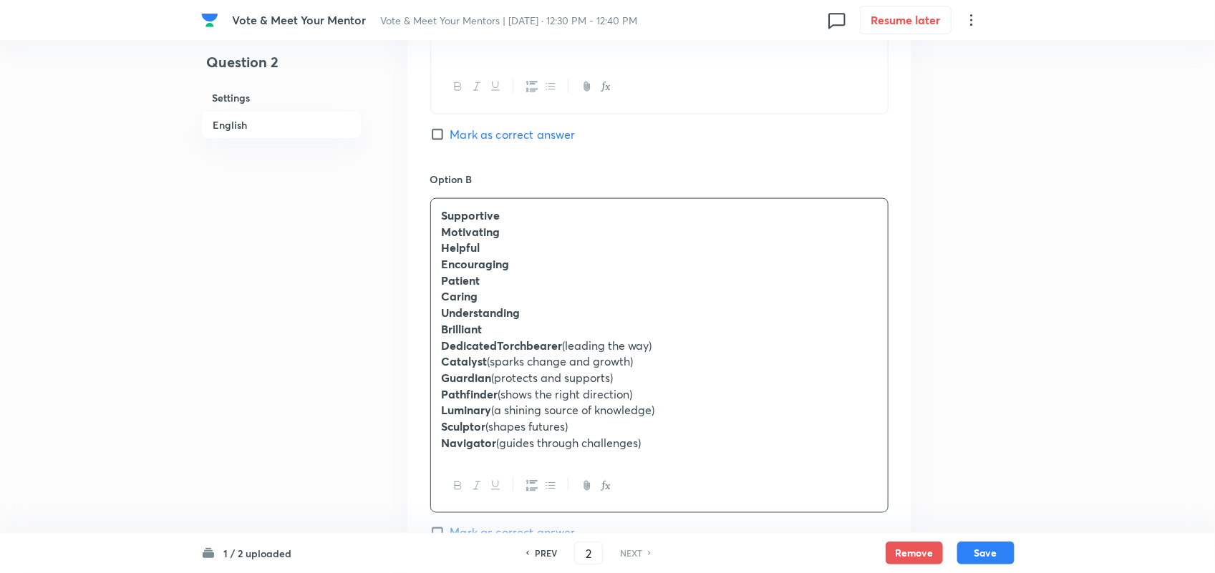
drag, startPoint x: 682, startPoint y: 470, endPoint x: 437, endPoint y: 249, distance: 330.5
click at [437, 249] on div "Supportive Motivating Helpful Encouraging Patient Caring Understanding Brillian…" at bounding box center [659, 329] width 457 height 261
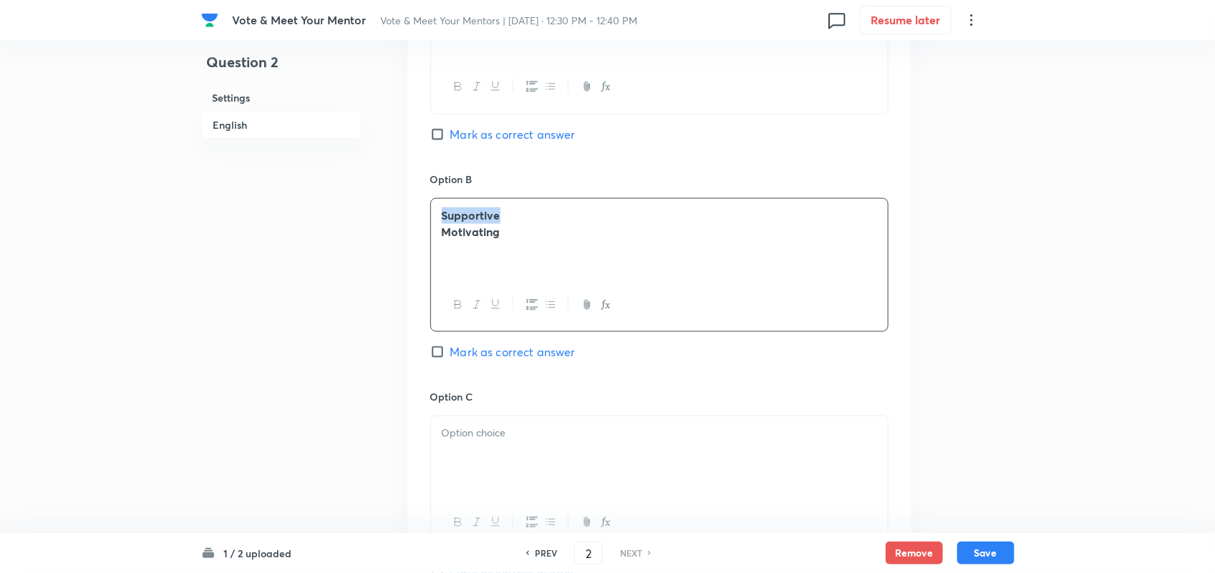
drag, startPoint x: 520, startPoint y: 217, endPoint x: 363, endPoint y: 220, distance: 157.5
click at [363, 220] on div "Question 2 Settings English Settings Type Single choice correct 4 options + 1 m…" at bounding box center [607, 205] width 813 height 1801
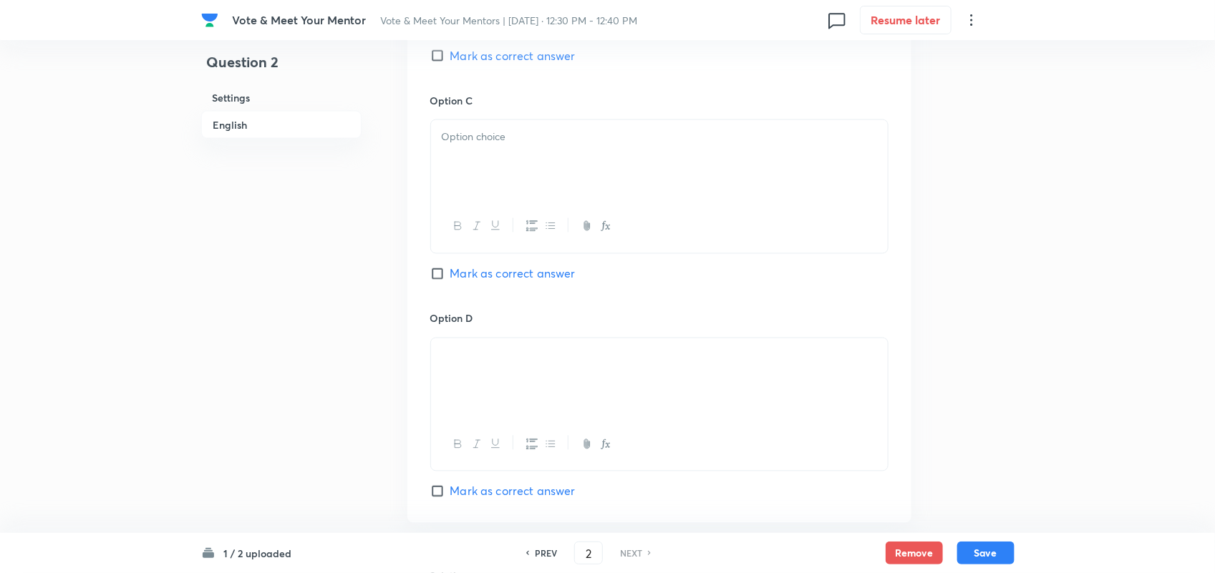
scroll to position [1068, 0]
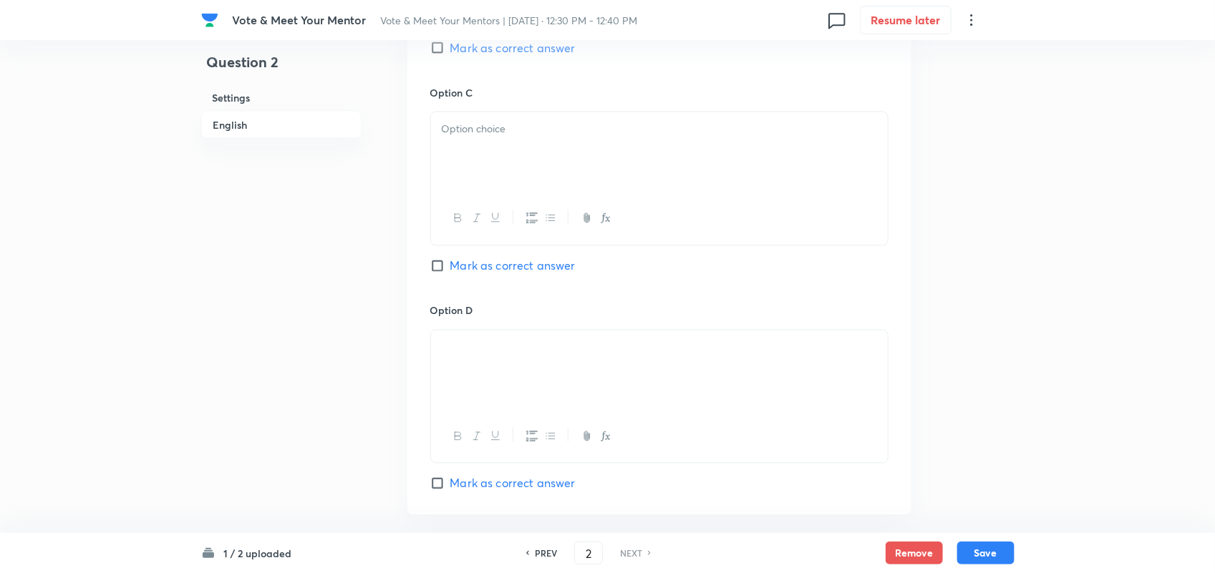
click at [495, 188] on div at bounding box center [659, 152] width 457 height 80
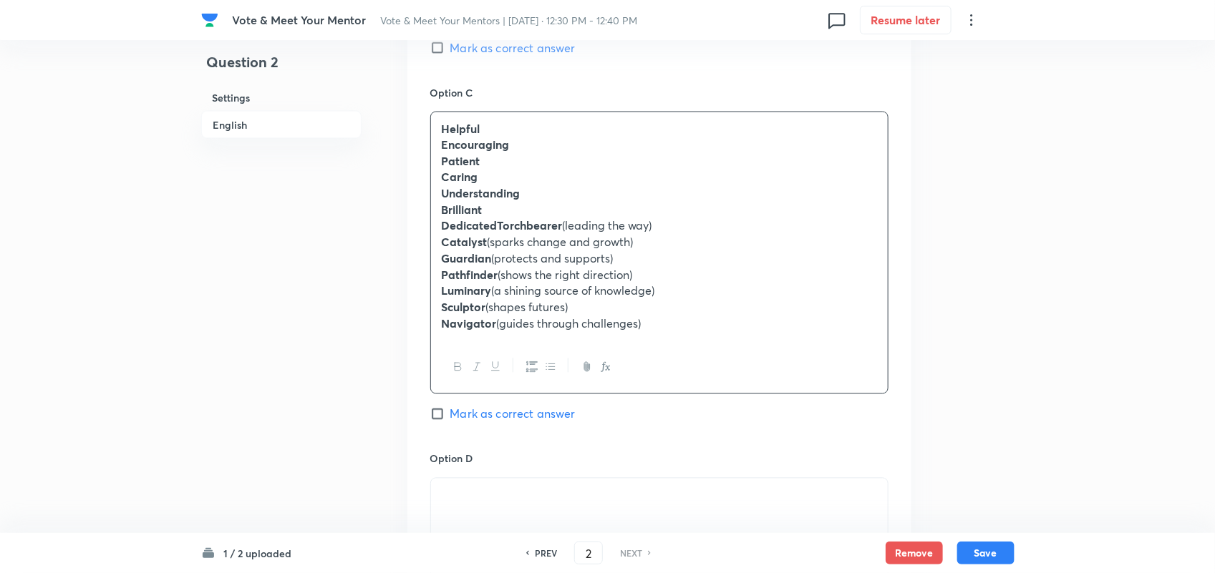
drag, startPoint x: 674, startPoint y: 349, endPoint x: 437, endPoint y: 166, distance: 299.7
click at [437, 166] on div "Helpful Encouraging Patient Caring Understanding Brilliant DedicatedTorchbearer…" at bounding box center [659, 226] width 457 height 228
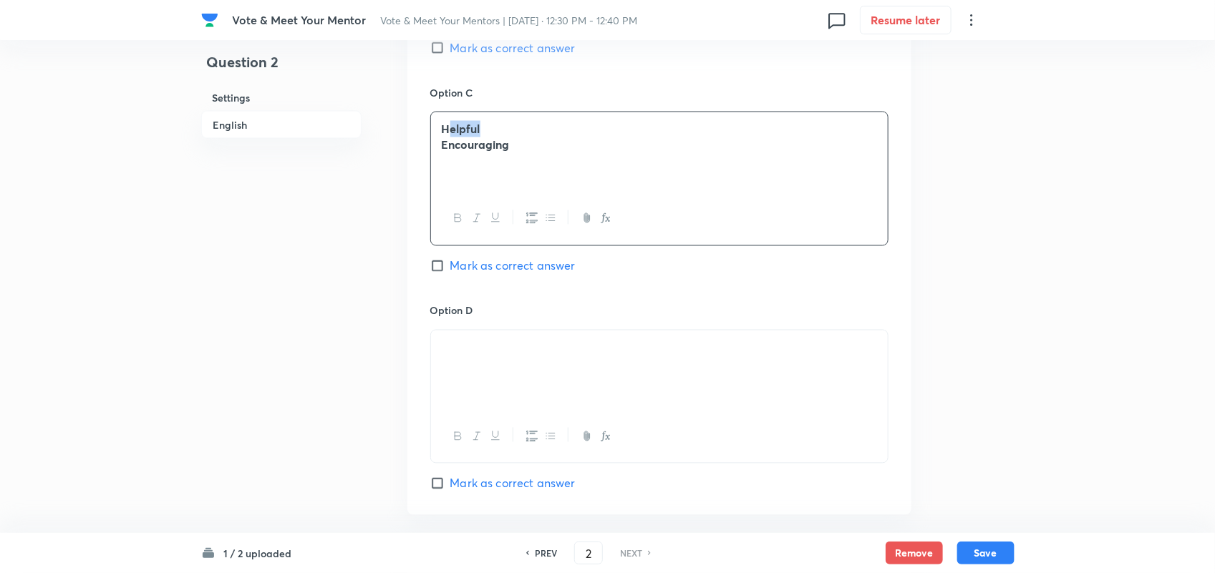
drag, startPoint x: 505, startPoint y: 131, endPoint x: 447, endPoint y: 132, distance: 57.3
click at [447, 132] on p "Helpful" at bounding box center [659, 129] width 435 height 16
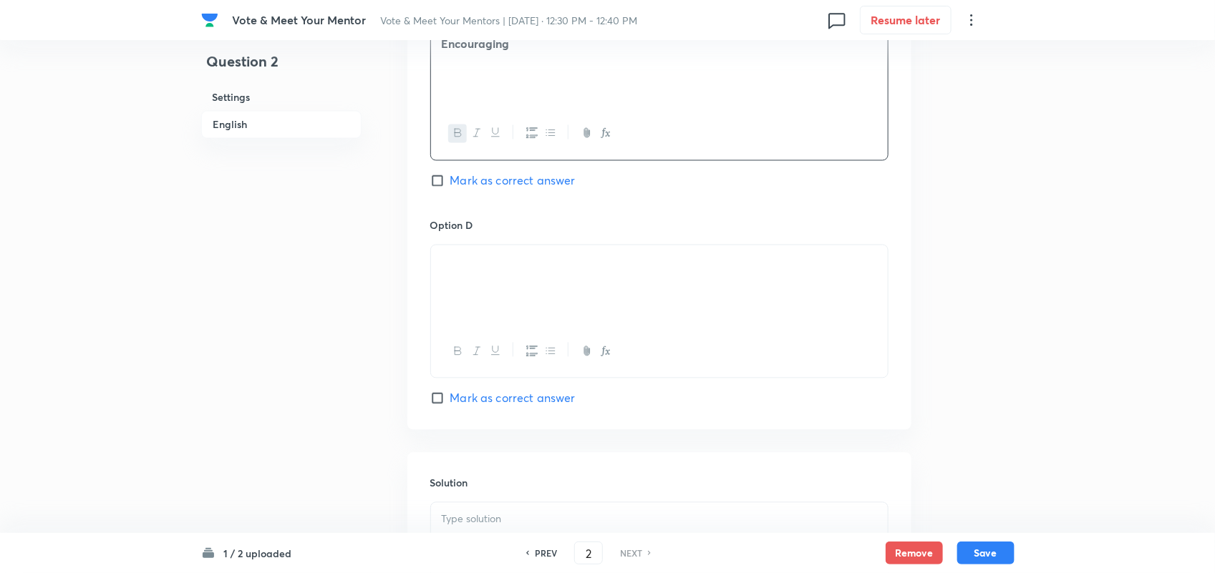
scroll to position [1171, 0]
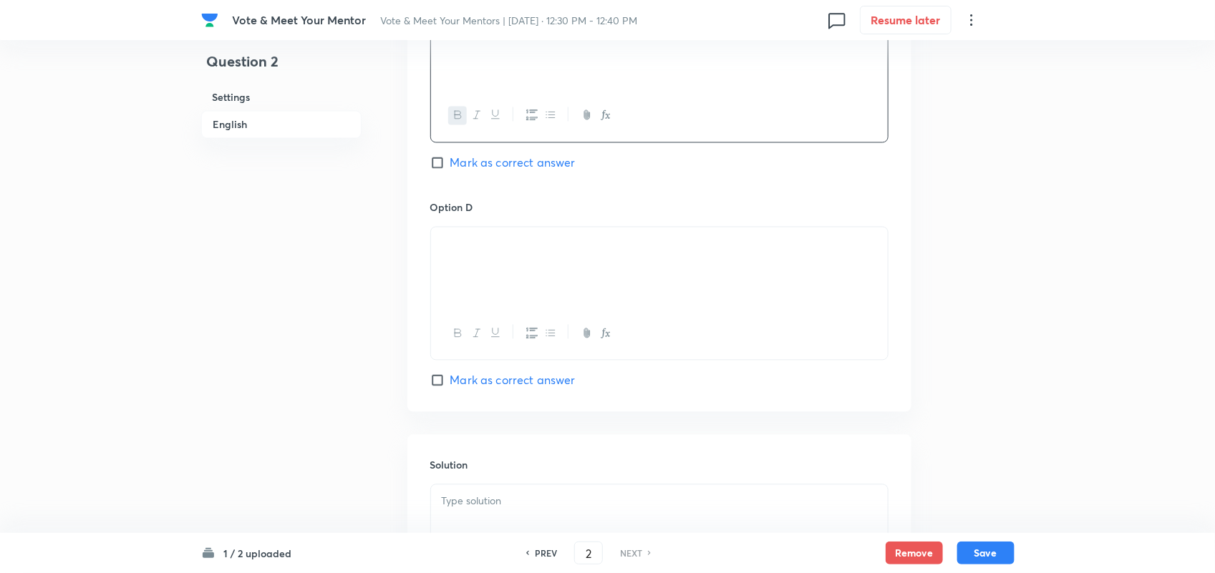
click at [485, 277] on div at bounding box center [659, 268] width 457 height 80
paste div
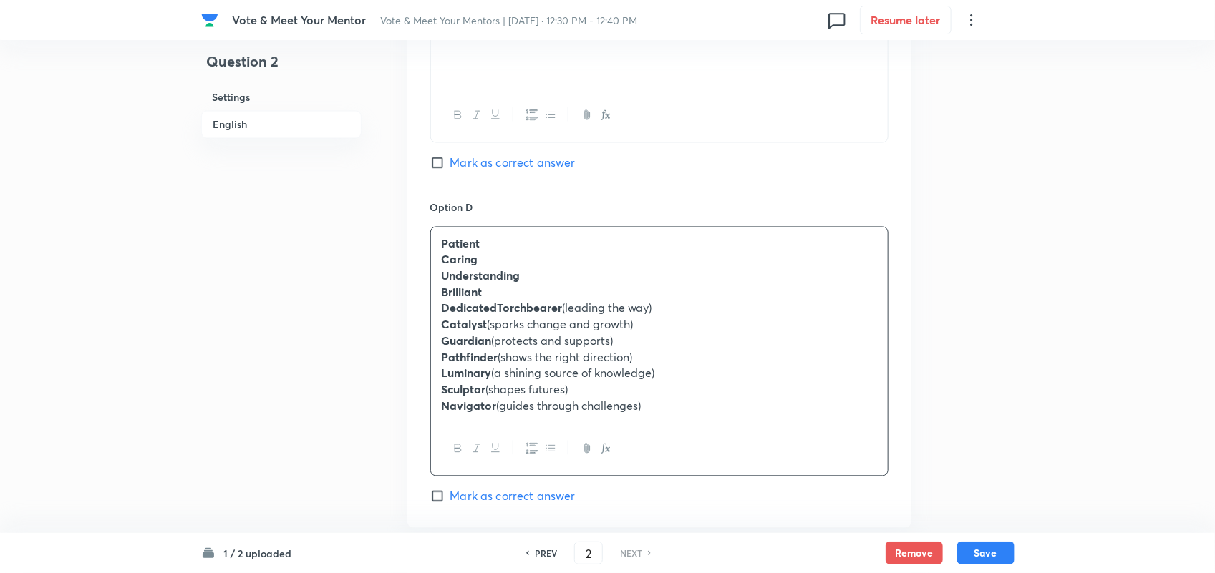
click at [495, 316] on strong "DedicatedTorchbearer" at bounding box center [502, 308] width 121 height 15
drag, startPoint x: 661, startPoint y: 433, endPoint x: 387, endPoint y: 338, distance: 290.2
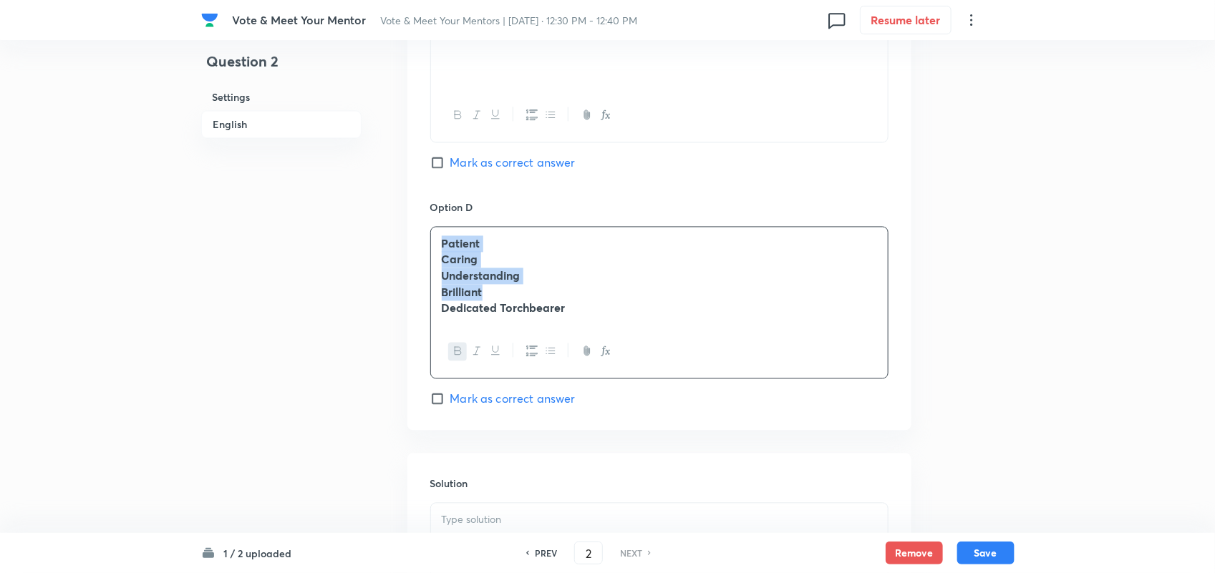
drag, startPoint x: 465, startPoint y: 296, endPoint x: 380, endPoint y: 238, distance: 102.6
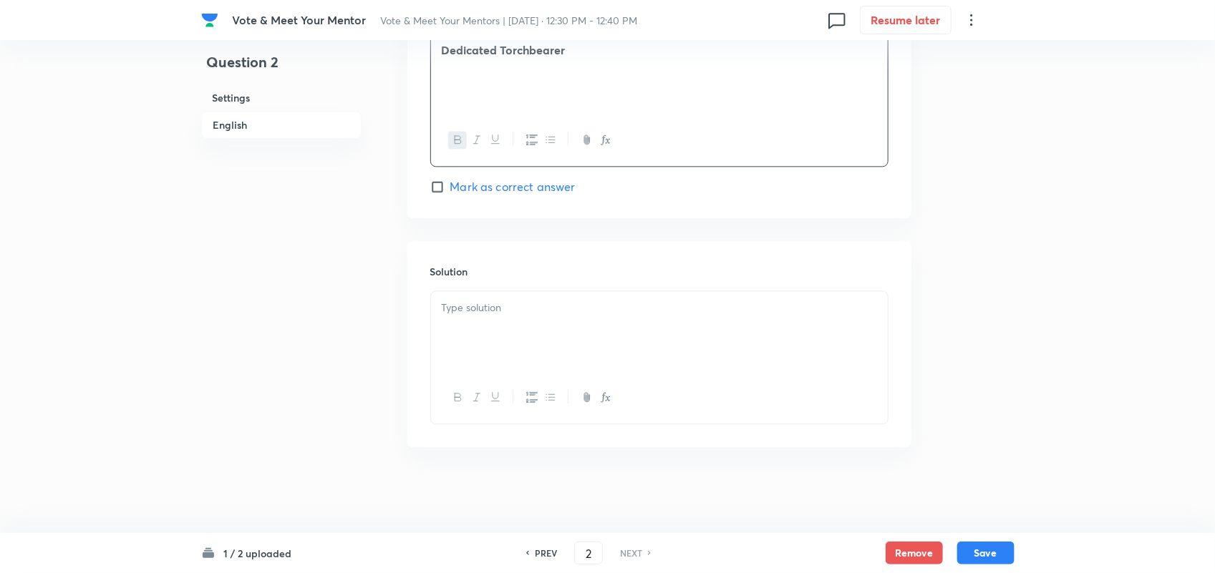
scroll to position [1372, 0]
click at [532, 317] on div at bounding box center [659, 331] width 457 height 80
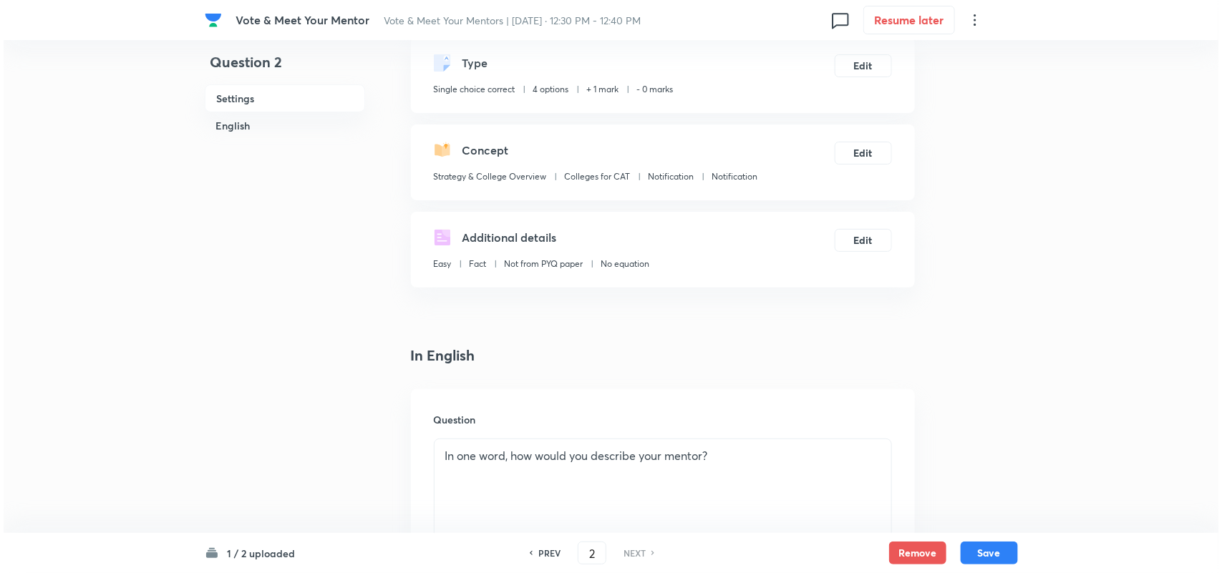
scroll to position [0, 0]
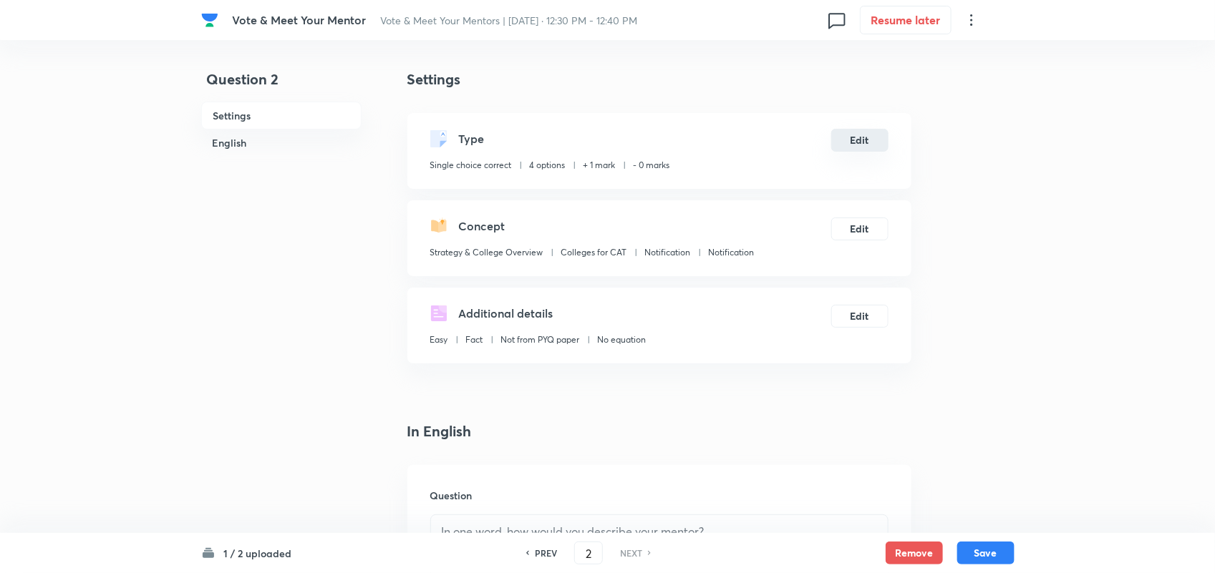
click at [855, 149] on button "Edit" at bounding box center [859, 140] width 57 height 23
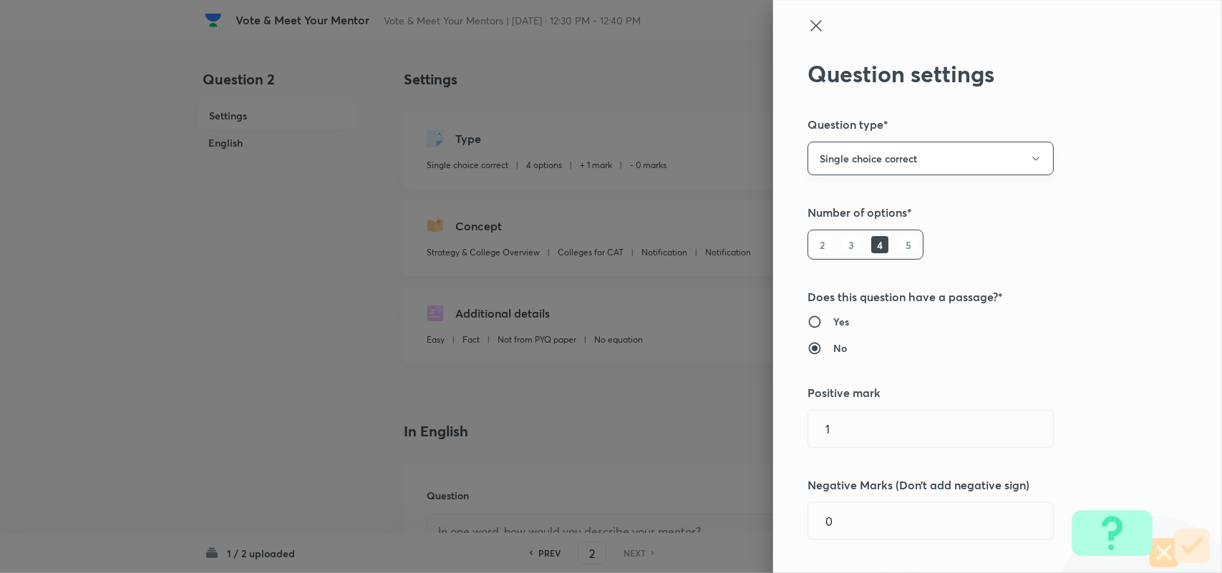
click at [974, 148] on button "Single choice correct" at bounding box center [930, 159] width 246 height 34
click at [885, 227] on span "Multiple choice correct" at bounding box center [918, 228] width 228 height 15
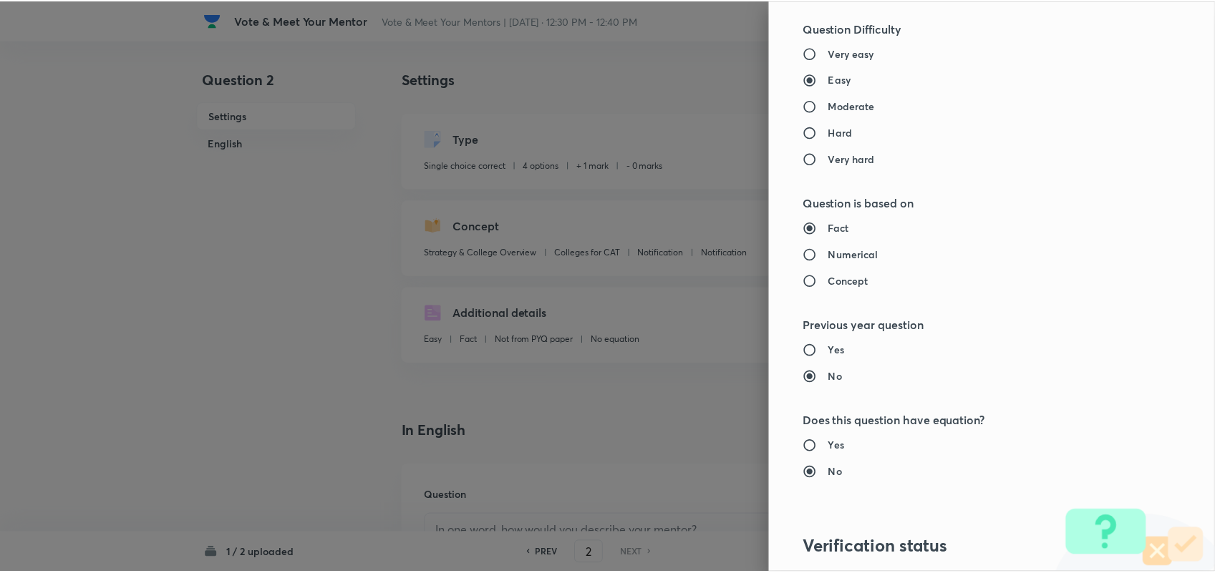
scroll to position [1476, 0]
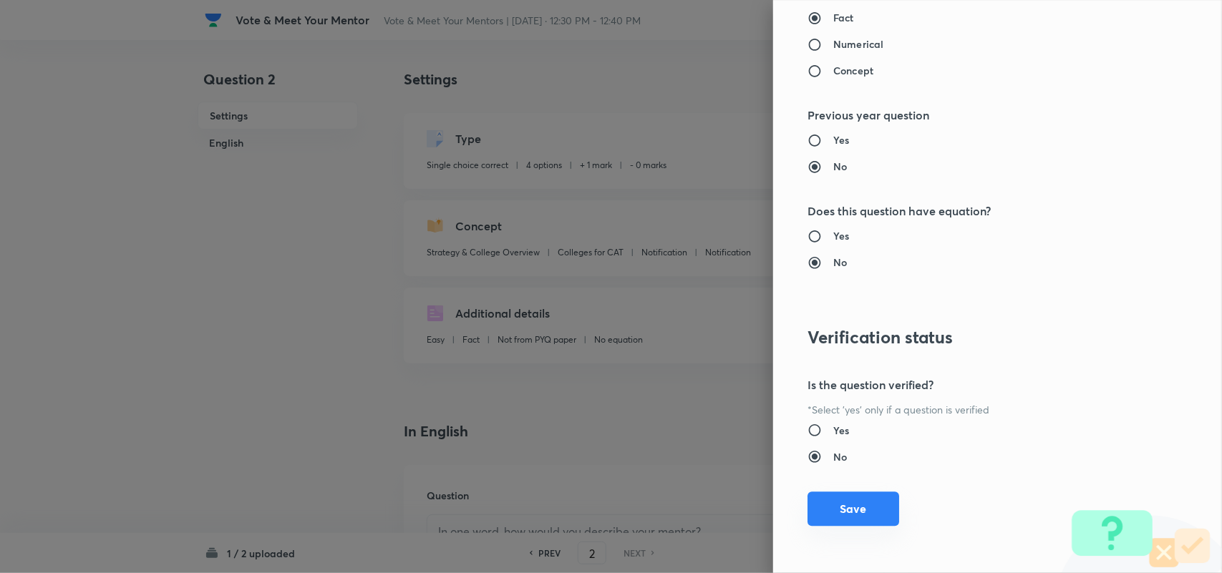
click at [852, 502] on button "Save" at bounding box center [853, 509] width 92 height 34
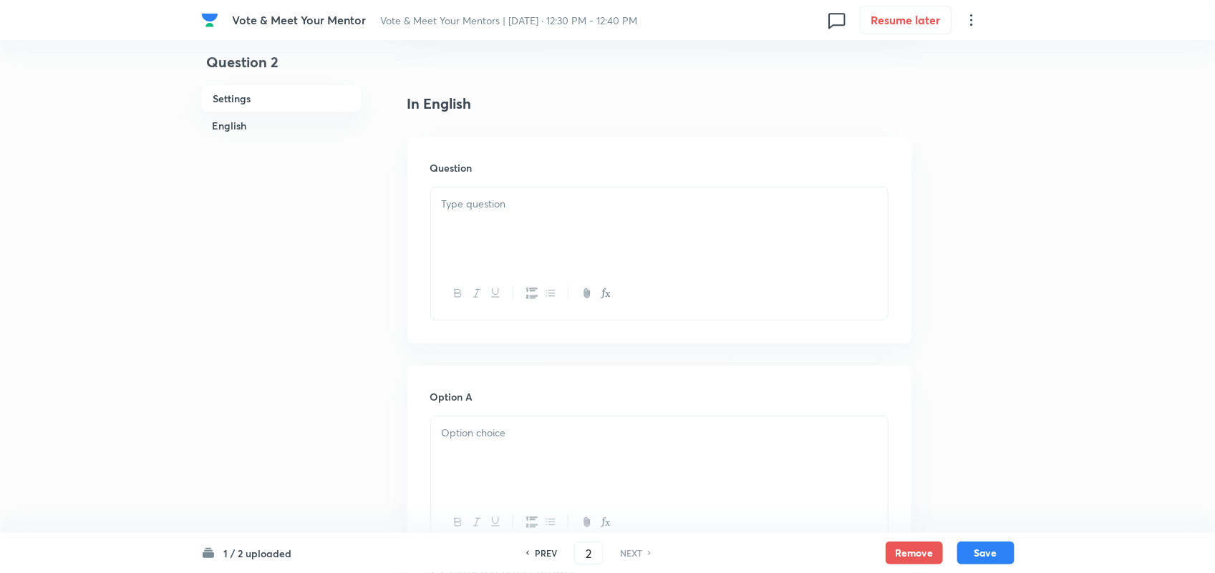
scroll to position [327, 0]
click at [603, 220] on div at bounding box center [659, 228] width 457 height 80
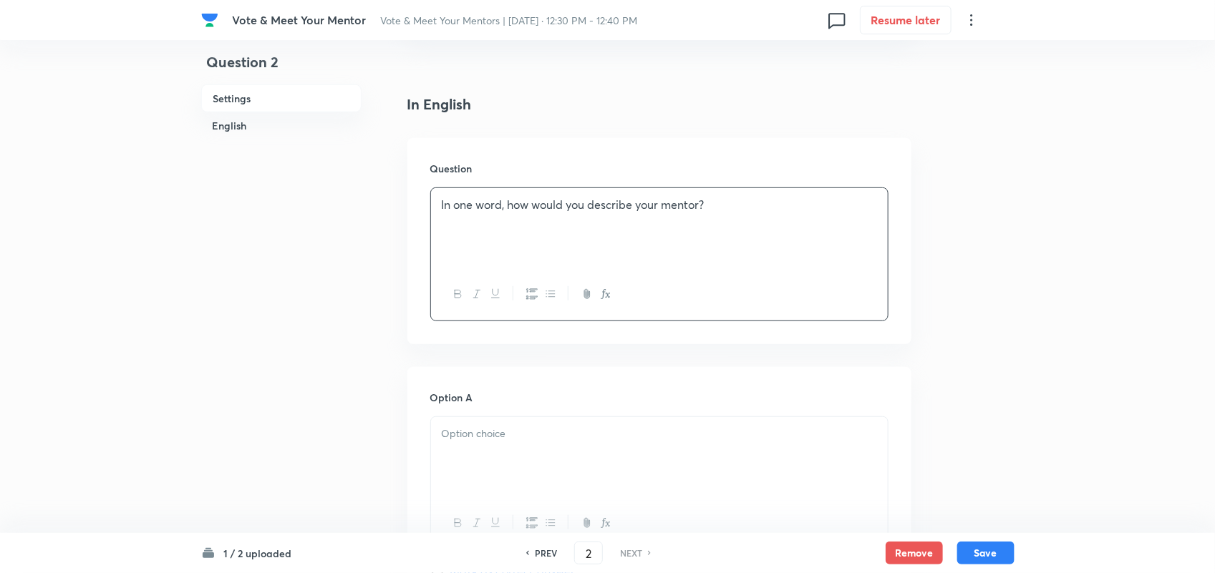
click at [613, 206] on p "In one word, how would you describe your mentor?" at bounding box center [659, 205] width 435 height 16
click at [455, 288] on icon "button" at bounding box center [457, 293] width 11 height 11
click at [523, 455] on div at bounding box center [659, 457] width 457 height 80
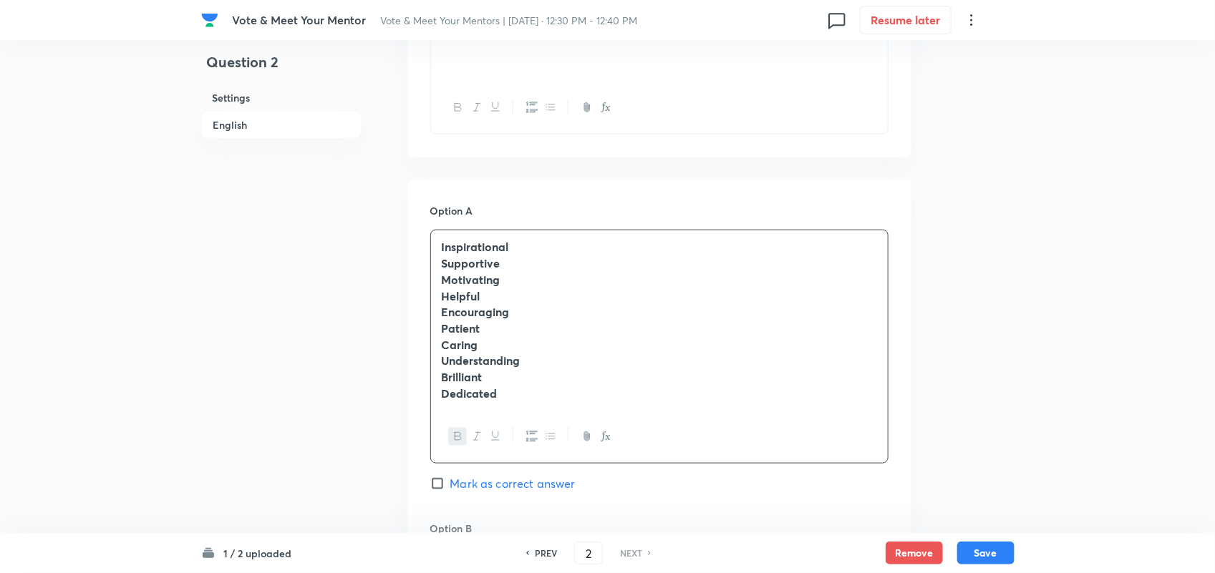
scroll to position [550, 0]
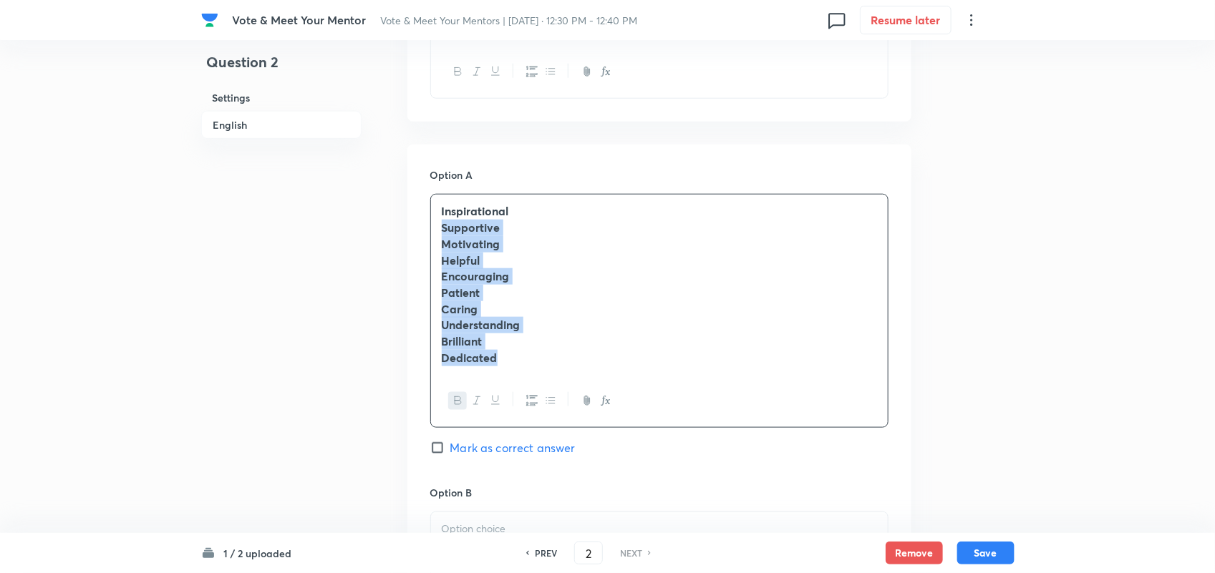
drag, startPoint x: 466, startPoint y: 351, endPoint x: 419, endPoint y: 234, distance: 126.6
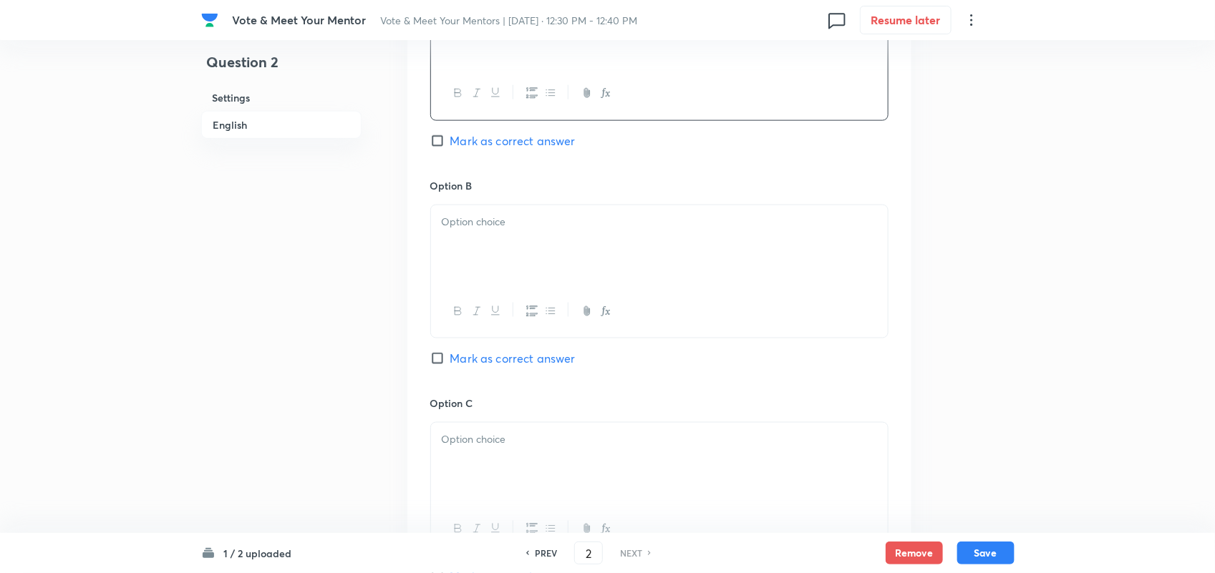
scroll to position [761, 0]
click at [509, 263] on div at bounding box center [659, 242] width 457 height 80
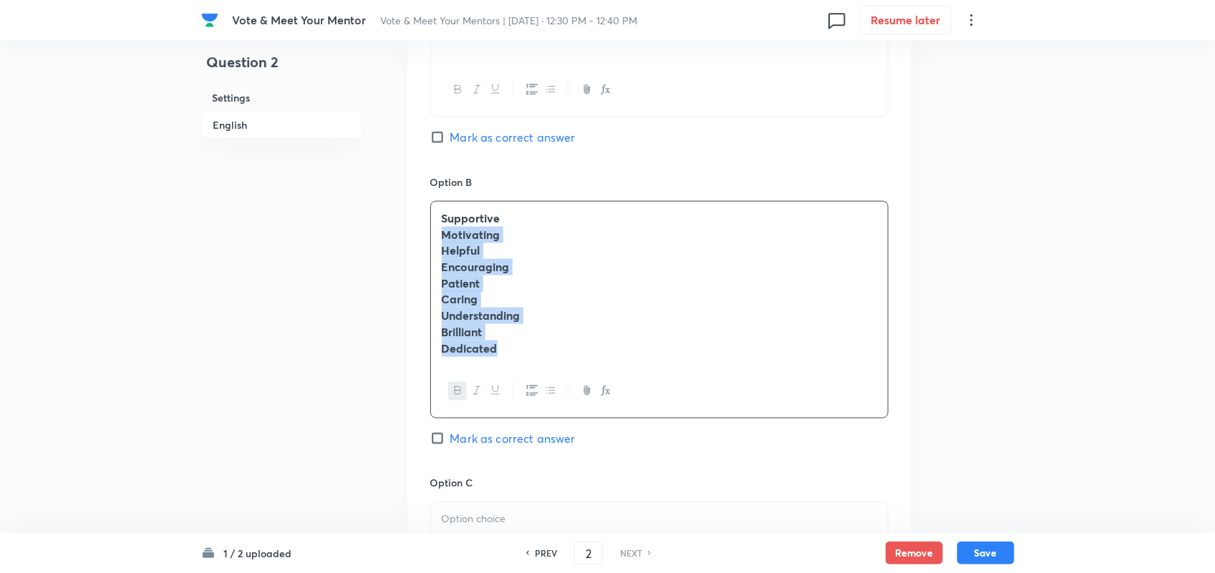
drag, startPoint x: 523, startPoint y: 360, endPoint x: 394, endPoint y: 241, distance: 175.3
click at [394, 241] on div "Question 2 Settings English Settings Type Multiple choice correct 4 options + 1…" at bounding box center [607, 250] width 813 height 1885
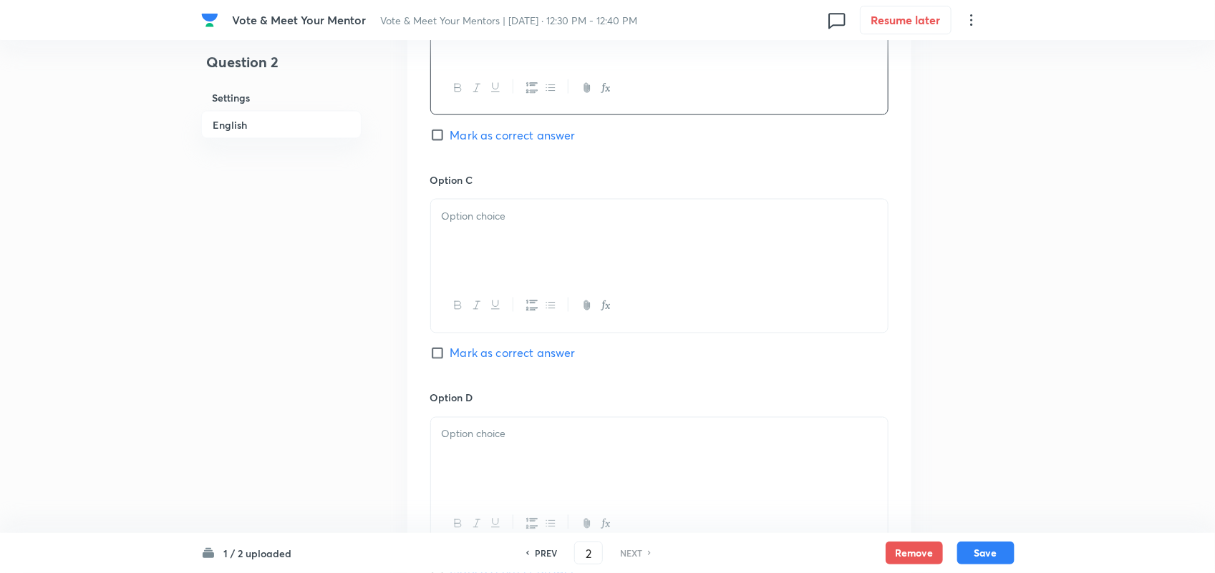
scroll to position [991, 0]
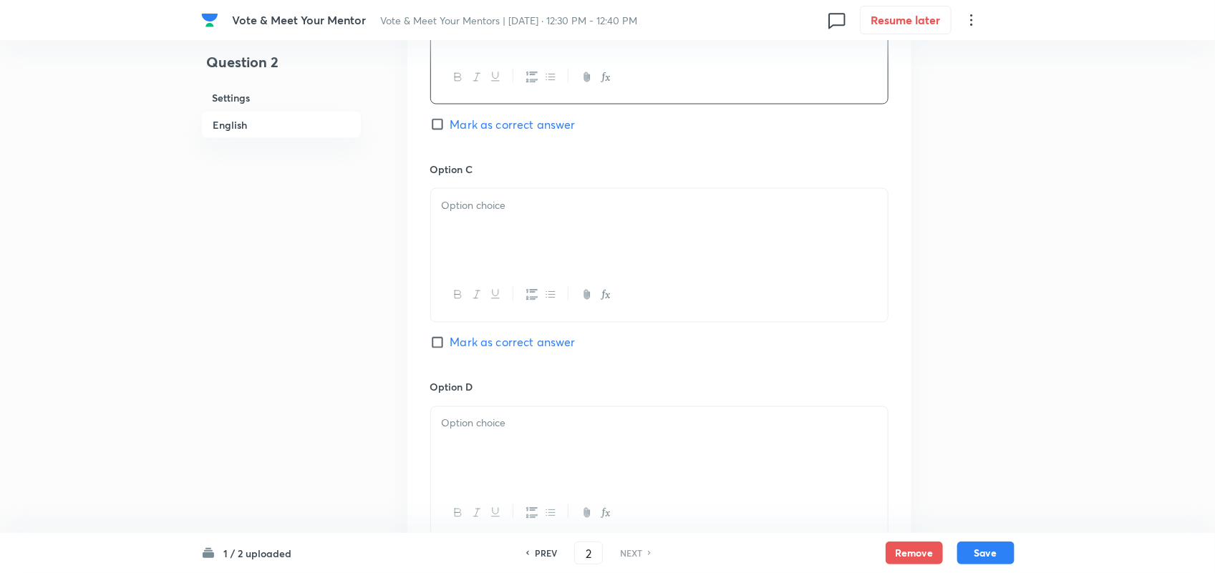
click at [505, 248] on div at bounding box center [659, 229] width 457 height 80
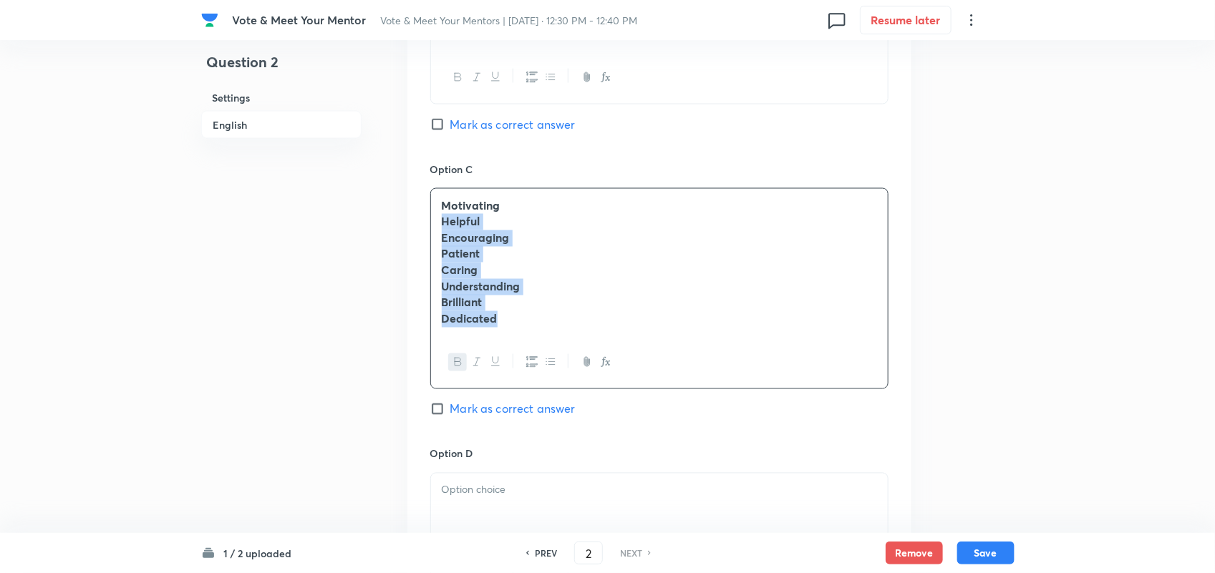
drag, startPoint x: 482, startPoint y: 314, endPoint x: 410, endPoint y: 220, distance: 118.0
click at [410, 220] on div "Option A Inspirational Mark as correct answer Option B Supportive Mark as corre…" at bounding box center [659, 181] width 504 height 956
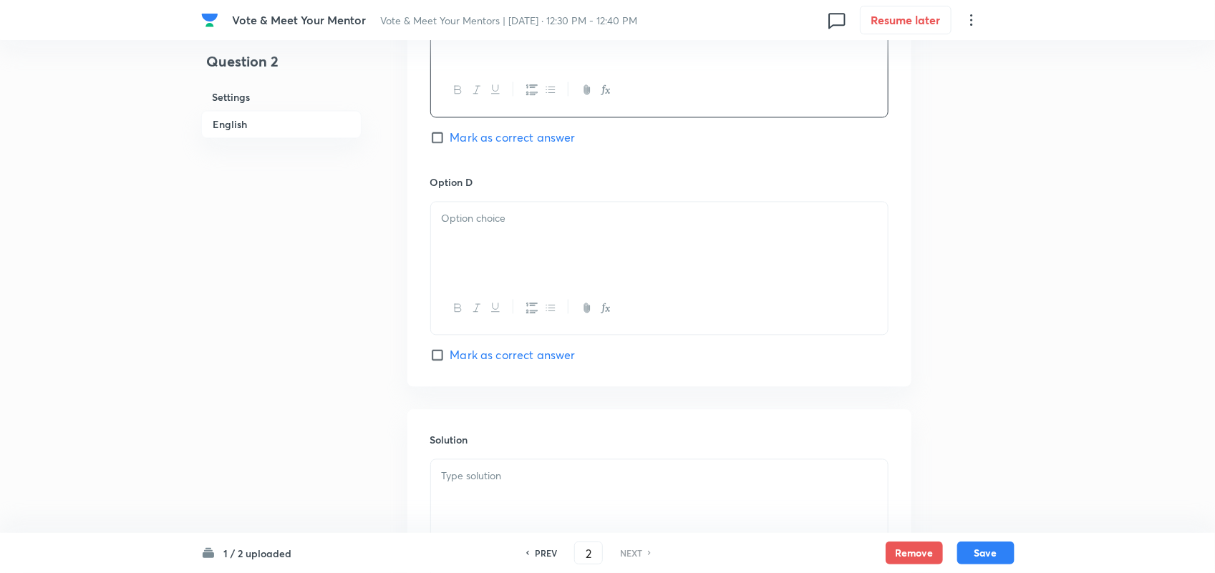
scroll to position [1205, 0]
click at [508, 255] on div at bounding box center [659, 234] width 457 height 80
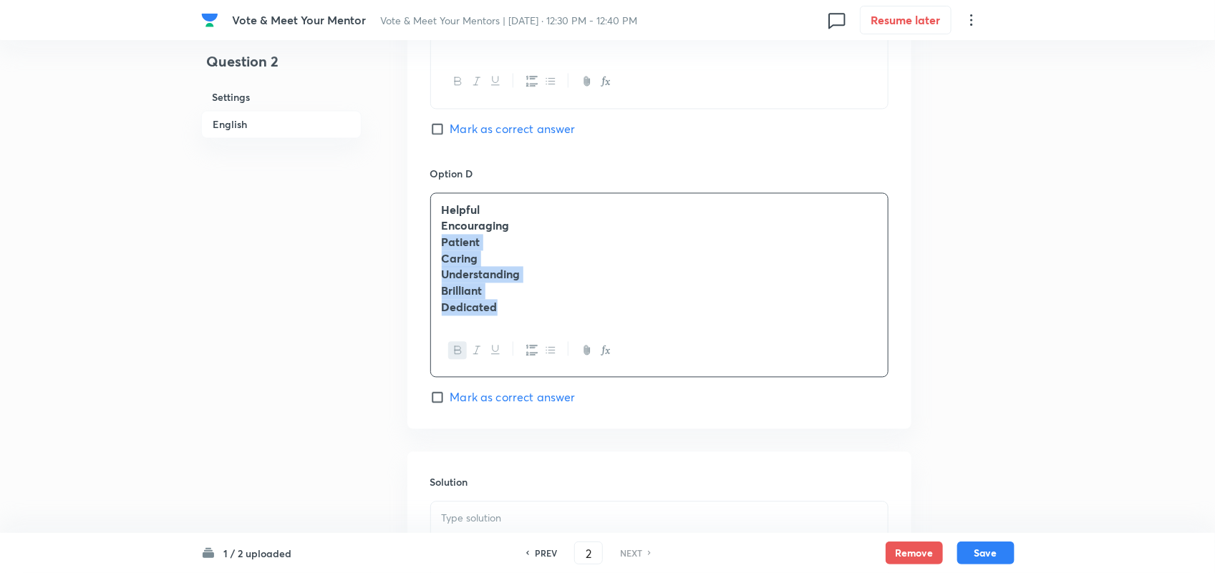
drag, startPoint x: 473, startPoint y: 313, endPoint x: 431, endPoint y: 252, distance: 74.1
click at [431, 252] on div "Helpful Encouraging Patient Caring Understanding Brilliant Dedicated" at bounding box center [659, 259] width 457 height 131
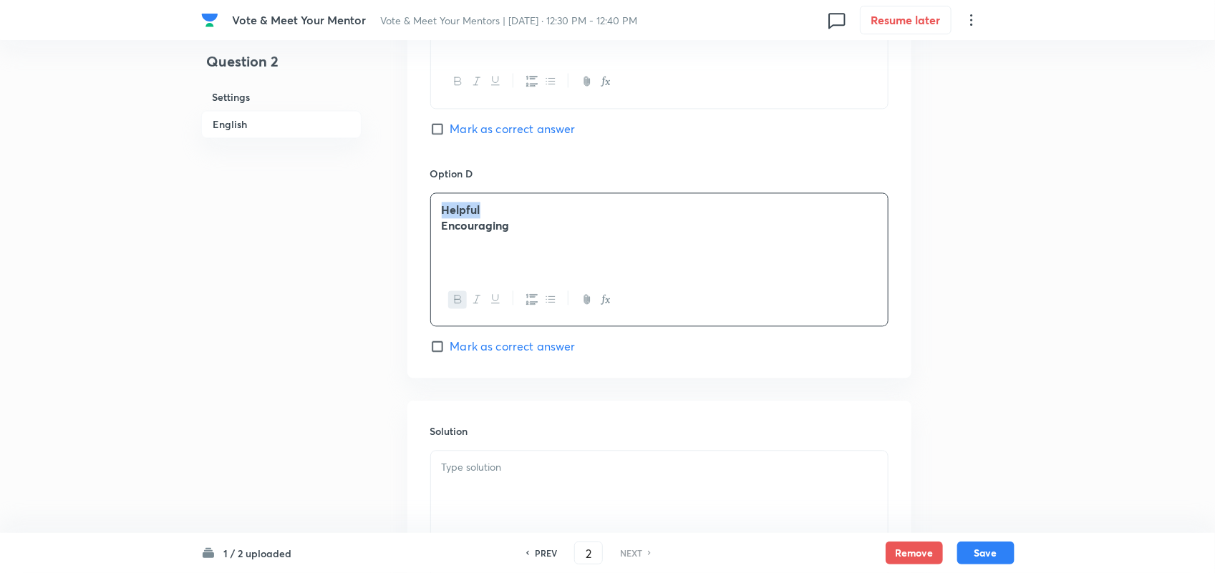
drag, startPoint x: 480, startPoint y: 208, endPoint x: 284, endPoint y: 223, distance: 196.0
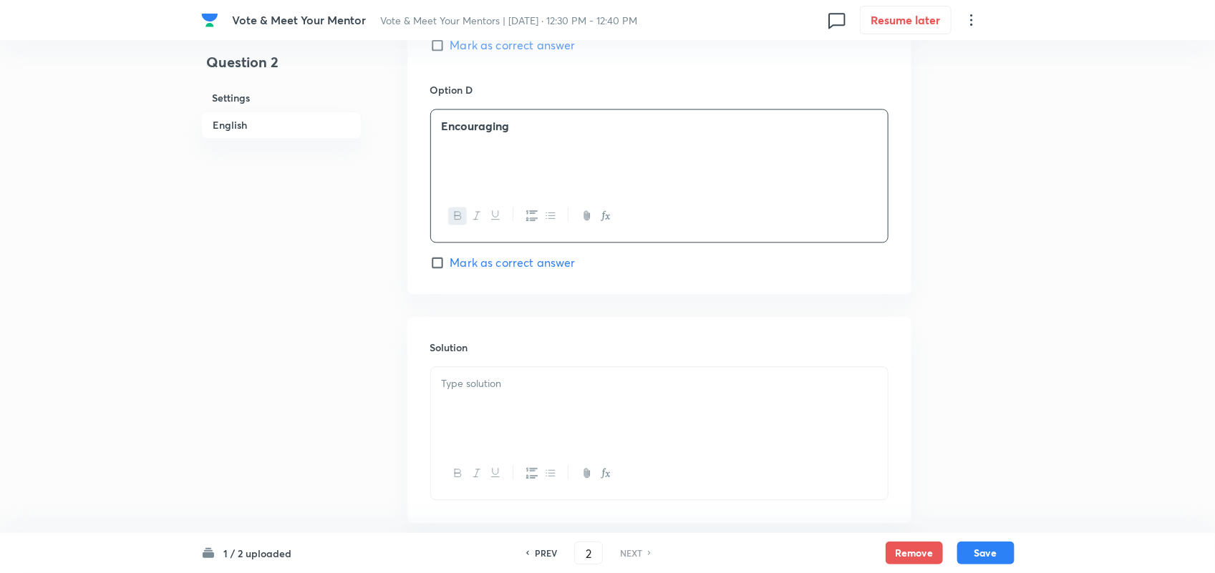
scroll to position [1312, 0]
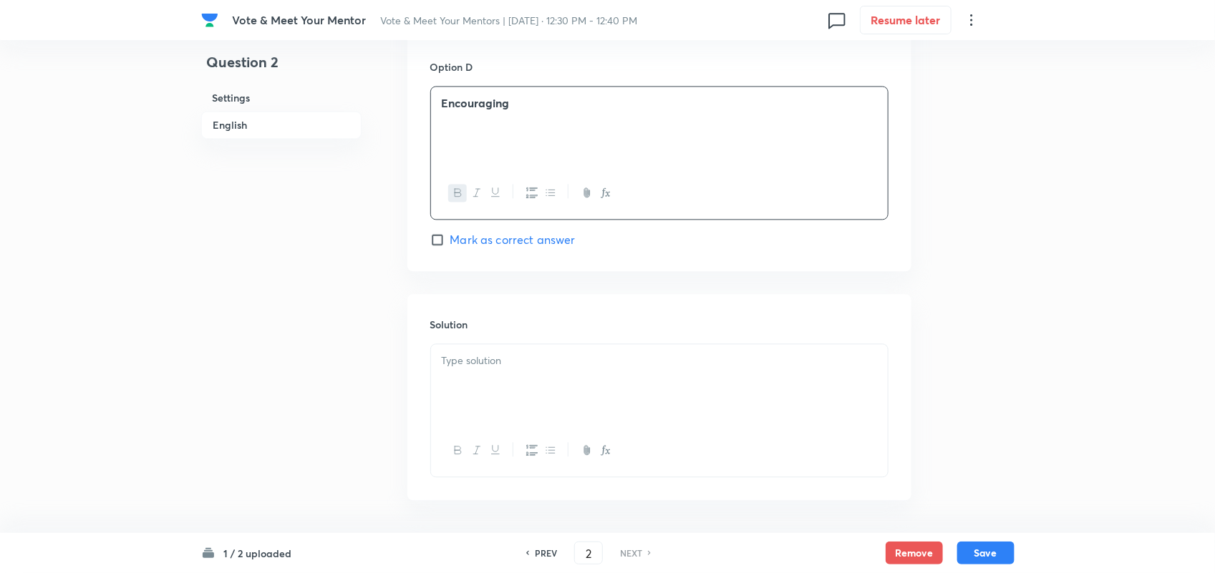
click at [517, 365] on p at bounding box center [659, 361] width 435 height 16
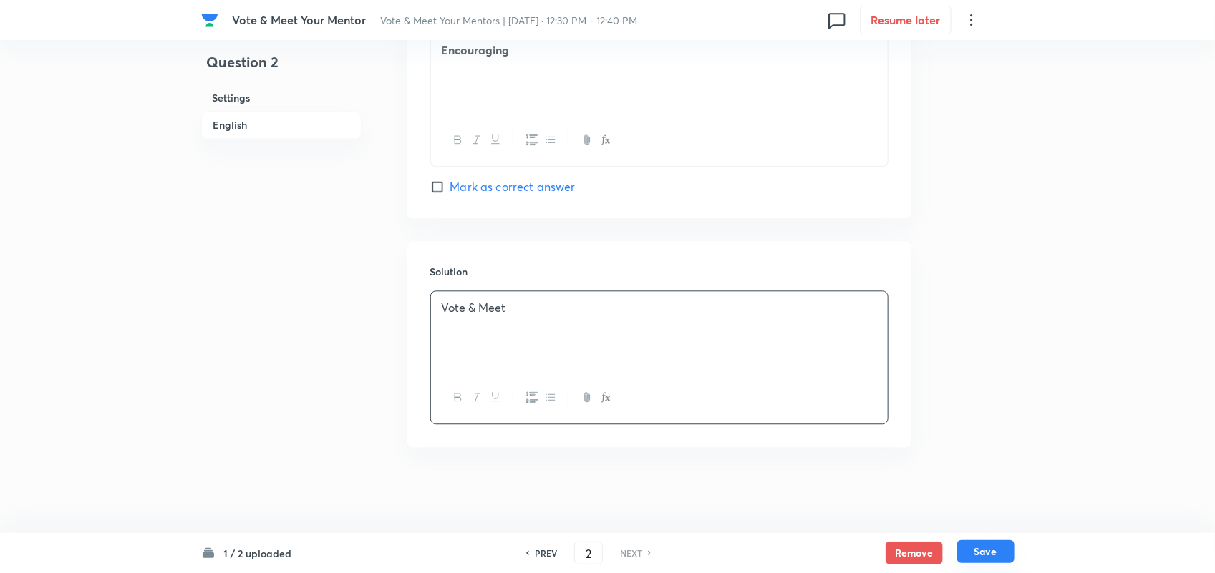
click at [995, 553] on button "Save" at bounding box center [985, 551] width 57 height 23
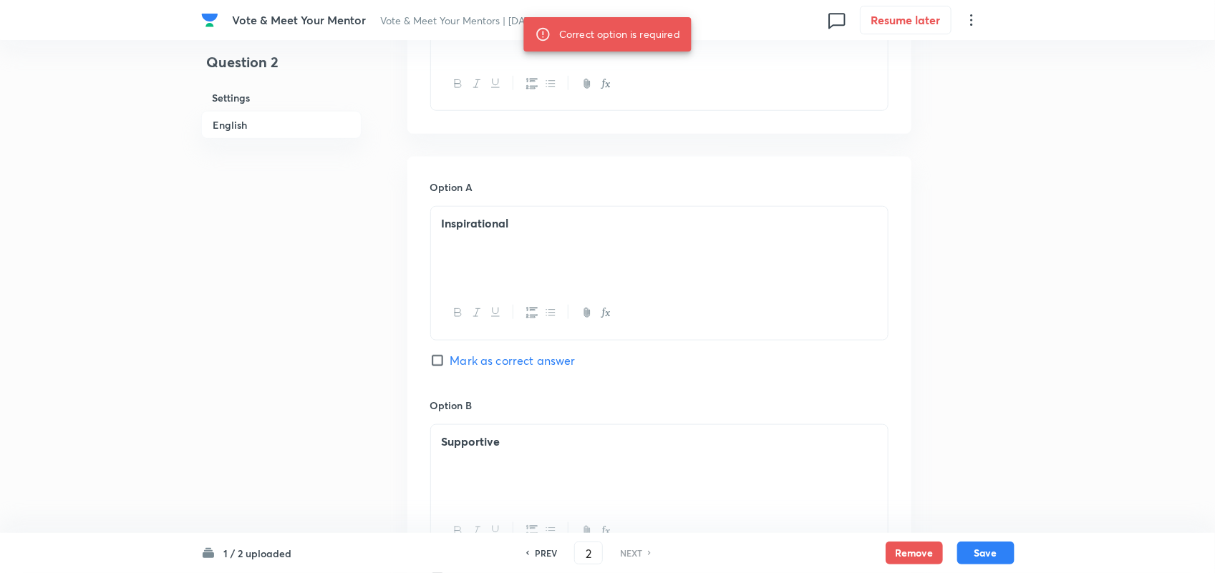
scroll to position [616, 0]
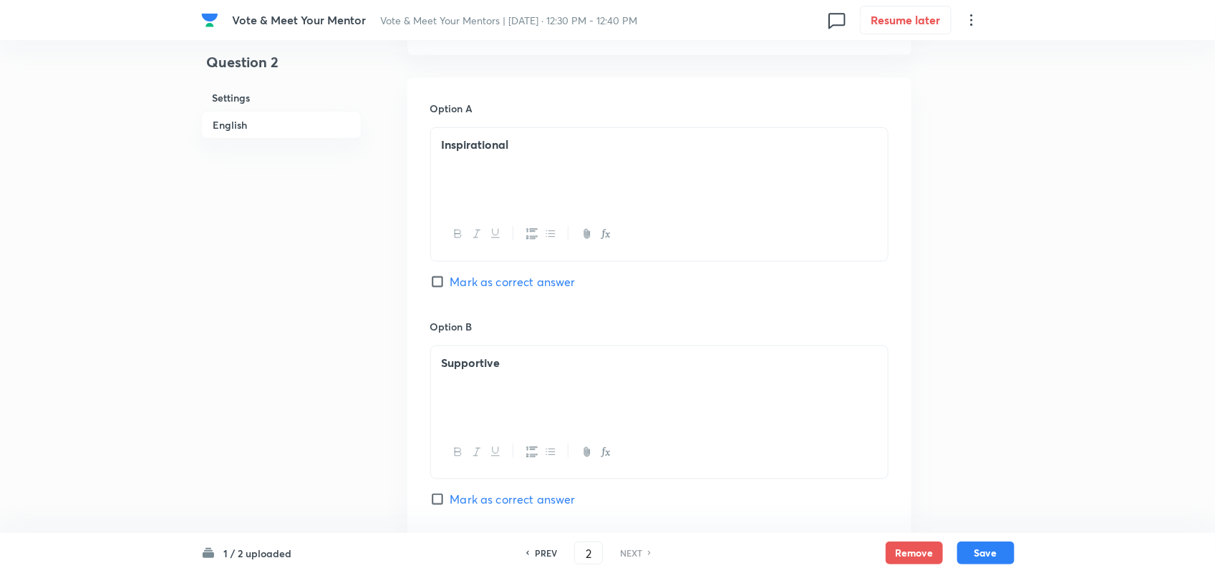
click at [434, 283] on input "Mark as correct answer" at bounding box center [440, 282] width 20 height 14
checkbox input "true"
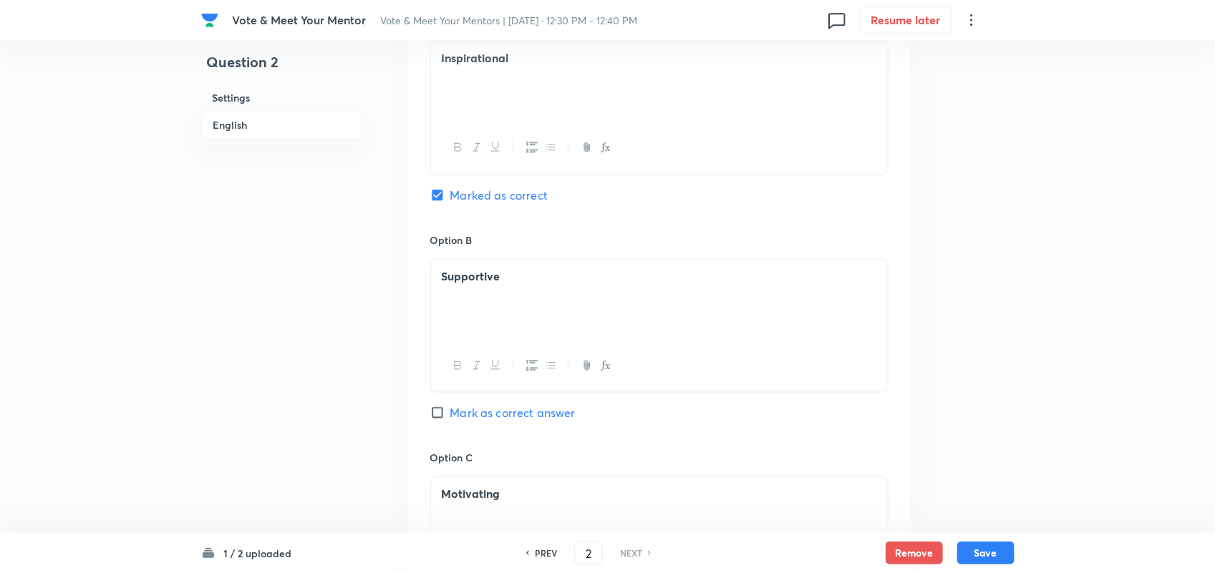
scroll to position [735, 0]
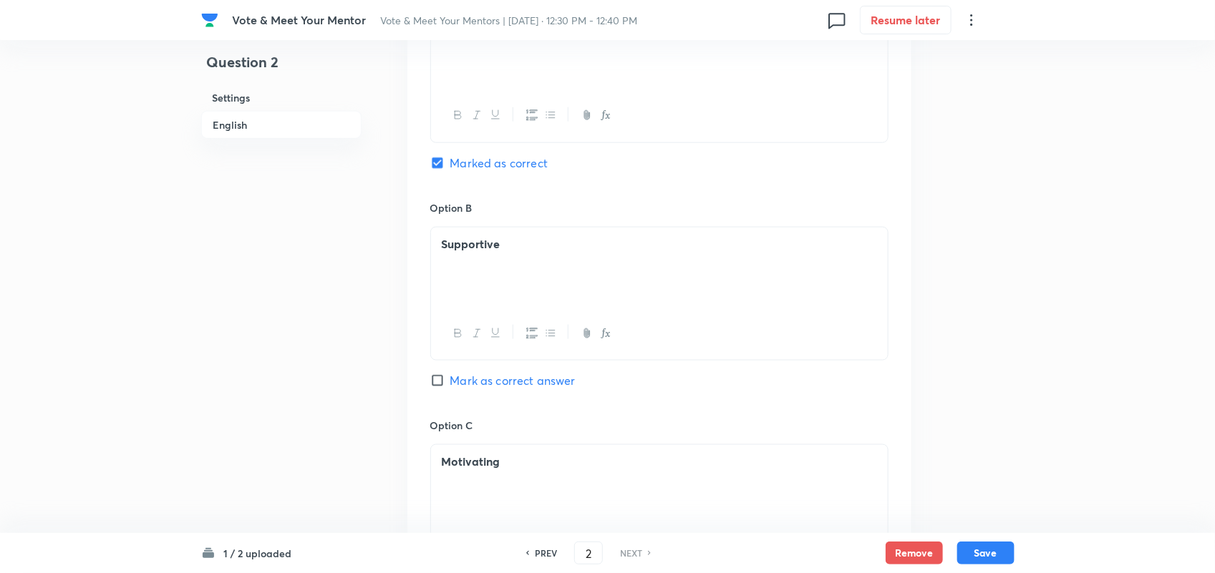
click at [442, 376] on label "Mark as correct answer" at bounding box center [502, 380] width 145 height 17
click at [442, 376] on input "Mark as correct answer" at bounding box center [440, 381] width 20 height 14
checkbox input "true"
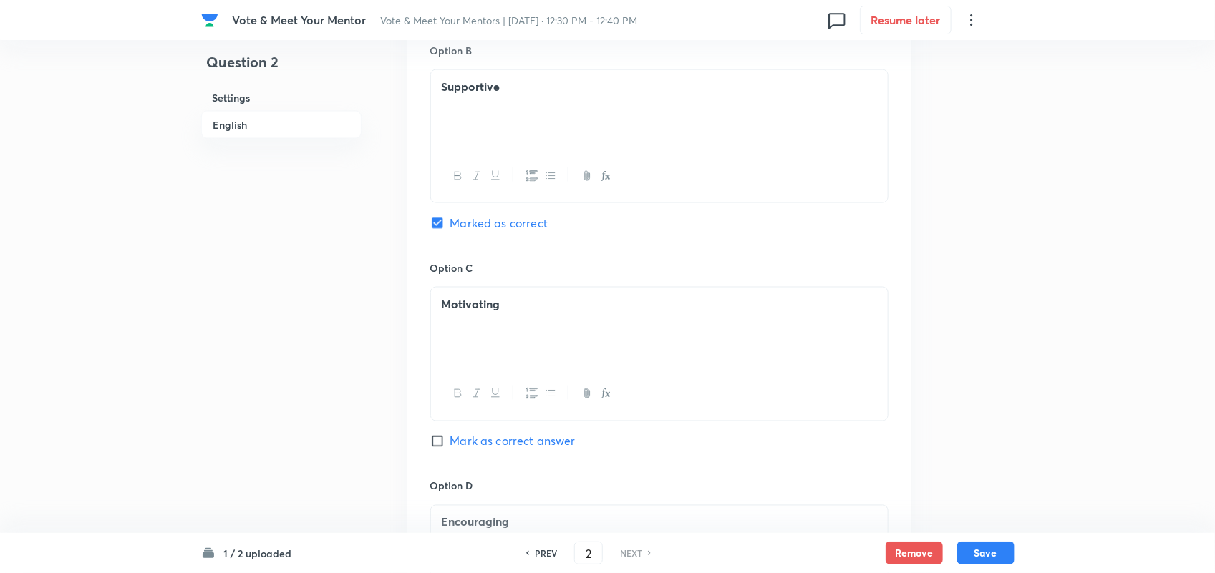
scroll to position [900, 0]
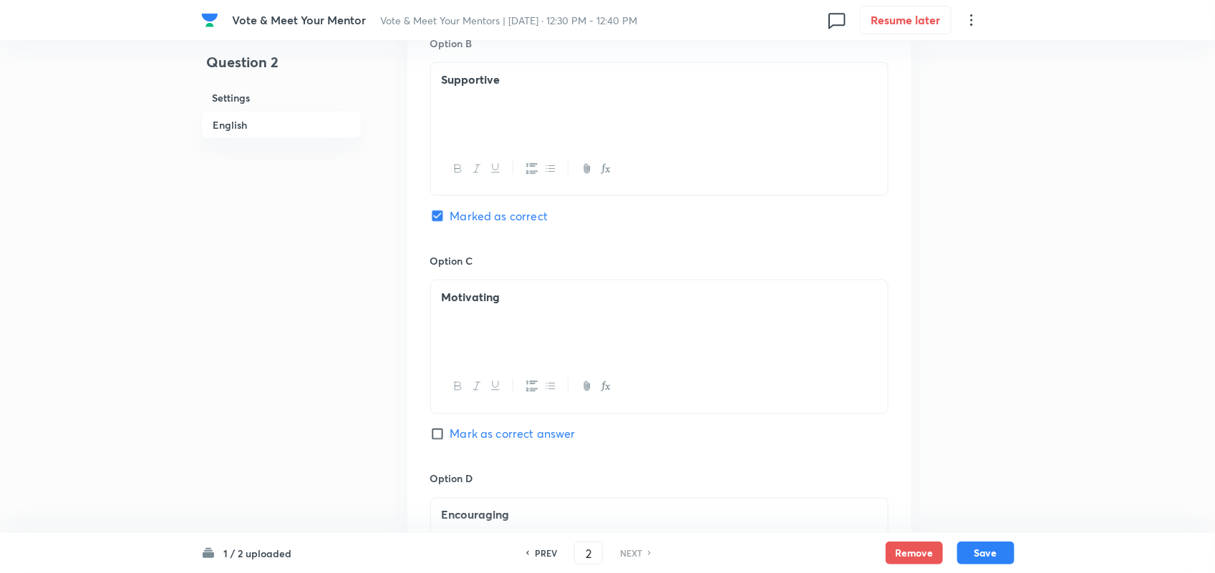
click at [441, 447] on div "Option C Motivating Mark as correct answer" at bounding box center [659, 362] width 458 height 218
click at [437, 435] on input "Mark as correct answer" at bounding box center [440, 434] width 20 height 14
checkbox input "true"
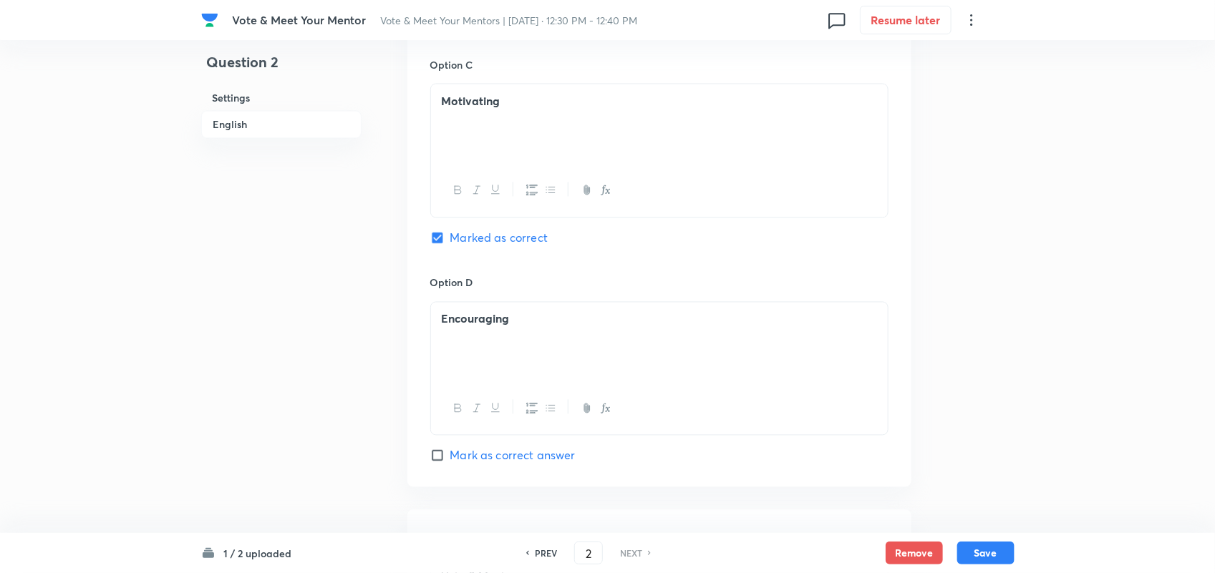
scroll to position [1112, 0]
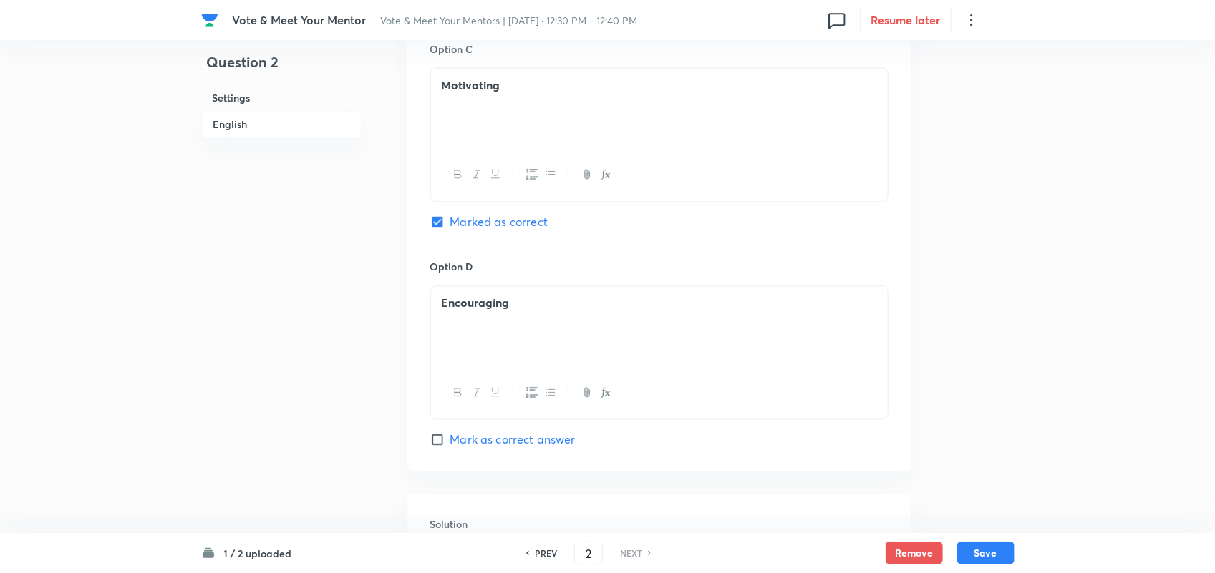
click at [442, 446] on input "Mark as correct answer" at bounding box center [440, 440] width 20 height 14
checkbox input "true"
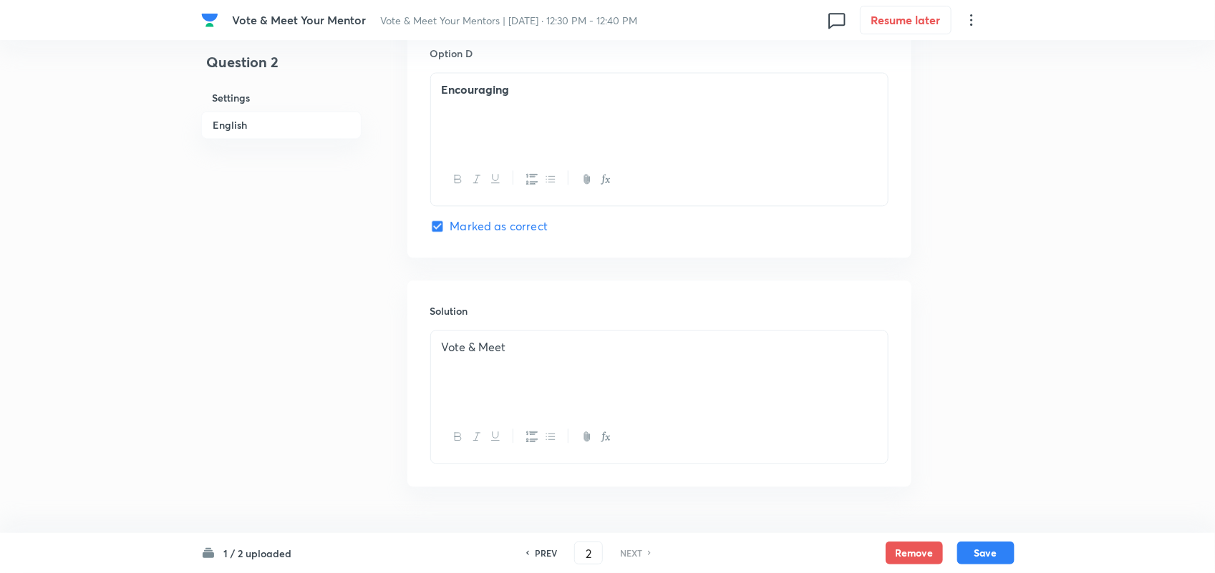
scroll to position [1372, 0]
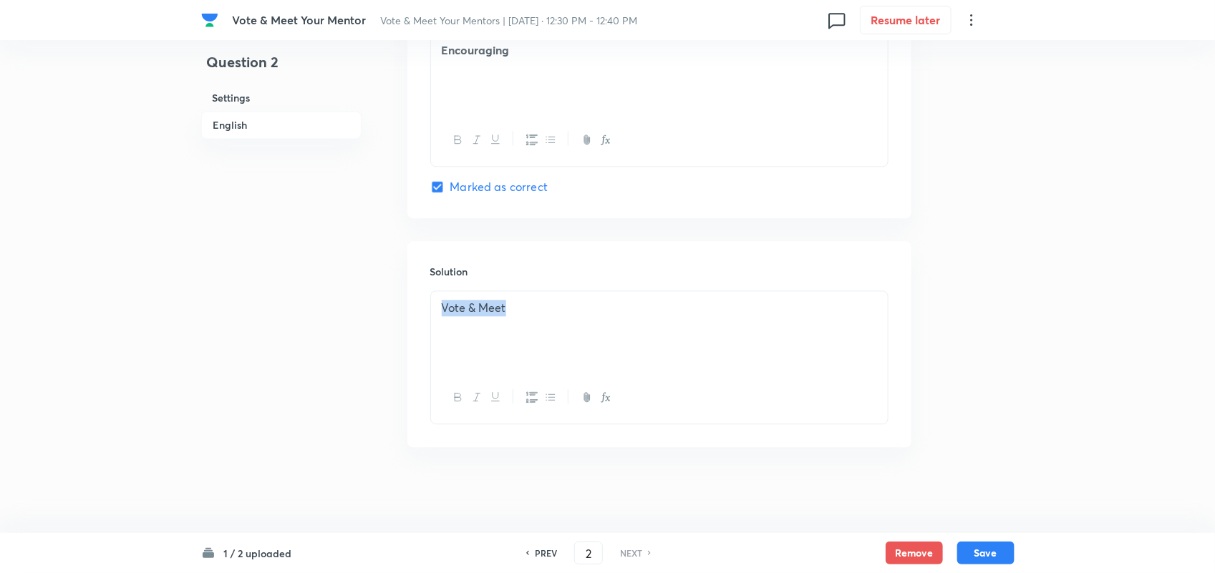
drag, startPoint x: 510, startPoint y: 314, endPoint x: 382, endPoint y: 316, distance: 128.2
click at [996, 562] on button "Save" at bounding box center [985, 551] width 57 height 23
checkbox input "false"
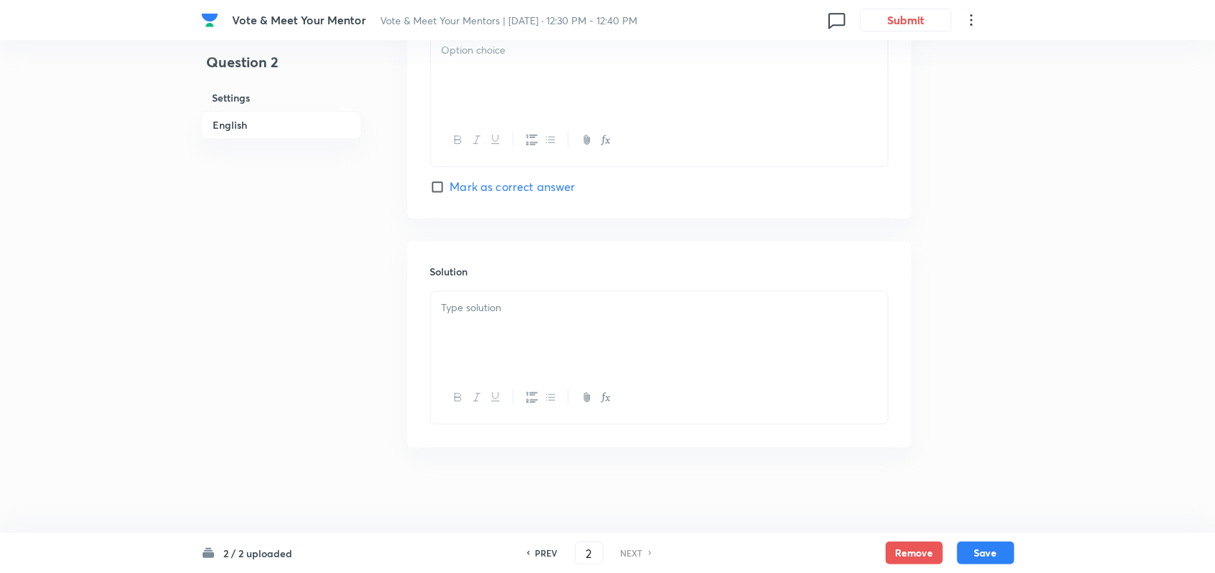
checkbox input "false"
checkbox input "true"
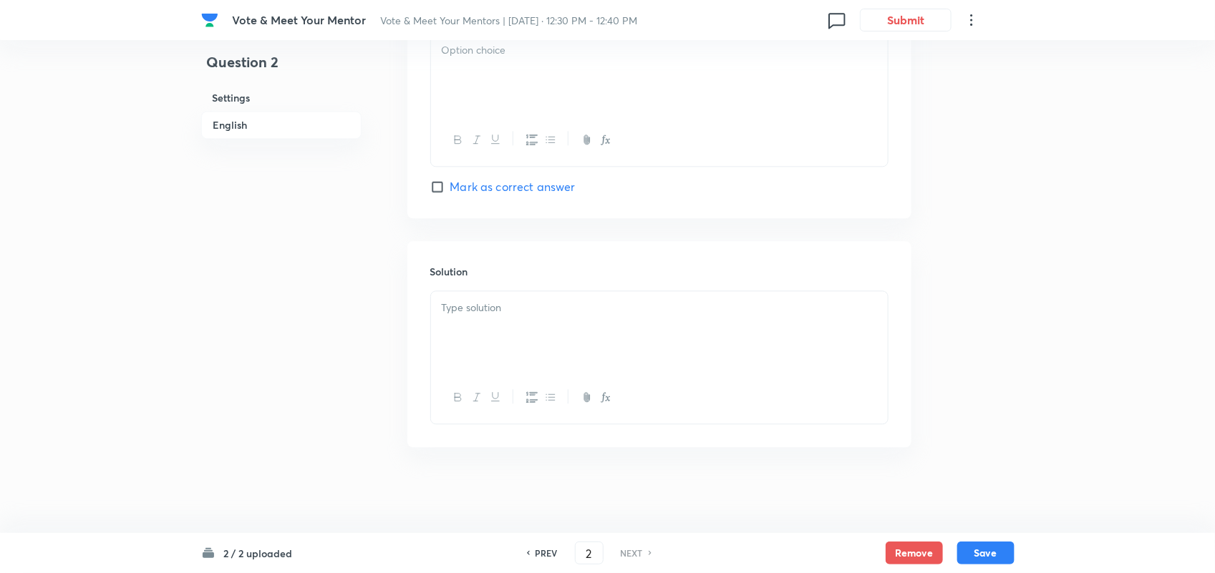
checkbox input "true"
click at [900, 16] on button "Submit" at bounding box center [906, 18] width 92 height 23
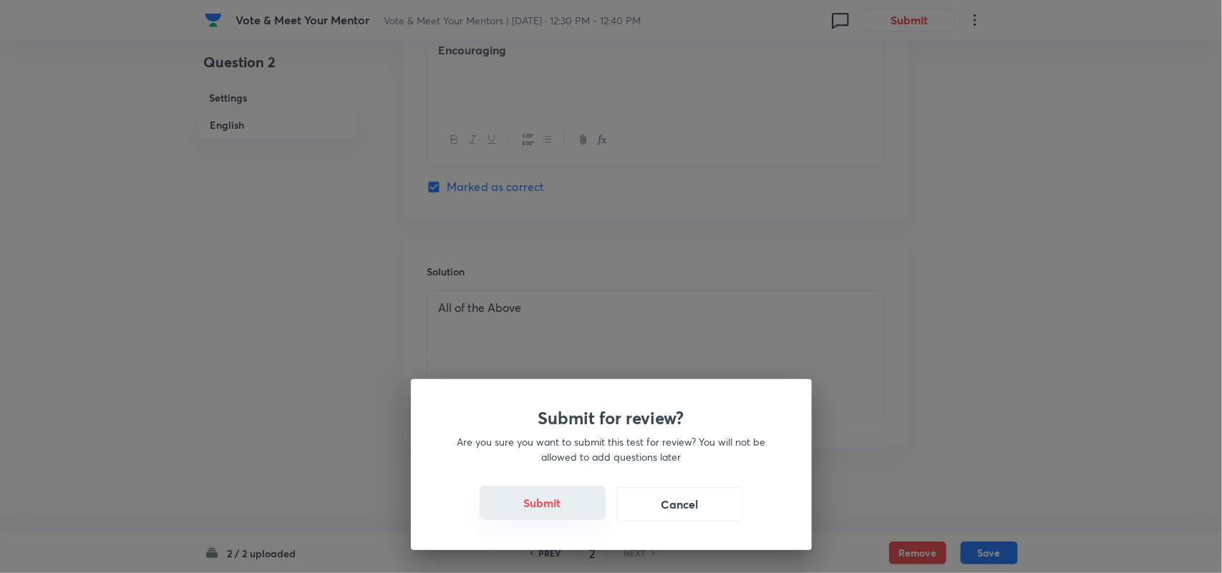
click at [585, 491] on button "Submit" at bounding box center [543, 503] width 126 height 34
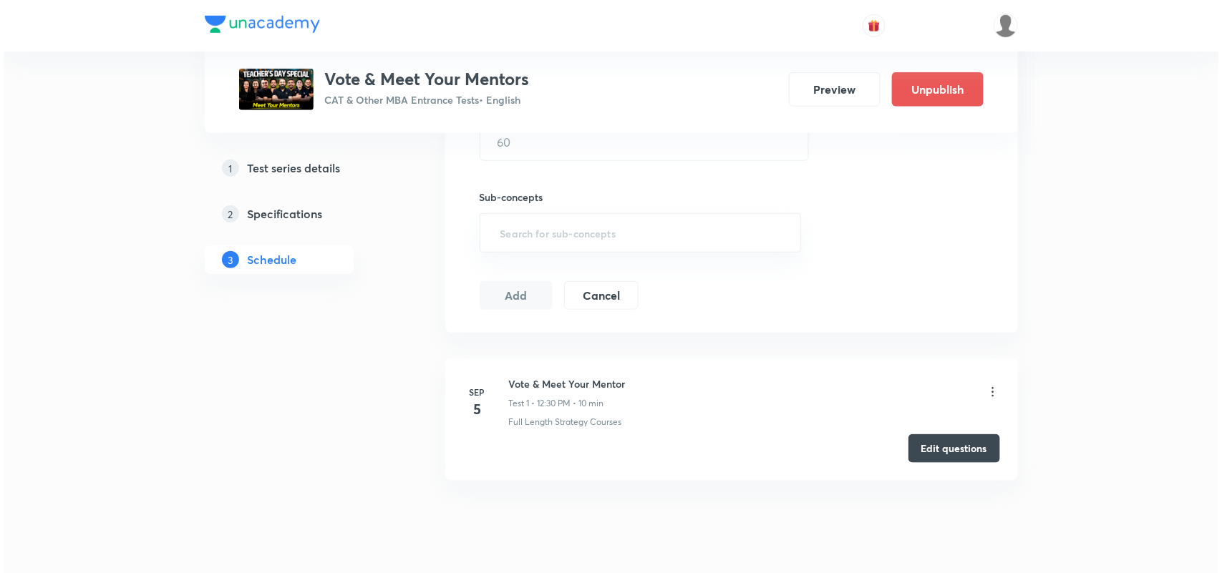
scroll to position [530, 0]
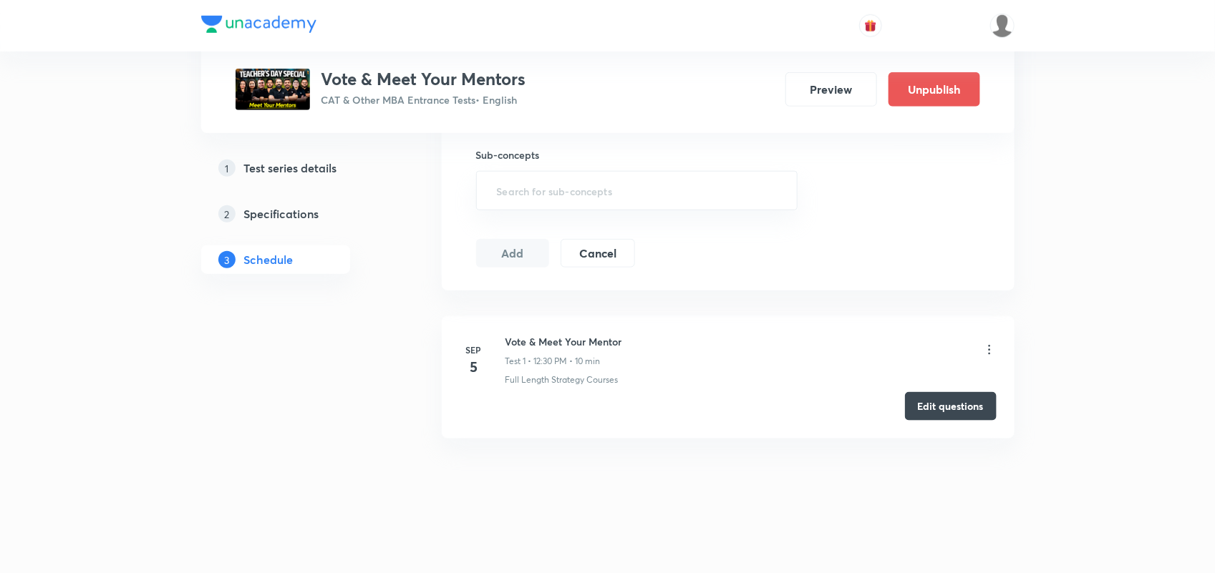
click at [986, 345] on icon at bounding box center [989, 350] width 14 height 14
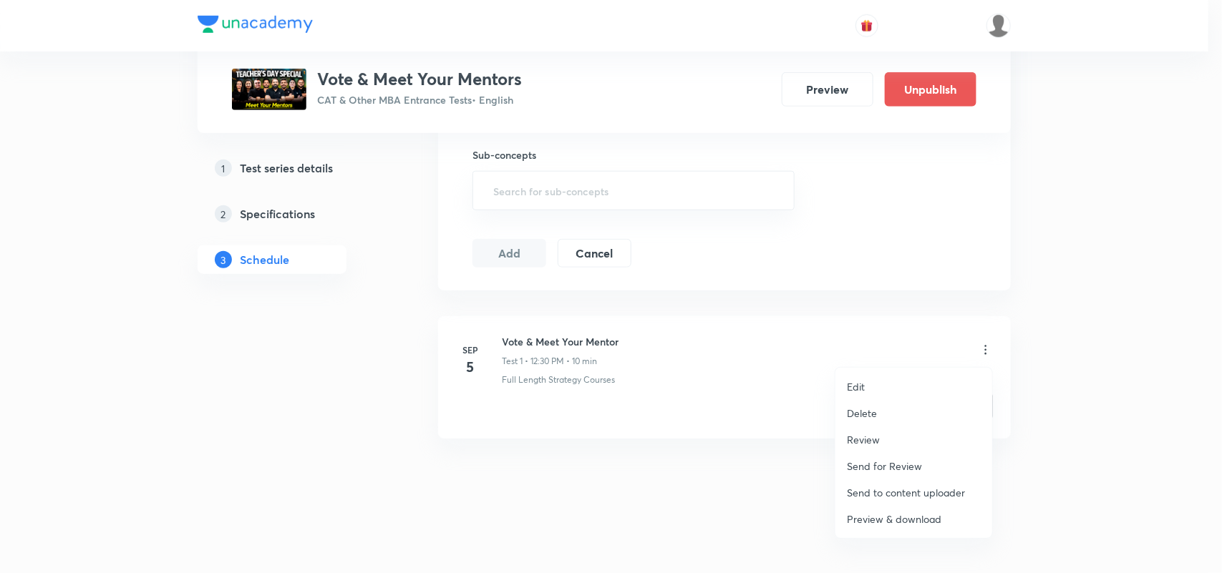
click at [857, 384] on p "Edit" at bounding box center [856, 386] width 18 height 15
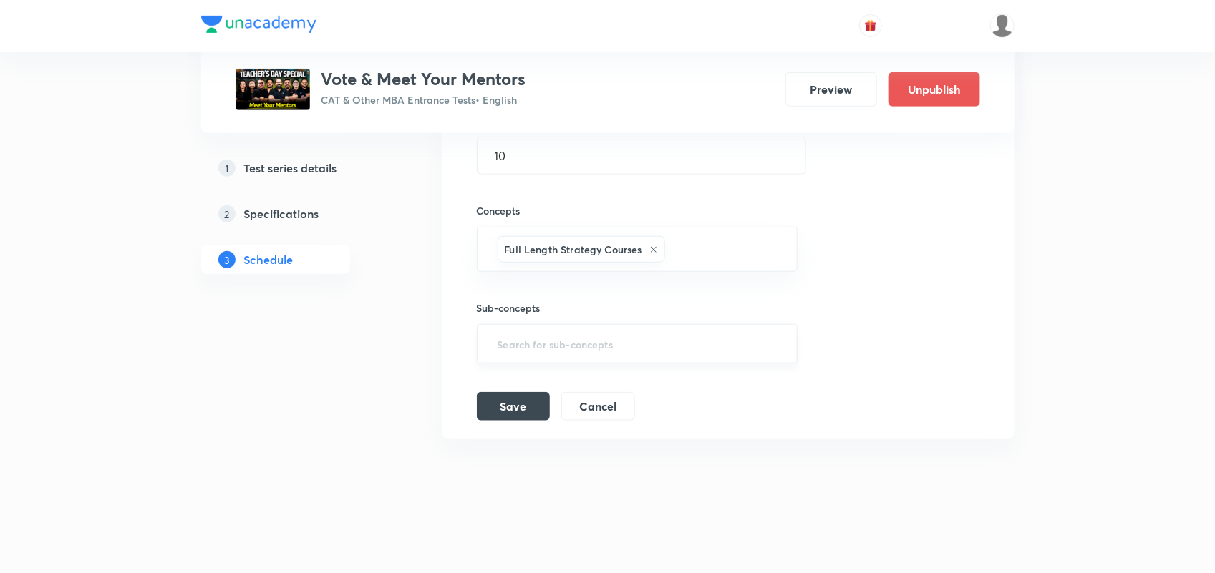
scroll to position [360, 0]
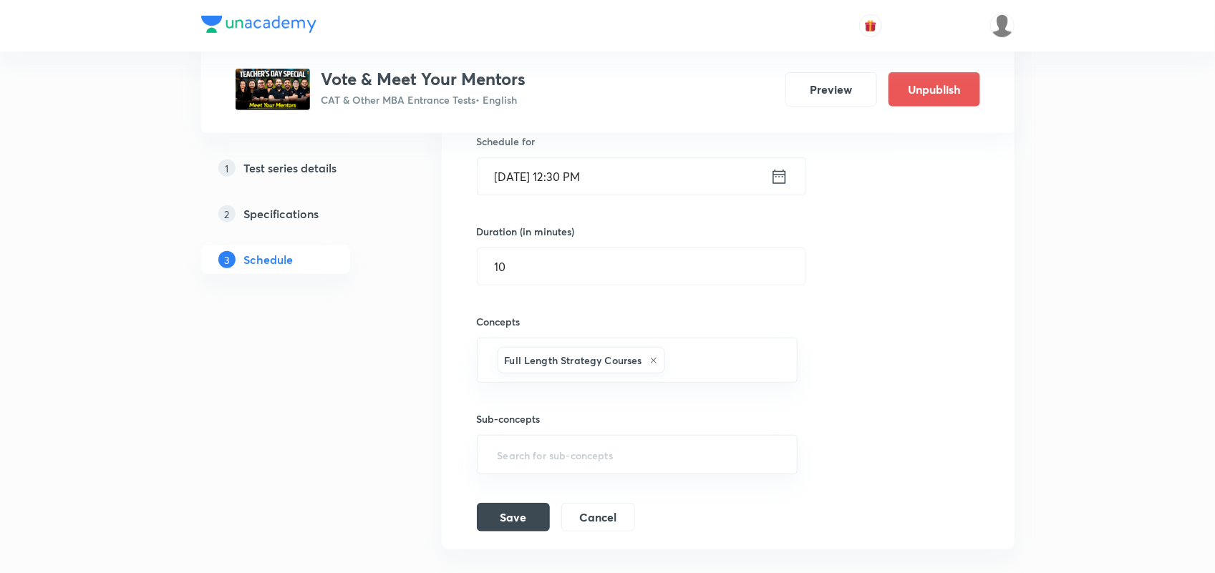
click at [777, 174] on icon at bounding box center [778, 176] width 13 height 14
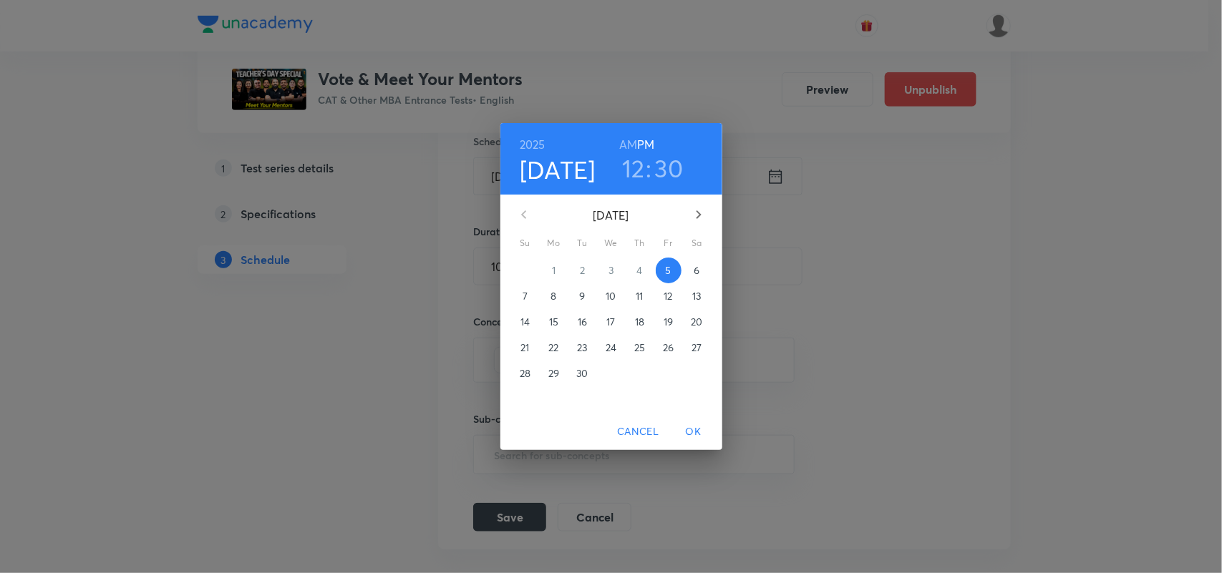
click at [634, 163] on h3 "12" at bounding box center [633, 168] width 23 height 30
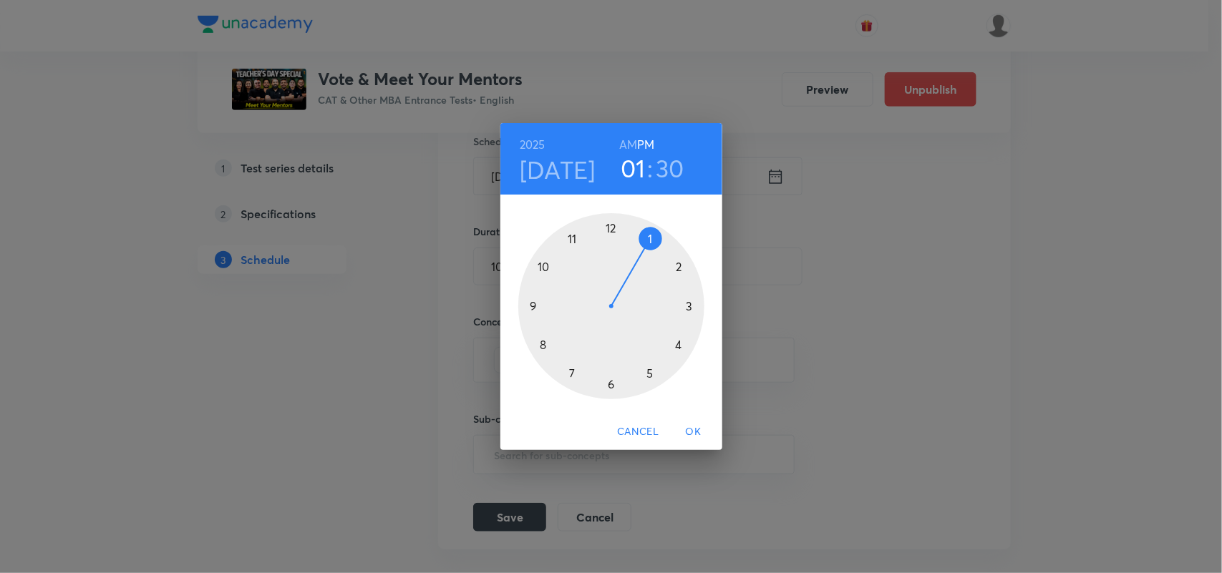
drag, startPoint x: 608, startPoint y: 226, endPoint x: 644, endPoint y: 237, distance: 37.4
click at [644, 237] on div at bounding box center [611, 306] width 186 height 186
drag, startPoint x: 610, startPoint y: 382, endPoint x: 667, endPoint y: 379, distance: 57.3
click at [667, 379] on div at bounding box center [611, 306] width 186 height 186
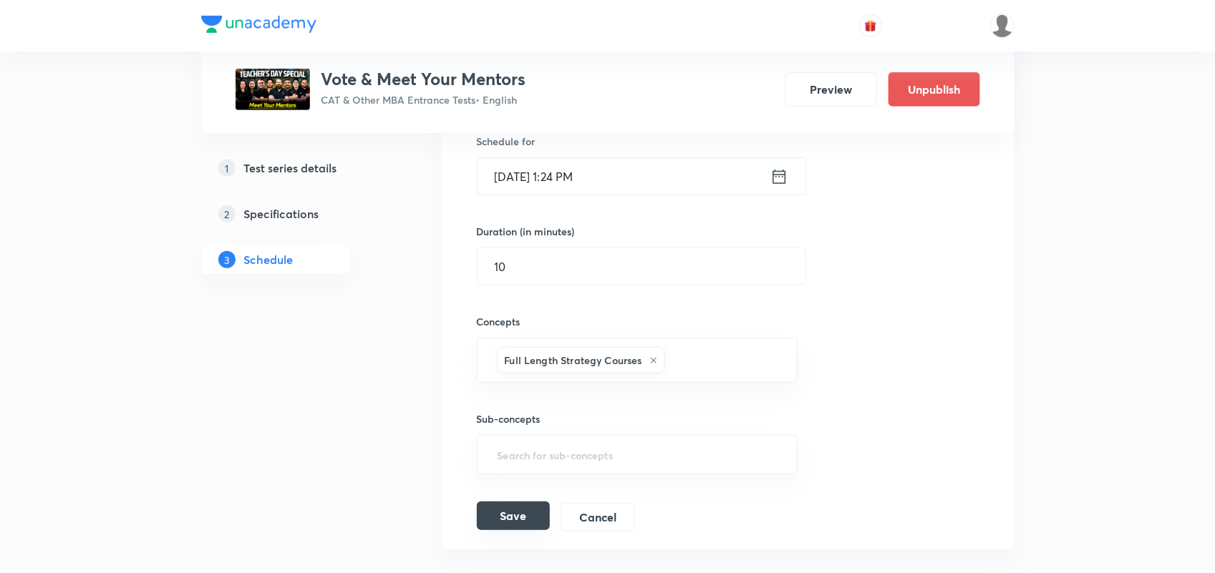
click at [514, 514] on button "Save" at bounding box center [513, 516] width 73 height 29
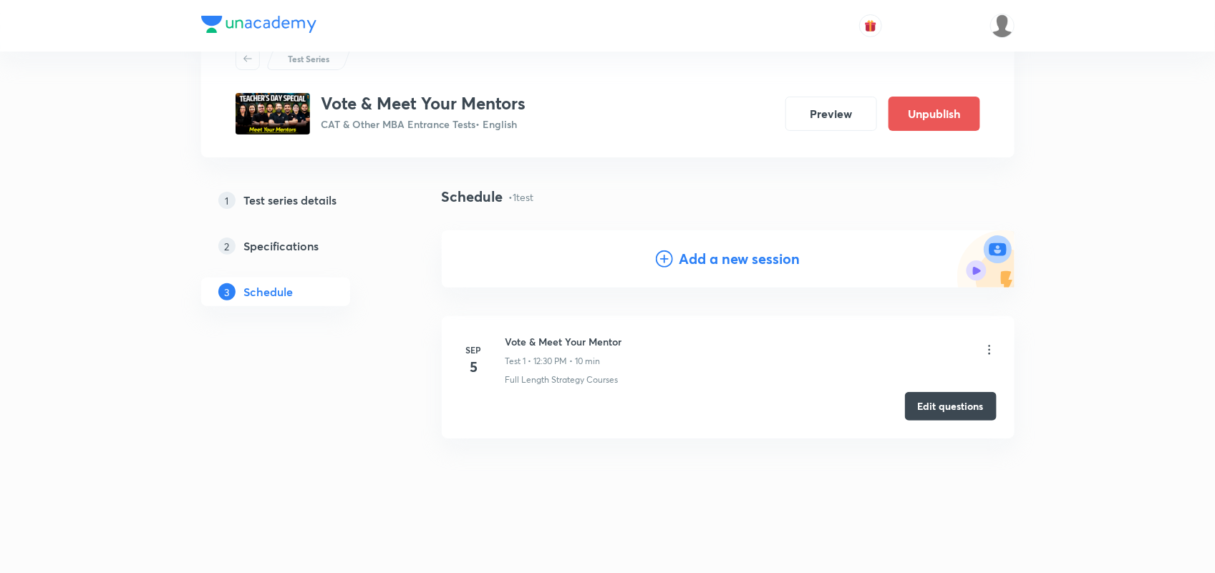
scroll to position [55, 0]
click at [843, 124] on button "Preview" at bounding box center [831, 113] width 92 height 34
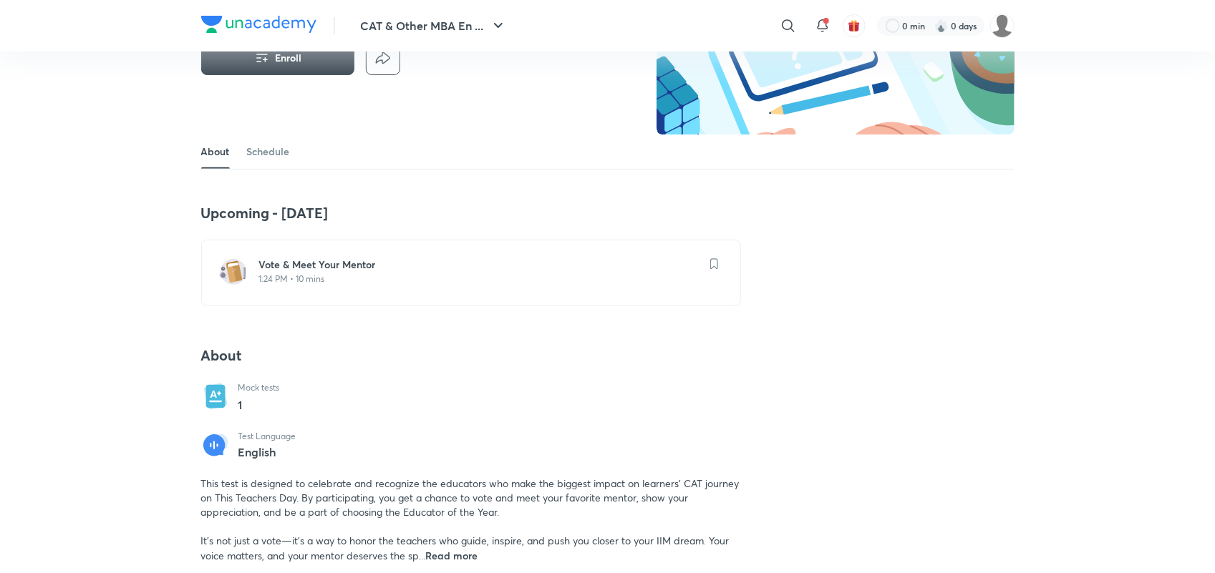
scroll to position [205, 0]
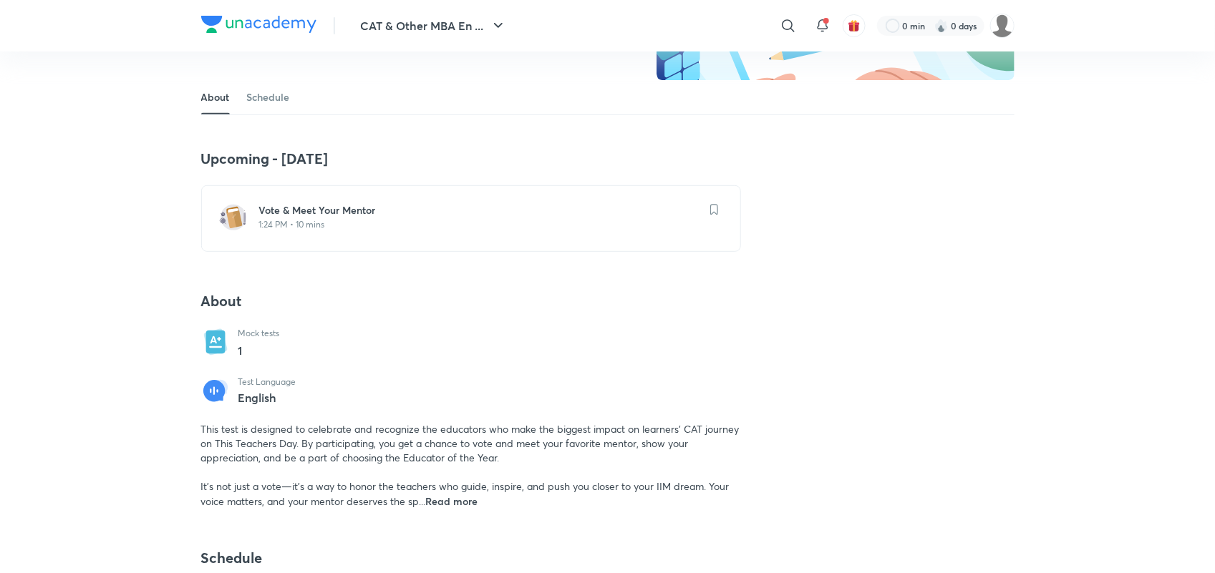
click at [294, 222] on p "1:24 PM • 10 mins" at bounding box center [479, 224] width 441 height 11
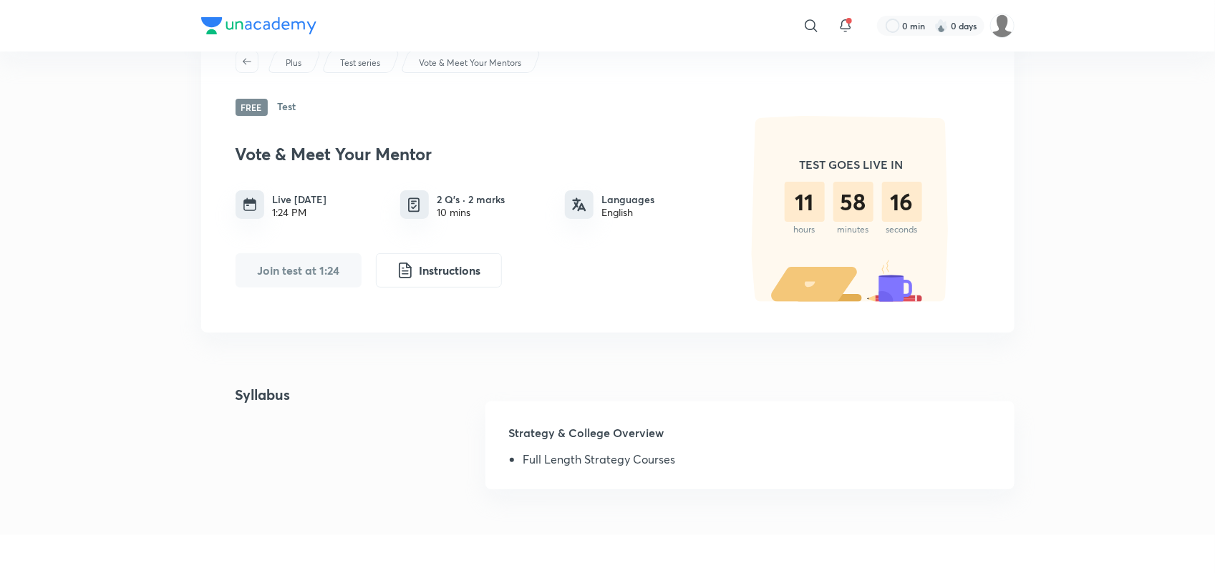
scroll to position [59, 0]
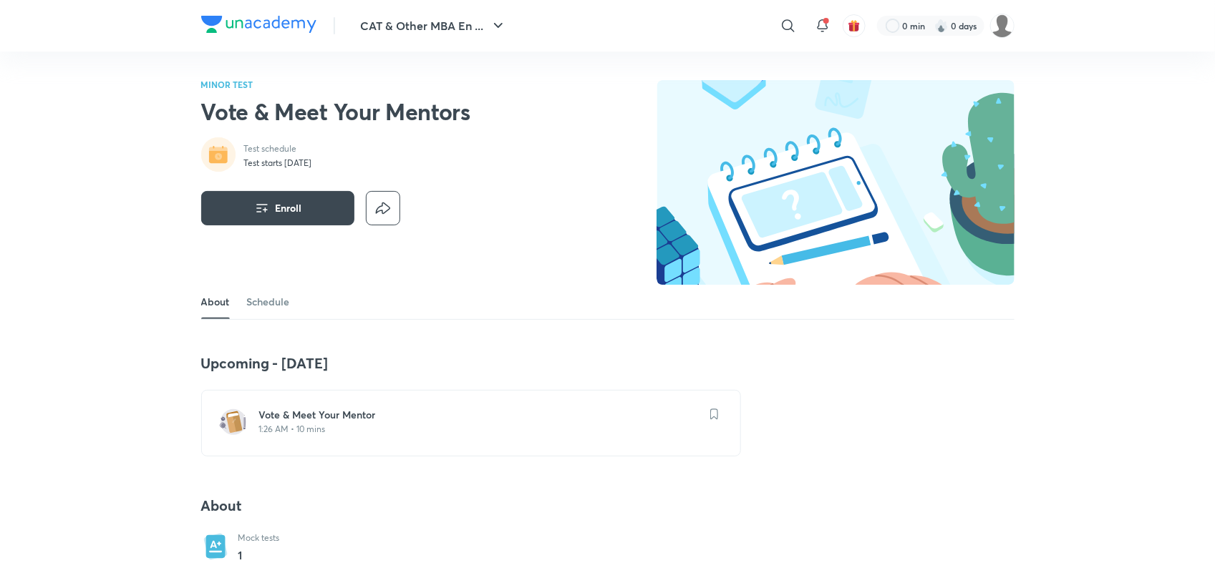
click at [285, 420] on h6 "Vote & Meet Your Mentor" at bounding box center [479, 415] width 441 height 14
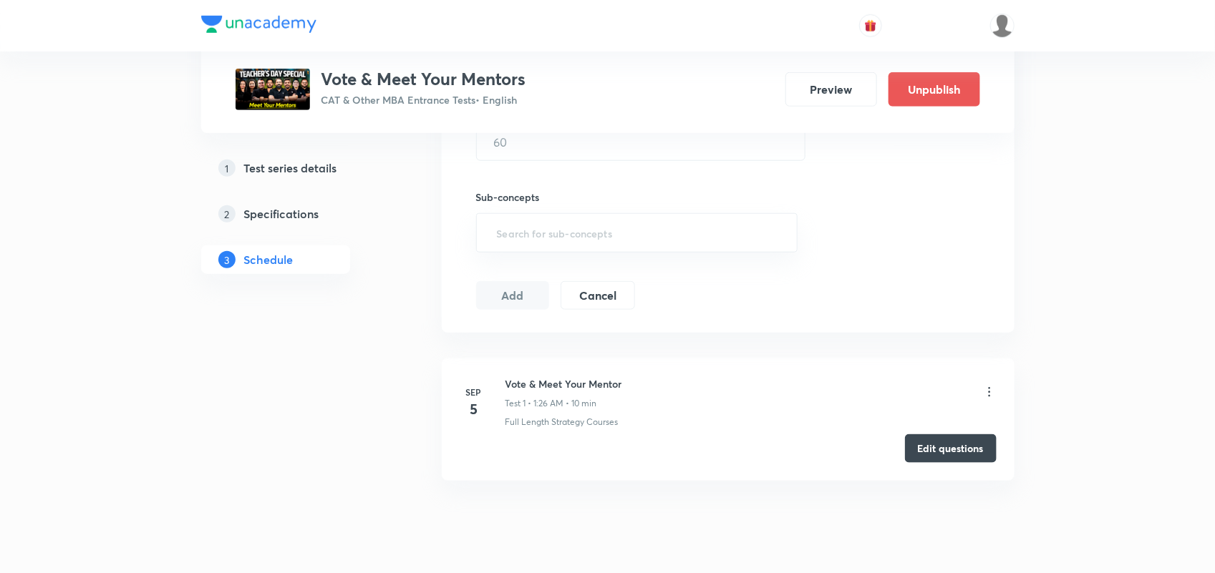
scroll to position [477, 0]
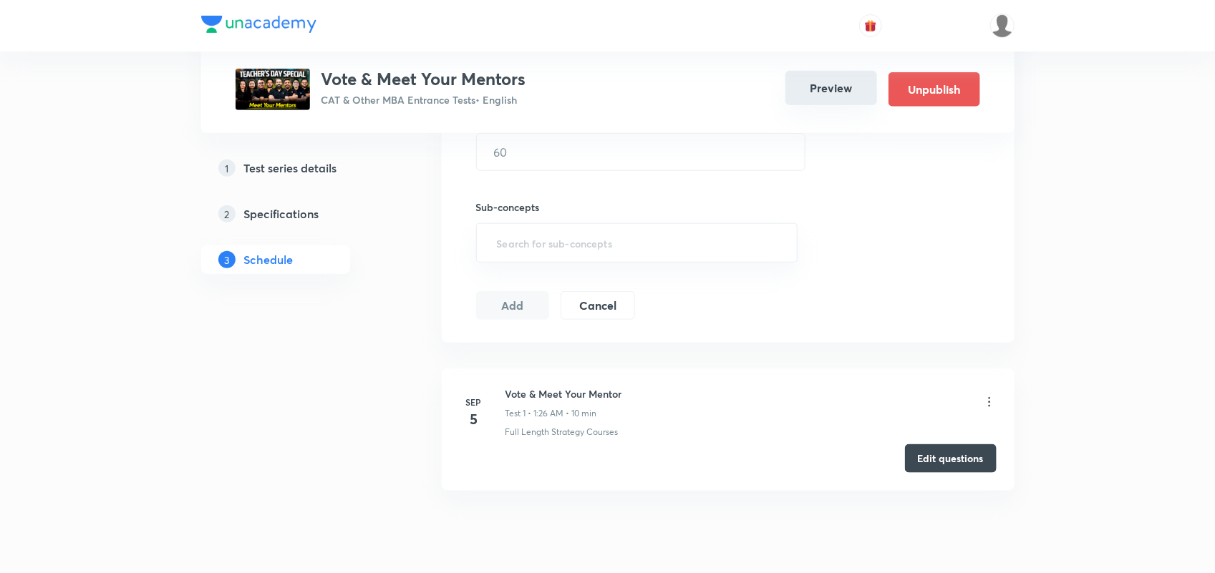
click at [817, 84] on button "Preview" at bounding box center [831, 88] width 92 height 34
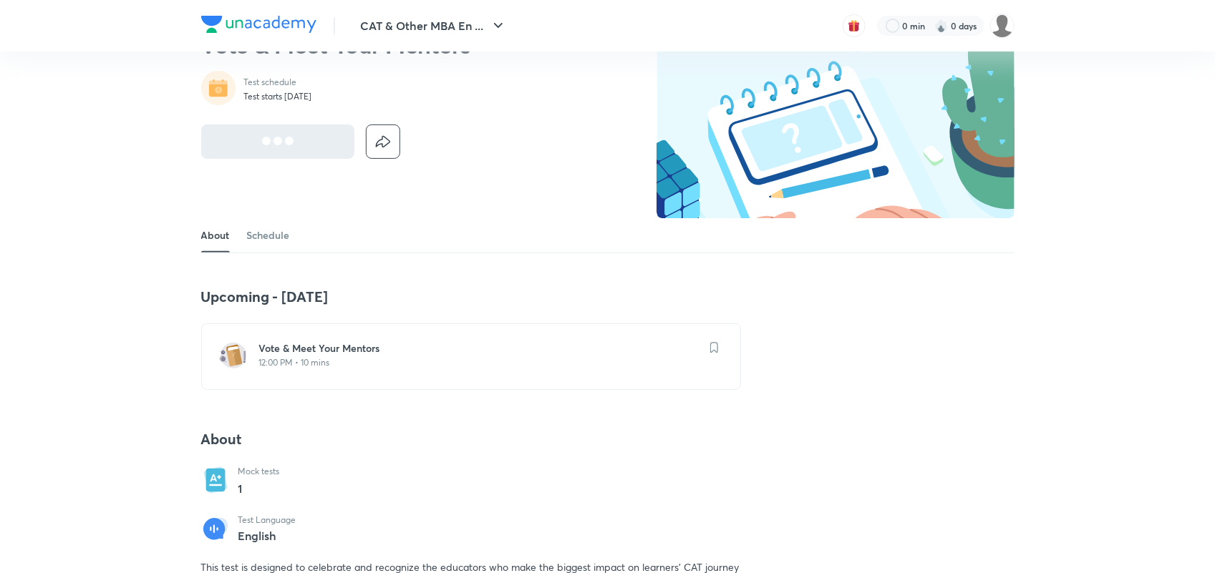
scroll to position [68, 0]
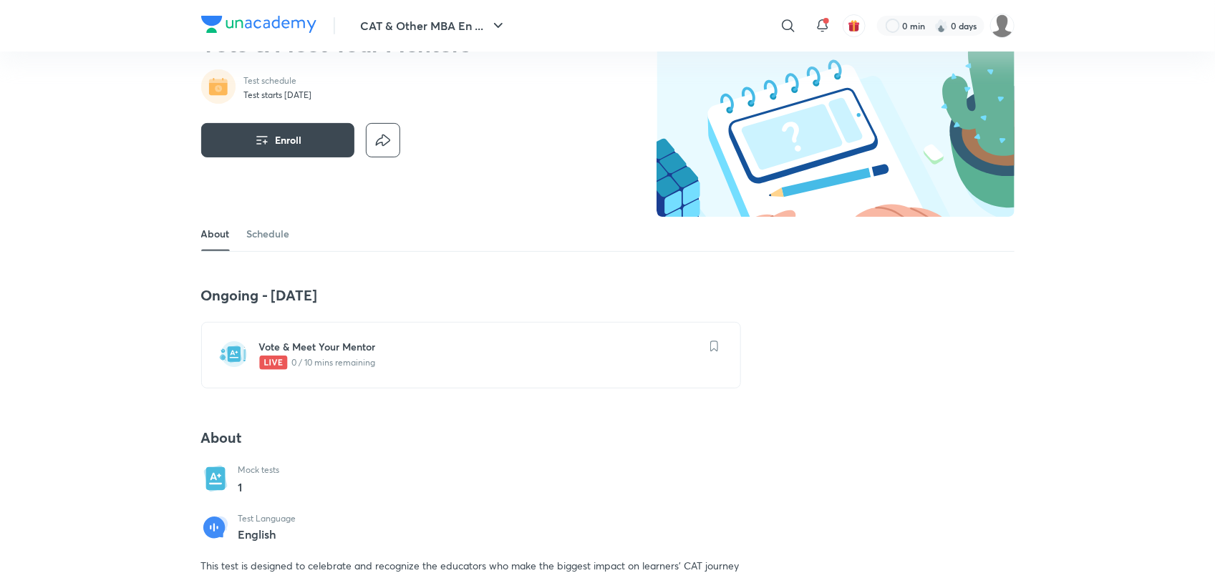
click at [304, 347] on h6 "Vote & Meet Your Mentor" at bounding box center [479, 347] width 441 height 14
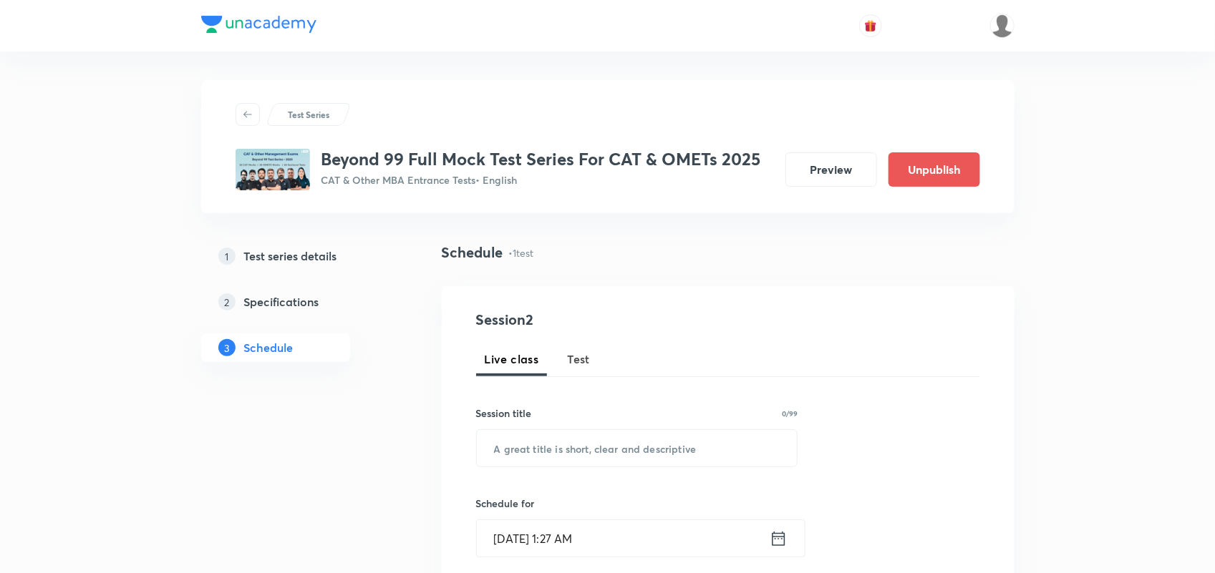
click at [682, 55] on div "Test Series Beyond 99 Full Mock Test Series For CAT & OMETs 2025 CAT & Other MB…" at bounding box center [607, 568] width 813 height 1032
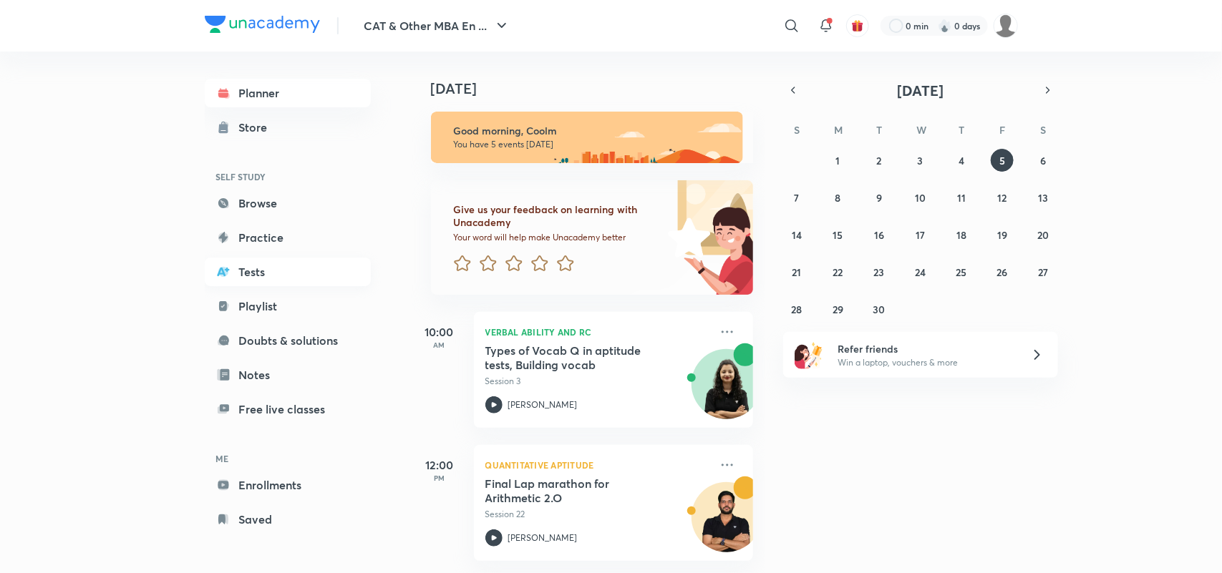
click at [255, 273] on link "Tests" at bounding box center [288, 272] width 166 height 29
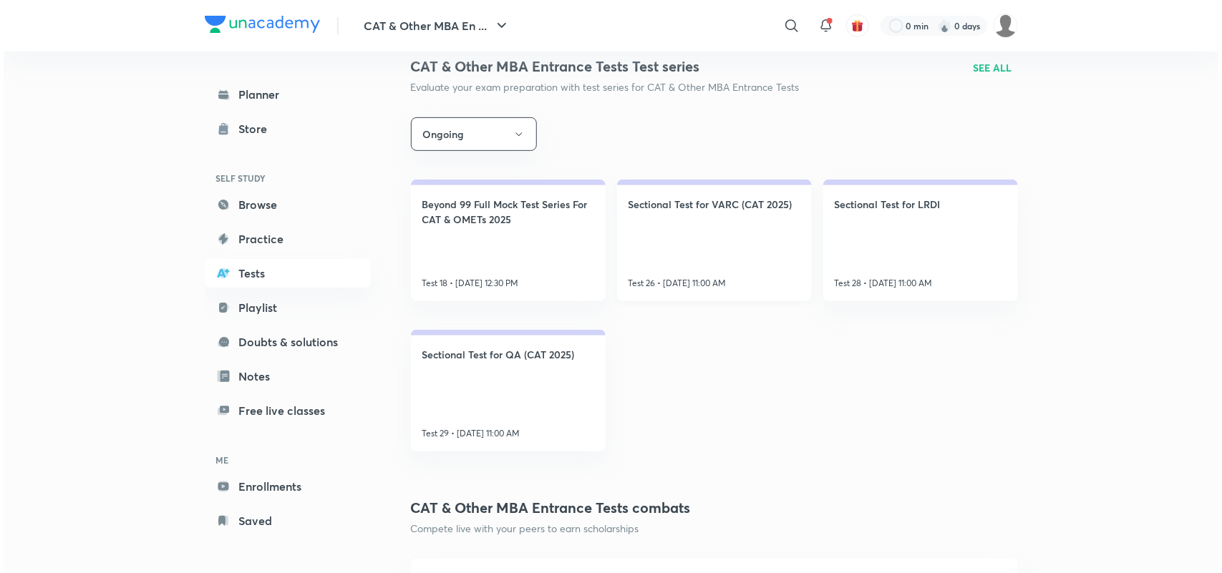
scroll to position [228, 0]
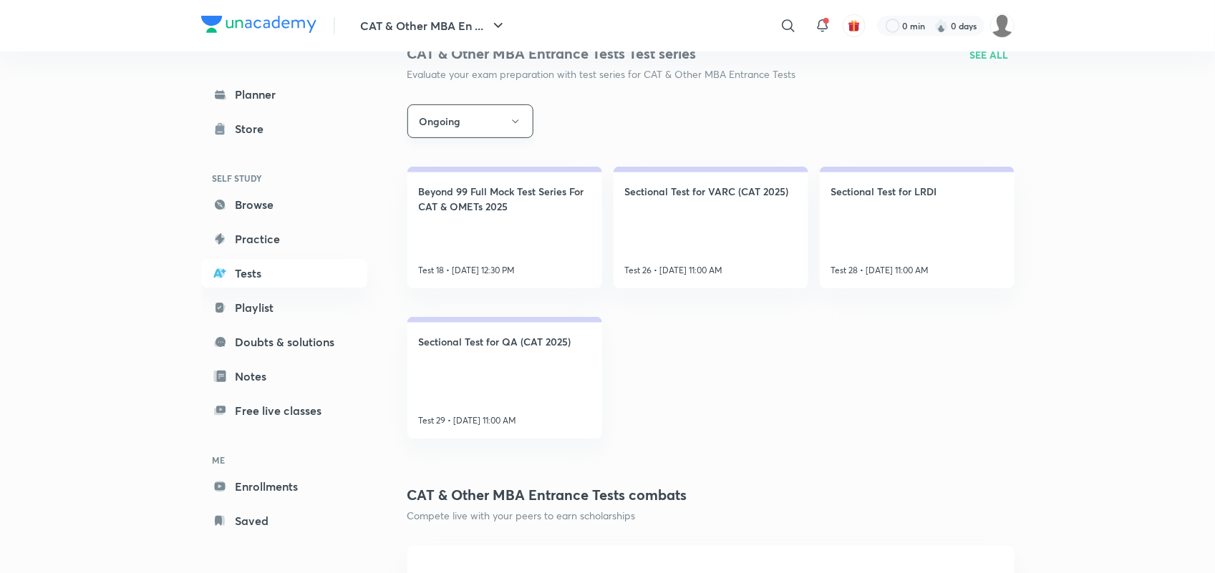
click at [513, 132] on button "Ongoing" at bounding box center [470, 122] width 126 height 34
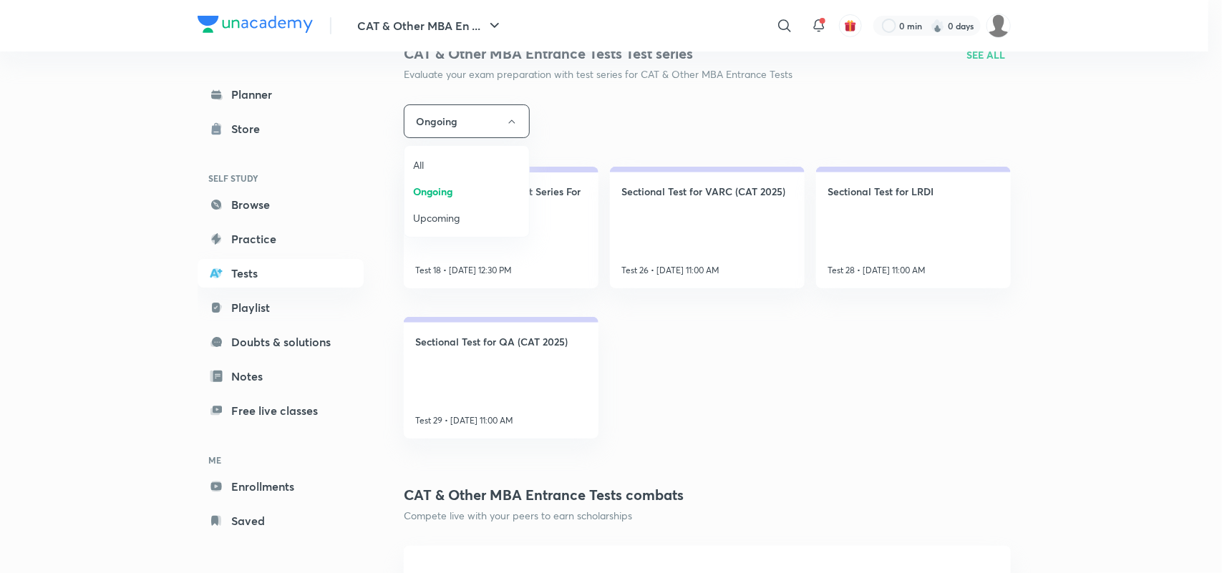
click at [435, 215] on span "Upcoming" at bounding box center [466, 217] width 107 height 15
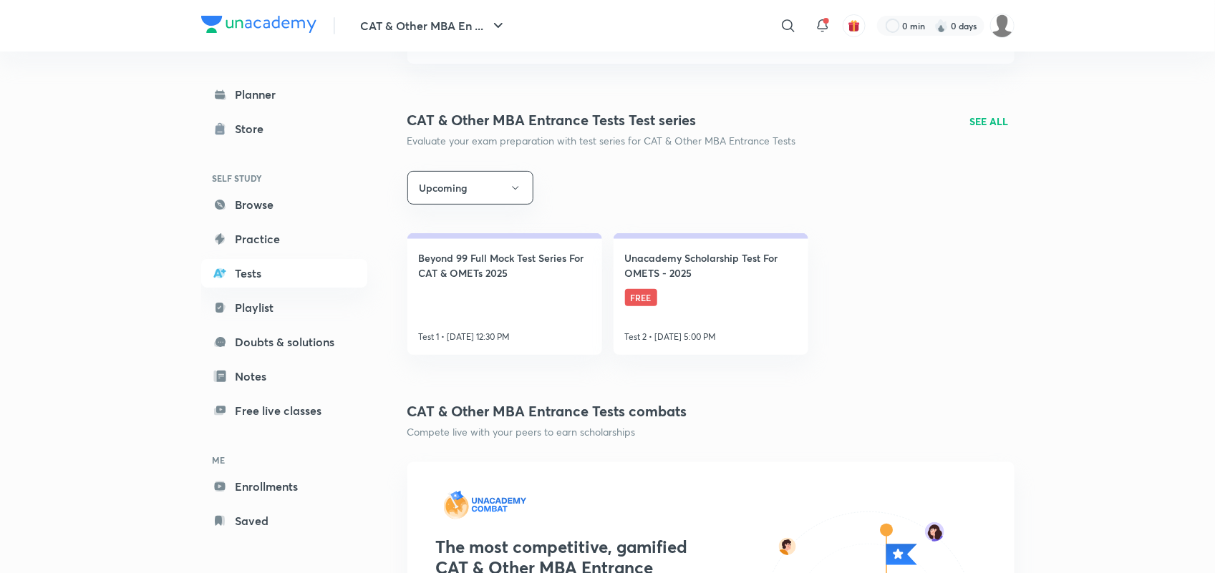
scroll to position [81, 0]
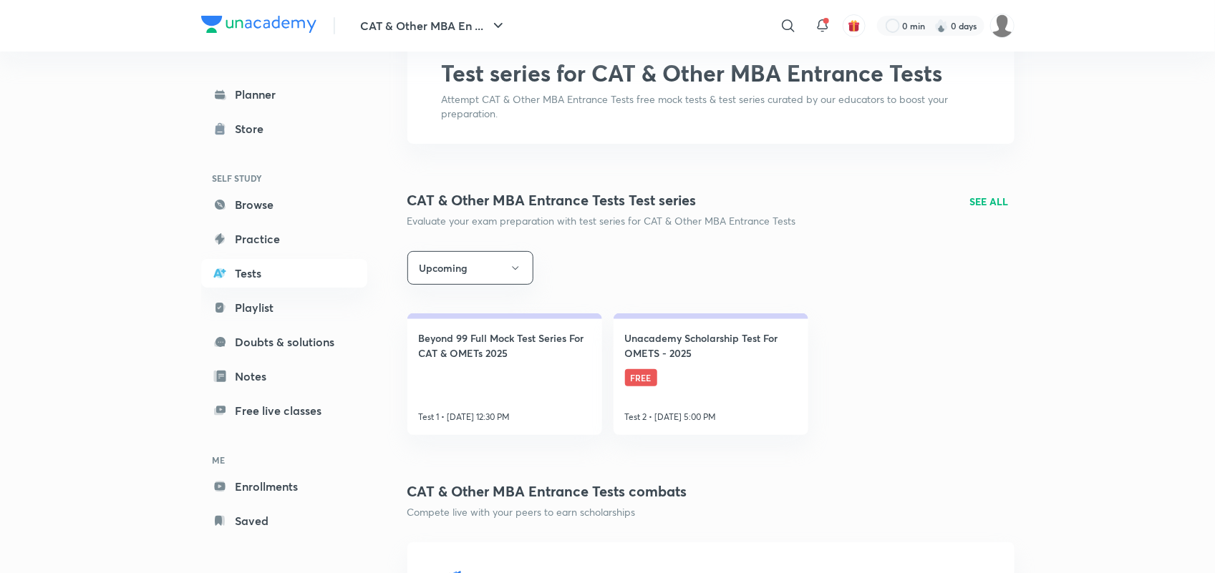
click at [989, 202] on p "SEE ALL" at bounding box center [989, 201] width 39 height 15
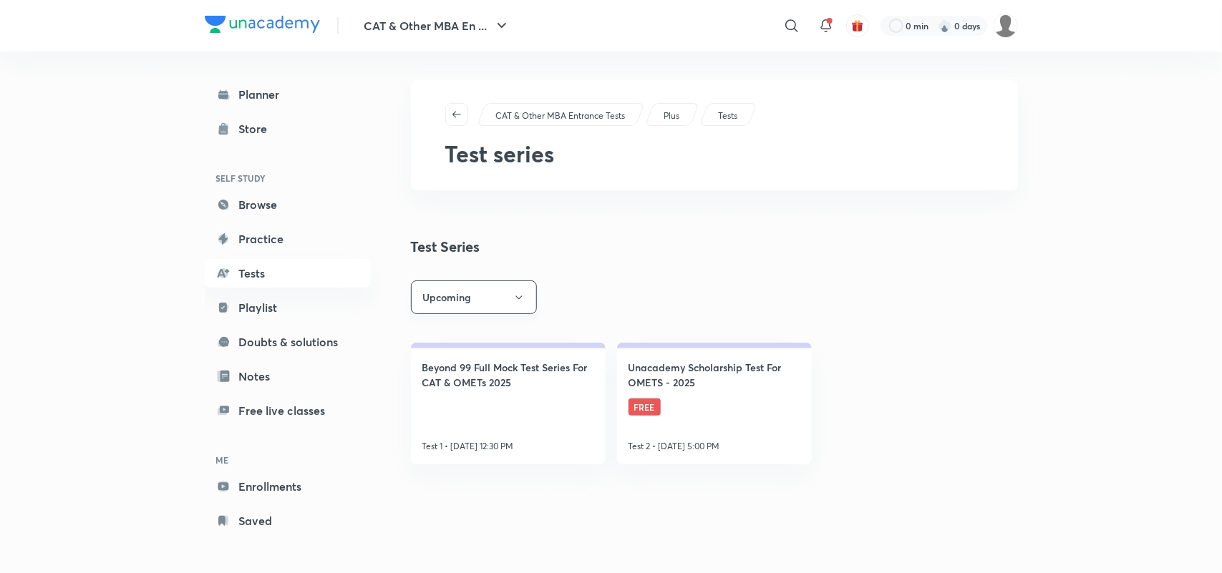
click at [446, 294] on button "Upcoming" at bounding box center [474, 298] width 126 height 34
click at [427, 346] on span "All" at bounding box center [473, 341] width 107 height 15
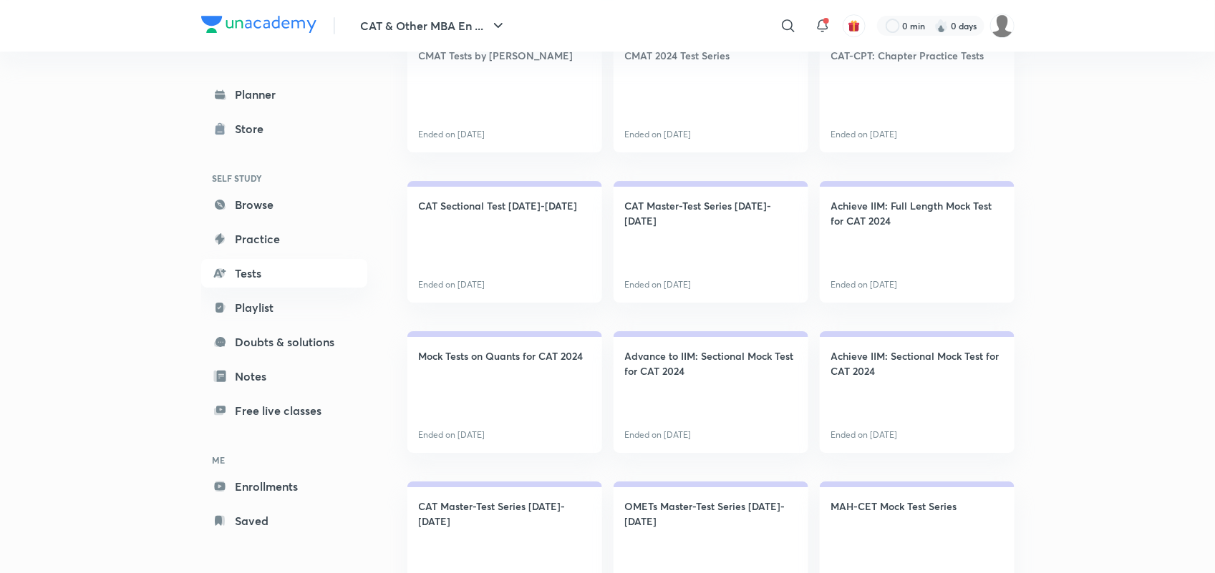
scroll to position [2163, 0]
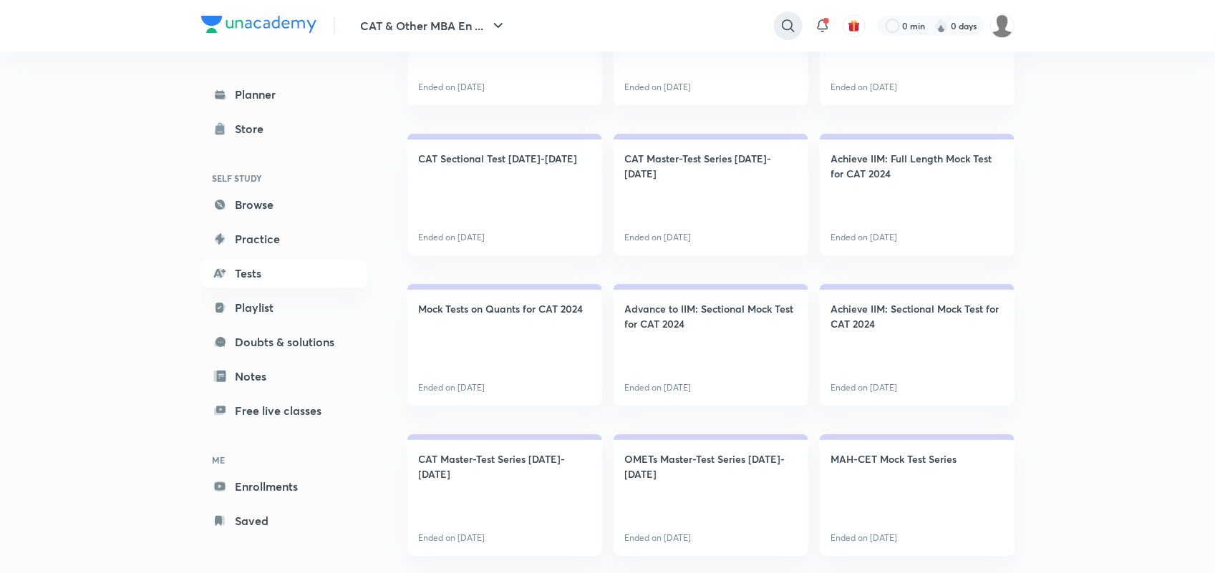
click at [782, 19] on icon at bounding box center [788, 25] width 17 height 17
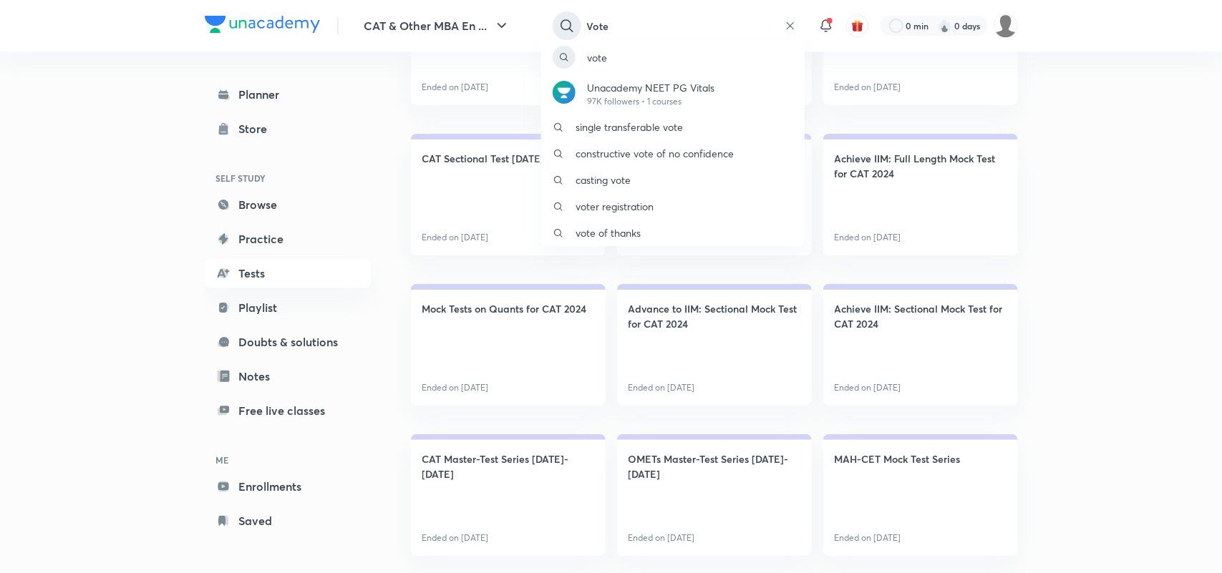
type input "Vote"
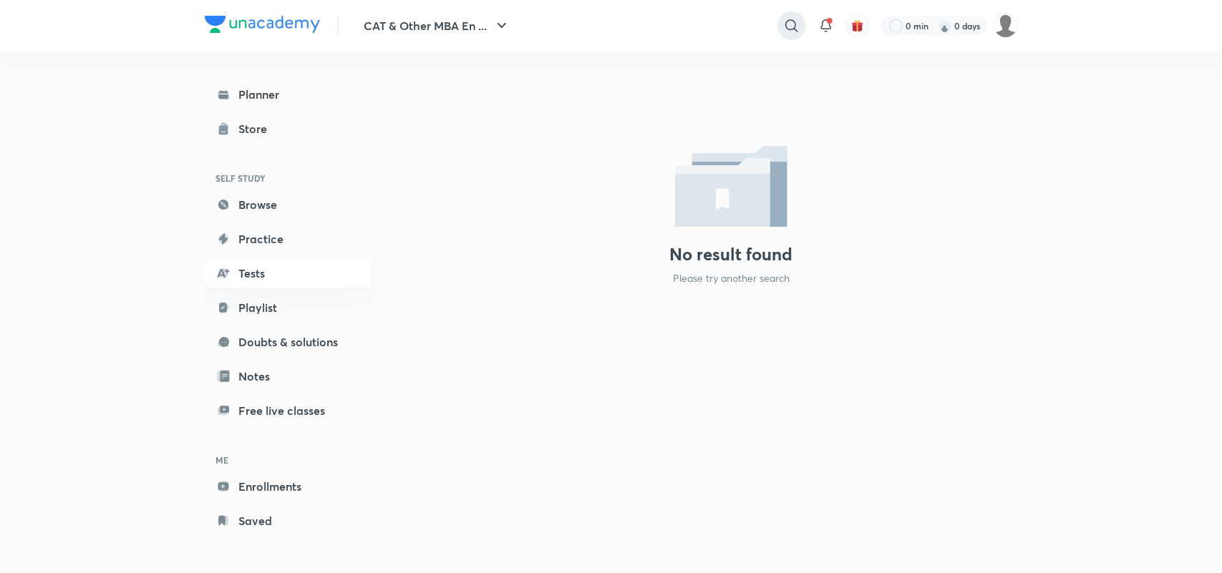
click at [786, 27] on icon at bounding box center [791, 25] width 17 height 17
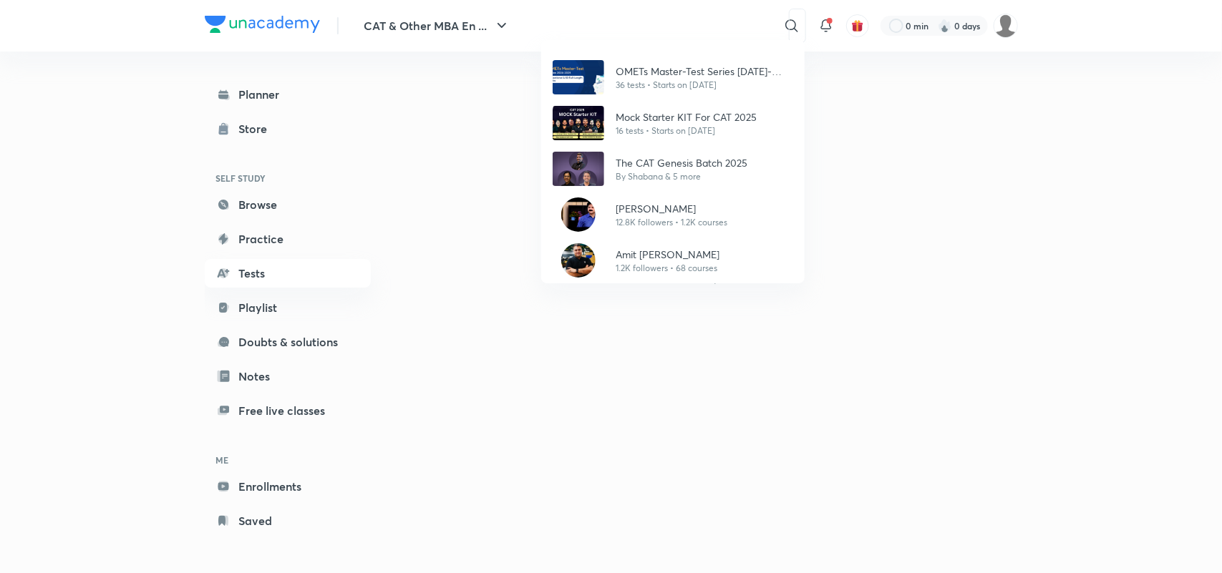
click at [251, 273] on div "OMETs Master-Test Series [DATE]-[DATE] 36 tests • Starts on [DATE] Mock Starter…" at bounding box center [611, 286] width 1222 height 573
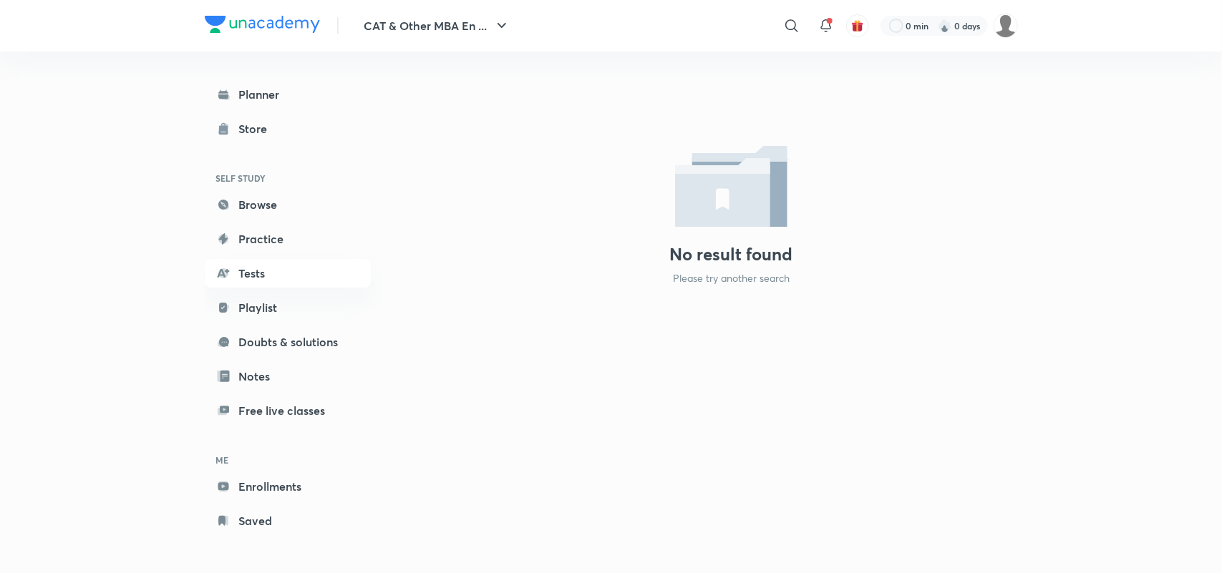
click at [251, 273] on link "Tests" at bounding box center [288, 273] width 166 height 29
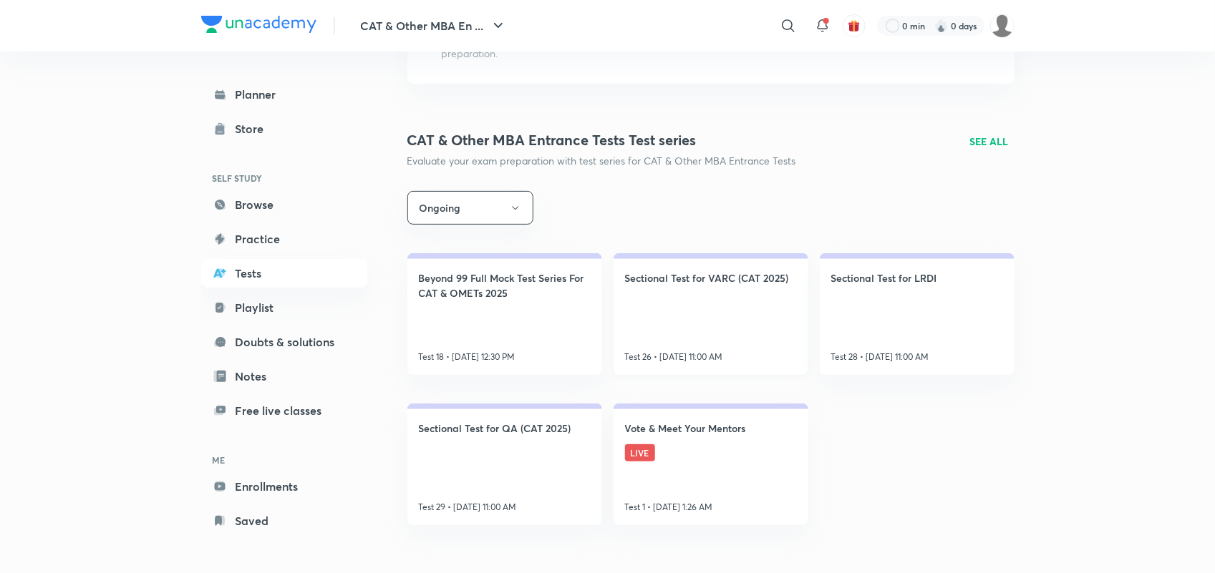
scroll to position [142, 0]
click at [691, 426] on h4 "Vote & Meet Your Mentors" at bounding box center [685, 427] width 121 height 15
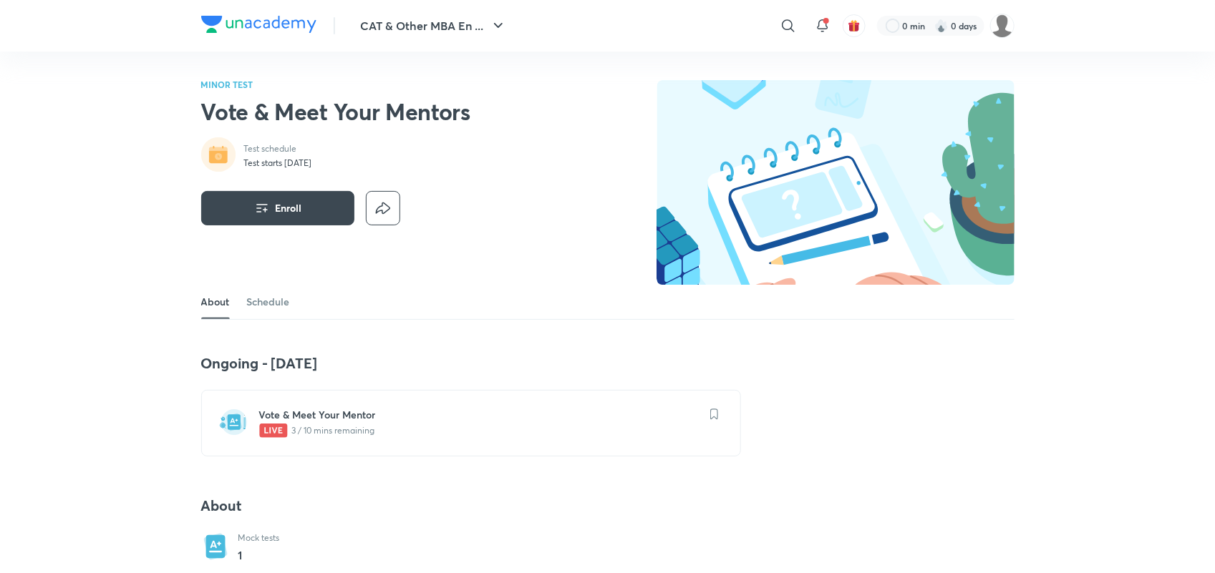
click at [324, 422] on h6 "Vote & Meet Your Mentor" at bounding box center [479, 415] width 441 height 14
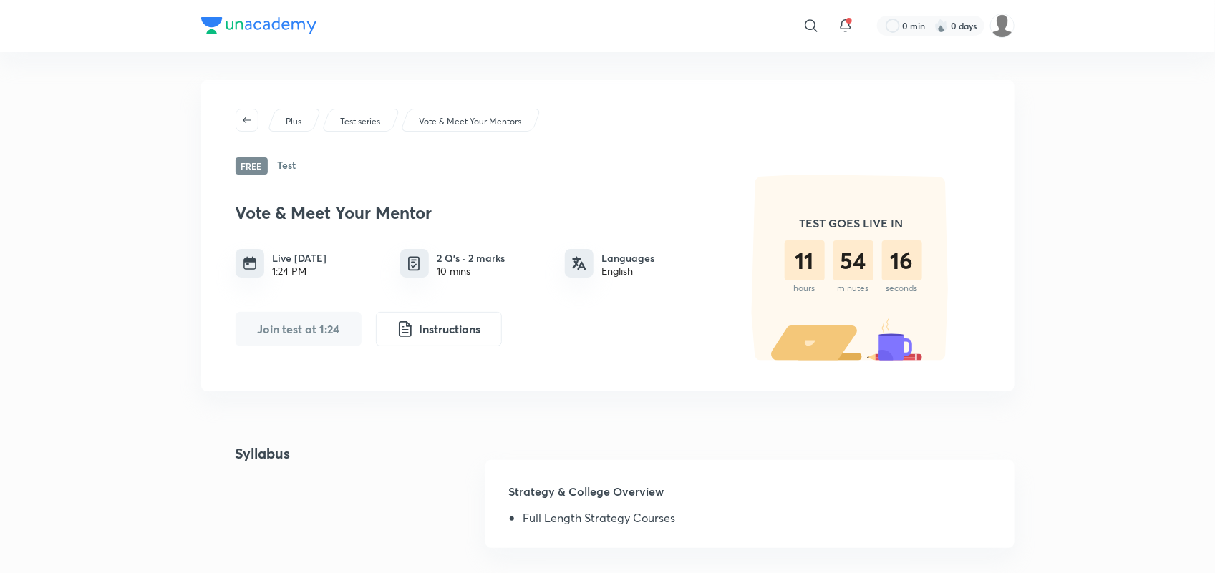
click at [384, 125] on div "Test series" at bounding box center [360, 120] width 79 height 23
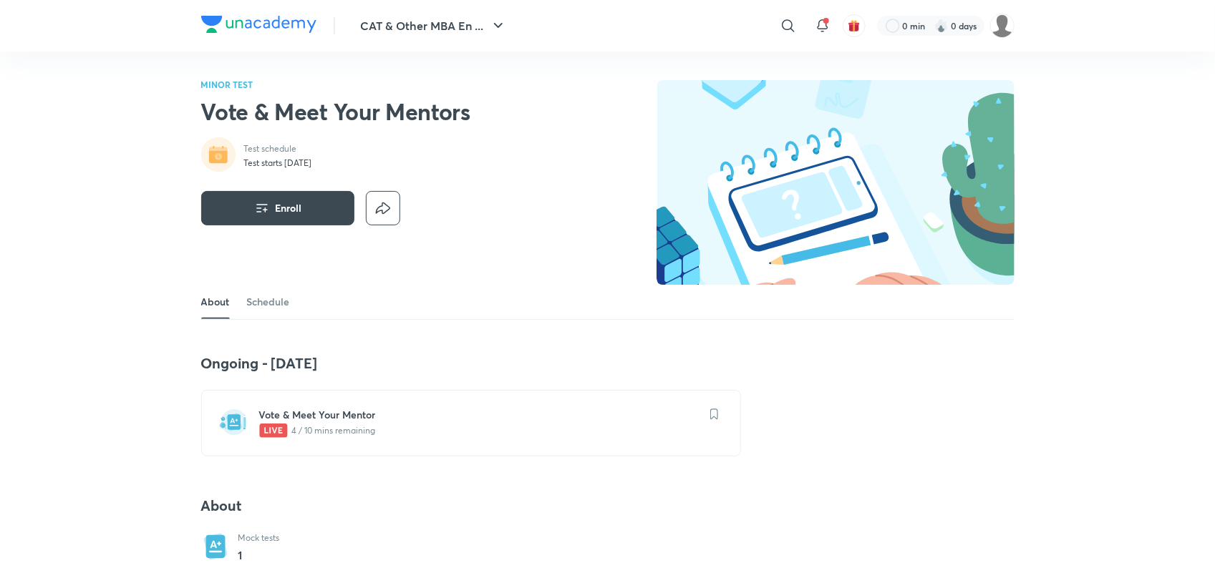
click at [277, 439] on div "Vote & Meet Your Mentor 4 / 10 mins remaining" at bounding box center [479, 423] width 441 height 31
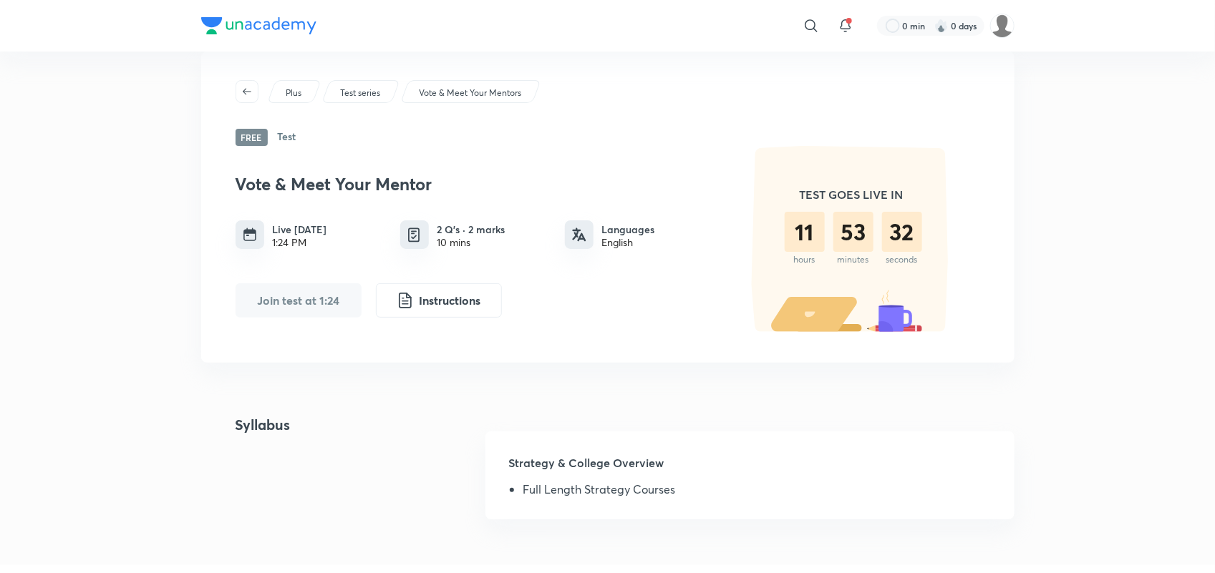
scroll to position [6, 0]
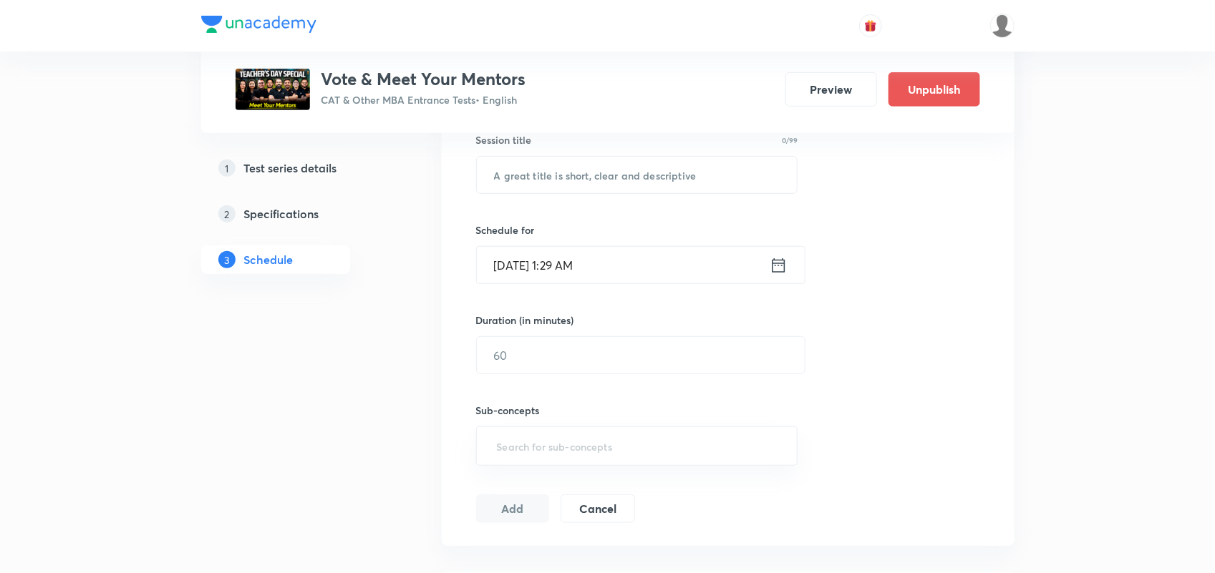
scroll to position [228, 0]
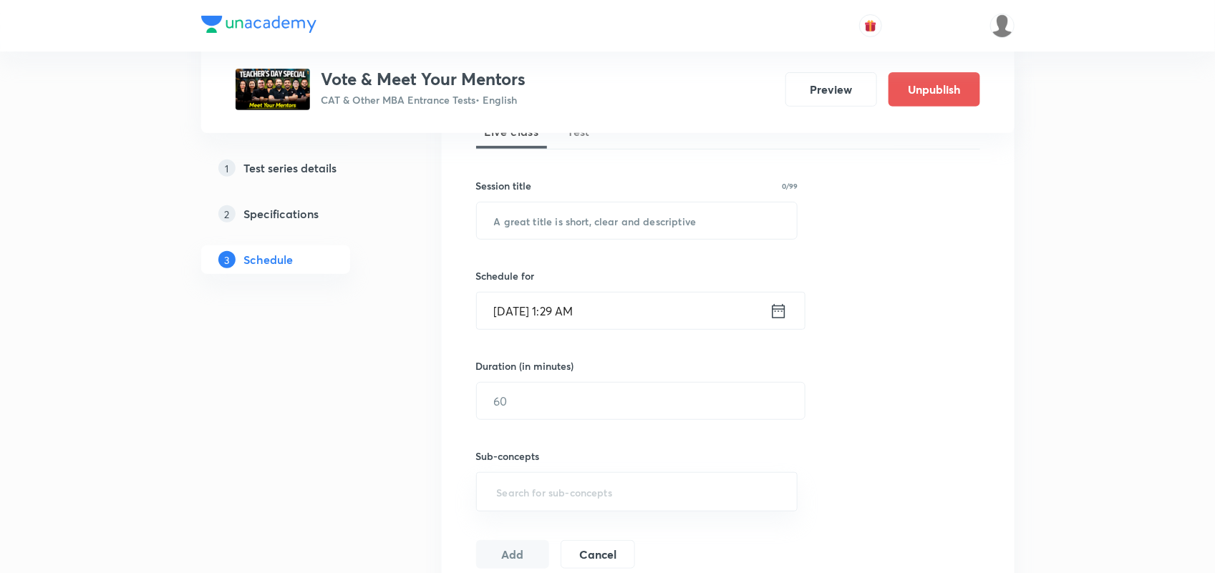
click at [287, 170] on h5 "Test series details" at bounding box center [290, 168] width 93 height 17
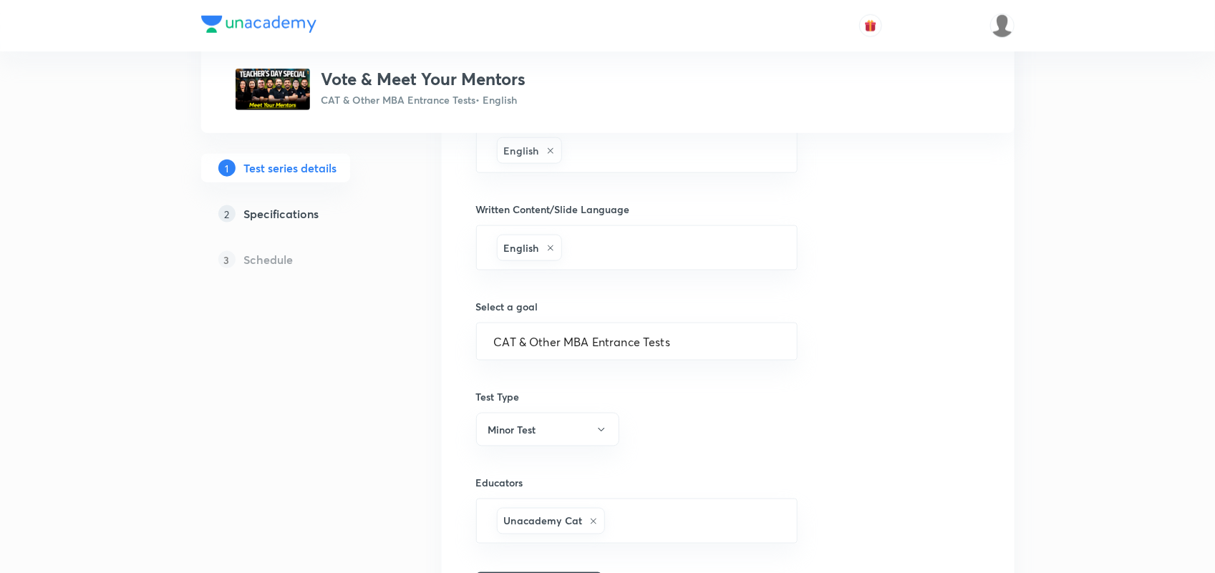
scroll to position [707, 0]
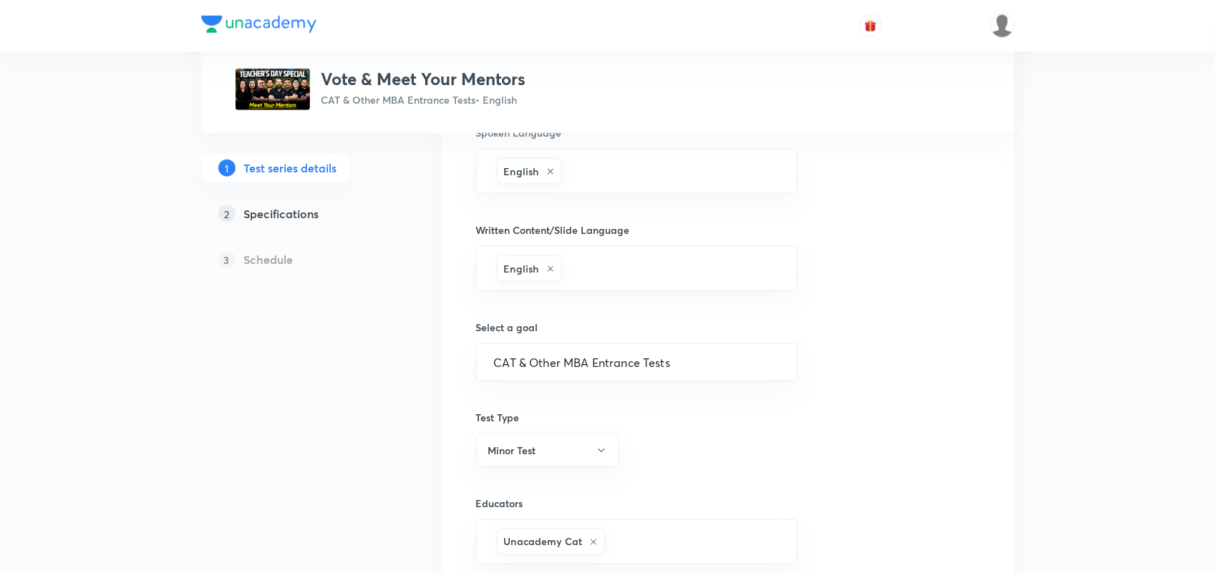
click at [294, 213] on h5 "Specifications" at bounding box center [281, 213] width 75 height 17
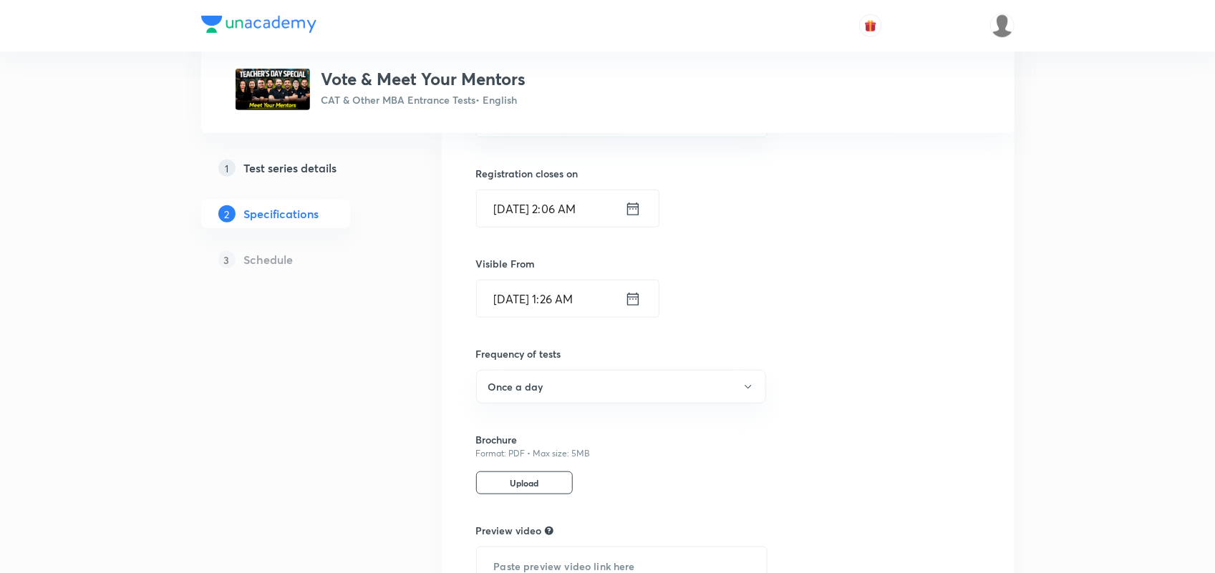
scroll to position [319, 0]
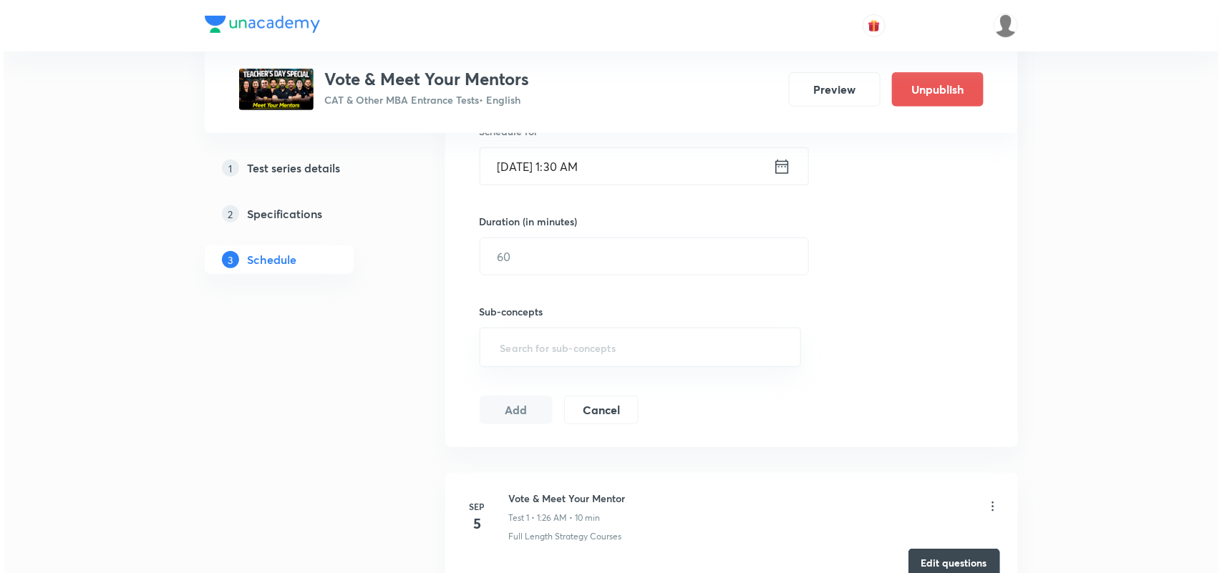
scroll to position [530, 0]
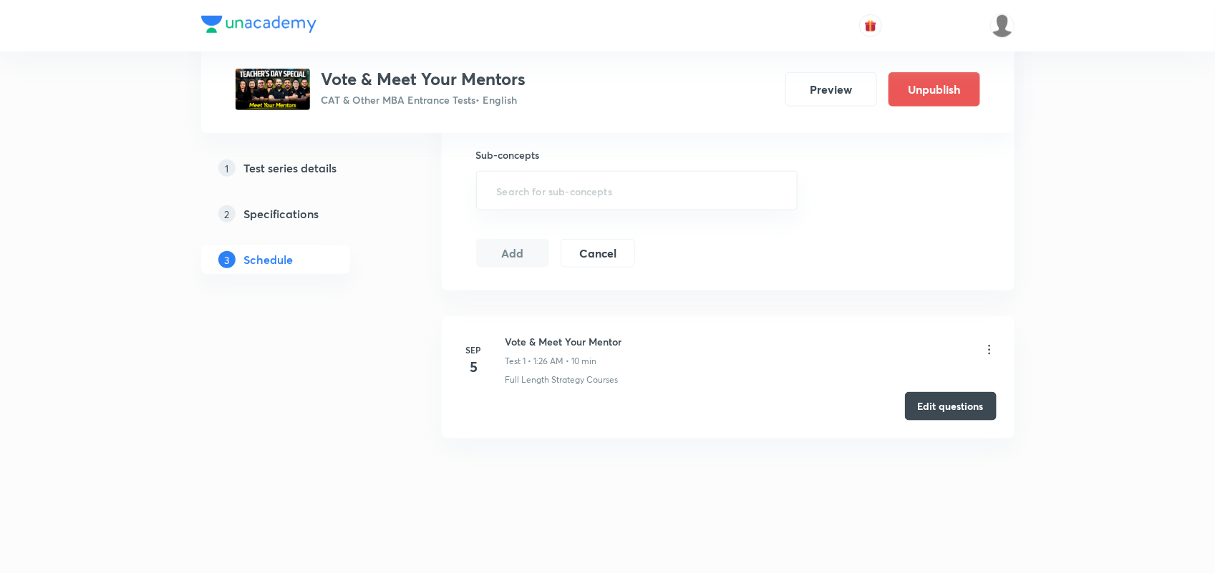
click at [989, 348] on icon at bounding box center [989, 350] width 14 height 14
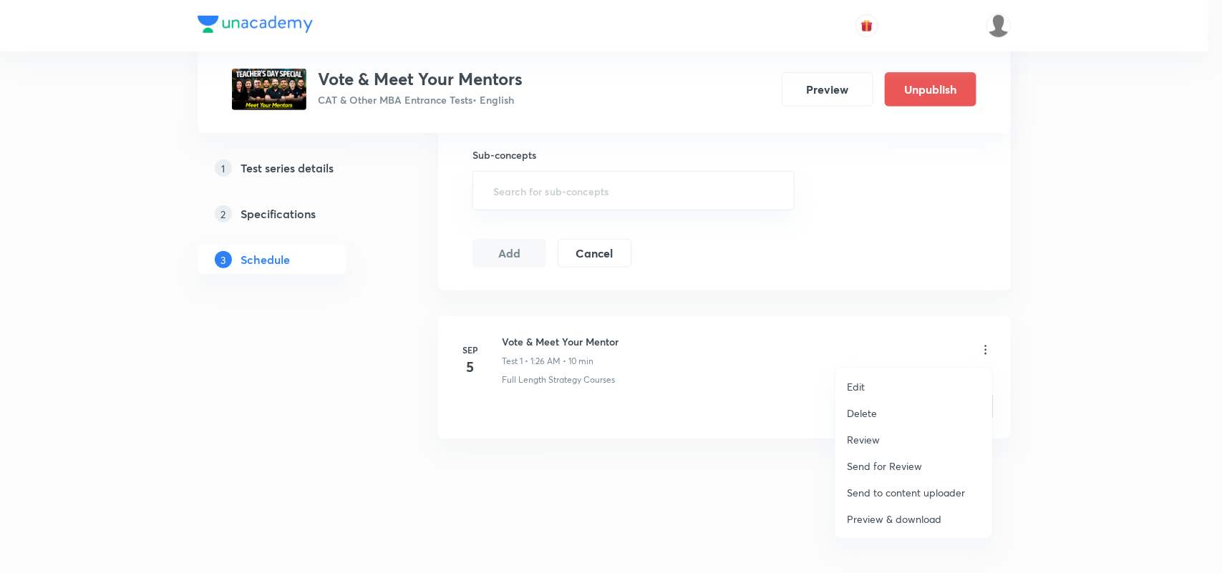
click at [857, 378] on li "Edit" at bounding box center [913, 387] width 157 height 26
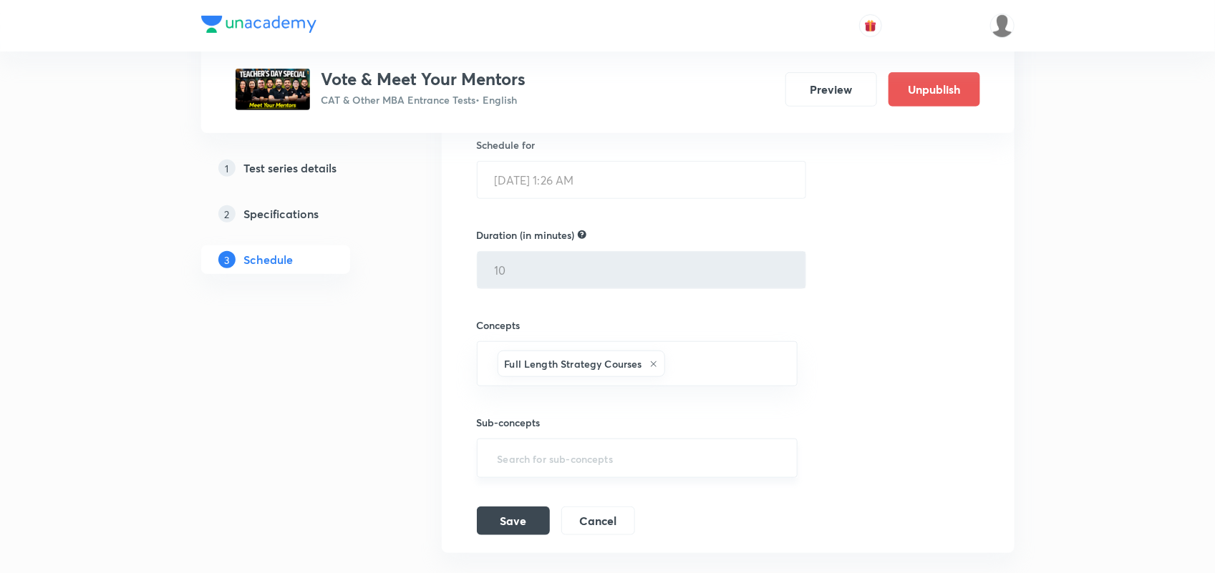
scroll to position [374, 0]
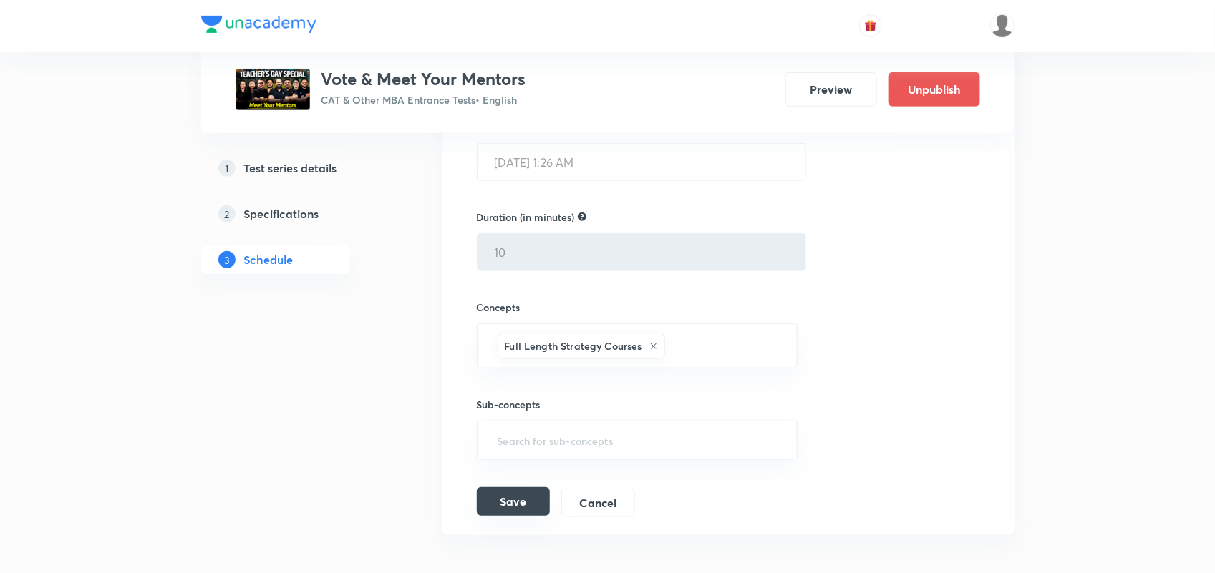
click at [519, 509] on button "Save" at bounding box center [513, 502] width 73 height 29
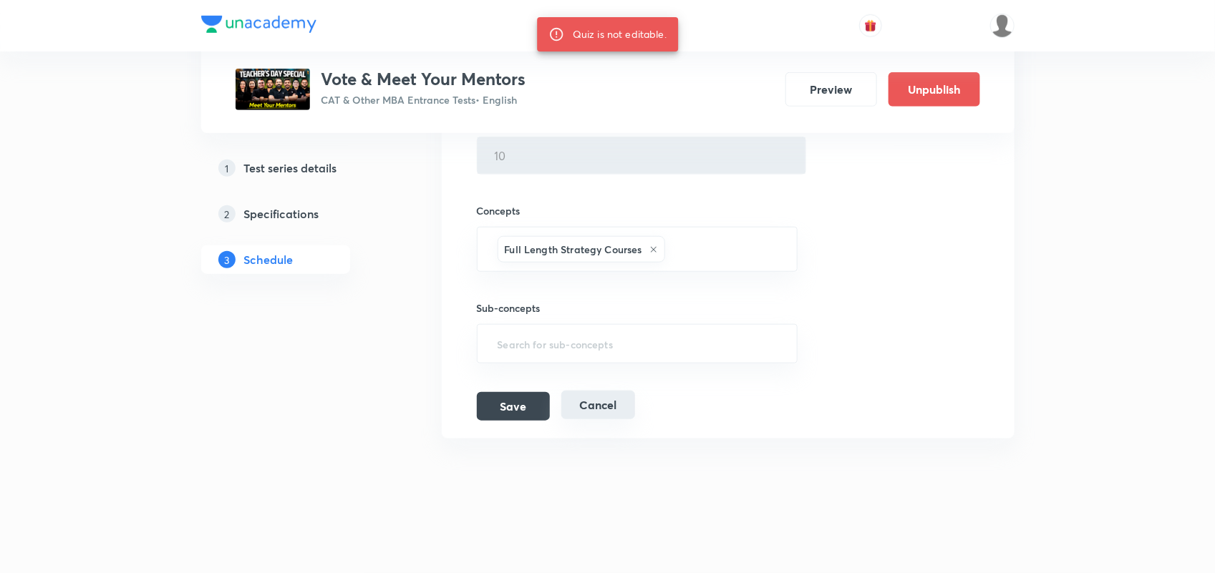
click at [589, 404] on button "Cancel" at bounding box center [598, 405] width 74 height 29
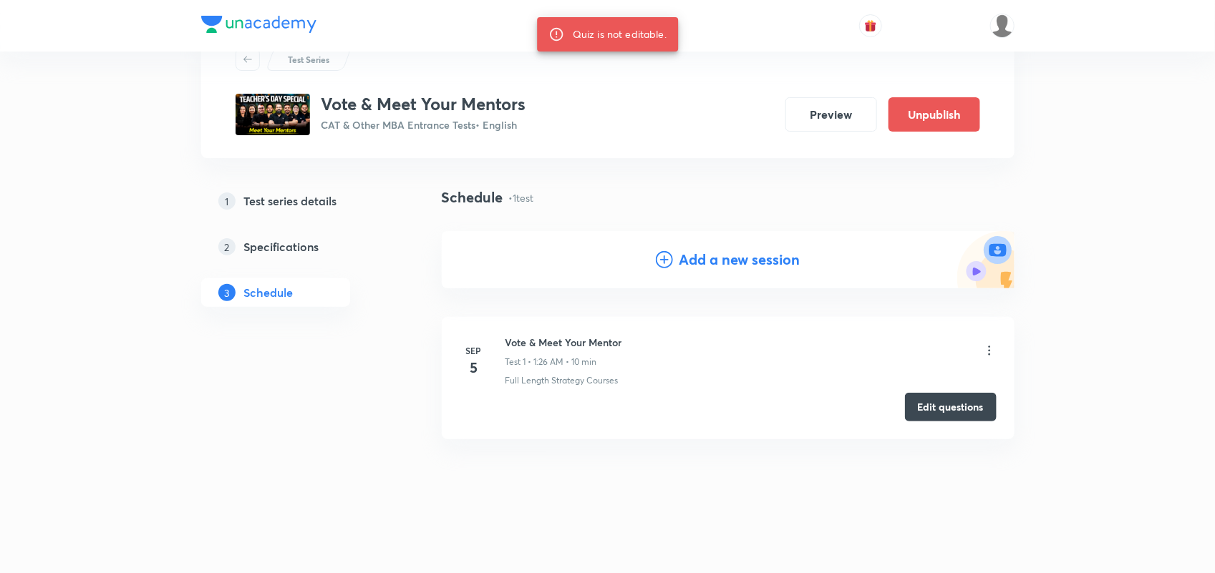
click at [992, 351] on icon at bounding box center [989, 351] width 14 height 14
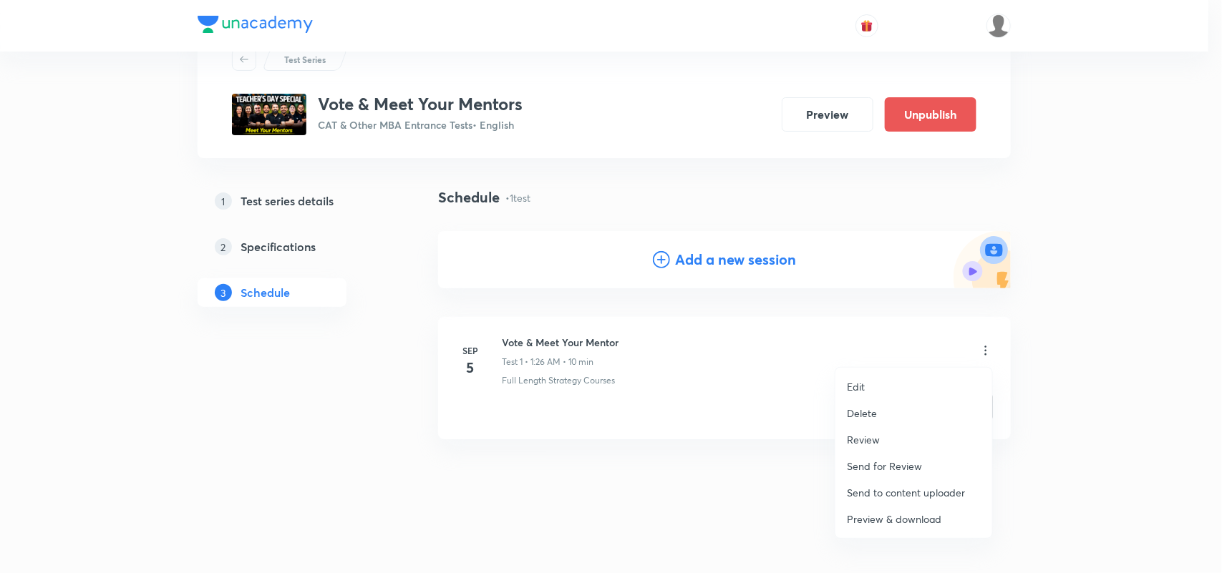
click at [892, 435] on li "Review" at bounding box center [913, 440] width 157 height 26
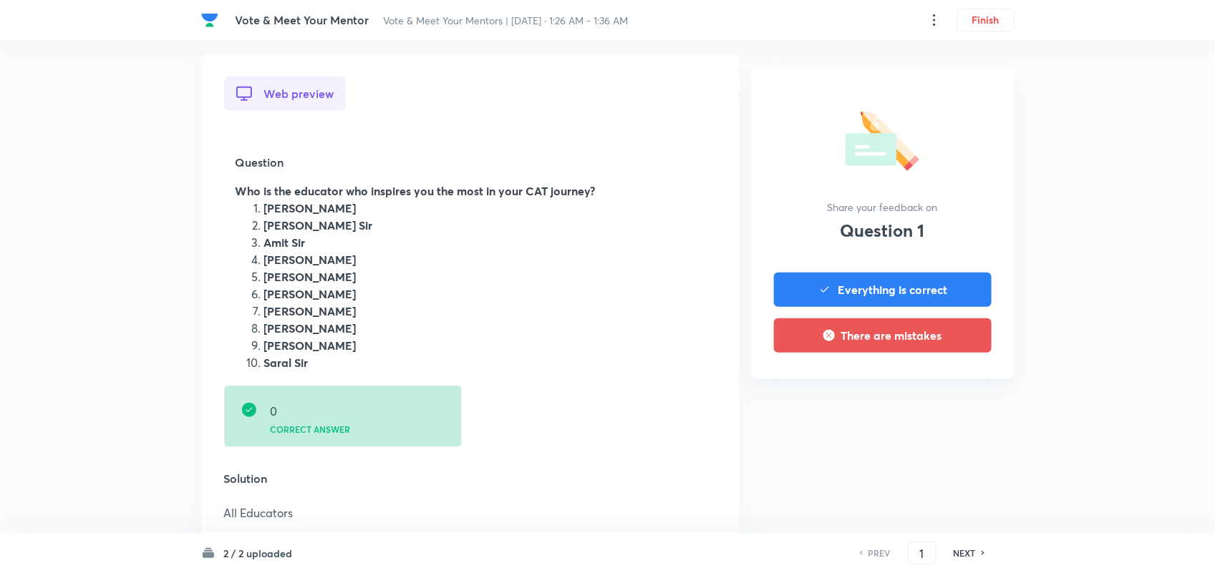
scroll to position [187, 0]
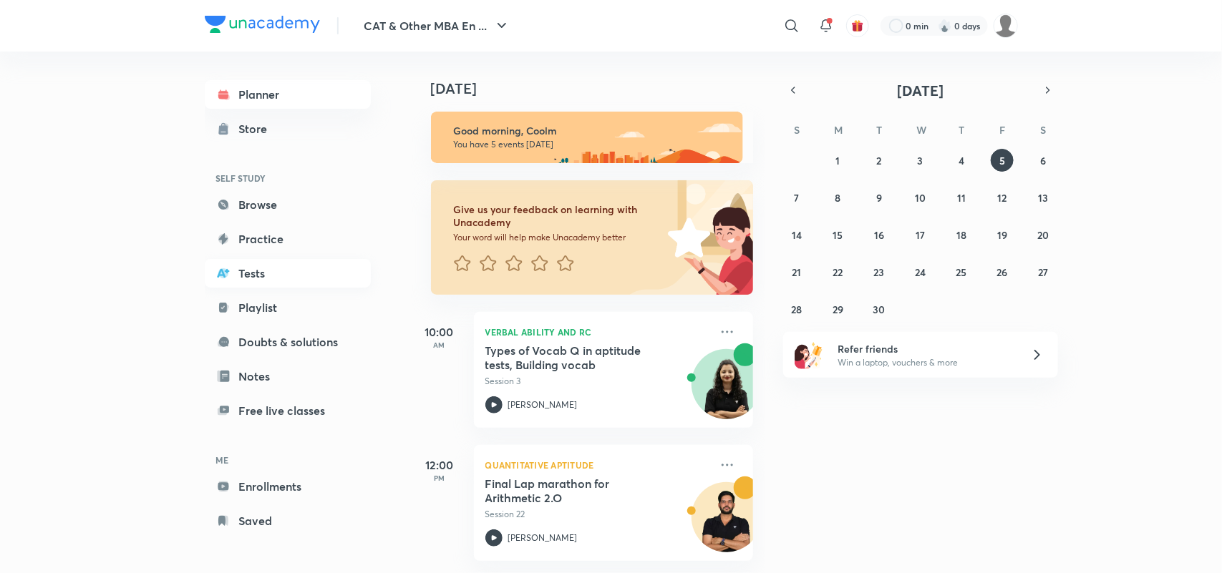
click at [258, 266] on link "Tests" at bounding box center [288, 273] width 166 height 29
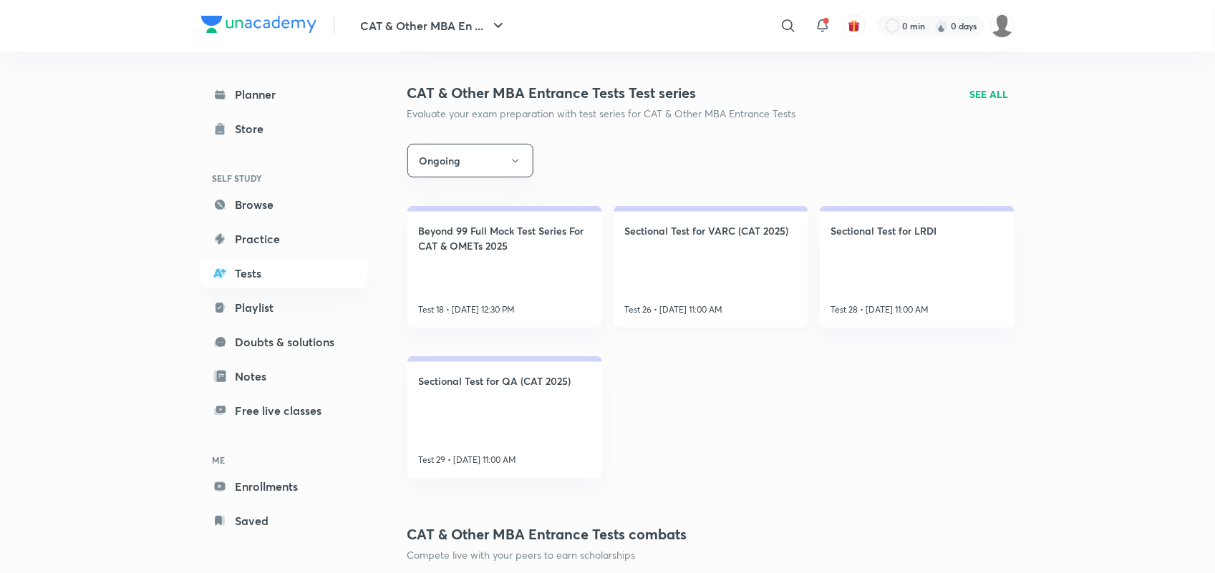
scroll to position [183, 0]
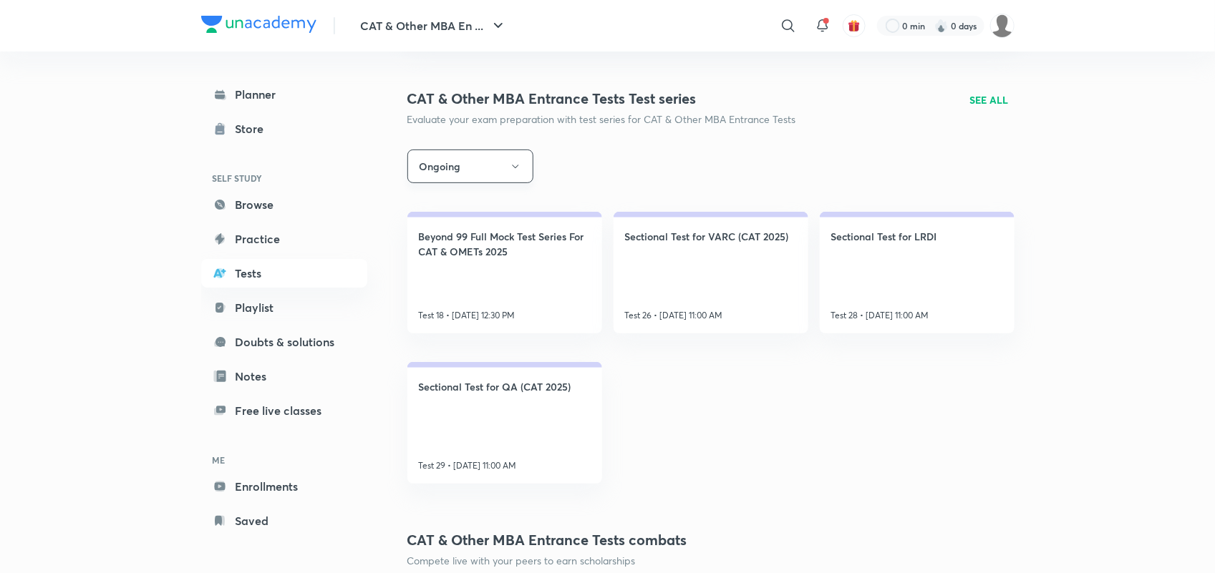
click at [513, 169] on icon "button" at bounding box center [515, 166] width 11 height 11
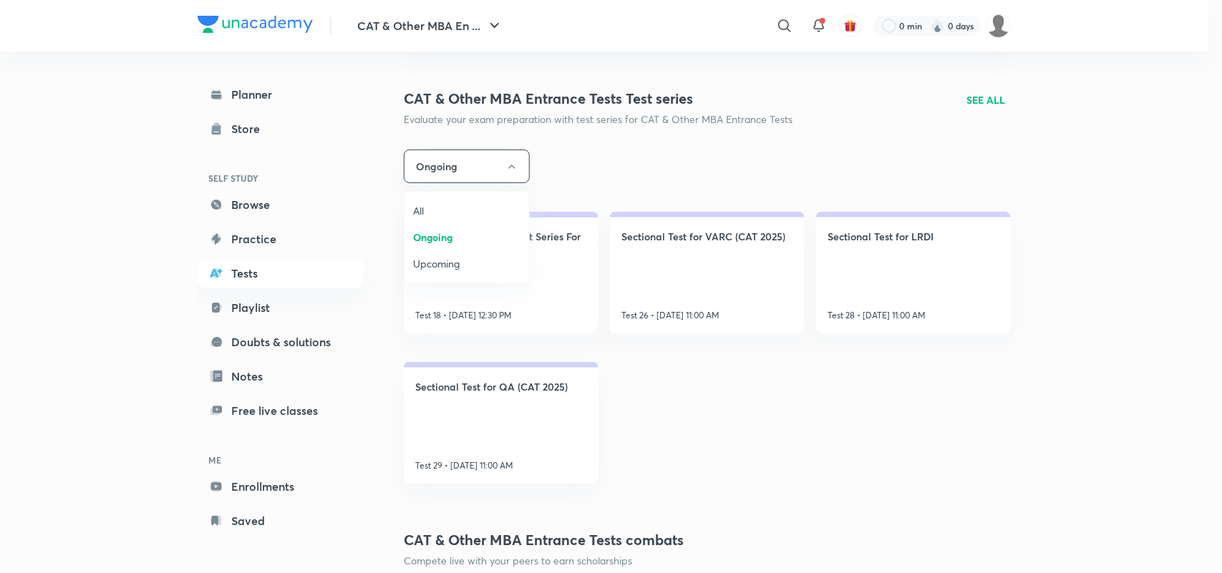
click at [441, 204] on span "All" at bounding box center [466, 210] width 107 height 15
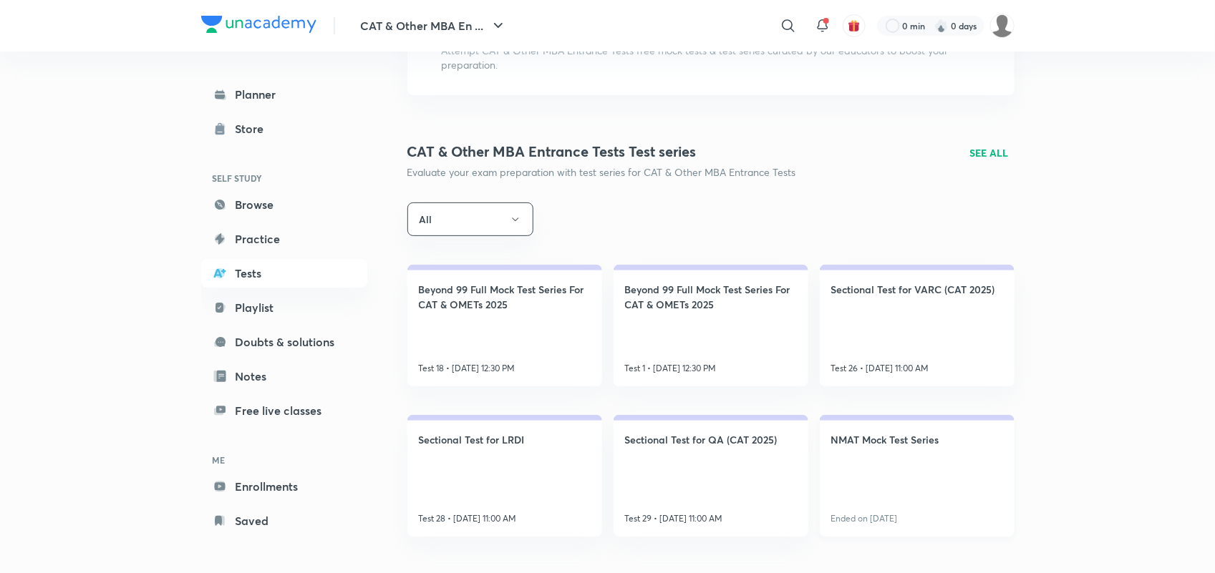
scroll to position [129, 0]
click at [997, 154] on p "SEE ALL" at bounding box center [989, 153] width 39 height 15
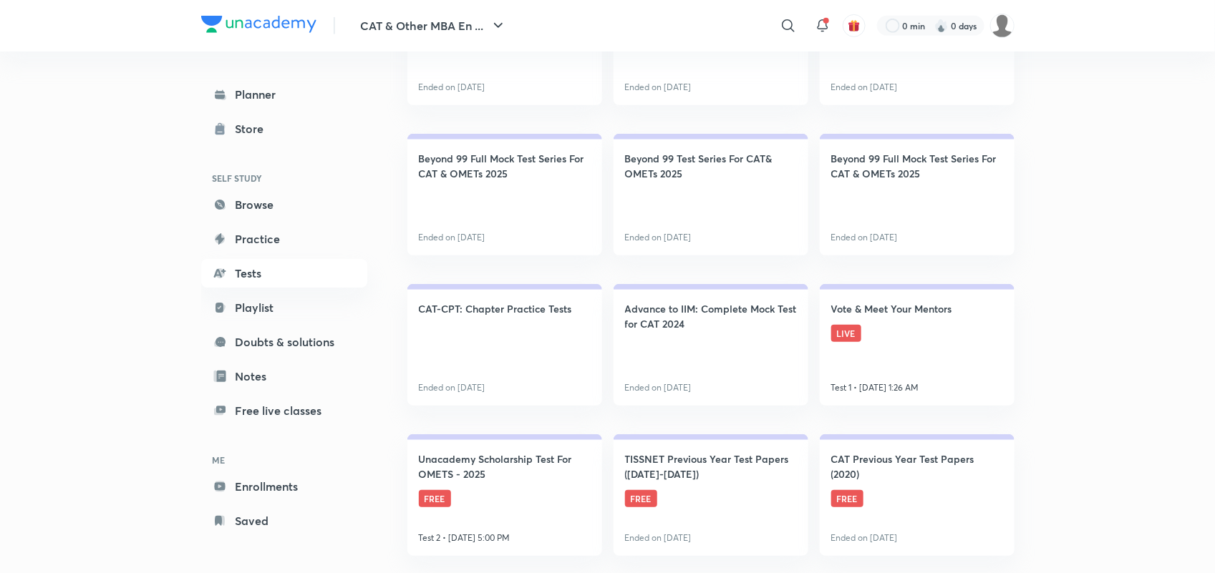
scroll to position [2862, 0]
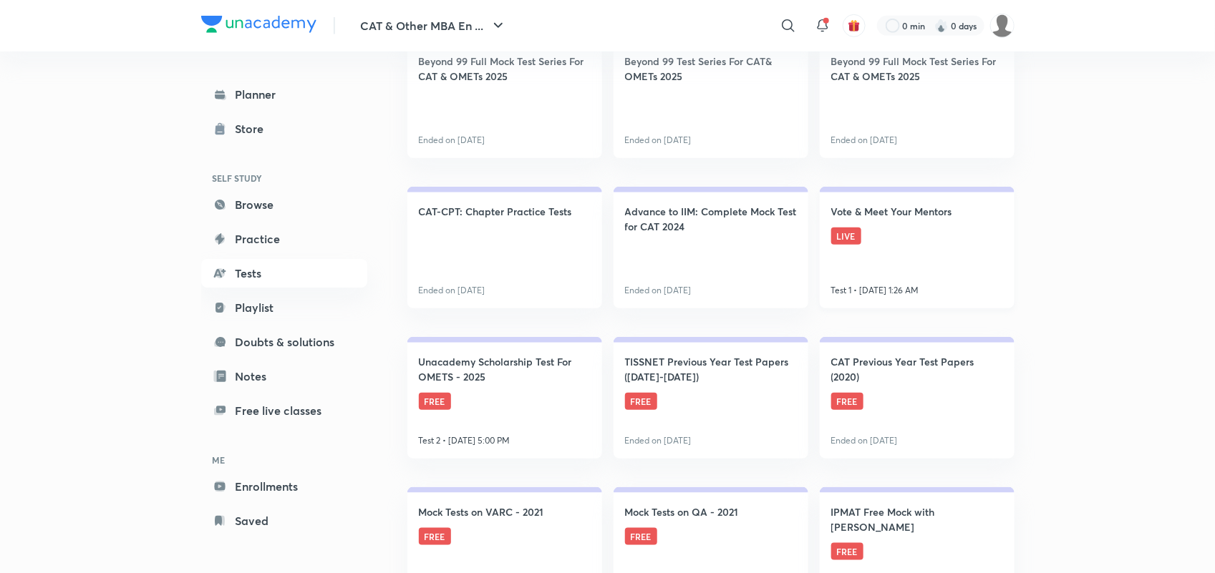
click at [906, 204] on h4 "Vote & Meet Your Mentors" at bounding box center [891, 211] width 121 height 15
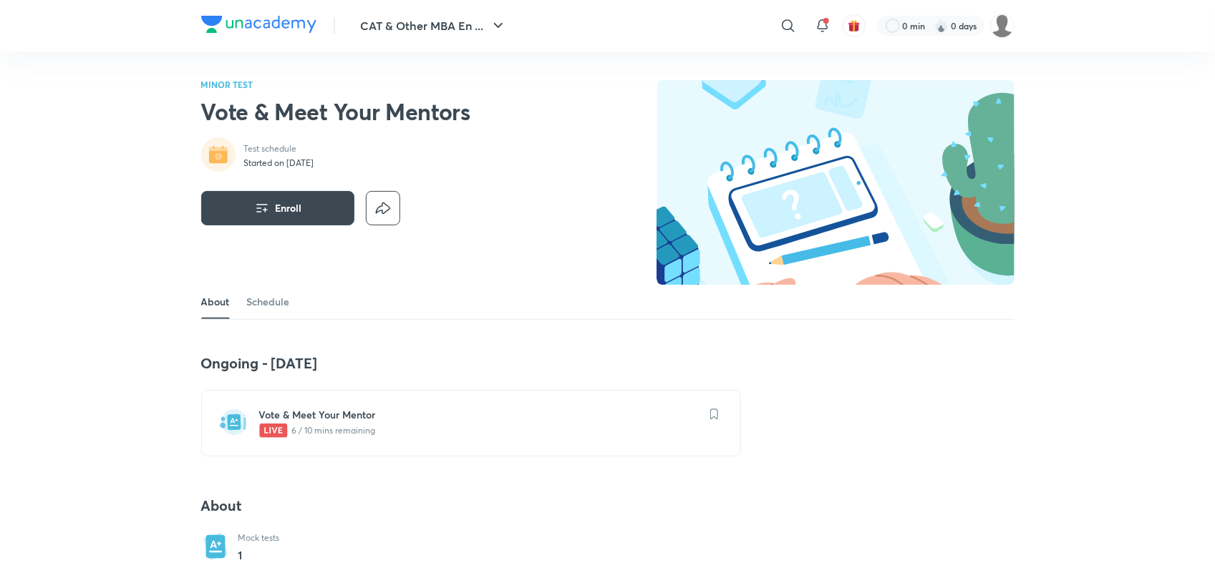
click at [326, 419] on h6 "Vote & Meet Your Mentor" at bounding box center [479, 415] width 441 height 14
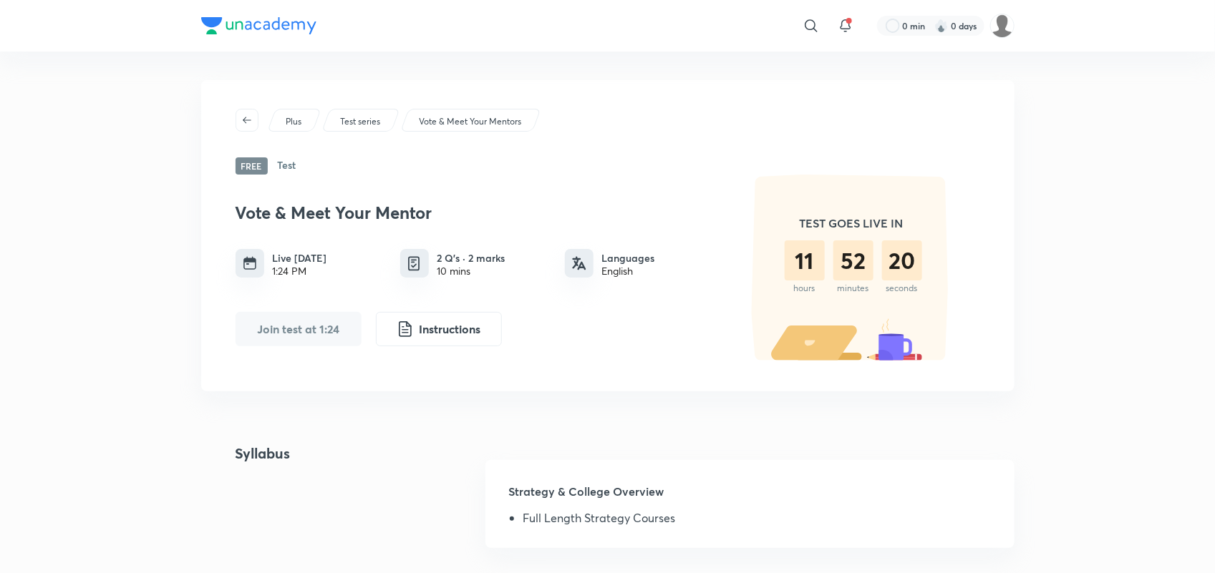
click at [299, 336] on button "Join test at 1:24" at bounding box center [299, 329] width 126 height 34
click at [301, 326] on button "Join test at 1:24" at bounding box center [299, 329] width 126 height 34
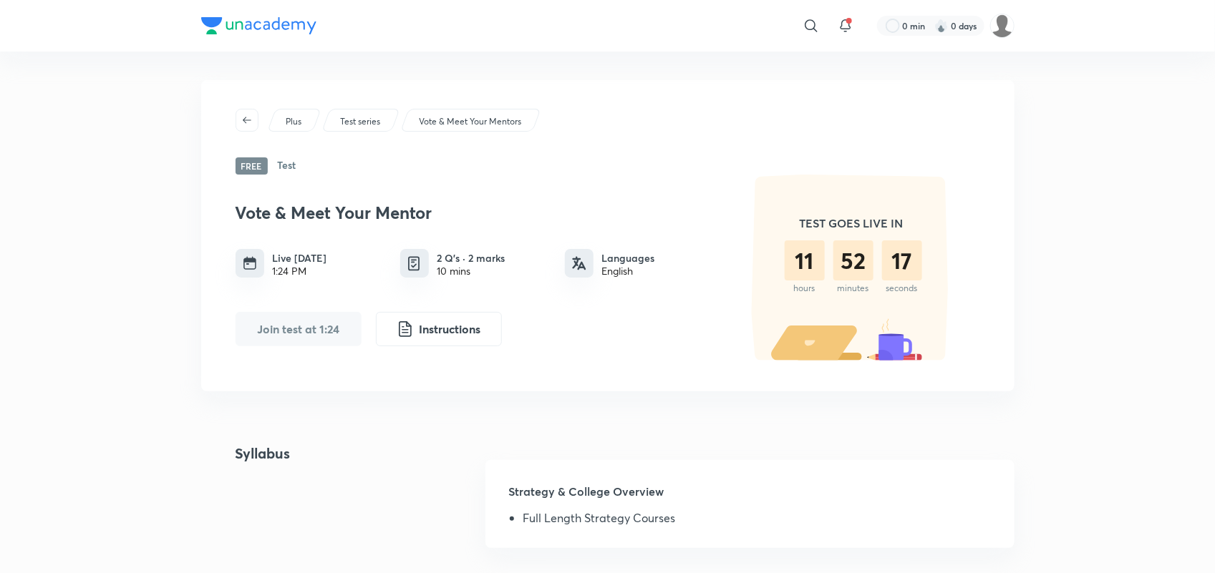
click at [301, 326] on button "Join test at 1:24" at bounding box center [299, 329] width 126 height 34
click at [810, 263] on div "11" at bounding box center [805, 261] width 40 height 40
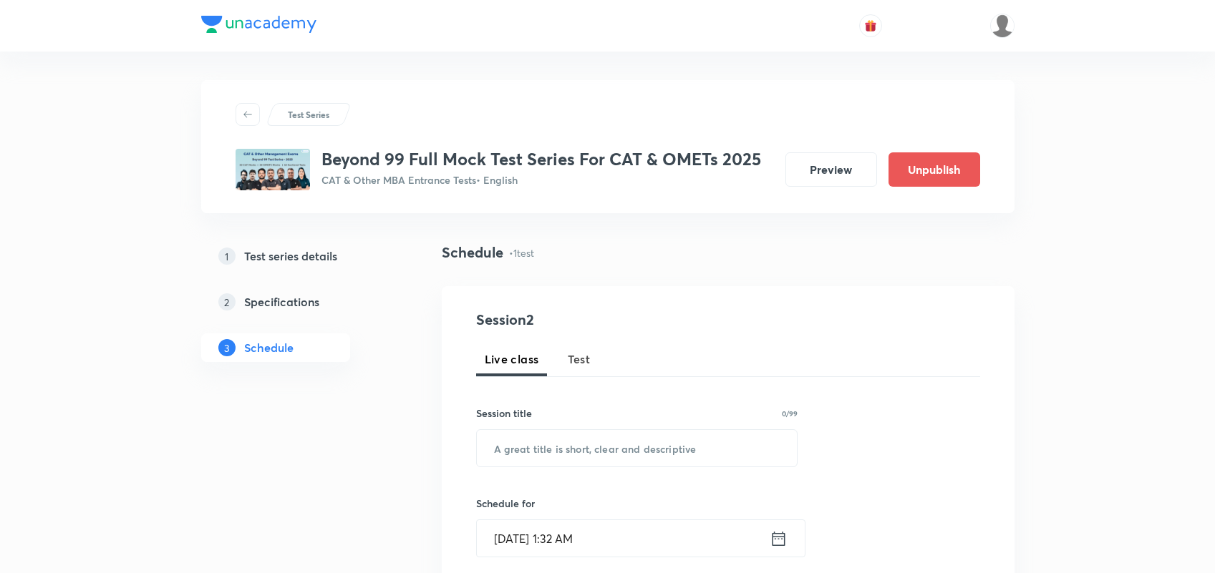
scroll to position [538, 0]
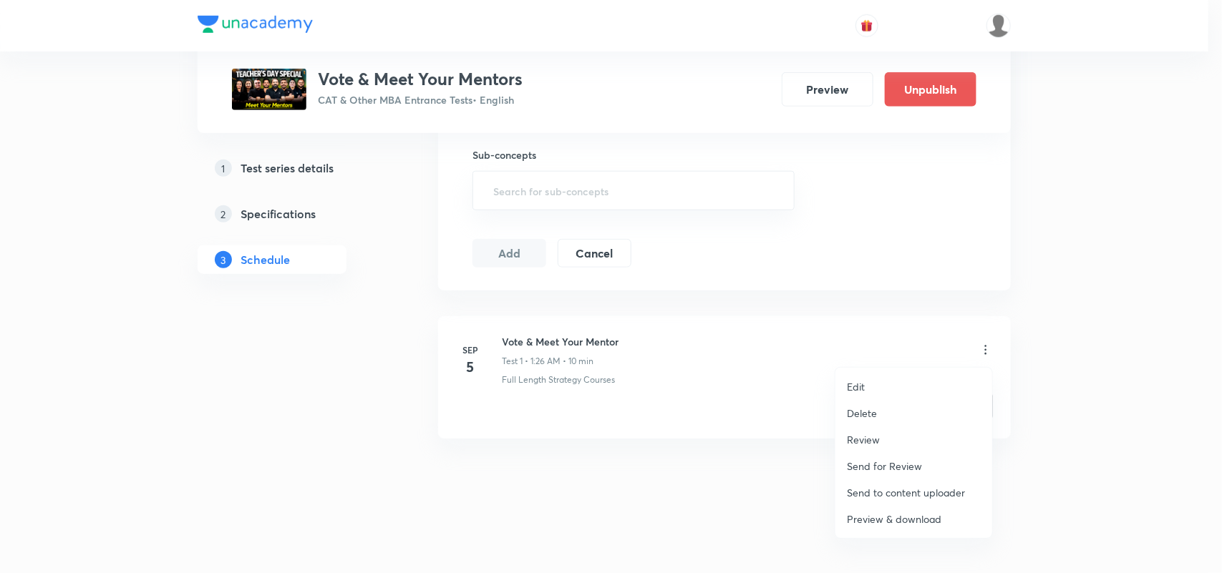
click at [867, 413] on p "Delete" at bounding box center [862, 413] width 30 height 15
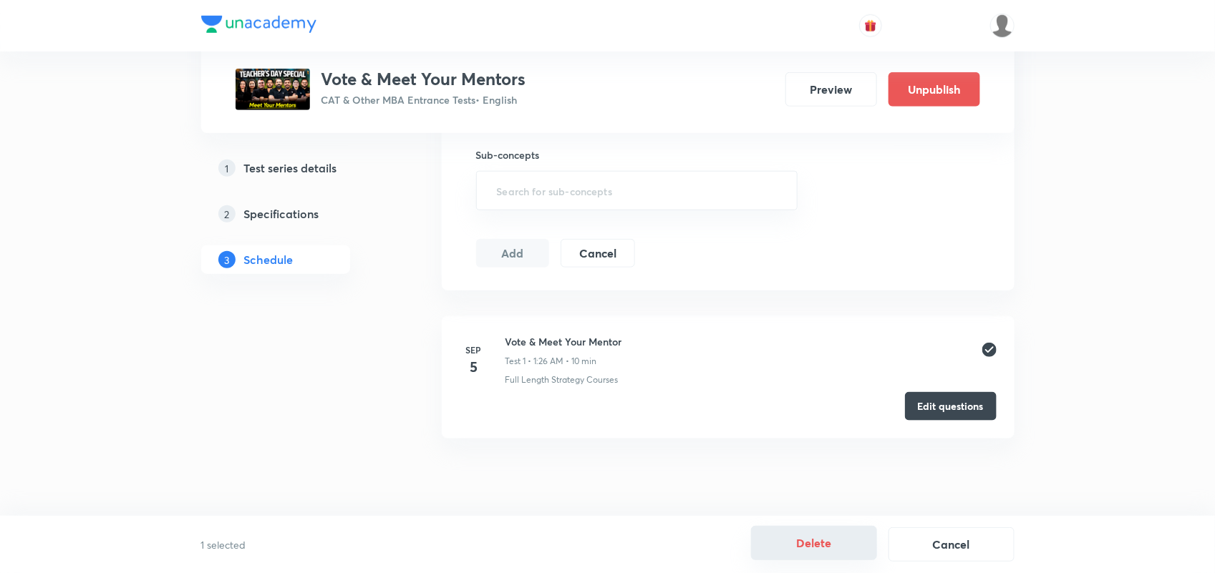
click at [815, 549] on button "Delete" at bounding box center [814, 543] width 126 height 34
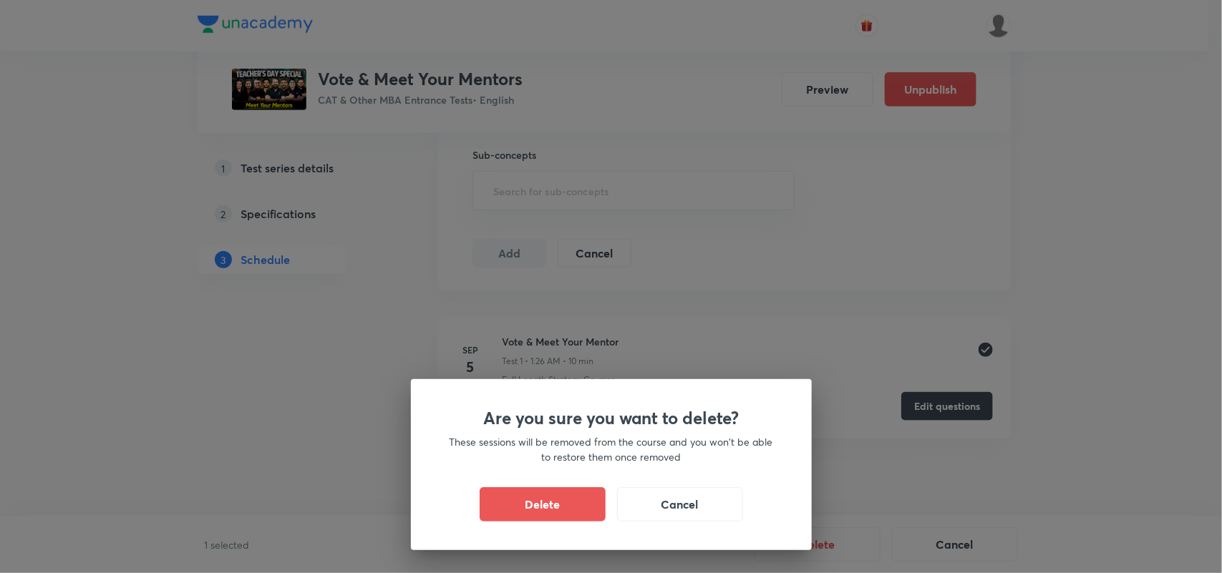
click at [1128, 303] on div "Are you sure you want to delete? These sessions will be removed from the course…" at bounding box center [611, 286] width 1222 height 573
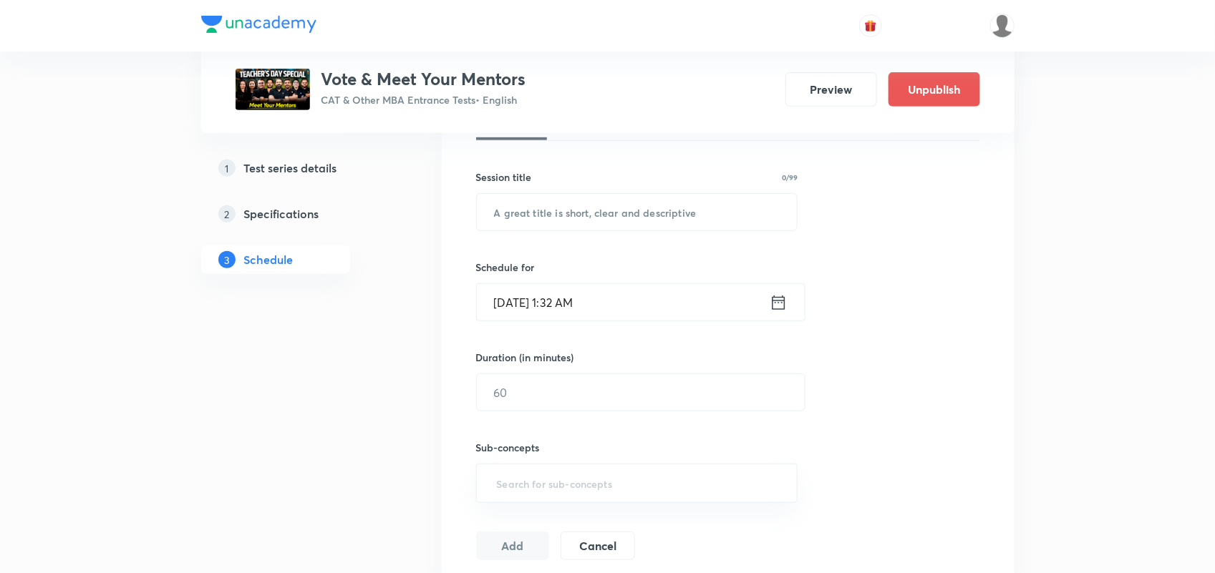
scroll to position [235, 0]
click at [644, 226] on input "text" at bounding box center [637, 213] width 321 height 37
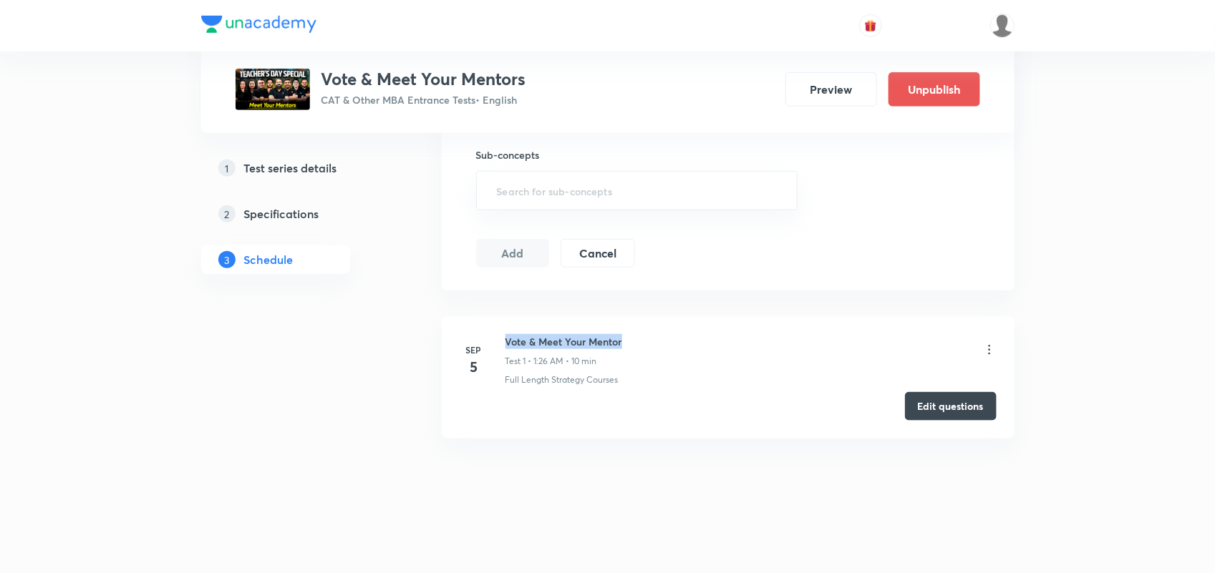
drag, startPoint x: 505, startPoint y: 341, endPoint x: 653, endPoint y: 334, distance: 148.4
click at [653, 334] on div "Vote & Meet Your Mentor Test 1 • 1:26 AM • 10 min" at bounding box center [750, 351] width 491 height 34
copy h6 "Vote & Meet Your Mentor"
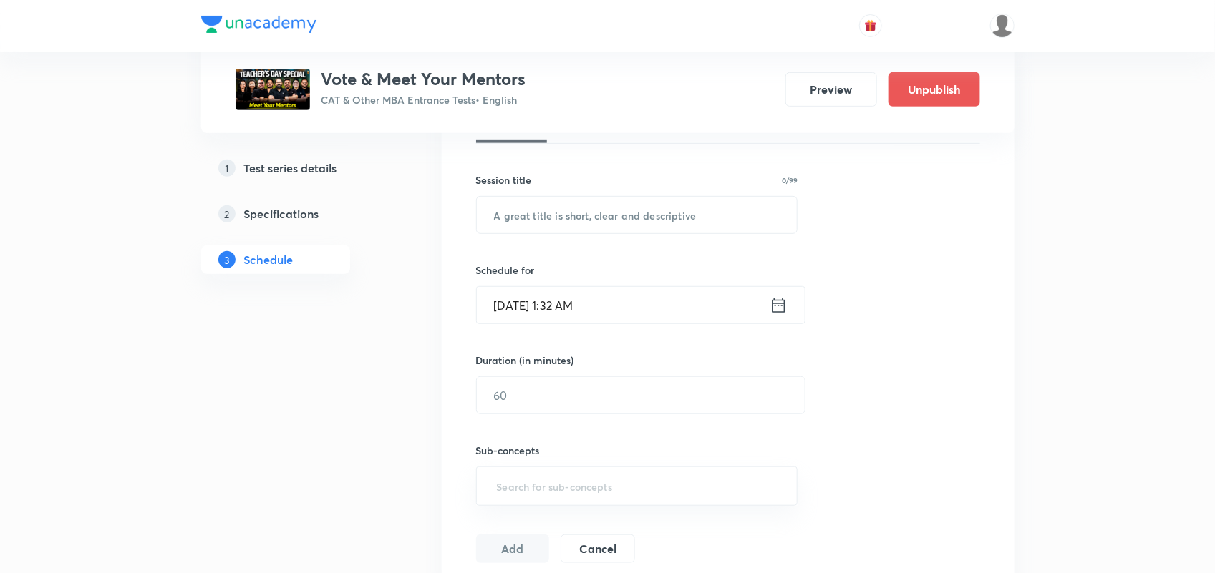
scroll to position [226, 0]
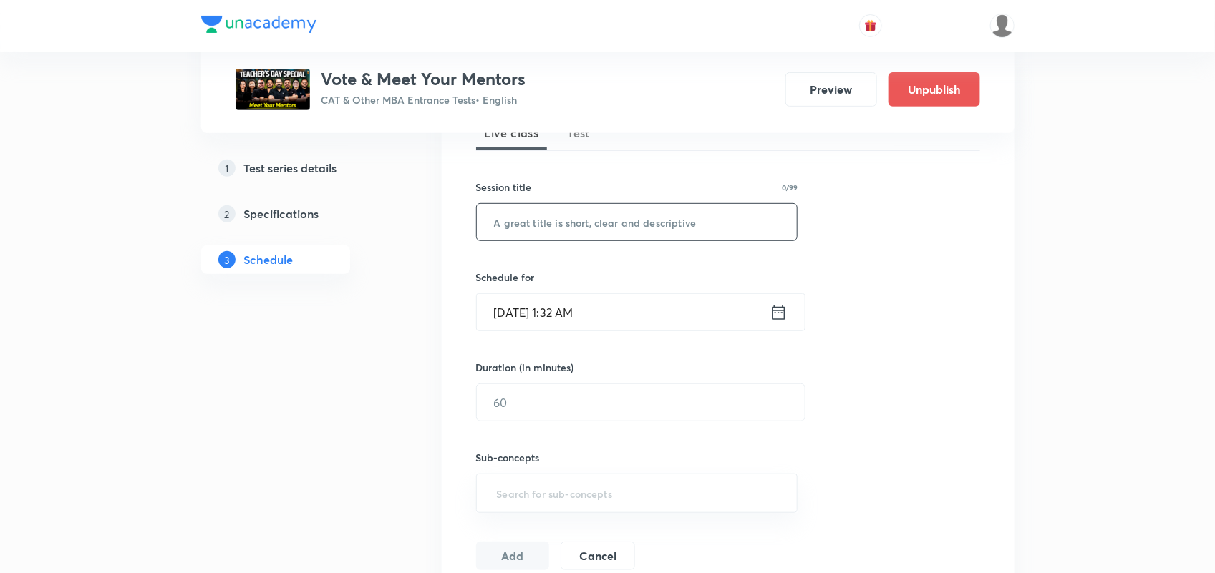
click at [549, 225] on input "text" at bounding box center [637, 222] width 321 height 37
paste input "Vote & Meet Your Mentor"
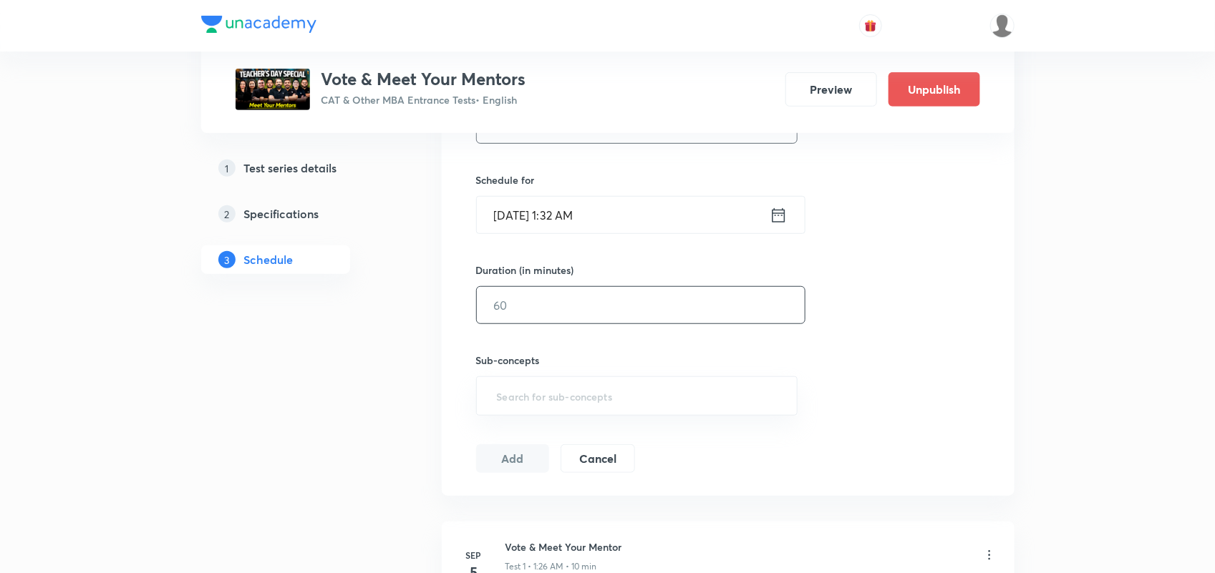
scroll to position [324, 0]
type input "Vote & Meet Your Mentor"
click at [785, 206] on icon at bounding box center [779, 215] width 18 height 20
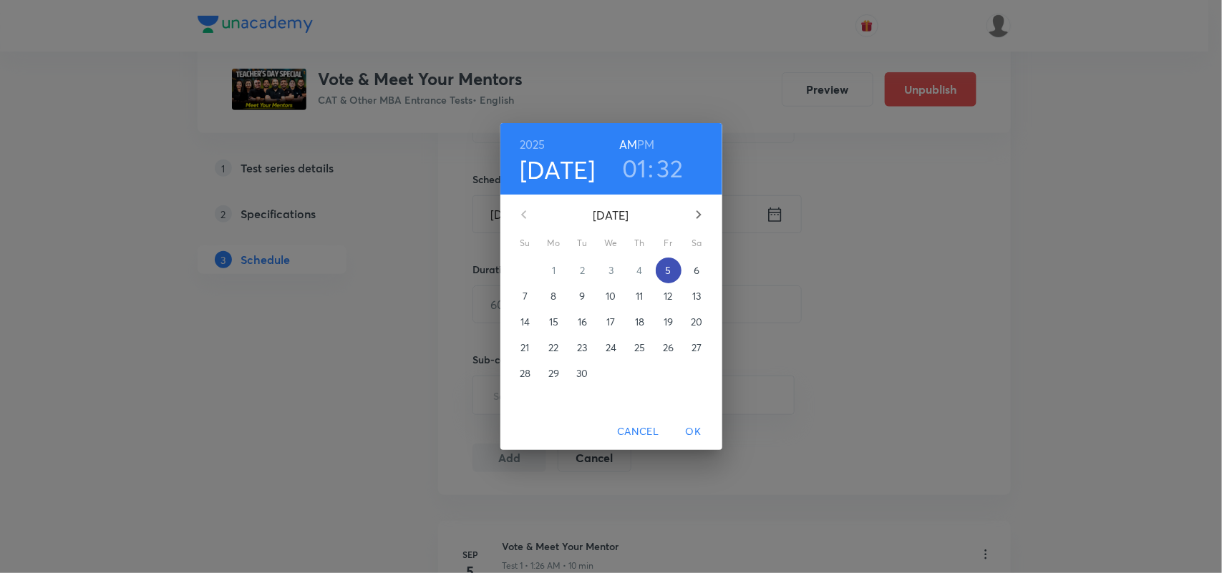
click at [666, 271] on p "5" at bounding box center [668, 270] width 6 height 14
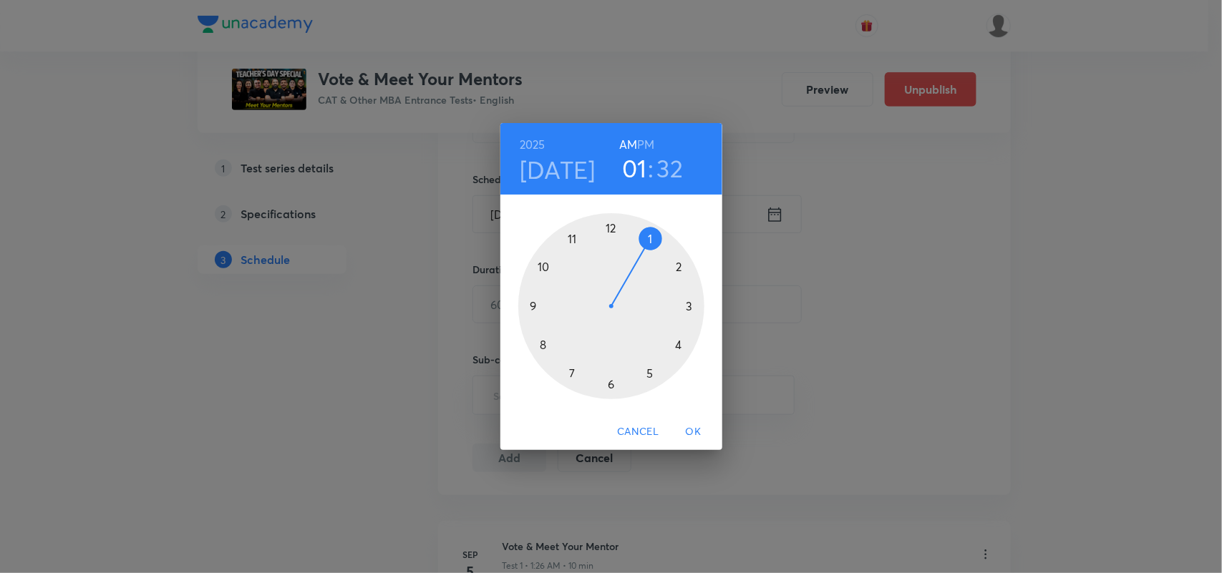
click at [646, 241] on div at bounding box center [611, 306] width 186 height 186
drag, startPoint x: 591, startPoint y: 381, endPoint x: 578, endPoint y: 369, distance: 18.3
click at [578, 369] on div at bounding box center [611, 306] width 186 height 186
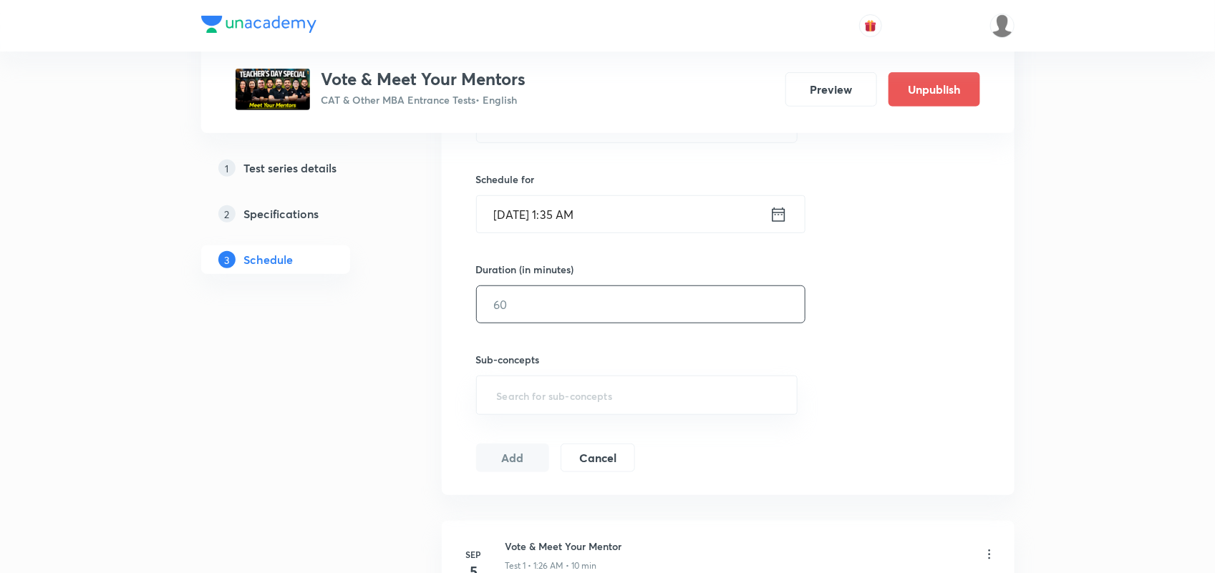
click at [638, 313] on input "text" at bounding box center [641, 304] width 328 height 37
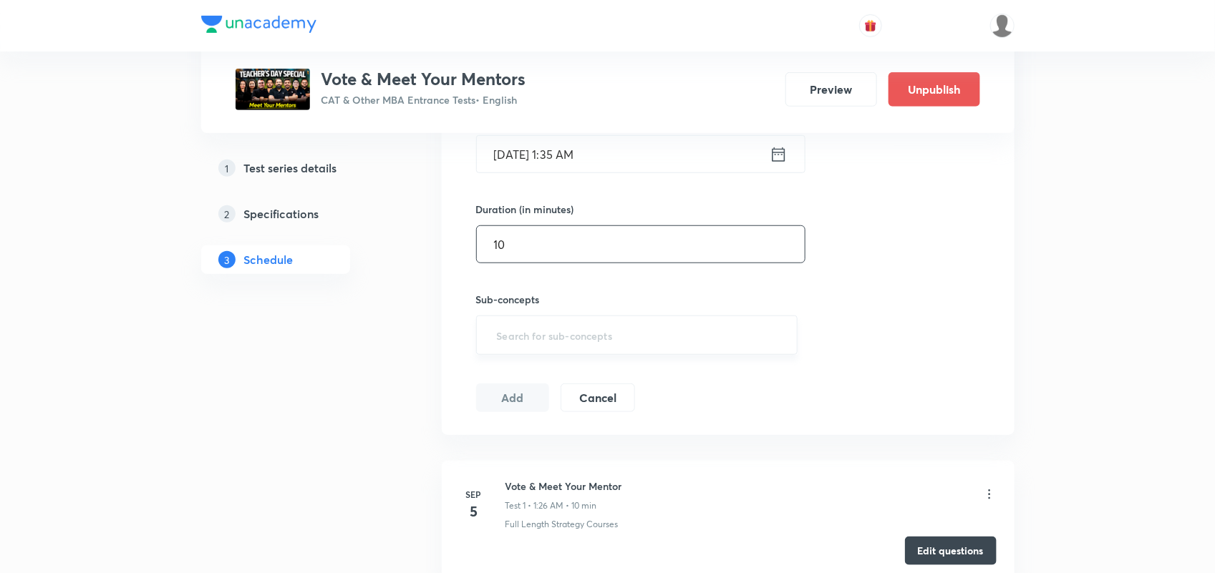
scroll to position [387, 0]
type input "10"
click at [539, 341] on input "text" at bounding box center [637, 333] width 286 height 26
type input "C"
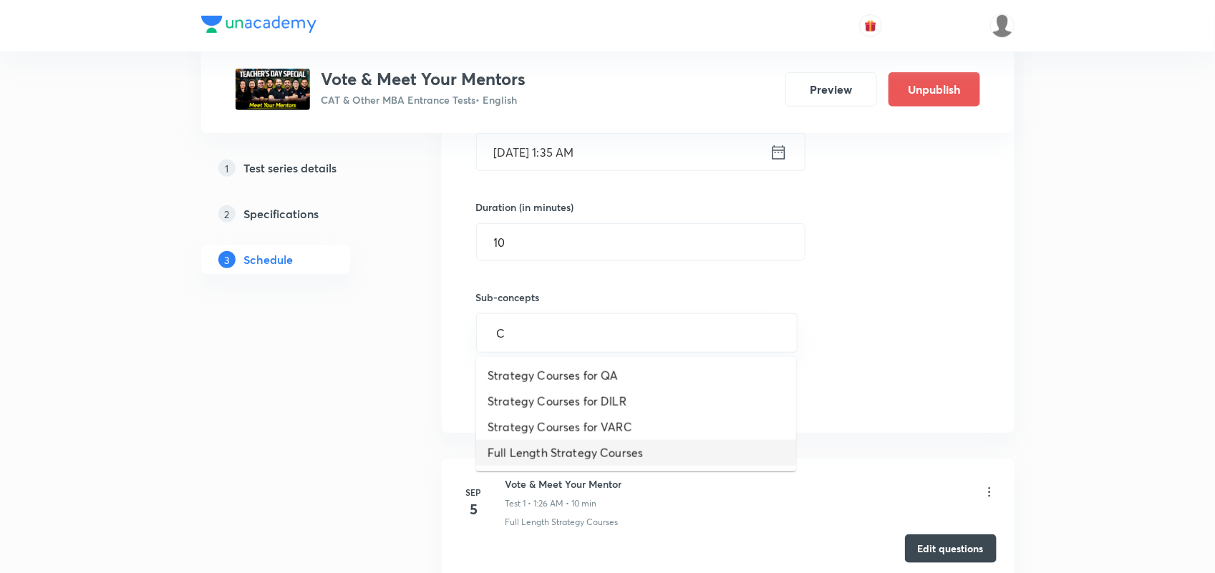
click at [607, 450] on li "Full Length Strategy Courses" at bounding box center [636, 453] width 320 height 26
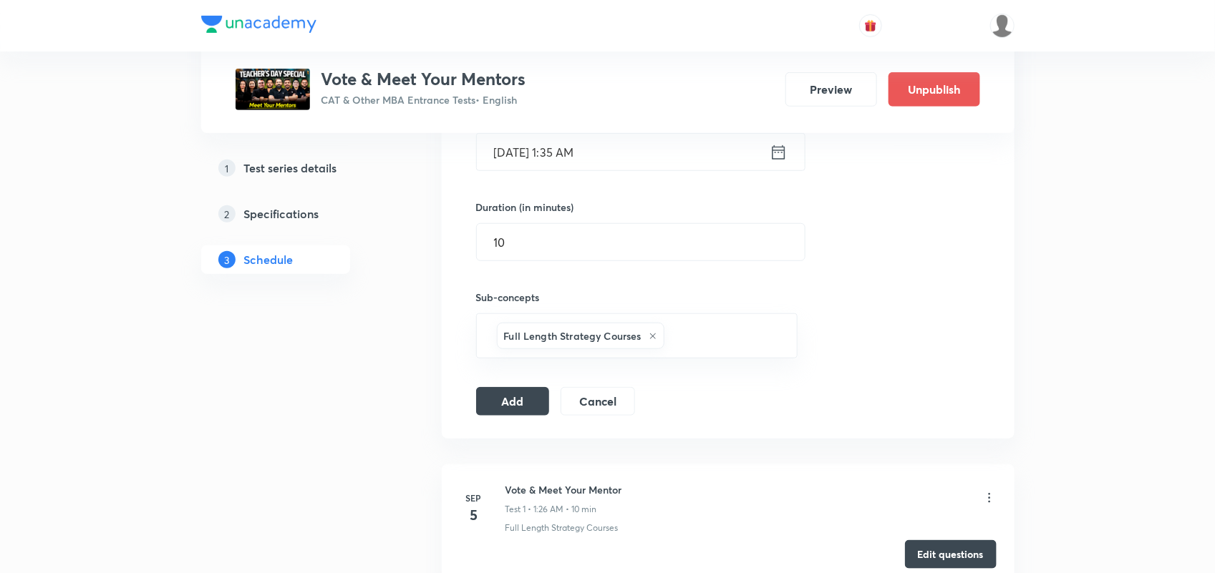
scroll to position [537, 0]
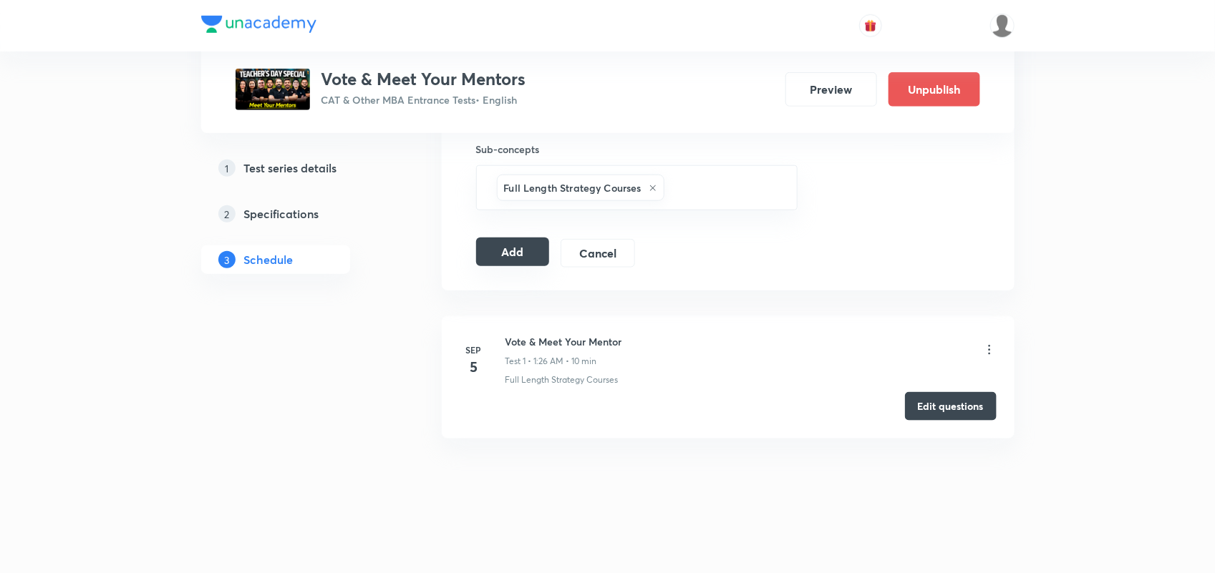
click at [498, 245] on button "Add" at bounding box center [513, 252] width 74 height 29
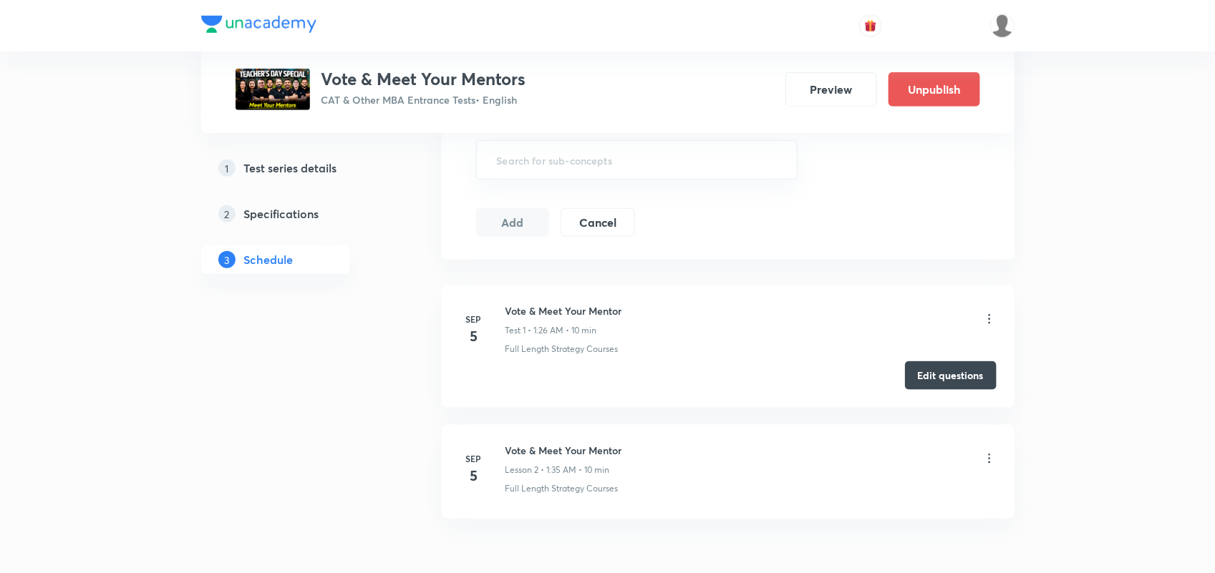
click at [993, 458] on icon at bounding box center [989, 459] width 14 height 14
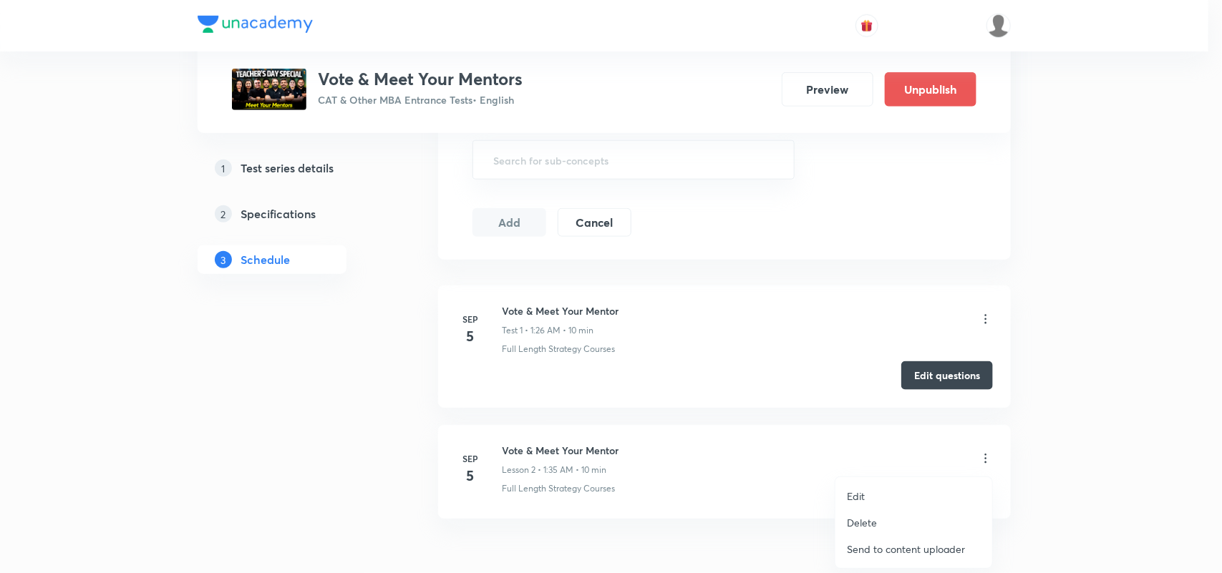
click at [863, 520] on p "Delete" at bounding box center [862, 522] width 30 height 15
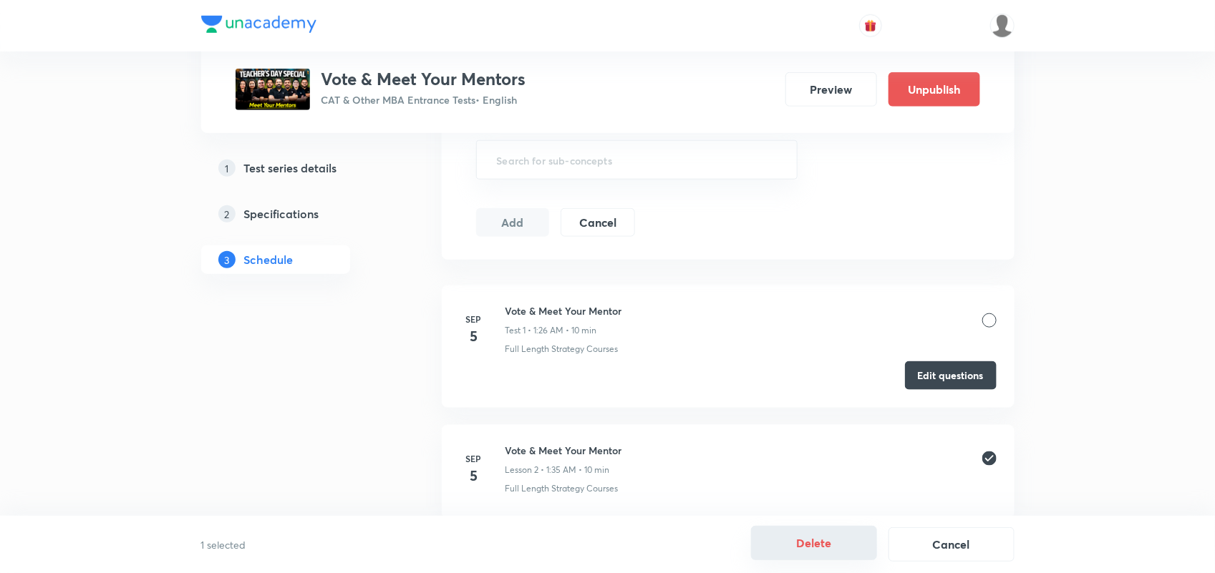
click at [818, 555] on button "Delete" at bounding box center [814, 543] width 126 height 34
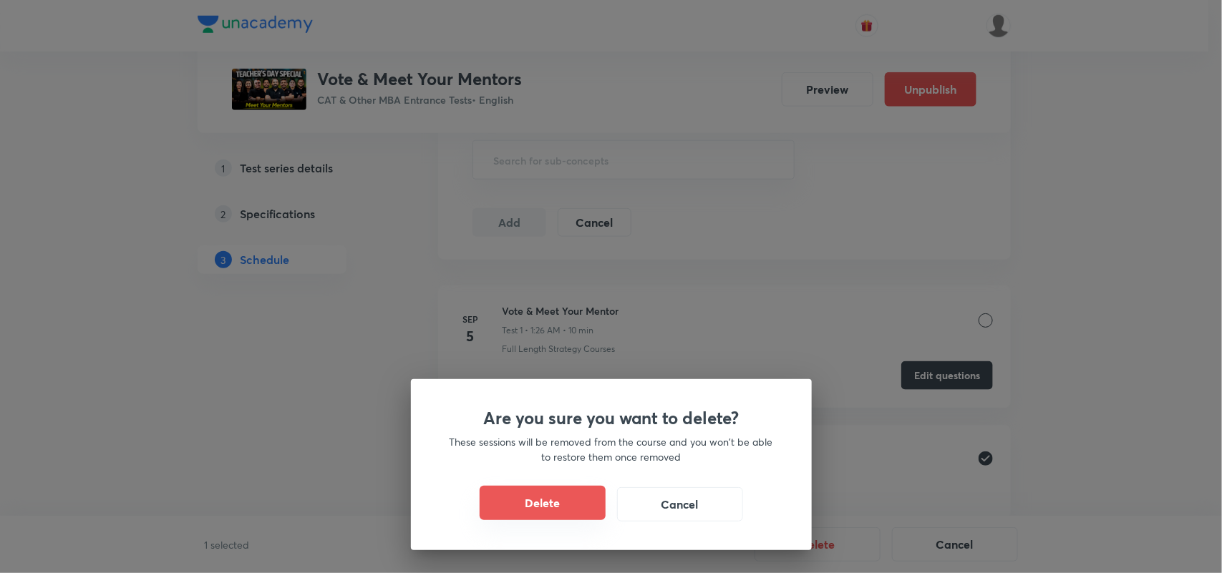
click at [573, 500] on button "Delete" at bounding box center [543, 503] width 126 height 34
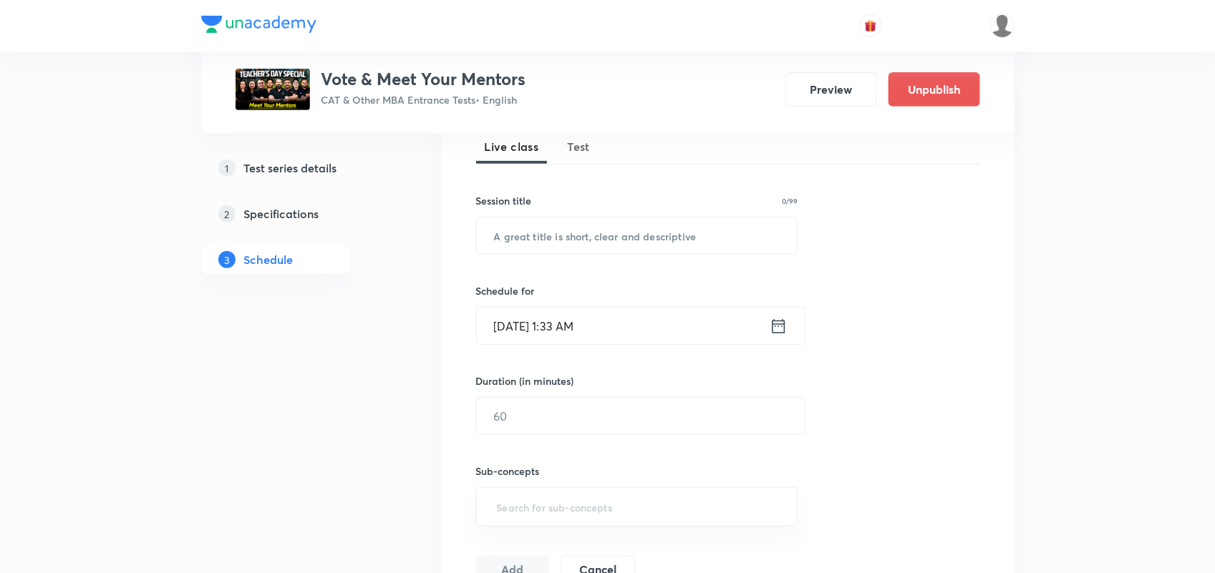
scroll to position [195, 0]
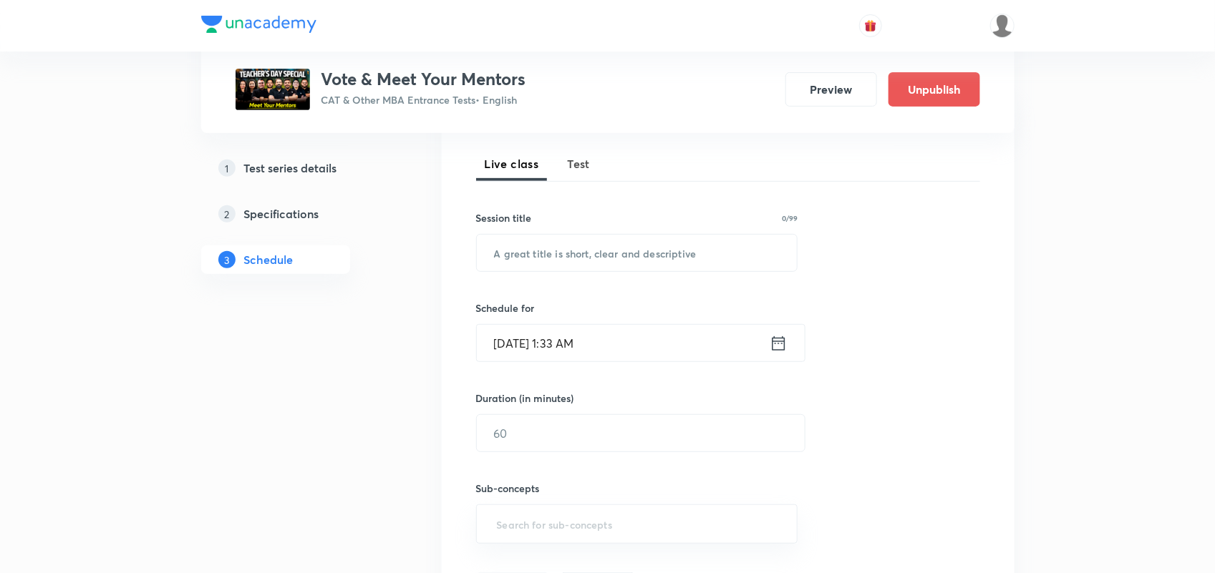
click at [581, 158] on span "Test" at bounding box center [579, 163] width 23 height 17
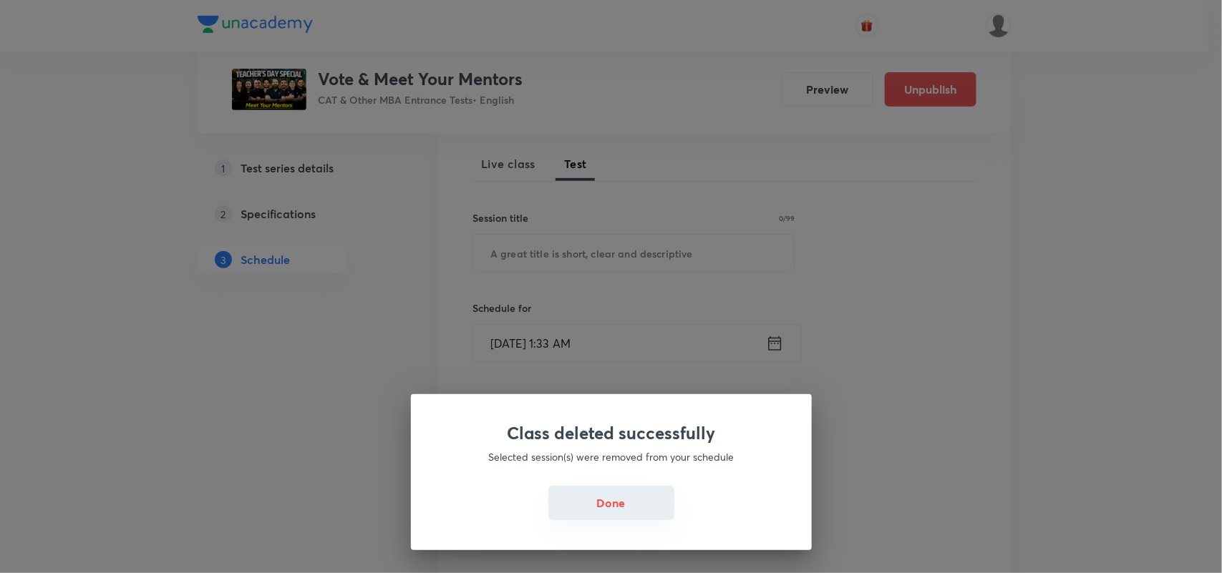
click at [613, 502] on button "Done" at bounding box center [611, 503] width 126 height 34
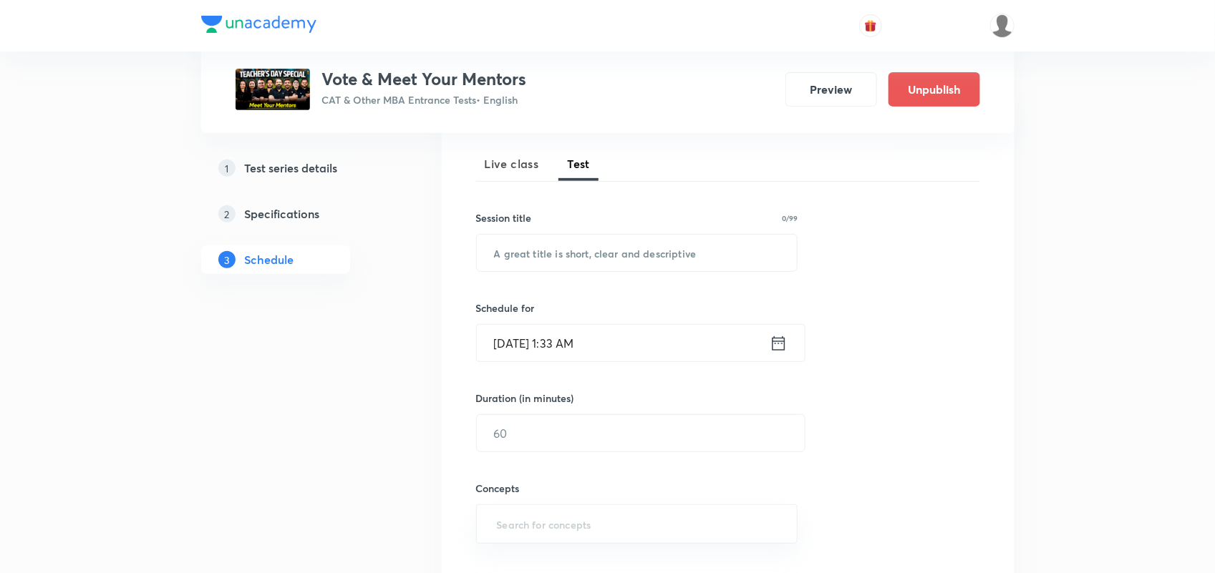
click at [580, 223] on div "Session title 0/99" at bounding box center [637, 217] width 322 height 15
click at [581, 256] on input "text" at bounding box center [637, 253] width 321 height 37
paste input "Vote & Meet Your Mentor"
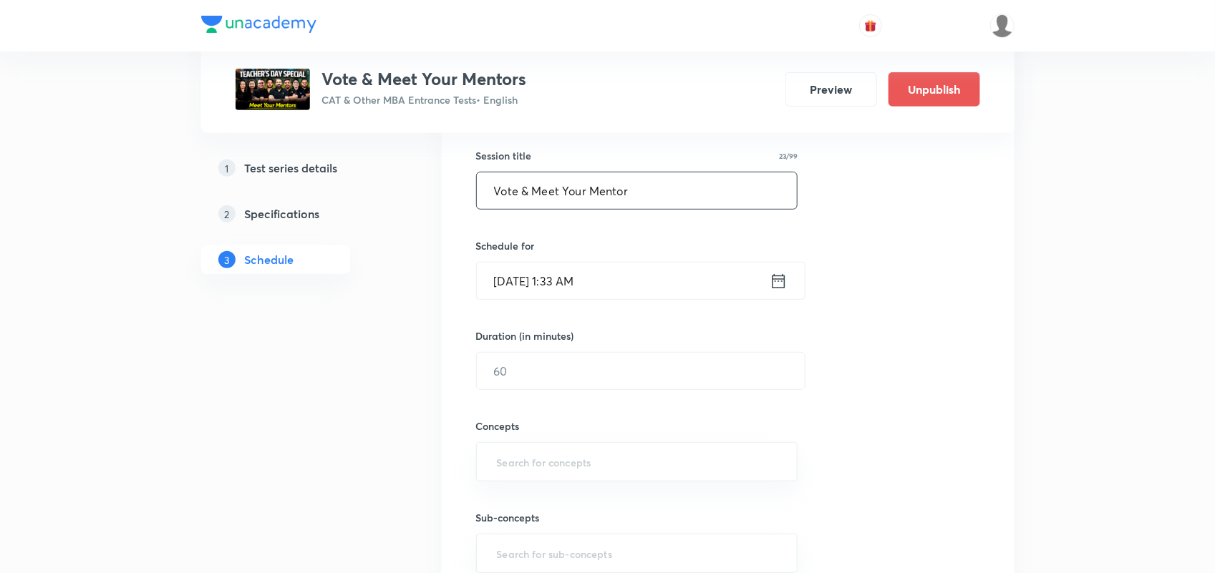
type input "Vote & Meet Your Mentor"
click at [777, 284] on icon at bounding box center [779, 281] width 18 height 20
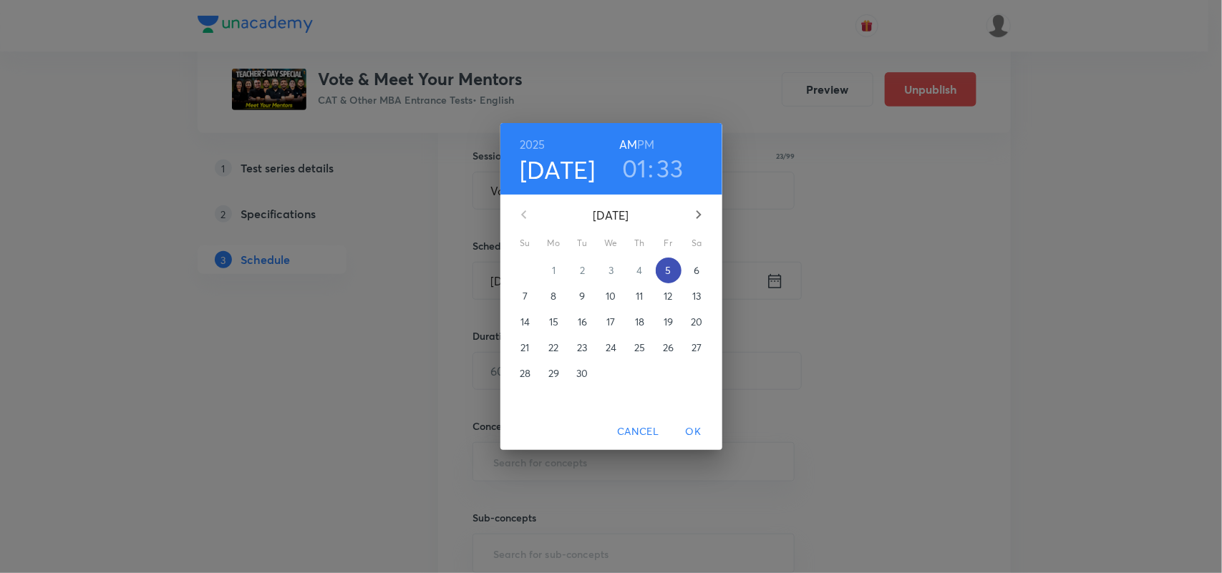
click at [670, 270] on p "5" at bounding box center [668, 270] width 6 height 14
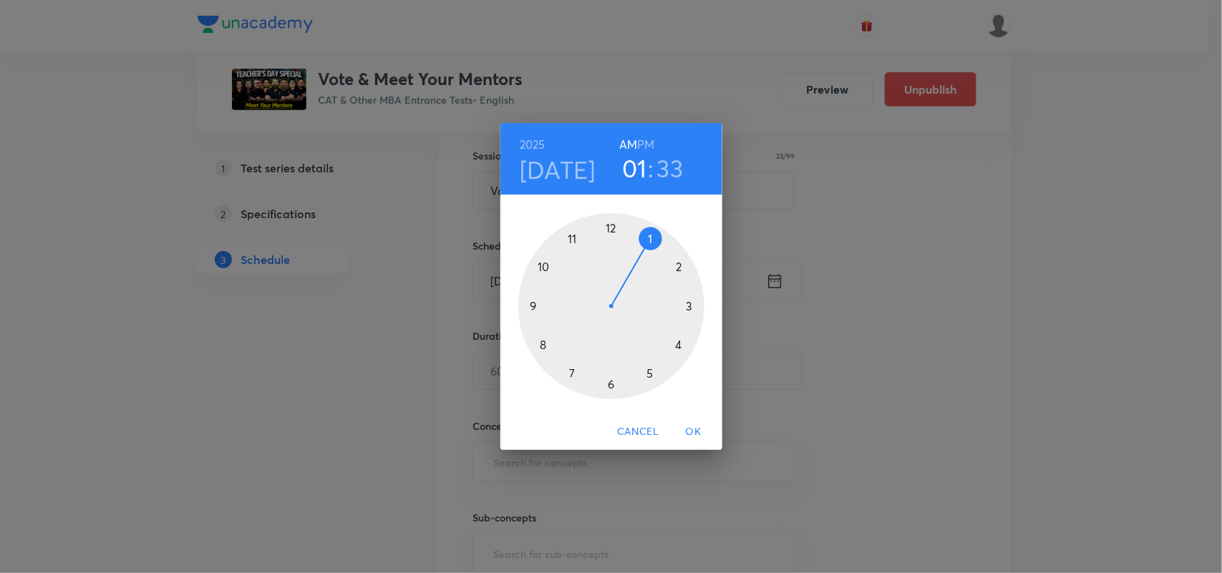
click at [651, 235] on div at bounding box center [611, 306] width 186 height 186
drag, startPoint x: 588, startPoint y: 381, endPoint x: 557, endPoint y: 369, distance: 33.5
click at [557, 369] on div at bounding box center [611, 306] width 186 height 186
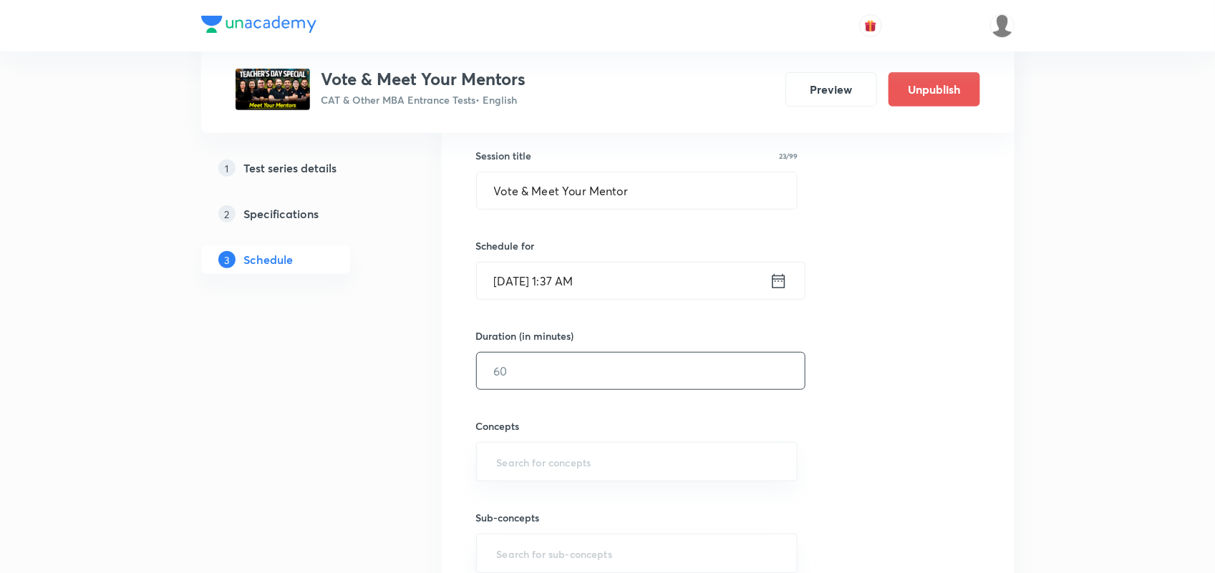
click at [612, 369] on input "text" at bounding box center [641, 371] width 328 height 37
type input "10"
click at [596, 462] on input "text" at bounding box center [637, 462] width 286 height 26
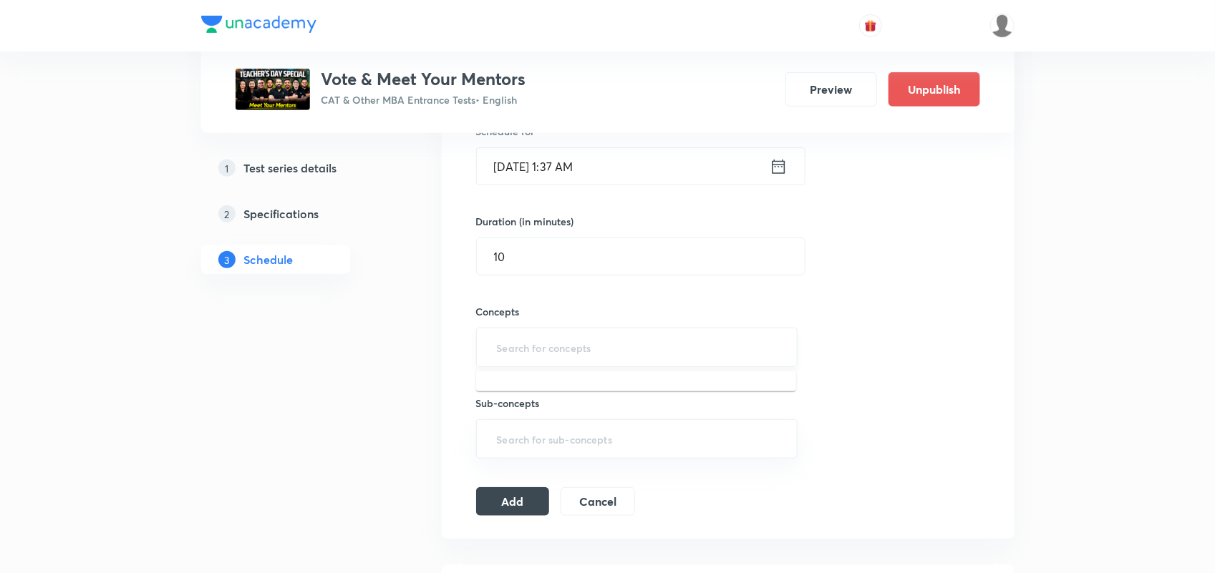
scroll to position [373, 0]
type input "s"
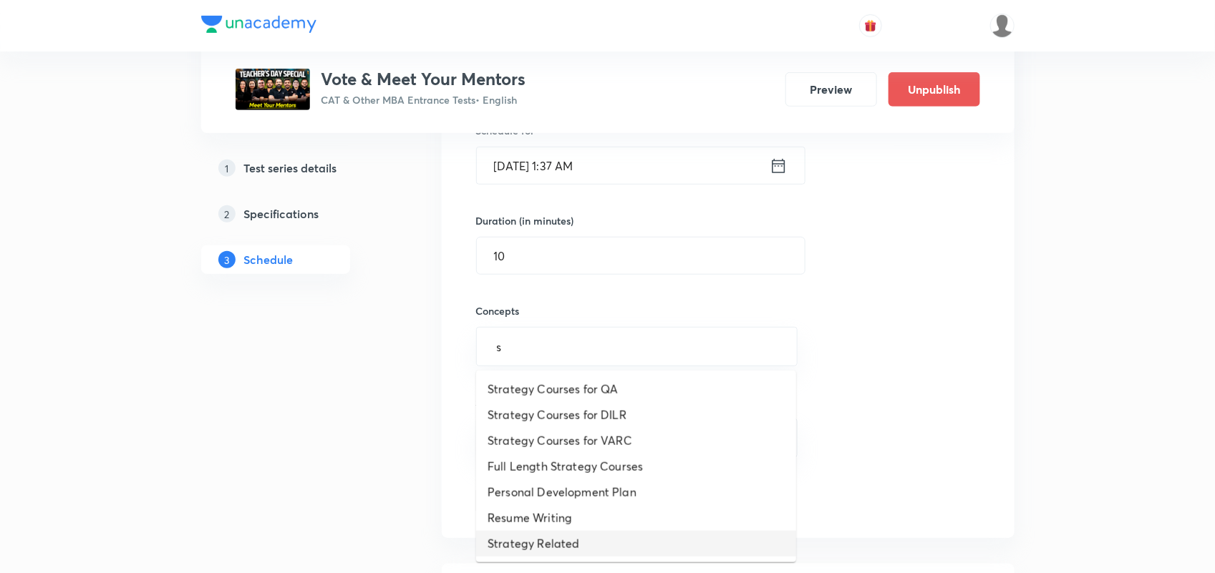
click at [556, 541] on li "Strategy Related" at bounding box center [636, 544] width 320 height 26
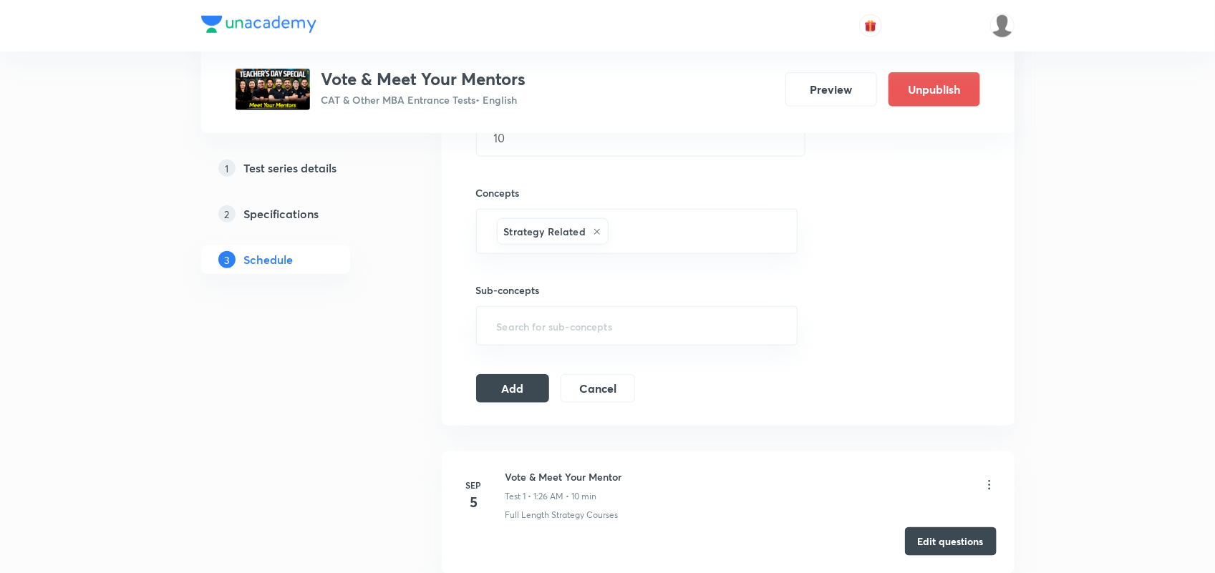
scroll to position [519, 0]
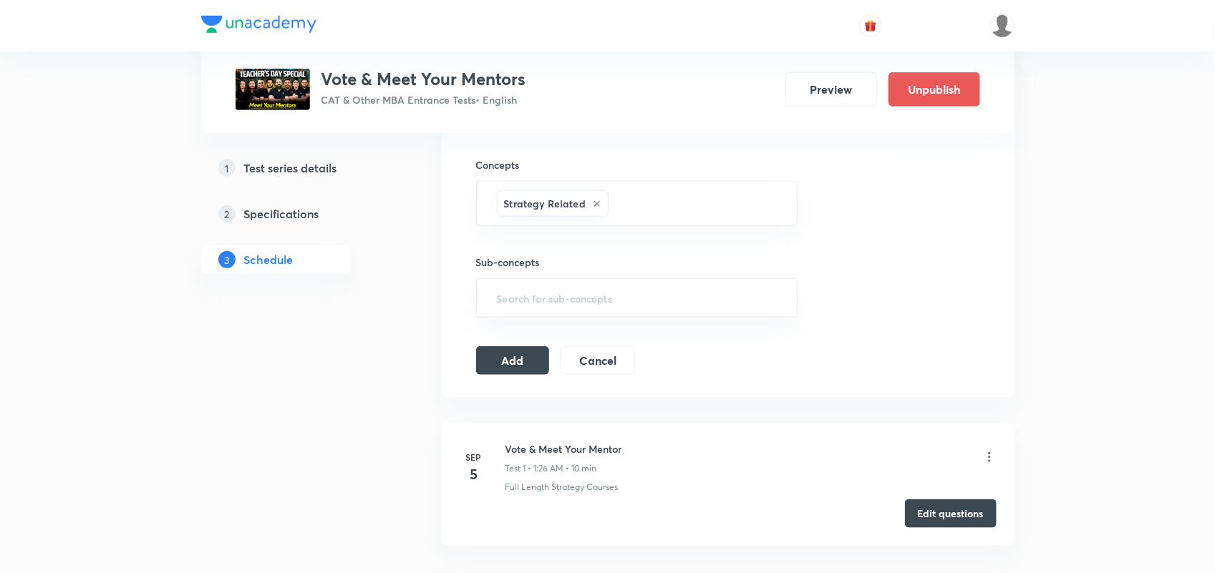
click at [503, 384] on div "Session 2 Live class Test Session title 23/99 Vote & Meet Your Mentor ​ Schedul…" at bounding box center [728, 82] width 573 height 631
click at [508, 360] on button "Add" at bounding box center [513, 359] width 74 height 29
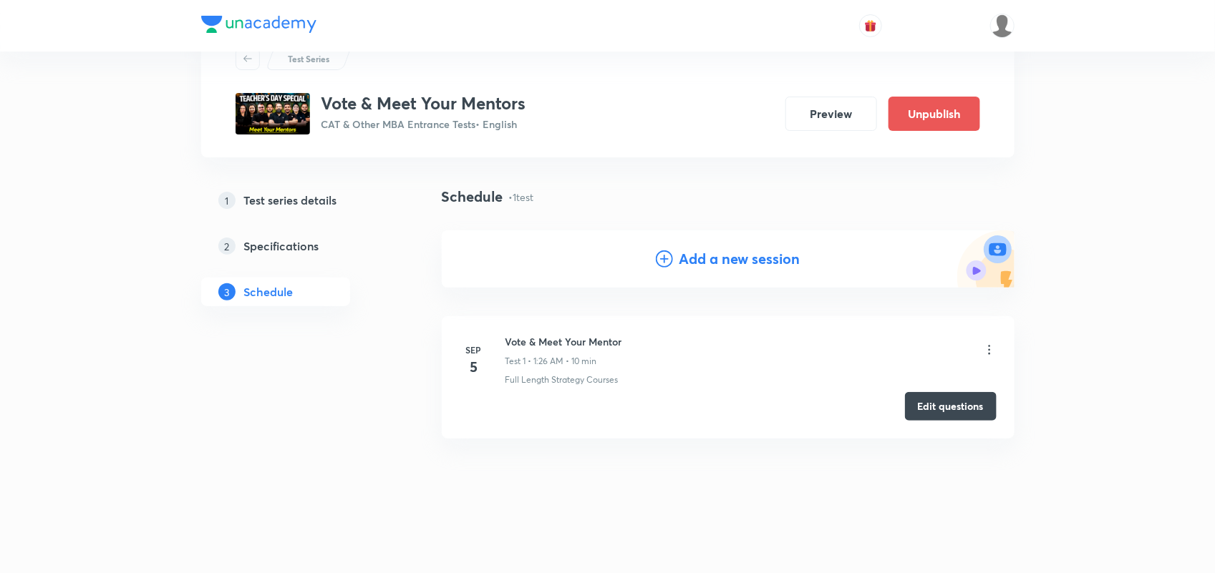
scroll to position [55, 0]
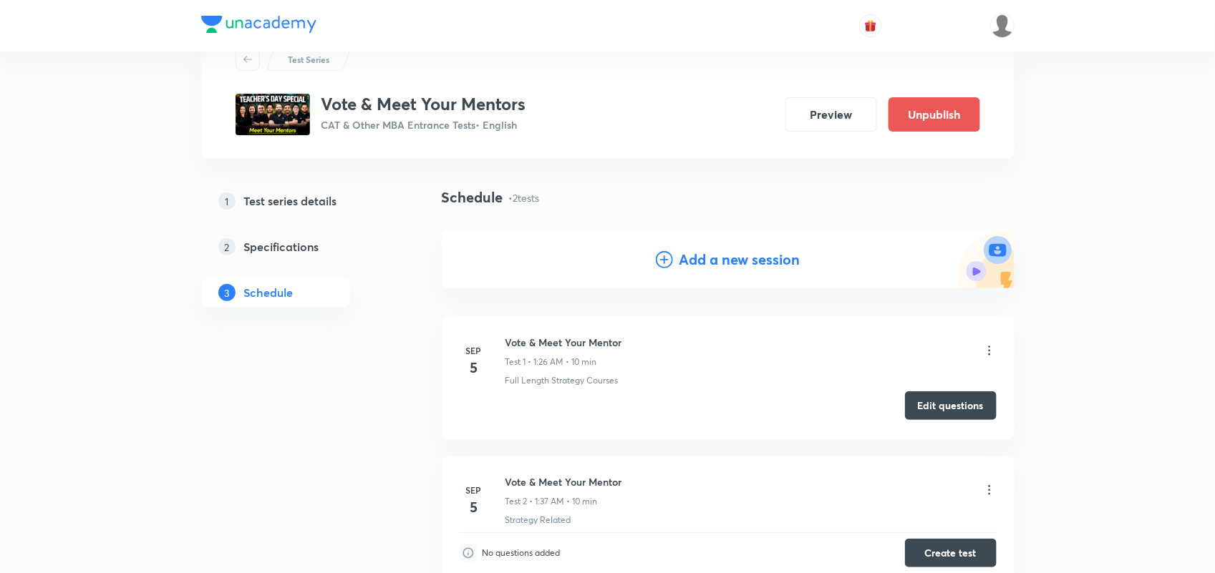
click at [957, 408] on button "Edit questions" at bounding box center [951, 406] width 92 height 29
click at [949, 548] on button "Create test" at bounding box center [951, 552] width 92 height 29
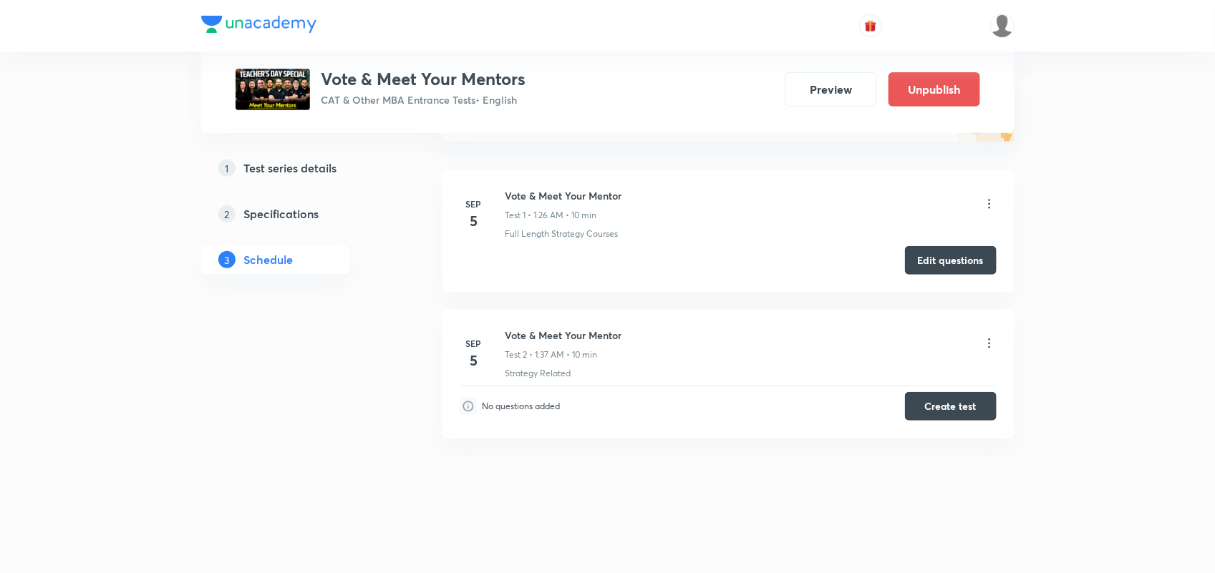
click at [989, 202] on icon at bounding box center [989, 203] width 2 height 9
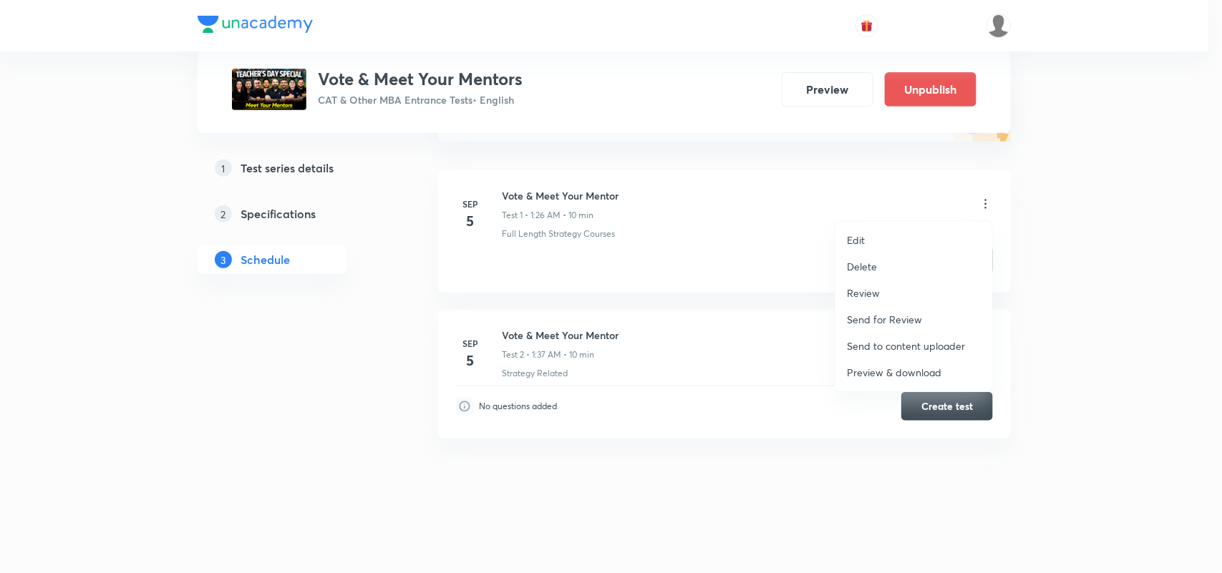
click at [865, 263] on p "Delete" at bounding box center [862, 266] width 30 height 15
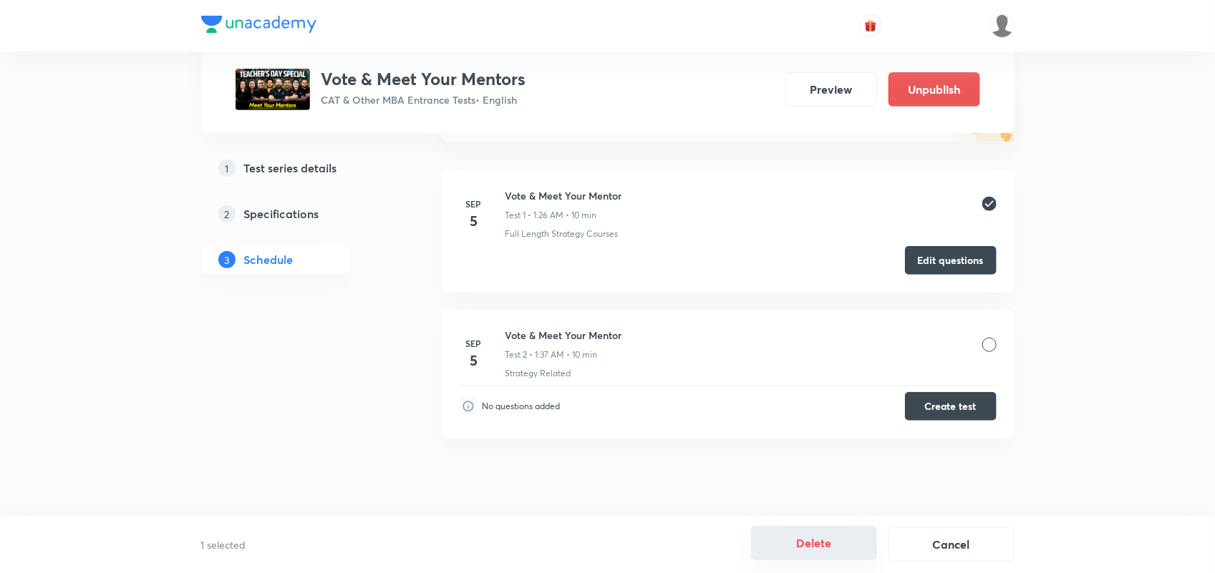
click at [825, 545] on button "Delete" at bounding box center [814, 543] width 126 height 34
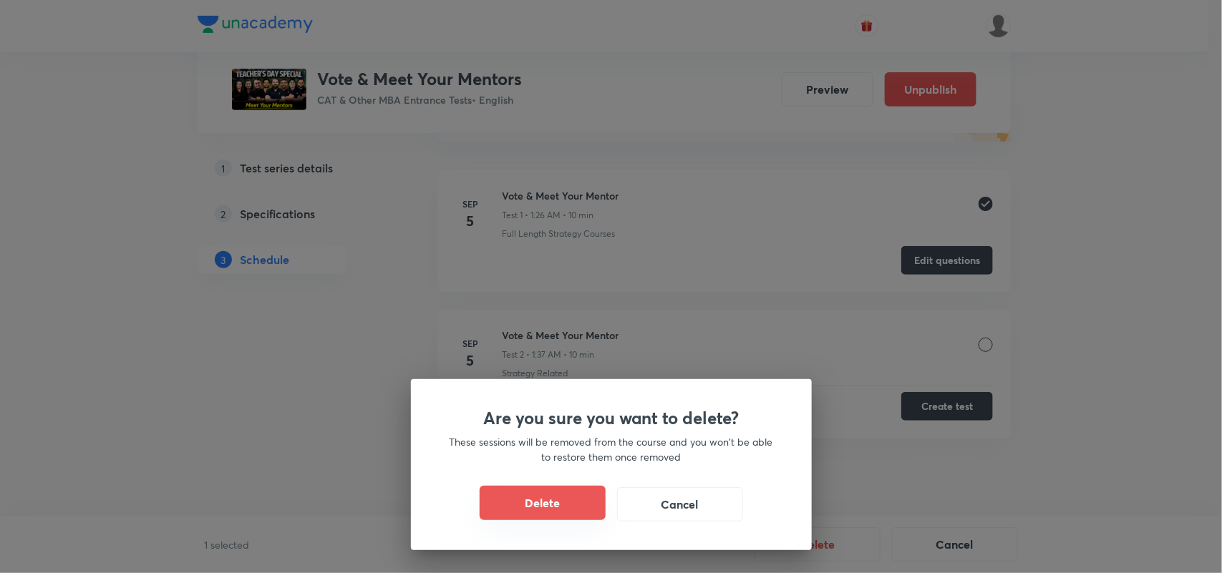
click at [560, 503] on button "Delete" at bounding box center [543, 503] width 126 height 34
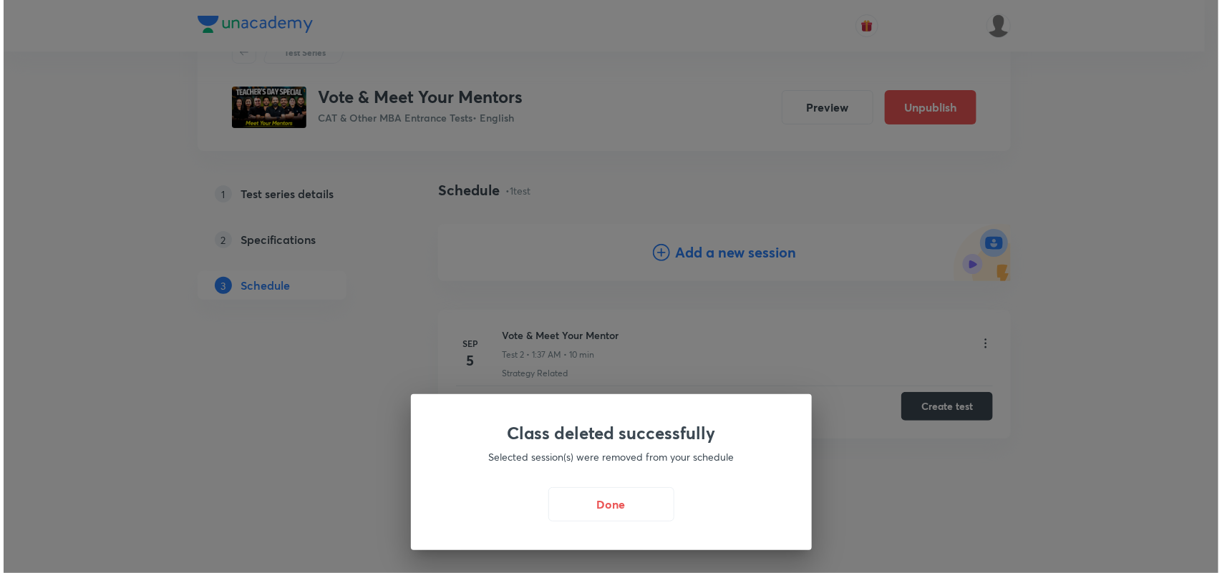
scroll to position [62, 0]
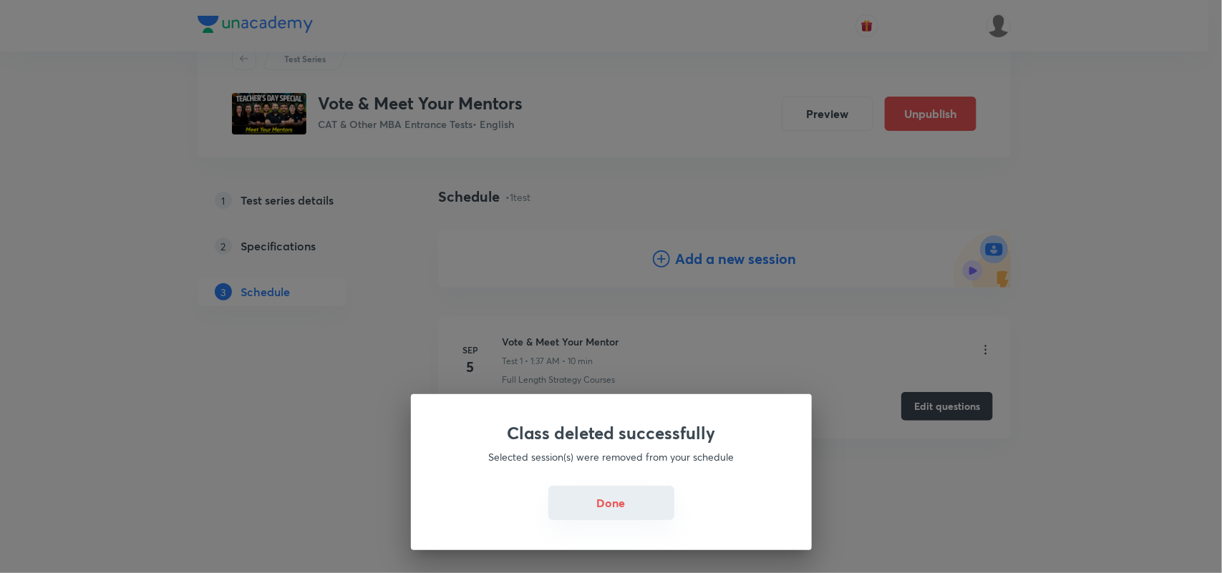
click at [599, 515] on button "Done" at bounding box center [611, 503] width 126 height 34
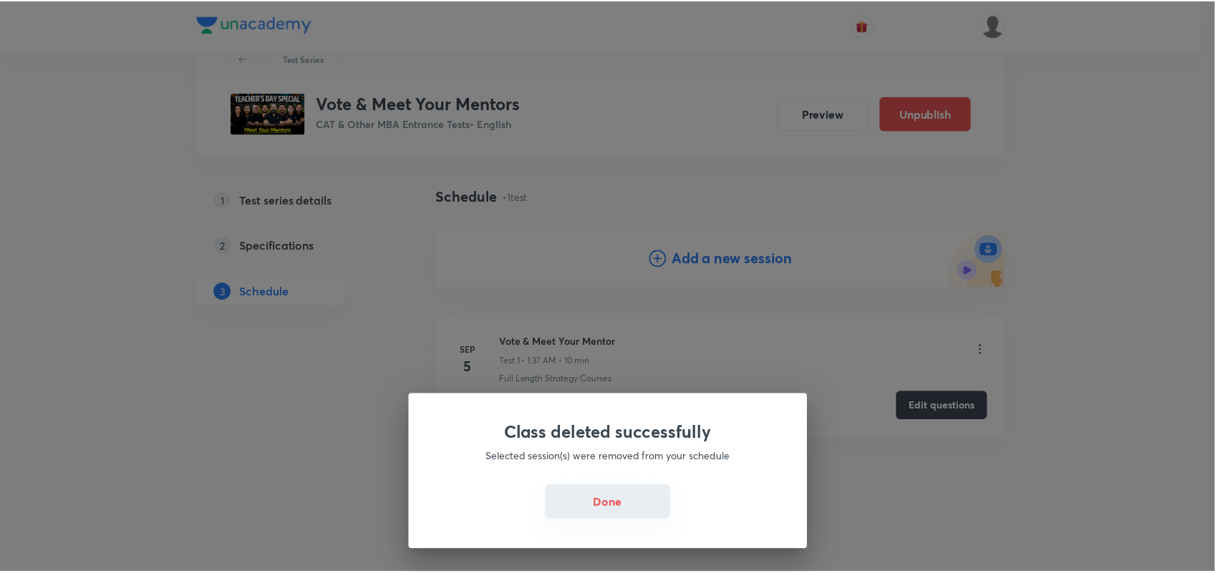
scroll to position [55, 0]
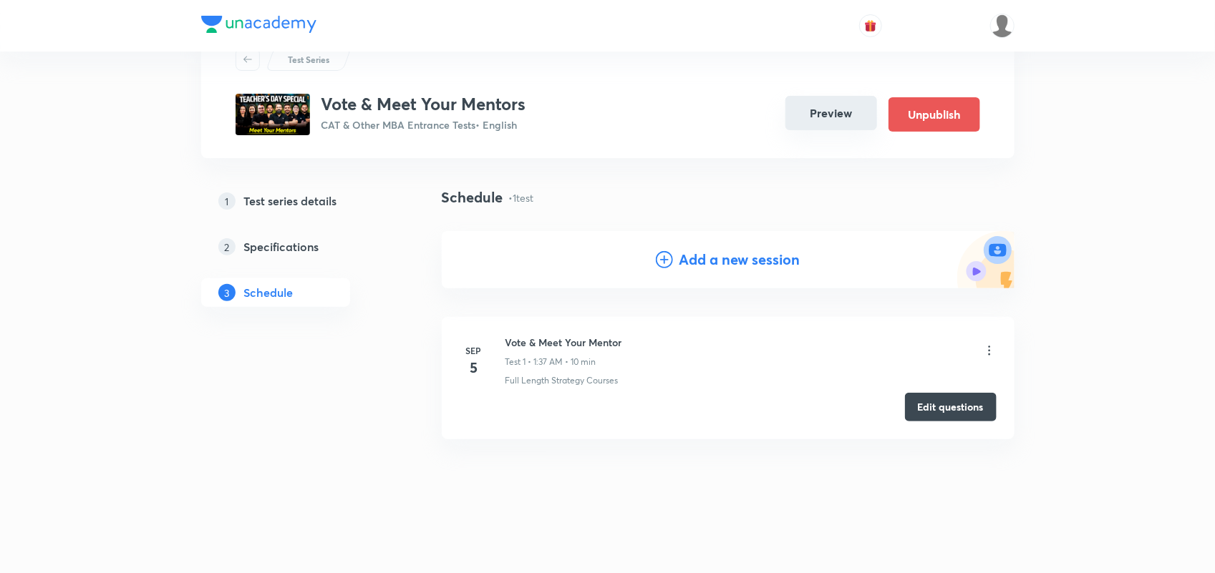
click at [828, 129] on button "Preview" at bounding box center [831, 113] width 92 height 34
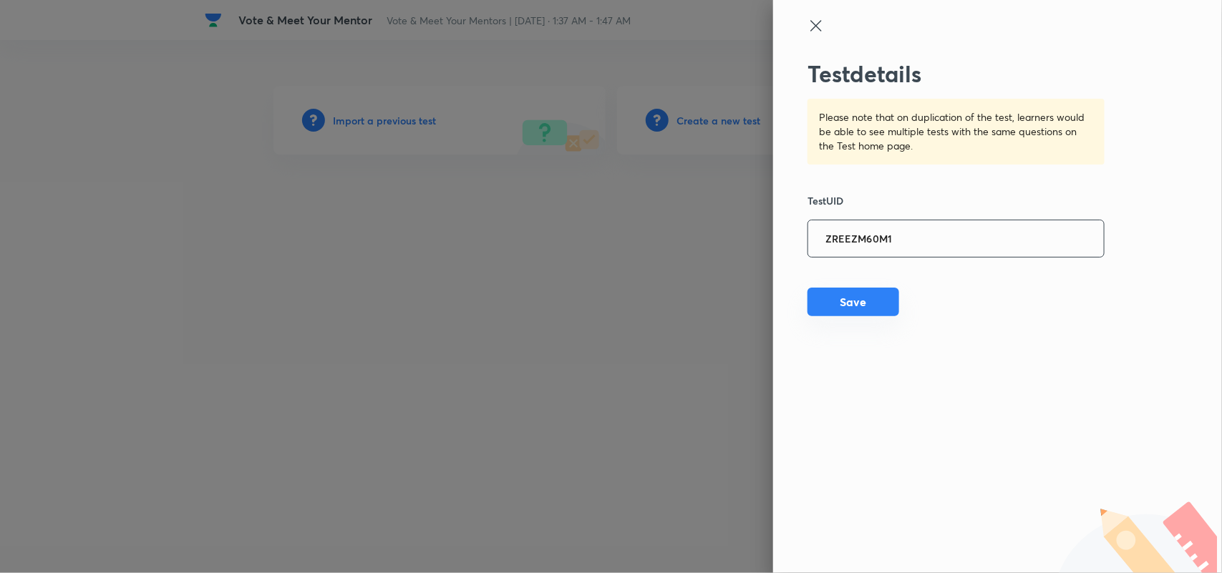
type input "ZREEZM60M1"
click at [870, 296] on button "Save" at bounding box center [853, 302] width 92 height 29
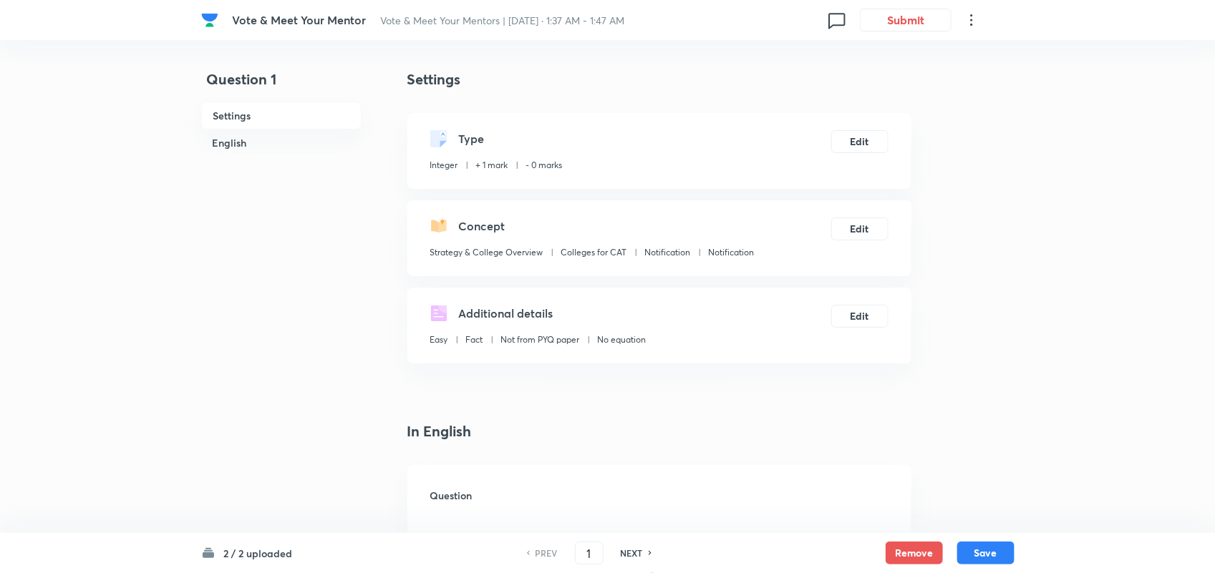
type input "0"
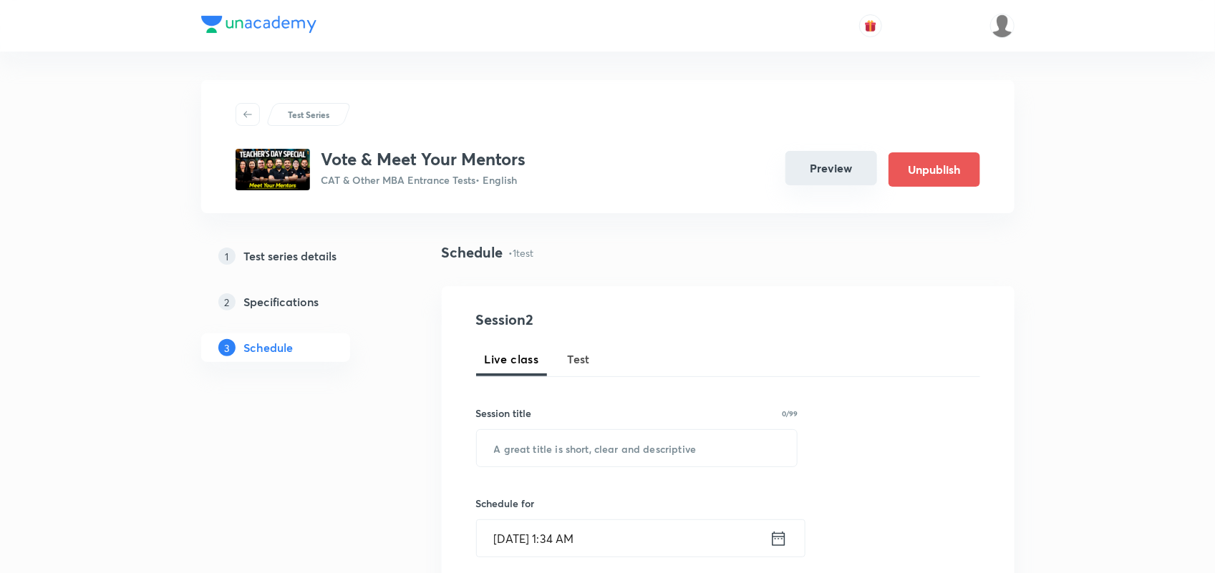
click at [816, 165] on button "Preview" at bounding box center [831, 168] width 92 height 34
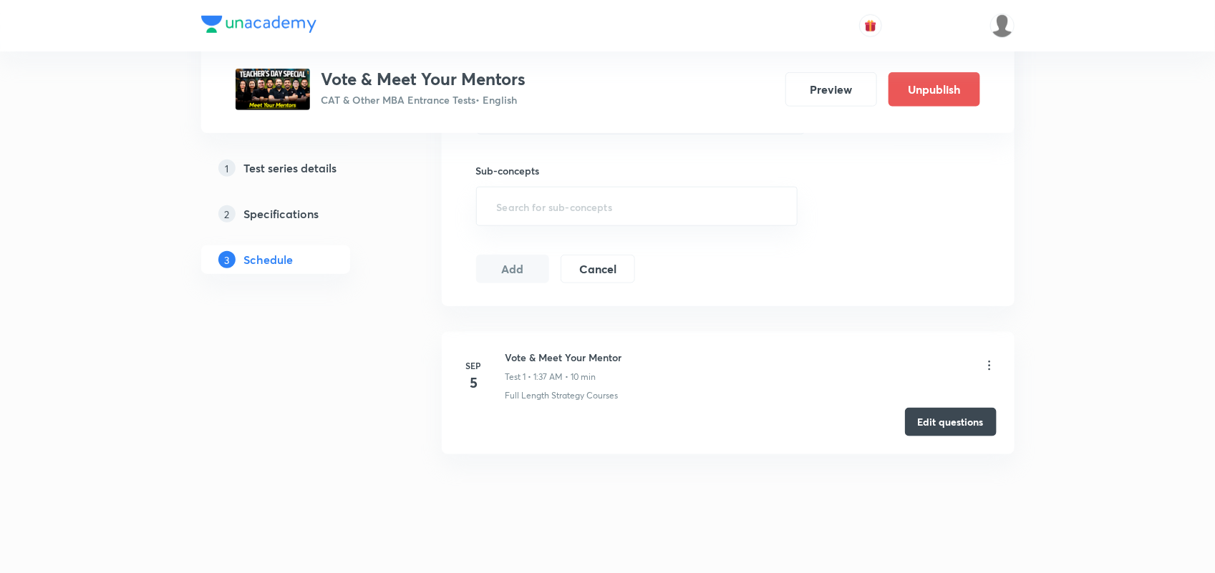
scroll to position [495, 0]
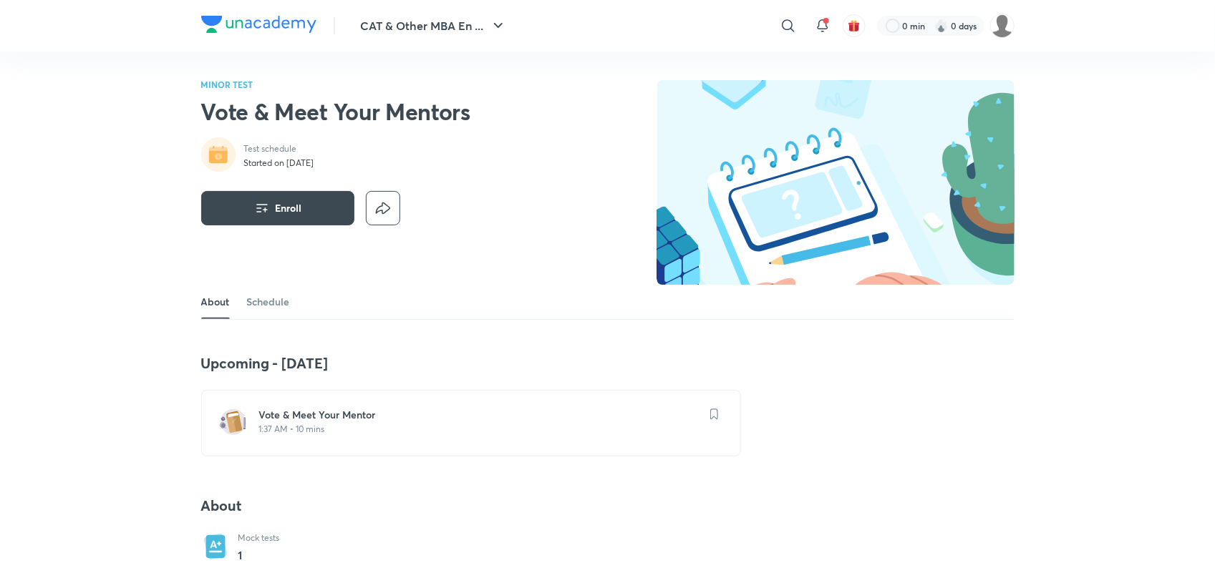
click at [314, 374] on div "Upcoming - [DATE] Vote & Meet Your Mentor 1:37 AM • 10 mins" at bounding box center [471, 405] width 540 height 102
click at [301, 417] on h6 "Vote & Meet Your Mentor" at bounding box center [479, 415] width 441 height 14
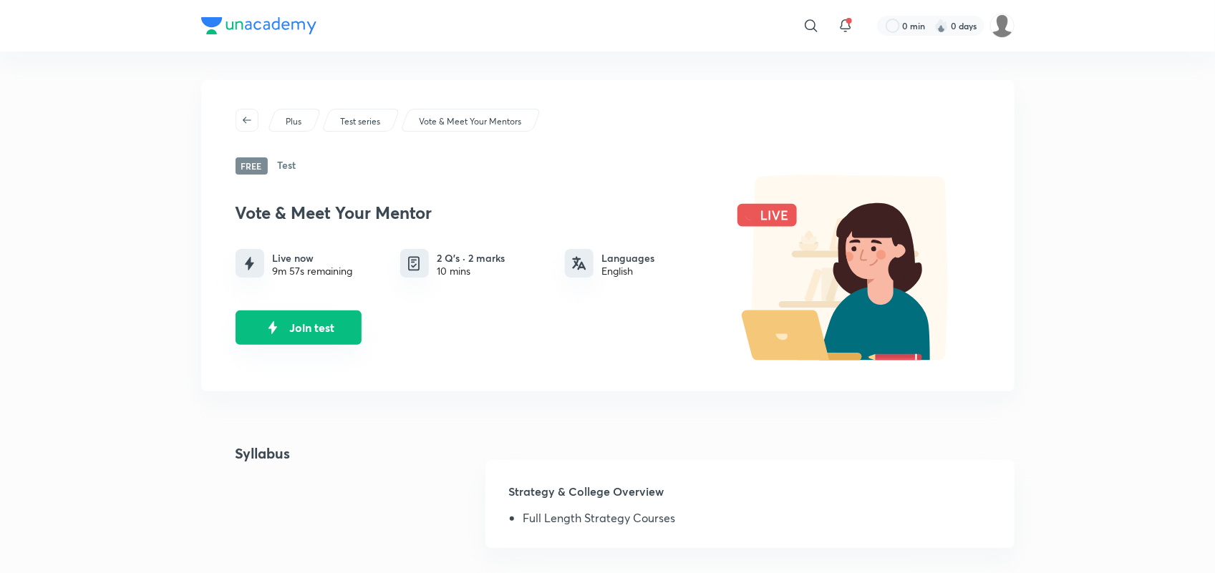
click at [303, 327] on button "Join test" at bounding box center [299, 328] width 126 height 34
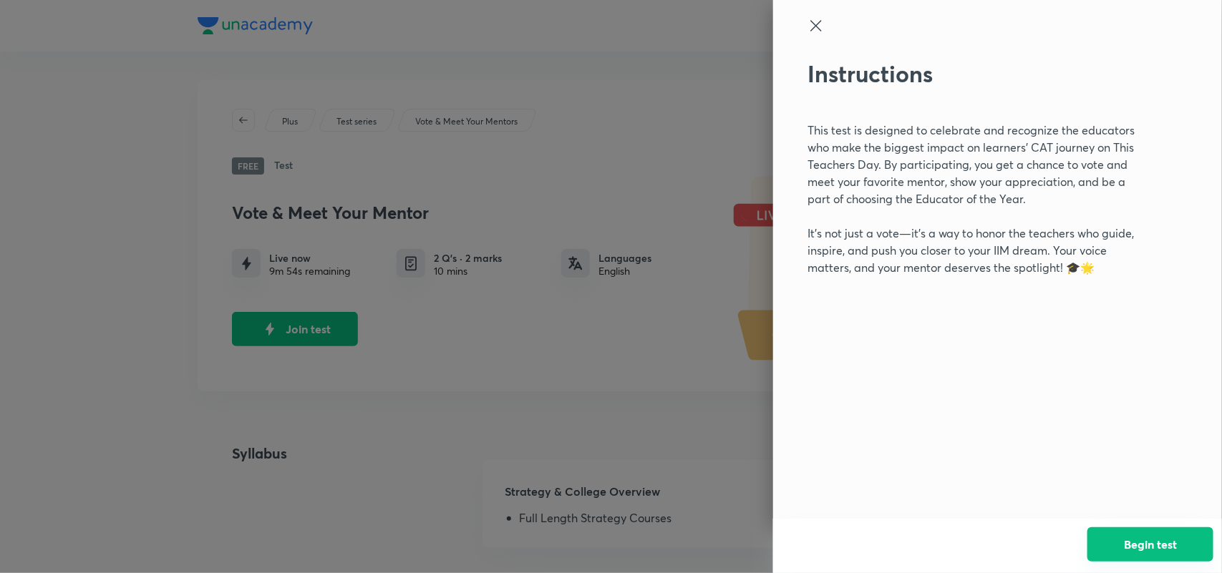
click at [1161, 537] on button "Begin test" at bounding box center [1150, 545] width 126 height 34
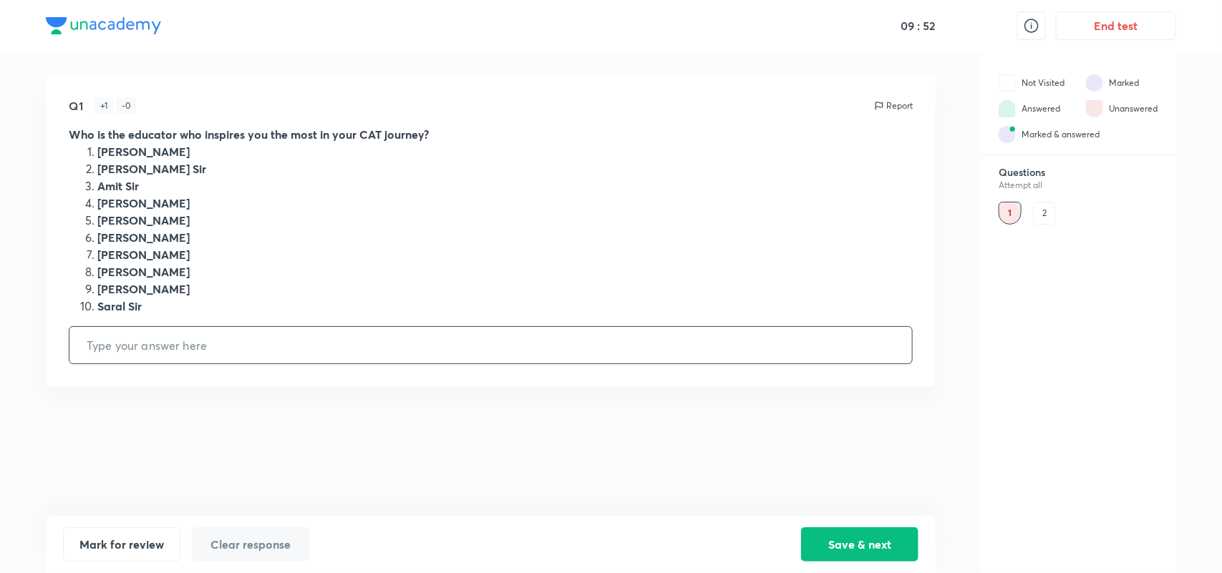
click at [360, 341] on input "text" at bounding box center [490, 345] width 843 height 37
type input "1"
type input "10"
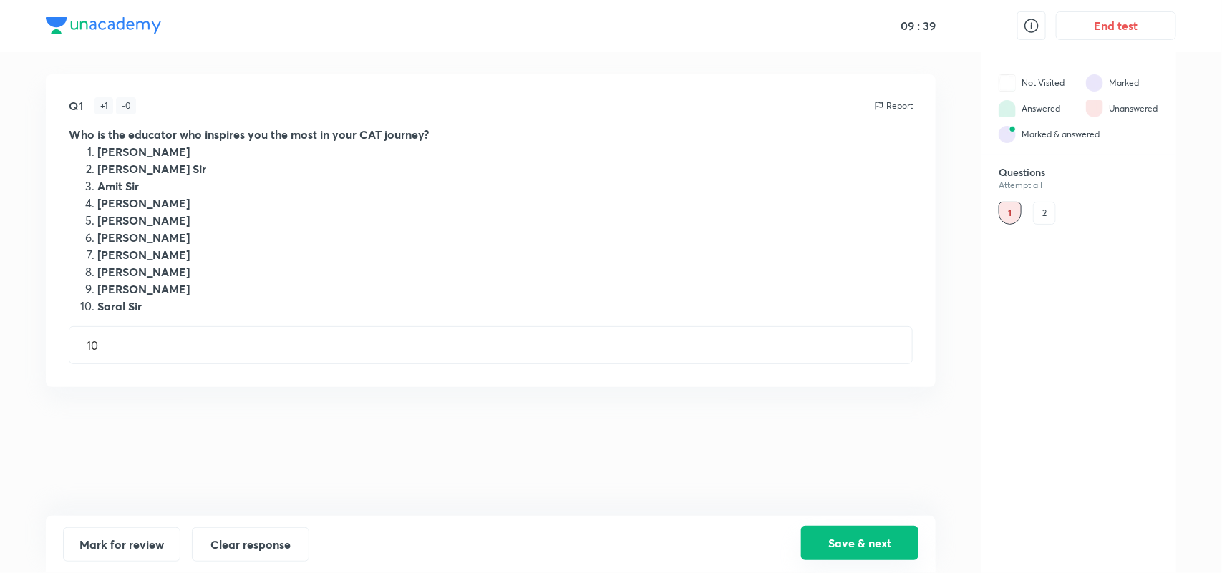
click at [863, 548] on button "Save & next" at bounding box center [859, 543] width 117 height 34
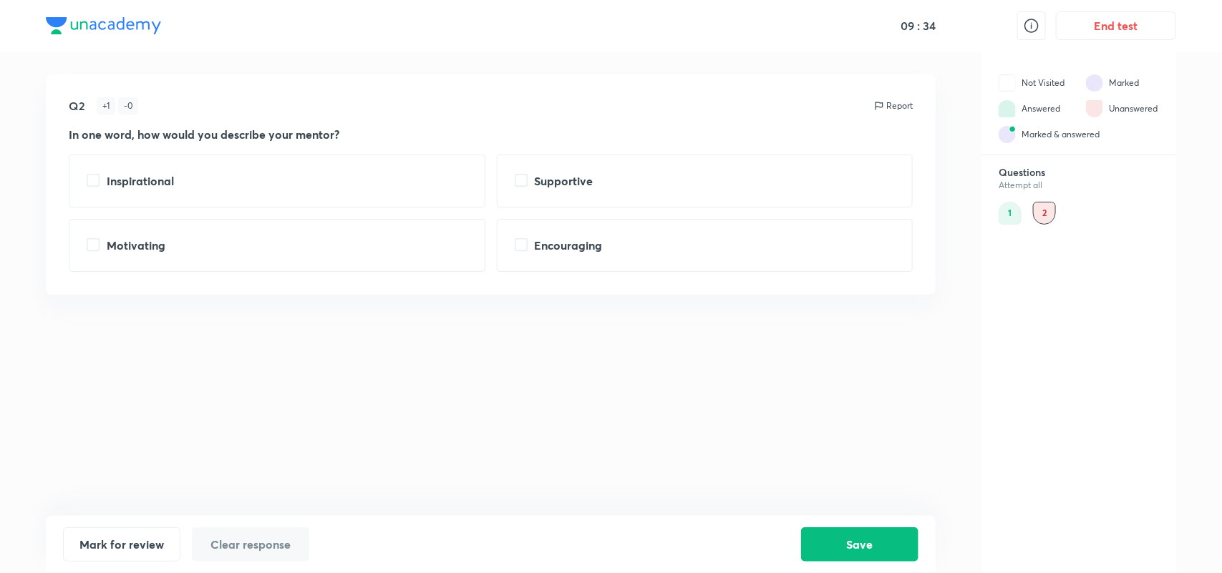
click at [89, 183] on input "checkbox" at bounding box center [97, 181] width 20 height 14
checkbox input "true"
click at [875, 540] on button "Save" at bounding box center [859, 543] width 117 height 34
click at [870, 546] on button "Save" at bounding box center [859, 543] width 117 height 34
click at [879, 539] on button "Save" at bounding box center [859, 543] width 117 height 34
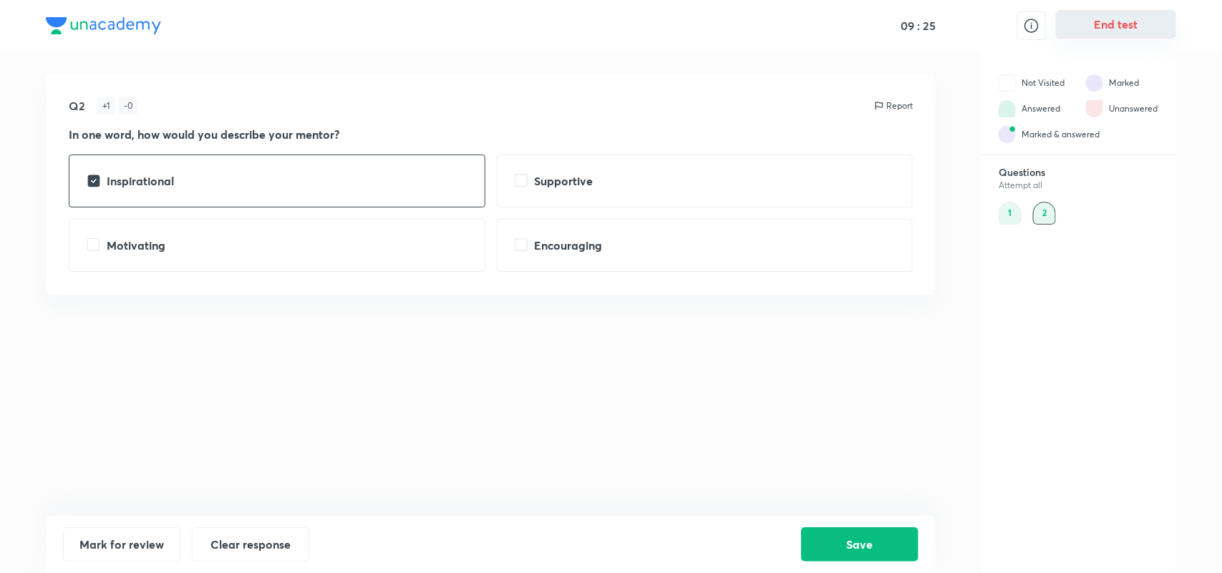
click at [1142, 29] on button "End test" at bounding box center [1116, 24] width 120 height 29
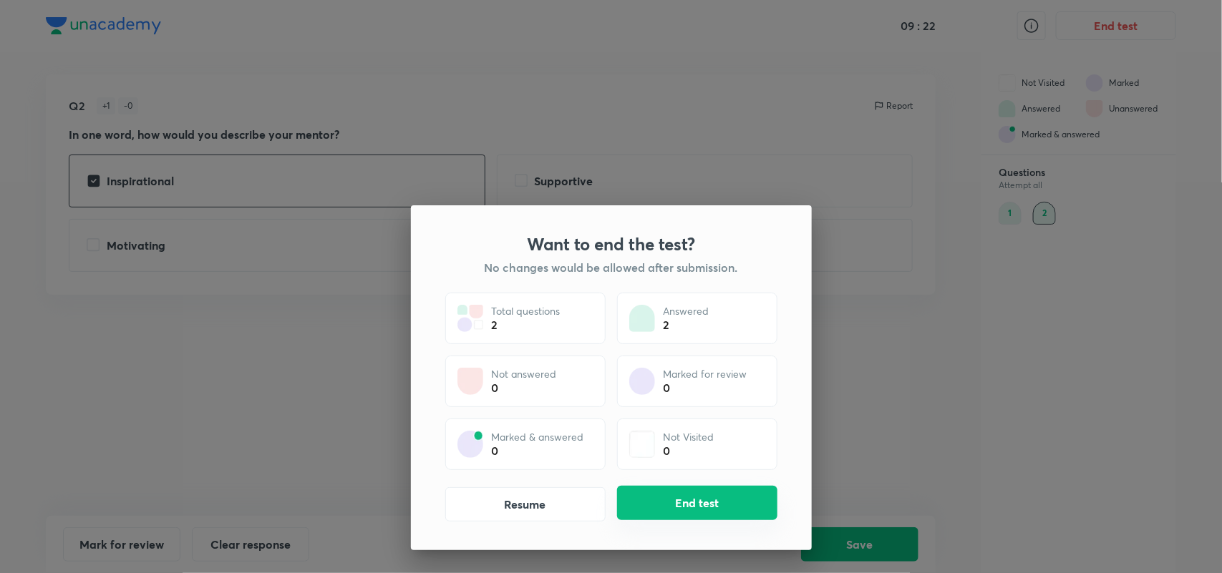
click at [719, 510] on button "End test" at bounding box center [697, 503] width 160 height 34
